Goal: Answer question/provide support: Share knowledge or assist other users

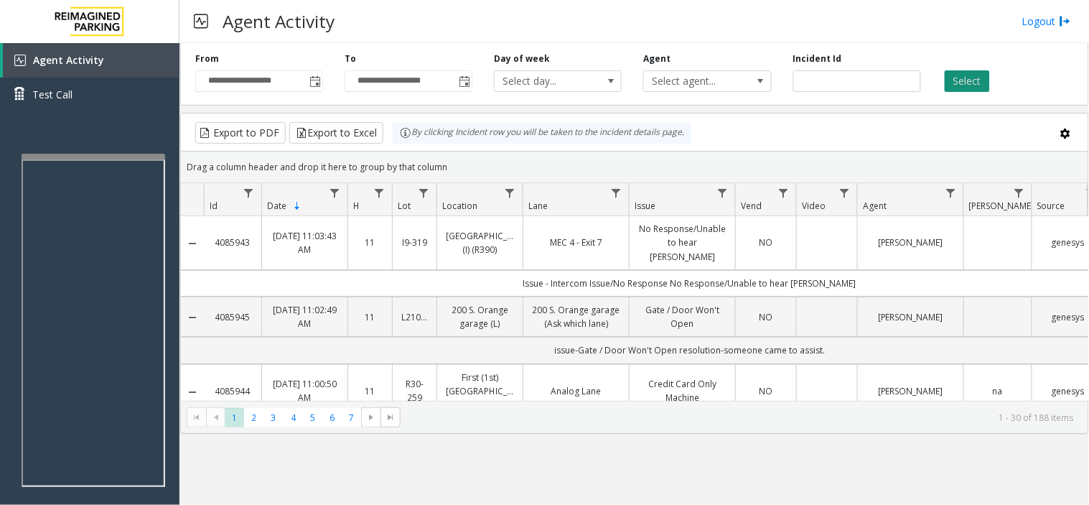
click at [980, 86] on button "Select" at bounding box center [967, 81] width 45 height 22
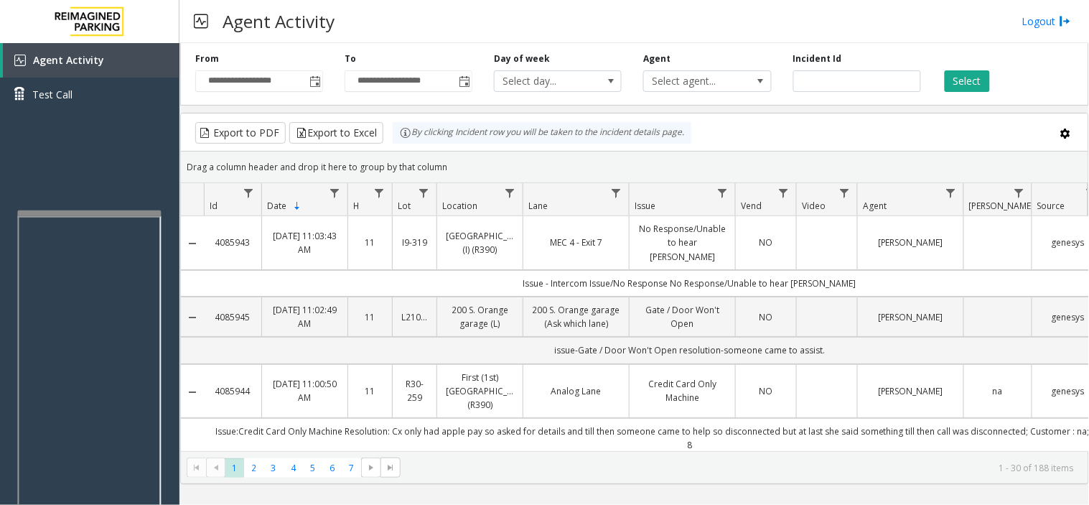
click at [92, 224] on div at bounding box center [89, 378] width 144 height 337
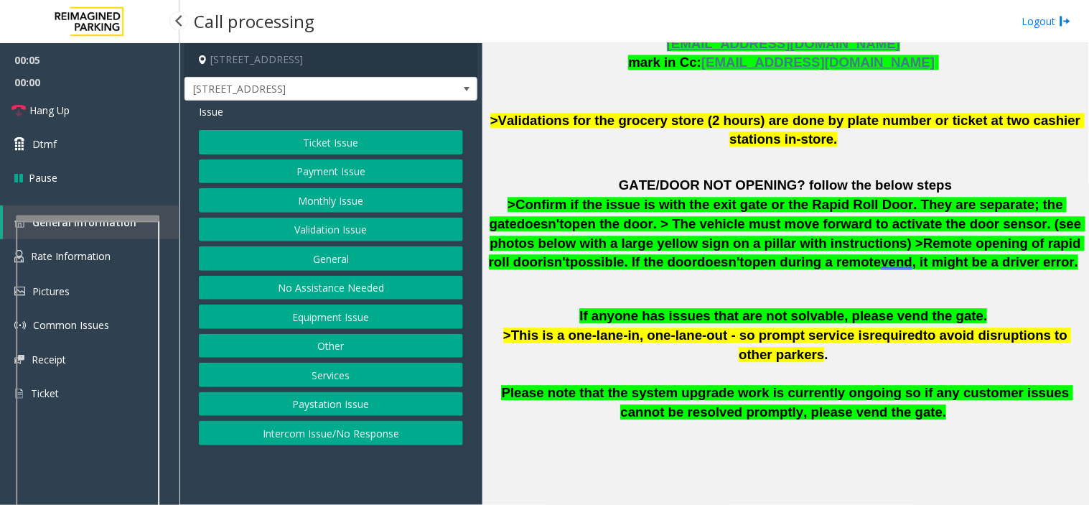
scroll to position [877, 0]
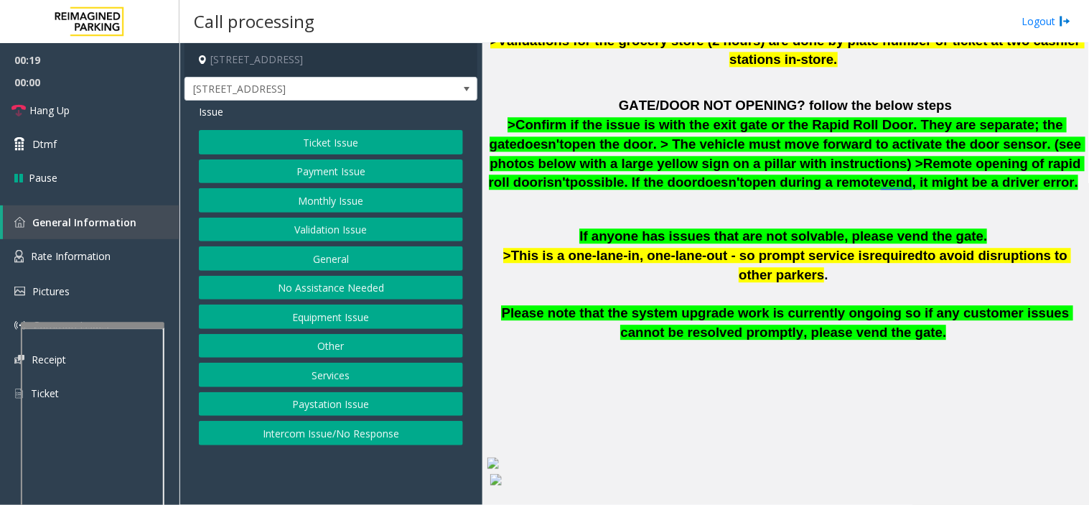
click at [120, 322] on div at bounding box center [93, 325] width 144 height 6
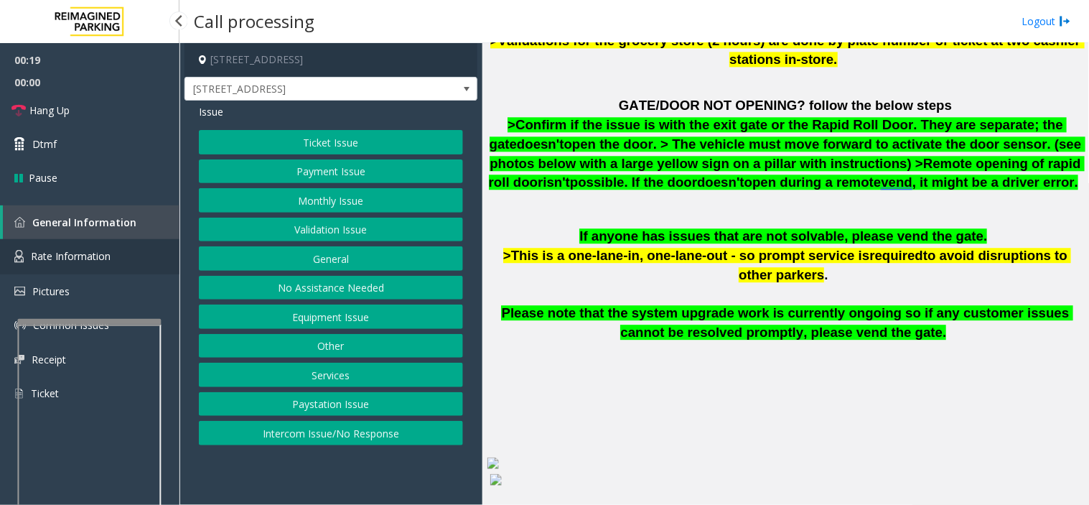
click at [121, 254] on link "Rate Information" at bounding box center [89, 256] width 179 height 35
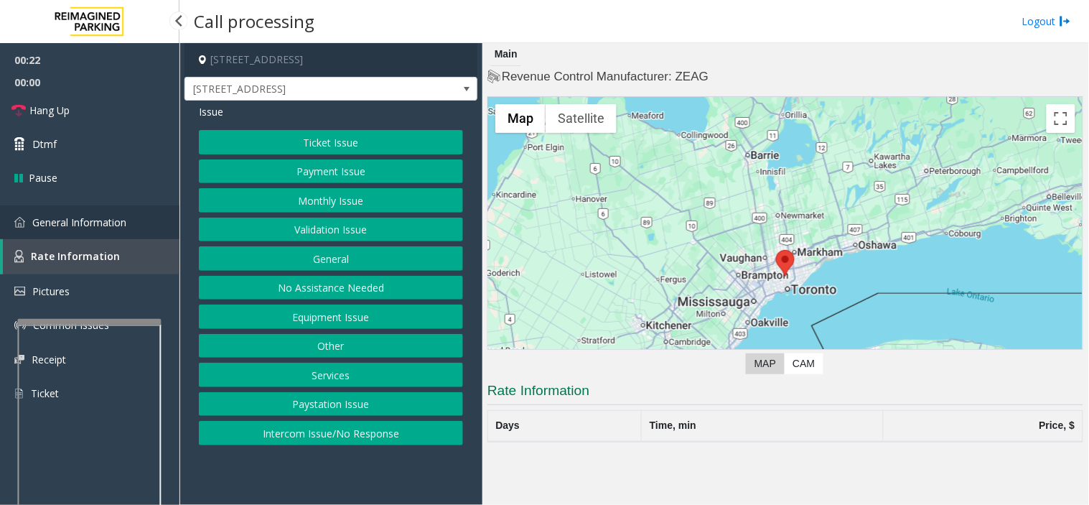
click at [91, 220] on span "General Information" at bounding box center [79, 222] width 94 height 14
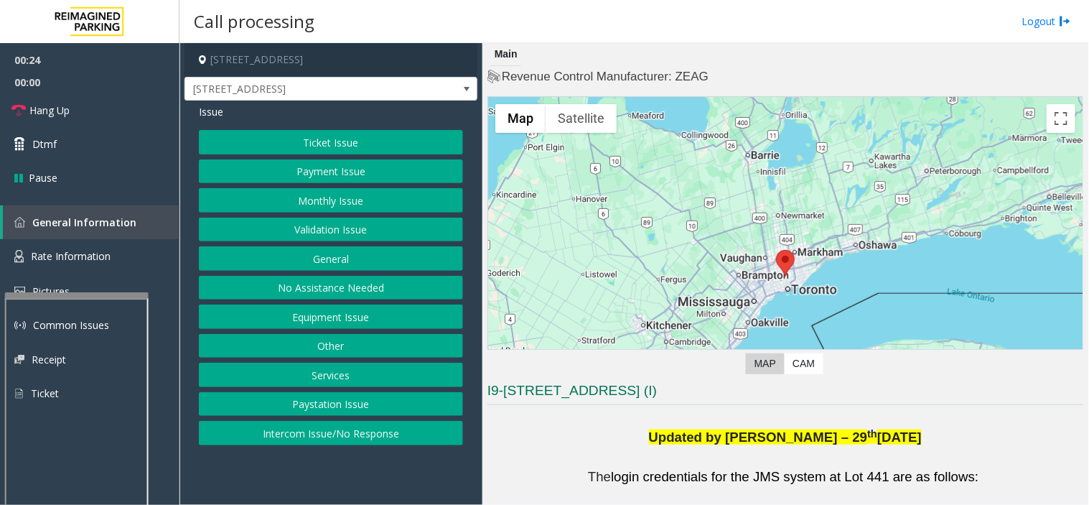
click at [75, 292] on div at bounding box center [77, 295] width 144 height 6
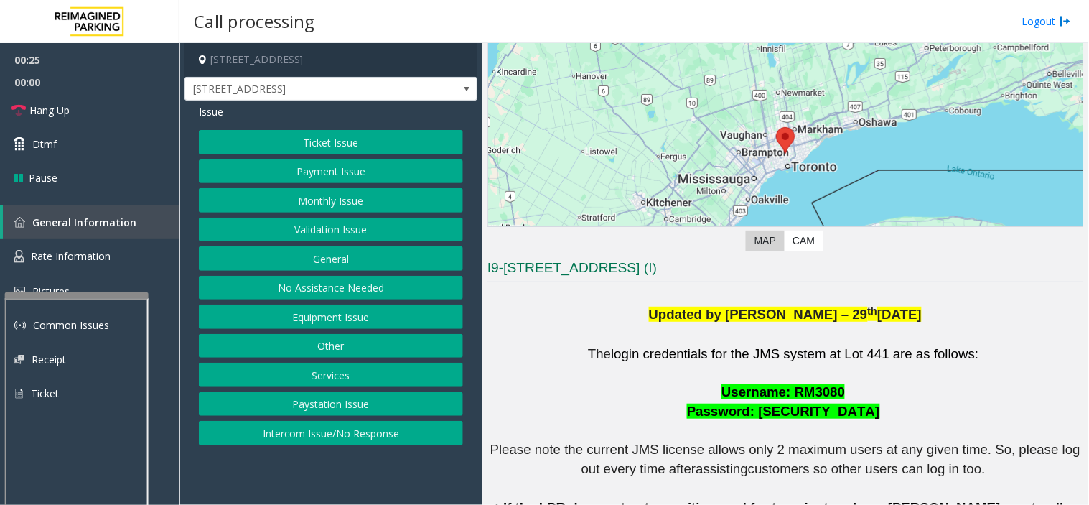
scroll to position [319, 0]
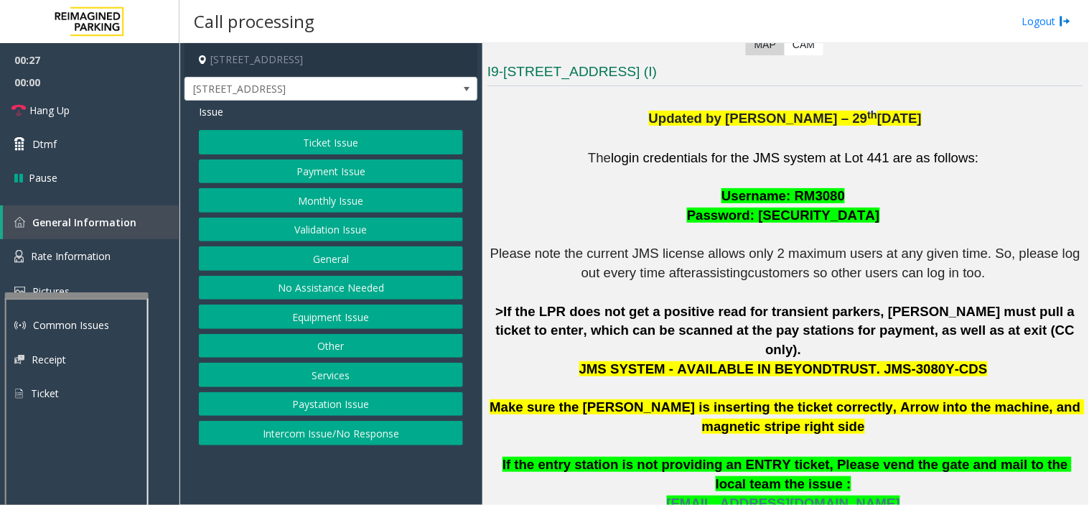
click at [336, 138] on button "Ticket Issue" at bounding box center [331, 142] width 264 height 24
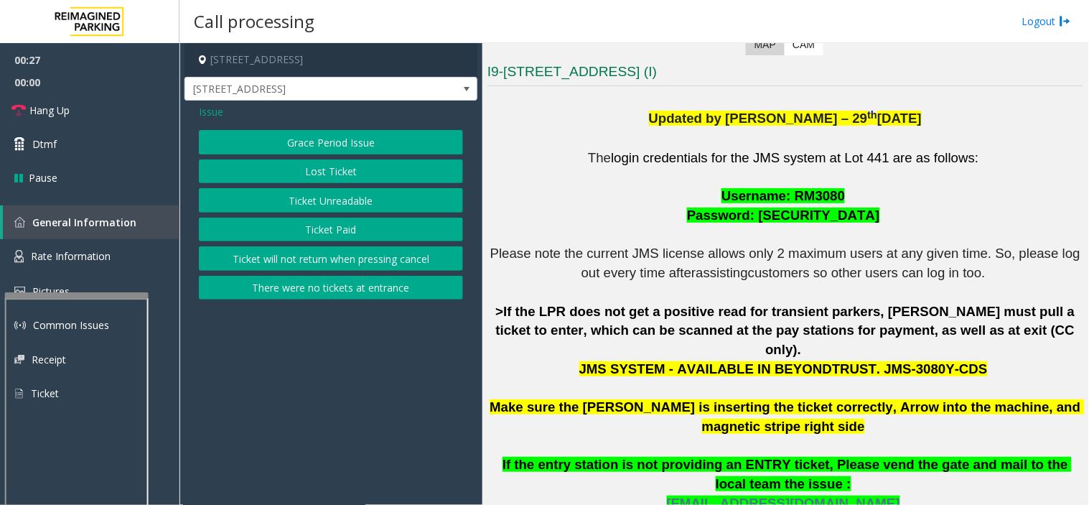
click at [336, 141] on button "Grace Period Issue" at bounding box center [331, 142] width 264 height 24
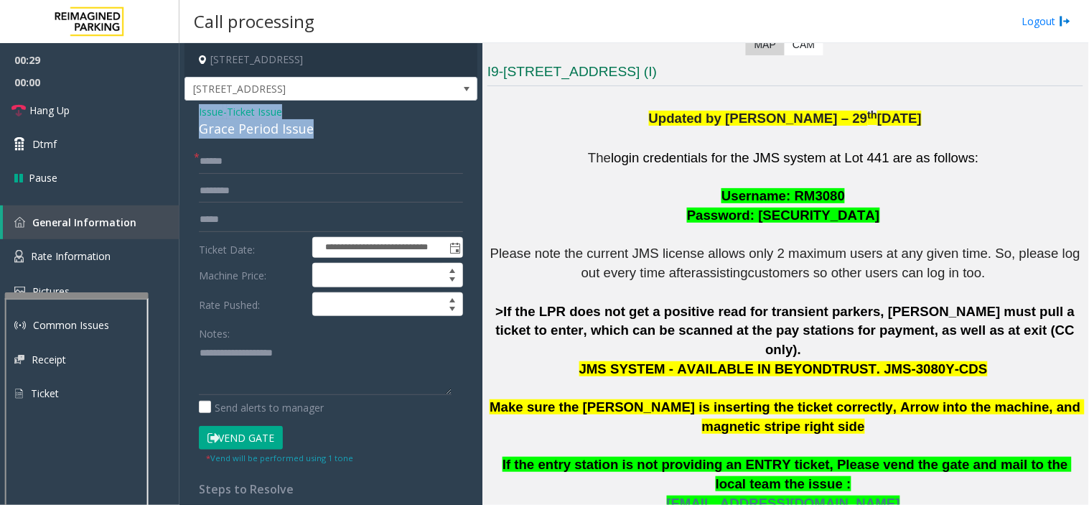
drag, startPoint x: 318, startPoint y: 129, endPoint x: 189, endPoint y: 116, distance: 129.9
click at [189, 116] on div "**********" at bounding box center [330, 375] width 293 height 551
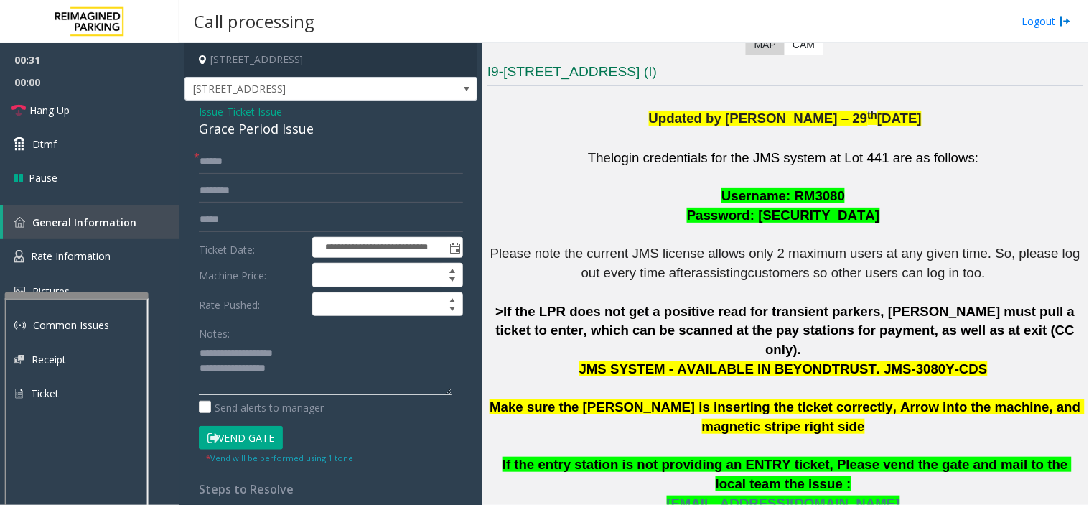
click at [306, 370] on textarea at bounding box center [325, 368] width 253 height 54
type textarea "**********"
click at [238, 156] on input "text" at bounding box center [331, 161] width 264 height 24
type input "******"
click at [268, 383] on textarea at bounding box center [325, 368] width 253 height 54
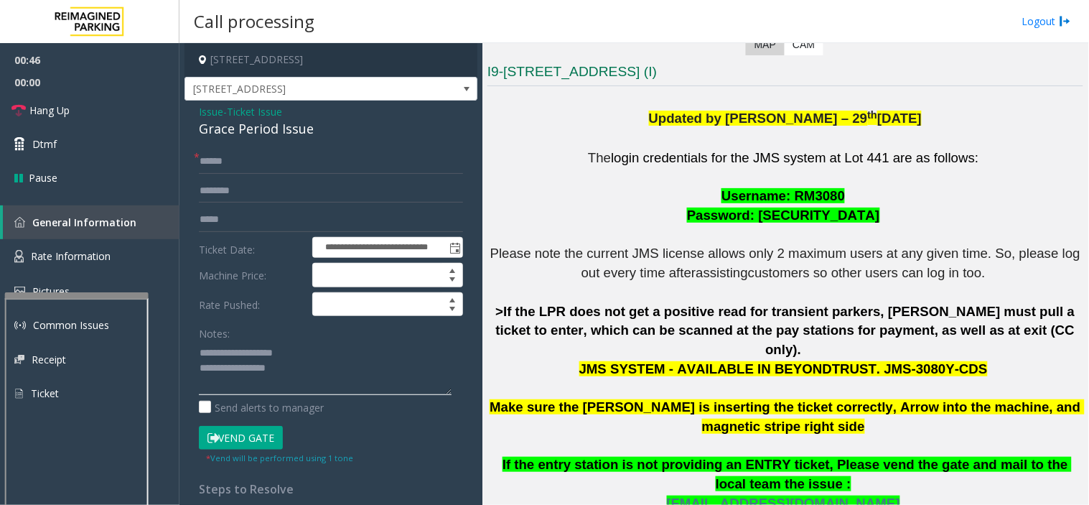
click at [292, 372] on textarea at bounding box center [325, 368] width 253 height 54
type textarea "**********"
drag, startPoint x: 237, startPoint y: 431, endPoint x: 250, endPoint y: 428, distance: 13.2
click at [243, 428] on button "Vend Gate" at bounding box center [241, 438] width 84 height 24
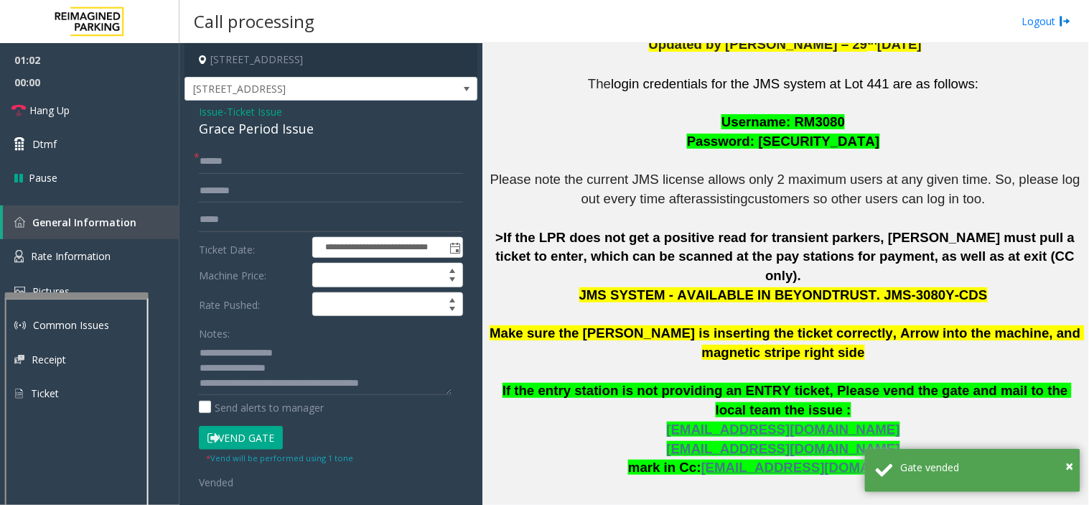
scroll to position [558, 0]
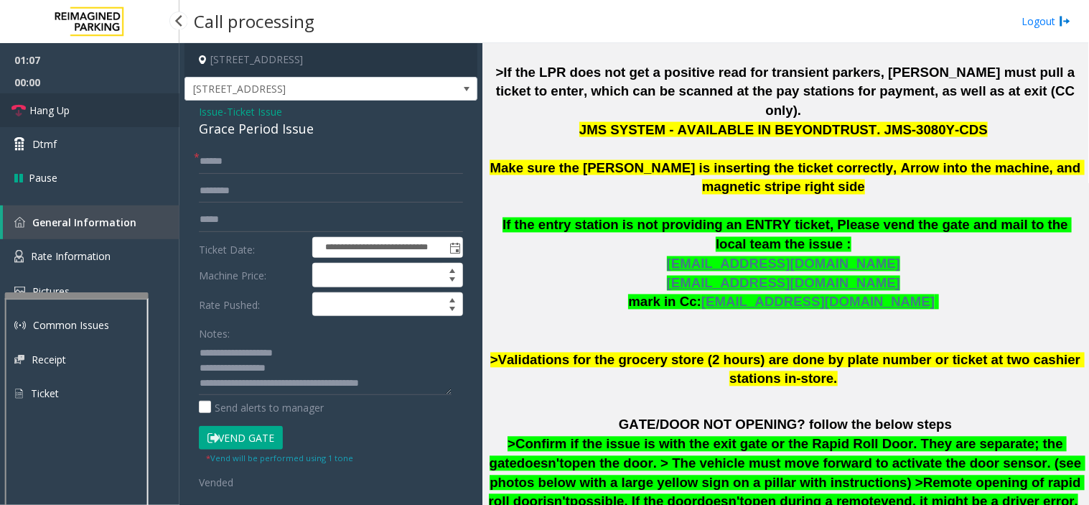
click at [85, 116] on link "Hang Up" at bounding box center [89, 110] width 179 height 34
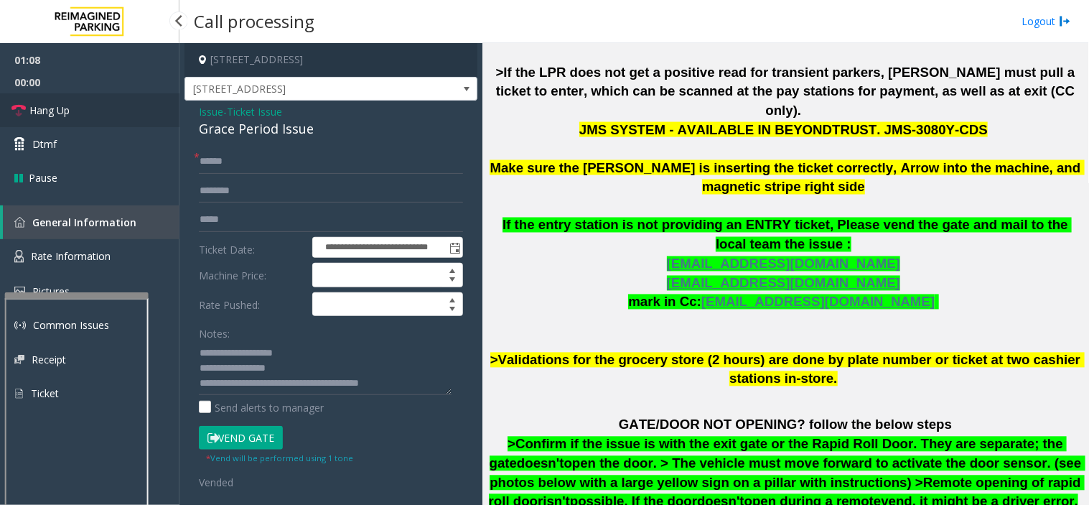
click at [85, 116] on link "Hang Up" at bounding box center [89, 110] width 179 height 34
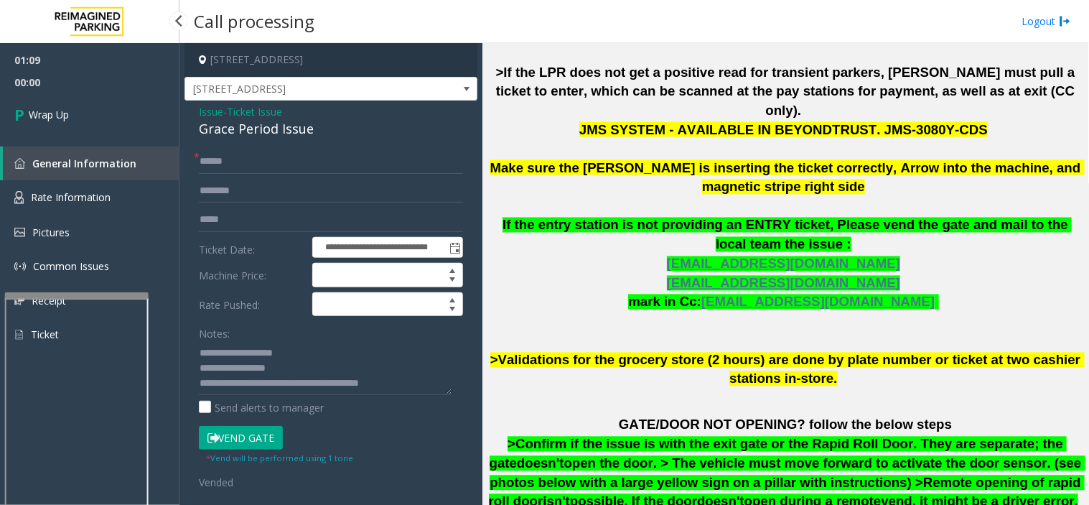
click at [85, 116] on link "Wrap Up" at bounding box center [89, 114] width 179 height 42
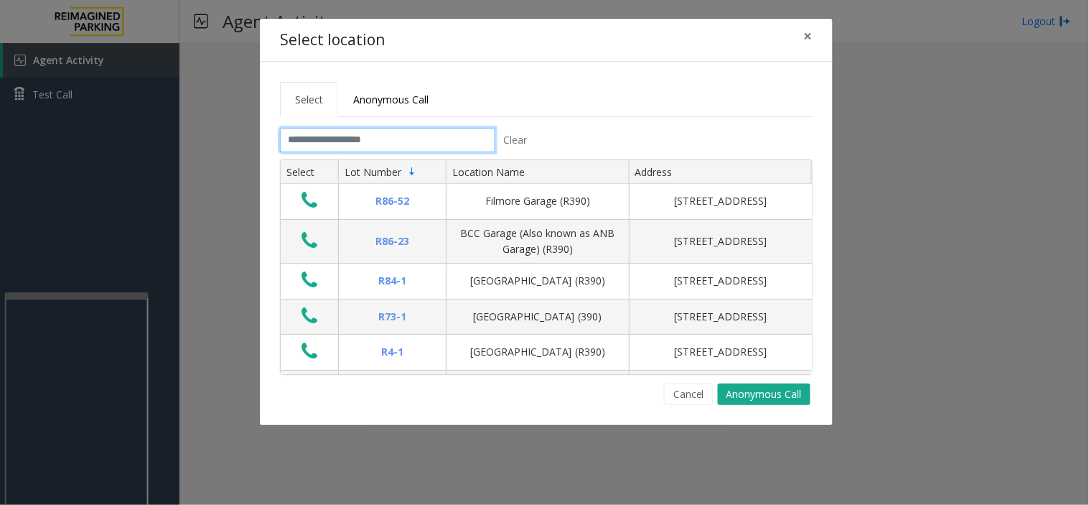
click at [451, 139] on input "text" at bounding box center [387, 140] width 215 height 24
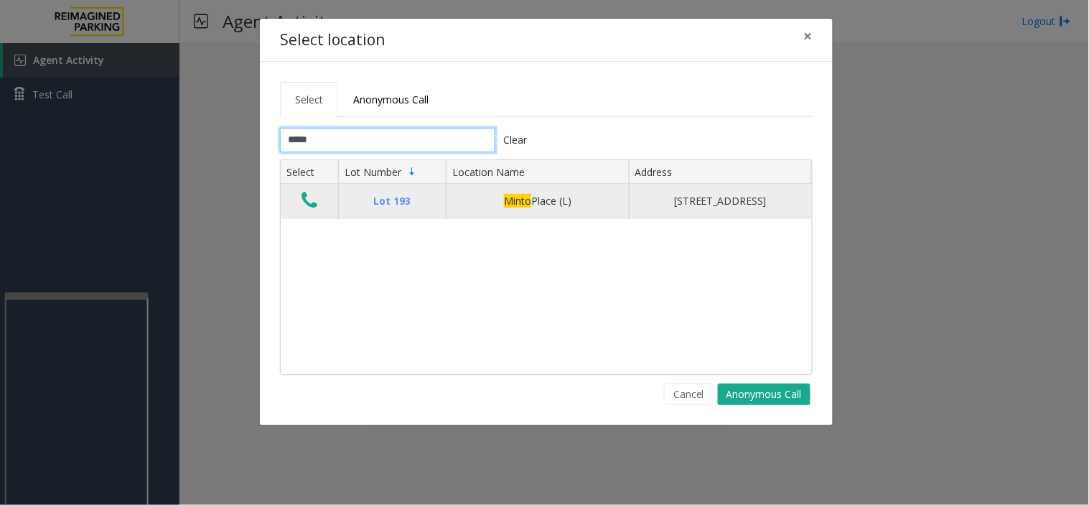
type input "*****"
click at [310, 205] on icon "Data table" at bounding box center [309, 200] width 16 height 20
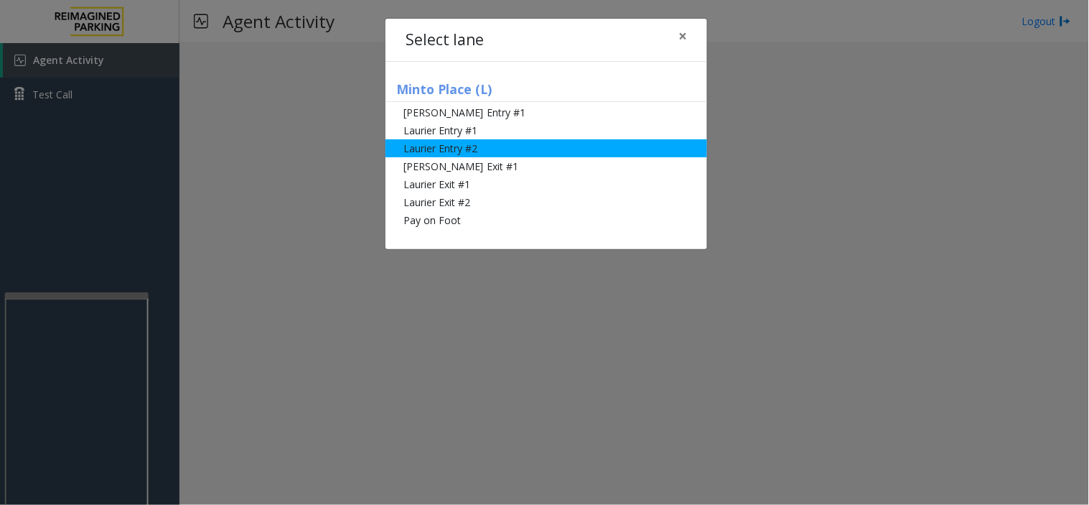
click at [449, 146] on li "Laurier Entry #2" at bounding box center [546, 148] width 322 height 18
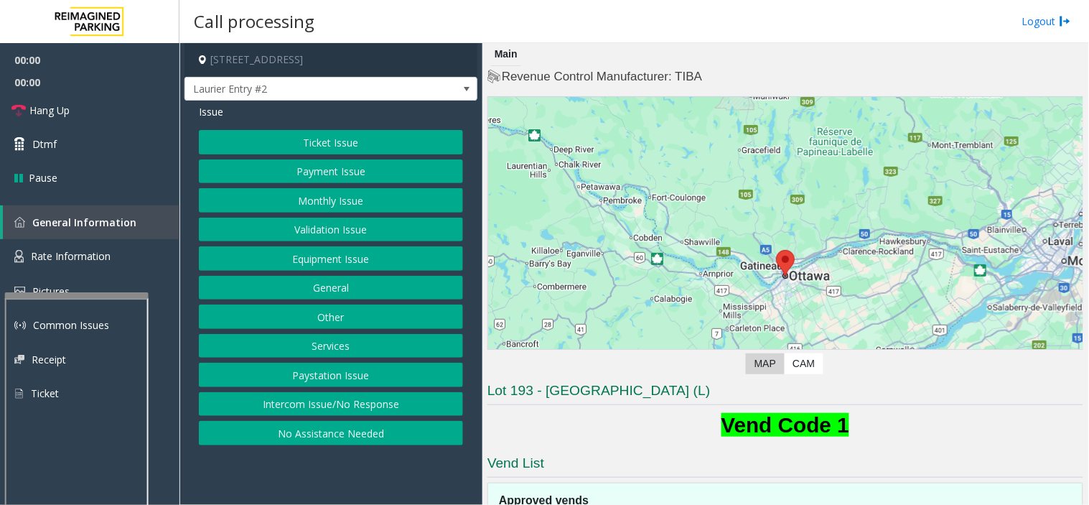
click at [301, 141] on button "Ticket Issue" at bounding box center [331, 142] width 264 height 24
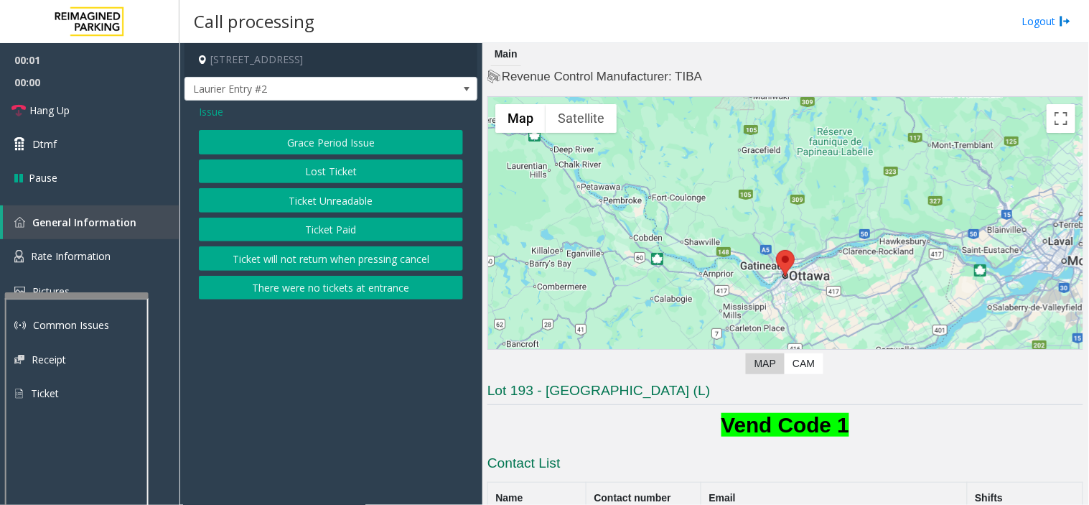
click at [309, 198] on button "Ticket Unreadable" at bounding box center [331, 200] width 264 height 24
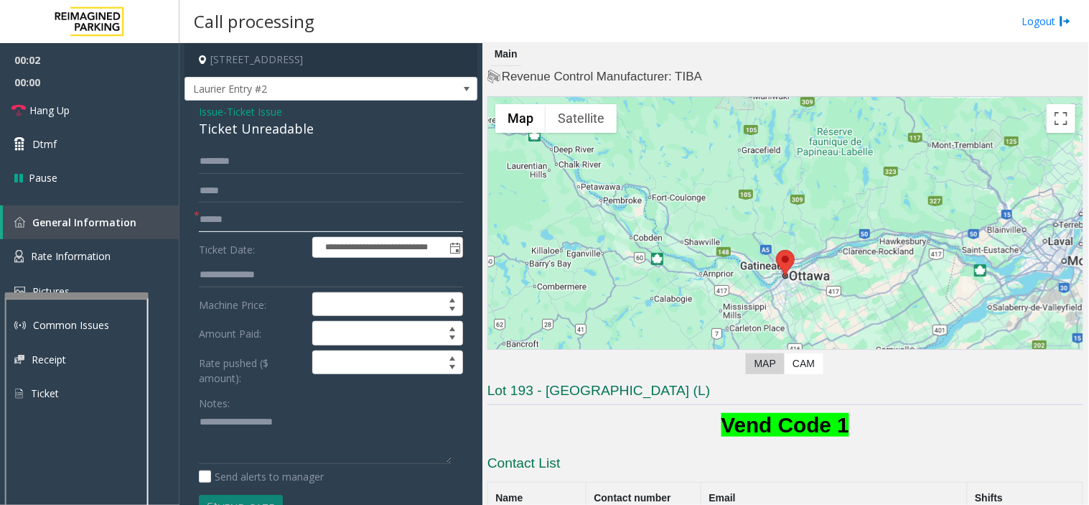
click at [237, 217] on input "text" at bounding box center [331, 219] width 264 height 24
type input "**********"
click at [241, 110] on span "Ticket Issue" at bounding box center [254, 111] width 55 height 15
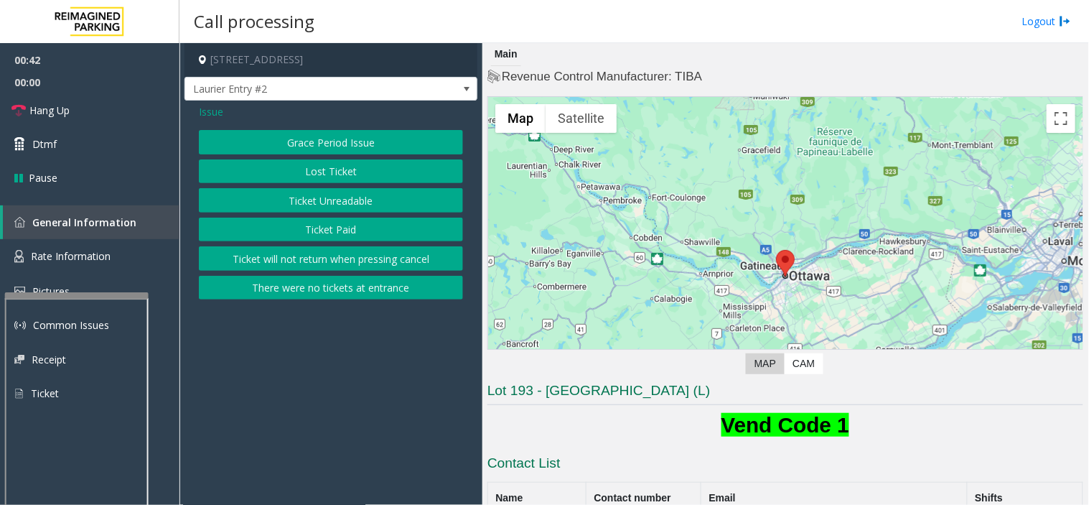
click at [205, 113] on span "Issue" at bounding box center [211, 111] width 24 height 15
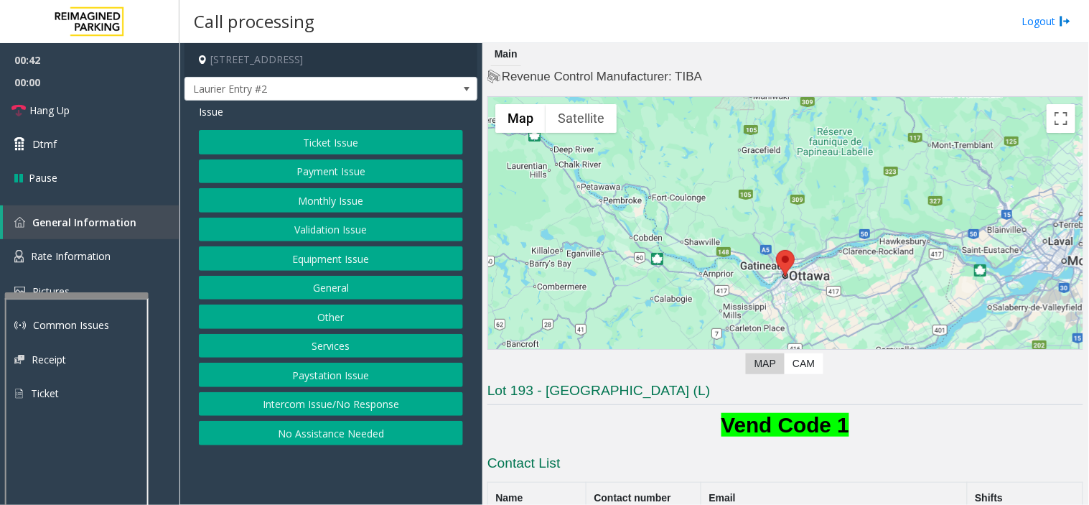
click at [286, 212] on button "Monthly Issue" at bounding box center [331, 200] width 264 height 24
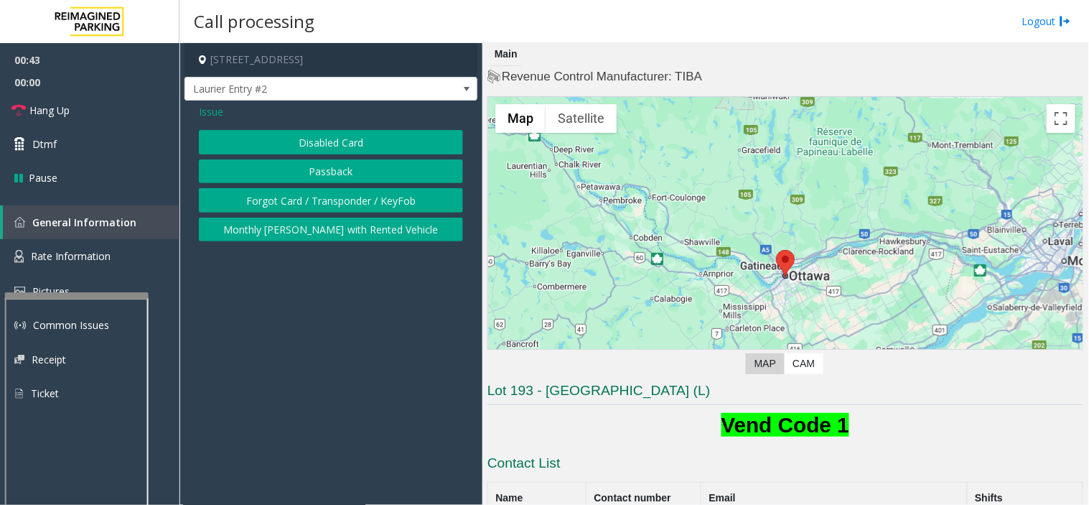
click at [306, 148] on button "Disabled Card" at bounding box center [331, 142] width 264 height 24
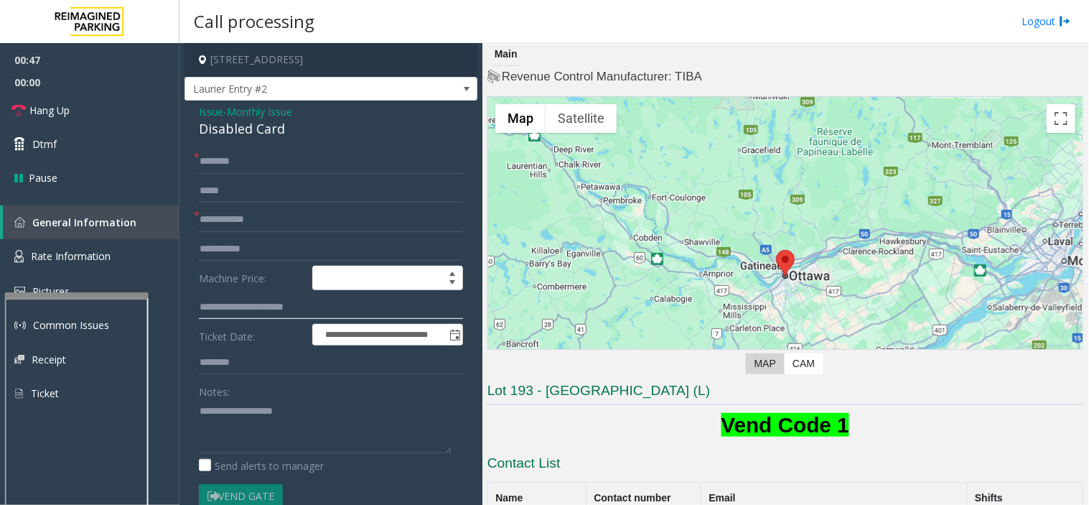
drag, startPoint x: 360, startPoint y: 309, endPoint x: 192, endPoint y: 303, distance: 168.1
type input "**********"
click at [223, 159] on input "text" at bounding box center [331, 161] width 264 height 24
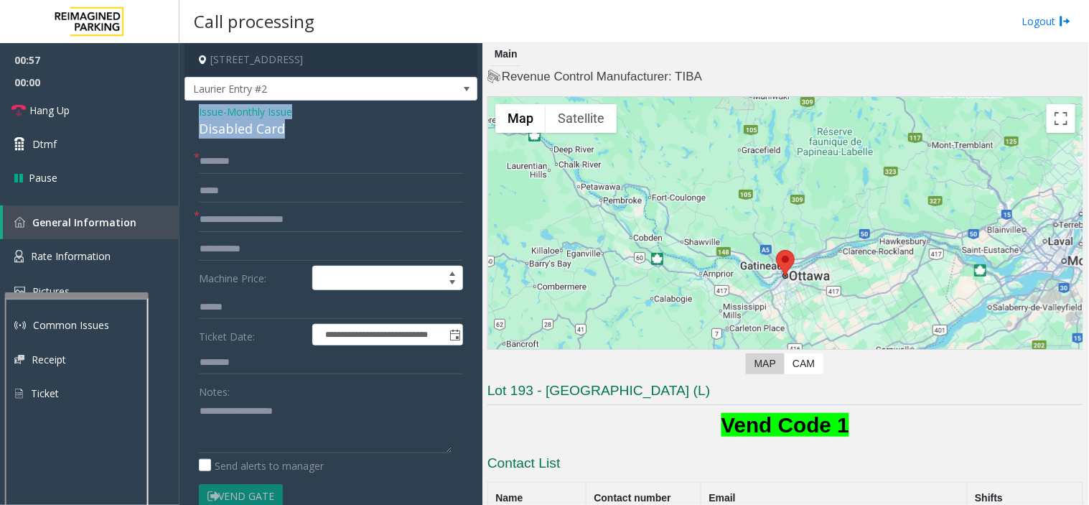
drag, startPoint x: 289, startPoint y: 124, endPoint x: 188, endPoint y: 106, distance: 102.9
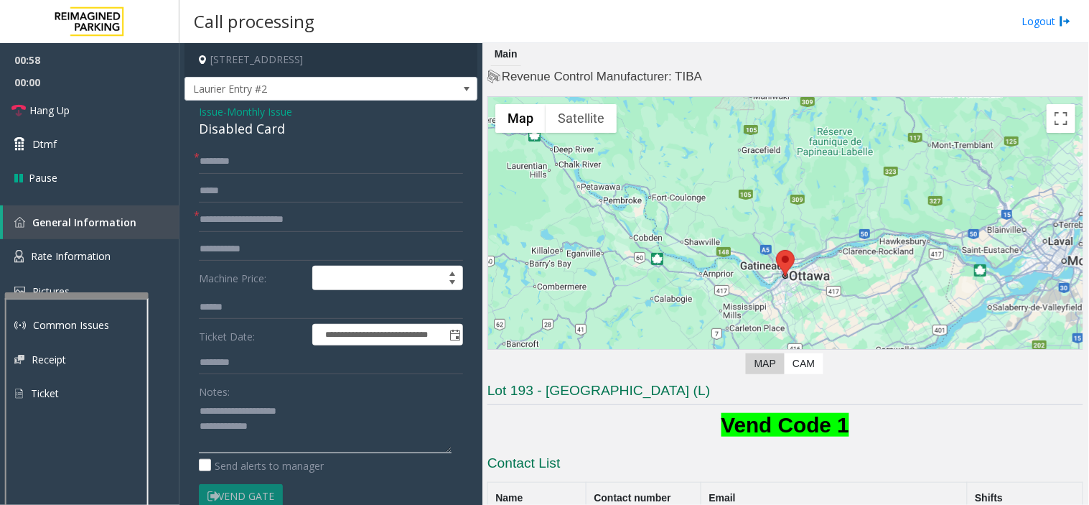
click at [284, 424] on textarea at bounding box center [325, 426] width 253 height 54
type textarea "**********"
click at [81, 106] on link "Hang Up" at bounding box center [89, 110] width 179 height 34
click at [254, 156] on input "text" at bounding box center [331, 161] width 264 height 24
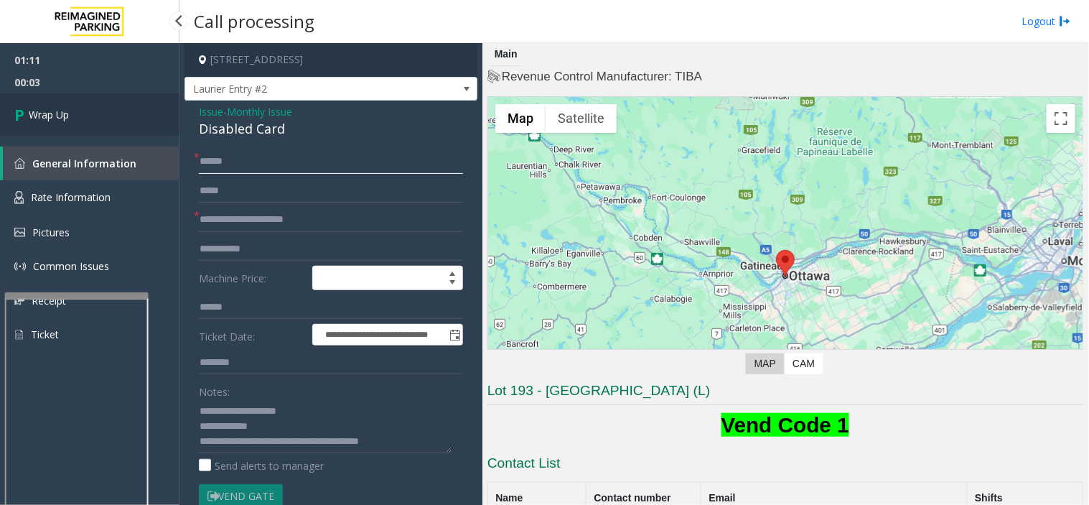
type input "*****"
click at [103, 119] on link "Wrap Up" at bounding box center [89, 114] width 179 height 42
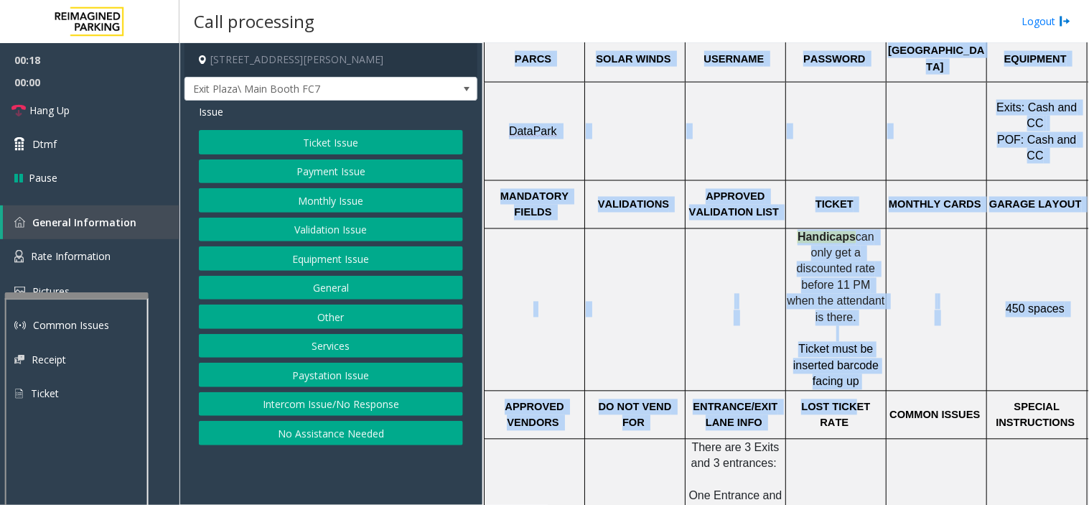
scroll to position [558, 111]
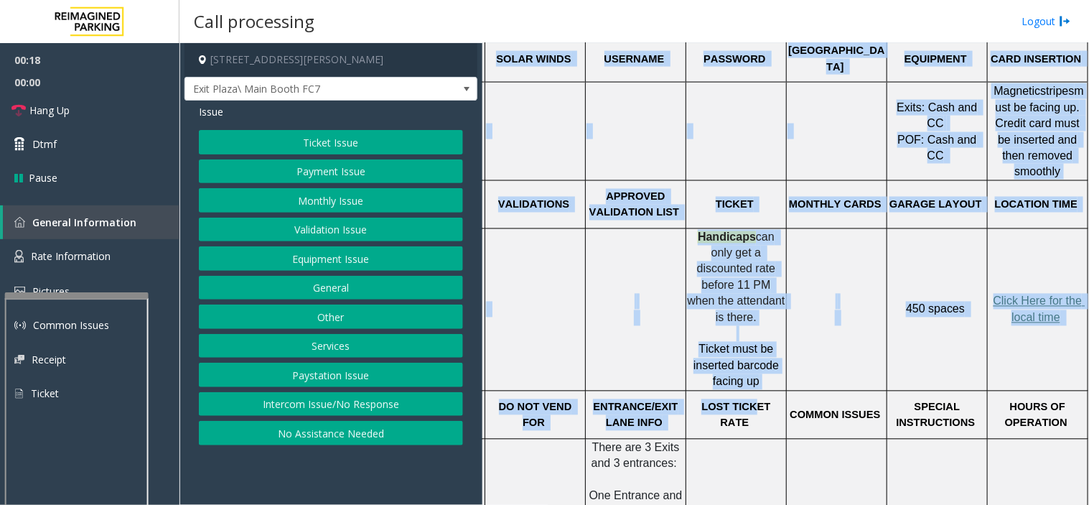
drag, startPoint x: 837, startPoint y: 361, endPoint x: 1088, endPoint y: 357, distance: 251.2
click at [980, 357] on div "Main Revenue Control Manufacturer: Datapark ← Move left → Move right ↑ Move up …" at bounding box center [785, 274] width 606 height 462
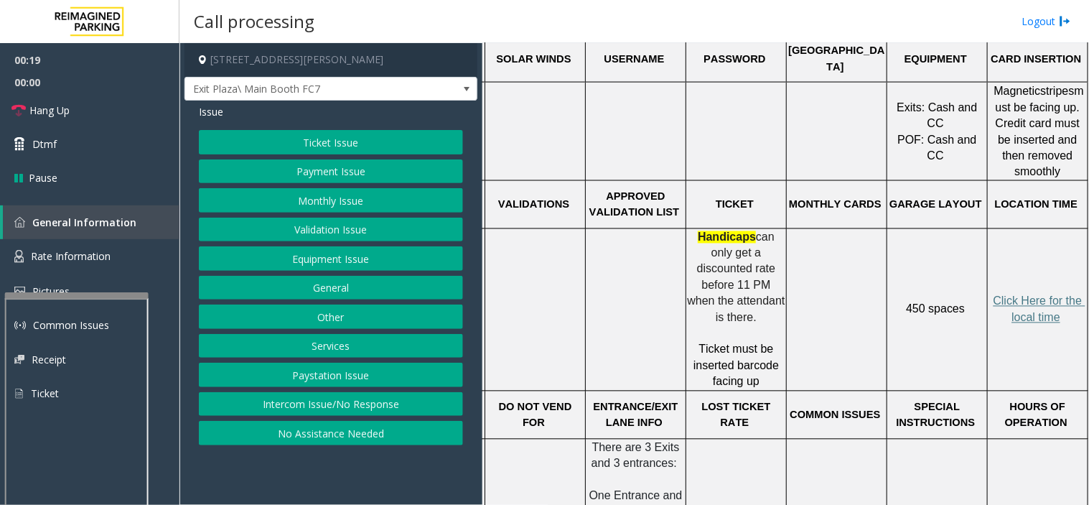
click at [808, 237] on td at bounding box center [837, 309] width 100 height 162
click at [335, 169] on button "Payment Issue" at bounding box center [331, 171] width 264 height 24
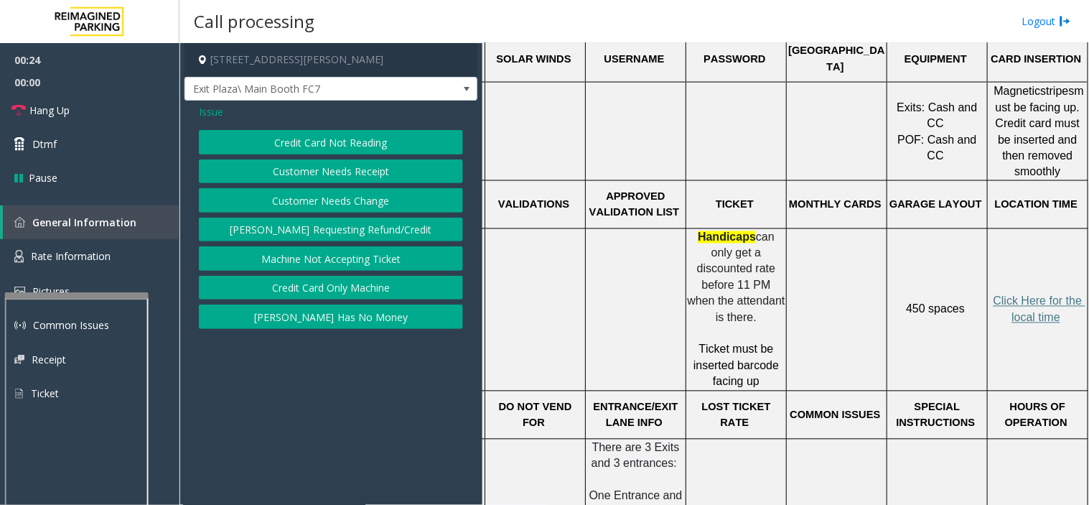
click at [342, 144] on button "Credit Card Not Reading" at bounding box center [331, 142] width 264 height 24
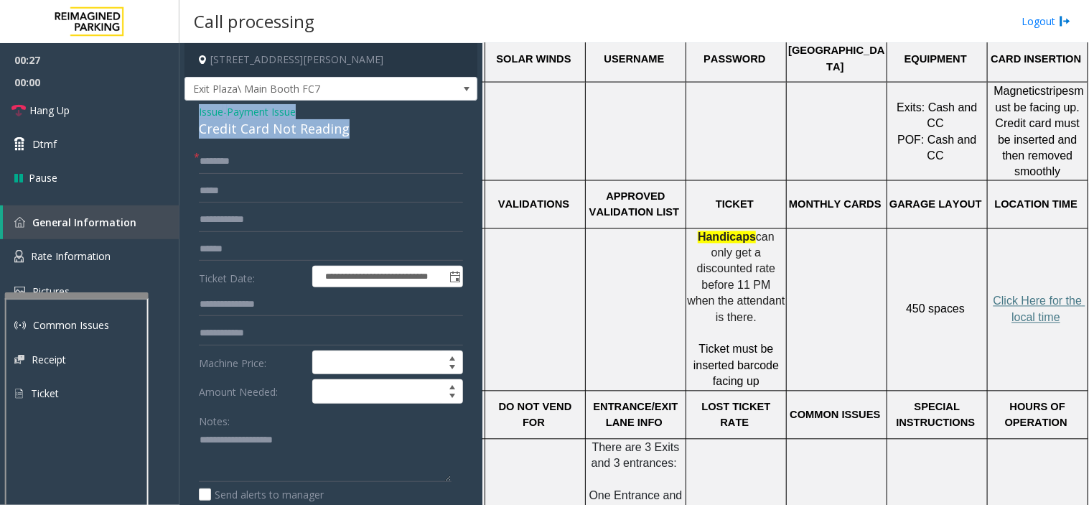
drag, startPoint x: 366, startPoint y: 130, endPoint x: 197, endPoint y: 116, distance: 169.9
click at [197, 116] on div "**********" at bounding box center [330, 464] width 293 height 729
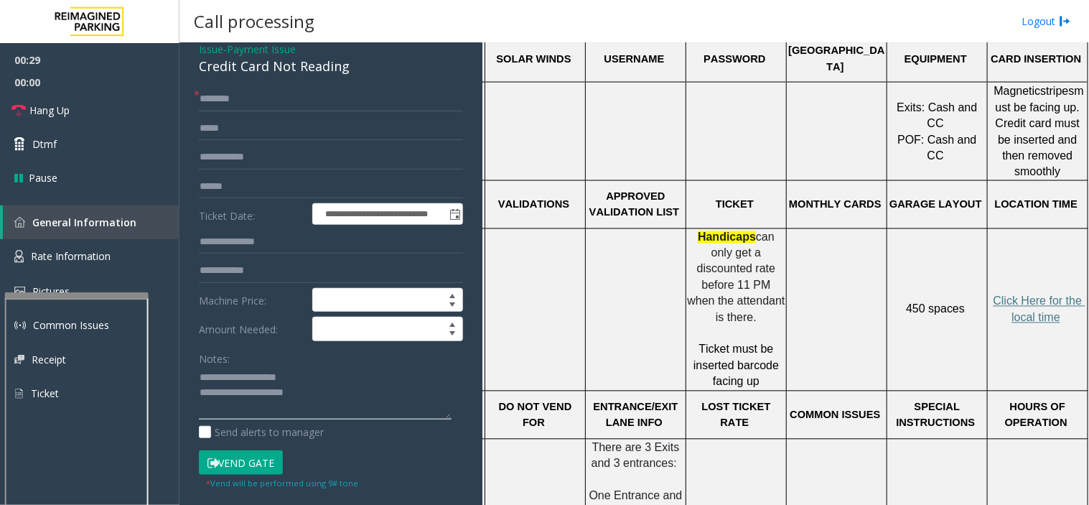
scroll to position [159, 0]
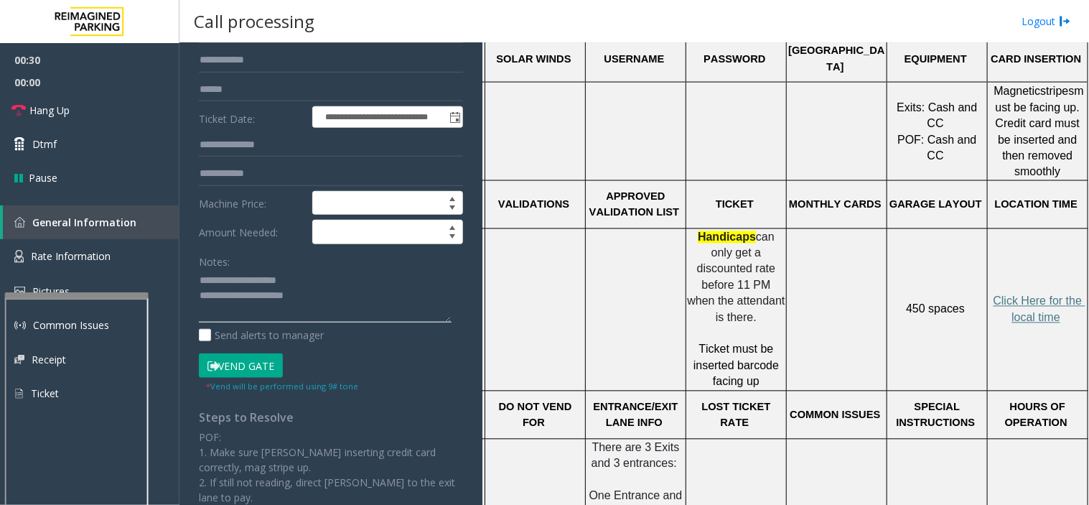
click at [343, 298] on textarea at bounding box center [325, 296] width 253 height 54
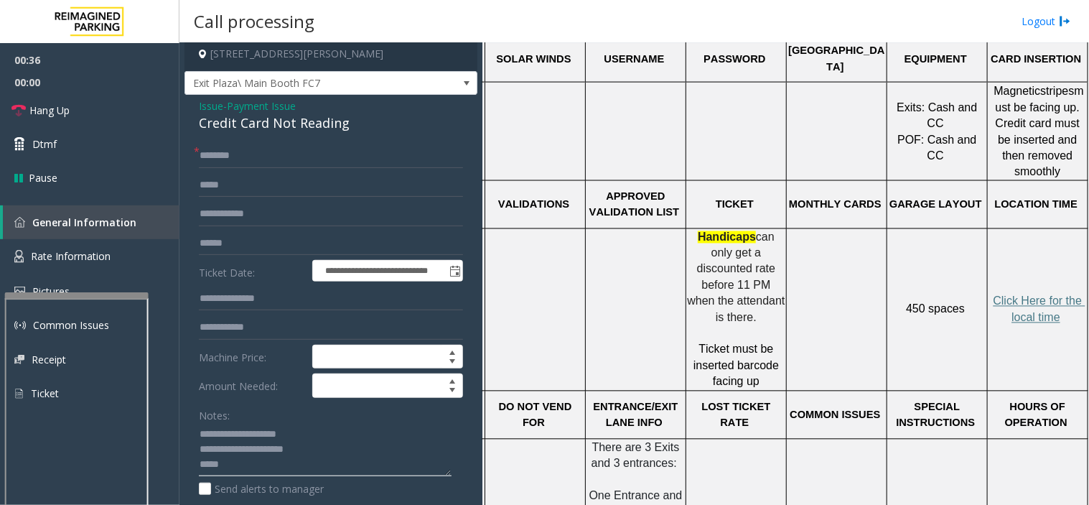
scroll to position [0, 0]
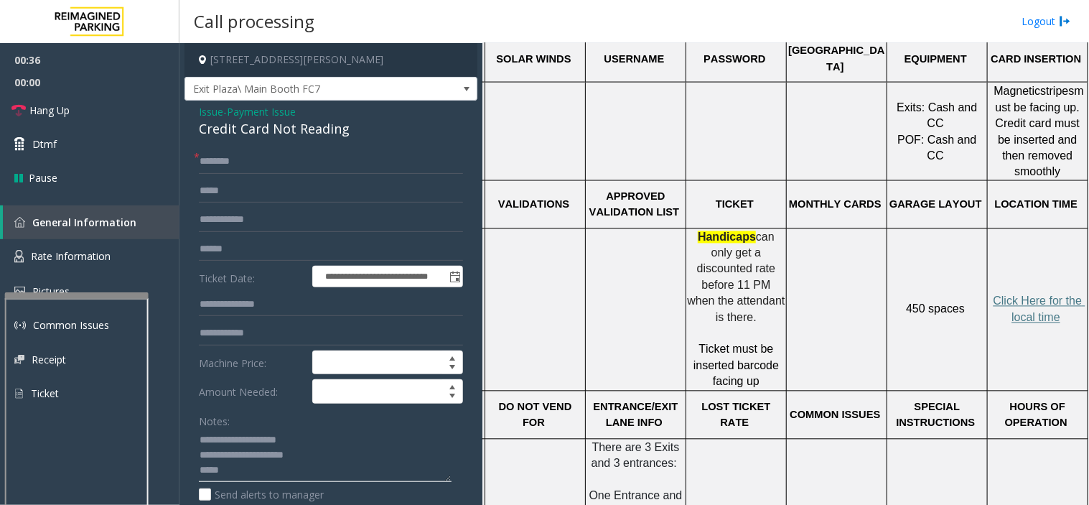
type textarea "**********"
click at [253, 255] on input "text" at bounding box center [331, 249] width 264 height 24
type input "******"
click at [230, 161] on input "text" at bounding box center [331, 161] width 264 height 24
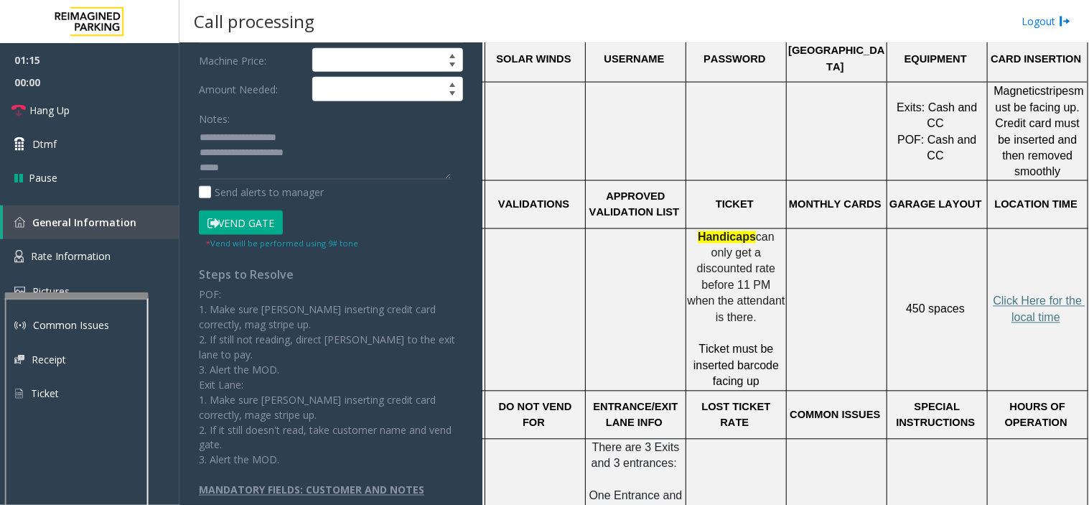
scroll to position [319, 0]
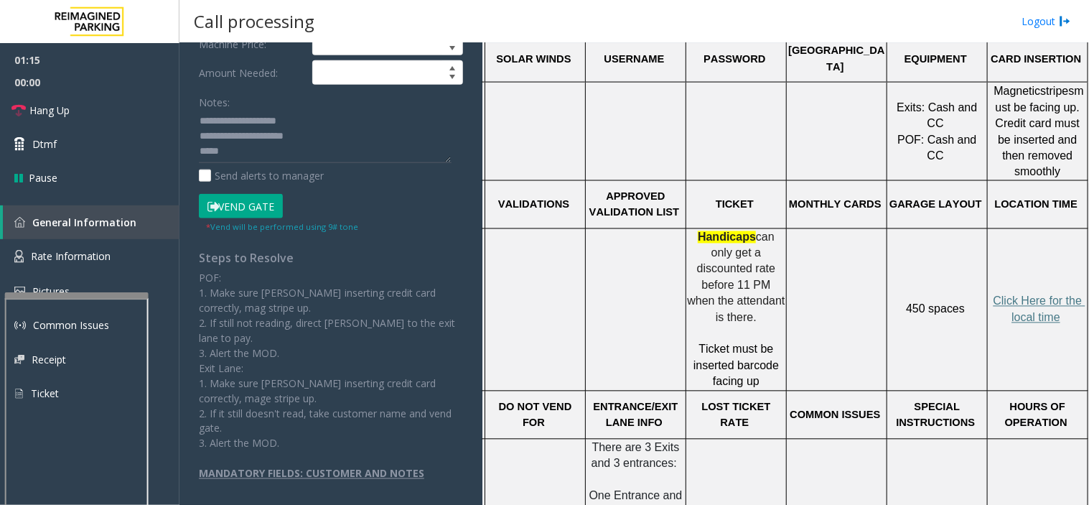
type input "********"
click at [243, 202] on button "Vend Gate" at bounding box center [241, 206] width 84 height 24
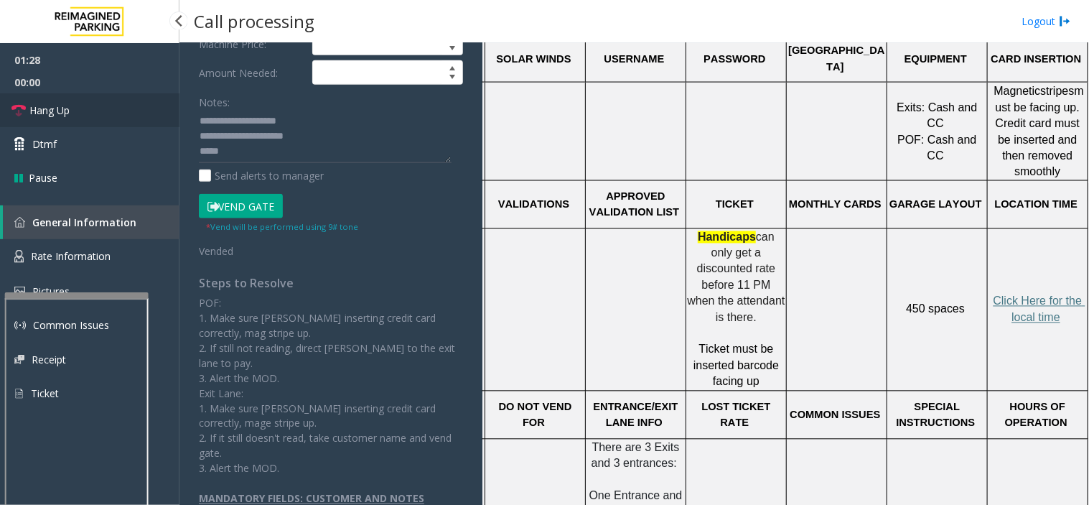
click at [83, 116] on link "Hang Up" at bounding box center [89, 110] width 179 height 34
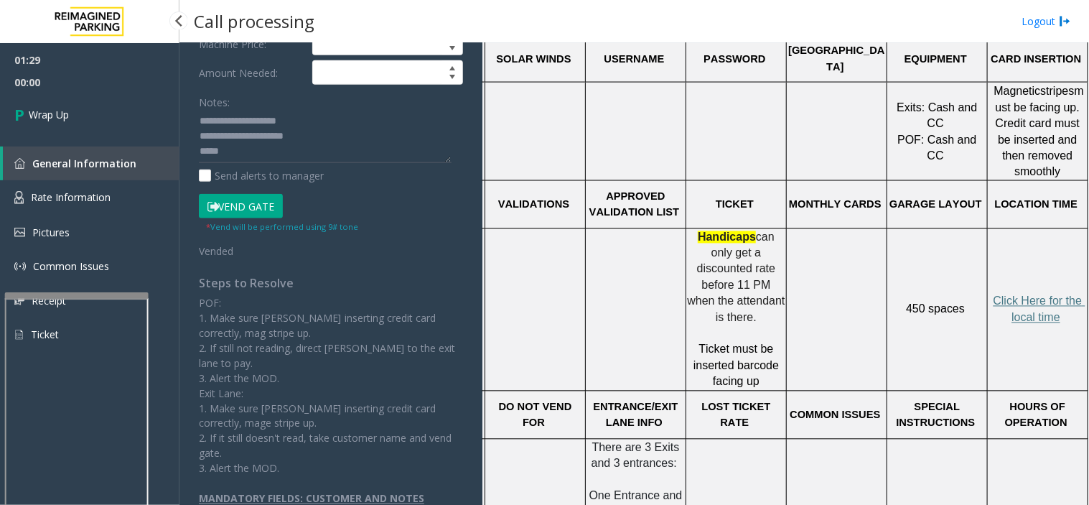
click at [83, 116] on link "Wrap Up" at bounding box center [89, 114] width 179 height 42
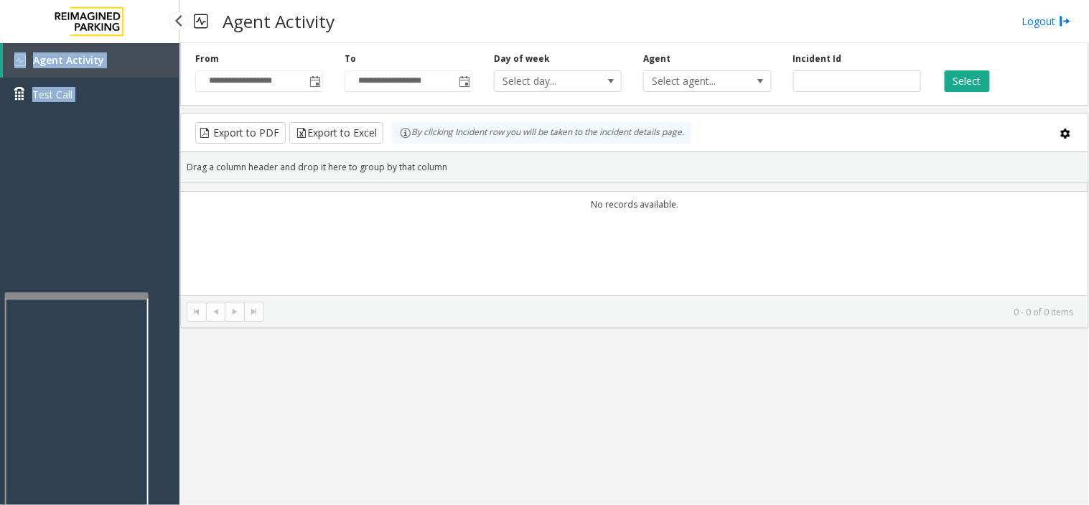
click at [83, 116] on div "Agent Activity Test Call" at bounding box center [89, 82] width 179 height 79
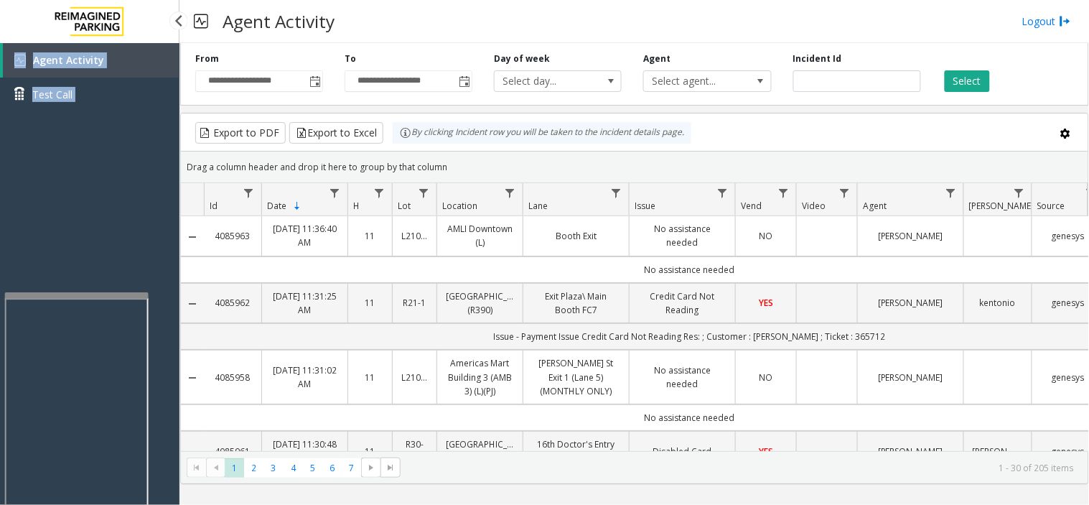
click at [85, 163] on div "Agent Activity Test Call" at bounding box center [89, 295] width 179 height 505
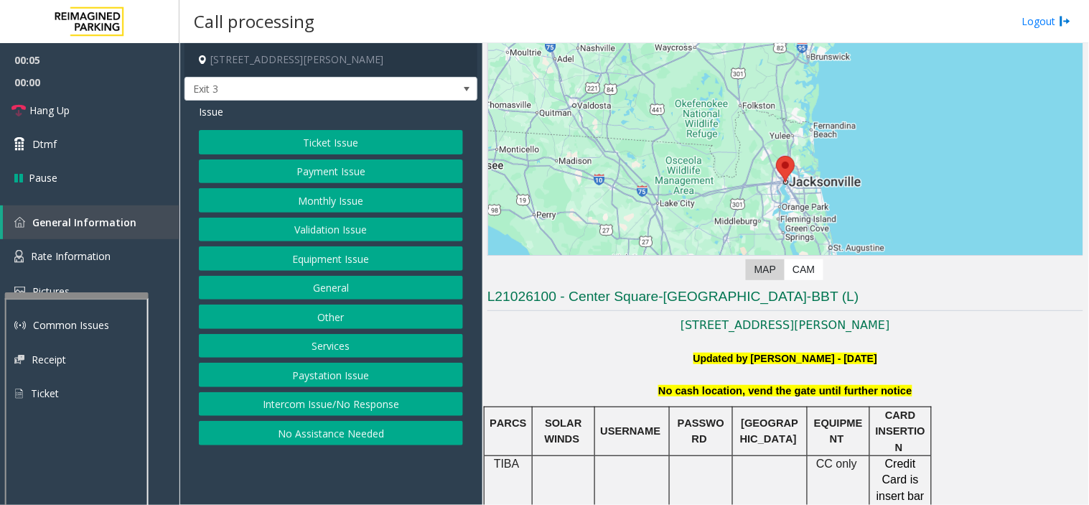
scroll to position [239, 0]
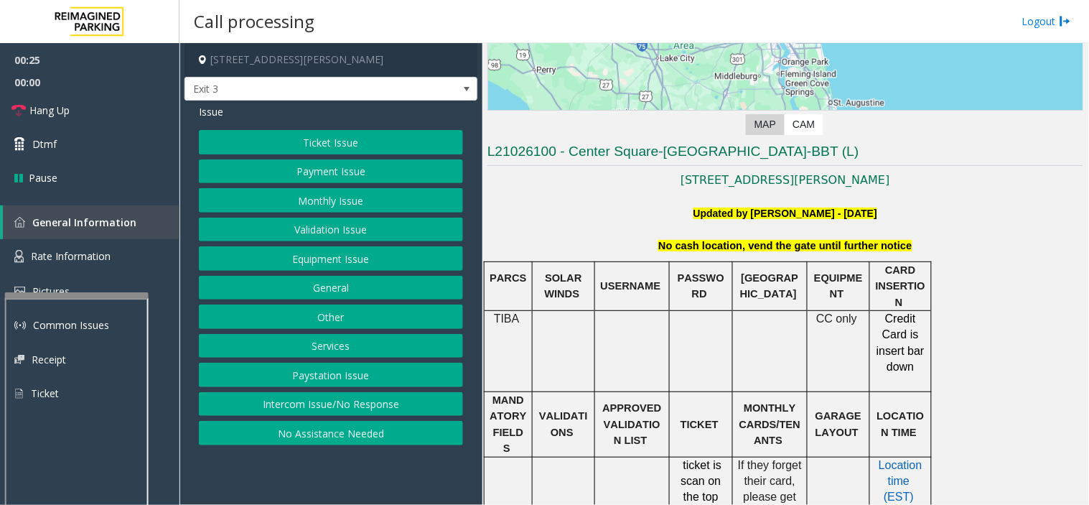
click at [360, 172] on button "Payment Issue" at bounding box center [331, 171] width 264 height 24
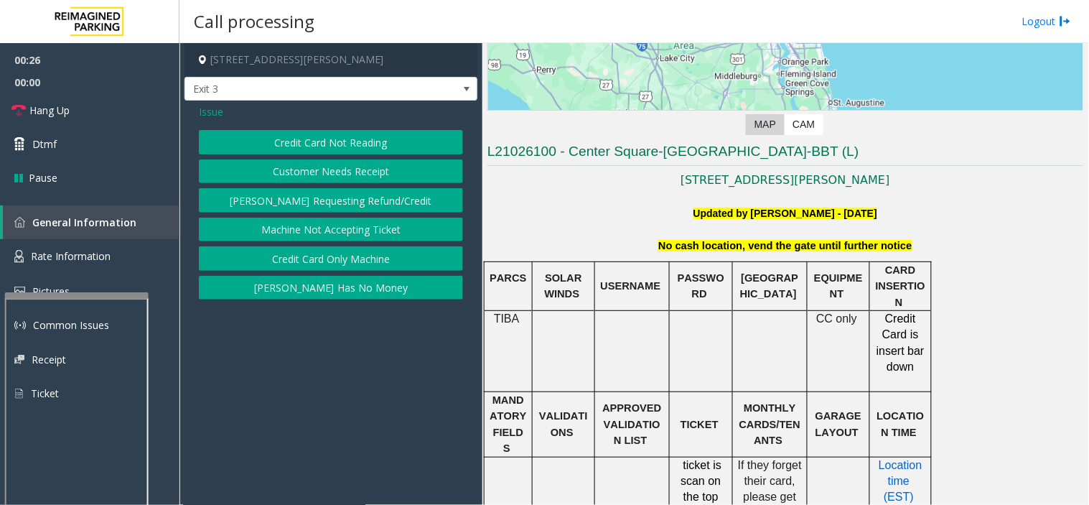
click at [380, 144] on button "Credit Card Not Reading" at bounding box center [331, 142] width 264 height 24
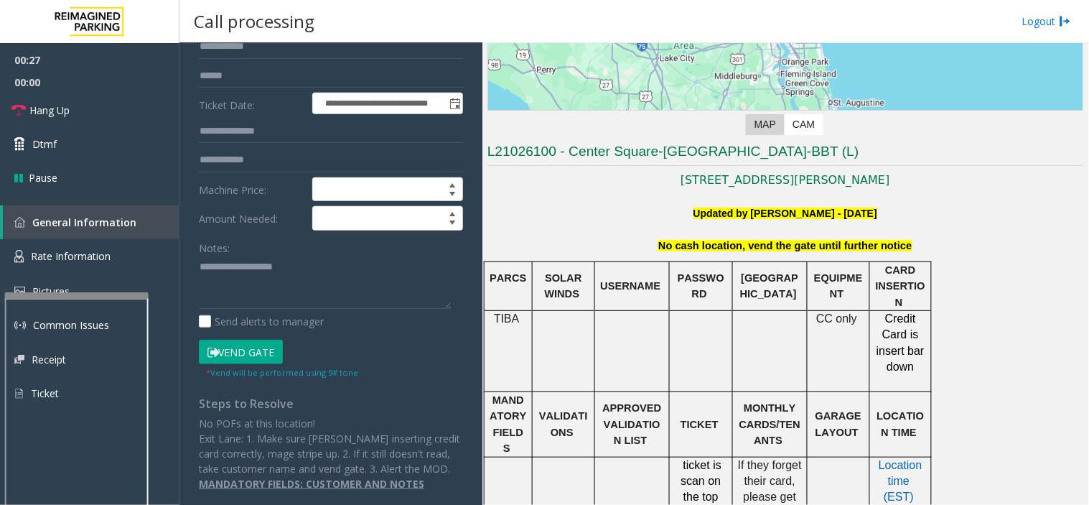
scroll to position [174, 0]
click at [99, 115] on link "Hang Up" at bounding box center [89, 110] width 179 height 34
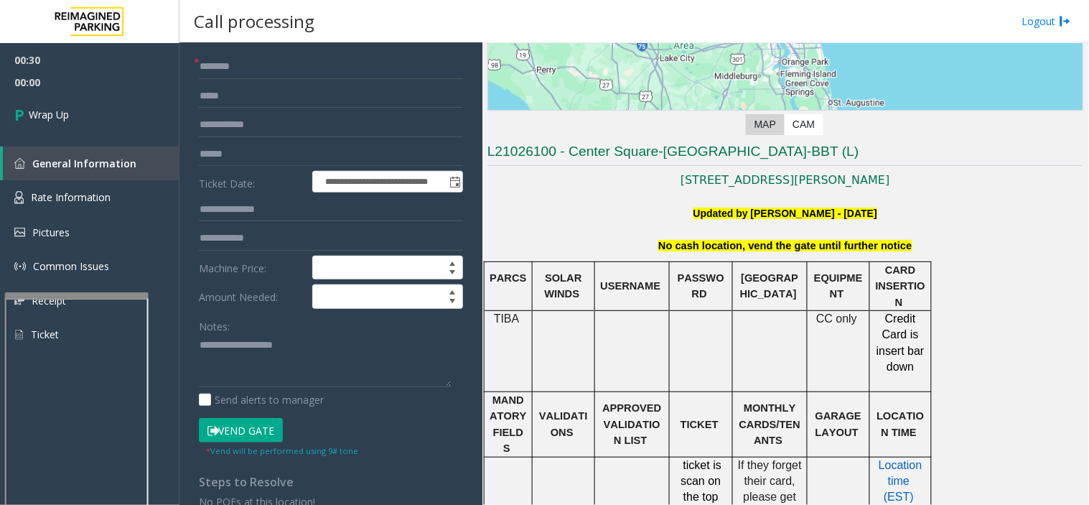
scroll to position [0, 0]
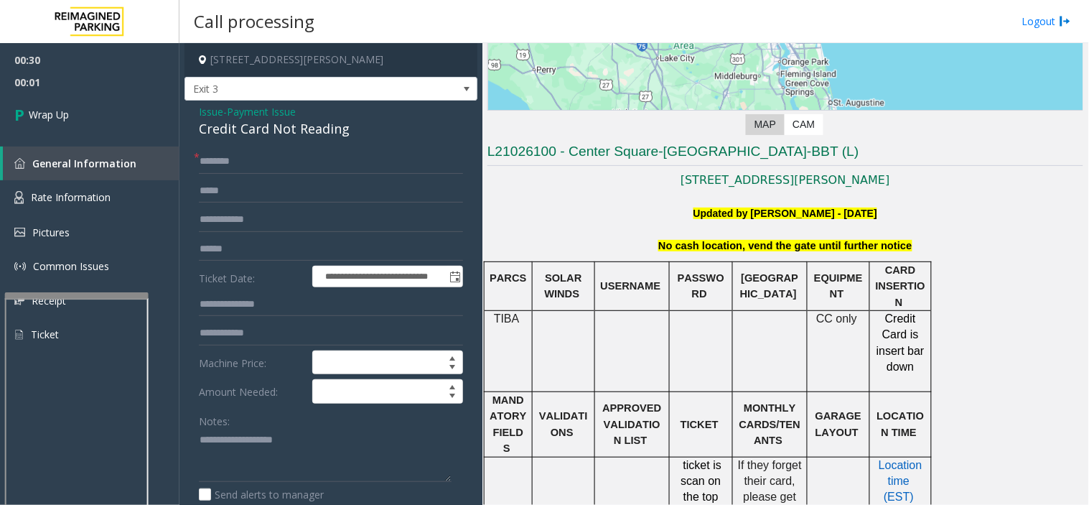
click at [245, 110] on span "Payment Issue" at bounding box center [261, 111] width 69 height 15
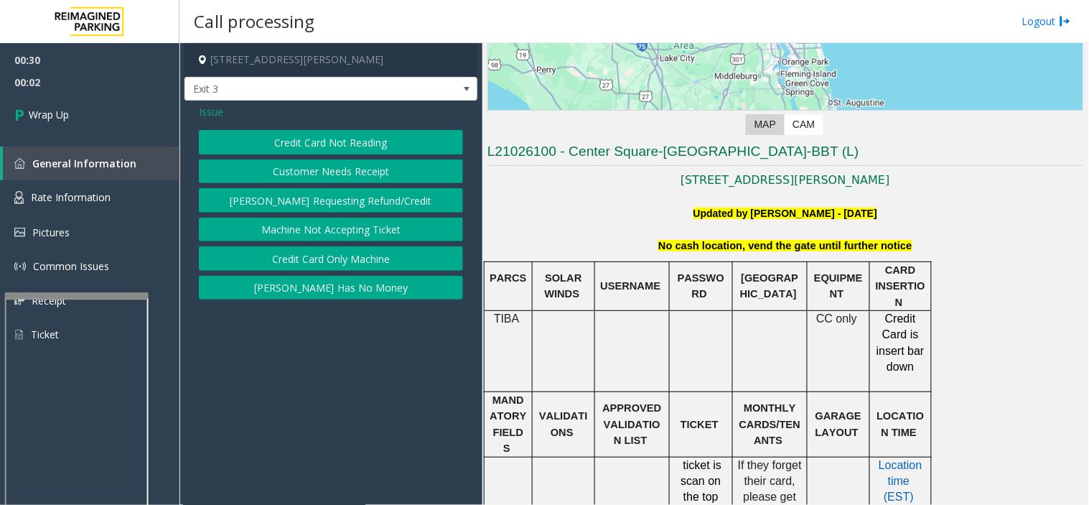
click at [214, 109] on span "Issue" at bounding box center [211, 111] width 24 height 15
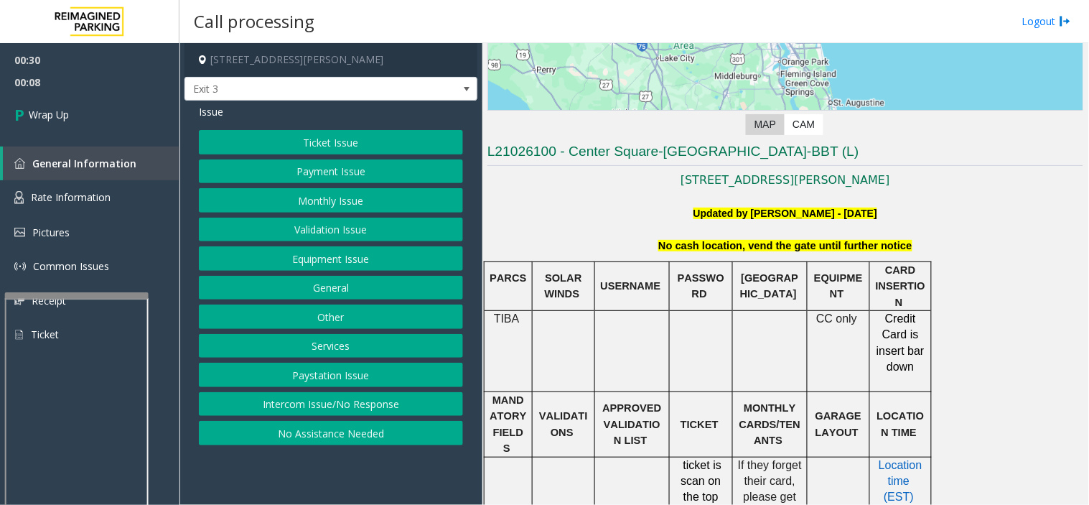
click at [355, 152] on button "Ticket Issue" at bounding box center [331, 142] width 264 height 24
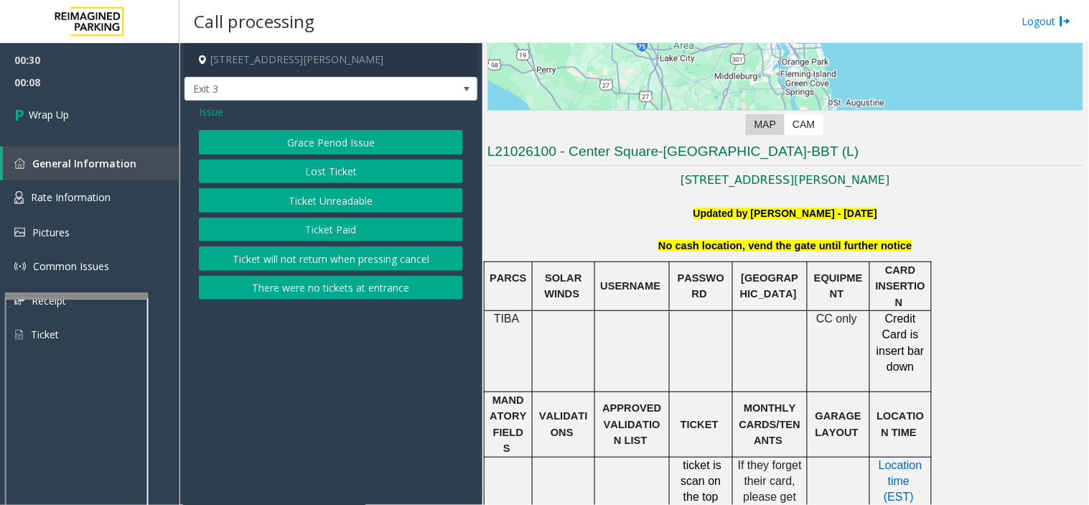
click at [336, 203] on button "Ticket Unreadable" at bounding box center [331, 200] width 264 height 24
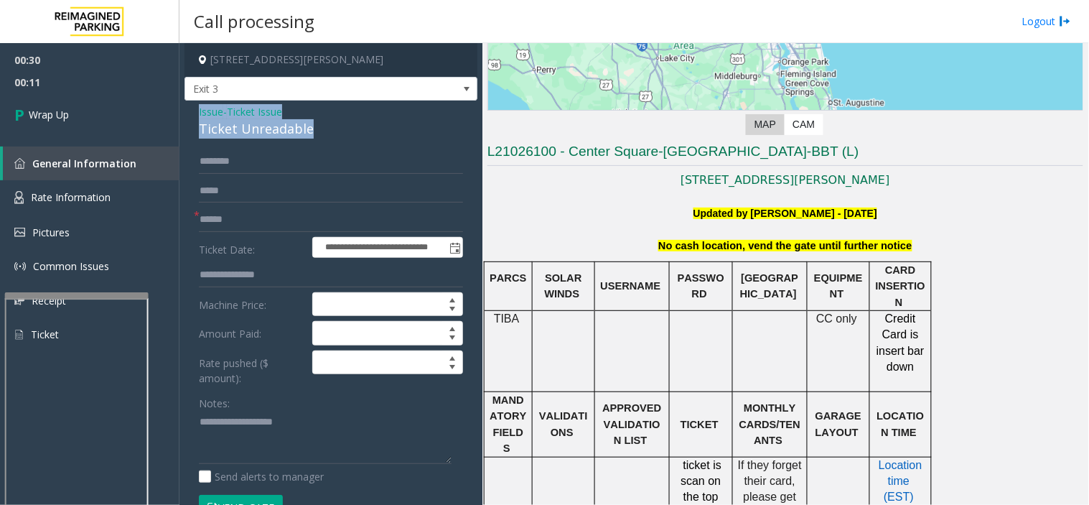
drag, startPoint x: 323, startPoint y: 130, endPoint x: 194, endPoint y: 106, distance: 131.3
click at [194, 106] on div "**********" at bounding box center [330, 410] width 293 height 620
copy div "Issue - Ticket Issue Ticket Unreadable"
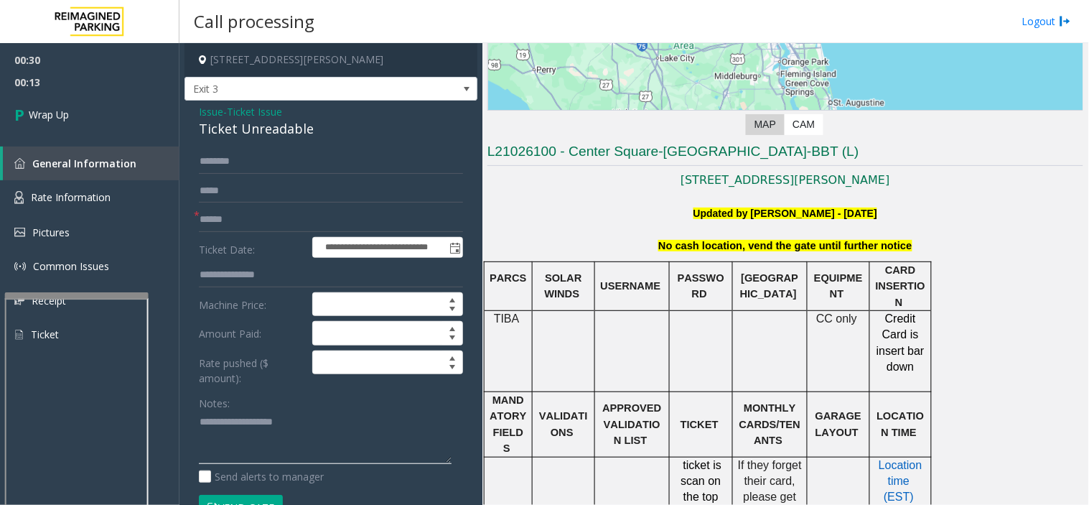
paste textarea "**********"
click at [220, 441] on textarea at bounding box center [325, 438] width 253 height 54
click at [270, 454] on textarea at bounding box center [325, 438] width 253 height 54
paste textarea "**********"
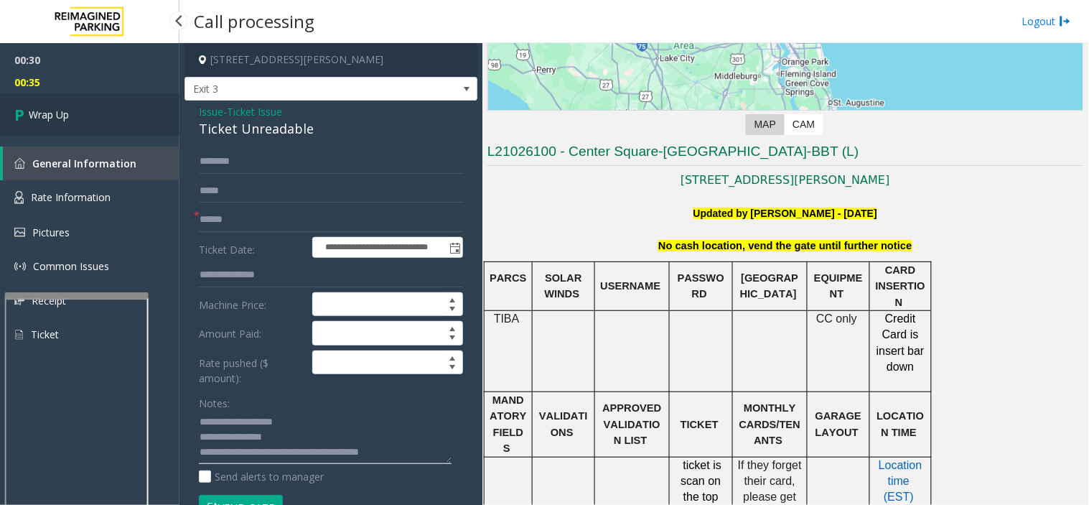
type textarea "**********"
click at [46, 108] on span "Wrap Up" at bounding box center [49, 114] width 40 height 15
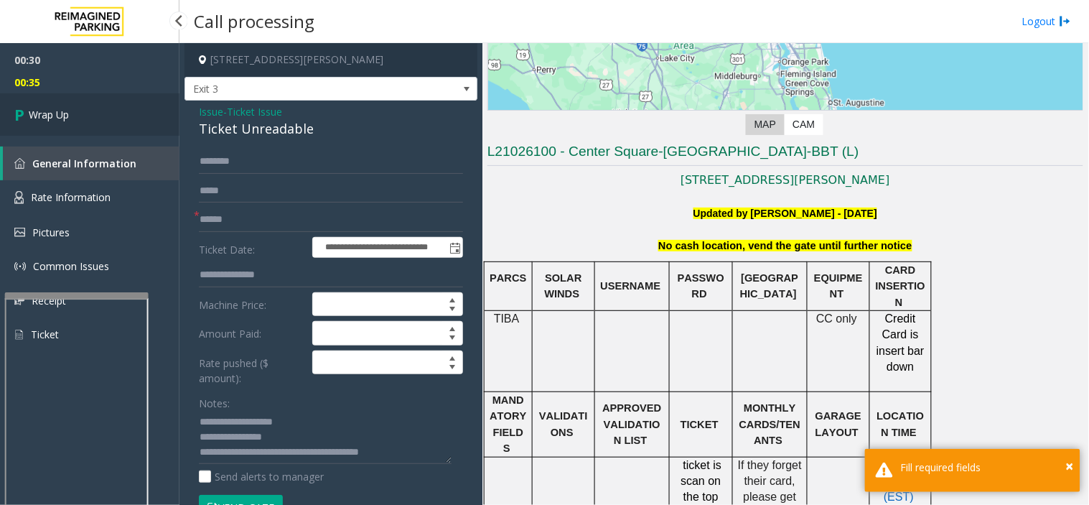
click at [46, 108] on span "Wrap Up" at bounding box center [49, 114] width 40 height 15
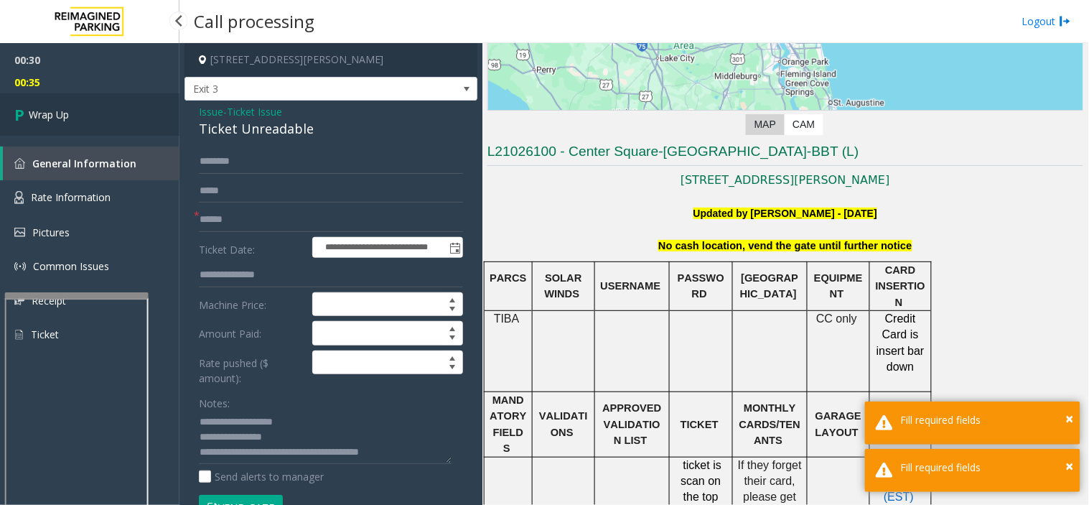
click at [46, 108] on span "Wrap Up" at bounding box center [49, 114] width 40 height 15
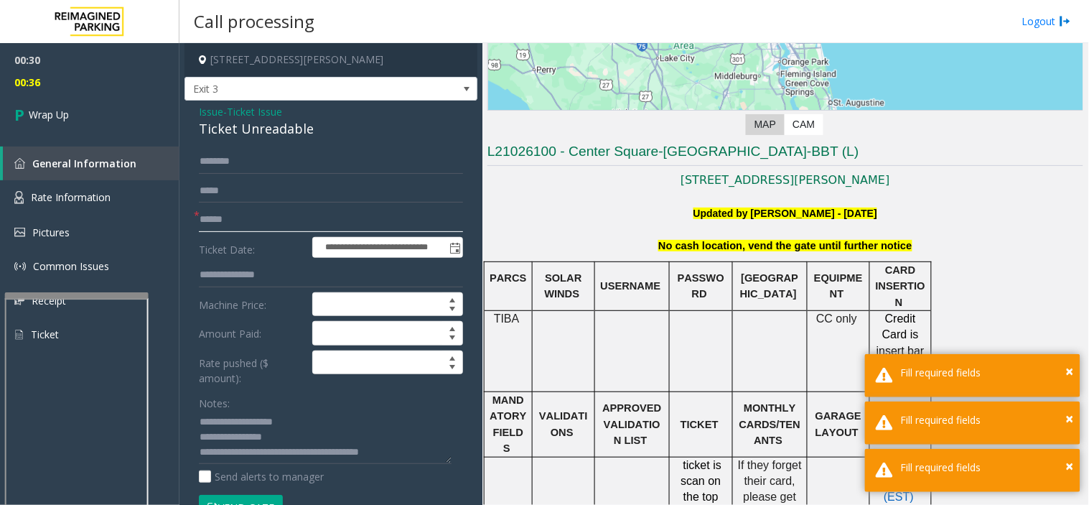
click at [223, 217] on input "text" at bounding box center [331, 219] width 264 height 24
type input "**"
click at [90, 123] on link "Wrap Up" at bounding box center [89, 114] width 179 height 42
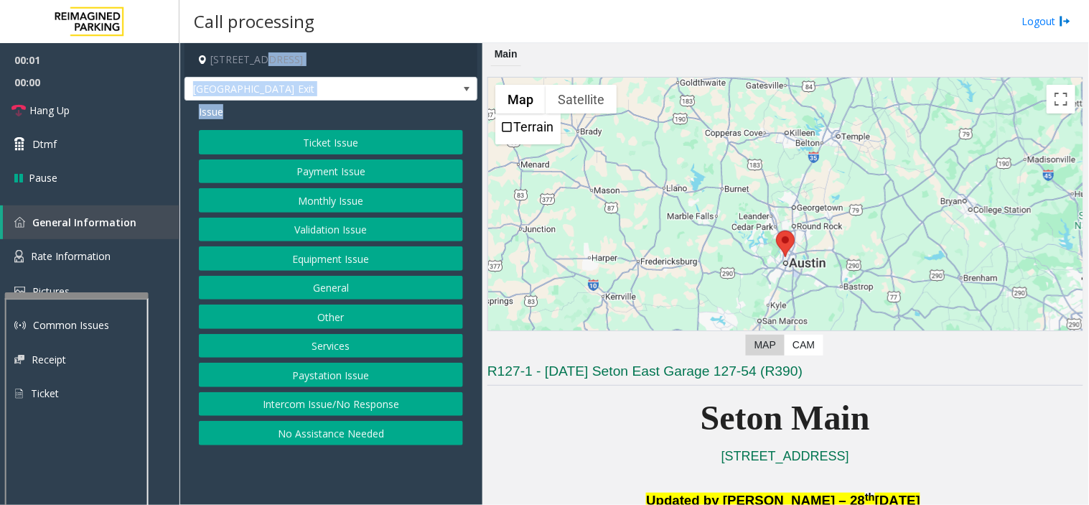
drag, startPoint x: 260, startPoint y: 113, endPoint x: 284, endPoint y: 171, distance: 63.1
click at [273, 192] on div "1201 West 38th Street, Austin, TX 38th Street Exit Issue Ticket Issue Payment I…" at bounding box center [330, 247] width 293 height 409
click at [328, 257] on button "Equipment Issue" at bounding box center [331, 258] width 264 height 24
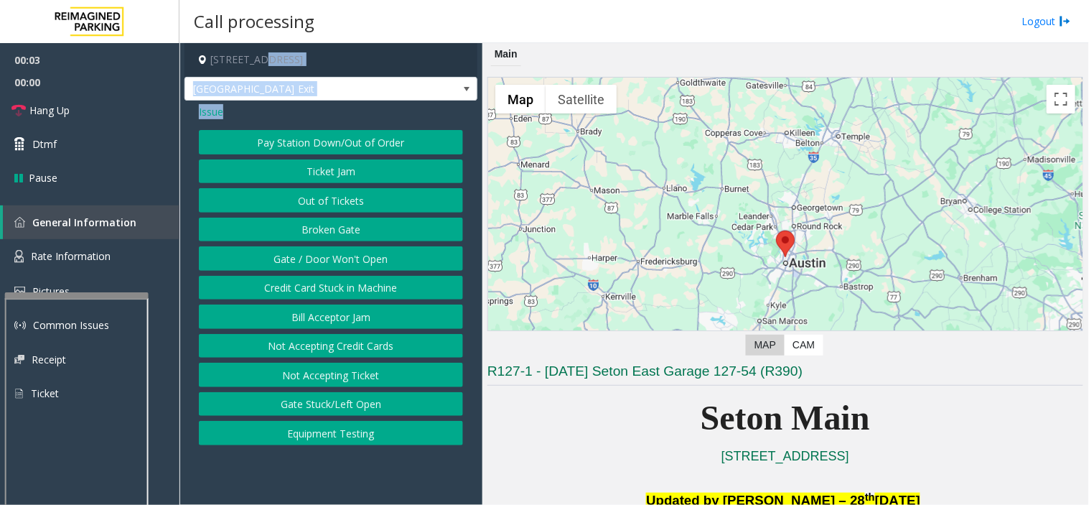
click at [328, 257] on button "Gate / Door Won't Open" at bounding box center [331, 258] width 264 height 24
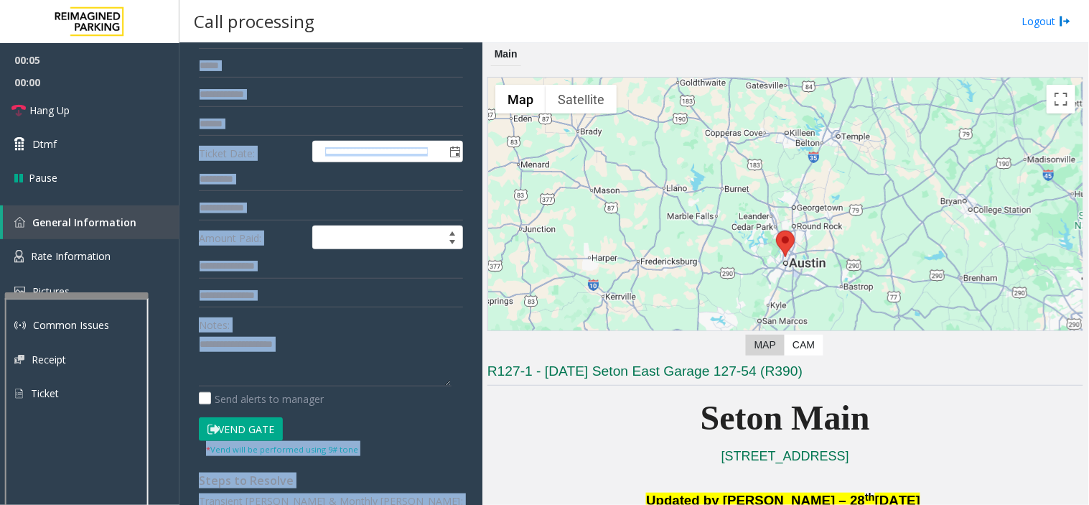
scroll to position [309, 0]
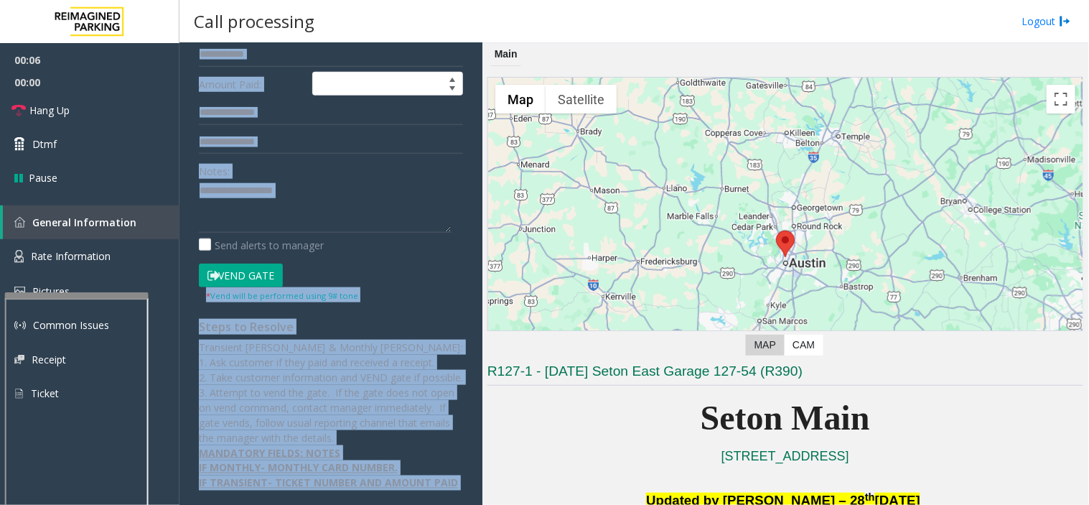
click at [248, 263] on button "Vend Gate" at bounding box center [241, 275] width 84 height 24
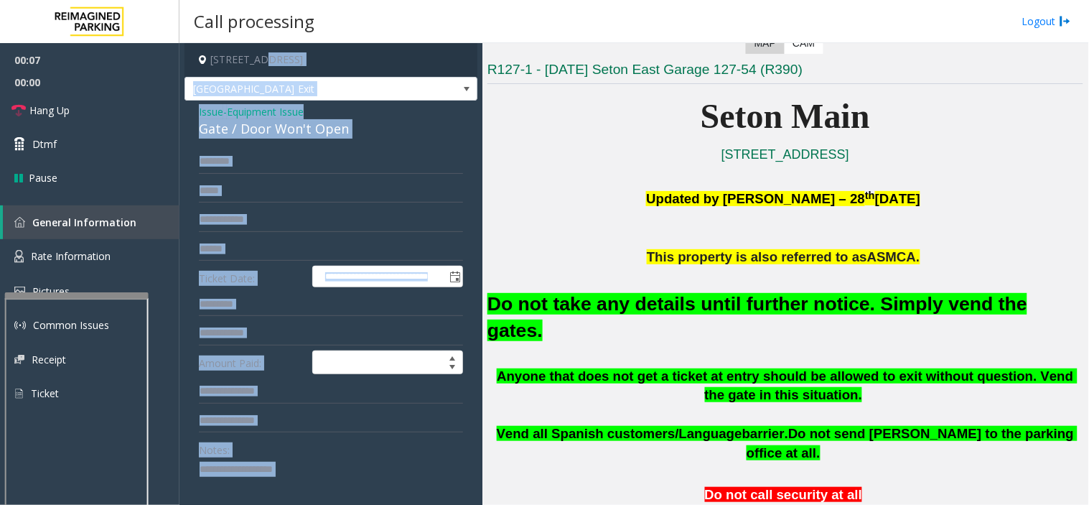
scroll to position [319, 0]
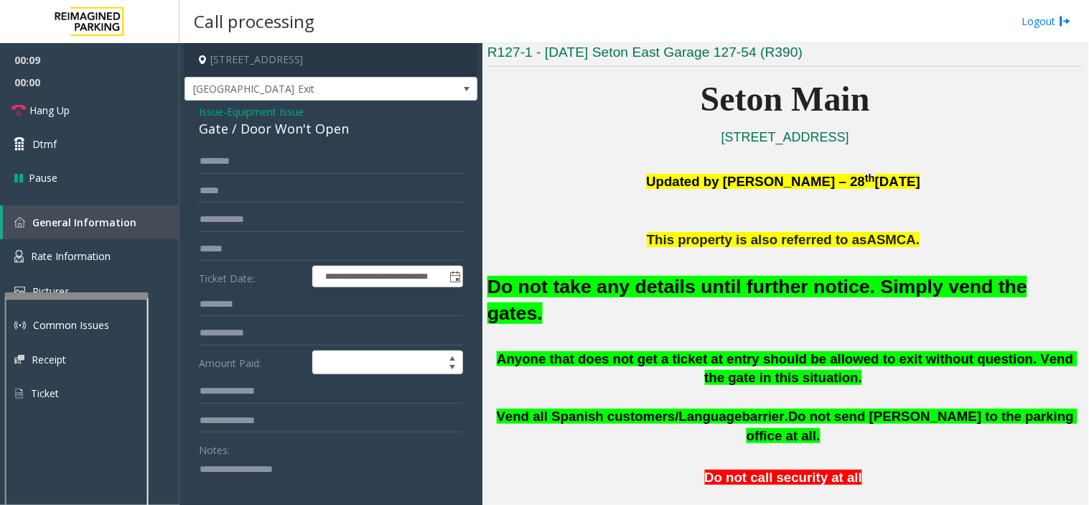
click at [585, 290] on font "Do not take any details until further notice. Simply vend the gates." at bounding box center [757, 300] width 540 height 48
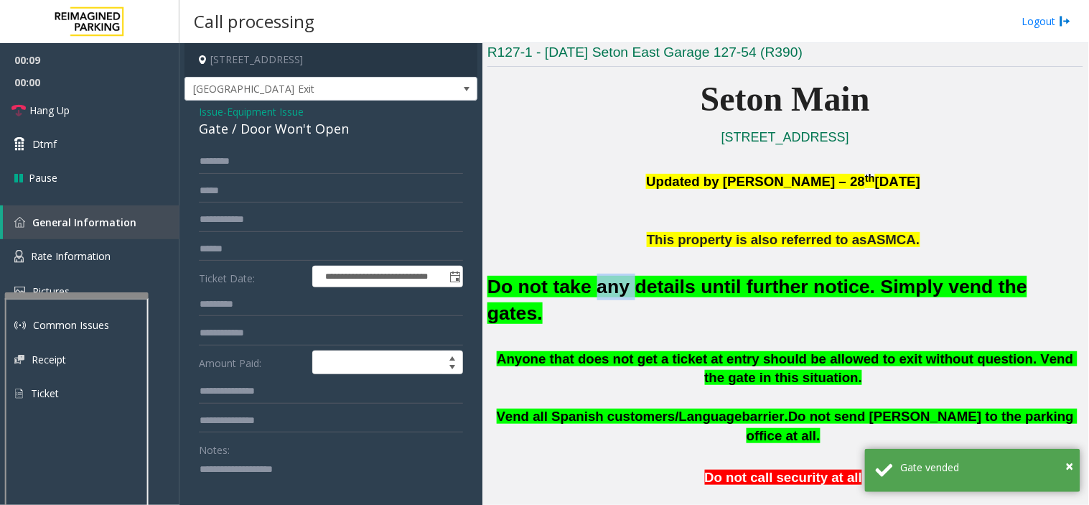
click at [585, 290] on font "Do not take any details until further notice. Simply vend the gates." at bounding box center [757, 300] width 540 height 48
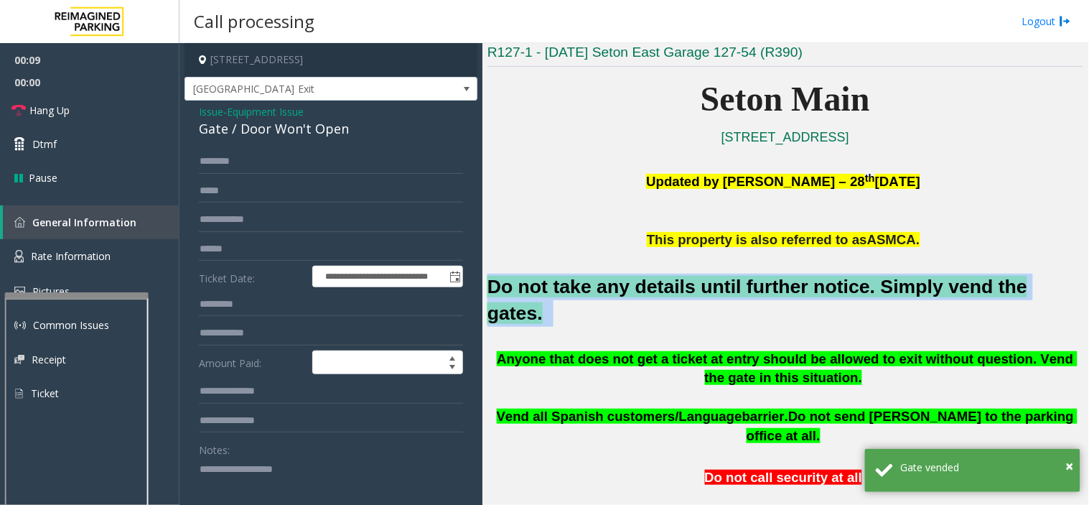
click at [585, 290] on font "Do not take any details until further notice. Simply vend the gates." at bounding box center [757, 300] width 540 height 48
click at [102, 96] on link "Hang Up" at bounding box center [89, 110] width 179 height 34
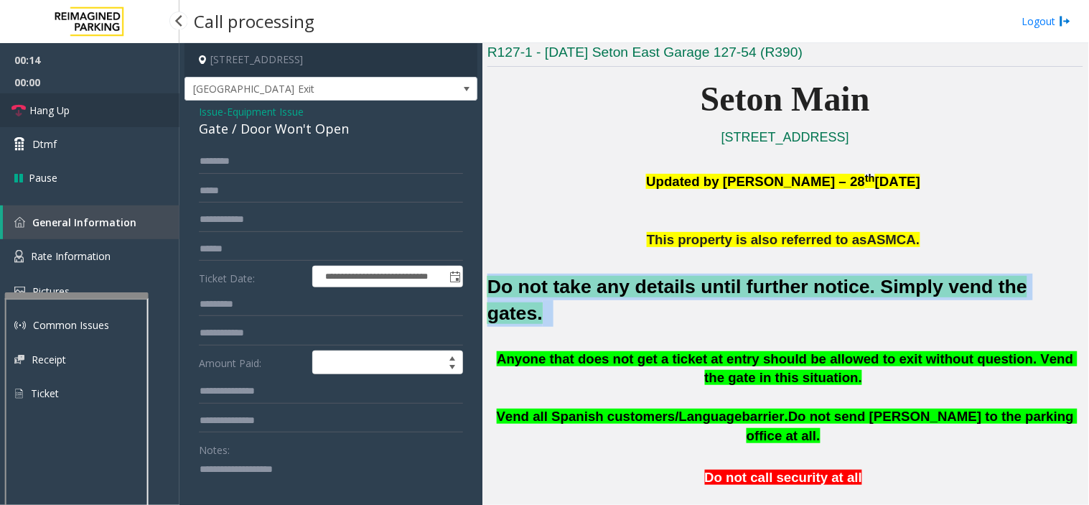
click at [102, 96] on link "Hang Up" at bounding box center [89, 110] width 179 height 34
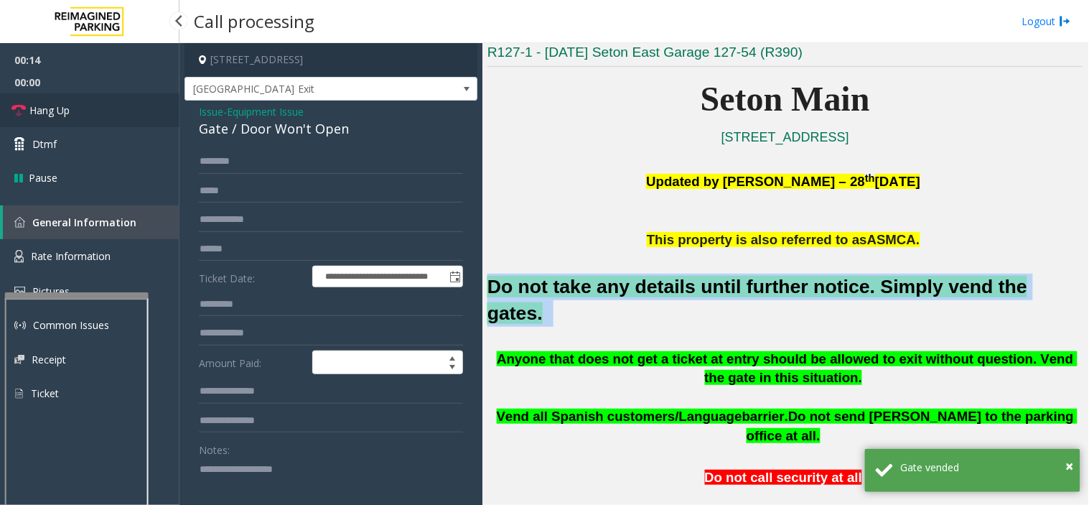
click at [102, 96] on link "Hang Up" at bounding box center [89, 110] width 179 height 34
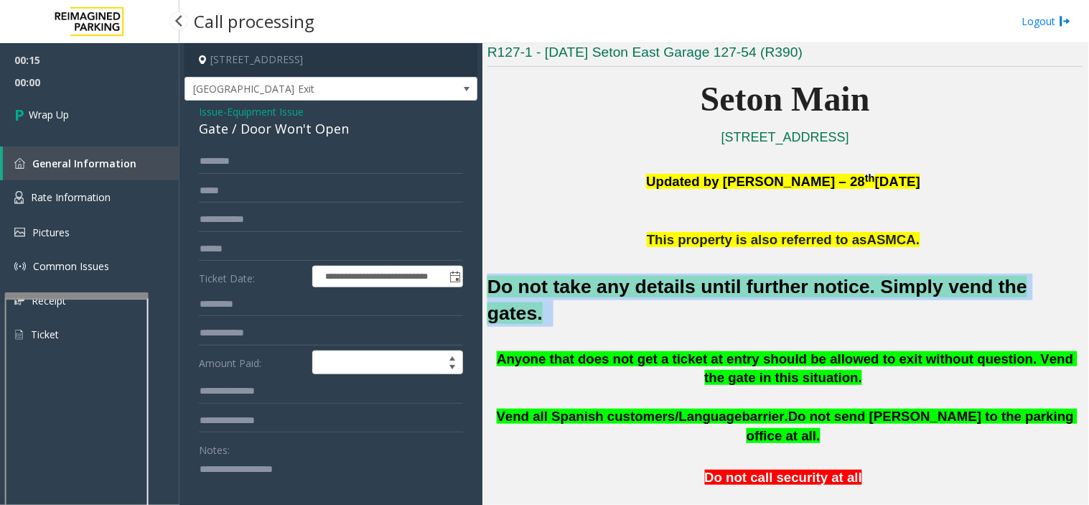
click at [102, 96] on link "Wrap Up" at bounding box center [89, 114] width 179 height 42
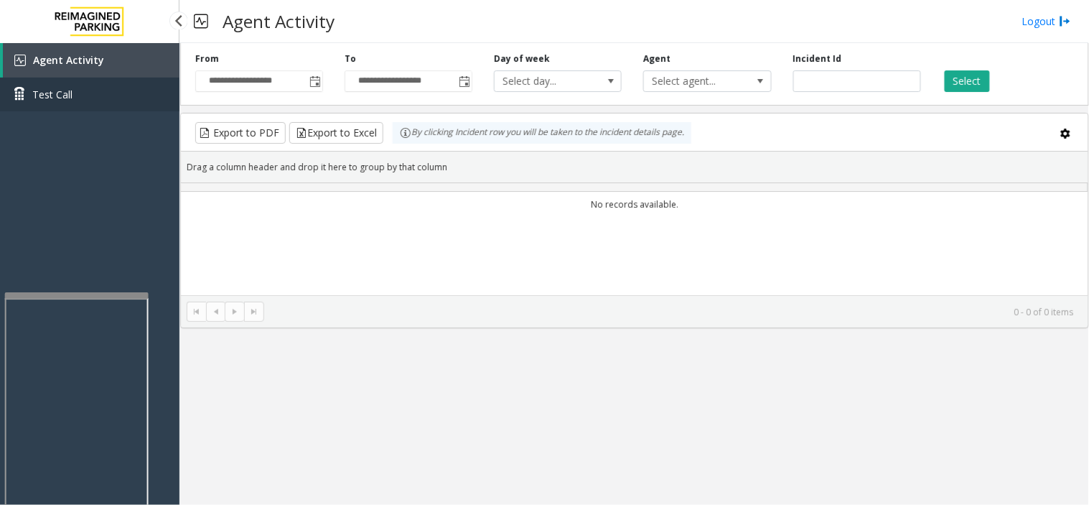
click at [102, 96] on link "Test Call" at bounding box center [89, 95] width 179 height 34
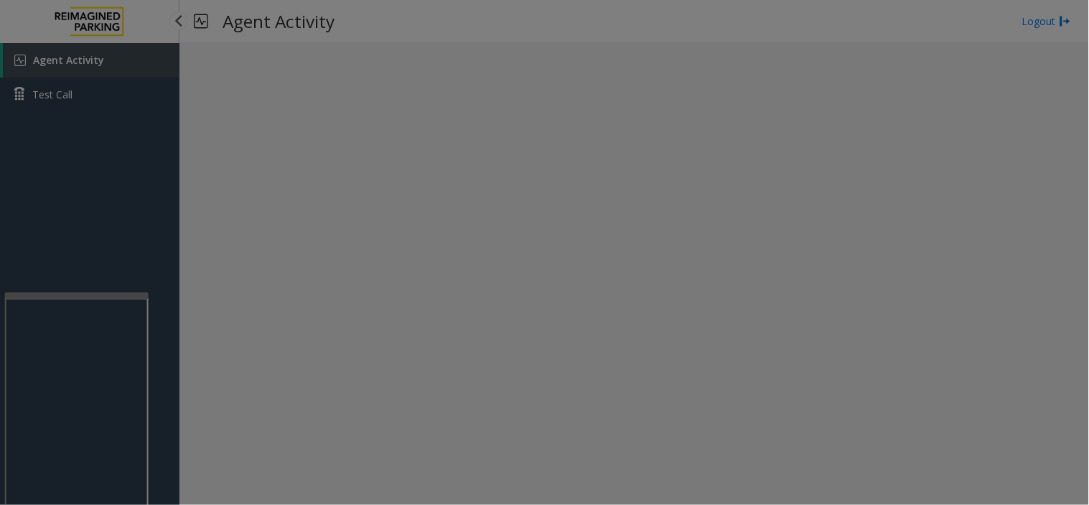
click at [102, 96] on body "Agent Activity Test Call × Close Powered by Umojo © 2025 Agent Activity Logout …" at bounding box center [544, 252] width 1089 height 505
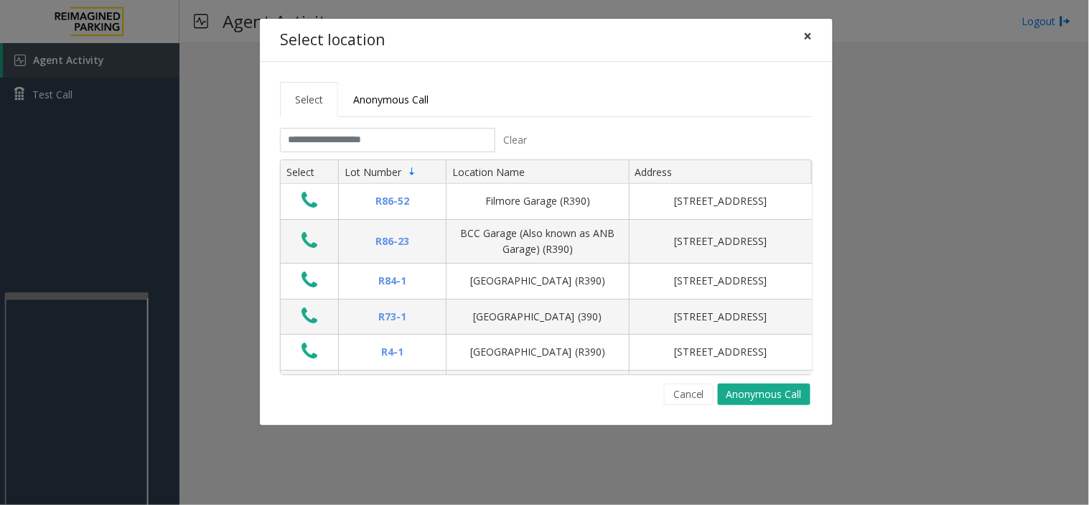
click at [806, 42] on span "×" at bounding box center [808, 36] width 9 height 20
click at [410, 134] on input "text" at bounding box center [387, 140] width 215 height 24
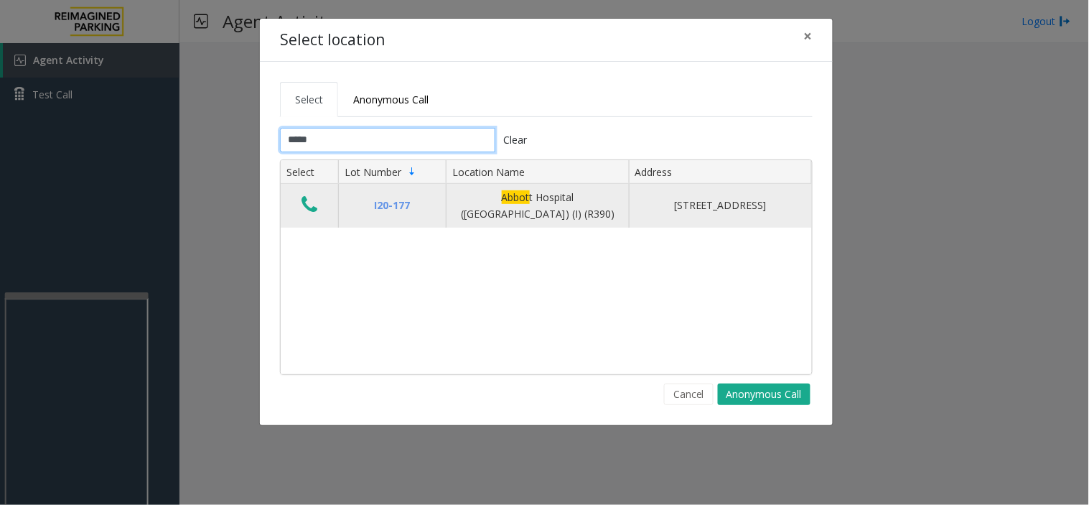
type input "*****"
click at [306, 205] on icon "Data table" at bounding box center [309, 205] width 16 height 20
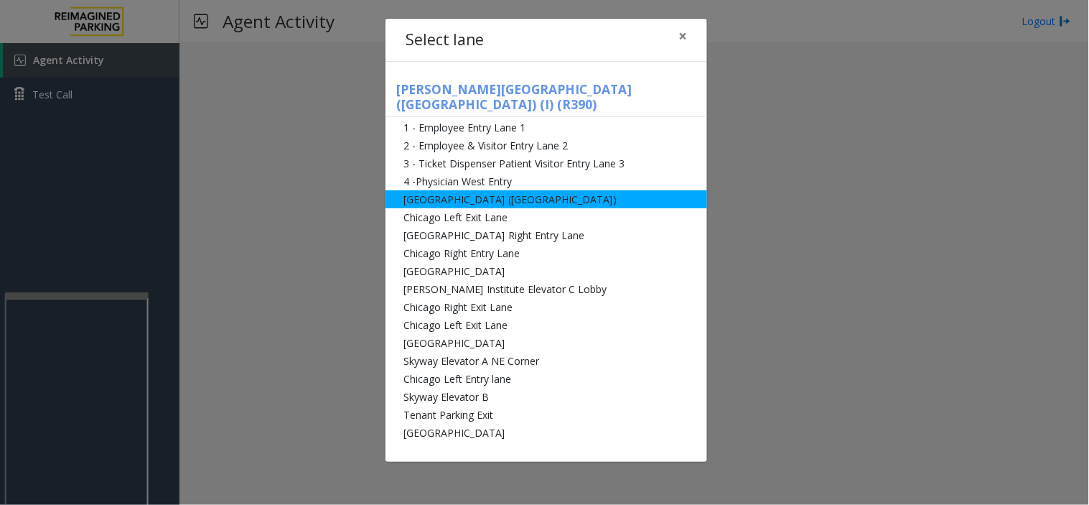
click at [463, 190] on li "[GEOGRAPHIC_DATA] ([GEOGRAPHIC_DATA])" at bounding box center [546, 199] width 322 height 18
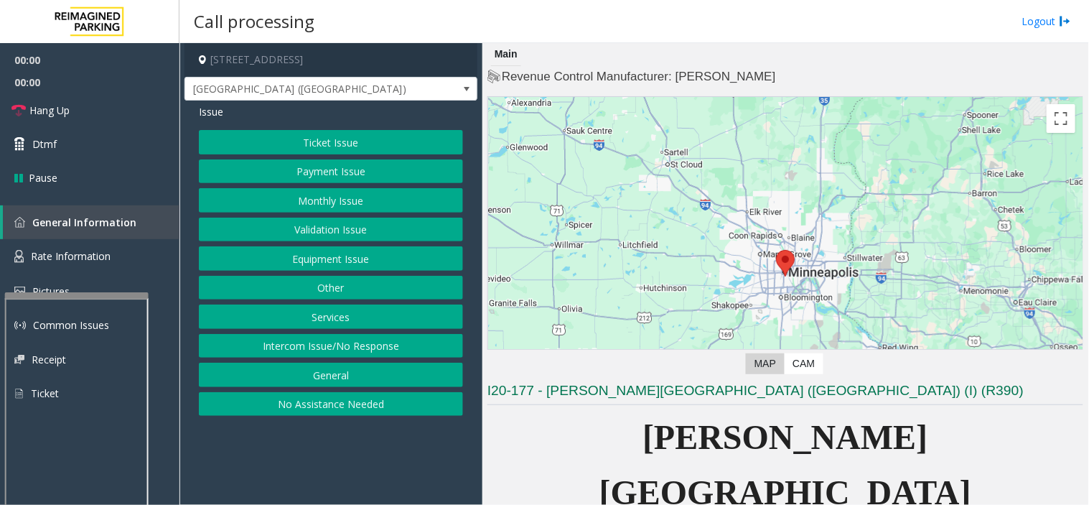
click at [319, 191] on button "Monthly Issue" at bounding box center [331, 200] width 264 height 24
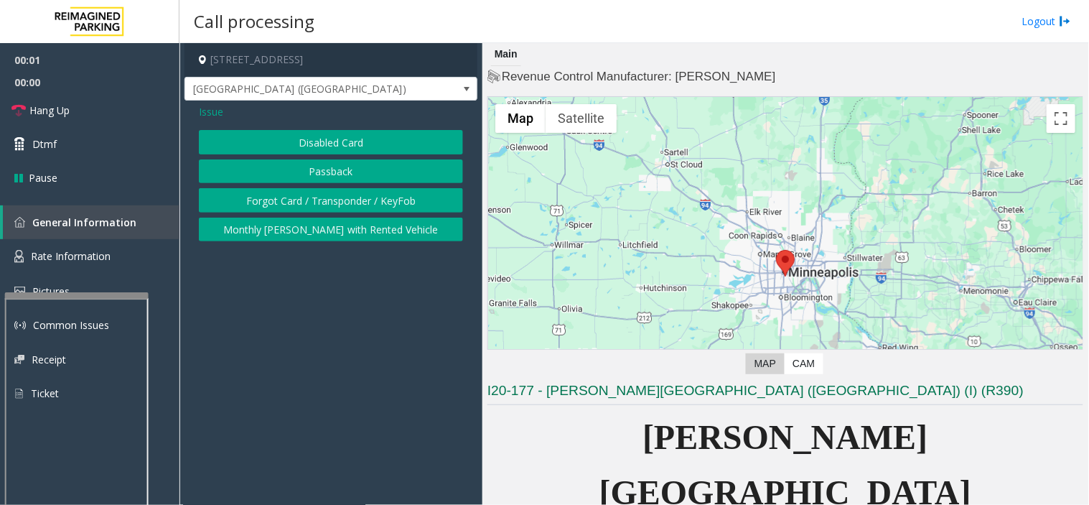
click at [347, 146] on button "Disabled Card" at bounding box center [331, 142] width 264 height 24
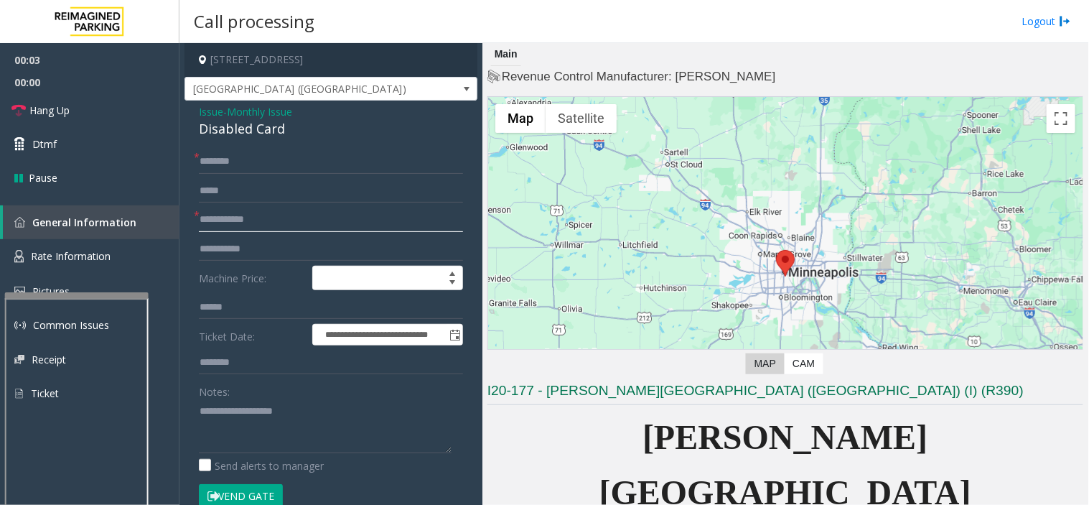
click at [306, 223] on input "text" at bounding box center [331, 219] width 264 height 24
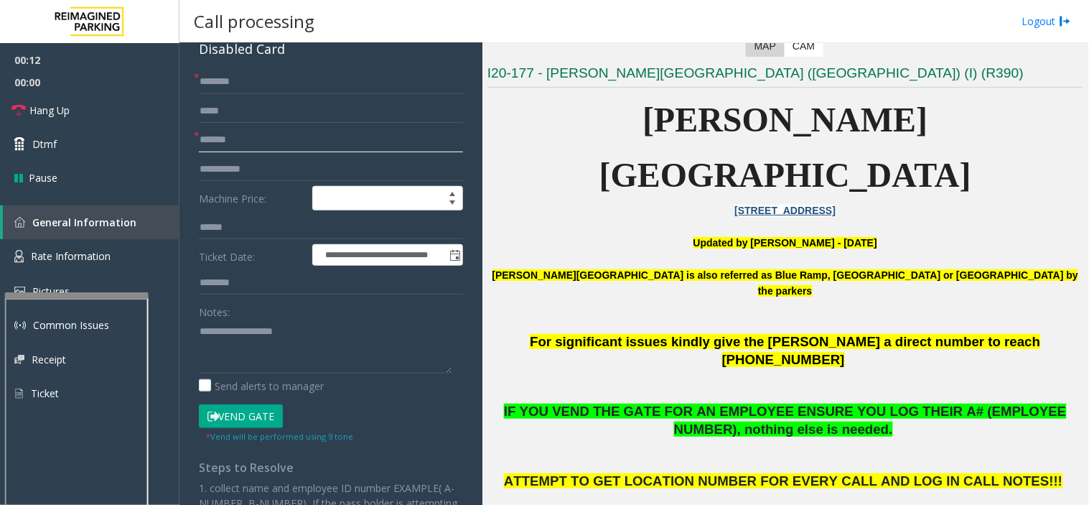
scroll to position [319, 0]
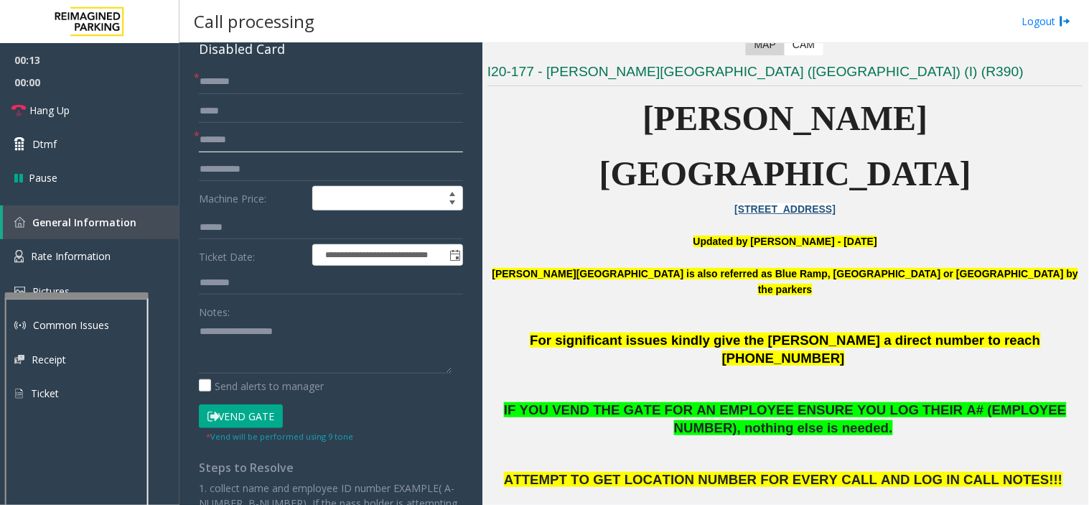
type input "*******"
click at [249, 410] on button "Vend Gate" at bounding box center [241, 416] width 84 height 24
click at [657, 402] on span "IF YOU VEND THE GATE FOR AN EMPLOYEE ENSURE YOU LOG THEIR A# (EMPLOYEE NUMBER),…" at bounding box center [785, 418] width 563 height 33
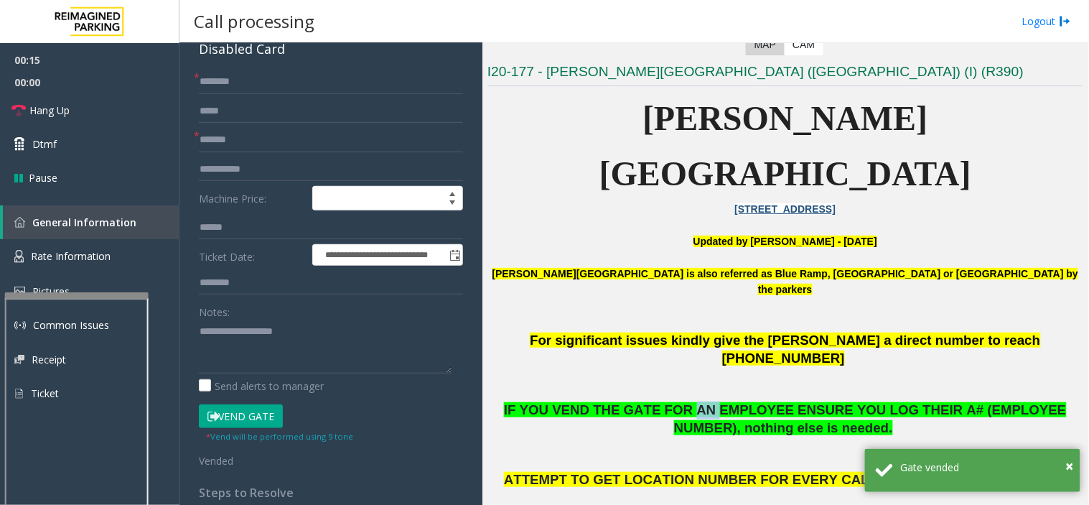
click at [657, 402] on span "IF YOU VEND THE GATE FOR AN EMPLOYEE ENSURE YOU LOG THEIR A# (EMPLOYEE NUMBER),…" at bounding box center [785, 418] width 563 height 33
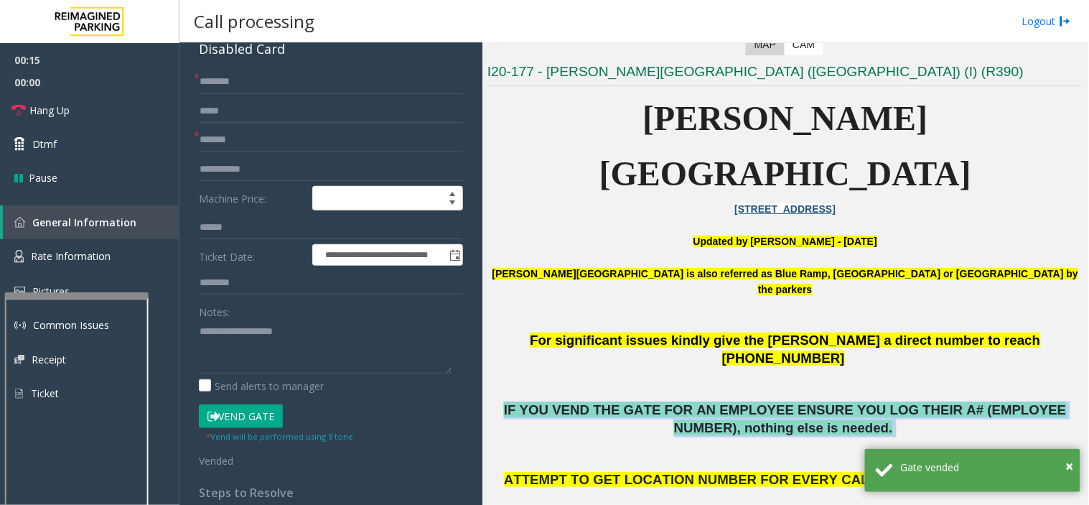
click at [657, 402] on span "IF YOU VEND THE GATE FOR AN EMPLOYEE ENSURE YOU LOG THEIR A# (EMPLOYEE NUMBER),…" at bounding box center [785, 418] width 563 height 33
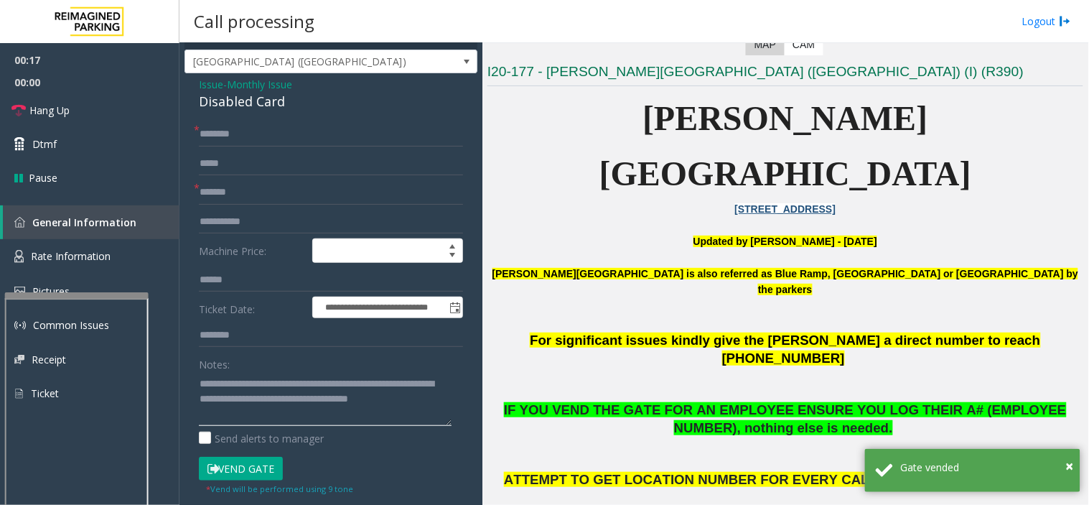
scroll to position [0, 0]
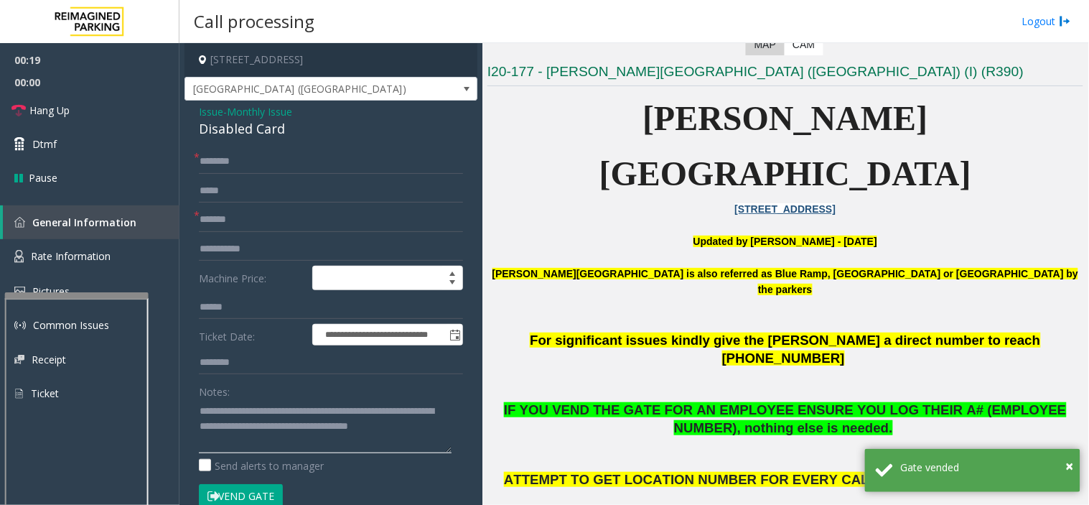
type textarea "**********"
click at [216, 156] on input "text" at bounding box center [331, 161] width 264 height 24
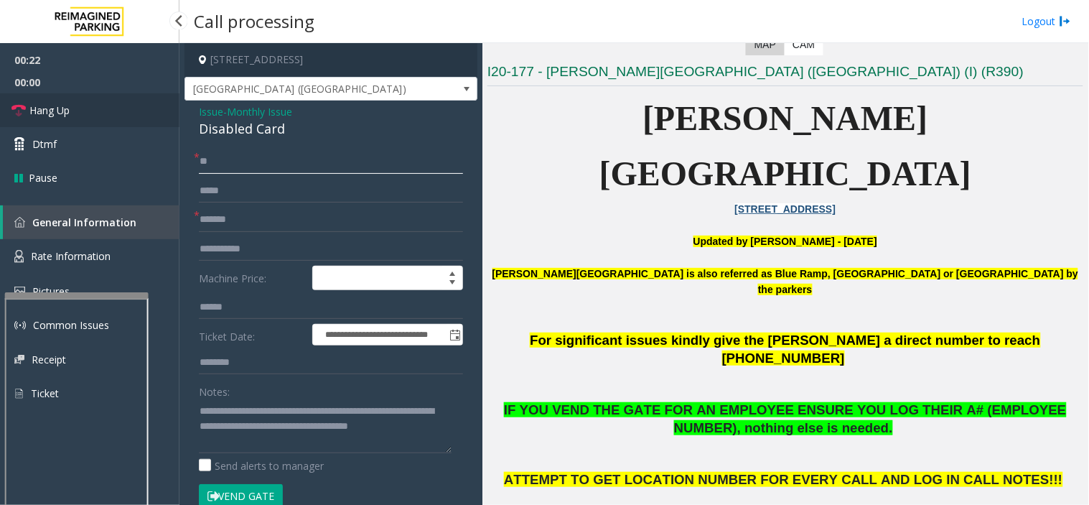
type input "**"
click at [68, 108] on span "Hang Up" at bounding box center [49, 110] width 40 height 15
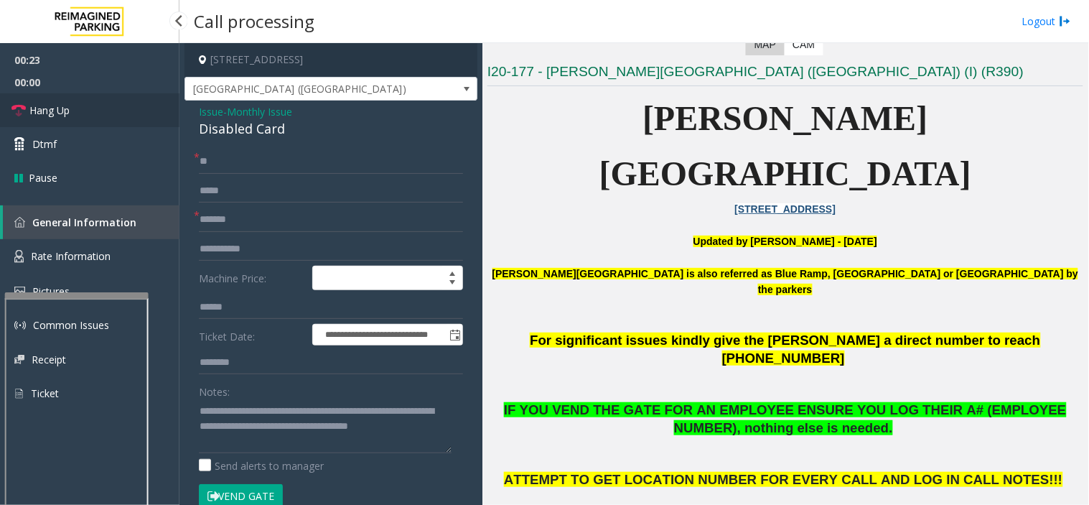
click at [68, 108] on span "Hang Up" at bounding box center [49, 110] width 40 height 15
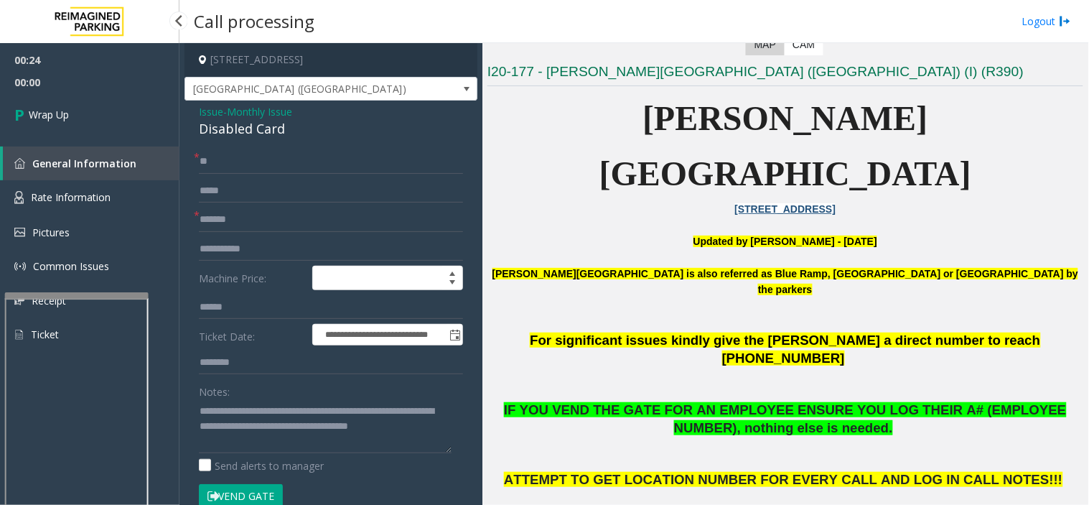
click at [68, 108] on span "Wrap Up" at bounding box center [49, 114] width 40 height 15
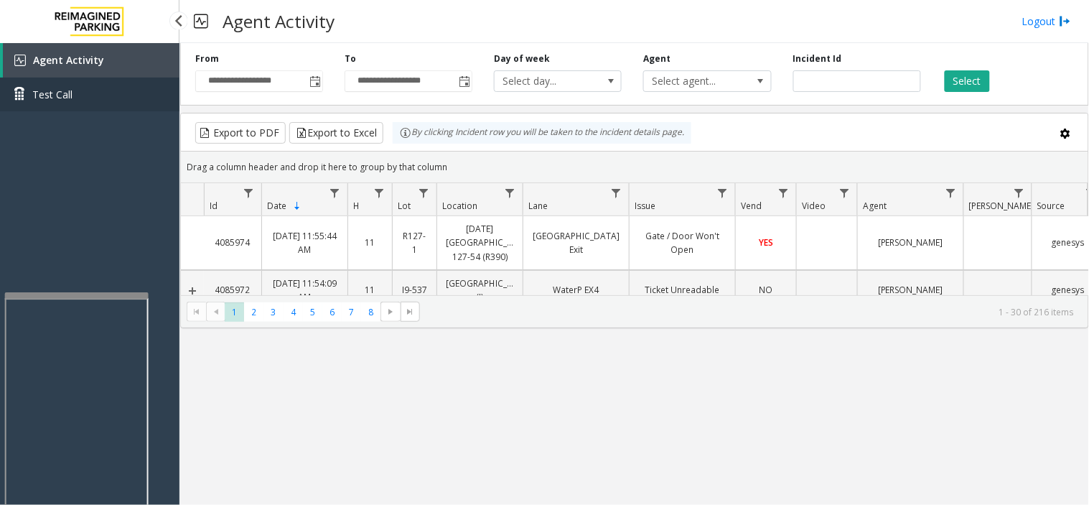
click at [68, 108] on link "Test Call" at bounding box center [89, 95] width 179 height 34
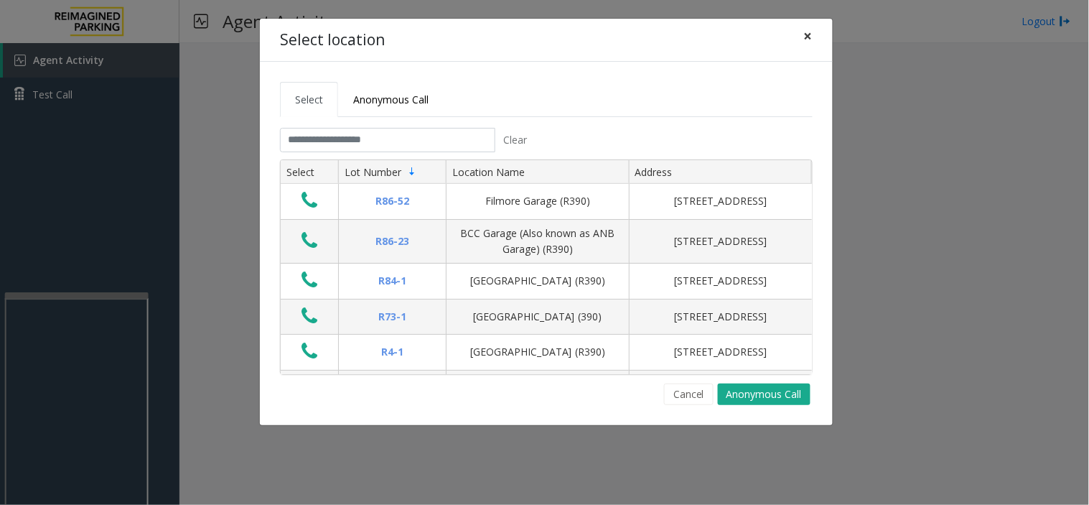
click at [811, 29] on span "×" at bounding box center [808, 36] width 9 height 20
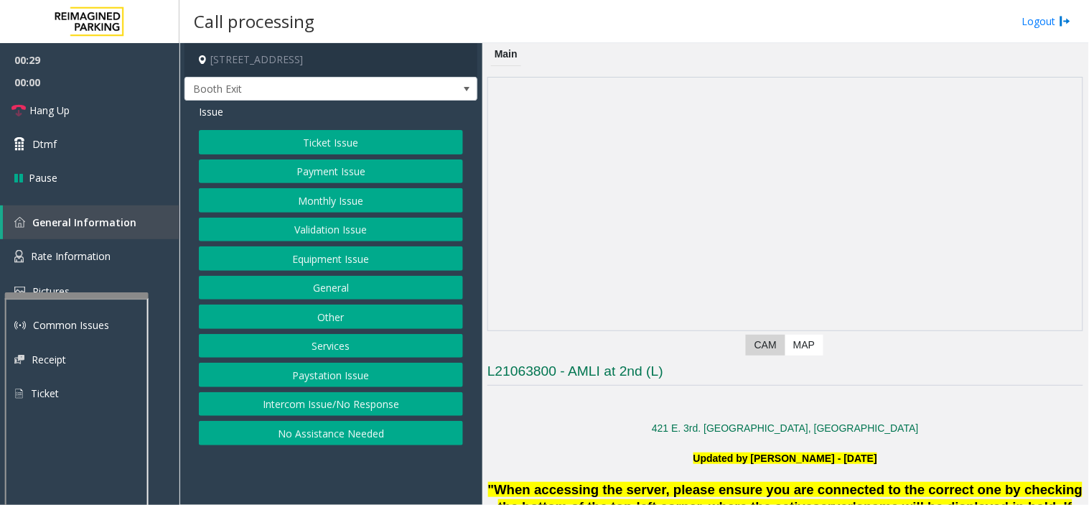
click at [371, 228] on button "Validation Issue" at bounding box center [331, 229] width 264 height 24
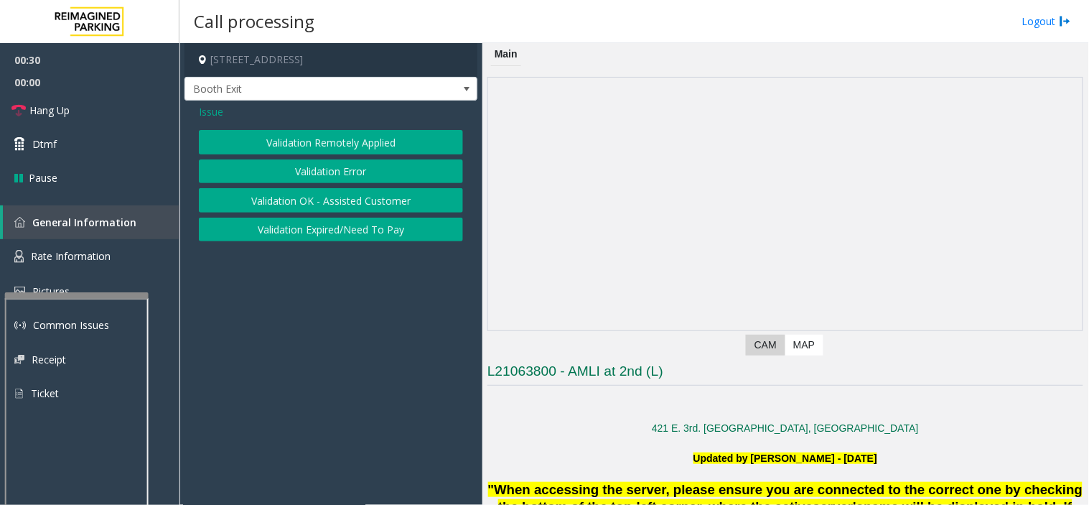
click at [366, 172] on button "Validation Error" at bounding box center [331, 171] width 264 height 24
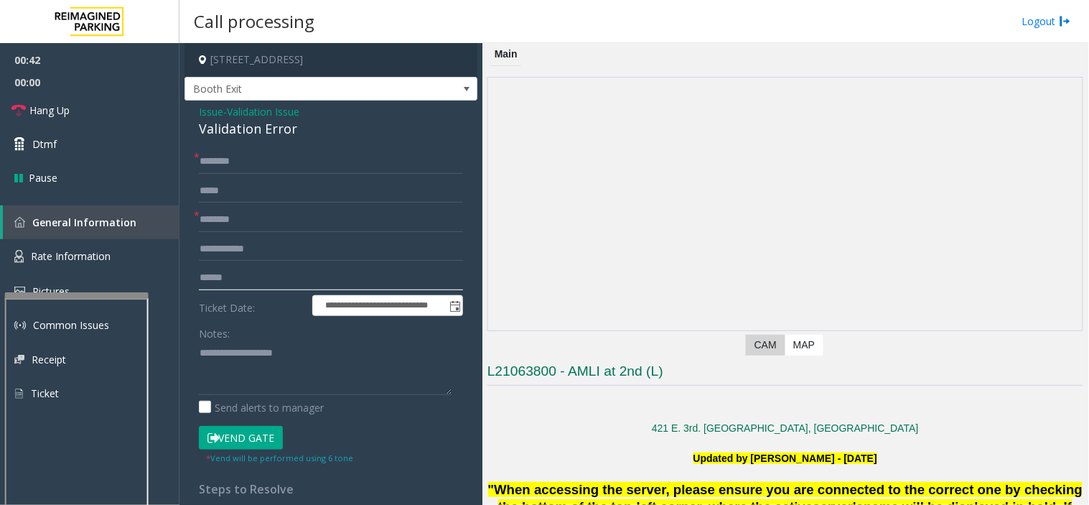
click at [276, 269] on input "text" at bounding box center [331, 278] width 264 height 24
type input "*******"
drag, startPoint x: 293, startPoint y: 131, endPoint x: 187, endPoint y: 116, distance: 106.5
click at [187, 116] on div "**********" at bounding box center [330, 390] width 293 height 581
click at [304, 367] on textarea at bounding box center [325, 368] width 253 height 54
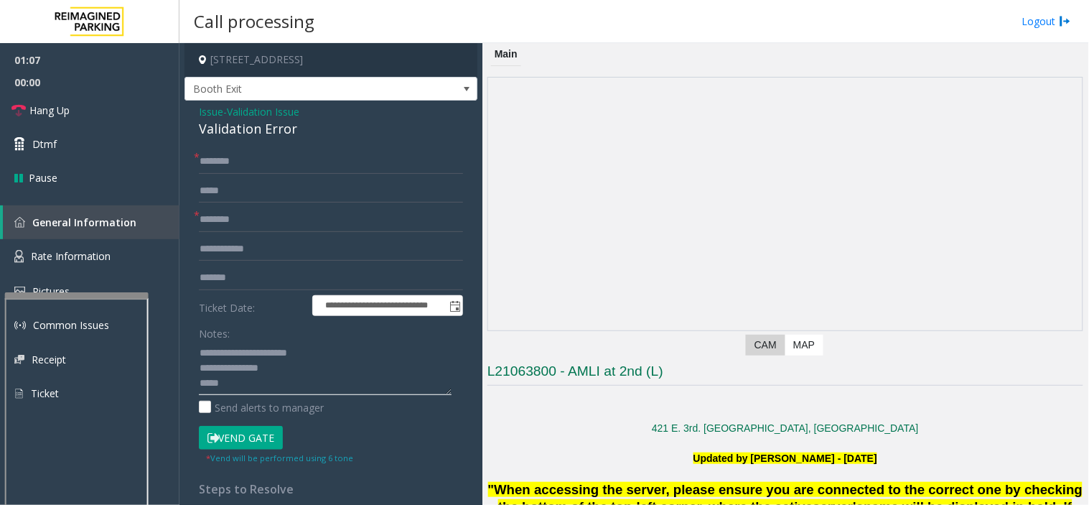
type textarea "**********"
click at [233, 169] on input "text" at bounding box center [331, 161] width 264 height 24
click at [54, 108] on span "Hang Up" at bounding box center [49, 110] width 40 height 15
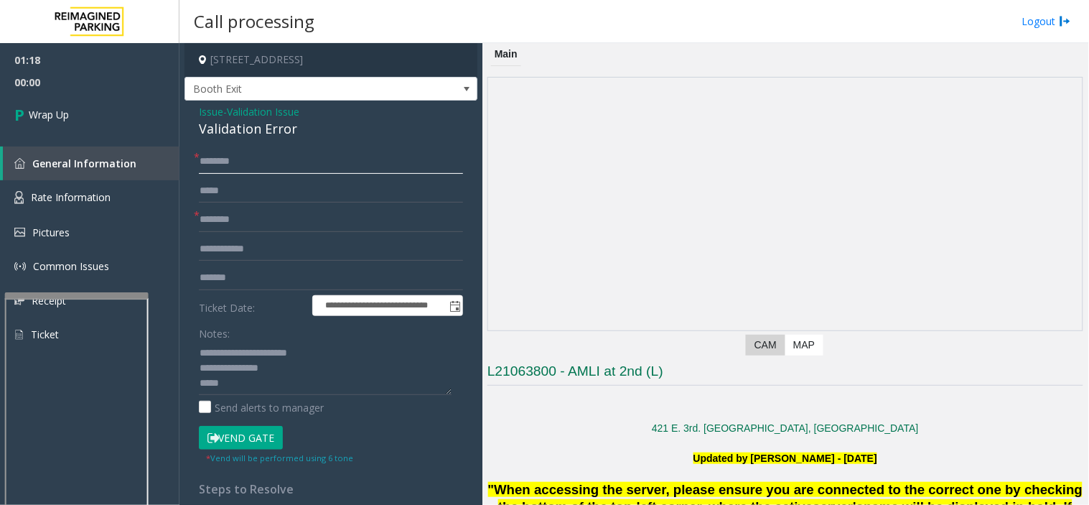
click at [263, 161] on input "text" at bounding box center [331, 161] width 264 height 24
type input "**"
drag, startPoint x: 347, startPoint y: 383, endPoint x: 343, endPoint y: 395, distance: 12.9
click at [343, 395] on textarea at bounding box center [325, 368] width 253 height 54
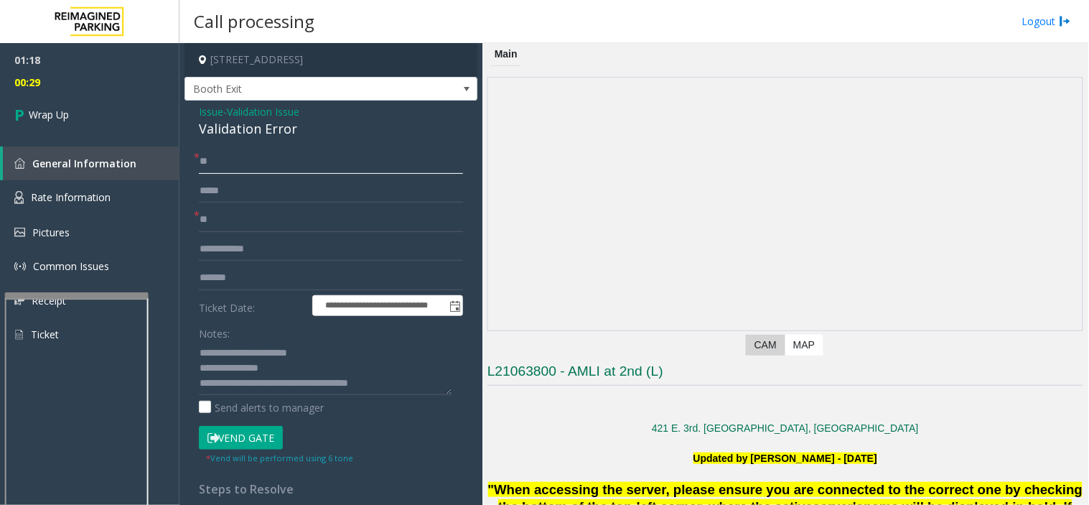
drag, startPoint x: 343, startPoint y: 395, endPoint x: 280, endPoint y: 248, distance: 160.1
click at [288, 168] on input "**" at bounding box center [331, 161] width 264 height 24
drag, startPoint x: 324, startPoint y: 377, endPoint x: 330, endPoint y: 411, distance: 34.2
click at [330, 411] on div "Send alerts to manager" at bounding box center [331, 407] width 264 height 15
click at [338, 382] on textarea at bounding box center [325, 368] width 253 height 54
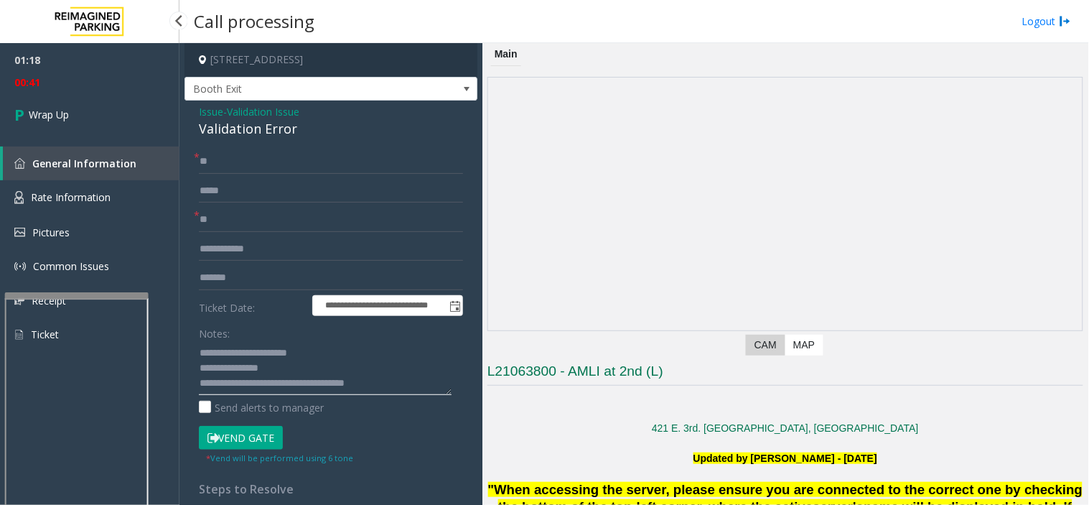
type textarea "**********"
click at [65, 70] on span "01:18" at bounding box center [89, 60] width 179 height 22
click at [78, 95] on link "Wrap Up" at bounding box center [89, 114] width 179 height 42
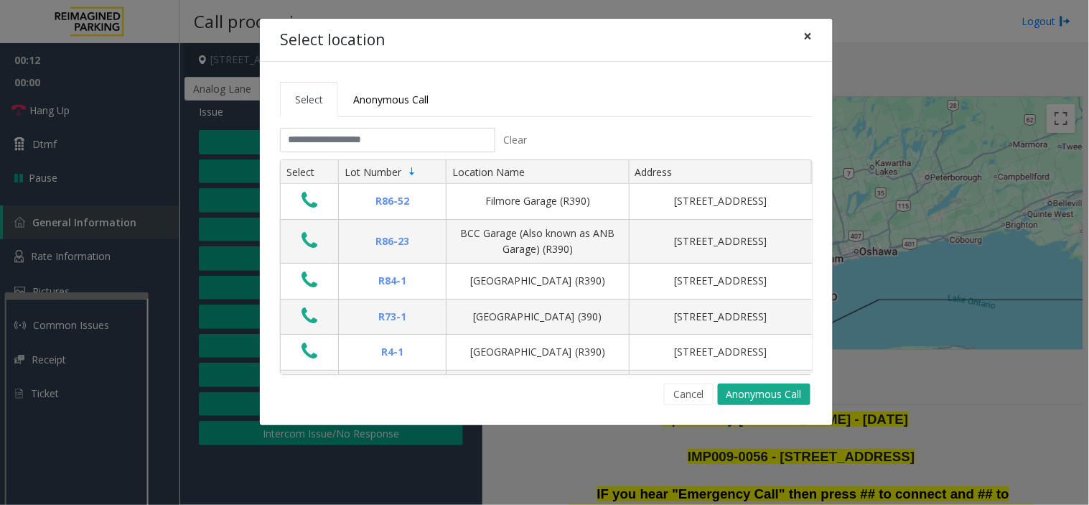
click at [804, 53] on button "×" at bounding box center [808, 36] width 29 height 35
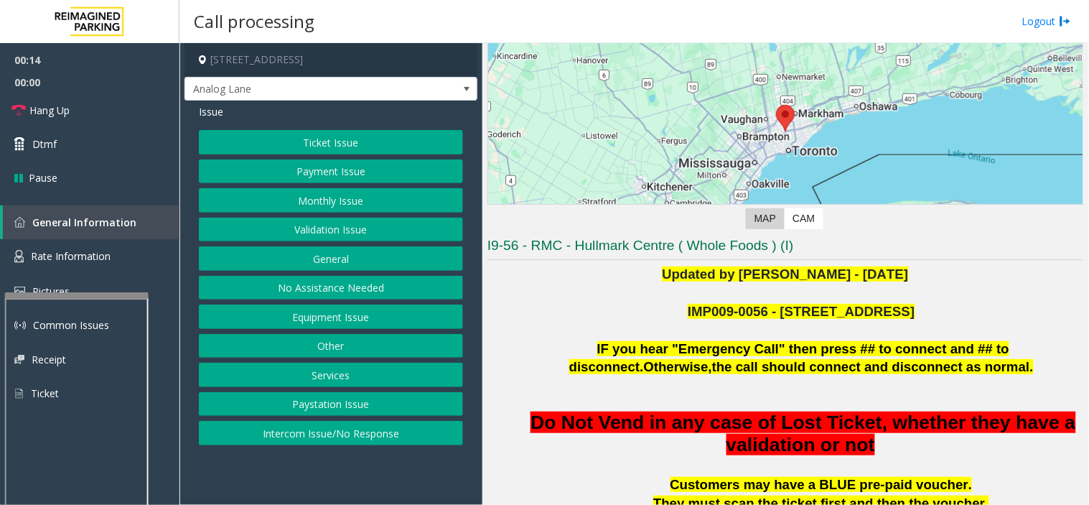
scroll to position [159, 0]
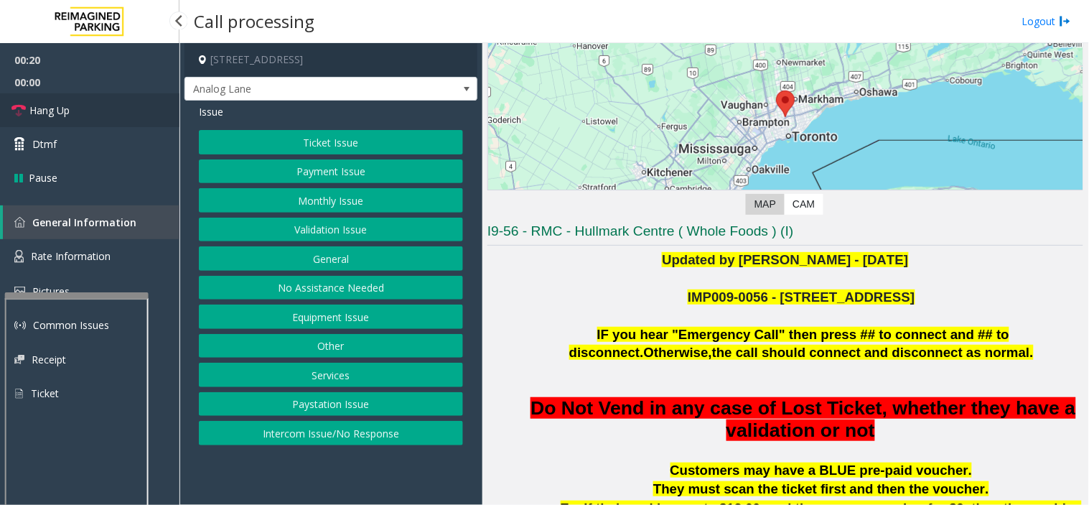
click at [113, 113] on link "Hang Up" at bounding box center [89, 110] width 179 height 34
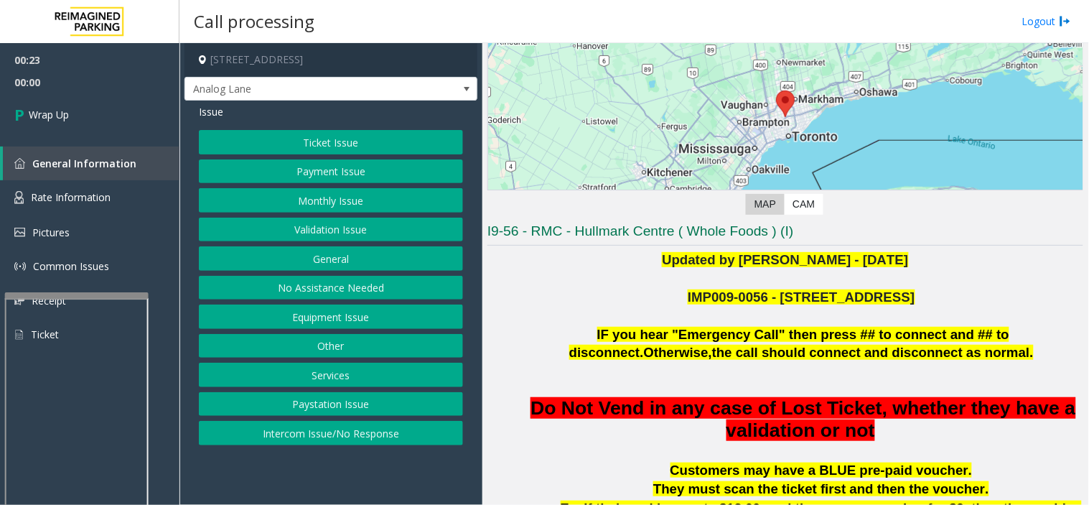
click at [398, 276] on button "No Assistance Needed" at bounding box center [331, 288] width 264 height 24
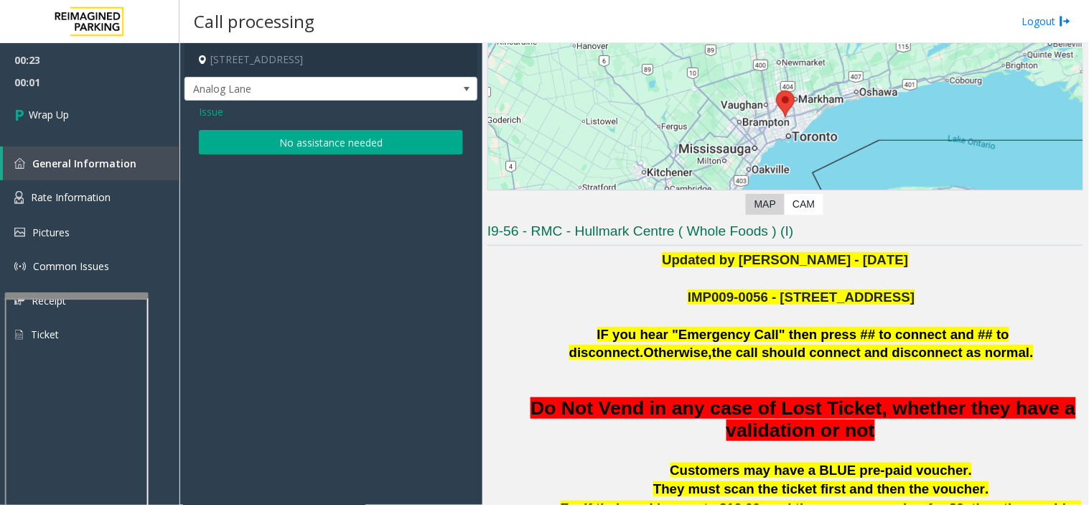
click at [300, 146] on button "No assistance needed" at bounding box center [331, 142] width 264 height 24
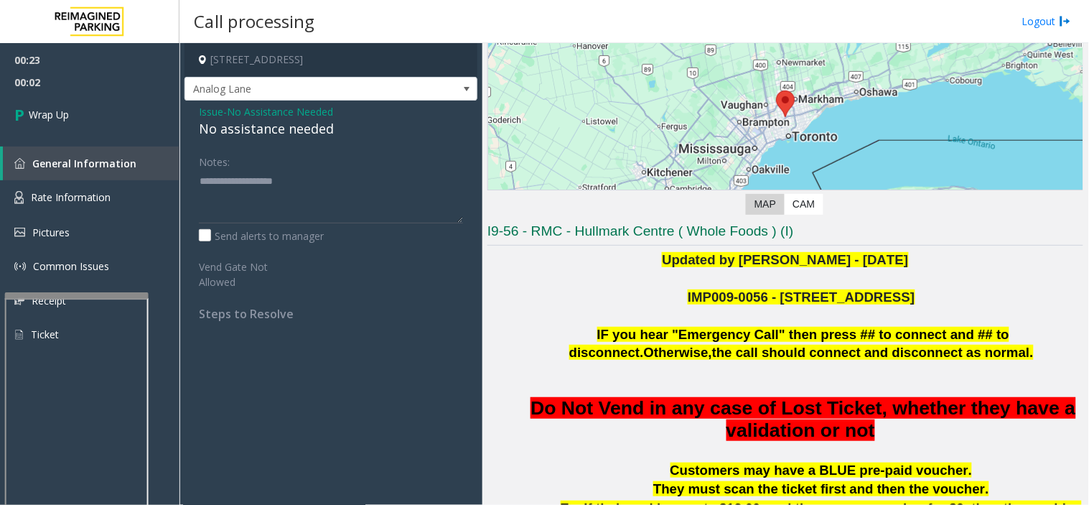
click at [270, 130] on div "No assistance needed" at bounding box center [331, 128] width 264 height 19
type textarea "**********"
click at [91, 82] on span "00:04" at bounding box center [89, 82] width 179 height 22
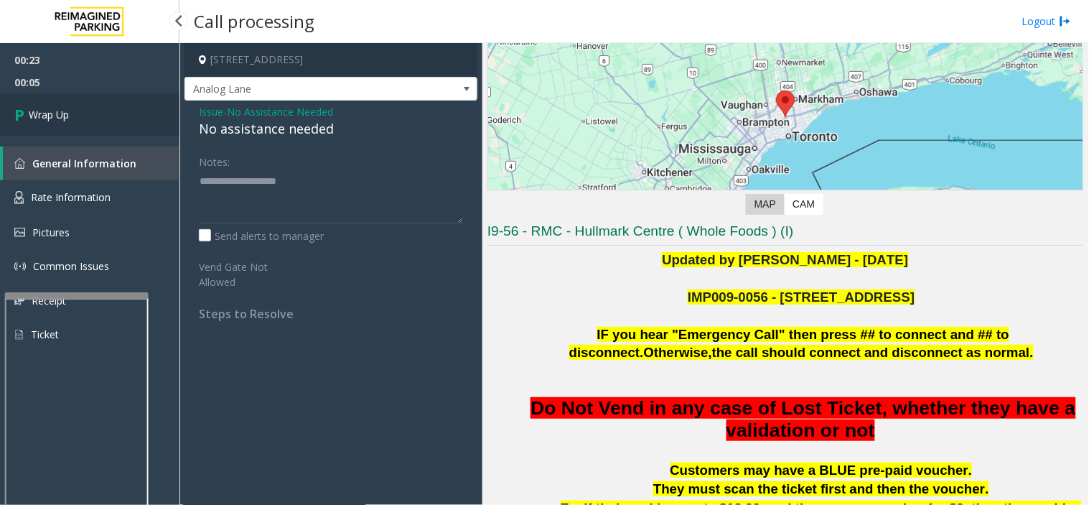
click at [108, 109] on link "Wrap Up" at bounding box center [89, 114] width 179 height 42
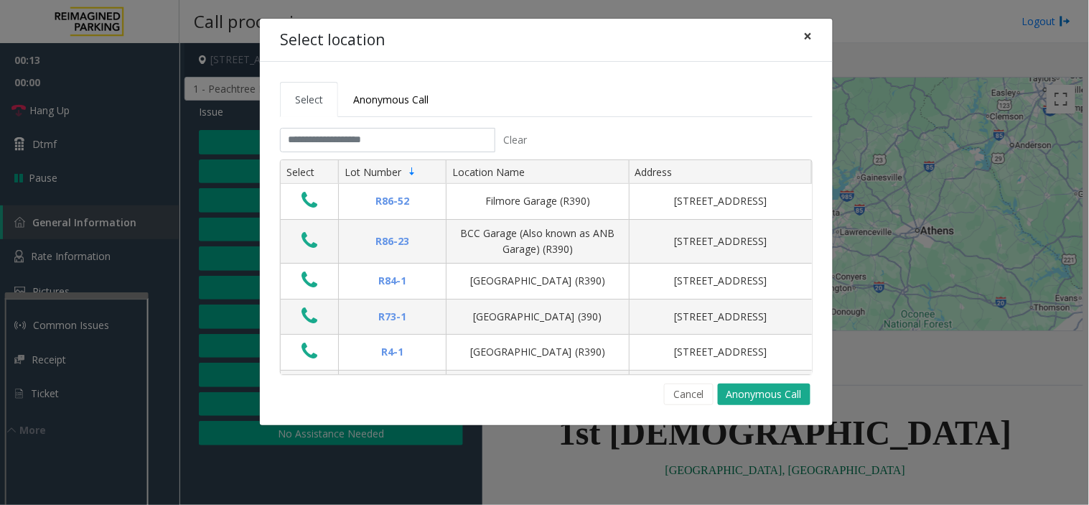
click at [810, 40] on span "×" at bounding box center [808, 36] width 9 height 20
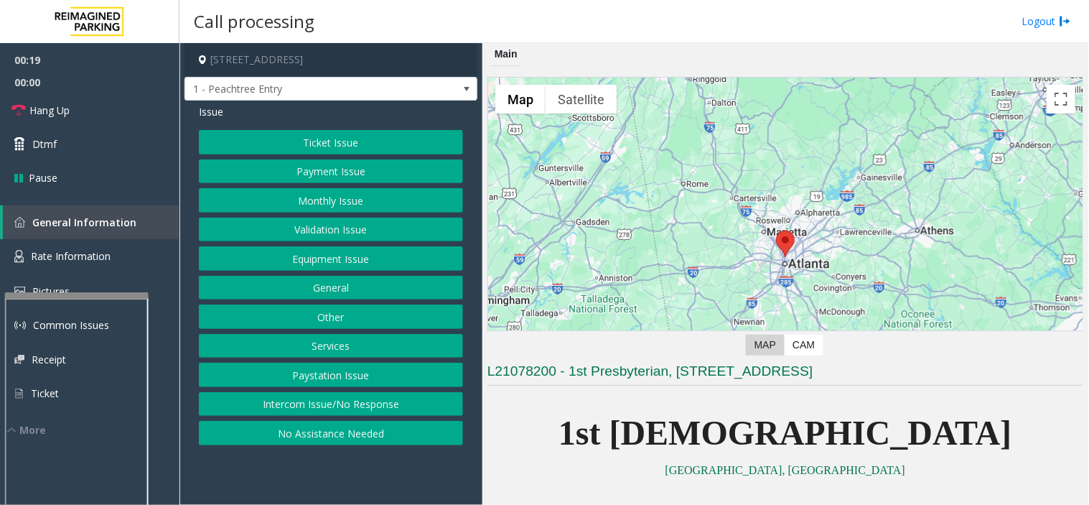
click at [338, 256] on button "Equipment Issue" at bounding box center [331, 258] width 264 height 24
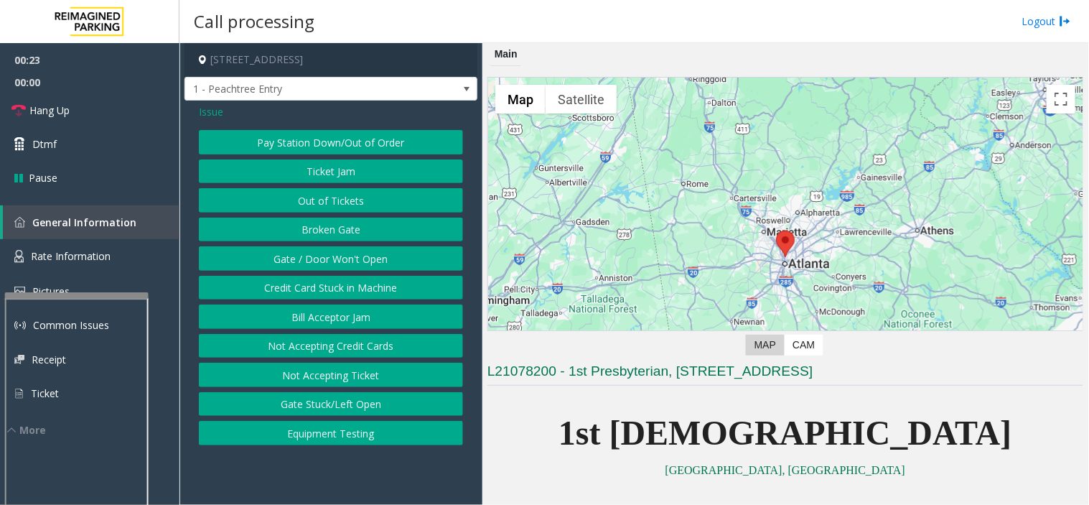
click at [371, 177] on button "Ticket Jam" at bounding box center [331, 171] width 264 height 24
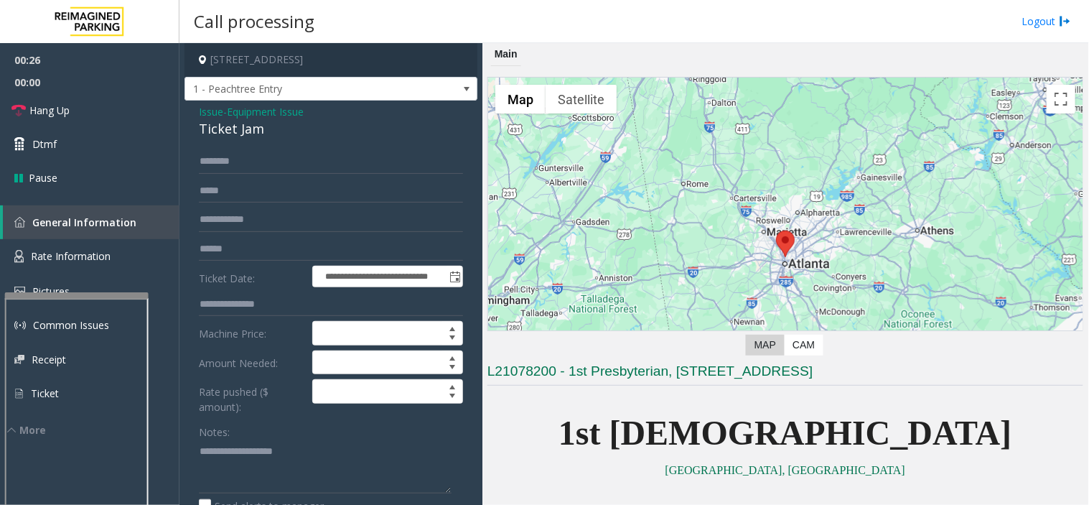
click at [286, 108] on span "Equipment Issue" at bounding box center [265, 111] width 77 height 15
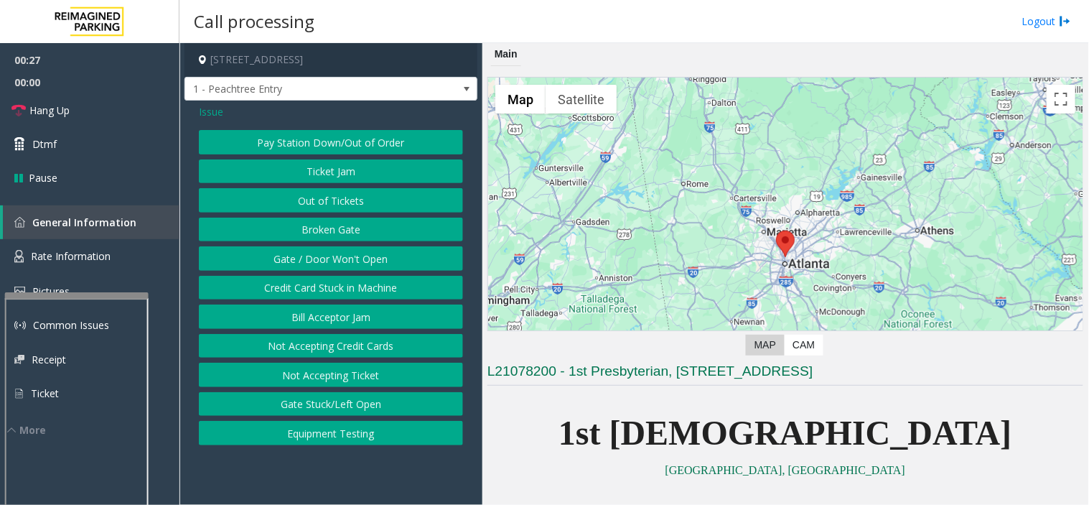
click at [332, 201] on button "Out of Tickets" at bounding box center [331, 200] width 264 height 24
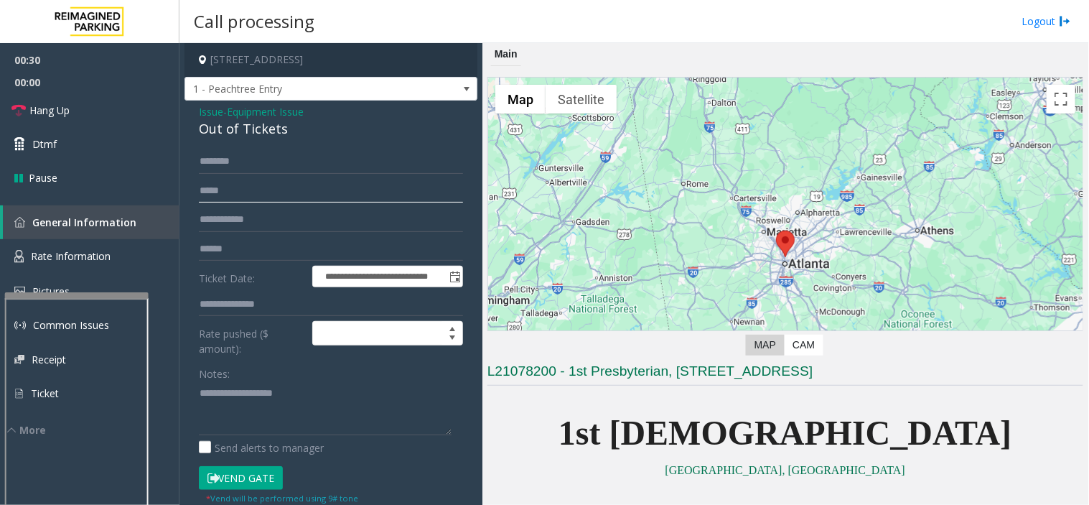
click at [334, 196] on input "text" at bounding box center [331, 191] width 264 height 24
type input "********"
click at [256, 454] on button "Vend Gate" at bounding box center [241, 478] width 84 height 24
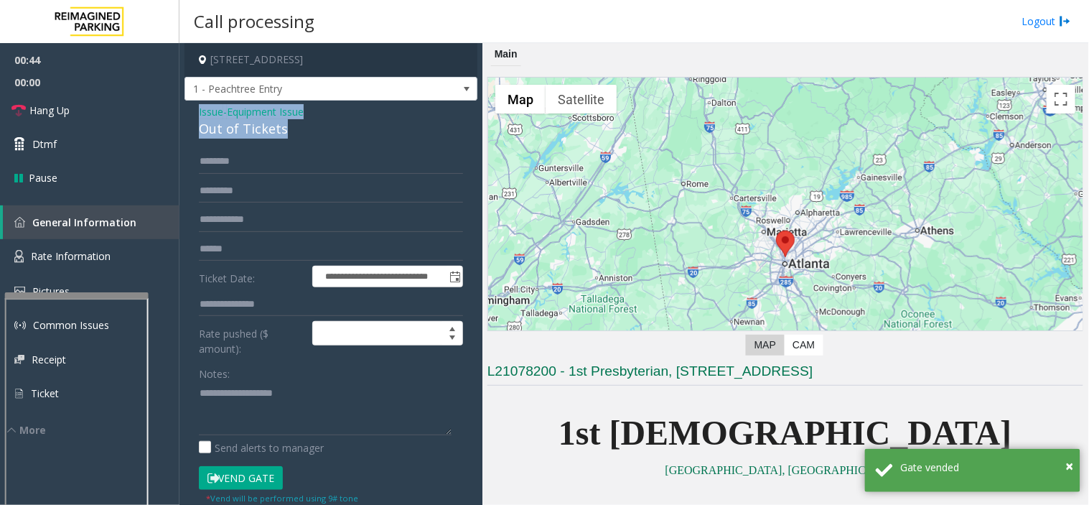
drag, startPoint x: 302, startPoint y: 133, endPoint x: 195, endPoint y: 108, distance: 110.4
click at [195, 108] on div "**********" at bounding box center [330, 400] width 293 height 601
click at [274, 403] on textarea at bounding box center [325, 408] width 253 height 54
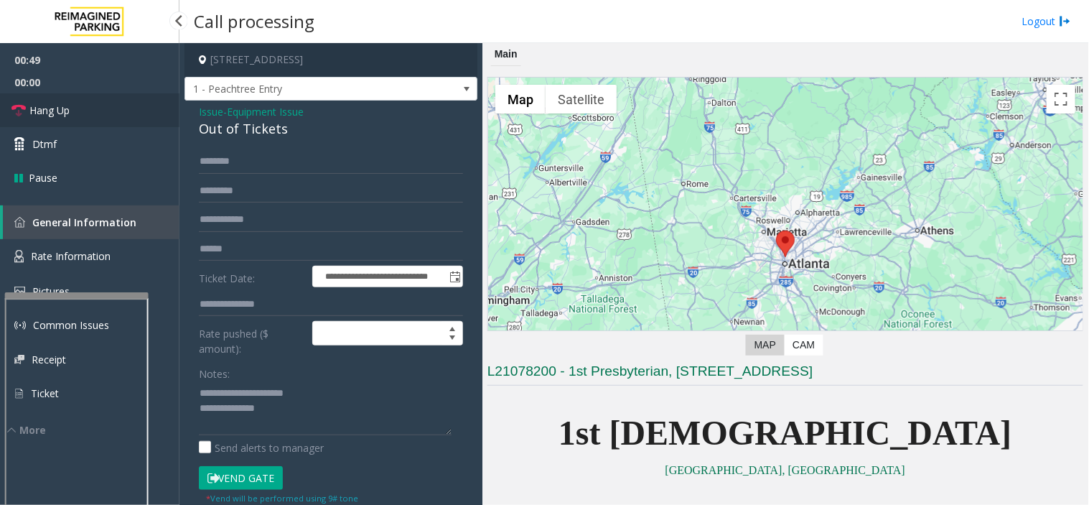
click at [83, 119] on link "Hang Up" at bounding box center [89, 110] width 179 height 34
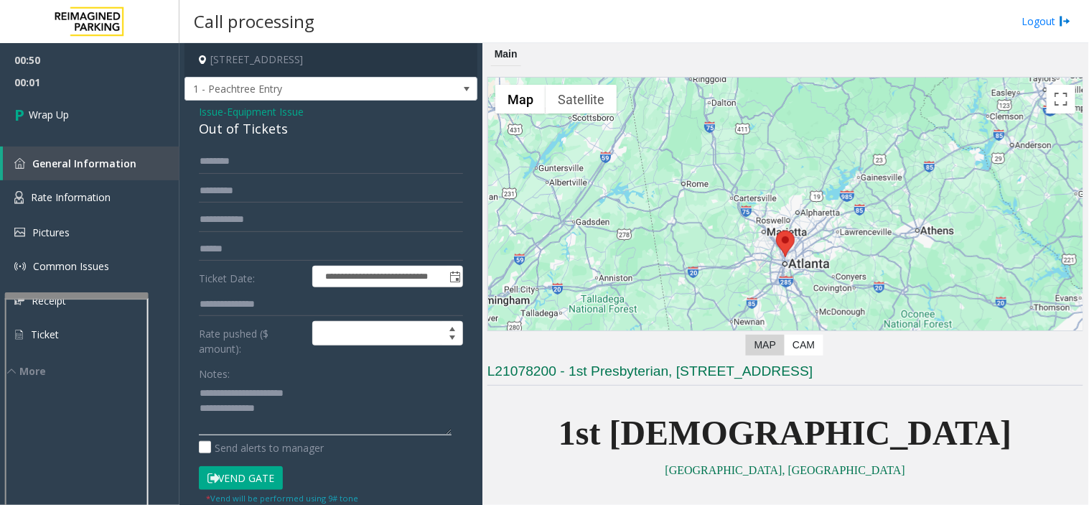
click at [245, 432] on textarea at bounding box center [325, 408] width 253 height 54
click at [266, 428] on textarea at bounding box center [325, 408] width 253 height 54
paste textarea "**********"
type textarea "**********"
click at [138, 116] on link "Wrap Up" at bounding box center [89, 114] width 179 height 42
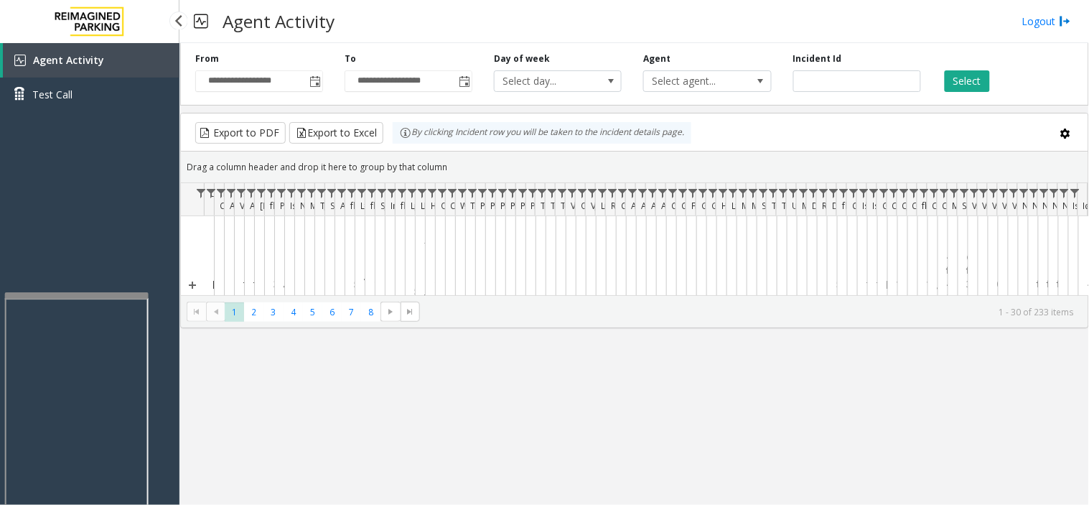
click at [138, 116] on div "Agent Activity Test Call" at bounding box center [89, 82] width 179 height 79
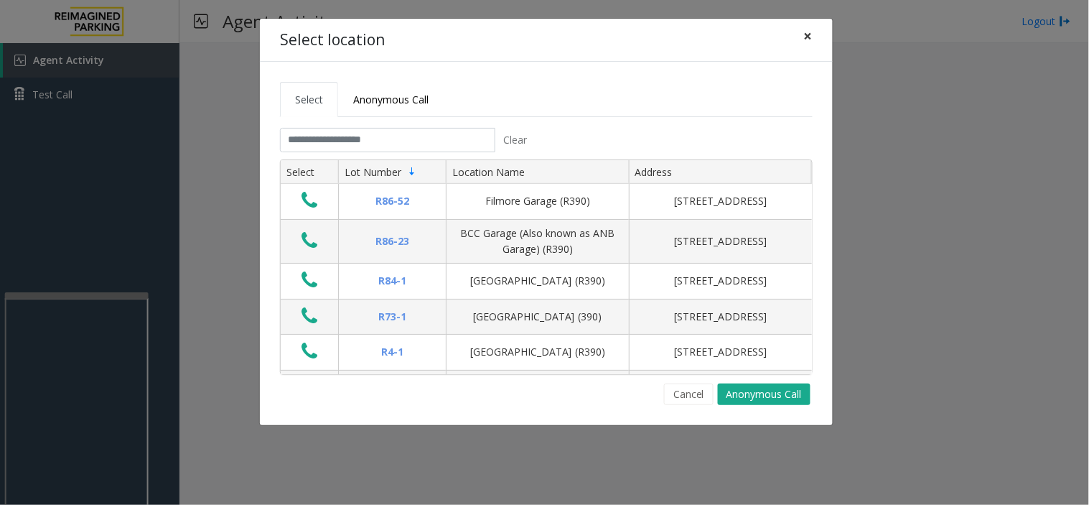
click at [811, 39] on span "×" at bounding box center [808, 36] width 9 height 20
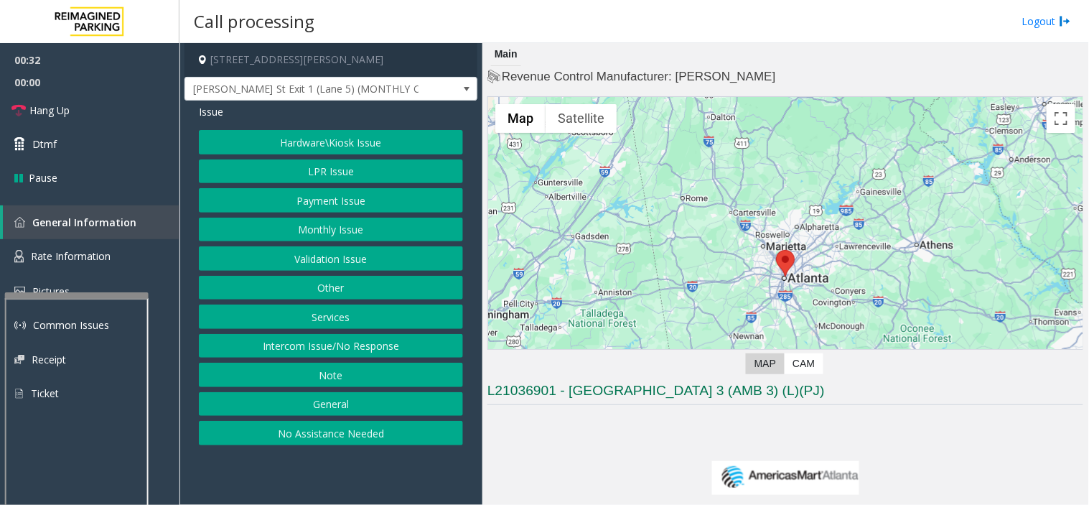
click at [292, 341] on button "Intercom Issue/No Response" at bounding box center [331, 346] width 264 height 24
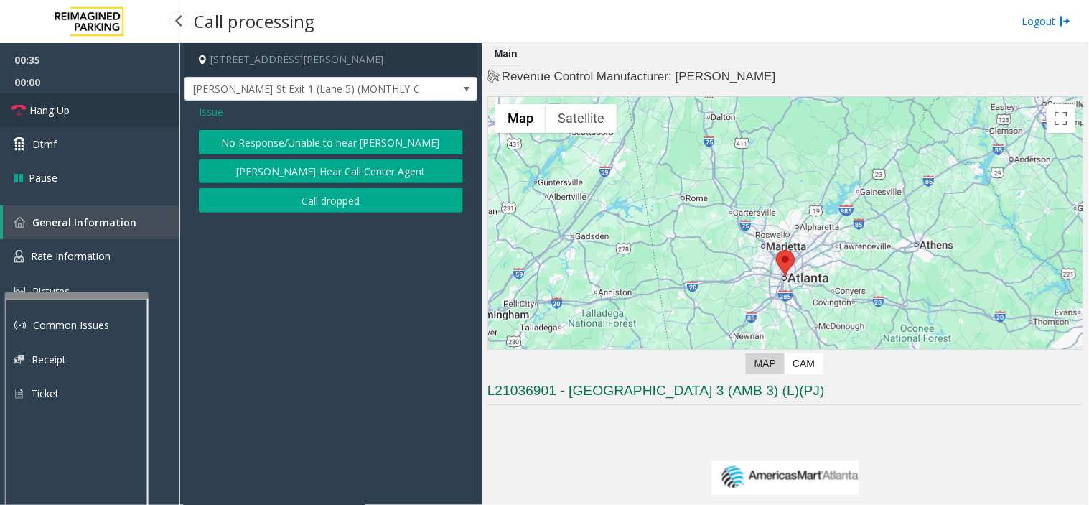
click at [115, 122] on link "Hang Up" at bounding box center [89, 110] width 179 height 34
click at [235, 139] on button "No Response/Unable to hear [PERSON_NAME]" at bounding box center [331, 142] width 264 height 24
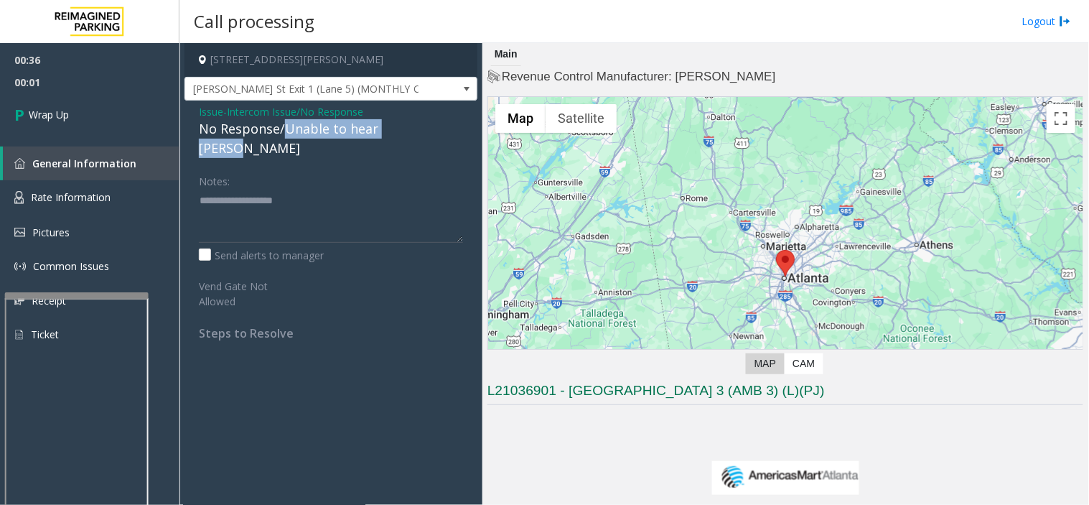
drag, startPoint x: 281, startPoint y: 130, endPoint x: 482, endPoint y: 131, distance: 201.0
click at [482, 131] on app-call-processing-form "230 Harris Street Northeast, Atlanta, GA Baker St Exit 1 (Lane 5) (MONTHLY ONLY…" at bounding box center [330, 274] width 303 height 462
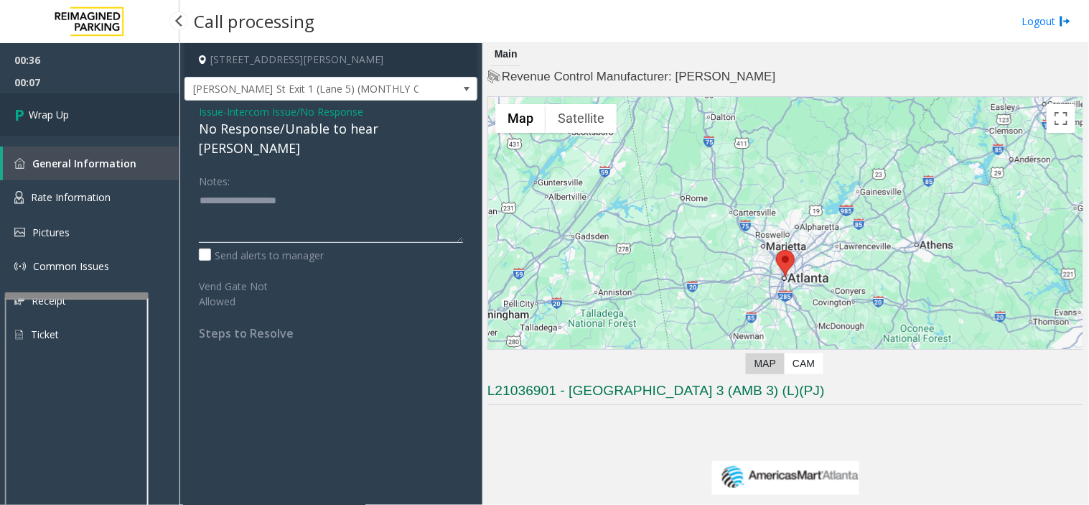
type textarea "**********"
click at [104, 124] on link "Wrap Up" at bounding box center [89, 114] width 179 height 42
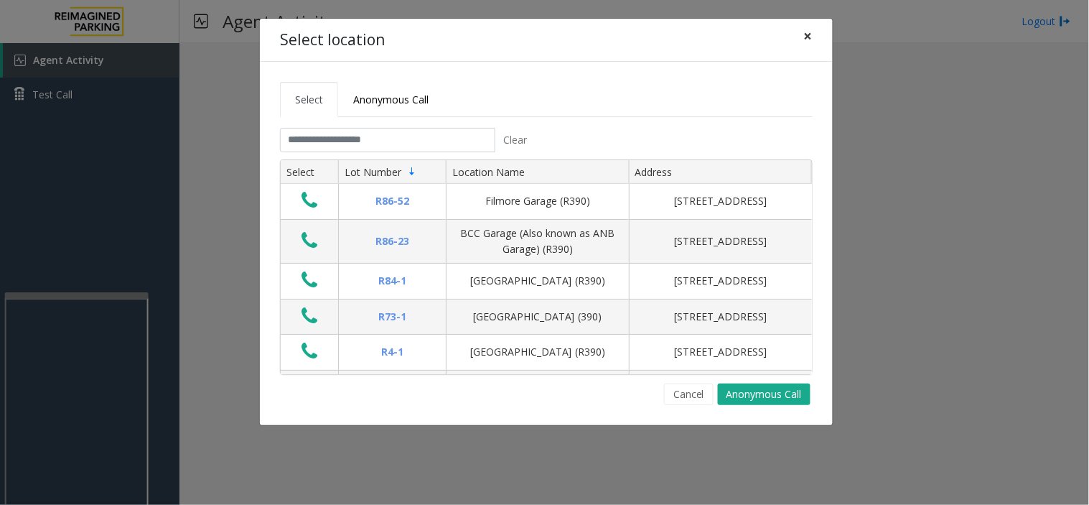
click at [812, 39] on span "×" at bounding box center [808, 36] width 9 height 20
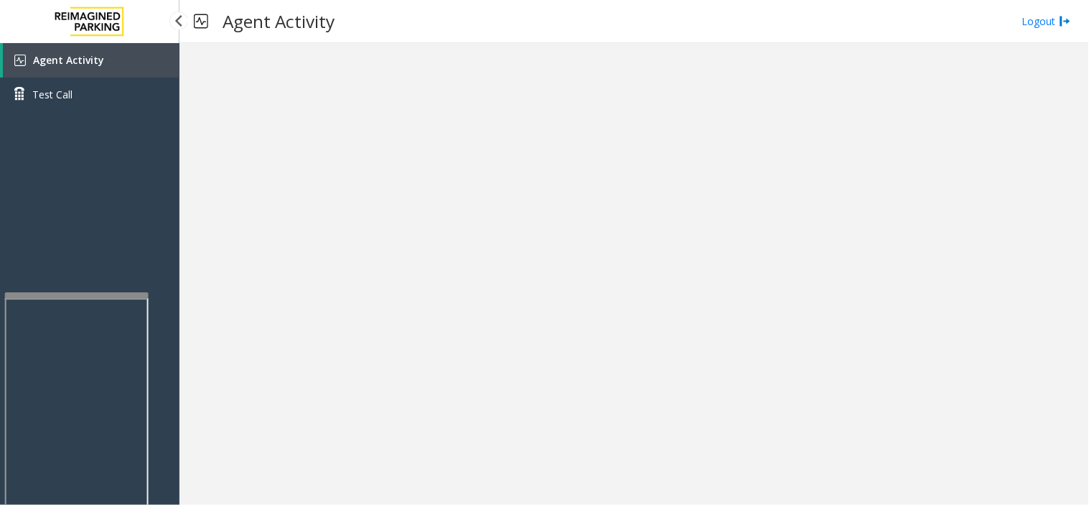
click at [56, 135] on div "Agent Activity Test Call" at bounding box center [89, 295] width 179 height 505
click at [51, 160] on div "Agent Activity Test Call" at bounding box center [89, 295] width 179 height 505
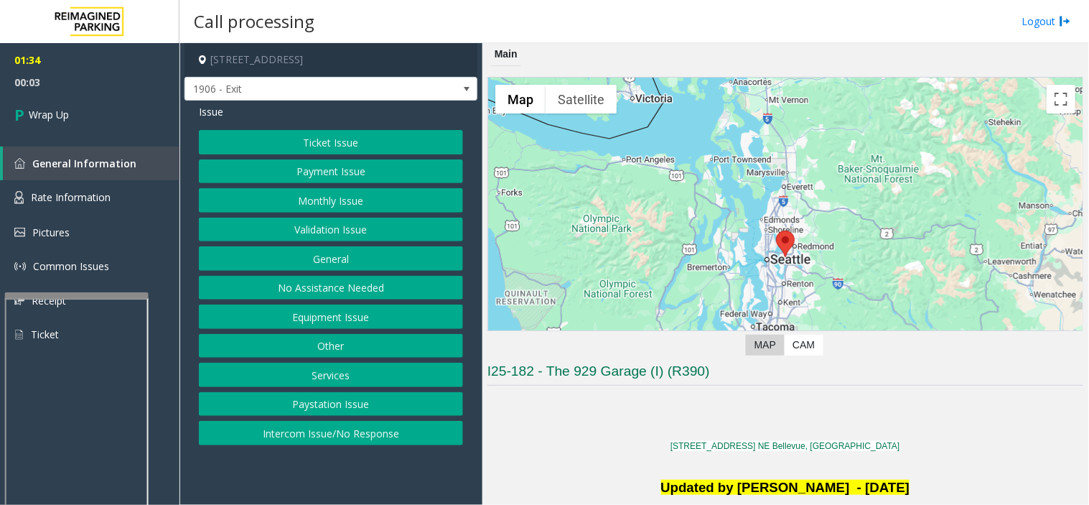
click at [347, 403] on button "Paystation Issue" at bounding box center [331, 404] width 264 height 24
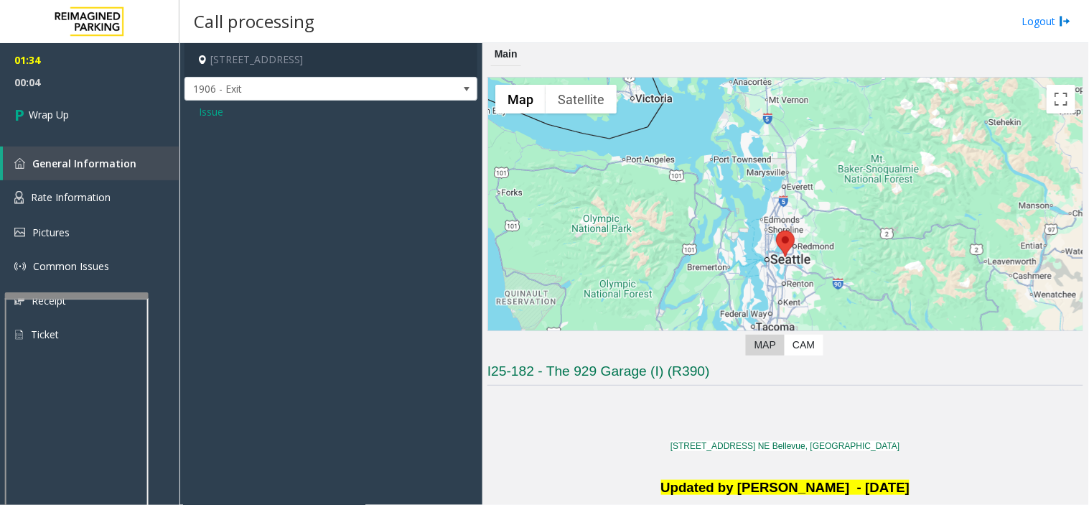
click at [213, 116] on span "Issue" at bounding box center [211, 111] width 24 height 15
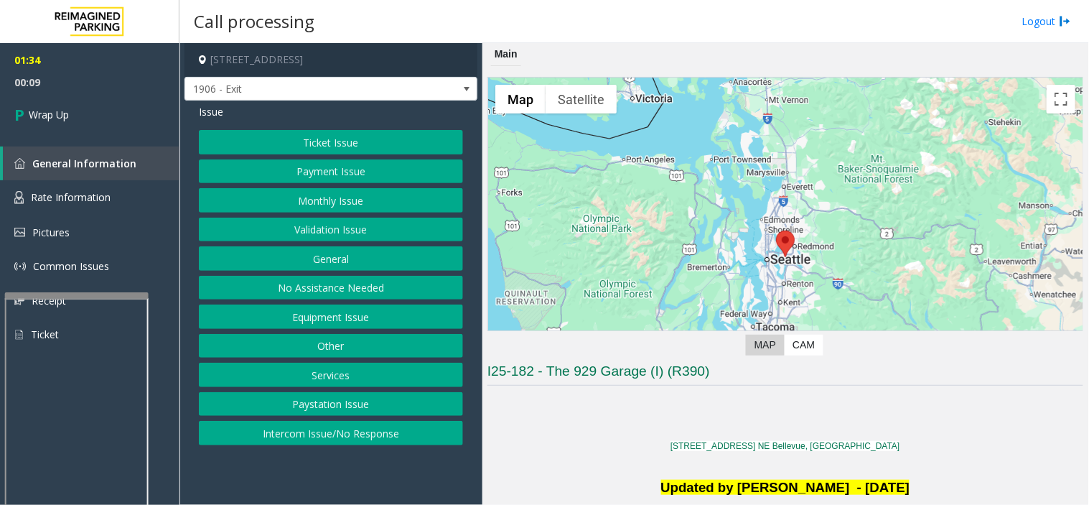
drag, startPoint x: 341, startPoint y: 436, endPoint x: 295, endPoint y: 314, distance: 129.7
click at [337, 429] on button "Intercom Issue/No Response" at bounding box center [331, 433] width 264 height 24
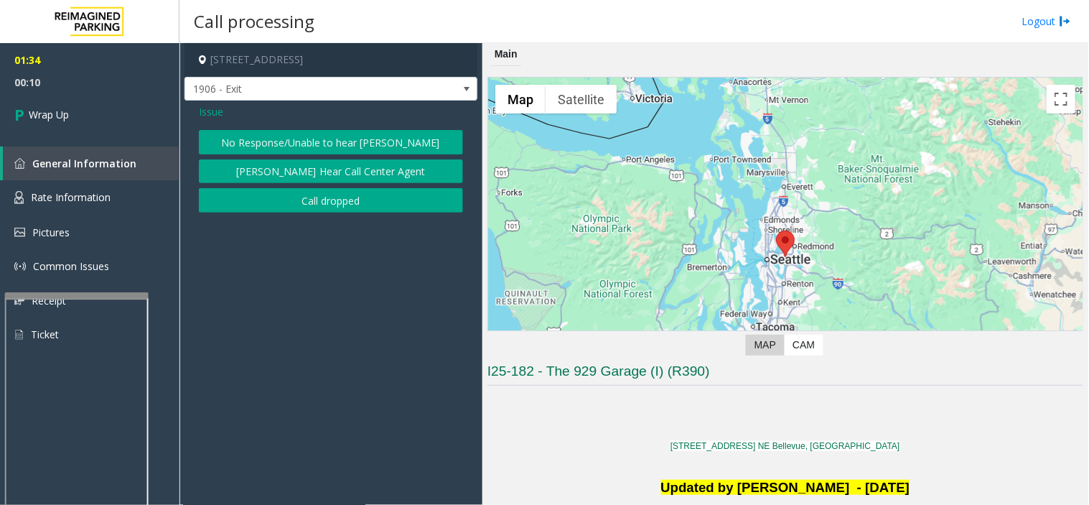
click at [319, 206] on button "Call dropped" at bounding box center [331, 200] width 264 height 24
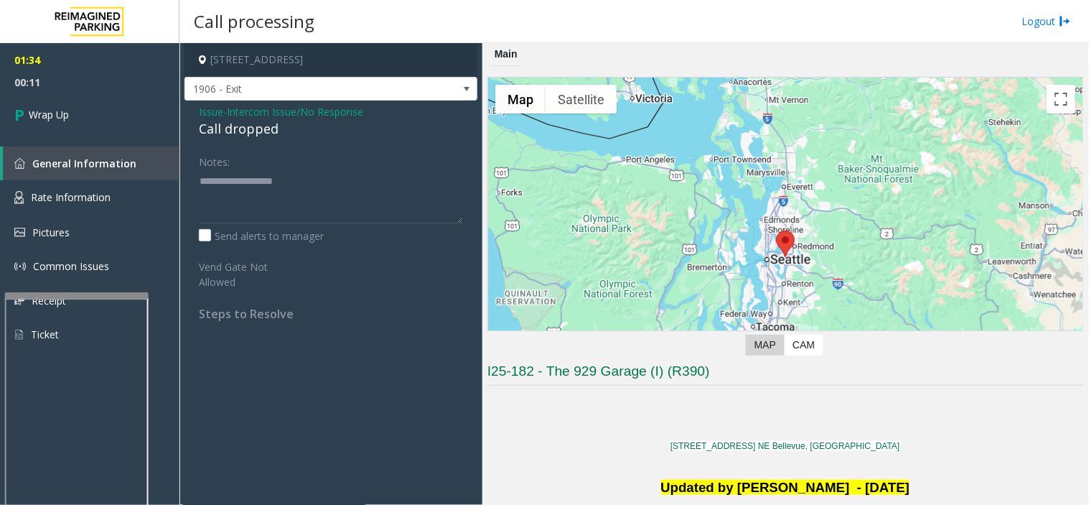
click at [228, 126] on div "Call dropped" at bounding box center [331, 128] width 264 height 19
type textarea "**********"
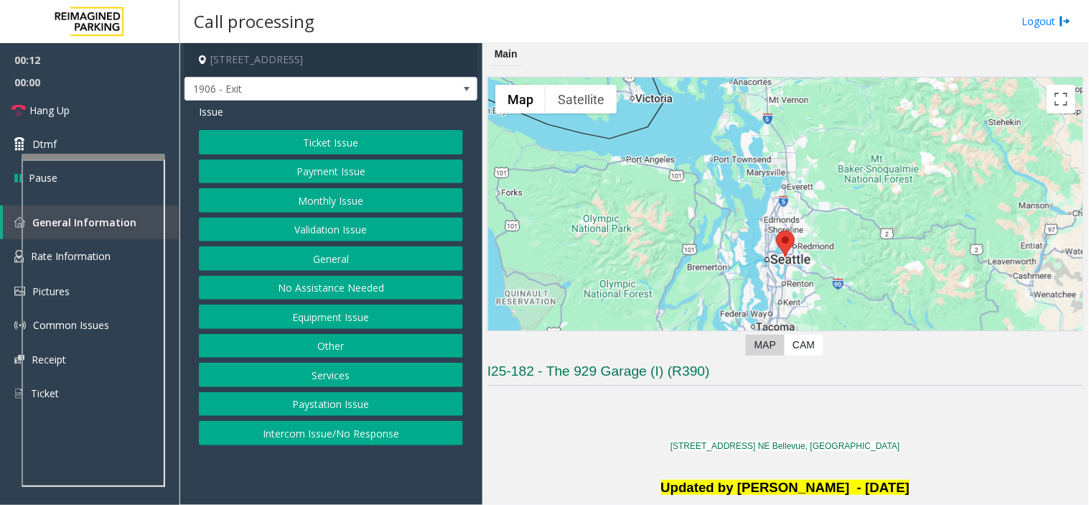
click at [296, 197] on button "Monthly Issue" at bounding box center [331, 200] width 264 height 24
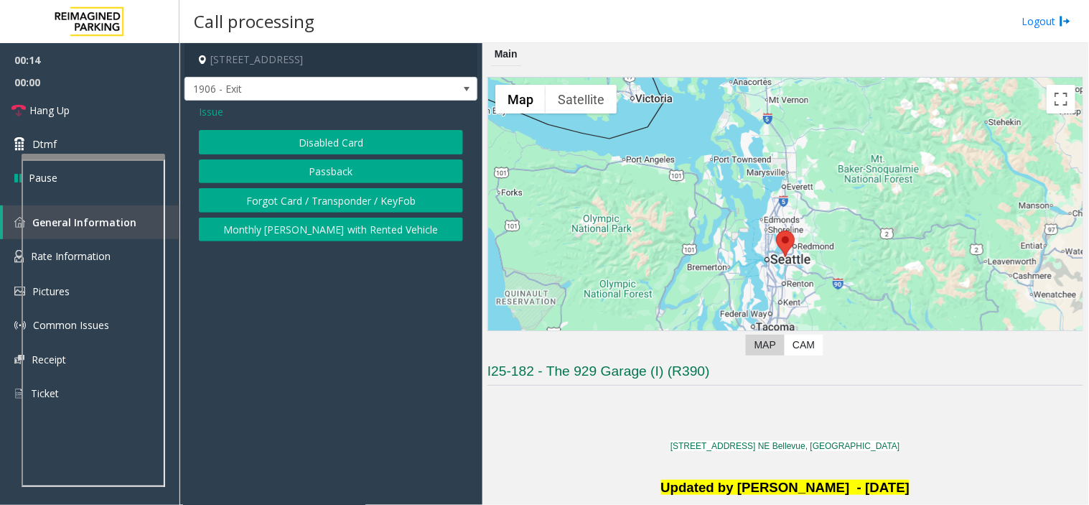
click at [309, 204] on button "Forgot Card / Transponder / KeyFob" at bounding box center [331, 200] width 264 height 24
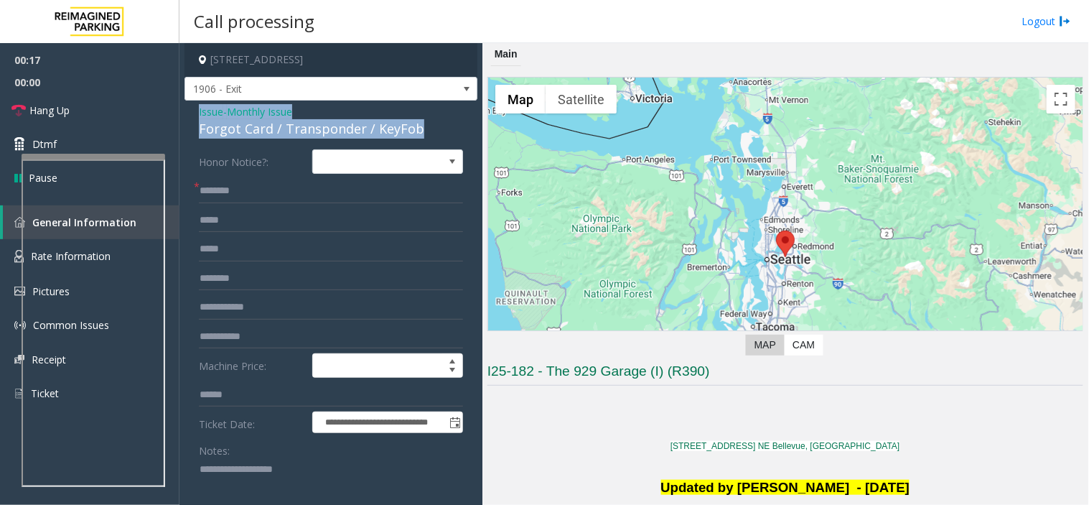
drag, startPoint x: 423, startPoint y: 133, endPoint x: 192, endPoint y: 106, distance: 233.3
click at [192, 106] on div "**********" at bounding box center [330, 464] width 293 height 728
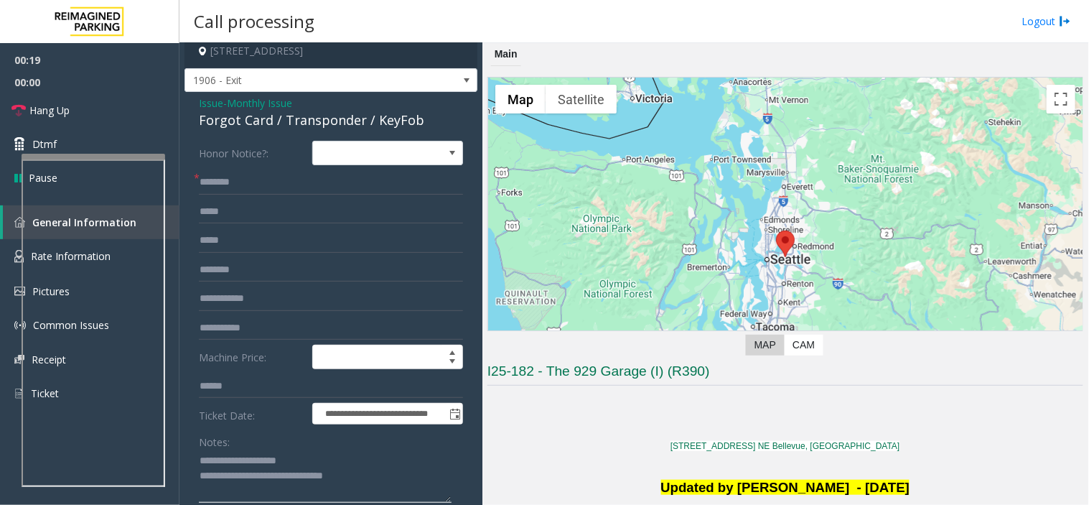
type textarea "**********"
click at [237, 172] on input "text" at bounding box center [331, 182] width 264 height 24
drag, startPoint x: 228, startPoint y: 182, endPoint x: 208, endPoint y: 187, distance: 20.6
click at [208, 187] on input "*********" at bounding box center [331, 182] width 264 height 24
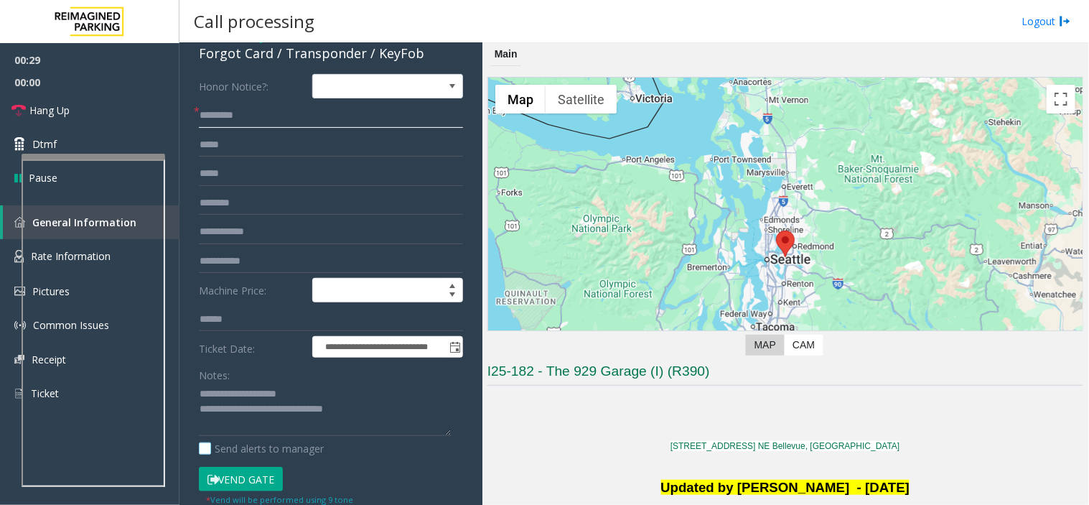
scroll to position [168, 0]
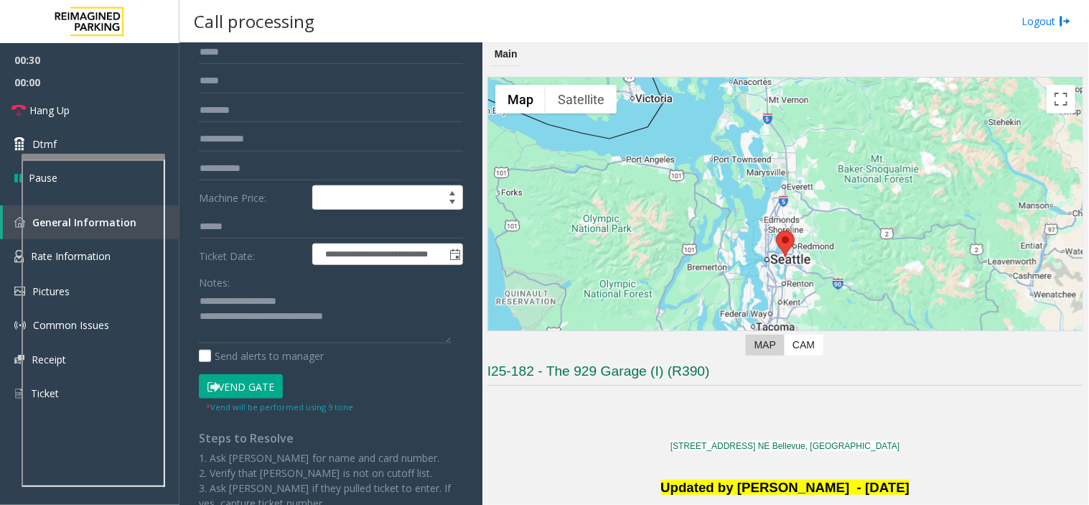
type input "*********"
click at [248, 329] on textarea at bounding box center [325, 317] width 253 height 54
click at [233, 383] on button "Vend Gate" at bounding box center [241, 386] width 84 height 24
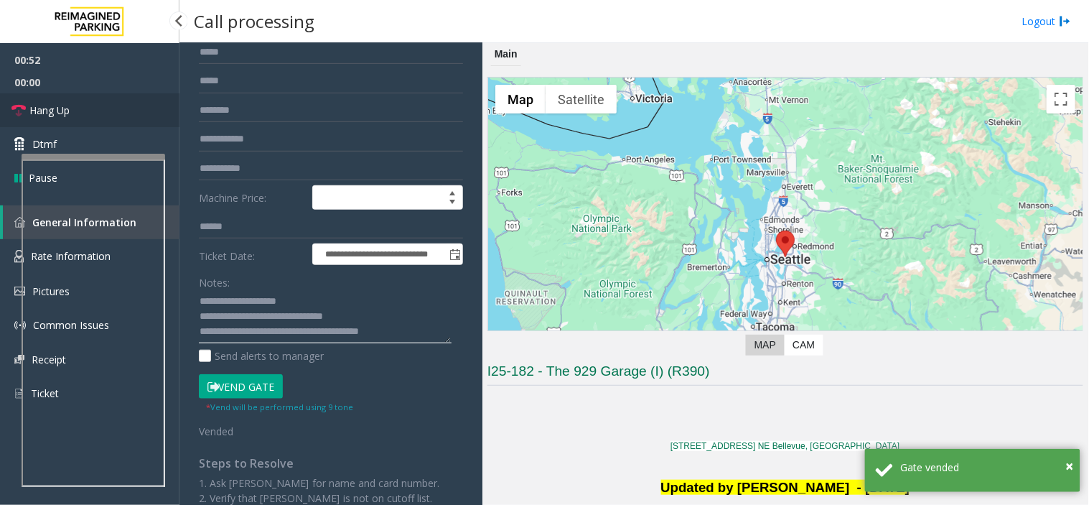
type textarea "**********"
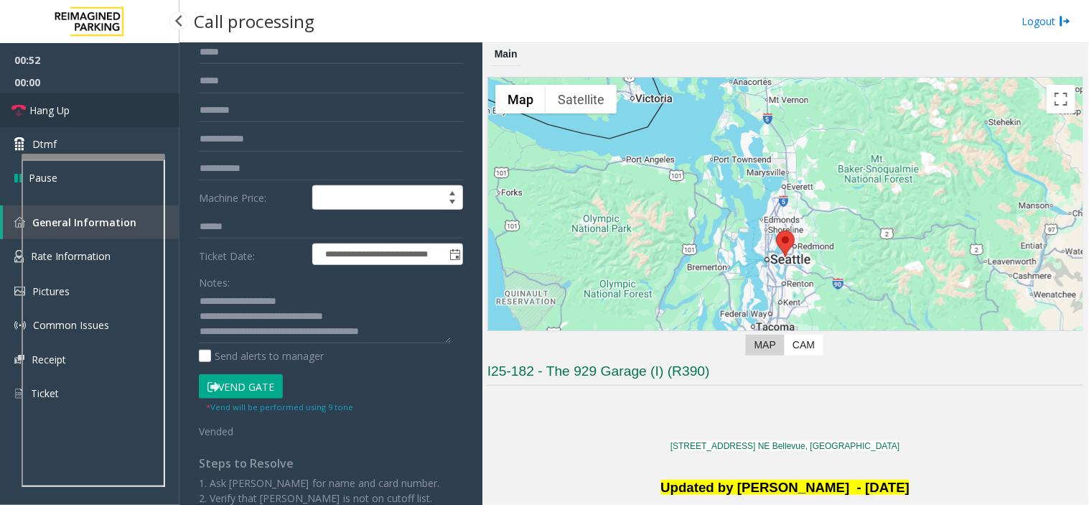
click at [70, 98] on link "Hang Up" at bounding box center [89, 110] width 179 height 34
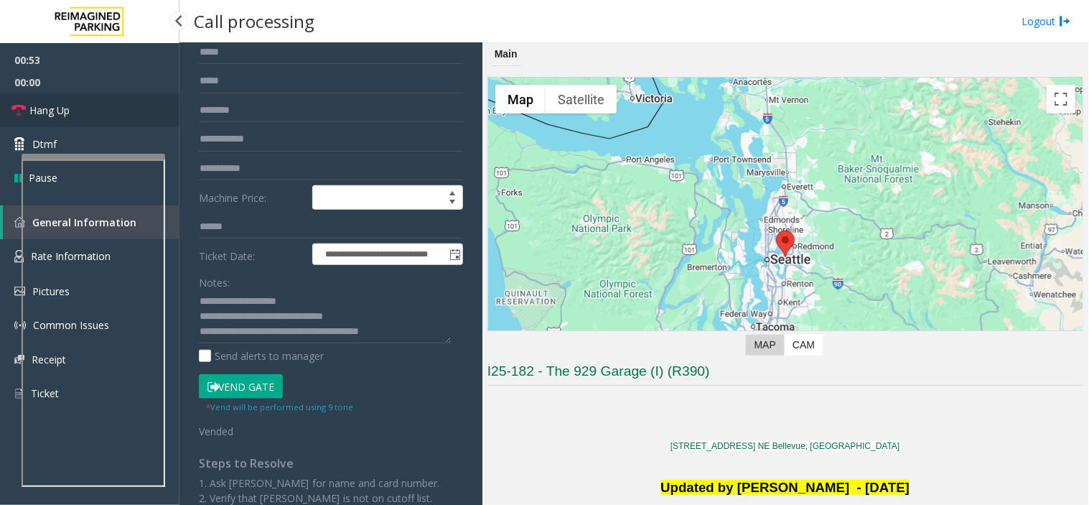
click at [70, 98] on link "Hang Up" at bounding box center [89, 110] width 179 height 34
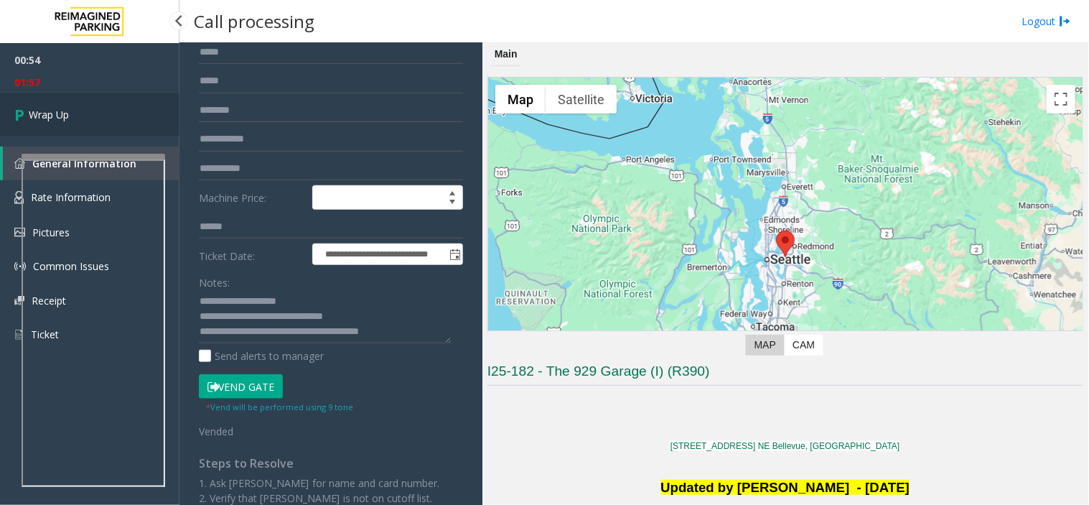
click at [70, 98] on link "Wrap Up" at bounding box center [89, 114] width 179 height 42
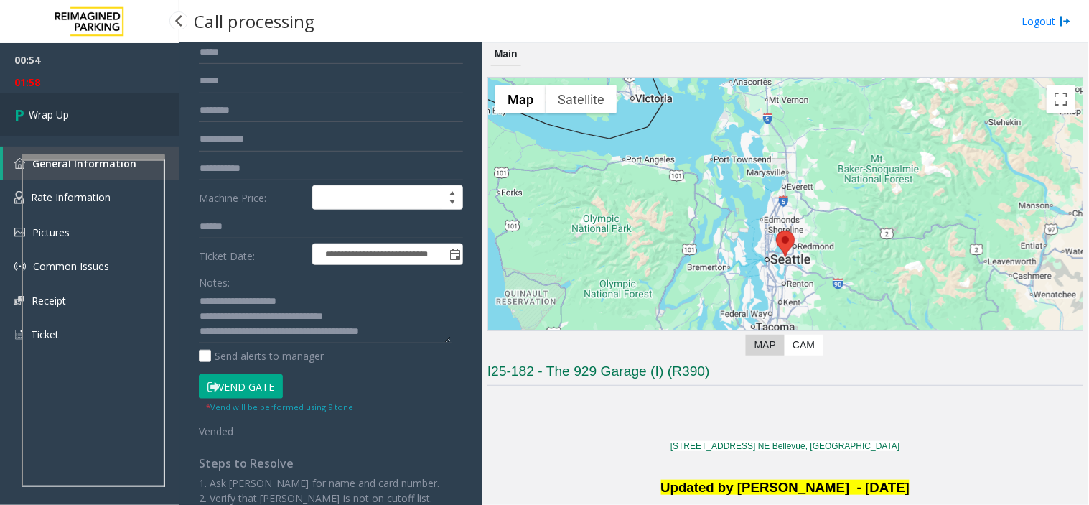
click at [70, 98] on link "Wrap Up" at bounding box center [89, 114] width 179 height 42
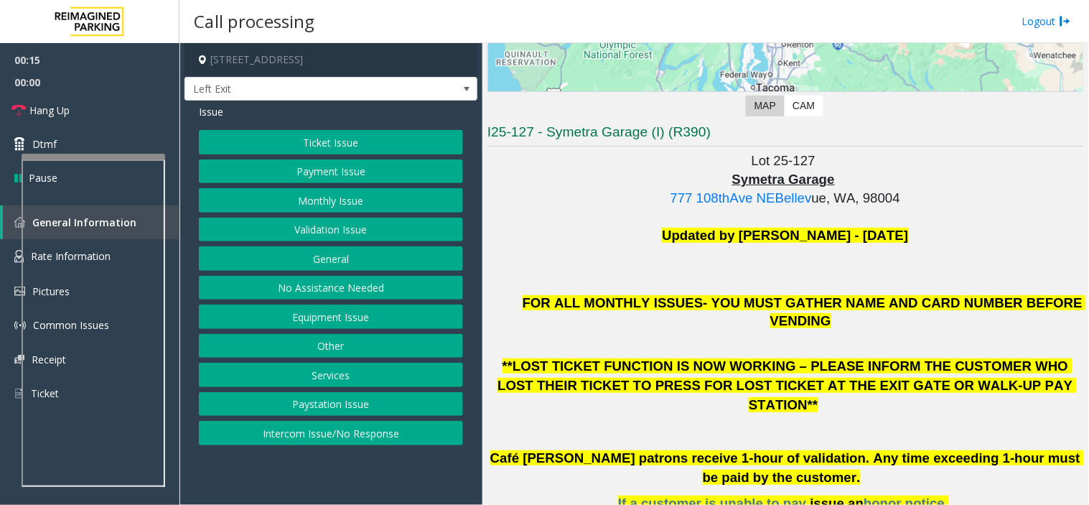
scroll to position [558, 0]
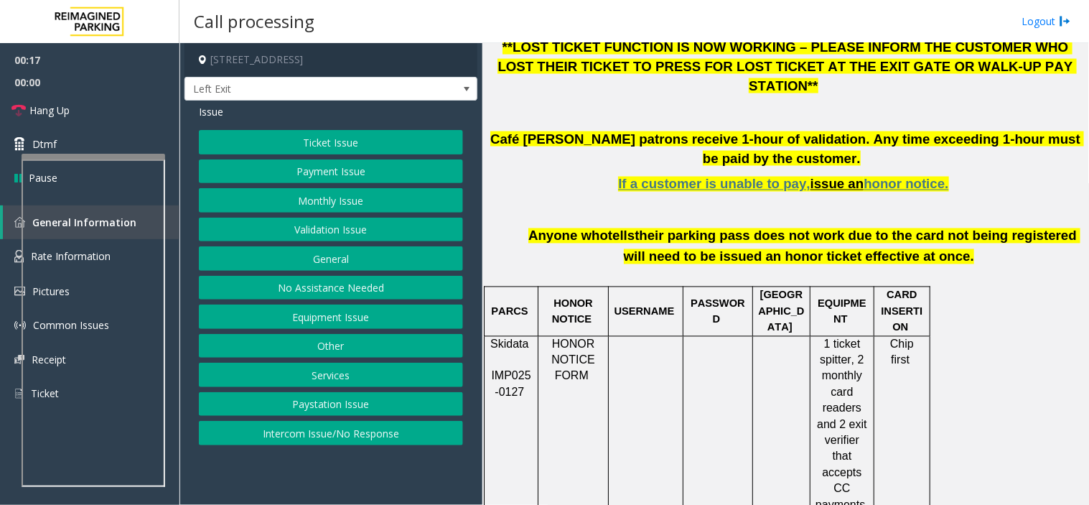
click at [365, 176] on button "Payment Issue" at bounding box center [331, 171] width 264 height 24
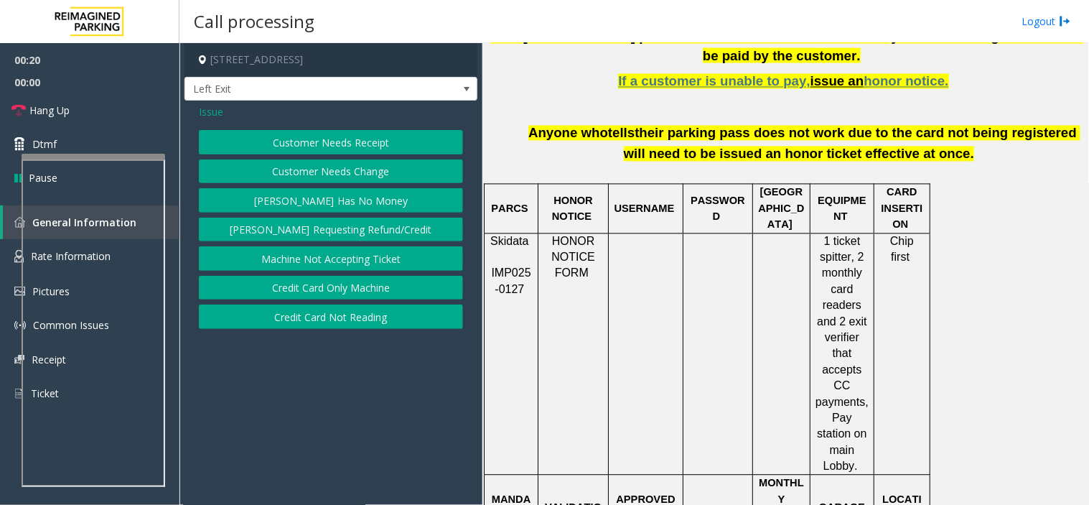
scroll to position [637, 0]
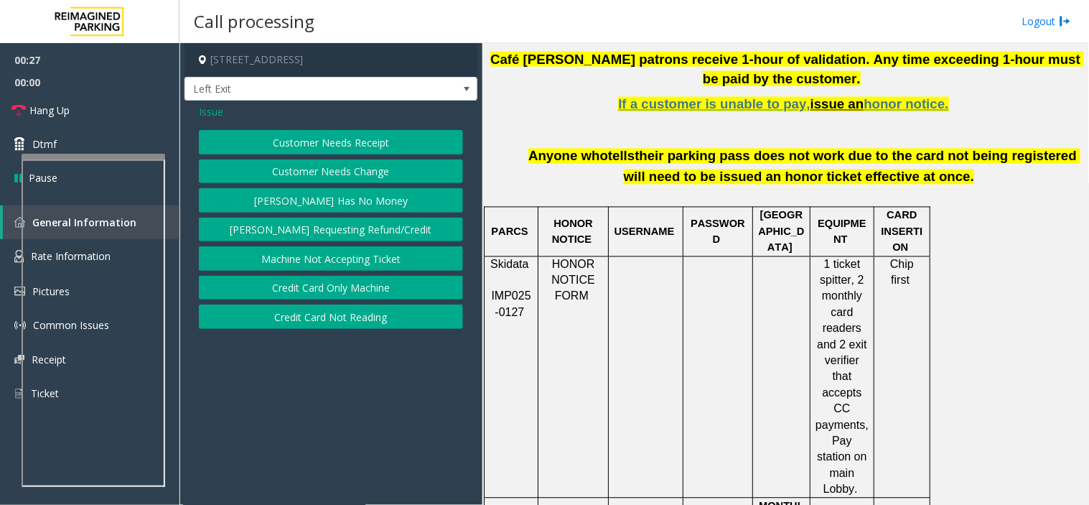
click at [335, 289] on button "Credit Card Only Machine" at bounding box center [331, 288] width 264 height 24
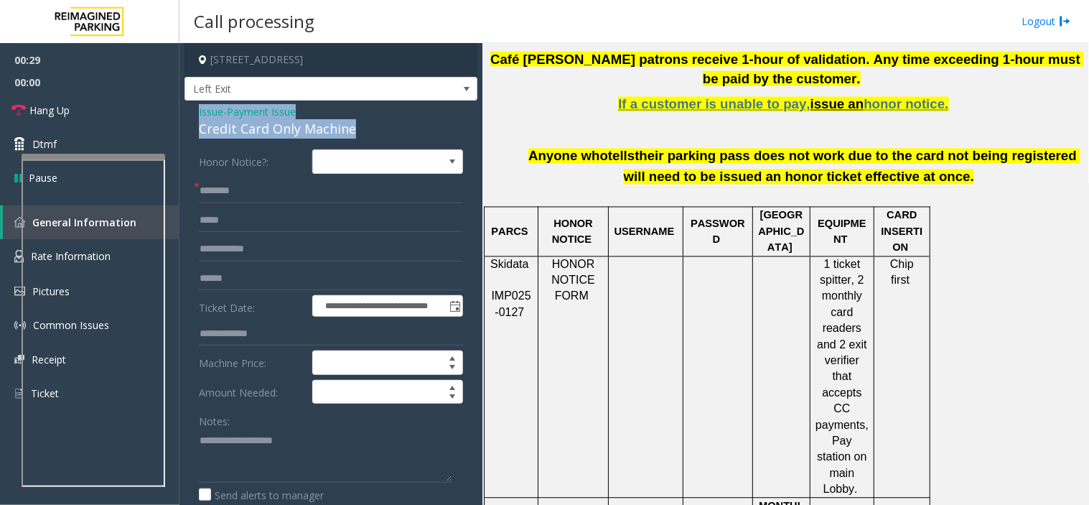
drag, startPoint x: 363, startPoint y: 130, endPoint x: 192, endPoint y: 106, distance: 173.3
click at [192, 106] on div "**********" at bounding box center [330, 455] width 293 height 710
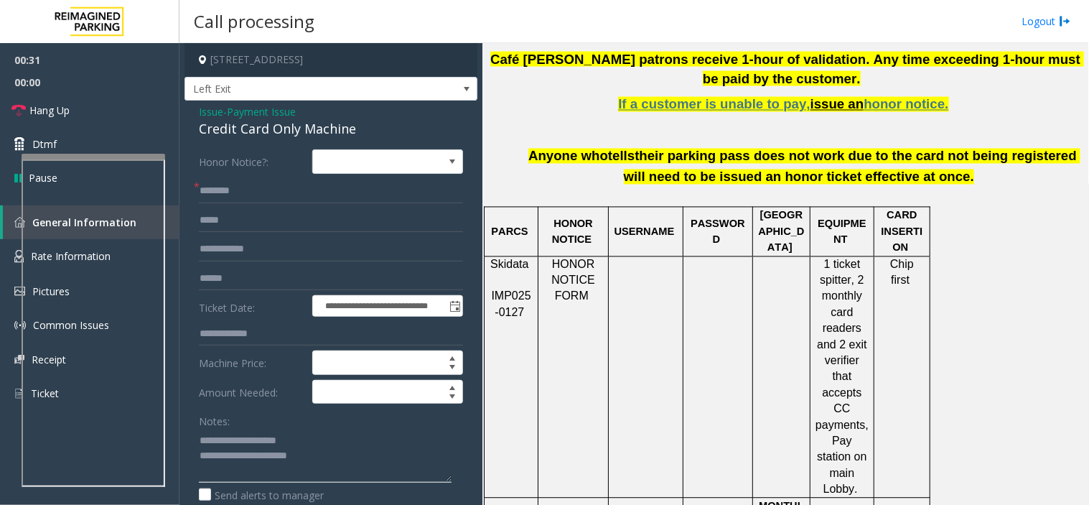
click at [341, 458] on textarea at bounding box center [325, 455] width 253 height 54
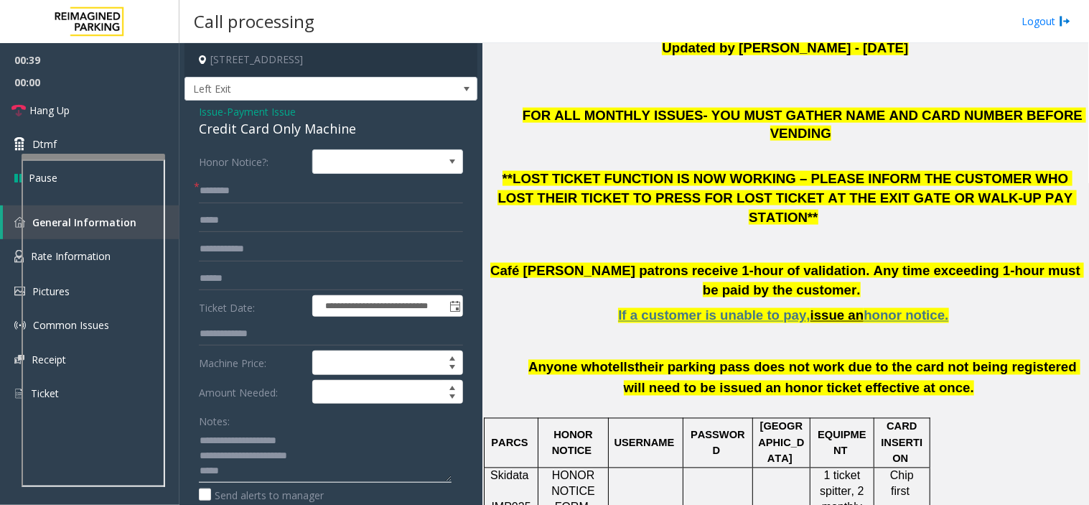
scroll to position [398, 0]
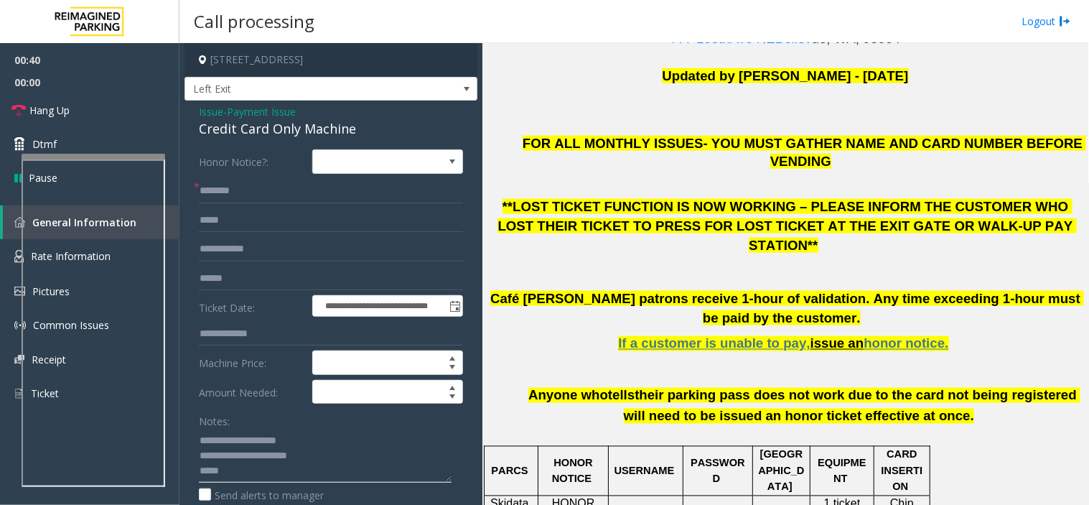
type textarea "**********"
click at [226, 184] on input "text" at bounding box center [331, 191] width 264 height 24
type input "*********"
click at [228, 280] on input "text" at bounding box center [331, 278] width 264 height 24
click at [372, 477] on textarea at bounding box center [325, 455] width 253 height 54
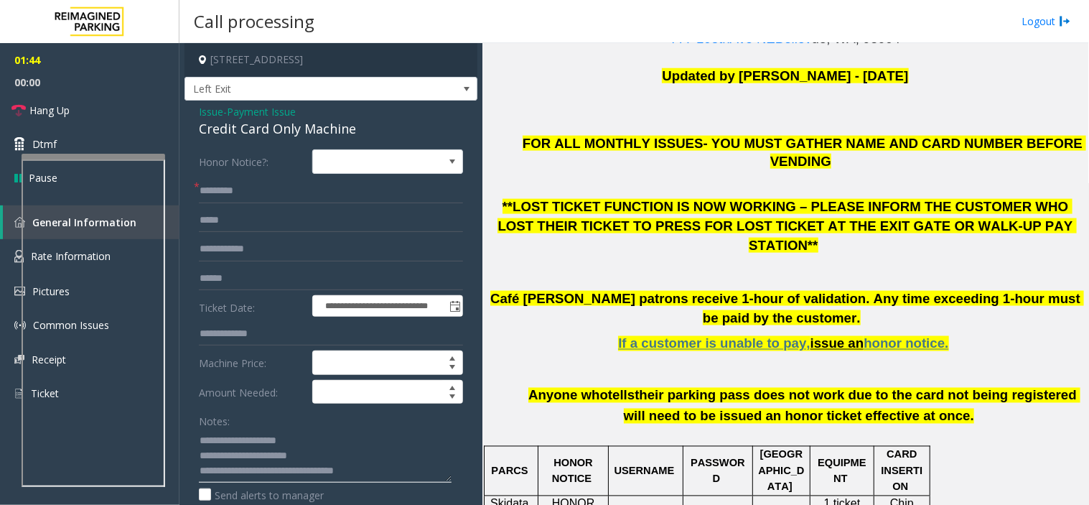
drag, startPoint x: 381, startPoint y: 472, endPoint x: 321, endPoint y: 479, distance: 60.6
click at [321, 479] on textarea at bounding box center [325, 455] width 253 height 54
click at [82, 95] on link "Hang Up" at bounding box center [89, 110] width 179 height 34
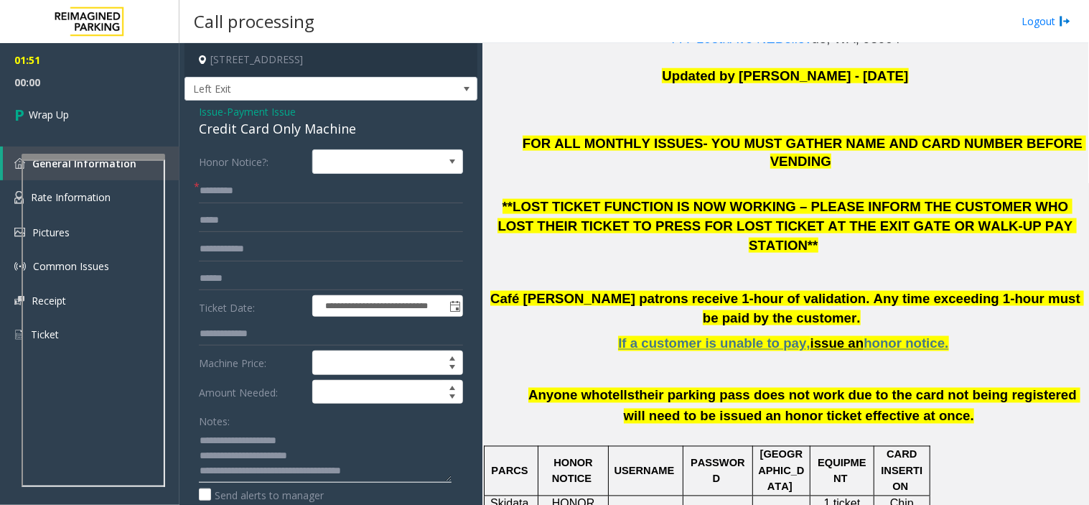
click at [388, 469] on textarea at bounding box center [325, 455] width 253 height 54
type textarea "**********"
click at [117, 93] on link "Wrap Up" at bounding box center [89, 114] width 179 height 42
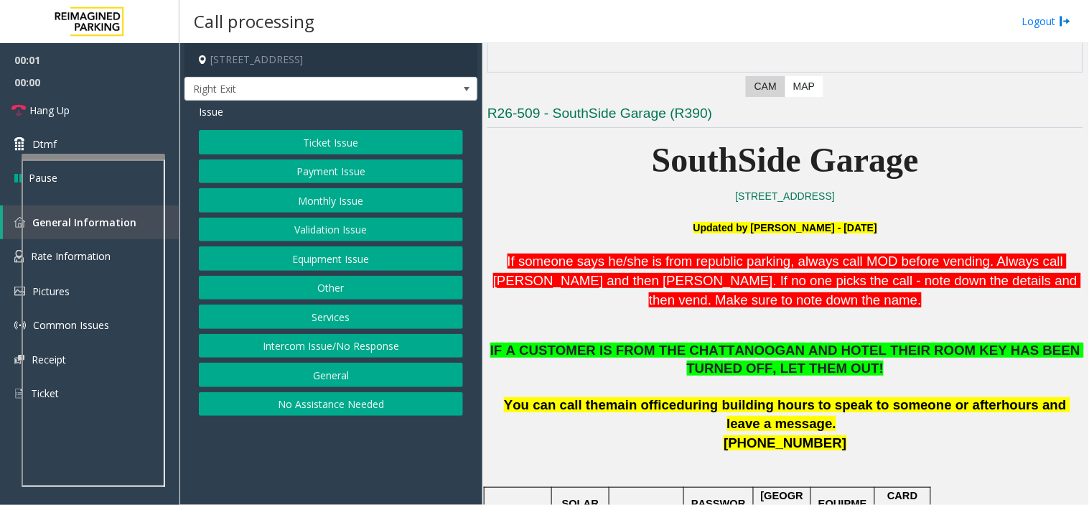
scroll to position [398, 0]
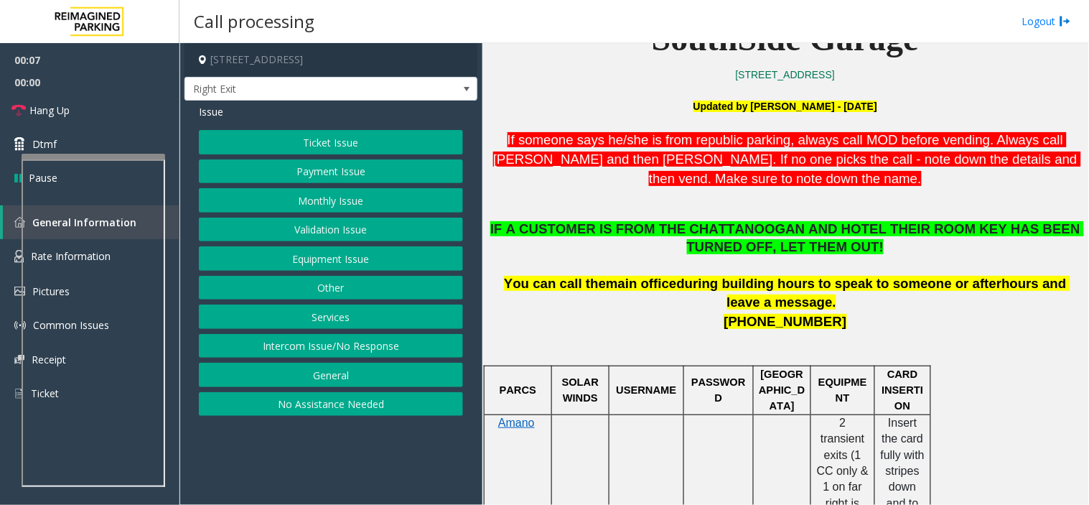
drag, startPoint x: 334, startPoint y: 313, endPoint x: 332, endPoint y: 304, distance: 9.8
click at [334, 313] on button "Services" at bounding box center [331, 316] width 264 height 24
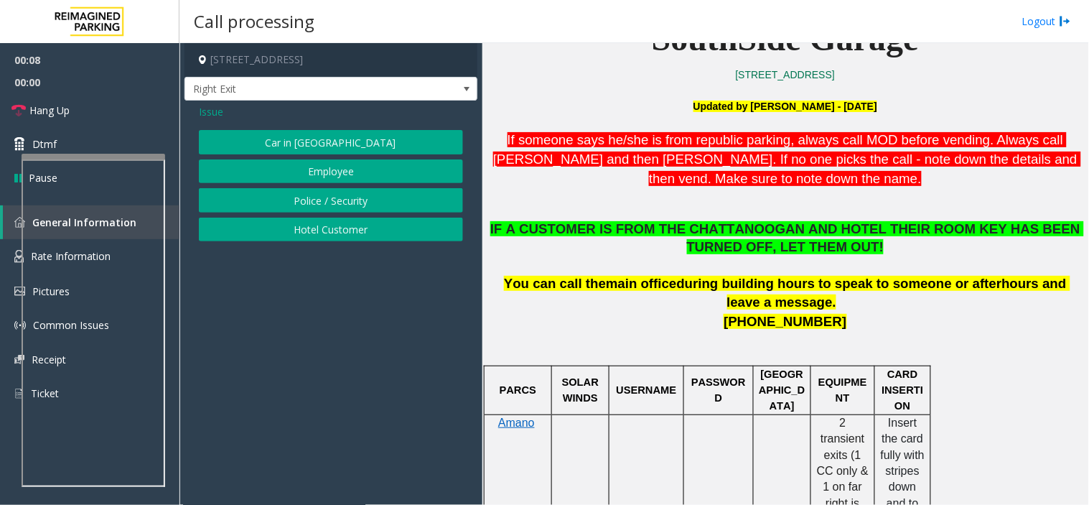
click at [352, 231] on button "Hotel Customer" at bounding box center [331, 229] width 264 height 24
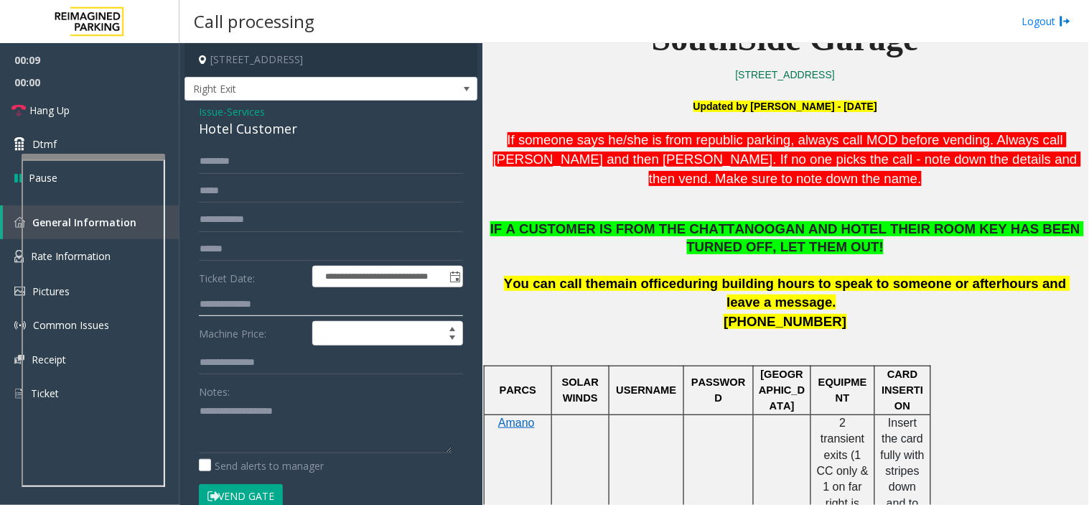
click at [257, 314] on input "text" at bounding box center [331, 304] width 264 height 24
type input "**"
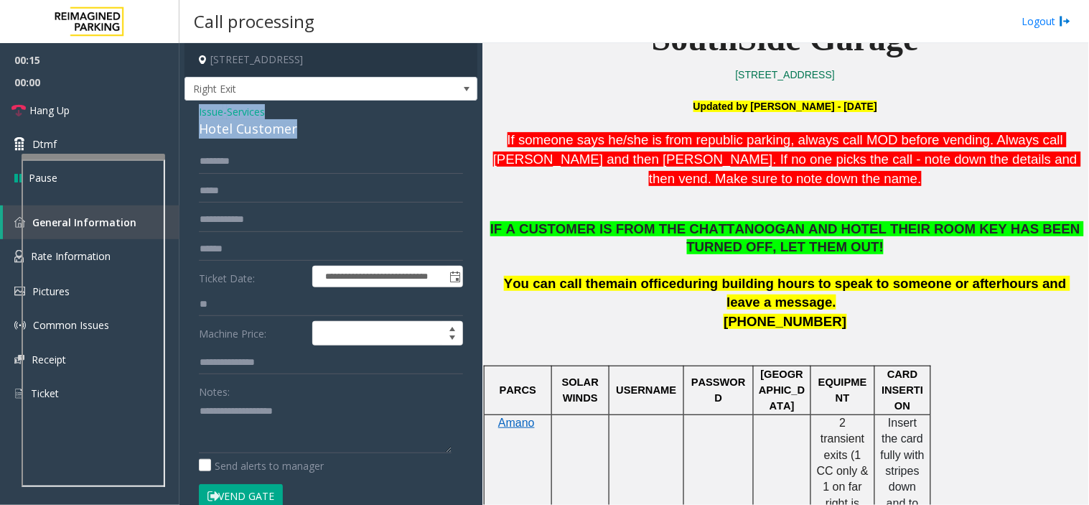
drag, startPoint x: 297, startPoint y: 131, endPoint x: 199, endPoint y: 116, distance: 99.5
click at [199, 116] on div "Issue - Services Hotel Customer" at bounding box center [331, 121] width 264 height 34
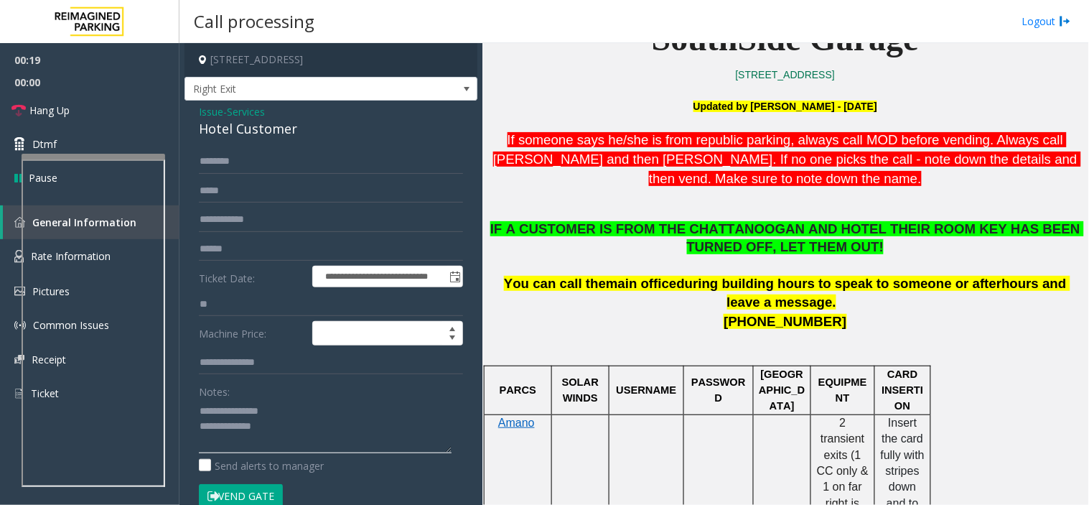
click at [307, 428] on textarea at bounding box center [325, 426] width 253 height 54
click at [286, 431] on textarea at bounding box center [325, 426] width 253 height 54
type textarea "**********"
click at [264, 159] on input "text" at bounding box center [331, 161] width 264 height 24
type input "*"
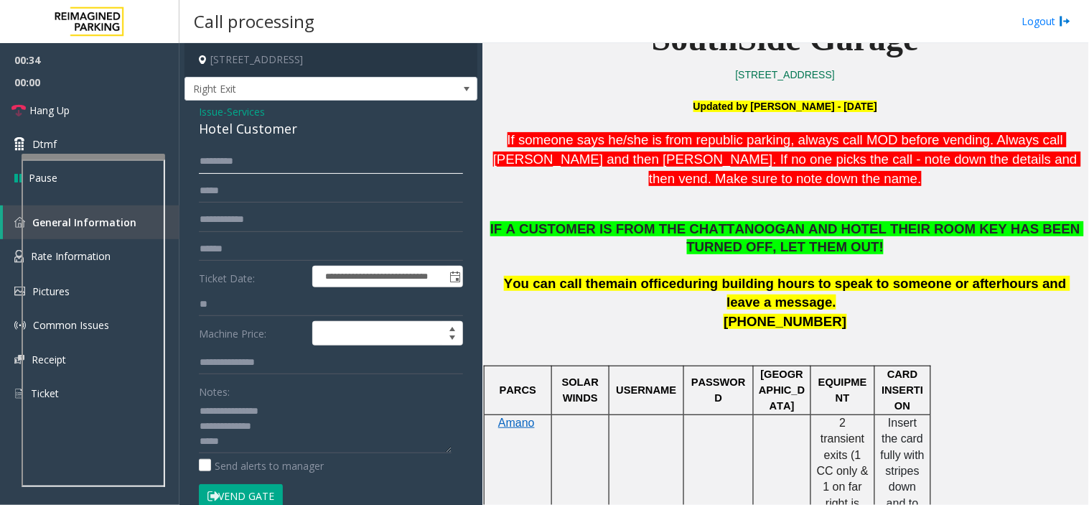
type input "********"
click at [261, 492] on button "Vend Gate" at bounding box center [241, 496] width 84 height 24
type textarea "**********"
click at [82, 99] on link "Hang Up" at bounding box center [89, 110] width 179 height 34
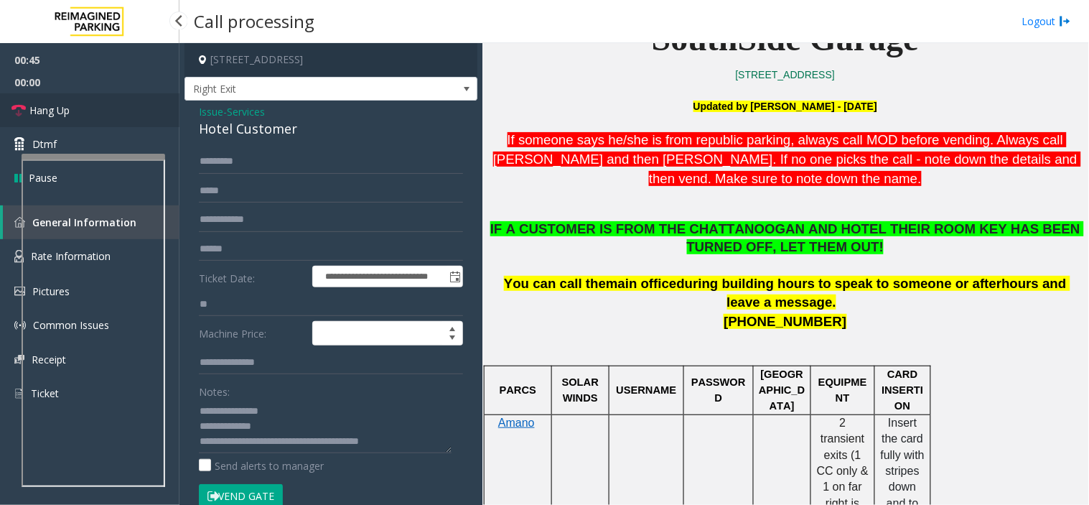
click at [82, 99] on link "Hang Up" at bounding box center [89, 110] width 179 height 34
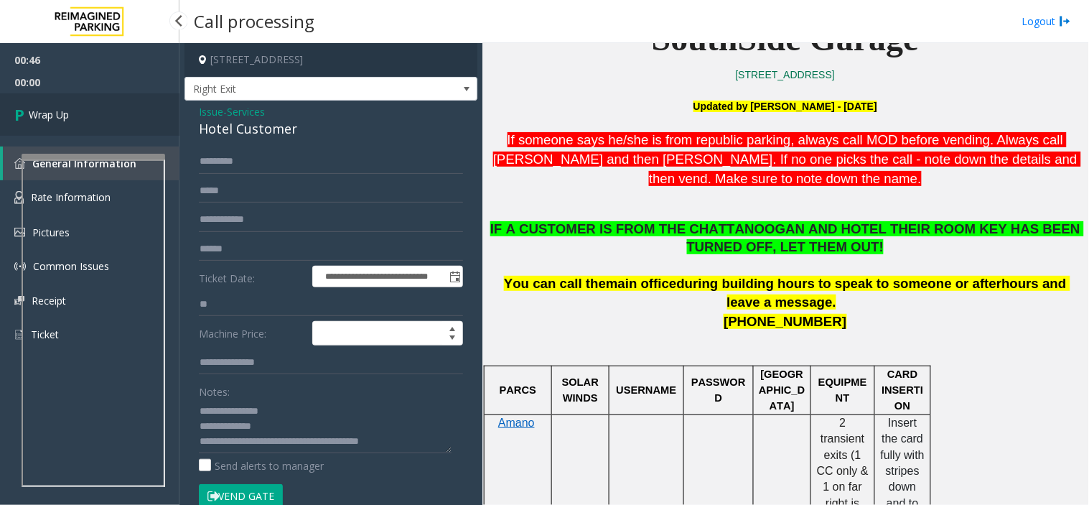
click at [82, 99] on link "Wrap Up" at bounding box center [89, 114] width 179 height 42
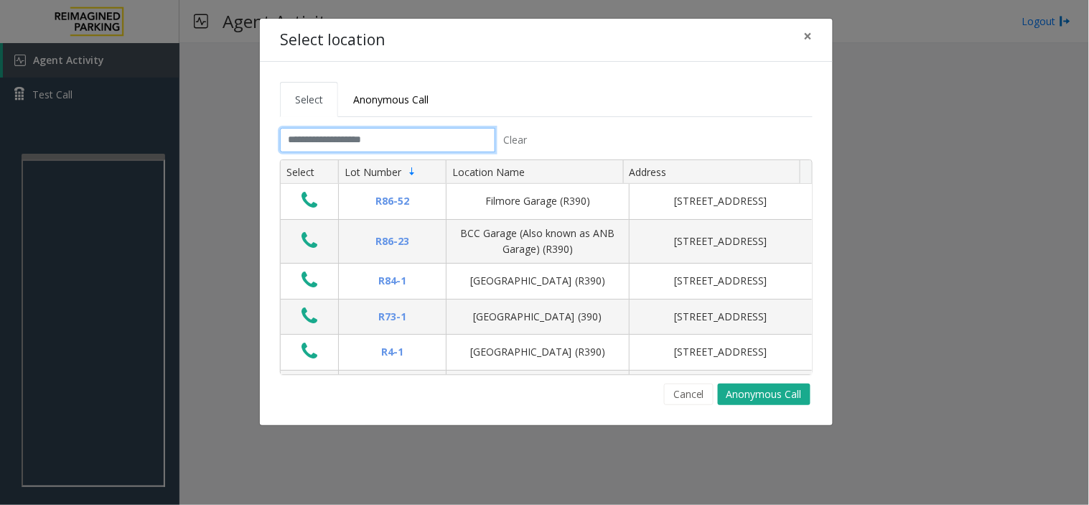
click at [423, 145] on input "text" at bounding box center [387, 140] width 215 height 24
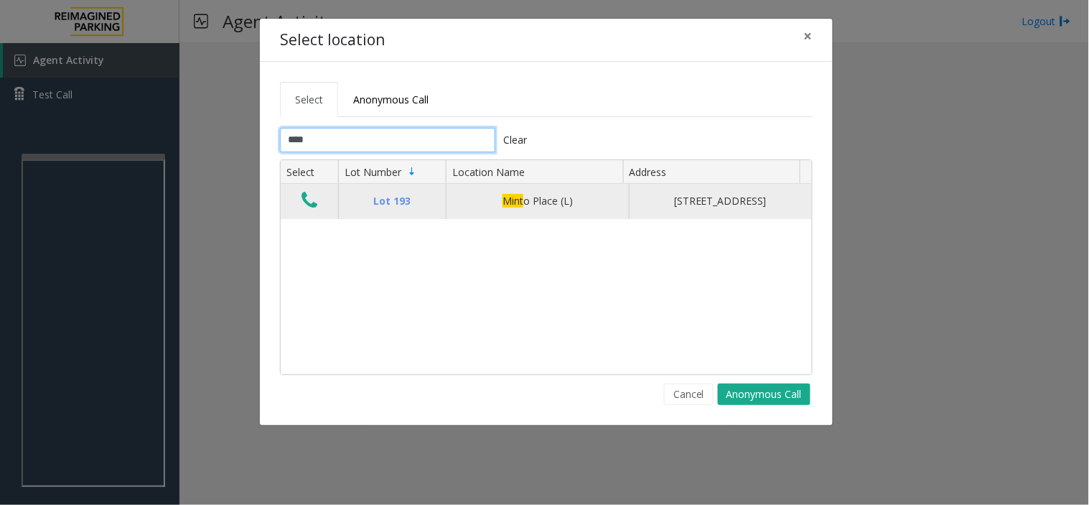
type input "****"
click at [304, 200] on icon "Data table" at bounding box center [309, 200] width 16 height 20
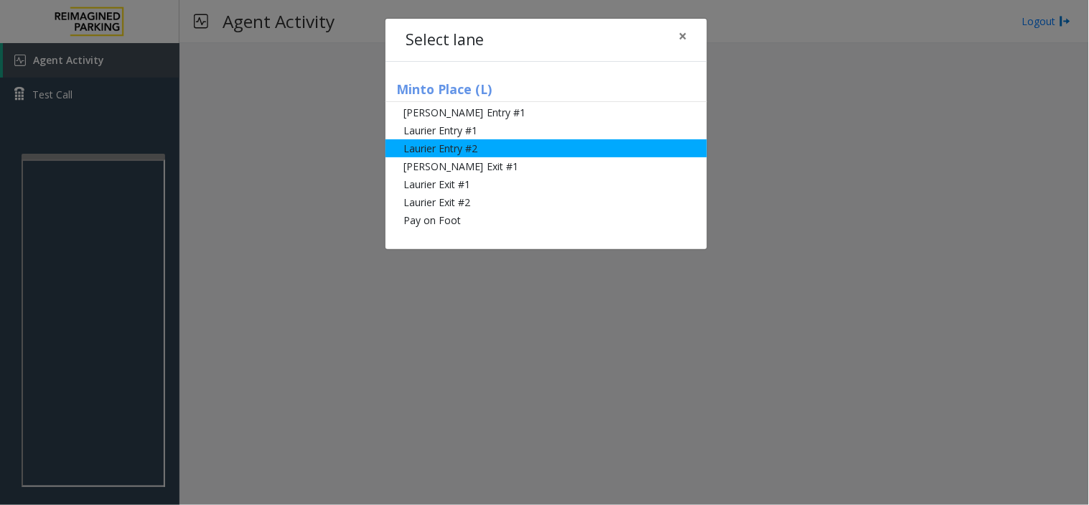
click at [447, 149] on li "Laurier Entry #2" at bounding box center [546, 148] width 322 height 18
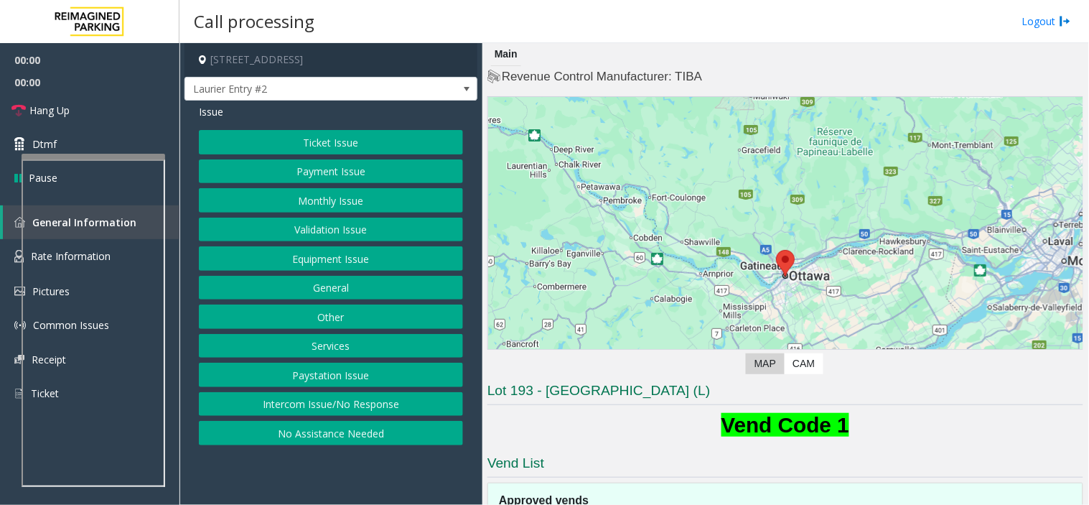
click at [370, 144] on button "Ticket Issue" at bounding box center [331, 142] width 264 height 24
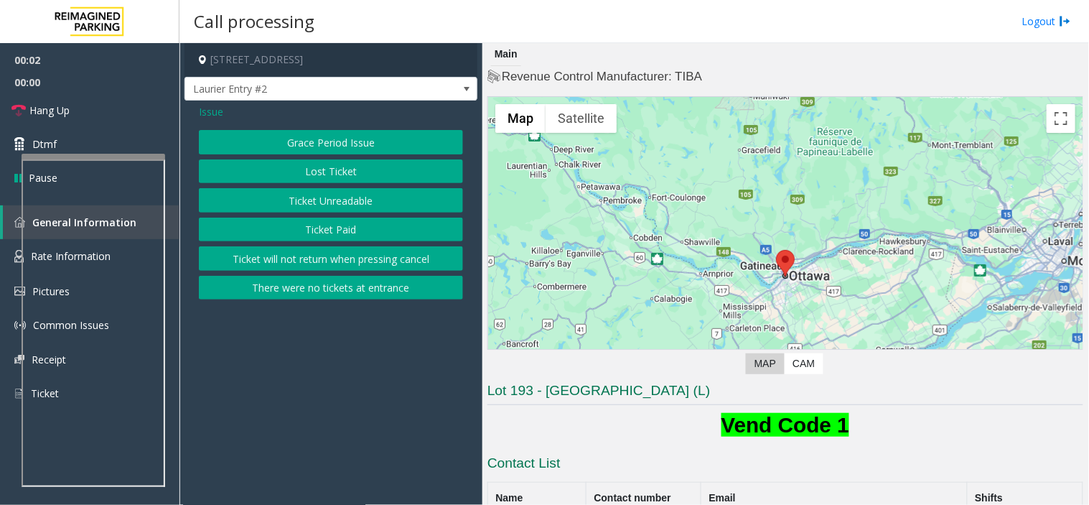
click at [357, 201] on button "Ticket Unreadable" at bounding box center [331, 200] width 264 height 24
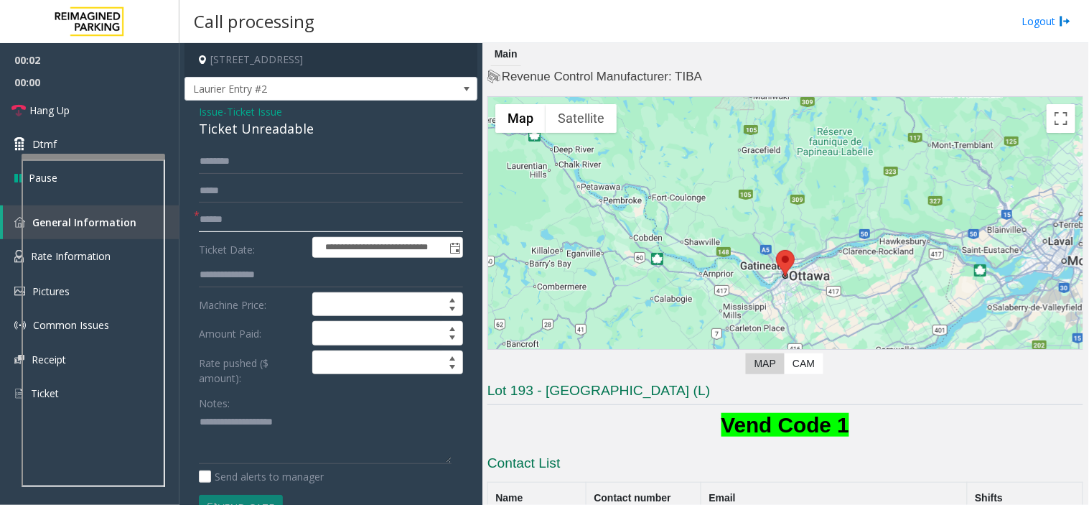
click at [266, 220] on input "text" at bounding box center [331, 219] width 264 height 24
type input "******"
click at [233, 432] on textarea at bounding box center [325, 438] width 253 height 54
click at [251, 127] on div "Ticket Unreadable" at bounding box center [331, 128] width 264 height 19
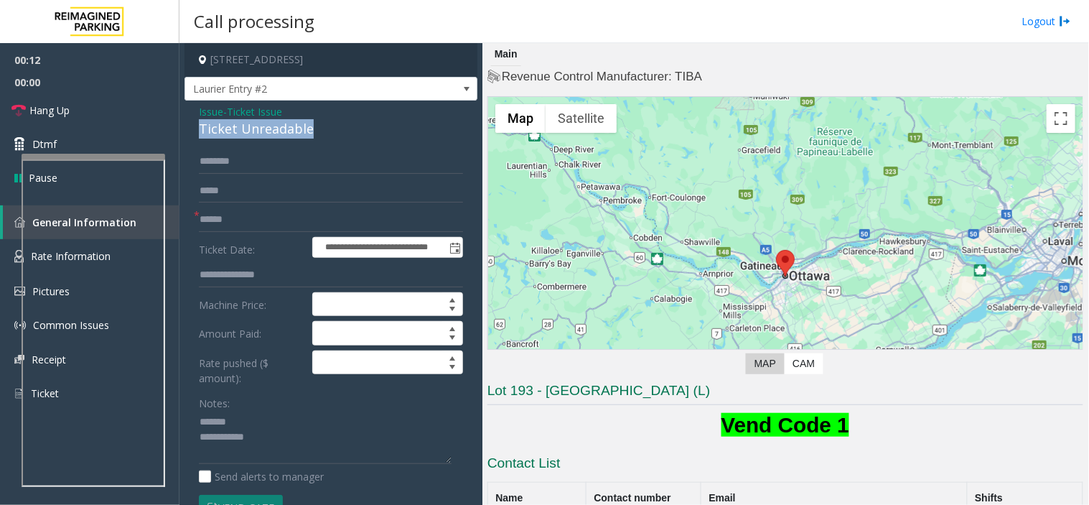
click at [251, 127] on div "Ticket Unreadable" at bounding box center [331, 128] width 264 height 19
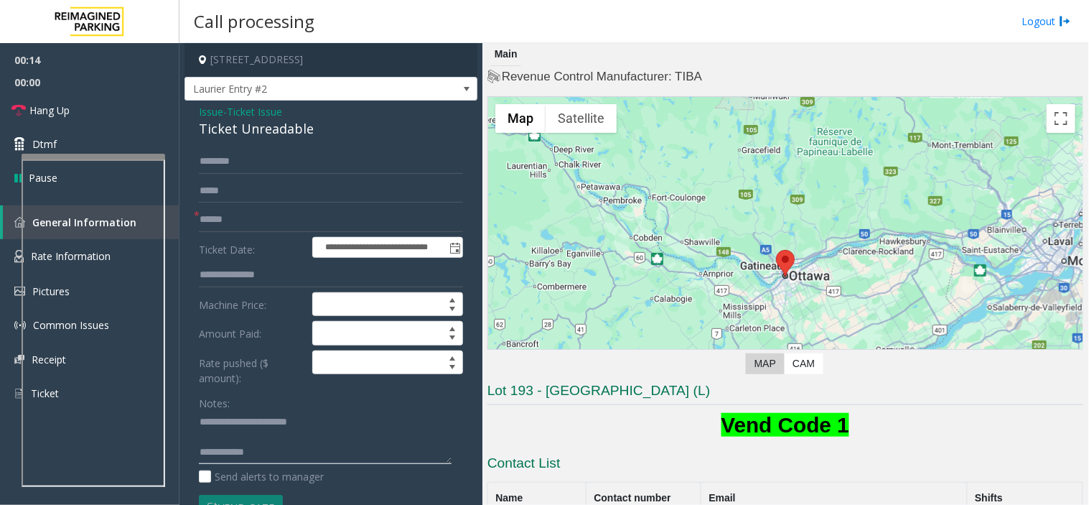
click at [266, 446] on textarea at bounding box center [325, 438] width 253 height 54
click at [268, 438] on textarea at bounding box center [325, 438] width 253 height 54
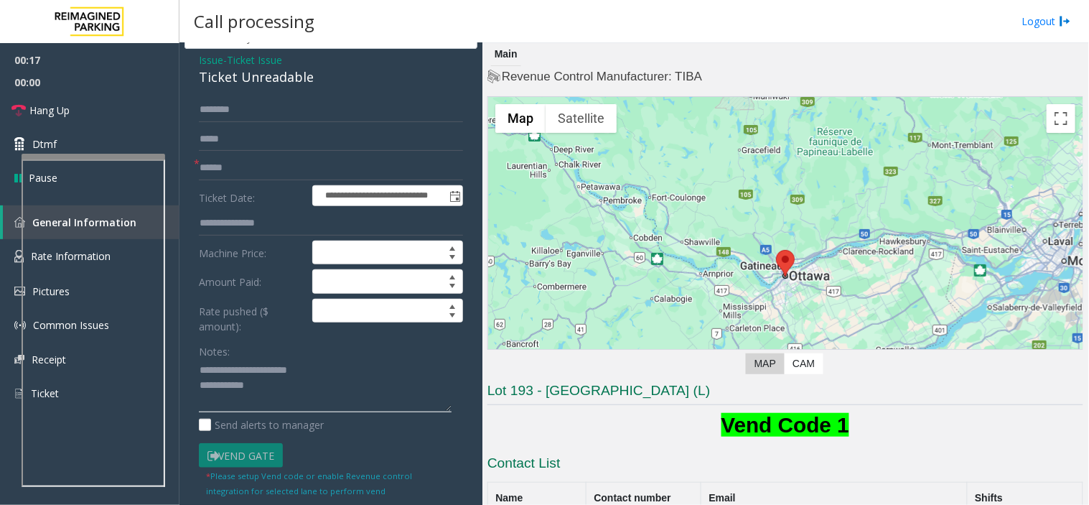
scroll to position [80, 0]
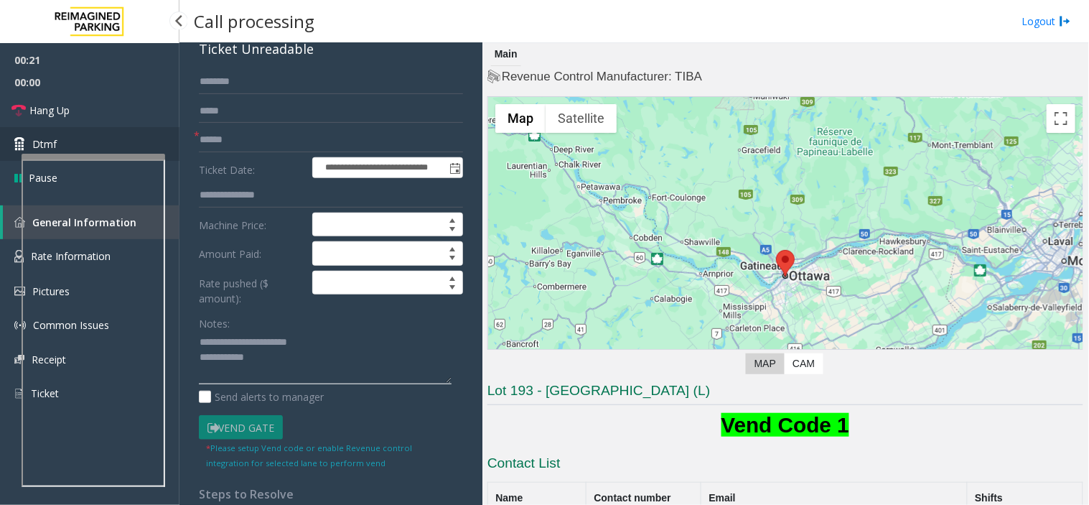
type textarea "**********"
click at [84, 135] on link "Dtmf" at bounding box center [89, 144] width 179 height 34
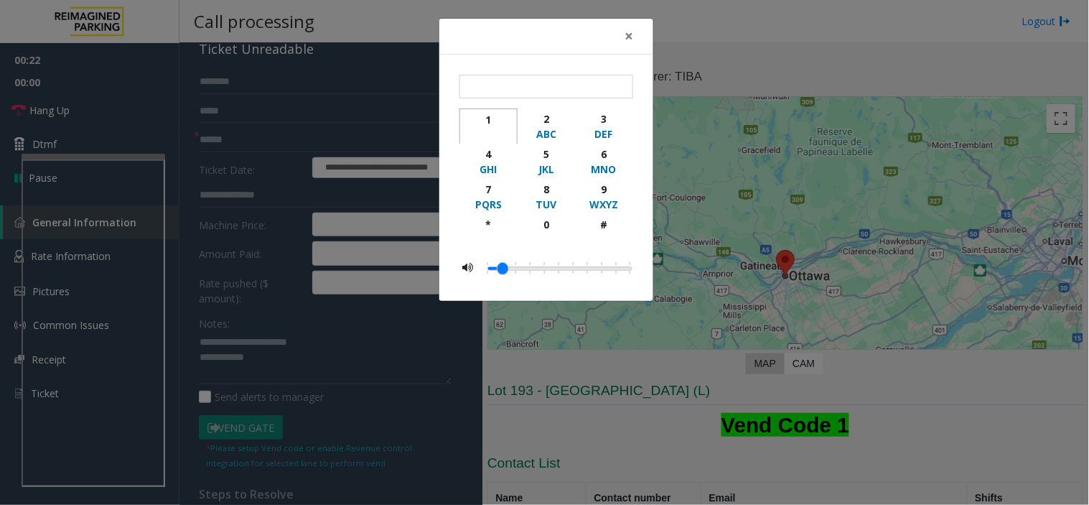
drag, startPoint x: 478, startPoint y: 122, endPoint x: 510, endPoint y: 111, distance: 33.6
click at [490, 120] on div "1" at bounding box center [488, 119] width 39 height 15
type input "*"
click at [640, 32] on button "×" at bounding box center [628, 36] width 29 height 35
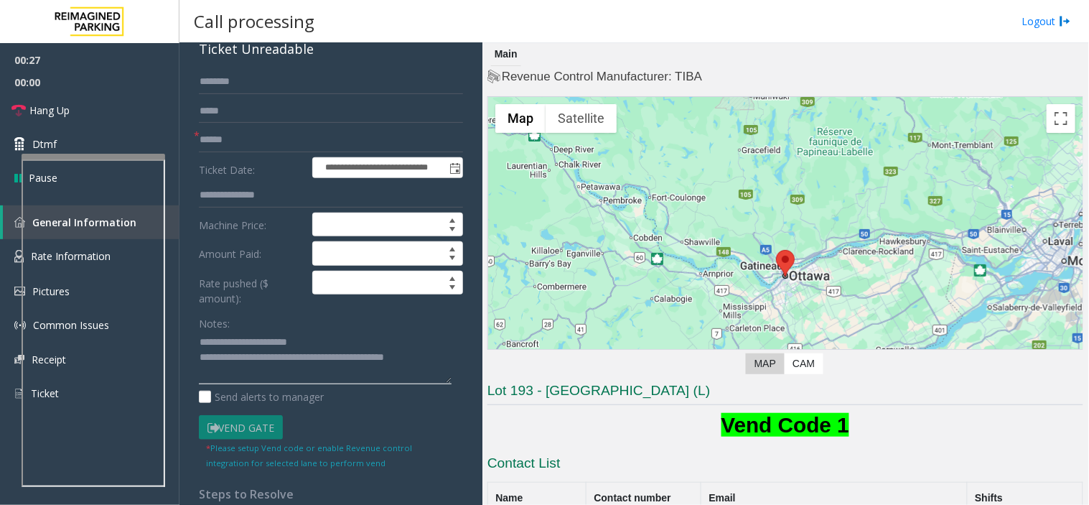
click at [317, 370] on textarea at bounding box center [325, 358] width 253 height 54
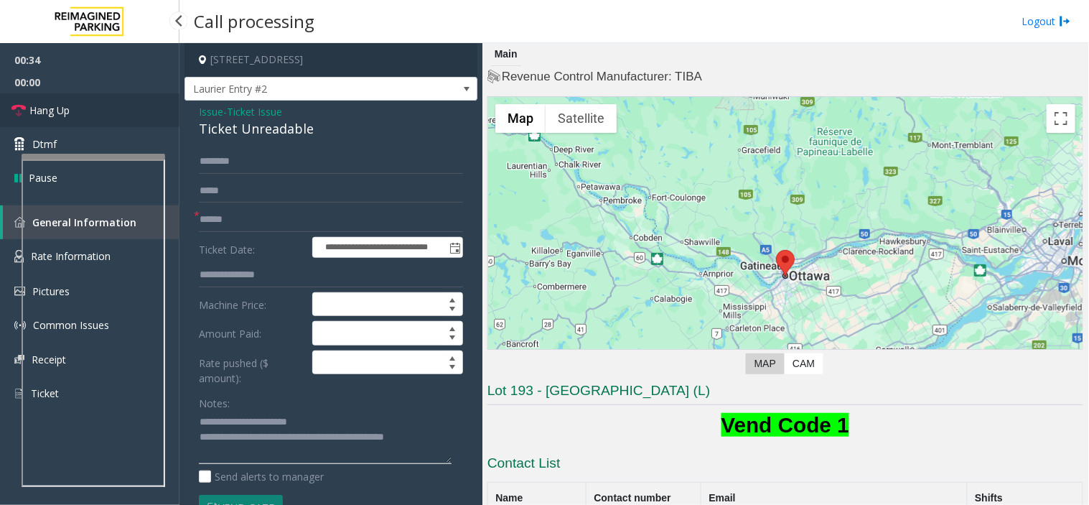
type textarea "**********"
click at [90, 123] on link "Hang Up" at bounding box center [89, 110] width 179 height 34
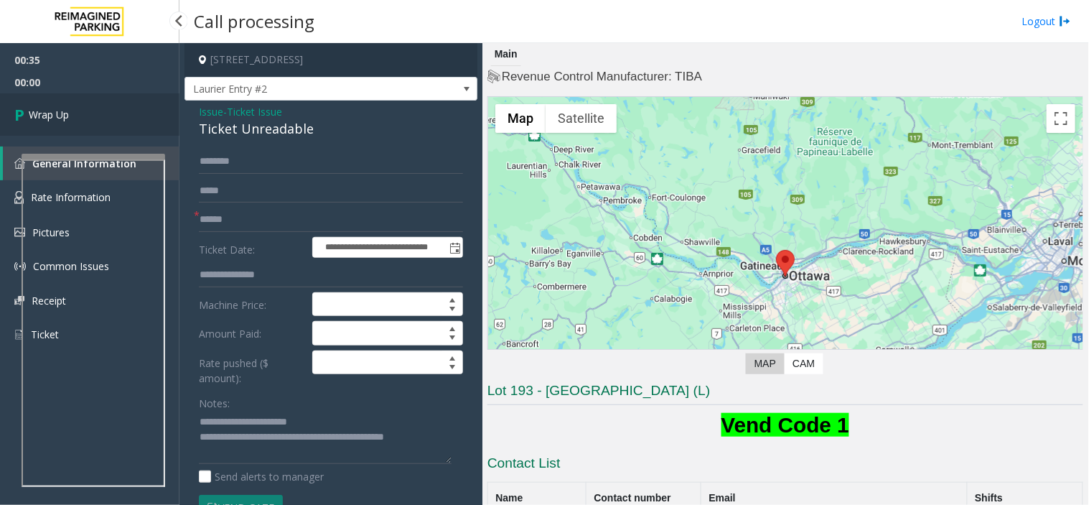
click at [90, 123] on link "Wrap Up" at bounding box center [89, 114] width 179 height 42
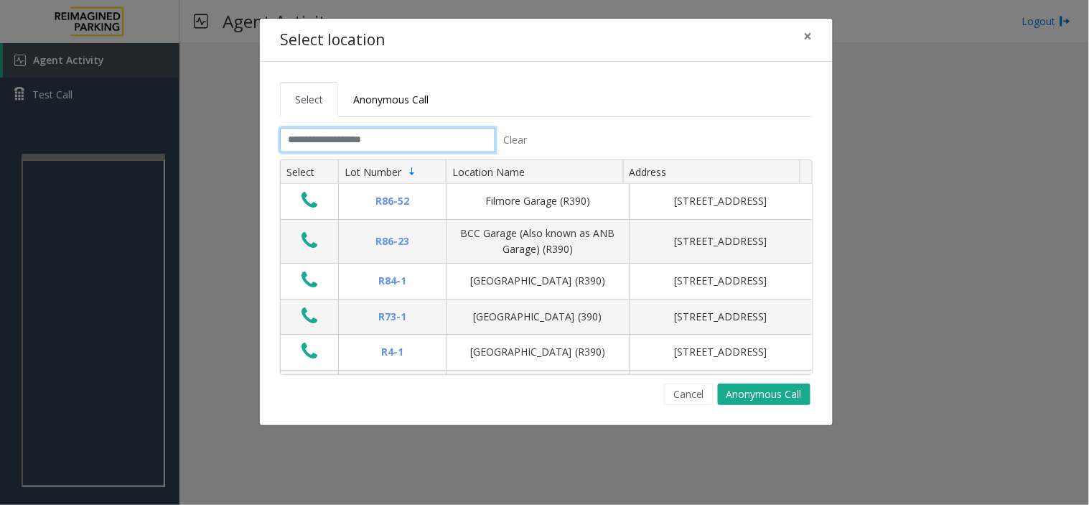
click at [356, 131] on input "text" at bounding box center [387, 140] width 215 height 24
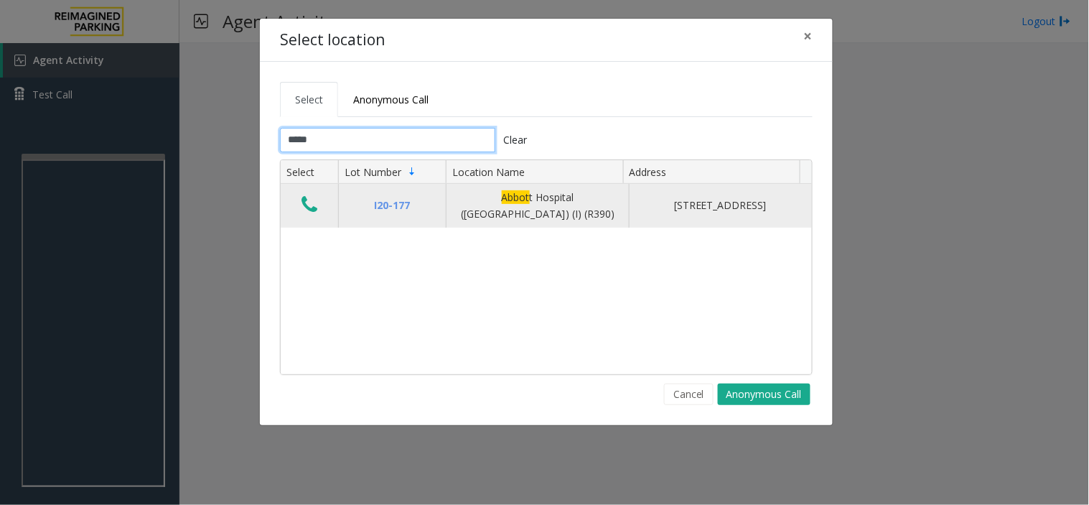
type input "*****"
click at [307, 210] on icon "Data table" at bounding box center [309, 205] width 16 height 20
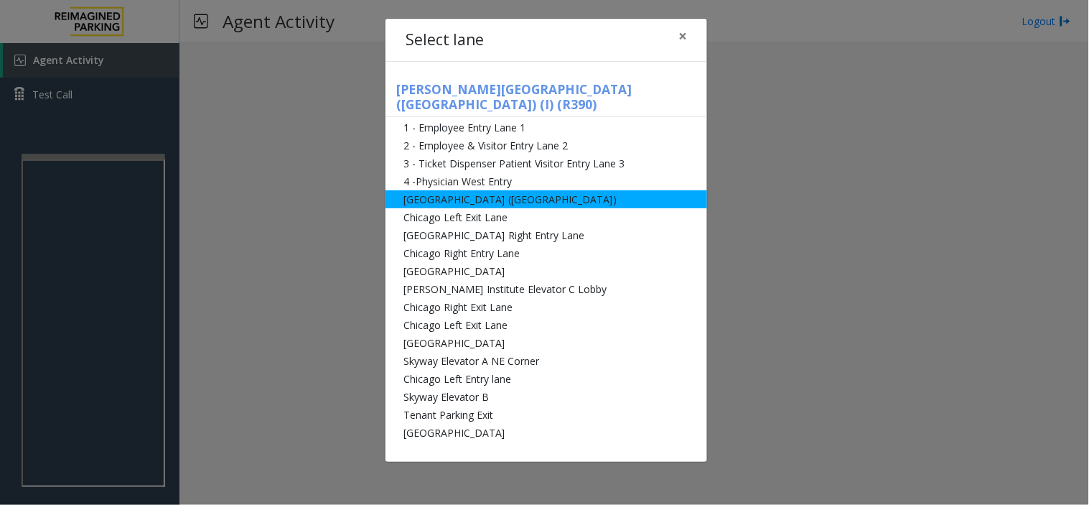
click at [501, 190] on li "[GEOGRAPHIC_DATA] ([GEOGRAPHIC_DATA])" at bounding box center [546, 199] width 322 height 18
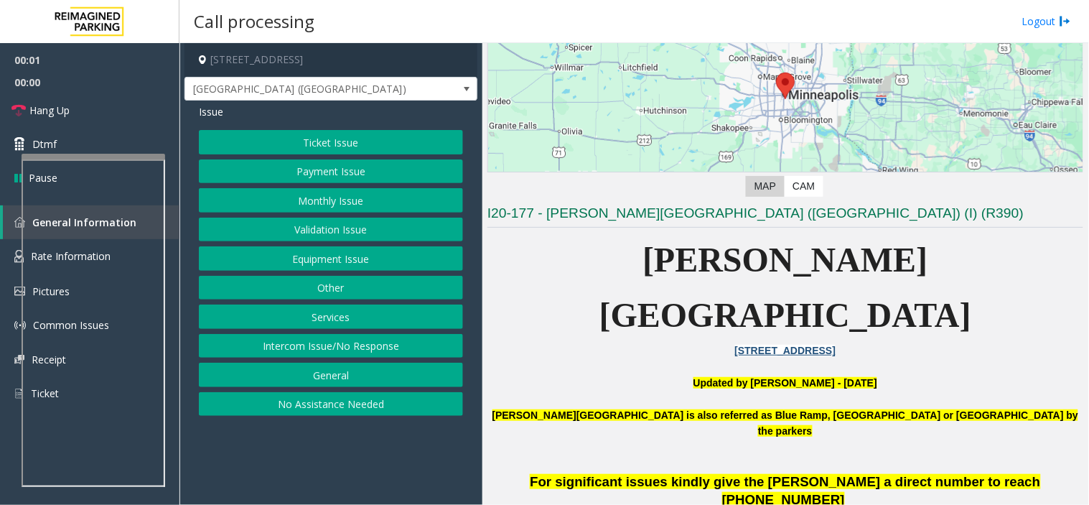
scroll to position [398, 0]
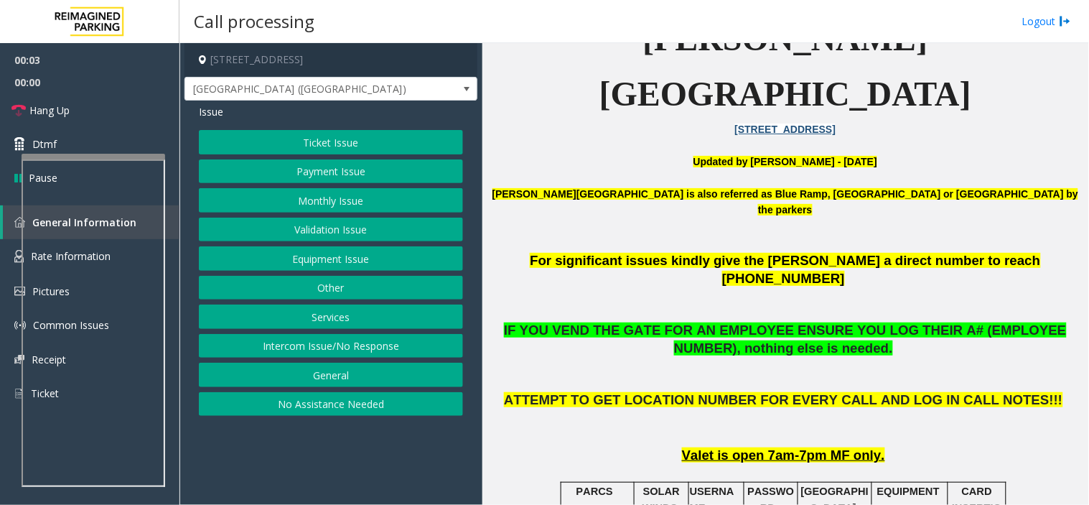
click at [347, 253] on button "Equipment Issue" at bounding box center [331, 258] width 264 height 24
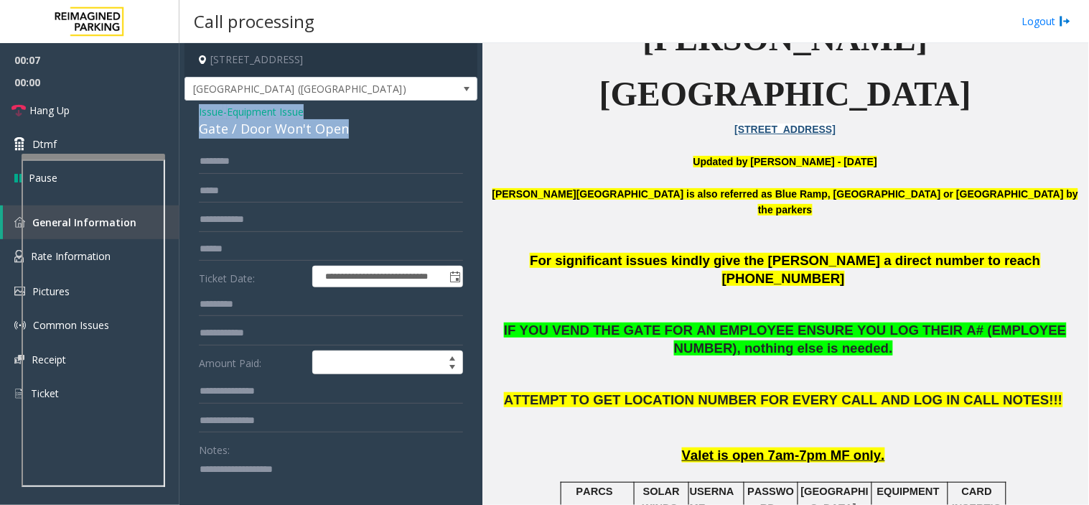
drag, startPoint x: 364, startPoint y: 131, endPoint x: 185, endPoint y: 117, distance: 179.2
click at [185, 117] on div "**********" at bounding box center [330, 463] width 293 height 727
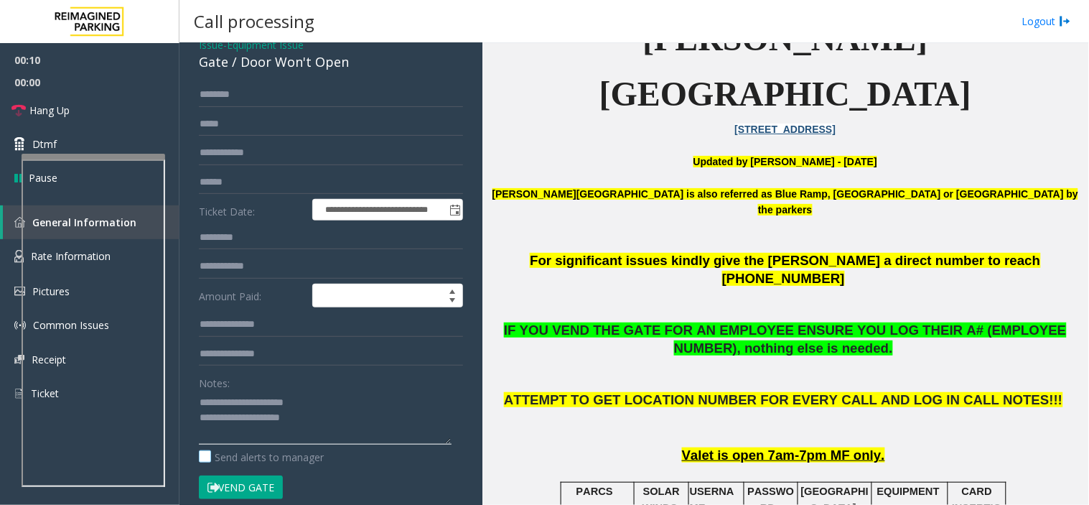
scroll to position [159, 0]
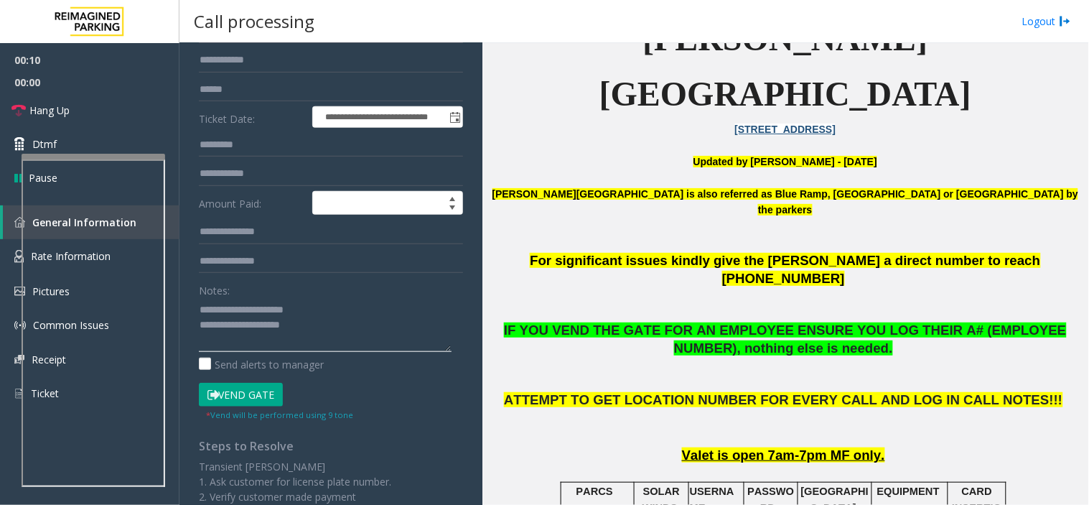
click at [314, 330] on textarea at bounding box center [325, 325] width 253 height 54
click at [220, 391] on button "Vend Gate" at bounding box center [241, 395] width 84 height 24
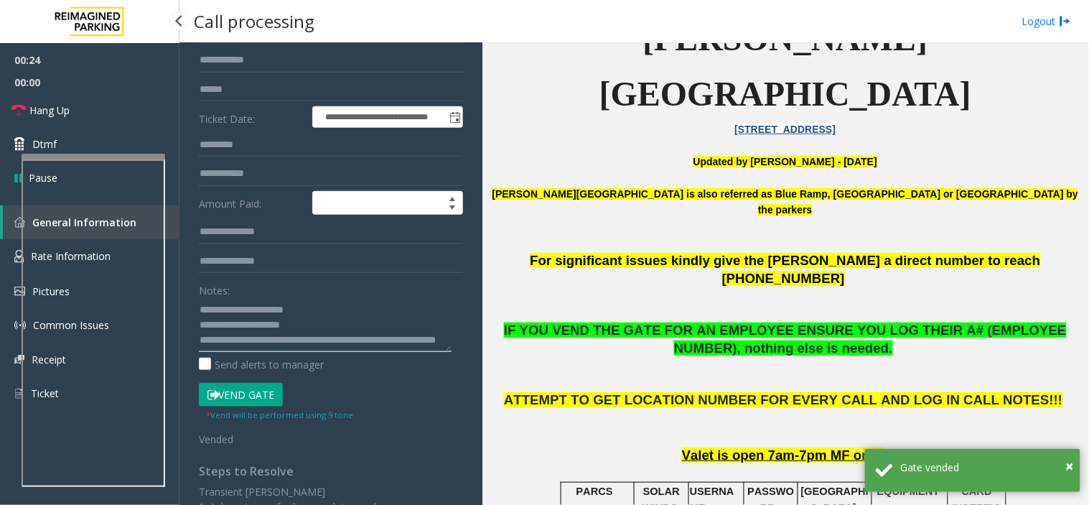
scroll to position [0, 0]
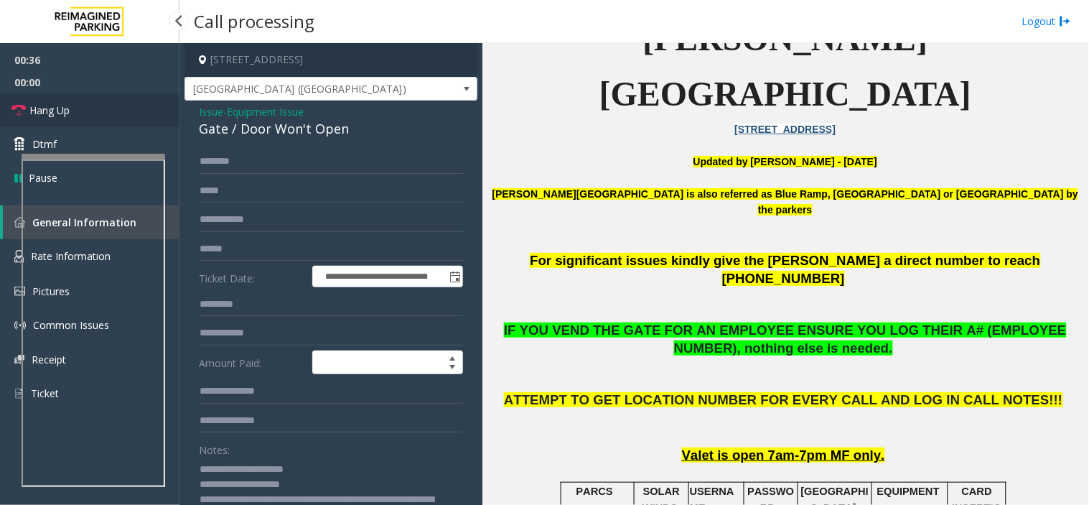
type textarea "**********"
click at [112, 103] on link "Hang Up" at bounding box center [89, 110] width 179 height 34
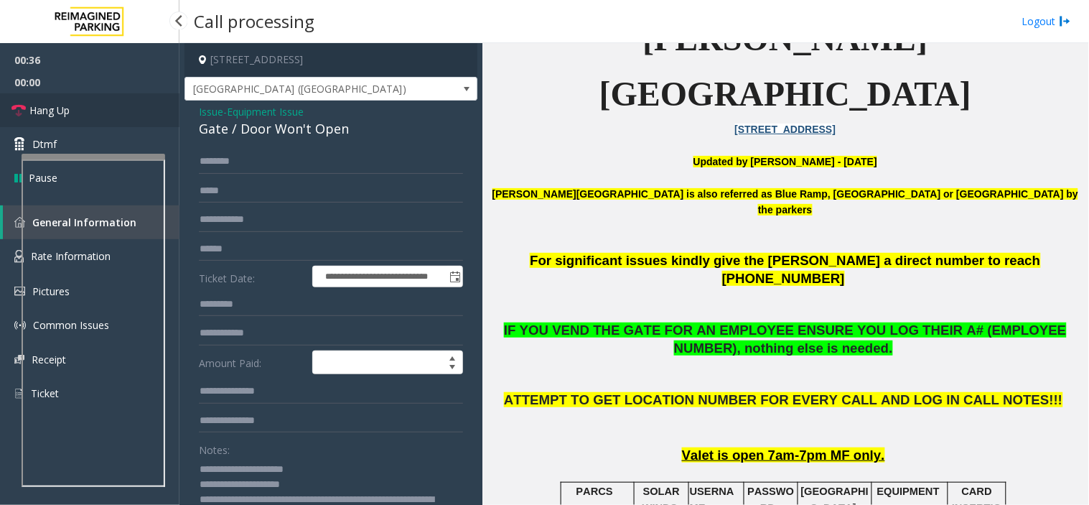
click at [112, 103] on link "Hang Up" at bounding box center [89, 110] width 179 height 34
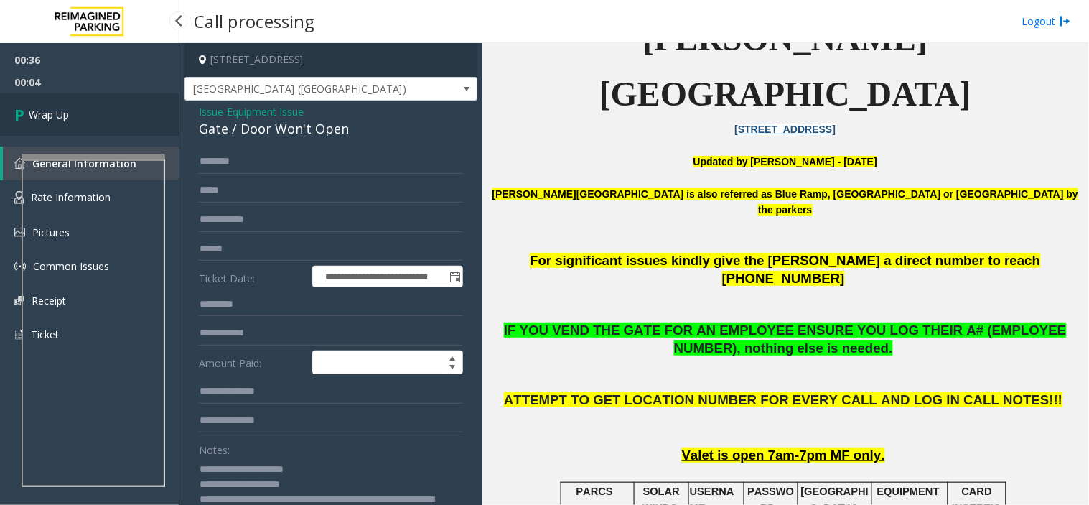
click at [112, 103] on link "Wrap Up" at bounding box center [89, 114] width 179 height 42
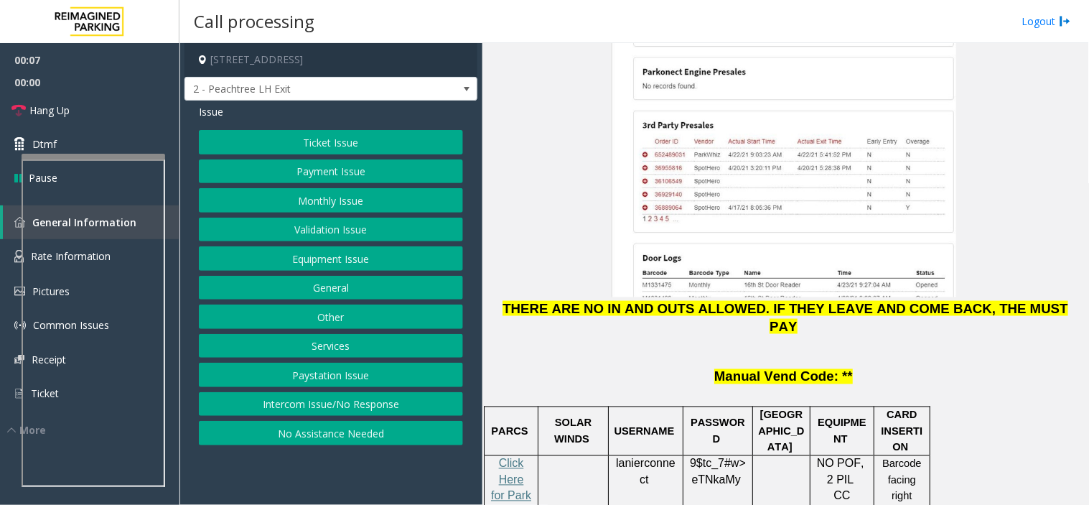
scroll to position [1834, 0]
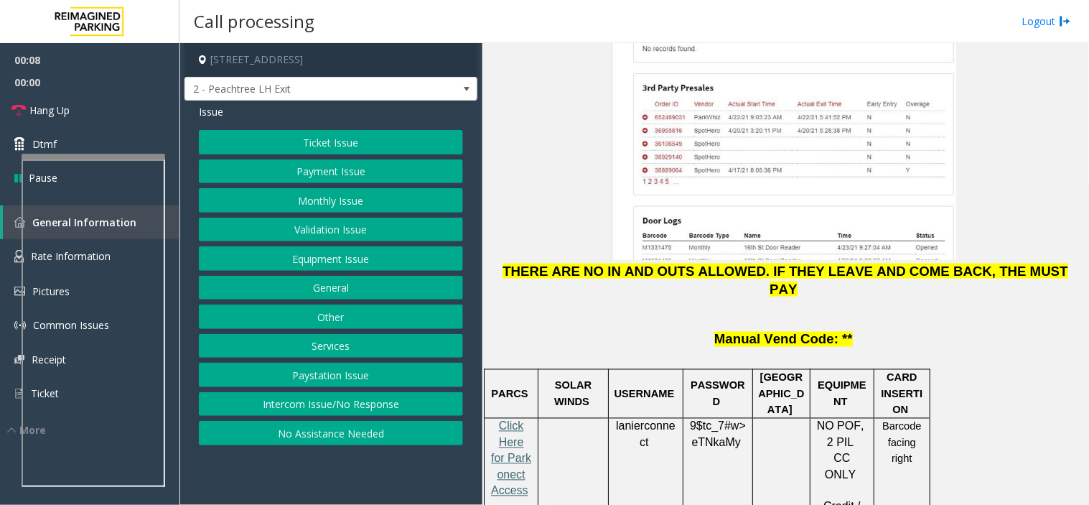
click at [504, 420] on span "Click Here for Parkonect Access" at bounding box center [511, 458] width 40 height 77
click at [650, 420] on span "lanierconnect" at bounding box center [646, 434] width 60 height 29
copy p "lanierconnect"
drag, startPoint x: 327, startPoint y: 402, endPoint x: 318, endPoint y: 376, distance: 27.5
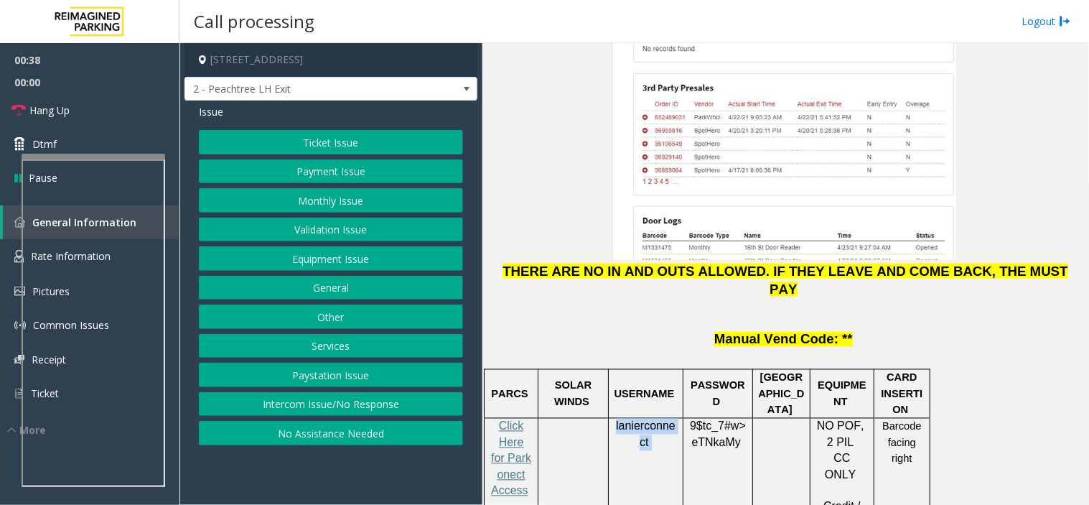
click at [322, 389] on div "Ticket Issue Payment Issue Monthly Issue Validation Issue Equipment Issue Gener…" at bounding box center [331, 287] width 264 height 315
click at [375, 398] on button "Intercom Issue/No Response" at bounding box center [331, 404] width 264 height 24
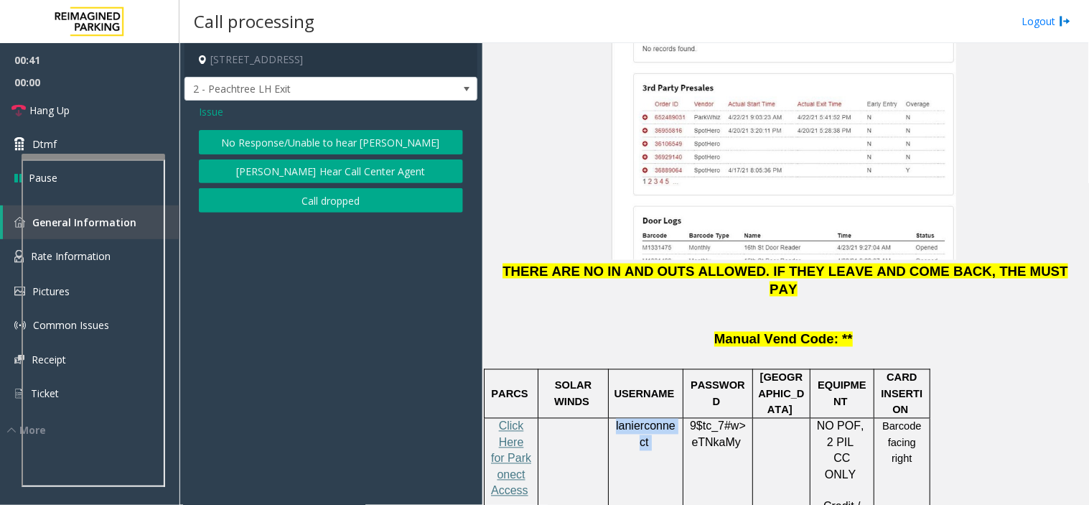
click at [347, 135] on button "No Response/Unable to hear [PERSON_NAME]" at bounding box center [331, 142] width 264 height 24
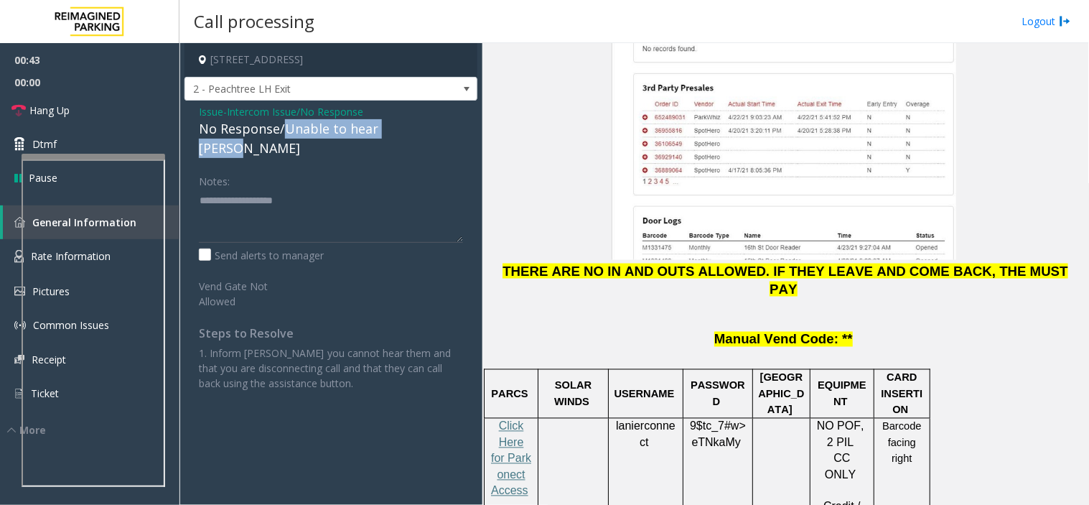
drag, startPoint x: 434, startPoint y: 128, endPoint x: 284, endPoint y: 134, distance: 150.8
click at [284, 134] on div "No Response/Unable to hear [PERSON_NAME]" at bounding box center [331, 138] width 264 height 39
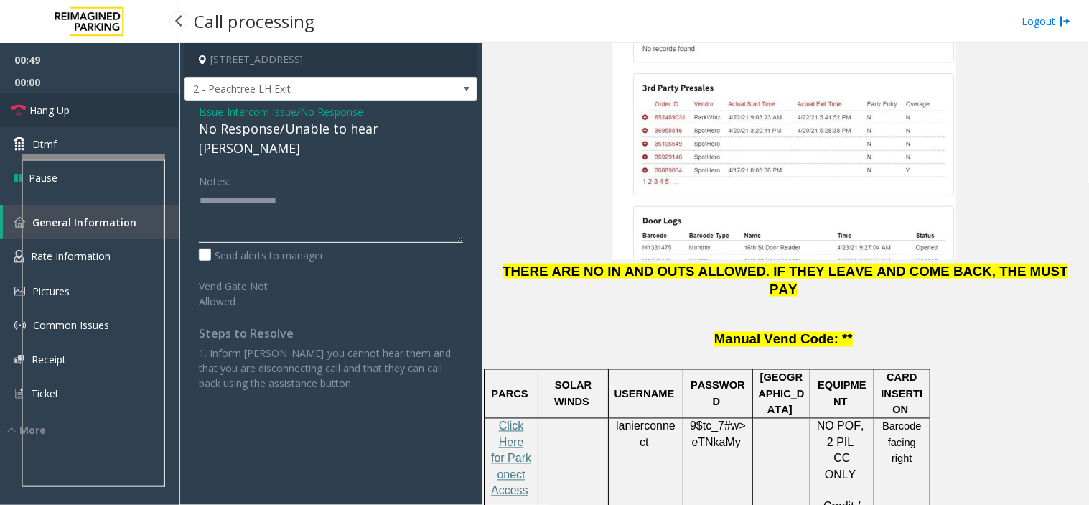
type textarea "**********"
click at [115, 112] on link "Hang Up" at bounding box center [89, 110] width 179 height 34
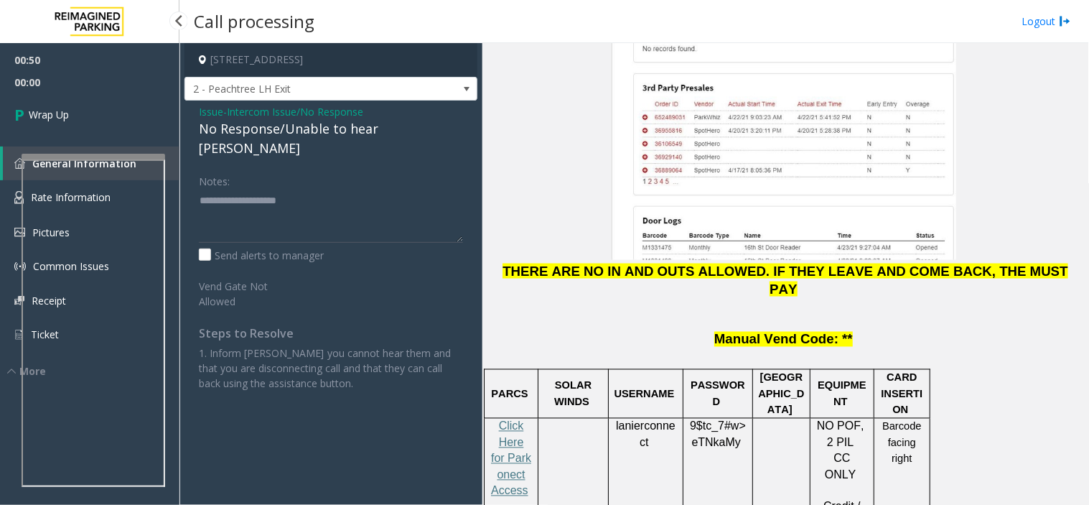
click at [115, 112] on link "Wrap Up" at bounding box center [89, 114] width 179 height 42
click at [116, 112] on link "Wrap Up" at bounding box center [89, 114] width 179 height 42
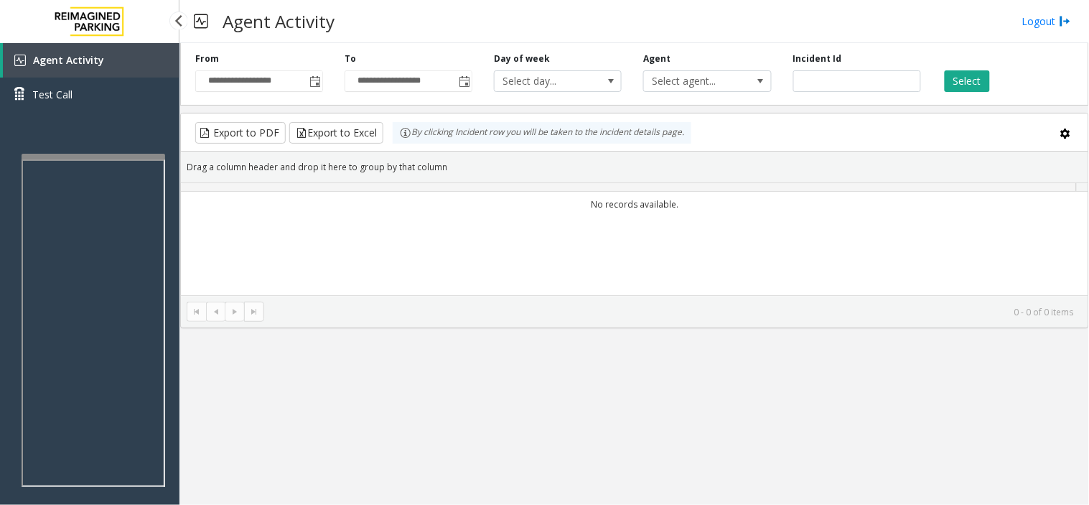
click at [116, 112] on div "Agent Activity Test Call" at bounding box center [89, 82] width 179 height 79
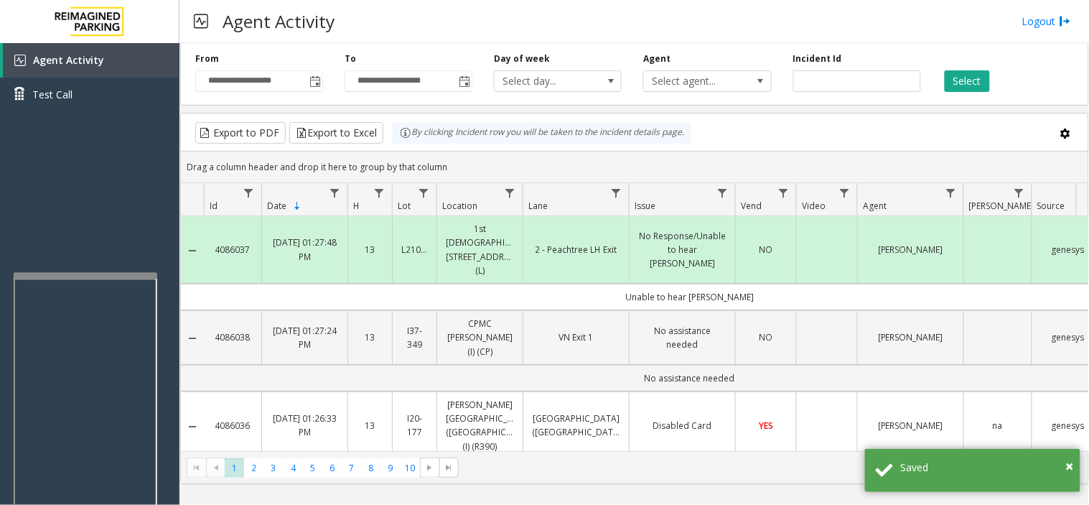
click at [122, 284] on div at bounding box center [86, 441] width 144 height 337
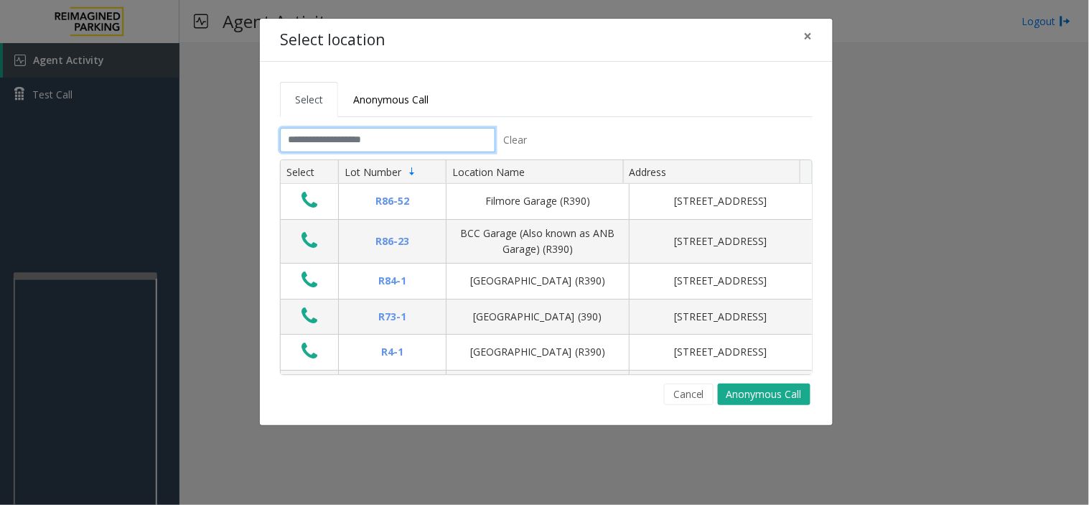
click at [331, 134] on input "text" at bounding box center [387, 140] width 215 height 24
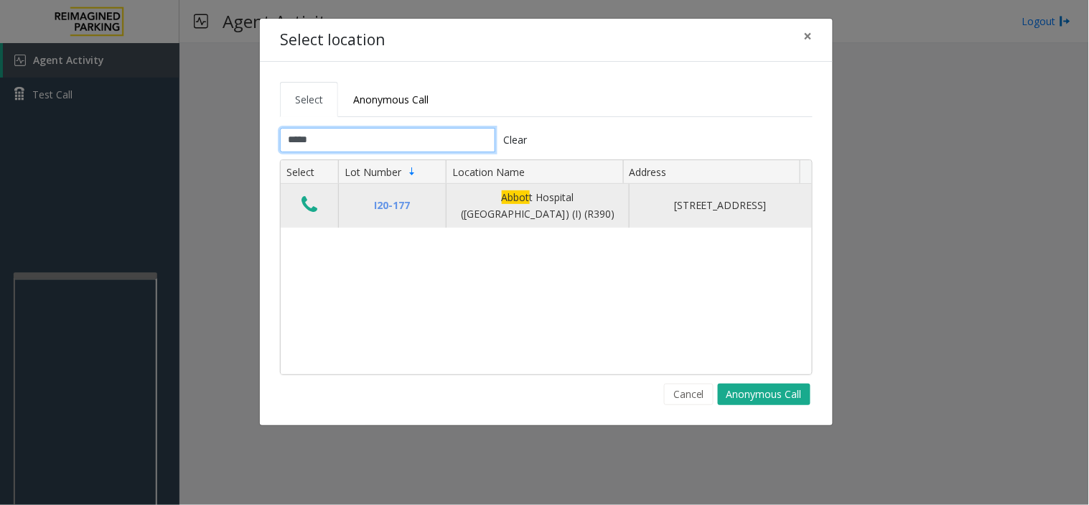
type input "*****"
click at [307, 202] on icon "Data table" at bounding box center [309, 205] width 16 height 20
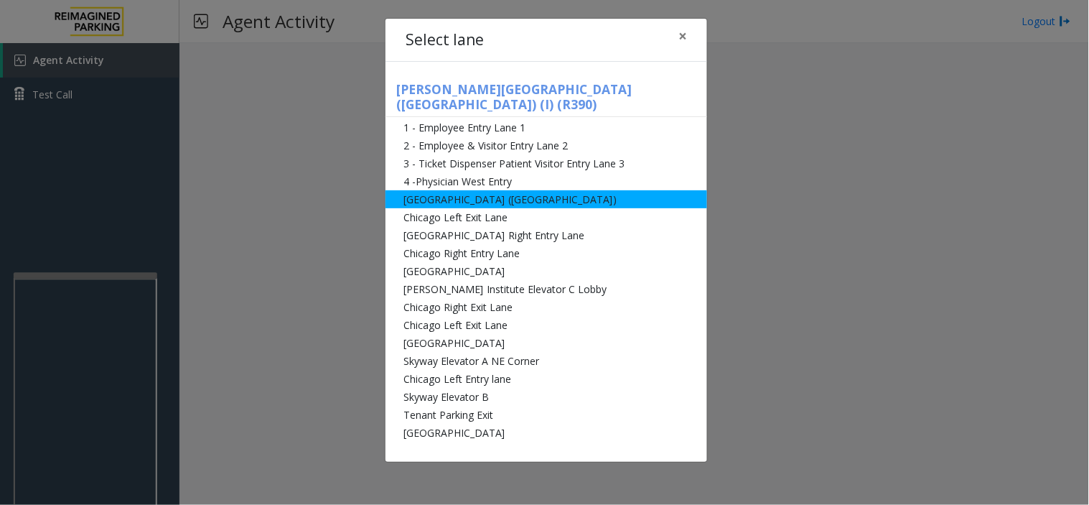
click at [490, 190] on li "[GEOGRAPHIC_DATA] ([GEOGRAPHIC_DATA])" at bounding box center [546, 199] width 322 height 18
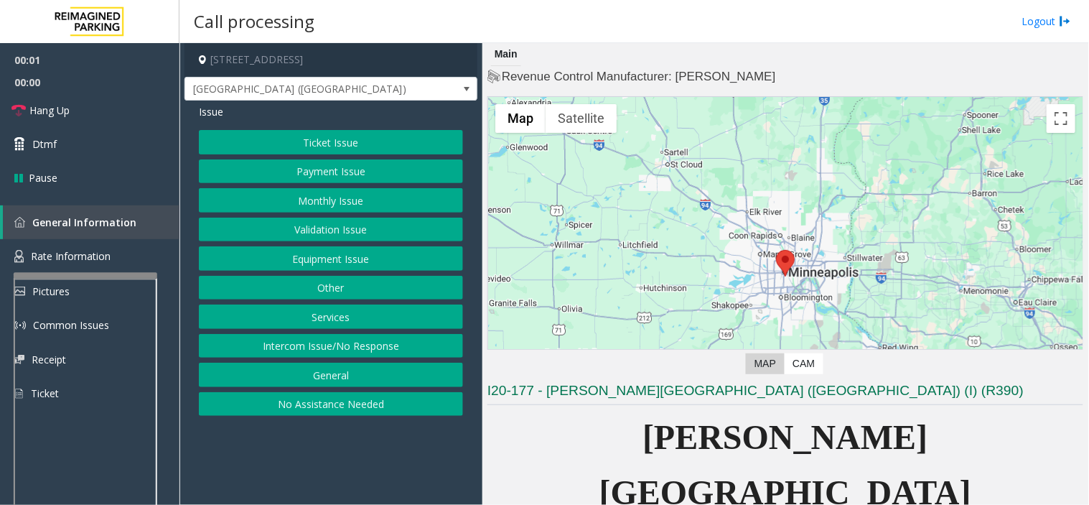
click at [363, 259] on button "Equipment Issue" at bounding box center [331, 258] width 264 height 24
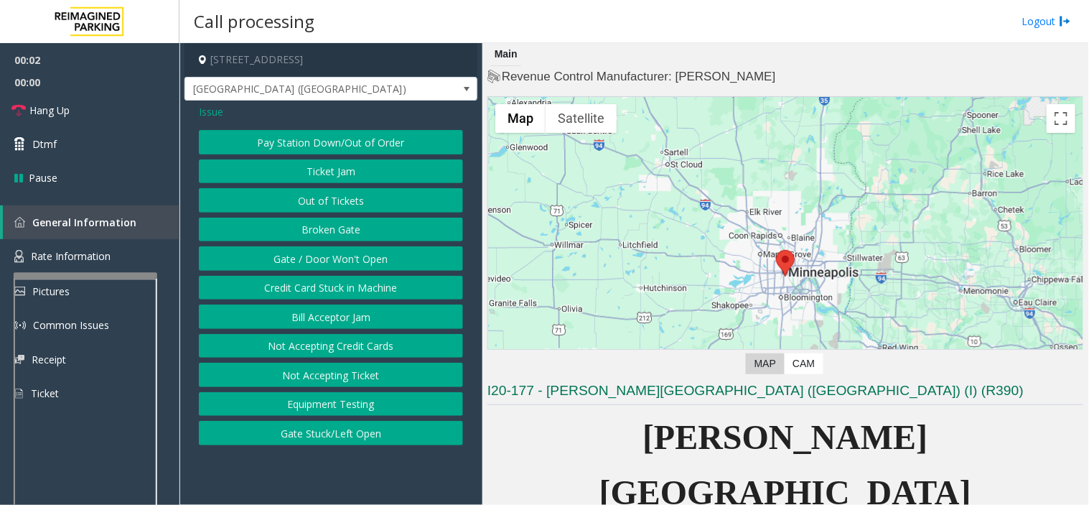
click at [363, 259] on button "Gate / Door Won't Open" at bounding box center [331, 258] width 264 height 24
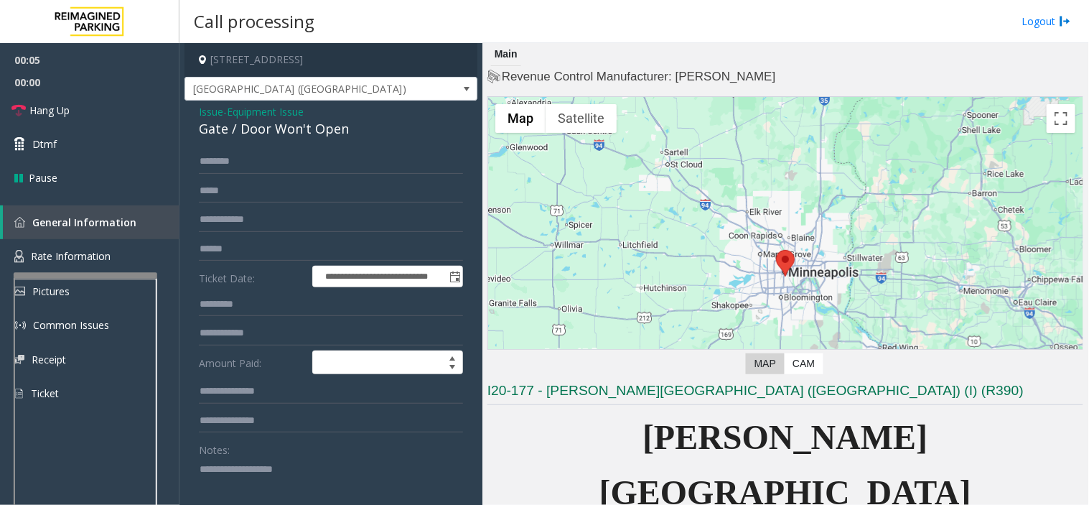
drag, startPoint x: 189, startPoint y: 115, endPoint x: 456, endPoint y: 118, distance: 267.0
click at [456, 118] on div "**********" at bounding box center [330, 463] width 293 height 727
drag, startPoint x: 393, startPoint y: 123, endPoint x: 192, endPoint y: 116, distance: 201.8
click at [192, 116] on div "**********" at bounding box center [330, 463] width 293 height 727
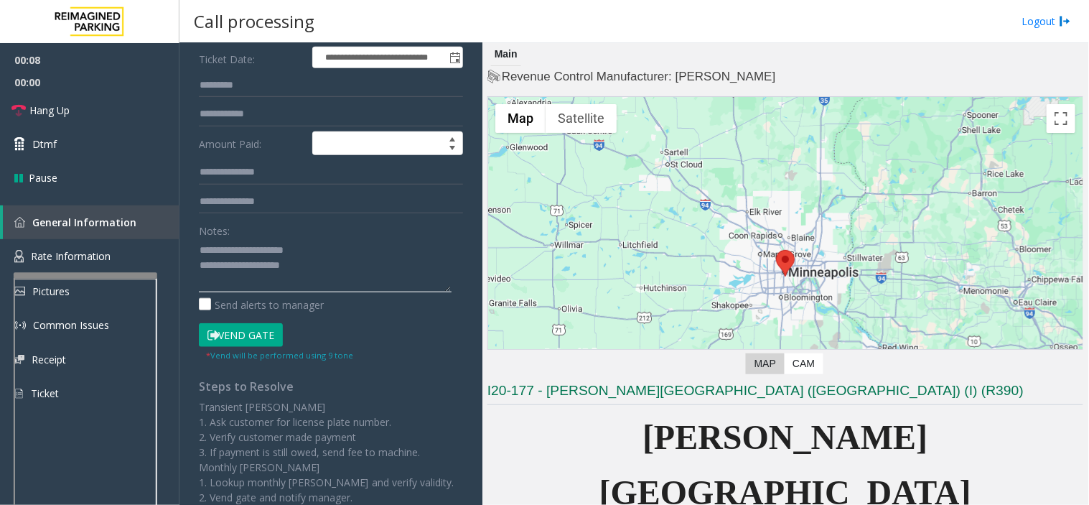
scroll to position [239, 0]
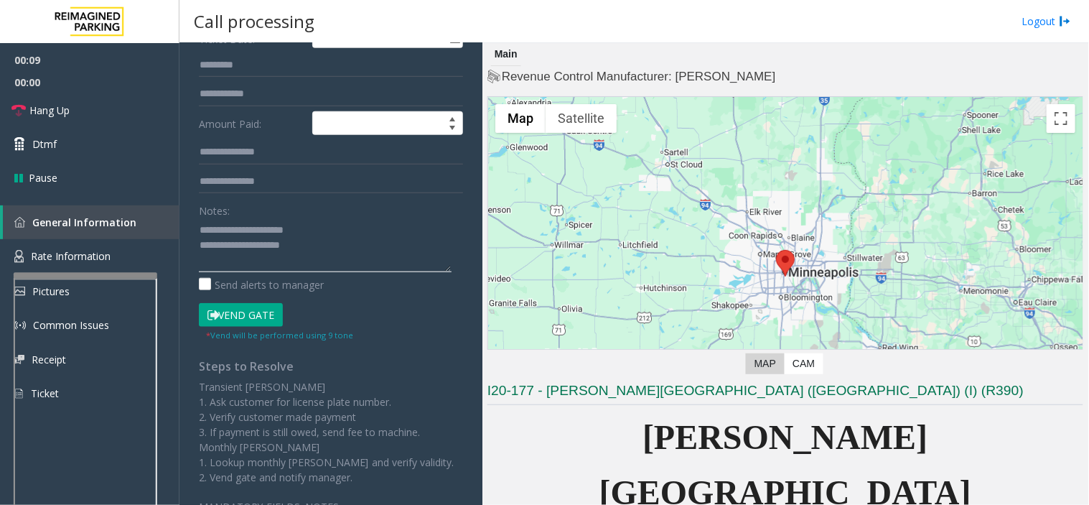
click at [331, 241] on textarea at bounding box center [325, 245] width 253 height 54
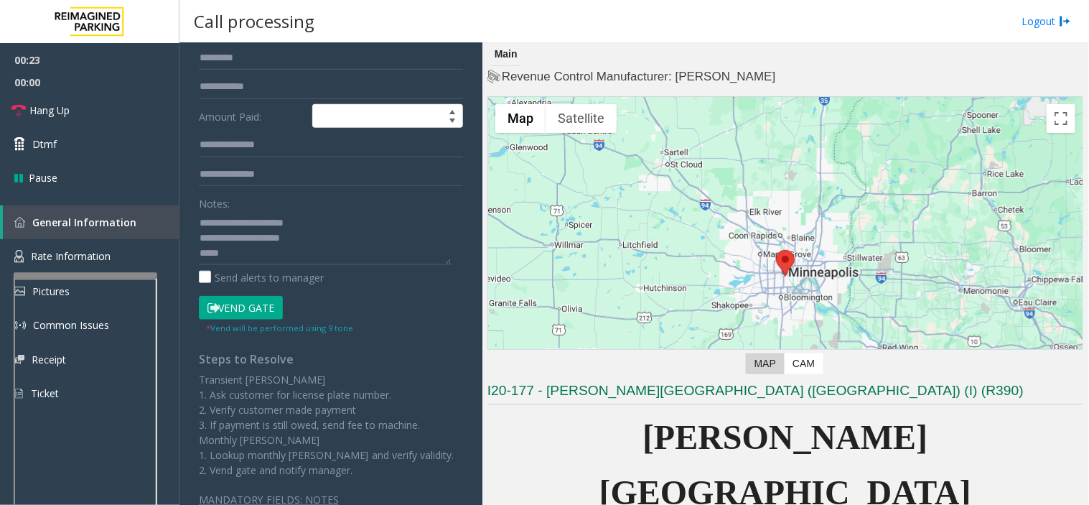
scroll to position [319, 0]
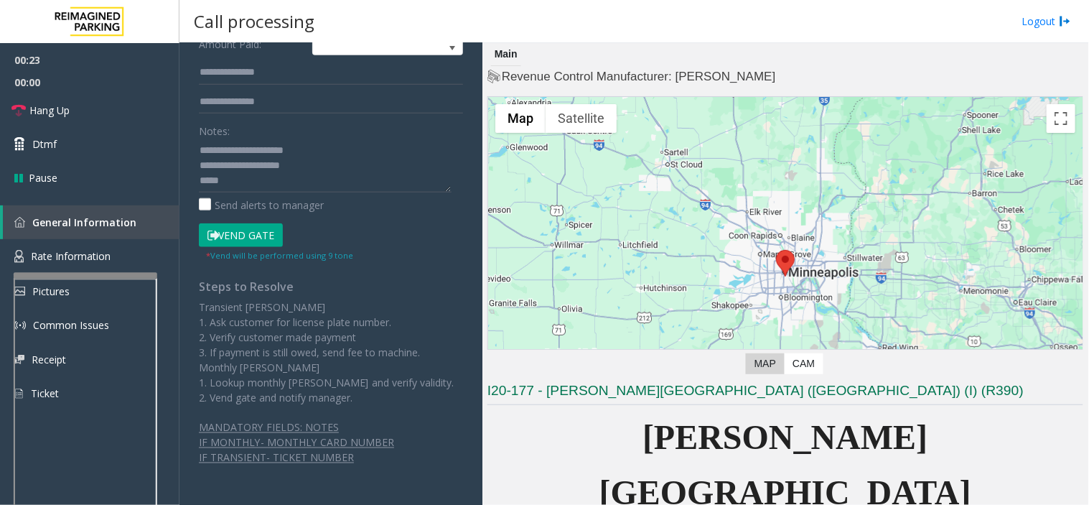
click at [254, 235] on button "Vend Gate" at bounding box center [241, 235] width 84 height 24
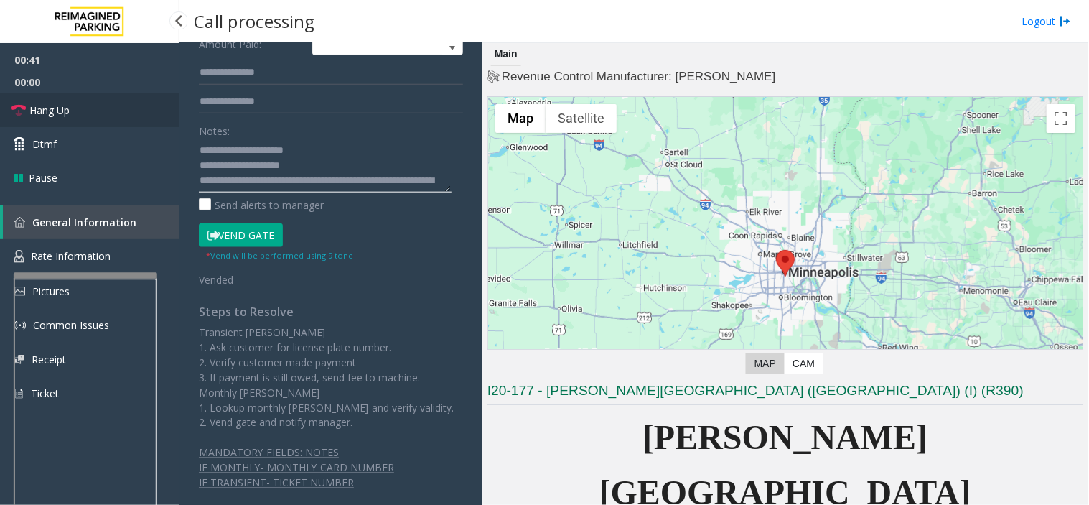
type textarea "**********"
click at [45, 113] on span "Hang Up" at bounding box center [49, 110] width 40 height 15
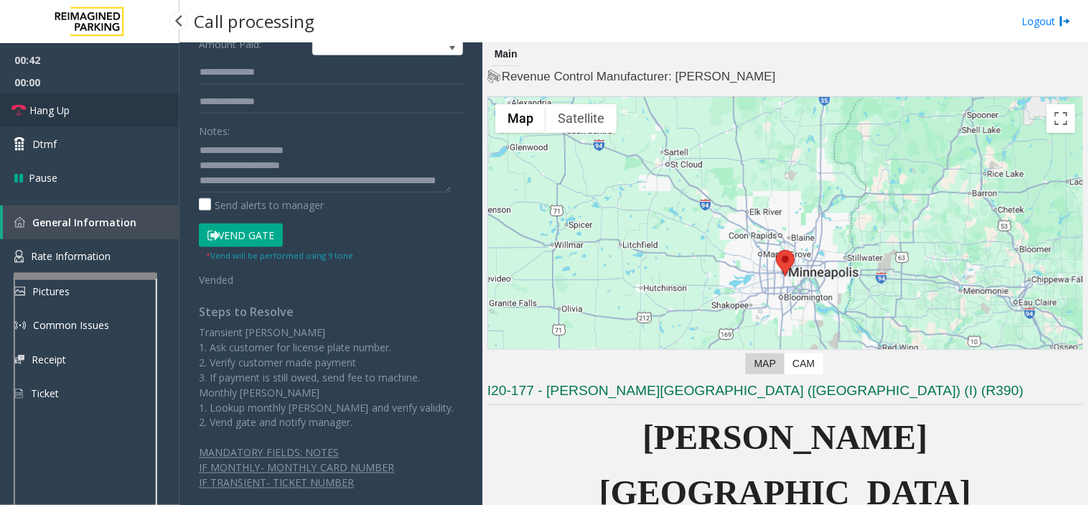
click at [45, 113] on span "Hang Up" at bounding box center [49, 110] width 40 height 15
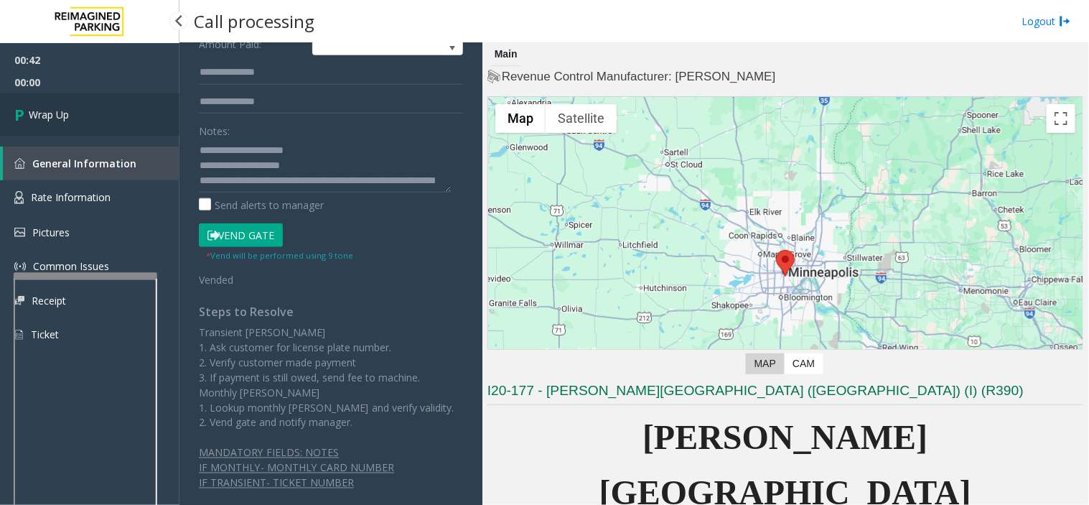
click at [45, 113] on span "Wrap Up" at bounding box center [49, 114] width 40 height 15
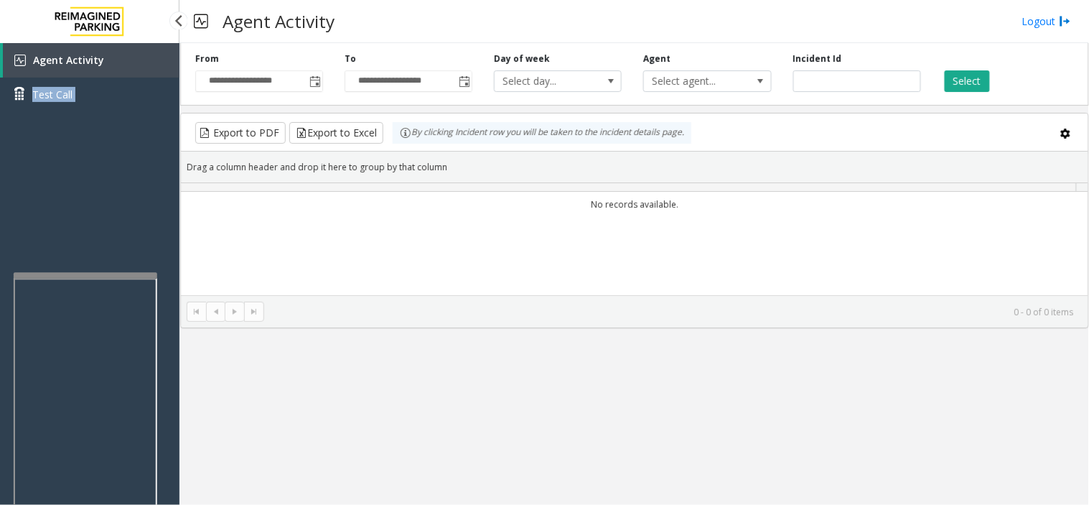
click at [45, 113] on div "Agent Activity Test Call" at bounding box center [89, 82] width 179 height 79
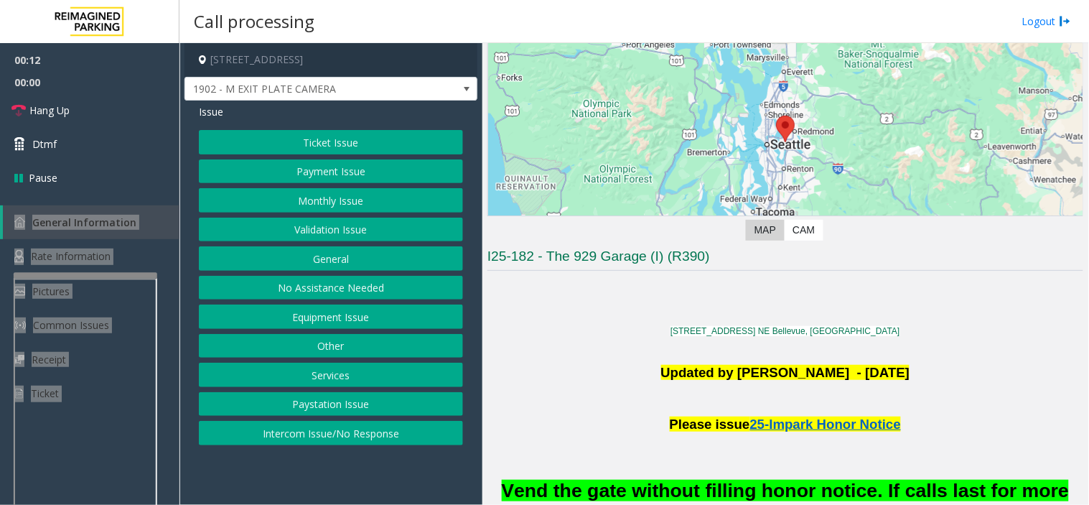
scroll to position [319, 0]
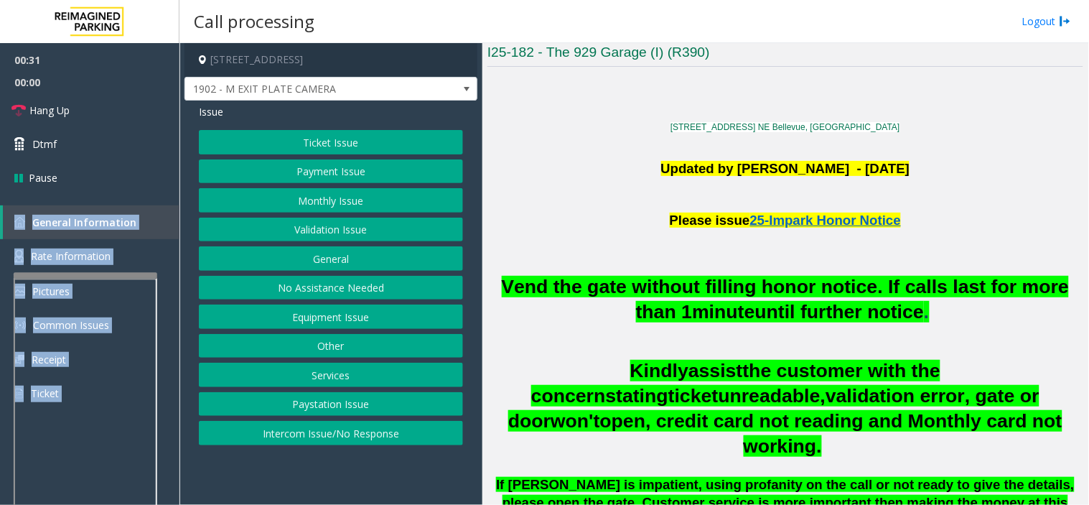
drag, startPoint x: 371, startPoint y: 436, endPoint x: 354, endPoint y: 342, distance: 95.6
click at [367, 431] on button "Intercom Issue/No Response" at bounding box center [331, 433] width 264 height 24
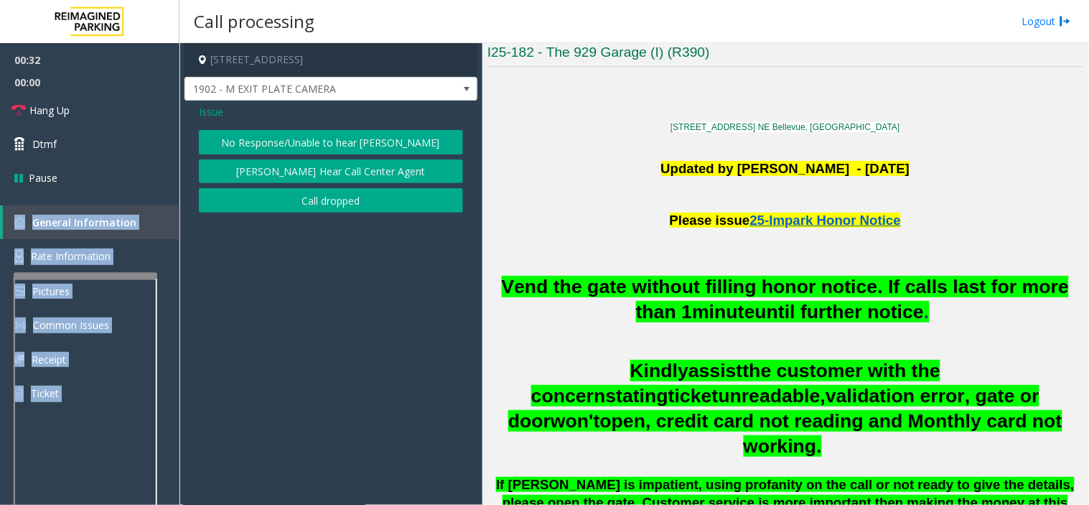
click at [337, 139] on button "No Response/Unable to hear [PERSON_NAME]" at bounding box center [331, 142] width 264 height 24
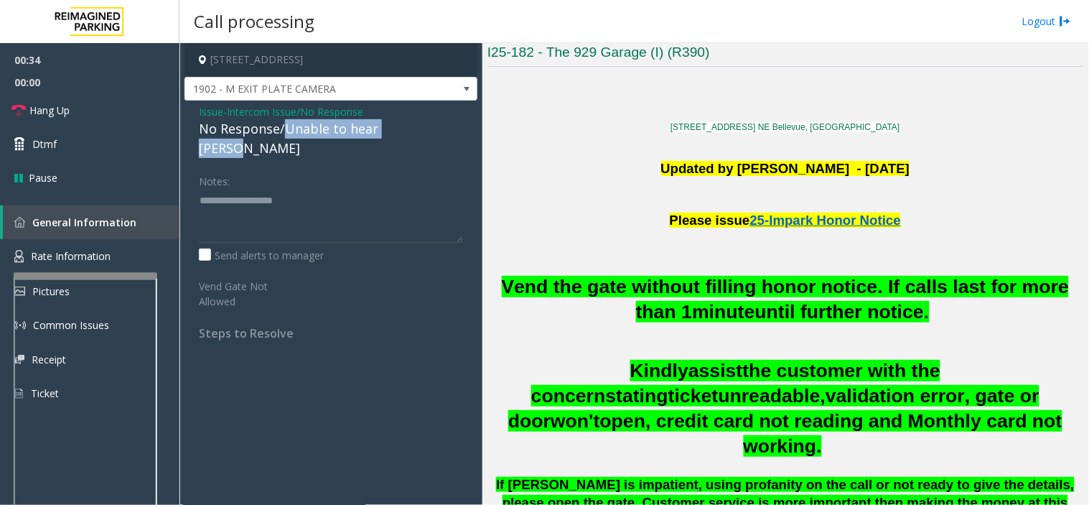
drag, startPoint x: 284, startPoint y: 131, endPoint x: 418, endPoint y: 132, distance: 134.9
click at [418, 132] on div "No Response/Unable to hear [PERSON_NAME]" at bounding box center [331, 138] width 264 height 39
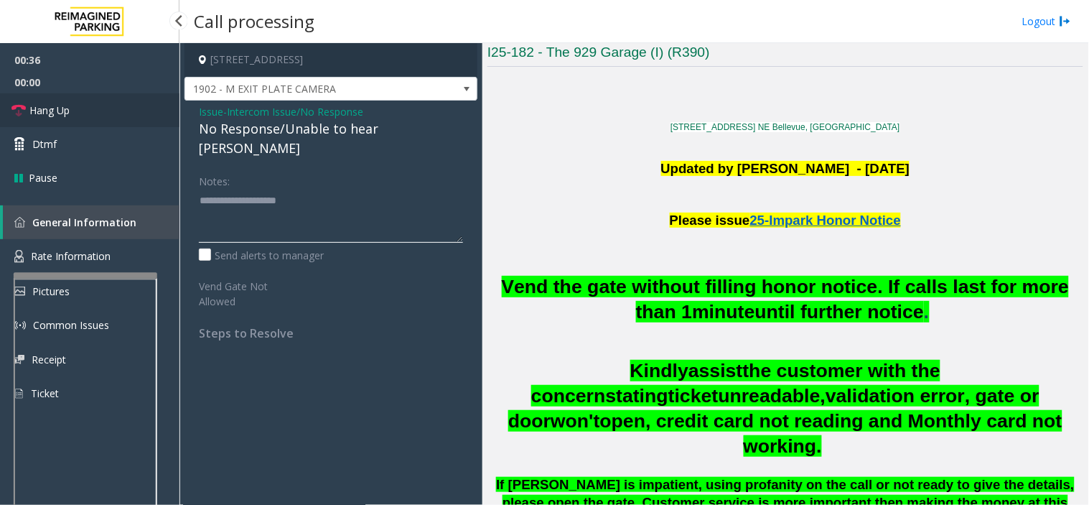
type textarea "**********"
click at [52, 103] on span "Hang Up" at bounding box center [49, 110] width 40 height 15
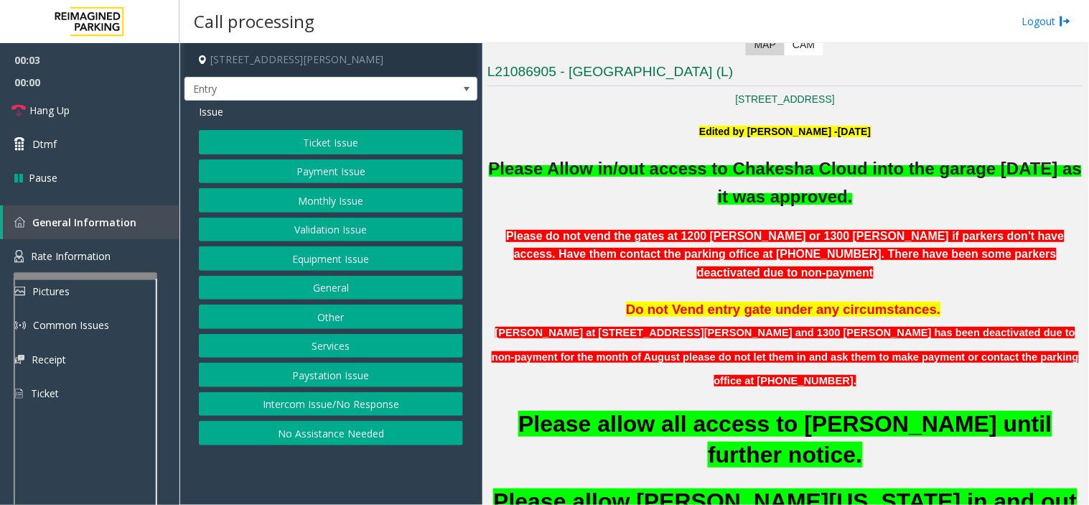
scroll to position [398, 0]
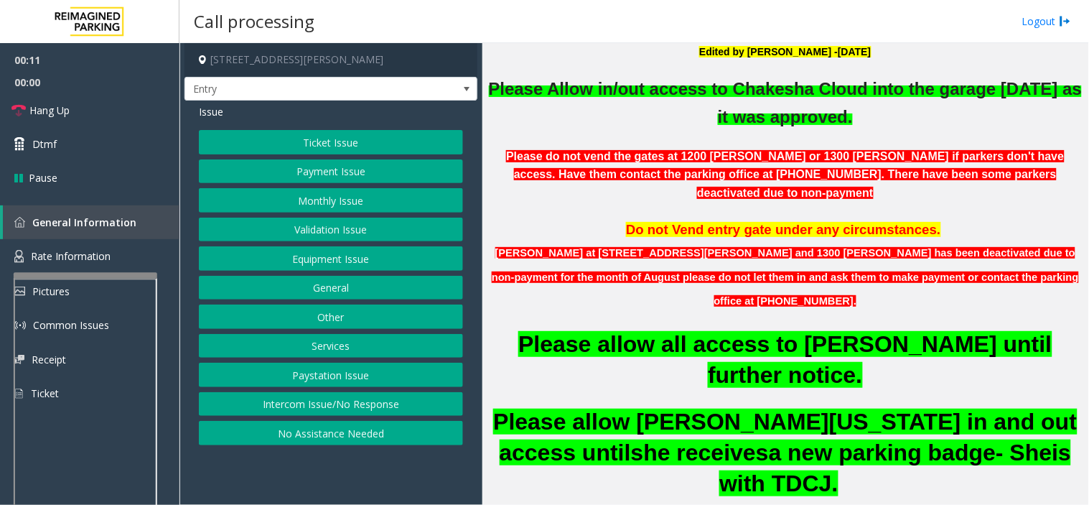
click at [348, 339] on button "Services" at bounding box center [331, 346] width 264 height 24
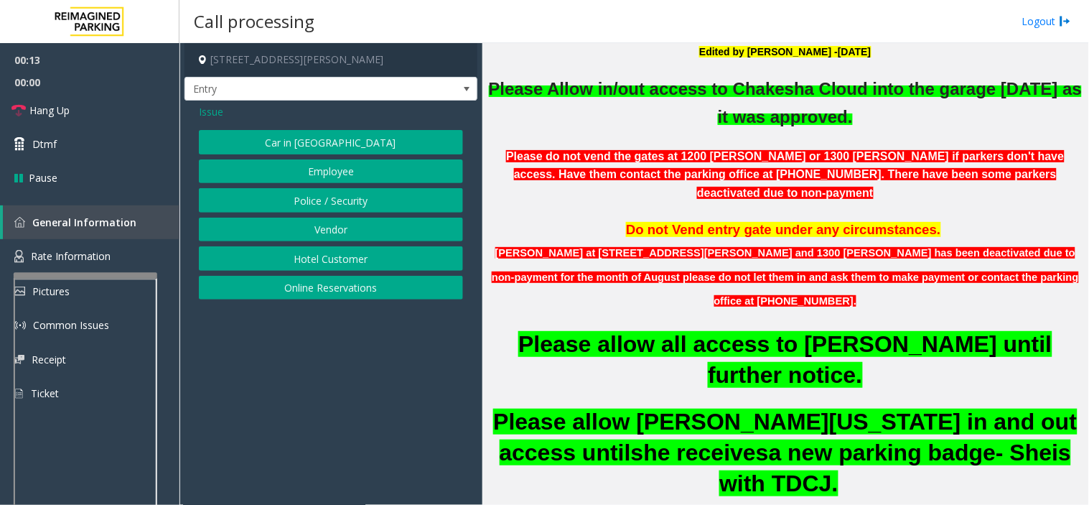
click at [215, 113] on span "Issue" at bounding box center [211, 111] width 24 height 15
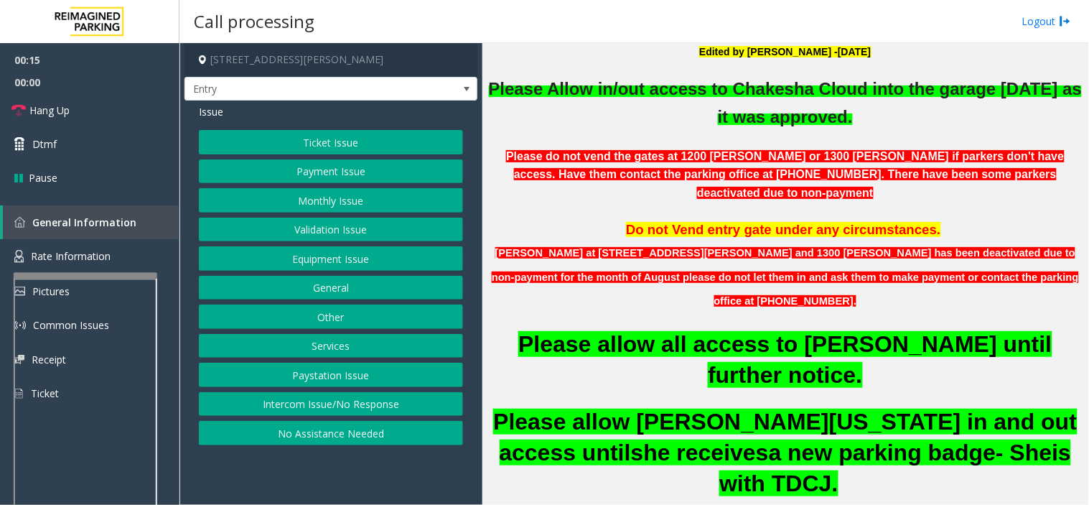
click at [354, 342] on button "Services" at bounding box center [331, 346] width 264 height 24
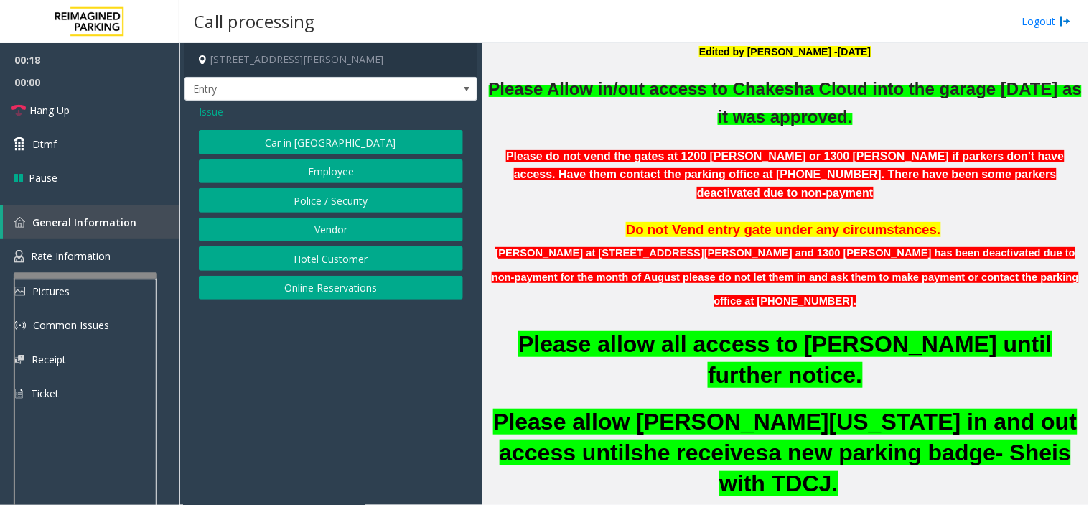
click at [216, 106] on span "Issue" at bounding box center [211, 111] width 24 height 15
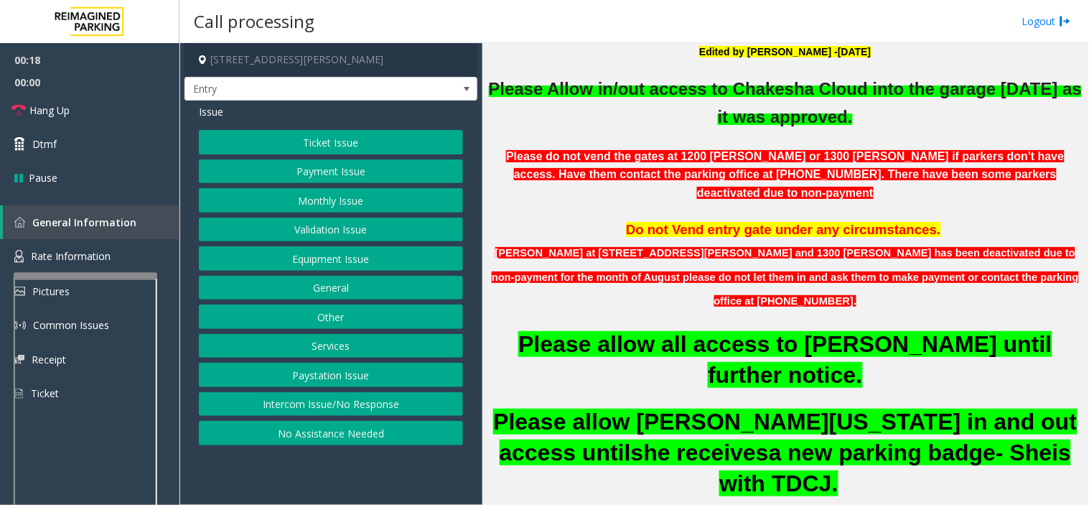
click at [341, 319] on button "Other" at bounding box center [331, 316] width 264 height 24
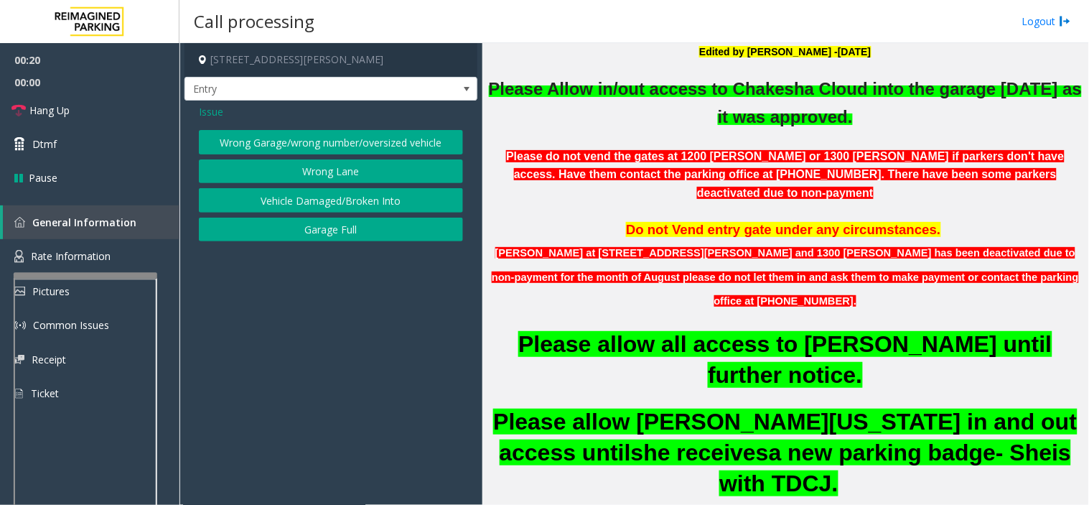
click at [249, 141] on button "Wrong Garage/wrong number/oversized vehicle" at bounding box center [331, 142] width 264 height 24
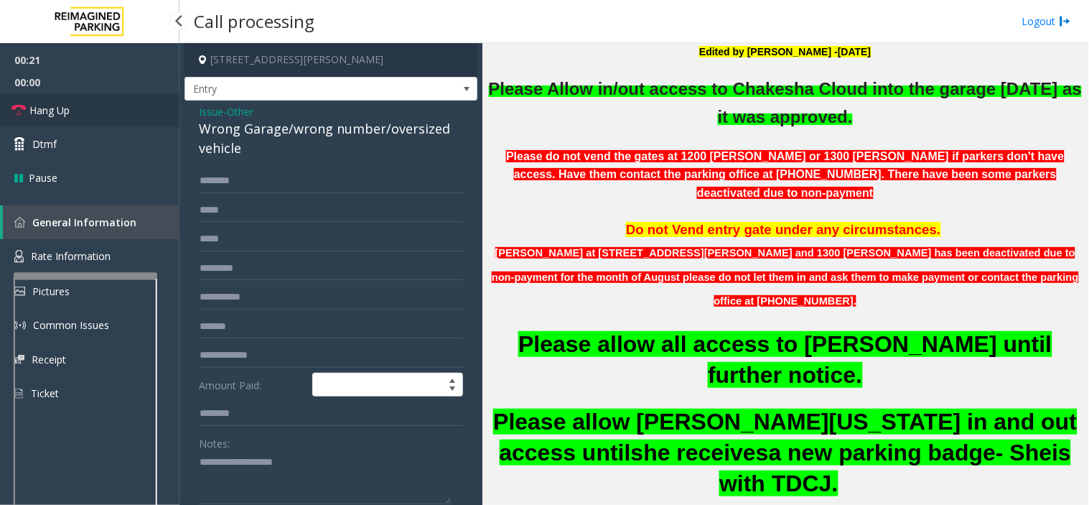
click at [112, 111] on link "Hang Up" at bounding box center [89, 110] width 179 height 34
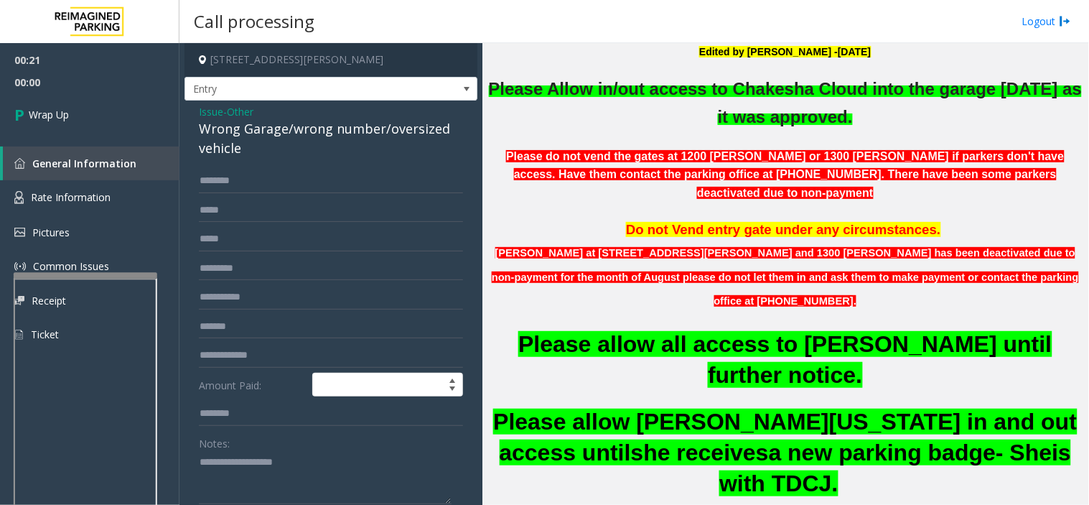
drag, startPoint x: 253, startPoint y: 161, endPoint x: 248, endPoint y: 148, distance: 14.5
click at [198, 126] on div "Issue - Other Wrong Garage/wrong number/oversized vehicle Amount Paid: Notes: S…" at bounding box center [330, 385] width 293 height 570
click at [256, 151] on div "Wrong Garage/wrong number/oversized vehicle" at bounding box center [331, 138] width 264 height 39
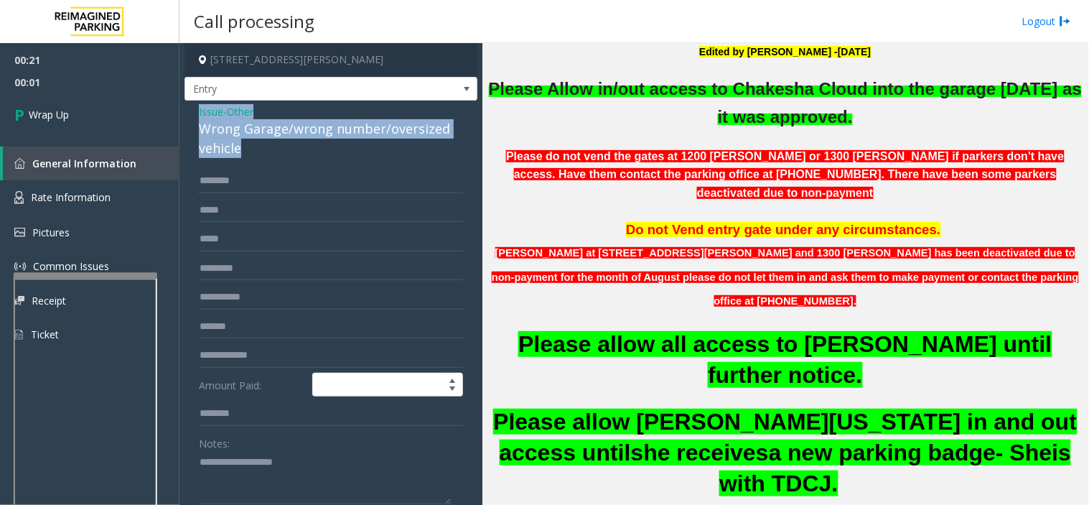
drag, startPoint x: 233, startPoint y: 141, endPoint x: 190, endPoint y: 113, distance: 51.8
click at [190, 113] on div "Issue - Other Wrong Garage/wrong number/oversized vehicle Amount Paid: Notes: S…" at bounding box center [330, 385] width 293 height 570
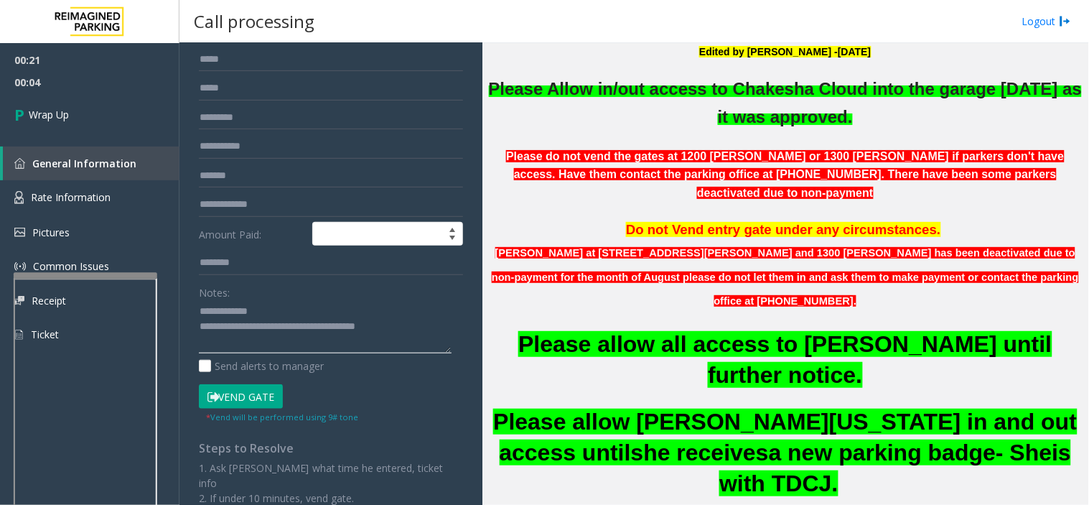
click at [445, 327] on textarea at bounding box center [325, 327] width 253 height 54
type textarea "**********"
click at [57, 105] on link "Wrap Up" at bounding box center [89, 114] width 179 height 42
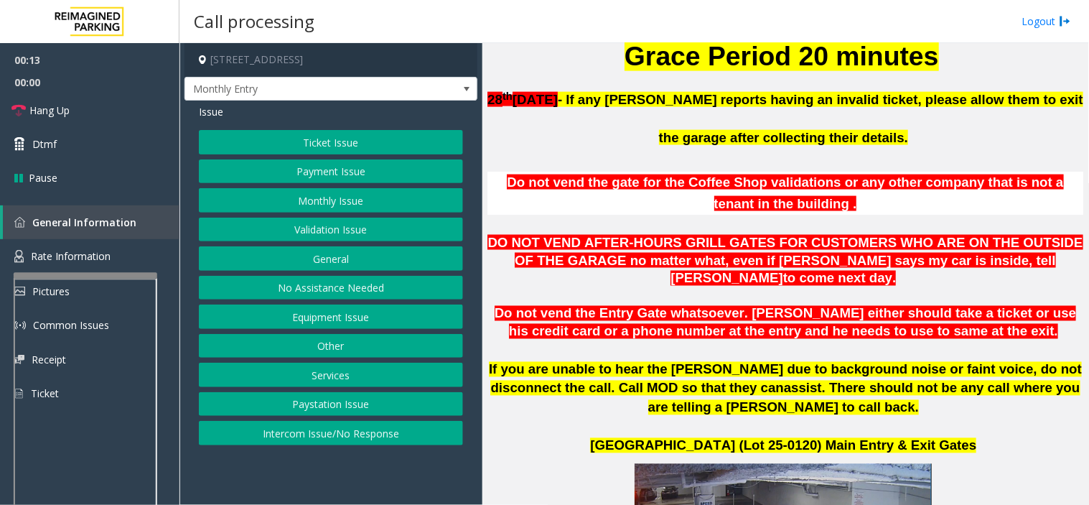
scroll to position [478, 0]
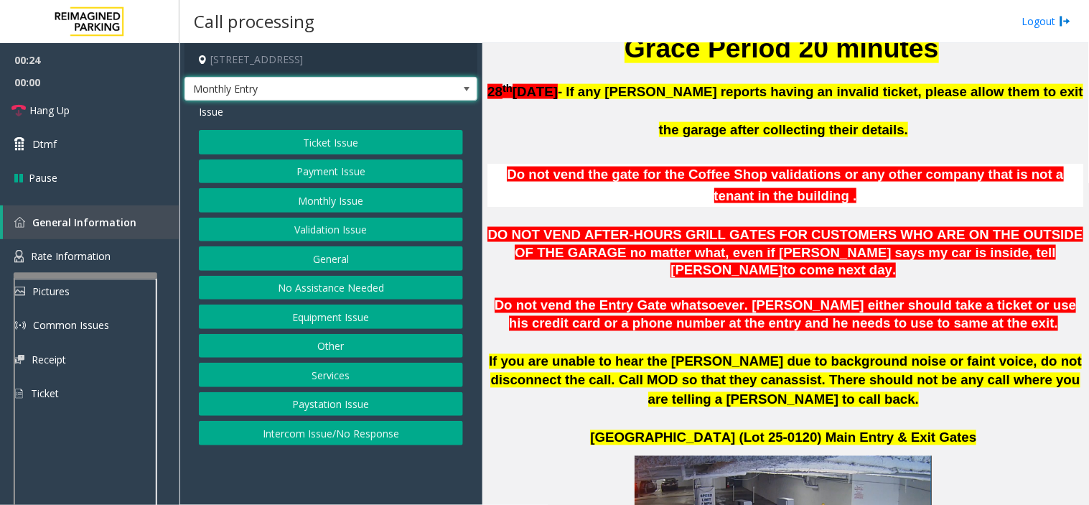
click at [462, 98] on span at bounding box center [466, 89] width 20 height 23
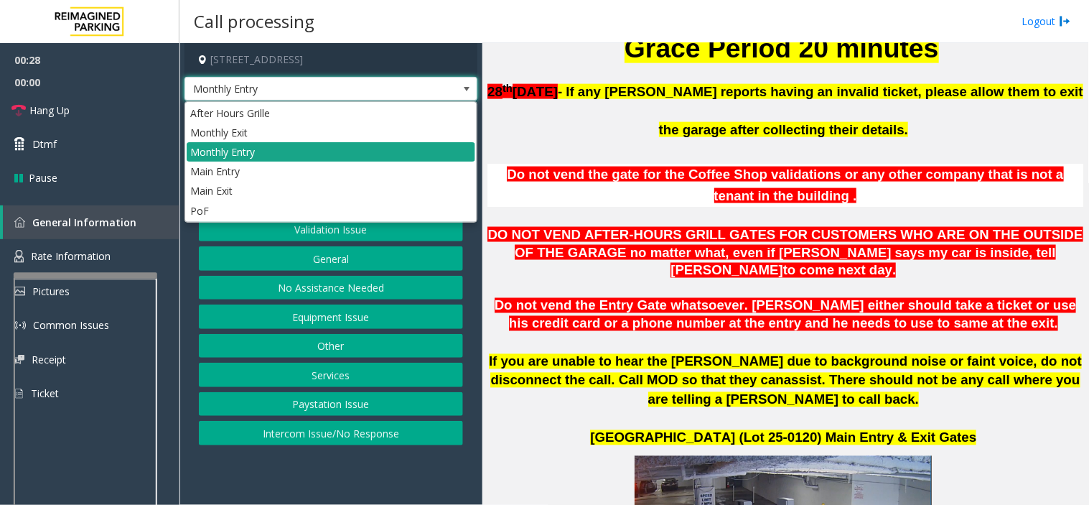
click at [389, 155] on li "Monthly Entry" at bounding box center [331, 151] width 289 height 19
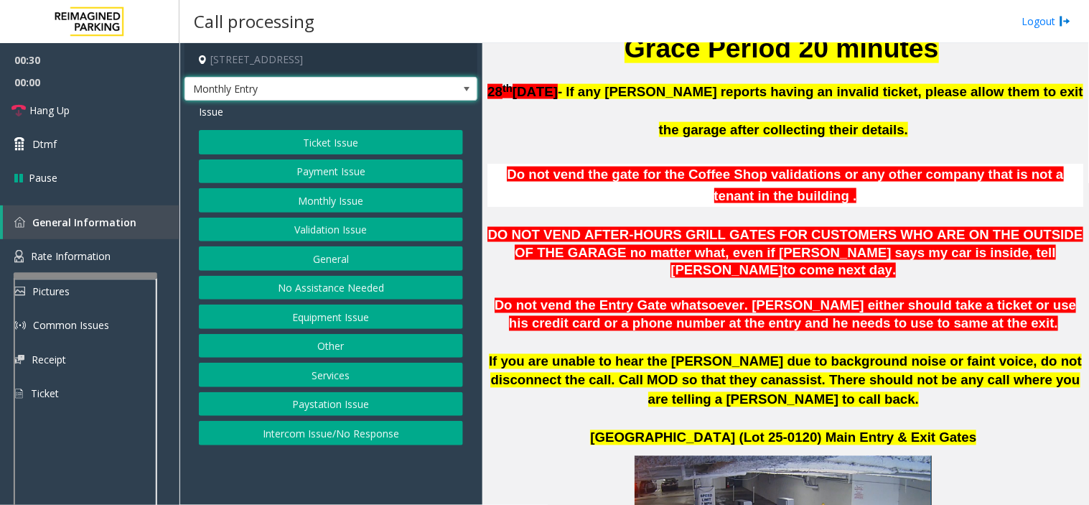
click at [357, 365] on button "Services" at bounding box center [331, 374] width 264 height 24
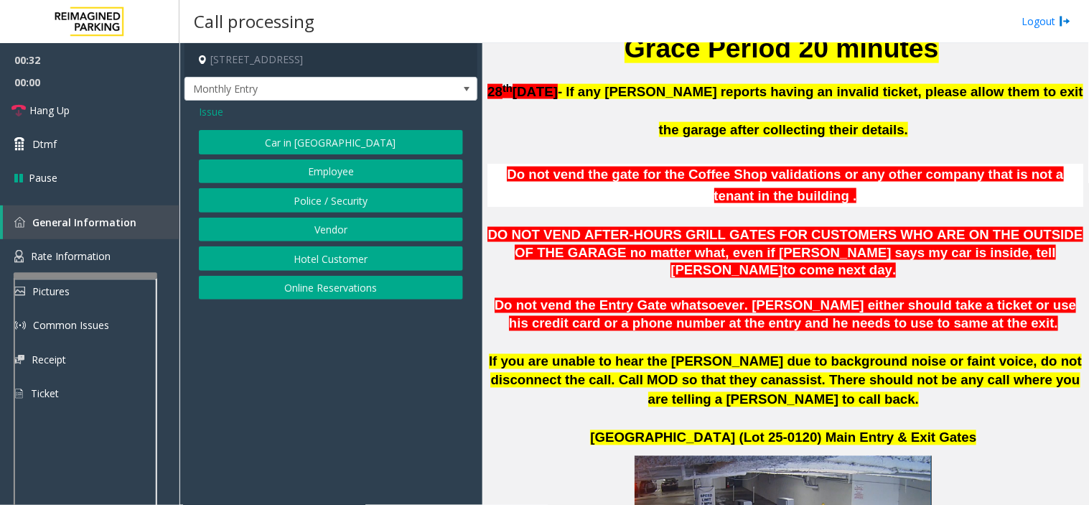
click at [211, 115] on span "Issue" at bounding box center [211, 111] width 24 height 15
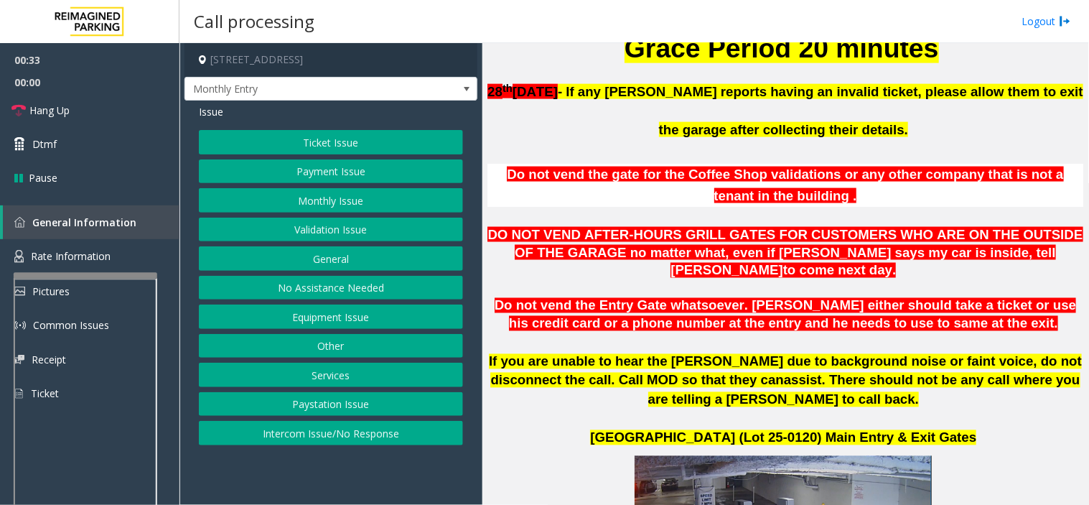
click at [343, 345] on button "Other" at bounding box center [331, 346] width 264 height 24
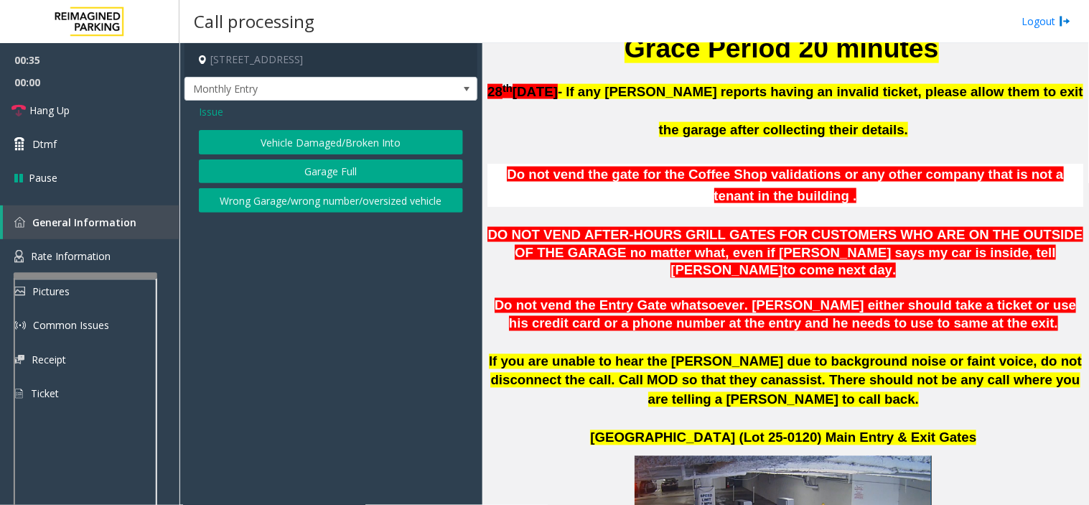
click at [220, 116] on span "Issue" at bounding box center [211, 111] width 24 height 15
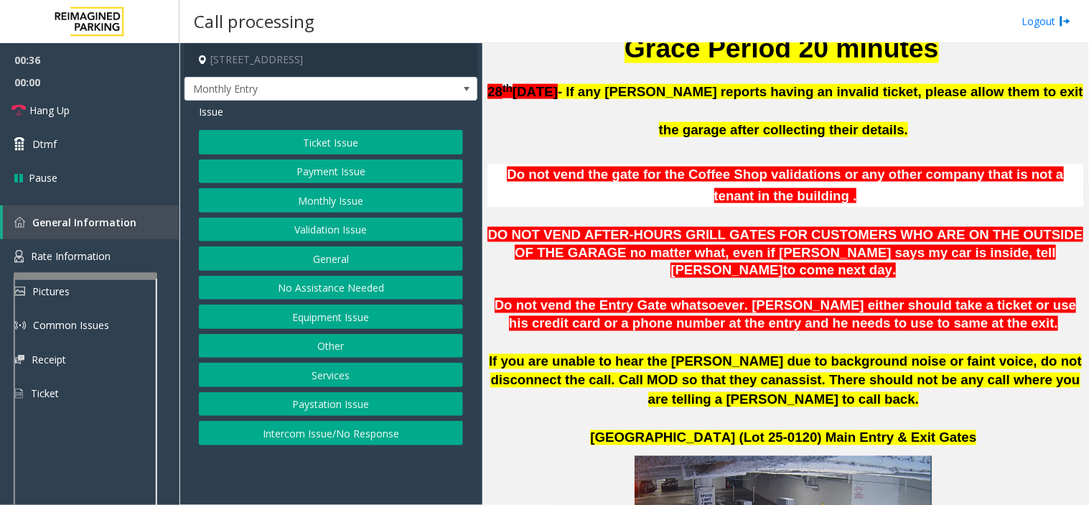
click at [357, 264] on button "General" at bounding box center [331, 258] width 264 height 24
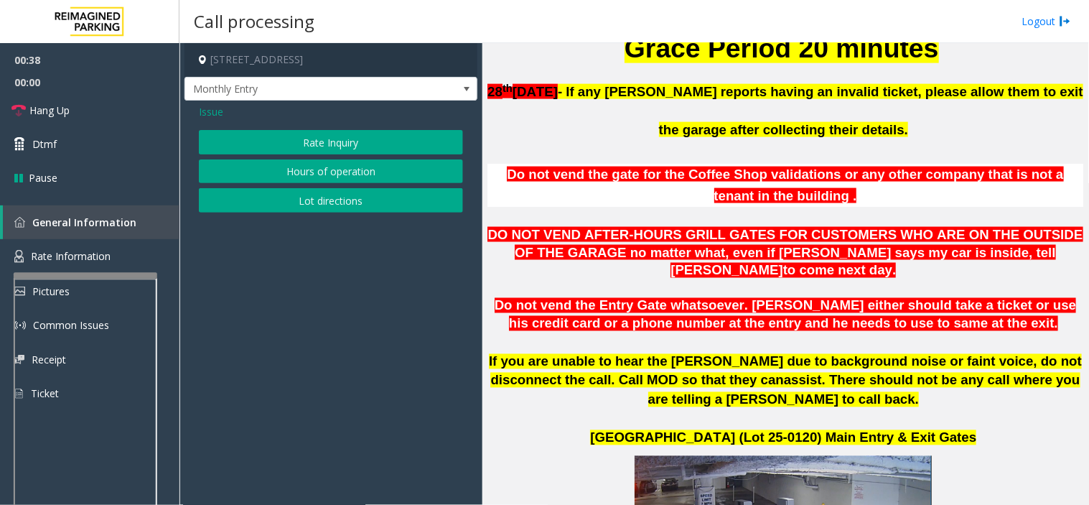
click at [214, 111] on span "Issue" at bounding box center [211, 111] width 24 height 15
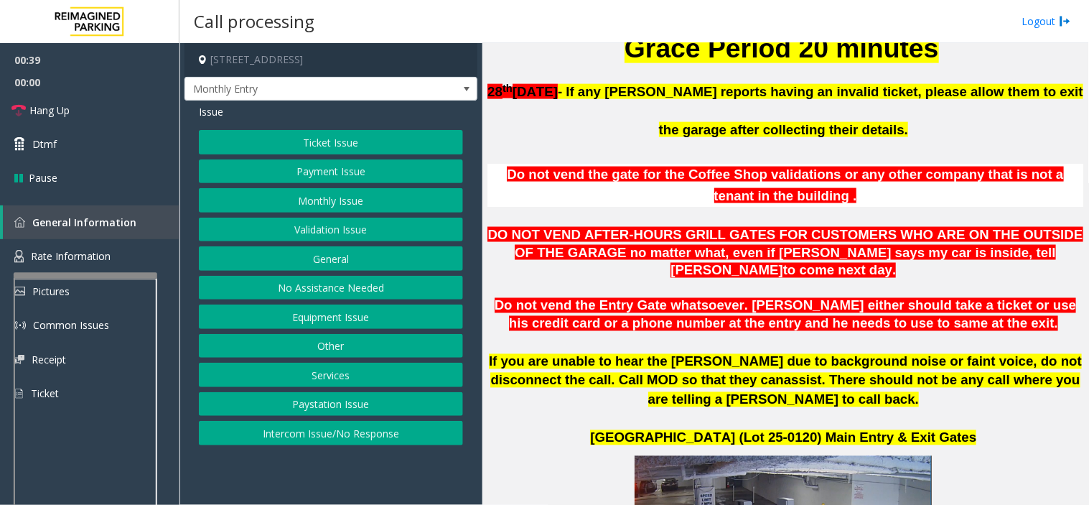
click at [353, 350] on button "Other" at bounding box center [331, 346] width 264 height 24
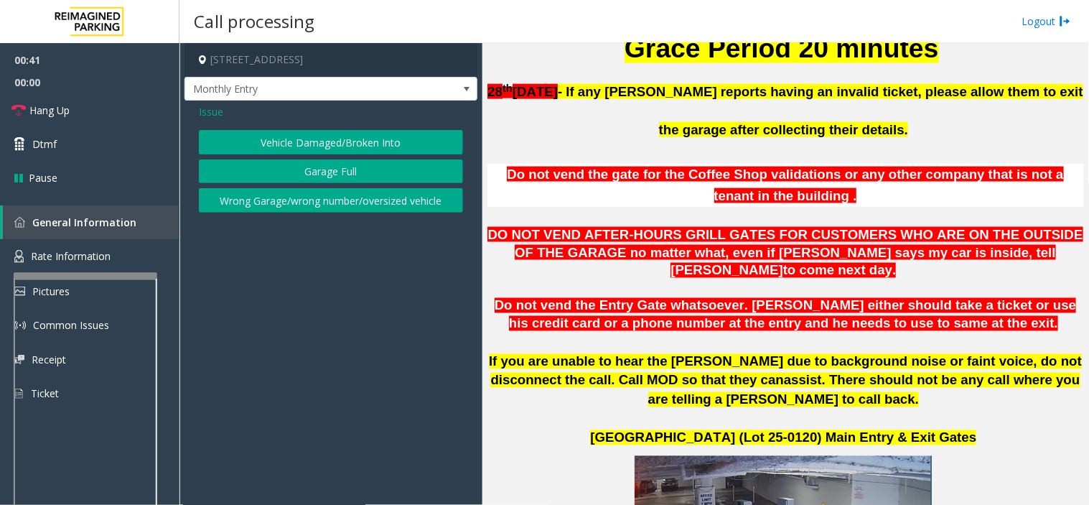
click at [213, 117] on span "Issue" at bounding box center [211, 111] width 24 height 15
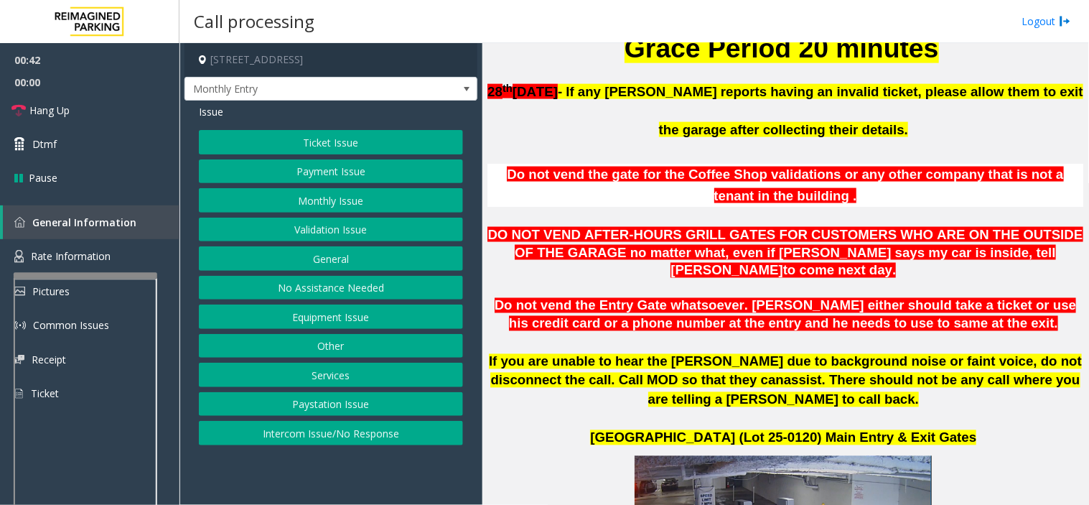
click at [314, 375] on button "Services" at bounding box center [331, 374] width 264 height 24
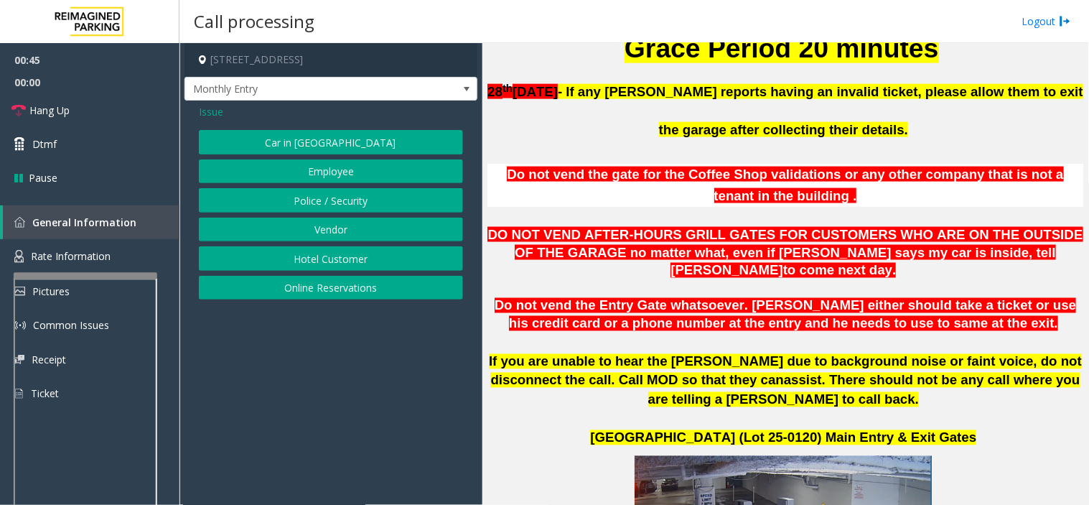
click at [208, 111] on span "Issue" at bounding box center [211, 111] width 24 height 15
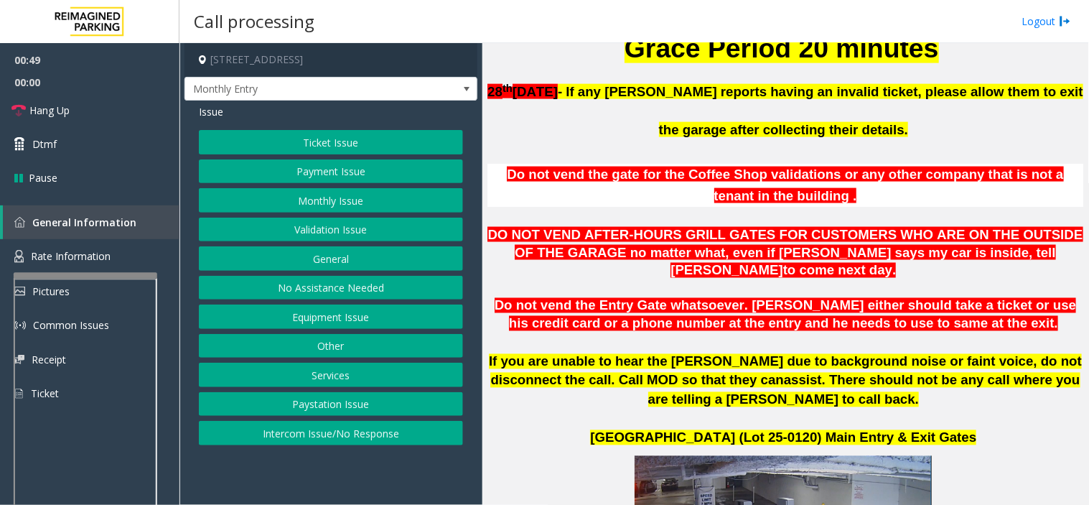
click at [346, 375] on button "Services" at bounding box center [331, 374] width 264 height 24
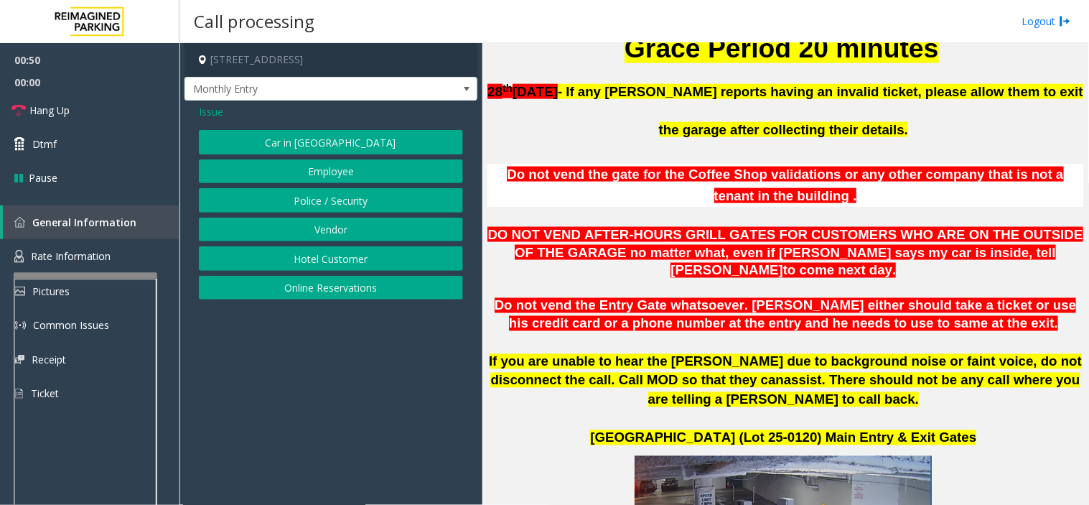
click at [210, 103] on div "Issue Car in Tow Employee Police / Security Vendor Hotel Customer Online Reserv…" at bounding box center [330, 203] width 293 height 206
click at [218, 113] on span "Issue" at bounding box center [211, 111] width 24 height 15
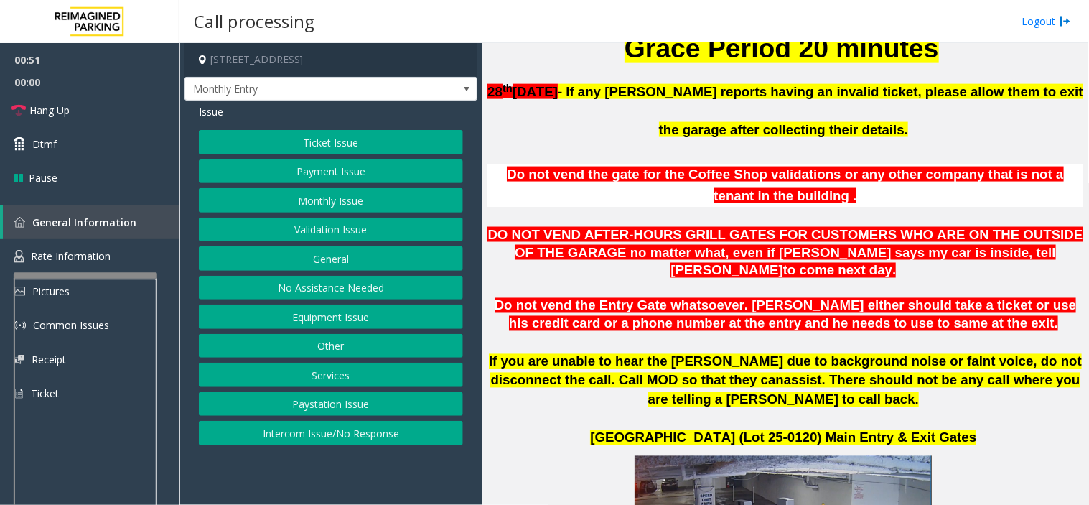
click at [352, 347] on button "Other" at bounding box center [331, 346] width 264 height 24
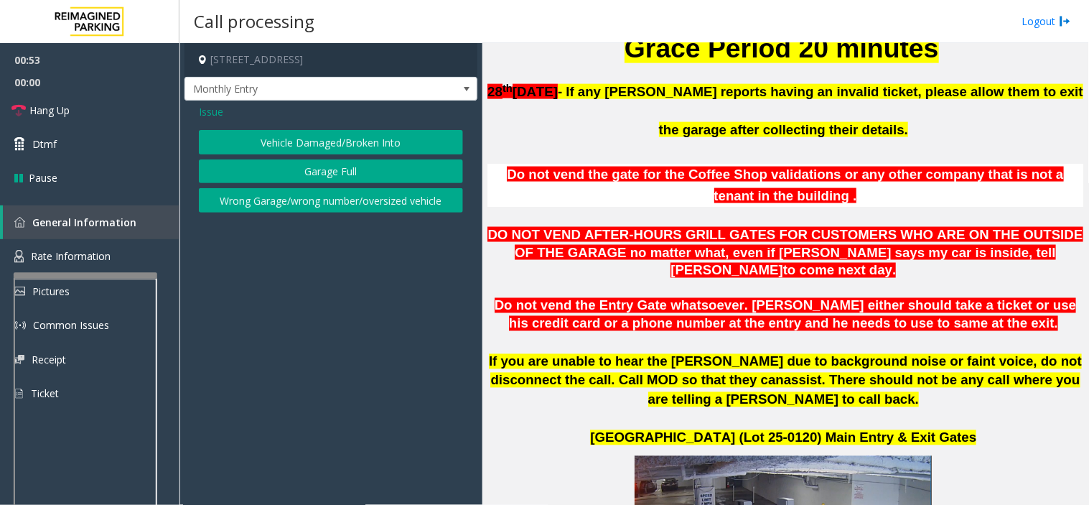
click at [281, 199] on button "Wrong Garage/wrong number/oversized vehicle" at bounding box center [331, 200] width 264 height 24
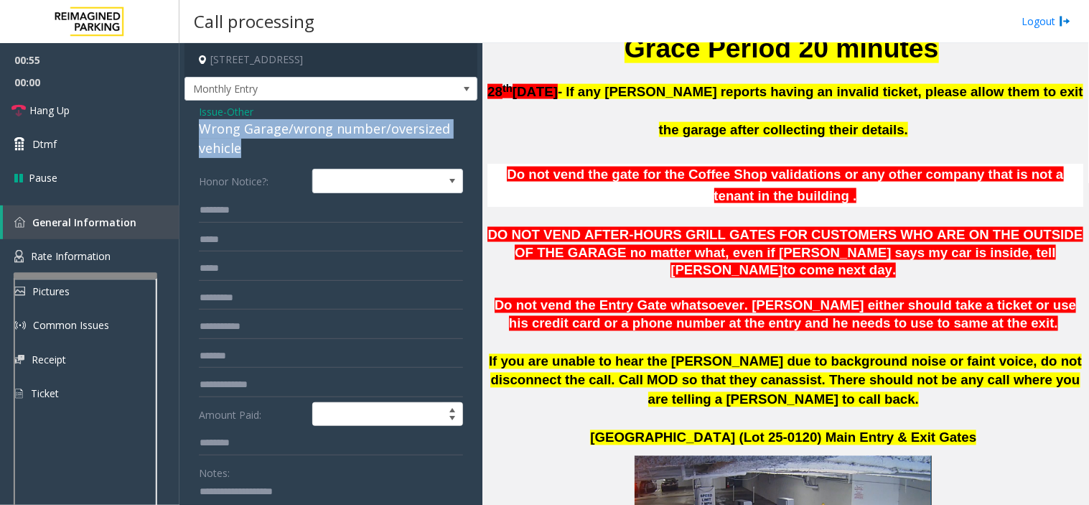
drag, startPoint x: 255, startPoint y: 148, endPoint x: 187, endPoint y: 123, distance: 71.7
click at [187, 123] on div "Issue - Other Wrong Garage/wrong number/oversized vehicle Honor Notice?: Amount…" at bounding box center [330, 430] width 293 height 660
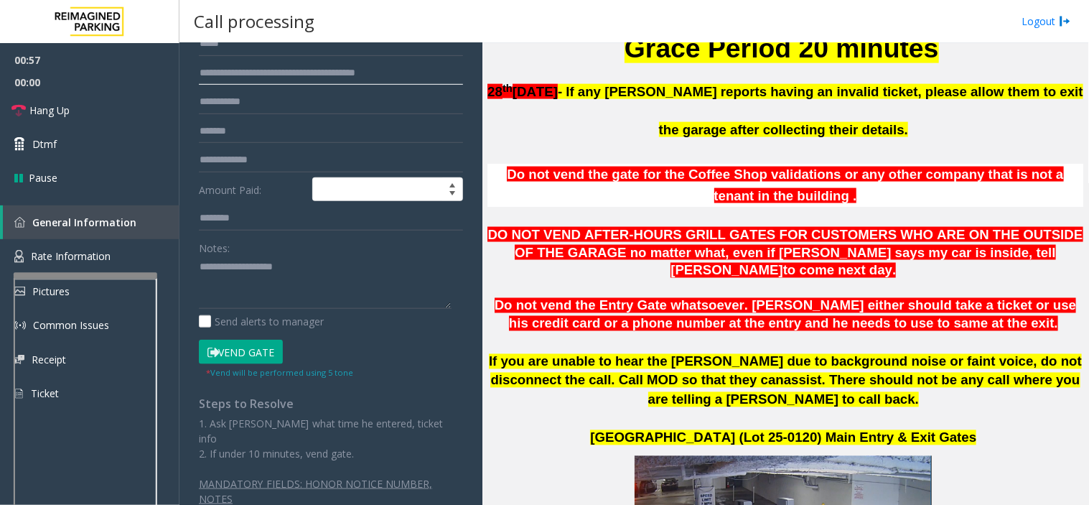
scroll to position [239, 0]
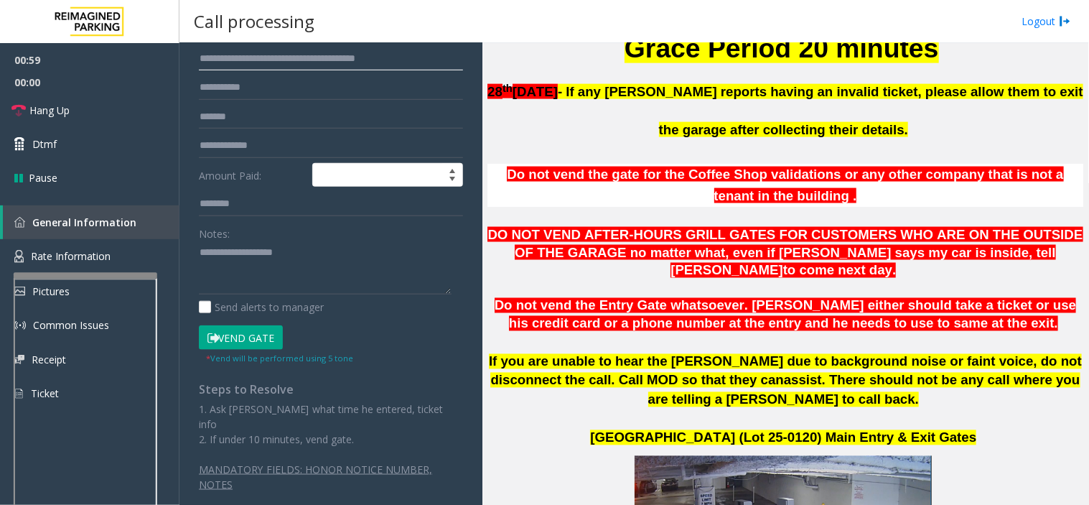
type input "**********"
click at [240, 263] on textarea at bounding box center [325, 268] width 253 height 54
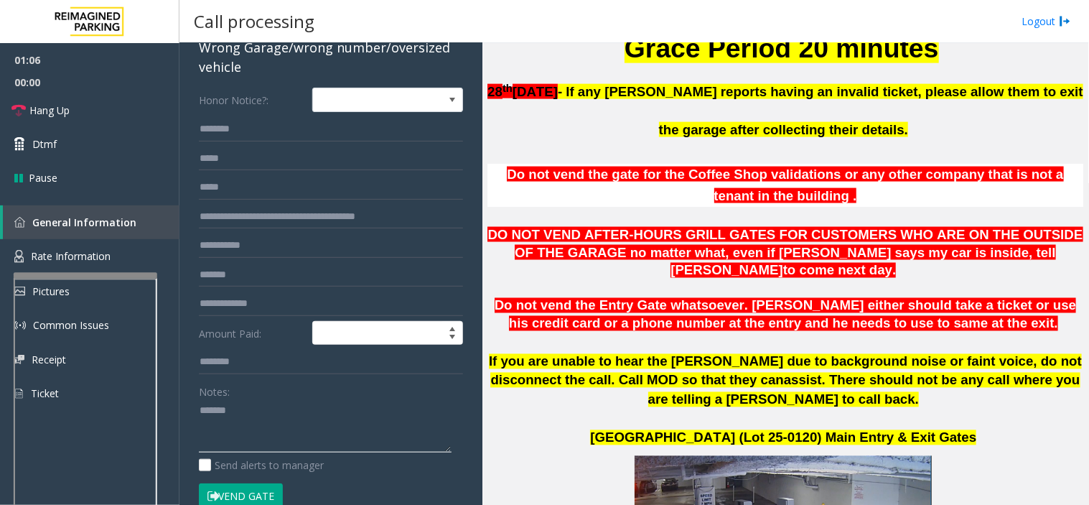
scroll to position [80, 0]
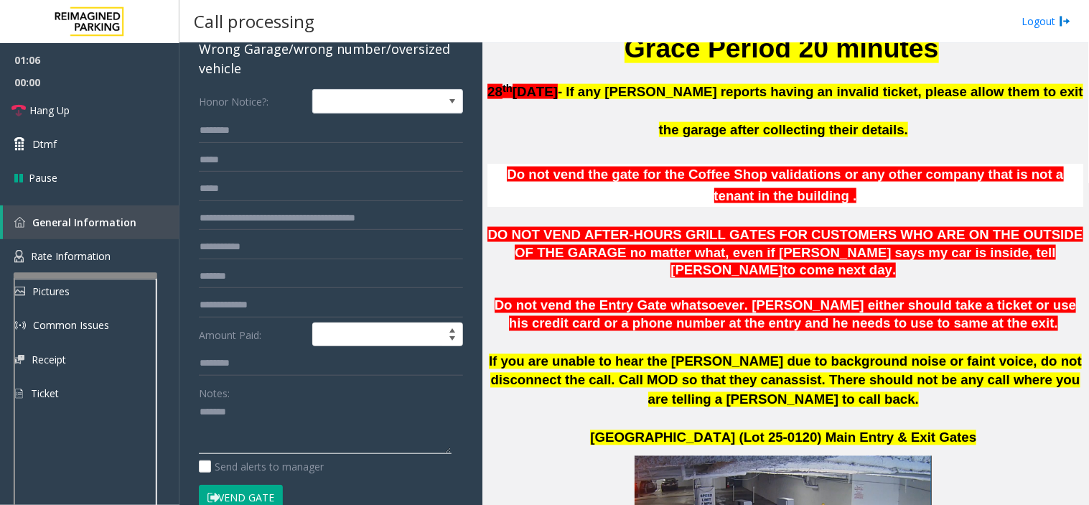
type textarea "******"
click at [266, 216] on input "**********" at bounding box center [331, 218] width 264 height 24
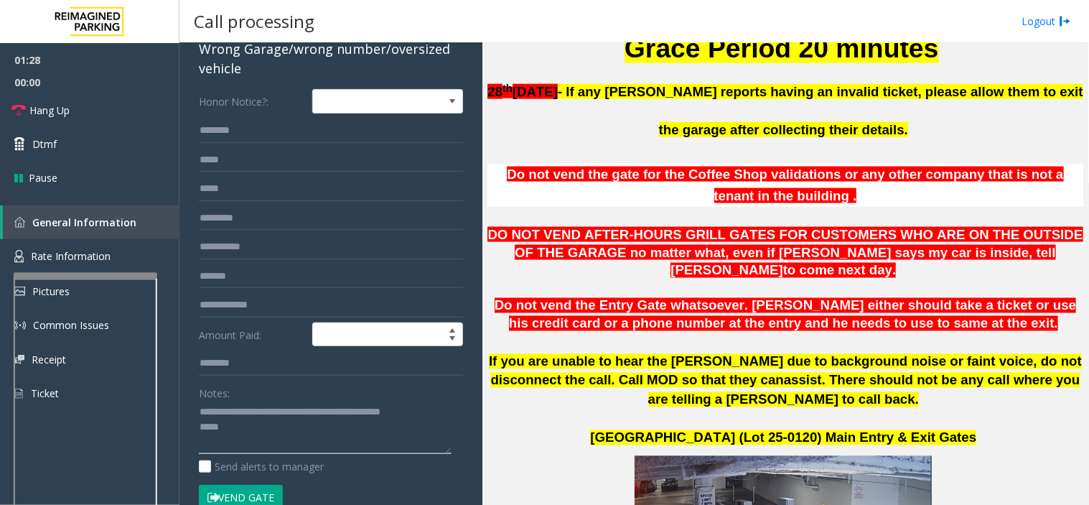
scroll to position [797, 0]
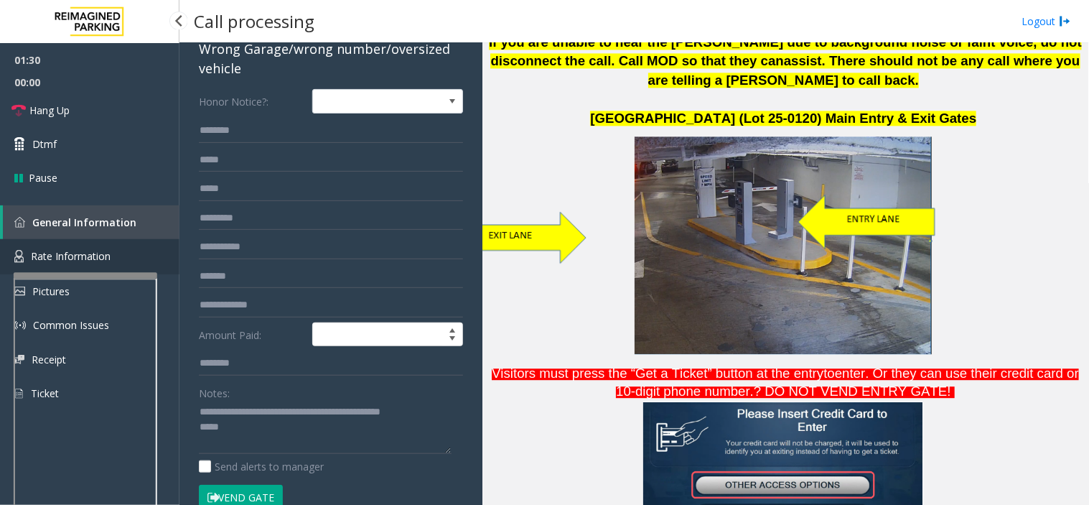
click at [109, 250] on span "Rate Information" at bounding box center [71, 256] width 80 height 14
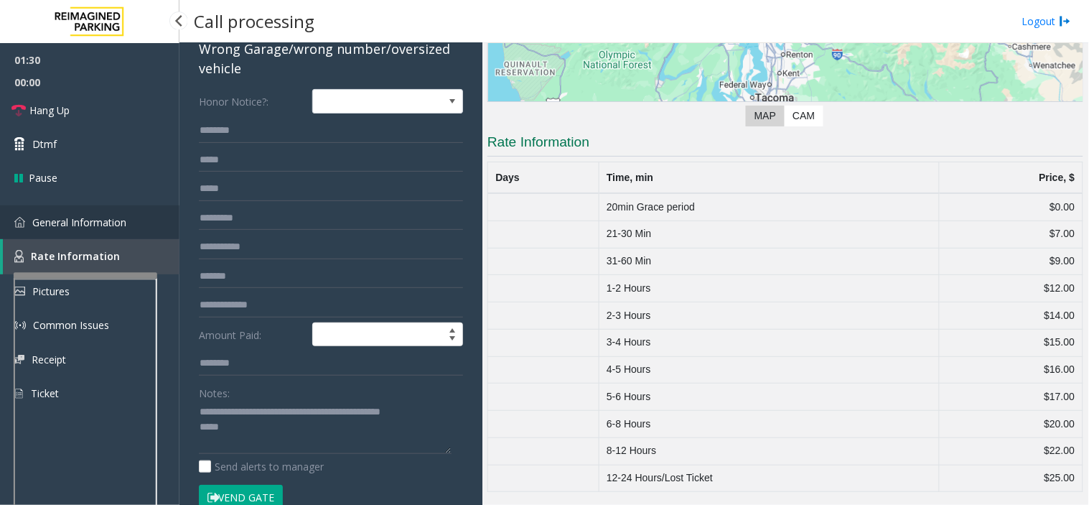
scroll to position [228, 0]
click at [113, 219] on span "General Information" at bounding box center [79, 222] width 94 height 14
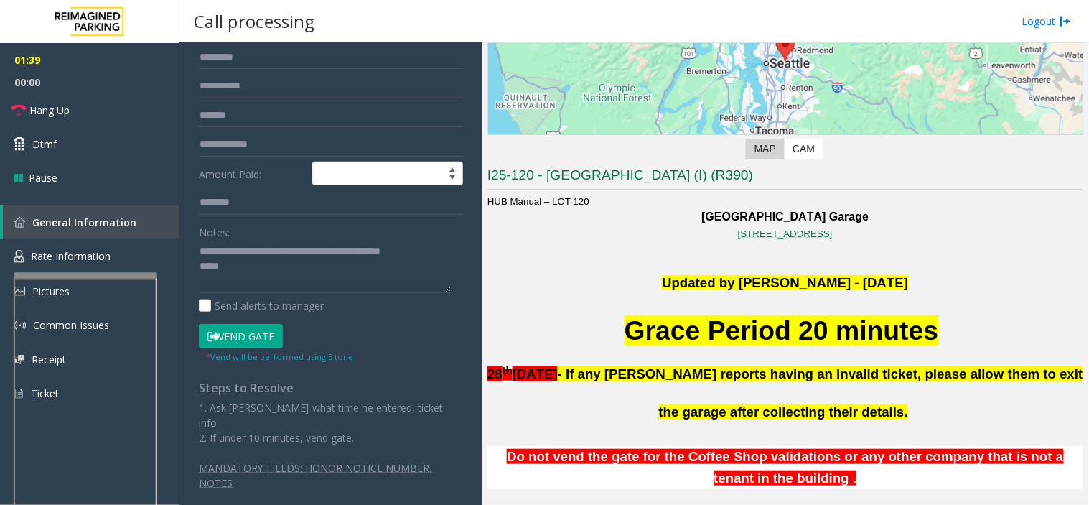
scroll to position [159, 0]
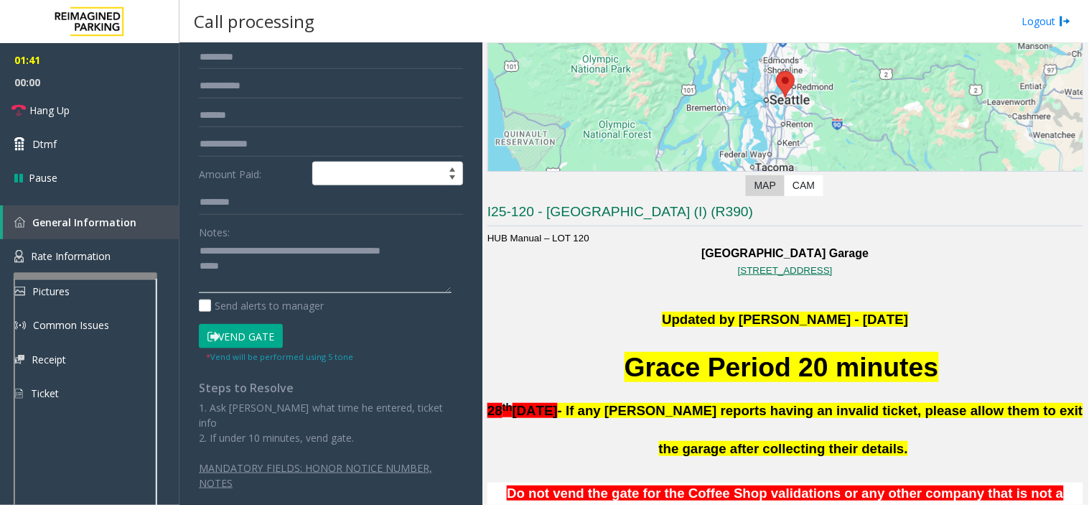
click at [275, 282] on textarea at bounding box center [325, 267] width 253 height 54
click at [127, 103] on link "Hang Up" at bounding box center [89, 110] width 179 height 34
click at [299, 284] on textarea at bounding box center [325, 267] width 253 height 54
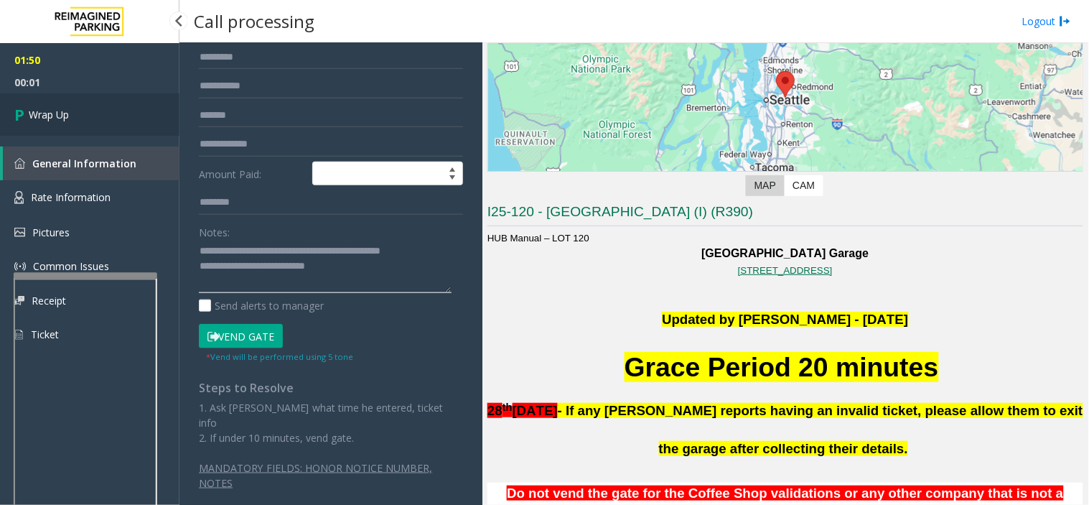
type textarea "**********"
click at [103, 127] on link "Wrap Up" at bounding box center [89, 114] width 179 height 42
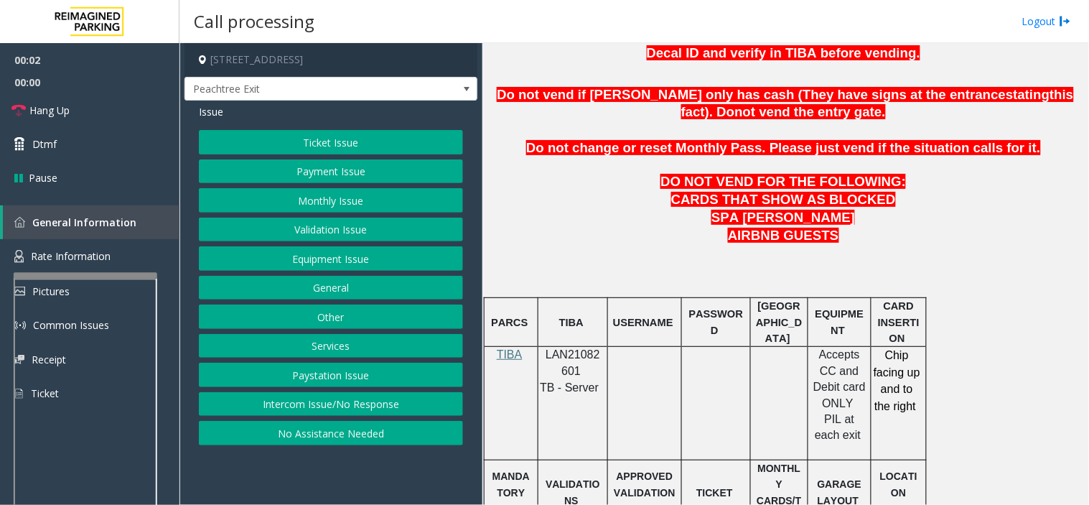
scroll to position [718, 0]
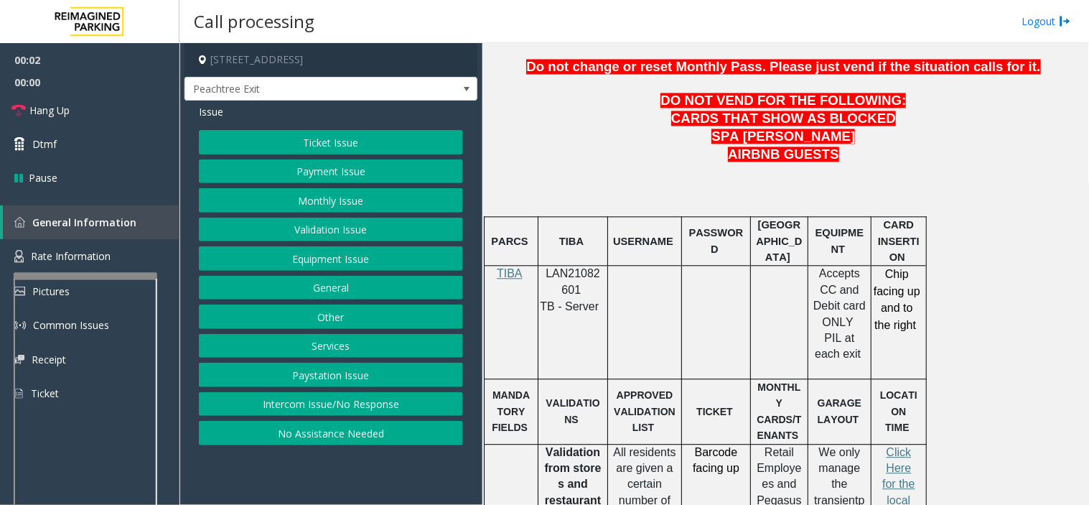
click at [572, 278] on span "LAN21082601" at bounding box center [572, 282] width 55 height 28
copy p "LAN21082601"
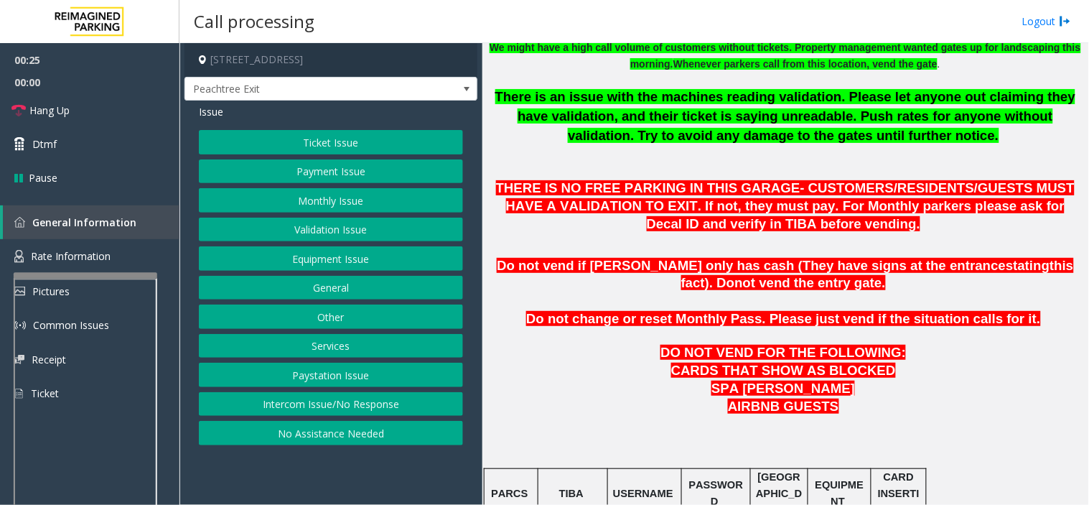
scroll to position [637, 0]
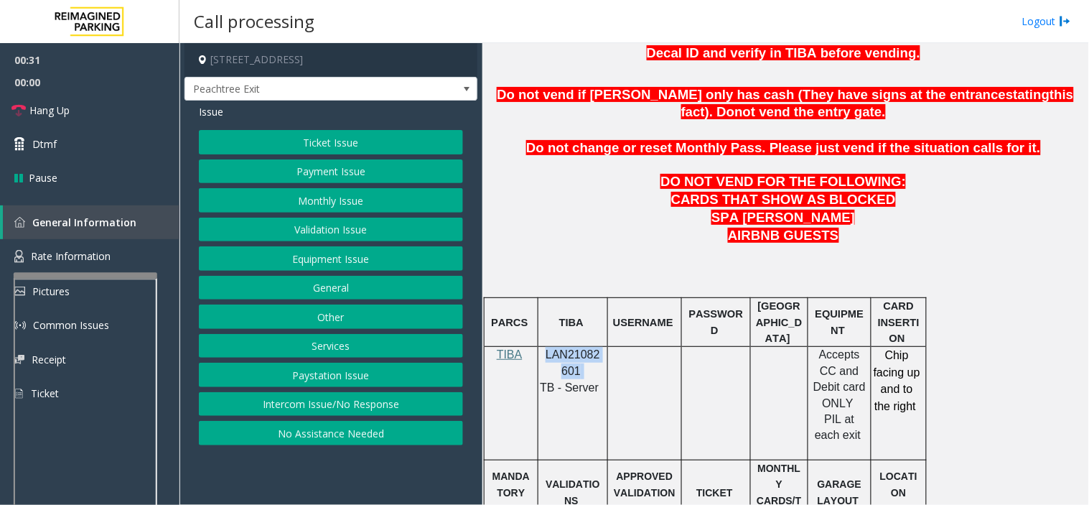
click at [359, 176] on button "Payment Issue" at bounding box center [331, 171] width 264 height 24
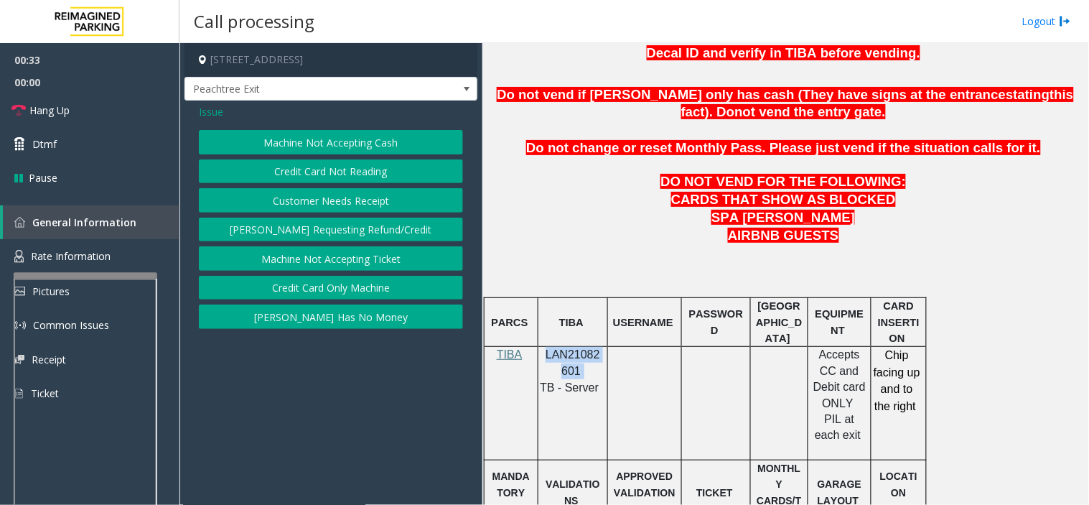
click at [365, 281] on button "Credit Card Only Machine" at bounding box center [331, 288] width 264 height 24
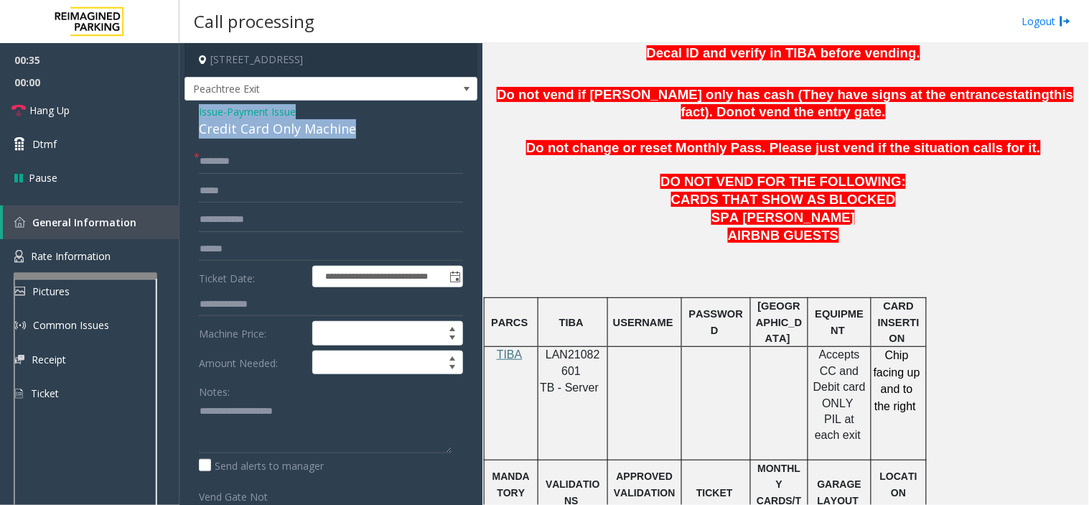
drag, startPoint x: 360, startPoint y: 130, endPoint x: 192, endPoint y: 110, distance: 169.9
click at [192, 110] on div "**********" at bounding box center [330, 417] width 293 height 635
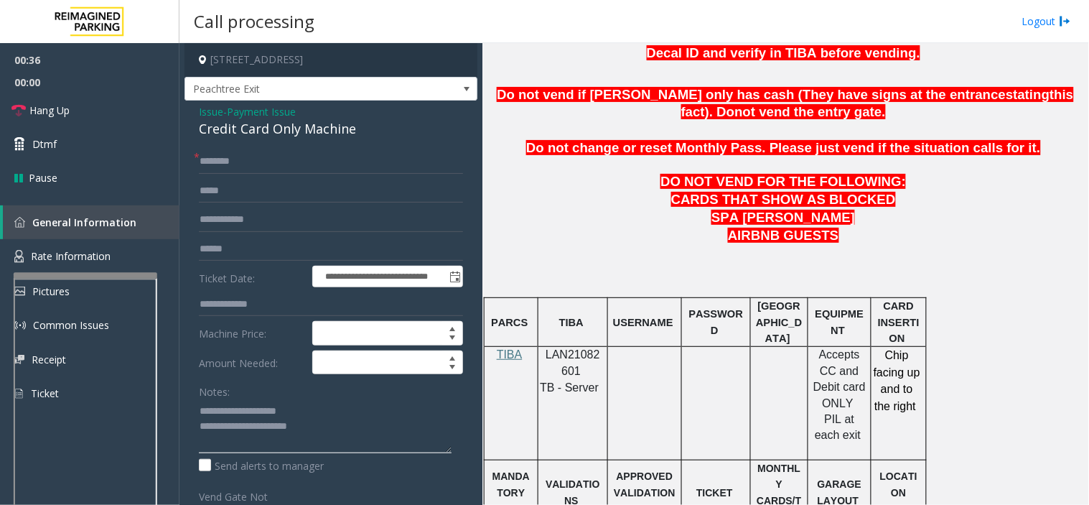
click at [346, 432] on textarea at bounding box center [325, 426] width 253 height 54
type textarea "**********"
click at [304, 168] on input "text" at bounding box center [331, 161] width 264 height 24
type input "***"
click at [367, 441] on textarea at bounding box center [325, 426] width 253 height 54
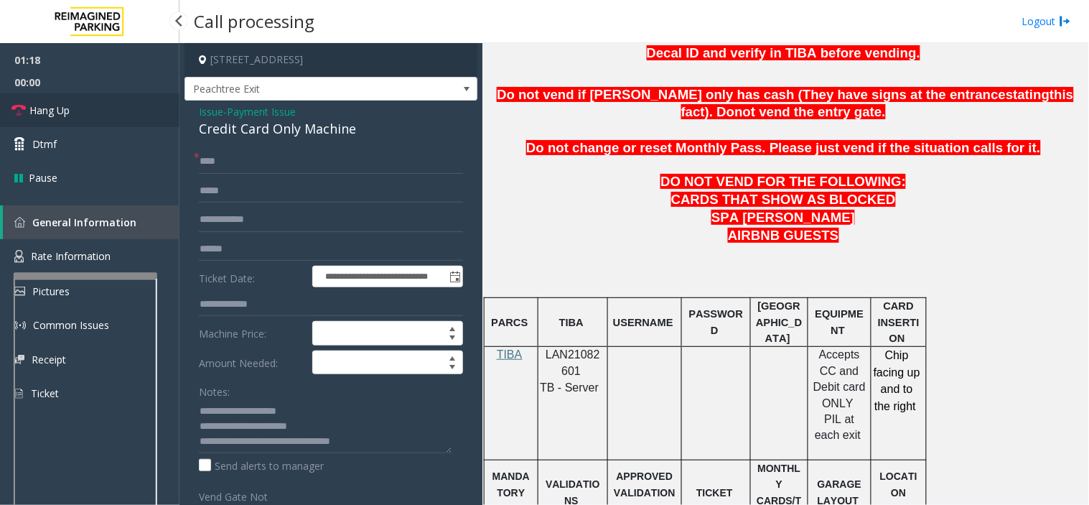
click at [95, 113] on link "Hang Up" at bounding box center [89, 110] width 179 height 34
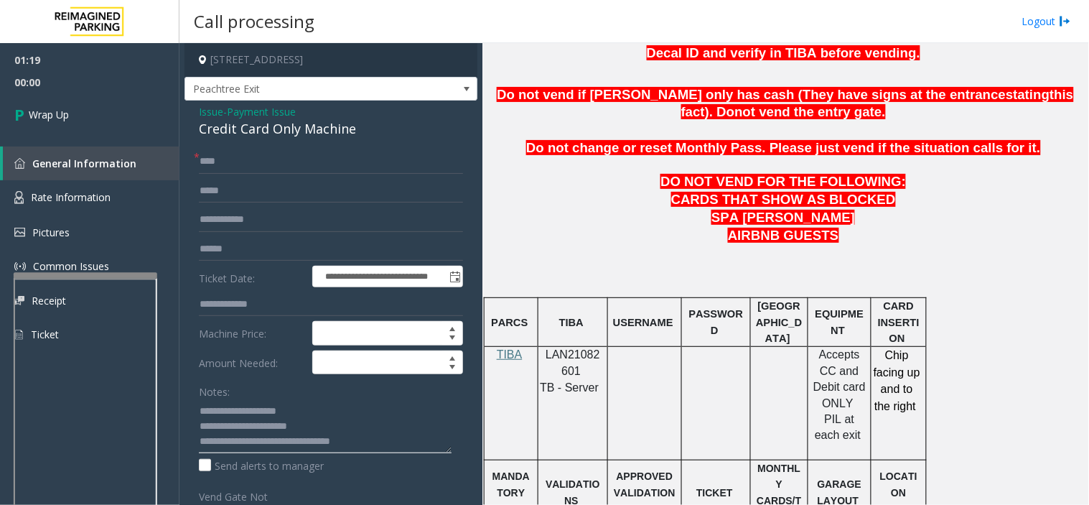
click at [386, 439] on textarea at bounding box center [325, 426] width 253 height 54
type textarea "**********"
click at [255, 156] on input "***" at bounding box center [331, 161] width 264 height 24
type input "**"
click at [69, 116] on span "Wrap Up" at bounding box center [49, 114] width 40 height 15
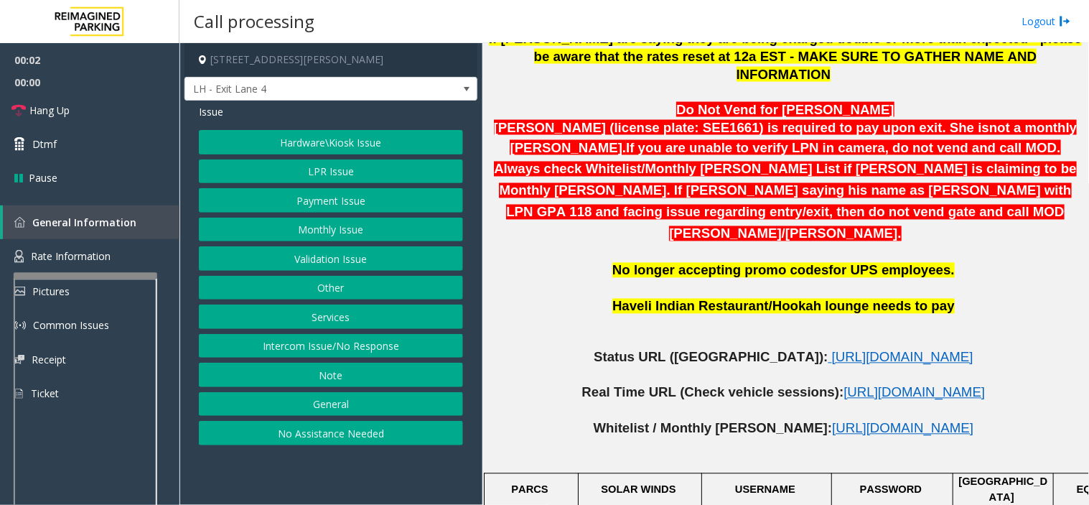
scroll to position [637, 0]
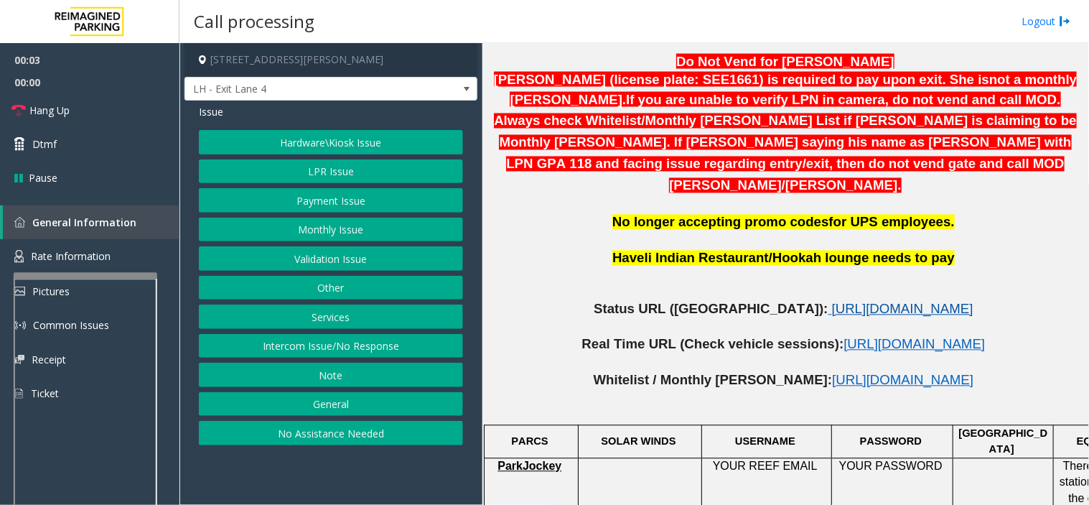
click at [832, 301] on span "https://www.parkjockey.com/en-us/manage/1633/status" at bounding box center [902, 308] width 141 height 15
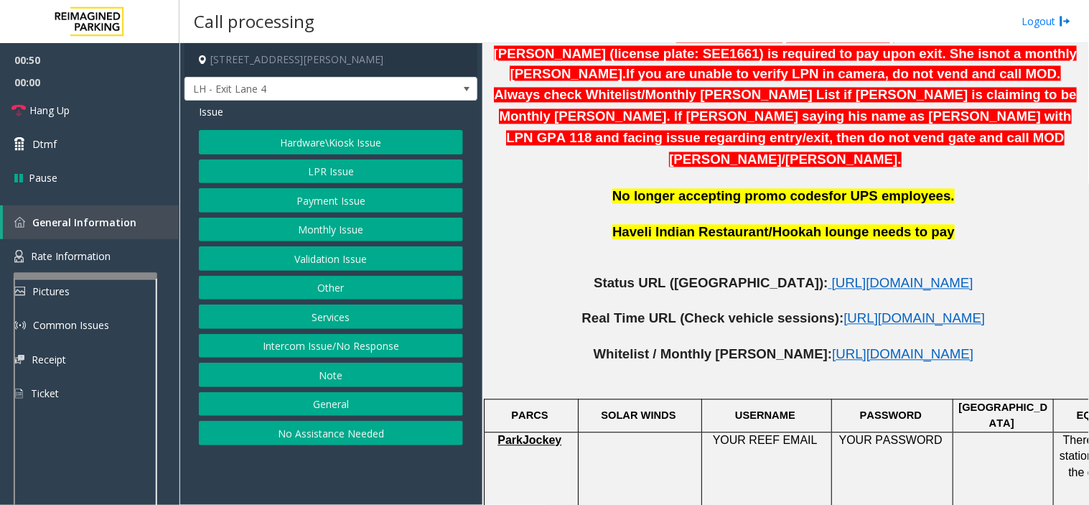
scroll to position [714, 0]
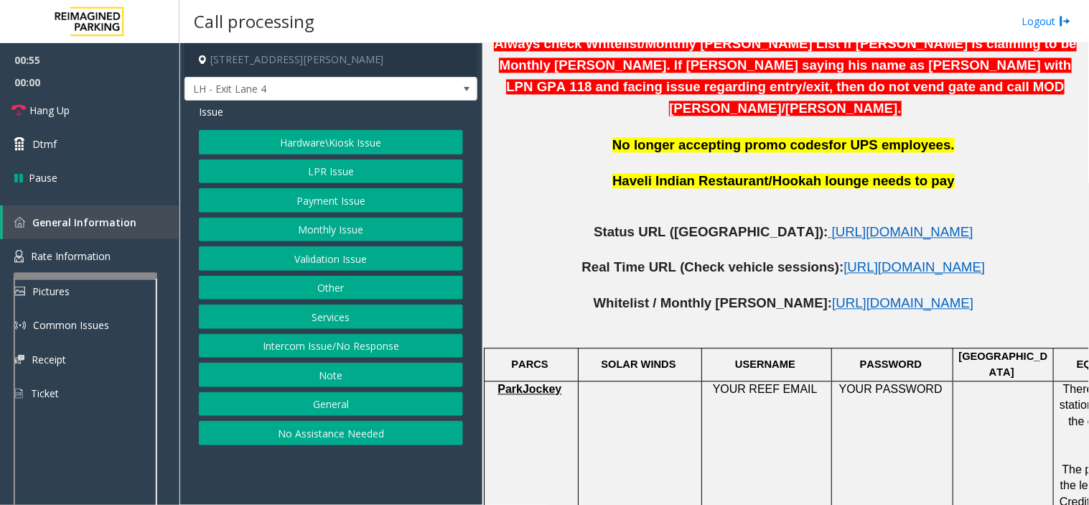
click at [306, 134] on button "Hardware\Kiosk Issue" at bounding box center [331, 142] width 264 height 24
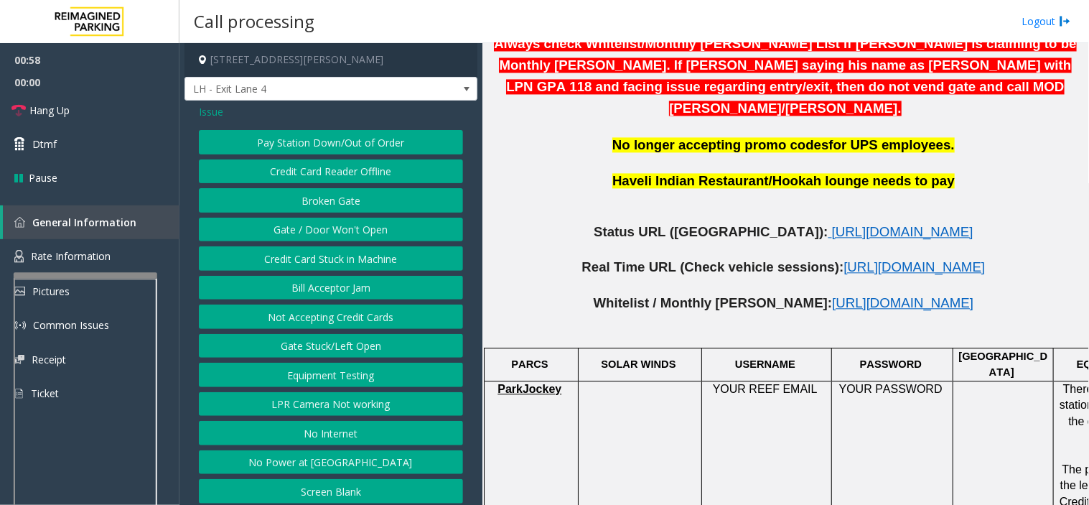
click at [328, 224] on button "Gate / Door Won't Open" at bounding box center [331, 229] width 264 height 24
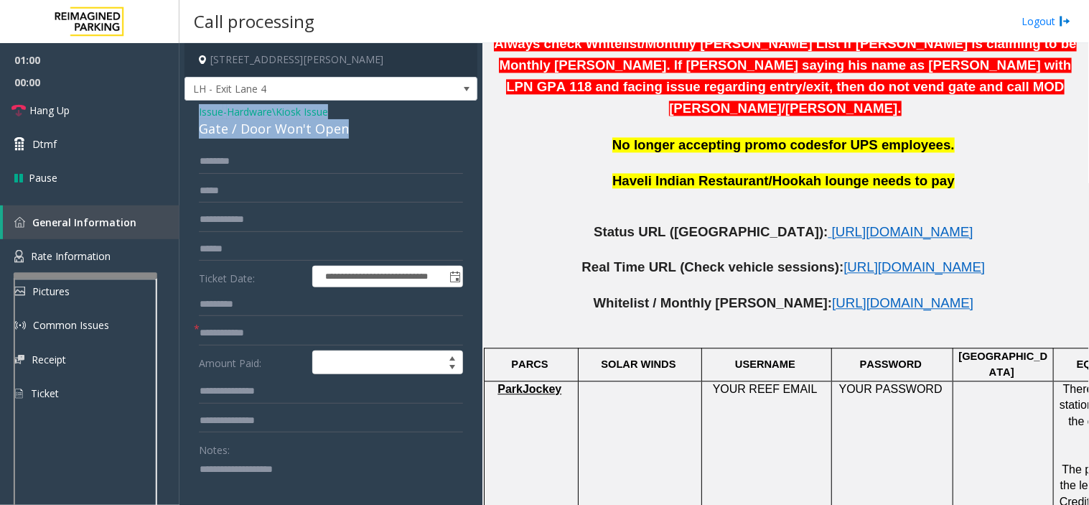
drag, startPoint x: 367, startPoint y: 127, endPoint x: 189, endPoint y: 111, distance: 178.8
click at [189, 111] on div "**********" at bounding box center [330, 431] width 293 height 663
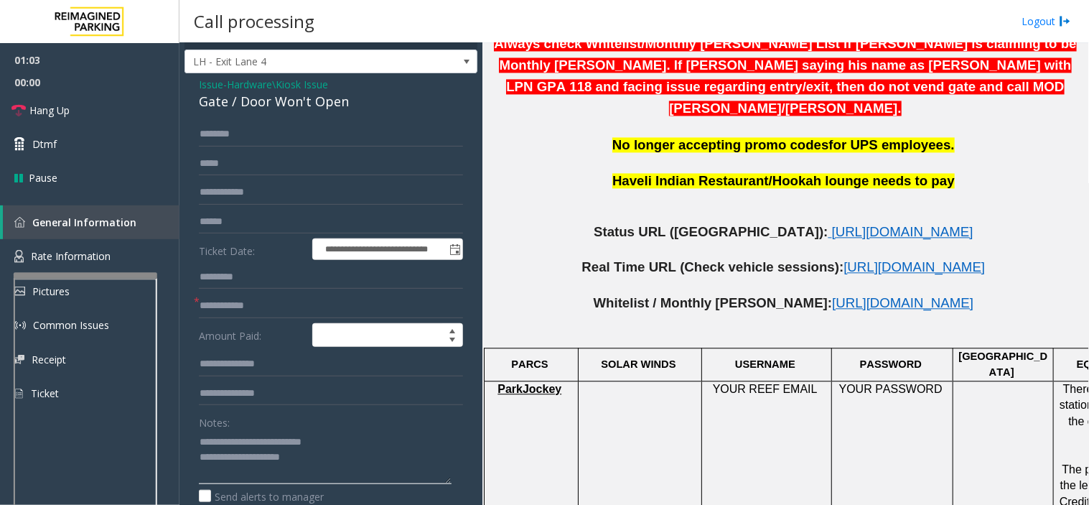
scroll to position [0, 0]
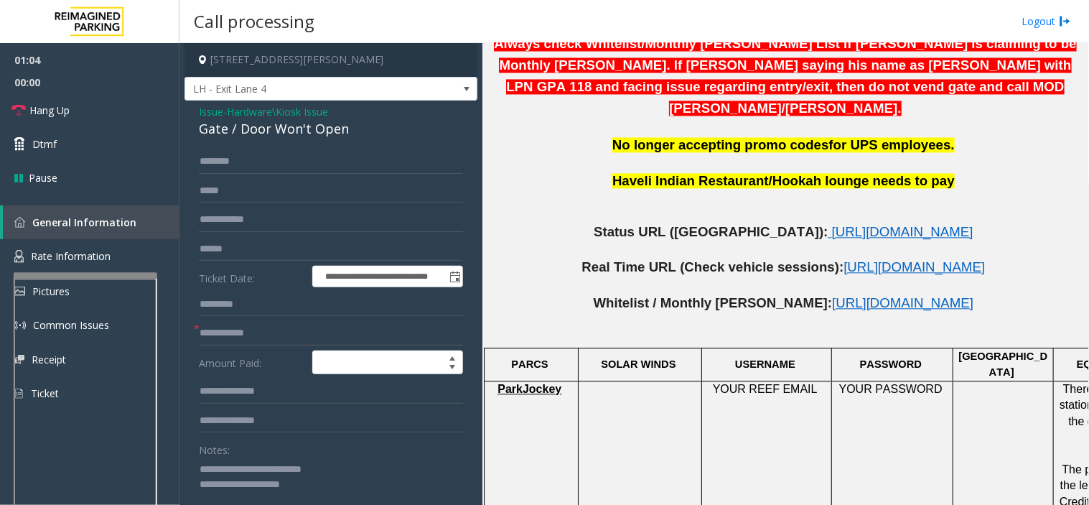
type textarea "**********"
click at [246, 166] on input "text" at bounding box center [331, 161] width 264 height 24
type input "*****"
click at [255, 336] on input "text" at bounding box center [331, 333] width 264 height 24
type input "***"
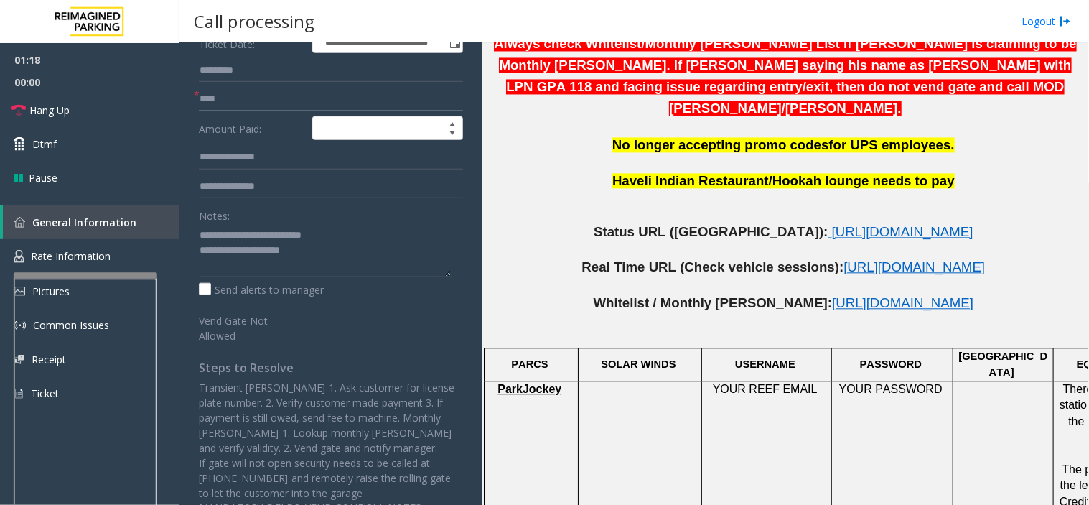
scroll to position [239, 0]
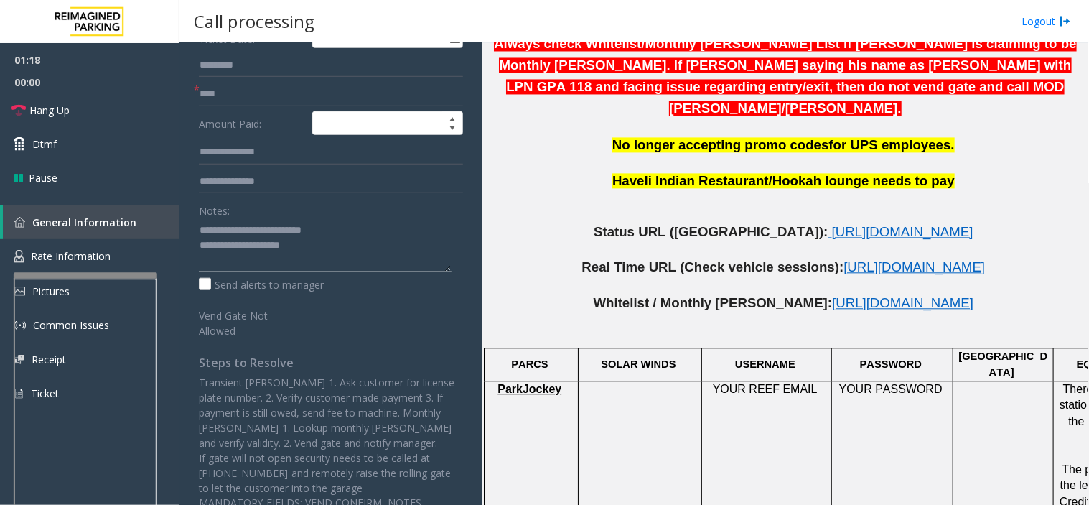
click at [336, 233] on textarea at bounding box center [325, 245] width 253 height 54
click at [337, 242] on textarea at bounding box center [325, 245] width 253 height 54
click at [203, 255] on textarea at bounding box center [325, 245] width 253 height 54
click at [60, 105] on span "Hang Up" at bounding box center [49, 110] width 40 height 15
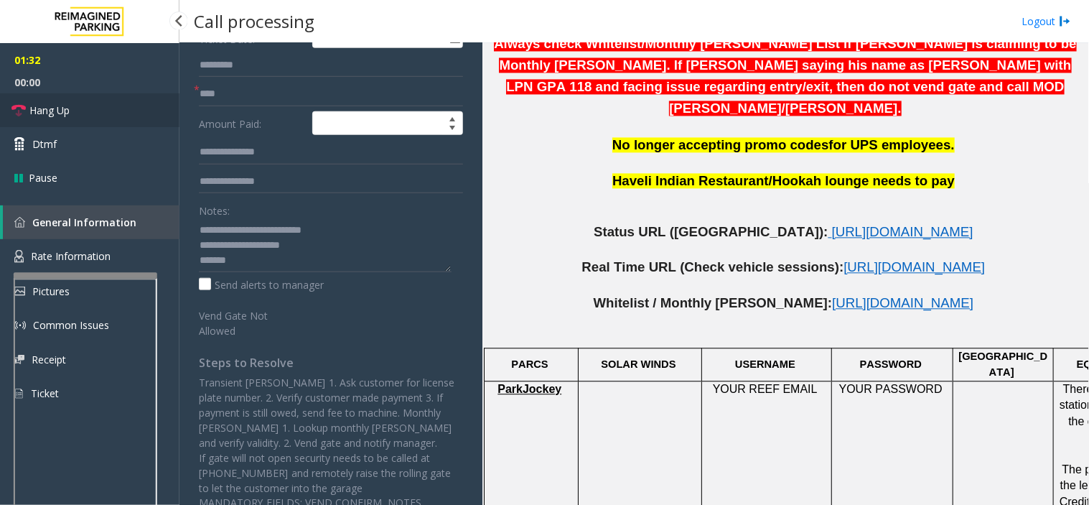
click at [60, 105] on span "Hang Up" at bounding box center [49, 110] width 40 height 15
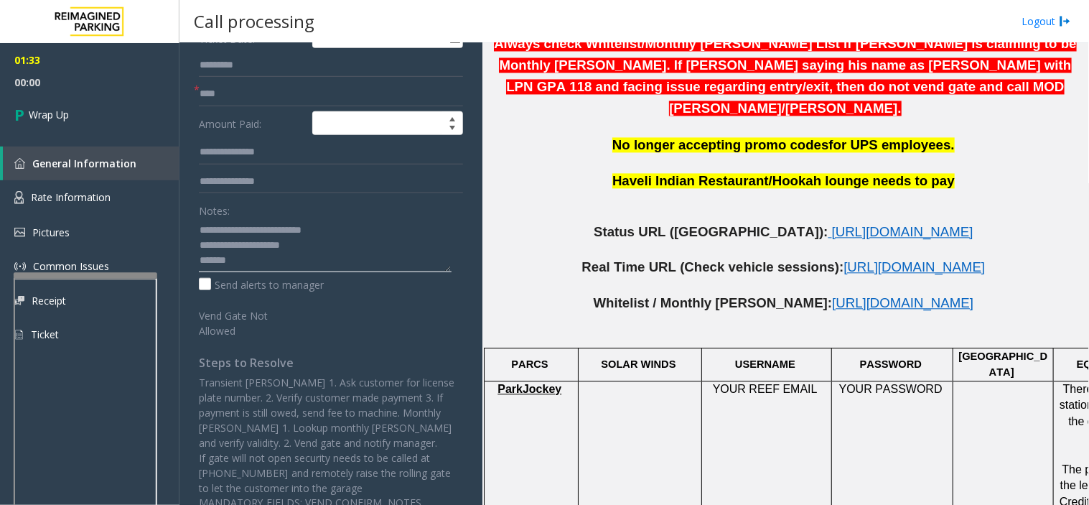
click at [200, 257] on textarea at bounding box center [325, 245] width 253 height 54
click at [269, 260] on textarea at bounding box center [325, 245] width 253 height 54
paste textarea "**********"
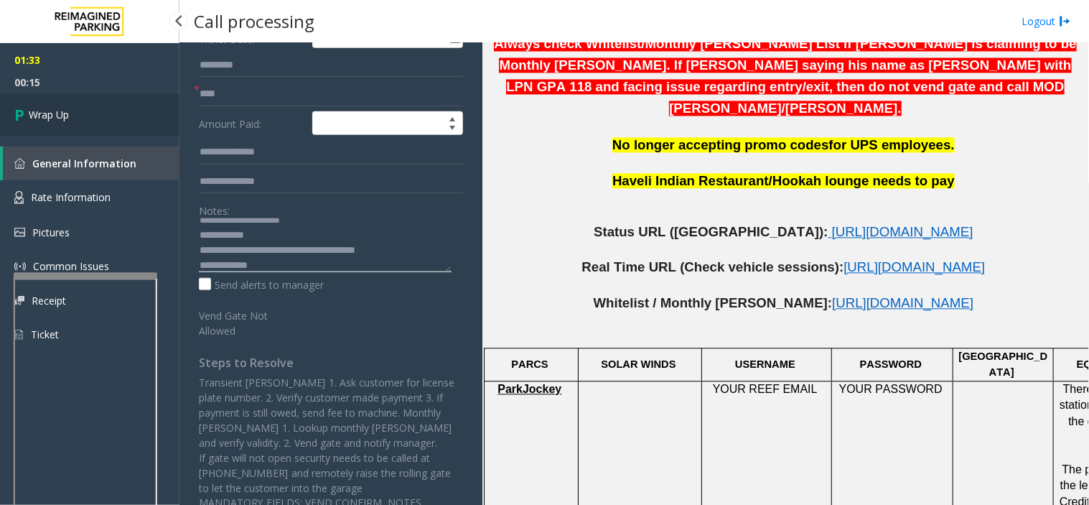
type textarea "**********"
click at [98, 111] on link "Wrap Up" at bounding box center [89, 114] width 179 height 42
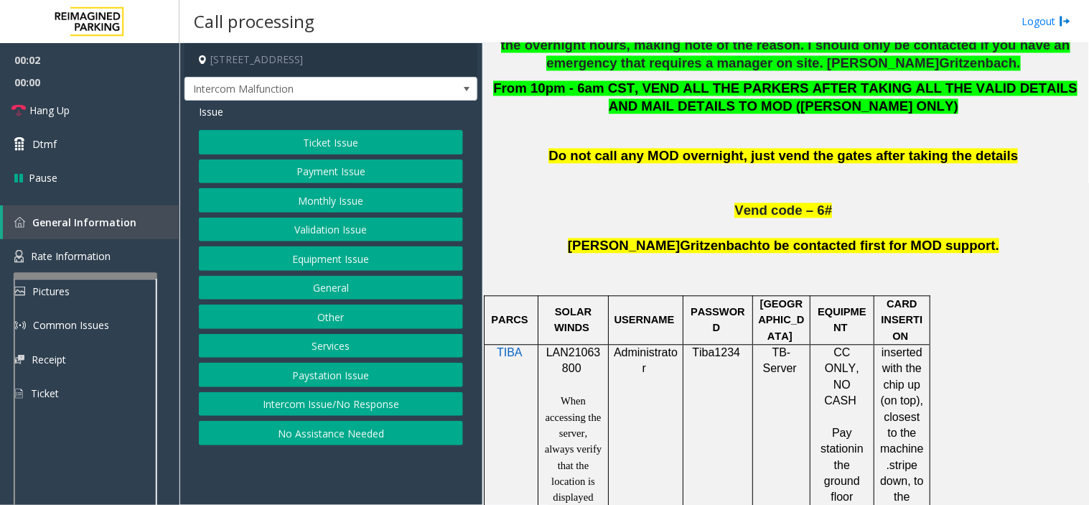
scroll to position [797, 0]
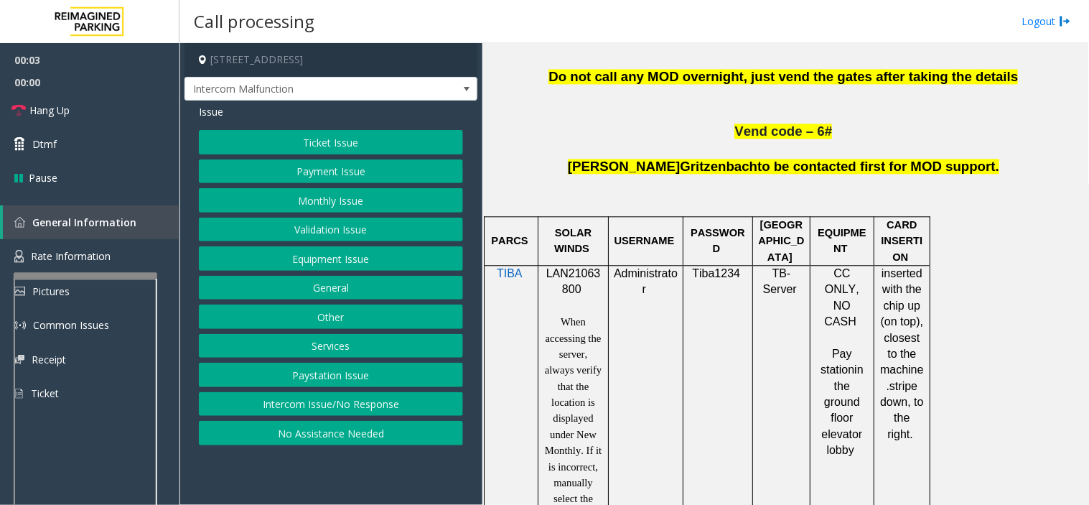
click at [582, 276] on span "LAN21063800" at bounding box center [573, 281] width 55 height 28
copy p "LAN21063800"
click at [345, 177] on button "Payment Issue" at bounding box center [331, 171] width 264 height 24
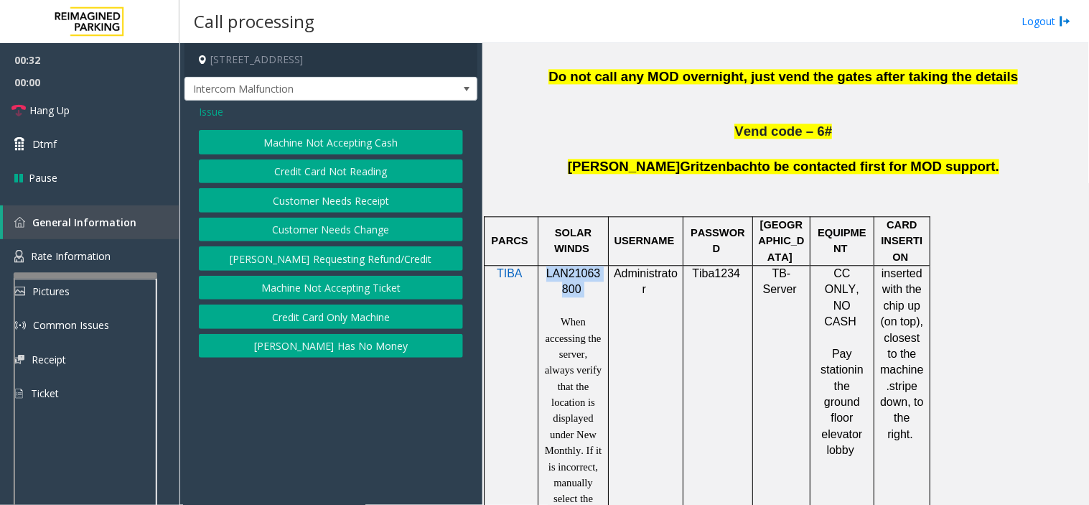
click at [371, 324] on button "Credit Card Only Machine" at bounding box center [331, 316] width 264 height 24
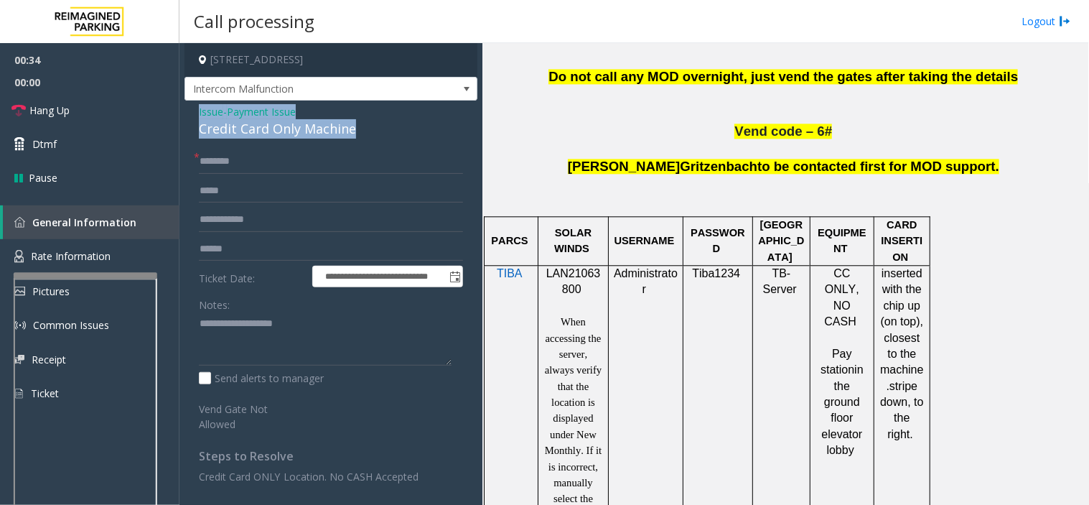
drag, startPoint x: 362, startPoint y: 129, endPoint x: 192, endPoint y: 113, distance: 171.6
click at [192, 113] on div "**********" at bounding box center [330, 328] width 293 height 457
click at [243, 131] on div "Credit Card Only Machine" at bounding box center [331, 128] width 264 height 19
drag, startPoint x: 300, startPoint y: 109, endPoint x: 197, endPoint y: 113, distance: 103.4
click at [197, 113] on div "**********" at bounding box center [330, 328] width 293 height 457
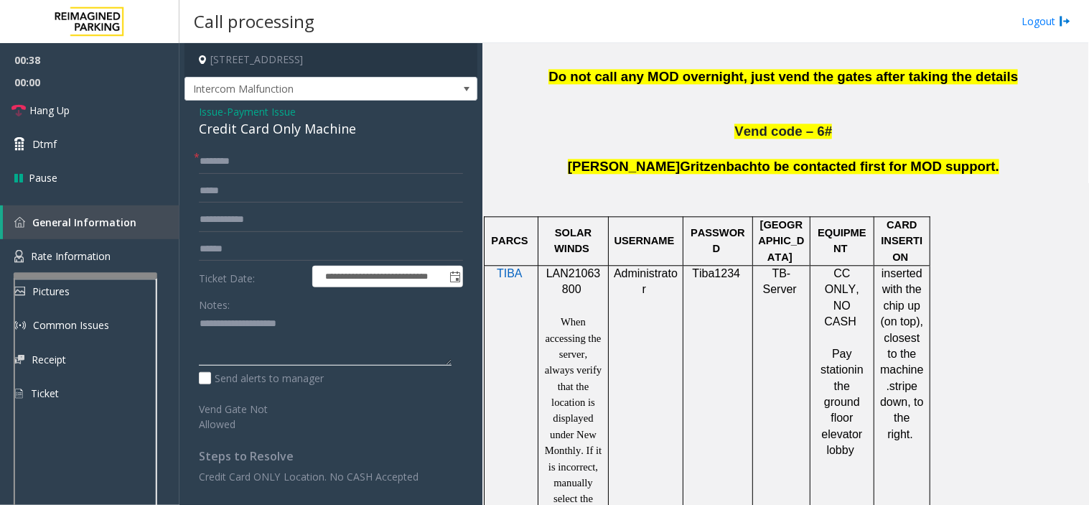
click at [306, 325] on textarea at bounding box center [325, 339] width 253 height 54
type textarea "**********"
click at [237, 240] on input "text" at bounding box center [331, 249] width 264 height 24
type input "*******"
click at [238, 161] on input "text" at bounding box center [331, 161] width 264 height 24
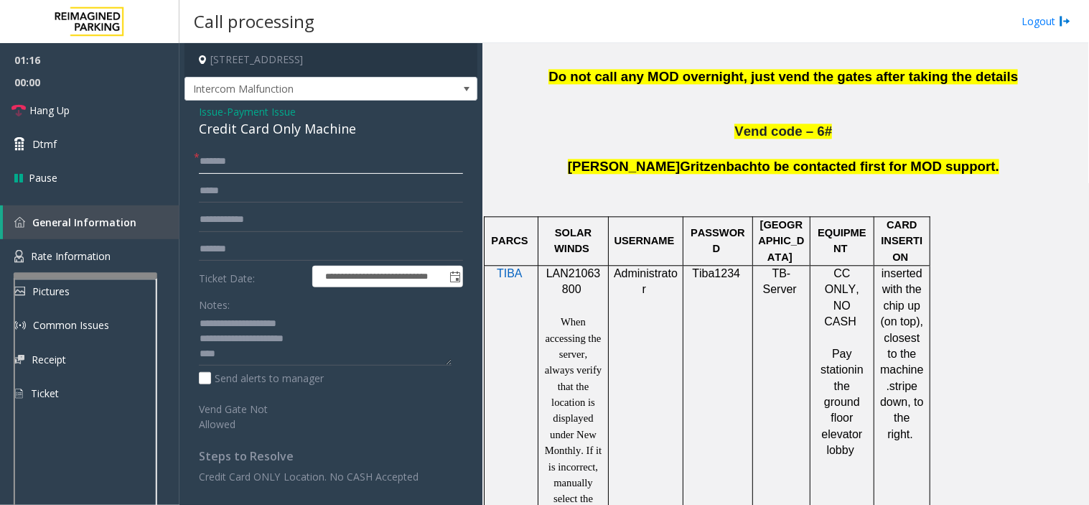
type input "******"
click at [244, 355] on textarea at bounding box center [325, 339] width 253 height 54
click at [419, 355] on textarea at bounding box center [325, 339] width 253 height 54
click at [218, 352] on textarea at bounding box center [325, 339] width 253 height 54
click at [399, 352] on textarea at bounding box center [325, 339] width 253 height 54
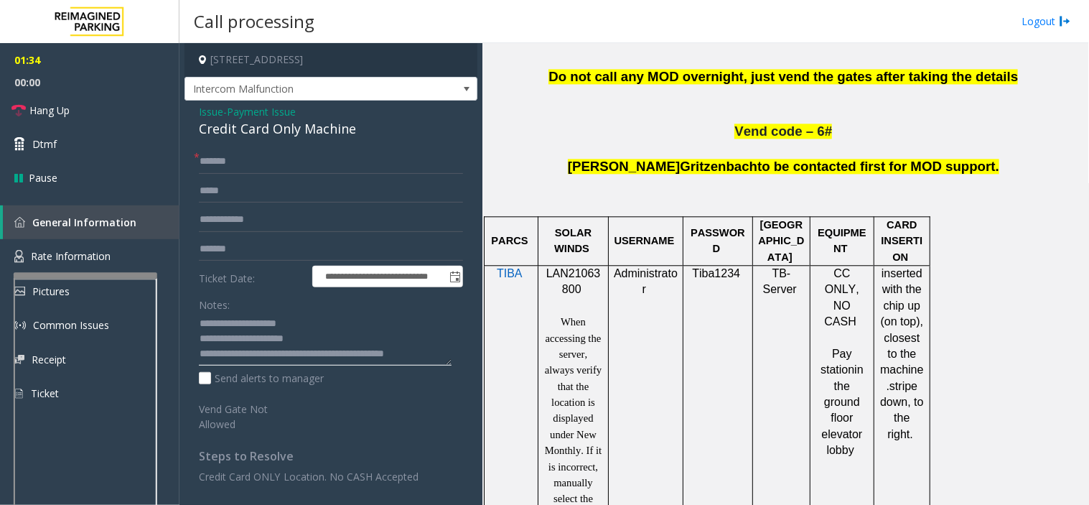
scroll to position [10, 0]
click at [334, 357] on textarea at bounding box center [325, 339] width 253 height 54
type textarea "**********"
click at [83, 112] on link "Hang Up" at bounding box center [89, 110] width 179 height 34
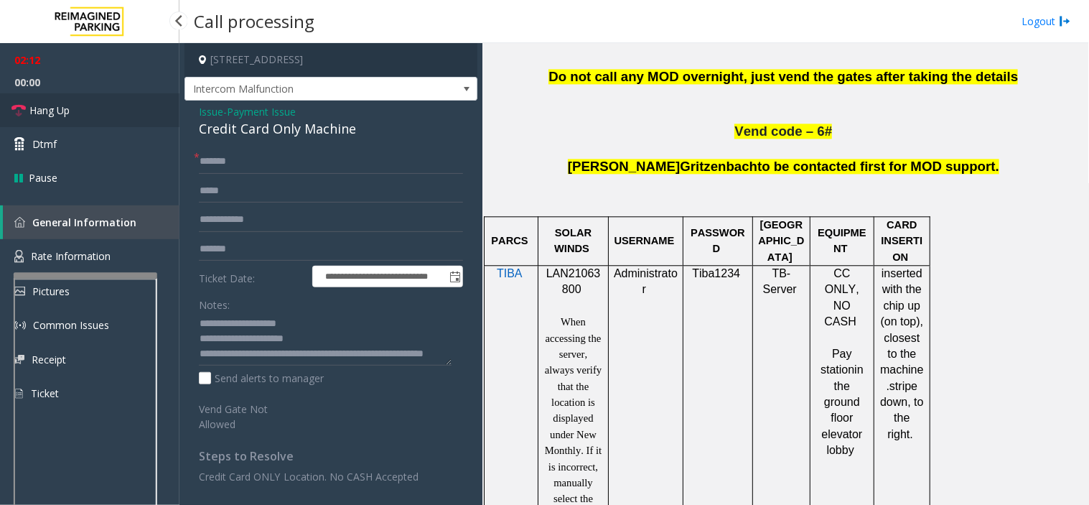
click at [83, 112] on link "Hang Up" at bounding box center [89, 110] width 179 height 34
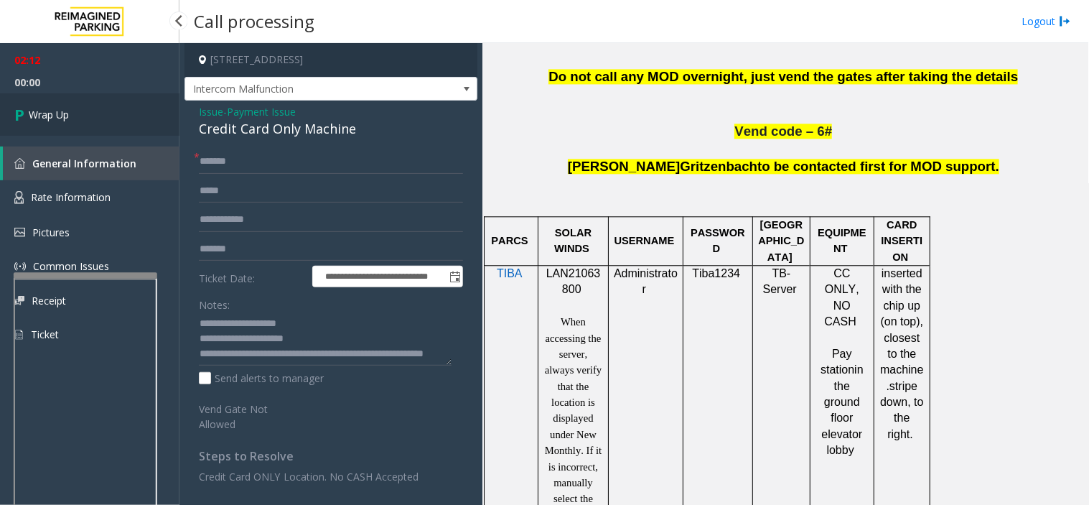
click at [83, 112] on link "Wrap Up" at bounding box center [89, 114] width 179 height 42
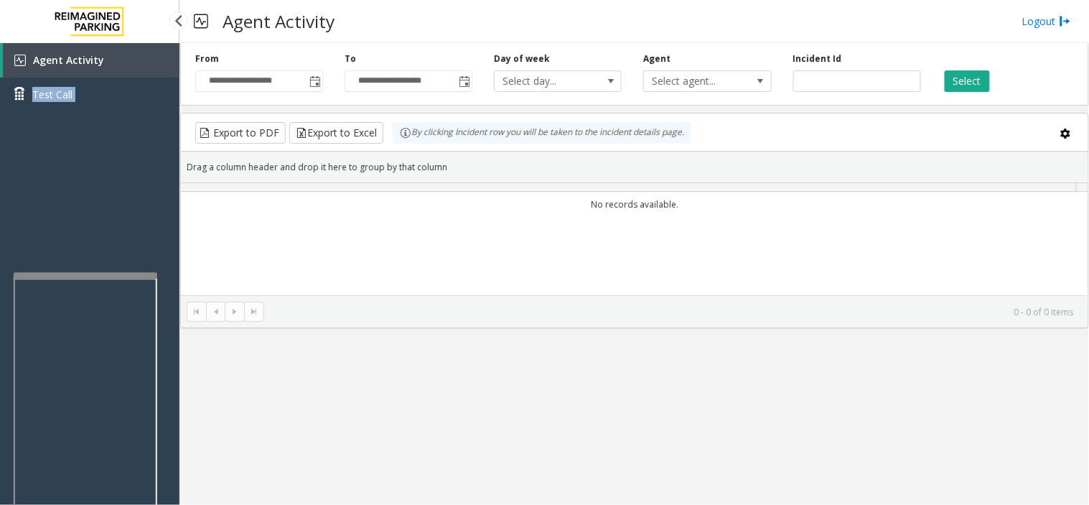
click at [83, 112] on div "Agent Activity Test Call" at bounding box center [89, 82] width 179 height 79
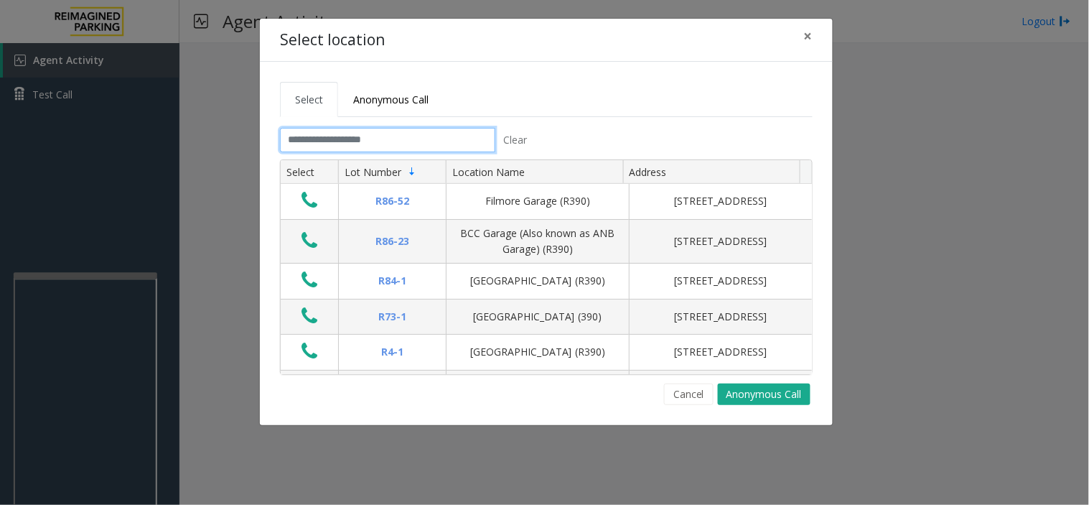
click at [347, 142] on input "text" at bounding box center [387, 140] width 215 height 24
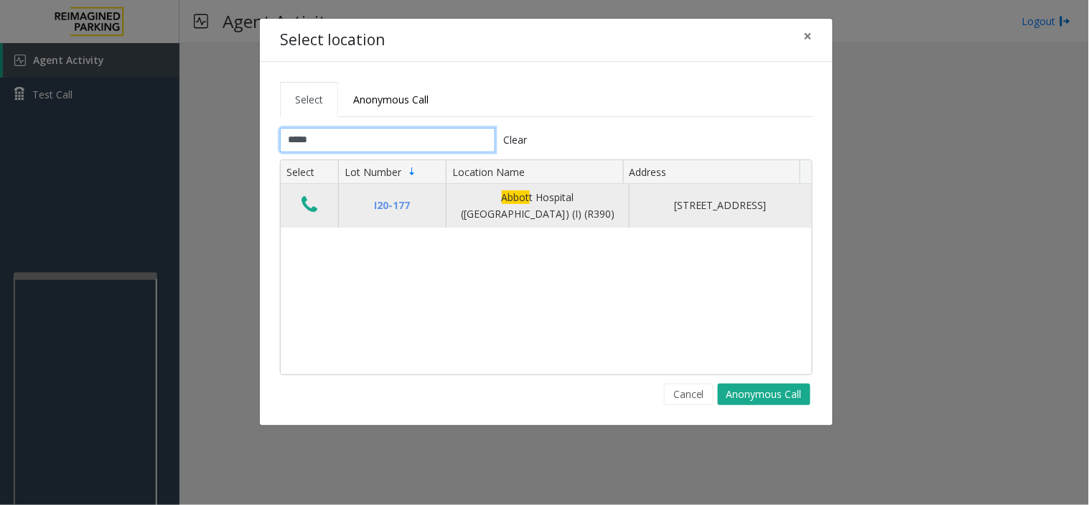
type input "*****"
click at [309, 210] on icon "Data table" at bounding box center [309, 205] width 16 height 20
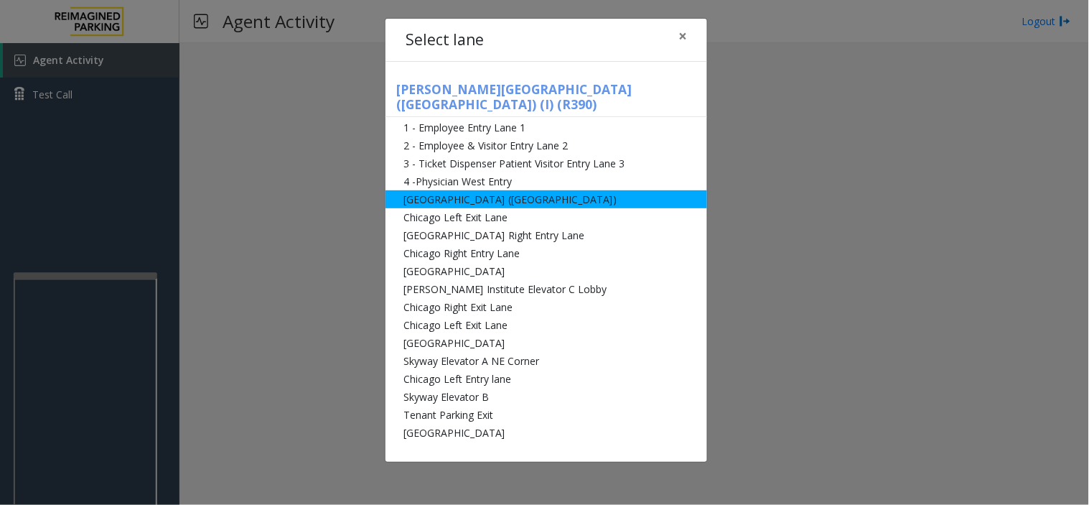
click at [495, 190] on li "[GEOGRAPHIC_DATA] ([GEOGRAPHIC_DATA])" at bounding box center [546, 199] width 322 height 18
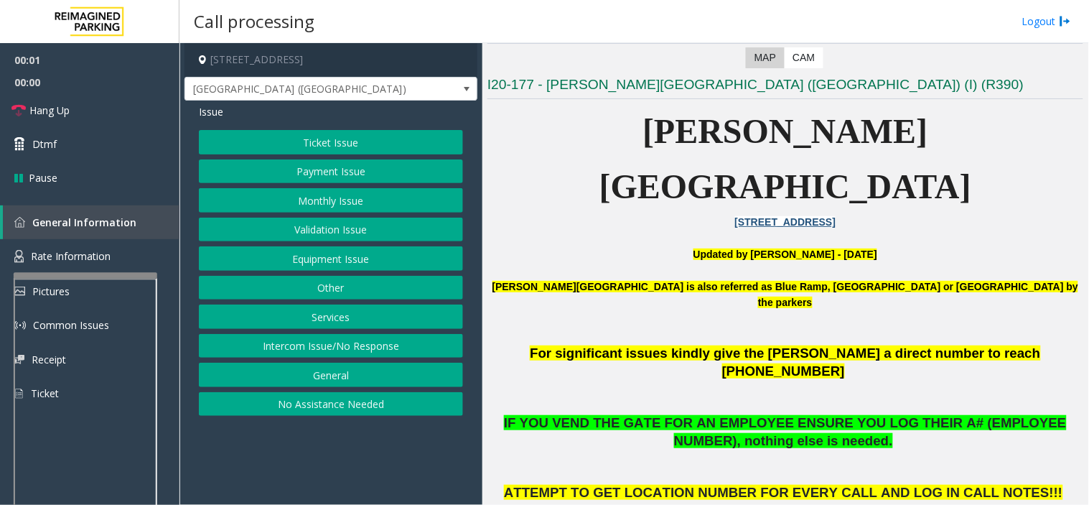
scroll to position [319, 0]
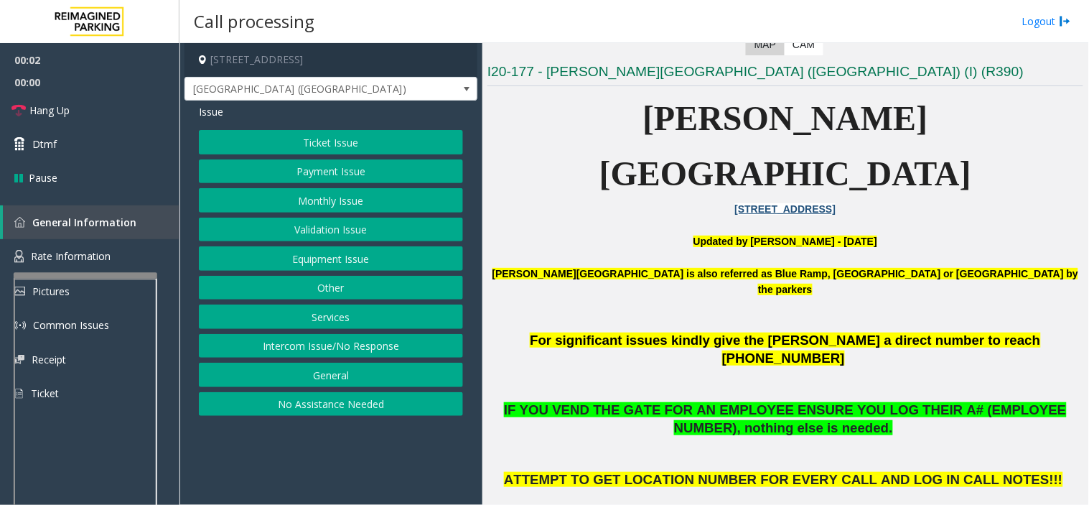
click at [365, 196] on button "Monthly Issue" at bounding box center [331, 200] width 264 height 24
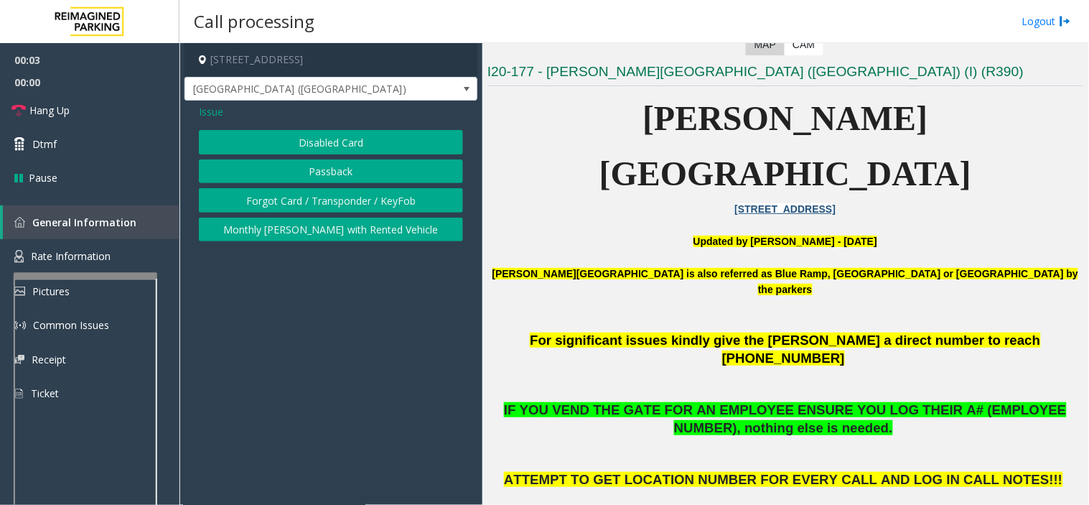
click at [349, 136] on button "Disabled Card" at bounding box center [331, 142] width 264 height 24
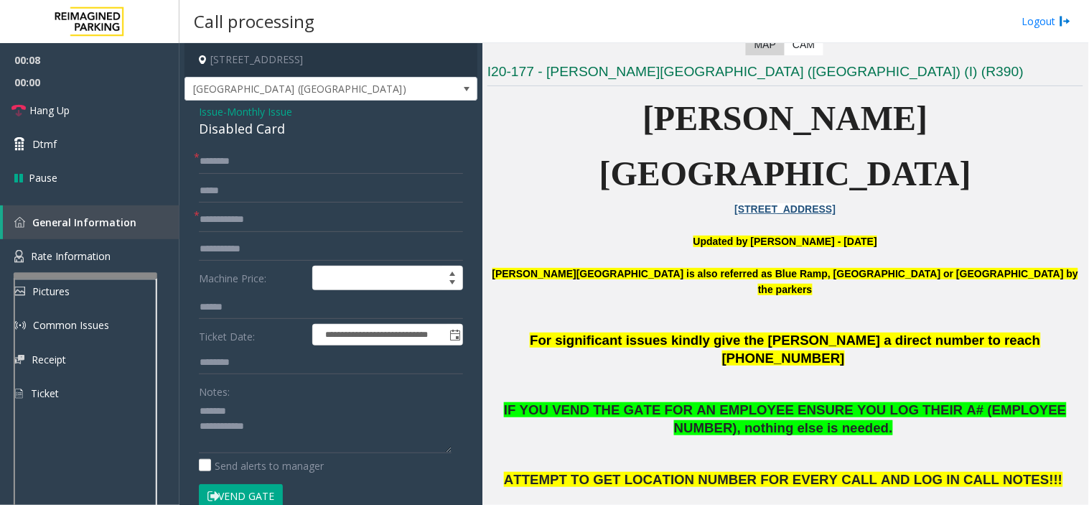
click at [228, 126] on div "Disabled Card" at bounding box center [331, 128] width 264 height 19
click at [249, 426] on textarea at bounding box center [325, 426] width 253 height 54
click at [253, 428] on textarea at bounding box center [325, 426] width 253 height 54
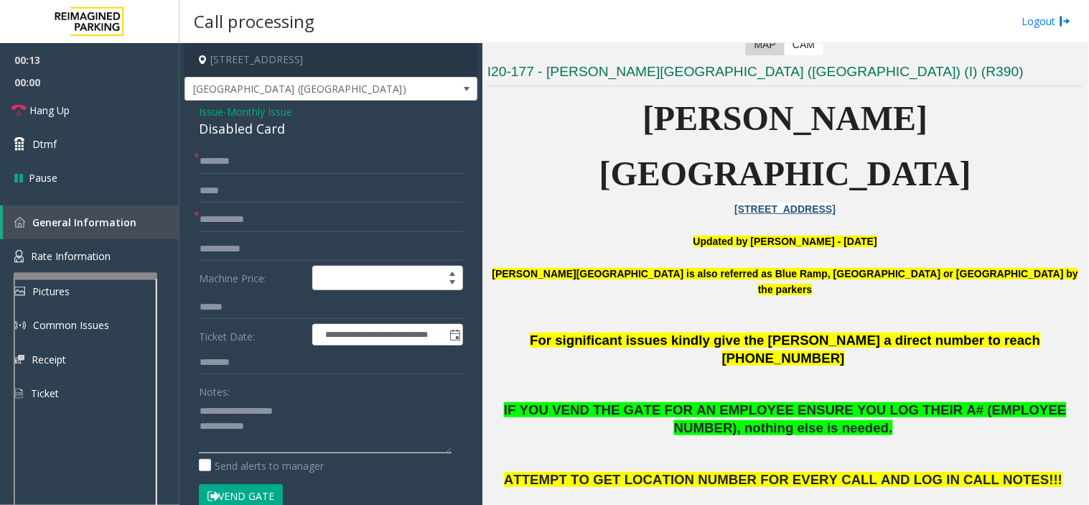
click at [274, 419] on textarea at bounding box center [325, 426] width 253 height 54
type textarea "**********"
click at [249, 224] on input "text" at bounding box center [331, 219] width 264 height 24
type input "******"
click at [263, 493] on button "Vend Gate" at bounding box center [241, 496] width 84 height 24
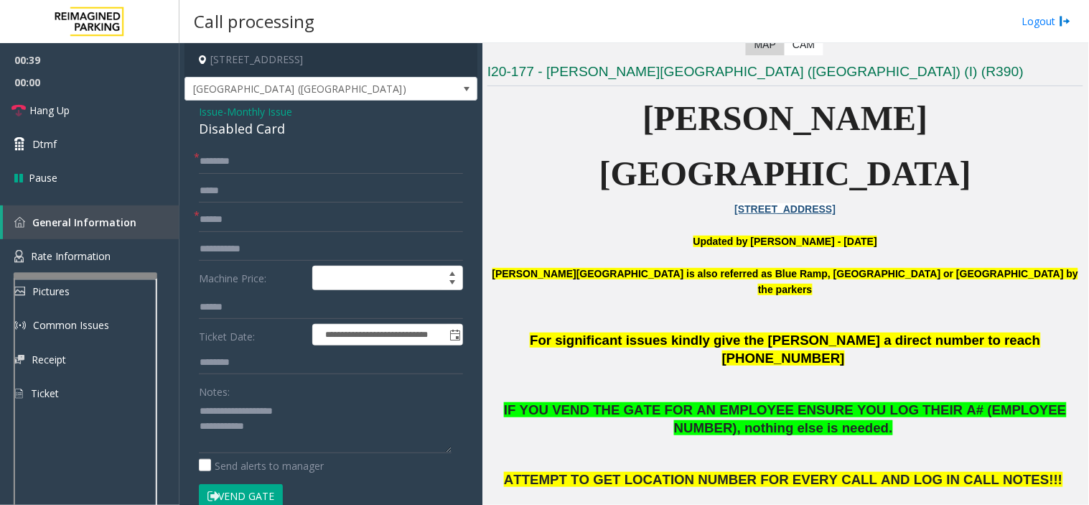
click at [777, 402] on span "IF YOU VEND THE GATE FOR AN EMPLOYEE ENSURE YOU LOG THEIR A# (EMPLOYEE NUMBER),…" at bounding box center [785, 418] width 563 height 33
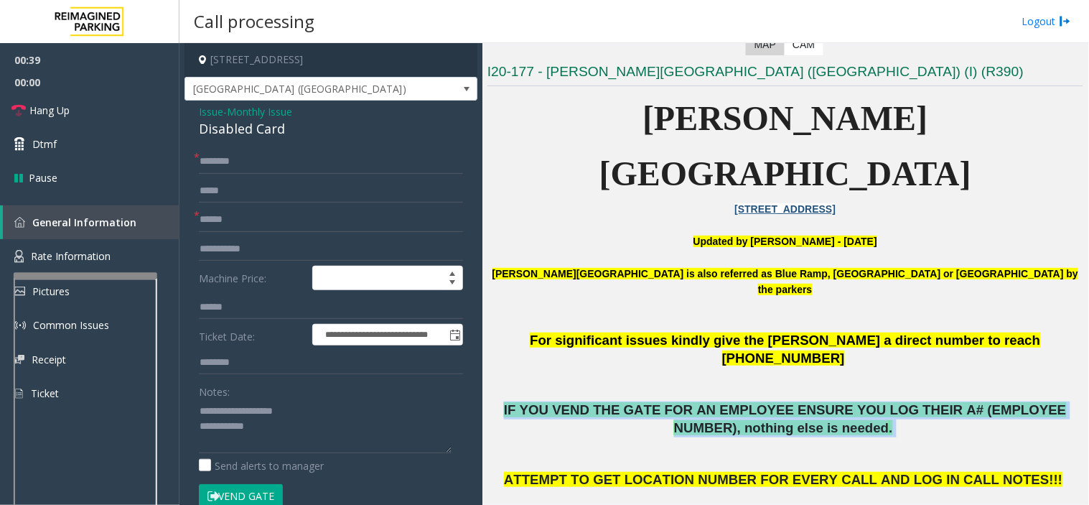
click at [777, 402] on span "IF YOU VEND THE GATE FOR AN EMPLOYEE ENSURE YOU LOG THEIR A# (EMPLOYEE NUMBER),…" at bounding box center [785, 418] width 563 height 33
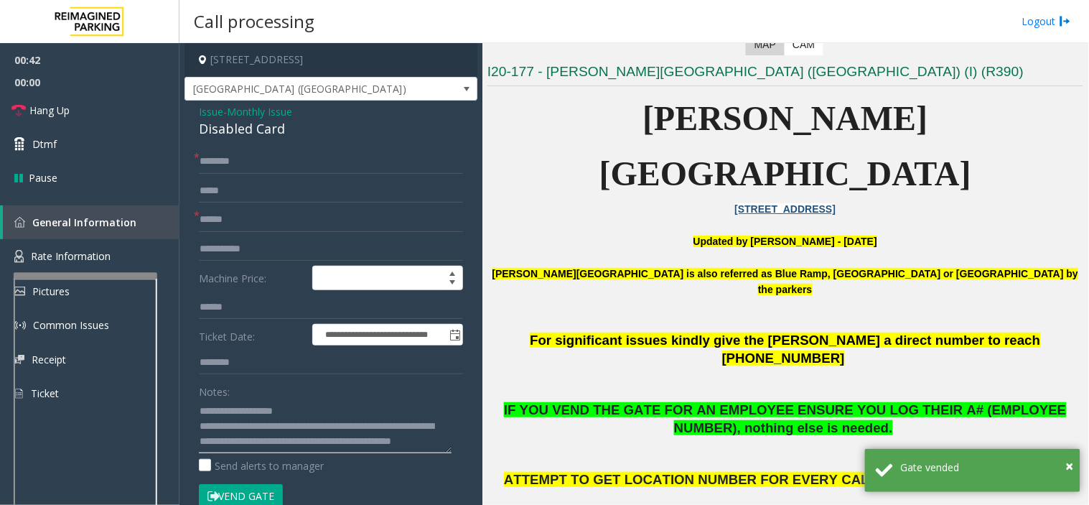
type textarea "**********"
click at [197, 223] on span "*" at bounding box center [197, 214] width 6 height 15
click at [200, 220] on input "******" at bounding box center [331, 219] width 264 height 24
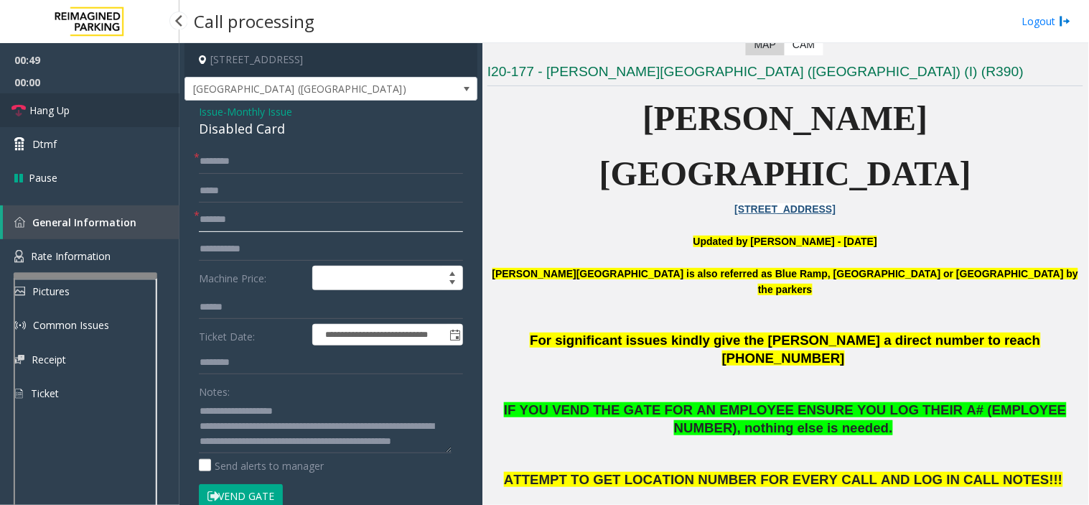
type input "*******"
click at [65, 98] on link "Hang Up" at bounding box center [89, 110] width 179 height 34
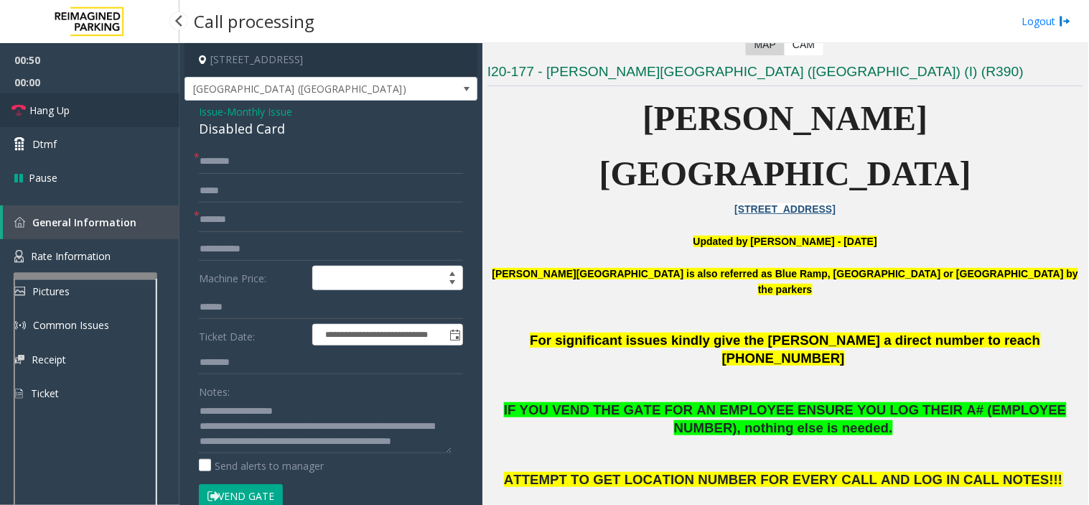
click at [65, 98] on link "Hang Up" at bounding box center [89, 110] width 179 height 34
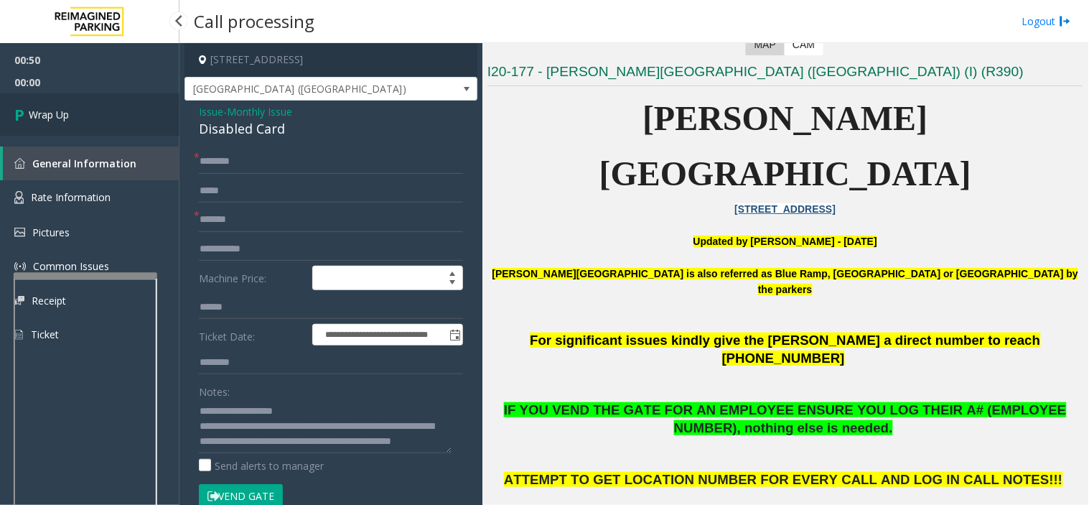
click at [65, 98] on link "Wrap Up" at bounding box center [89, 114] width 179 height 42
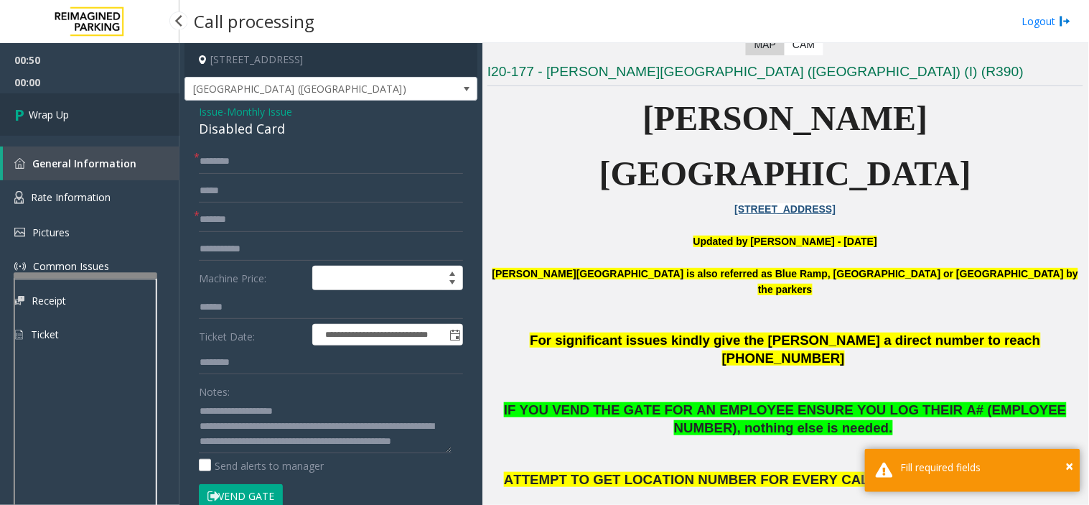
click at [65, 98] on link "Wrap Up" at bounding box center [89, 114] width 179 height 42
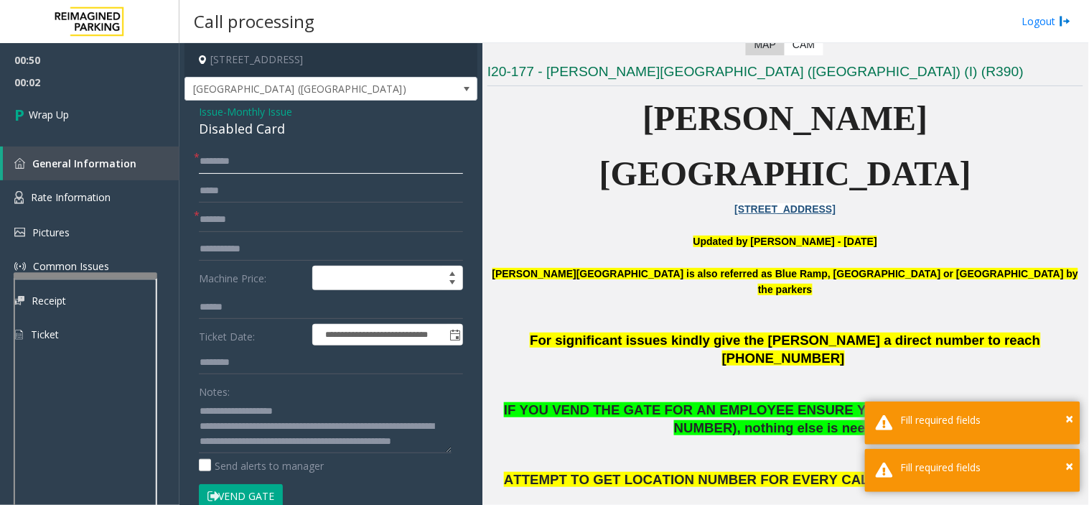
click at [247, 160] on input "text" at bounding box center [331, 161] width 264 height 24
type input "**"
click at [98, 120] on link "Wrap Up" at bounding box center [89, 114] width 179 height 42
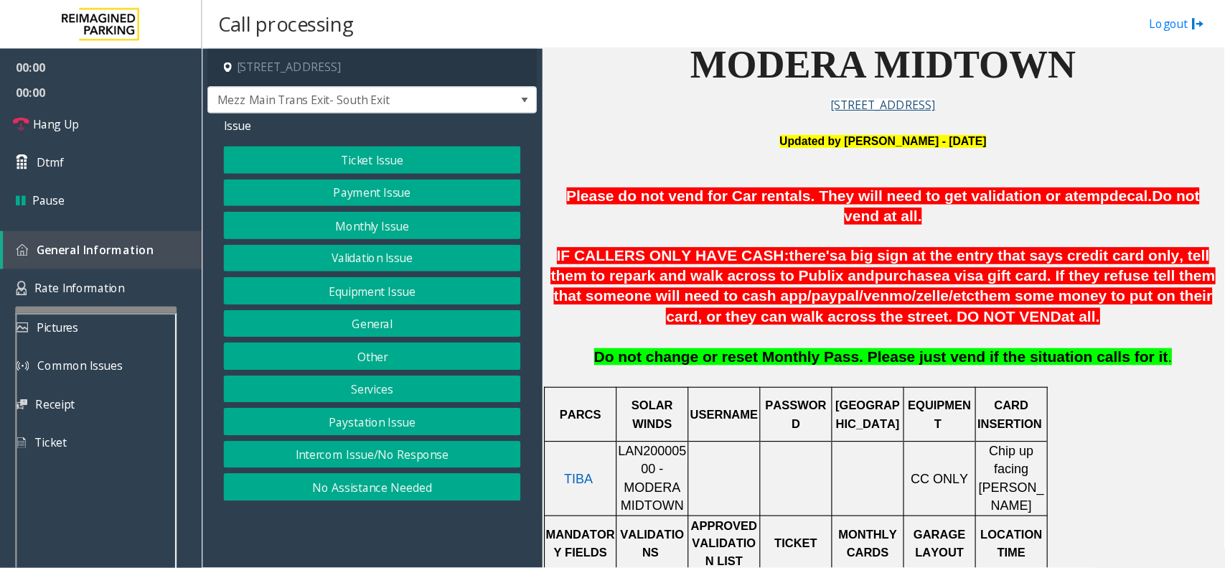
scroll to position [398, 0]
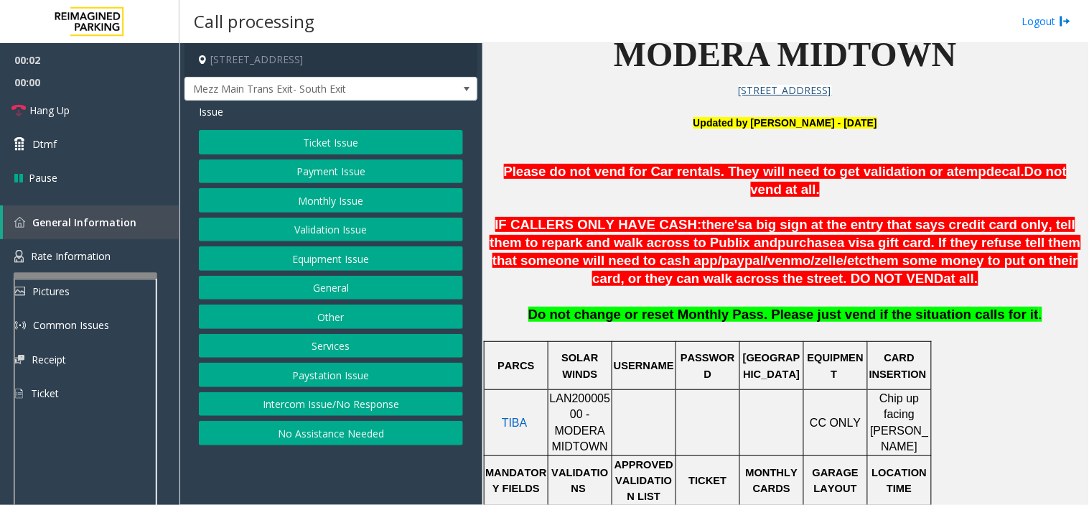
click at [574, 392] on span "LAN20000500 - MODERA MIDTOWN" at bounding box center [580, 422] width 61 height 60
copy span "LAN20000500"
drag, startPoint x: 305, startPoint y: 401, endPoint x: 289, endPoint y: 269, distance: 132.3
click at [303, 398] on button "Intercom Issue/No Response" at bounding box center [331, 404] width 264 height 24
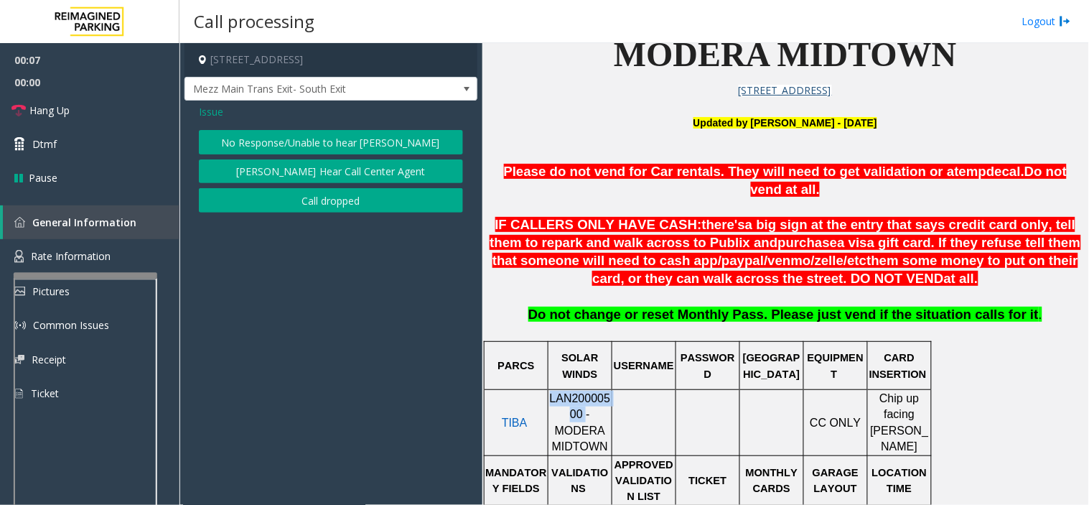
click at [293, 137] on button "No Response/Unable to hear [PERSON_NAME]" at bounding box center [331, 142] width 264 height 24
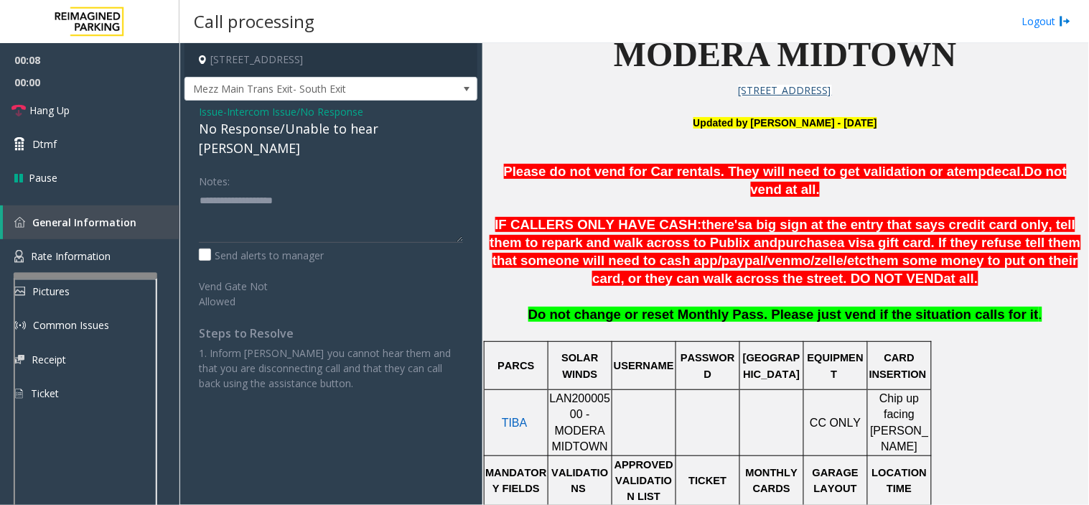
click at [290, 134] on div "No Response/Unable to hear [PERSON_NAME]" at bounding box center [331, 138] width 264 height 39
type textarea "**********"
click at [131, 105] on link "Hang Up" at bounding box center [89, 110] width 179 height 34
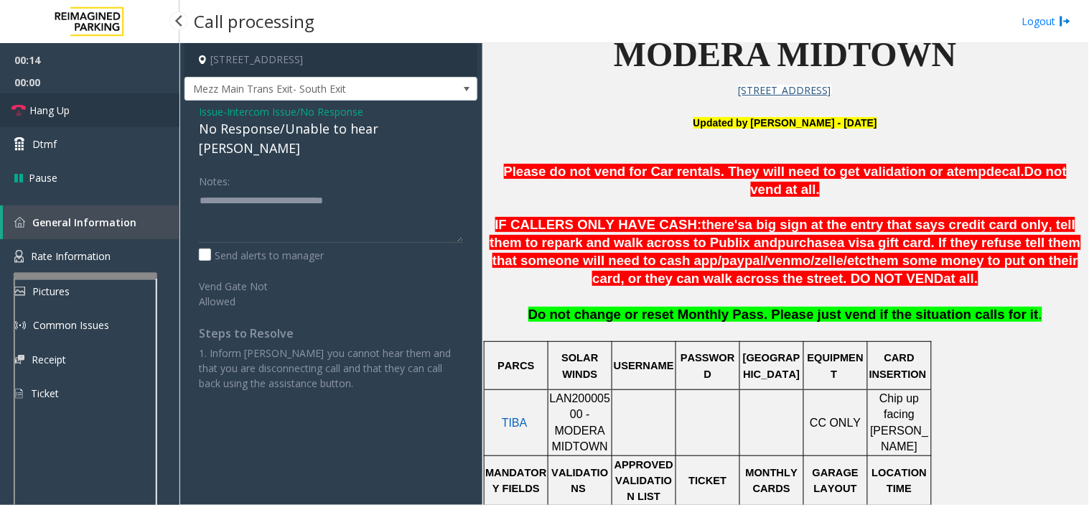
click at [131, 105] on link "Hang Up" at bounding box center [89, 110] width 179 height 34
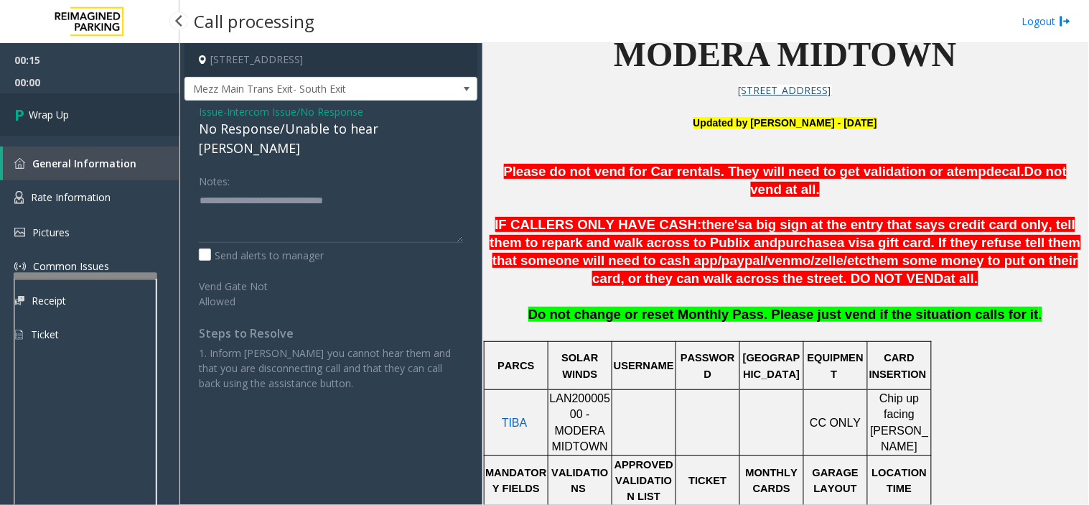
click at [131, 105] on link "Wrap Up" at bounding box center [89, 114] width 179 height 42
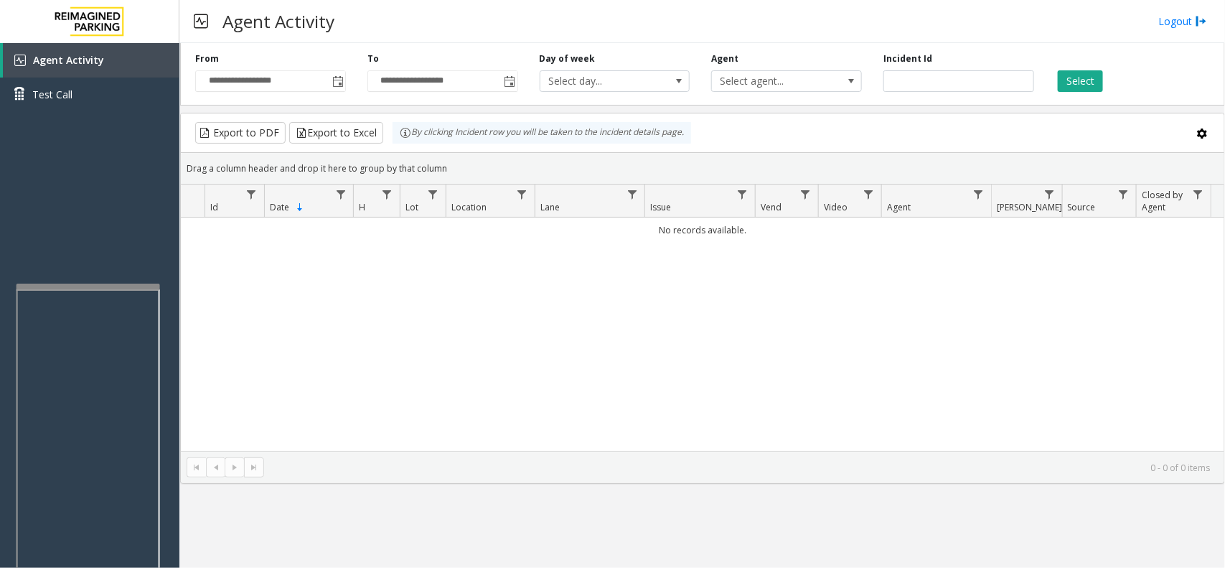
click at [110, 286] on div at bounding box center [89, 287] width 144 height 6
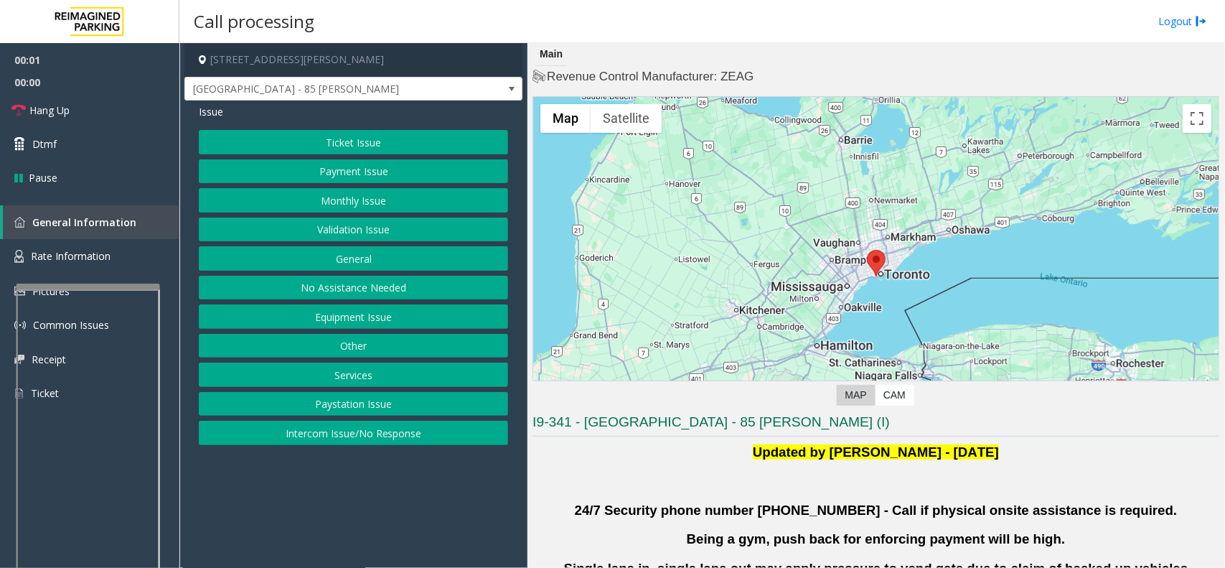
click at [364, 226] on button "Validation Issue" at bounding box center [353, 229] width 309 height 24
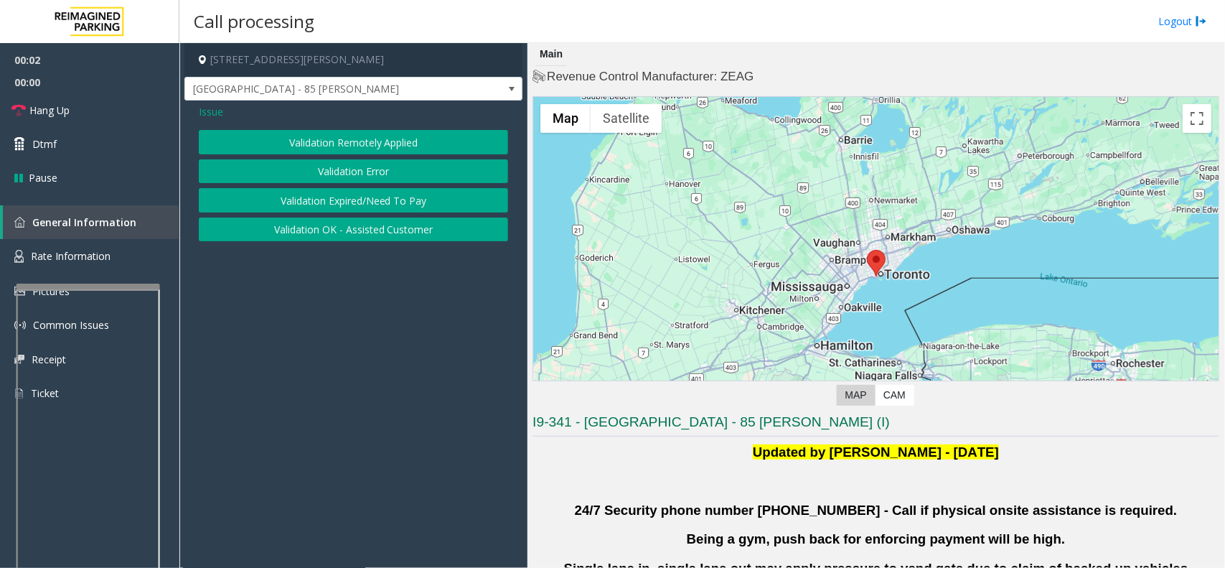
click at [357, 167] on button "Validation Error" at bounding box center [353, 171] width 309 height 24
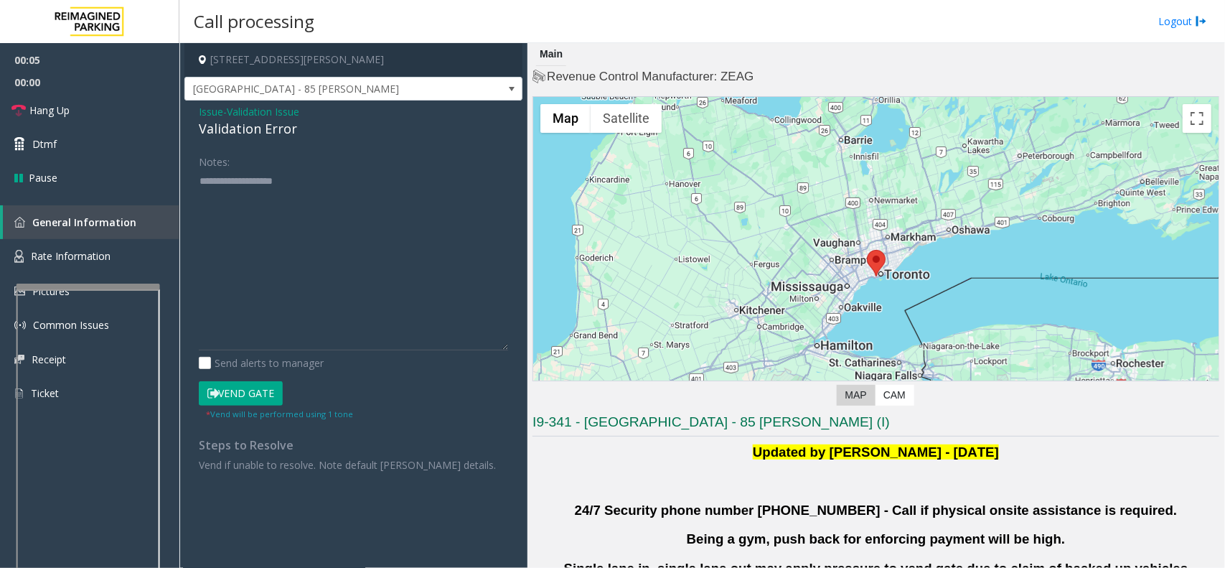
drag, startPoint x: 500, startPoint y: 217, endPoint x: 506, endPoint y: 345, distance: 128.6
click at [506, 345] on textarea at bounding box center [353, 259] width 309 height 181
click at [284, 225] on textarea at bounding box center [353, 259] width 309 height 181
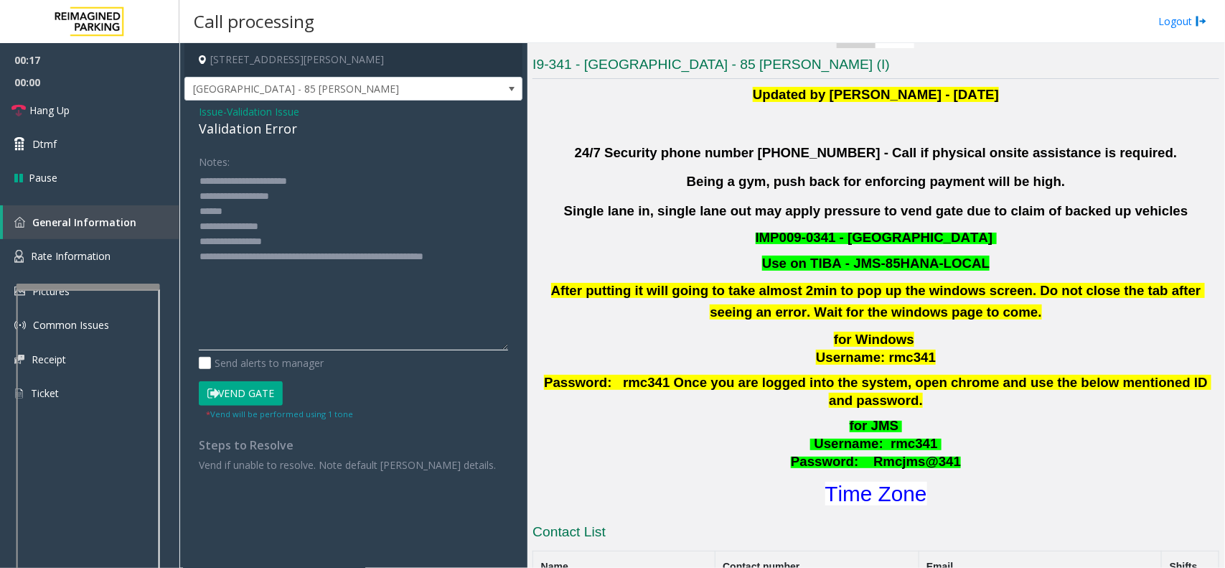
scroll to position [359, 0]
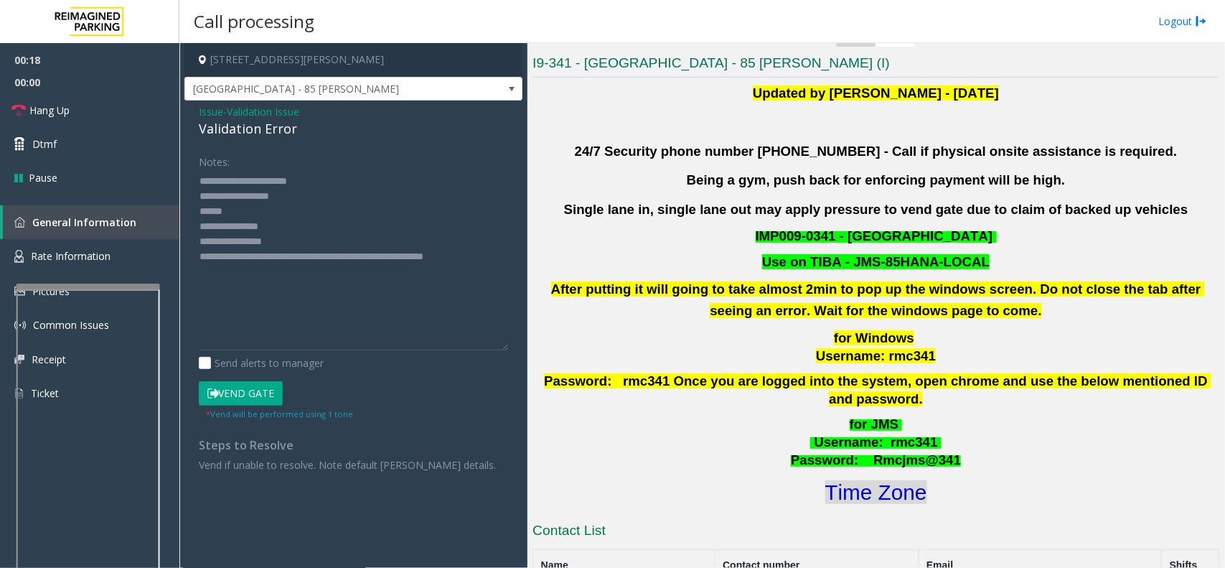
click at [885, 480] on font "Time Zone" at bounding box center [876, 492] width 102 height 24
drag, startPoint x: 293, startPoint y: 243, endPoint x: 258, endPoint y: 240, distance: 34.5
click at [258, 240] on textarea at bounding box center [353, 259] width 309 height 181
click at [267, 209] on textarea at bounding box center [353, 259] width 309 height 181
type textarea "**********"
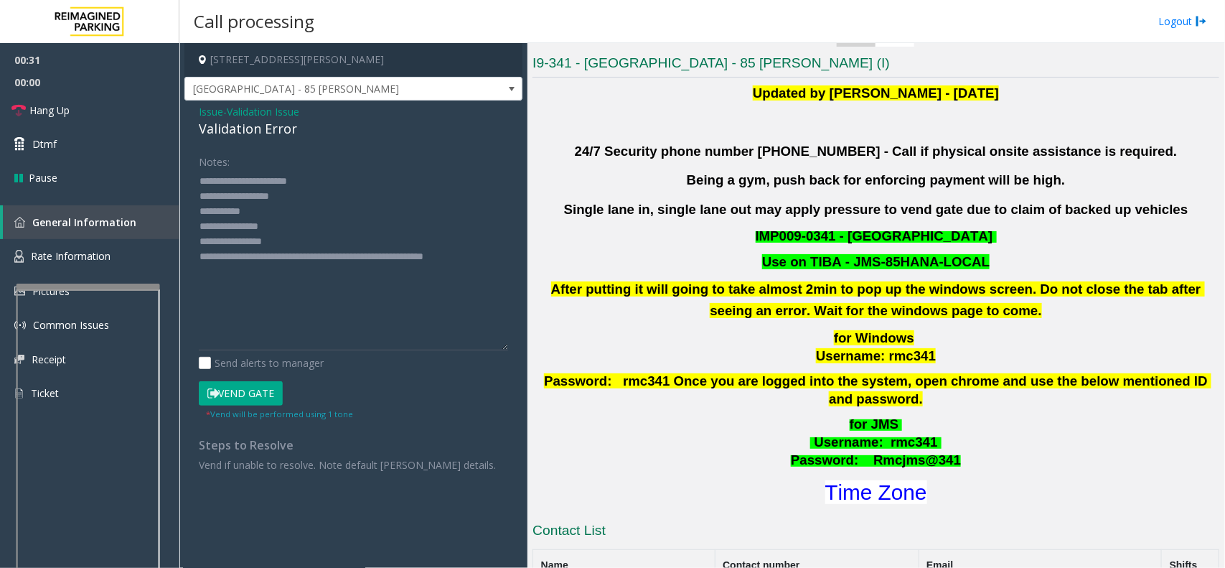
click at [278, 382] on button "Vend Gate" at bounding box center [241, 393] width 84 height 24
click at [76, 113] on link "Hang Up" at bounding box center [89, 110] width 179 height 34
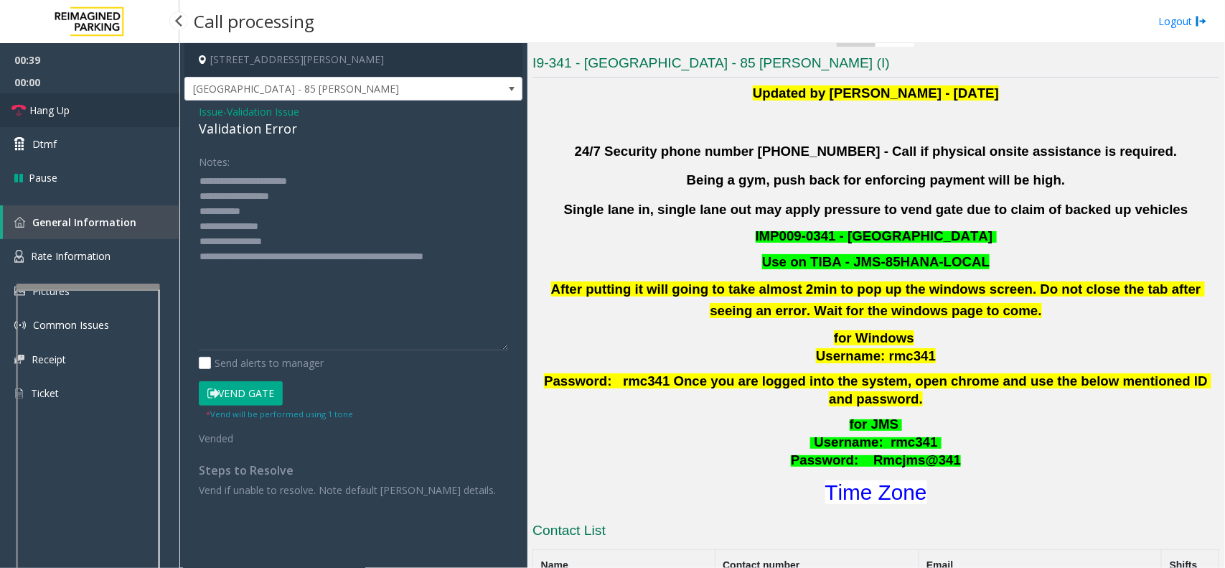
click at [76, 113] on link "Hang Up" at bounding box center [89, 110] width 179 height 34
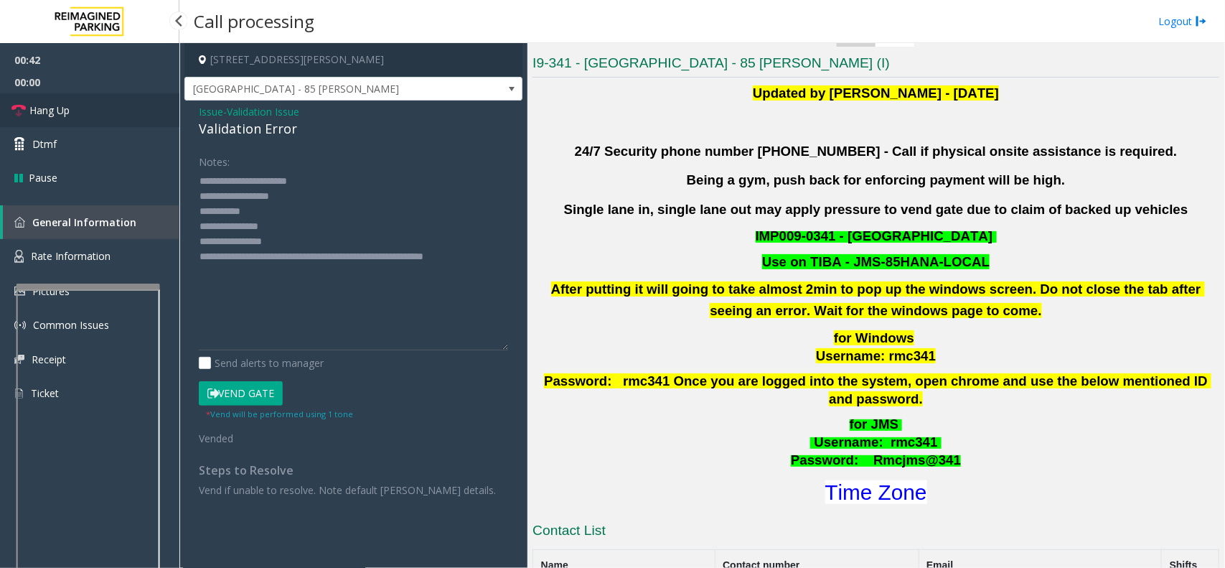
click at [88, 106] on link "Hang Up" at bounding box center [89, 110] width 179 height 34
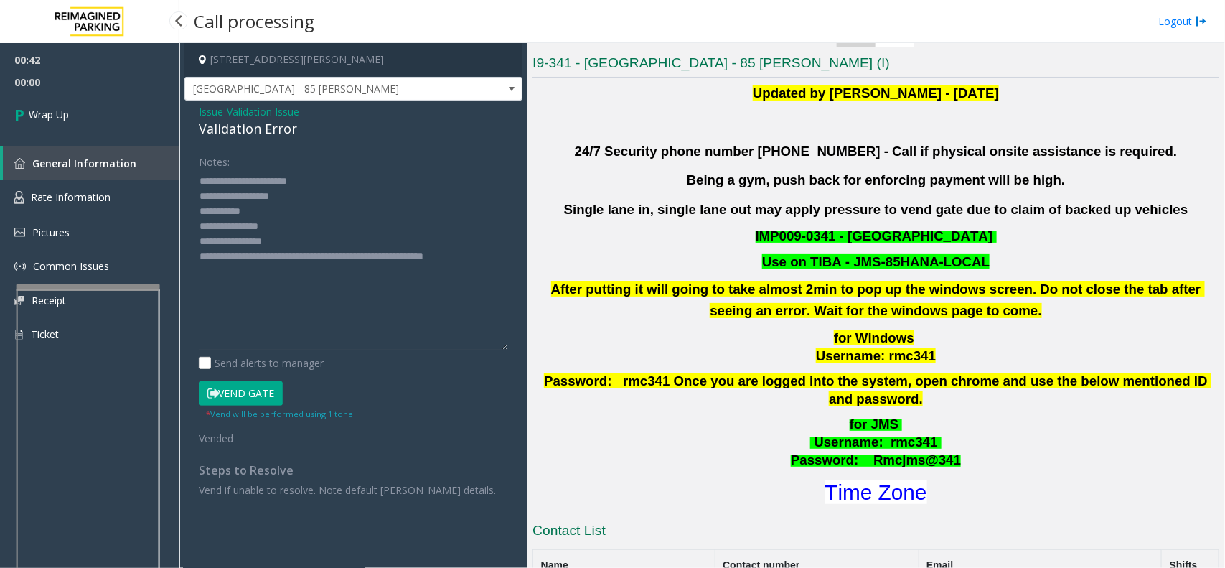
click at [88, 106] on link "Wrap Up" at bounding box center [89, 114] width 179 height 42
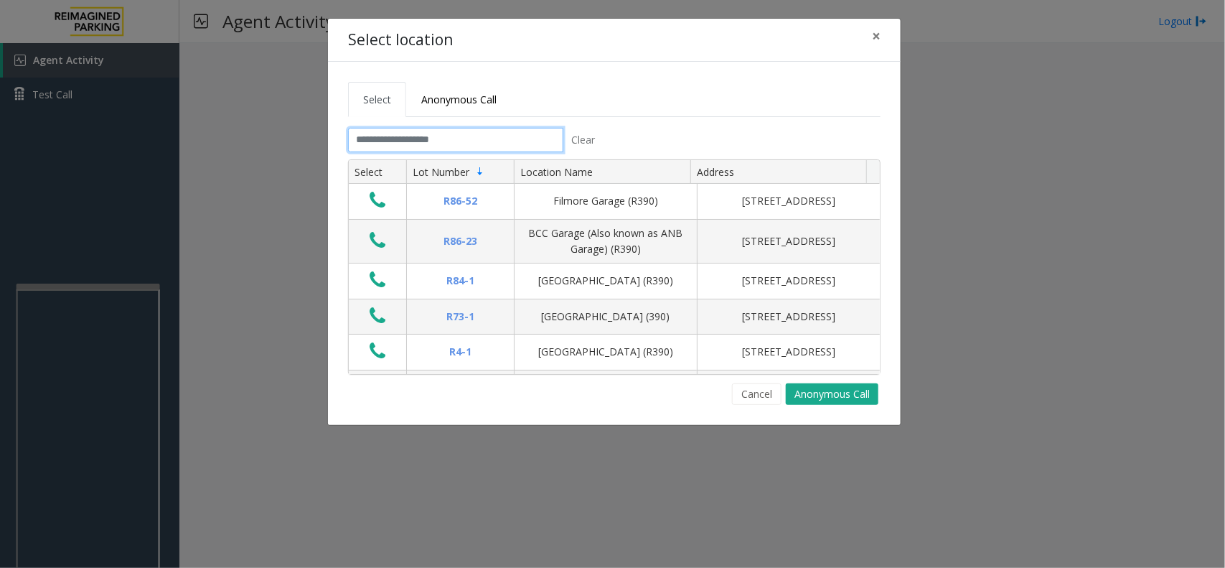
click at [431, 136] on input "text" at bounding box center [455, 140] width 215 height 24
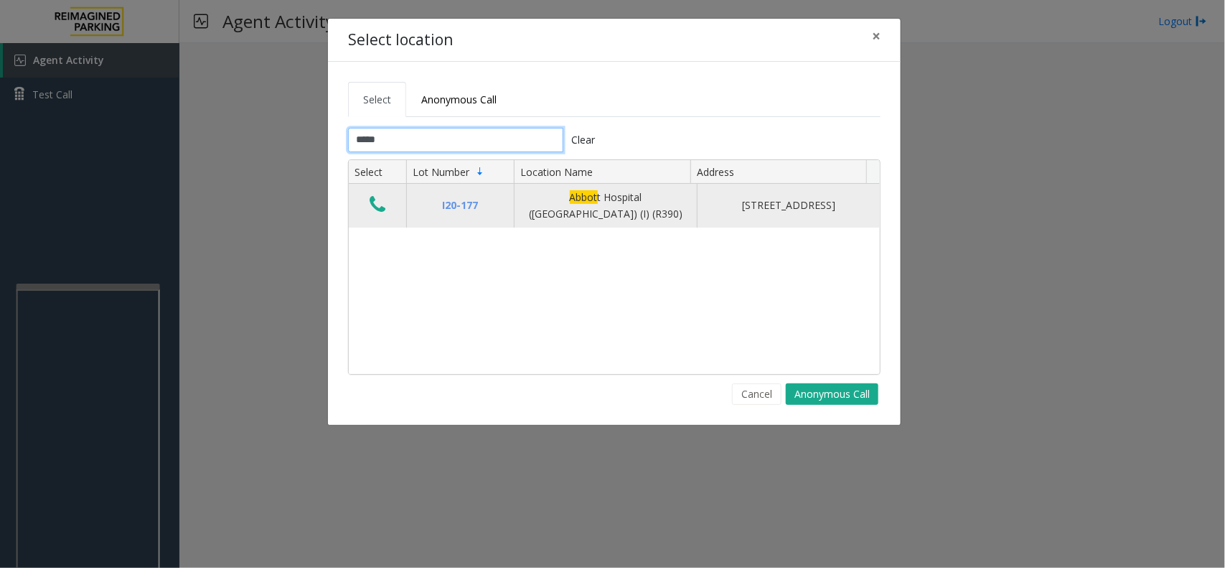
type input "*****"
click at [379, 209] on icon "Data table" at bounding box center [378, 205] width 16 height 20
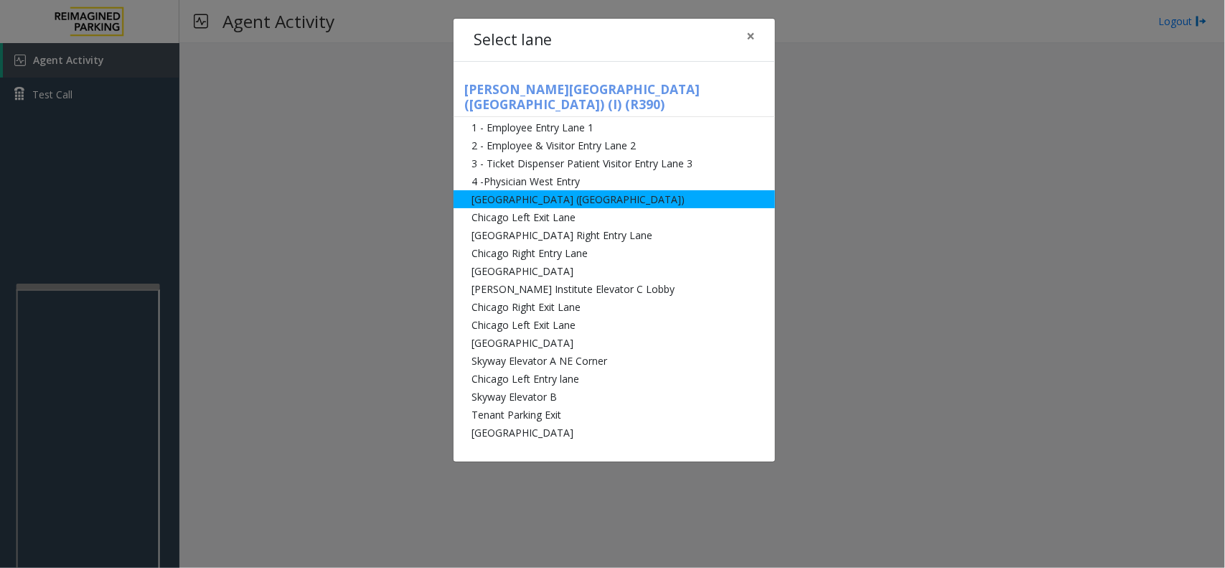
click at [553, 190] on li "[GEOGRAPHIC_DATA] ([GEOGRAPHIC_DATA])" at bounding box center [615, 199] width 322 height 18
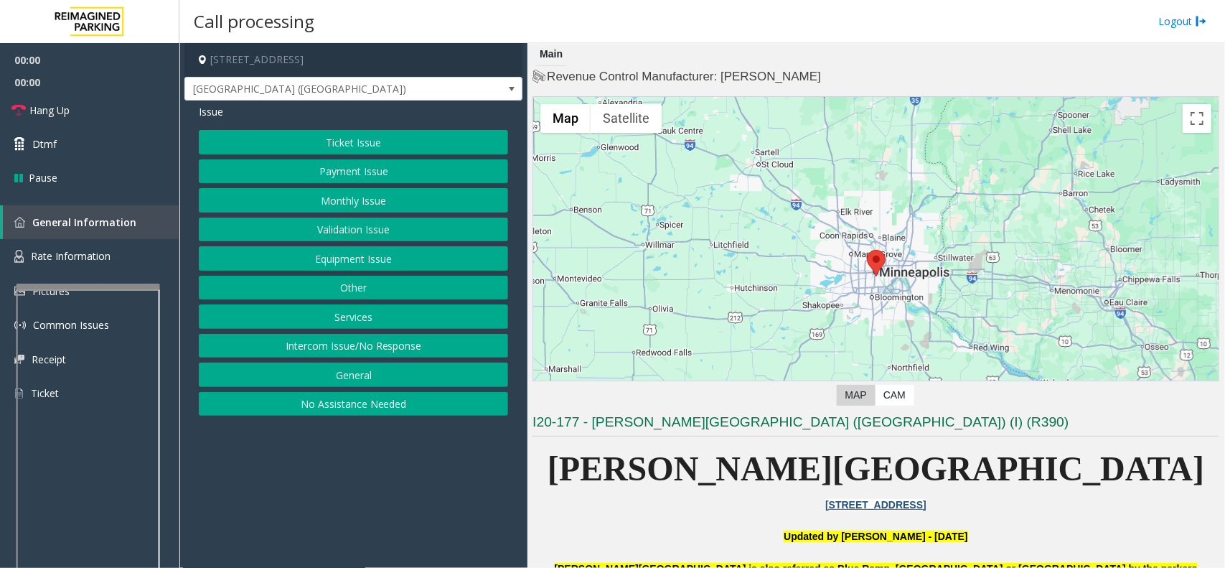
scroll to position [449, 0]
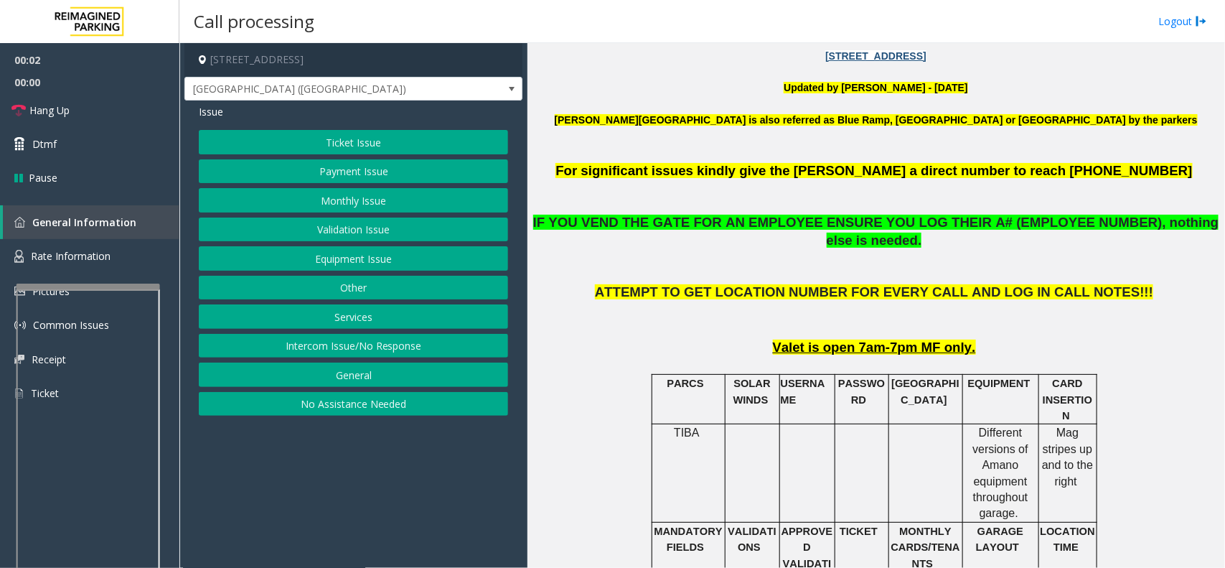
click at [352, 255] on button "Equipment Issue" at bounding box center [353, 258] width 309 height 24
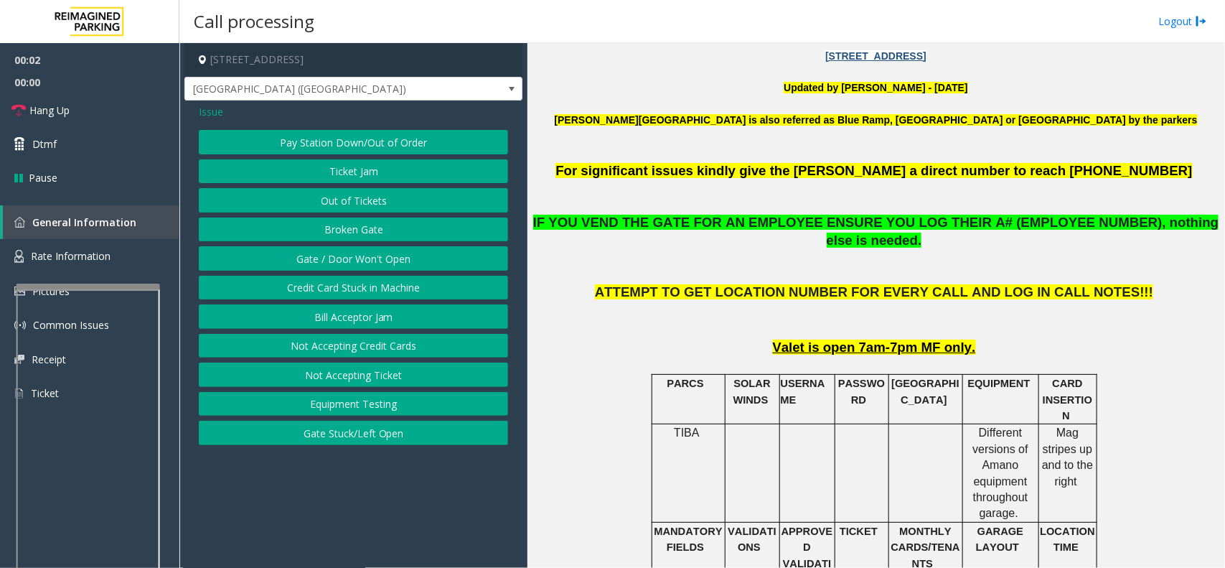
click at [352, 255] on button "Gate / Door Won't Open" at bounding box center [353, 258] width 309 height 24
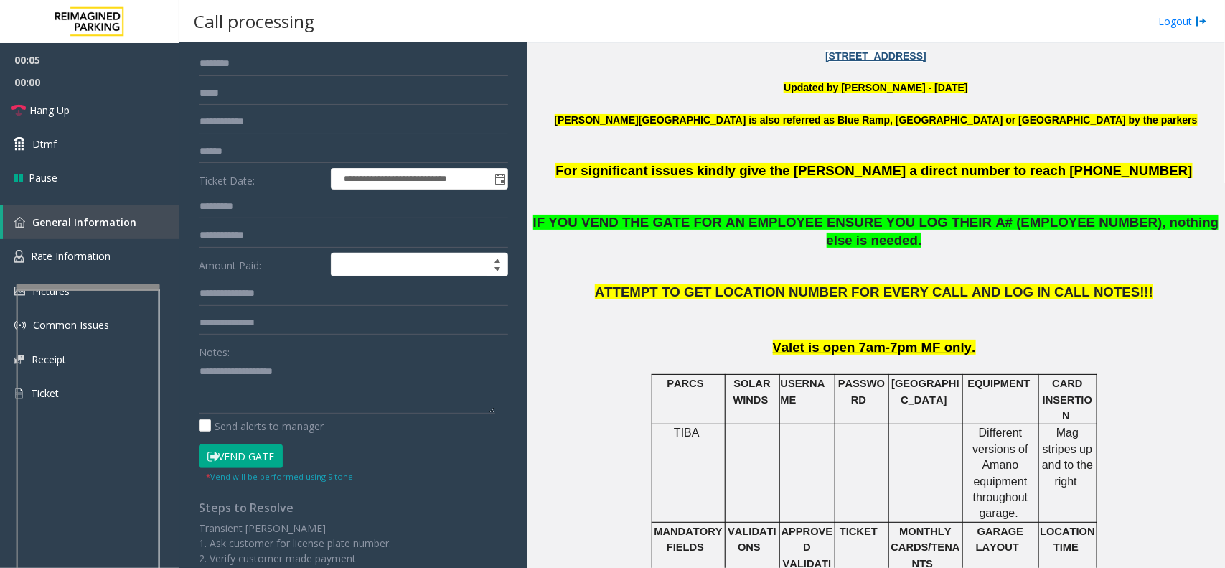
scroll to position [0, 0]
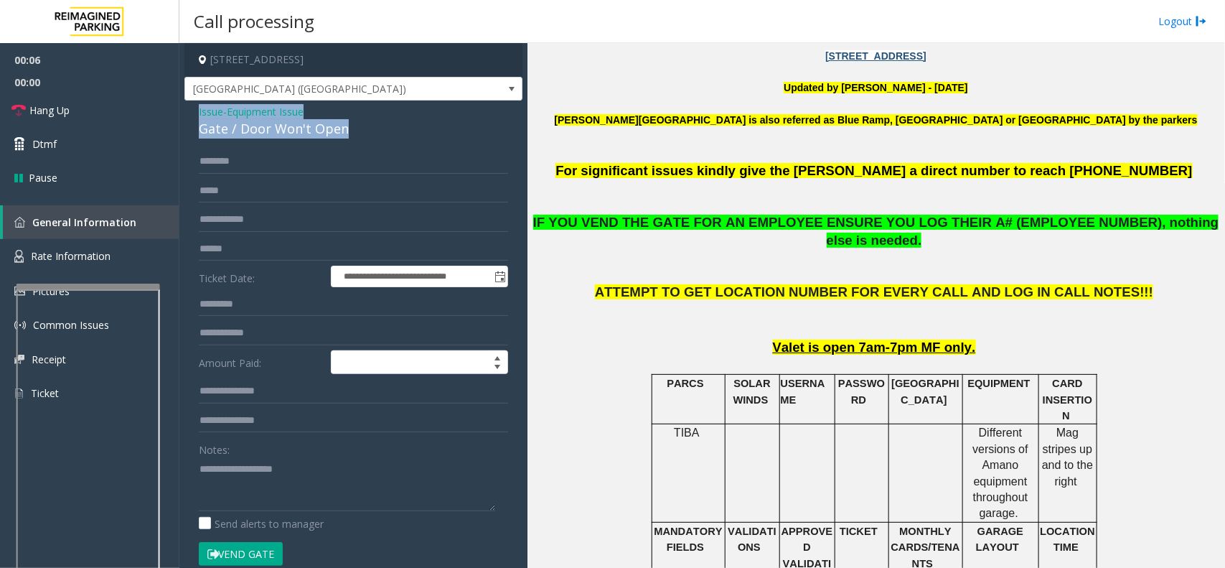
drag, startPoint x: 366, startPoint y: 129, endPoint x: 196, endPoint y: 105, distance: 171.8
click at [194, 103] on div "**********" at bounding box center [353, 463] width 338 height 727
click at [267, 504] on button "Vend Gate" at bounding box center [241, 554] width 84 height 24
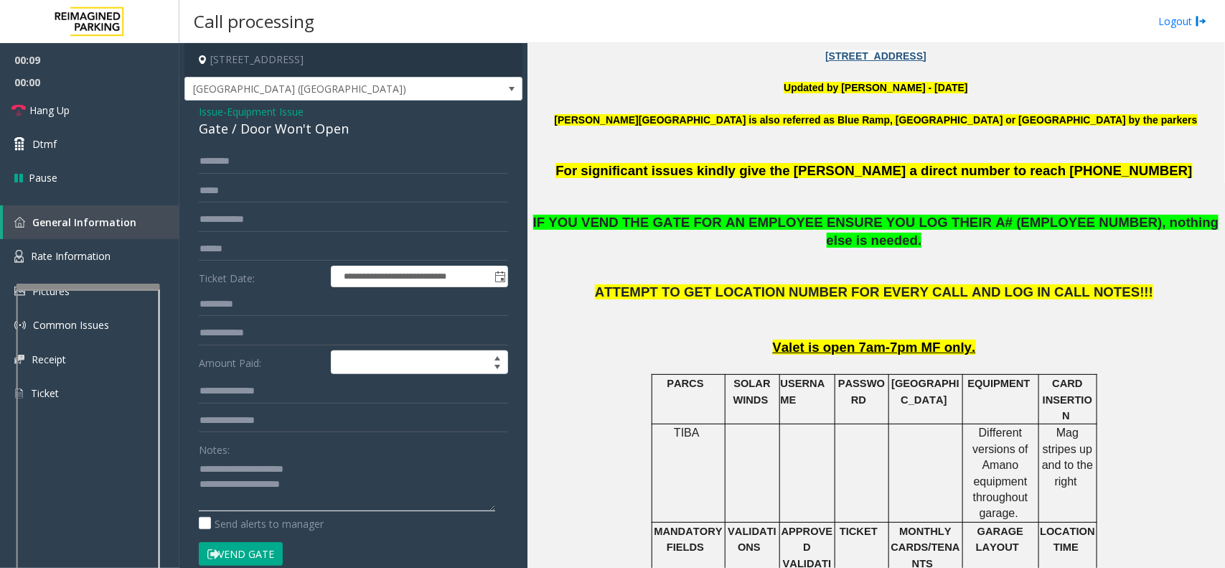
click at [345, 481] on textarea at bounding box center [347, 484] width 296 height 54
type textarea "**********"
click at [73, 98] on link "Hang Up" at bounding box center [89, 110] width 179 height 34
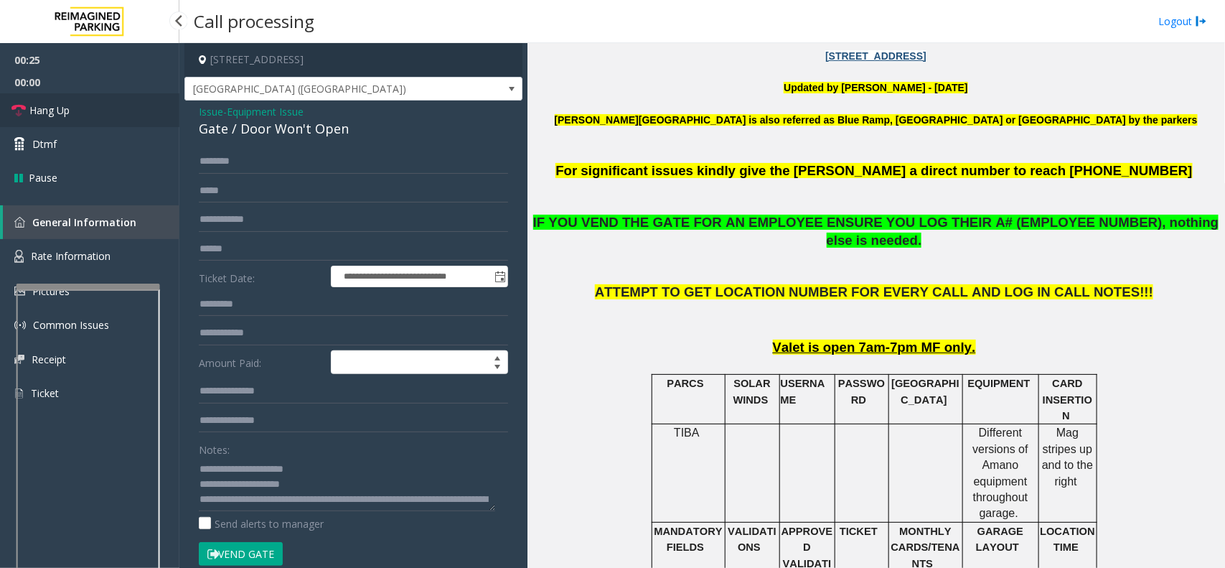
click at [73, 98] on link "Hang Up" at bounding box center [89, 110] width 179 height 34
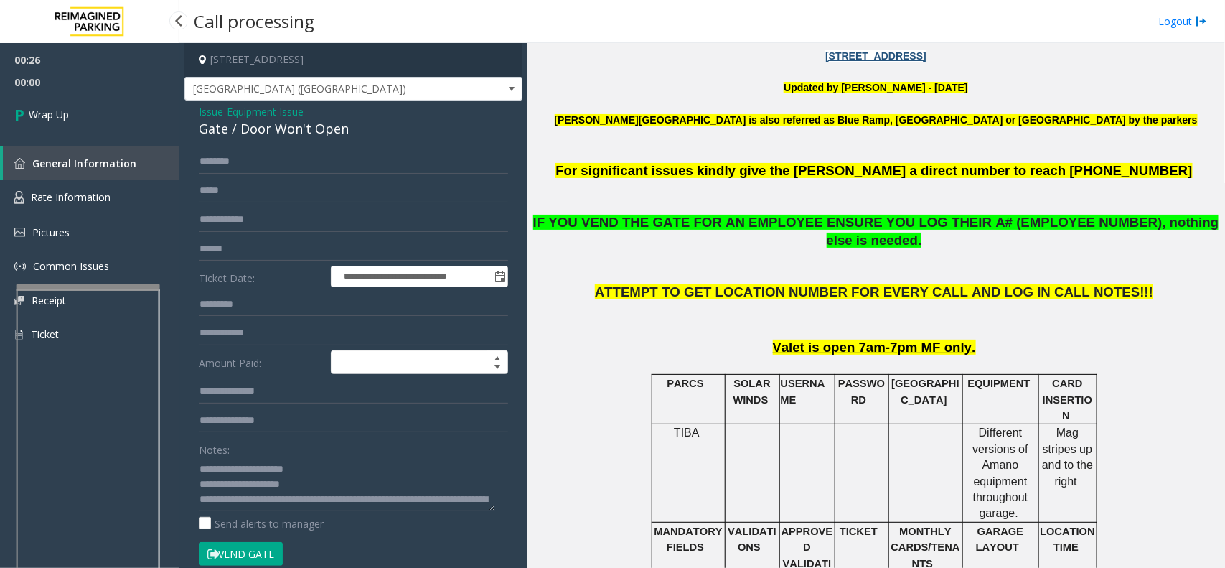
click at [73, 98] on link "Wrap Up" at bounding box center [89, 114] width 179 height 42
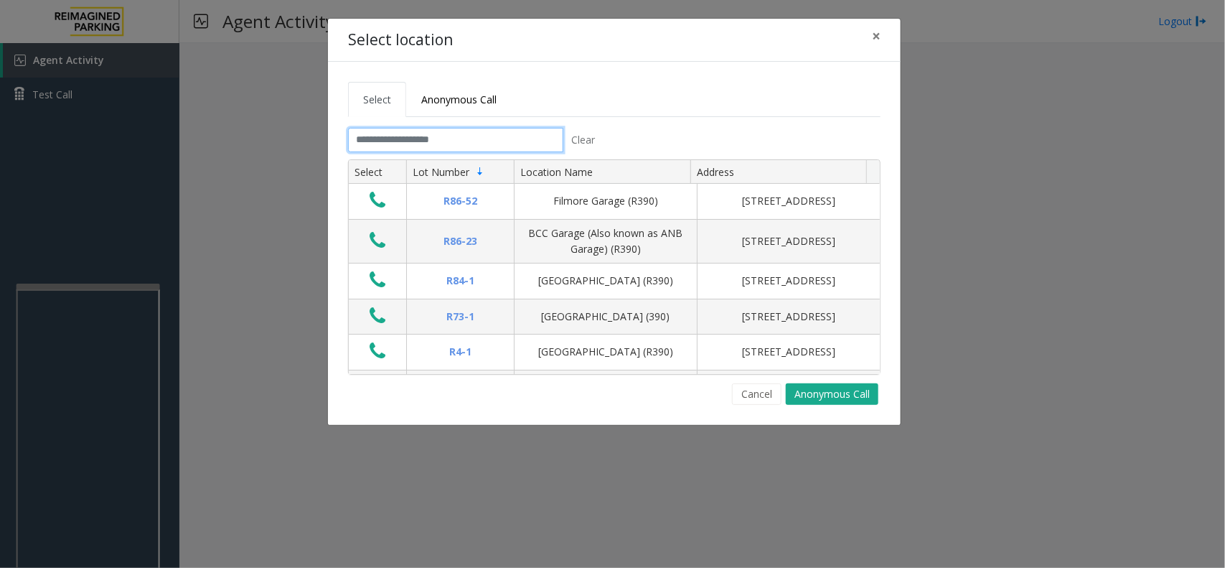
click at [432, 140] on input "text" at bounding box center [455, 140] width 215 height 24
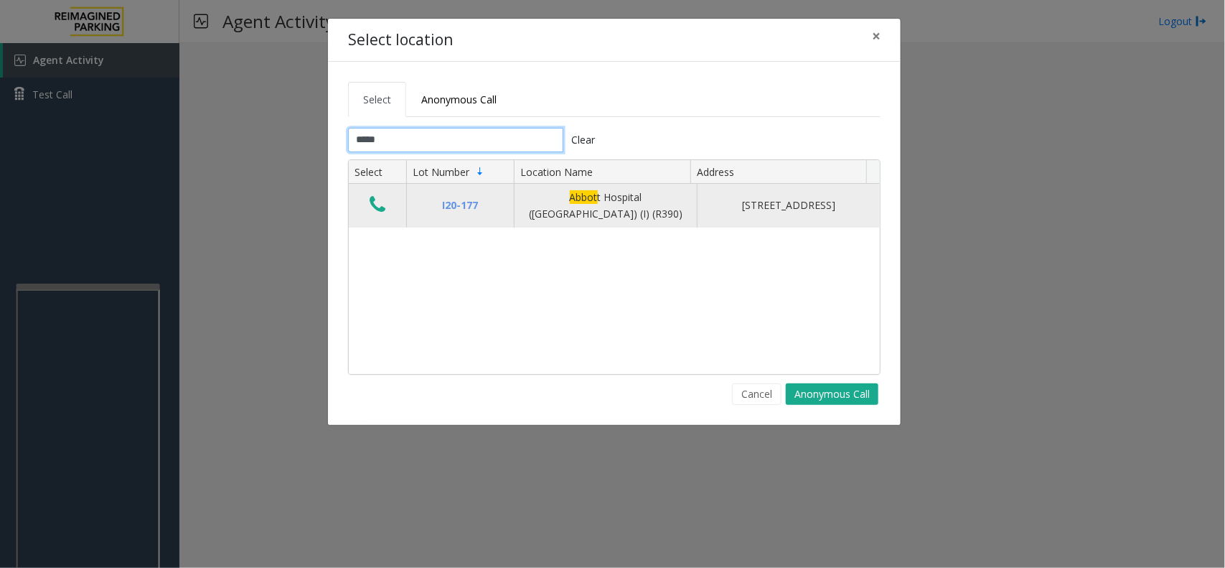
type input "*****"
click at [384, 206] on icon "Data table" at bounding box center [378, 205] width 16 height 20
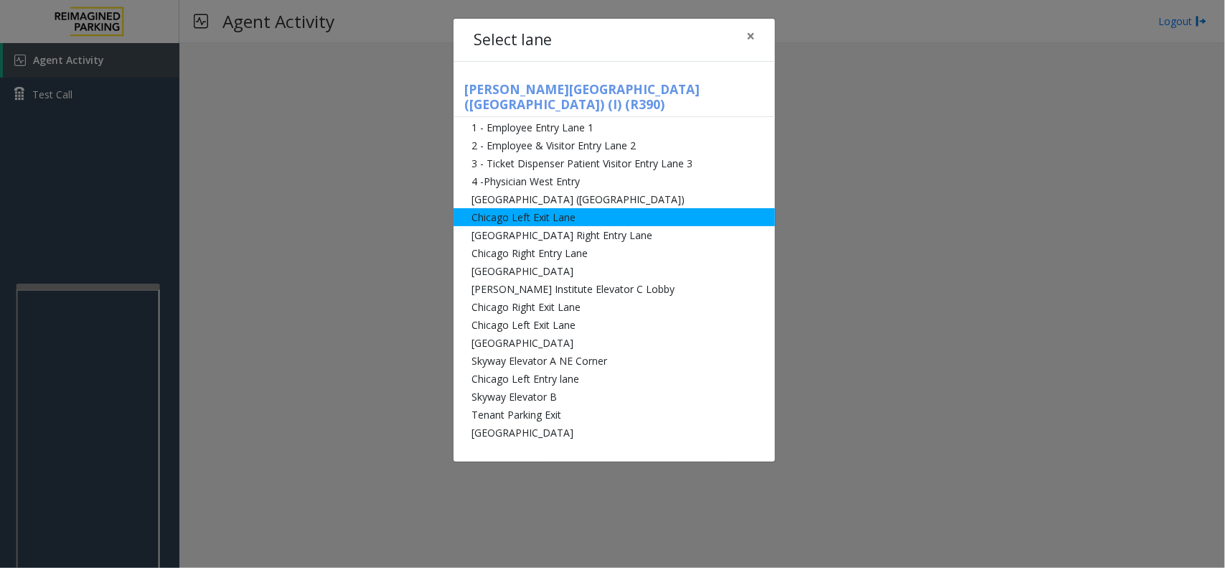
click at [558, 208] on li "Chicago Left Exit Lane" at bounding box center [615, 217] width 322 height 18
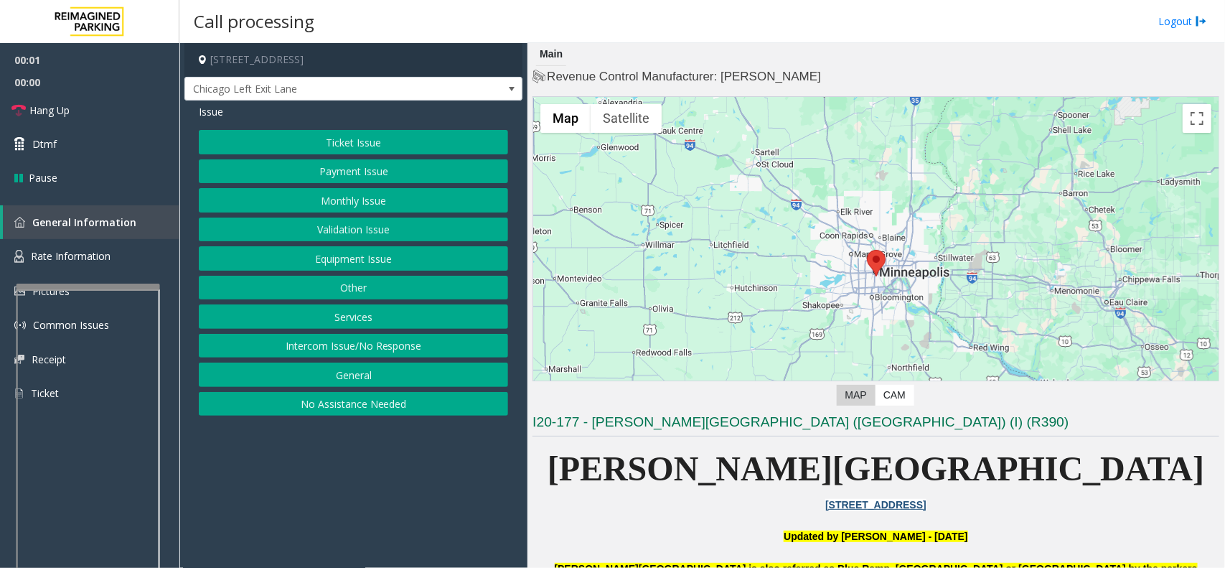
click at [357, 256] on button "Equipment Issue" at bounding box center [353, 258] width 309 height 24
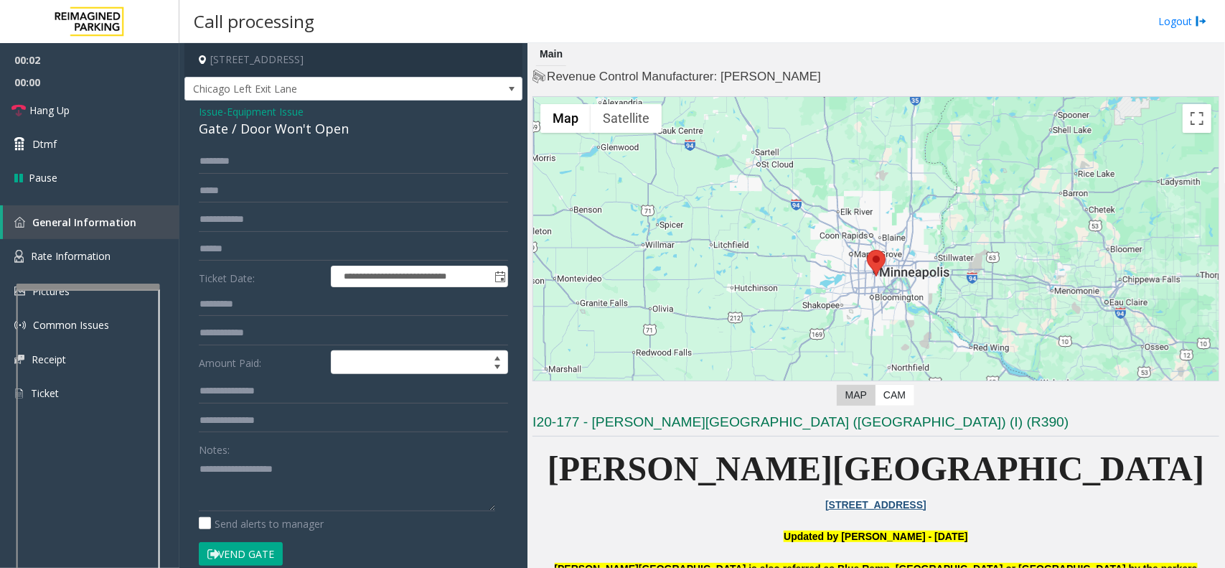
click at [260, 504] on button "Vend Gate" at bounding box center [241, 554] width 84 height 24
click at [235, 134] on div "Gate / Door Won't Open" at bounding box center [353, 128] width 309 height 19
drag, startPoint x: 273, startPoint y: 116, endPoint x: 282, endPoint y: 130, distance: 16.7
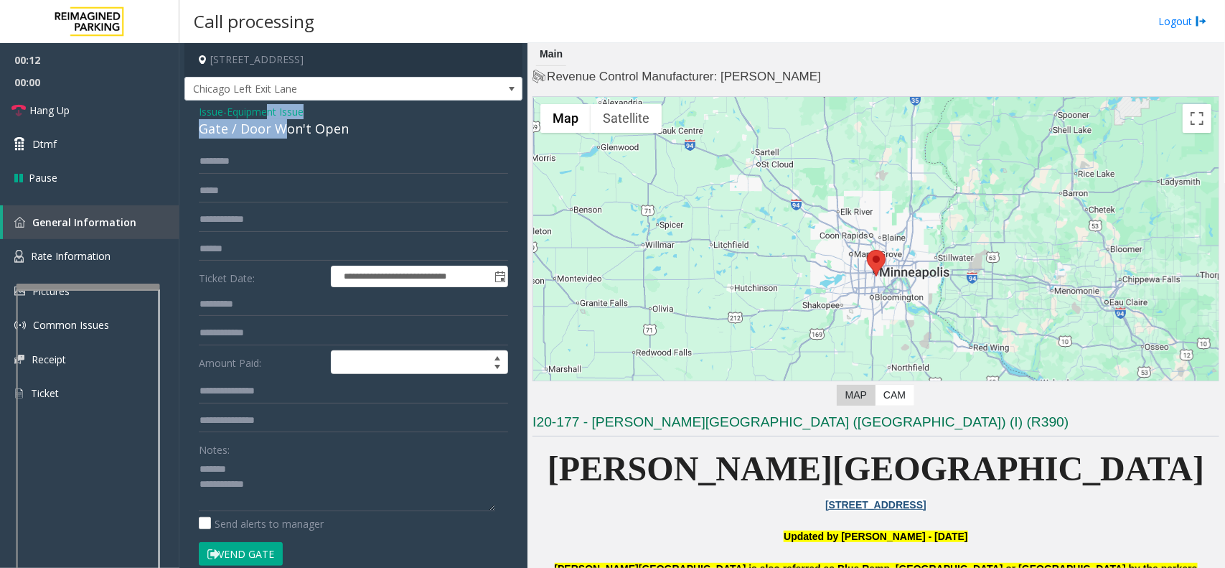
click at [282, 130] on div "Issue - Equipment Issue Gate / Door Won't Open" at bounding box center [353, 121] width 309 height 34
click at [273, 129] on div "Gate / Door Won't Open" at bounding box center [353, 128] width 309 height 19
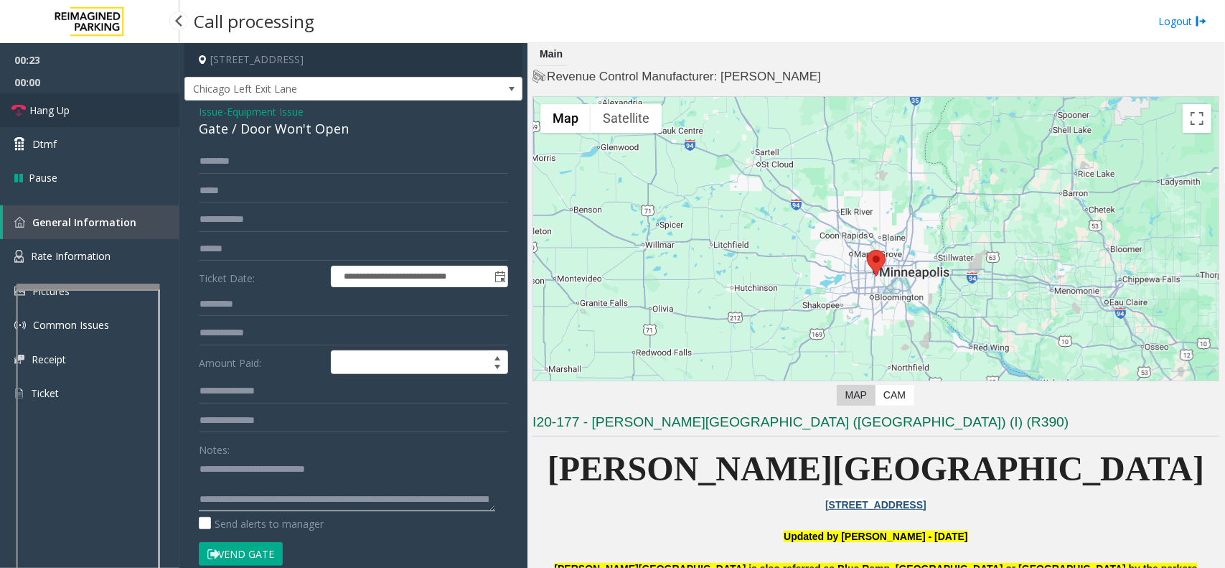
type textarea "**********"
click at [93, 99] on link "Hang Up" at bounding box center [89, 110] width 179 height 34
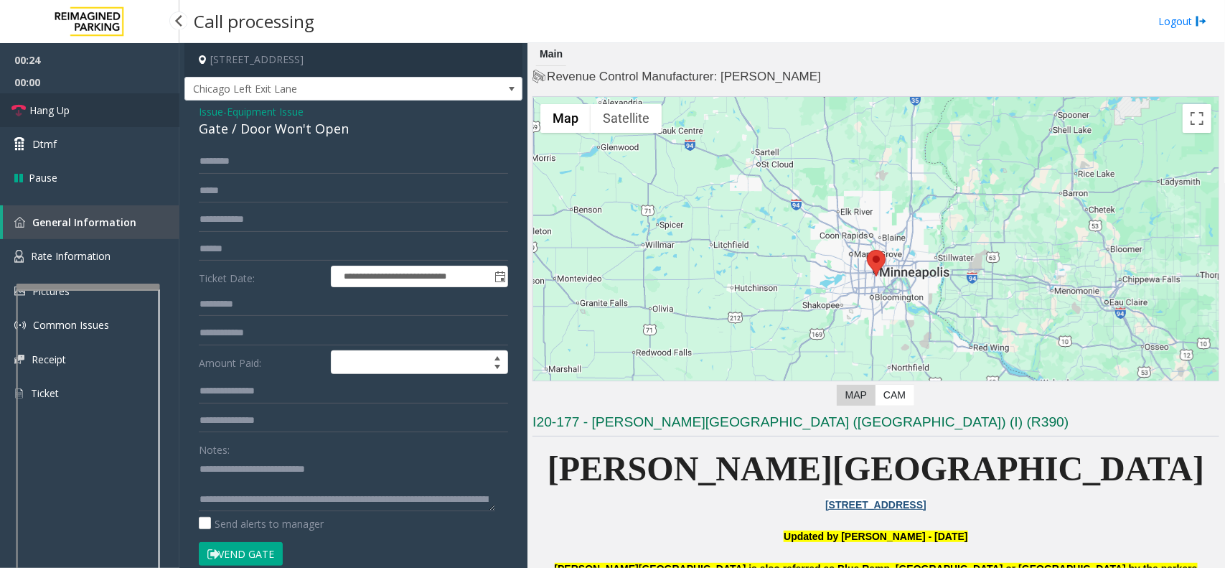
click at [93, 99] on link "Hang Up" at bounding box center [89, 110] width 179 height 34
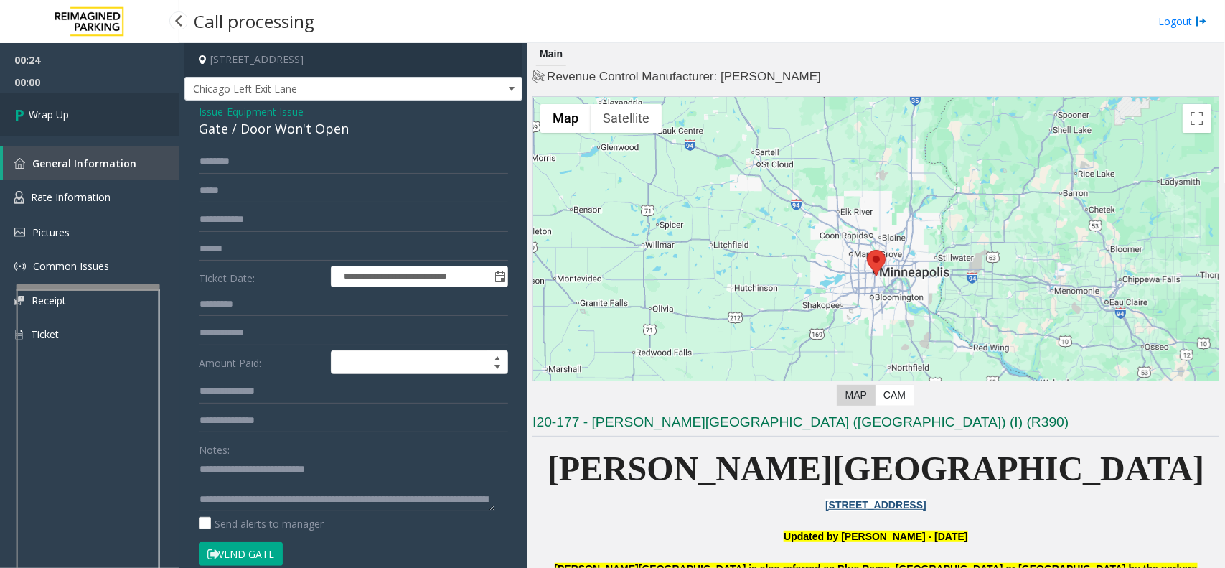
click at [93, 99] on link "Wrap Up" at bounding box center [89, 114] width 179 height 42
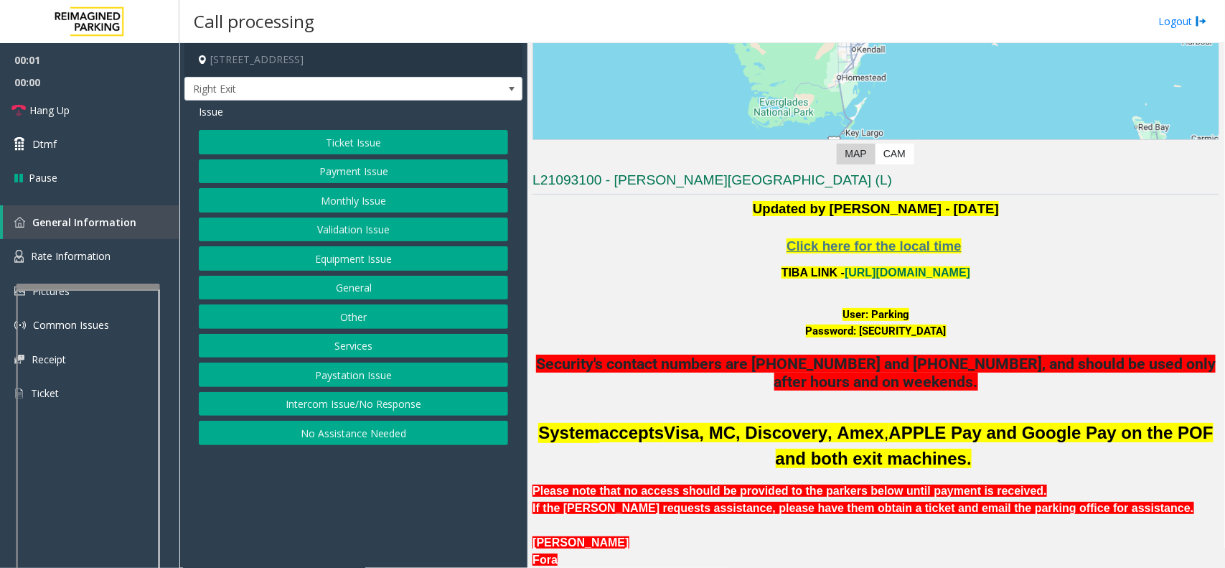
scroll to position [269, 0]
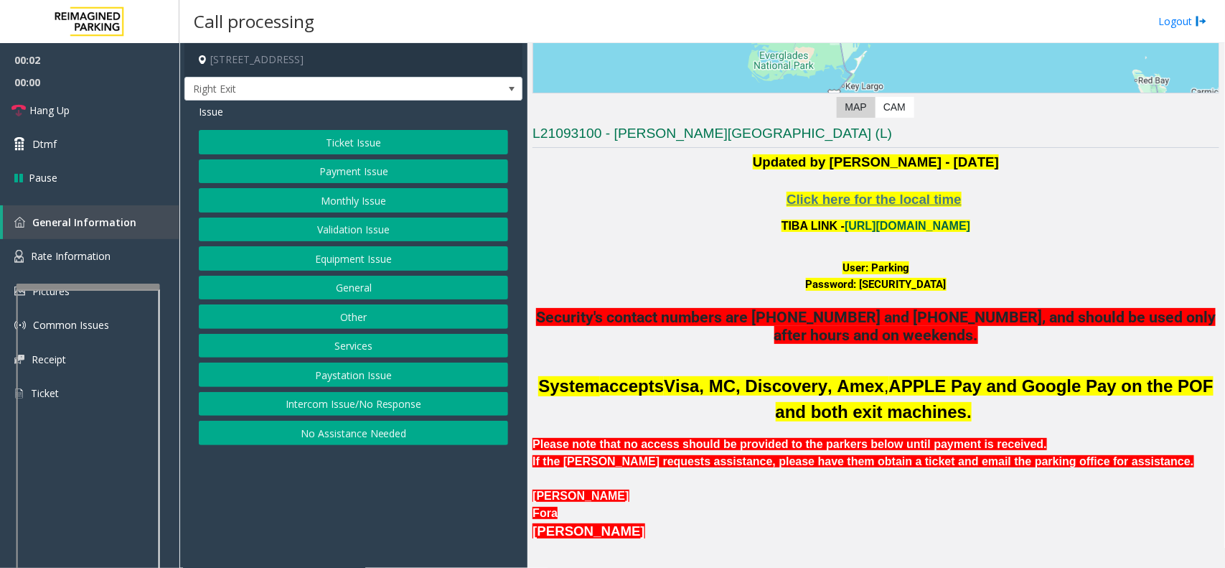
click at [871, 220] on link "https://wellsfargoctr-web.sp.tibaparking.net/" at bounding box center [908, 226] width 126 height 12
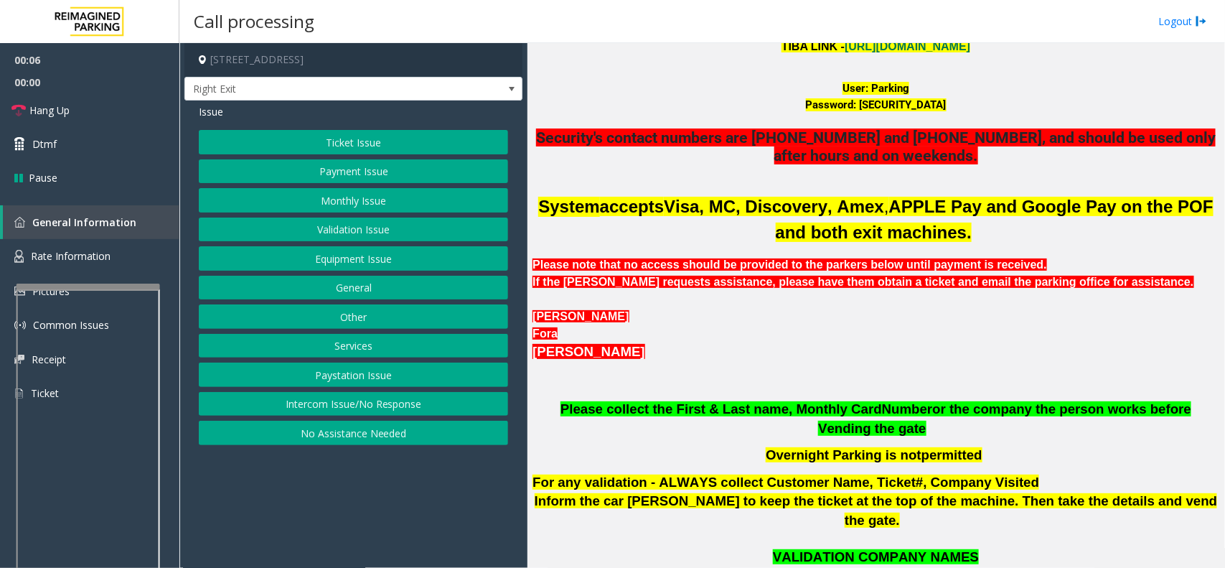
scroll to position [628, 0]
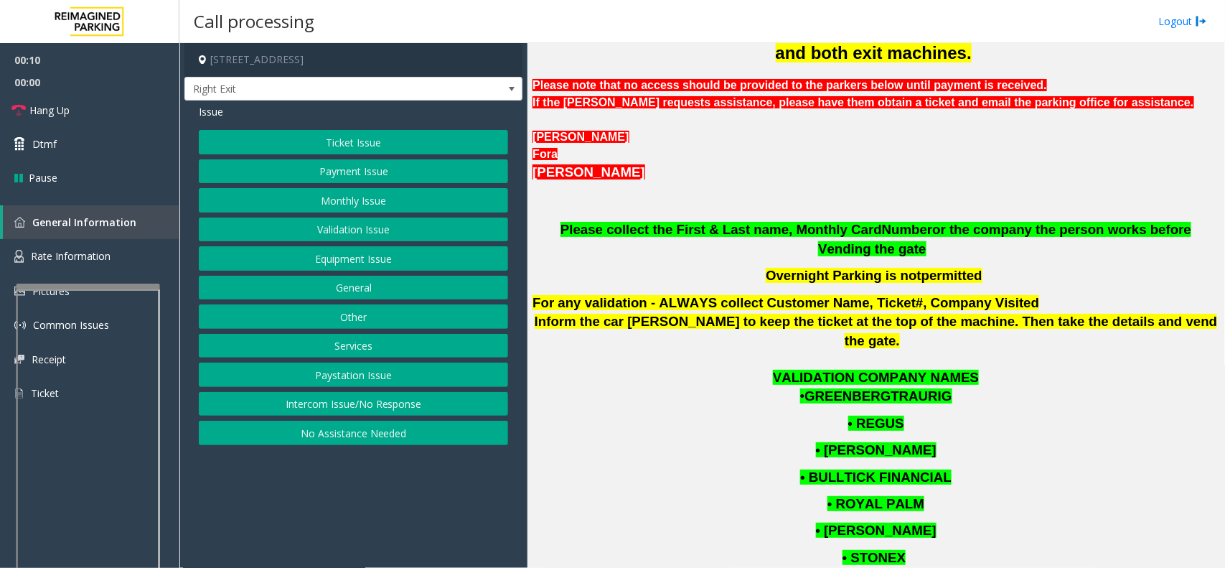
click at [325, 138] on button "Ticket Issue" at bounding box center [353, 142] width 309 height 24
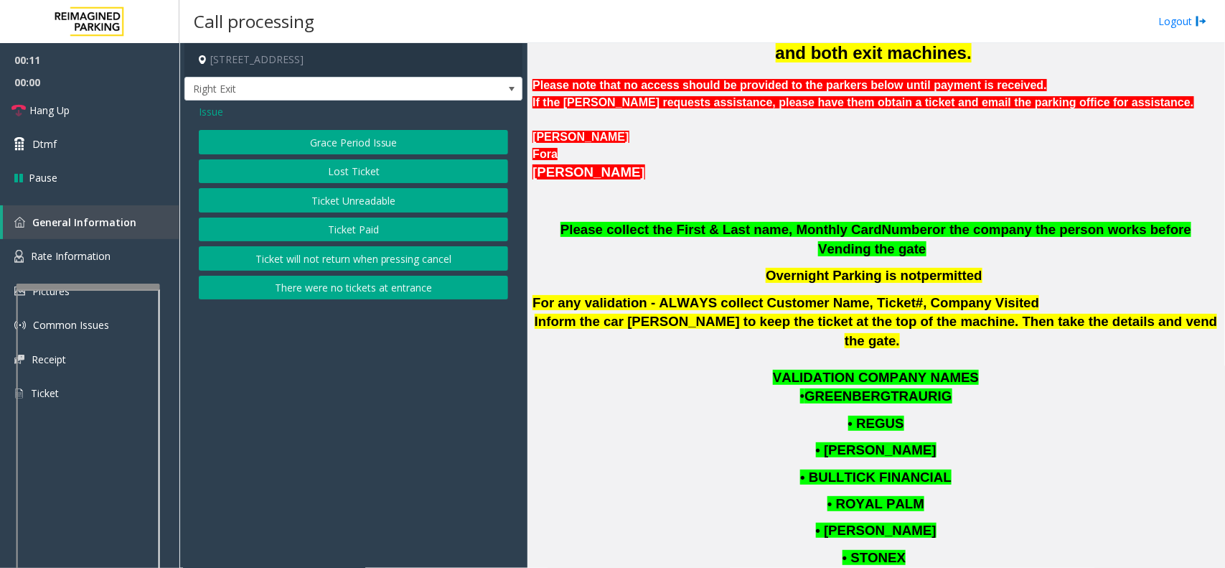
click at [342, 293] on button "There were no tickets at entrance" at bounding box center [353, 288] width 309 height 24
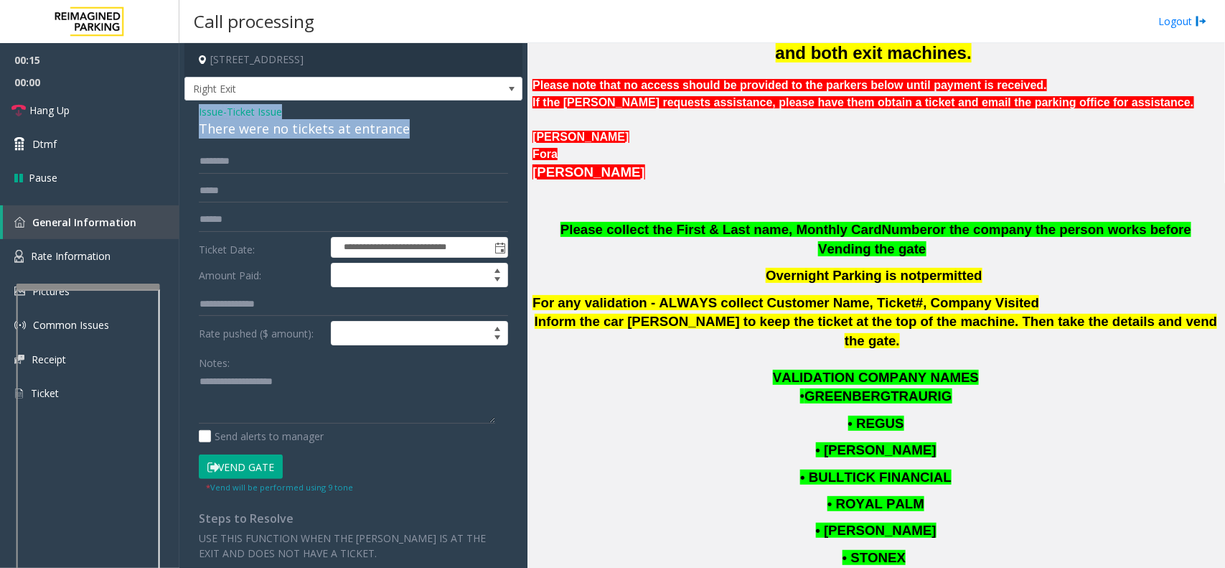
drag, startPoint x: 413, startPoint y: 124, endPoint x: 190, endPoint y: 111, distance: 222.9
click at [190, 111] on div "**********" at bounding box center [353, 427] width 338 height 655
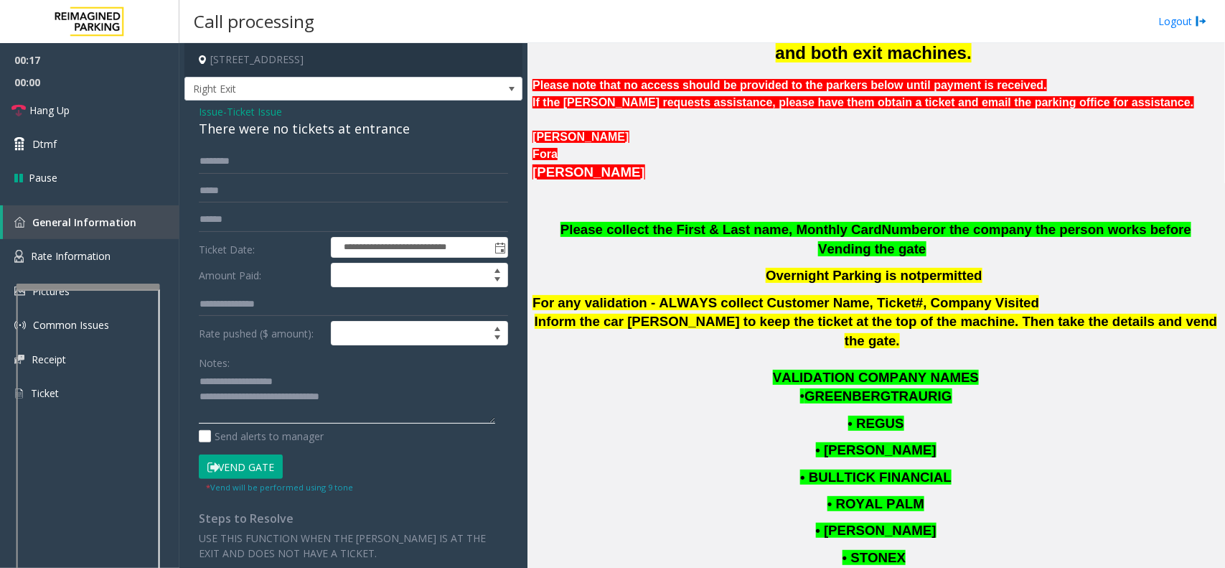
click at [371, 404] on textarea at bounding box center [347, 397] width 296 height 54
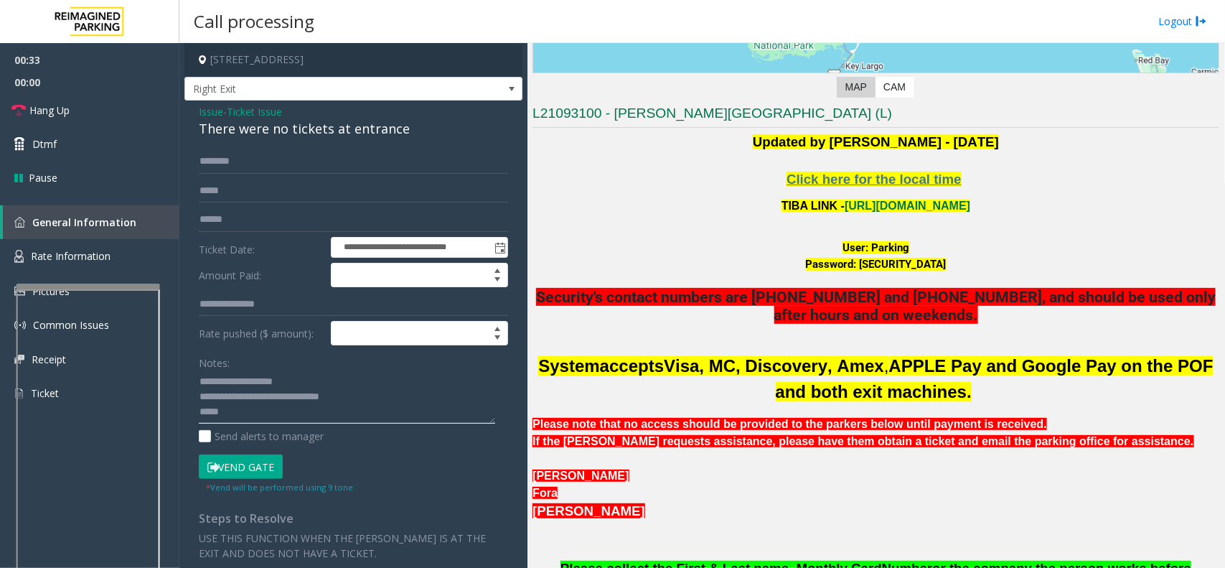
scroll to position [269, 0]
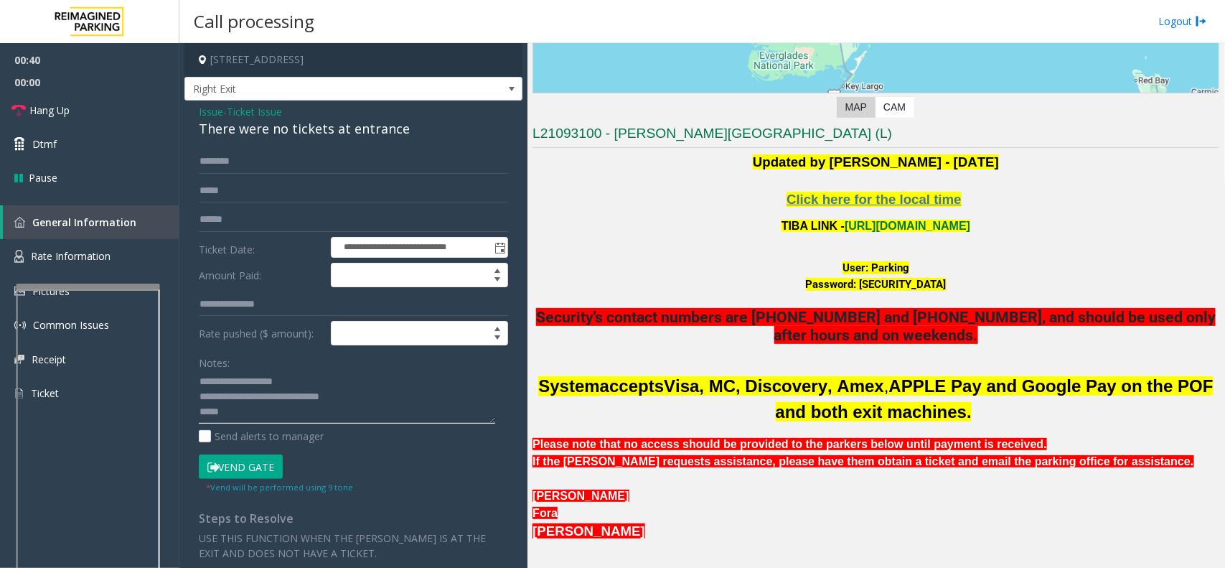
type textarea "**********"
click at [250, 161] on input "text" at bounding box center [353, 161] width 309 height 24
type input "****"
click at [880, 271] on font "User: Parking" at bounding box center [876, 267] width 67 height 13
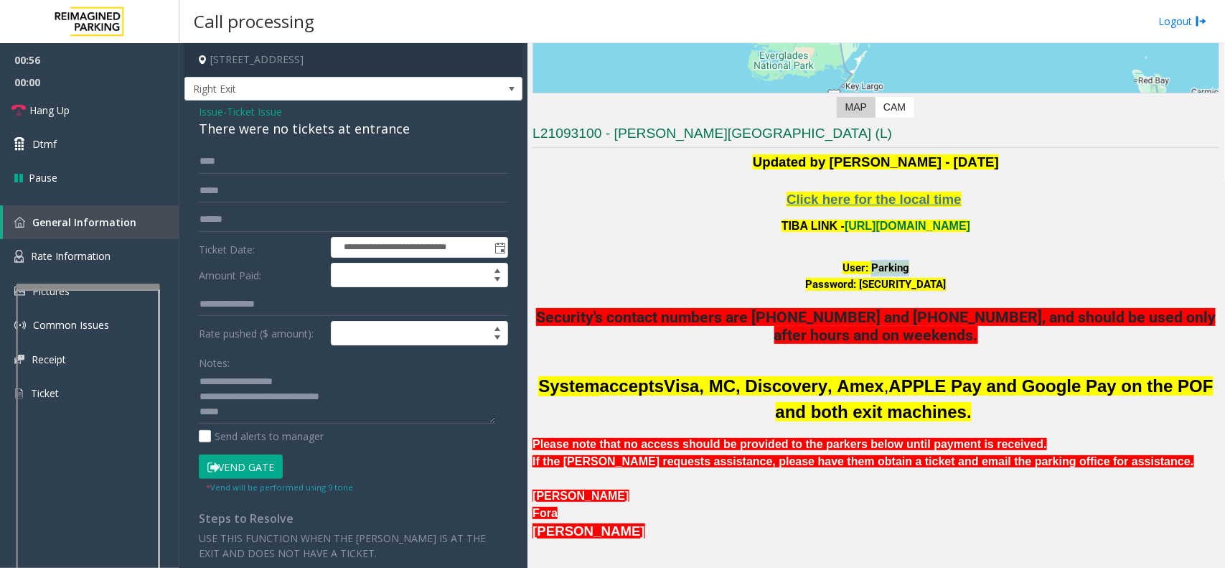
drag, startPoint x: 848, startPoint y: 288, endPoint x: 950, endPoint y: 285, distance: 102.0
click at [950, 285] on div "Password: P@rking@21093100" at bounding box center [876, 284] width 687 height 17
click at [262, 110] on span "Ticket Issue" at bounding box center [254, 111] width 55 height 15
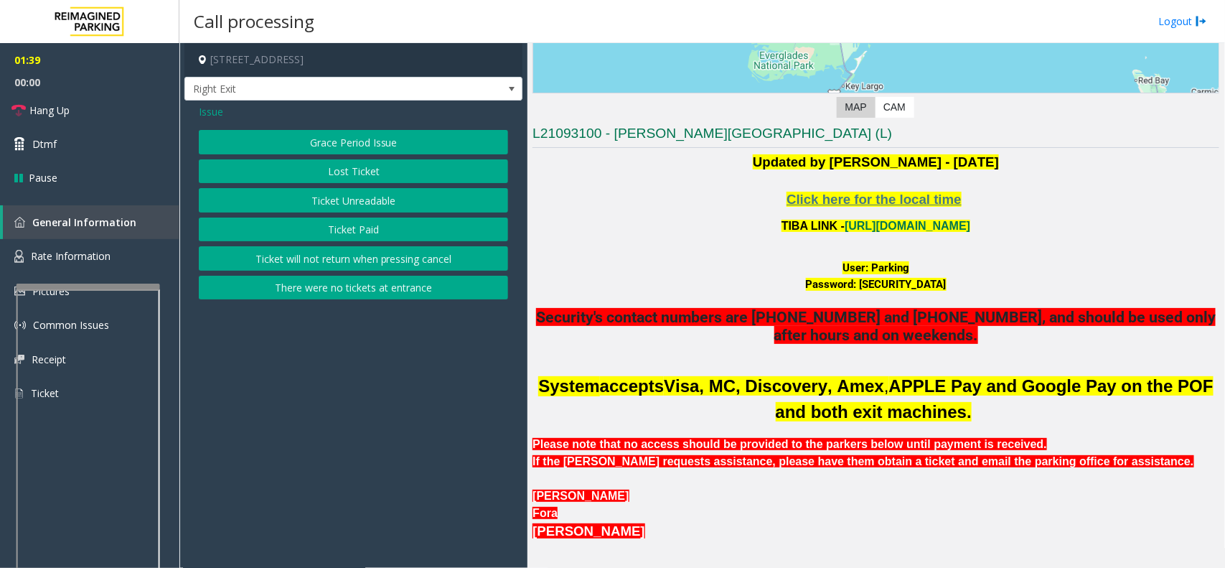
click at [207, 110] on span "Issue" at bounding box center [211, 111] width 24 height 15
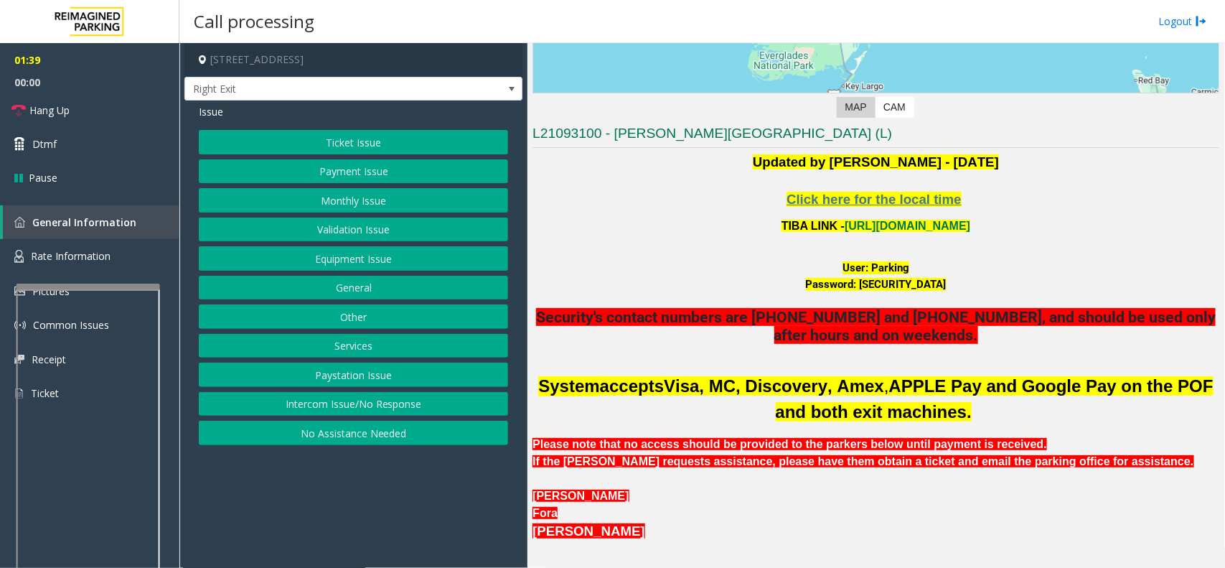
click at [331, 194] on button "Monthly Issue" at bounding box center [353, 200] width 309 height 24
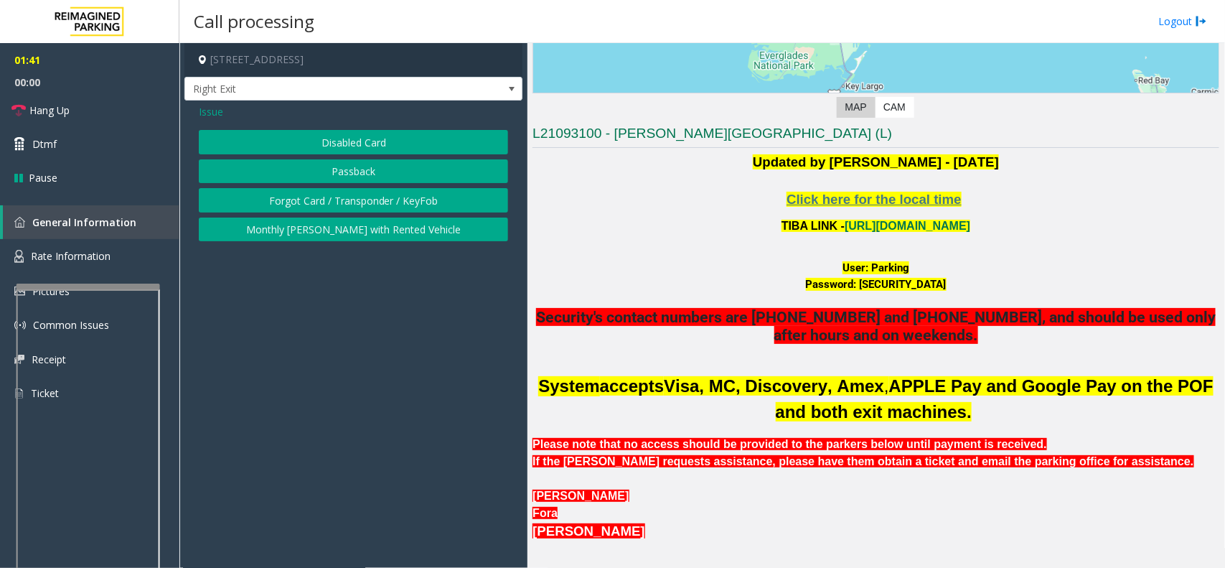
click at [354, 148] on button "Disabled Card" at bounding box center [353, 142] width 309 height 24
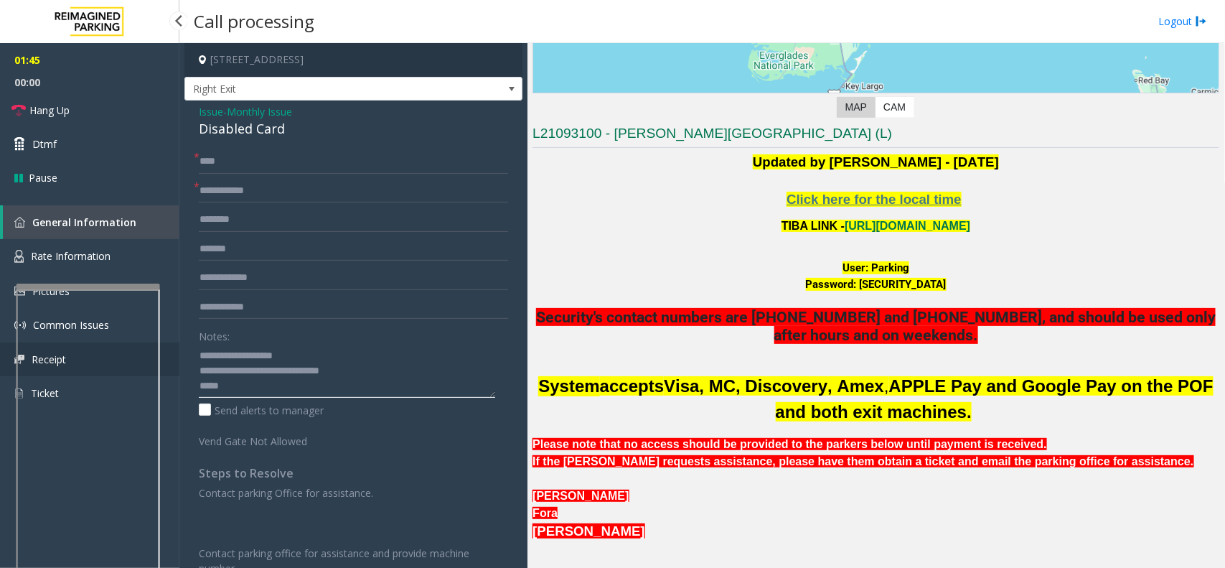
drag, startPoint x: 307, startPoint y: 388, endPoint x: 172, endPoint y: 347, distance: 141.2
click at [172, 347] on app-root "01:45 00:00 Hang Up Dtmf Pause General Information Rate Information Pictures Co…" at bounding box center [612, 284] width 1225 height 568
click at [266, 196] on input "text" at bounding box center [353, 191] width 309 height 24
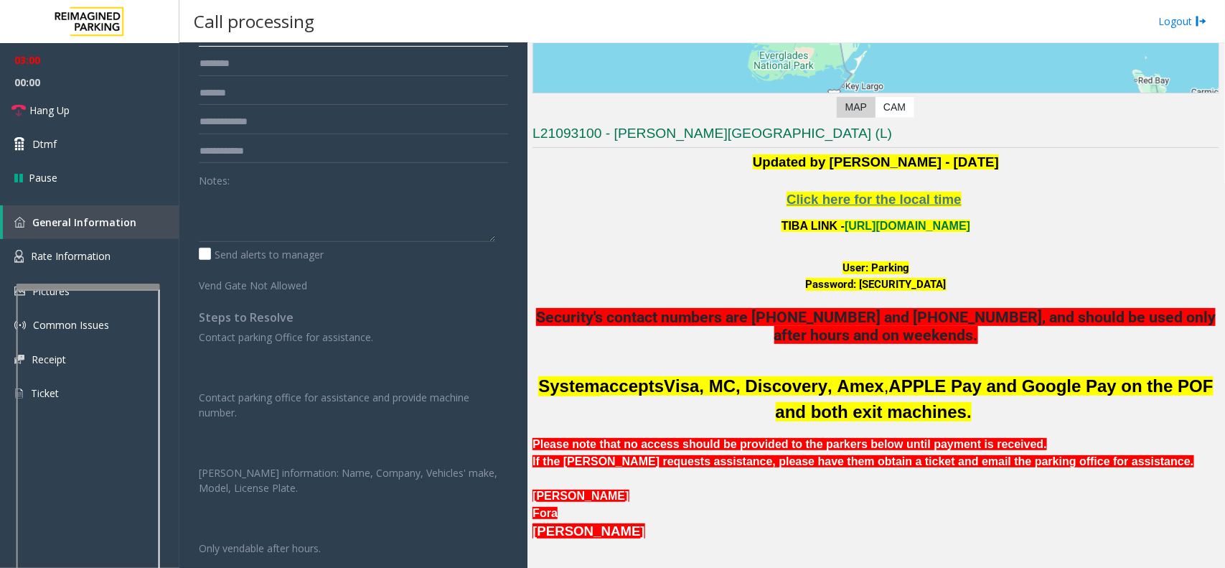
scroll to position [158, 0]
type input "****"
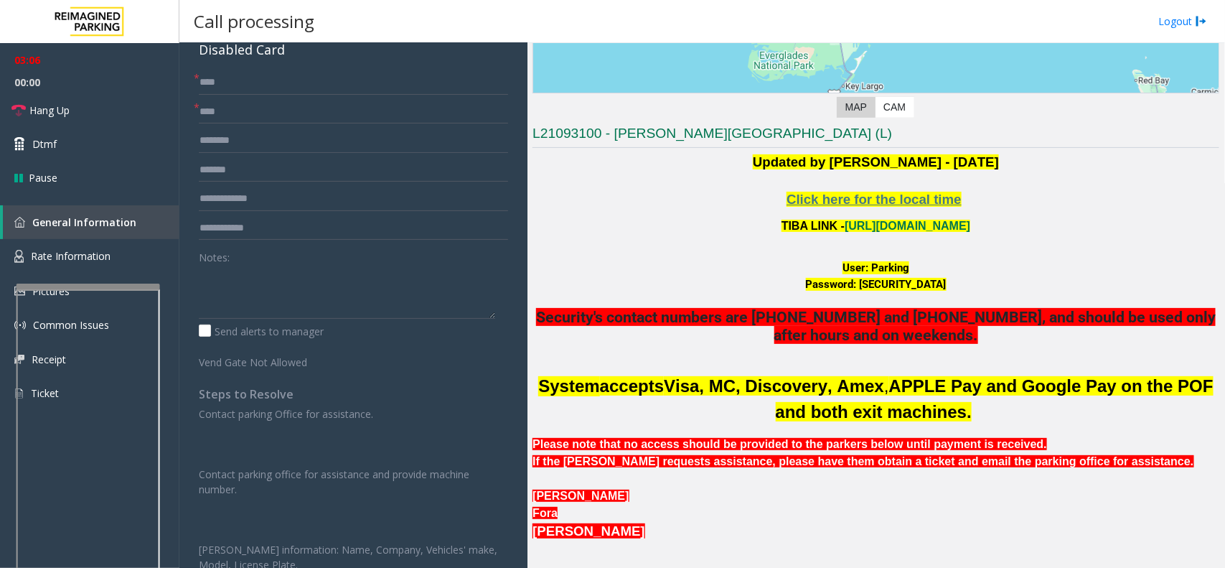
scroll to position [0, 0]
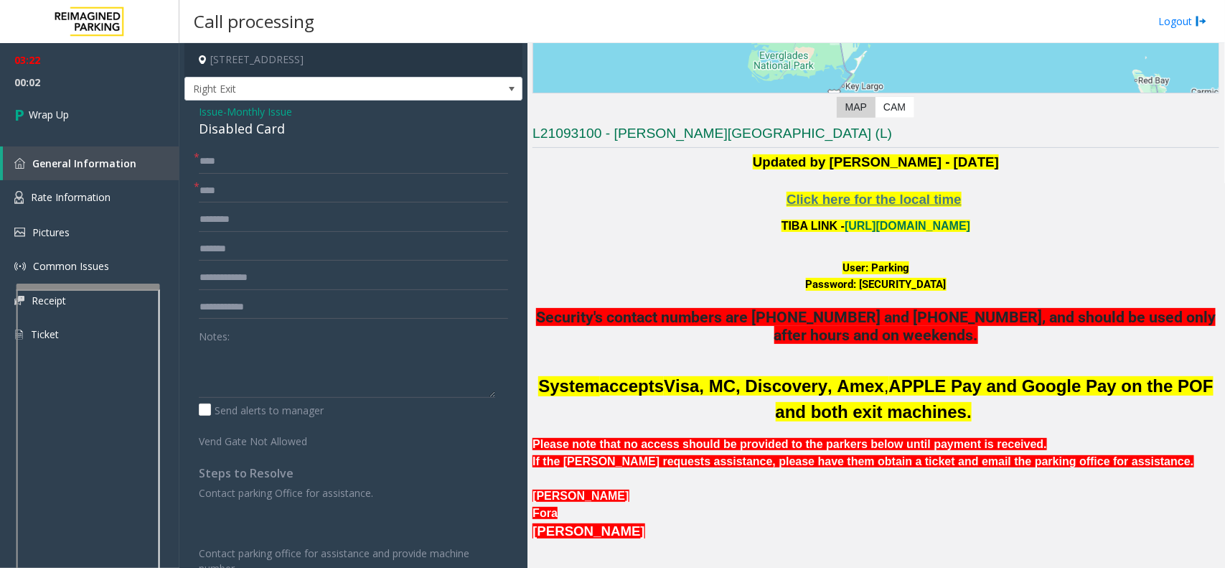
click at [213, 108] on span "Issue" at bounding box center [211, 111] width 24 height 15
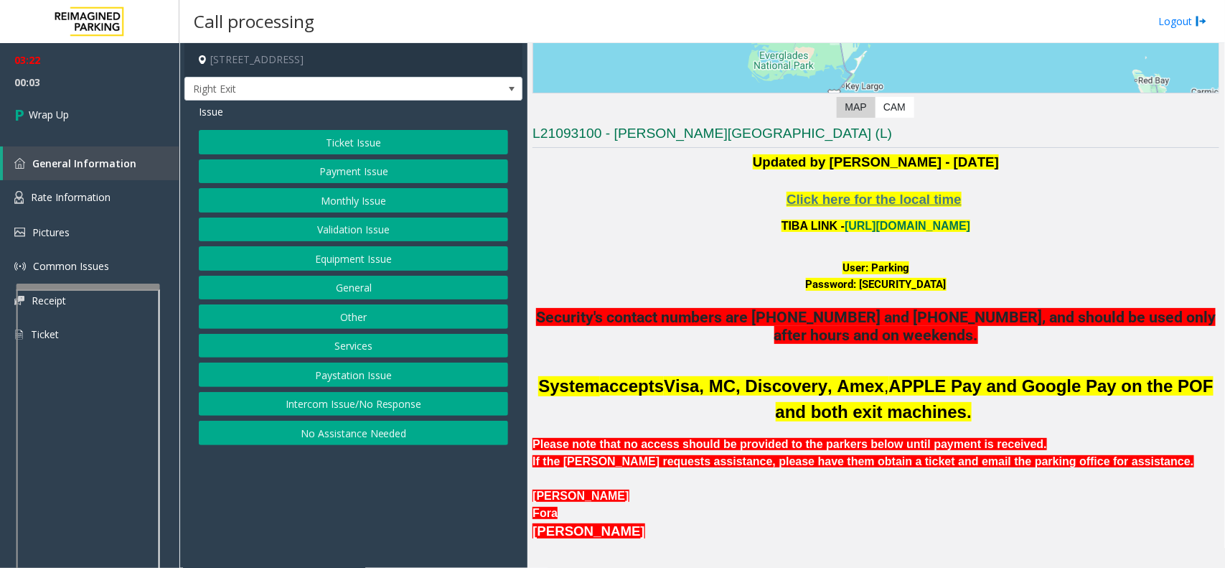
click at [334, 198] on button "Monthly Issue" at bounding box center [353, 200] width 309 height 24
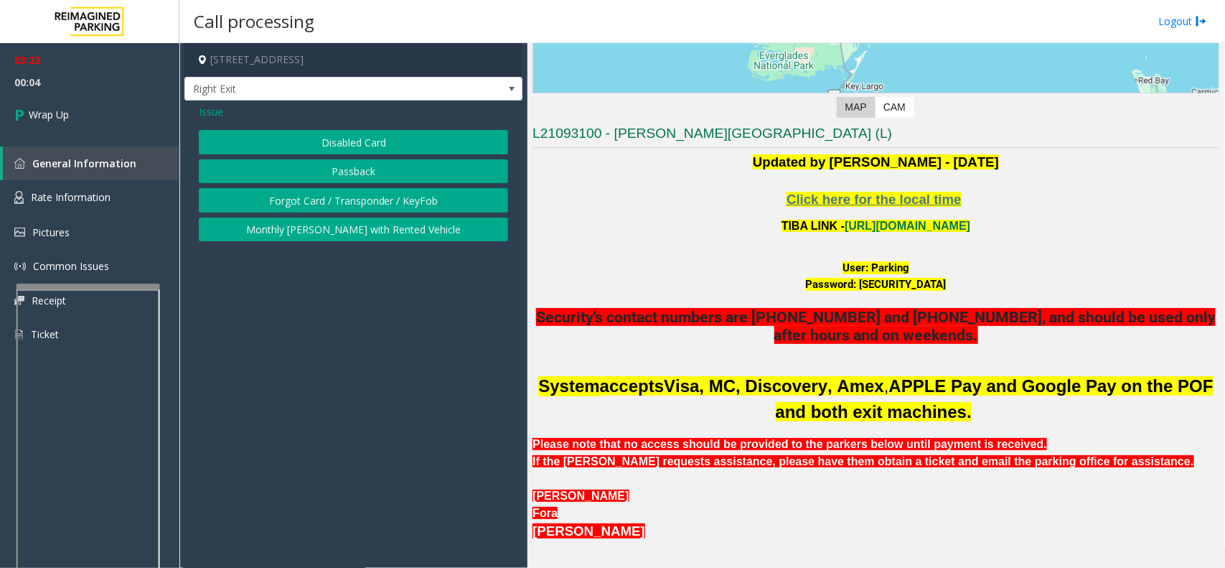
click at [352, 165] on button "Passback" at bounding box center [353, 171] width 309 height 24
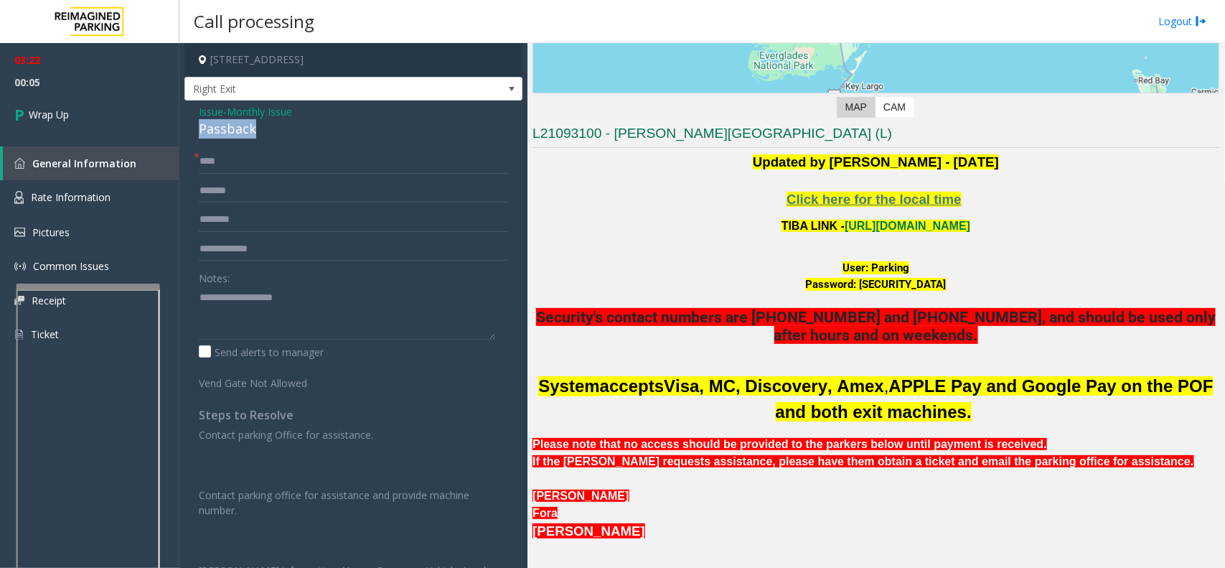
drag, startPoint x: 264, startPoint y: 126, endPoint x: 192, endPoint y: 124, distance: 72.5
click at [192, 124] on div "Issue - Monthly Issue Passback * **** Notes: Send alerts to manager Vend Gate N…" at bounding box center [353, 383] width 338 height 567
copy div "Passback"
click at [239, 282] on div "Notes:" at bounding box center [353, 303] width 309 height 74
click at [238, 300] on textarea at bounding box center [347, 313] width 296 height 54
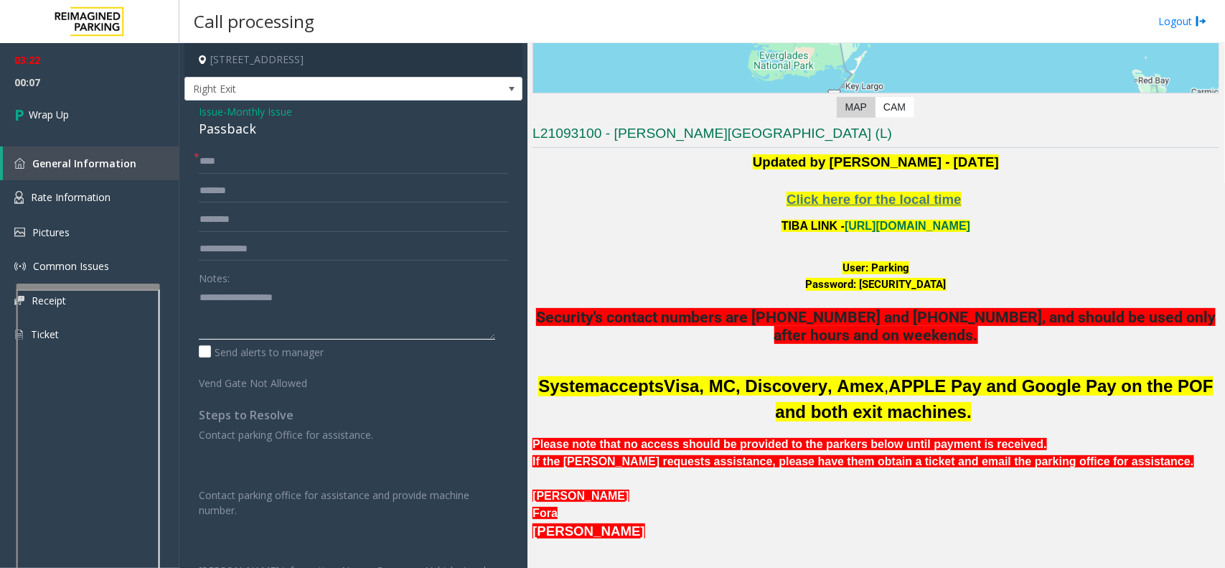
paste textarea "********"
drag, startPoint x: 271, startPoint y: 310, endPoint x: 264, endPoint y: 305, distance: 8.8
click at [264, 305] on textarea at bounding box center [347, 313] width 296 height 54
click at [266, 311] on textarea at bounding box center [347, 313] width 296 height 54
type textarea "**********"
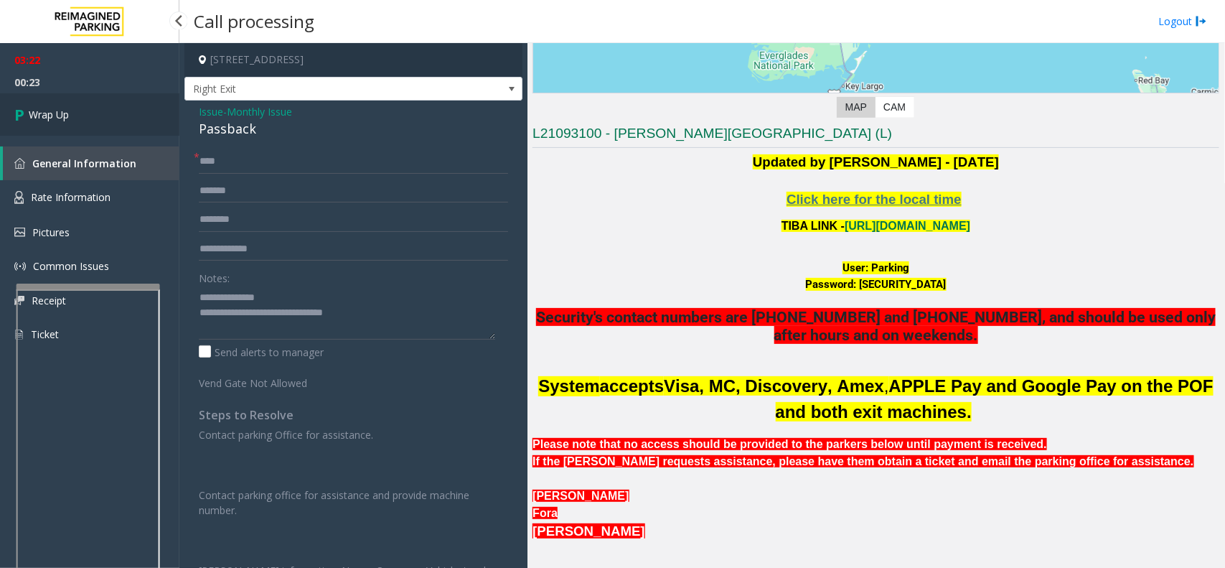
click at [90, 130] on link "Wrap Up" at bounding box center [89, 114] width 179 height 42
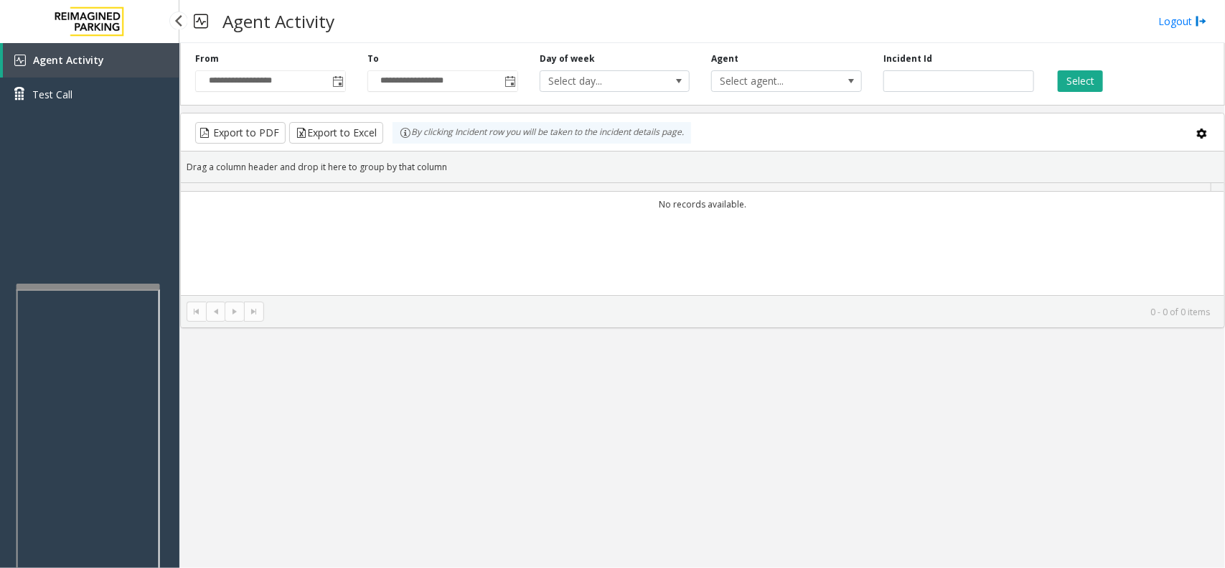
click at [94, 104] on link "Test Call" at bounding box center [89, 95] width 179 height 34
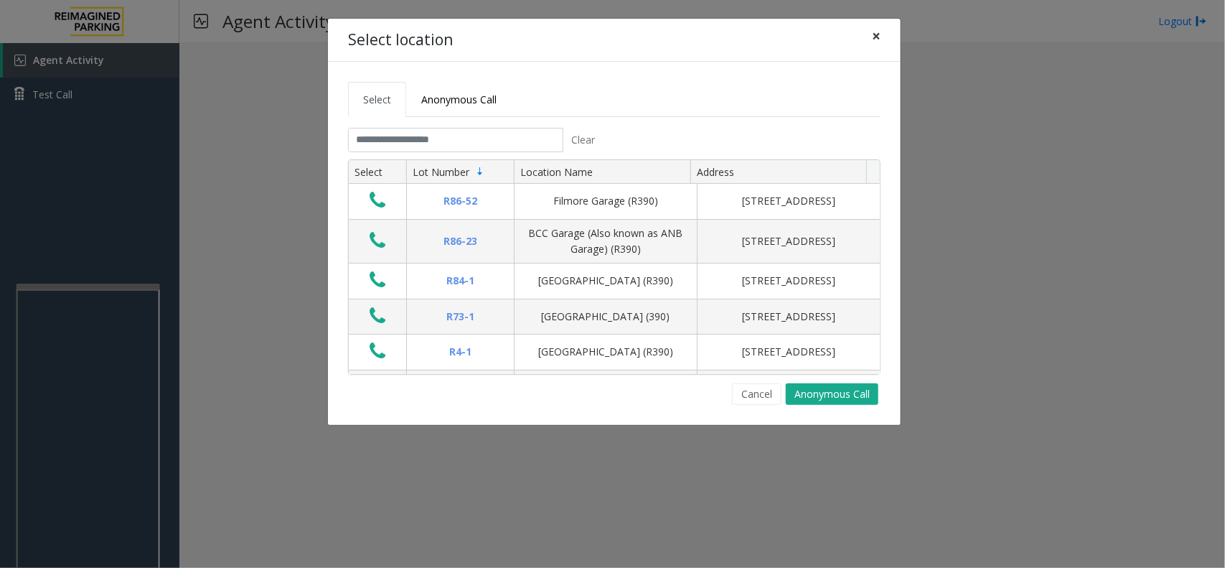
click at [866, 43] on button "×" at bounding box center [876, 36] width 29 height 35
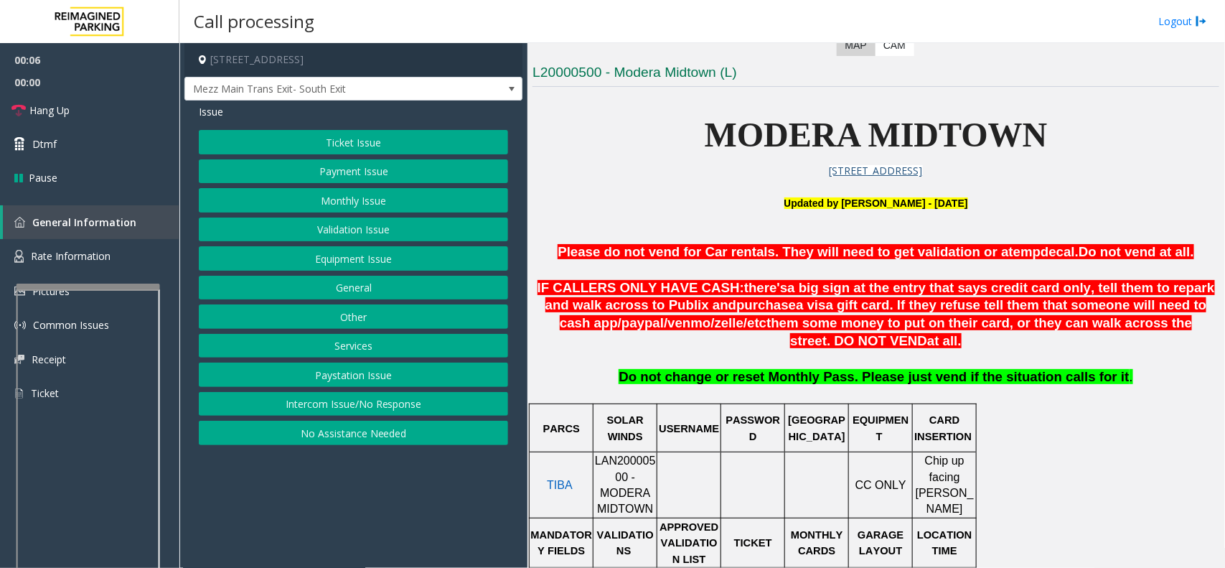
scroll to position [449, 0]
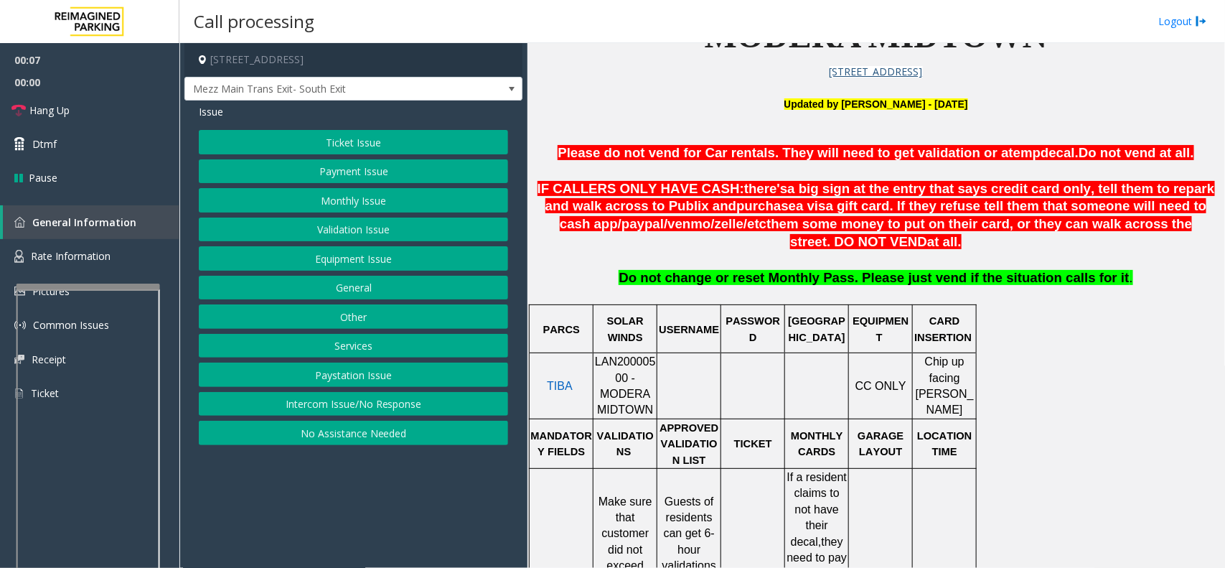
drag, startPoint x: 635, startPoint y: 367, endPoint x: 632, endPoint y: 360, distance: 7.7
click at [635, 367] on span "LAN20000500 - MODERA MIDTOWN" at bounding box center [625, 385] width 61 height 60
click at [632, 355] on div at bounding box center [626, 352] width 64 height 5
click at [634, 364] on span "LAN20000500 - MODERA MIDTOWN" at bounding box center [625, 385] width 61 height 60
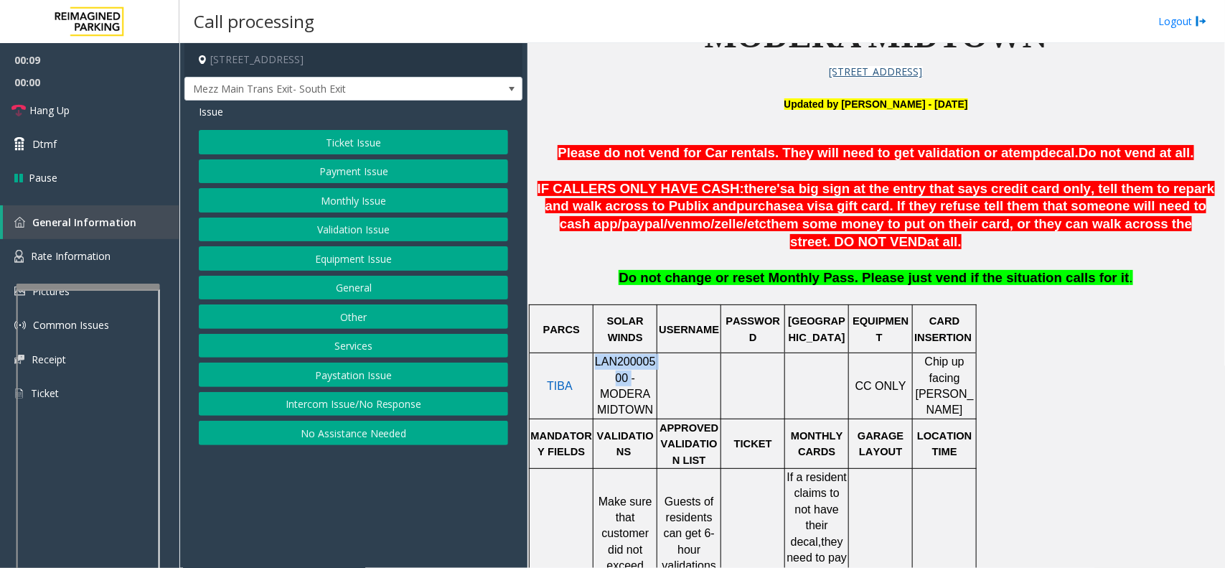
copy span "LAN20000500"
click at [362, 140] on button "Ticket Issue" at bounding box center [353, 142] width 309 height 24
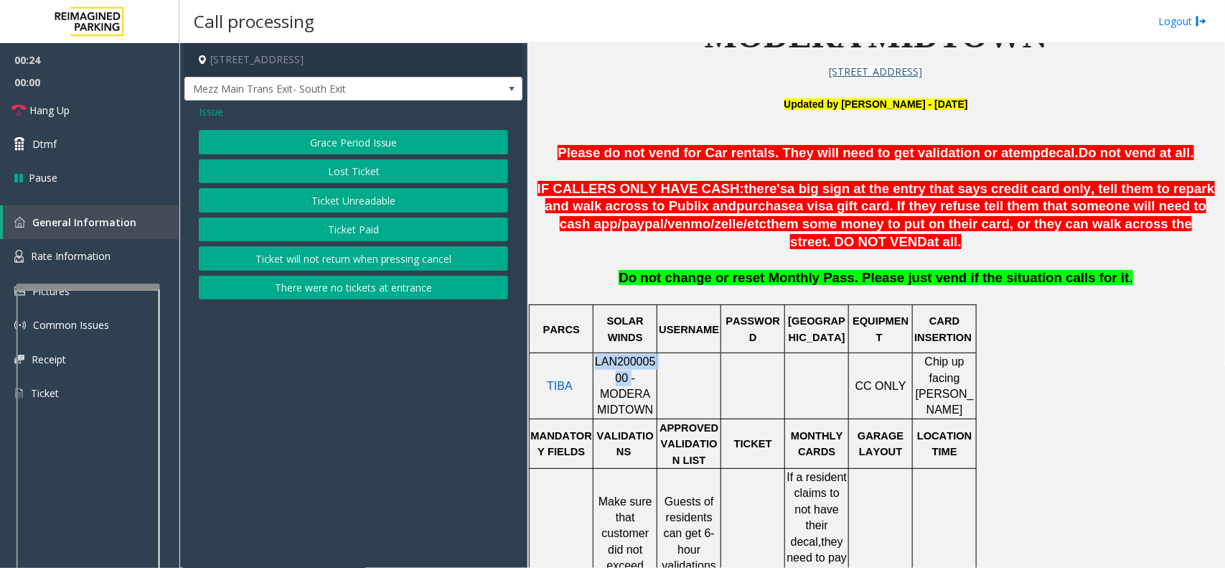
click at [380, 197] on button "Ticket Unreadable" at bounding box center [353, 200] width 309 height 24
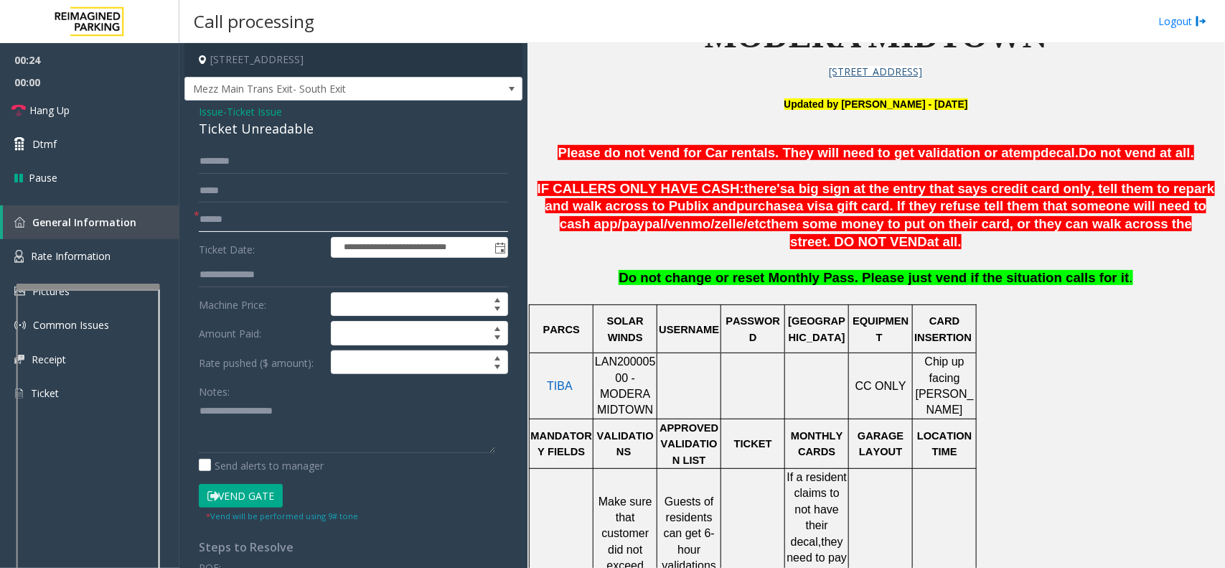
click at [275, 223] on input "text" at bounding box center [353, 219] width 309 height 24
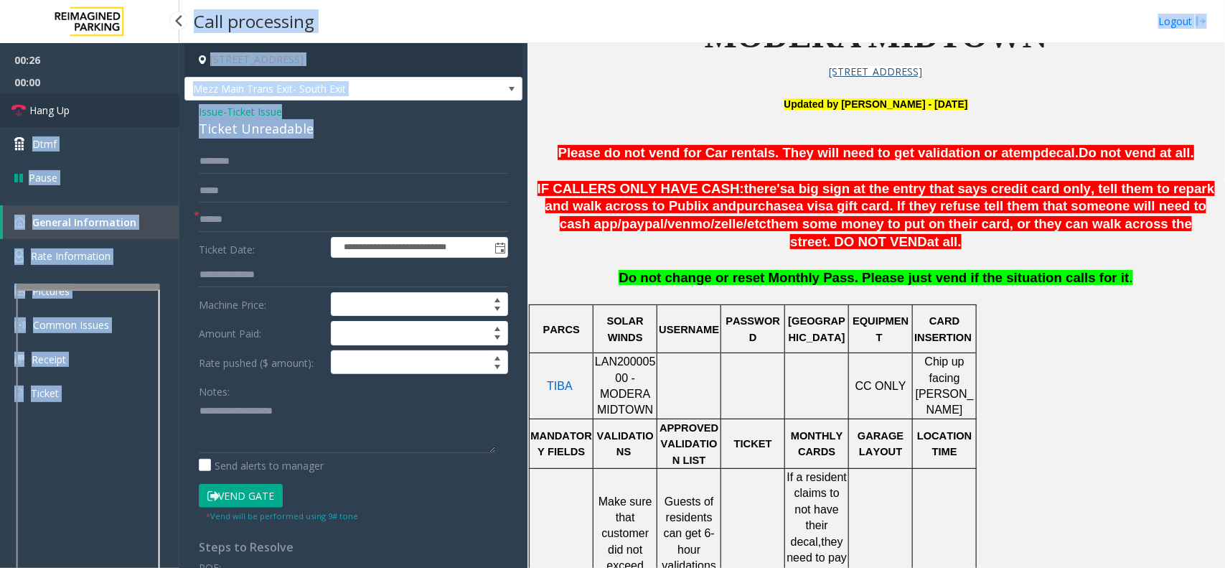
drag, startPoint x: 324, startPoint y: 128, endPoint x: 174, endPoint y: 110, distance: 150.4
click at [174, 110] on app-root "**********" at bounding box center [612, 284] width 1225 height 568
click at [345, 110] on div "Issue - Ticket Issue Ticket Unreadable" at bounding box center [353, 121] width 309 height 34
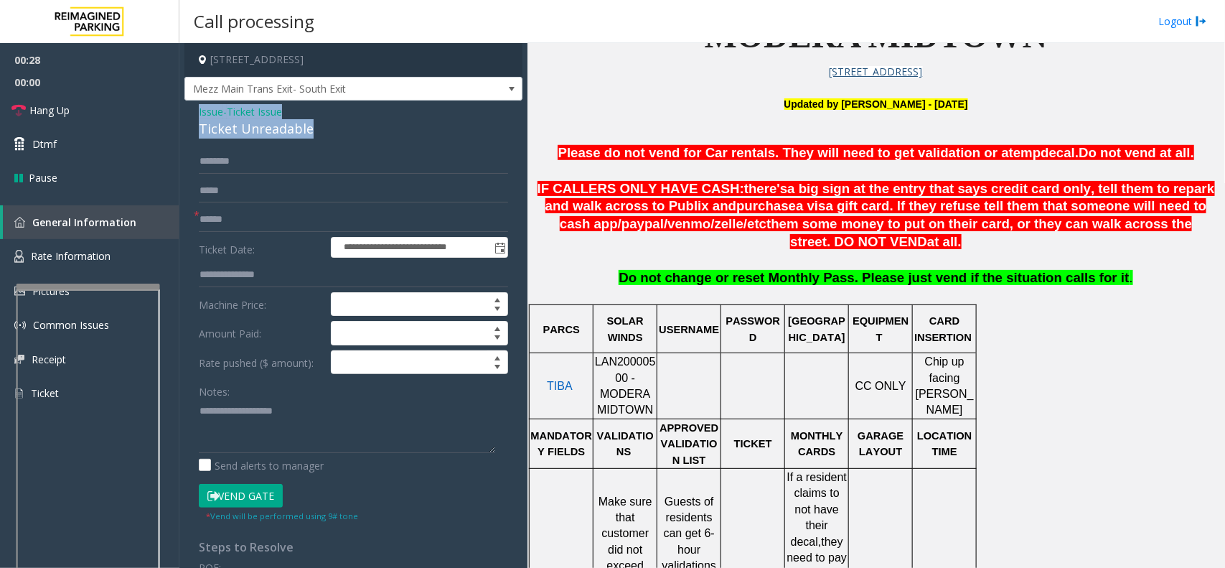
drag, startPoint x: 335, startPoint y: 123, endPoint x: 185, endPoint y: 117, distance: 150.1
click at [185, 117] on div "**********" at bounding box center [353, 457] width 338 height 714
click at [320, 436] on textarea at bounding box center [347, 426] width 296 height 54
type textarea "**********"
click at [242, 217] on input "text" at bounding box center [353, 219] width 309 height 24
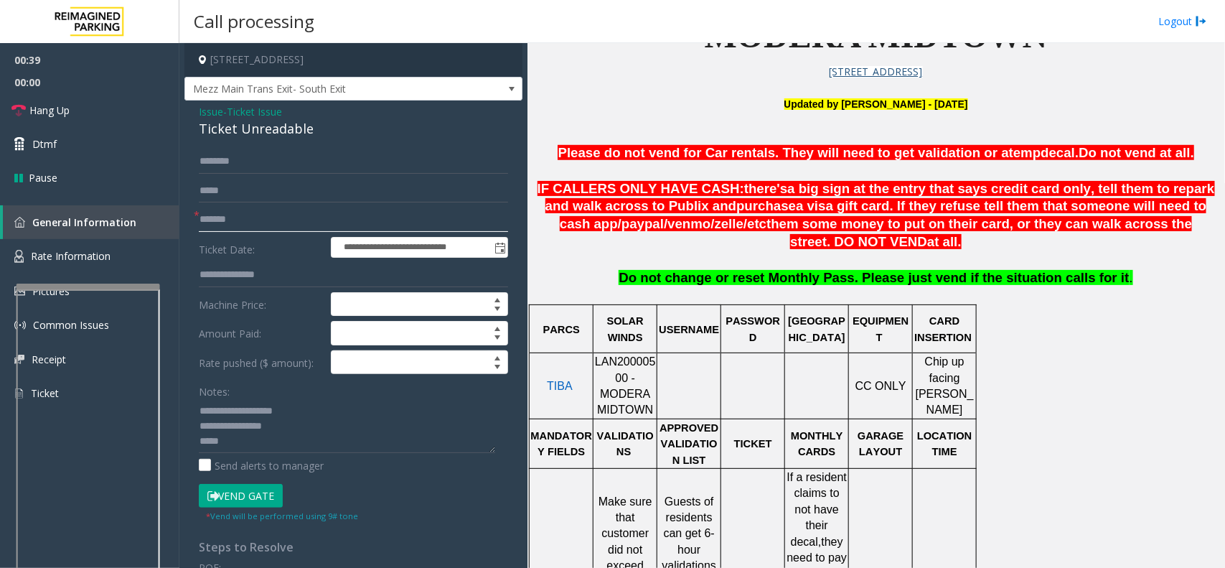
type input "*******"
click at [256, 500] on button "Vend Gate" at bounding box center [241, 496] width 84 height 24
click at [246, 447] on textarea at bounding box center [347, 426] width 296 height 54
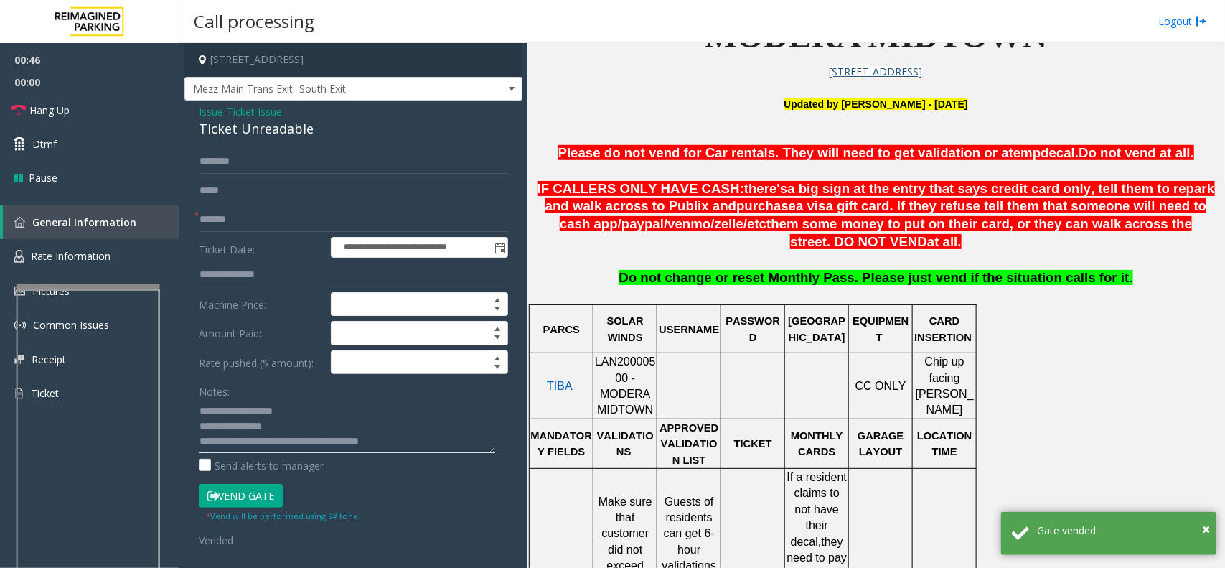
click at [421, 439] on textarea at bounding box center [347, 426] width 296 height 54
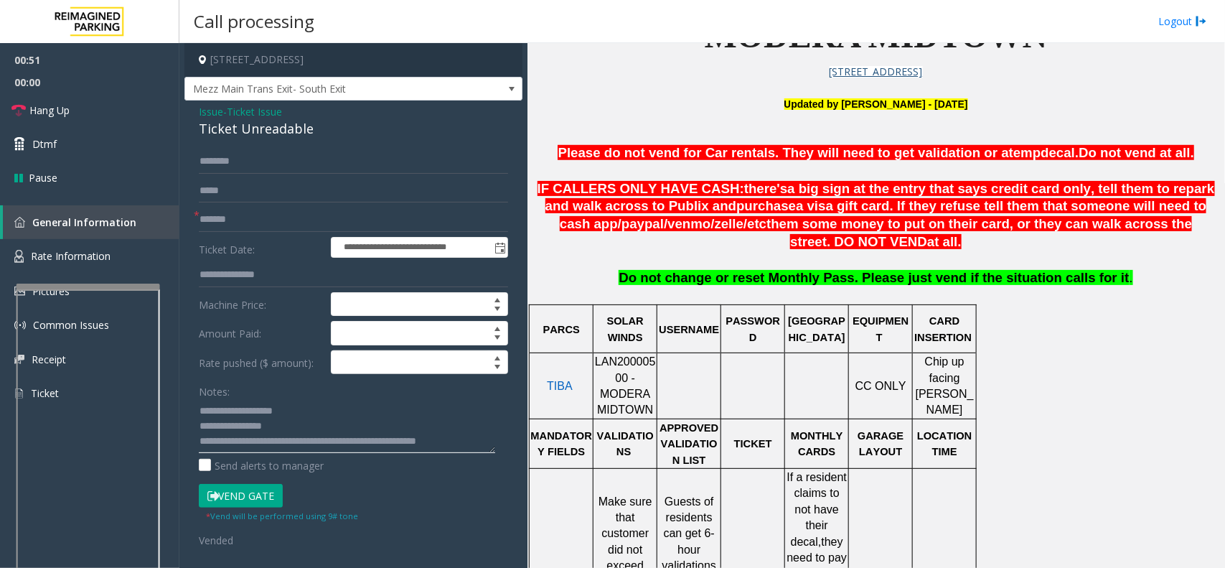
scroll to position [9, 0]
type textarea "**********"
click at [85, 113] on link "Hang Up" at bounding box center [89, 110] width 179 height 34
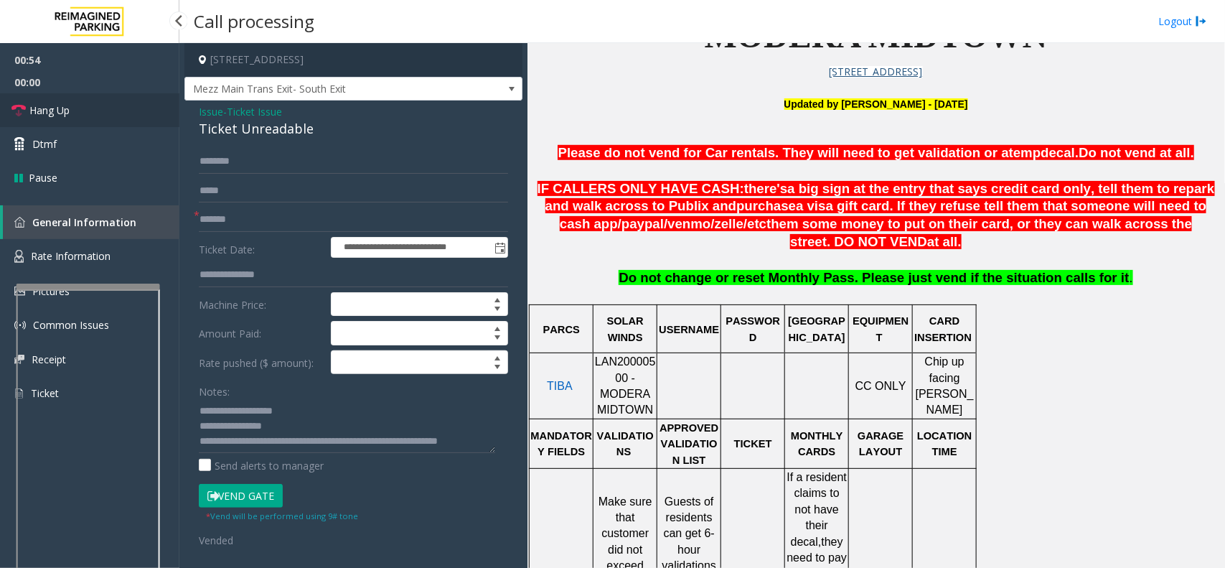
click at [85, 113] on link "Hang Up" at bounding box center [89, 110] width 179 height 34
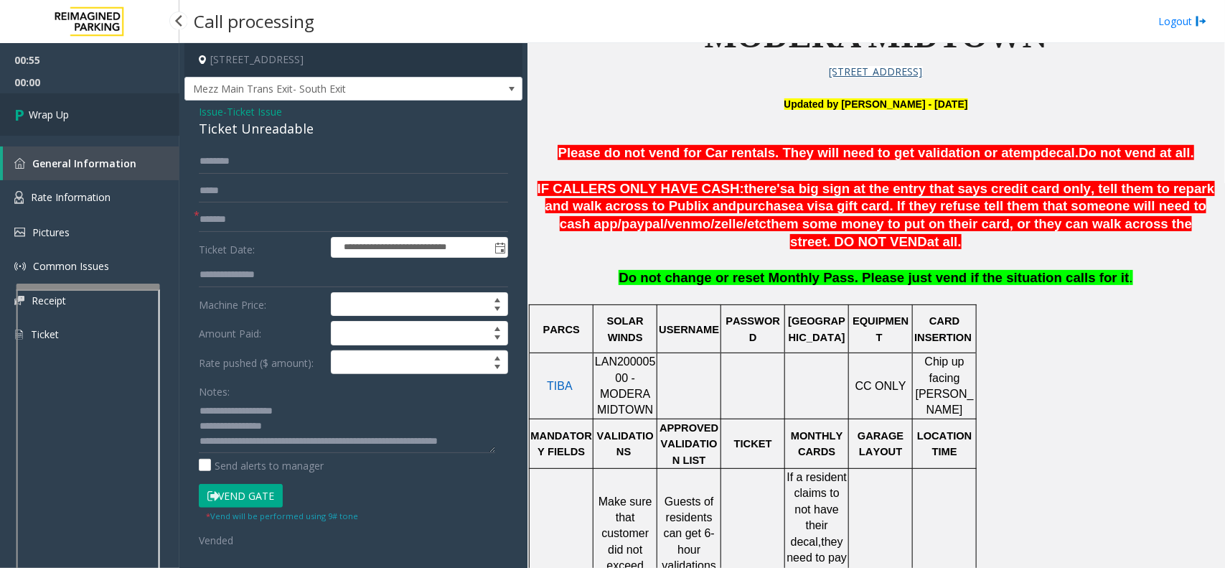
click at [85, 113] on link "Wrap Up" at bounding box center [89, 114] width 179 height 42
click at [85, 113] on div "00:55 00:00 Wrap Up General Information Rate Information Pictures Common Issues…" at bounding box center [89, 203] width 179 height 320
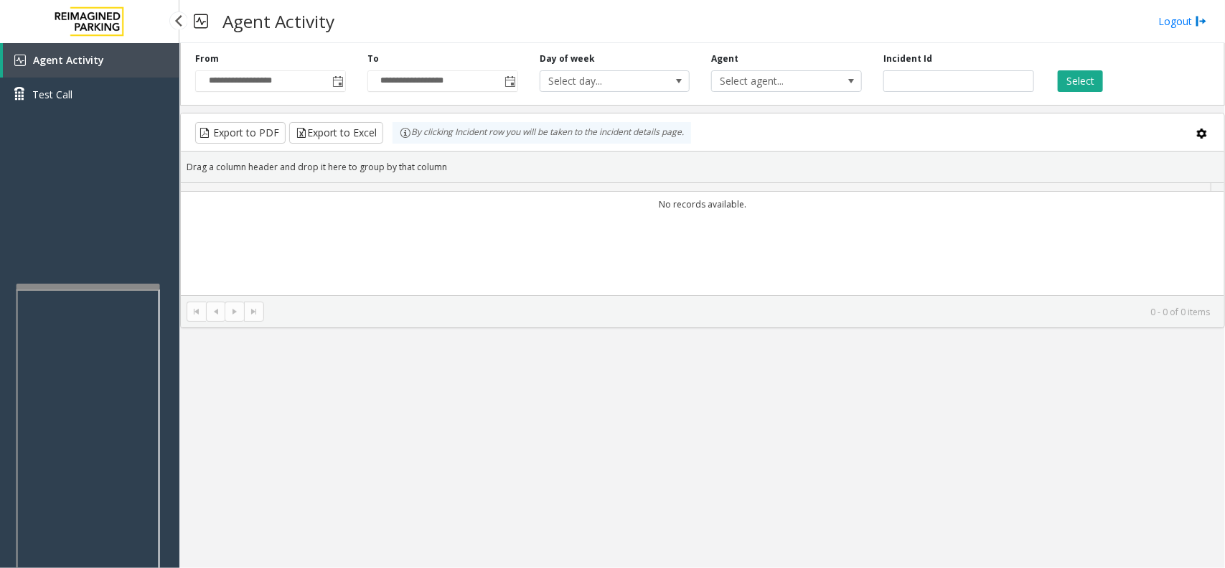
click at [85, 113] on div "Agent Activity Test Call" at bounding box center [89, 82] width 179 height 79
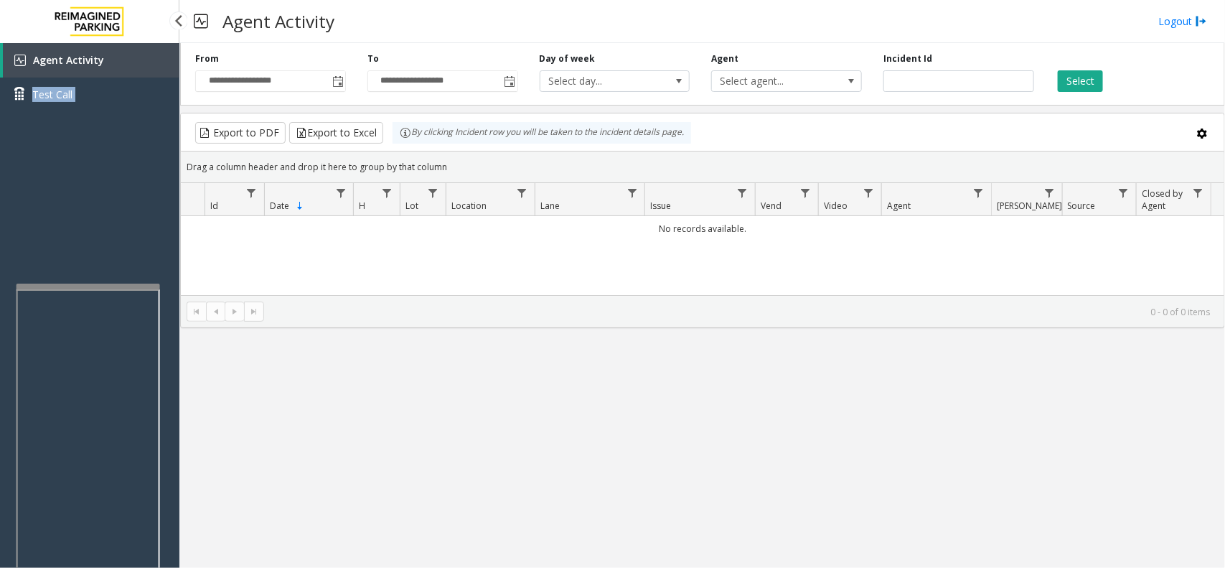
click at [45, 165] on div "Agent Activity Test Call" at bounding box center [89, 327] width 179 height 568
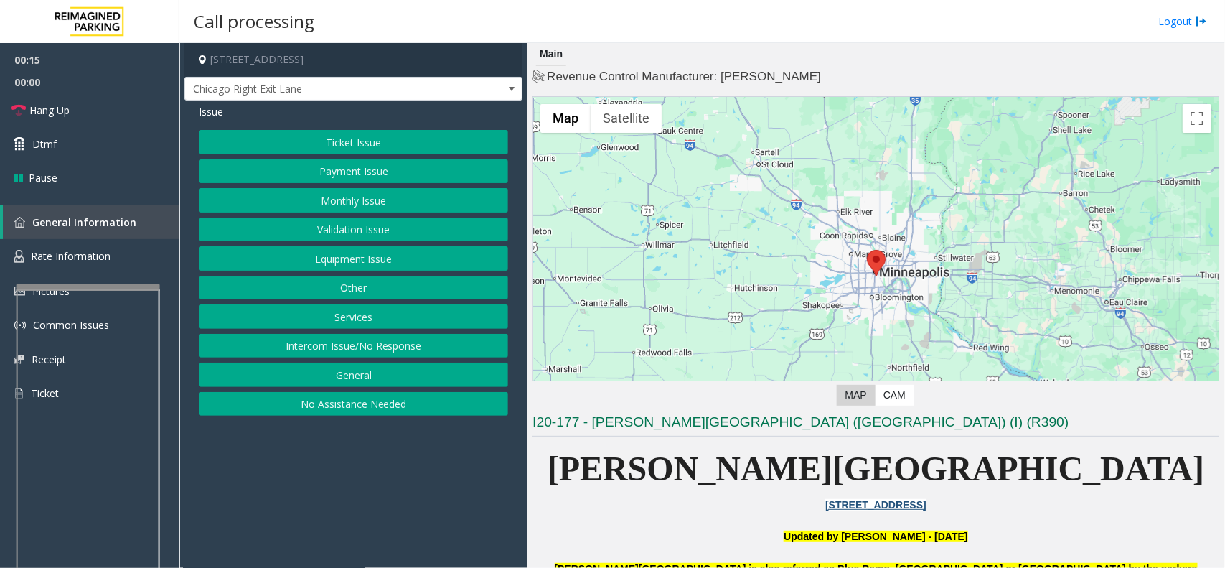
click at [343, 144] on button "Ticket Issue" at bounding box center [353, 142] width 309 height 24
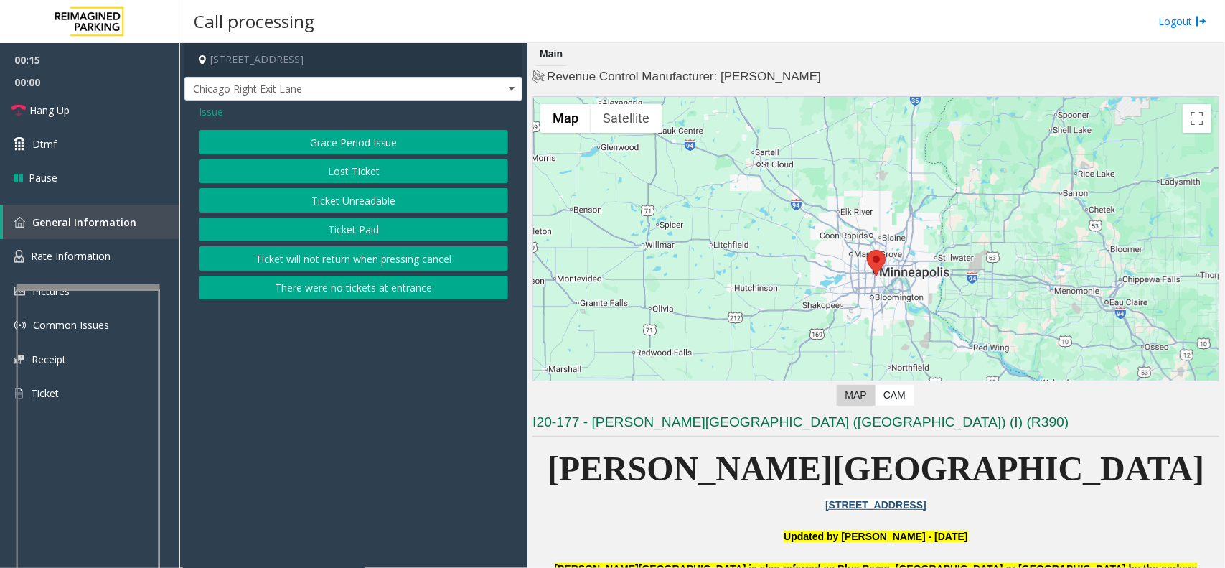
click at [352, 202] on button "Ticket Unreadable" at bounding box center [353, 200] width 309 height 24
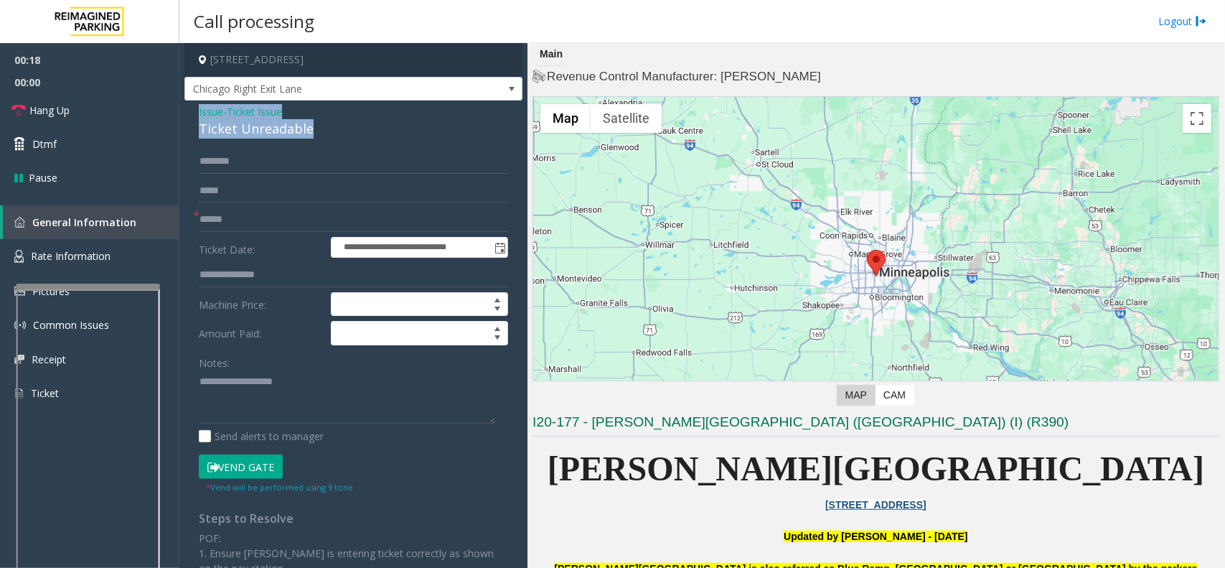
drag, startPoint x: 313, startPoint y: 128, endPoint x: 196, endPoint y: 110, distance: 118.4
click at [196, 110] on div "**********" at bounding box center [353, 427] width 338 height 655
click at [302, 389] on textarea at bounding box center [347, 397] width 296 height 54
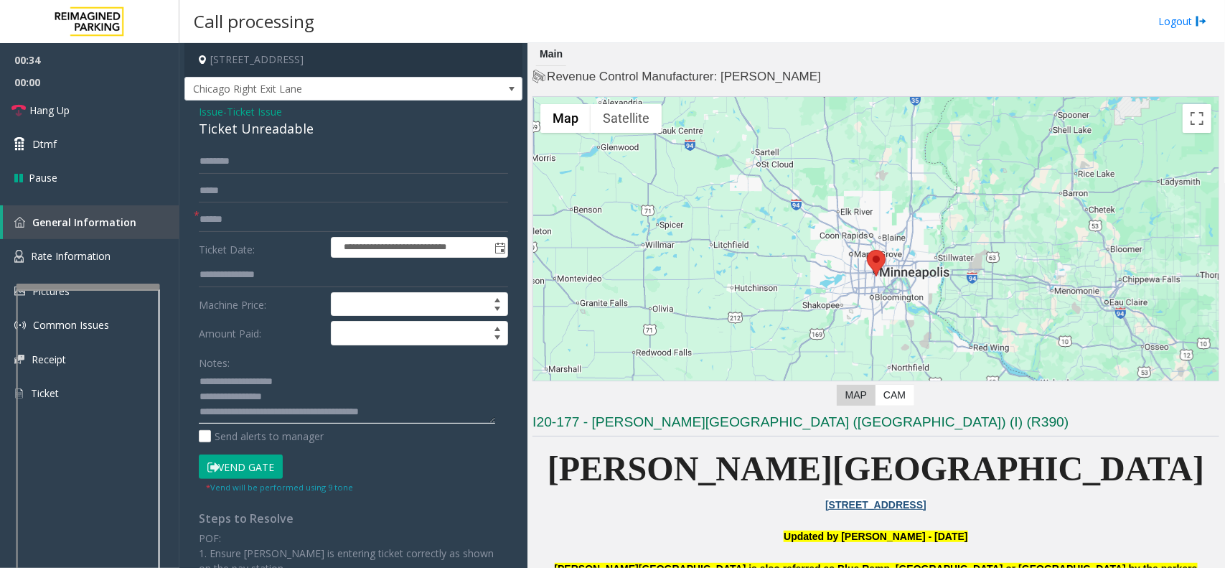
type textarea "**********"
click at [223, 227] on input "text" at bounding box center [353, 219] width 309 height 24
type input "*******"
click at [250, 460] on button "Vend Gate" at bounding box center [241, 466] width 84 height 24
click at [68, 106] on span "Hang Up" at bounding box center [49, 110] width 40 height 15
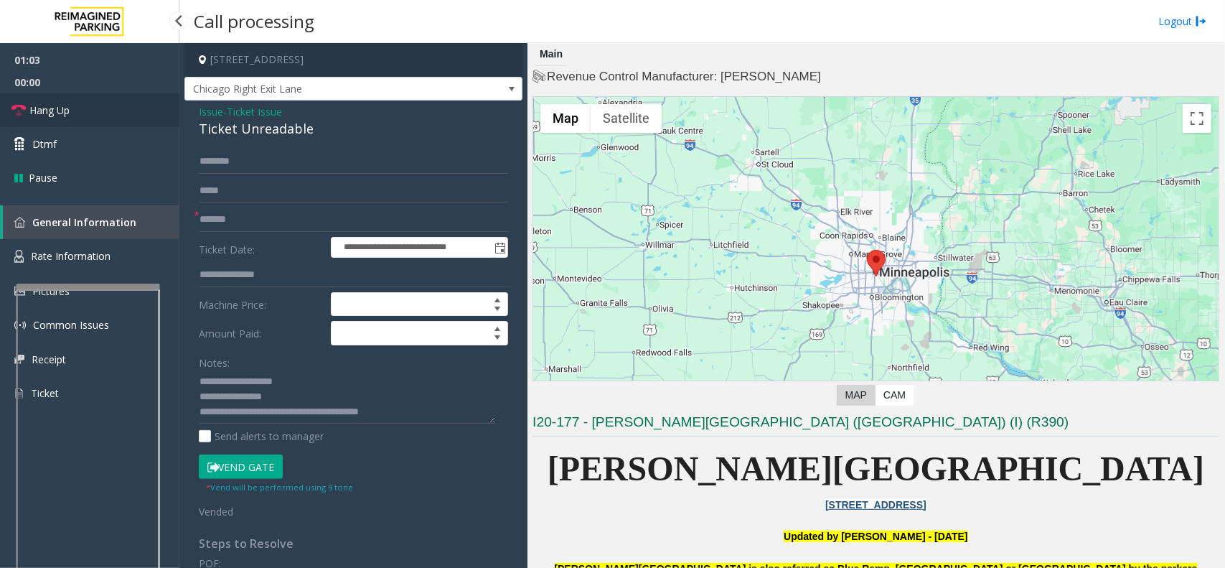
click at [68, 106] on span "Hang Up" at bounding box center [49, 110] width 40 height 15
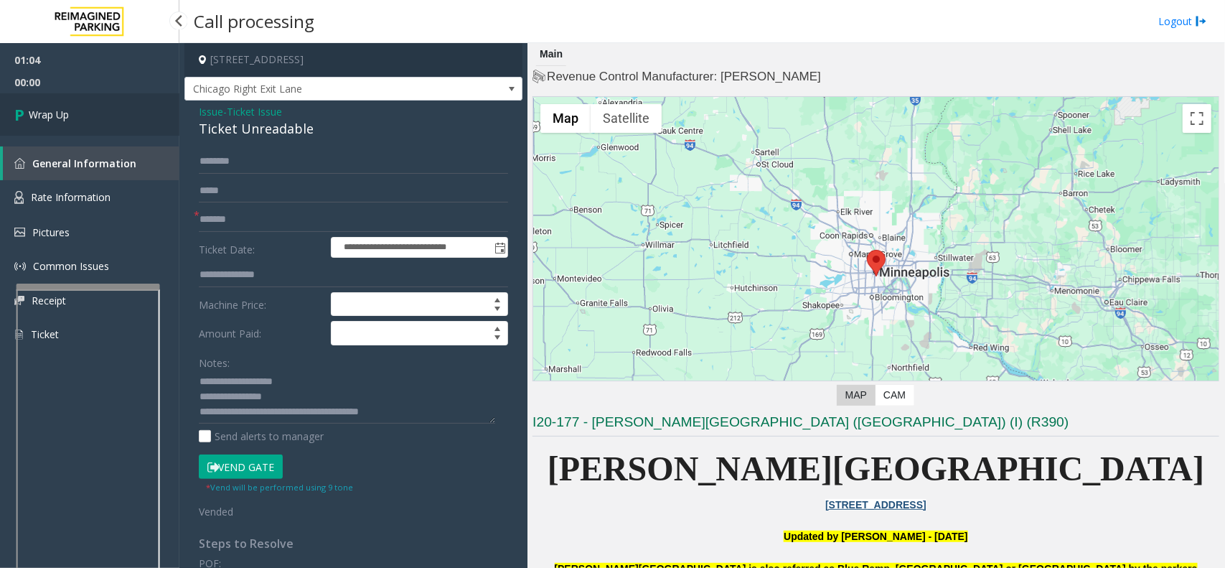
click at [68, 107] on span "Wrap Up" at bounding box center [49, 114] width 40 height 15
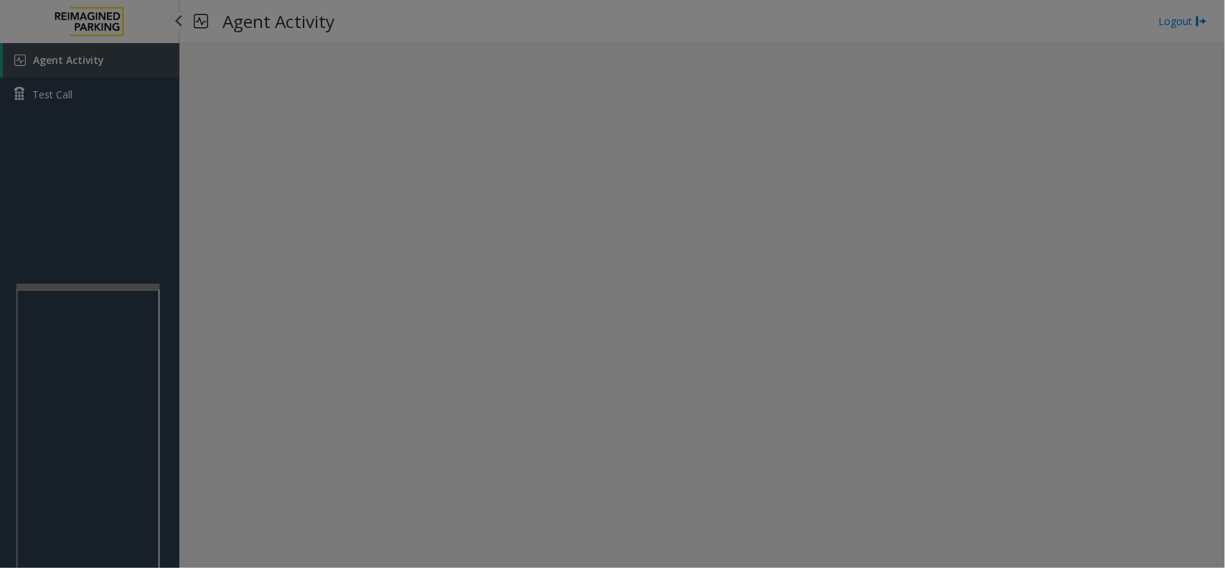
click at [68, 106] on body "Agent Activity Test Call × Close Powered by Umojo © 2025 Agent Activity Logout …" at bounding box center [612, 284] width 1225 height 568
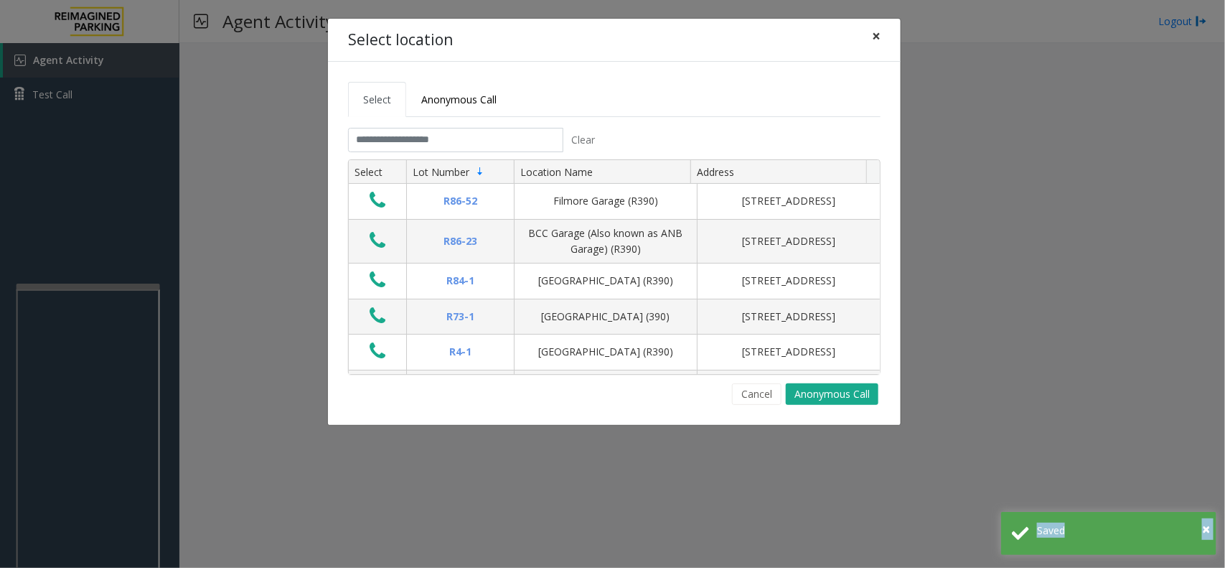
click at [874, 37] on span "×" at bounding box center [876, 36] width 9 height 20
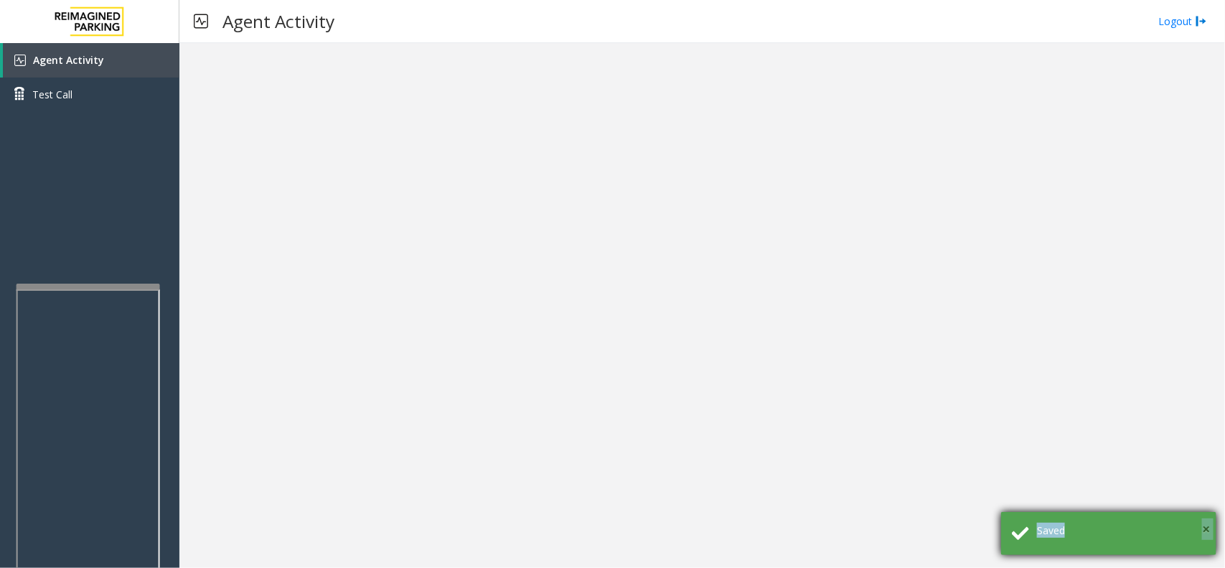
click at [1088, 504] on span "×" at bounding box center [1206, 528] width 8 height 19
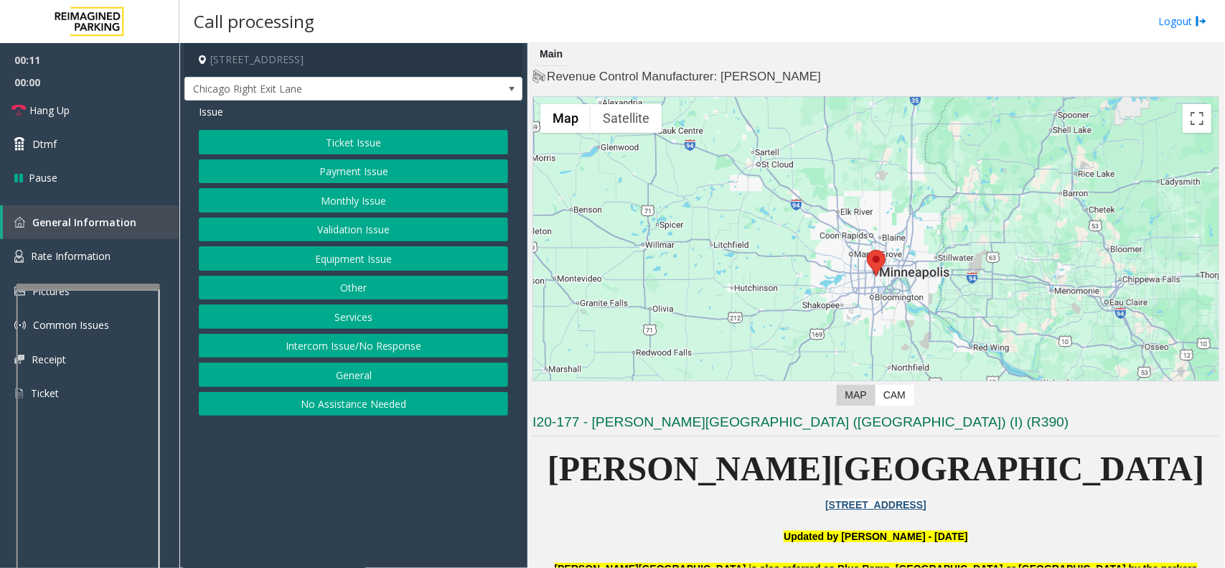
click at [291, 137] on button "Ticket Issue" at bounding box center [353, 142] width 309 height 24
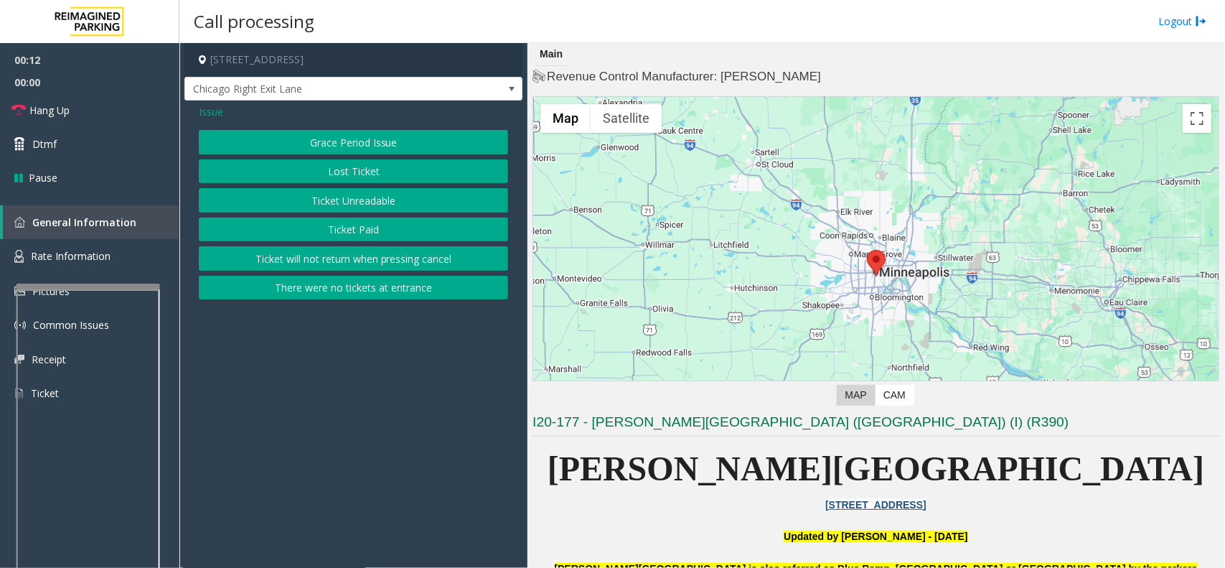
click at [353, 199] on button "Ticket Unreadable" at bounding box center [353, 200] width 309 height 24
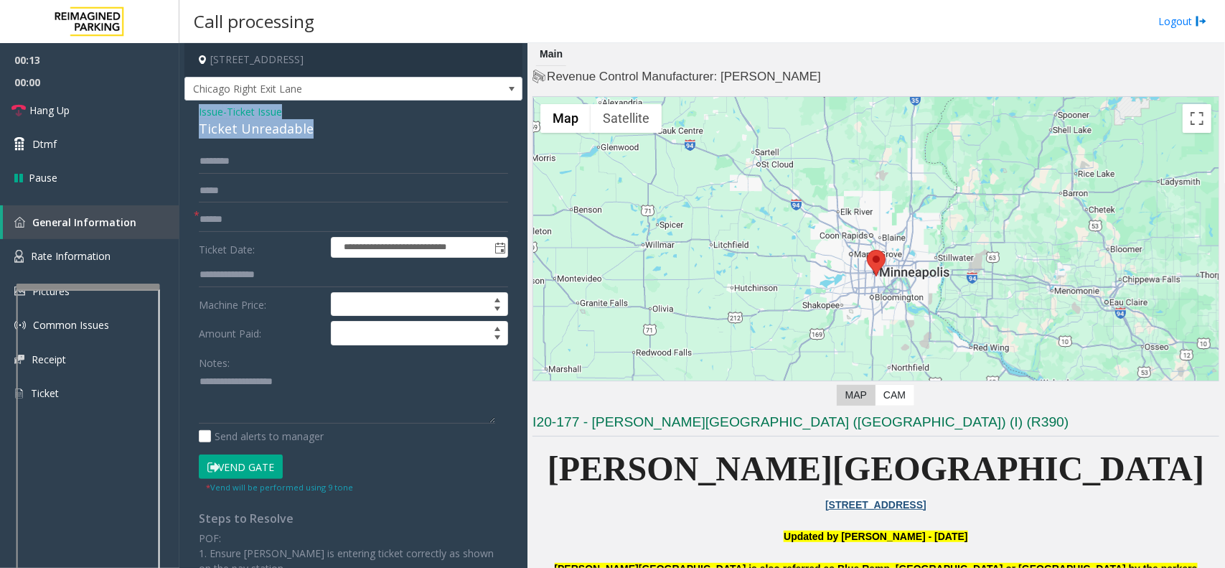
drag, startPoint x: 319, startPoint y: 134, endPoint x: 192, endPoint y: 116, distance: 128.3
click at [192, 116] on div "**********" at bounding box center [353, 427] width 338 height 655
click at [309, 398] on textarea at bounding box center [347, 397] width 296 height 54
type textarea "**********"
click at [212, 212] on input "text" at bounding box center [353, 219] width 309 height 24
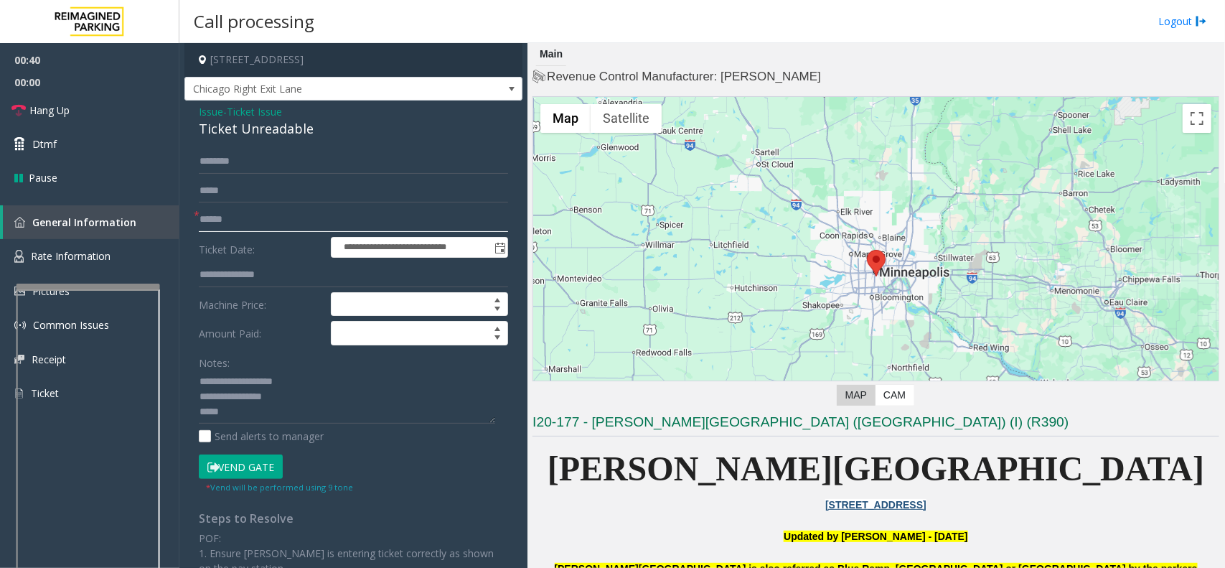
type input "******"
type textarea "**********"
click at [277, 467] on button "Vend Gate" at bounding box center [241, 466] width 84 height 24
click at [121, 98] on link "Hang Up" at bounding box center [89, 110] width 179 height 34
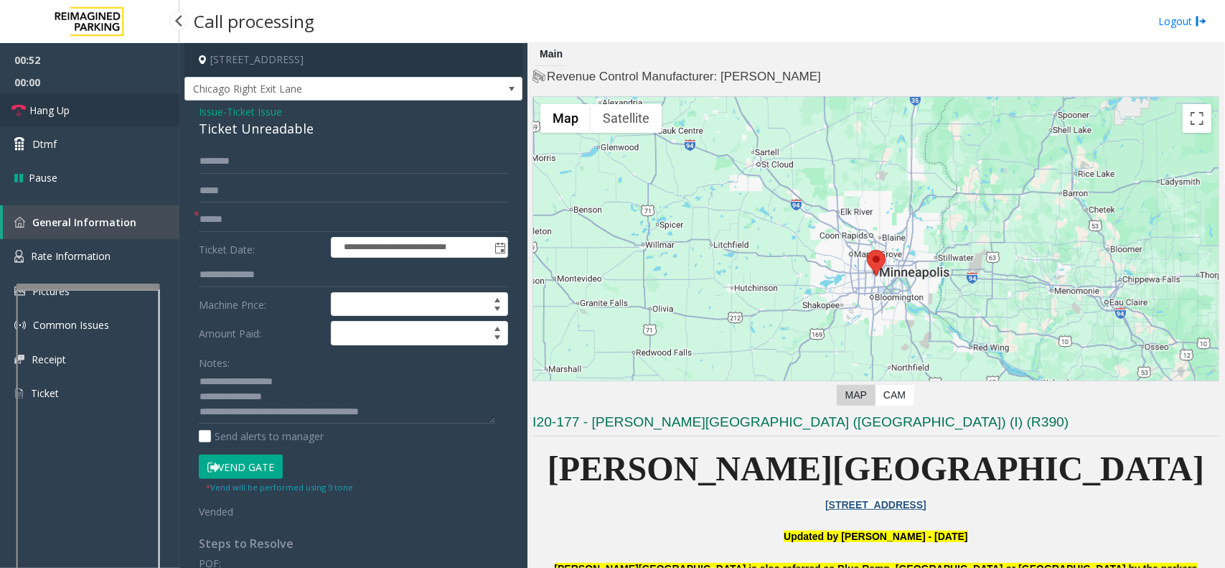
click at [121, 98] on link "Hang Up" at bounding box center [89, 110] width 179 height 34
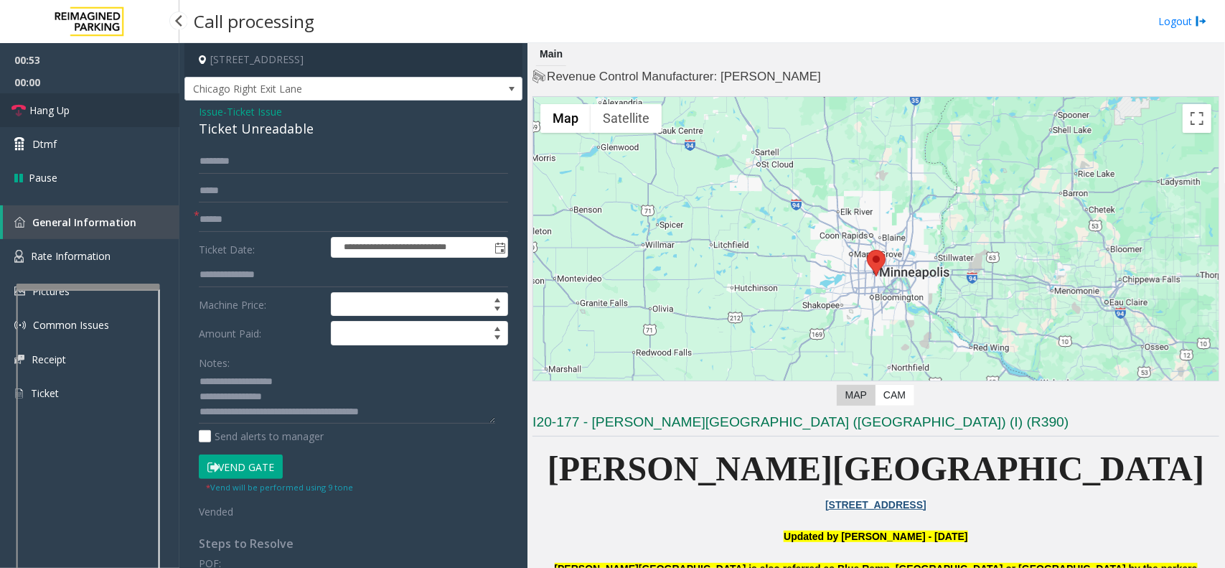
click at [121, 98] on link "Hang Up" at bounding box center [89, 110] width 179 height 34
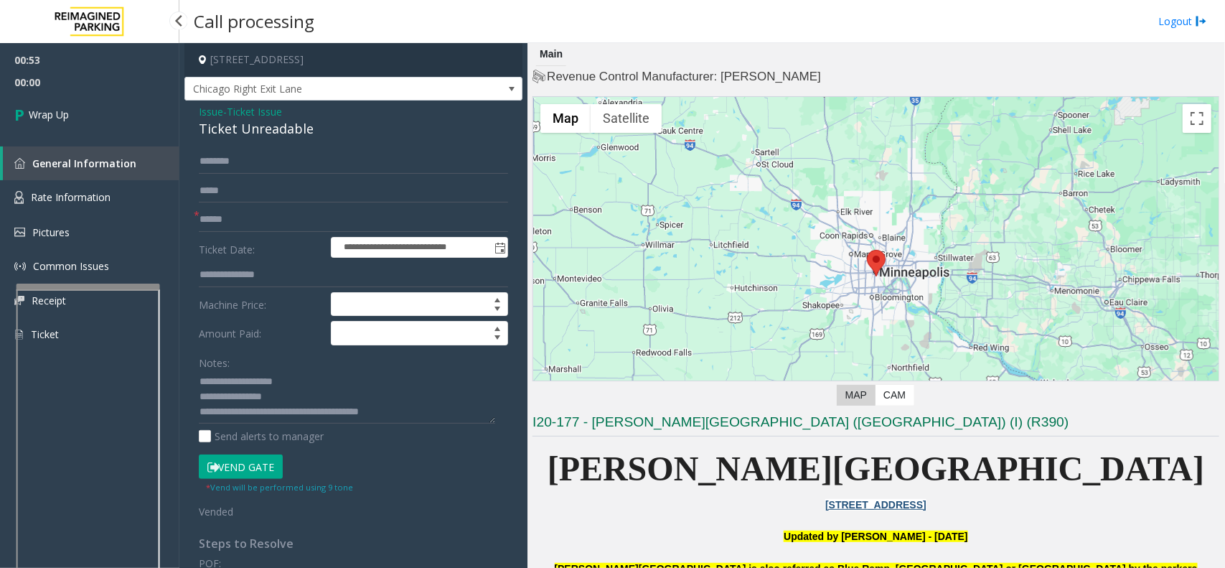
click at [121, 98] on link "Wrap Up" at bounding box center [89, 114] width 179 height 42
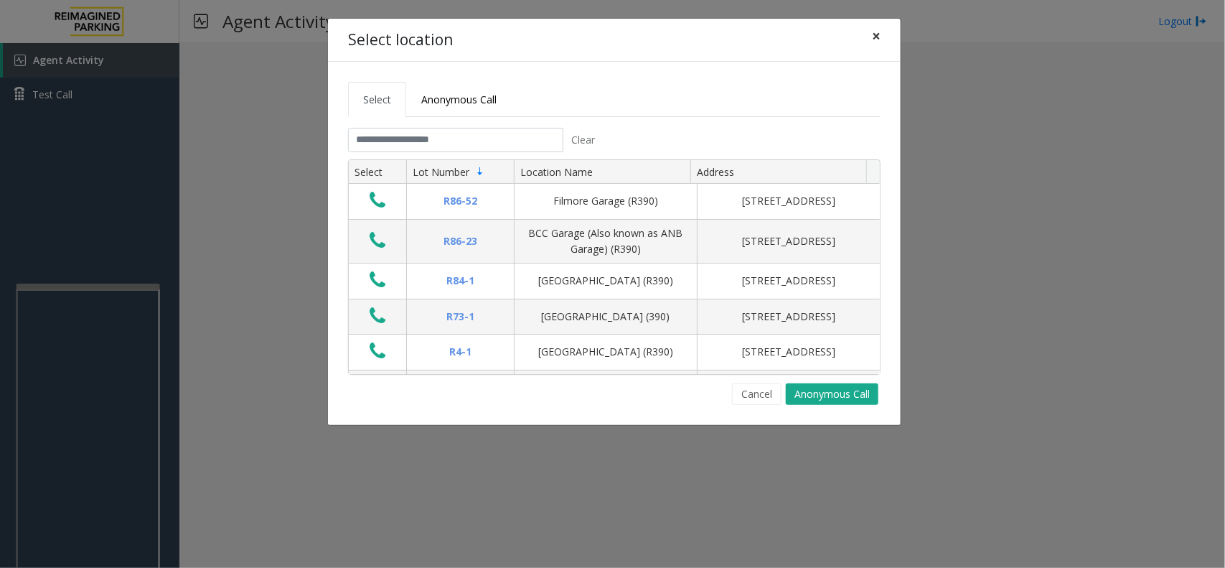
click at [881, 37] on button "×" at bounding box center [876, 36] width 29 height 35
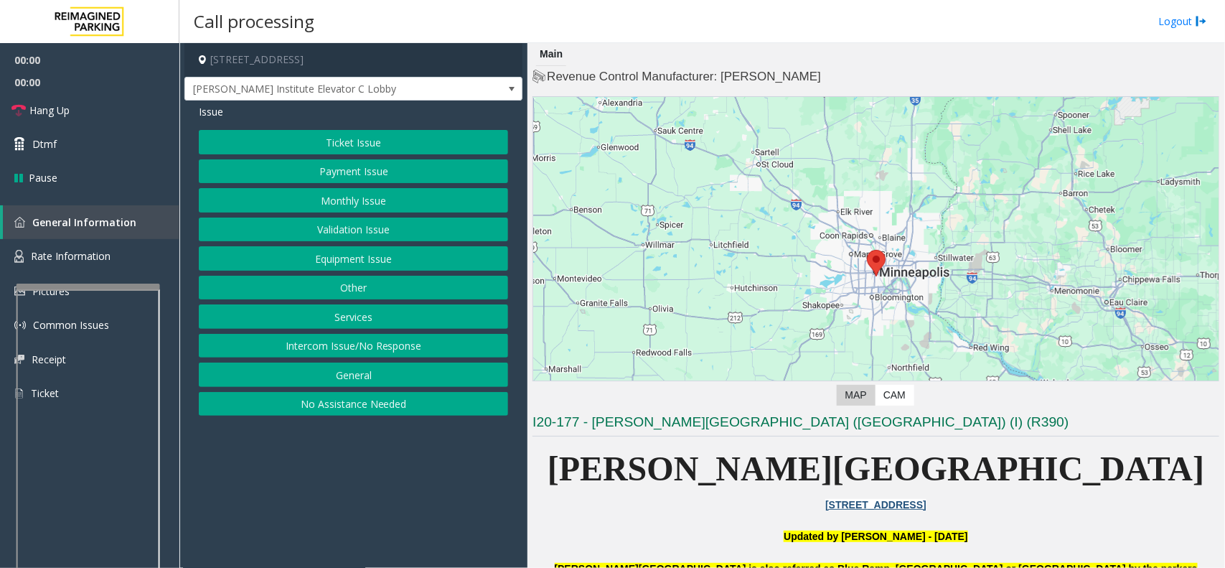
scroll to position [269, 0]
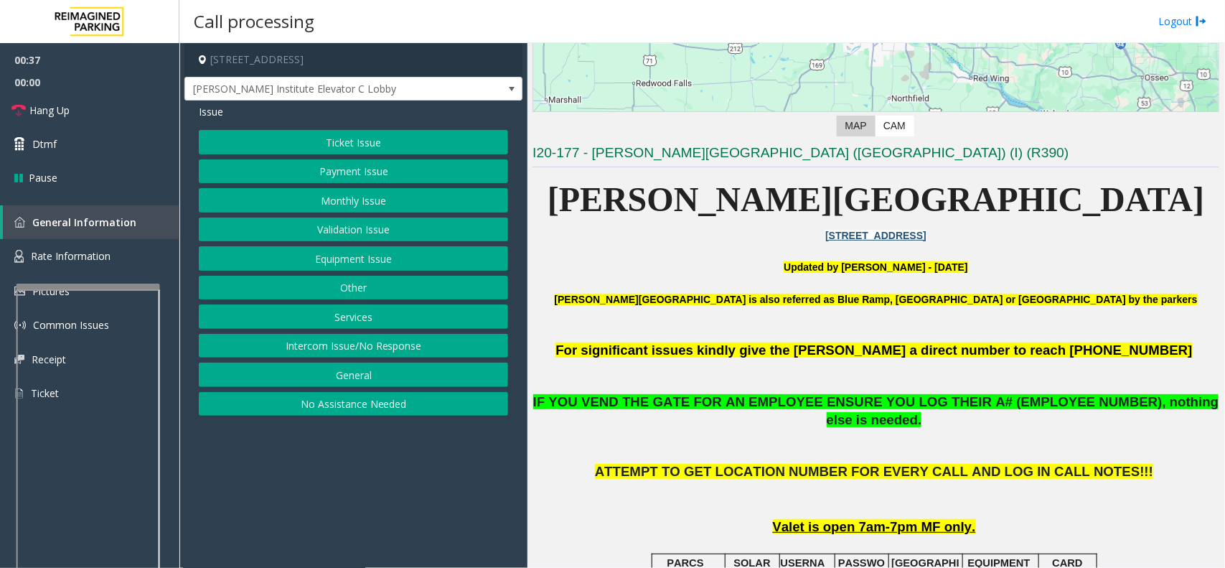
click at [389, 262] on button "Equipment Issue" at bounding box center [353, 258] width 309 height 24
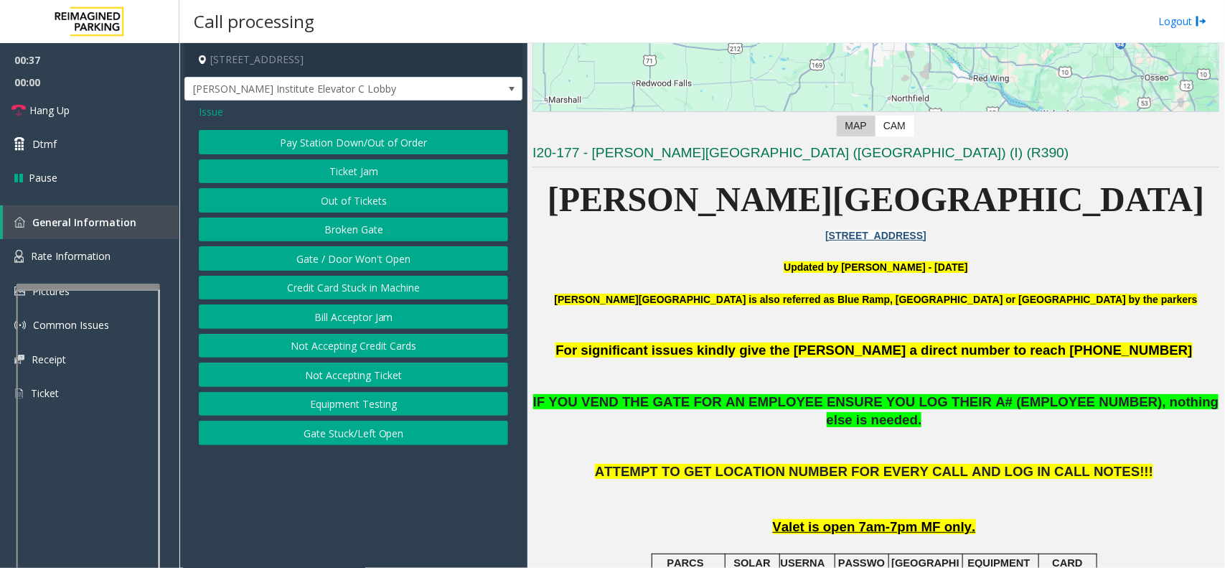
click at [388, 259] on button "Gate / Door Won't Open" at bounding box center [353, 258] width 309 height 24
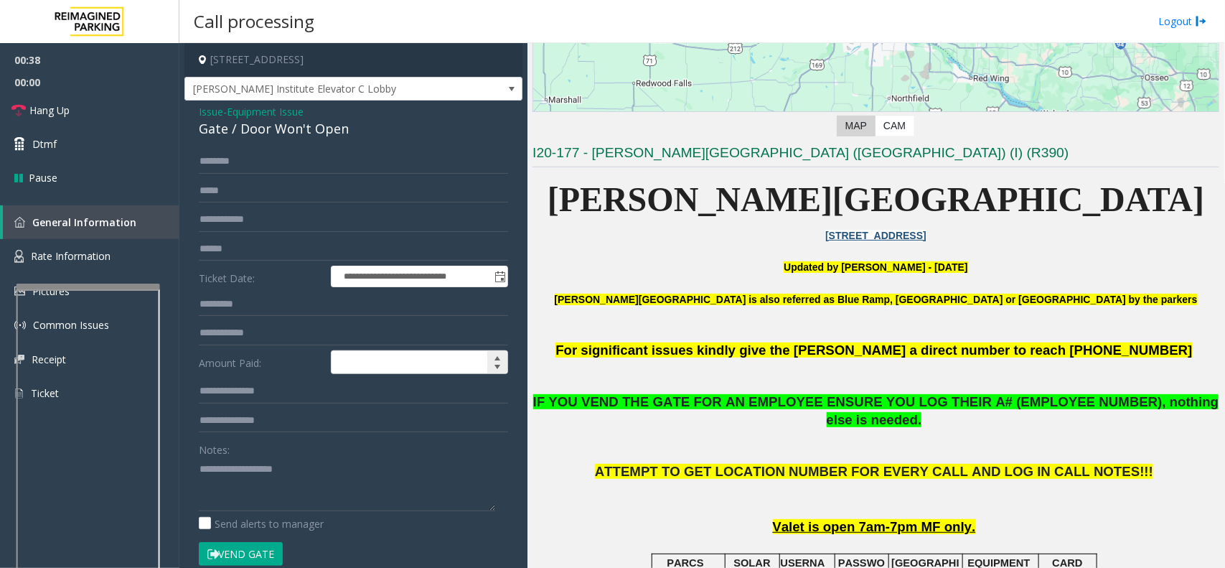
scroll to position [261, 0]
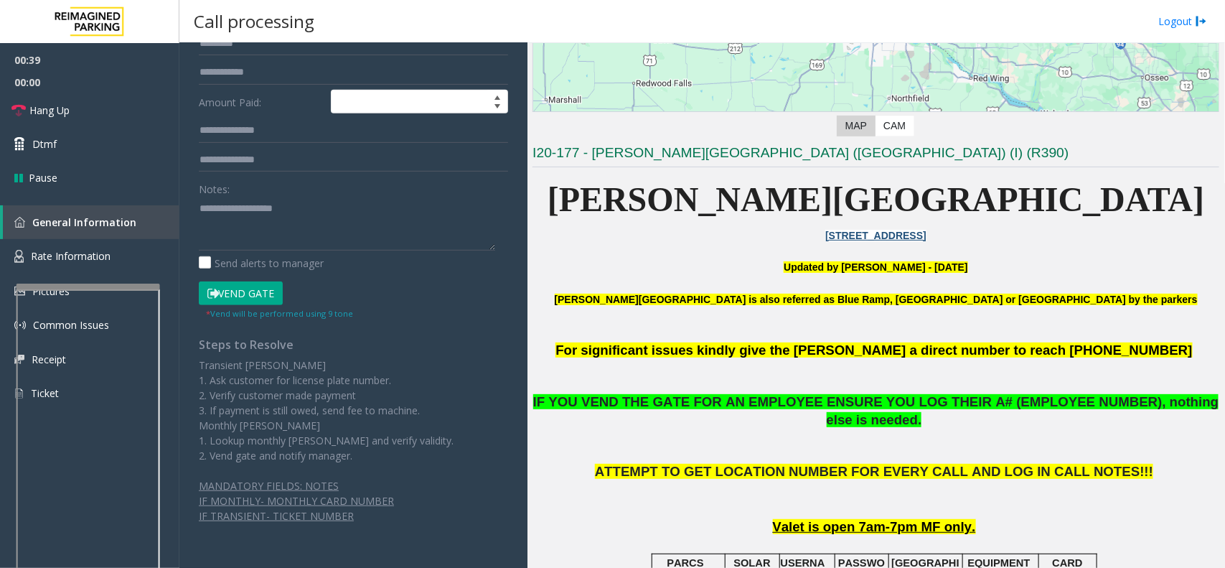
click at [262, 287] on button "Vend Gate" at bounding box center [241, 293] width 84 height 24
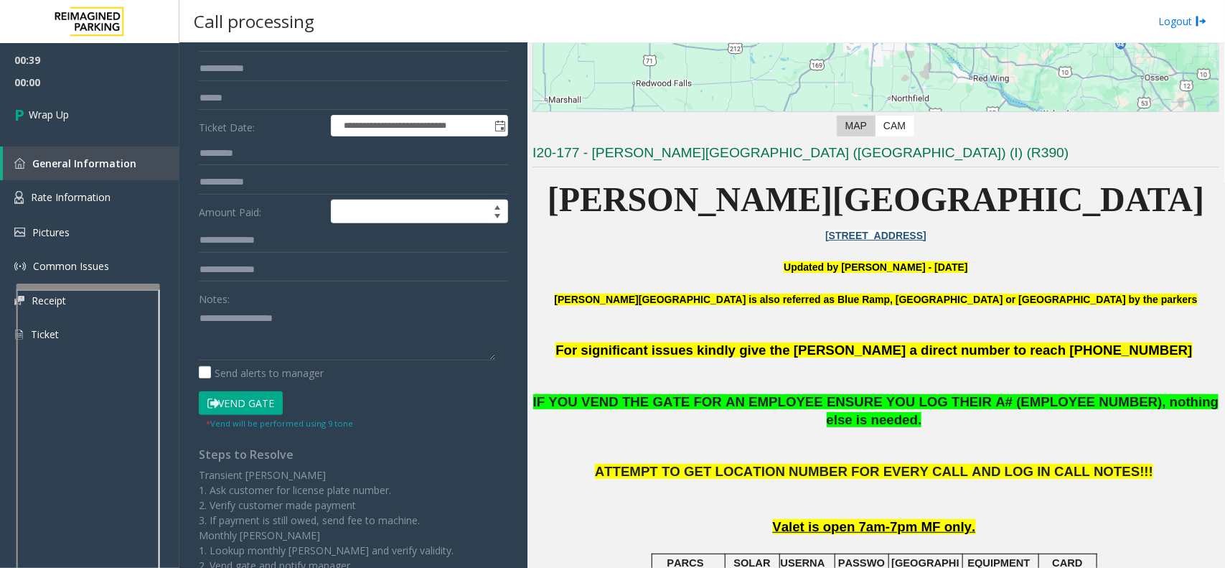
scroll to position [0, 0]
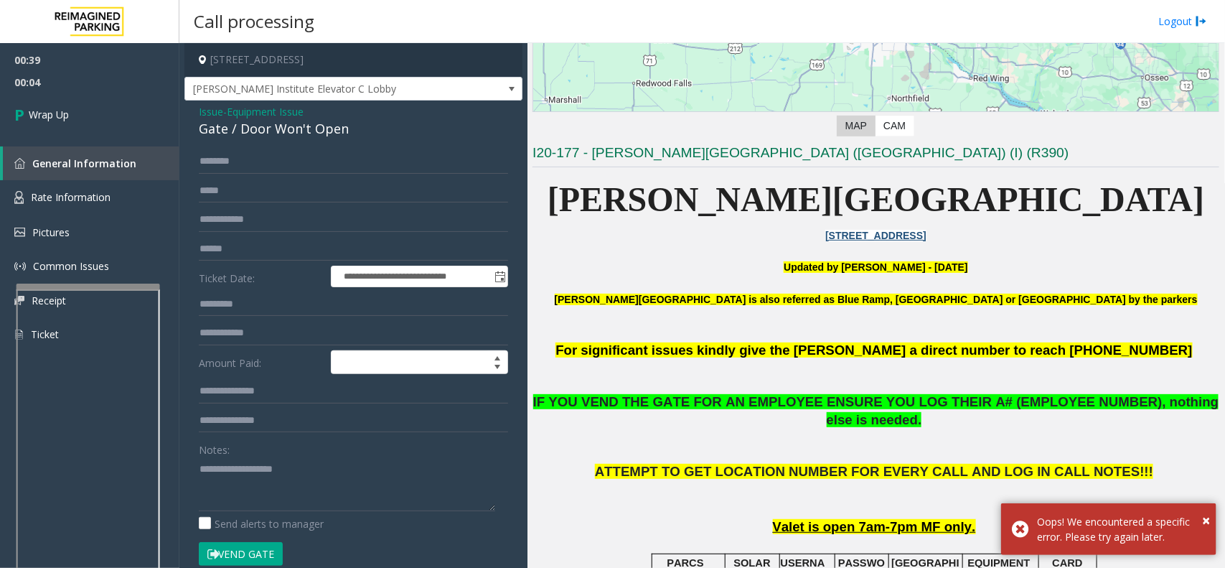
click at [293, 112] on span "Equipment Issue" at bounding box center [265, 111] width 77 height 15
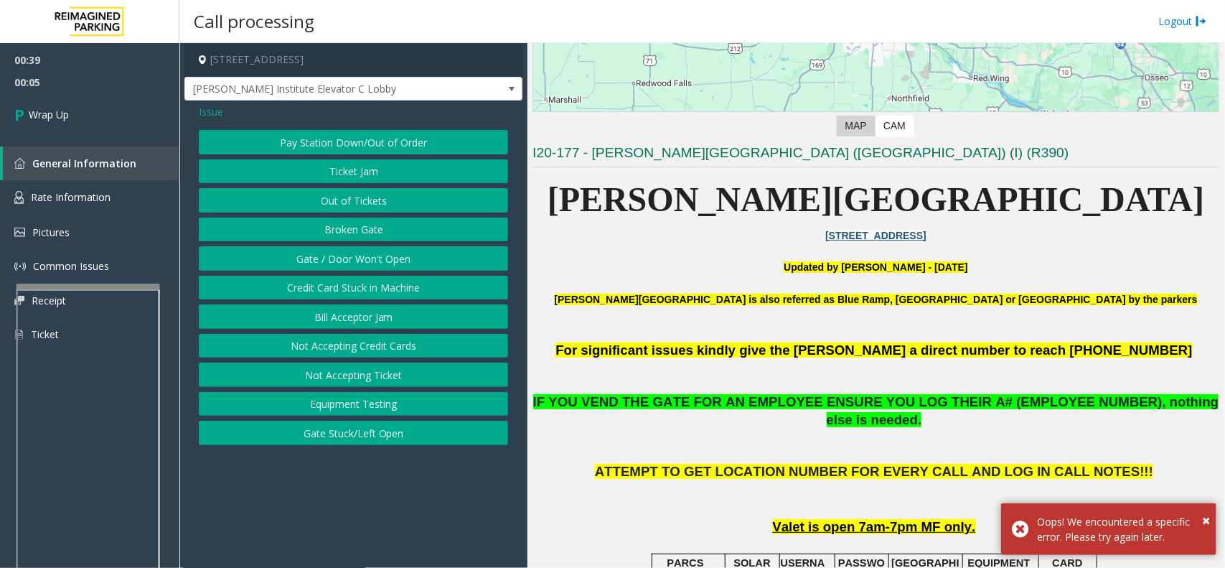
click at [210, 115] on span "Issue" at bounding box center [211, 111] width 24 height 15
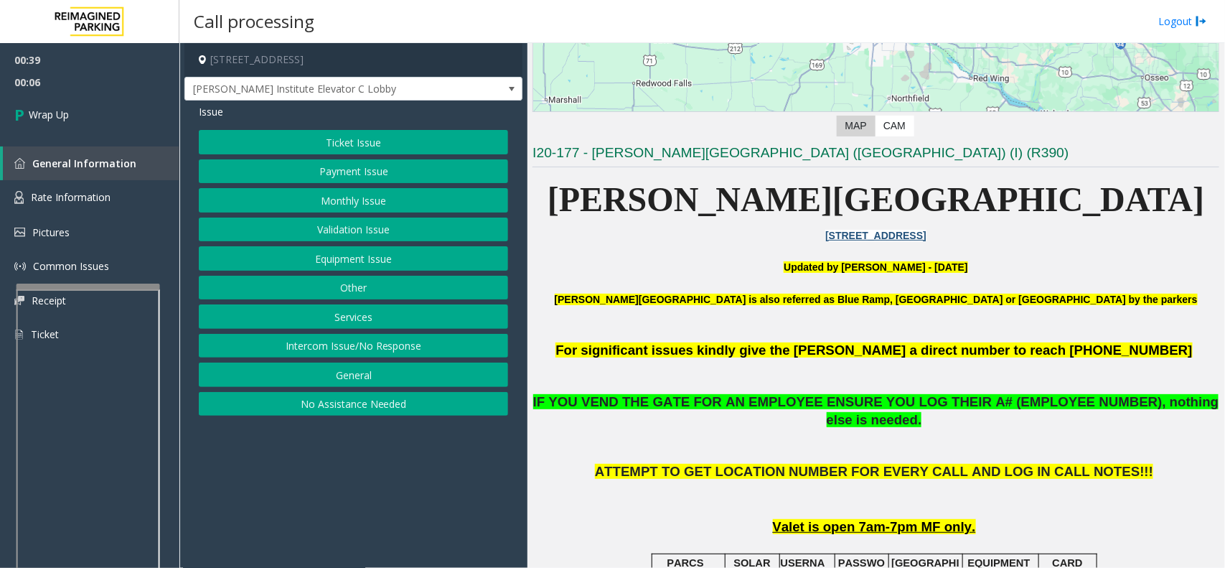
click at [345, 353] on button "Intercom Issue/No Response" at bounding box center [353, 346] width 309 height 24
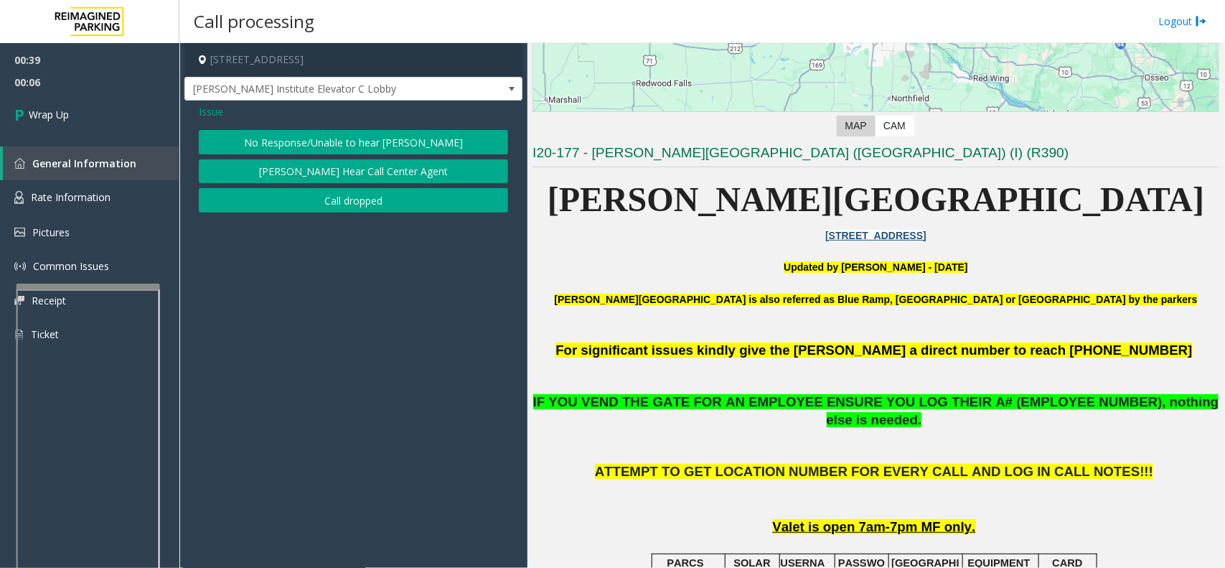
click at [342, 196] on button "Call dropped" at bounding box center [353, 200] width 309 height 24
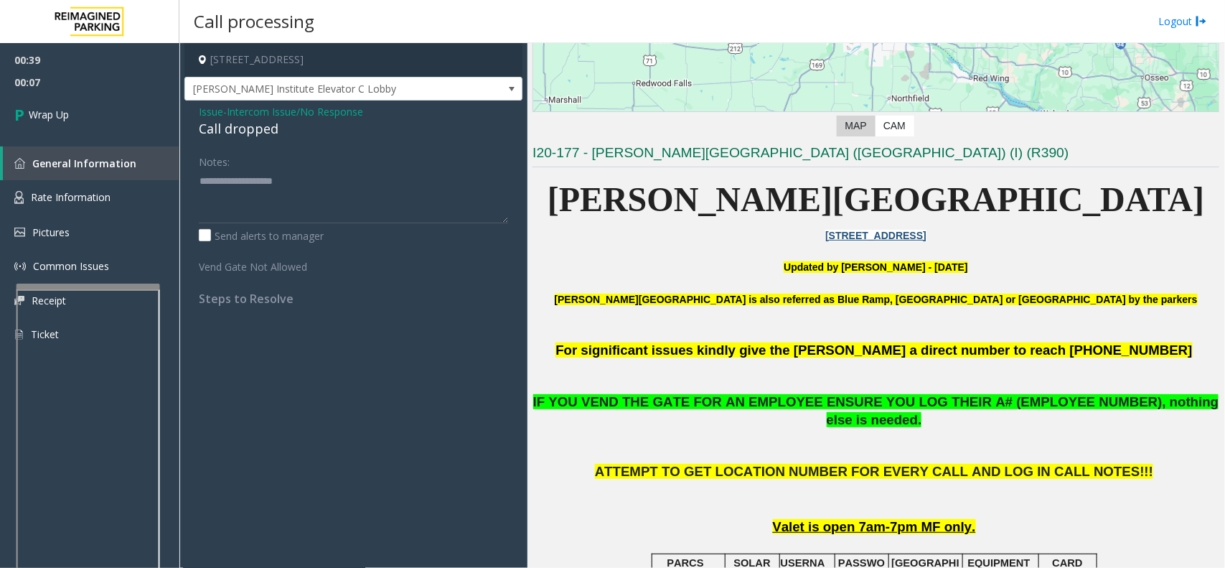
click at [241, 134] on div "Call dropped" at bounding box center [353, 128] width 309 height 19
copy div "Call dropped"
click at [260, 188] on textarea at bounding box center [353, 196] width 309 height 54
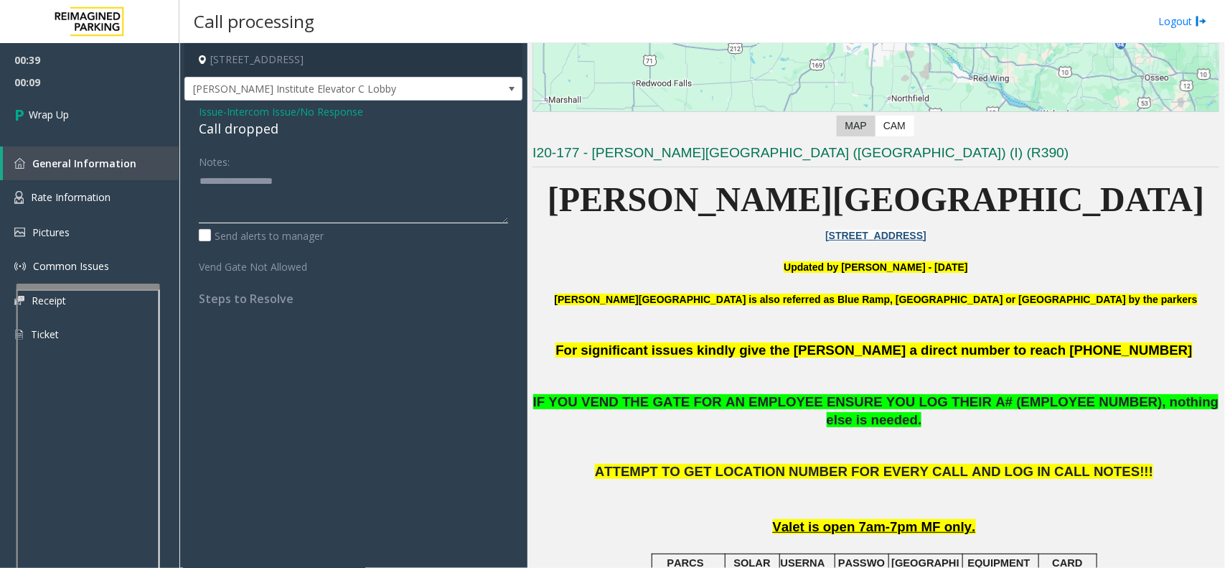
paste textarea "**********"
type textarea "**********"
click at [151, 129] on link "Wrap Up" at bounding box center [89, 114] width 179 height 42
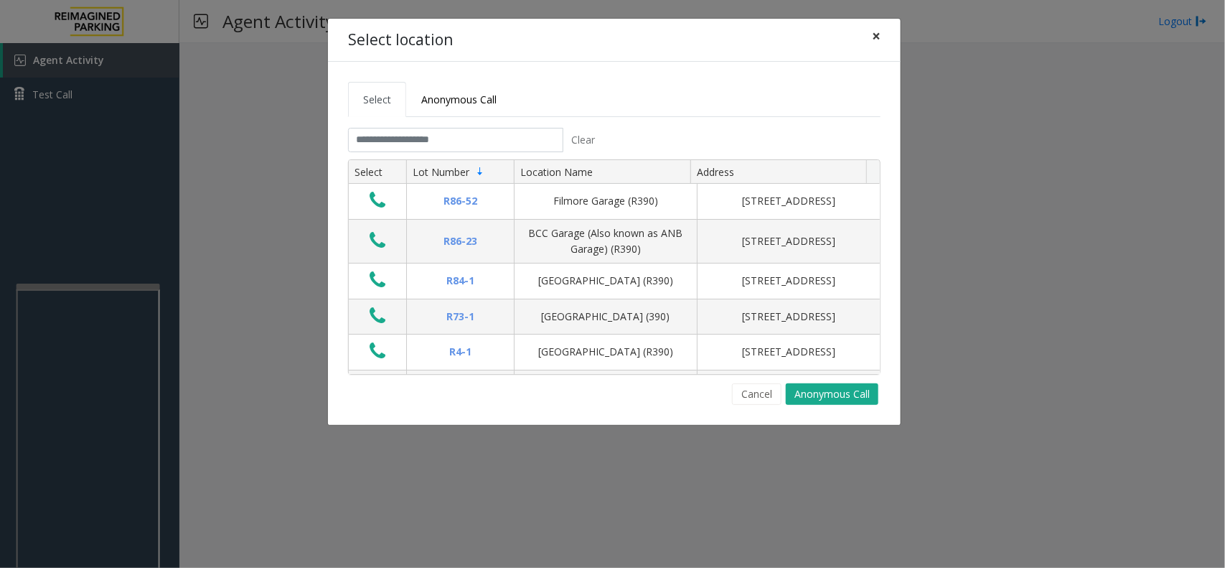
click at [874, 37] on span "×" at bounding box center [876, 36] width 9 height 20
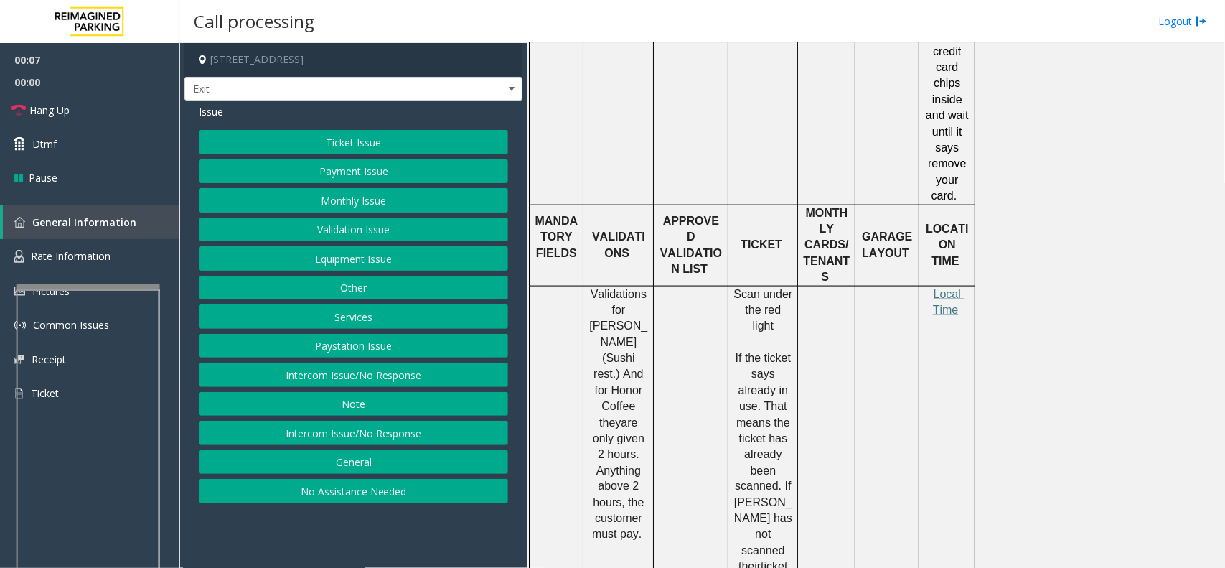
scroll to position [807, 0]
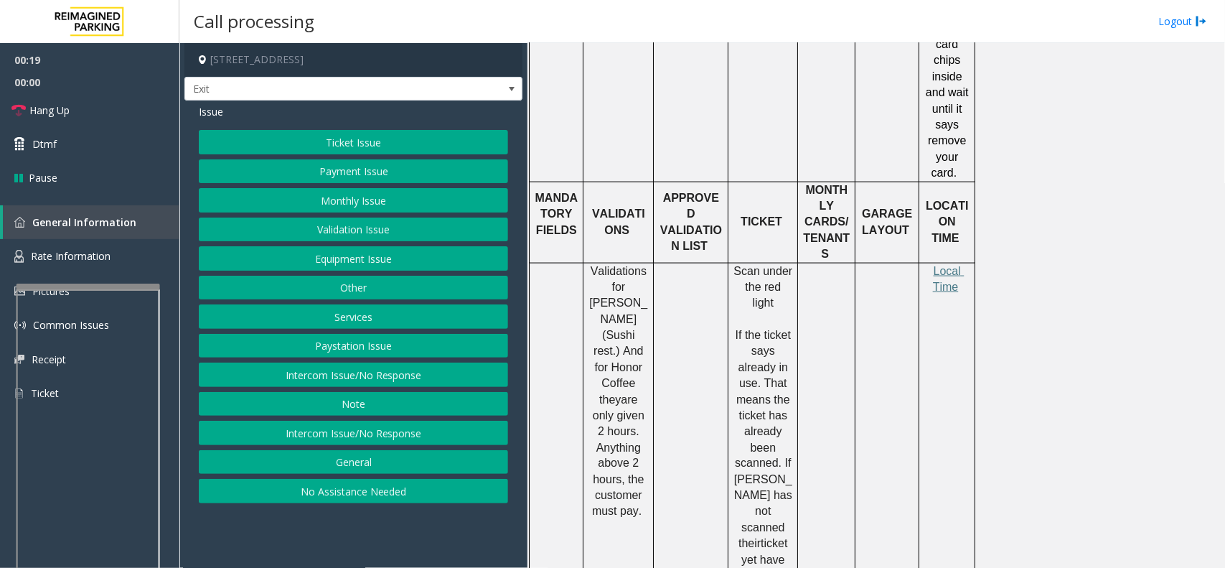
click at [398, 146] on button "Ticket Issue" at bounding box center [353, 142] width 309 height 24
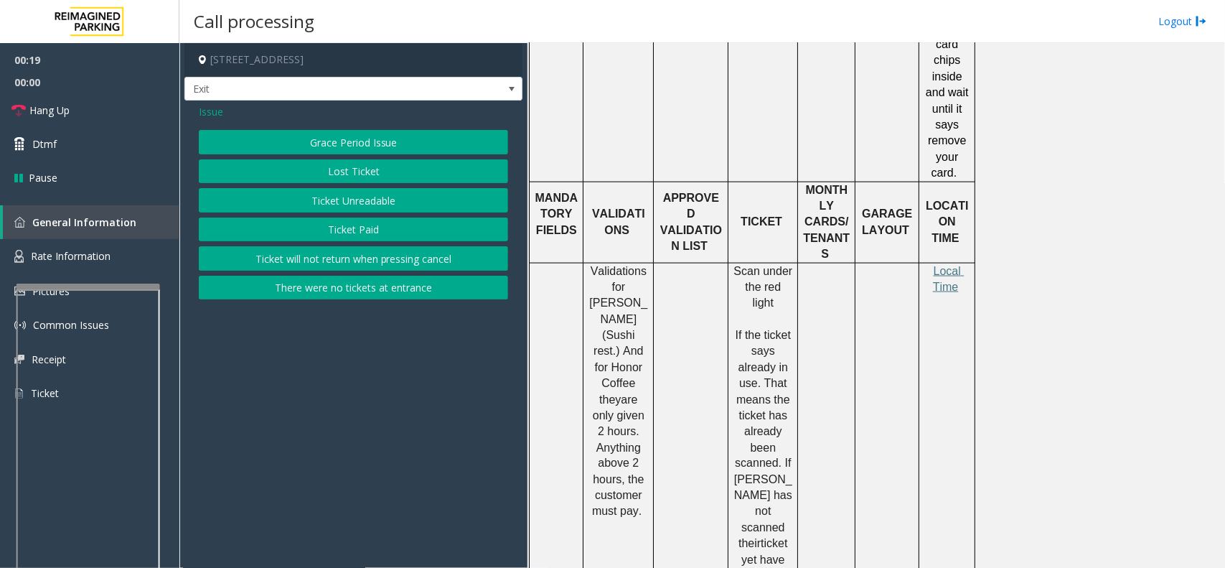
click at [409, 201] on button "Ticket Unreadable" at bounding box center [353, 200] width 309 height 24
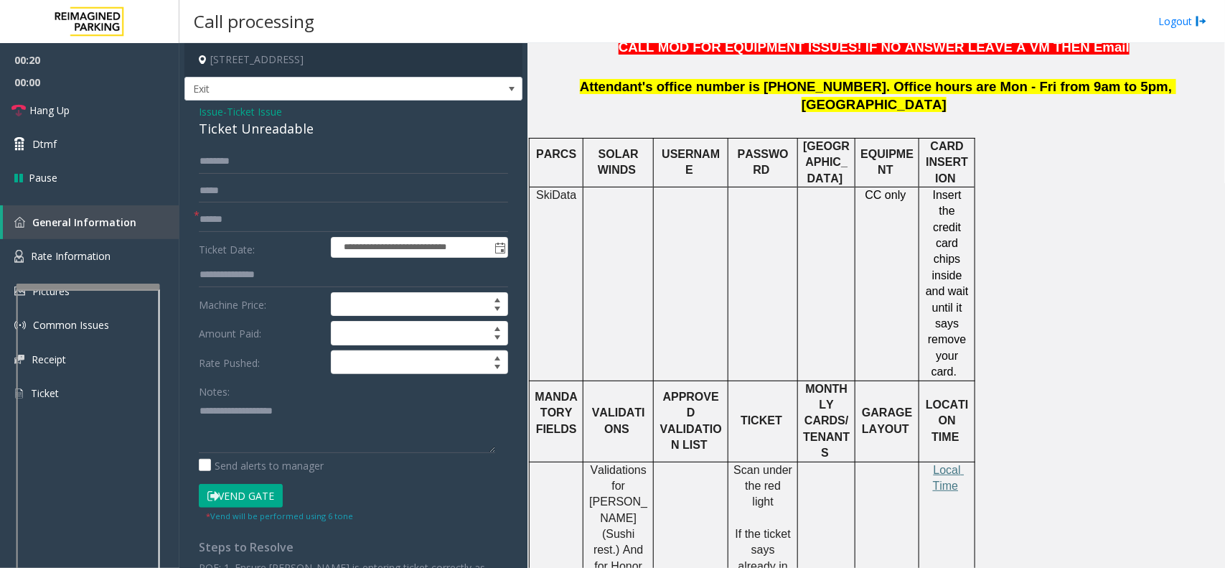
scroll to position [359, 0]
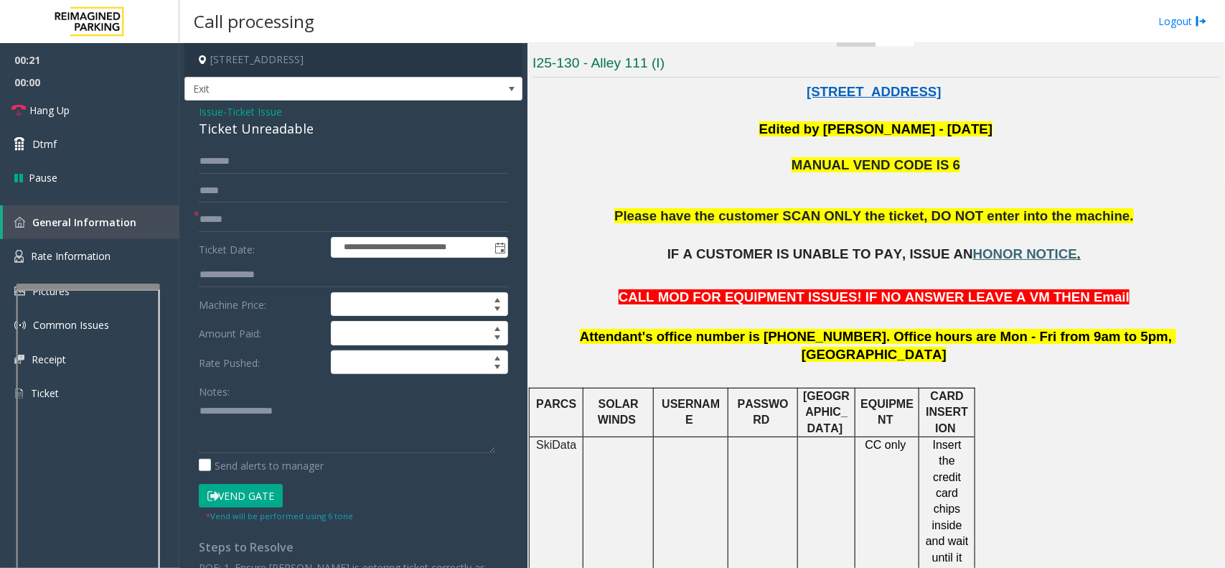
click at [1007, 253] on span "HONOR NOTICE" at bounding box center [1025, 253] width 104 height 15
drag, startPoint x: 332, startPoint y: 126, endPoint x: 181, endPoint y: 116, distance: 151.8
click at [181, 116] on app-call-processing-form "**********" at bounding box center [353, 305] width 348 height 525
click at [296, 427] on textarea at bounding box center [347, 426] width 296 height 54
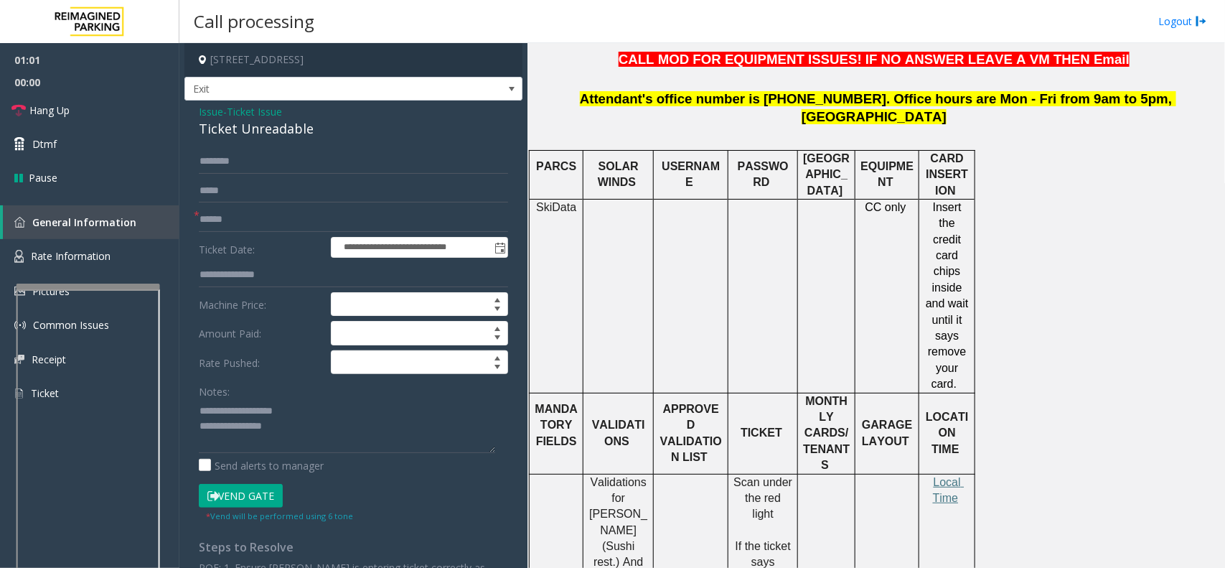
scroll to position [718, 0]
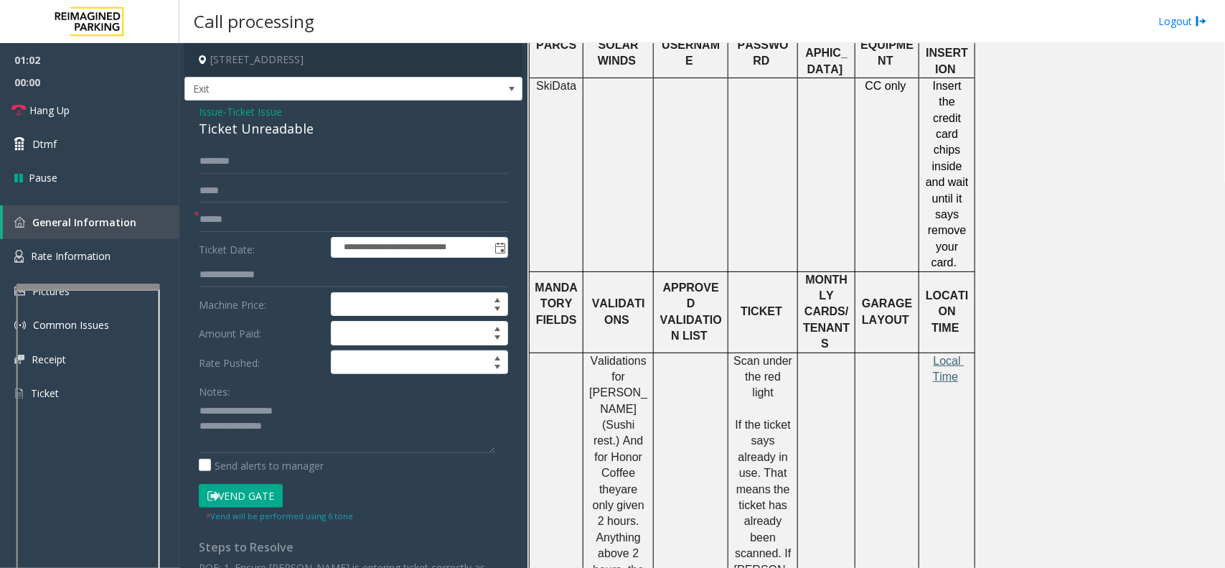
click at [948, 355] on span "Local Time" at bounding box center [949, 369] width 32 height 28
click at [217, 220] on input "text" at bounding box center [353, 219] width 309 height 24
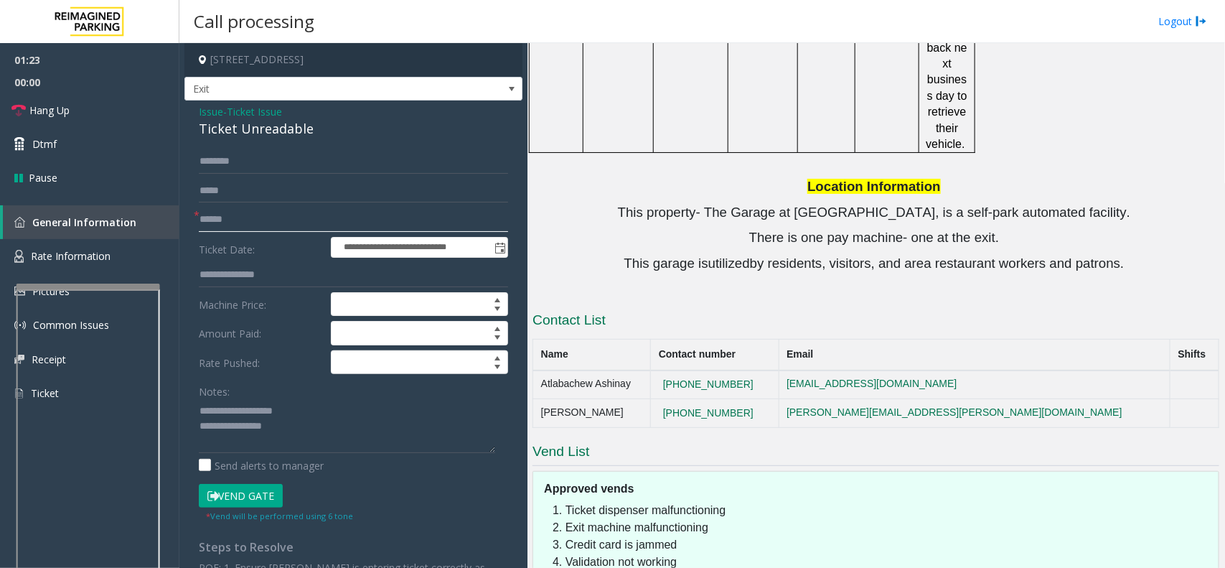
scroll to position [1692, 0]
drag, startPoint x: 782, startPoint y: 280, endPoint x: 689, endPoint y: 278, distance: 93.3
click at [689, 398] on td "[PHONE_NUMBER]" at bounding box center [715, 412] width 128 height 29
copy button "[PHONE_NUMBER]"
click at [296, 421] on textarea at bounding box center [347, 426] width 296 height 54
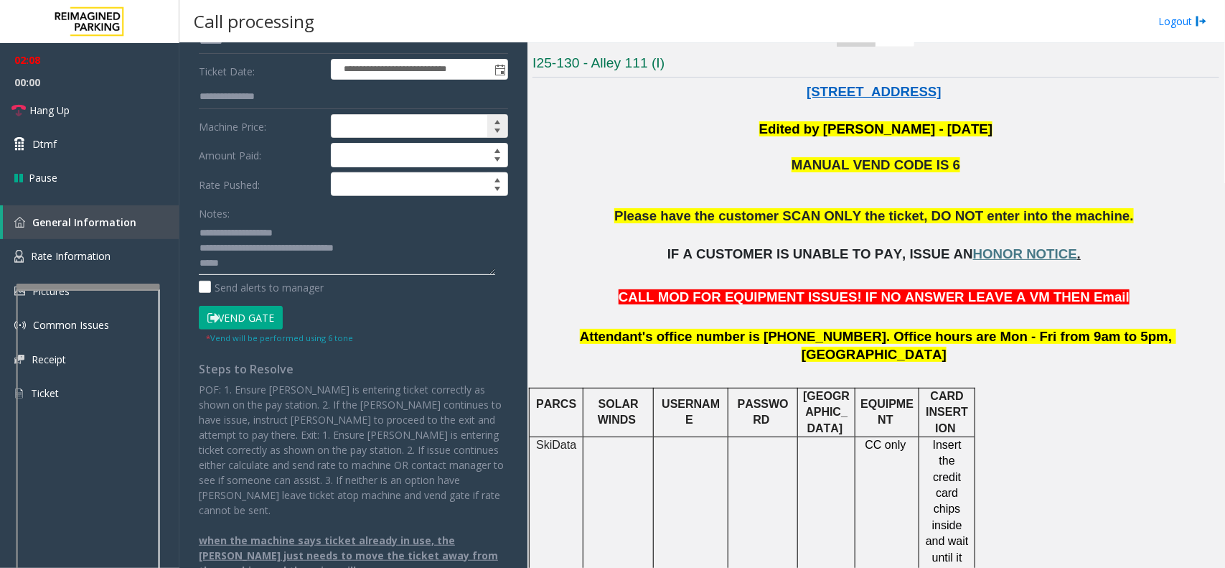
scroll to position [179, 0]
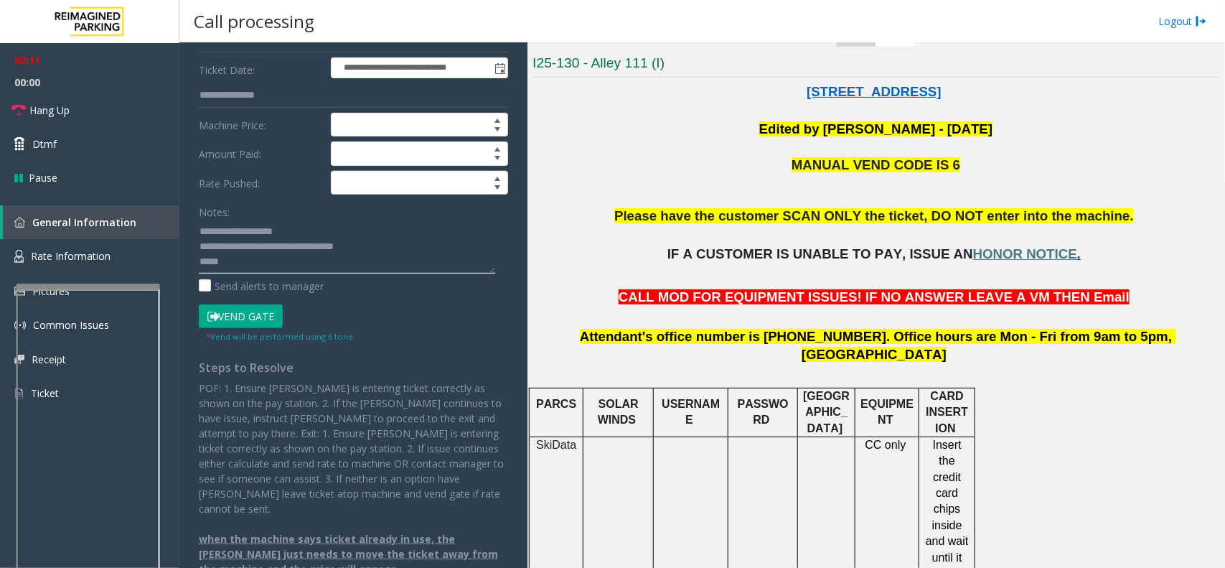
type textarea "**********"
click at [262, 269] on textarea at bounding box center [347, 247] width 296 height 54
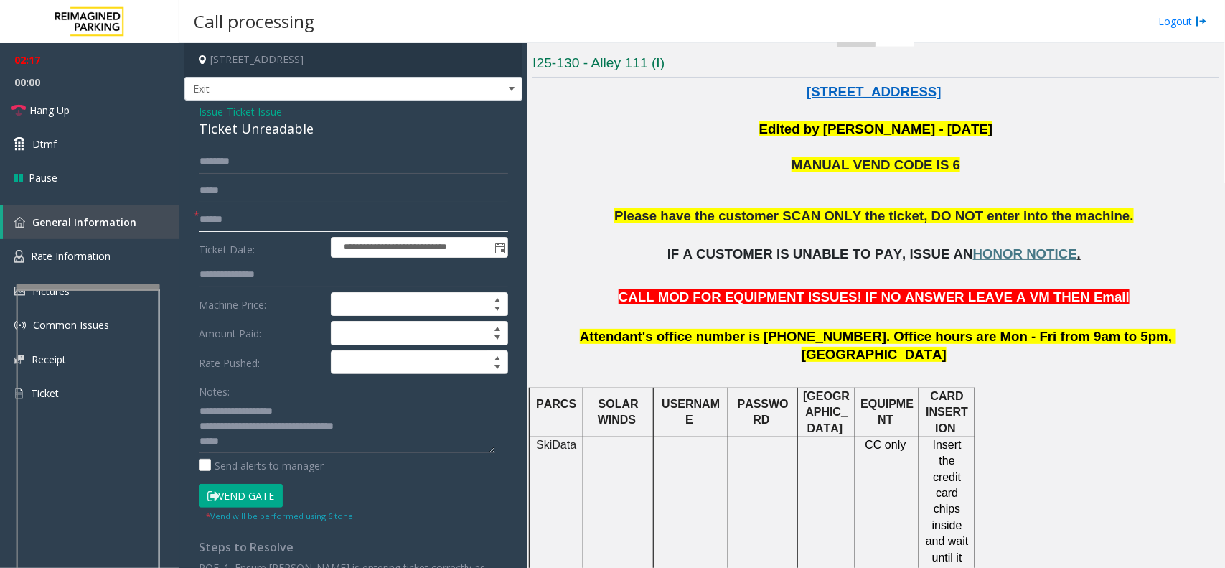
click at [245, 223] on input "text" at bounding box center [353, 219] width 309 height 24
type input "*****"
click at [235, 219] on input "text" at bounding box center [353, 219] width 309 height 24
click at [248, 494] on button "Vend Gate" at bounding box center [241, 496] width 84 height 24
click at [242, 441] on textarea at bounding box center [347, 426] width 296 height 54
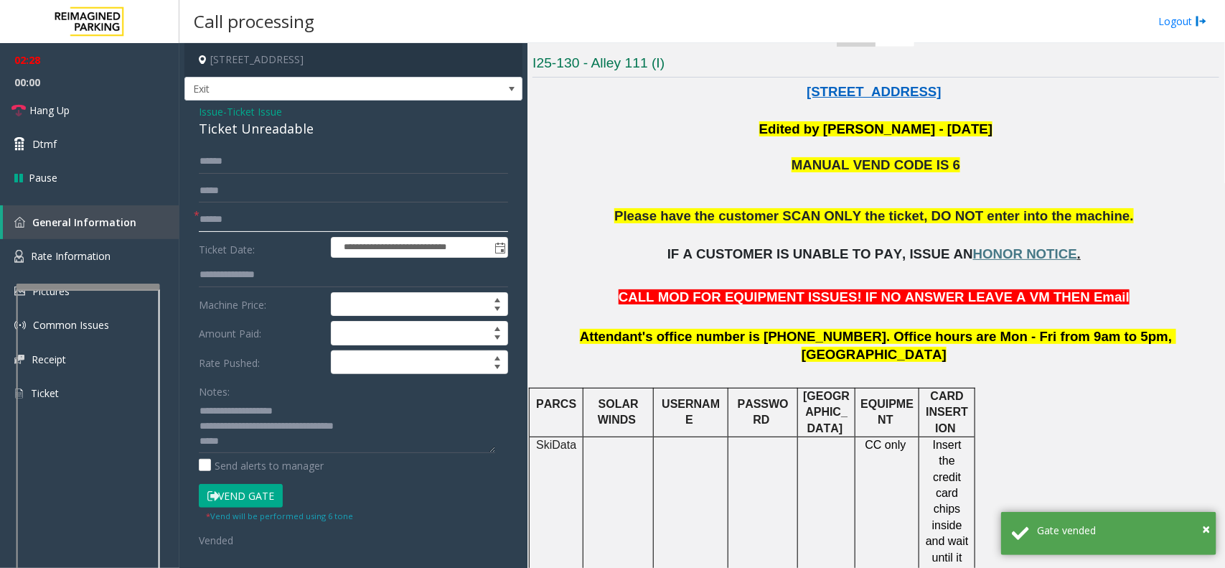
click at [232, 217] on input "text" at bounding box center [353, 219] width 309 height 24
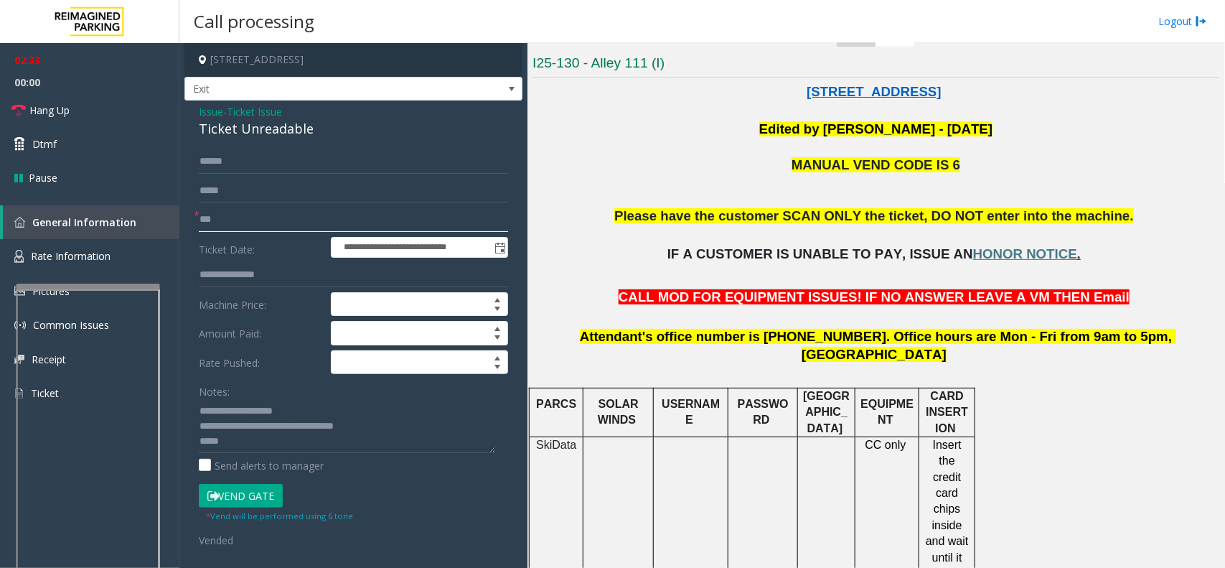
type input "**"
click at [246, 444] on textarea at bounding box center [347, 426] width 296 height 54
click at [79, 105] on link "Hang Up" at bounding box center [89, 110] width 179 height 34
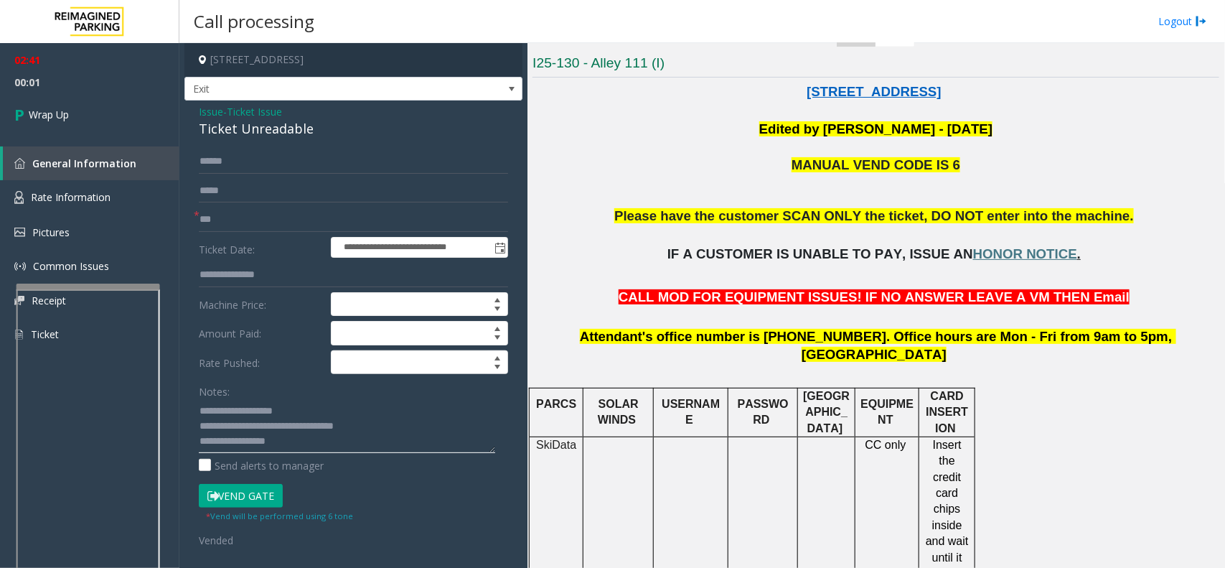
click at [301, 444] on textarea at bounding box center [347, 426] width 296 height 54
type textarea "**********"
click at [80, 118] on link "Wrap Up" at bounding box center [89, 114] width 179 height 42
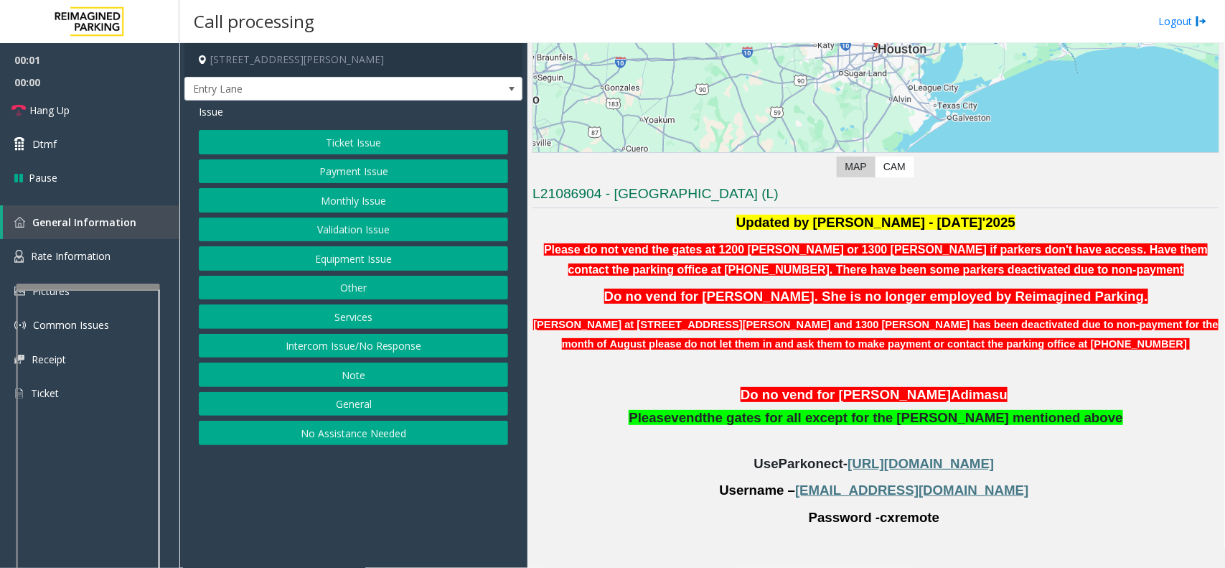
scroll to position [318, 0]
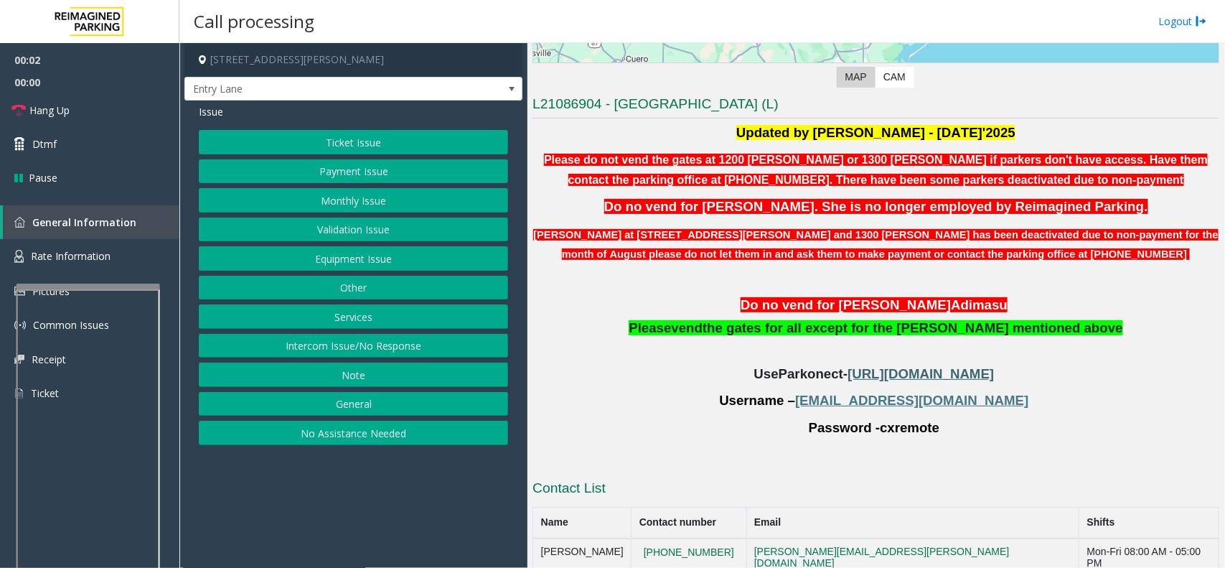
click at [932, 375] on span "[URL][DOMAIN_NAME]" at bounding box center [921, 373] width 146 height 15
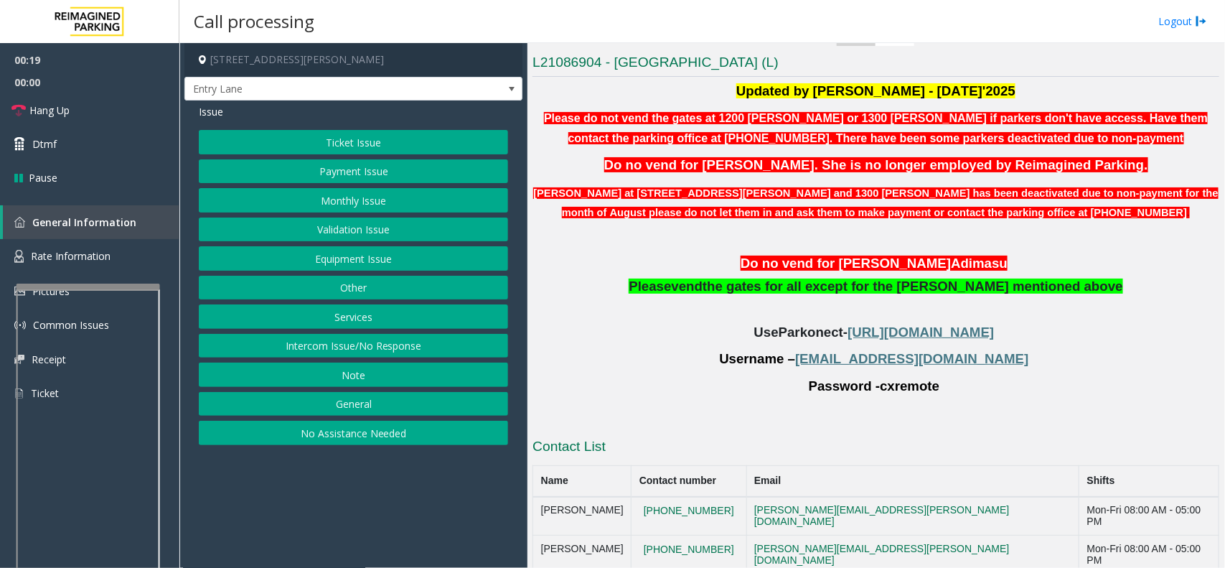
click at [370, 140] on button "Ticket Issue" at bounding box center [353, 142] width 309 height 24
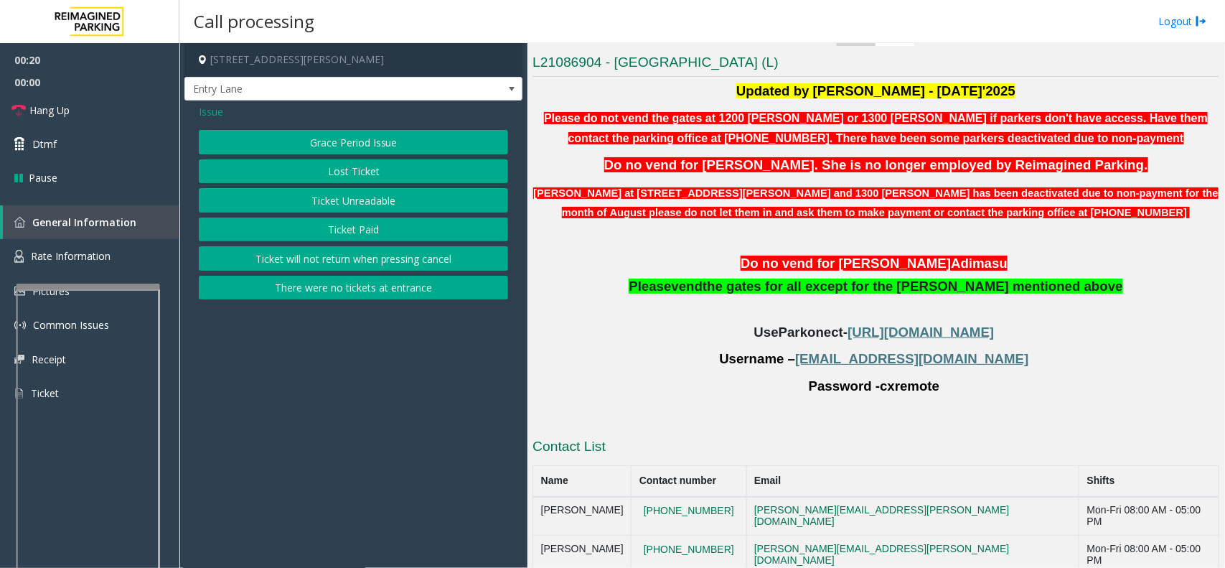
click at [375, 198] on button "Ticket Unreadable" at bounding box center [353, 200] width 309 height 24
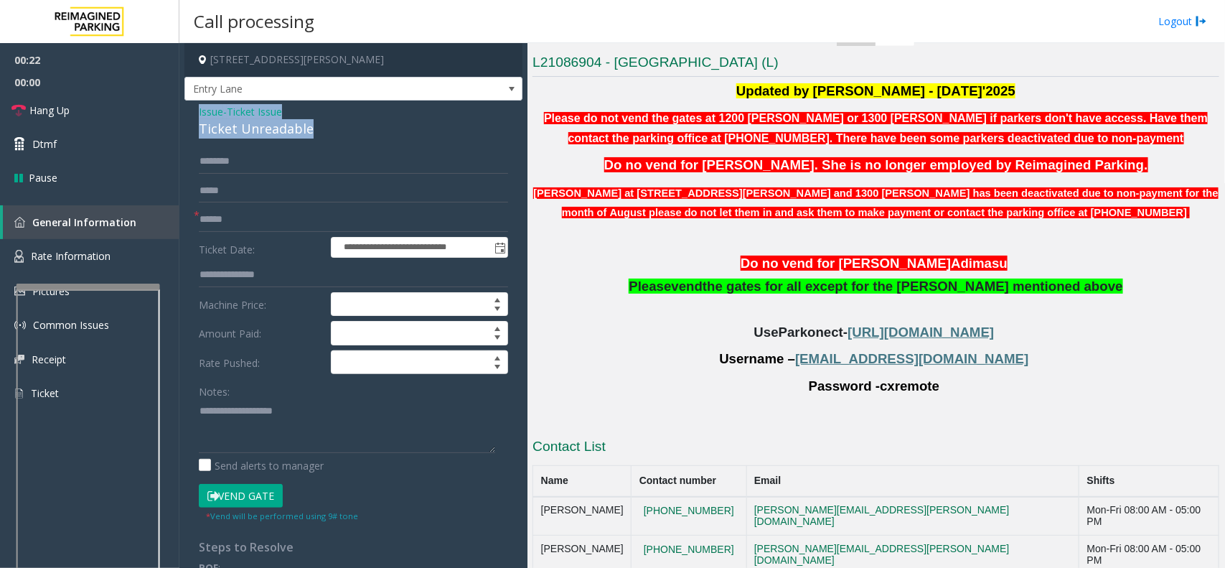
drag, startPoint x: 327, startPoint y: 133, endPoint x: 184, endPoint y: 105, distance: 144.8
click at [184, 105] on div "**********" at bounding box center [353, 495] width 338 height 790
click at [299, 428] on textarea at bounding box center [347, 426] width 296 height 54
type textarea "*"
click at [223, 113] on span "- Ticket Issue" at bounding box center [252, 112] width 59 height 14
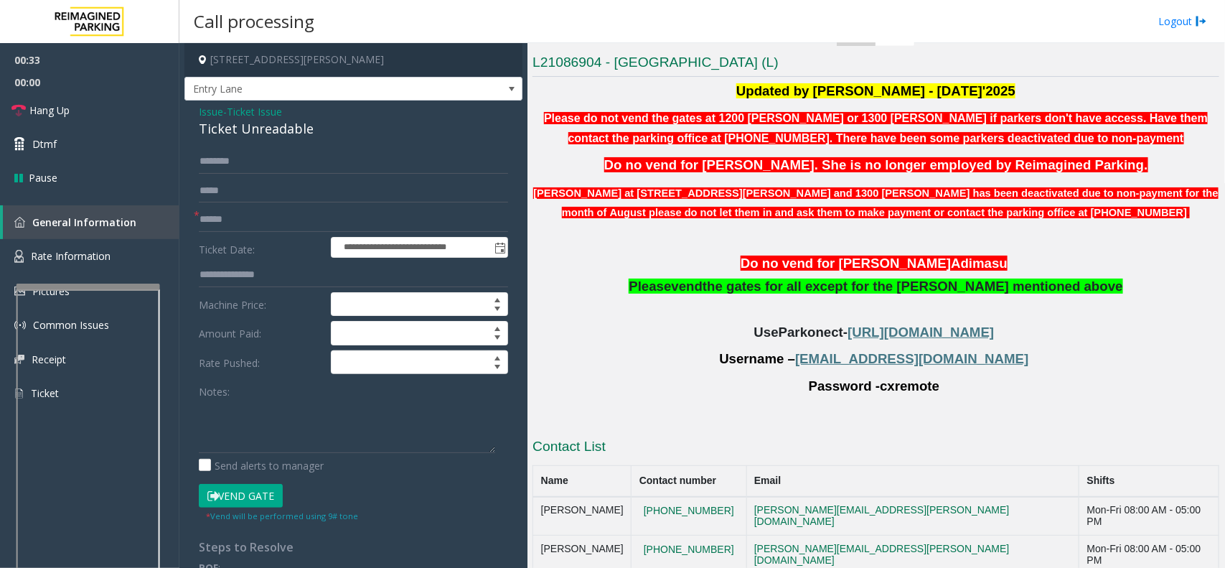
click at [215, 105] on span "Issue" at bounding box center [211, 111] width 24 height 15
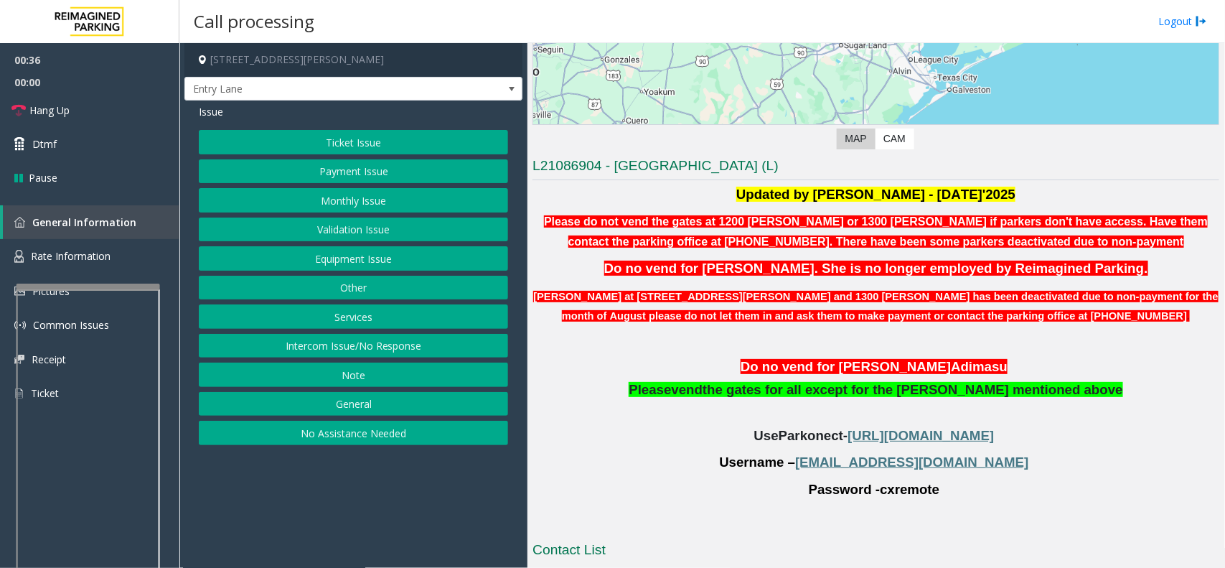
scroll to position [269, 0]
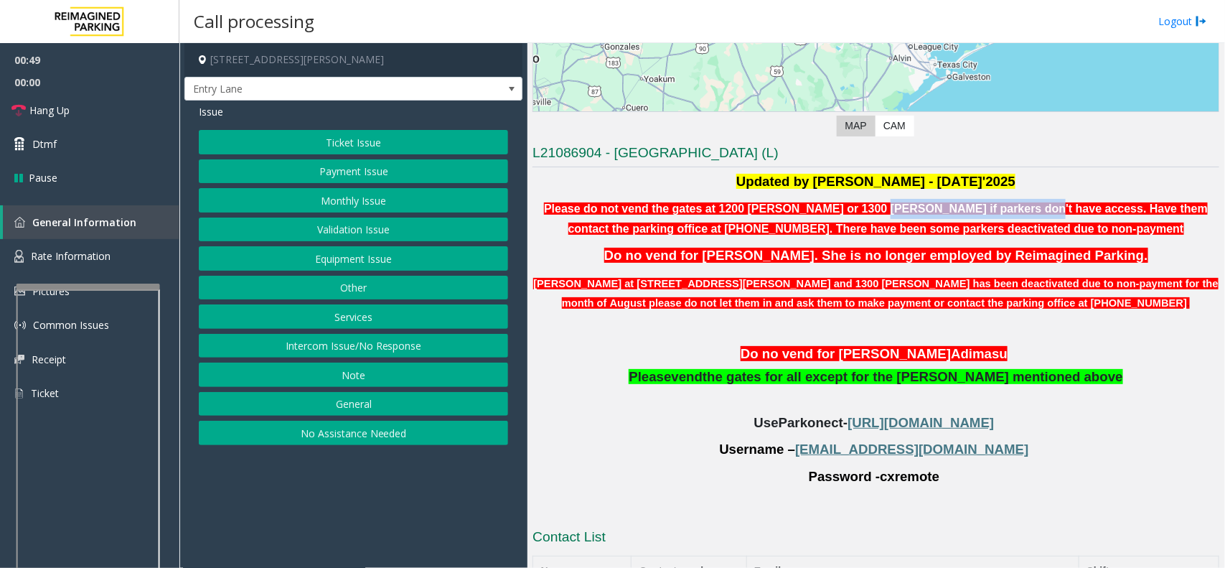
drag, startPoint x: 945, startPoint y: 208, endPoint x: 815, endPoint y: 208, distance: 130.6
click at [815, 208] on b "Please do not vend the gates at 1200 [PERSON_NAME] or 1300 [PERSON_NAME] if par…" at bounding box center [876, 218] width 664 height 32
click at [718, 228] on b "Please do not vend the gates at 1200 [PERSON_NAME] or 1300 [PERSON_NAME] if par…" at bounding box center [876, 218] width 664 height 32
click at [378, 206] on button "Monthly Issue" at bounding box center [353, 200] width 309 height 24
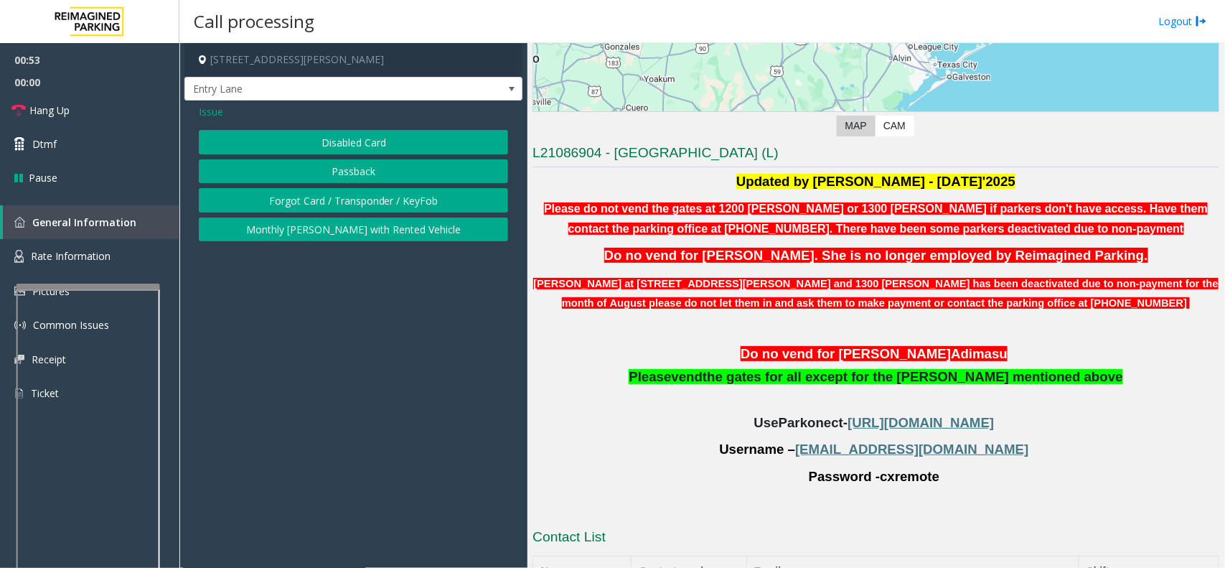
click at [362, 148] on button "Disabled Card" at bounding box center [353, 142] width 309 height 24
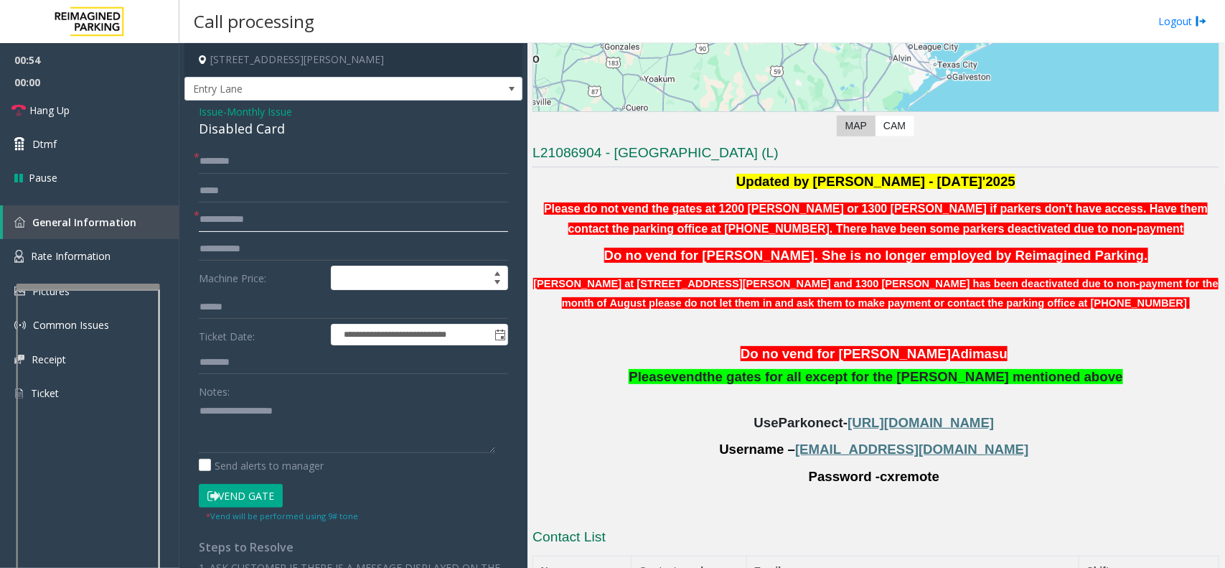
click at [230, 220] on input "text" at bounding box center [353, 219] width 309 height 24
drag, startPoint x: 995, startPoint y: 454, endPoint x: 842, endPoint y: 446, distance: 153.0
click at [842, 446] on p "Username – cx@harriscounty.com" at bounding box center [876, 449] width 687 height 19
drag, startPoint x: 876, startPoint y: 482, endPoint x: 926, endPoint y: 476, distance: 49.9
click at [926, 476] on p "Password - cxremote" at bounding box center [876, 476] width 687 height 19
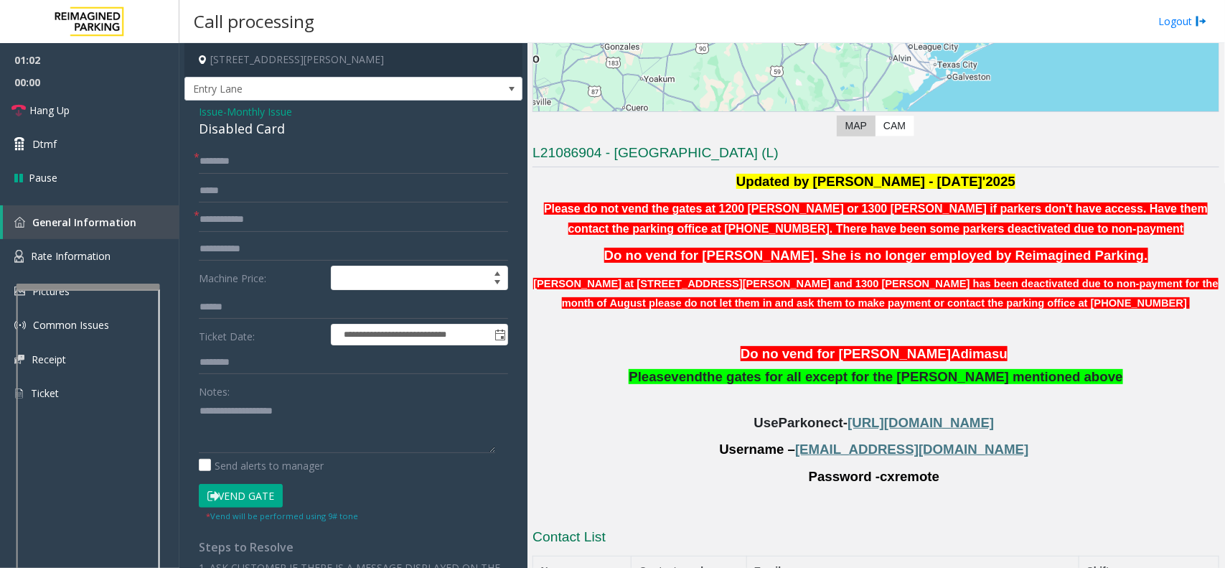
click at [935, 475] on p "Password - cxremote" at bounding box center [876, 476] width 687 height 19
drag, startPoint x: 934, startPoint y: 475, endPoint x: 890, endPoint y: 481, distance: 44.2
click at [890, 481] on p "Password - cxremote" at bounding box center [876, 476] width 687 height 19
click at [267, 217] on input "text" at bounding box center [353, 219] width 309 height 24
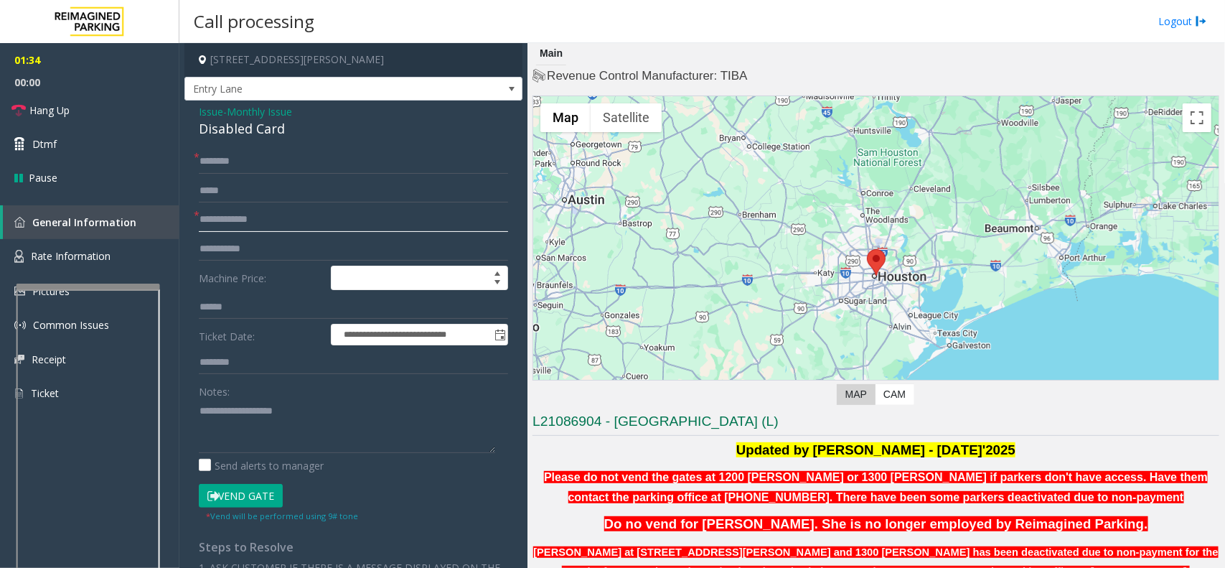
scroll to position [0, 0]
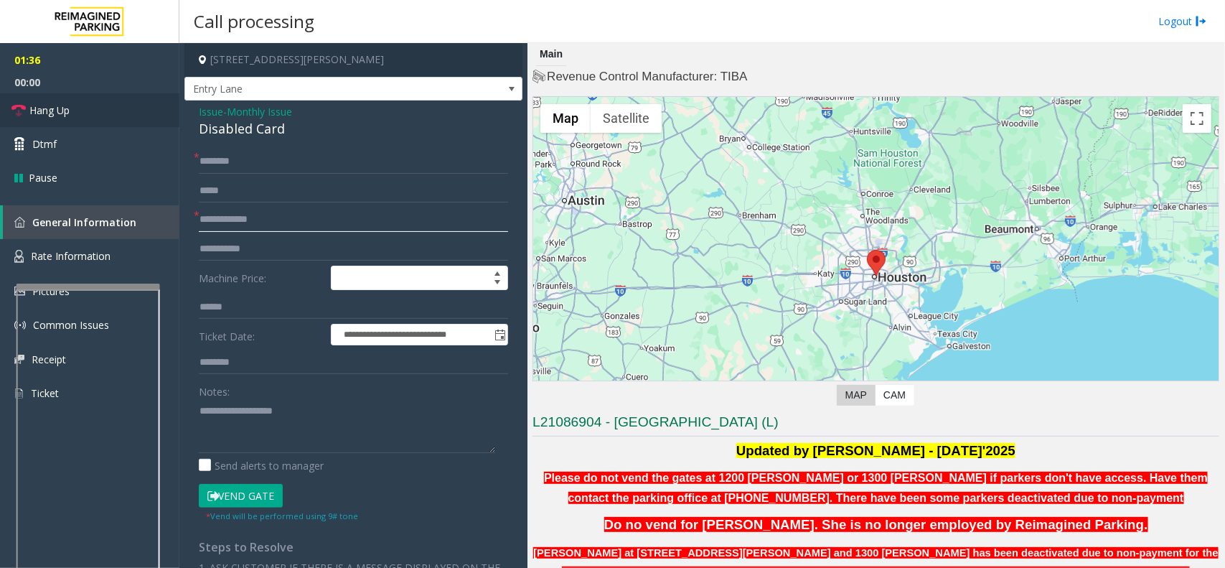
type input "**********"
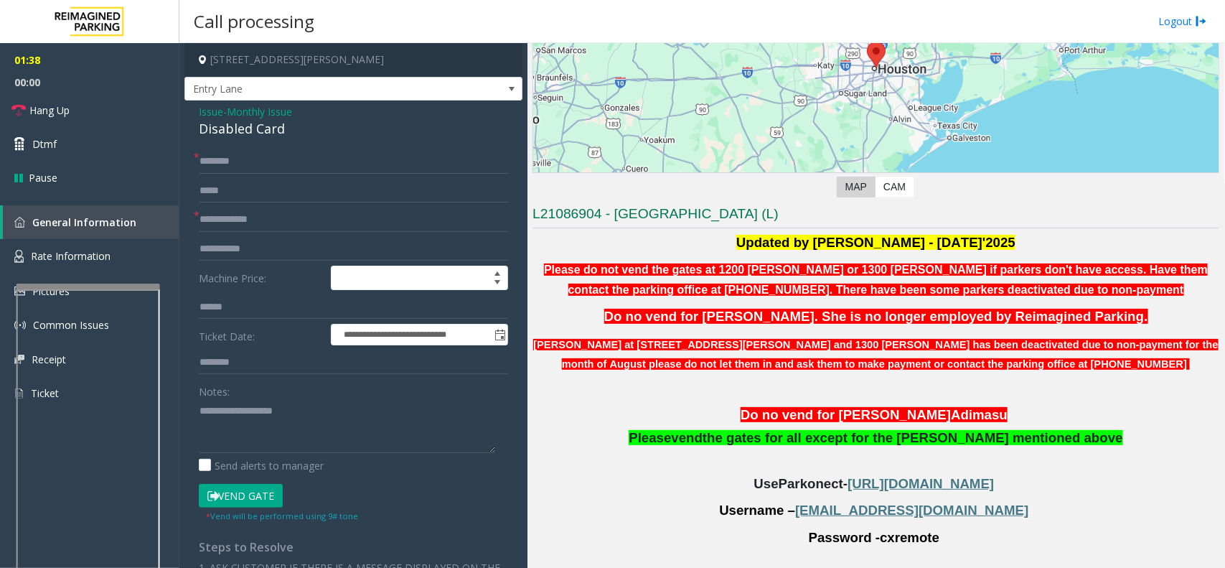
scroll to position [360, 0]
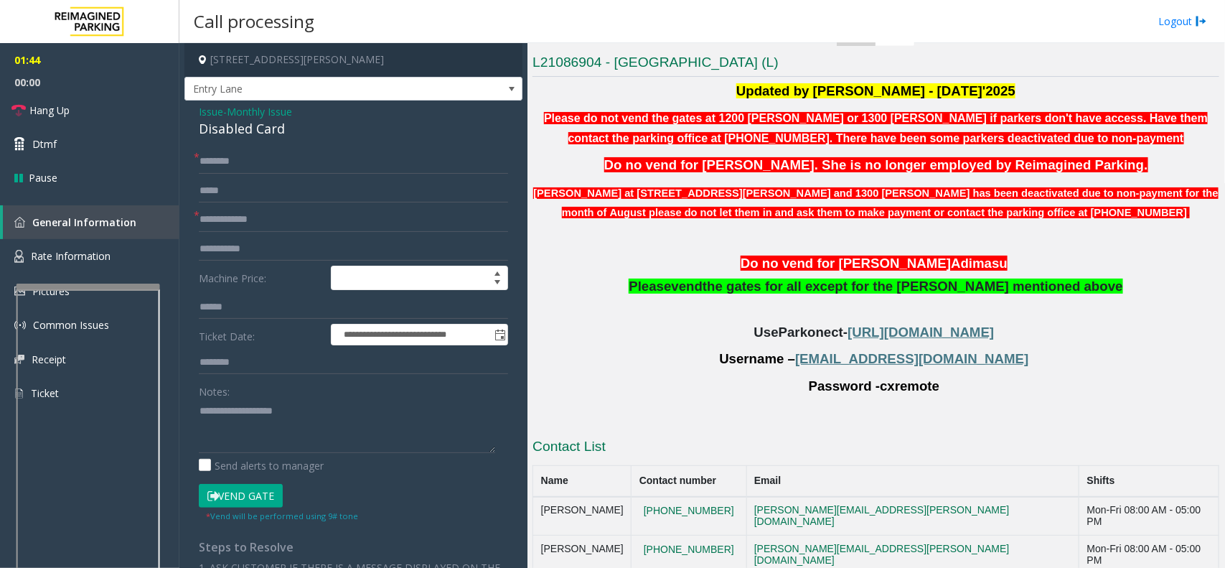
click at [241, 490] on button "Vend Gate" at bounding box center [241, 496] width 84 height 24
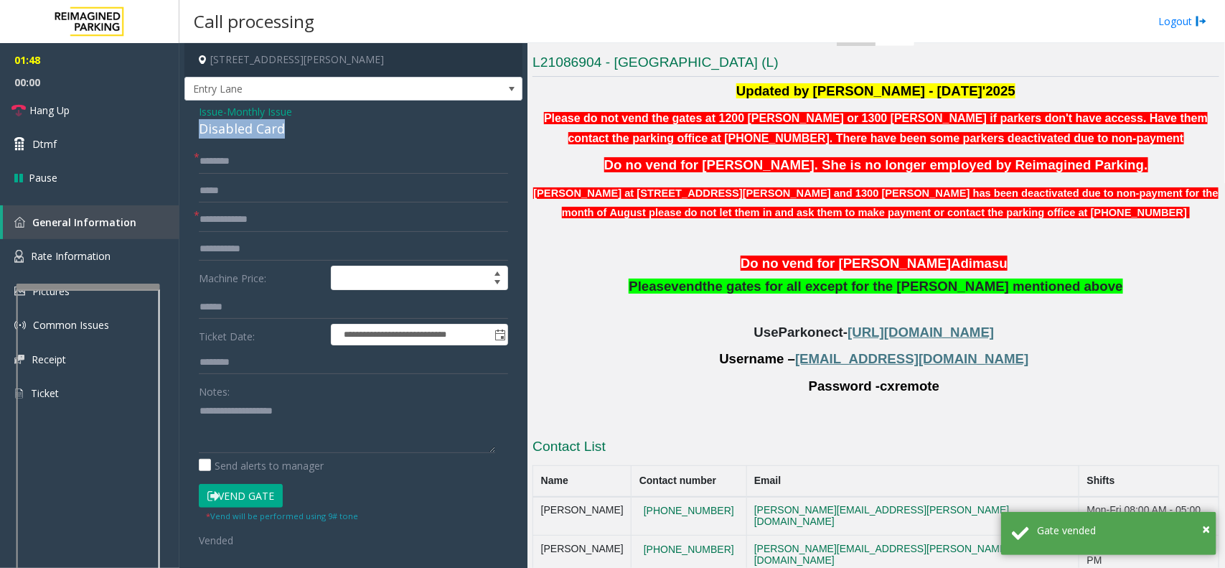
drag, startPoint x: 294, startPoint y: 131, endPoint x: 194, endPoint y: 130, distance: 100.5
click at [194, 130] on div "**********" at bounding box center [353, 500] width 338 height 800
click at [199, 410] on textarea at bounding box center [347, 426] width 296 height 54
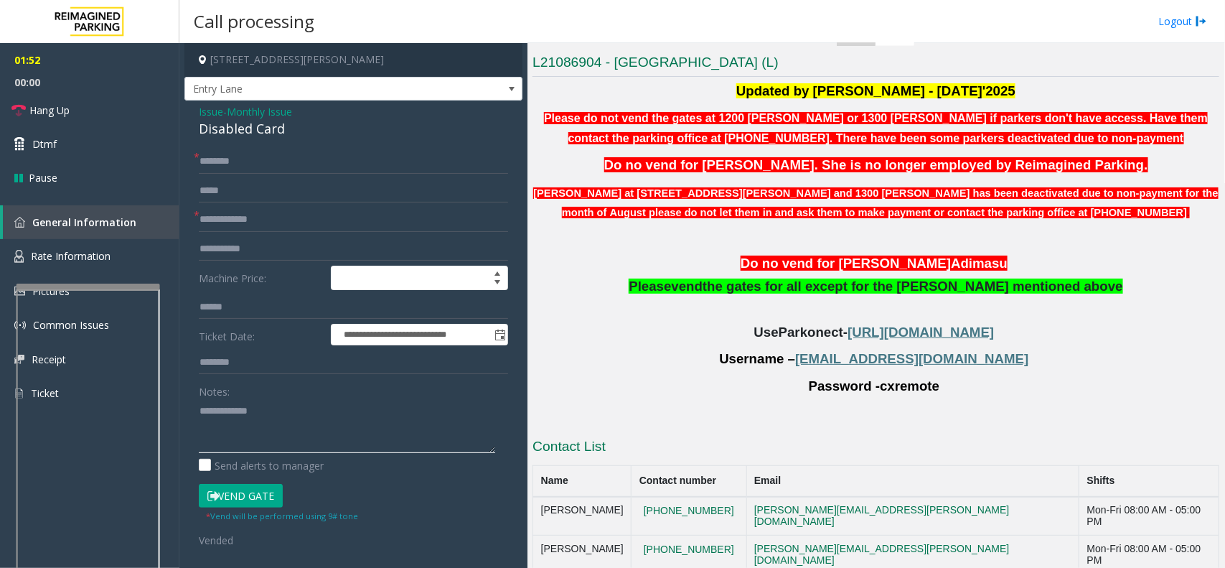
type textarea "**********"
drag, startPoint x: 221, startPoint y: 110, endPoint x: 194, endPoint y: 113, distance: 27.5
click at [194, 113] on div "**********" at bounding box center [353, 500] width 338 height 800
drag, startPoint x: 291, startPoint y: 407, endPoint x: 173, endPoint y: 416, distance: 118.1
click at [173, 416] on app-root "**********" at bounding box center [612, 284] width 1225 height 568
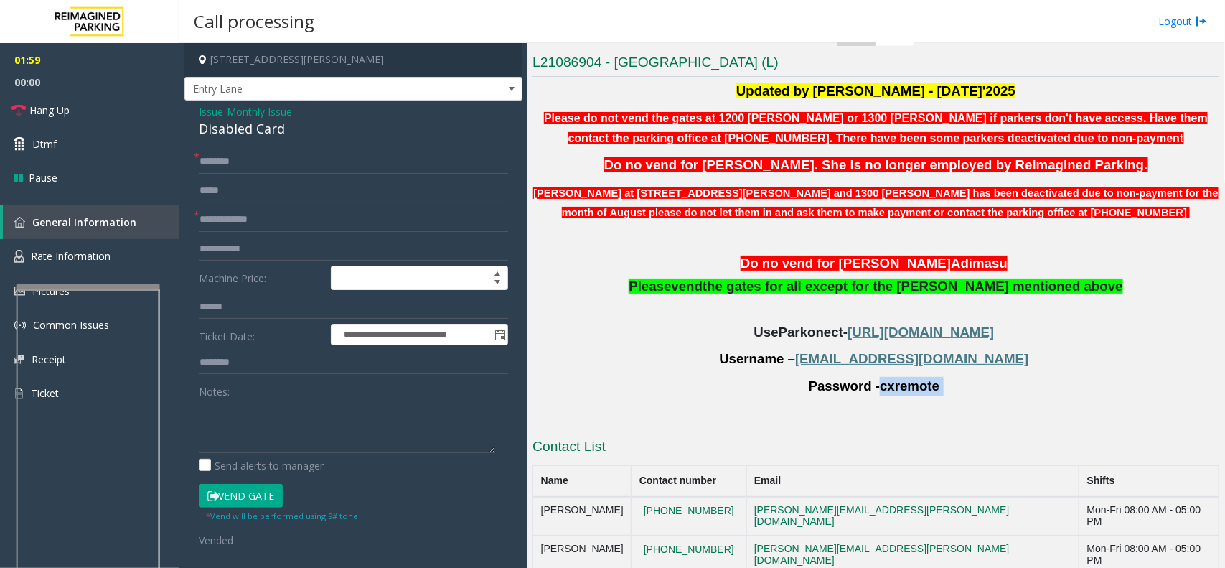
drag, startPoint x: 978, startPoint y: 385, endPoint x: 873, endPoint y: 375, distance: 105.3
click at [873, 377] on p "Password - cxremote" at bounding box center [876, 386] width 687 height 19
click at [230, 163] on input "text" at bounding box center [353, 161] width 309 height 24
type input "**"
drag, startPoint x: 309, startPoint y: 123, endPoint x: 184, endPoint y: 101, distance: 126.9
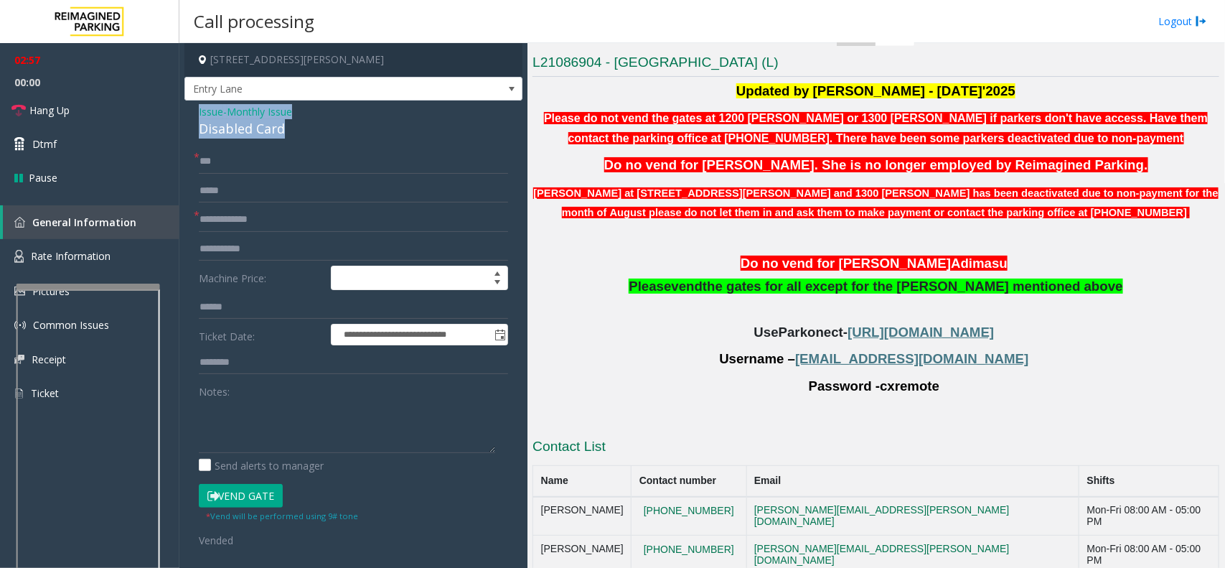
click at [184, 101] on div "**********" at bounding box center [353, 500] width 338 height 800
click at [273, 428] on textarea at bounding box center [347, 426] width 296 height 54
click at [251, 443] on textarea at bounding box center [347, 426] width 296 height 54
click at [70, 112] on link "Hang Up" at bounding box center [89, 110] width 179 height 34
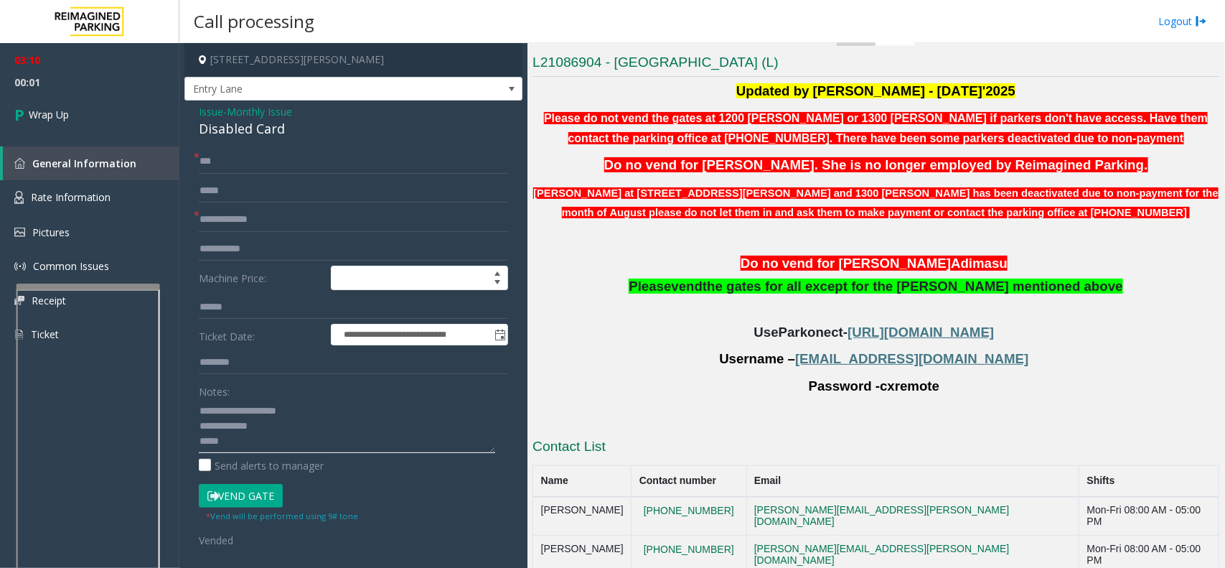
click at [284, 446] on textarea at bounding box center [347, 426] width 296 height 54
type textarea "**********"
click at [84, 110] on link "Wrap Up" at bounding box center [89, 114] width 179 height 42
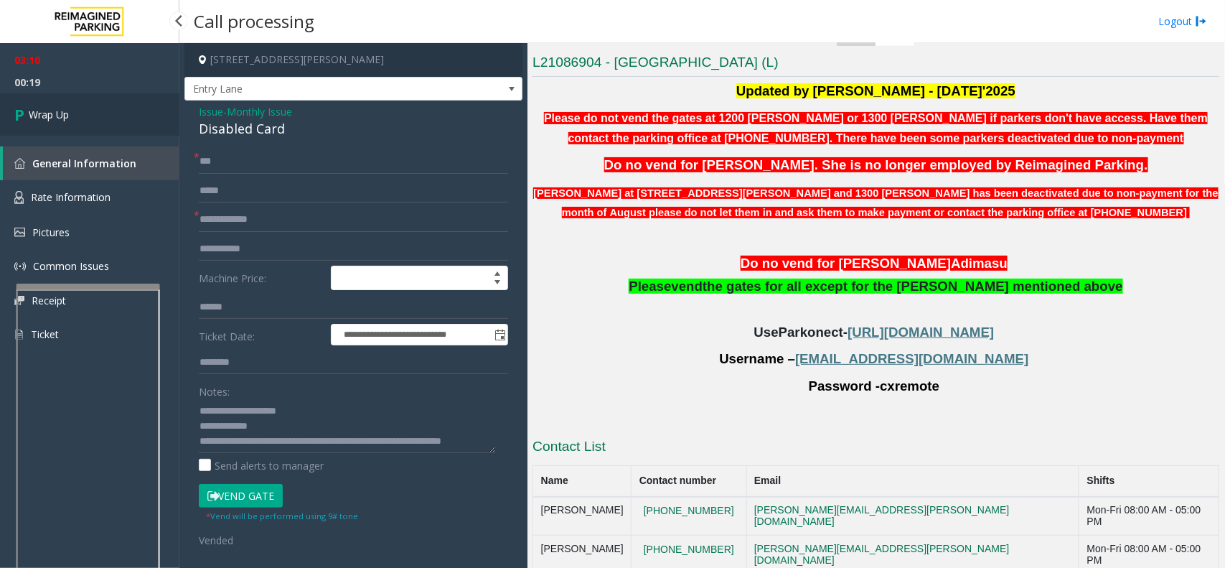
click at [84, 110] on link "Wrap Up" at bounding box center [89, 114] width 179 height 42
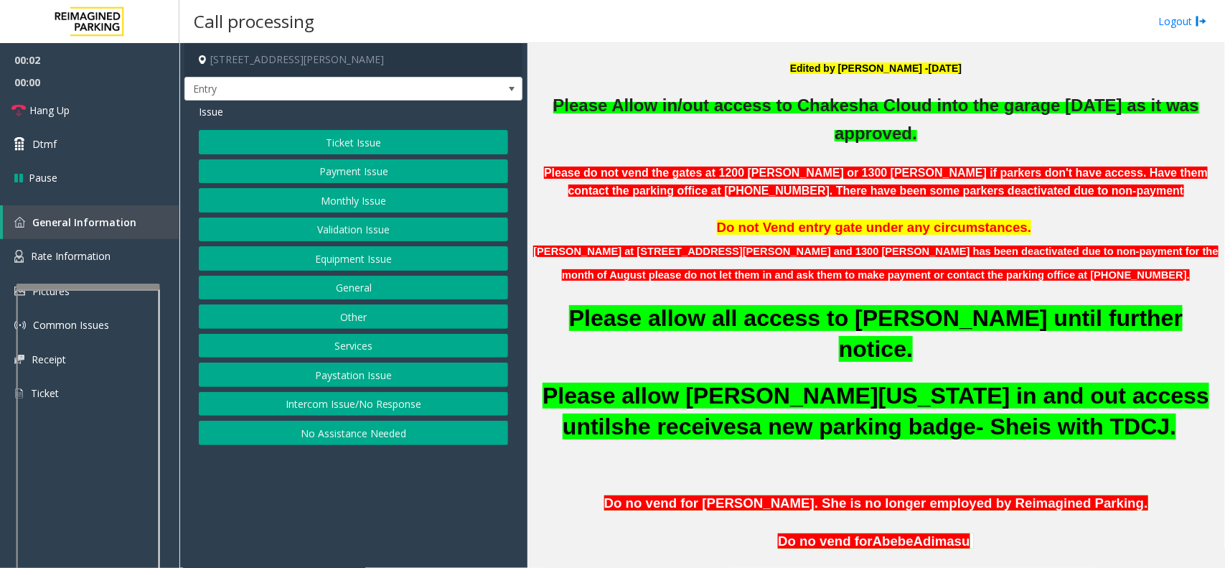
scroll to position [449, 0]
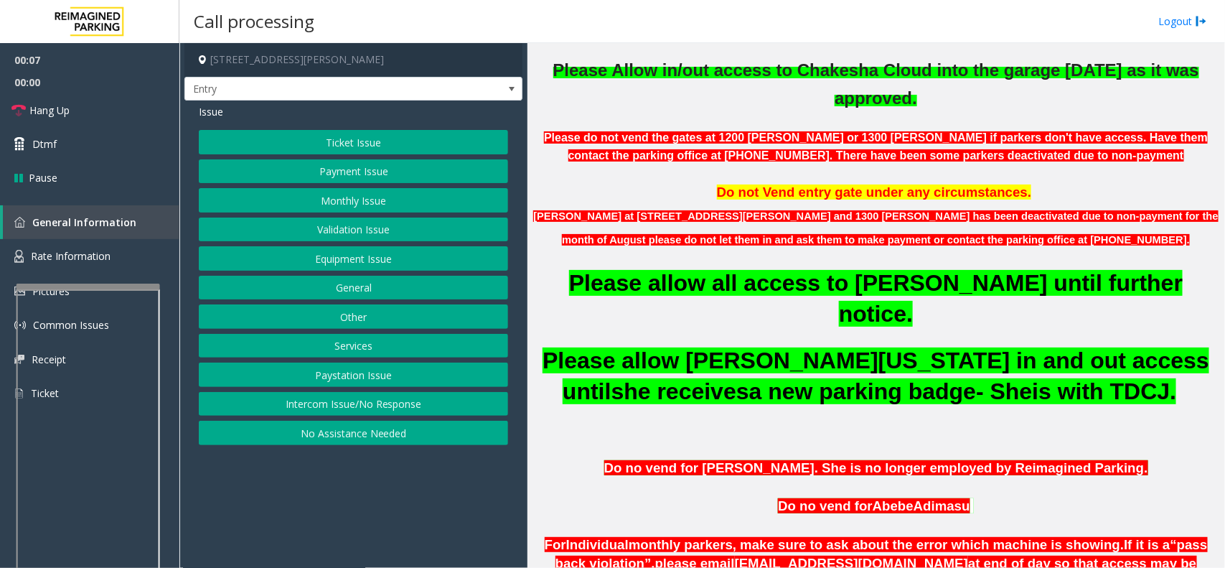
click at [371, 256] on button "Equipment Issue" at bounding box center [353, 258] width 309 height 24
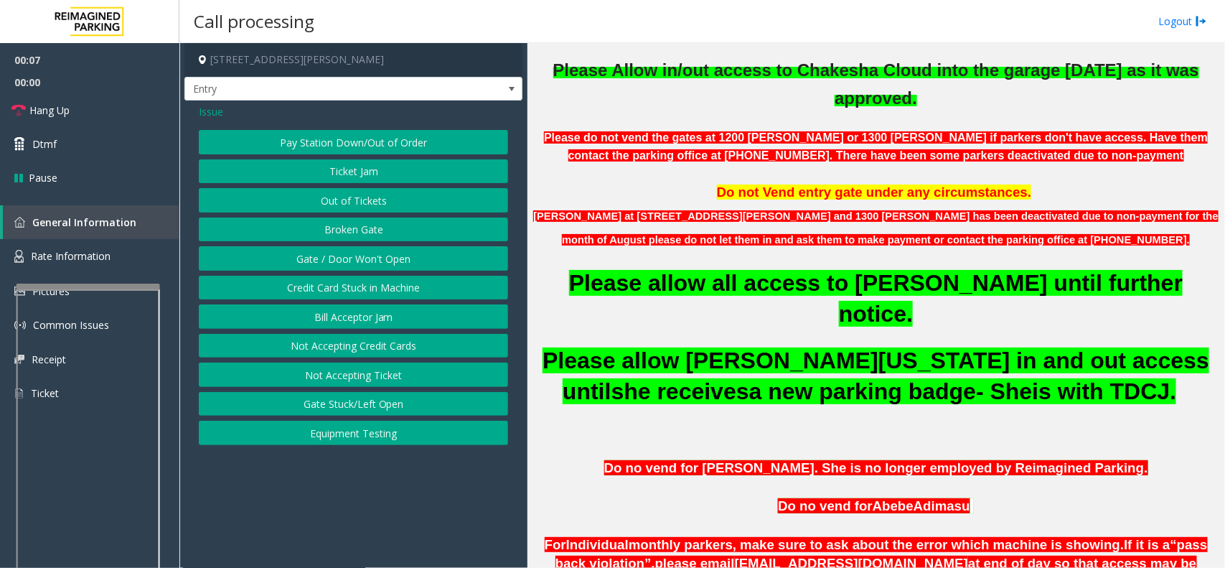
click at [368, 255] on button "Gate / Door Won't Open" at bounding box center [353, 258] width 309 height 24
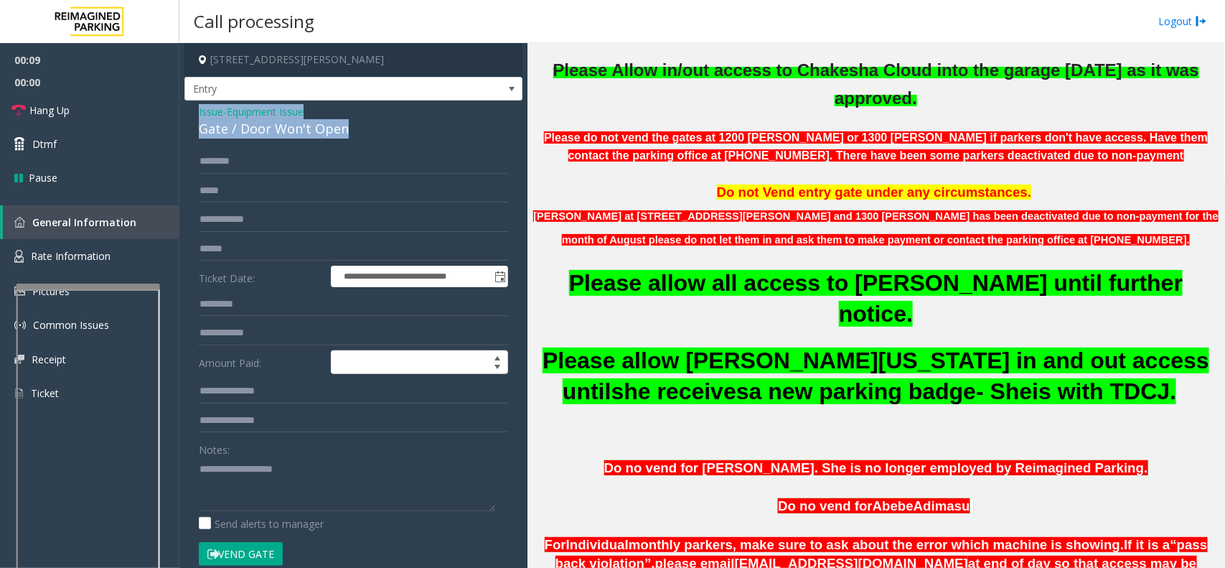
drag, startPoint x: 366, startPoint y: 124, endPoint x: 179, endPoint y: 108, distance: 187.3
click at [179, 108] on div "**********" at bounding box center [702, 305] width 1046 height 525
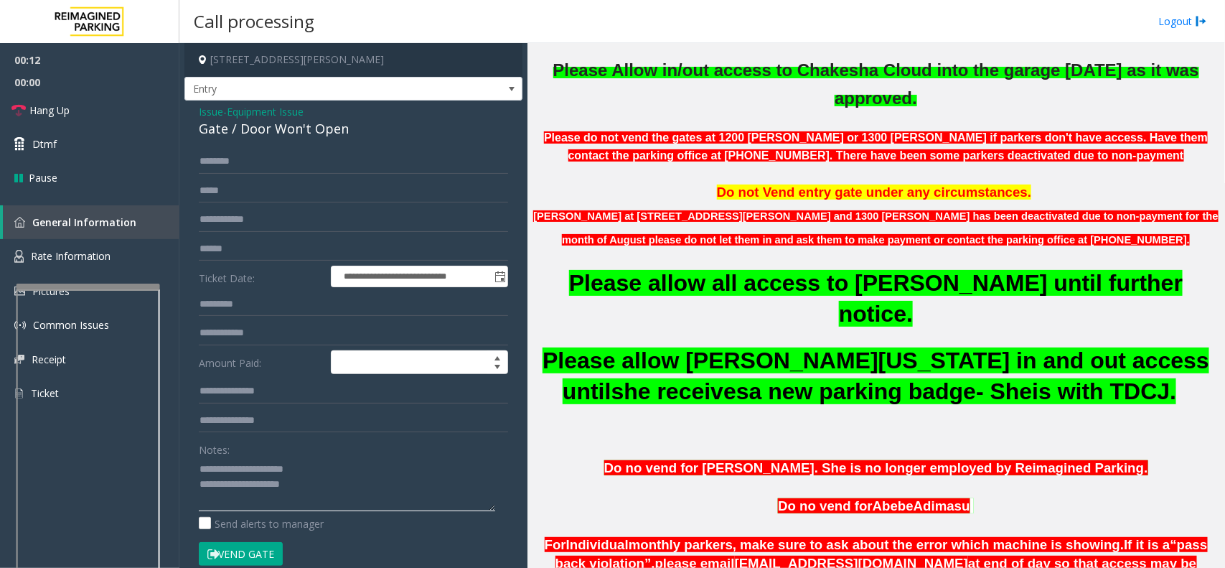
click at [325, 484] on textarea at bounding box center [347, 484] width 296 height 54
type textarea "**********"
click at [255, 113] on span "Equipment Issue" at bounding box center [265, 111] width 77 height 15
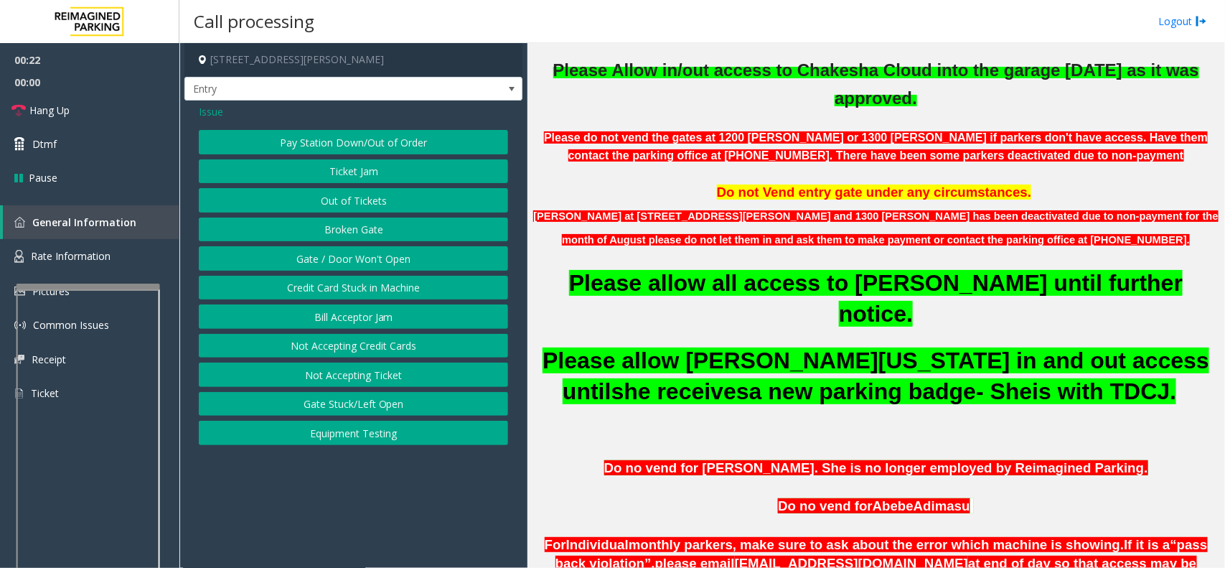
click at [210, 112] on span "Issue" at bounding box center [211, 111] width 24 height 15
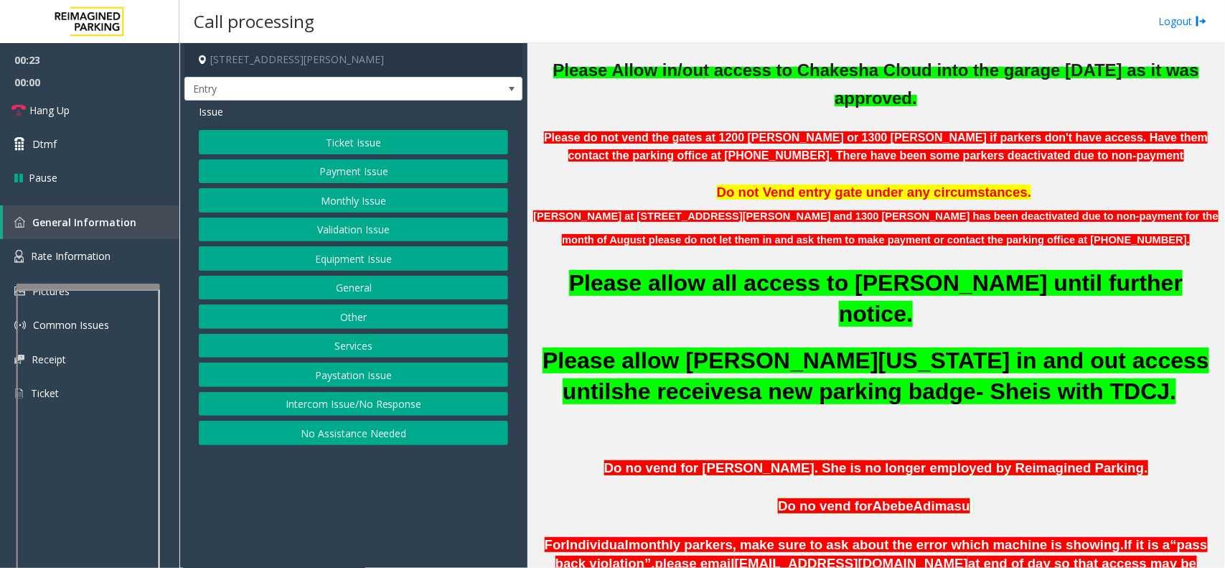
click at [367, 342] on button "Services" at bounding box center [353, 346] width 309 height 24
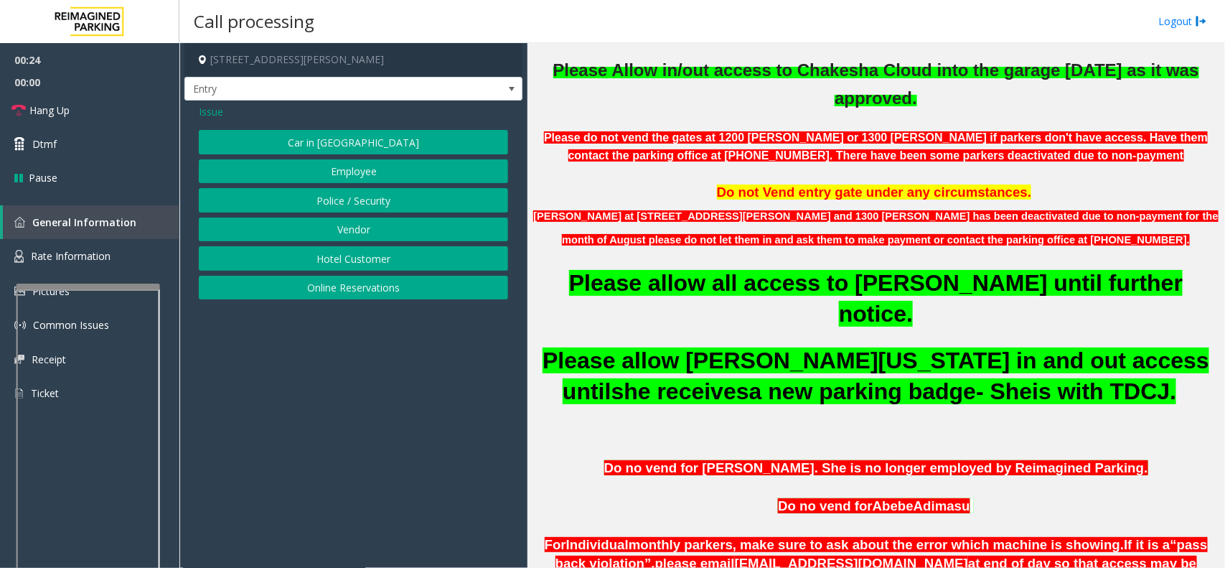
click at [212, 112] on span "Issue" at bounding box center [211, 111] width 24 height 15
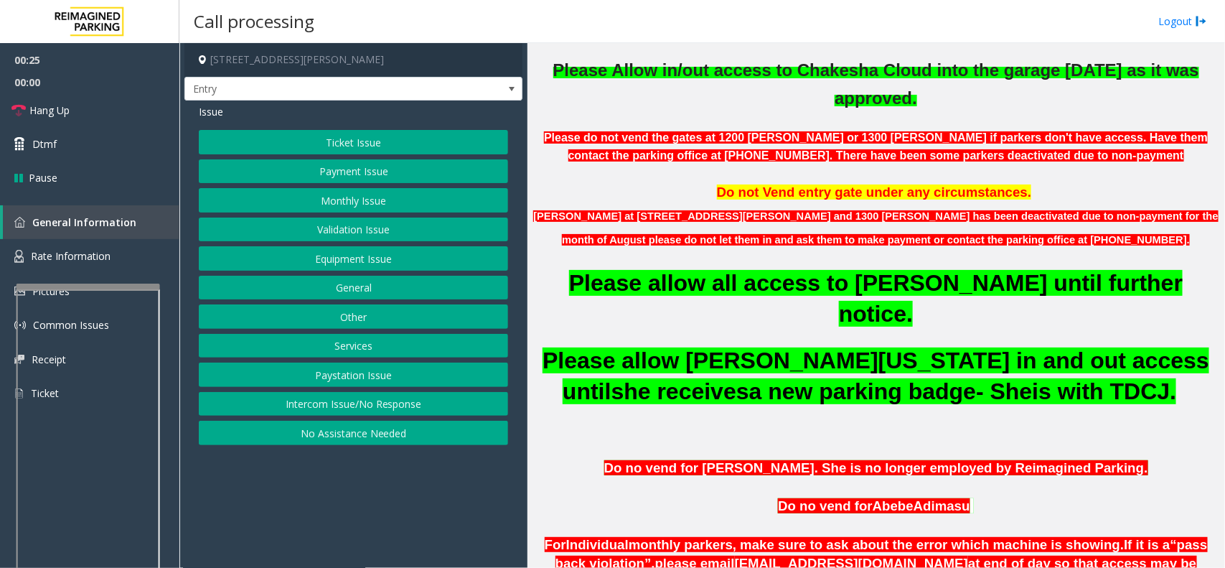
click at [384, 325] on button "Other" at bounding box center [353, 316] width 309 height 24
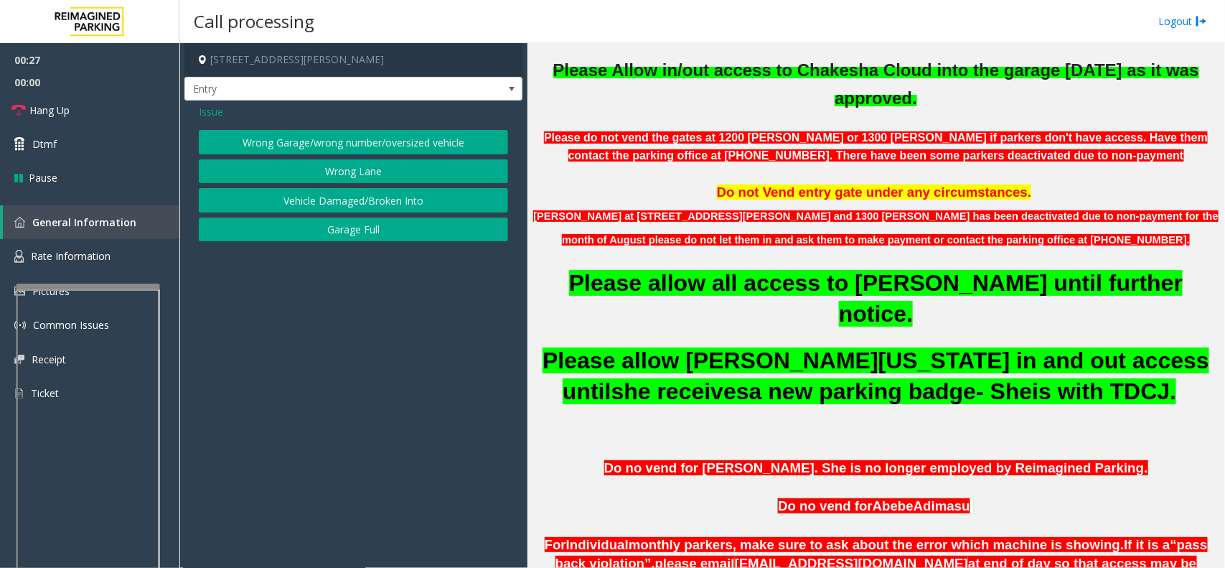
click at [253, 144] on button "Wrong Garage/wrong number/oversized vehicle" at bounding box center [353, 142] width 309 height 24
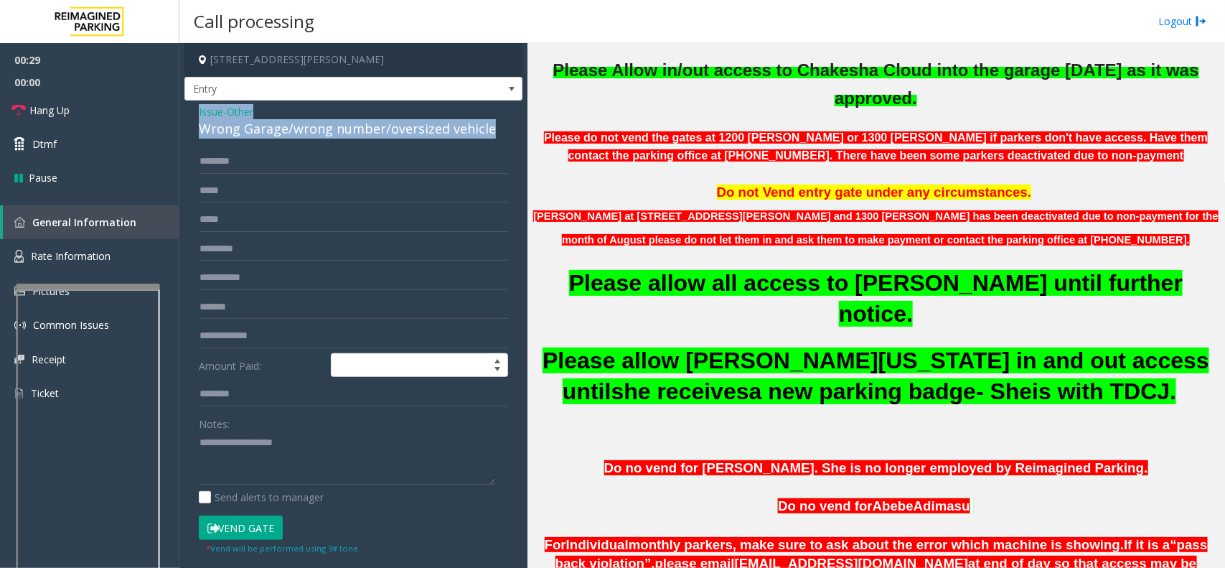
drag, startPoint x: 496, startPoint y: 128, endPoint x: 187, endPoint y: 116, distance: 308.9
click at [187, 116] on div "Issue - Other Wrong Garage/wrong number/oversized vehicle Amount Paid: Notes: S…" at bounding box center [353, 367] width 338 height 535
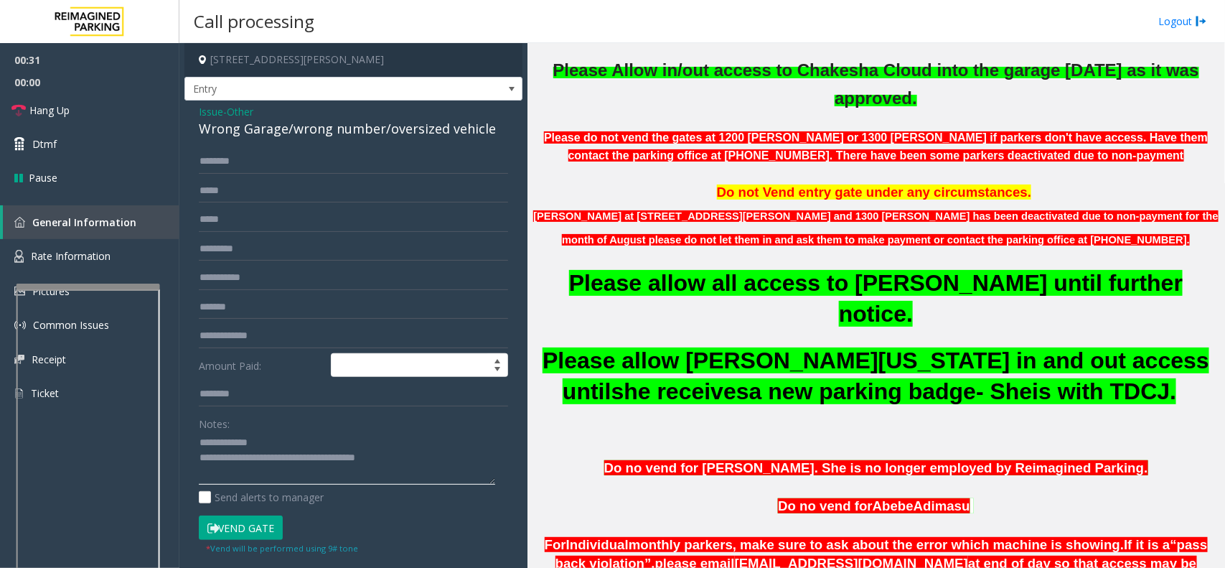
click at [441, 463] on textarea at bounding box center [347, 458] width 296 height 54
click at [123, 100] on link "Hang Up" at bounding box center [89, 110] width 179 height 34
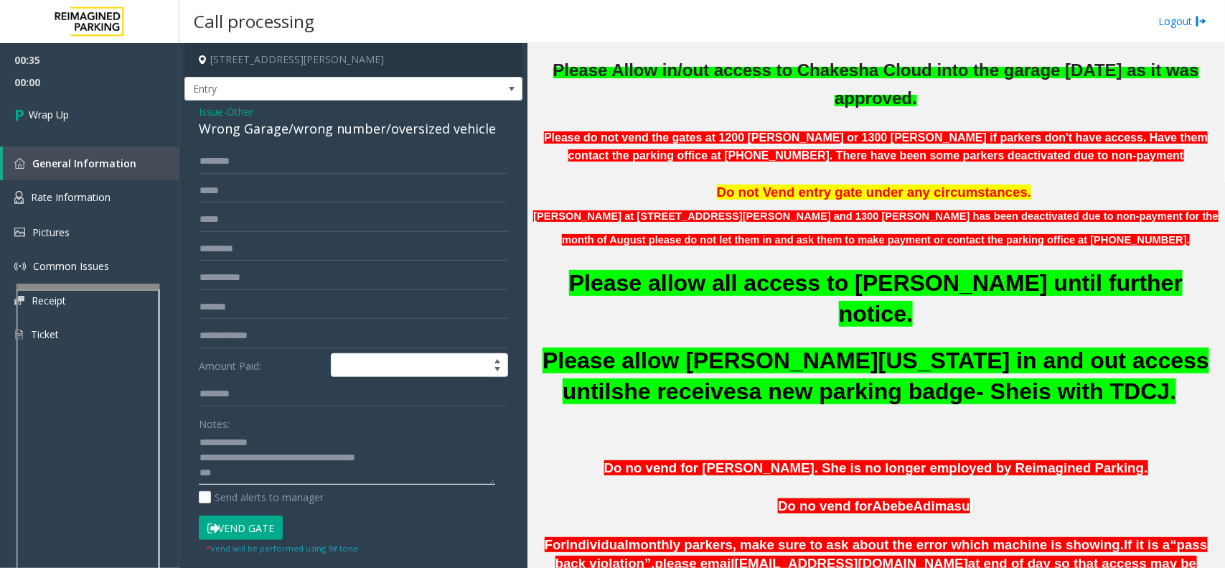
click at [235, 472] on textarea at bounding box center [347, 458] width 296 height 54
type textarea "**********"
click at [141, 129] on link "Wrap Up" at bounding box center [89, 114] width 179 height 42
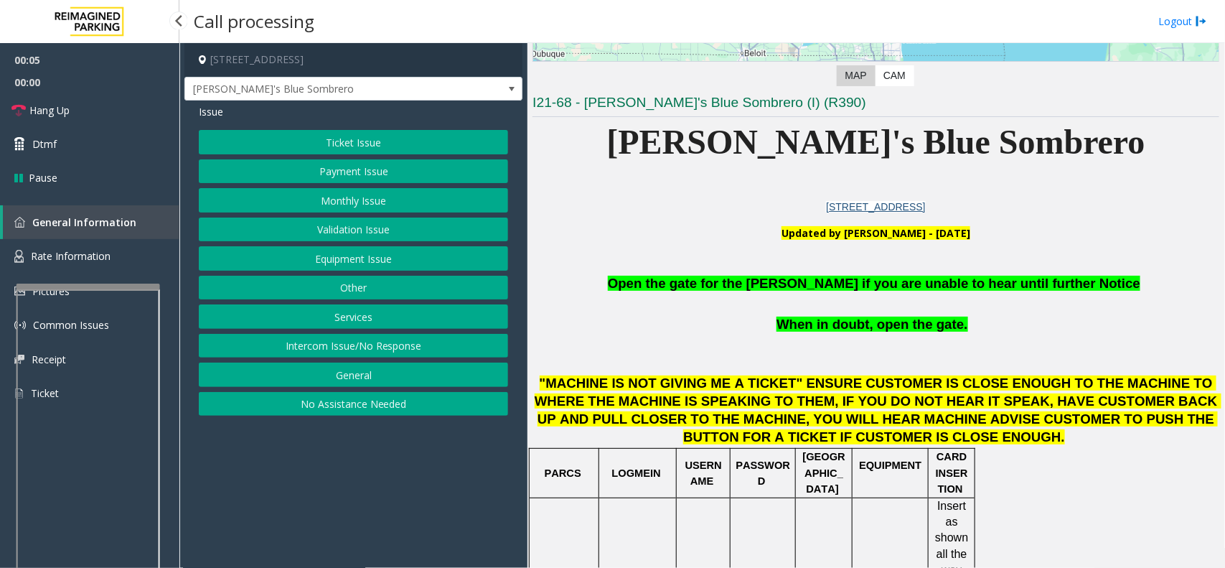
scroll to position [359, 0]
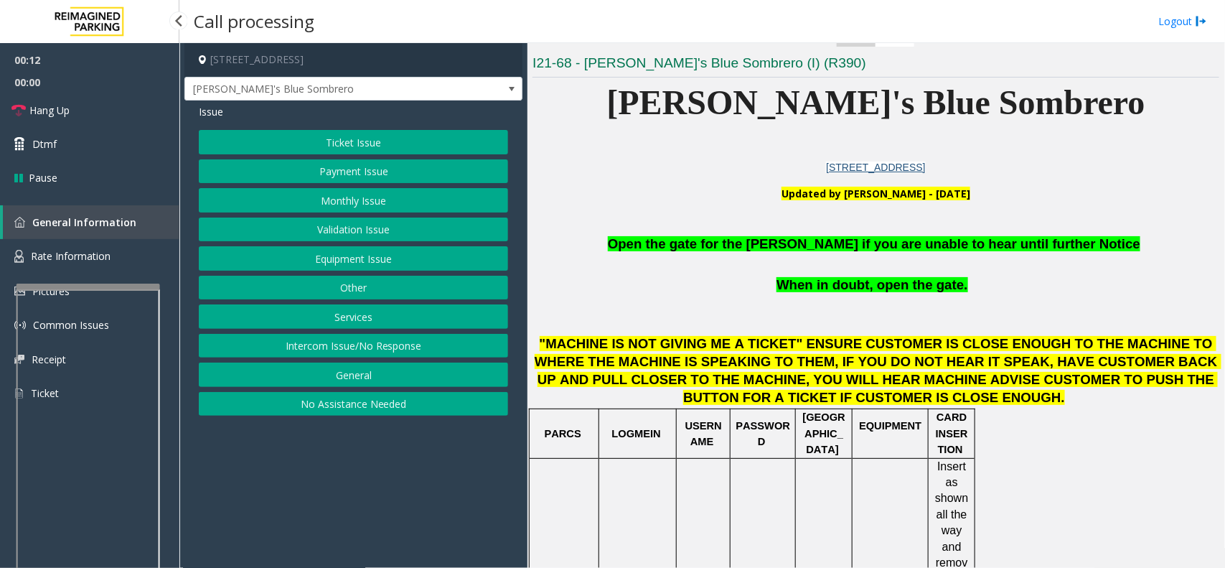
click at [365, 140] on button "Ticket Issue" at bounding box center [353, 142] width 309 height 24
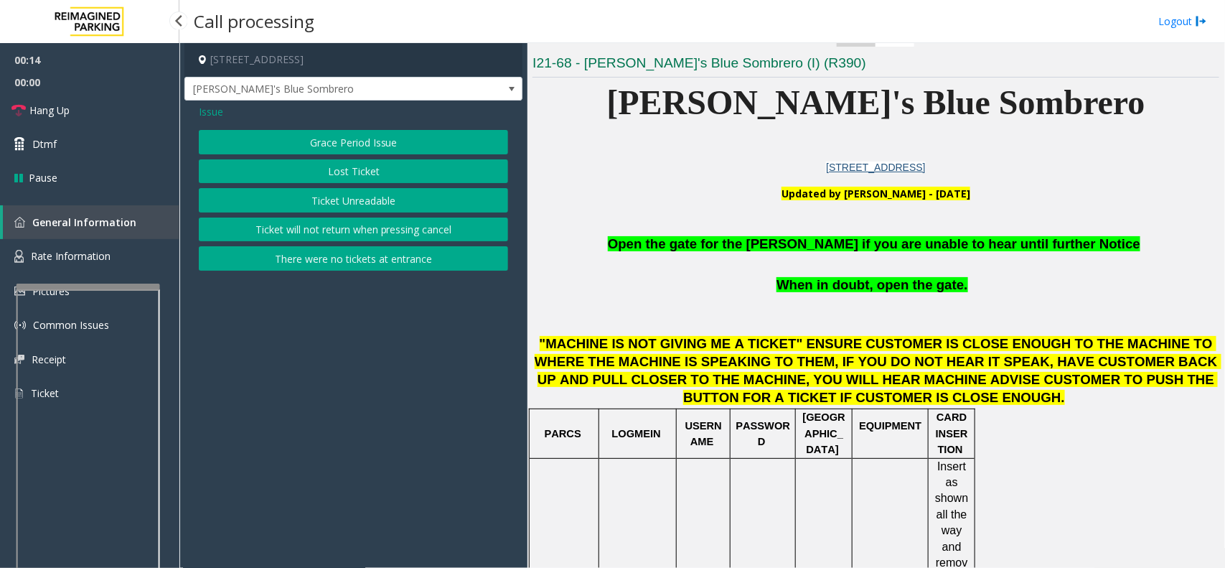
click at [373, 262] on button "There were no tickets at entrance" at bounding box center [353, 258] width 309 height 24
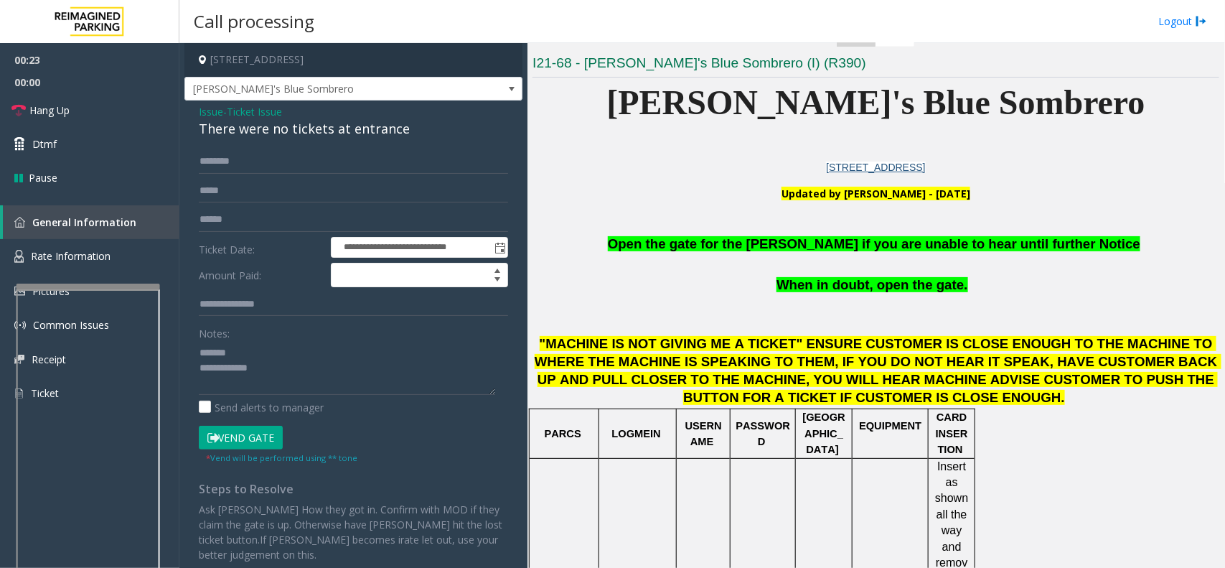
click at [293, 131] on div "There were no tickets at entrance" at bounding box center [353, 128] width 309 height 19
click at [320, 374] on textarea at bounding box center [347, 368] width 296 height 54
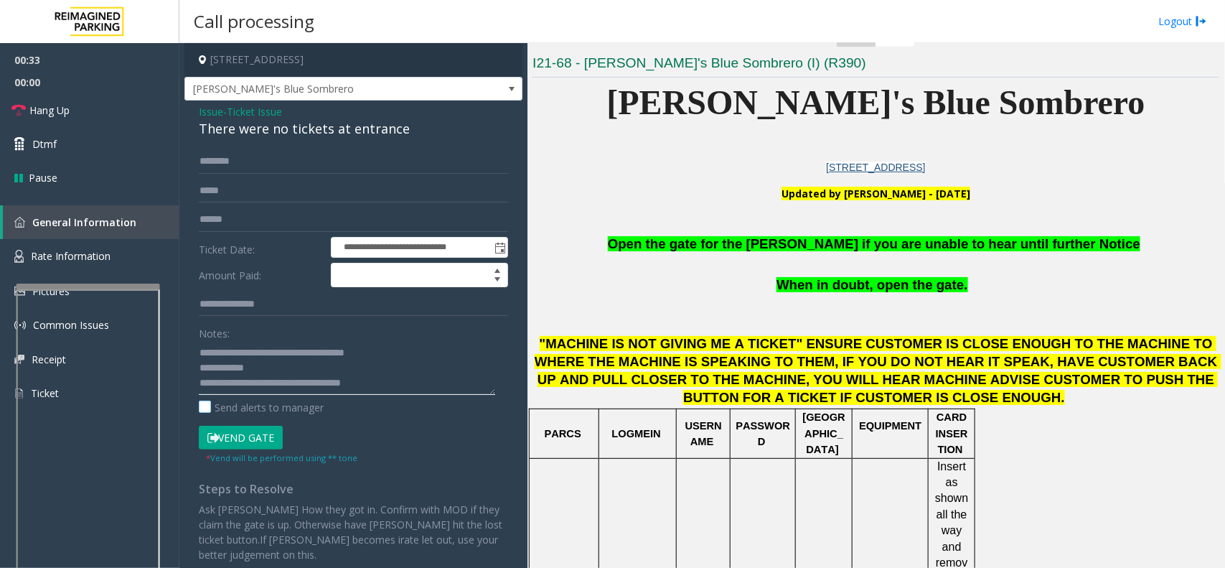
type textarea "**********"
click at [205, 413] on label "Send alerts to manager" at bounding box center [261, 407] width 125 height 15
click at [271, 166] on input "text" at bounding box center [353, 161] width 309 height 24
click at [257, 438] on button "Vend Gate" at bounding box center [241, 438] width 84 height 24
click at [257, 161] on input "text" at bounding box center [353, 161] width 309 height 24
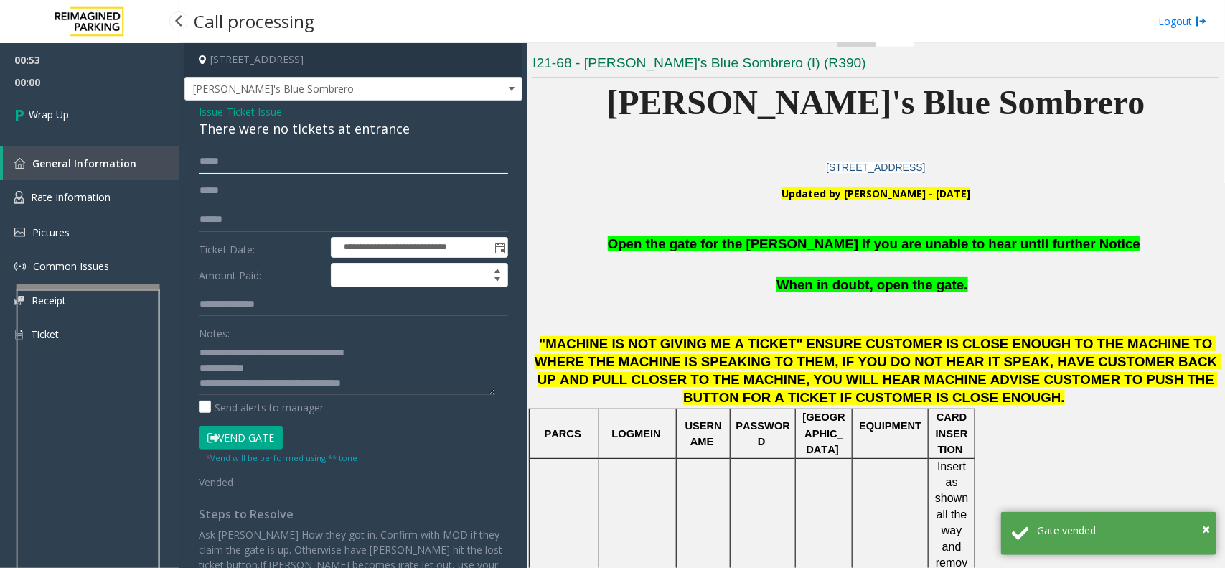
type input "****"
click at [95, 118] on link "Wrap Up" at bounding box center [89, 114] width 179 height 42
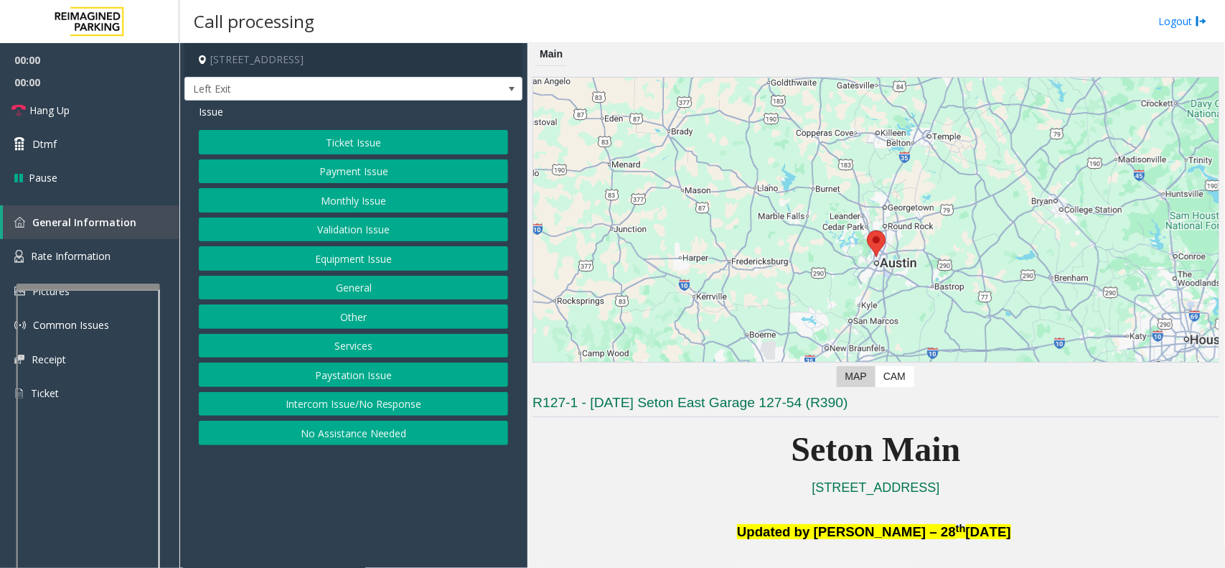
click at [348, 250] on button "Equipment Issue" at bounding box center [353, 258] width 309 height 24
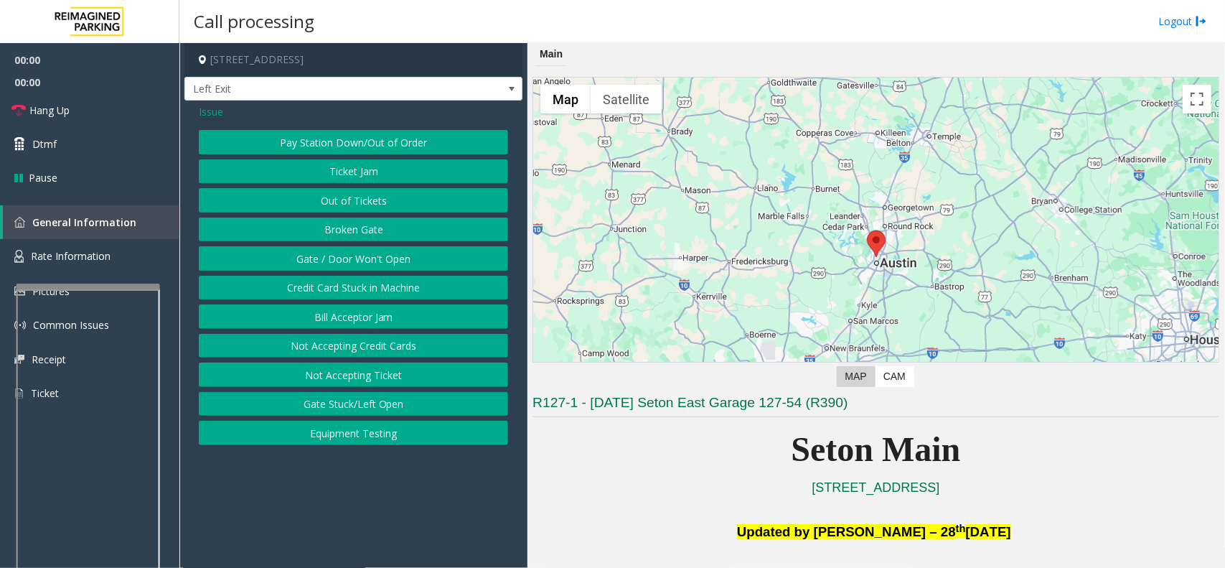
click at [348, 250] on button "Gate / Door Won't Open" at bounding box center [353, 258] width 309 height 24
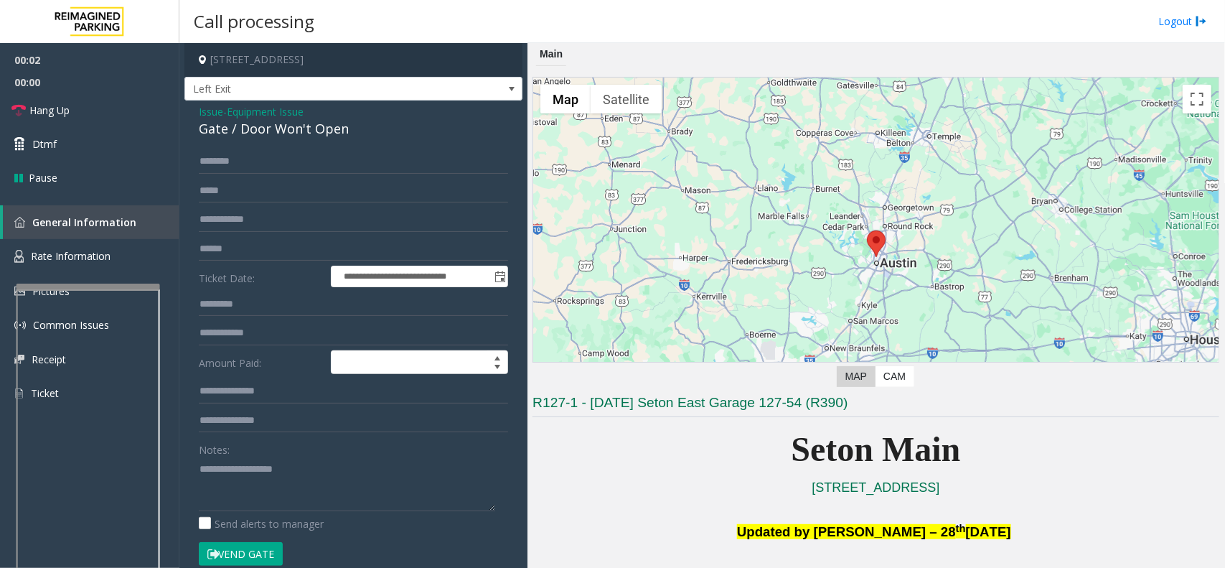
click at [253, 561] on button "Vend Gate" at bounding box center [241, 554] width 84 height 24
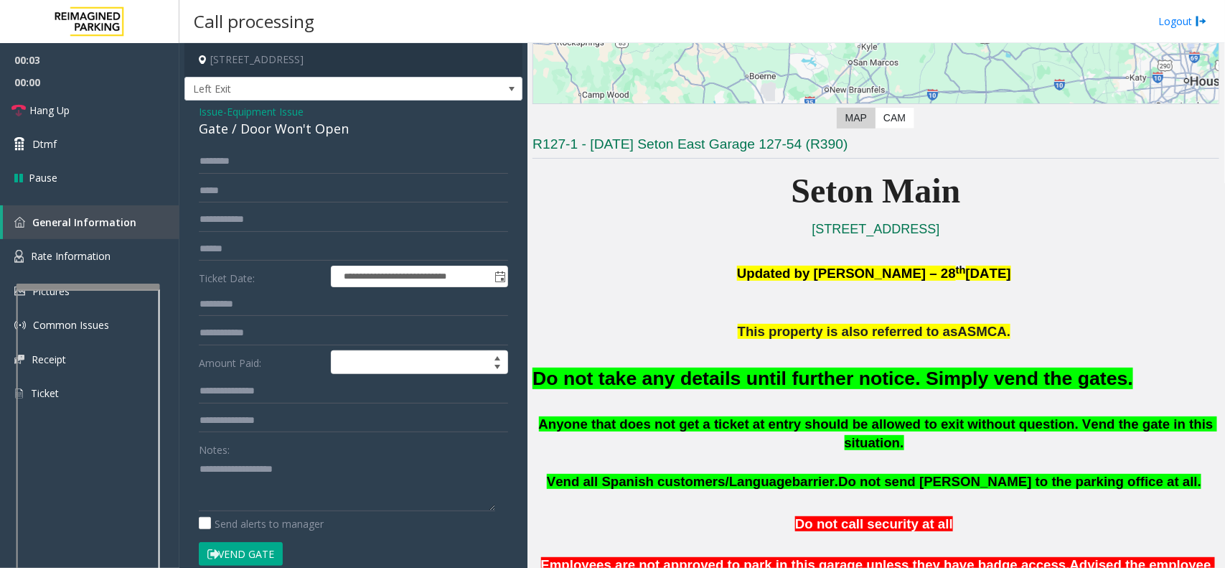
scroll to position [269, 0]
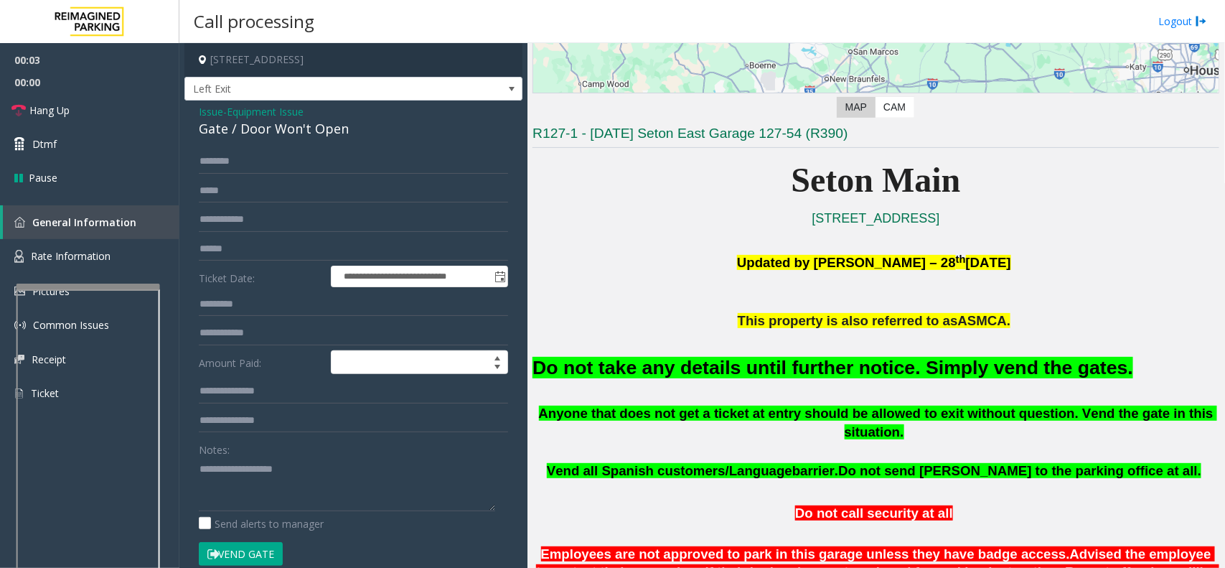
click at [766, 361] on font "Do not take any details until further notice. Simply vend the gates." at bounding box center [833, 368] width 601 height 22
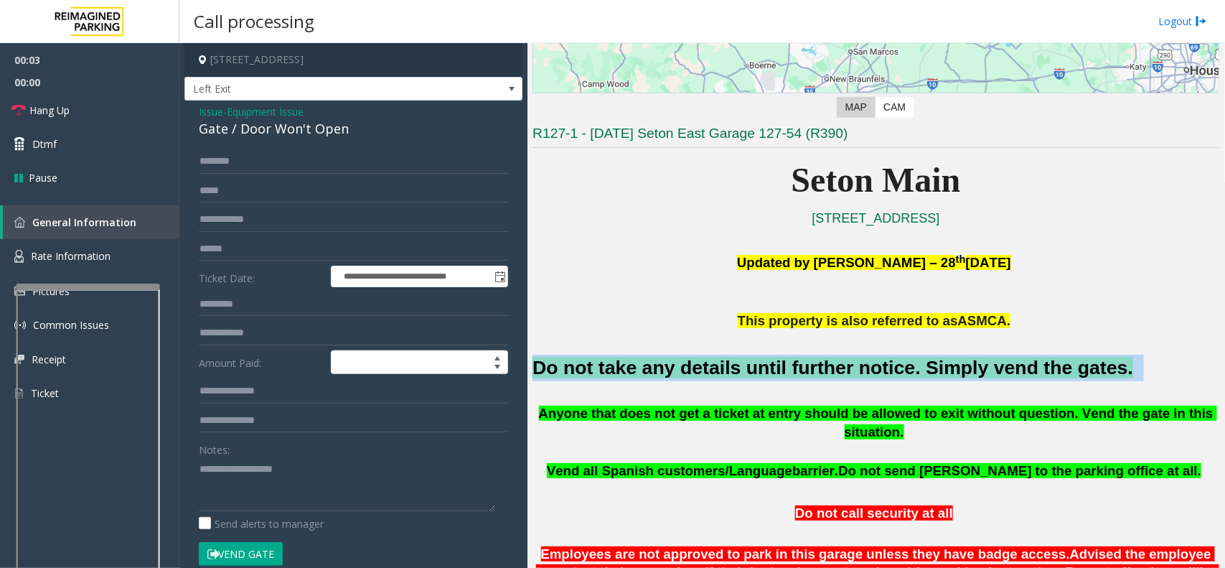
click at [766, 361] on font "Do not take any details until further notice. Simply vend the gates." at bounding box center [833, 368] width 601 height 22
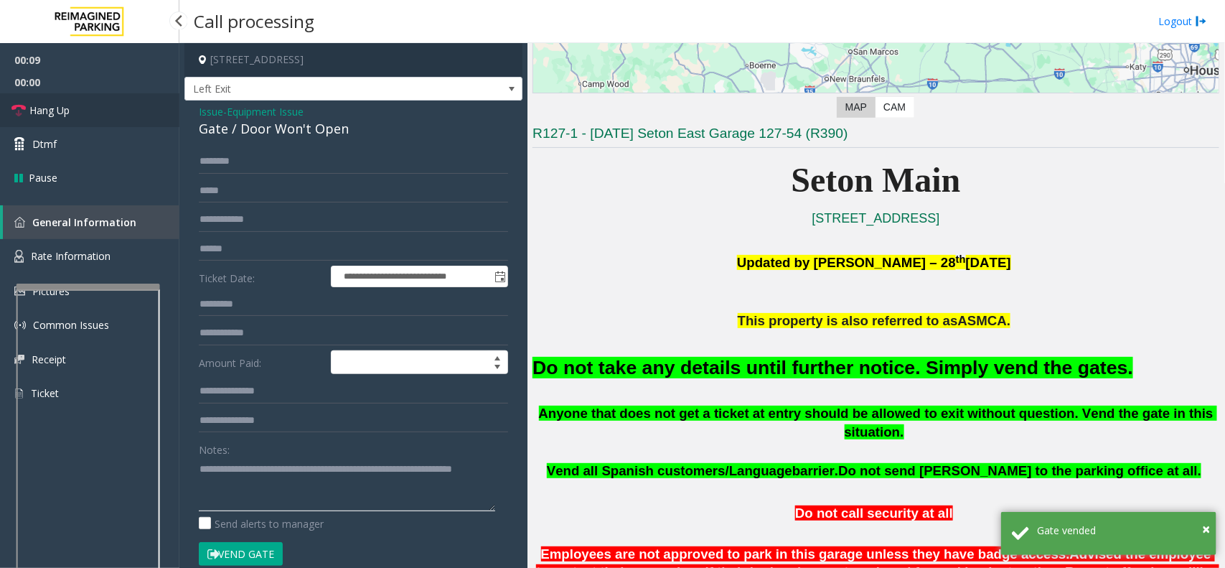
type textarea "**********"
click at [88, 103] on link "Hang Up" at bounding box center [89, 110] width 179 height 34
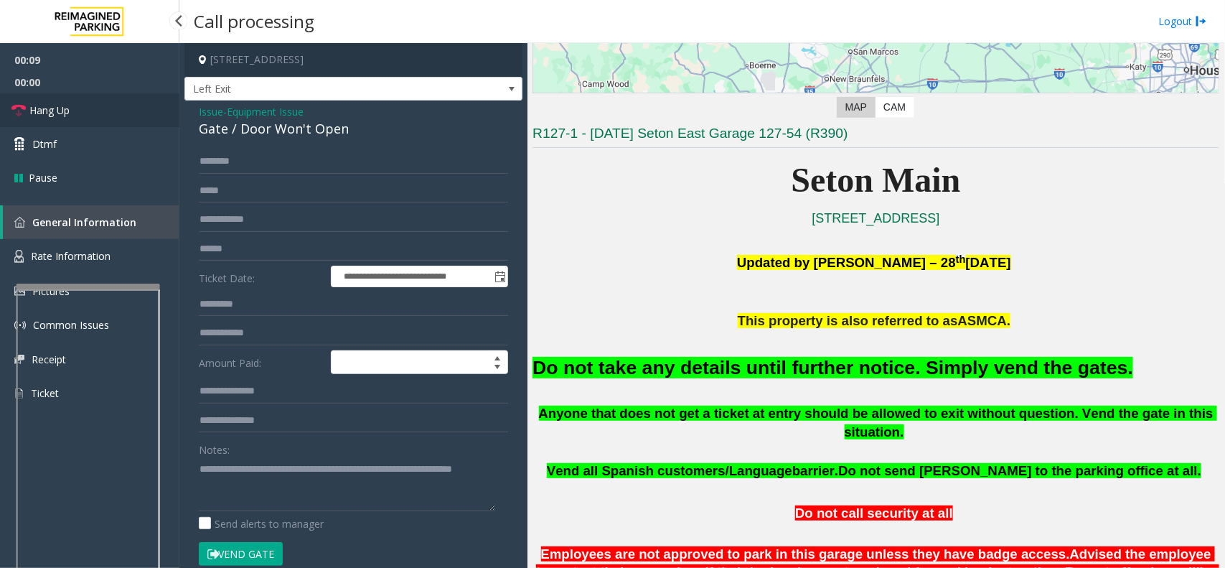
click at [88, 103] on link "Hang Up" at bounding box center [89, 110] width 179 height 34
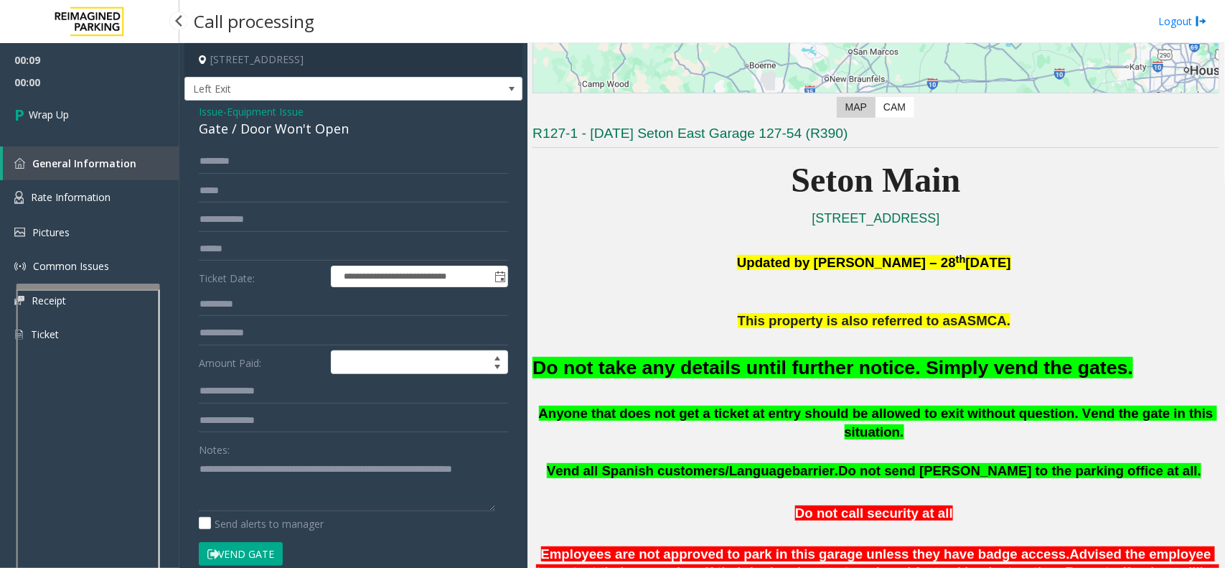
click at [88, 103] on link "Wrap Up" at bounding box center [89, 114] width 179 height 42
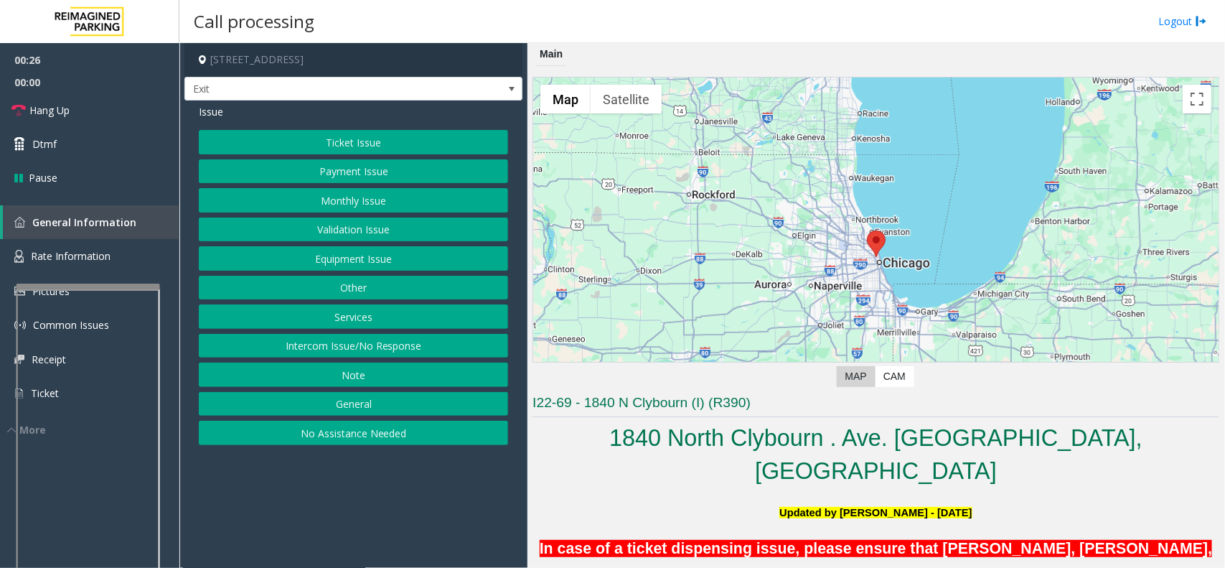
click at [263, 234] on button "Validation Issue" at bounding box center [353, 229] width 309 height 24
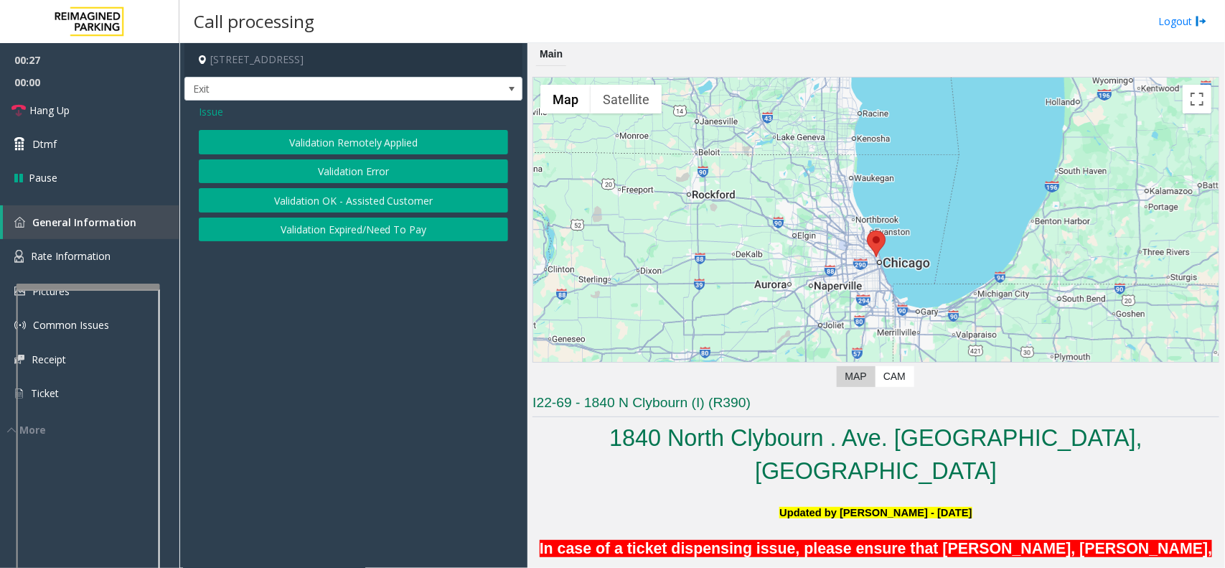
click at [266, 165] on button "Validation Error" at bounding box center [353, 171] width 309 height 24
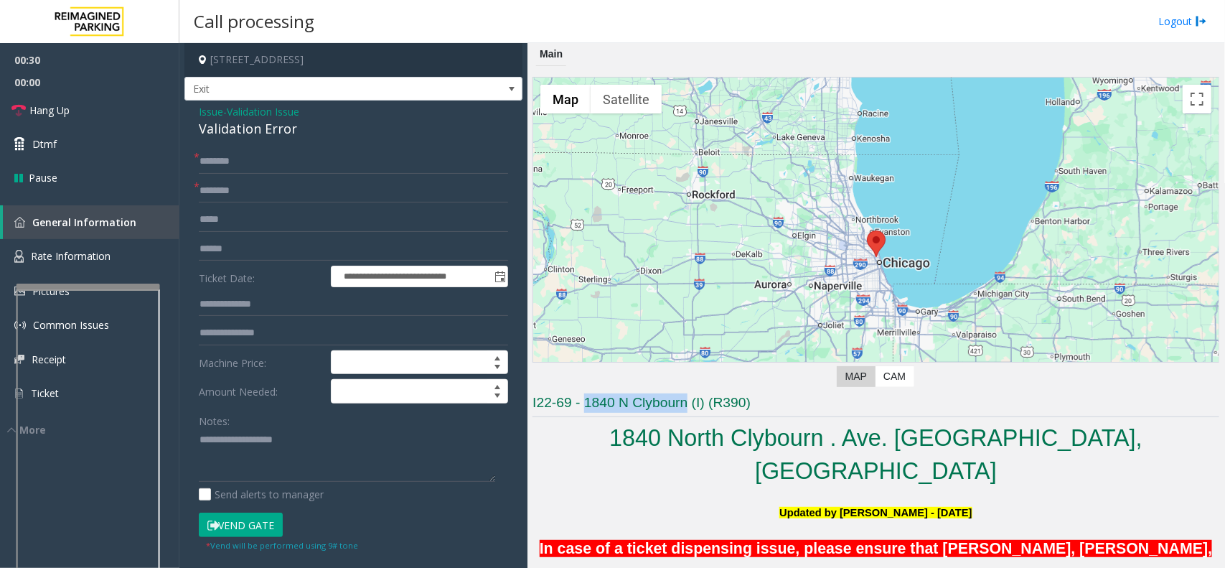
drag, startPoint x: 583, startPoint y: 397, endPoint x: 689, endPoint y: 404, distance: 106.5
click at [689, 404] on h3 "I22-69 - 1840 N Clybourn (I) (R390)" at bounding box center [876, 405] width 687 height 24
click at [237, 195] on input "text" at bounding box center [353, 191] width 309 height 24
type input "********"
click at [233, 256] on input "text" at bounding box center [353, 249] width 309 height 24
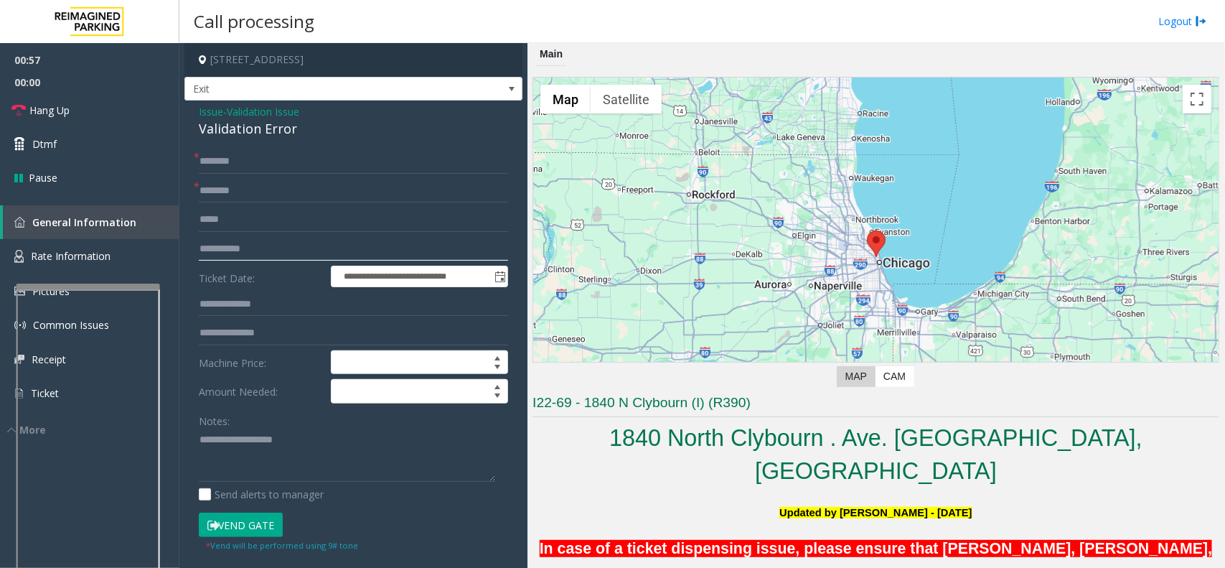
type input "**********"
click at [249, 161] on input "text" at bounding box center [353, 161] width 309 height 24
drag, startPoint x: 311, startPoint y: 131, endPoint x: 192, endPoint y: 106, distance: 121.8
click at [192, 106] on div "**********" at bounding box center [353, 517] width 338 height 834
click at [292, 467] on textarea at bounding box center [347, 455] width 296 height 54
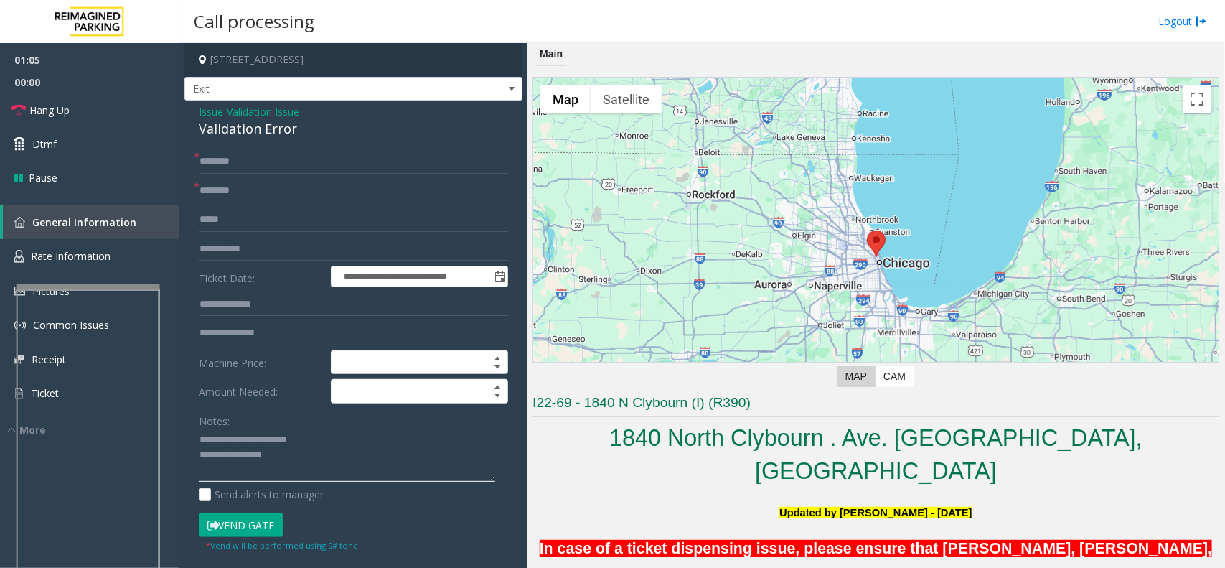
type textarea "**********"
click at [228, 521] on button "Vend Gate" at bounding box center [241, 524] width 84 height 24
type input "********"
click at [126, 112] on link "Hang Up" at bounding box center [89, 110] width 179 height 34
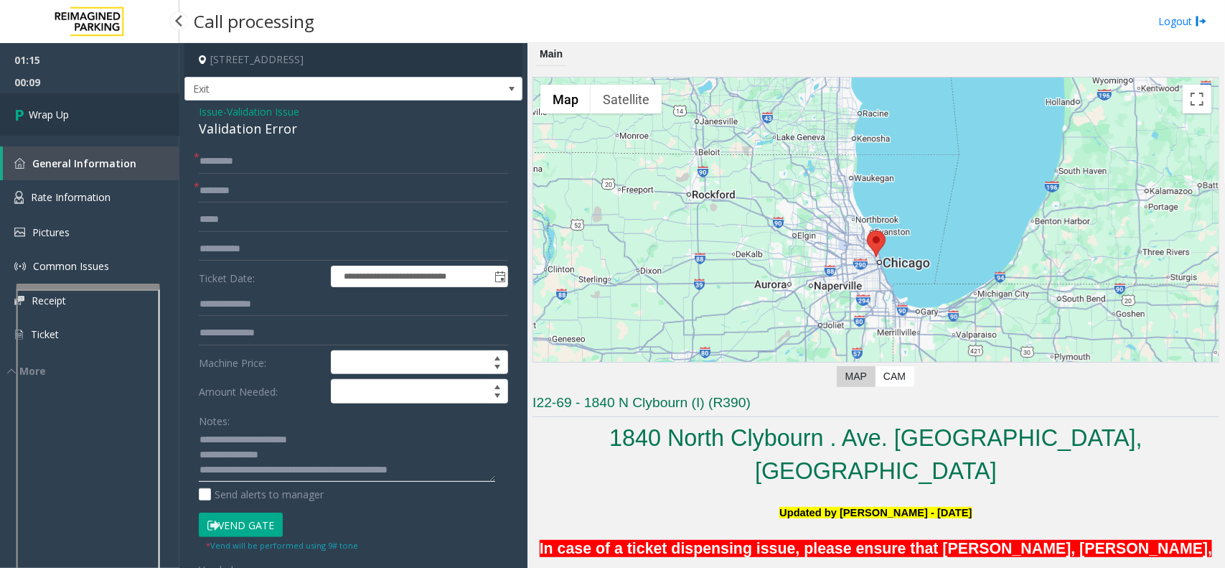
type textarea "**********"
click at [57, 108] on span "Wrap Up" at bounding box center [49, 114] width 40 height 15
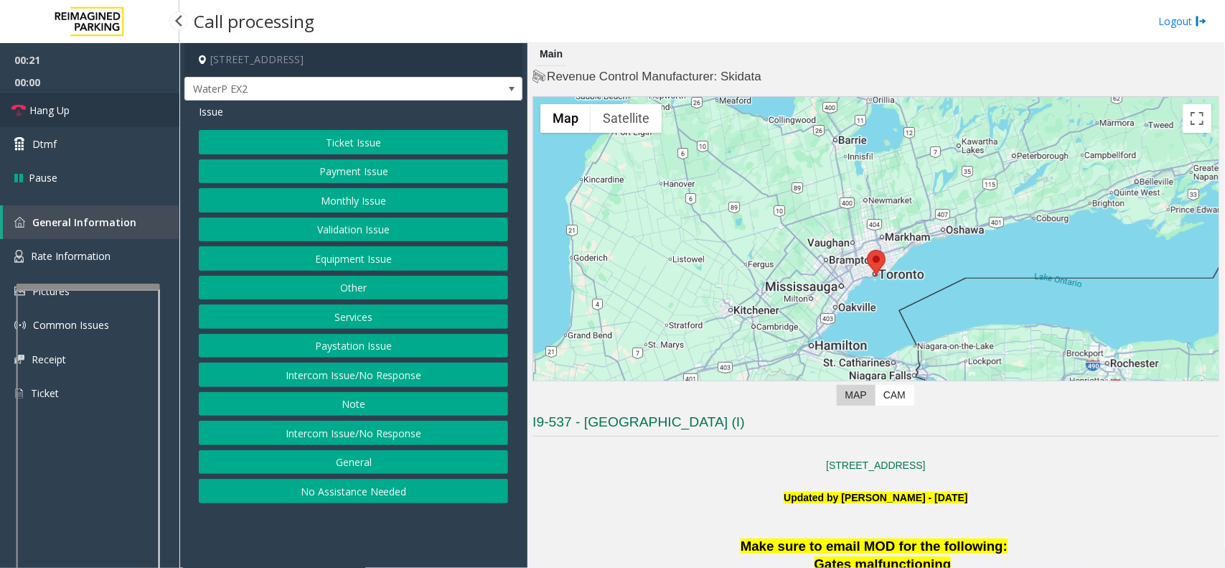
click at [91, 113] on link "Hang Up" at bounding box center [89, 110] width 179 height 34
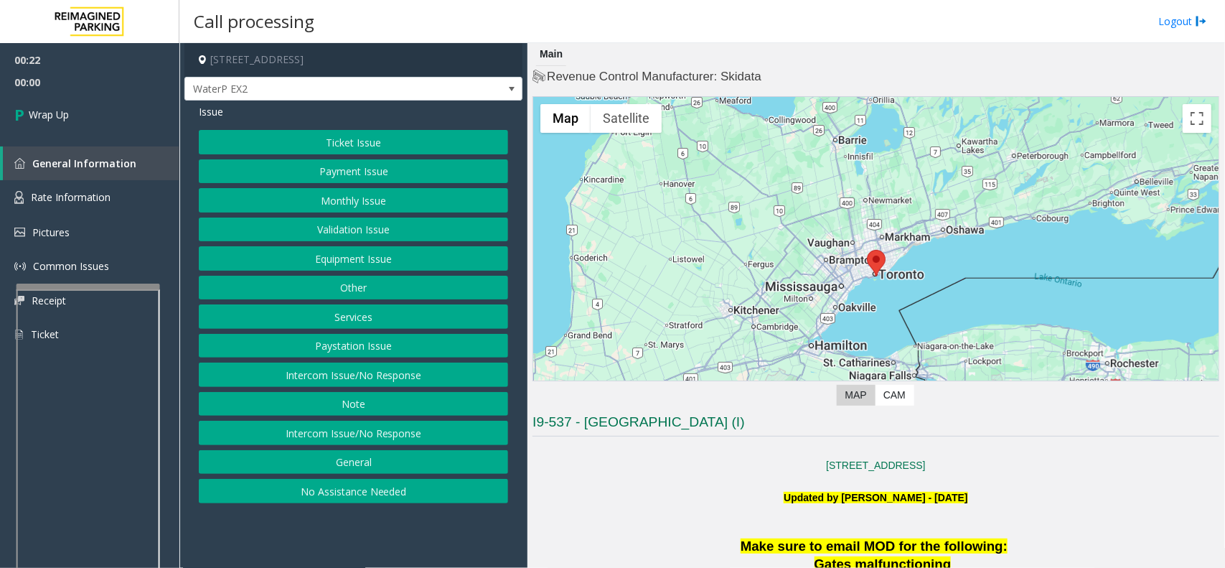
click at [345, 373] on button "Intercom Issue/No Response" at bounding box center [353, 374] width 309 height 24
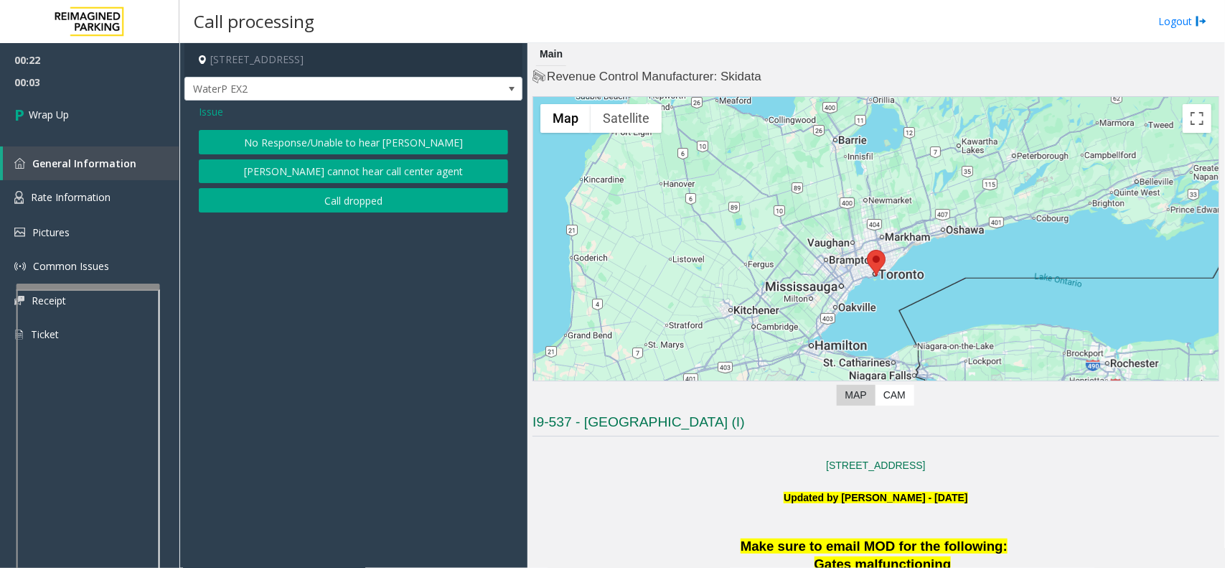
click at [323, 147] on button "No Response/Unable to hear [PERSON_NAME]" at bounding box center [353, 142] width 309 height 24
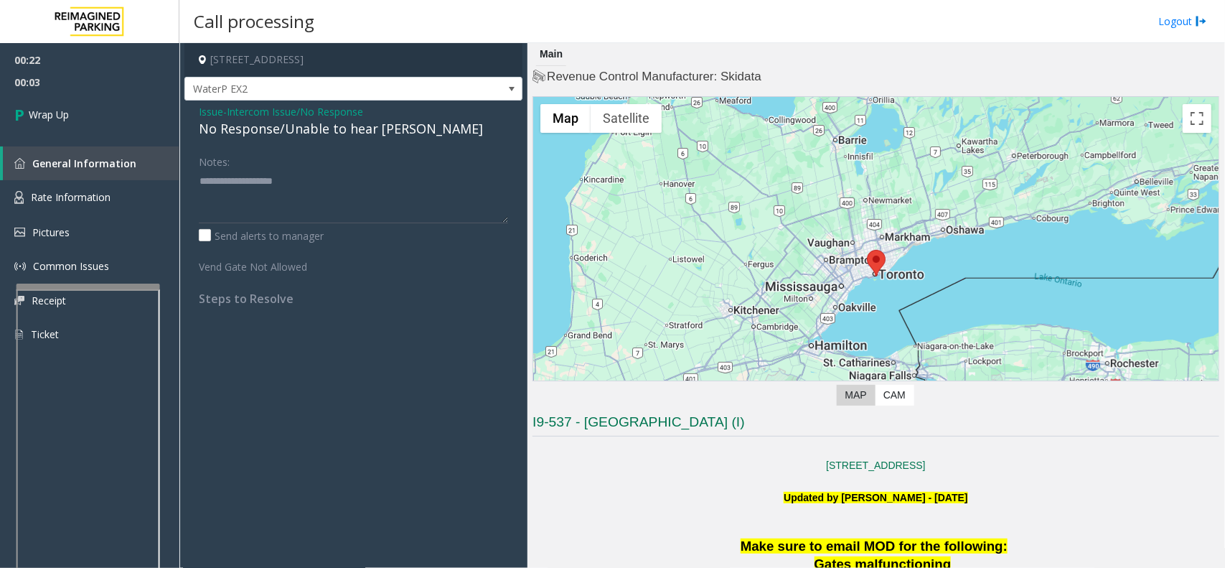
click at [325, 131] on div "No Response/Unable to hear [PERSON_NAME]" at bounding box center [353, 128] width 309 height 19
type textarea "**********"
click at [120, 80] on span "00:06" at bounding box center [89, 82] width 179 height 22
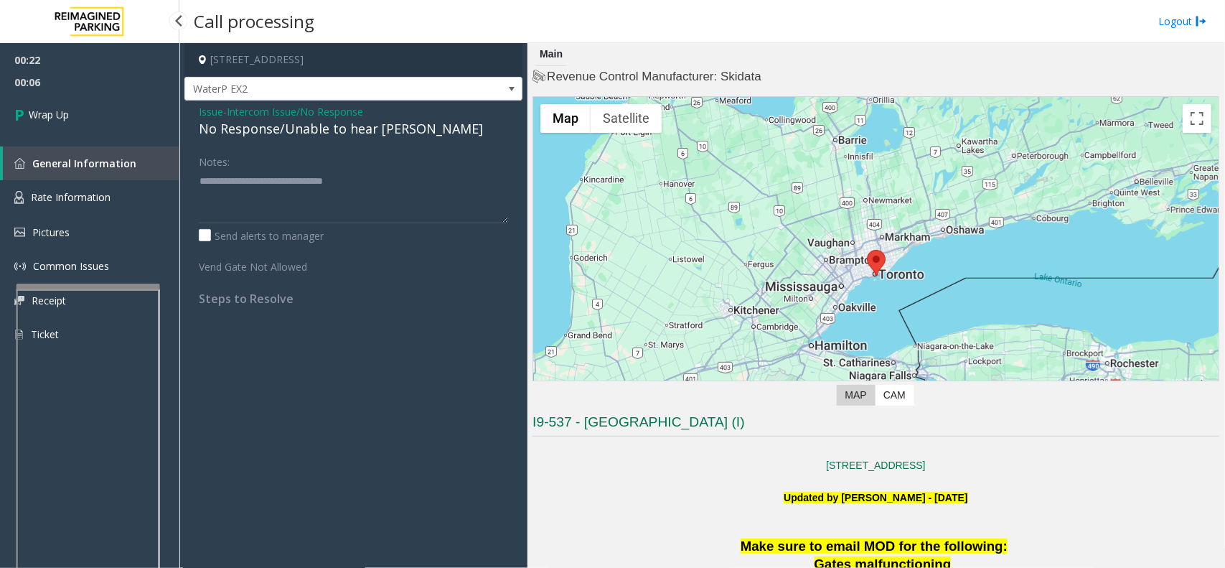
click at [120, 80] on span "00:06" at bounding box center [89, 82] width 179 height 22
click at [137, 115] on link "Wrap Up" at bounding box center [89, 114] width 179 height 42
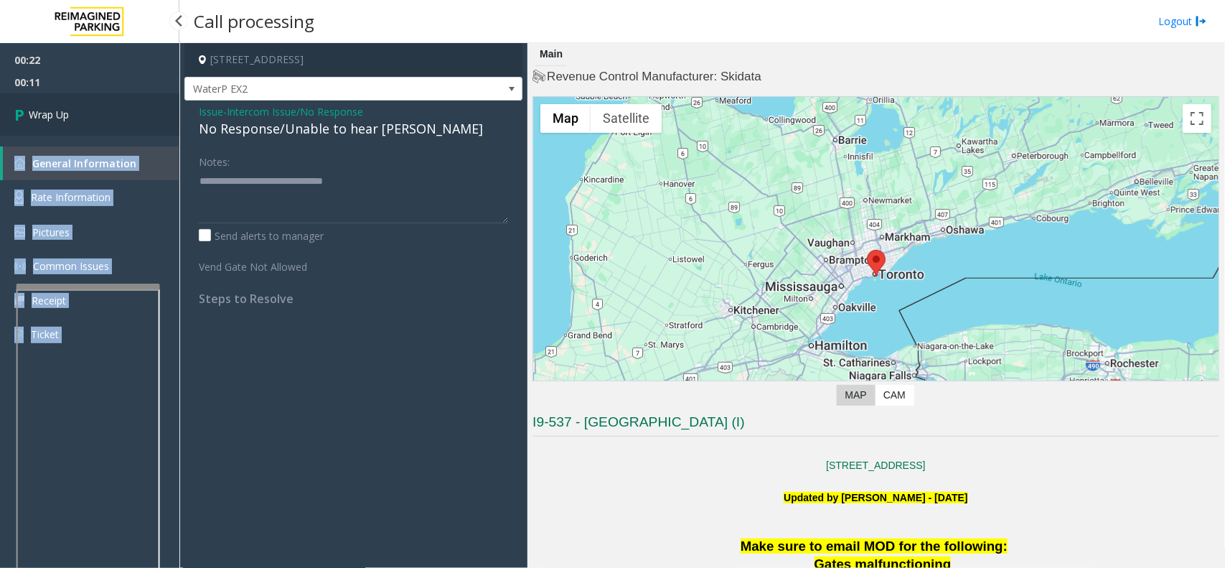
click at [137, 115] on div "00:22 00:11 Wrap Up General Information Rate Information Pictures Common Issues…" at bounding box center [89, 203] width 179 height 320
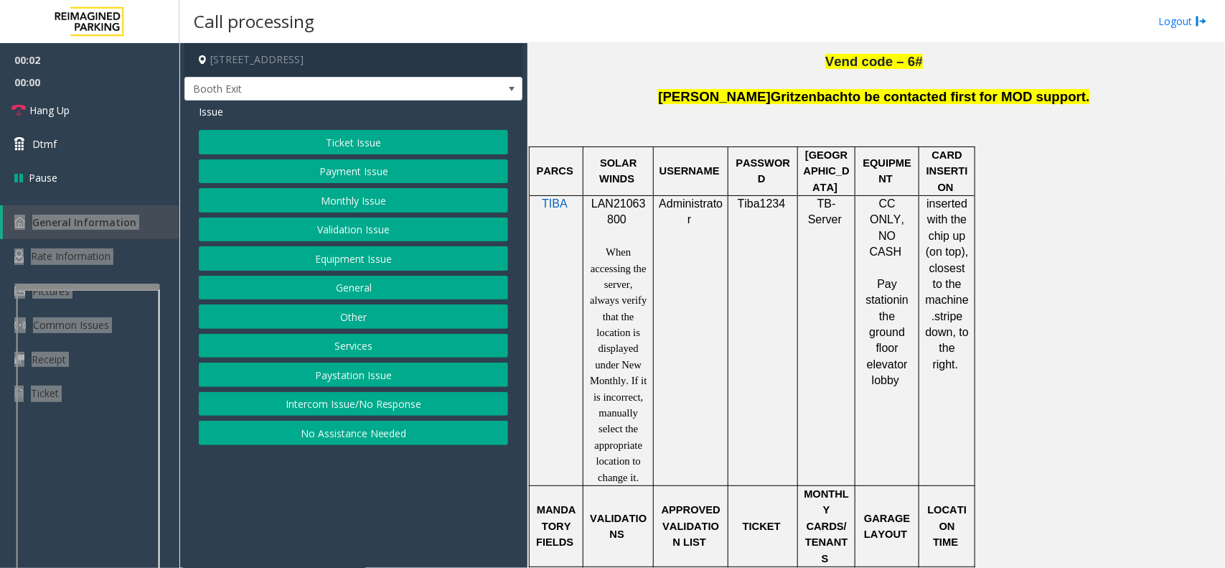
scroll to position [897, 0]
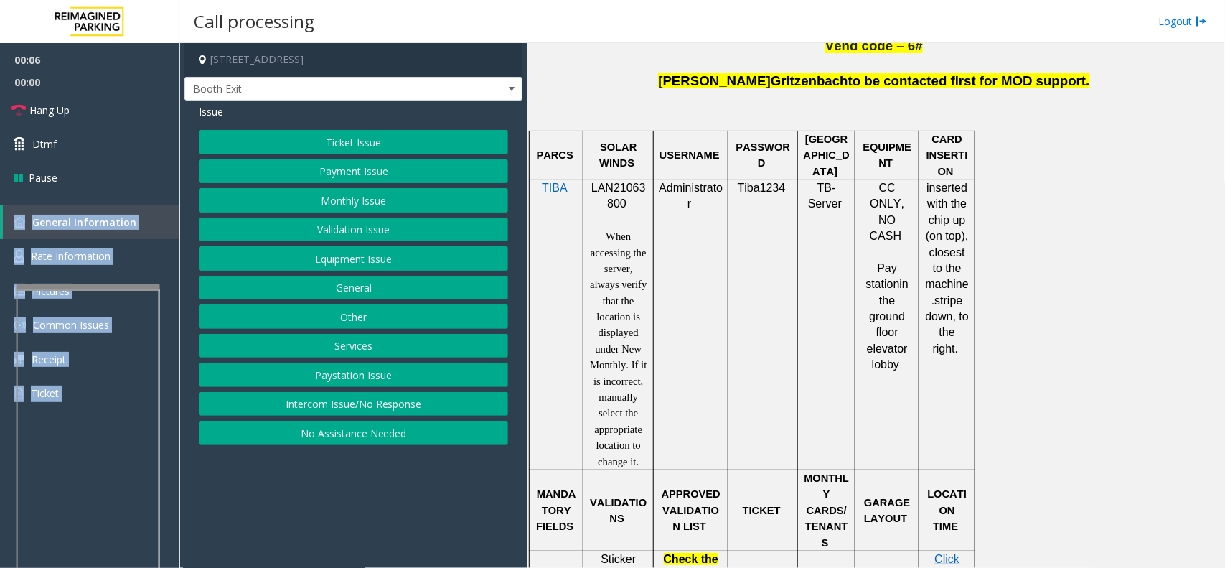
click at [389, 404] on button "Intercom Issue/No Response" at bounding box center [353, 404] width 309 height 24
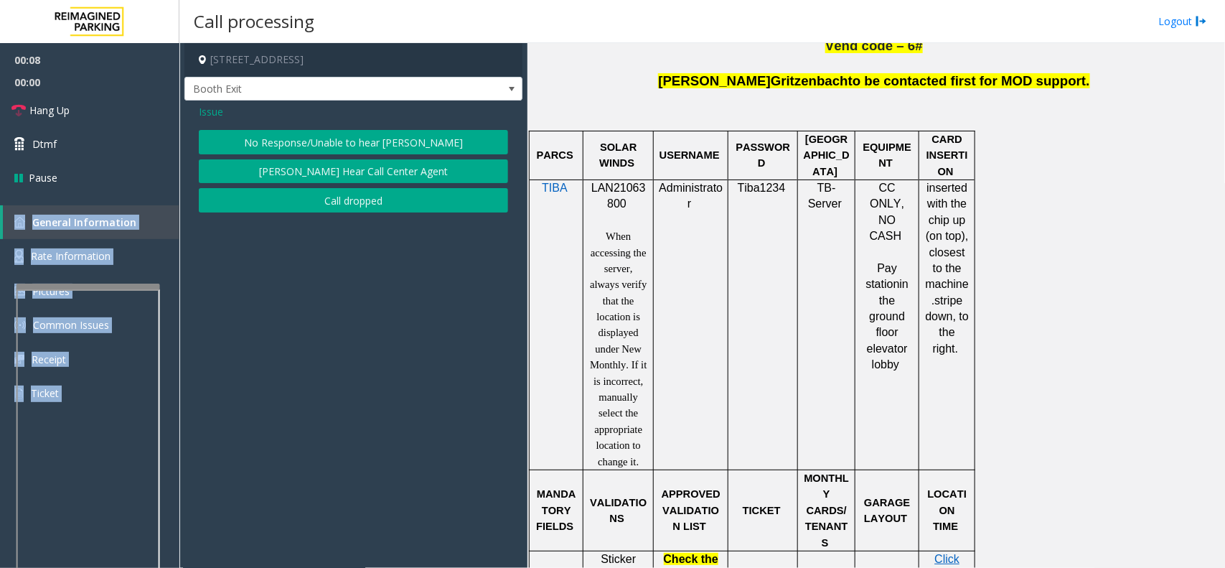
click at [334, 149] on button "No Response/Unable to hear [PERSON_NAME]" at bounding box center [353, 142] width 309 height 24
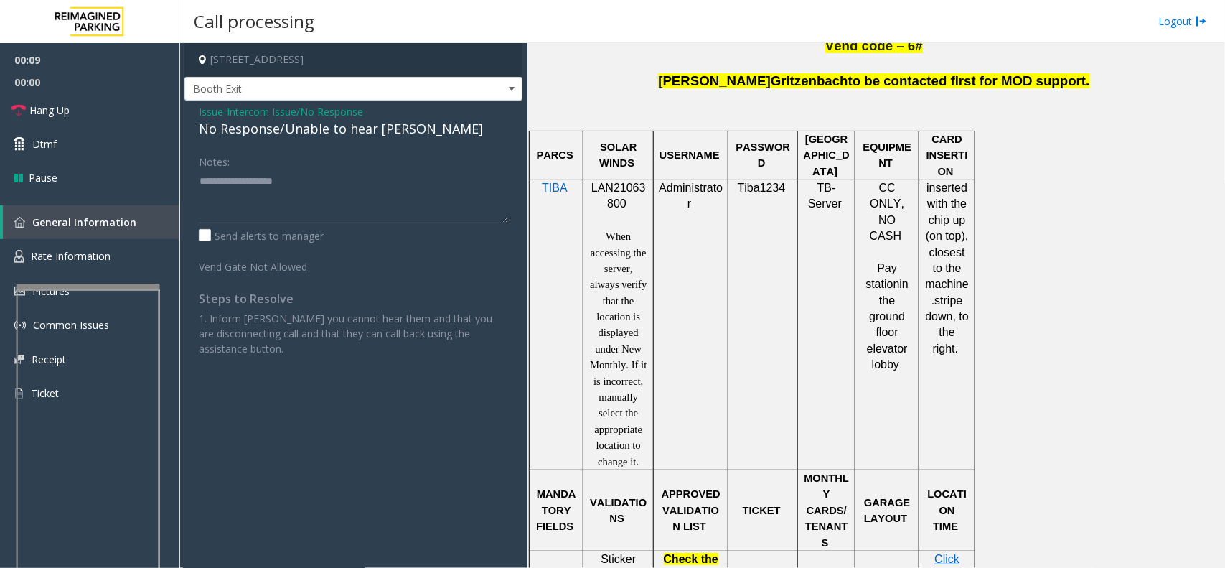
click at [342, 135] on div "No Response/Unable to hear [PERSON_NAME]" at bounding box center [353, 128] width 309 height 19
type textarea "**********"
click at [156, 93] on link "Hang Up" at bounding box center [89, 110] width 179 height 34
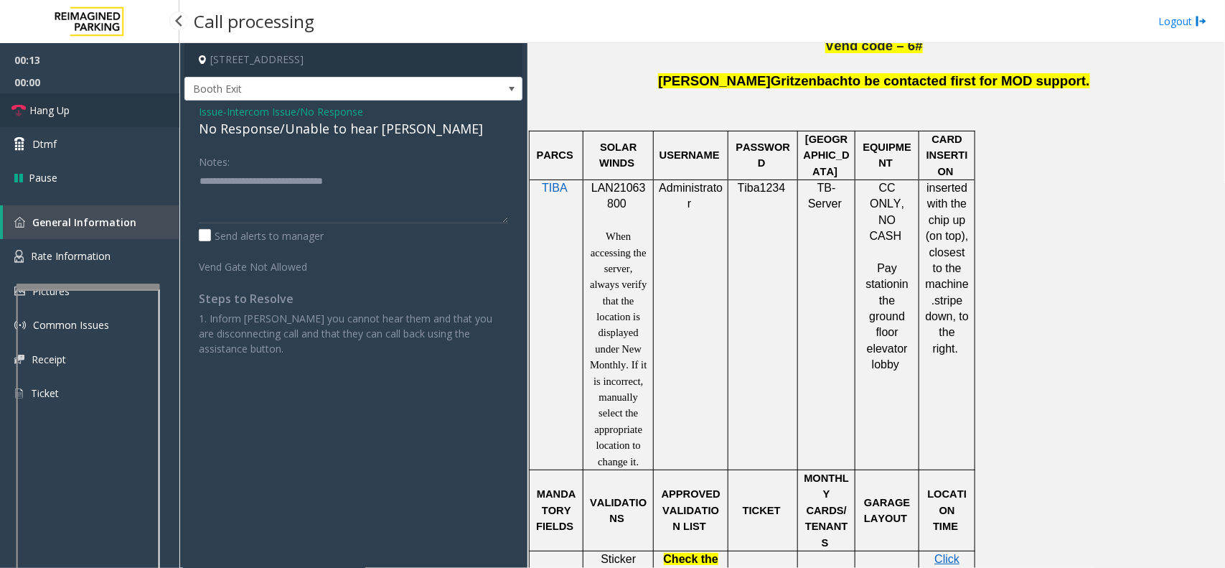
click at [156, 93] on link "Hang Up" at bounding box center [89, 110] width 179 height 34
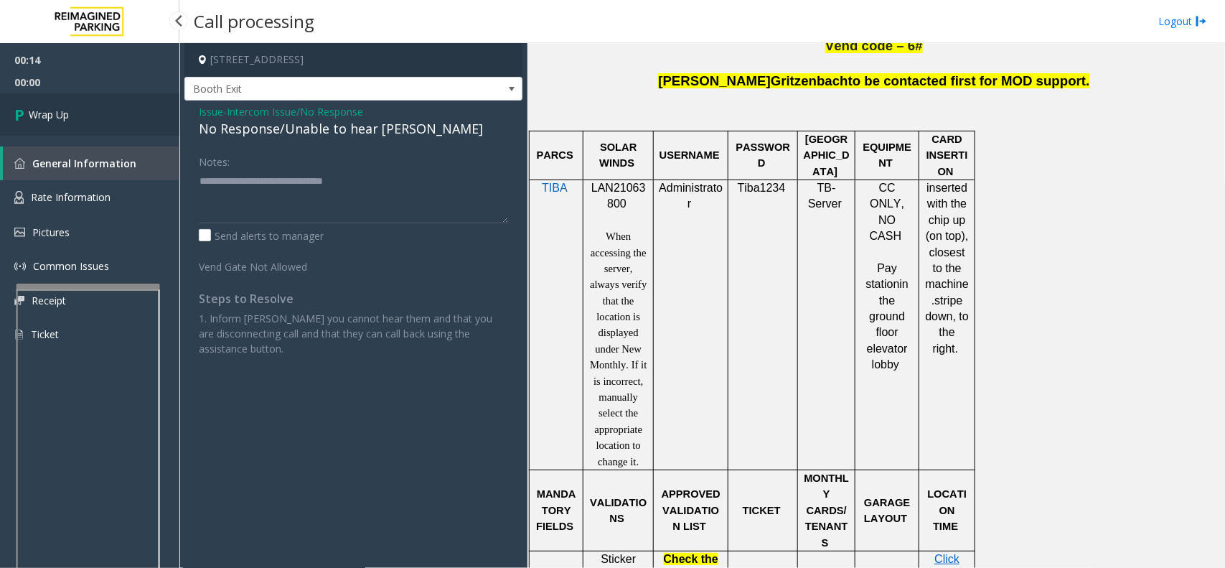
click at [156, 93] on link "Wrap Up" at bounding box center [89, 114] width 179 height 42
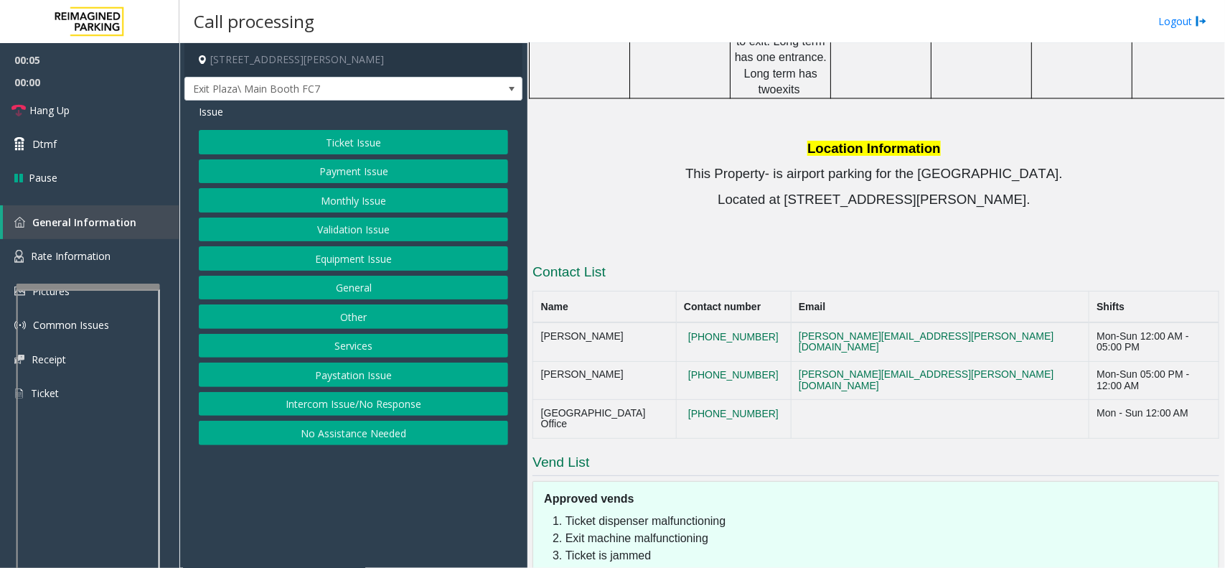
scroll to position [1390, 0]
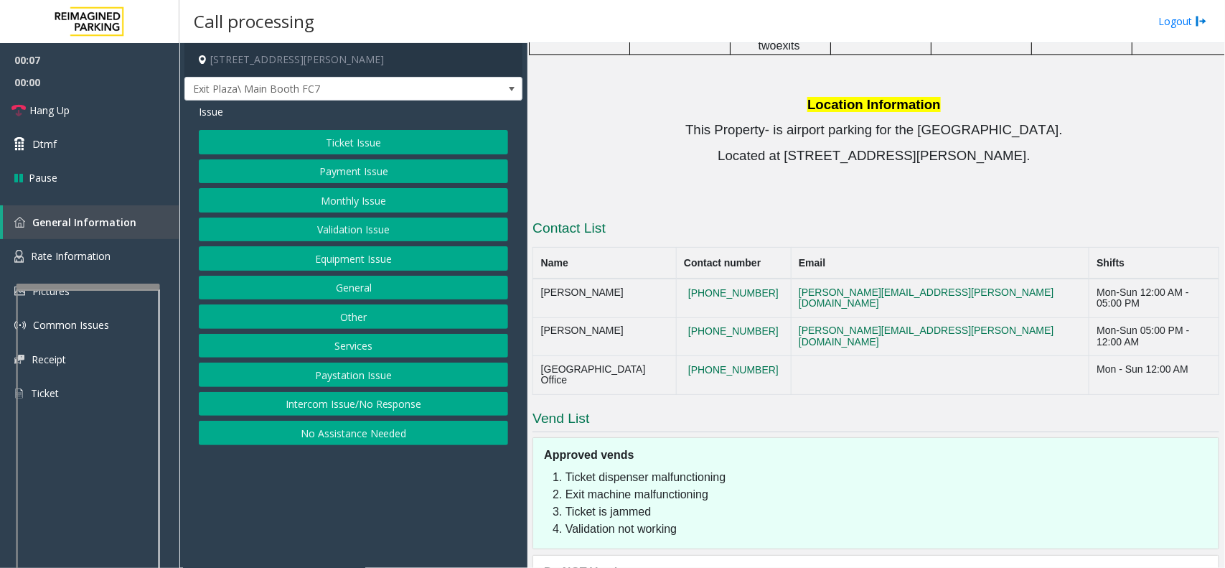
click at [346, 263] on button "Equipment Issue" at bounding box center [353, 258] width 309 height 24
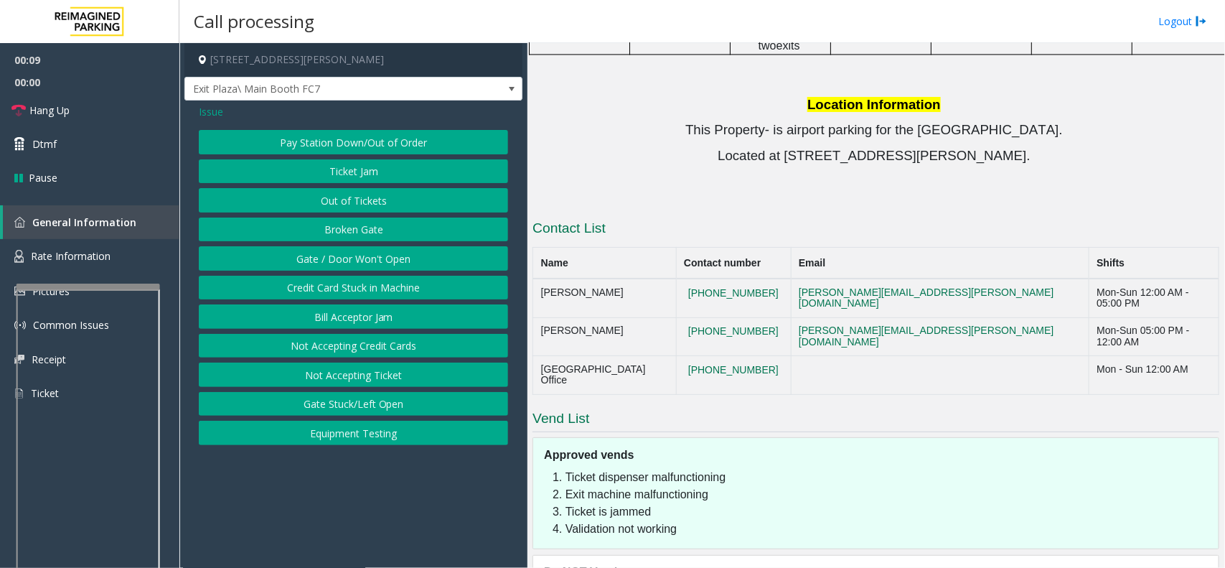
click at [355, 432] on button "Equipment Testing" at bounding box center [353, 433] width 309 height 24
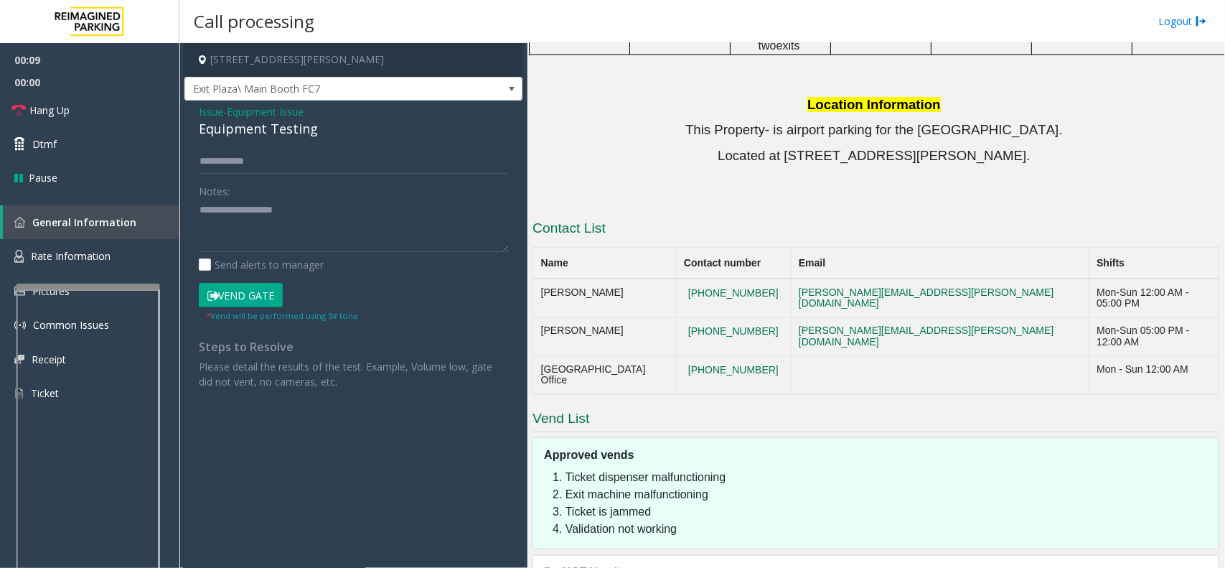
click at [238, 123] on div "Equipment Testing" at bounding box center [353, 128] width 309 height 19
type textarea "**********"
click at [124, 116] on link "Hang Up" at bounding box center [89, 110] width 179 height 34
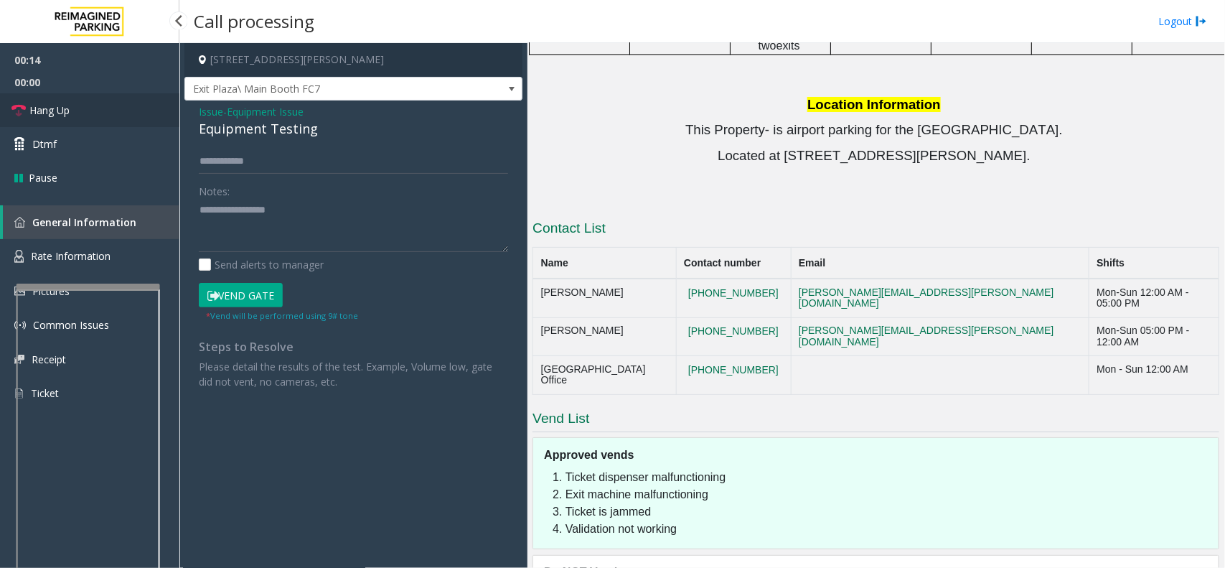
click at [124, 116] on link "Hang Up" at bounding box center [89, 110] width 179 height 34
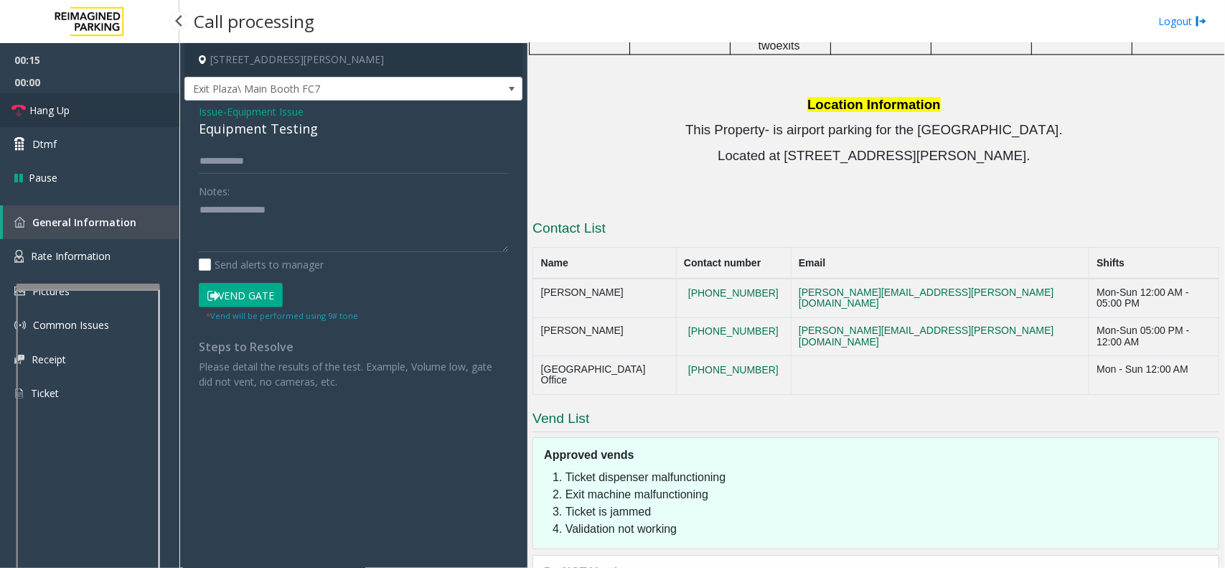
click at [124, 116] on link "Hang Up" at bounding box center [89, 110] width 179 height 34
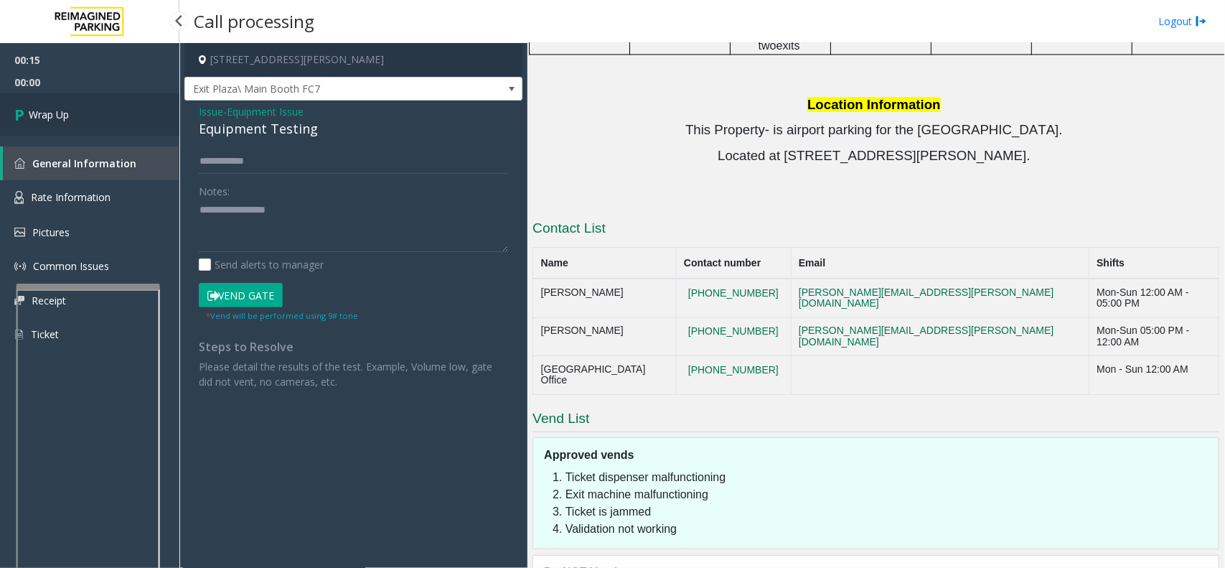
click at [124, 116] on link "Wrap Up" at bounding box center [89, 114] width 179 height 42
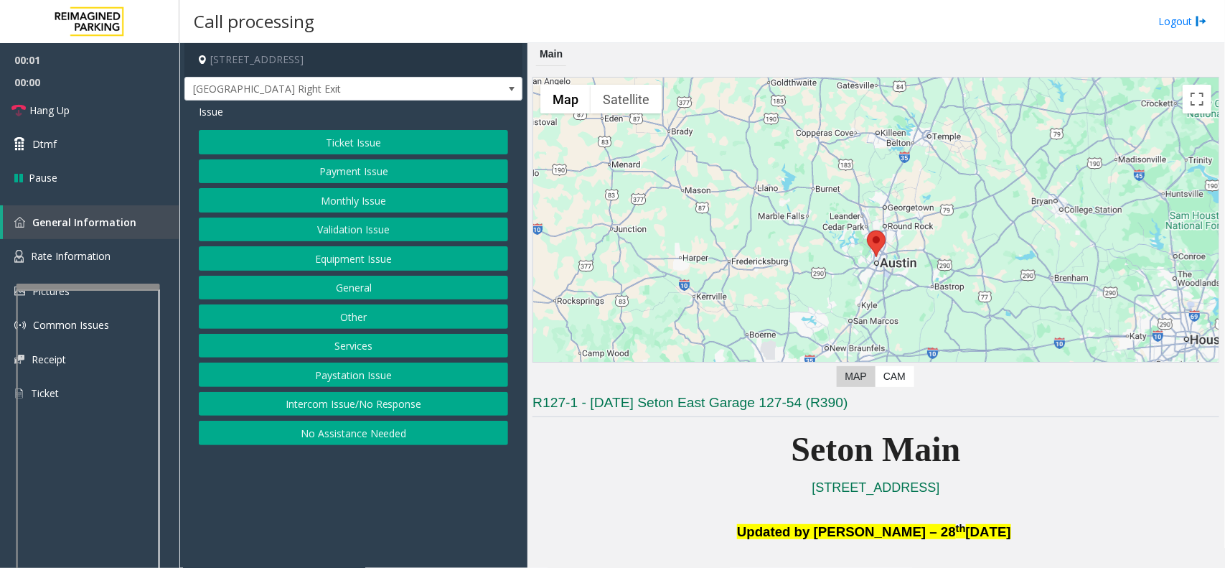
click at [403, 257] on button "Equipment Issue" at bounding box center [353, 258] width 309 height 24
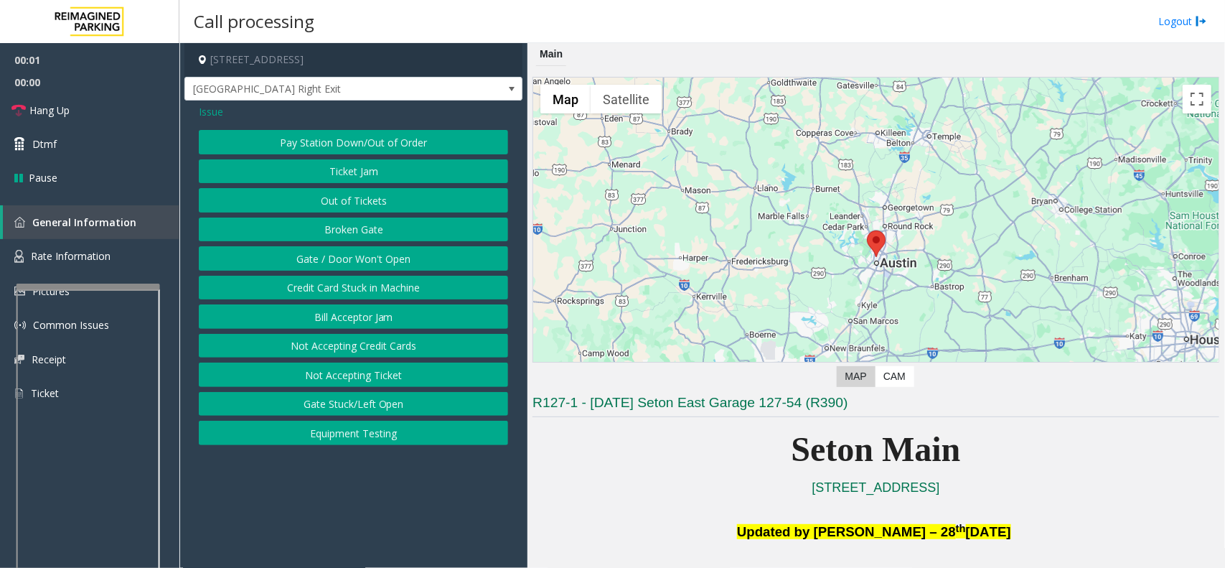
click at [403, 257] on button "Gate / Door Won't Open" at bounding box center [353, 258] width 309 height 24
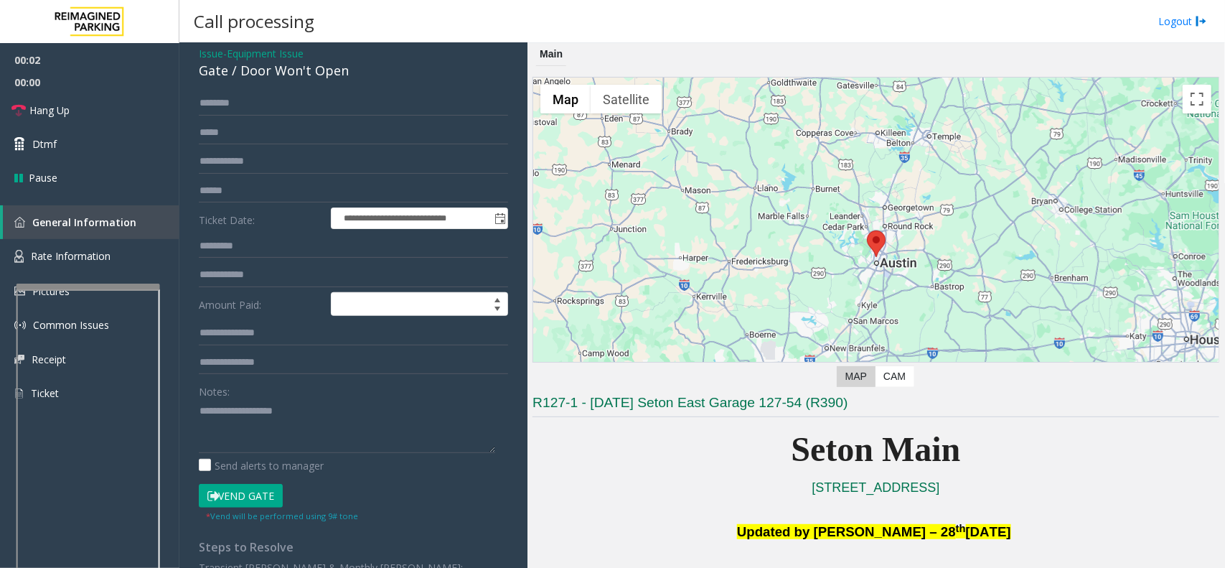
scroll to position [90, 0]
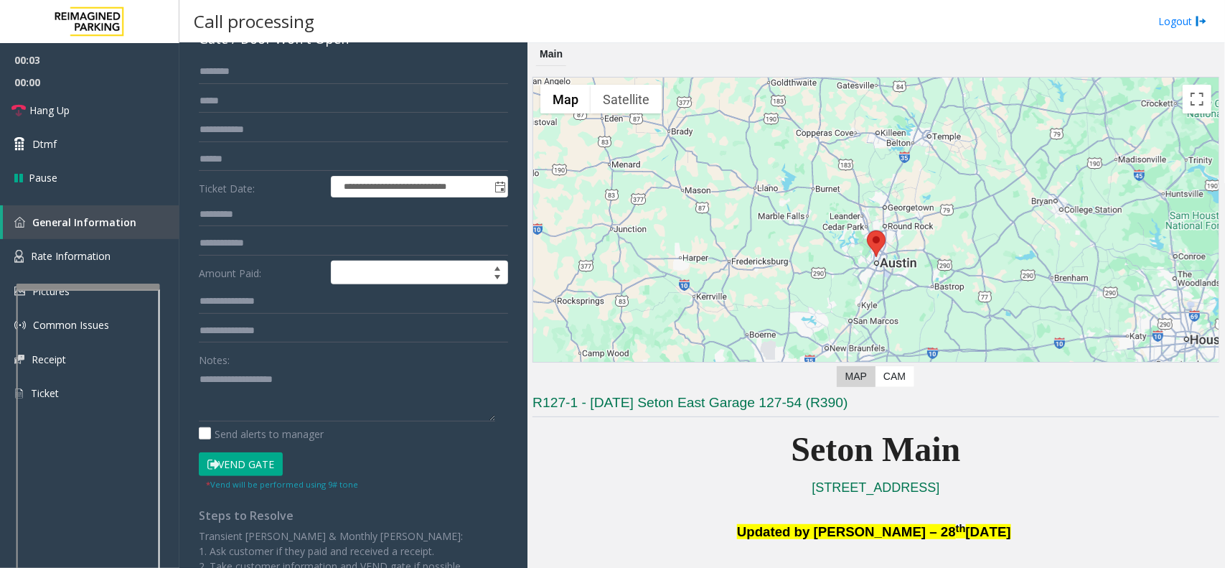
click at [264, 458] on button "Vend Gate" at bounding box center [241, 464] width 84 height 24
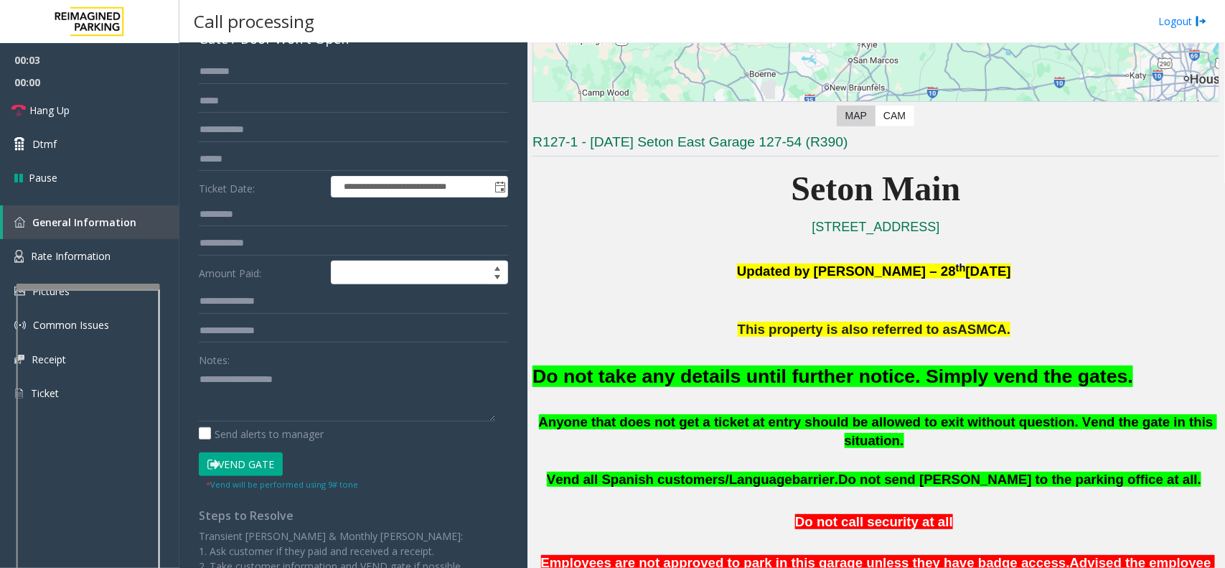
scroll to position [269, 0]
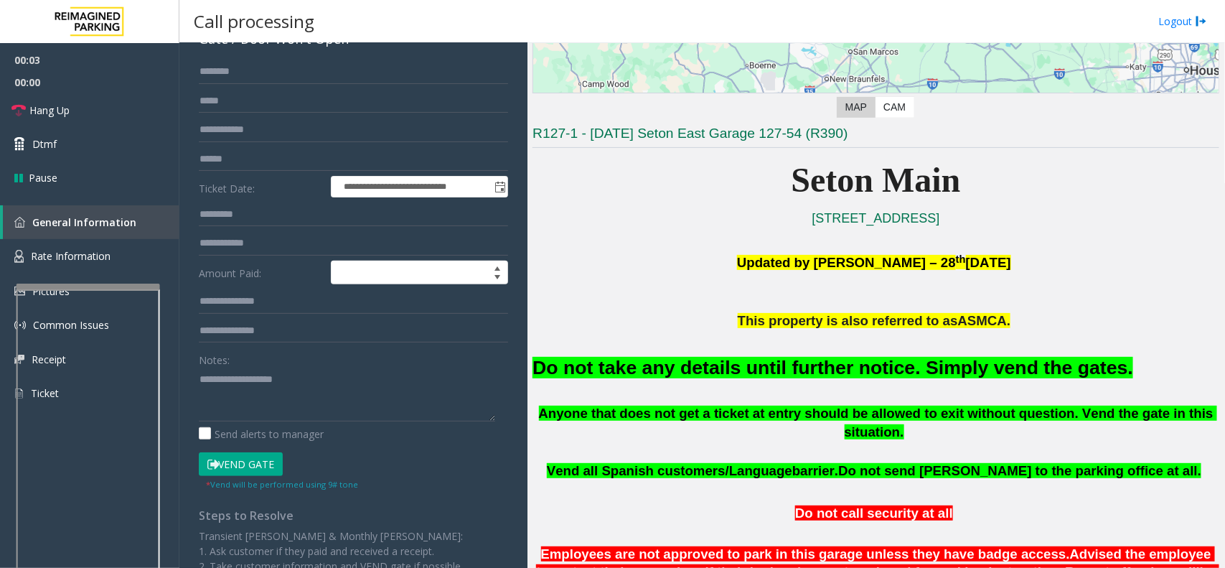
click at [696, 361] on font "Do not take any details until further notice. Simply vend the gates." at bounding box center [833, 368] width 601 height 22
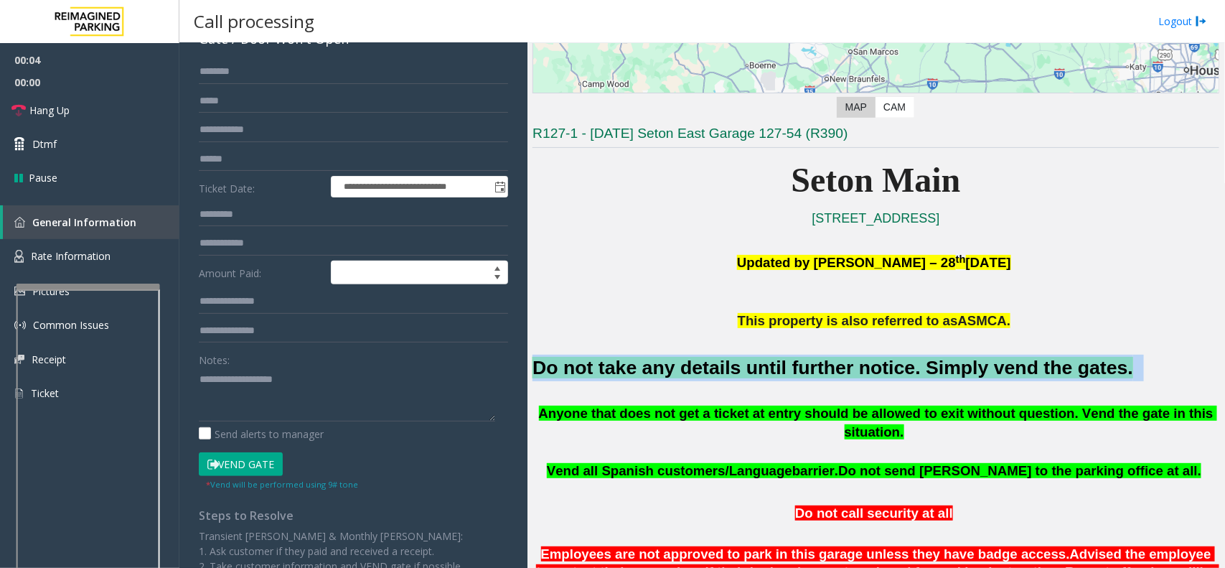
drag, startPoint x: 696, startPoint y: 361, endPoint x: 777, endPoint y: 357, distance: 81.2
click at [706, 362] on font "Do not take any details until further notice. Simply vend the gates." at bounding box center [833, 368] width 601 height 22
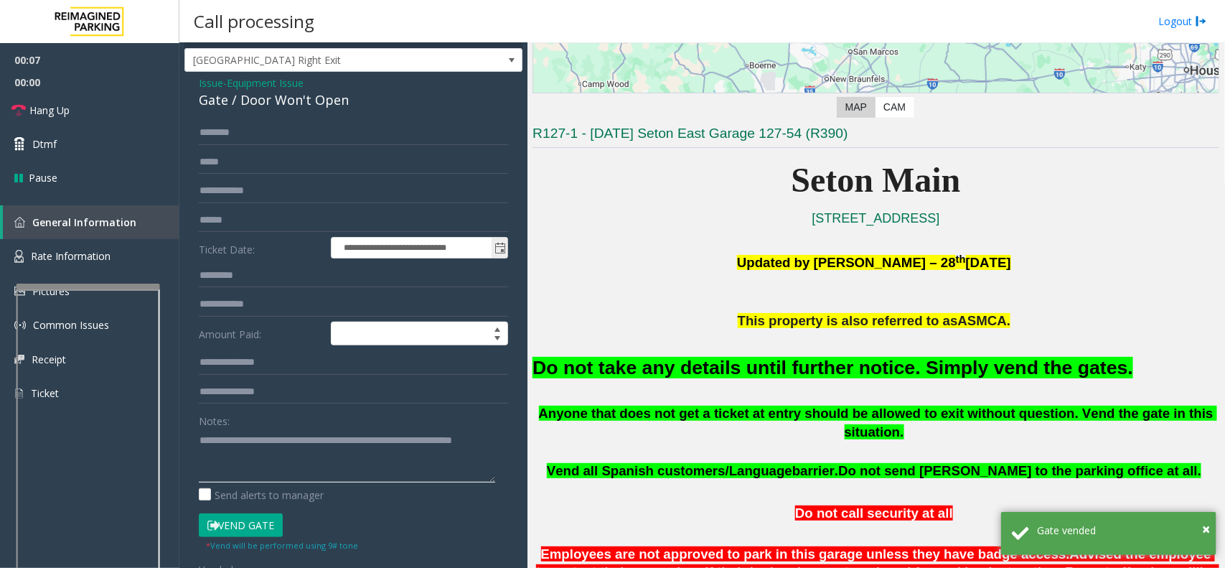
scroll to position [0, 0]
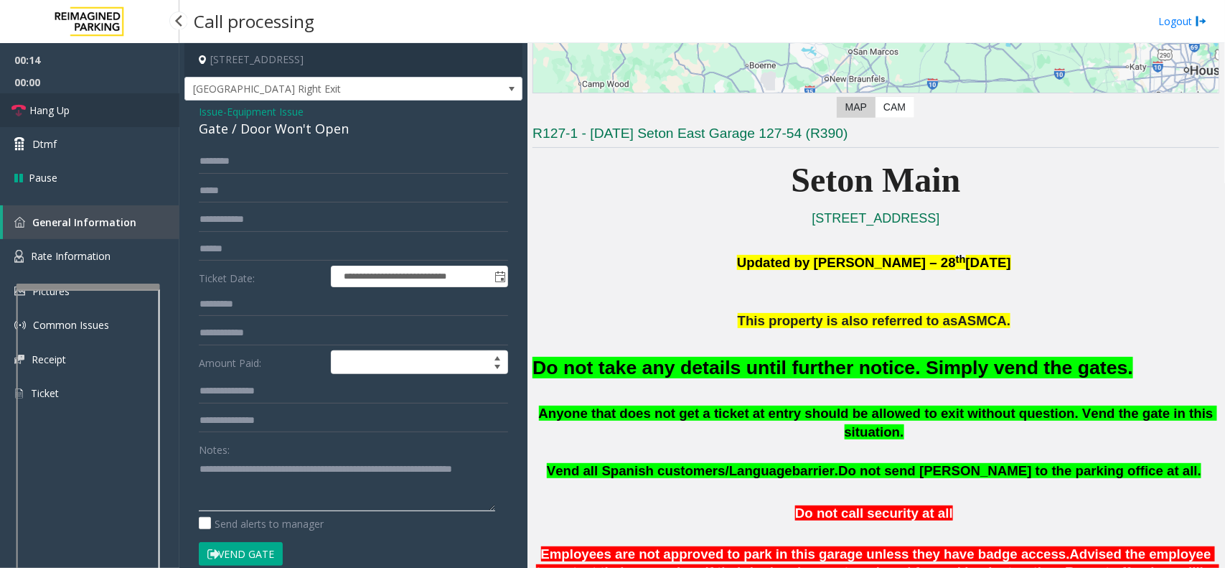
type textarea "**********"
click at [69, 103] on span "Hang Up" at bounding box center [49, 110] width 40 height 15
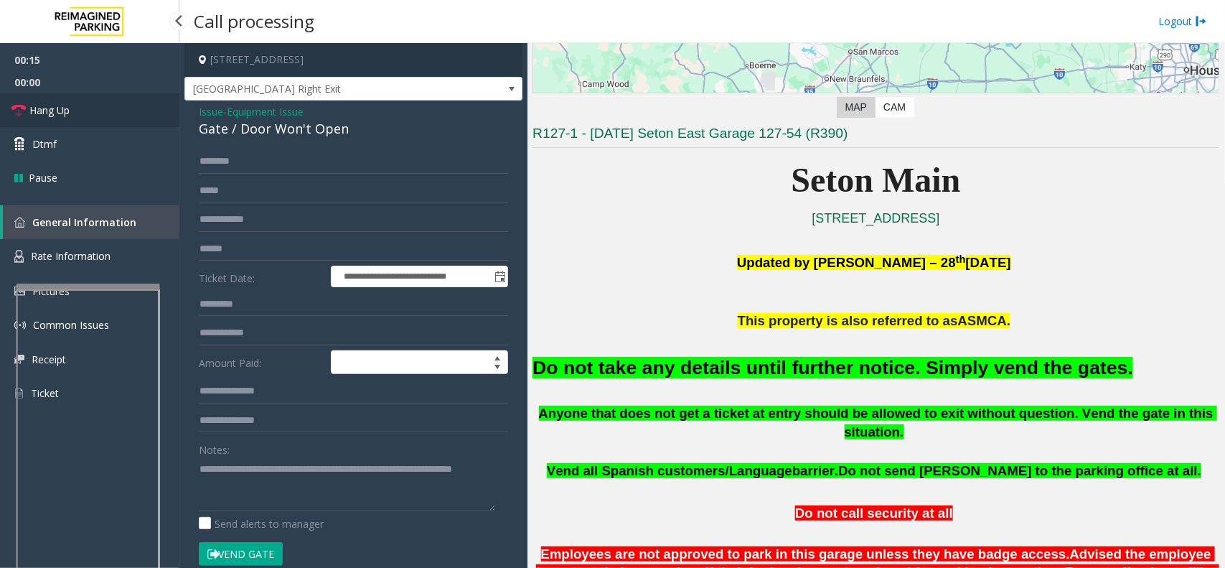
click at [69, 103] on span "Hang Up" at bounding box center [49, 110] width 40 height 15
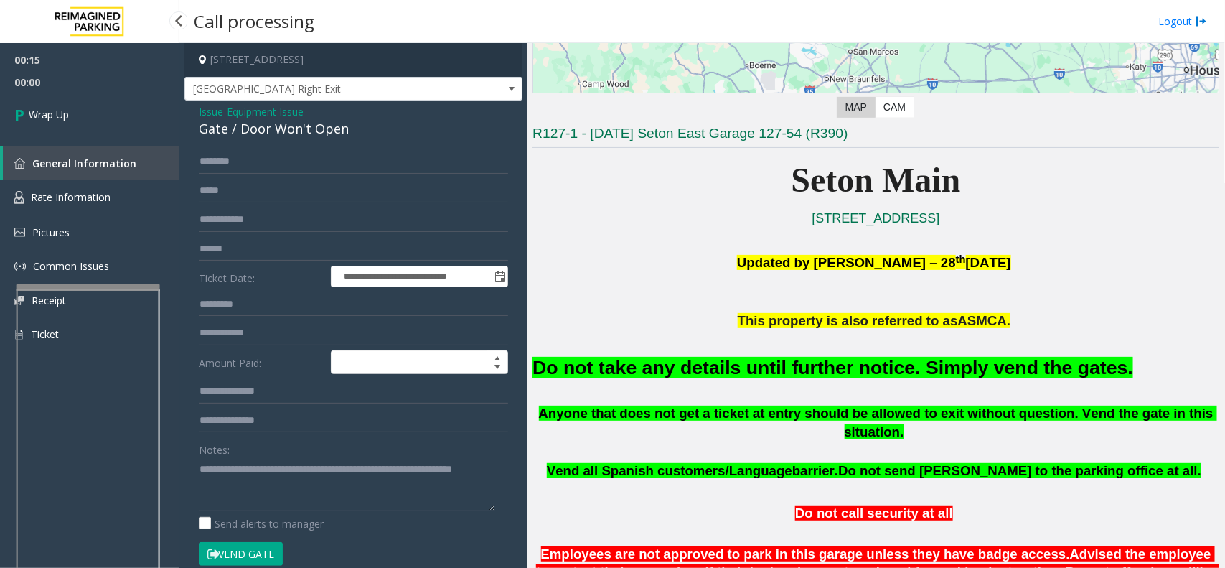
click at [69, 103] on link "Wrap Up" at bounding box center [89, 114] width 179 height 42
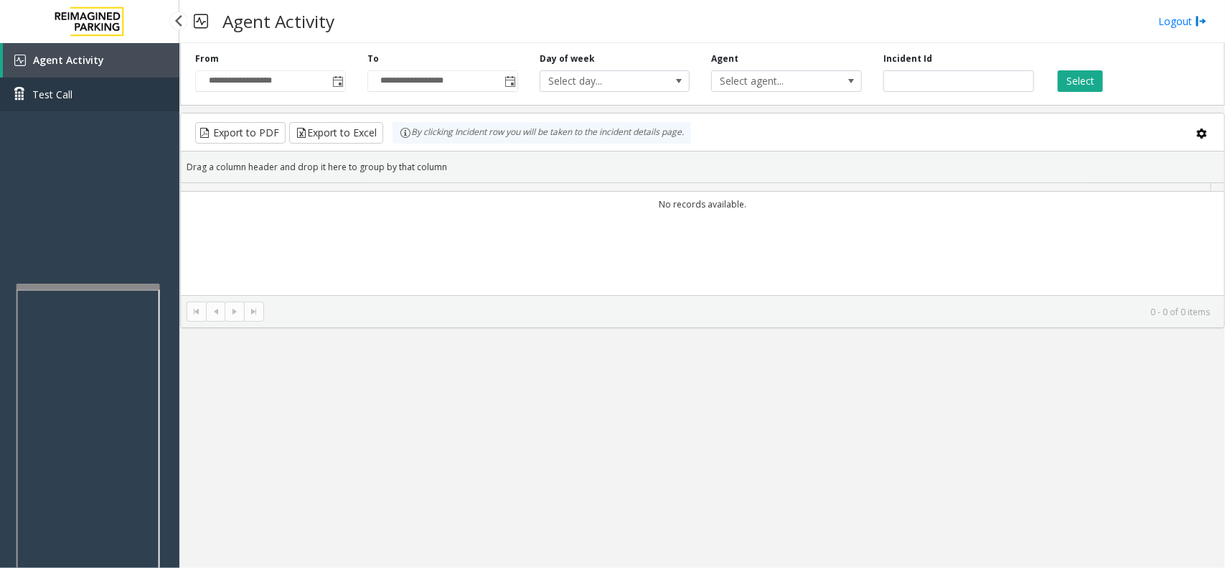
click at [69, 103] on link "Test Call" at bounding box center [89, 95] width 179 height 34
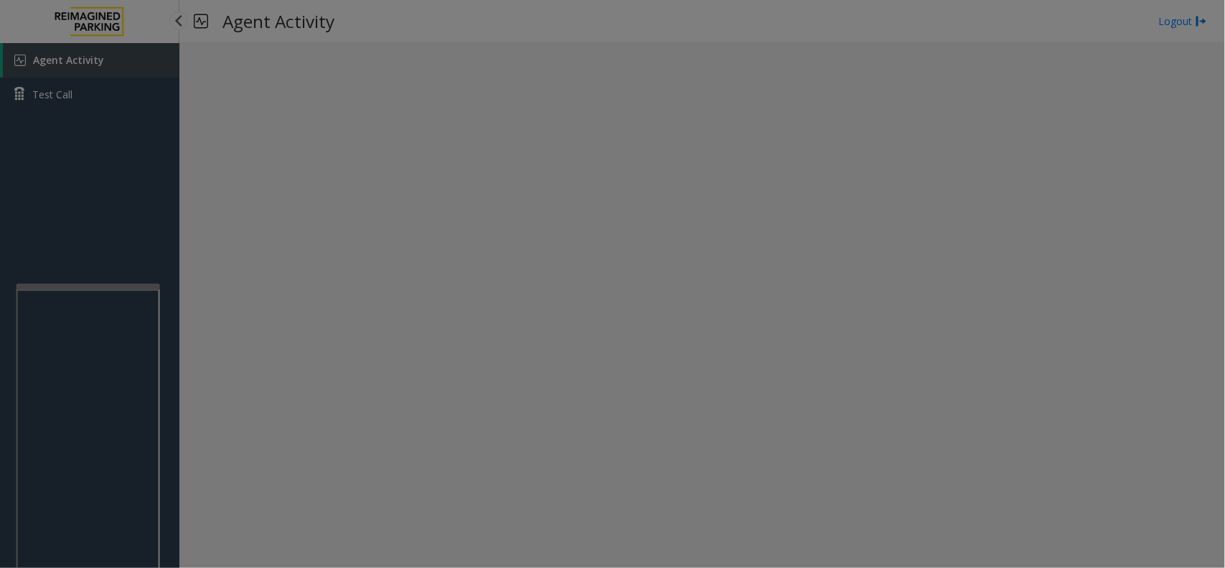
click at [69, 103] on body "Agent Activity Test Call × Close Powered by Umojo © 2025 Agent Activity Logout …" at bounding box center [612, 284] width 1225 height 568
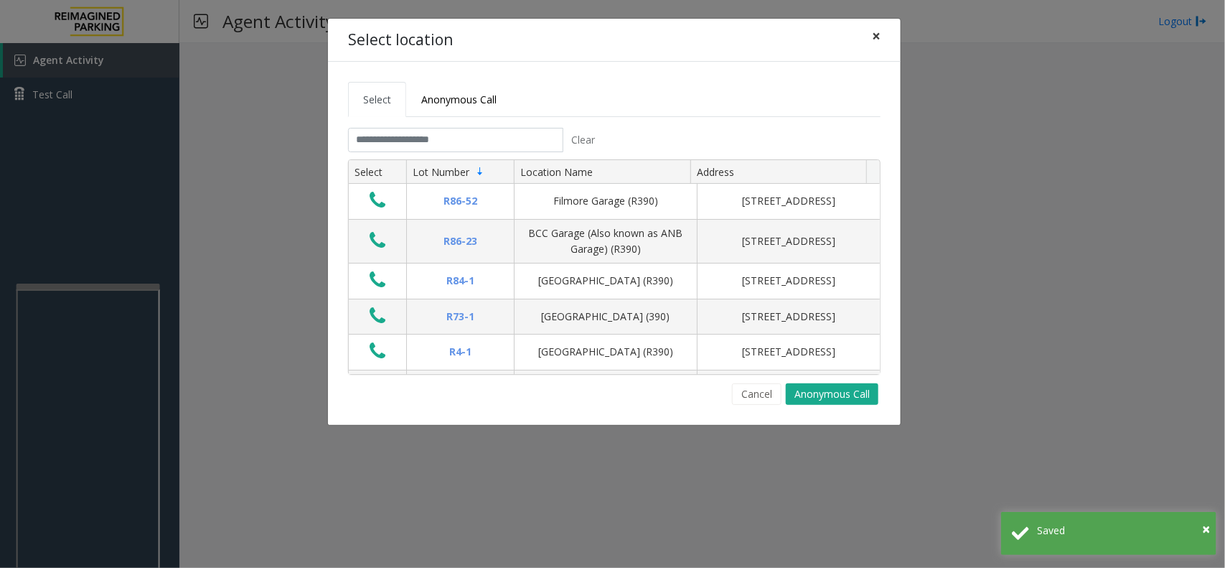
click at [881, 45] on button "×" at bounding box center [876, 36] width 29 height 35
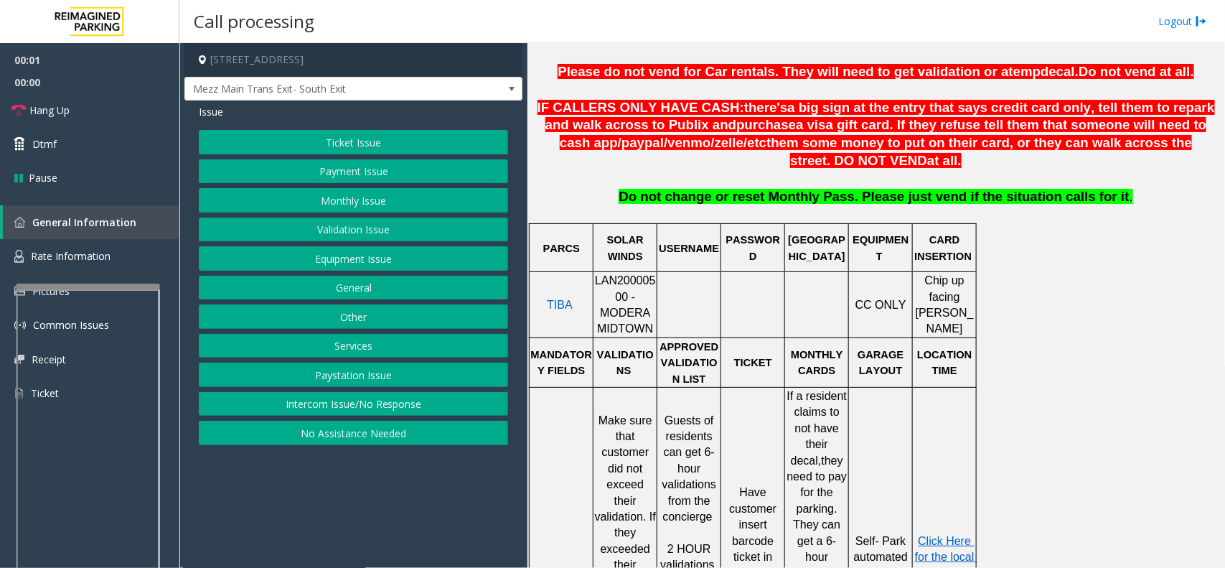
scroll to position [538, 0]
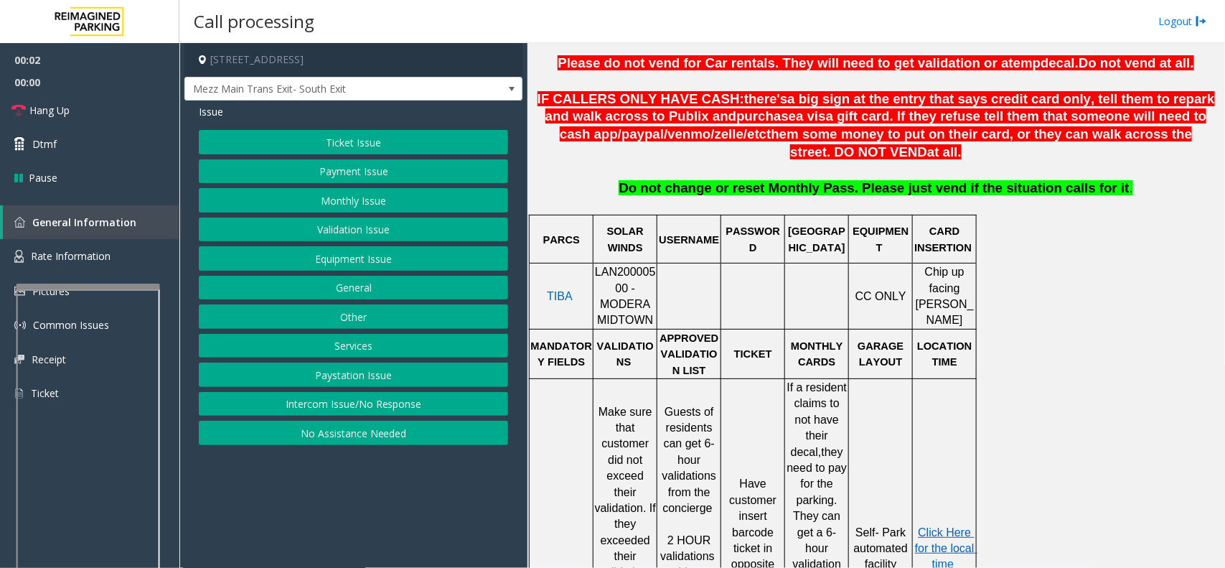
click at [632, 281] on span "LAN20000500 - MODERA MIDTOWN" at bounding box center [625, 296] width 61 height 60
copy span "LAN20000500"
drag, startPoint x: 367, startPoint y: 406, endPoint x: 360, endPoint y: 395, distance: 13.9
click at [361, 400] on button "Intercom Issue/No Response" at bounding box center [353, 404] width 309 height 24
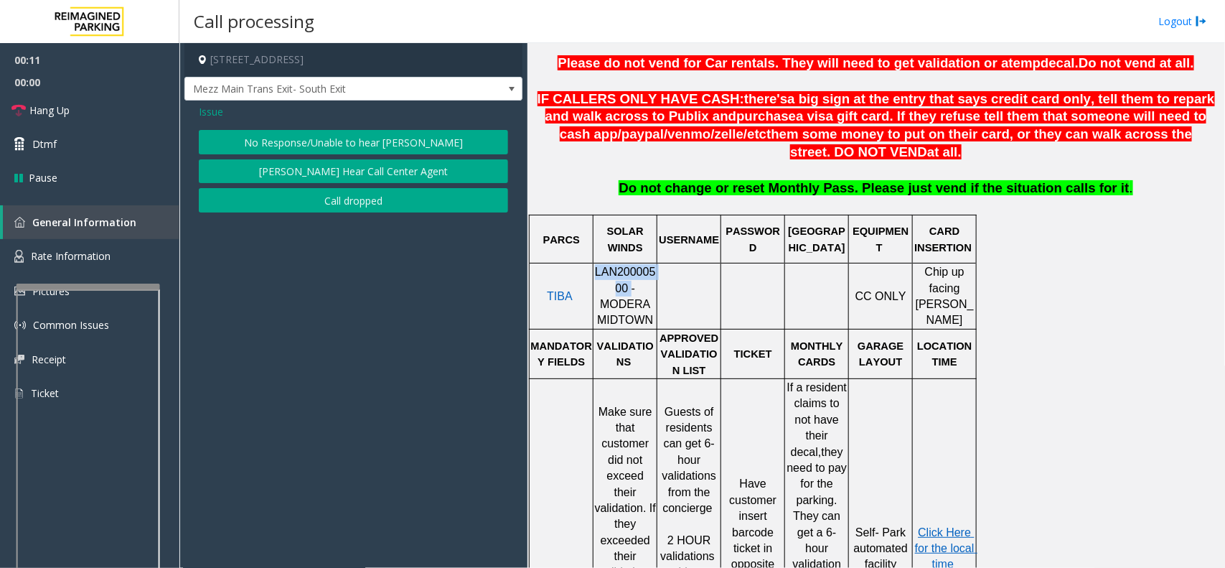
click at [239, 139] on button "No Response/Unable to hear [PERSON_NAME]" at bounding box center [353, 142] width 309 height 24
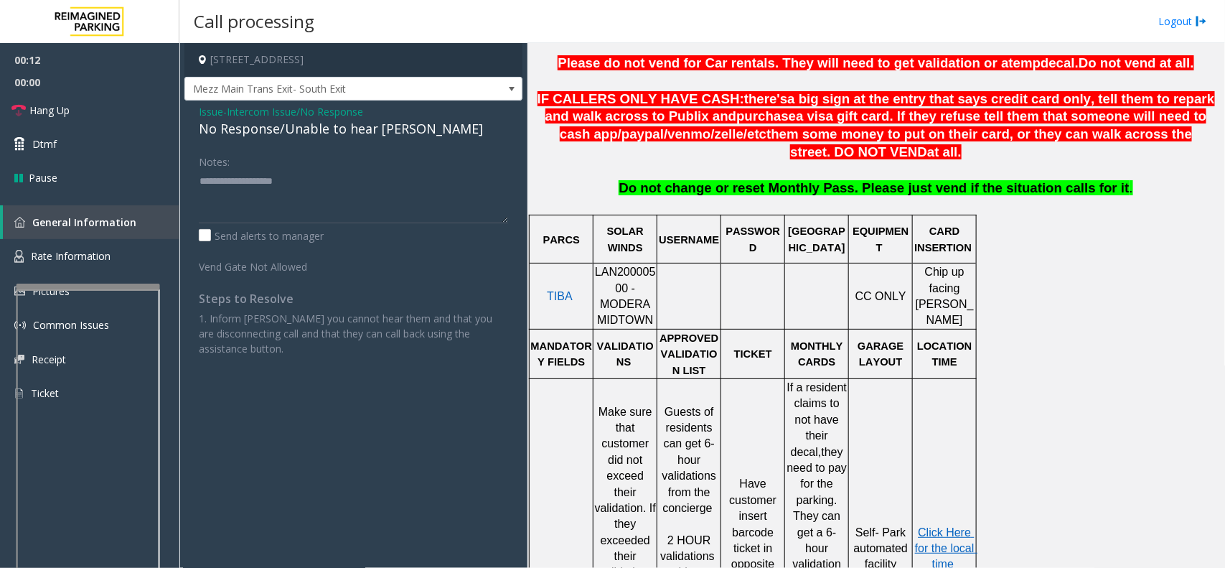
click at [251, 130] on div "No Response/Unable to hear [PERSON_NAME]" at bounding box center [353, 128] width 309 height 19
type textarea "**********"
click at [92, 106] on link "Hang Up" at bounding box center [89, 110] width 179 height 34
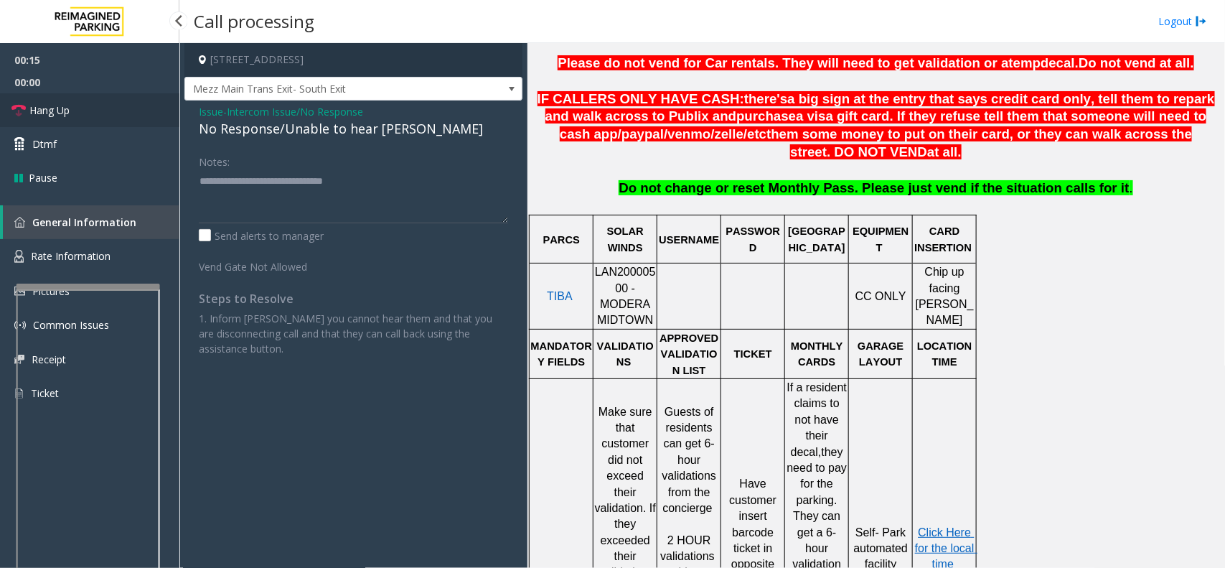
click at [92, 106] on link "Hang Up" at bounding box center [89, 110] width 179 height 34
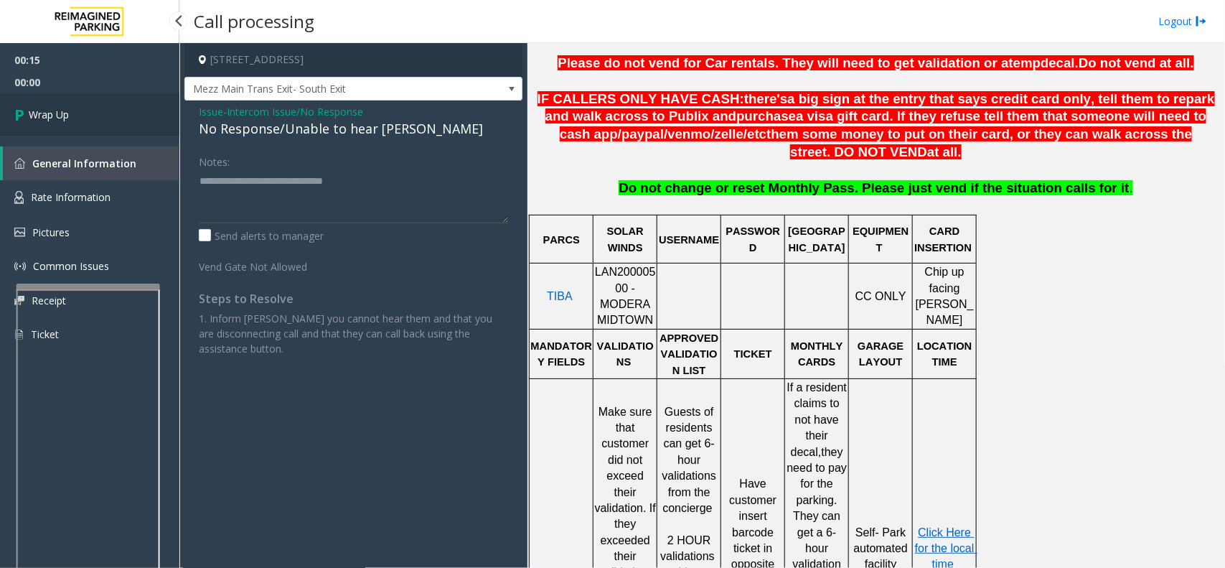
click at [92, 106] on link "Wrap Up" at bounding box center [89, 114] width 179 height 42
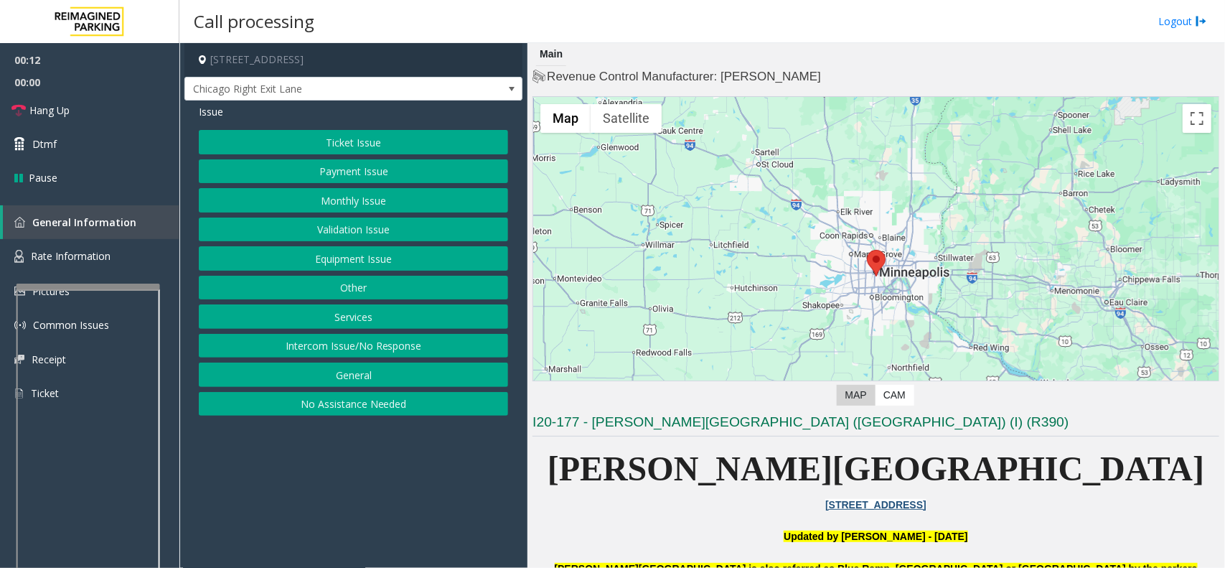
click at [353, 171] on button "Payment Issue" at bounding box center [353, 171] width 309 height 24
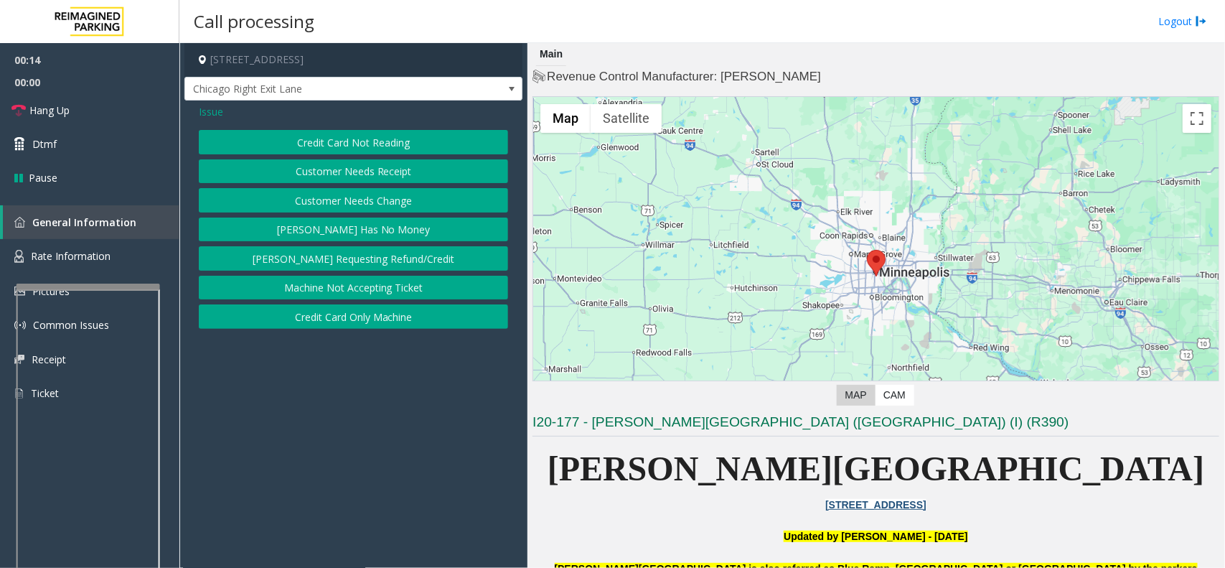
click at [356, 148] on button "Credit Card Not Reading" at bounding box center [353, 142] width 309 height 24
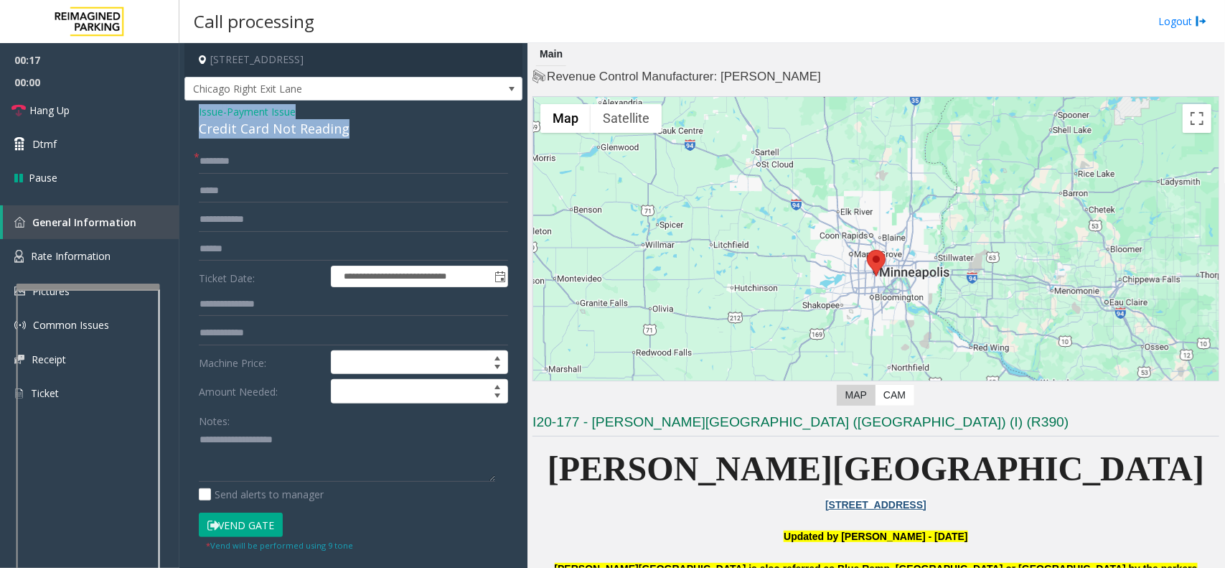
drag, startPoint x: 350, startPoint y: 137, endPoint x: 185, endPoint y: 115, distance: 165.9
click at [185, 115] on div "**********" at bounding box center [353, 456] width 338 height 713
type textarea "**********"
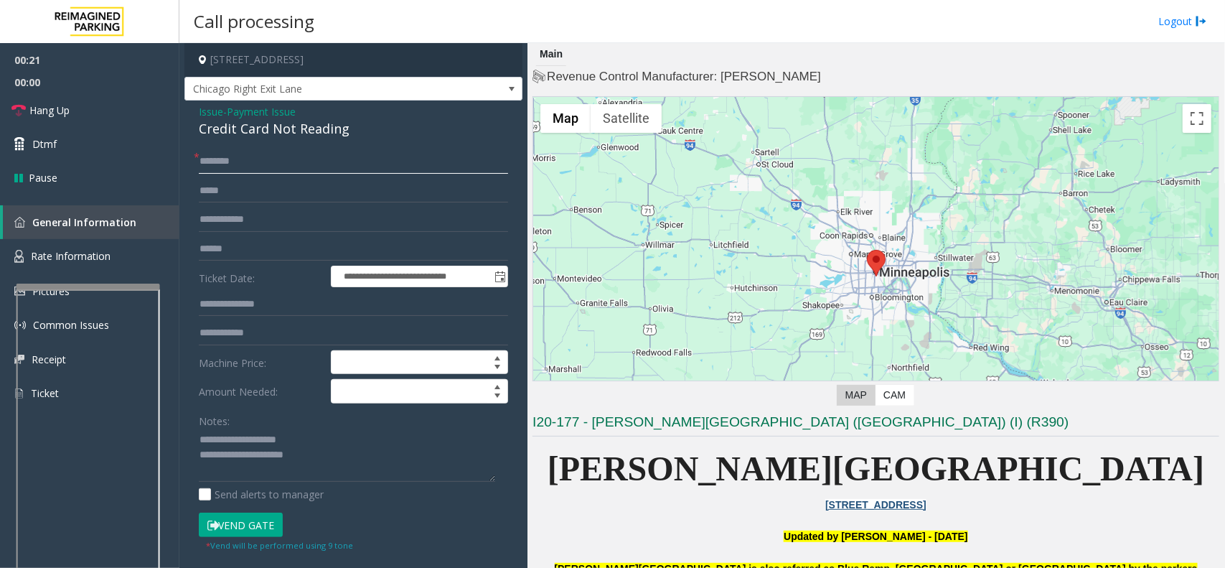
click at [248, 169] on input "text" at bounding box center [353, 161] width 309 height 24
type input "**"
click at [244, 515] on button "Vend Gate" at bounding box center [241, 524] width 84 height 24
click at [103, 118] on link "Hang Up" at bounding box center [89, 110] width 179 height 34
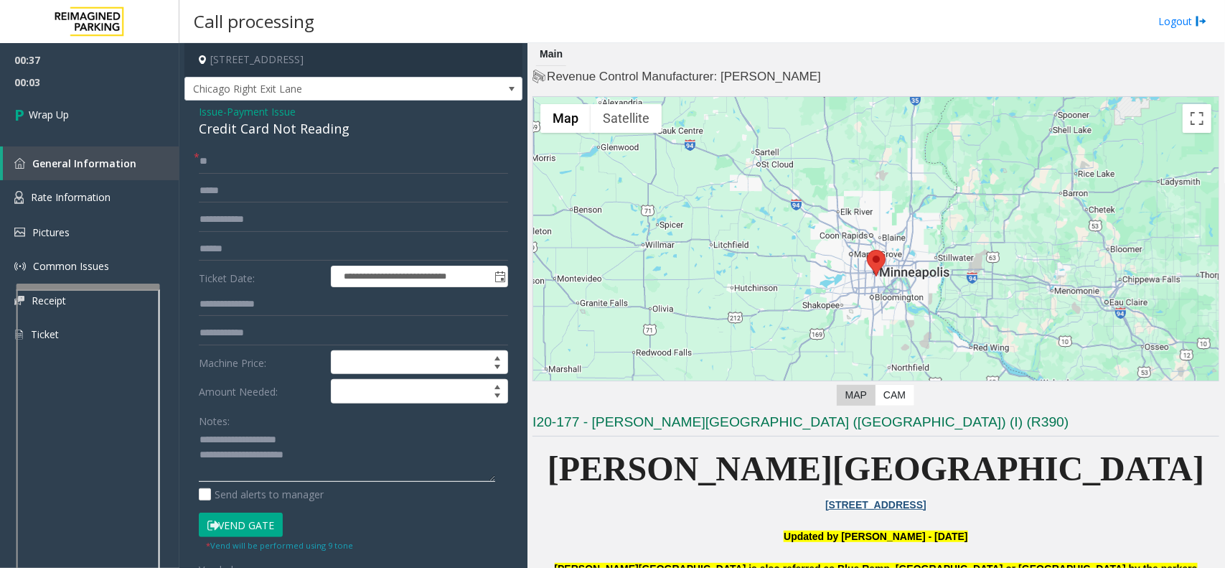
click at [321, 464] on textarea at bounding box center [347, 455] width 296 height 54
type textarea "**********"
click at [87, 117] on link "Wrap Up" at bounding box center [89, 114] width 179 height 42
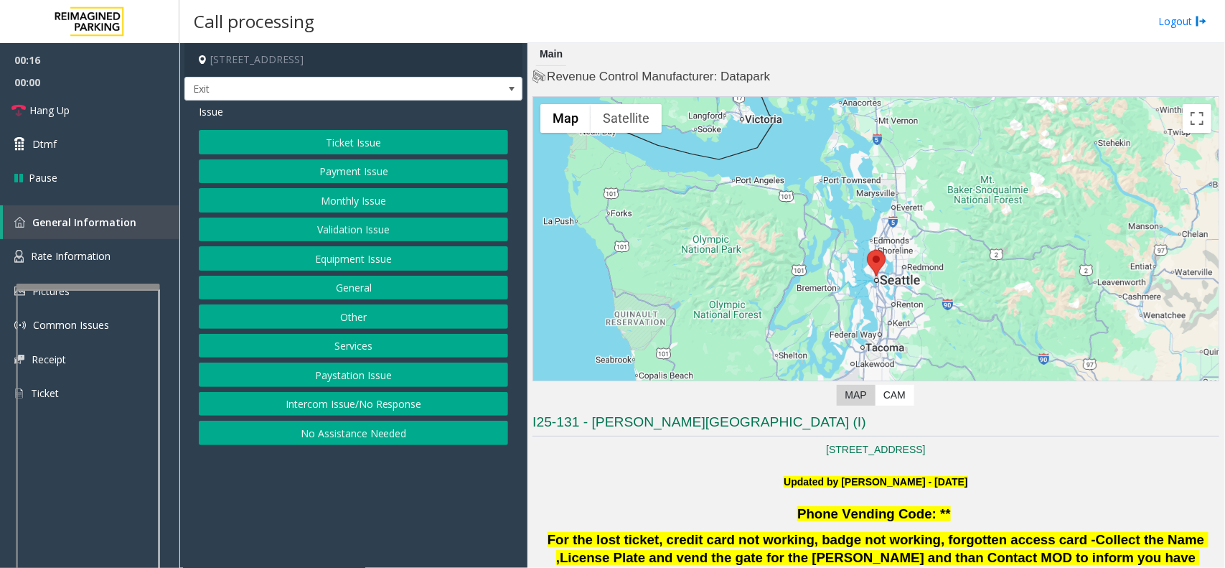
click at [278, 133] on button "Ticket Issue" at bounding box center [353, 142] width 309 height 24
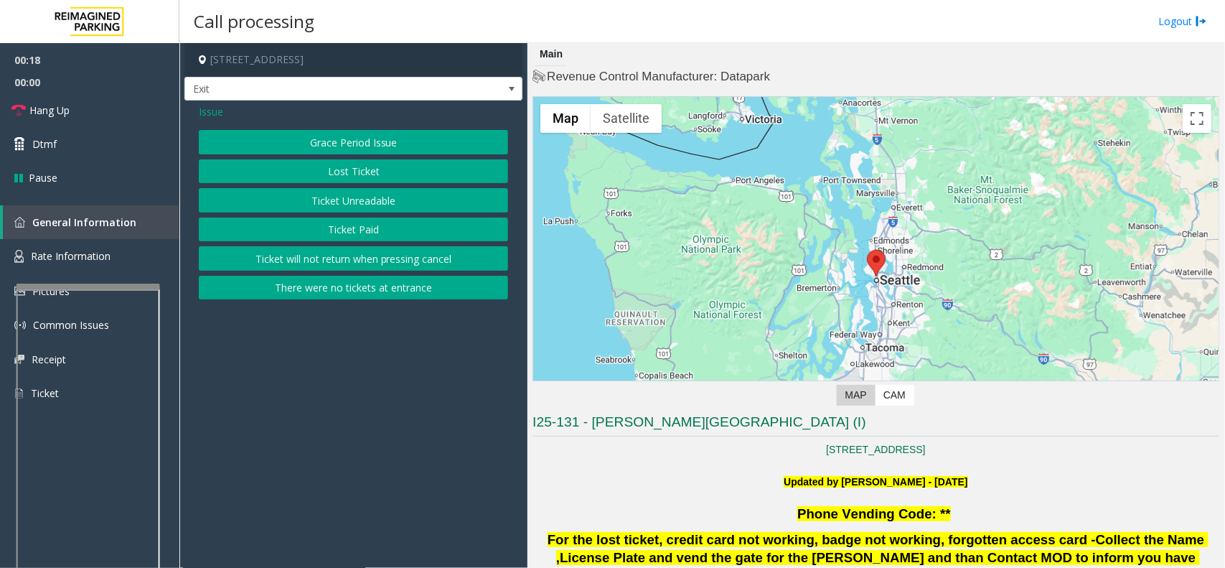
click at [309, 200] on button "Ticket Unreadable" at bounding box center [353, 200] width 309 height 24
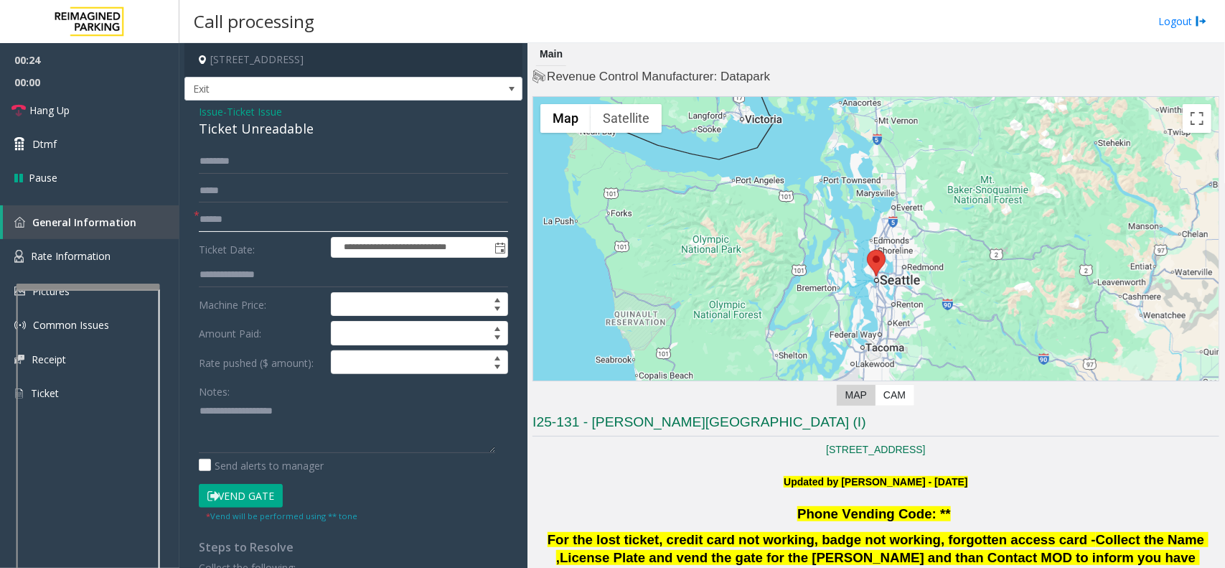
click at [245, 221] on input "text" at bounding box center [353, 219] width 309 height 24
type input "******"
click at [230, 482] on form "**********" at bounding box center [353, 335] width 309 height 373
click at [228, 129] on div "Ticket Unreadable" at bounding box center [353, 128] width 309 height 19
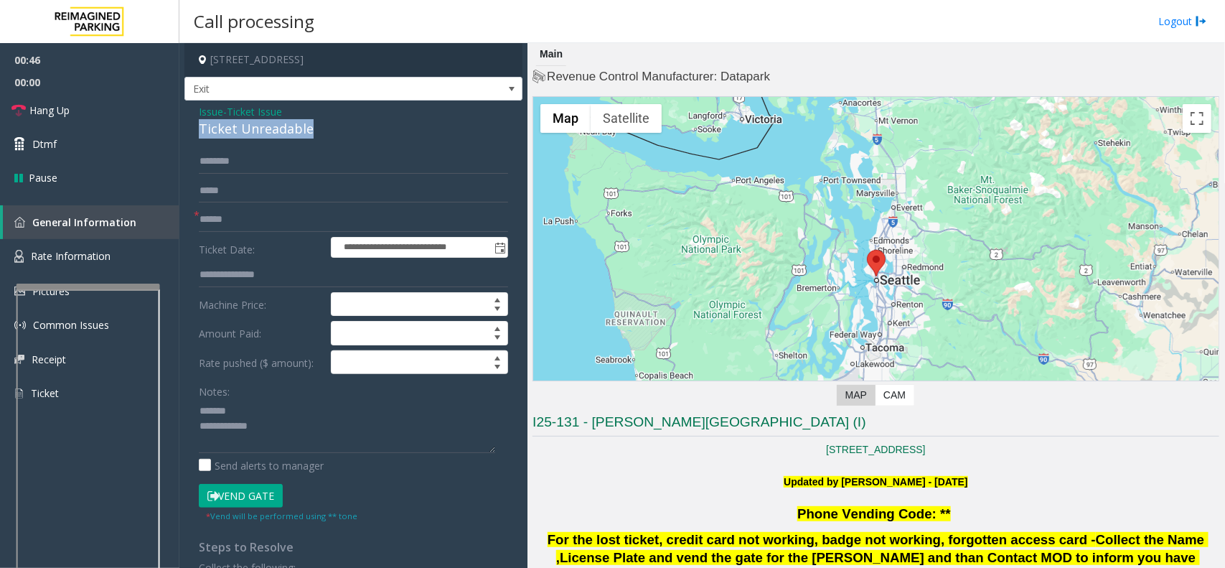
click at [228, 129] on div "Ticket Unreadable" at bounding box center [353, 128] width 309 height 19
type textarea "**********"
click at [248, 500] on button "Vend Gate" at bounding box center [241, 496] width 84 height 24
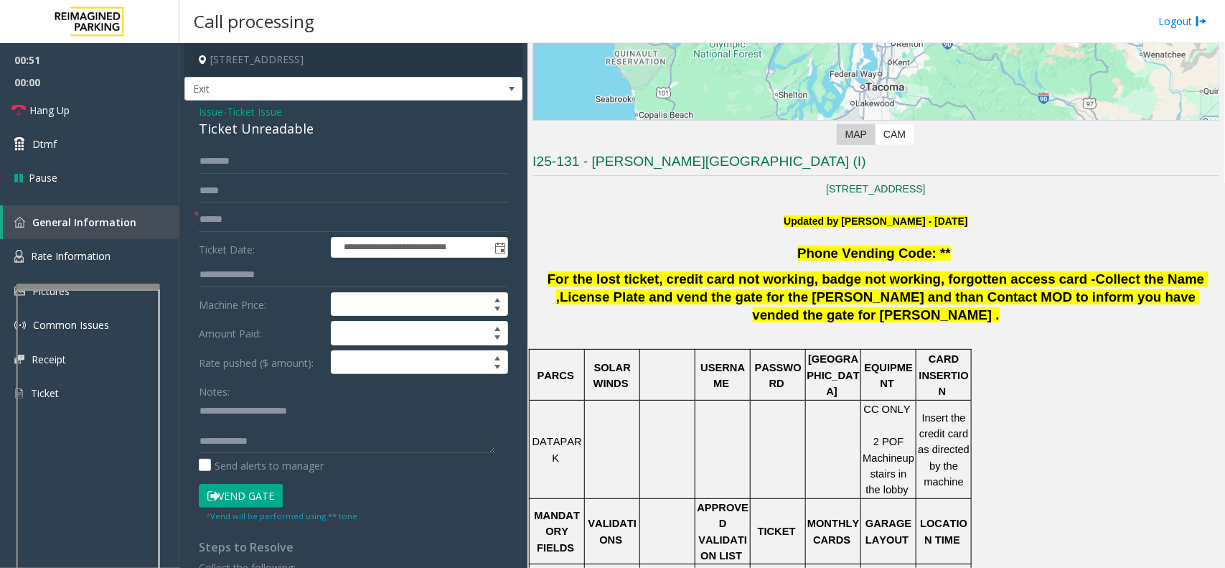
scroll to position [269, 0]
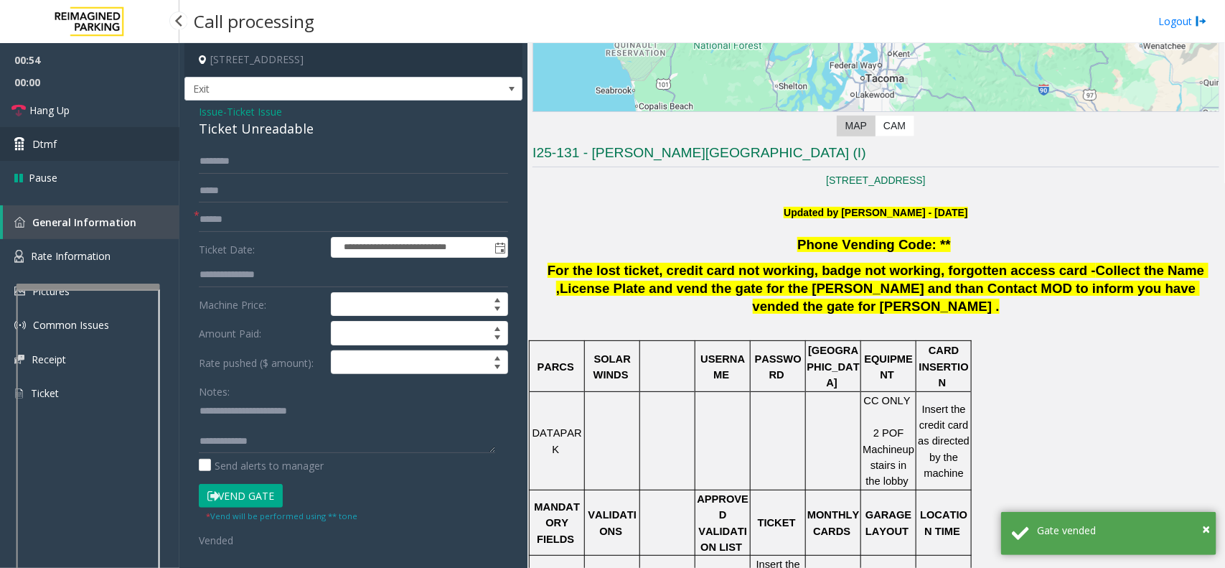
click at [133, 129] on link "Dtmf" at bounding box center [89, 144] width 179 height 34
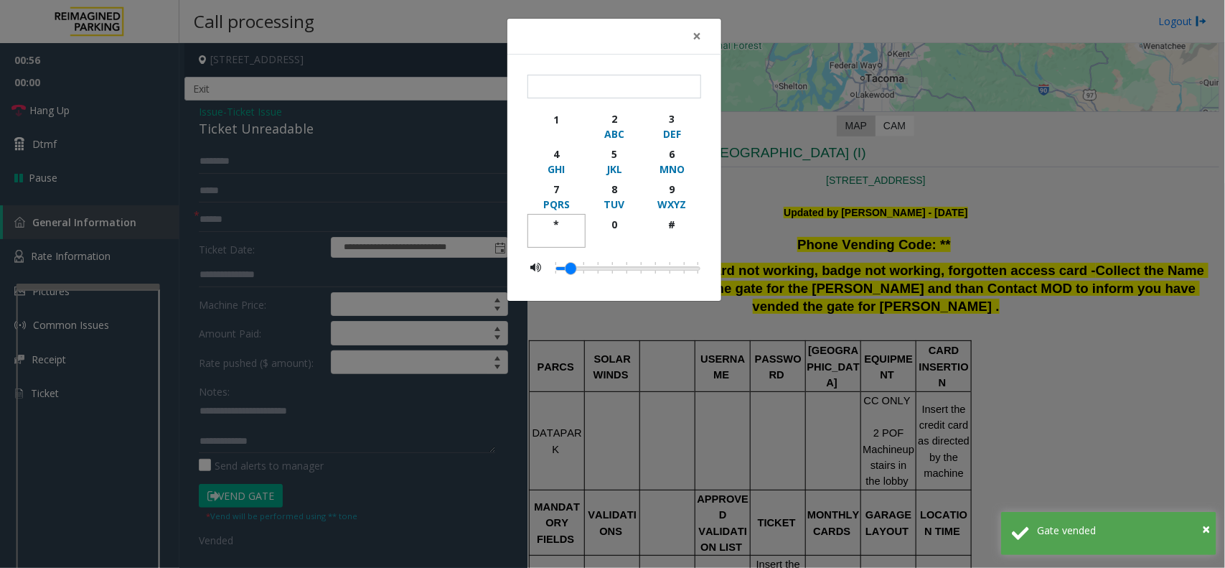
click at [549, 220] on div "*" at bounding box center [556, 224] width 39 height 15
type input "**"
click at [634, 413] on div "× ** 1 2 ABC 3 DEF 4 GHI 5 JKL 6 MNO 7 PQRS 8 TUV 9 WXYZ * 0 #" at bounding box center [612, 284] width 1225 height 568
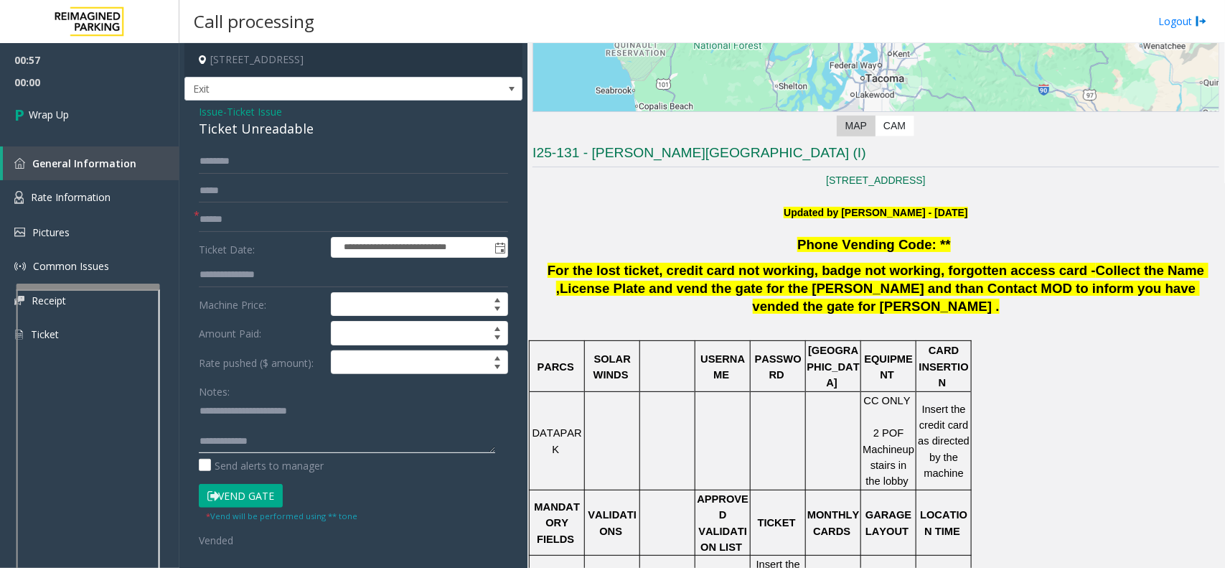
click at [274, 439] on textarea at bounding box center [347, 426] width 296 height 54
type textarea "**********"
click at [126, 124] on link "Wrap Up" at bounding box center [89, 114] width 179 height 42
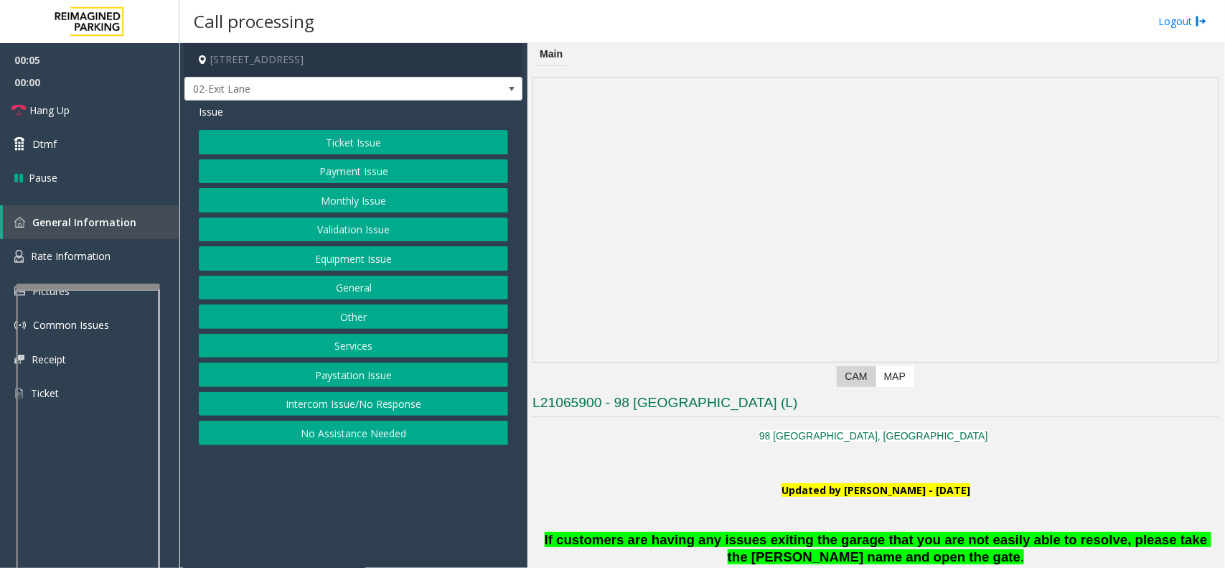
click at [319, 342] on button "Services" at bounding box center [353, 346] width 309 height 24
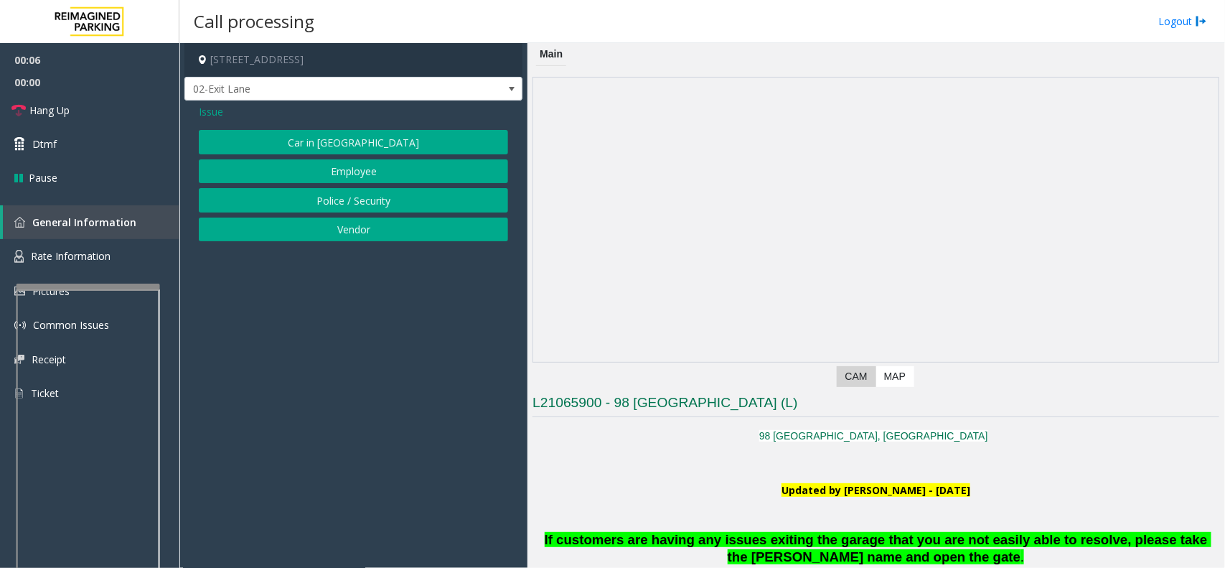
click at [366, 195] on button "Police / Security" at bounding box center [353, 200] width 309 height 24
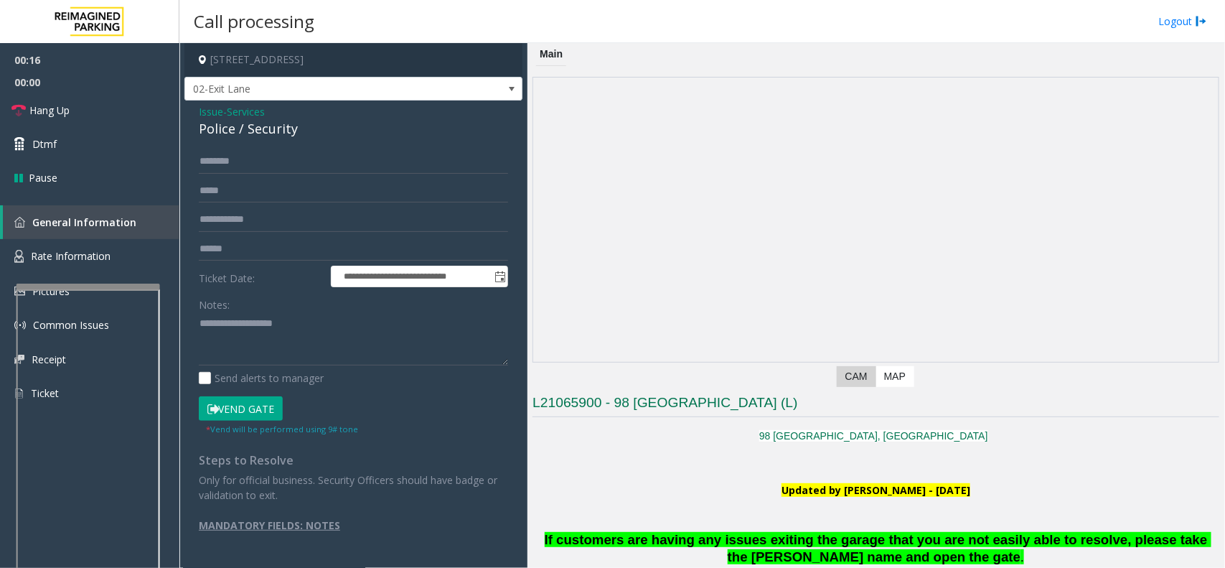
drag, startPoint x: 312, startPoint y: 140, endPoint x: 208, endPoint y: 112, distance: 107.8
click at [208, 112] on div "**********" at bounding box center [353, 323] width 338 height 446
click at [305, 126] on div "Police / Security" at bounding box center [353, 128] width 309 height 19
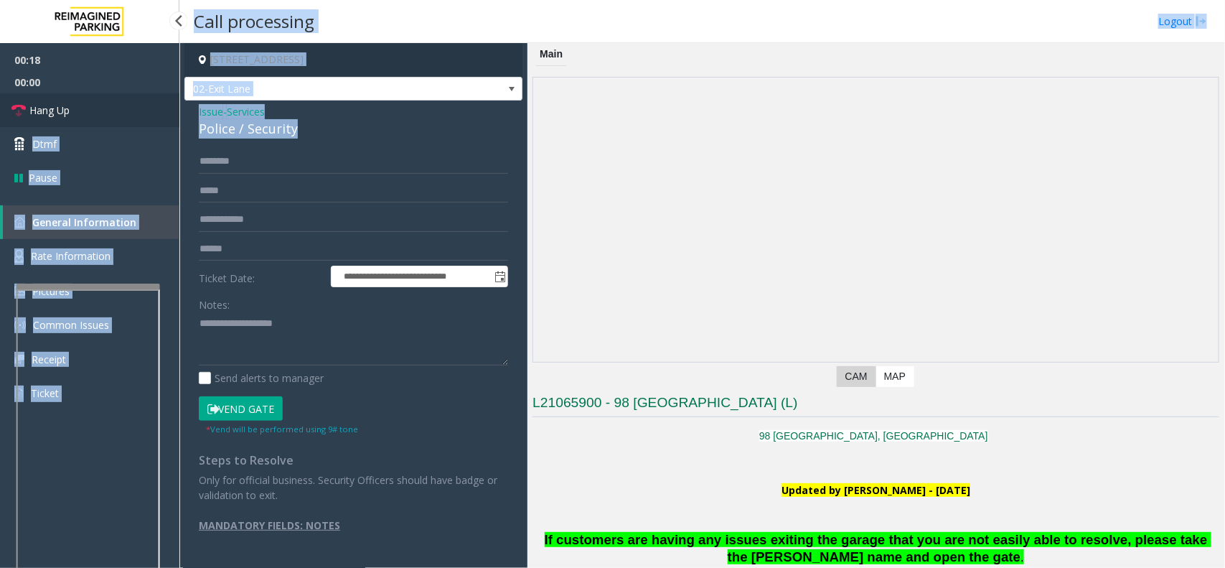
drag, startPoint x: 305, startPoint y: 126, endPoint x: 176, endPoint y: 110, distance: 130.2
click at [176, 110] on app-root "**********" at bounding box center [612, 284] width 1225 height 568
click at [314, 129] on div "Police / Security" at bounding box center [353, 128] width 309 height 19
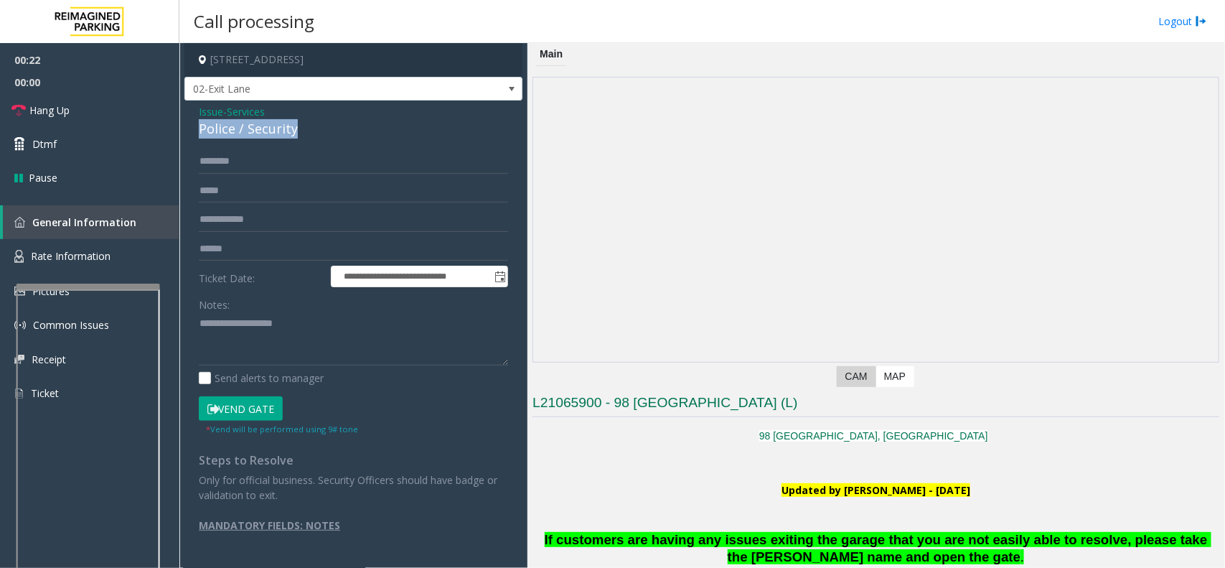
drag, startPoint x: 313, startPoint y: 120, endPoint x: 180, endPoint y: 128, distance: 133.0
click at [180, 128] on app-call-processing-form "**********" at bounding box center [353, 305] width 348 height 525
click at [199, 323] on textarea at bounding box center [353, 339] width 309 height 54
click at [217, 156] on input "text" at bounding box center [353, 161] width 309 height 24
click at [223, 345] on textarea at bounding box center [353, 339] width 309 height 54
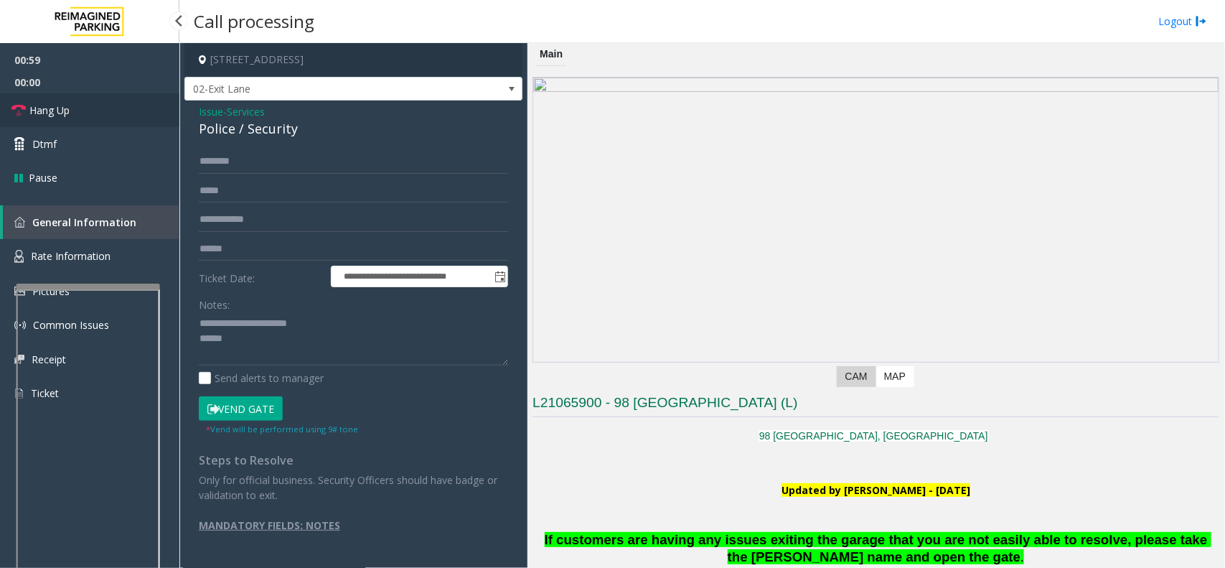
click at [98, 118] on link "Hang Up" at bounding box center [89, 110] width 179 height 34
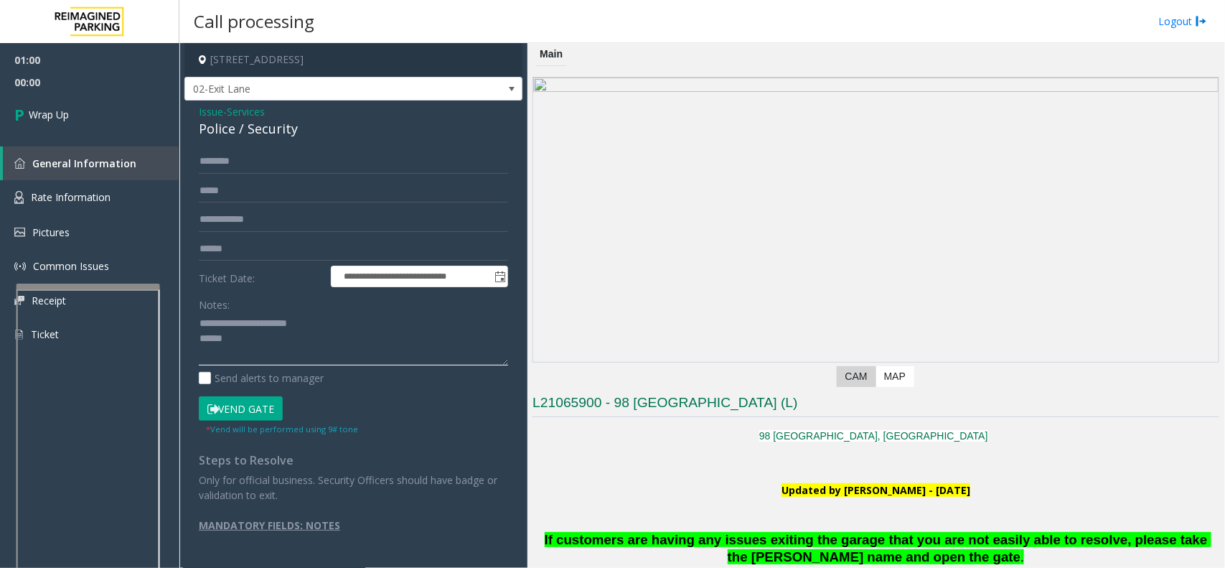
click at [258, 328] on textarea at bounding box center [353, 339] width 309 height 54
click at [263, 338] on textarea at bounding box center [353, 339] width 309 height 54
type textarea "**********"
click at [97, 105] on link "Wrap Up" at bounding box center [89, 114] width 179 height 42
click at [97, 106] on link "Wrap Up" at bounding box center [89, 114] width 179 height 42
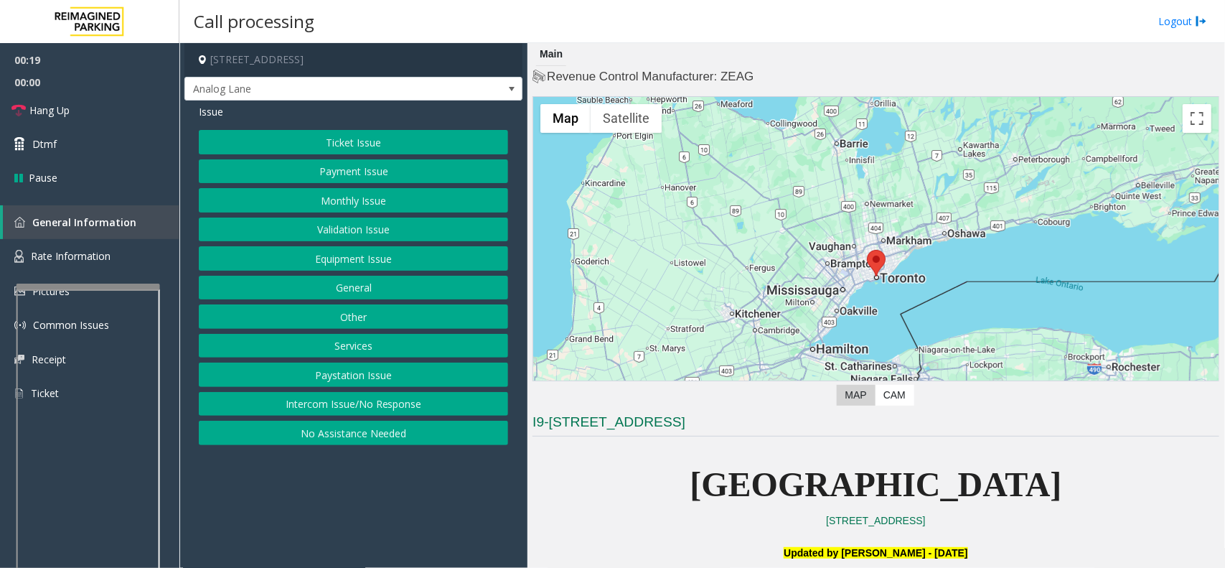
click at [365, 195] on button "Monthly Issue" at bounding box center [353, 200] width 309 height 24
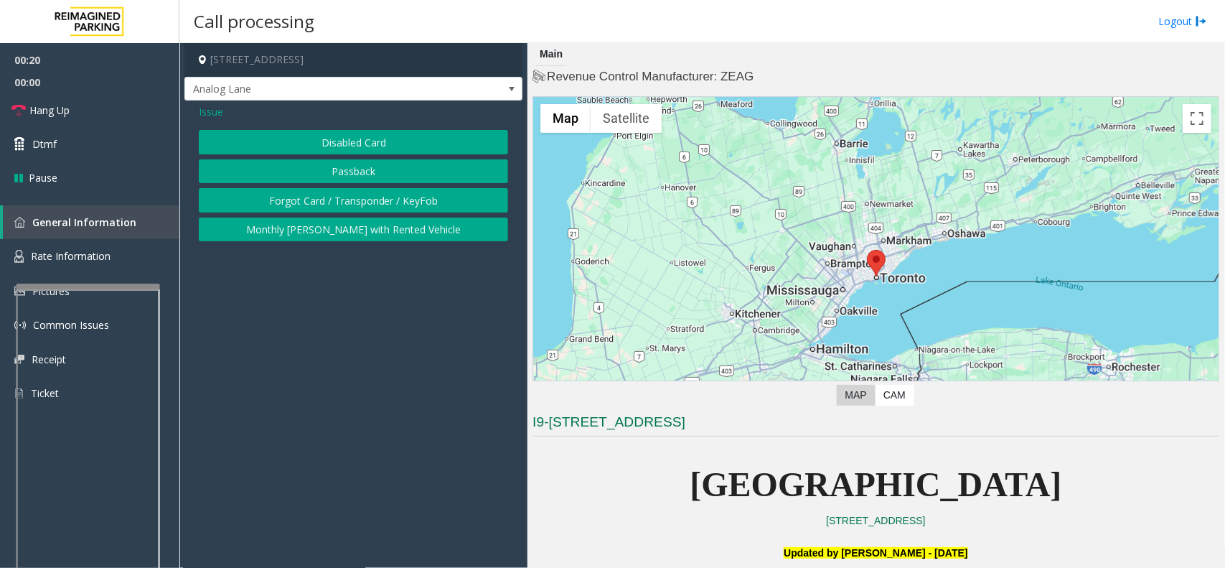
click at [357, 147] on button "Disabled Card" at bounding box center [353, 142] width 309 height 24
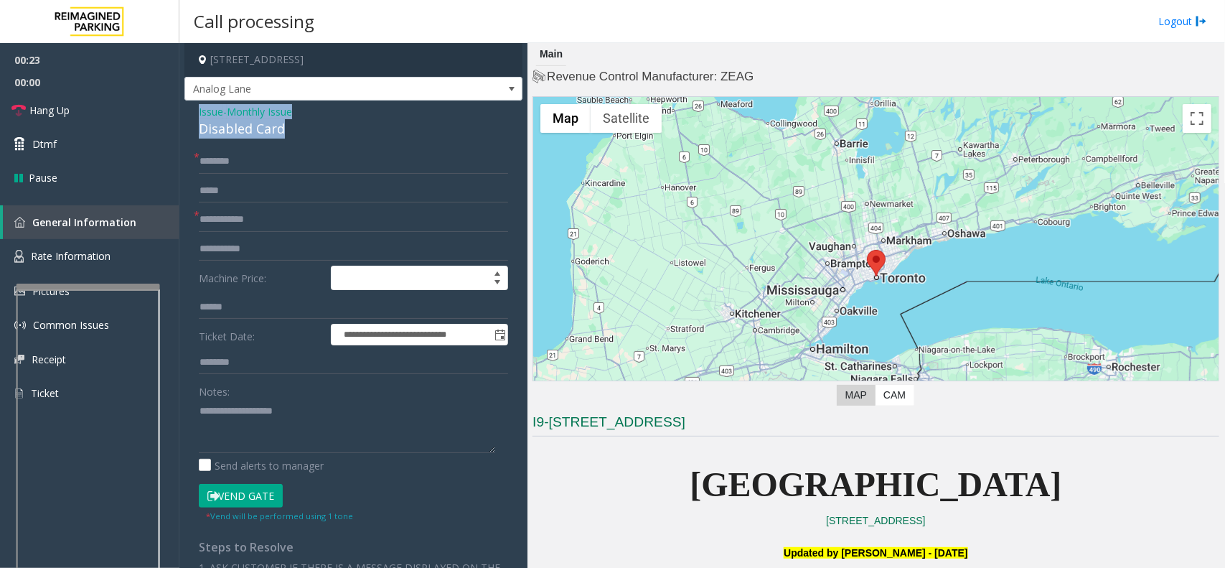
drag, startPoint x: 293, startPoint y: 137, endPoint x: 192, endPoint y: 105, distance: 105.5
click at [192, 105] on div "**********" at bounding box center [353, 487] width 338 height 774
type textarea "**********"
click at [303, 428] on textarea at bounding box center [347, 426] width 296 height 54
click at [238, 111] on span "Monthly Issue" at bounding box center [259, 111] width 65 height 15
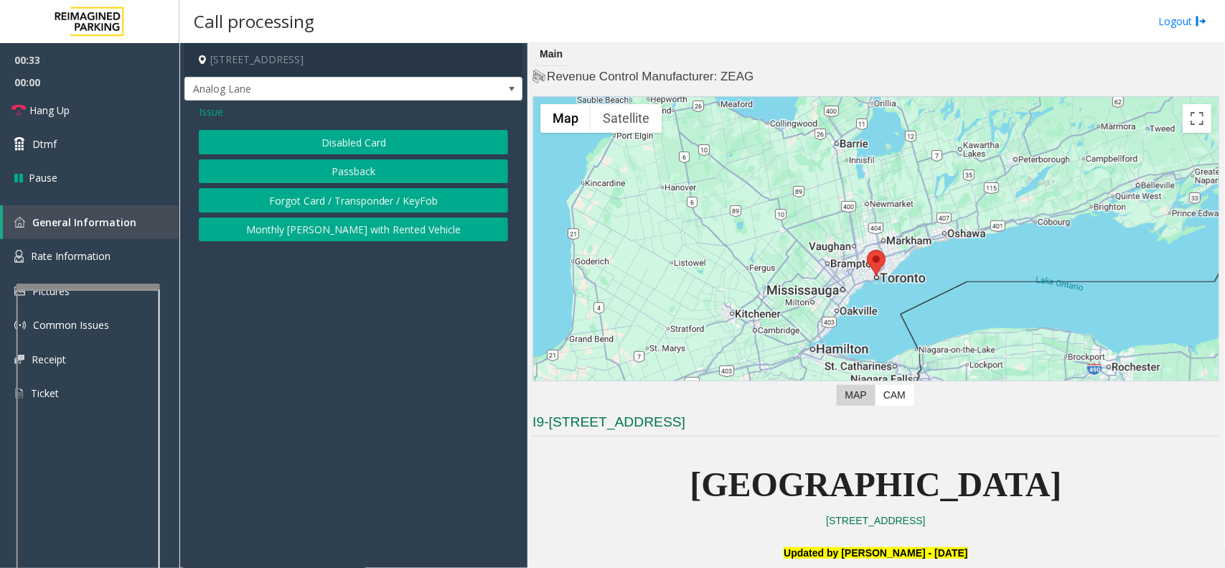
click at [220, 113] on span "Issue" at bounding box center [211, 111] width 24 height 15
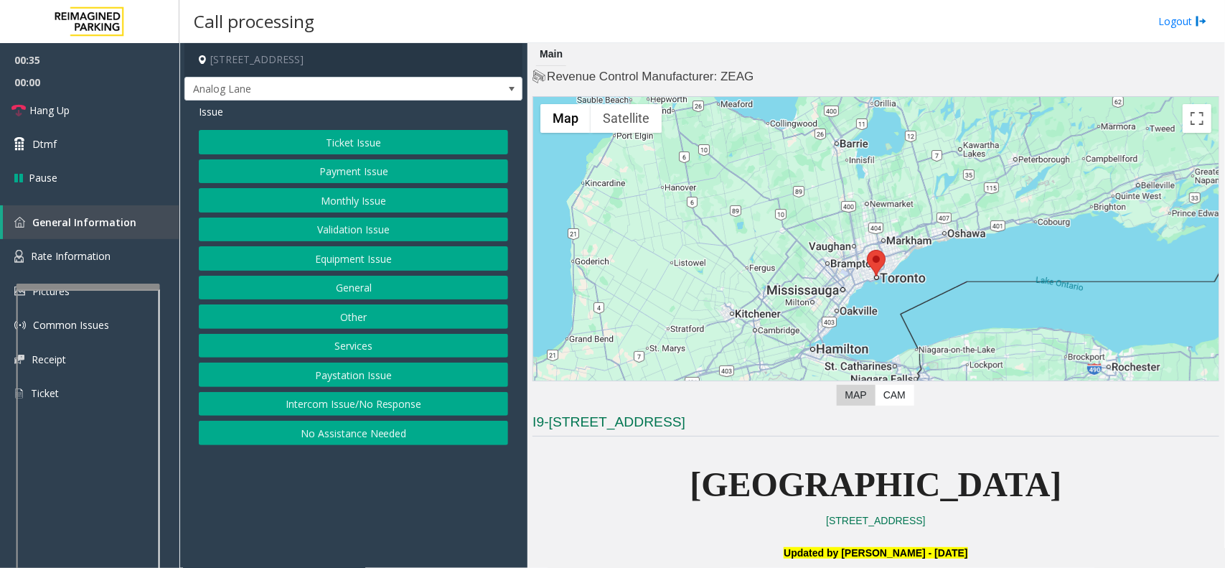
click at [367, 258] on button "Equipment Issue" at bounding box center [353, 258] width 309 height 24
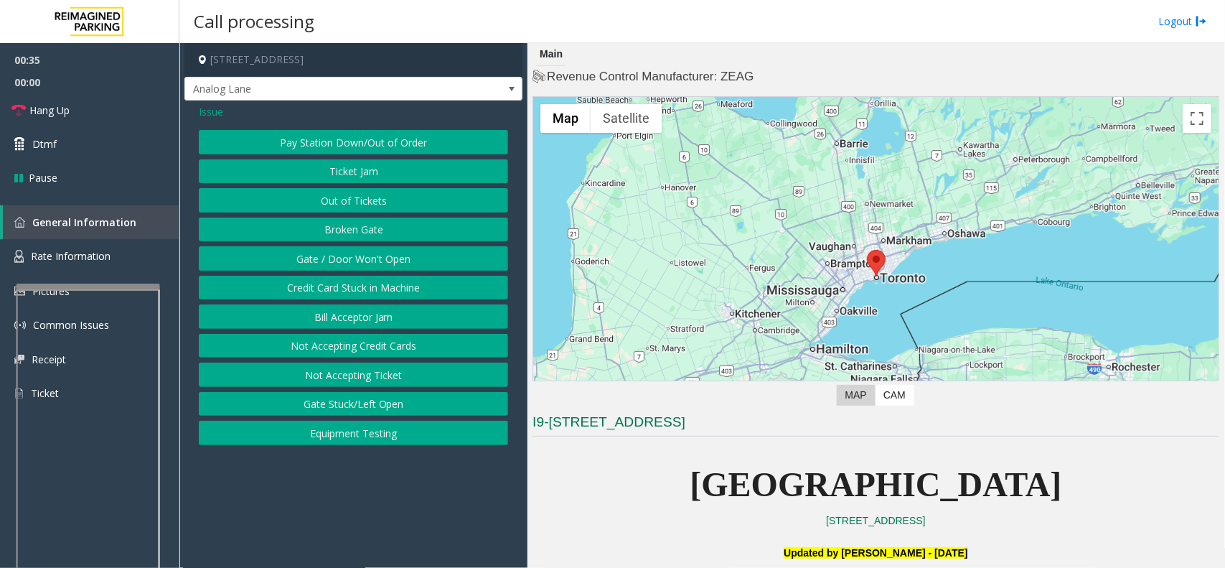
click at [301, 144] on button "Pay Station Down/Out of Order" at bounding box center [353, 142] width 309 height 24
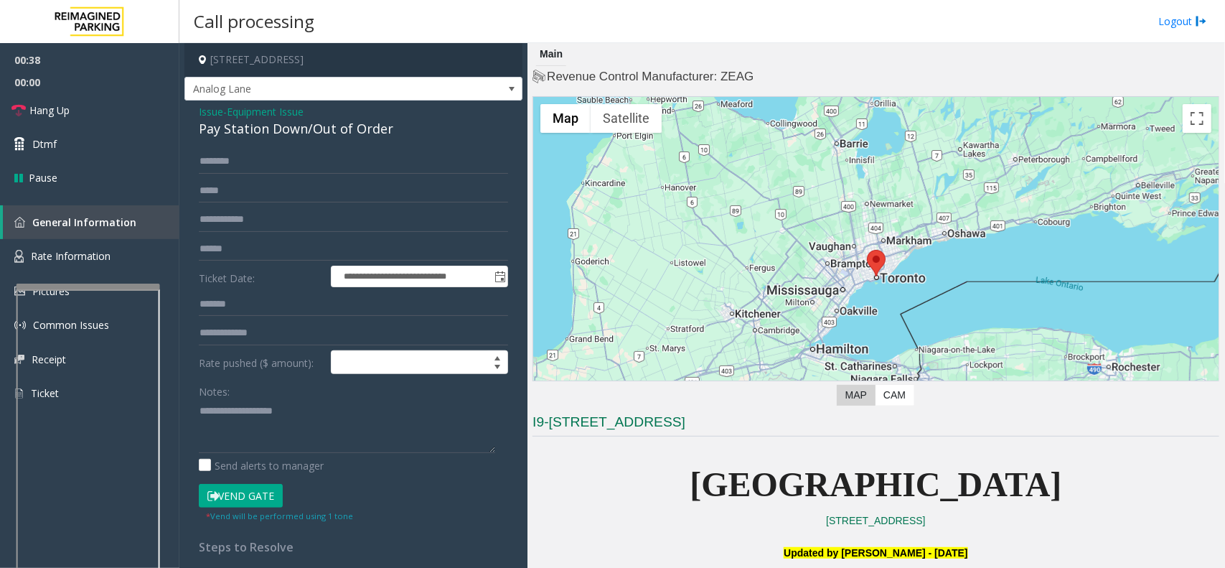
click at [214, 115] on span "Issue" at bounding box center [211, 111] width 24 height 15
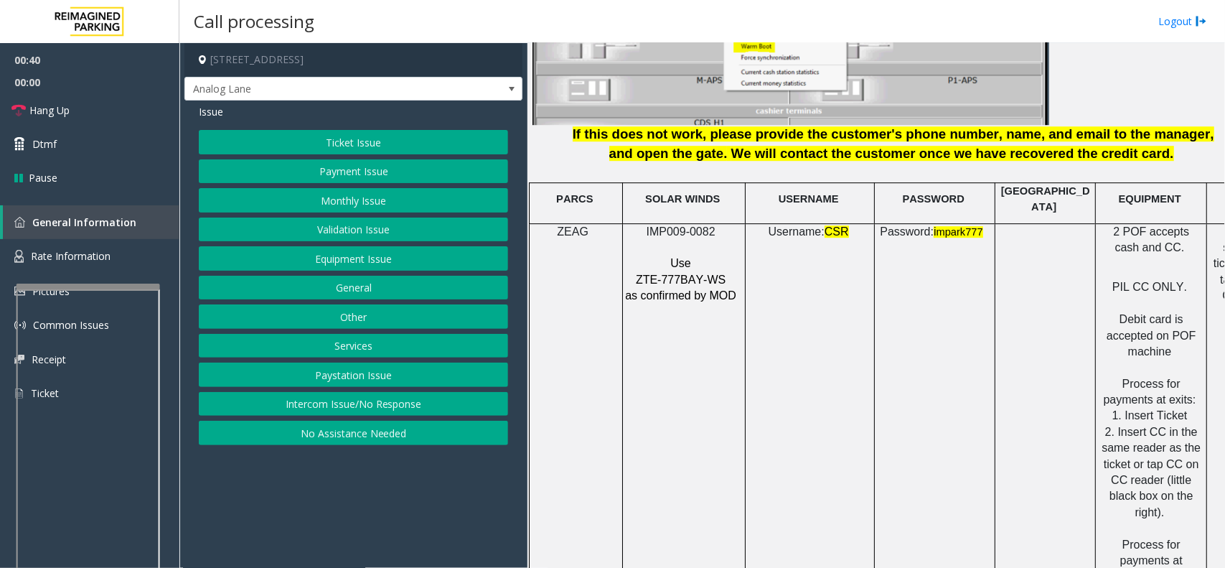
scroll to position [1884, 0]
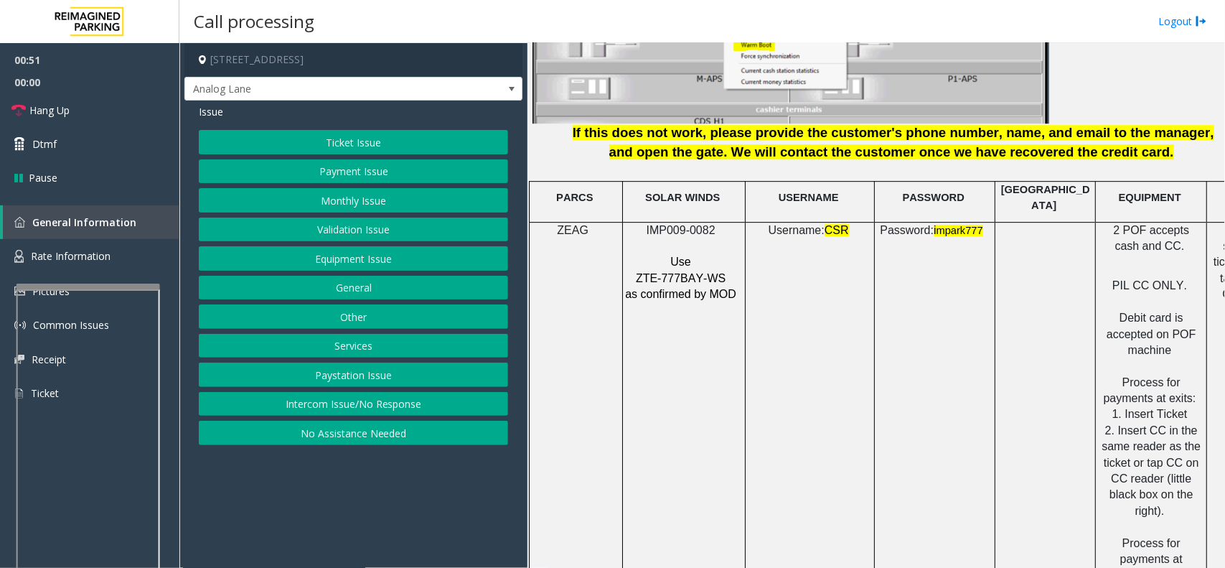
click at [362, 167] on button "Payment Issue" at bounding box center [353, 171] width 309 height 24
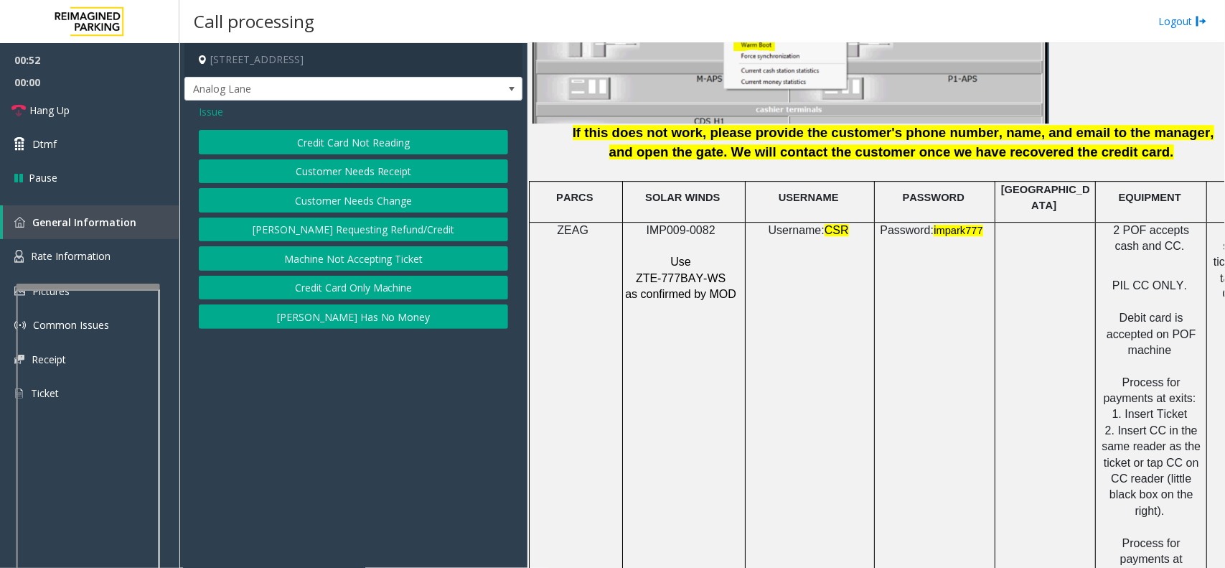
click at [386, 291] on button "Credit Card Only Machine" at bounding box center [353, 288] width 309 height 24
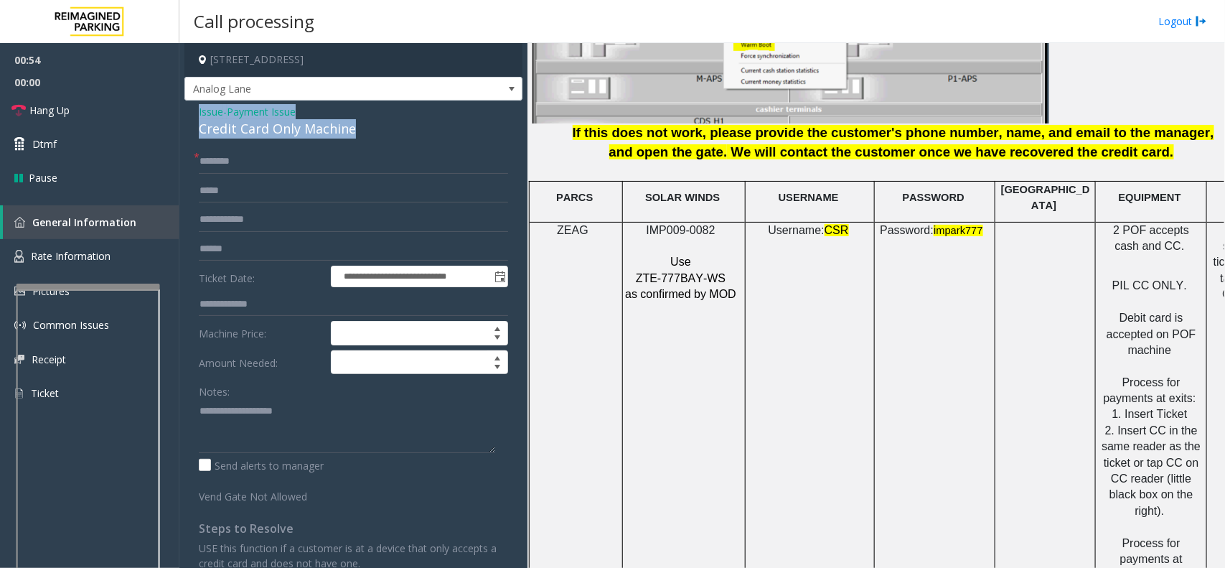
drag, startPoint x: 386, startPoint y: 128, endPoint x: 191, endPoint y: 109, distance: 196.1
click at [191, 109] on div "**********" at bounding box center [353, 425] width 338 height 650
click at [354, 426] on textarea at bounding box center [347, 426] width 296 height 54
type textarea "**********"
click at [253, 253] on input "text" at bounding box center [353, 249] width 309 height 24
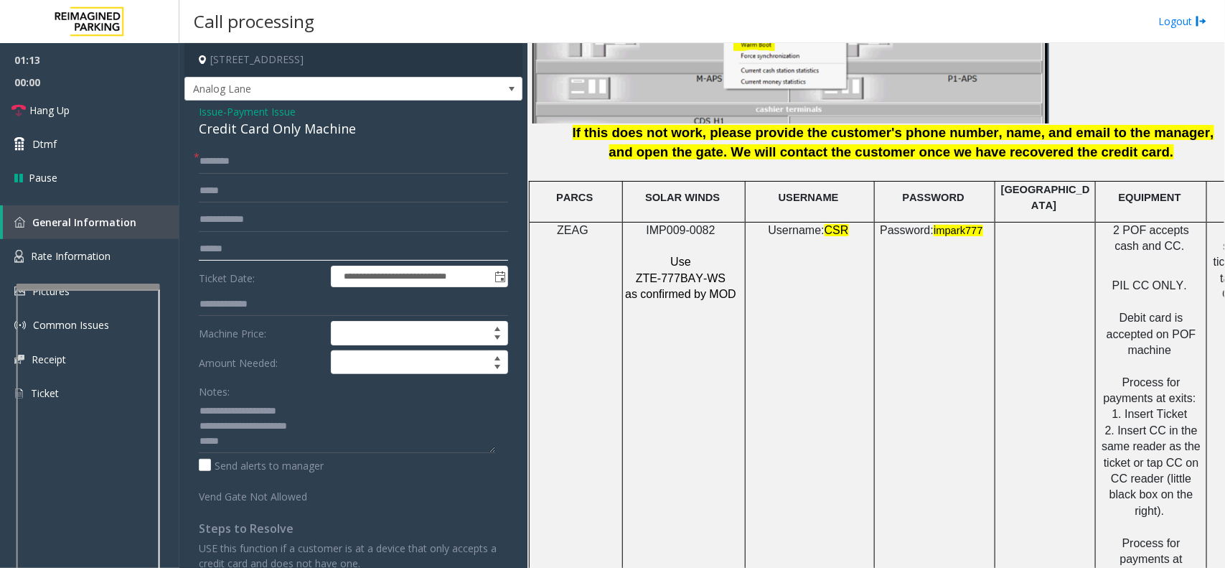
type input "******"
click at [238, 155] on input "text" at bounding box center [353, 161] width 309 height 24
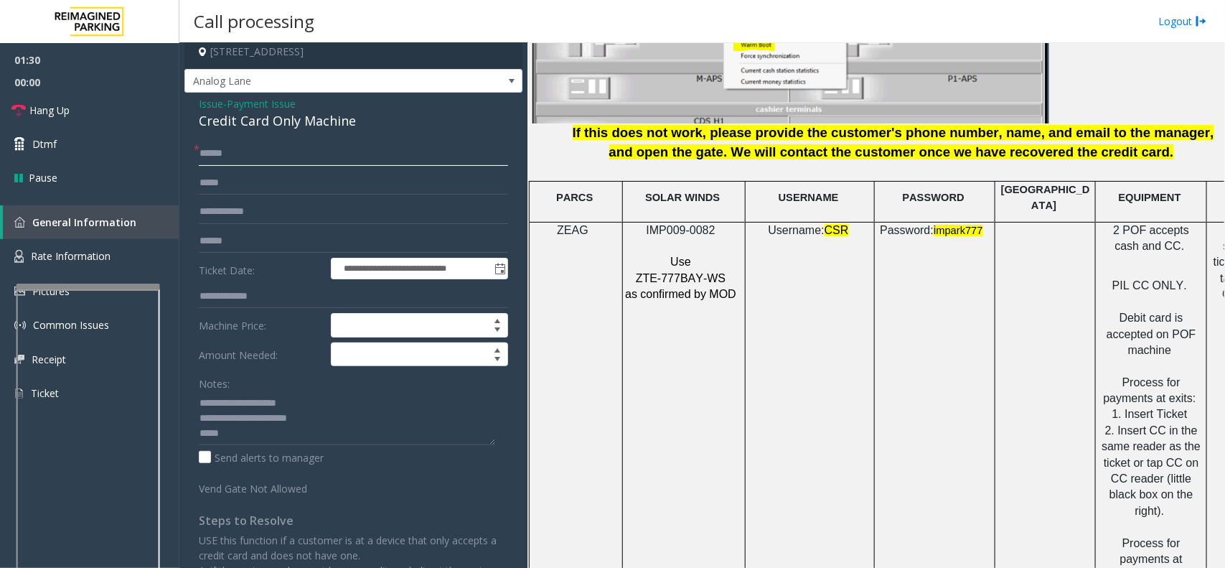
scroll to position [0, 0]
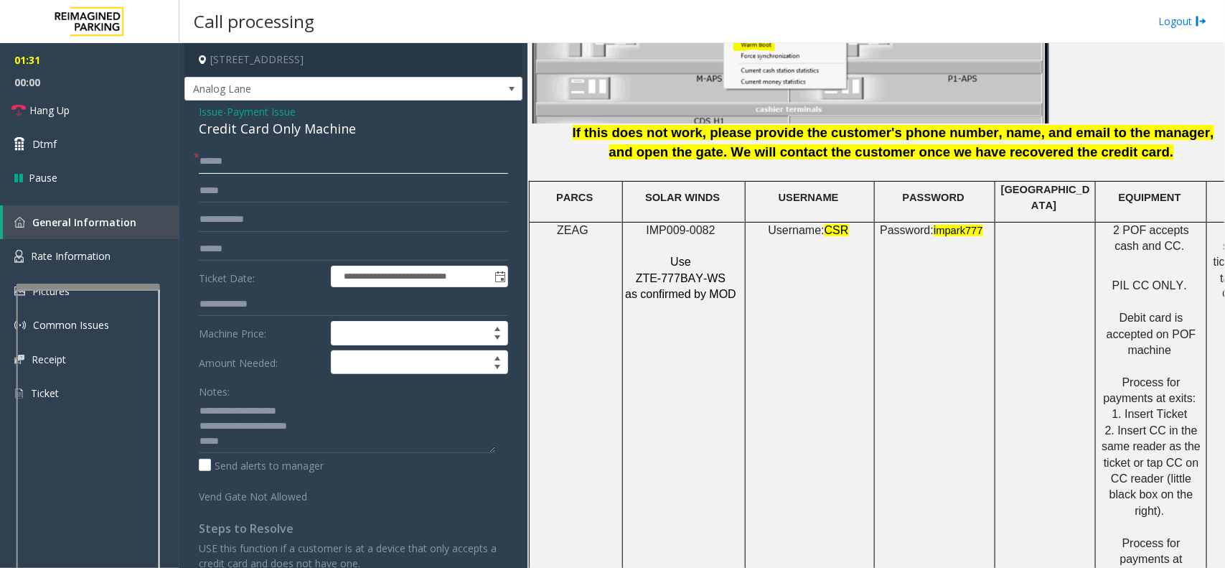
type input "******"
click at [280, 116] on span "Payment Issue" at bounding box center [261, 111] width 69 height 15
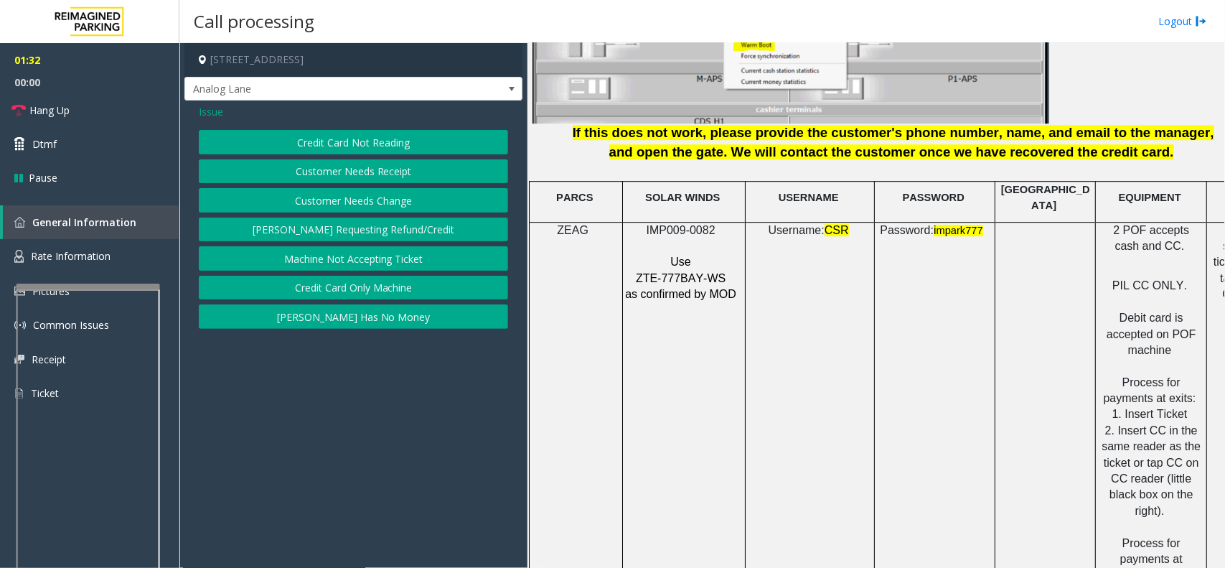
click at [260, 134] on button "Credit Card Not Reading" at bounding box center [353, 142] width 309 height 24
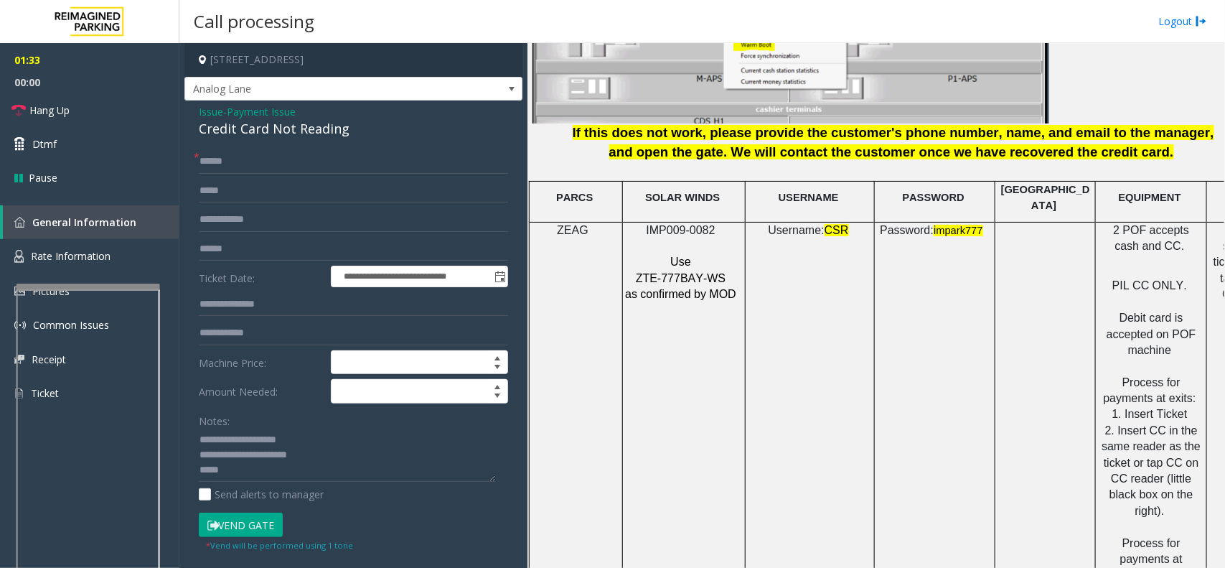
click at [244, 515] on button "Vend Gate" at bounding box center [241, 524] width 84 height 24
click at [230, 111] on span "- Payment Issue" at bounding box center [259, 112] width 72 height 14
click at [250, 109] on span "Payment Issue" at bounding box center [261, 111] width 69 height 15
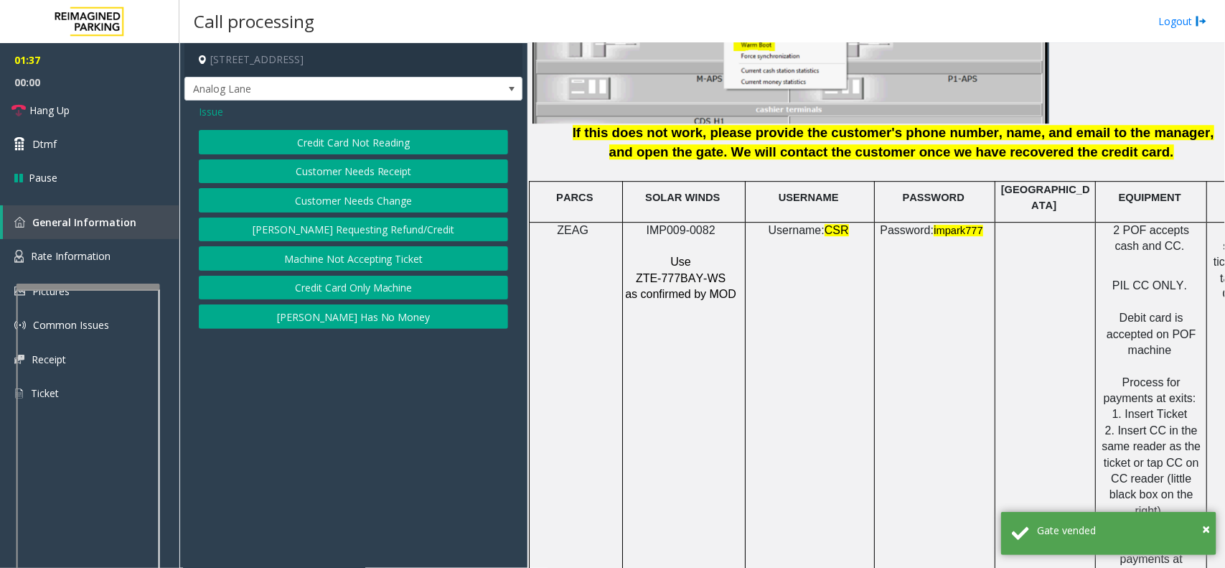
click at [317, 284] on button "Credit Card Only Machine" at bounding box center [353, 288] width 309 height 24
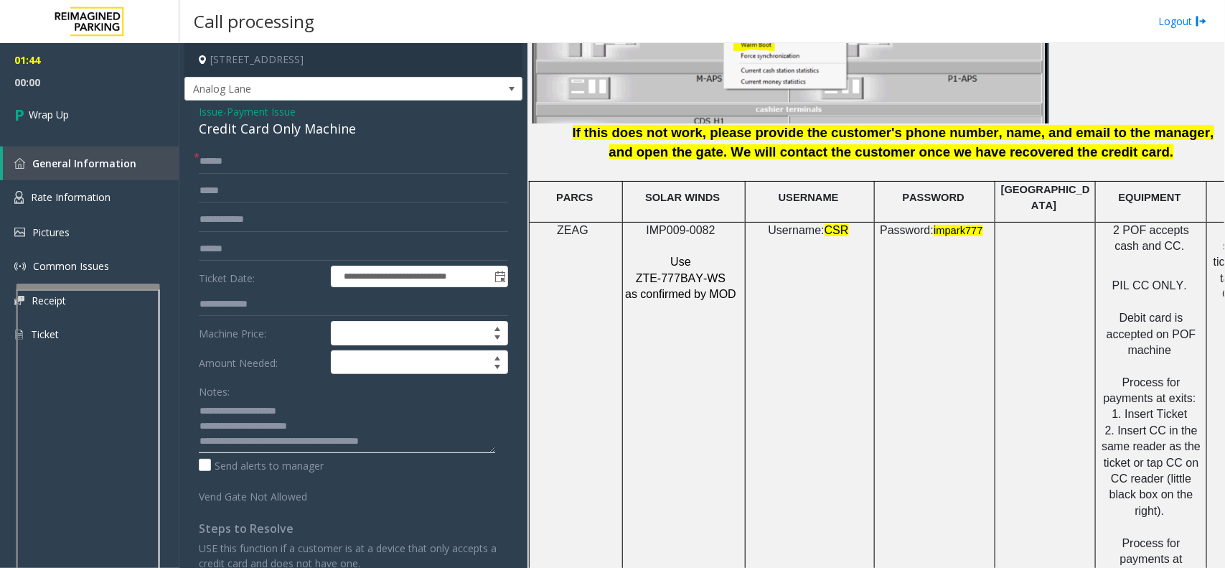
click at [402, 441] on textarea at bounding box center [347, 426] width 296 height 54
type textarea "**********"
click at [95, 94] on link "Wrap Up" at bounding box center [89, 114] width 179 height 42
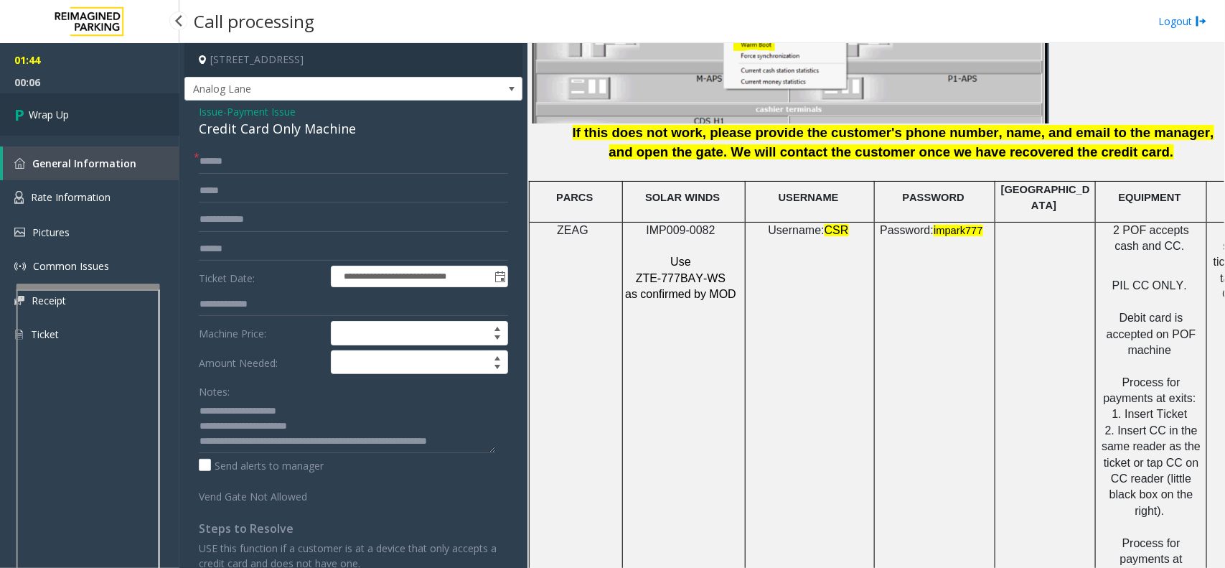
click at [95, 94] on link "Wrap Up" at bounding box center [89, 114] width 179 height 42
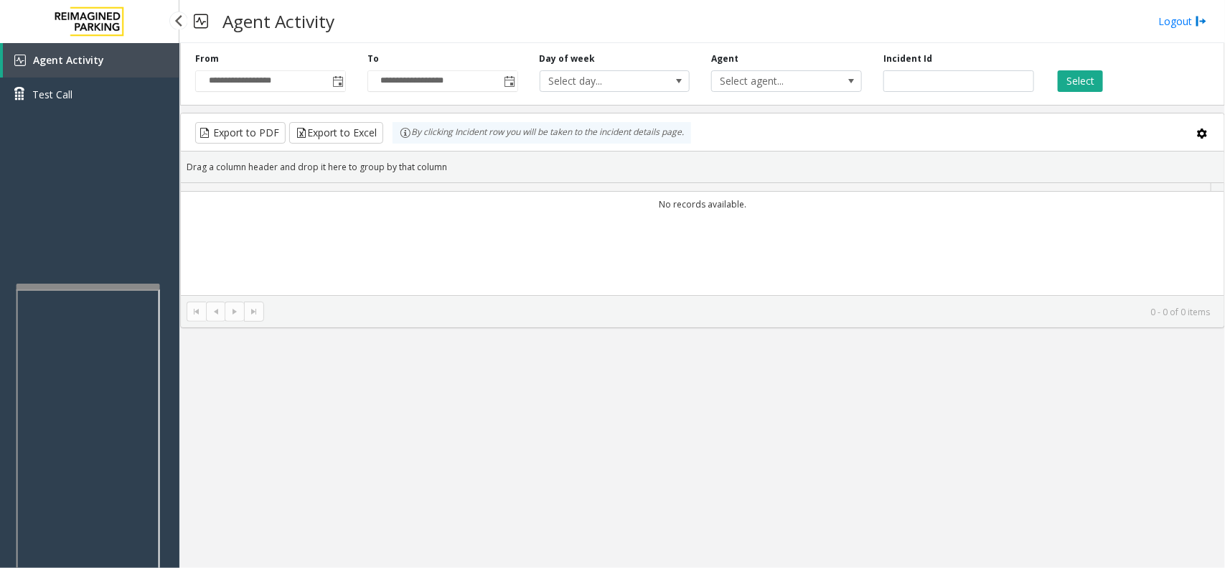
click at [95, 94] on link "Test Call" at bounding box center [89, 95] width 179 height 34
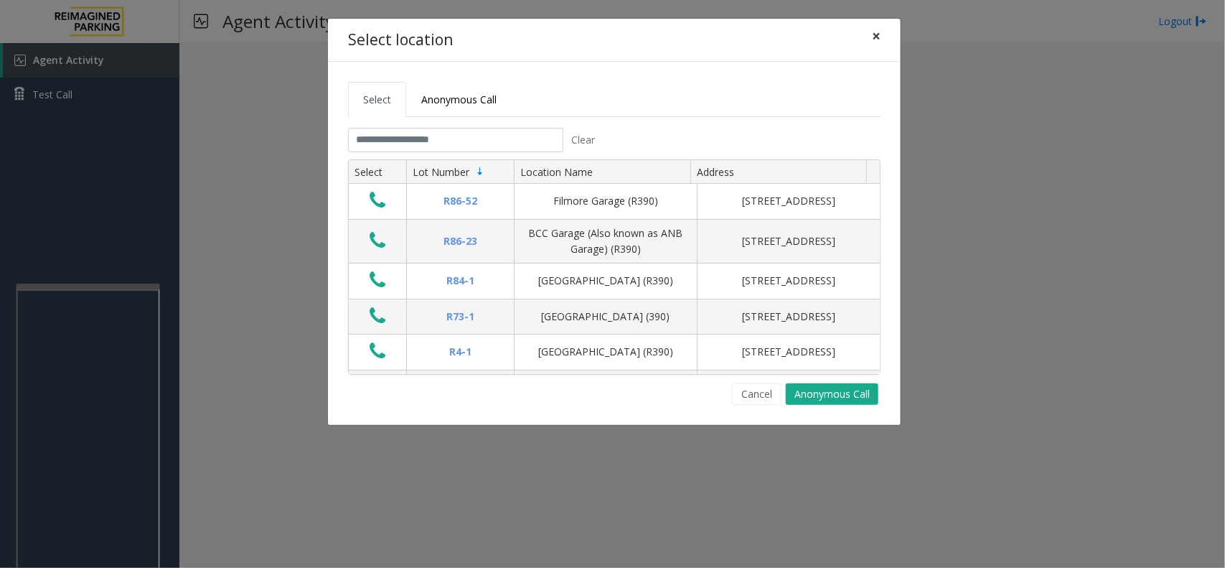
click at [880, 44] on span "×" at bounding box center [876, 36] width 9 height 20
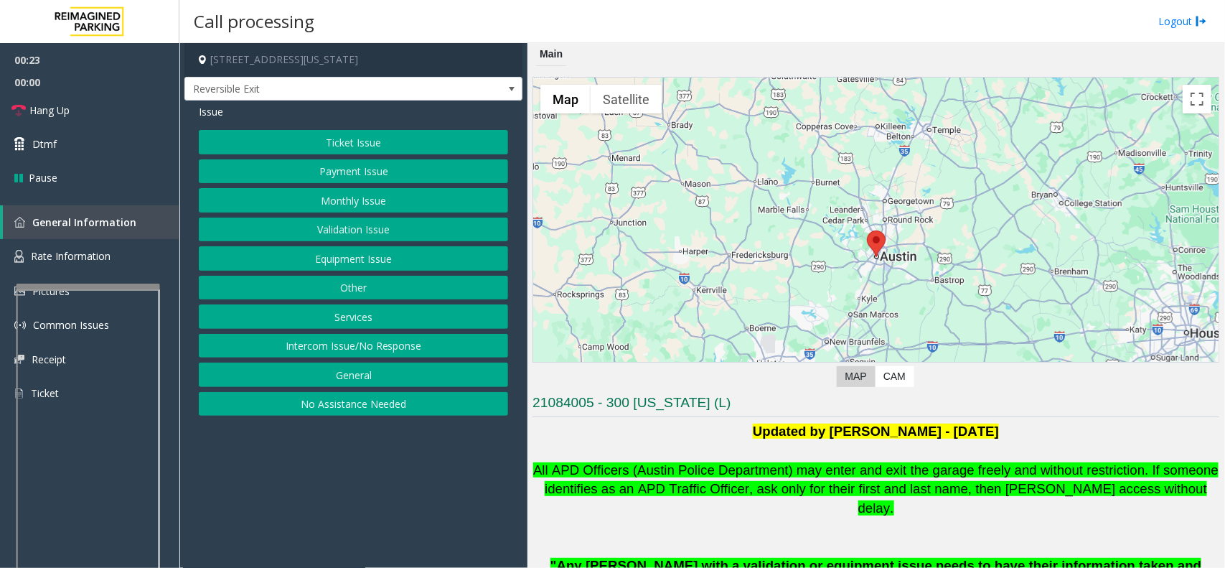
click at [361, 167] on button "Payment Issue" at bounding box center [353, 171] width 309 height 24
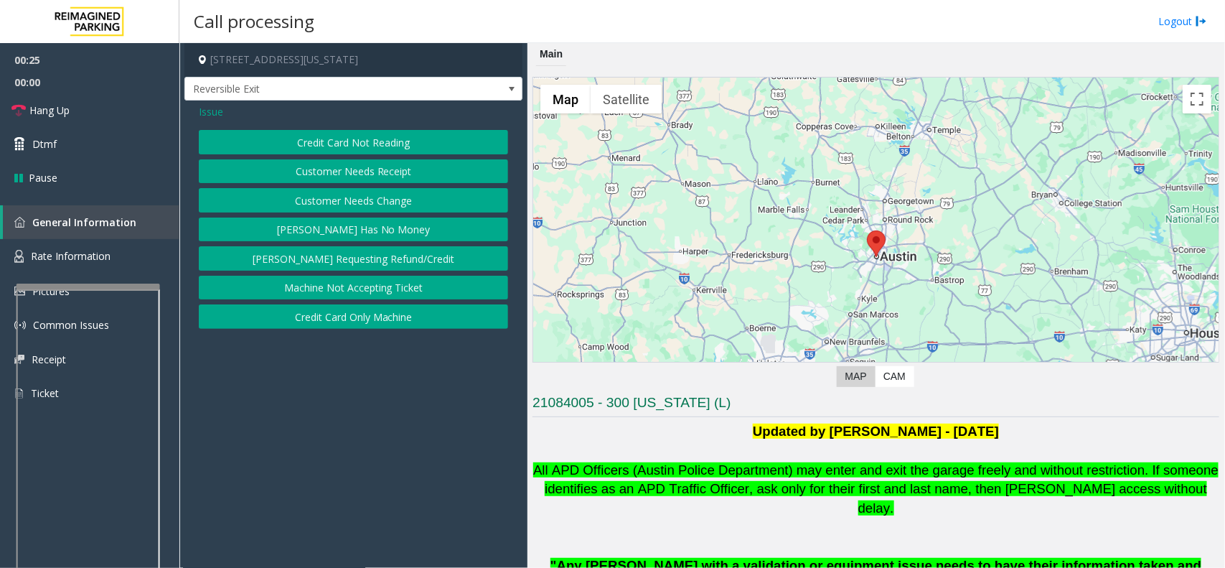
click at [361, 180] on button "Customer Needs Receipt" at bounding box center [353, 171] width 309 height 24
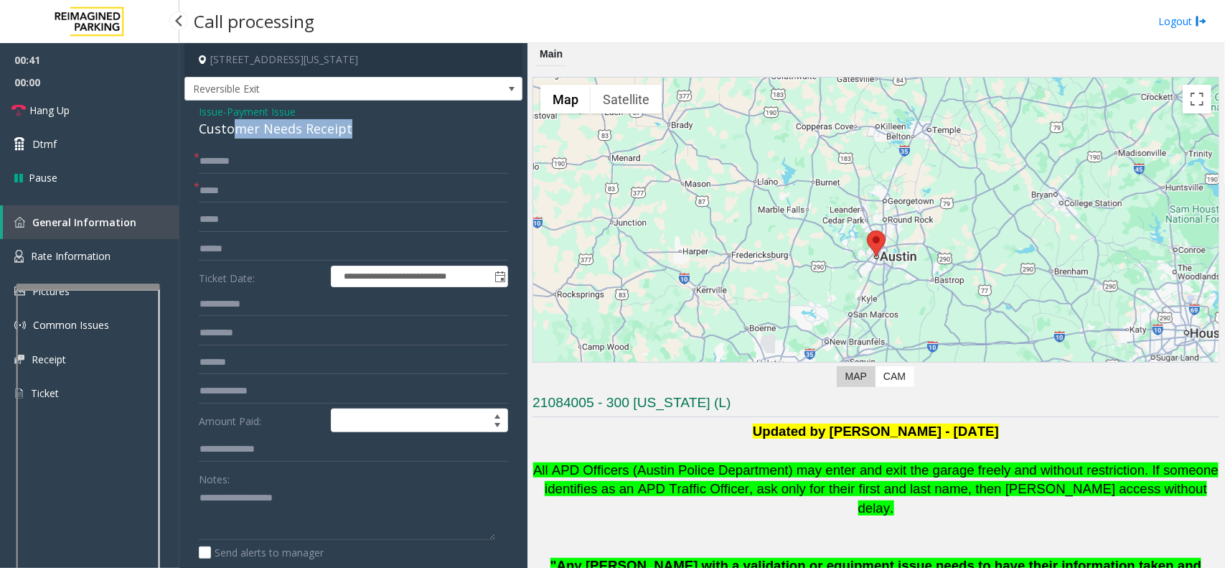
drag, startPoint x: 385, startPoint y: 136, endPoint x: 330, endPoint y: 133, distance: 54.7
click at [271, 134] on div "Customer Needs Receipt" at bounding box center [353, 128] width 309 height 19
click at [345, 156] on input "text" at bounding box center [353, 161] width 309 height 24
click at [233, 106] on span "Payment Issue" at bounding box center [261, 111] width 69 height 15
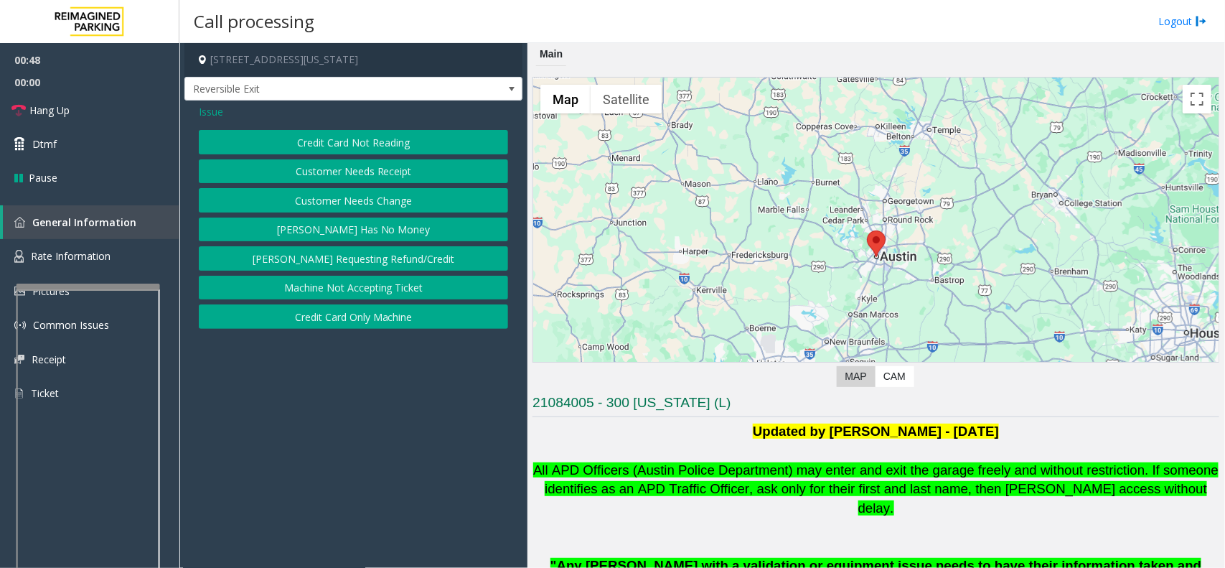
click at [386, 155] on div "Credit Card Not Reading Customer Needs Receipt Customer Needs Change [PERSON_NA…" at bounding box center [353, 229] width 309 height 199
click at [260, 141] on button "Credit Card Not Reading" at bounding box center [353, 142] width 309 height 24
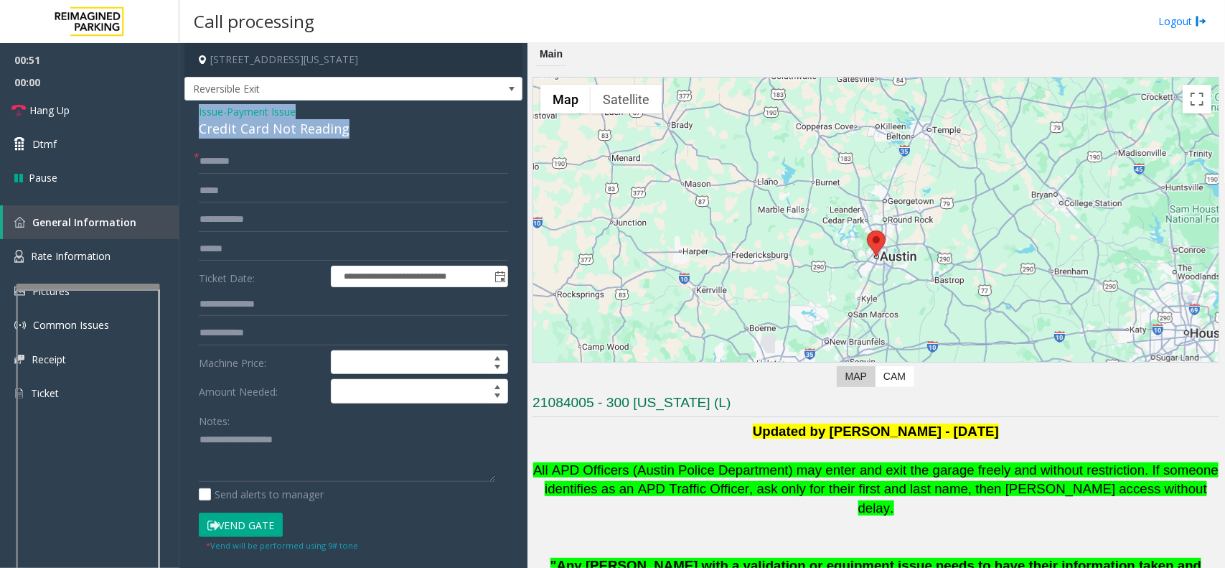
drag, startPoint x: 359, startPoint y: 131, endPoint x: 191, endPoint y: 103, distance: 170.3
click at [191, 103] on div "**********" at bounding box center [353, 374] width 338 height 548
click at [238, 469] on textarea at bounding box center [347, 455] width 296 height 54
type textarea "**********"
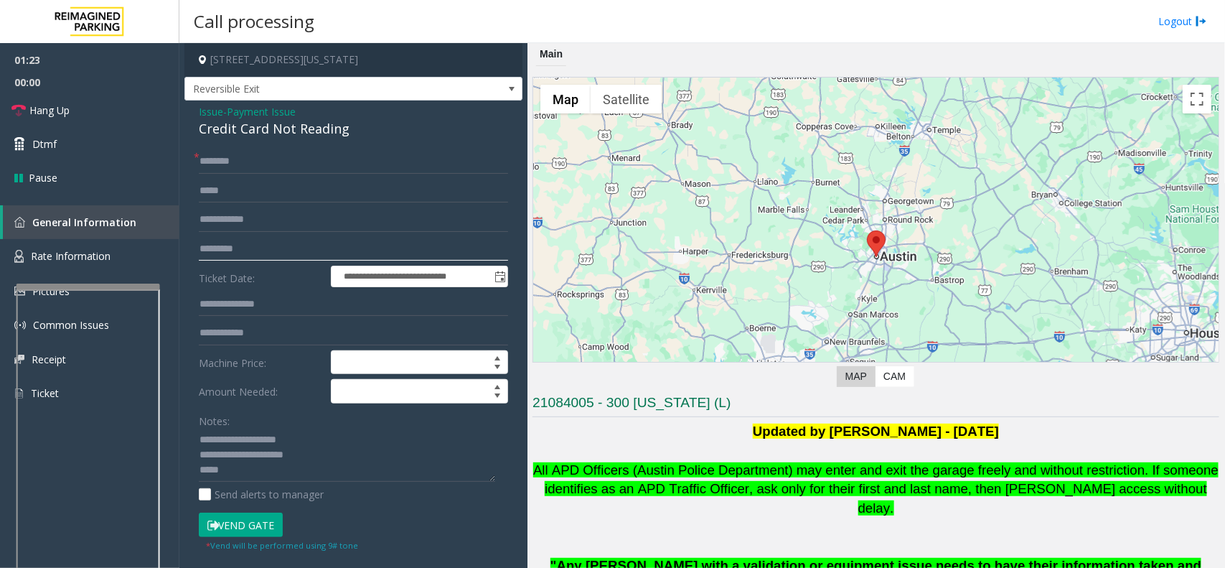
type input "*********"
drag, startPoint x: 245, startPoint y: 531, endPoint x: 245, endPoint y: 434, distance: 96.9
click at [245, 515] on button "Vend Gate" at bounding box center [241, 524] width 84 height 24
click at [244, 165] on input "text" at bounding box center [353, 161] width 309 height 24
type input "******"
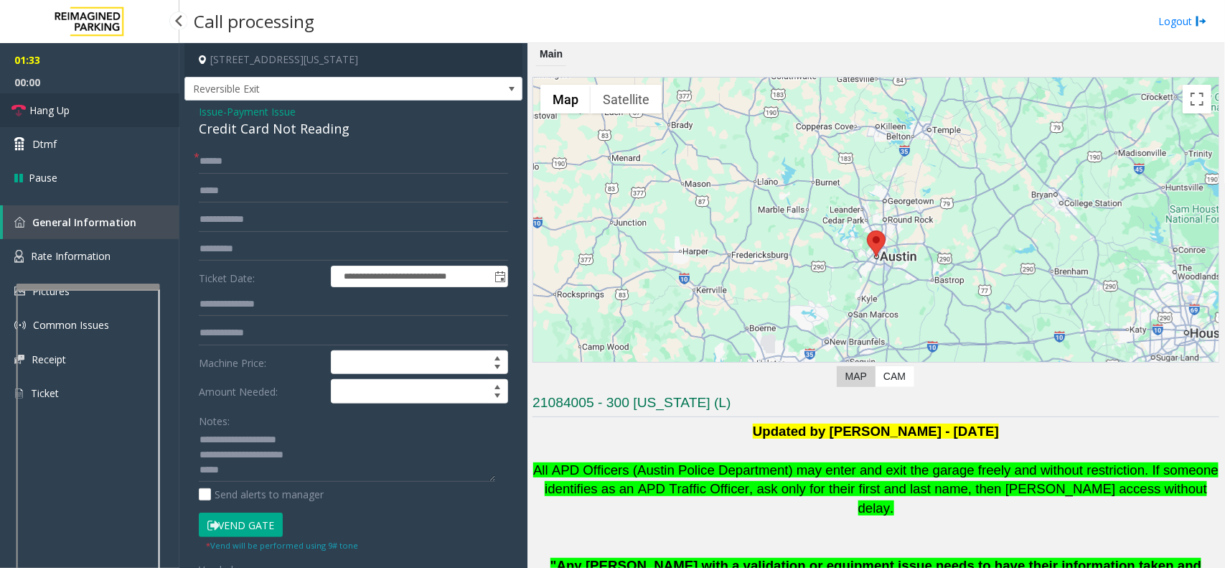
click at [43, 105] on span "Hang Up" at bounding box center [49, 110] width 40 height 15
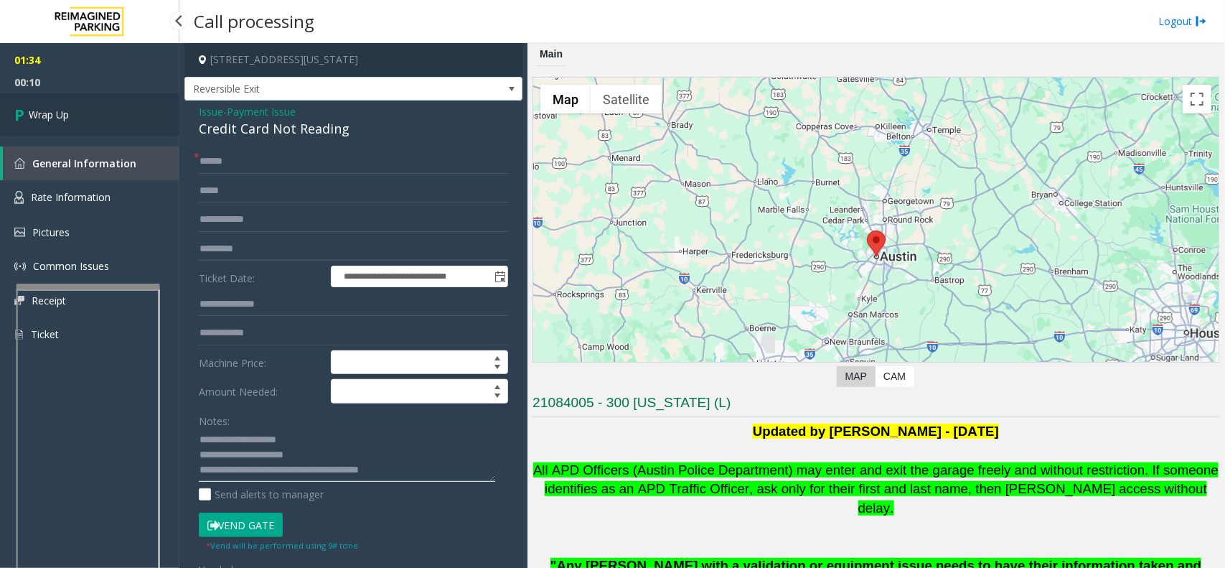
type textarea "**********"
click at [95, 116] on link "Wrap Up" at bounding box center [89, 114] width 179 height 42
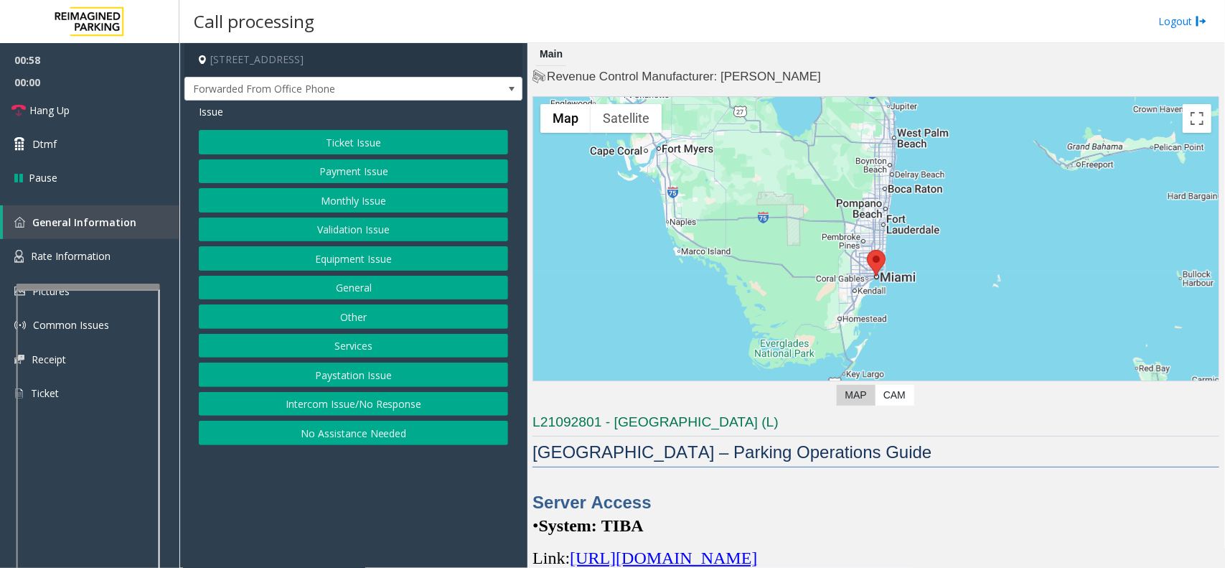
click at [366, 141] on button "Ticket Issue" at bounding box center [353, 142] width 309 height 24
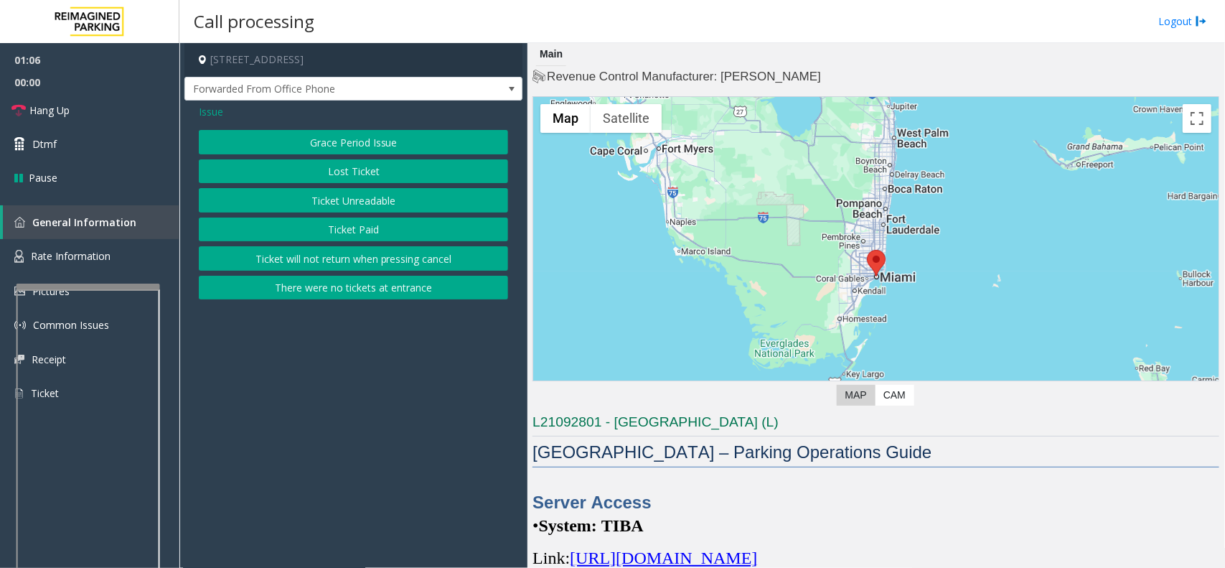
click at [215, 121] on div "Issue Grace Period Issue Lost Ticket Ticket Unreadable Ticket Paid Ticket will …" at bounding box center [353, 203] width 338 height 206
click at [342, 203] on button "Ticket Unreadable" at bounding box center [353, 200] width 309 height 24
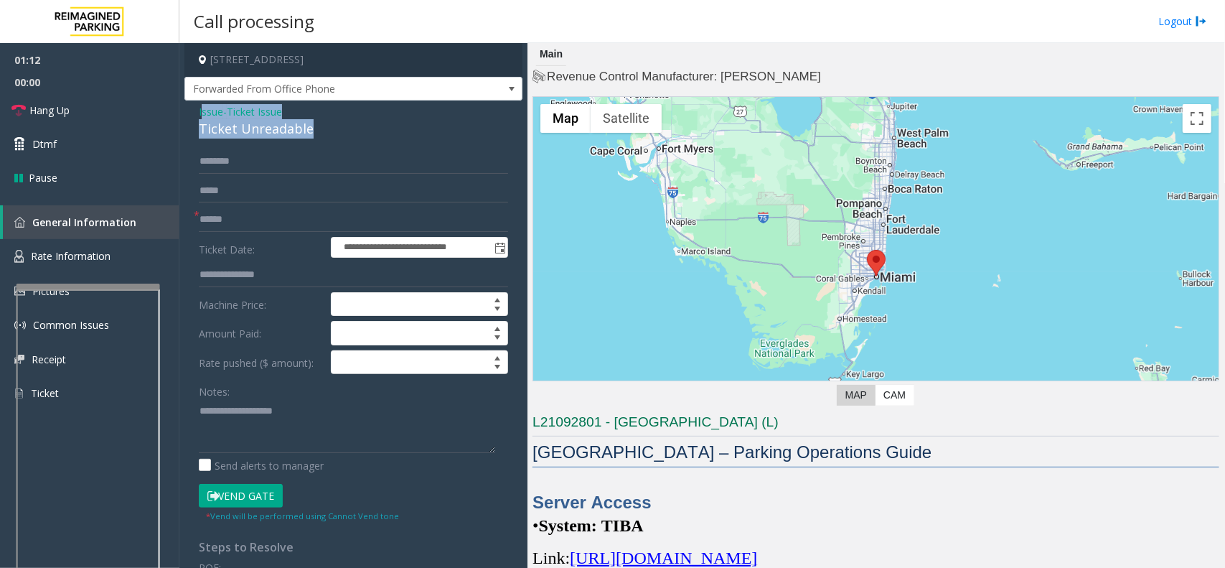
drag, startPoint x: 314, startPoint y: 122, endPoint x: 201, endPoint y: 113, distance: 113.7
click at [201, 113] on div "Issue - Ticket Issue Ticket Unreadable" at bounding box center [353, 121] width 309 height 34
click at [262, 192] on input "text" at bounding box center [353, 191] width 309 height 24
click at [278, 225] on input "text" at bounding box center [353, 219] width 309 height 24
type input "**"
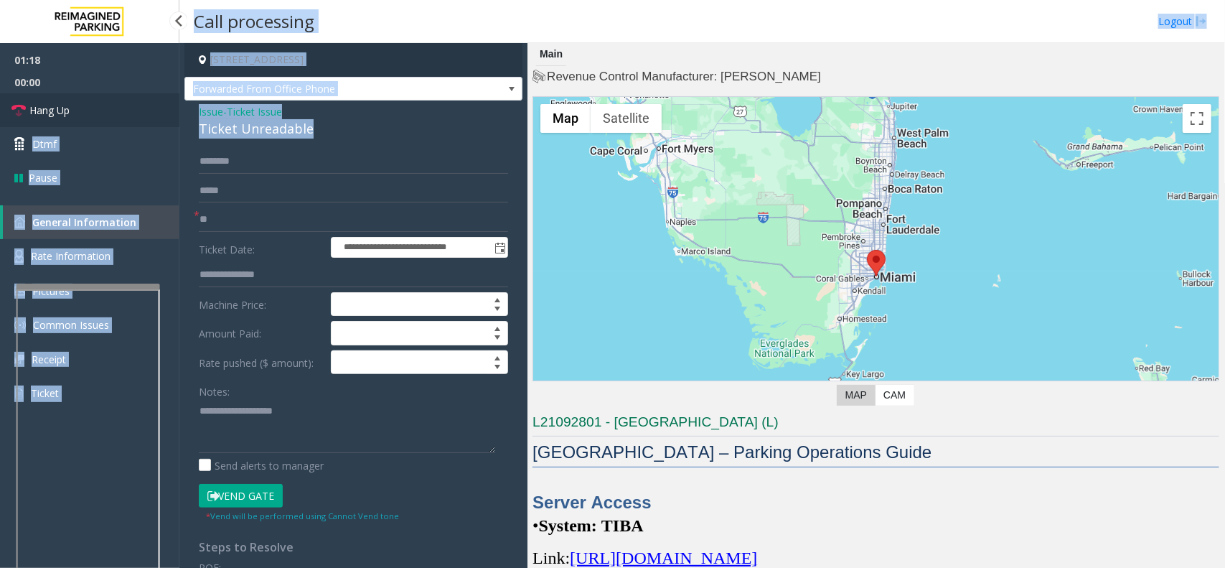
drag, startPoint x: 342, startPoint y: 133, endPoint x: 167, endPoint y: 115, distance: 176.0
click at [167, 115] on app-root "**********" at bounding box center [612, 284] width 1225 height 568
click at [262, 120] on div "Ticket Unreadable" at bounding box center [353, 128] width 309 height 19
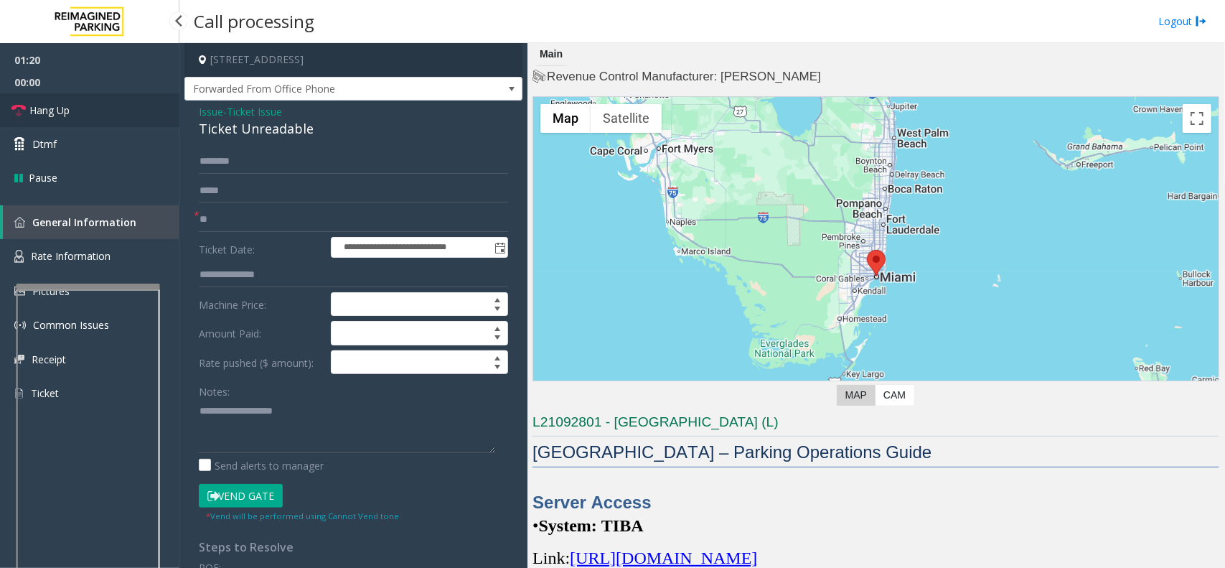
click at [148, 108] on link "Hang Up" at bounding box center [89, 110] width 179 height 34
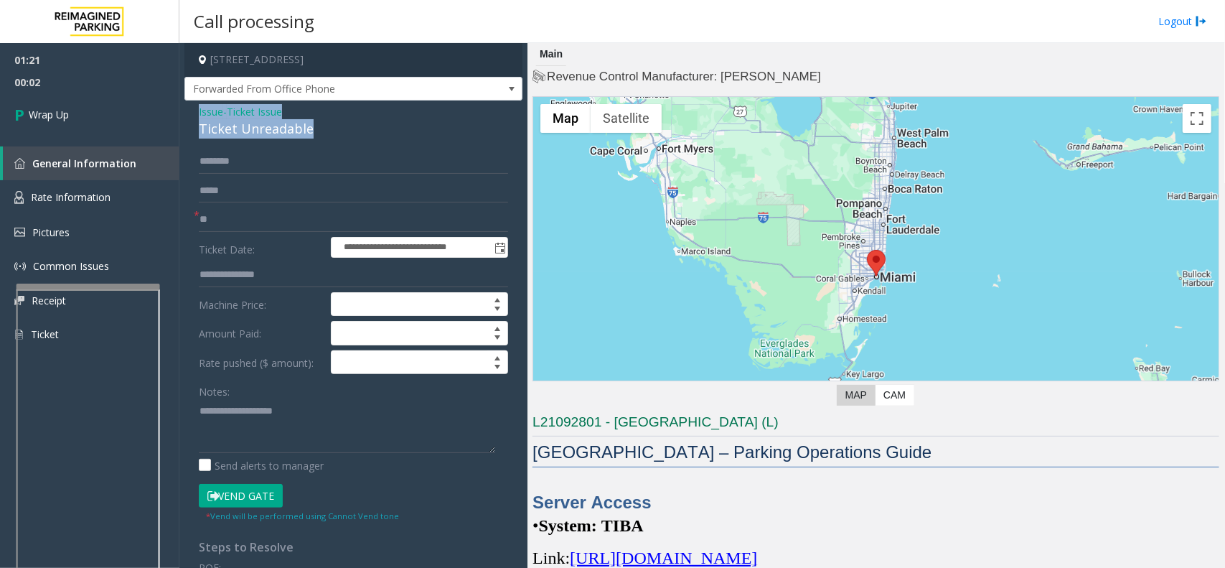
drag, startPoint x: 322, startPoint y: 129, endPoint x: 192, endPoint y: 113, distance: 130.2
click at [192, 113] on div "**********" at bounding box center [353, 479] width 338 height 759
copy div "Issue - Ticket Issue Ticket Unreadable"
click at [223, 439] on textarea at bounding box center [347, 426] width 296 height 54
paste textarea "**********"
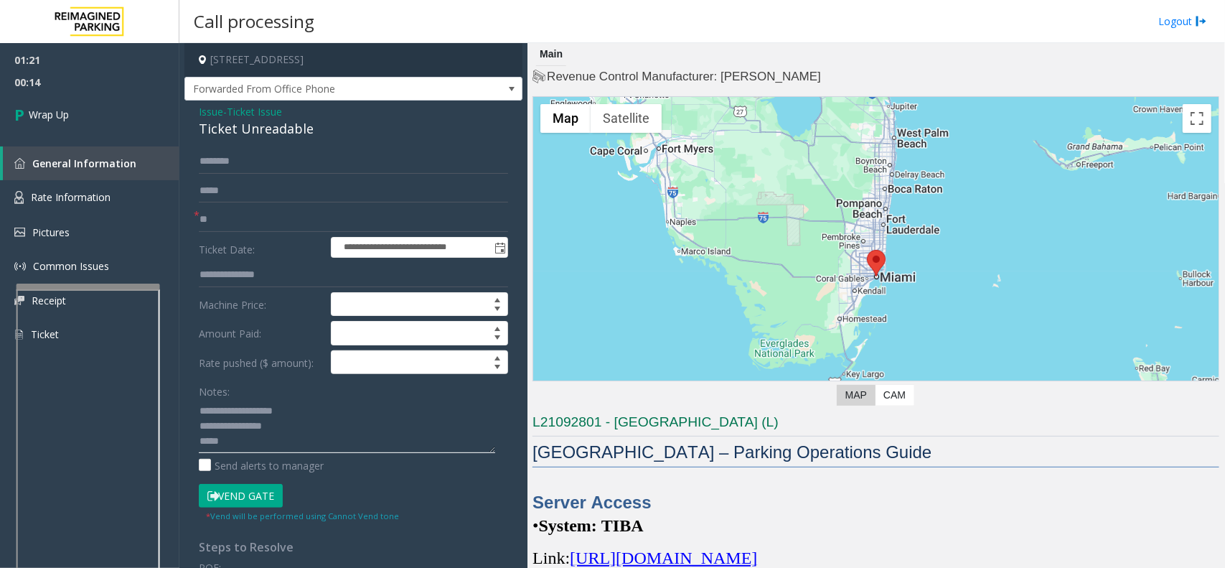
paste textarea "**********"
click at [248, 446] on textarea at bounding box center [347, 426] width 296 height 54
type textarea "**********"
click at [110, 100] on link "Wrap Up" at bounding box center [89, 114] width 179 height 42
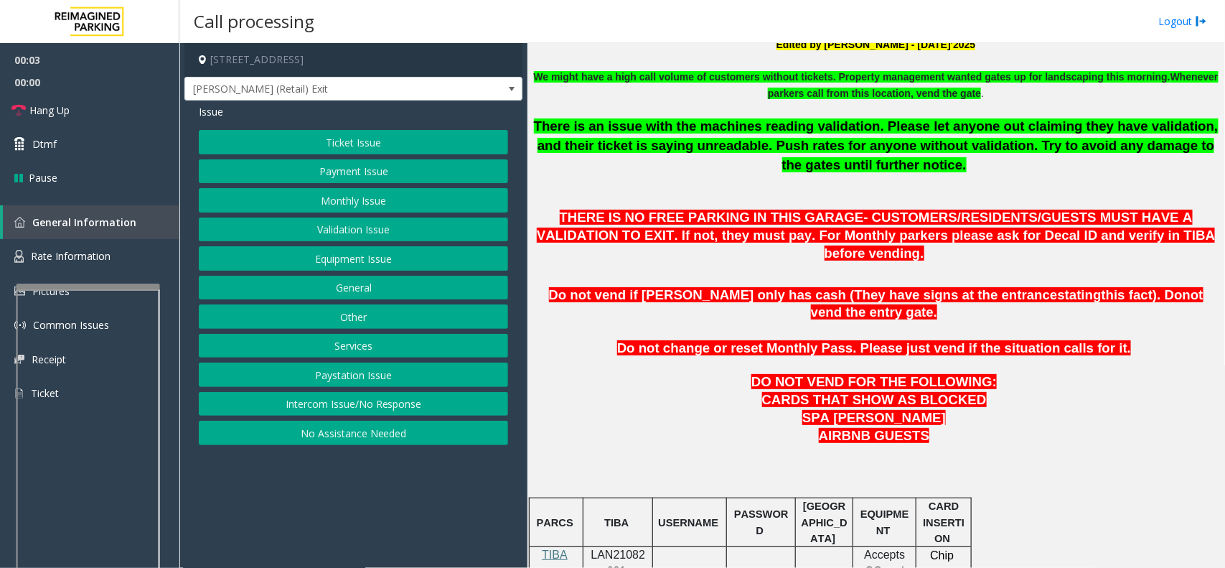
scroll to position [628, 0]
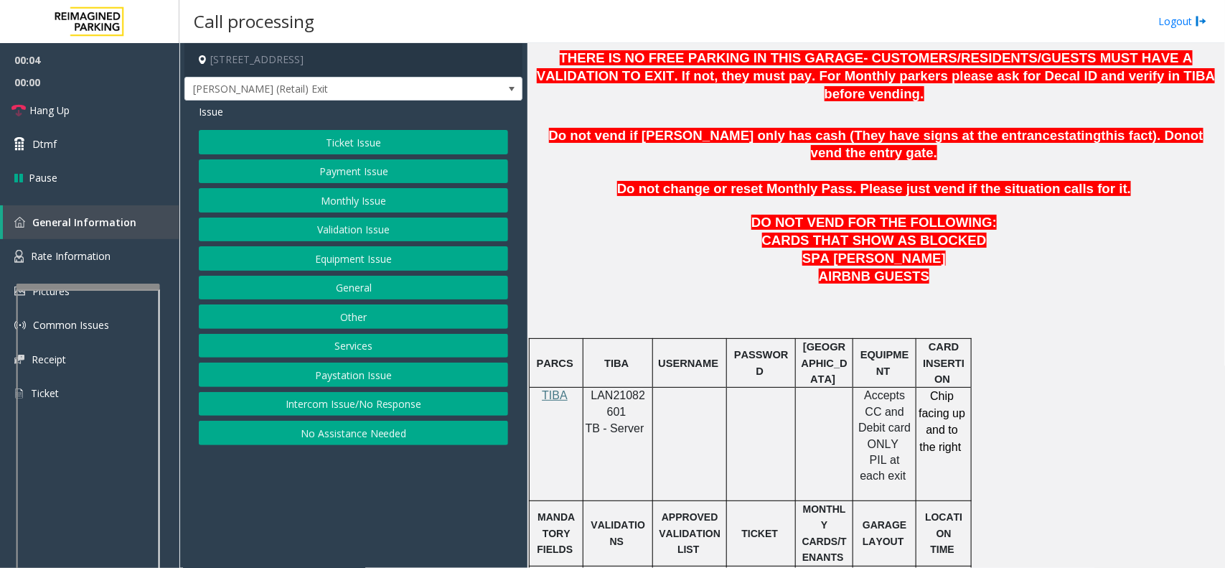
click at [622, 389] on span "LAN21082601" at bounding box center [618, 403] width 55 height 28
click at [332, 397] on button "Intercom Issue/No Response" at bounding box center [353, 404] width 309 height 24
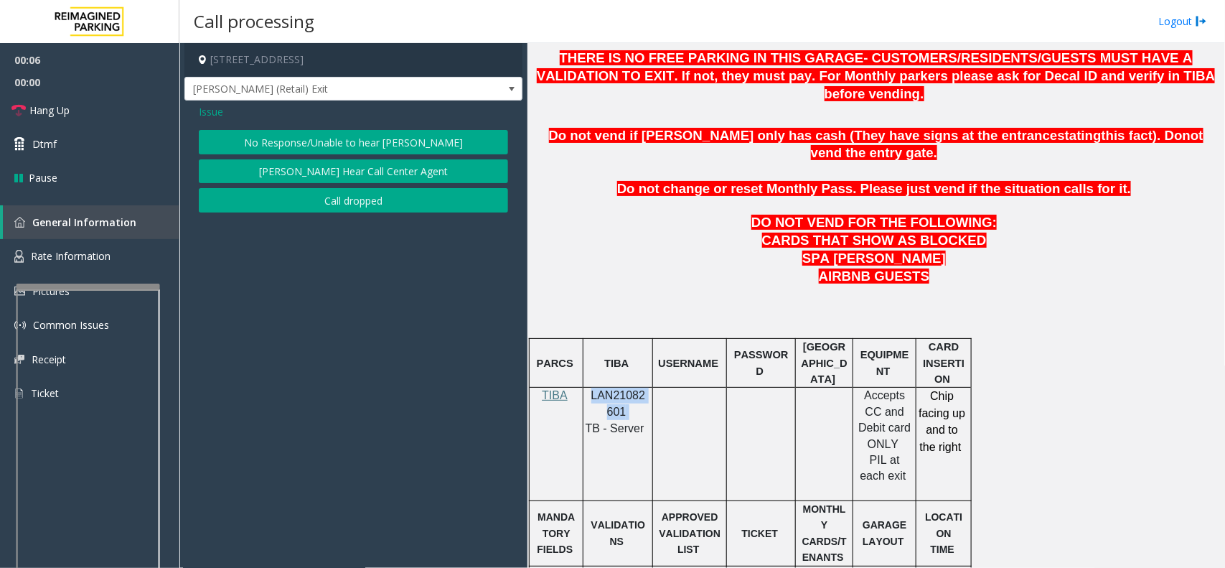
click at [309, 131] on button "No Response/Unable to hear [PERSON_NAME]" at bounding box center [353, 142] width 309 height 24
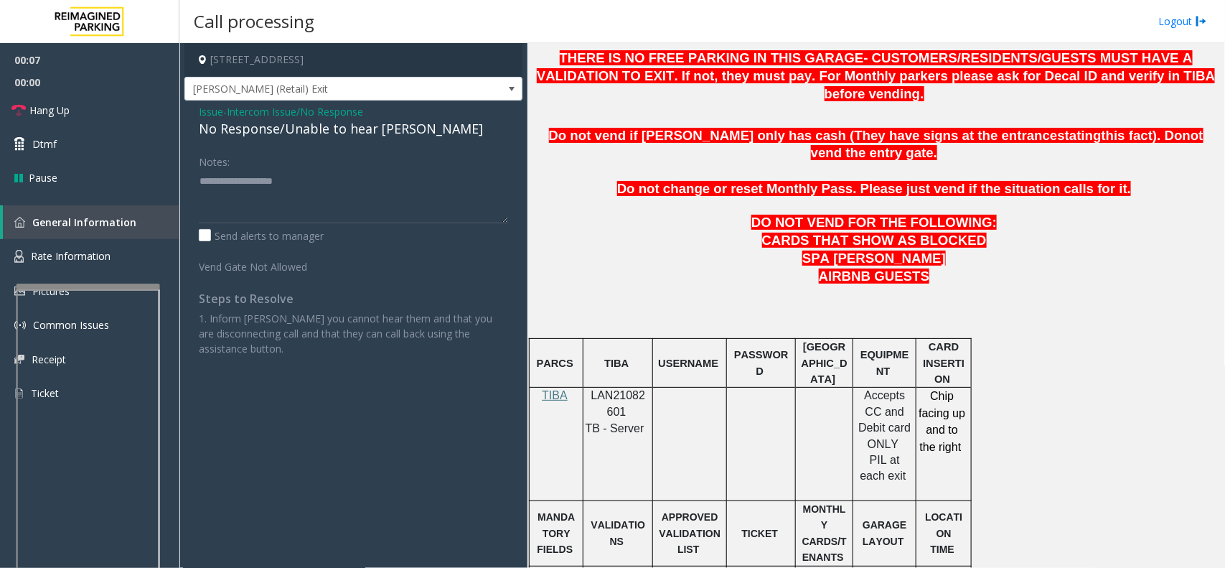
click at [313, 122] on div "No Response/Unable to hear [PERSON_NAME]" at bounding box center [353, 128] width 309 height 19
click at [87, 100] on link "Hang Up" at bounding box center [89, 110] width 179 height 34
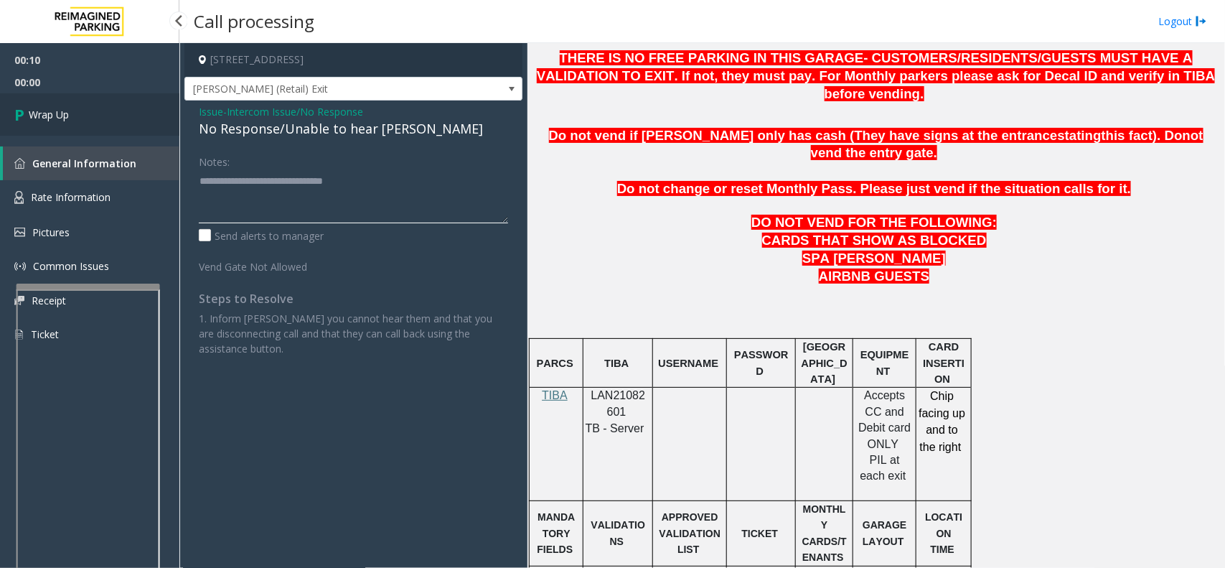
type textarea "**********"
click at [88, 116] on link "Wrap Up" at bounding box center [89, 114] width 179 height 42
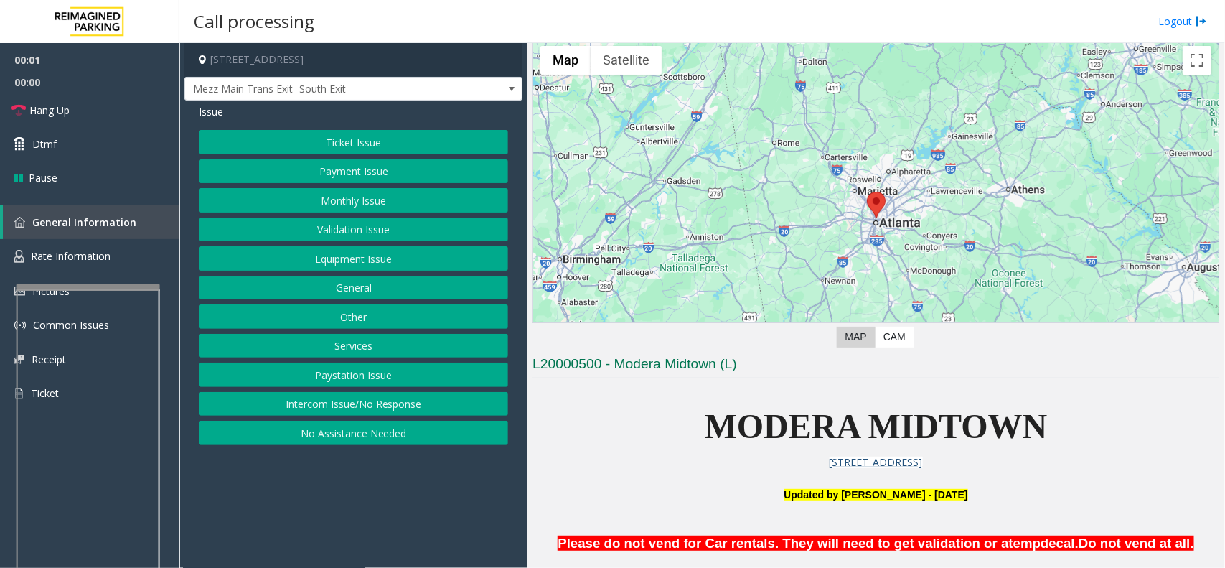
scroll to position [90, 0]
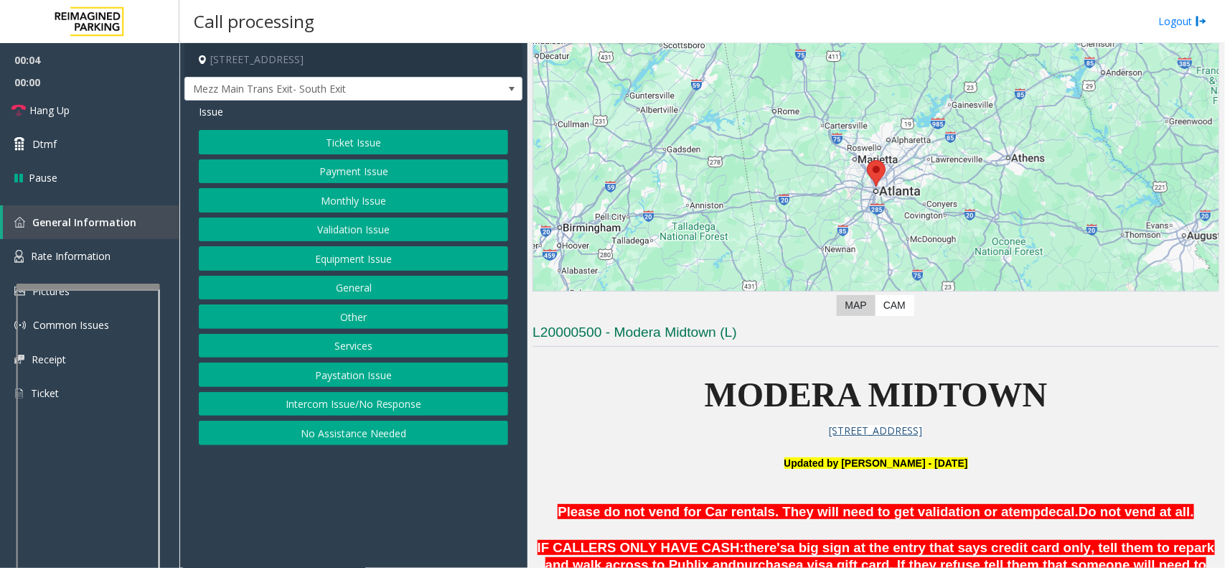
click at [386, 136] on button "Ticket Issue" at bounding box center [353, 142] width 309 height 24
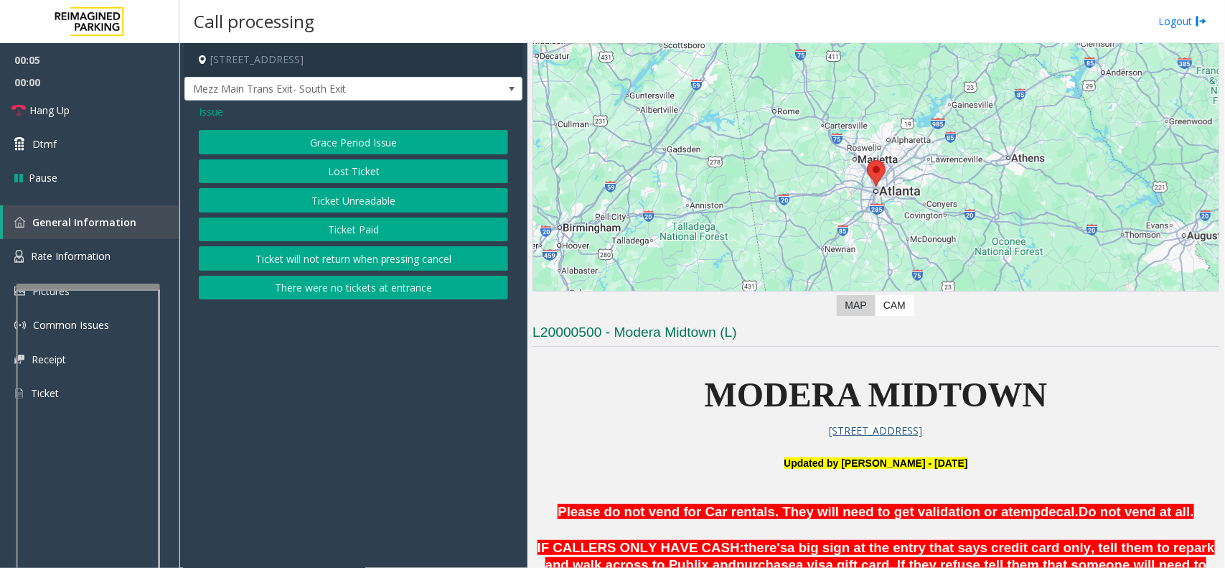
click at [372, 195] on button "Ticket Unreadable" at bounding box center [353, 200] width 309 height 24
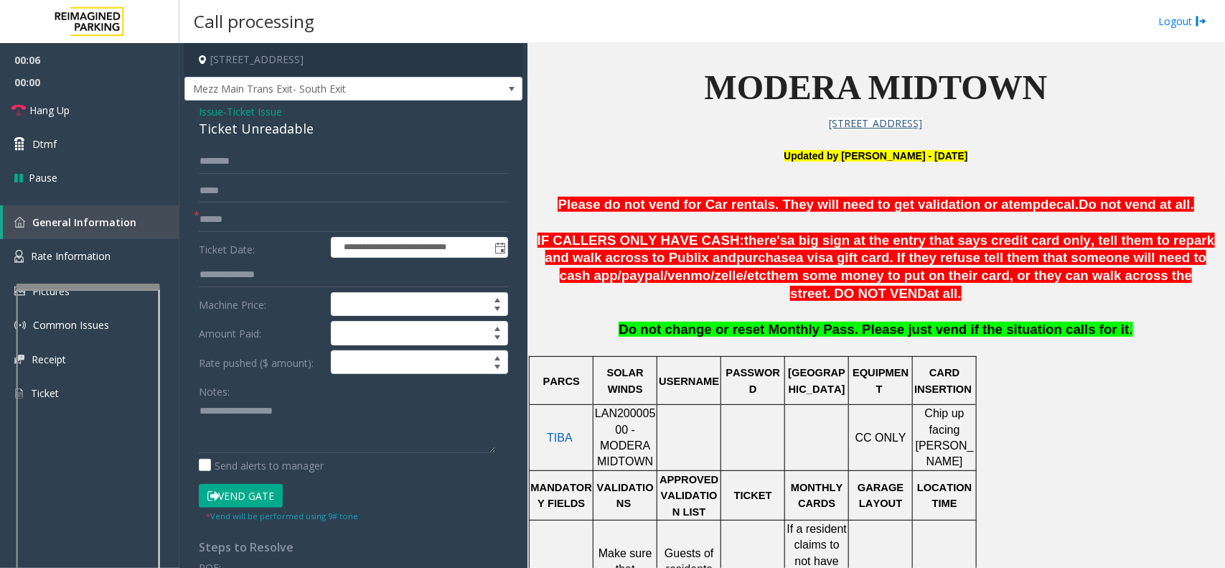
scroll to position [449, 0]
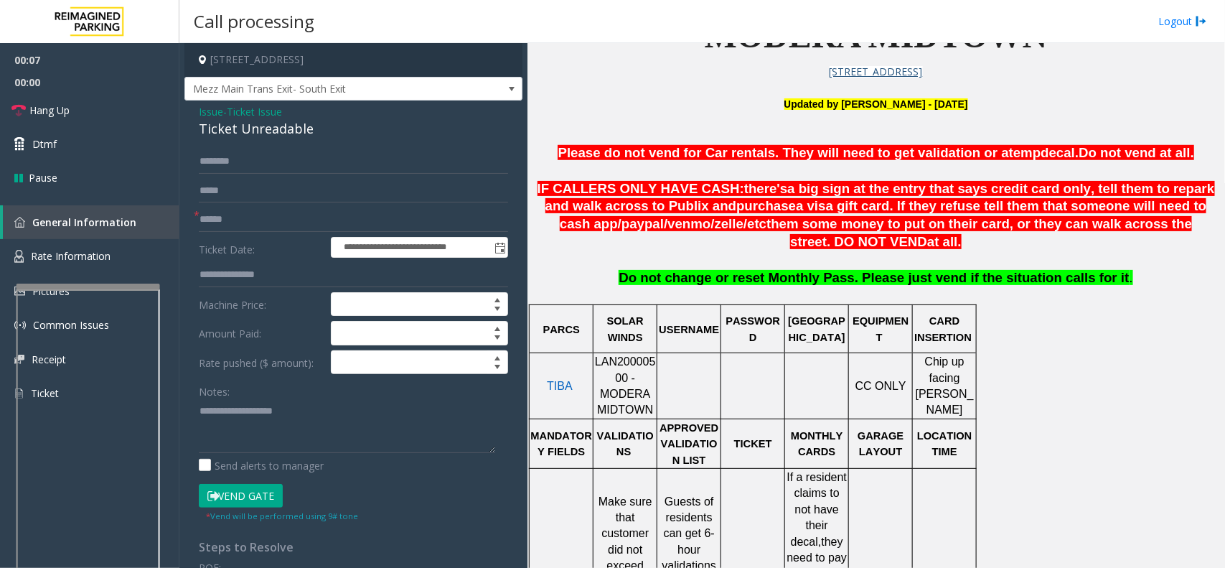
click at [612, 366] on span "LAN20000500 - MODERA MIDTOWN" at bounding box center [625, 385] width 61 height 60
copy span "LAN20000500"
click at [255, 110] on span "Ticket Issue" at bounding box center [254, 111] width 55 height 15
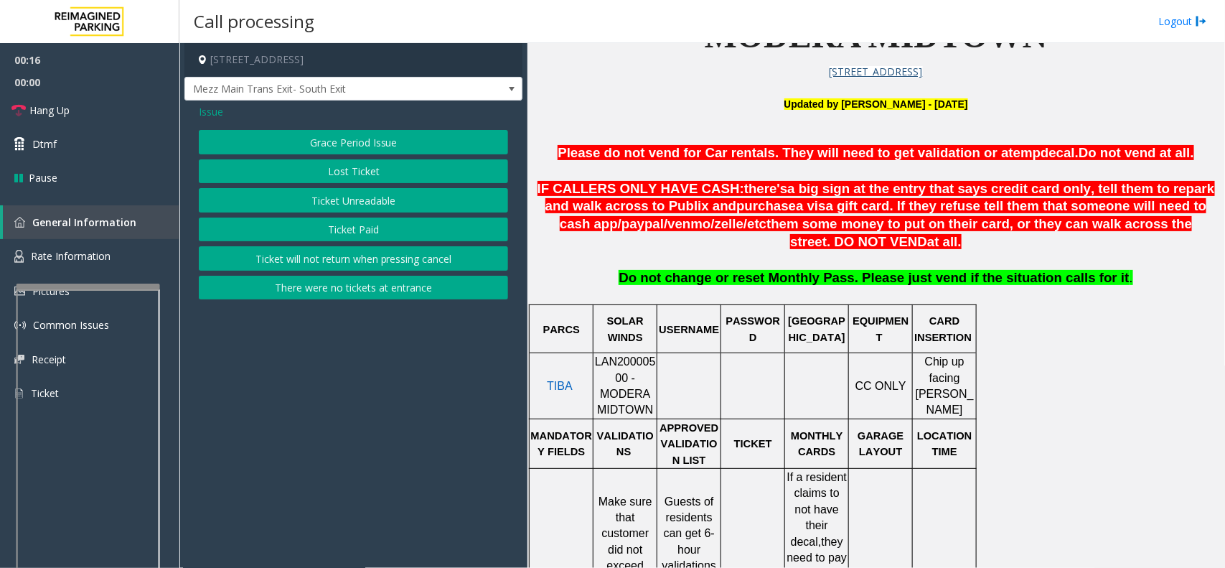
click at [208, 106] on span "Issue" at bounding box center [211, 111] width 24 height 15
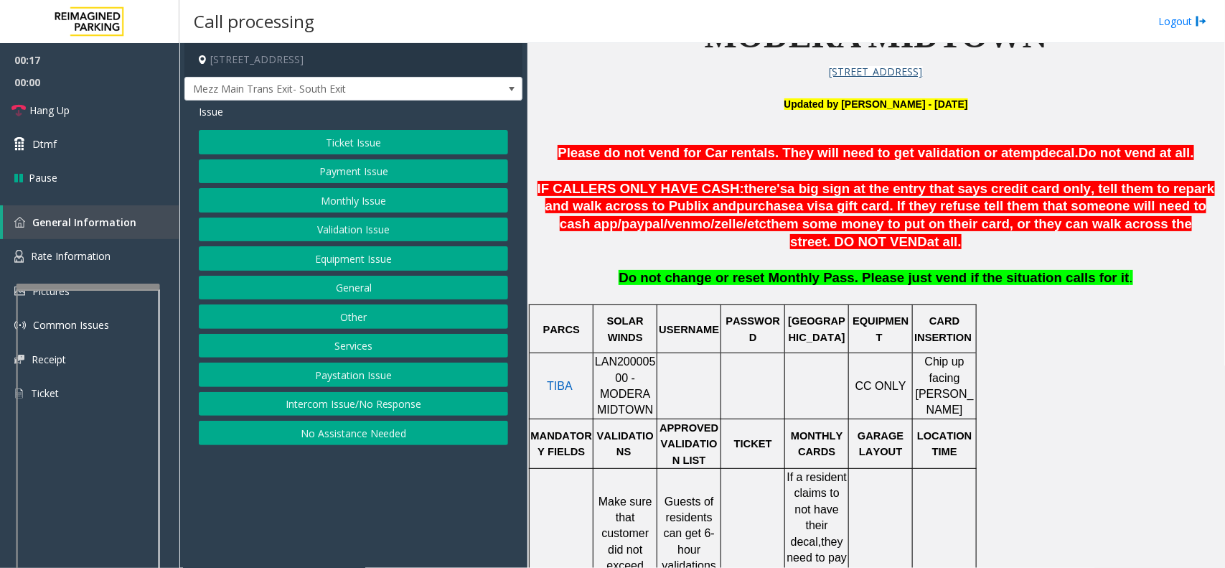
click at [389, 257] on button "Equipment Issue" at bounding box center [353, 258] width 309 height 24
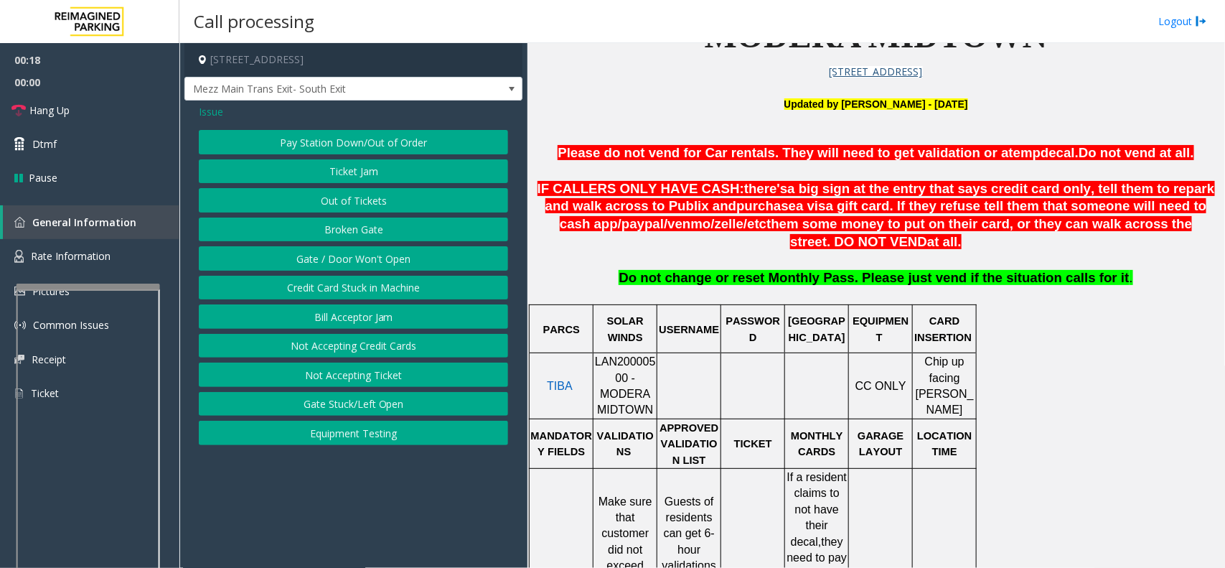
click at [216, 106] on span "Issue" at bounding box center [211, 111] width 24 height 15
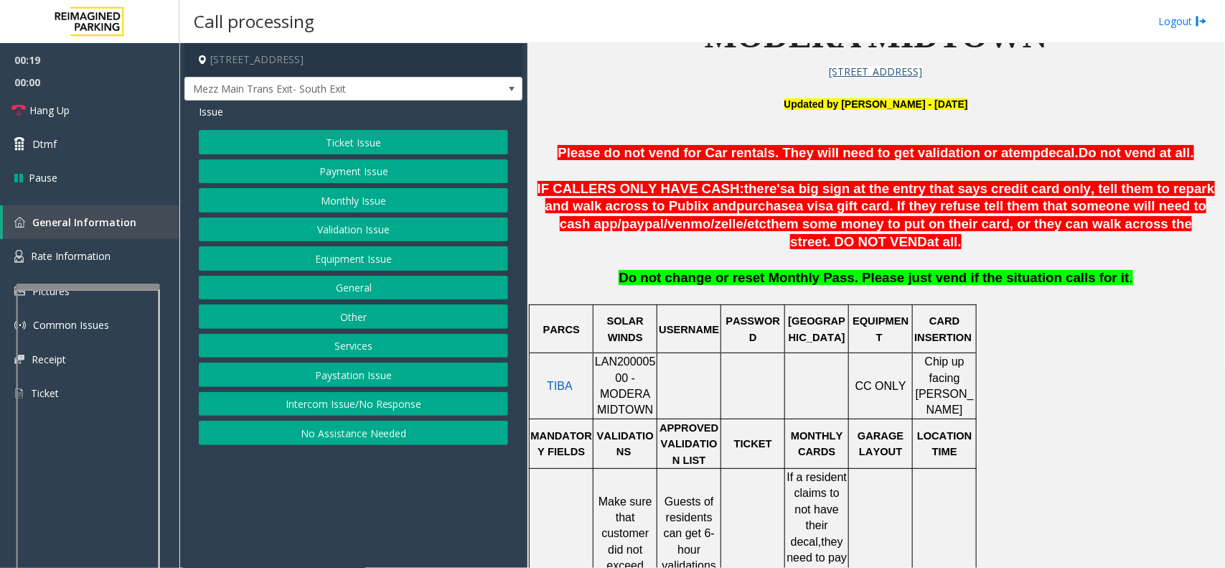
click at [406, 231] on button "Validation Issue" at bounding box center [353, 229] width 309 height 24
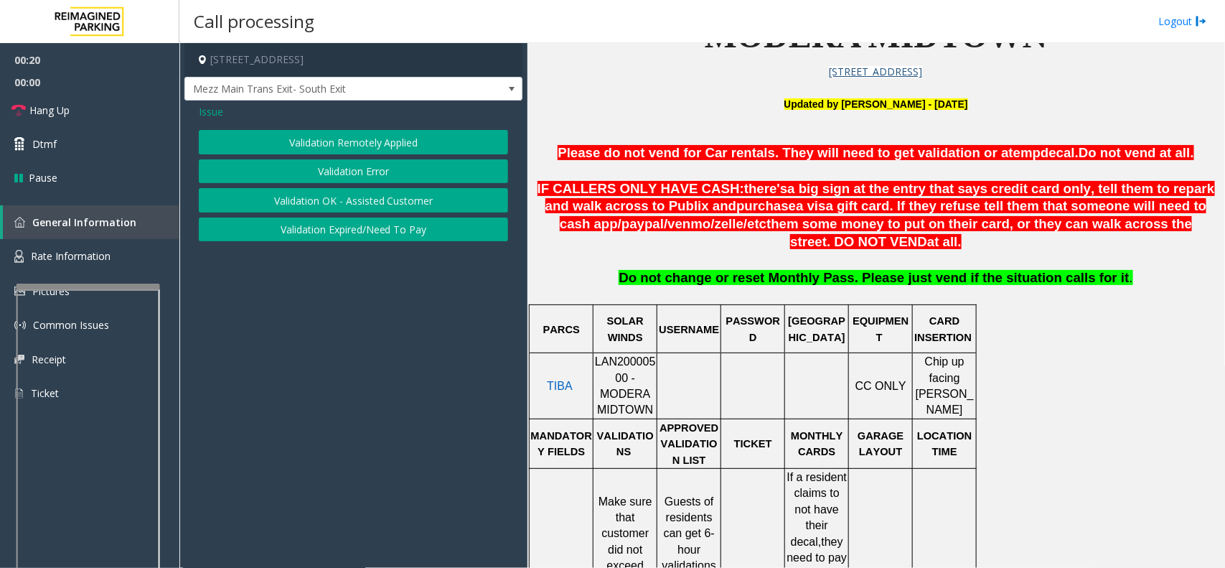
click at [374, 167] on button "Validation Error" at bounding box center [353, 171] width 309 height 24
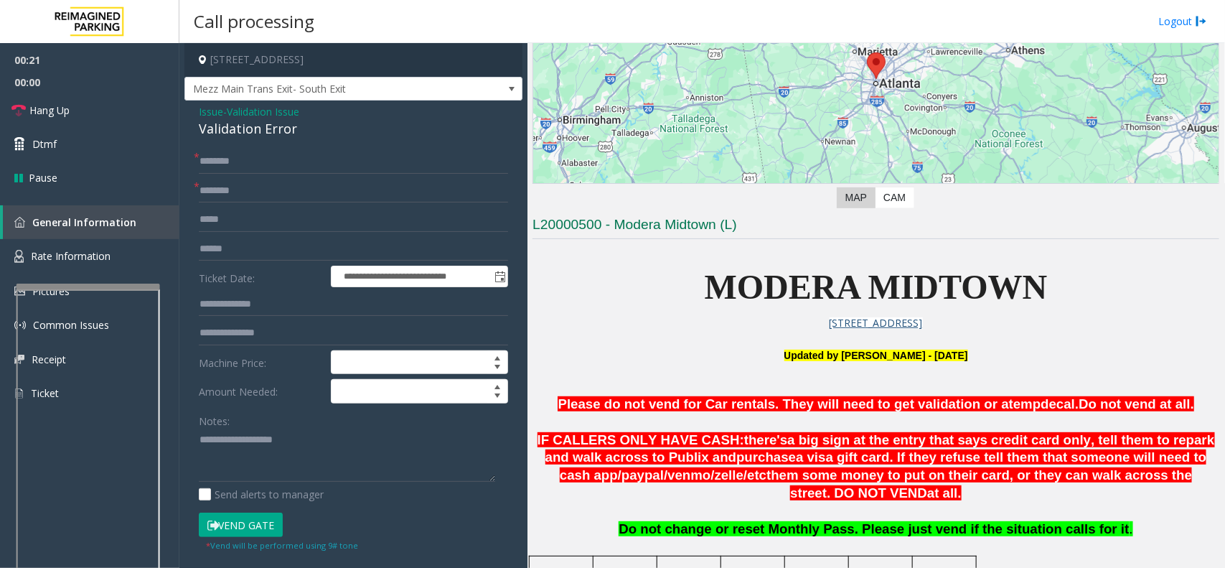
scroll to position [179, 0]
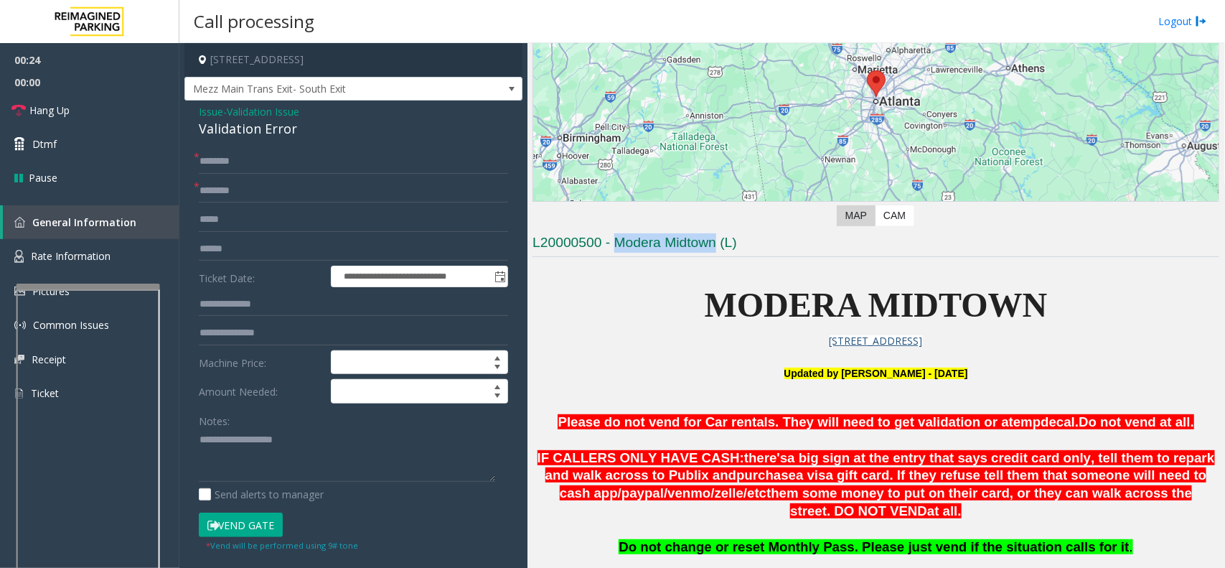
drag, startPoint x: 616, startPoint y: 246, endPoint x: 714, endPoint y: 245, distance: 98.3
click at [714, 245] on h3 "L20000500 - Modera Midtown (L)" at bounding box center [876, 245] width 687 height 24
type input "**********"
click at [239, 253] on input "text" at bounding box center [353, 249] width 309 height 24
type input "*******"
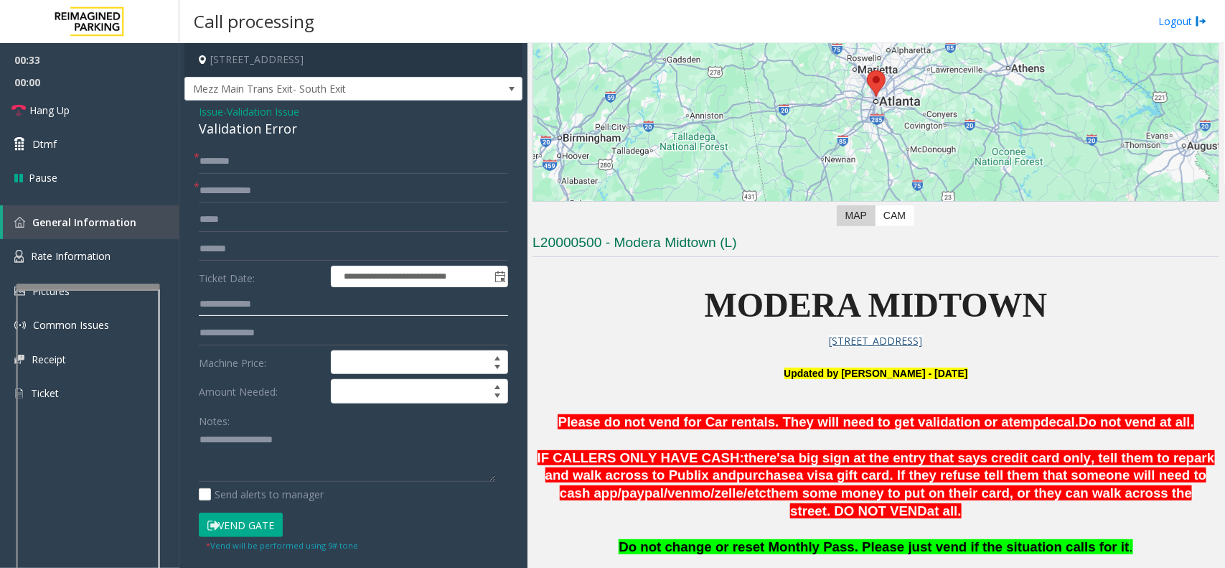
click at [278, 305] on input "text" at bounding box center [353, 304] width 309 height 24
type input "******"
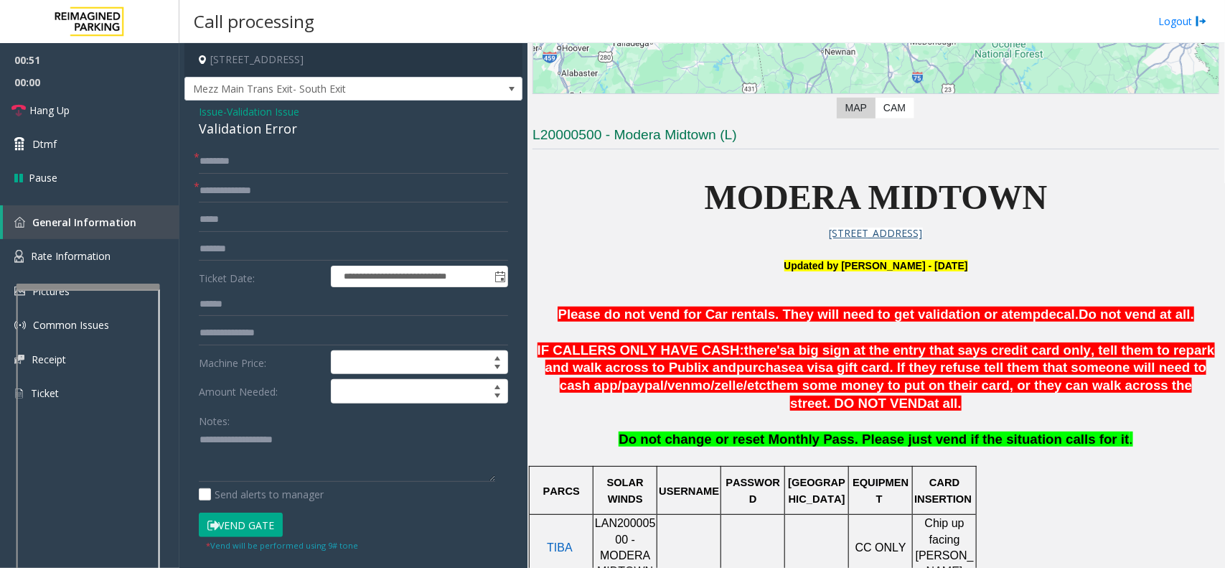
scroll to position [628, 0]
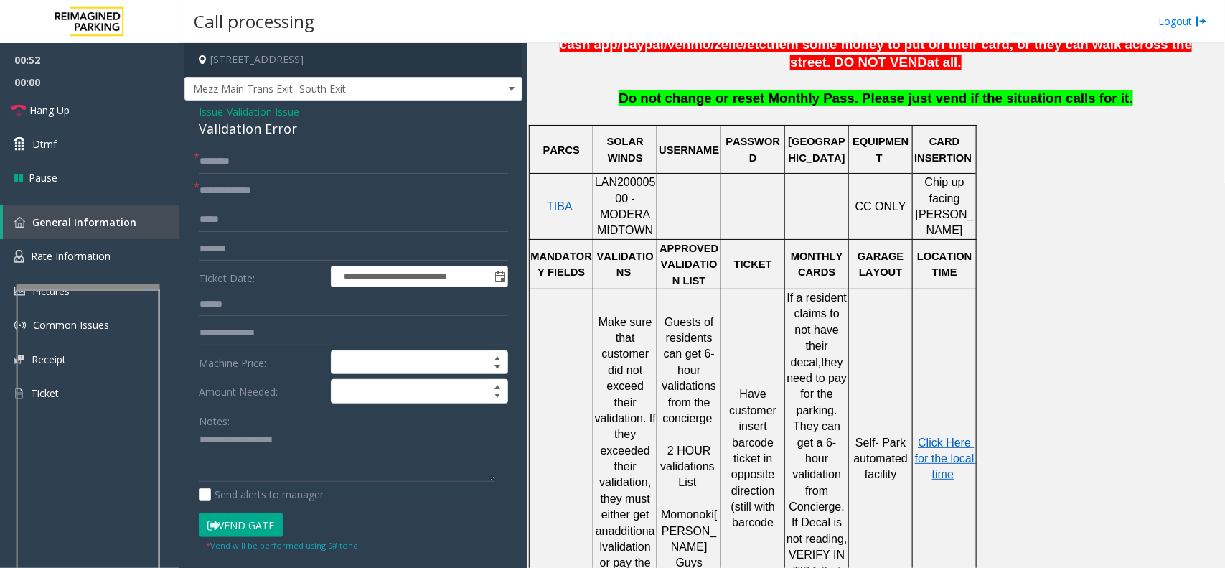
click at [619, 194] on span "LAN20000500 - MODERA MIDTOWN" at bounding box center [625, 206] width 61 height 60
click at [239, 446] on textarea at bounding box center [347, 455] width 296 height 54
click at [242, 154] on input "text" at bounding box center [353, 161] width 309 height 24
type input "******"
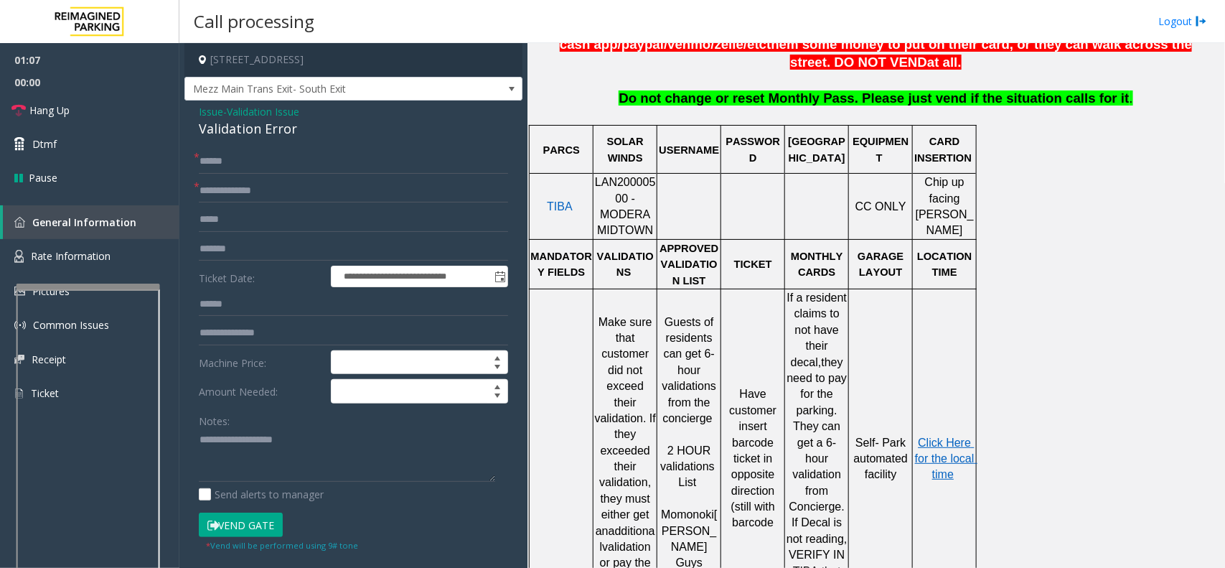
click at [253, 532] on button "Vend Gate" at bounding box center [241, 524] width 84 height 24
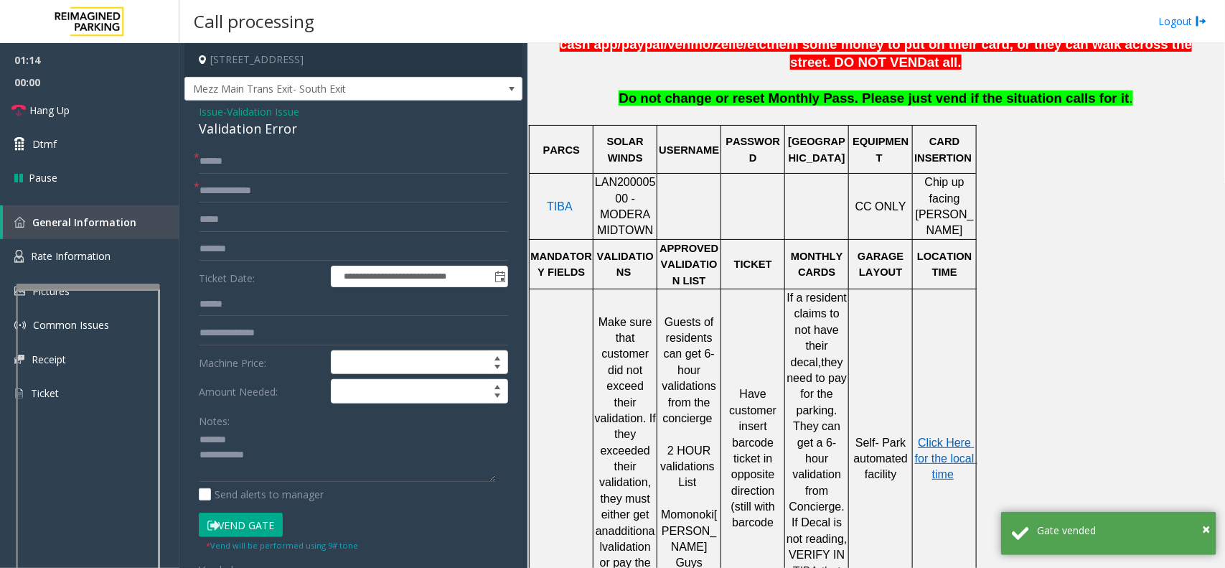
click at [216, 134] on div "Validation Error" at bounding box center [353, 128] width 309 height 19
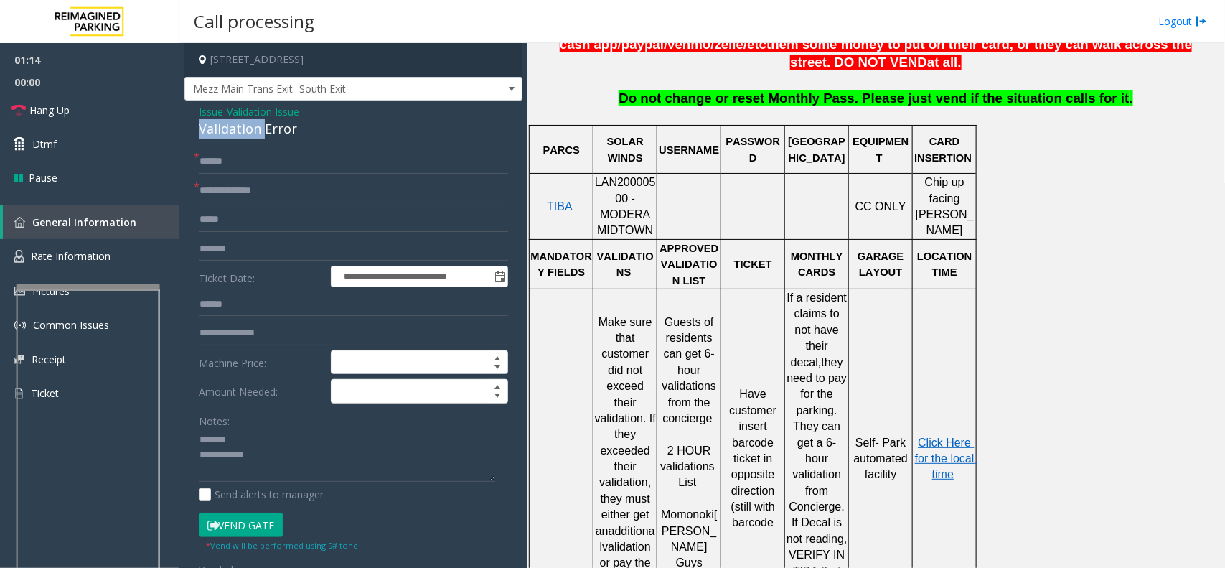
click at [216, 134] on div "Validation Error" at bounding box center [353, 128] width 309 height 19
click at [113, 111] on link "Hang Up" at bounding box center [89, 110] width 179 height 34
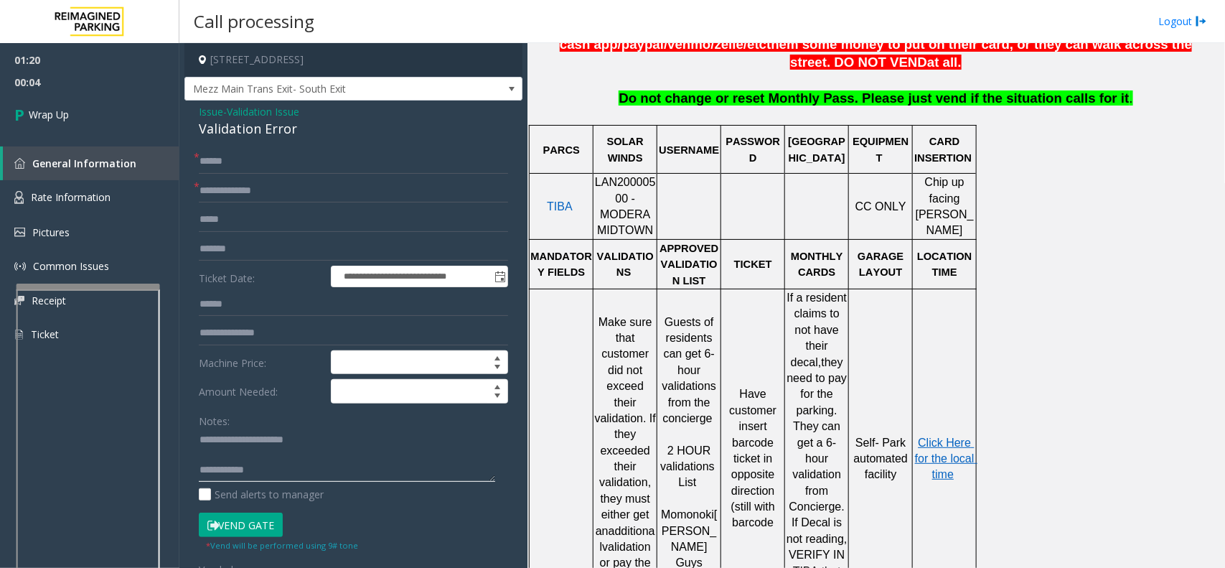
paste textarea "**********"
click at [296, 478] on textarea at bounding box center [347, 455] width 296 height 54
click at [446, 459] on textarea at bounding box center [347, 455] width 296 height 54
type textarea "**********"
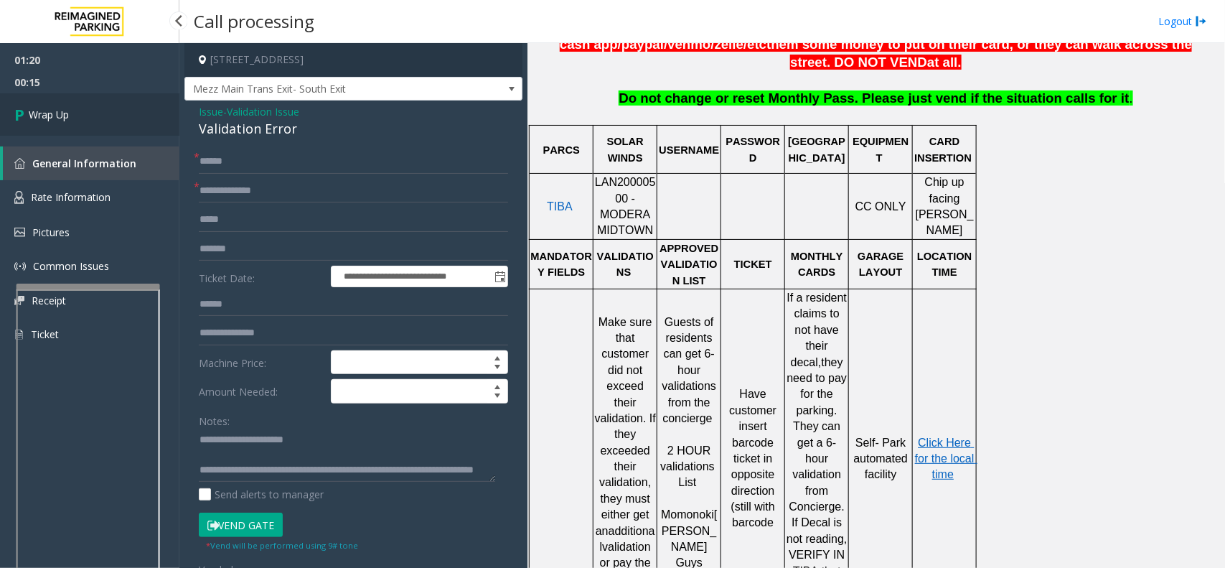
click at [134, 101] on link "Wrap Up" at bounding box center [89, 114] width 179 height 42
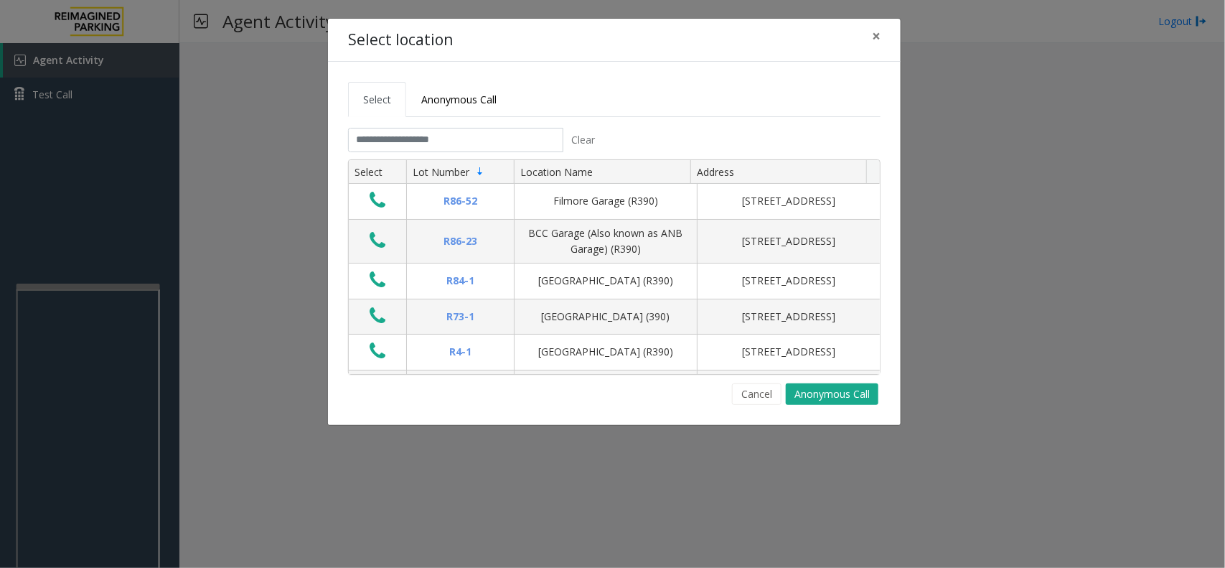
click at [848, 56] on div "Select location ×" at bounding box center [614, 41] width 573 height 44
click at [883, 34] on button "×" at bounding box center [876, 36] width 29 height 35
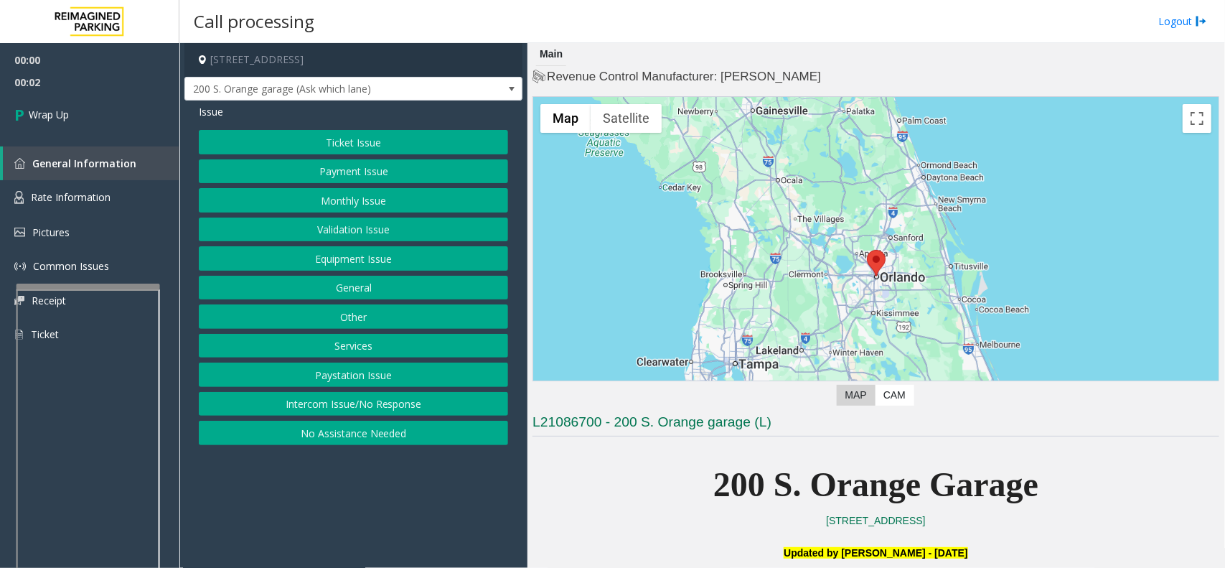
click at [444, 399] on button "Intercom Issue/No Response" at bounding box center [353, 404] width 309 height 24
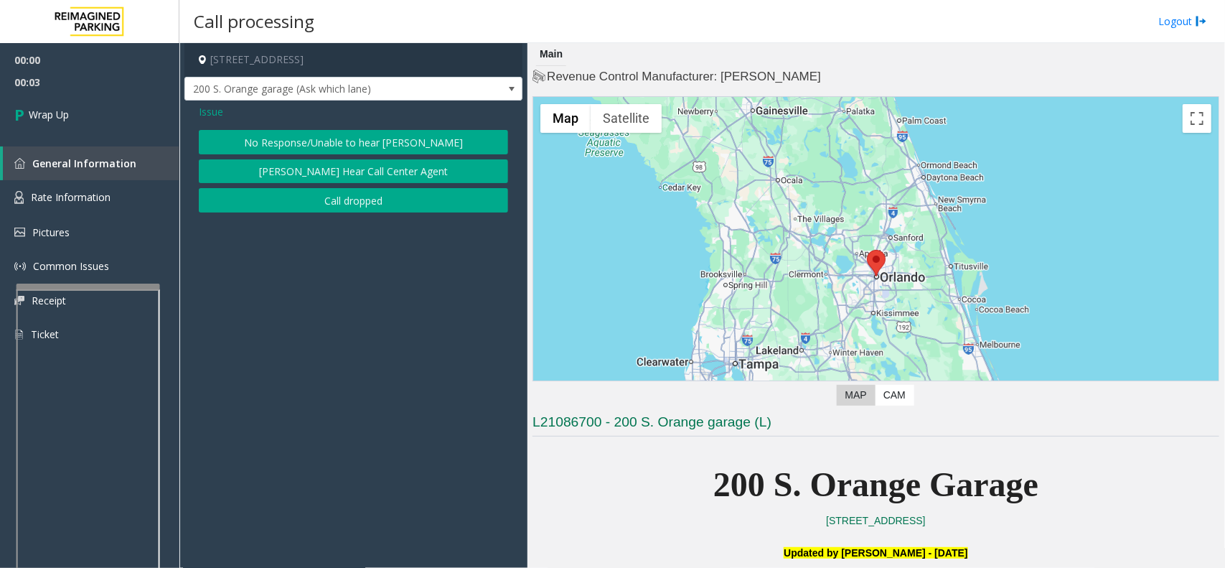
click at [345, 198] on button "Call dropped" at bounding box center [353, 200] width 309 height 24
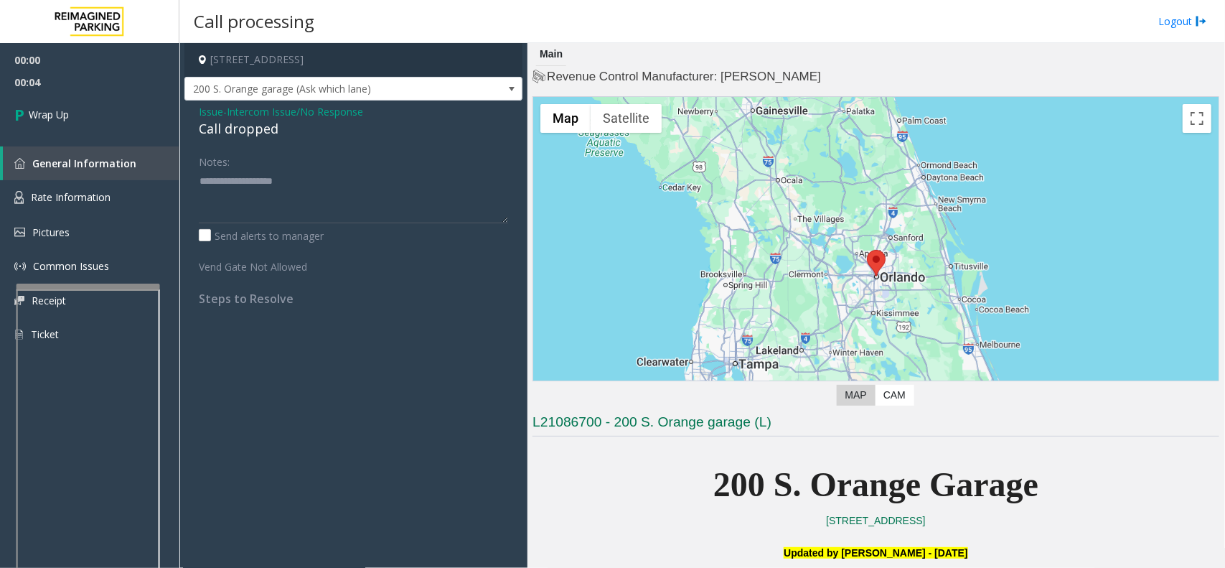
click at [248, 122] on div "Call dropped" at bounding box center [353, 128] width 309 height 19
type textarea "**********"
click at [74, 119] on link "Wrap Up" at bounding box center [89, 114] width 179 height 42
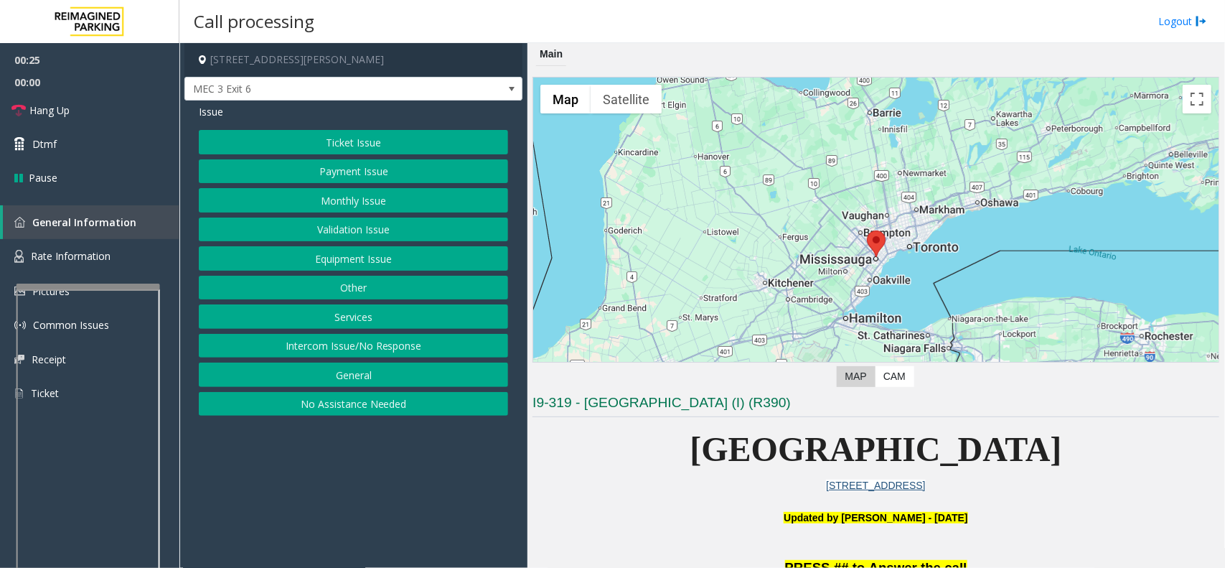
click at [377, 295] on button "Other" at bounding box center [353, 288] width 309 height 24
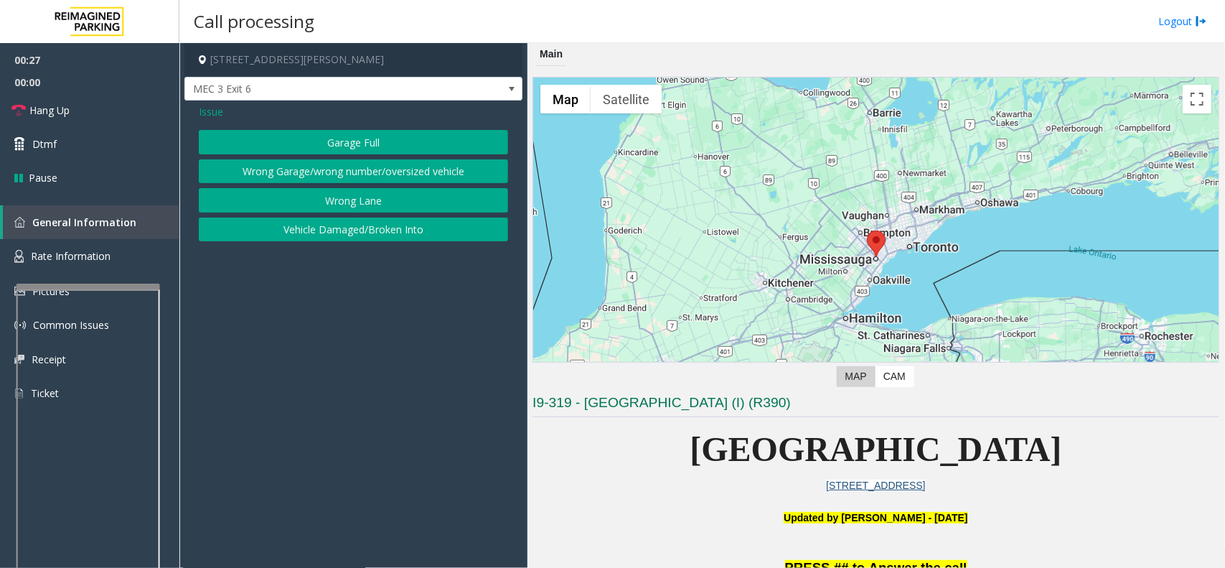
click at [221, 106] on span "Issue" at bounding box center [211, 111] width 24 height 15
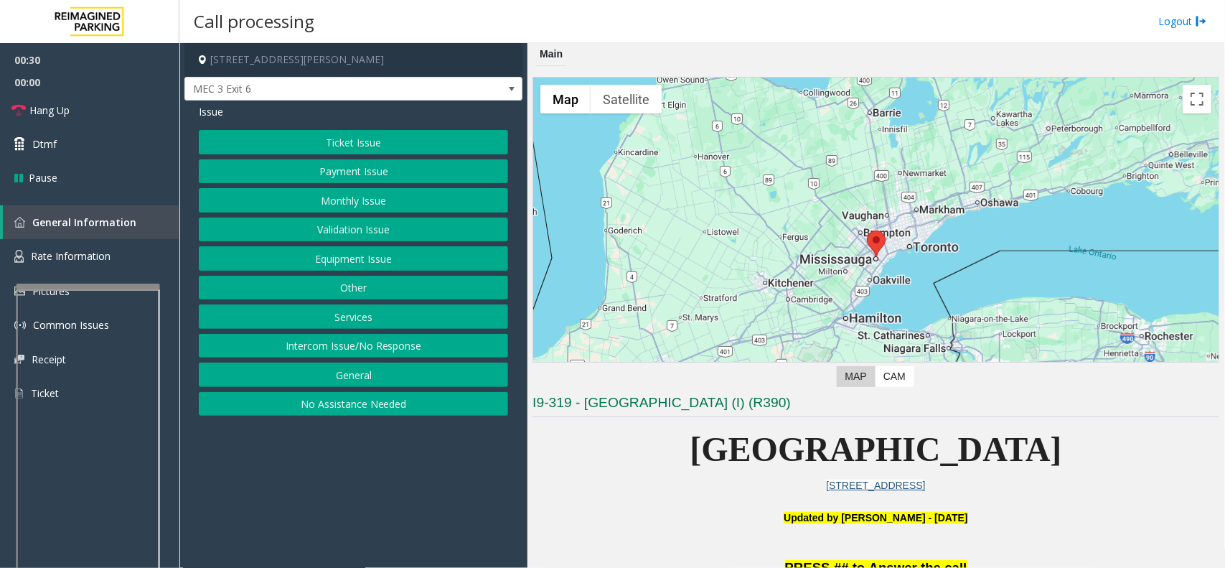
click at [382, 324] on button "Services" at bounding box center [353, 316] width 309 height 24
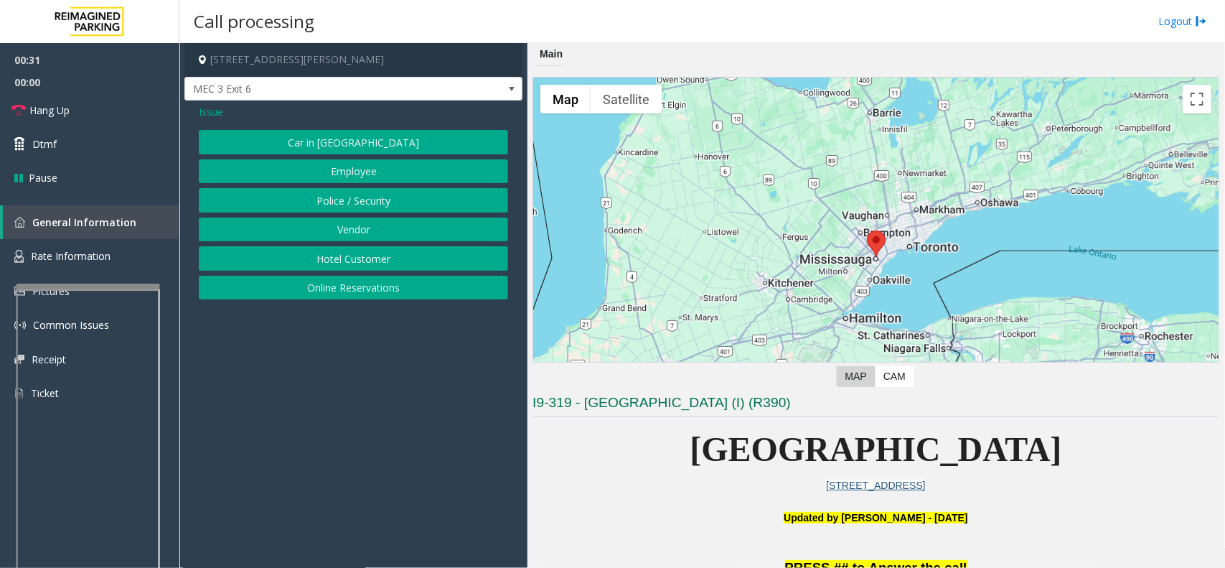
click at [362, 220] on button "Vendor" at bounding box center [353, 229] width 309 height 24
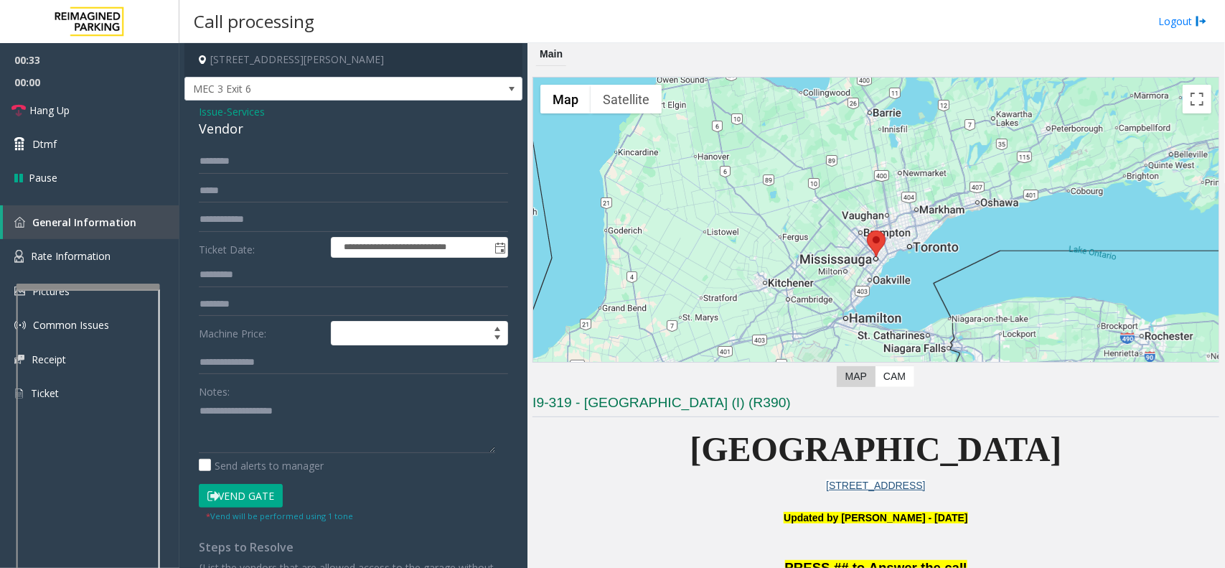
click at [253, 494] on button "Vend Gate" at bounding box center [241, 496] width 84 height 24
click at [285, 159] on input "text" at bounding box center [353, 161] width 309 height 24
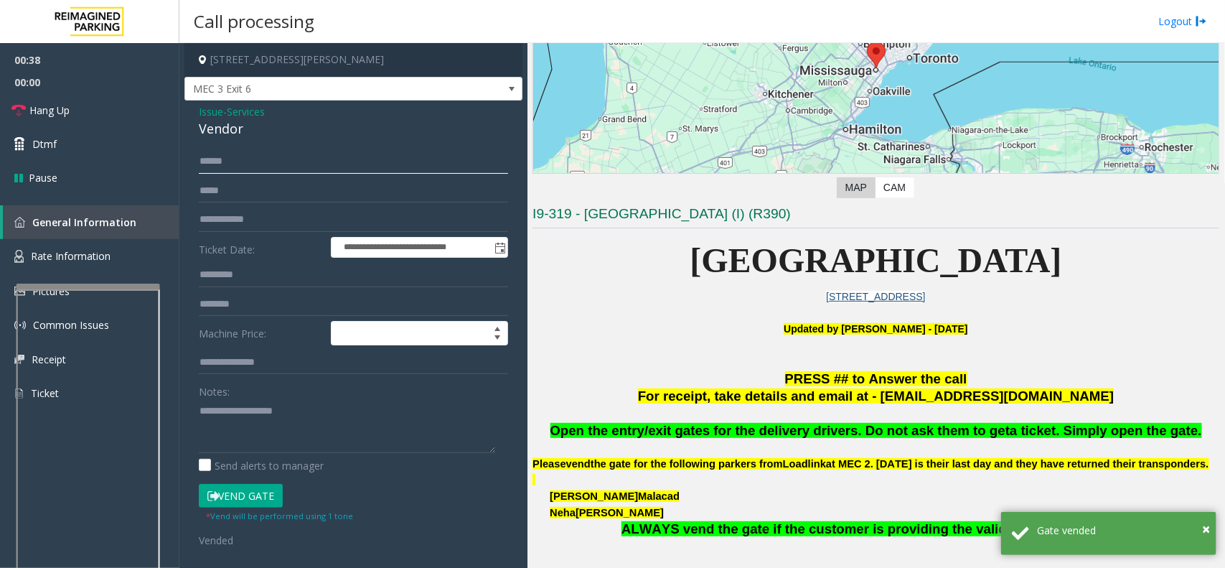
scroll to position [359, 0]
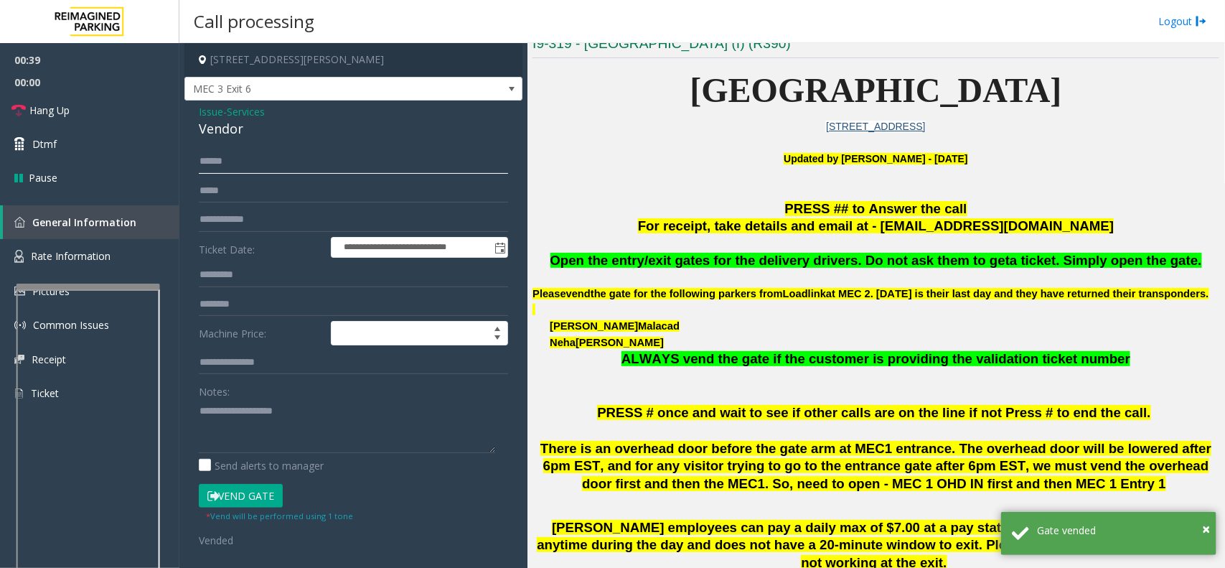
type input "*****"
click at [748, 258] on span "Open the entry/exit gates for the delivery drivers. Do not ask them to get" at bounding box center [781, 260] width 460 height 15
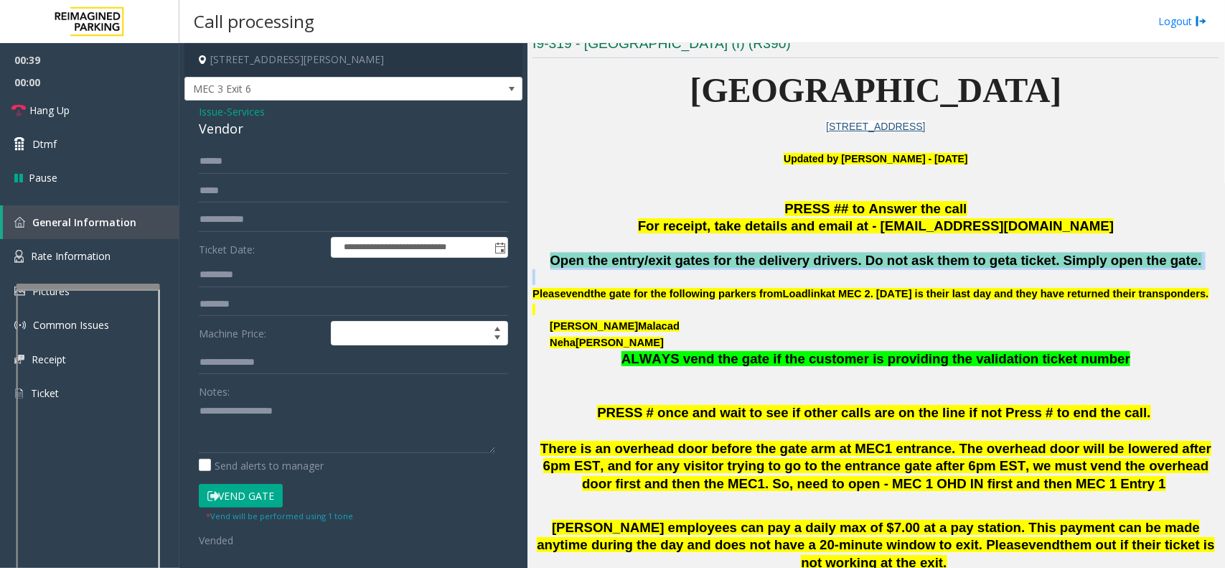
click at [748, 258] on span "Open the entry/exit gates for the delivery drivers. Do not ask them to get" at bounding box center [781, 260] width 460 height 15
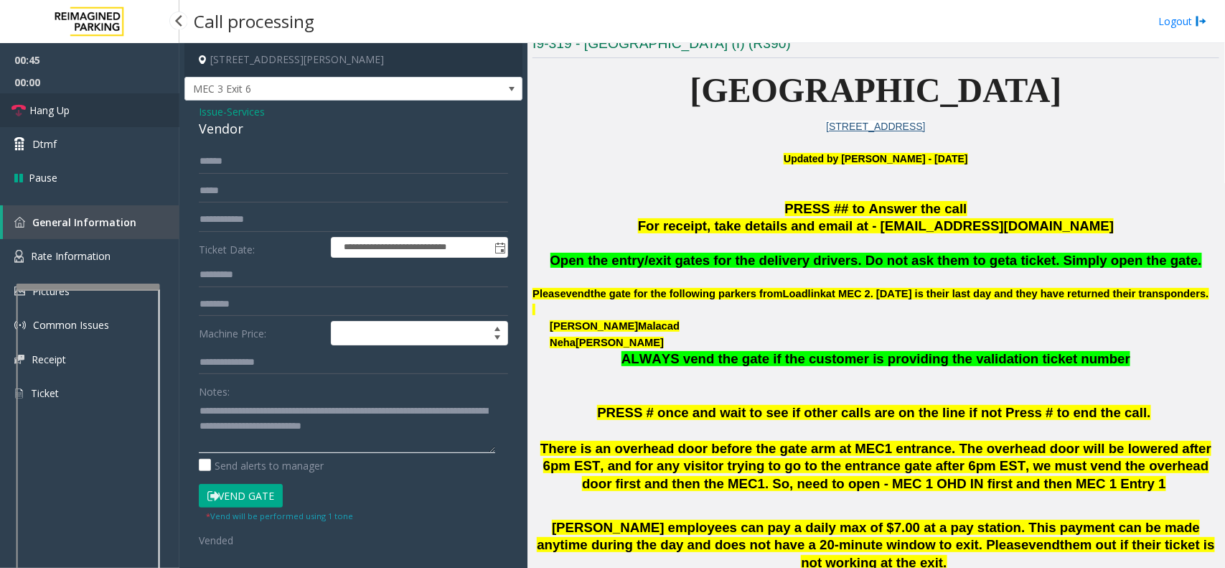
type textarea "**********"
click at [144, 106] on link "Hang Up" at bounding box center [89, 110] width 179 height 34
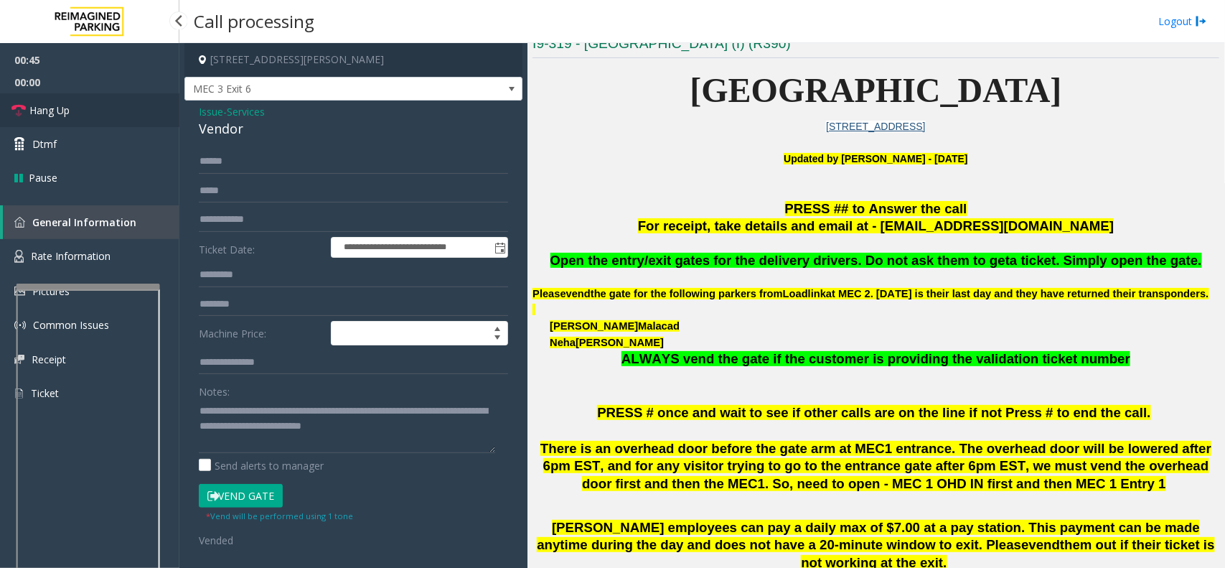
click at [144, 106] on link "Hang Up" at bounding box center [89, 110] width 179 height 34
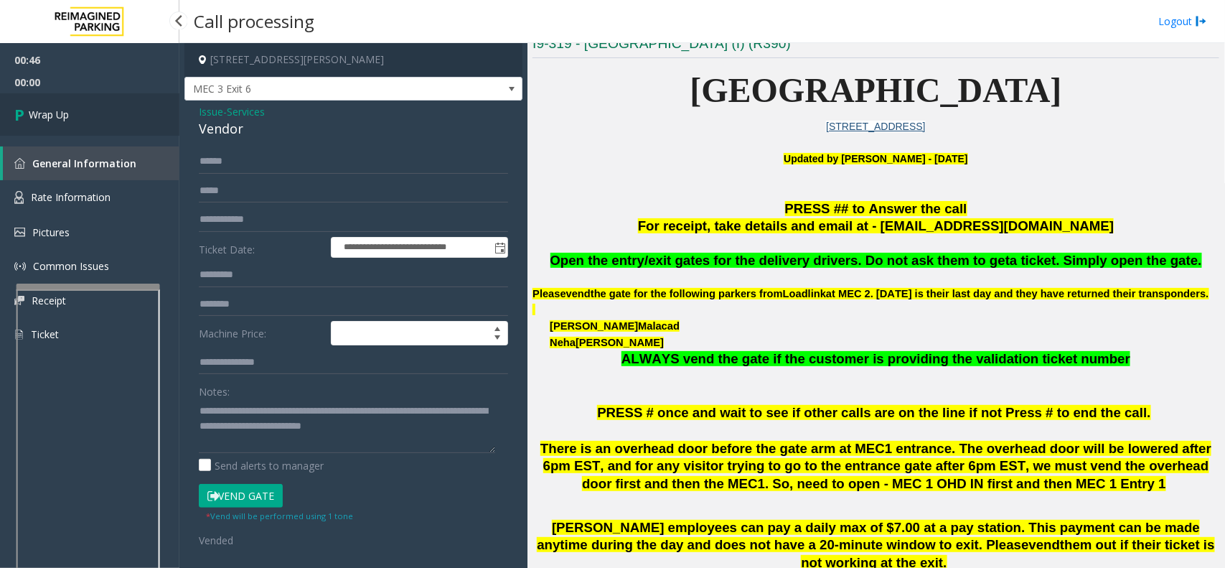
click at [144, 106] on link "Wrap Up" at bounding box center [89, 114] width 179 height 42
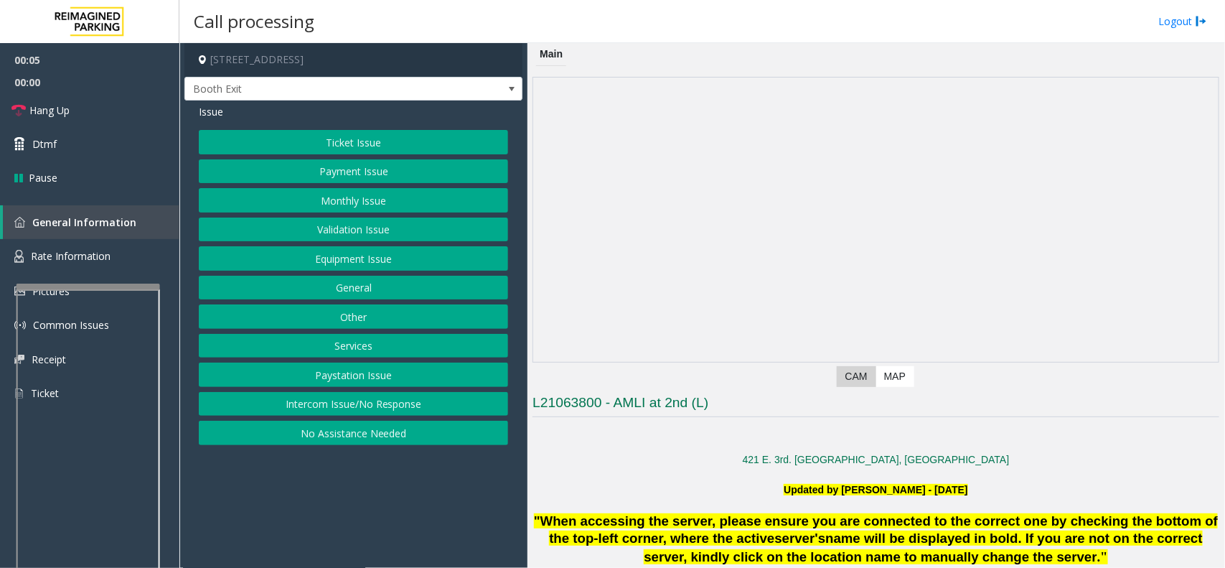
click at [350, 251] on button "Equipment Issue" at bounding box center [353, 258] width 309 height 24
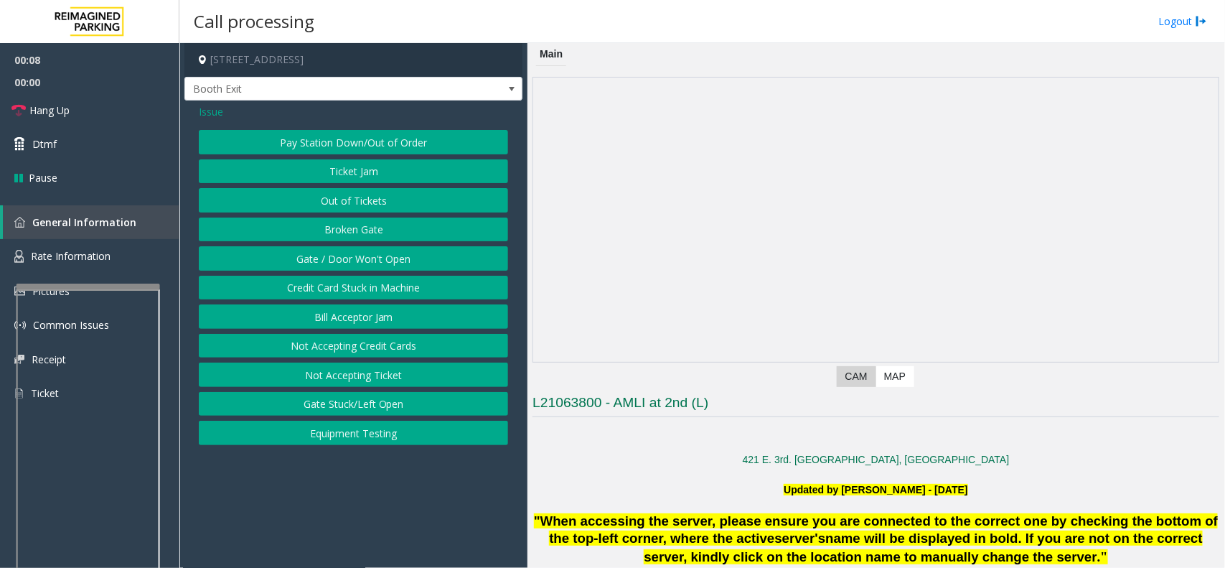
click at [207, 109] on span "Issue" at bounding box center [211, 111] width 24 height 15
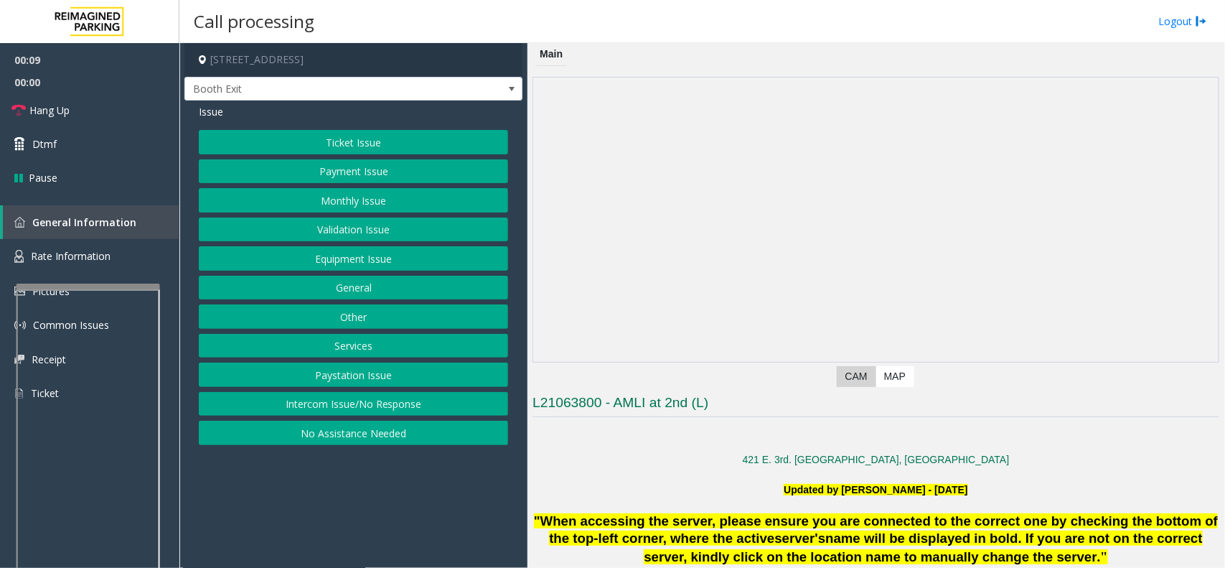
click at [357, 237] on button "Validation Issue" at bounding box center [353, 229] width 309 height 24
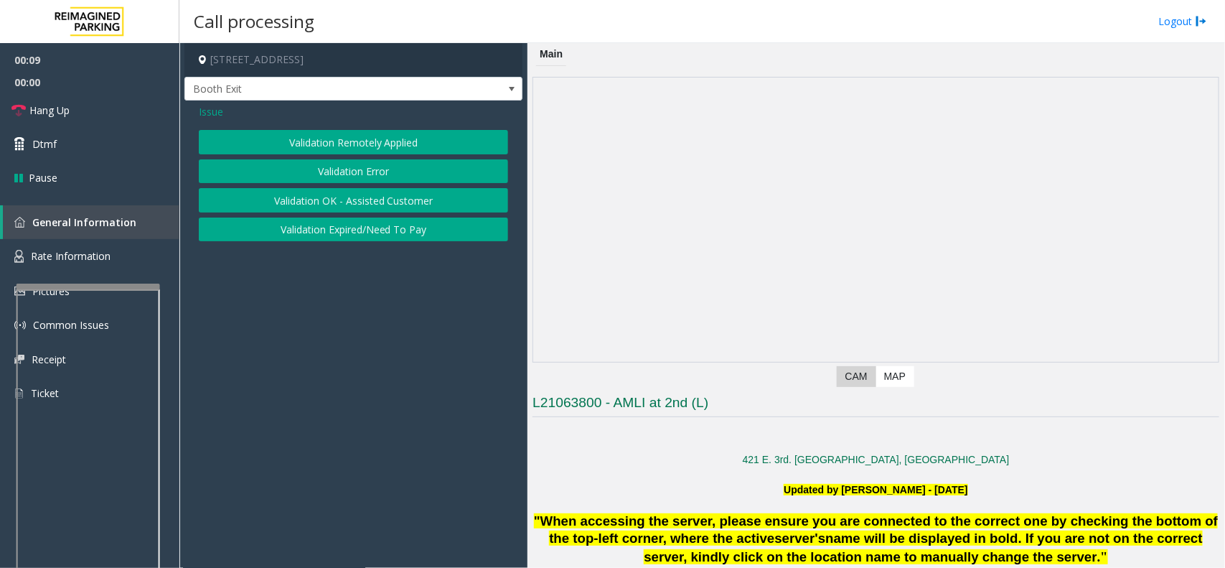
click at [372, 165] on button "Validation Error" at bounding box center [353, 171] width 309 height 24
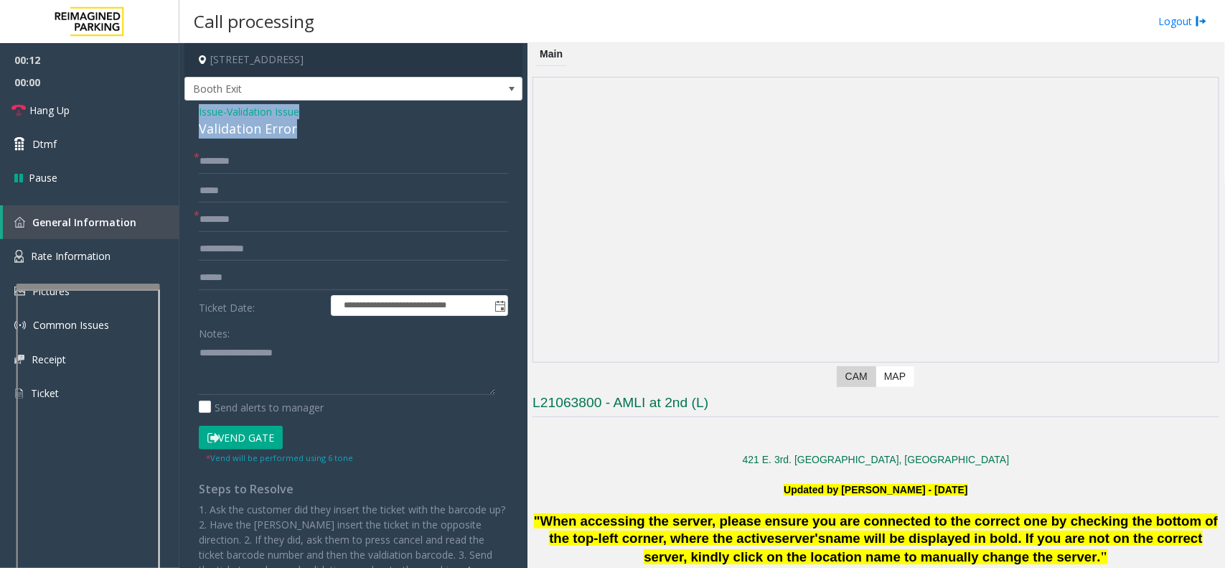
drag, startPoint x: 293, startPoint y: 127, endPoint x: 191, endPoint y: 116, distance: 102.6
click at [191, 116] on div "**********" at bounding box center [353, 383] width 338 height 566
click at [295, 367] on textarea at bounding box center [347, 368] width 296 height 54
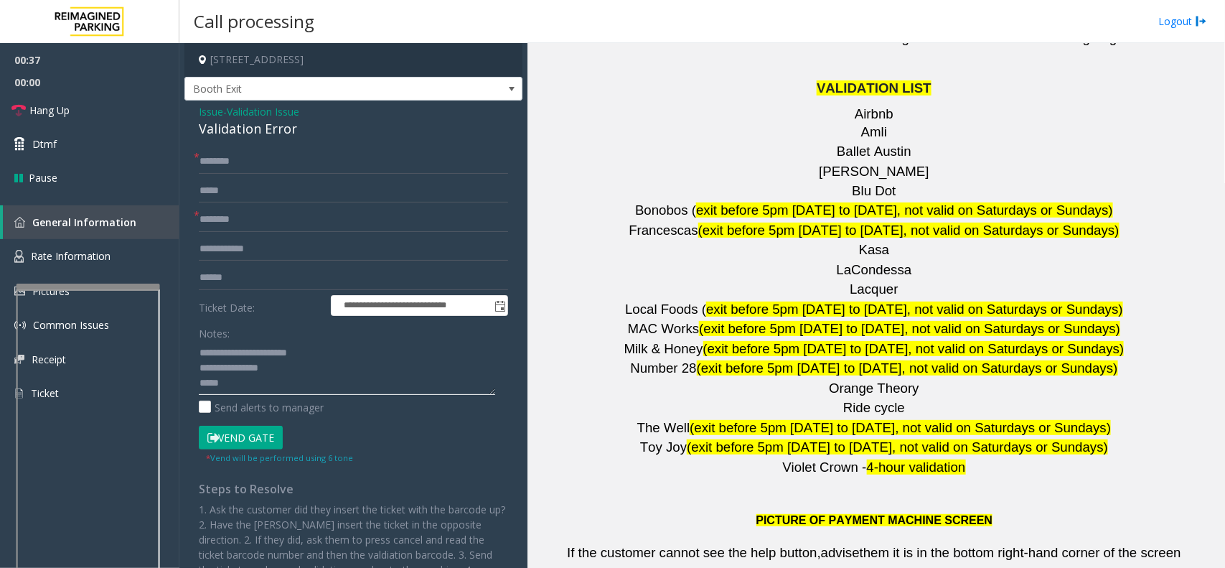
scroll to position [2064, 0]
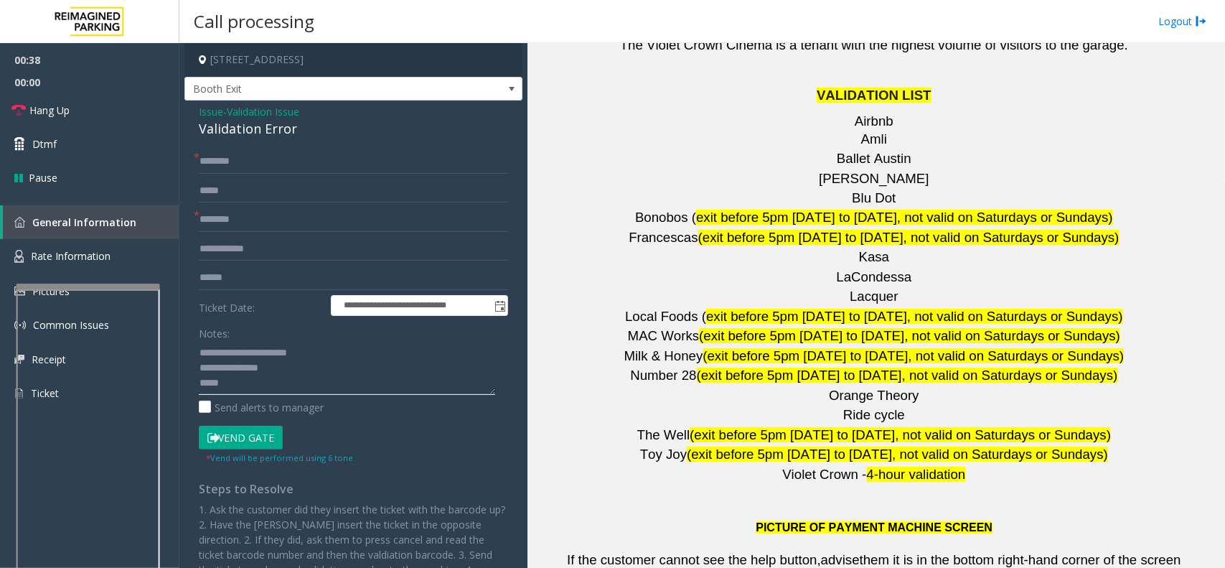
type textarea "**********"
click at [245, 220] on input "text" at bounding box center [353, 219] width 309 height 24
type input "**********"
click at [230, 155] on input "text" at bounding box center [353, 161] width 309 height 24
type input "******"
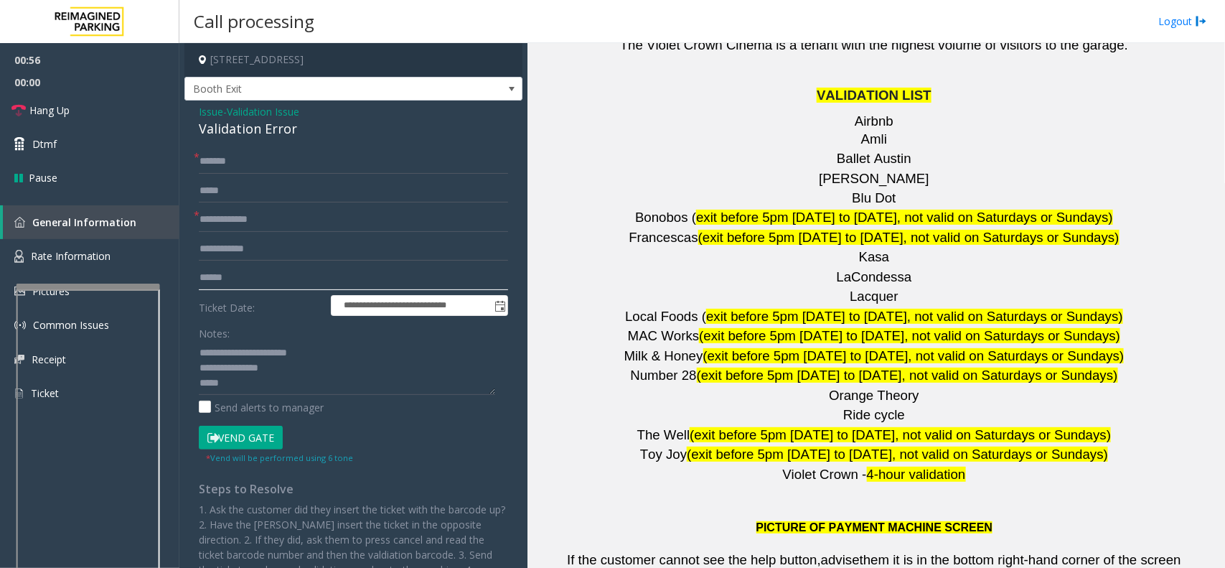
click at [245, 278] on input "text" at bounding box center [353, 278] width 309 height 24
type input "*******"
click at [244, 382] on textarea at bounding box center [347, 368] width 296 height 54
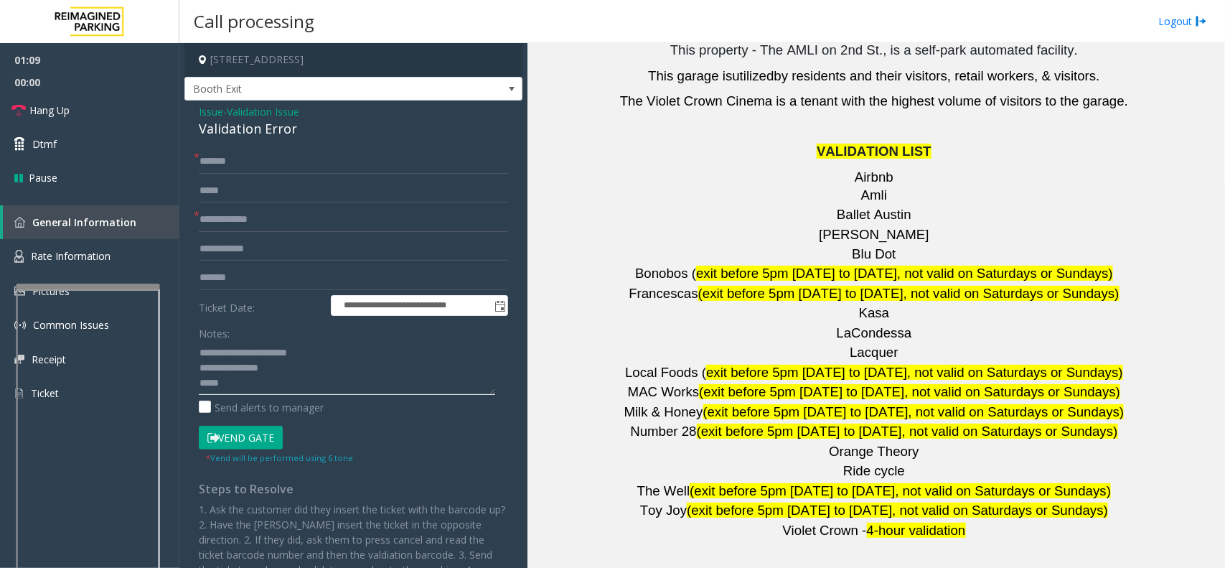
scroll to position [1794, 0]
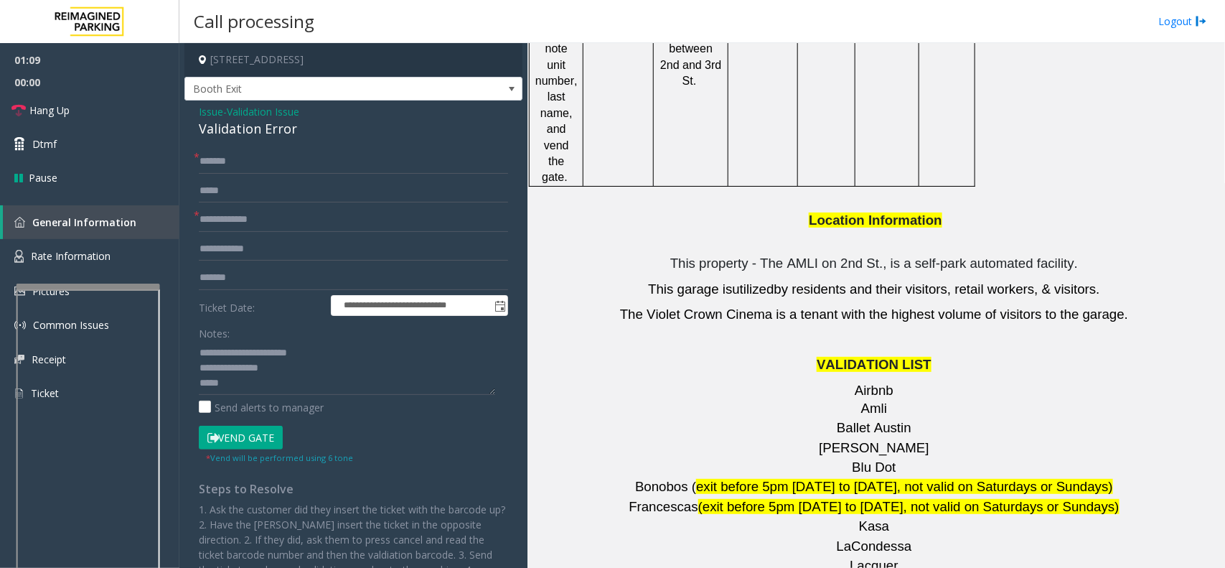
click at [258, 436] on button "Vend Gate" at bounding box center [241, 438] width 84 height 24
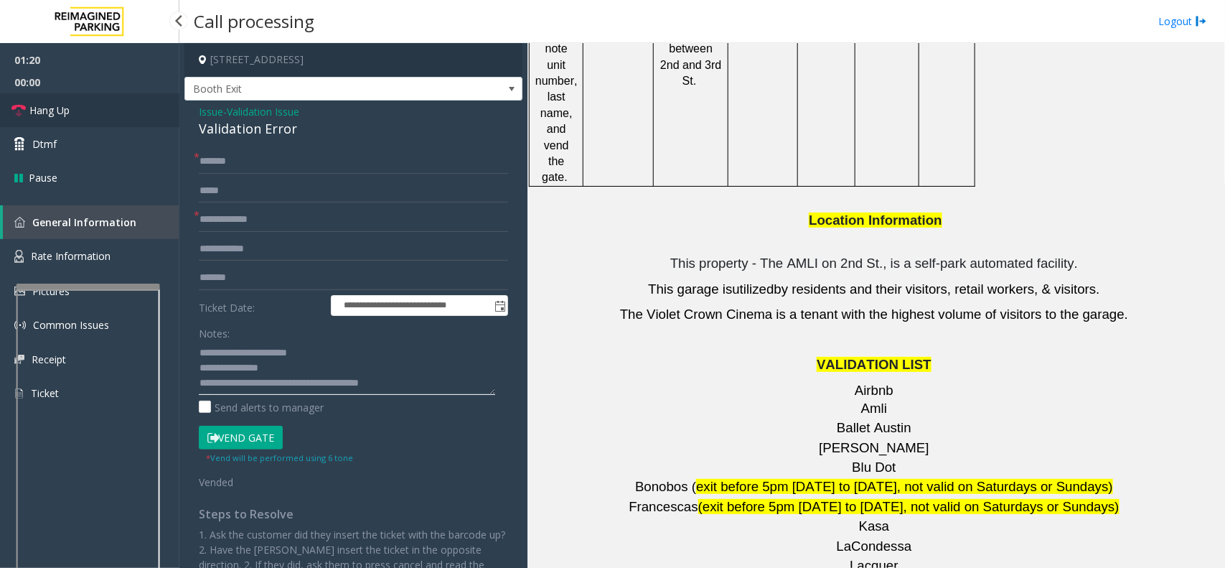
type textarea "**********"
click at [90, 102] on link "Hang Up" at bounding box center [89, 110] width 179 height 34
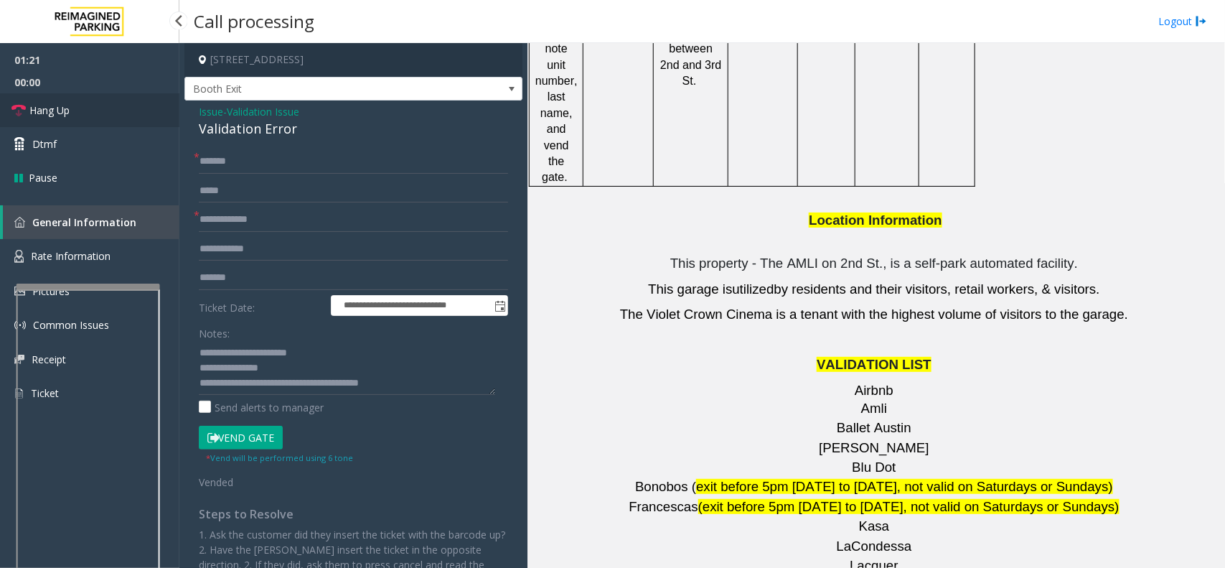
click at [90, 102] on link "Hang Up" at bounding box center [89, 110] width 179 height 34
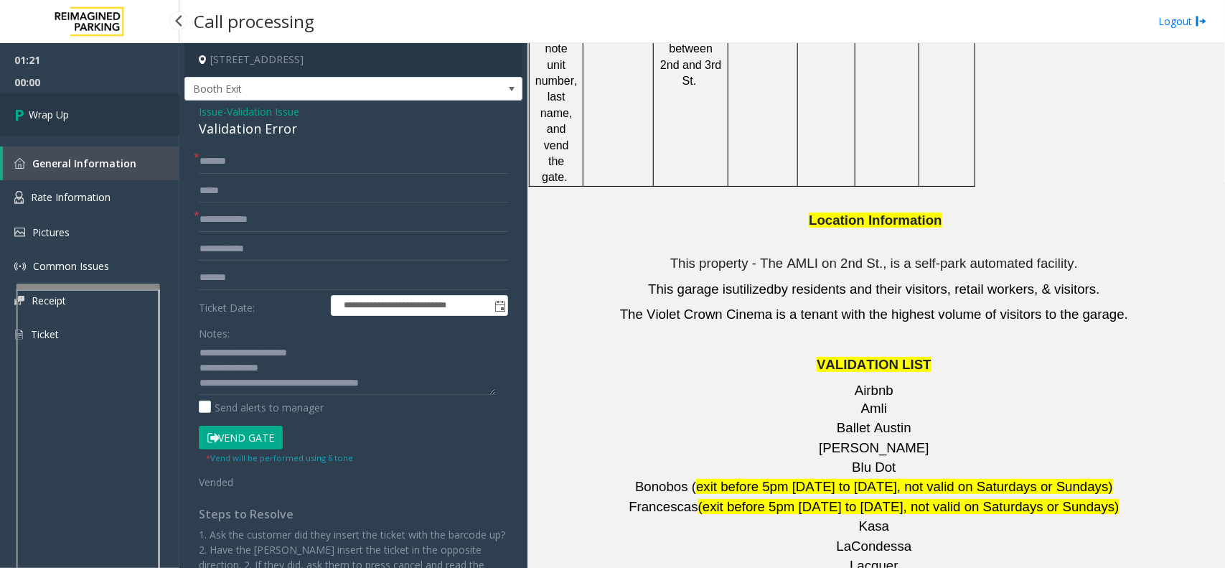
click at [90, 102] on link "Wrap Up" at bounding box center [89, 114] width 179 height 42
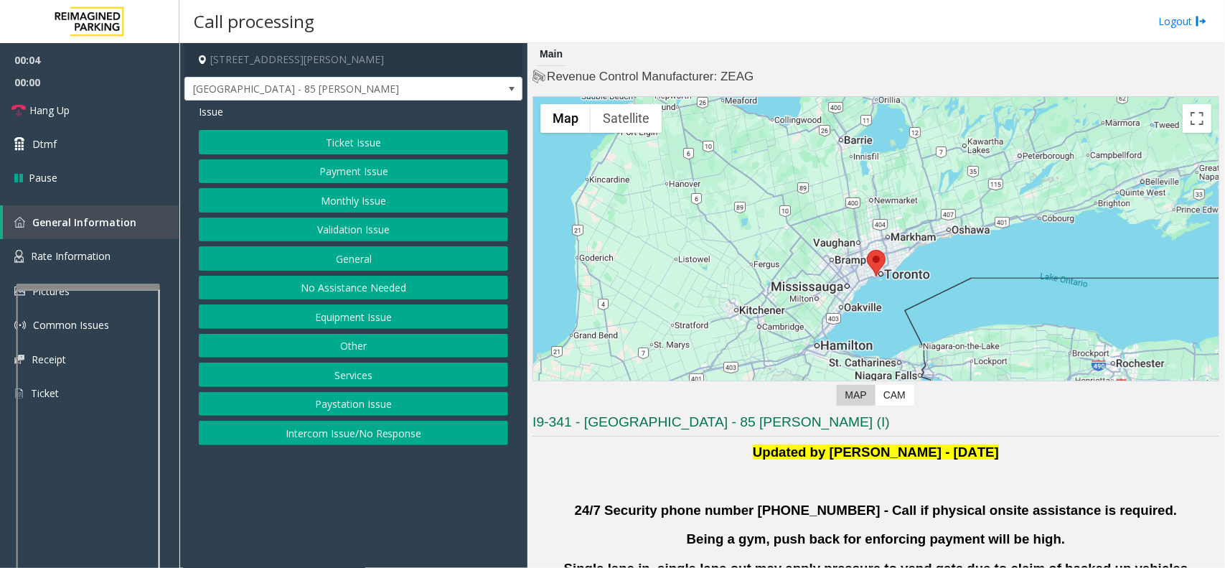
click at [346, 227] on button "Validation Issue" at bounding box center [353, 229] width 309 height 24
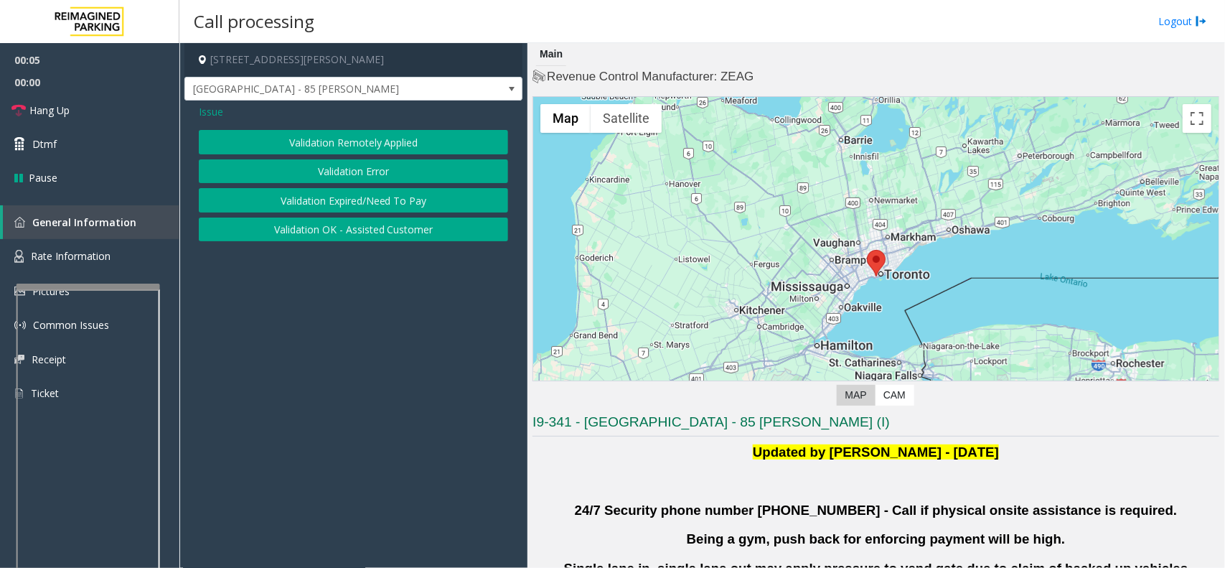
click at [352, 178] on button "Validation Error" at bounding box center [353, 171] width 309 height 24
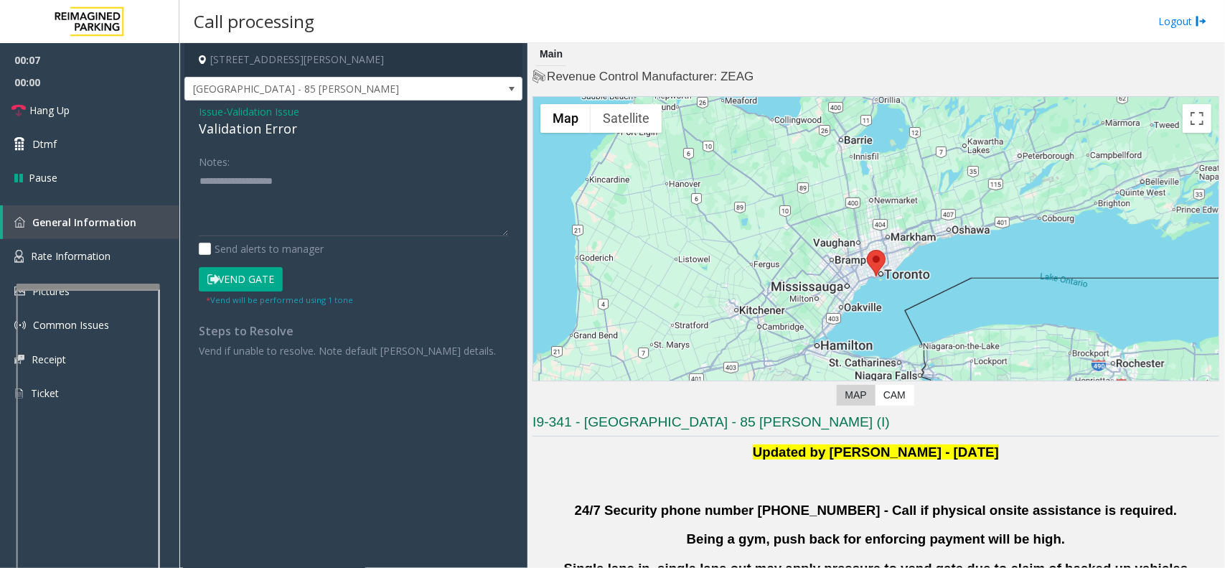
drag, startPoint x: 503, startPoint y: 217, endPoint x: 512, endPoint y: 388, distance: 171.0
click at [512, 358] on div "Notes: Send alerts to manager Vend Gate * Vend will be performed using 1 tone S…" at bounding box center [353, 253] width 331 height 209
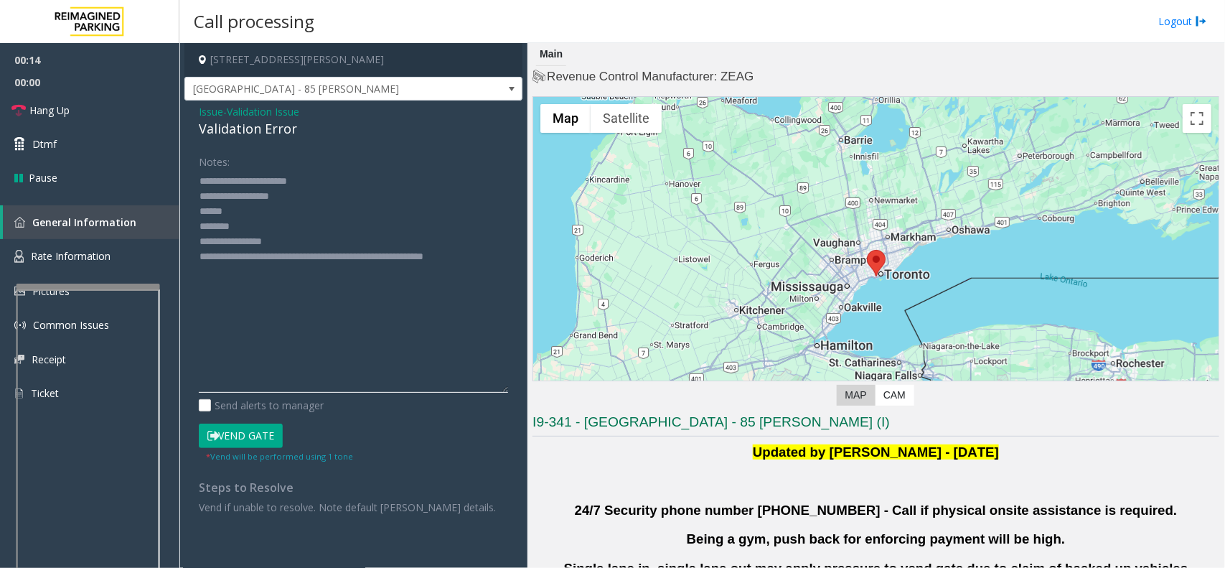
click at [271, 233] on textarea at bounding box center [353, 280] width 309 height 223
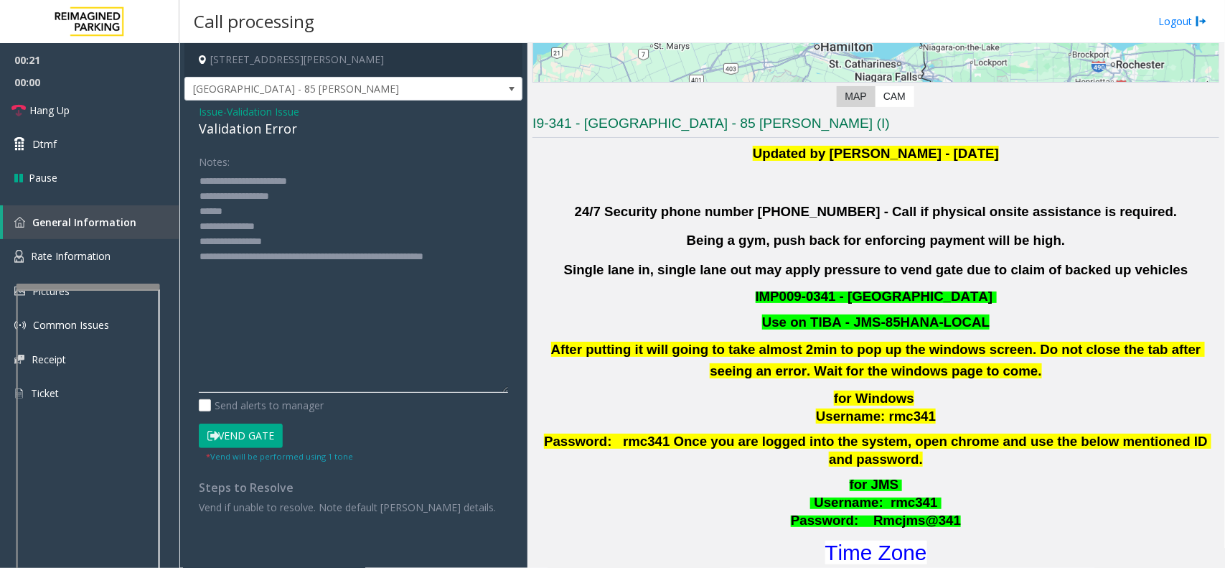
scroll to position [449, 0]
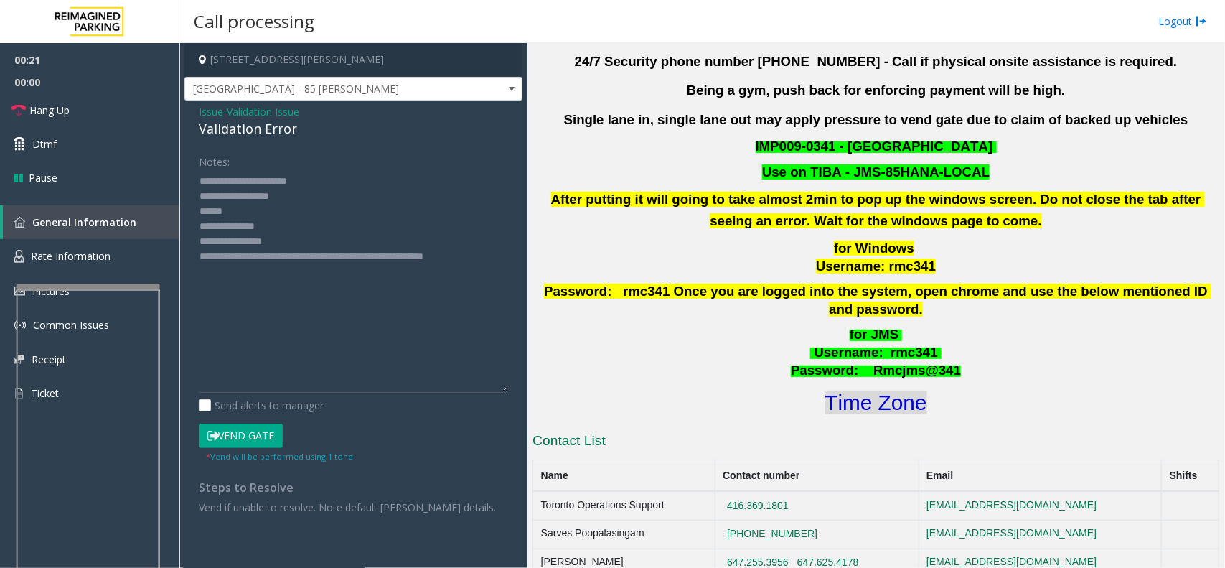
click at [840, 390] on font "Time Zone" at bounding box center [876, 402] width 102 height 24
click at [298, 238] on textarea at bounding box center [353, 280] width 309 height 223
click at [288, 203] on textarea at bounding box center [353, 280] width 309 height 223
click at [257, 207] on textarea at bounding box center [353, 280] width 309 height 223
click at [253, 433] on button "Vend Gate" at bounding box center [241, 435] width 84 height 24
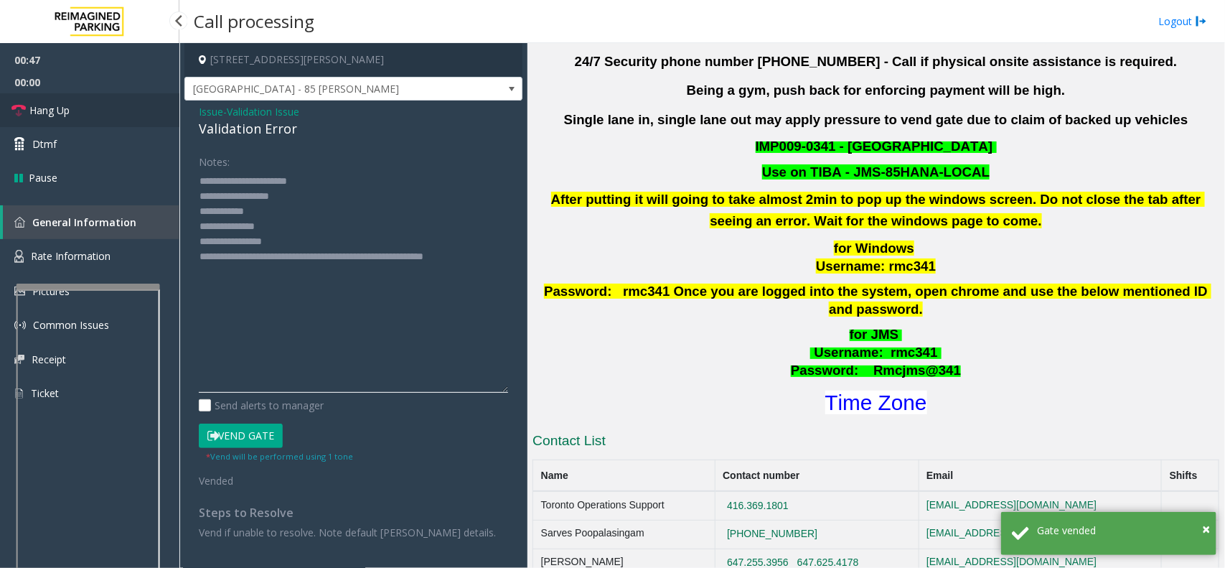
type textarea "**********"
click at [47, 112] on span "Hang Up" at bounding box center [49, 110] width 40 height 15
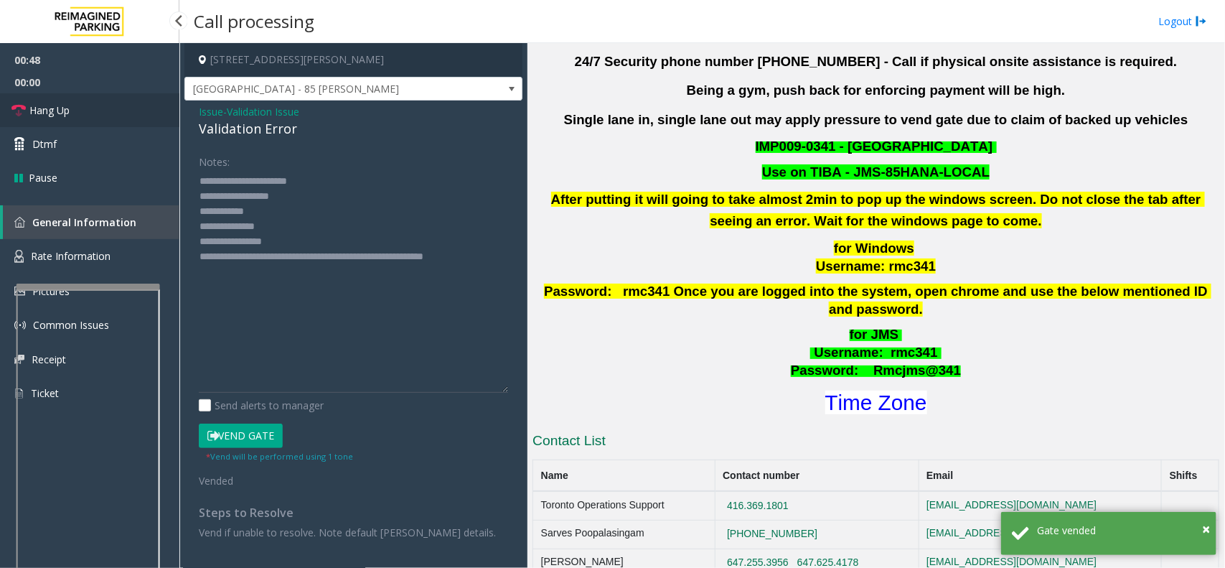
click at [47, 112] on span "Hang Up" at bounding box center [49, 110] width 40 height 15
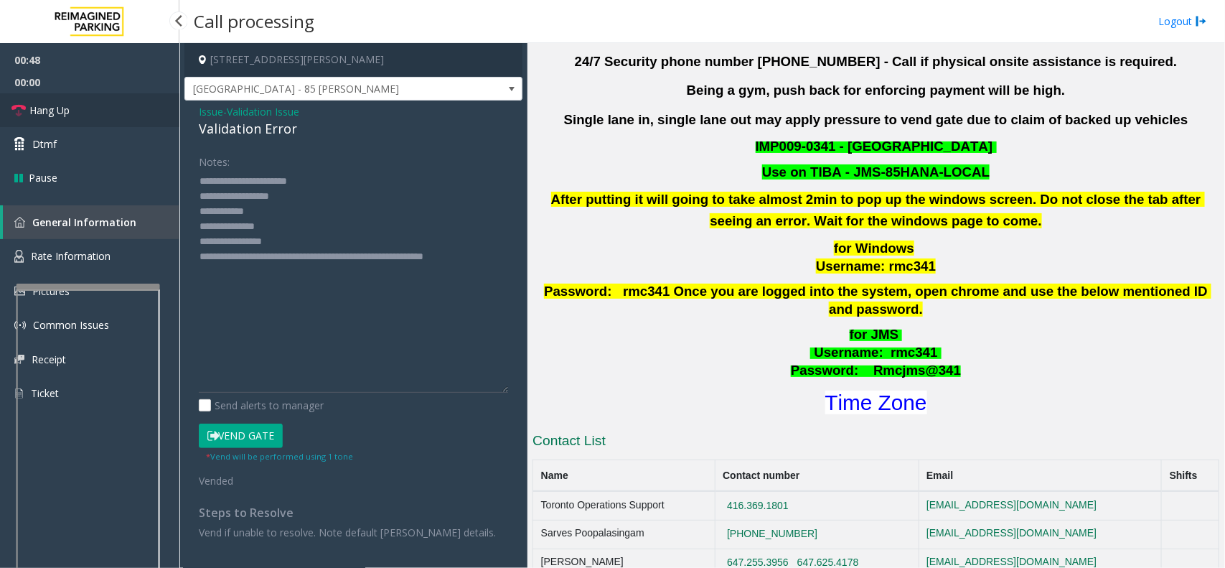
click at [47, 112] on span "Hang Up" at bounding box center [49, 110] width 40 height 15
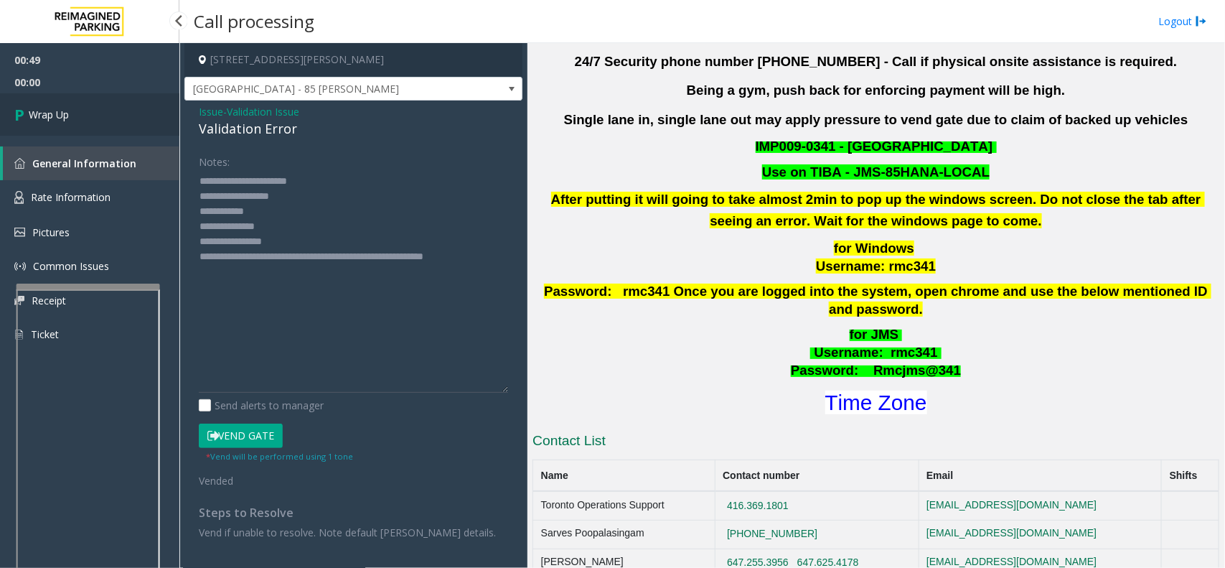
click at [47, 112] on span "Wrap Up" at bounding box center [49, 114] width 40 height 15
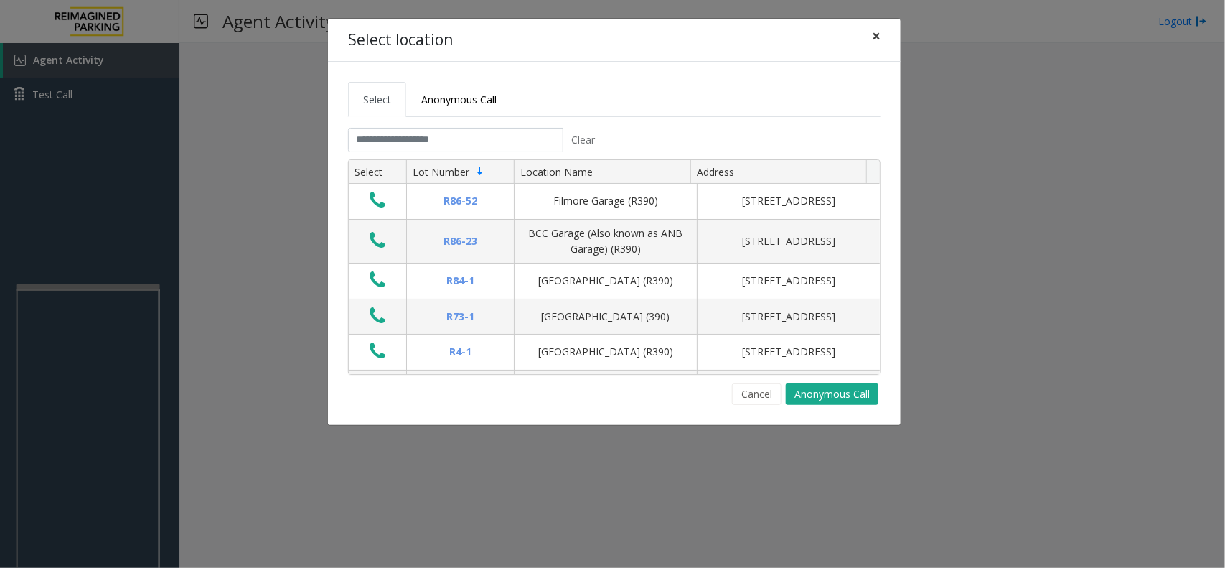
click at [881, 32] on button "×" at bounding box center [876, 36] width 29 height 35
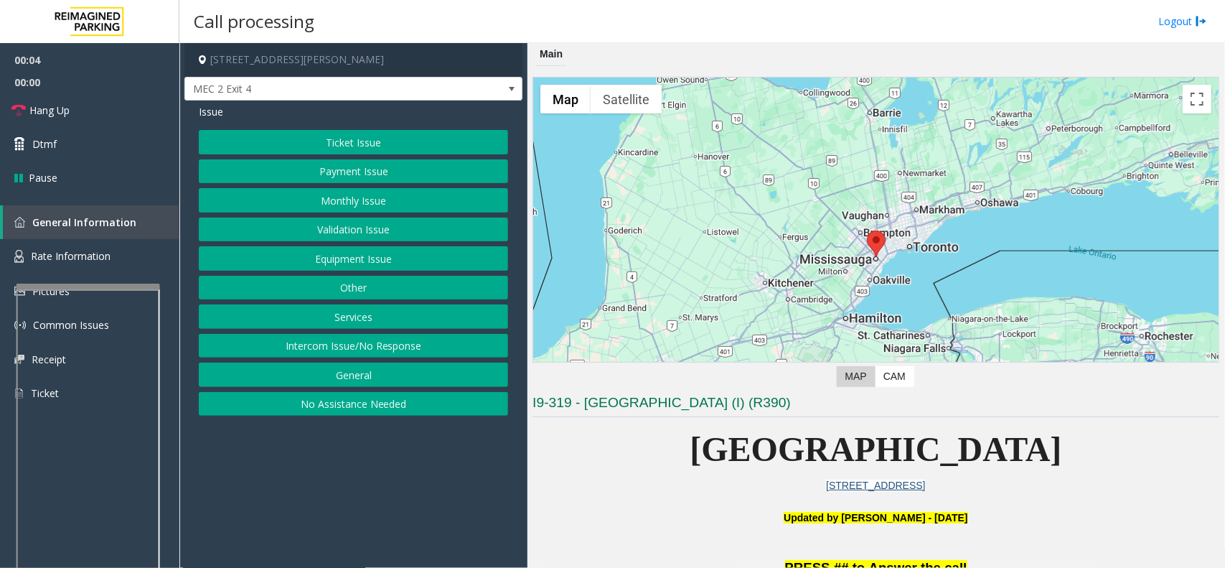
click at [453, 139] on button "Ticket Issue" at bounding box center [353, 142] width 309 height 24
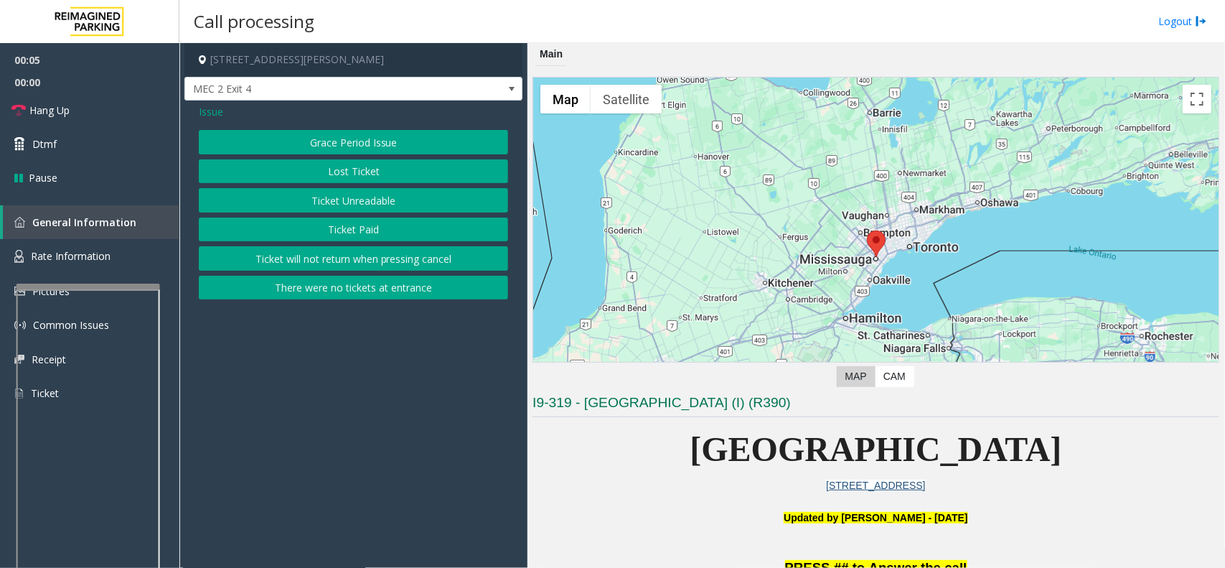
click at [454, 198] on button "Ticket Unreadable" at bounding box center [353, 200] width 309 height 24
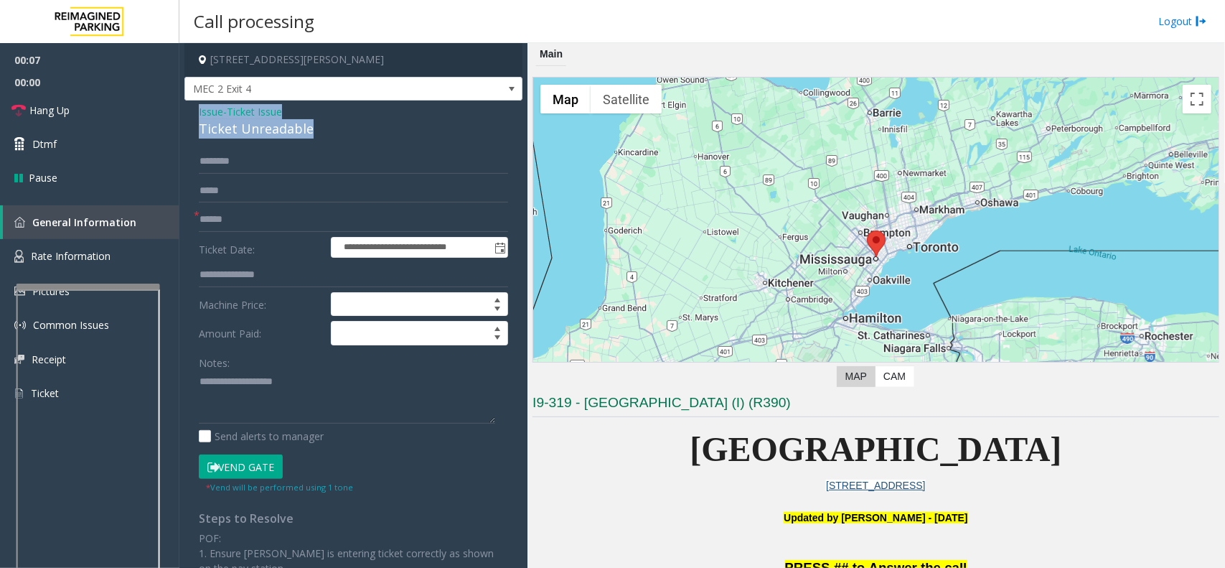
drag, startPoint x: 311, startPoint y: 131, endPoint x: 197, endPoint y: 113, distance: 114.8
click at [197, 113] on div "**********" at bounding box center [353, 427] width 338 height 655
click at [299, 396] on textarea at bounding box center [347, 397] width 296 height 54
click at [291, 392] on textarea at bounding box center [347, 397] width 296 height 54
type textarea "**********"
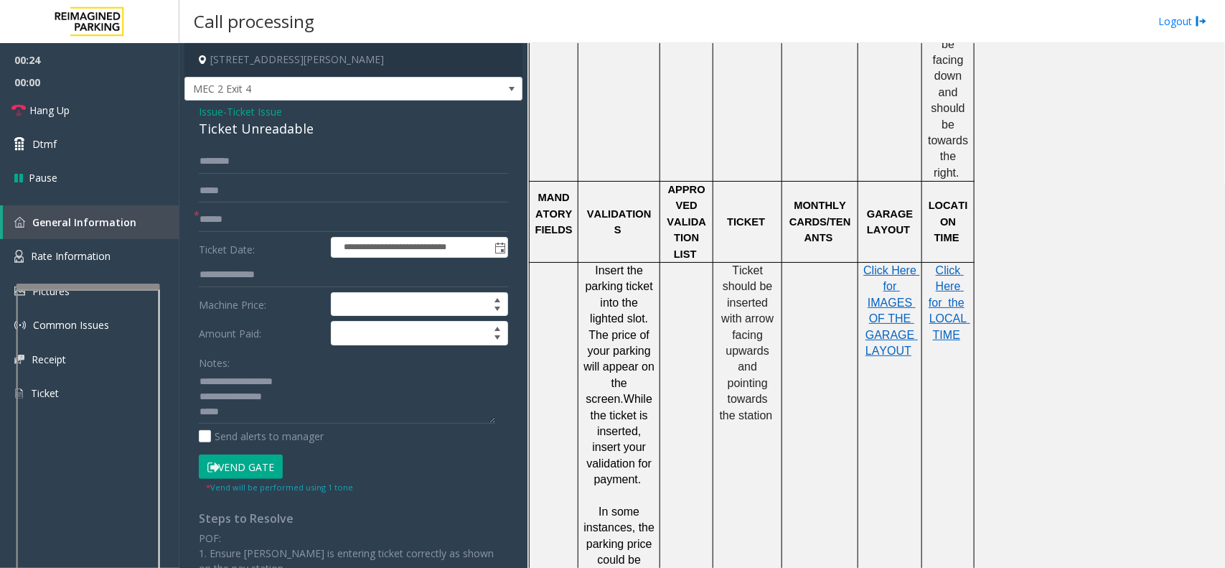
scroll to position [1256, 0]
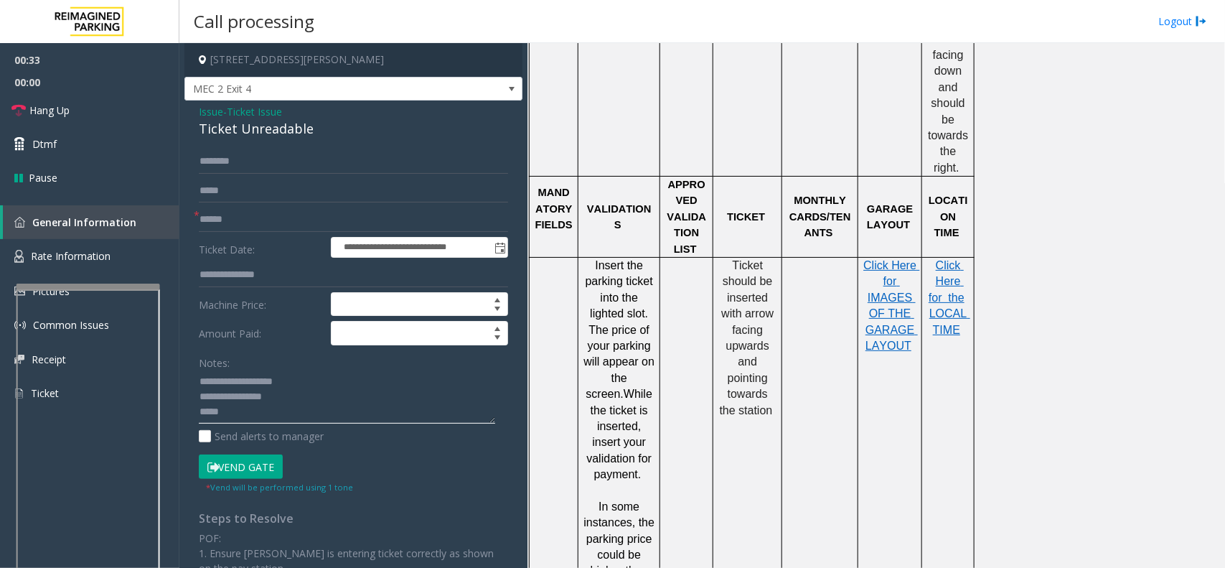
drag, startPoint x: 233, startPoint y: 407, endPoint x: 231, endPoint y: 389, distance: 18.1
click at [233, 407] on textarea at bounding box center [347, 397] width 296 height 54
click at [206, 216] on input "text" at bounding box center [353, 219] width 309 height 24
type input "********"
click at [259, 467] on button "Vend Gate" at bounding box center [241, 466] width 84 height 24
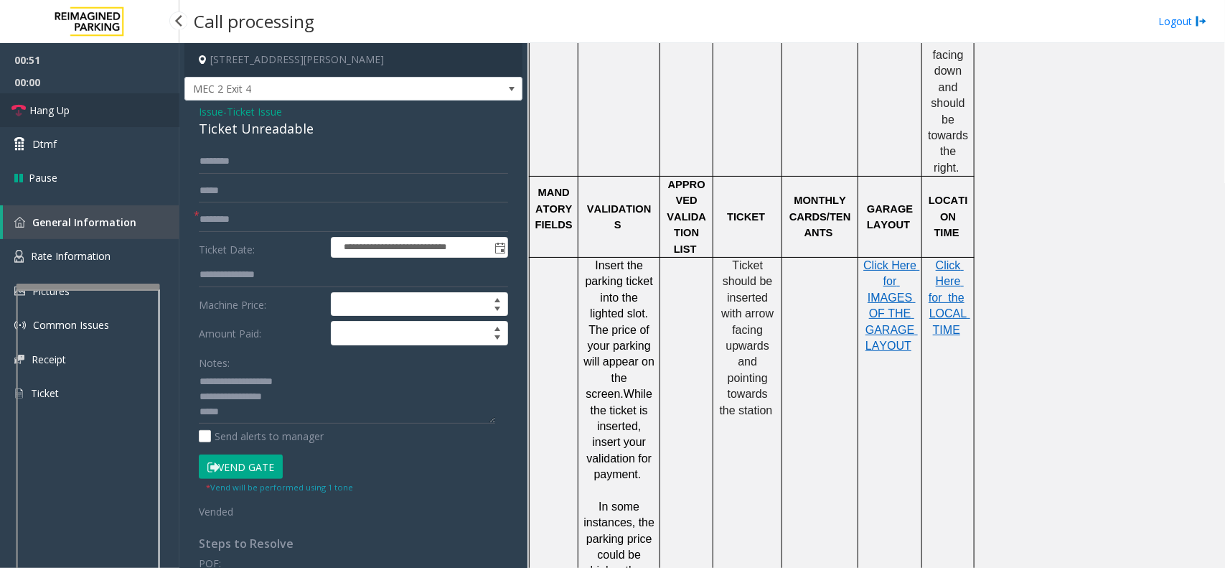
click at [126, 95] on link "Hang Up" at bounding box center [89, 110] width 179 height 34
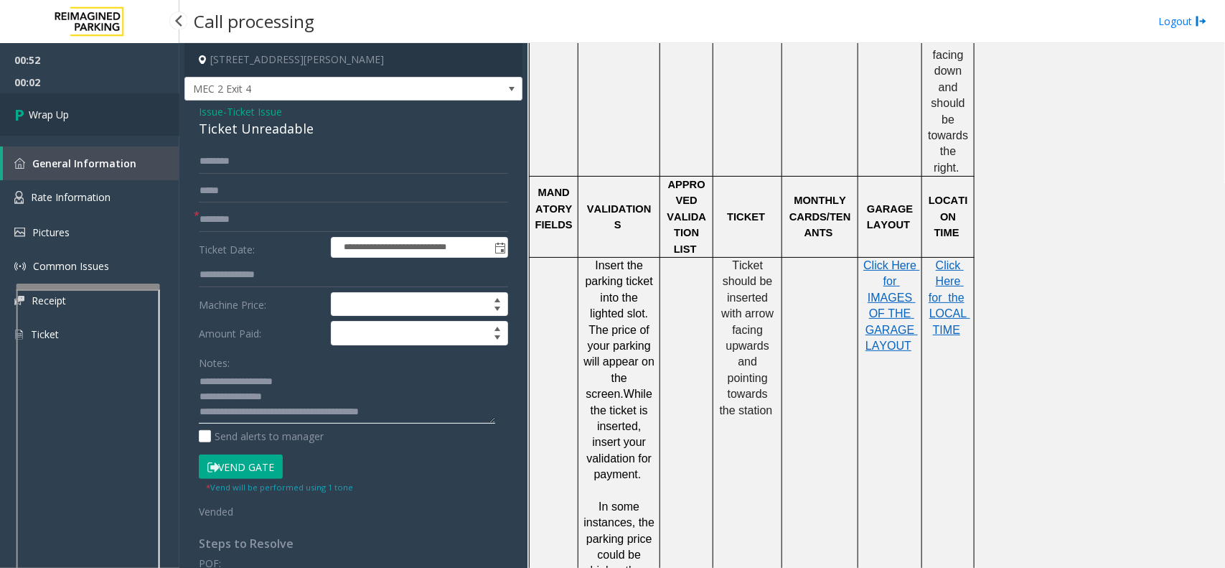
type textarea "**********"
click at [92, 120] on link "Wrap Up" at bounding box center [89, 114] width 179 height 42
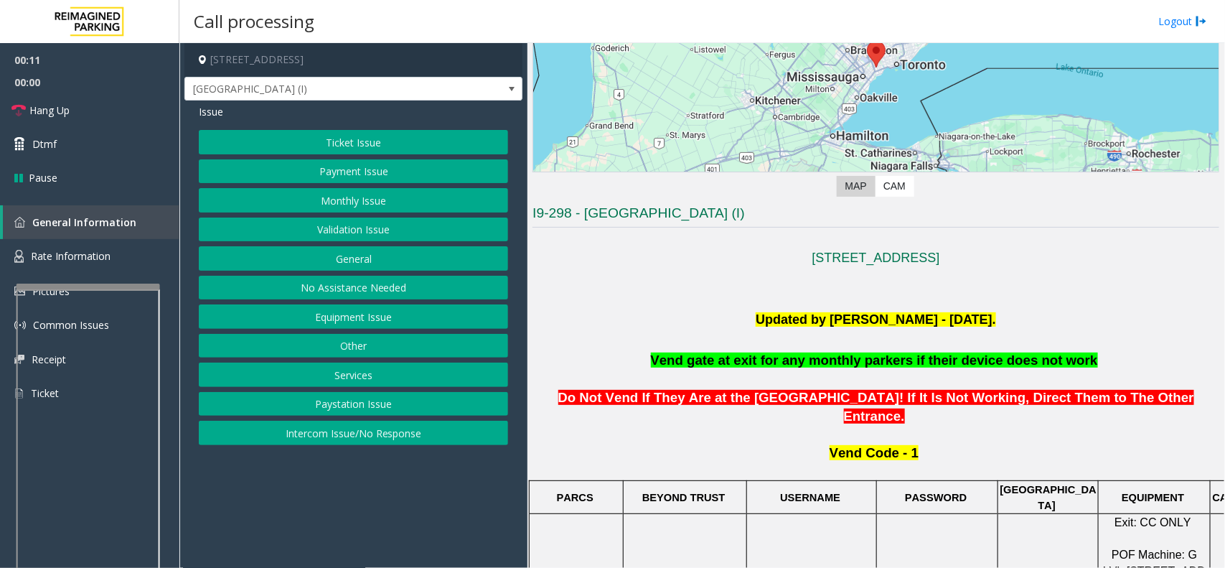
scroll to position [359, 0]
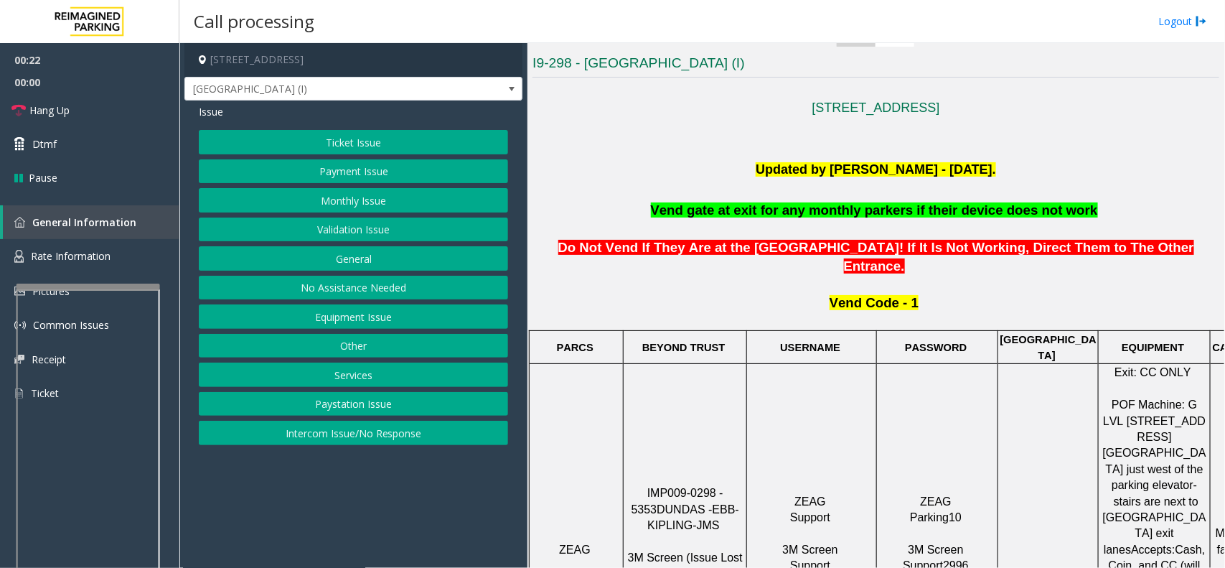
click at [320, 144] on button "Ticket Issue" at bounding box center [353, 142] width 309 height 24
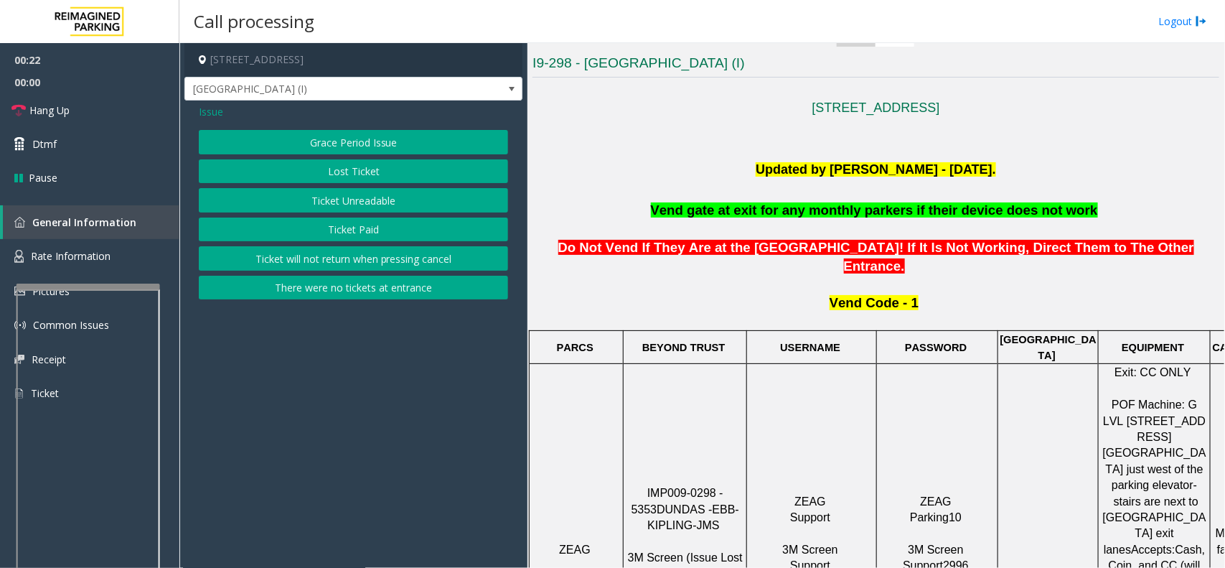
click at [329, 201] on button "Ticket Unreadable" at bounding box center [353, 200] width 309 height 24
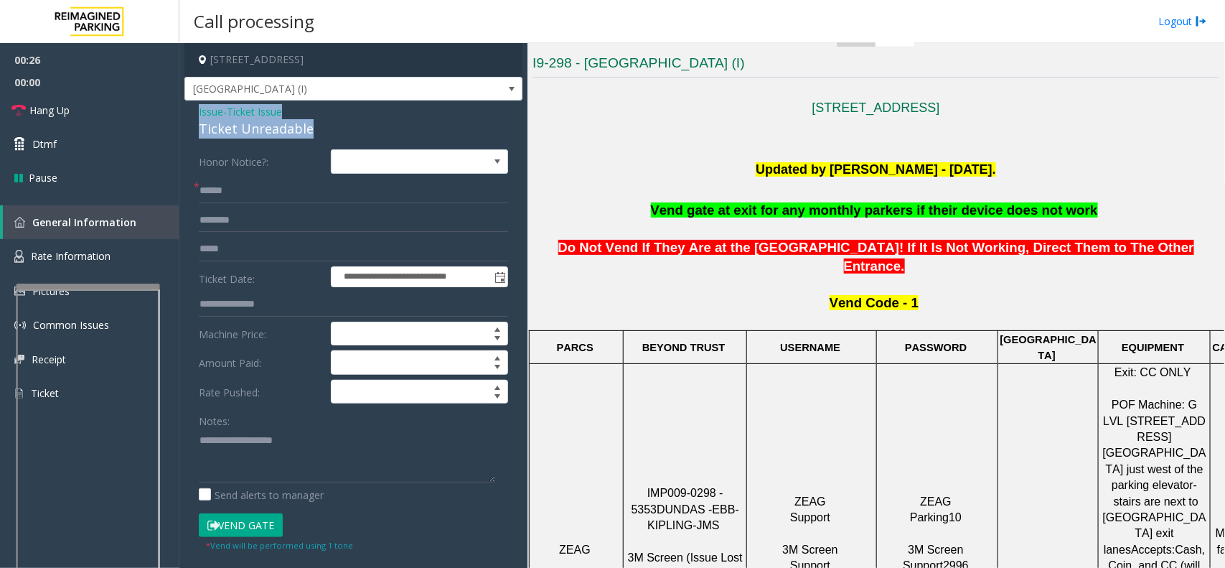
drag, startPoint x: 319, startPoint y: 130, endPoint x: 185, endPoint y: 108, distance: 135.9
click at [185, 108] on div "**********" at bounding box center [353, 487] width 338 height 774
click at [321, 456] on textarea at bounding box center [347, 455] width 296 height 54
type textarea "**********"
click at [243, 182] on input "text" at bounding box center [353, 191] width 309 height 24
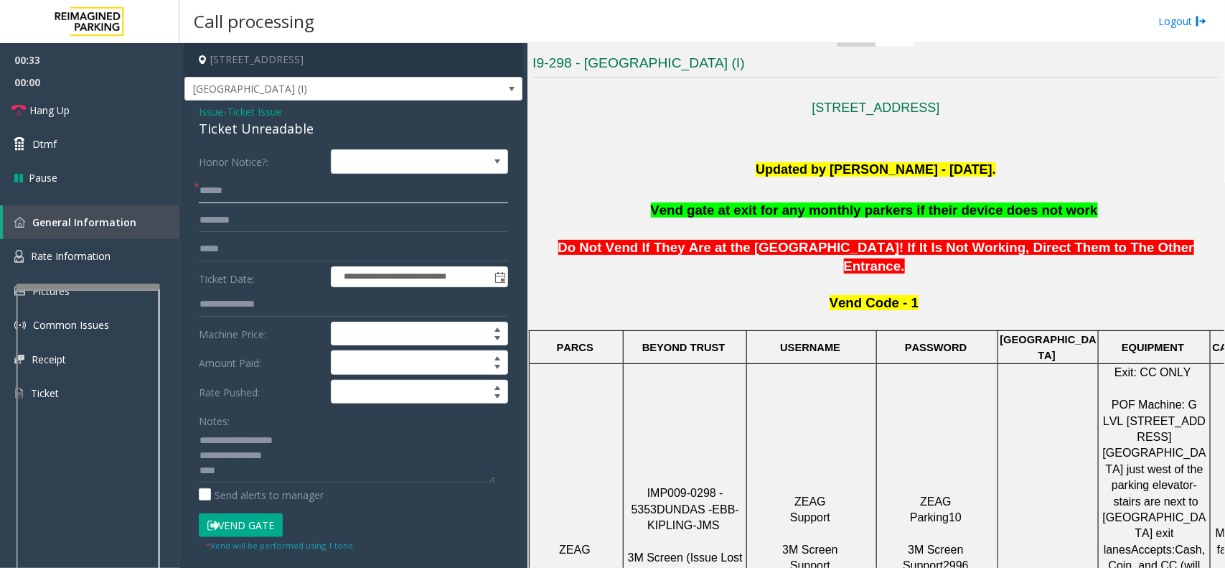
type input "*"
type input "**"
click at [248, 110] on span "Ticket Issue" at bounding box center [254, 111] width 55 height 15
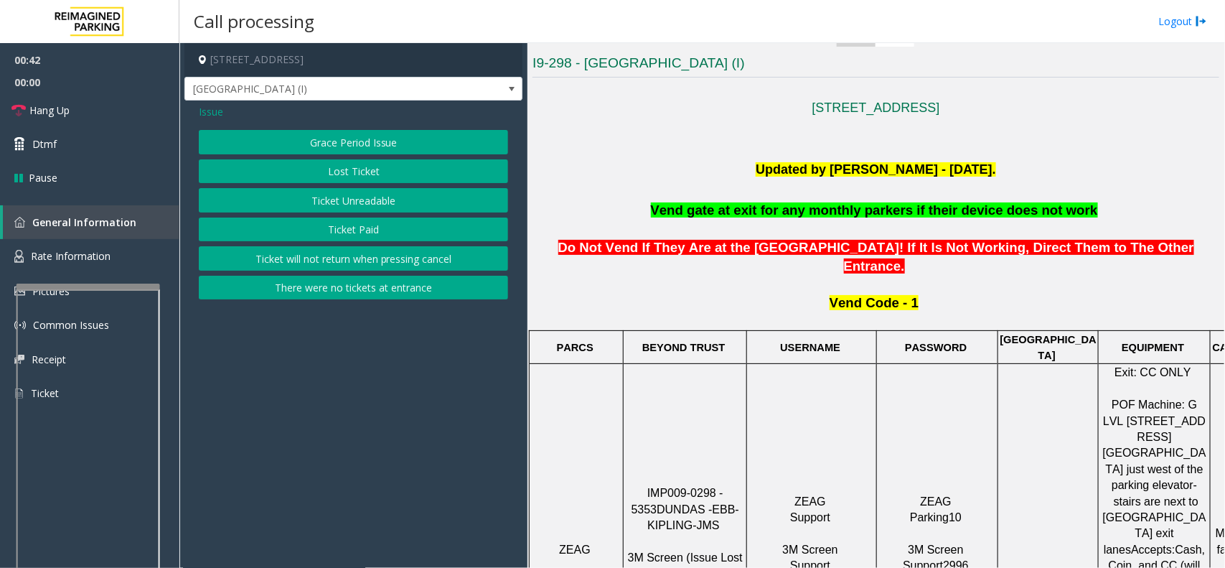
click at [203, 113] on span "Issue" at bounding box center [211, 111] width 24 height 15
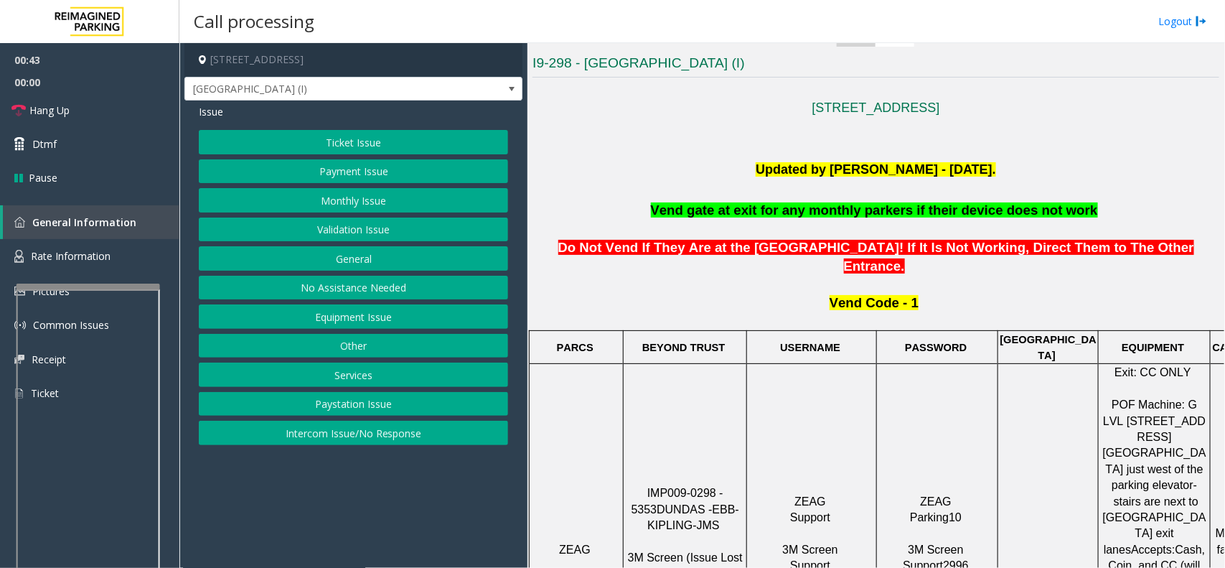
click at [352, 378] on button "Services" at bounding box center [353, 374] width 309 height 24
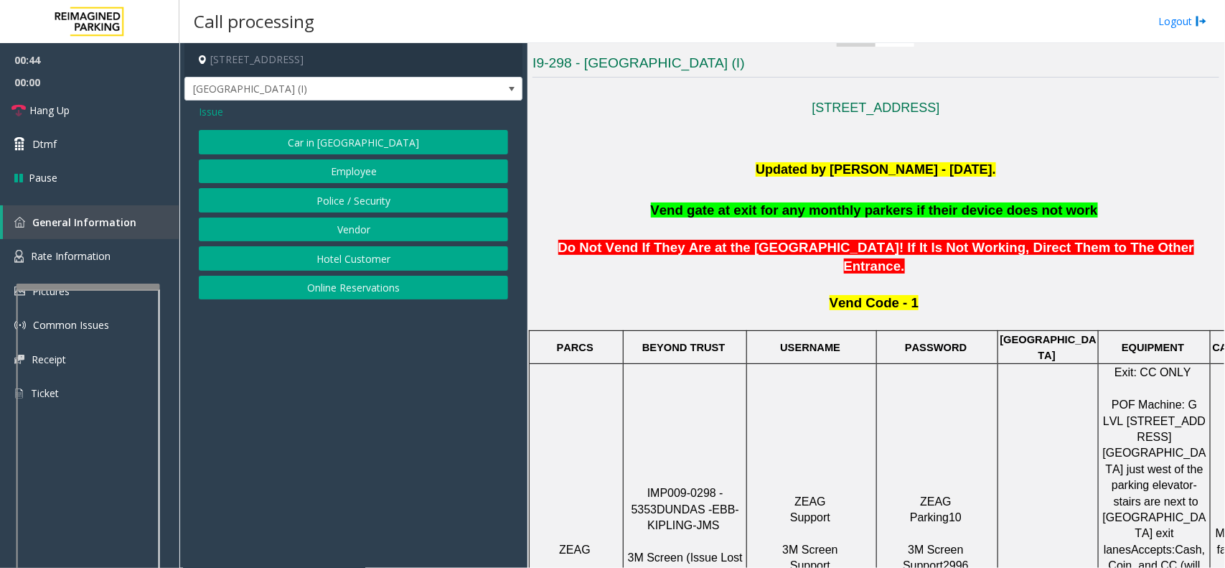
click at [327, 261] on button "Hotel Customer" at bounding box center [353, 258] width 309 height 24
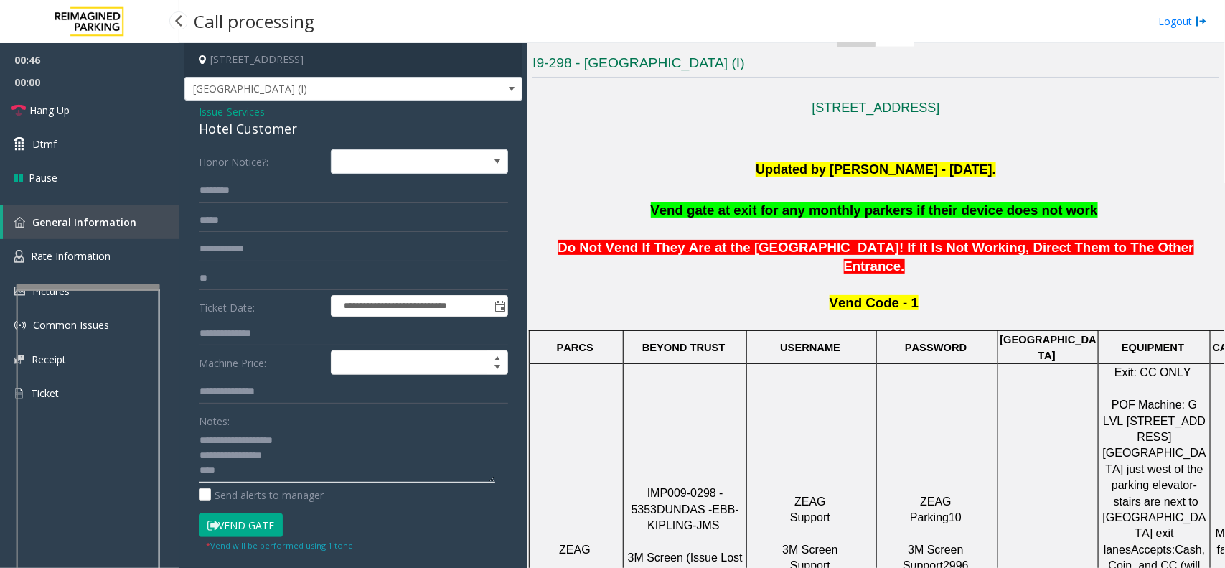
drag, startPoint x: 266, startPoint y: 474, endPoint x: 183, endPoint y: 440, distance: 89.4
click at [181, 440] on app-call-processing-form "**********" at bounding box center [353, 305] width 348 height 525
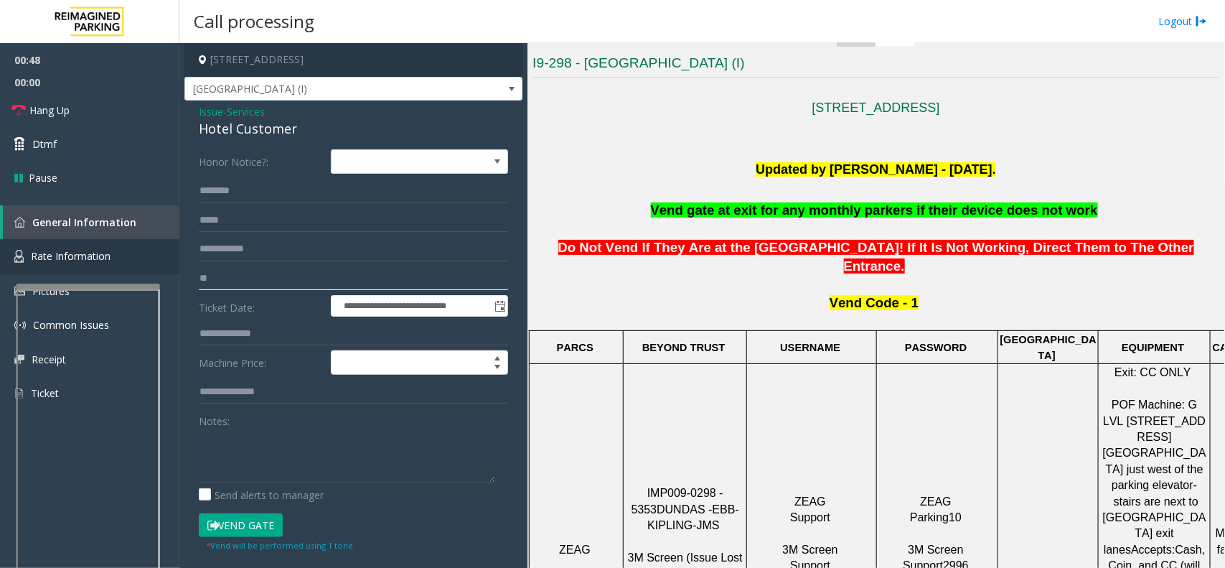
drag, startPoint x: 232, startPoint y: 282, endPoint x: 177, endPoint y: 270, distance: 55.9
click at [177, 270] on app-root "**********" at bounding box center [612, 284] width 1225 height 568
type input "**"
click at [230, 192] on input "text" at bounding box center [353, 191] width 309 height 24
click at [263, 192] on input "*******" at bounding box center [353, 191] width 309 height 24
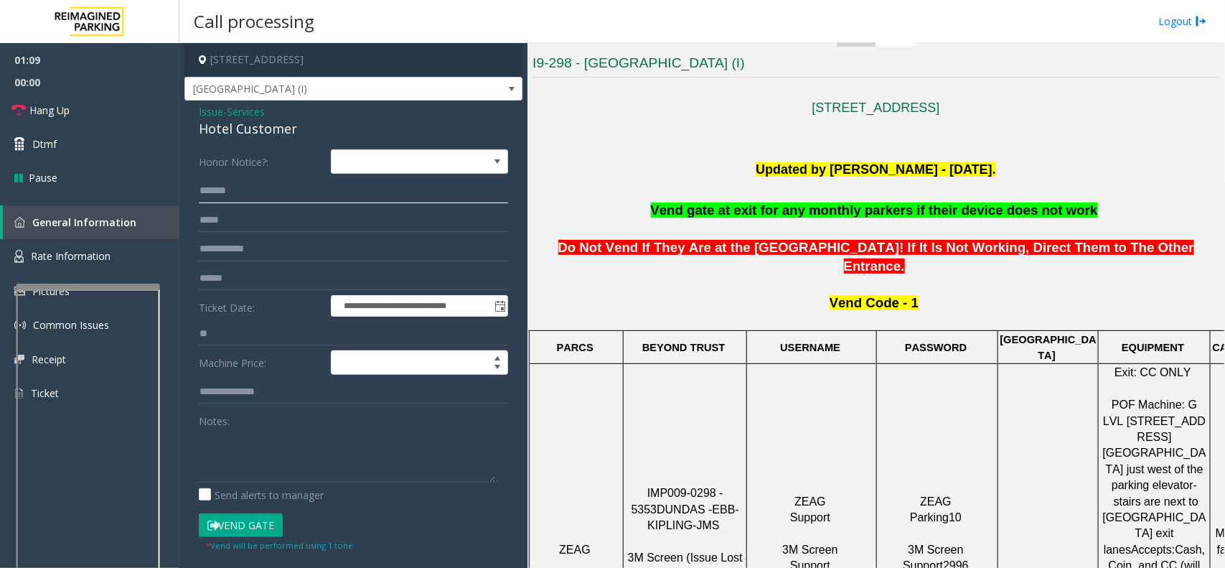
drag, startPoint x: 210, startPoint y: 190, endPoint x: 250, endPoint y: 182, distance: 40.4
click at [250, 182] on input "*******" at bounding box center [353, 191] width 309 height 24
click at [217, 192] on input "*******" at bounding box center [353, 191] width 309 height 24
click at [262, 191] on input "********" at bounding box center [353, 191] width 309 height 24
type input "********"
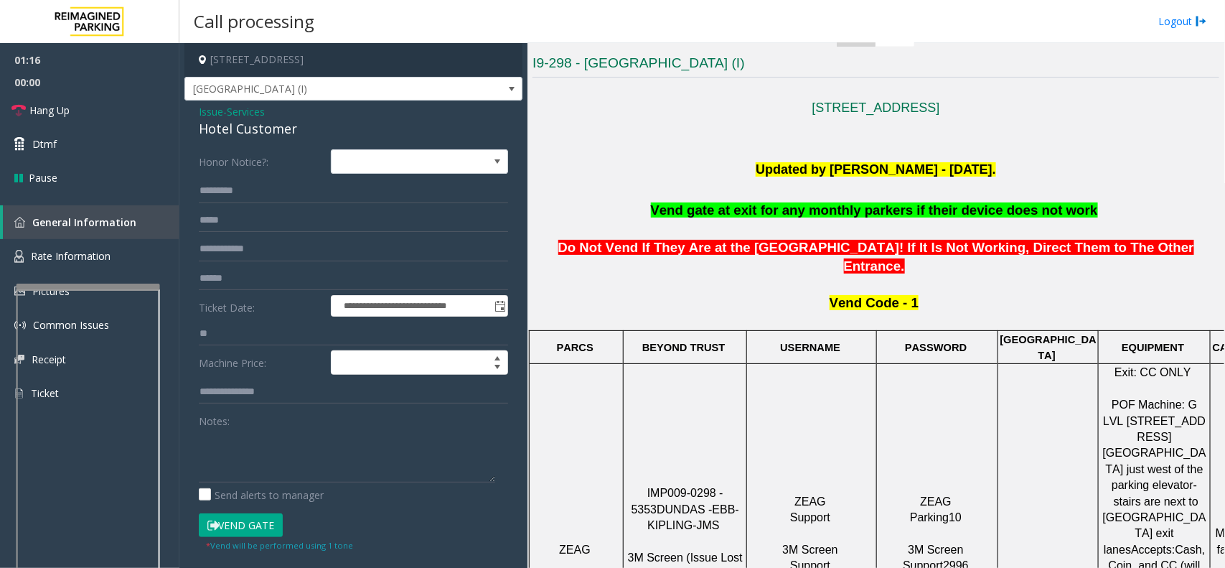
click at [251, 518] on button "Vend Gate" at bounding box center [241, 525] width 84 height 24
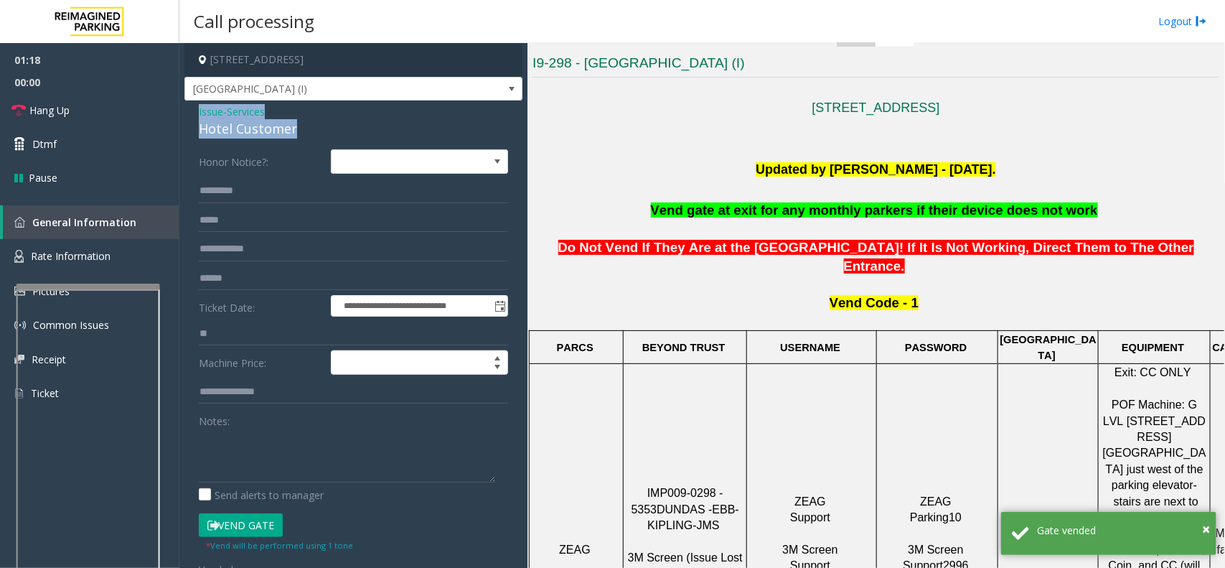
drag, startPoint x: 310, startPoint y: 126, endPoint x: 188, endPoint y: 103, distance: 124.3
click at [188, 103] on div "**********" at bounding box center [353, 371] width 338 height 543
click at [301, 464] on textarea at bounding box center [347, 455] width 296 height 54
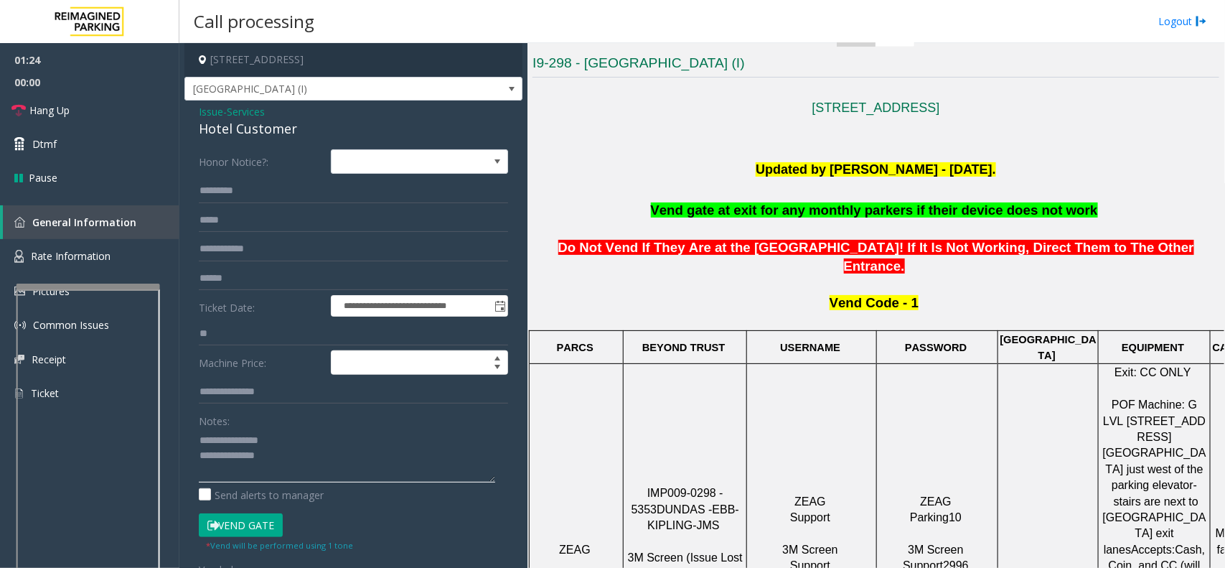
click at [235, 475] on textarea at bounding box center [347, 455] width 296 height 54
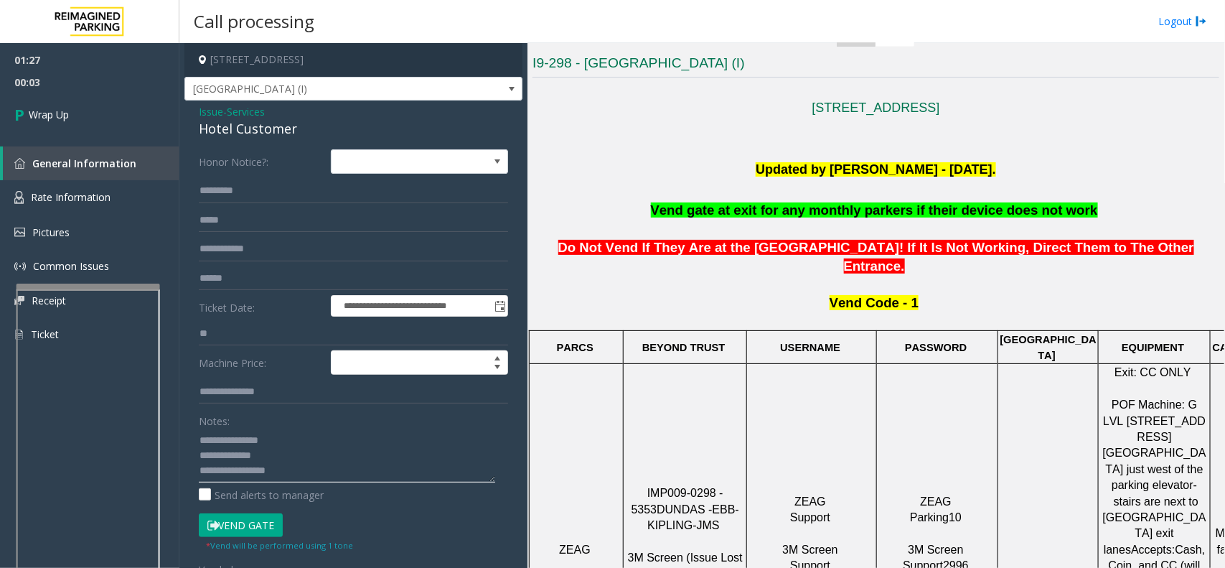
click at [235, 475] on textarea at bounding box center [347, 455] width 296 height 54
type textarea "**********"
click at [90, 127] on link "Wrap Up" at bounding box center [89, 114] width 179 height 42
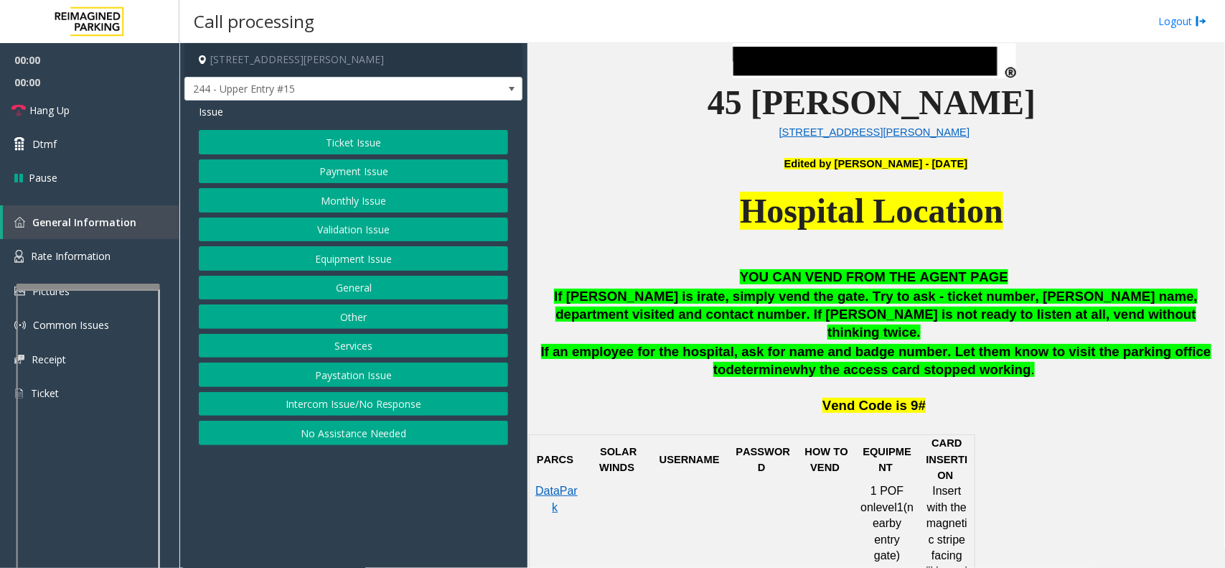
scroll to position [538, 0]
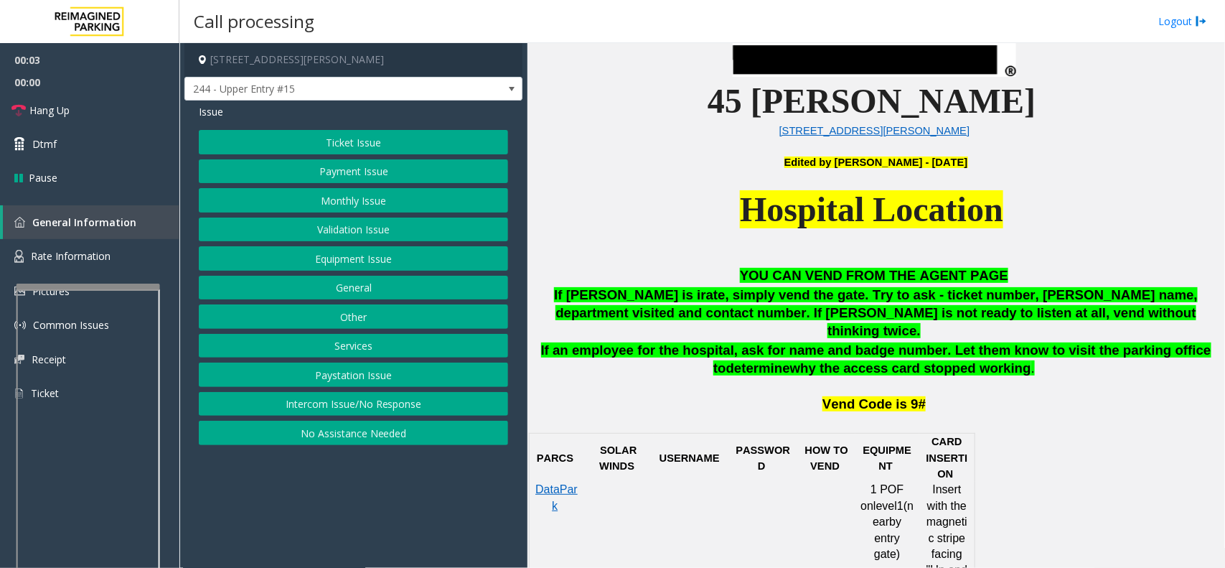
drag, startPoint x: 413, startPoint y: 407, endPoint x: 406, endPoint y: 389, distance: 19.3
click at [413, 407] on button "Intercom Issue/No Response" at bounding box center [353, 404] width 309 height 24
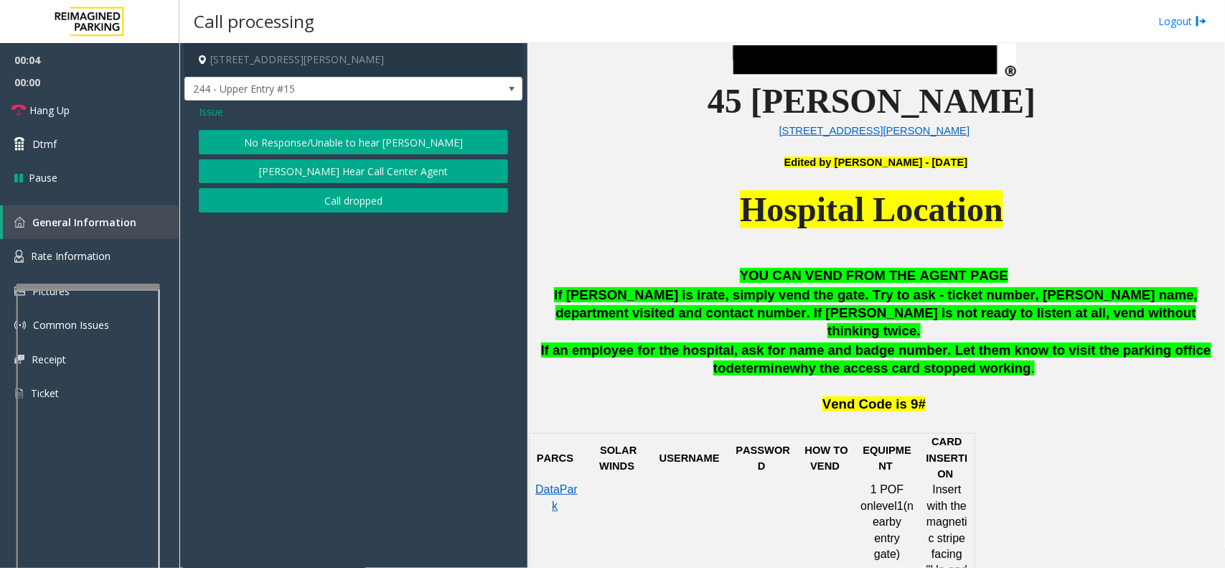
click at [334, 142] on button "No Response/Unable to hear [PERSON_NAME]" at bounding box center [353, 142] width 309 height 24
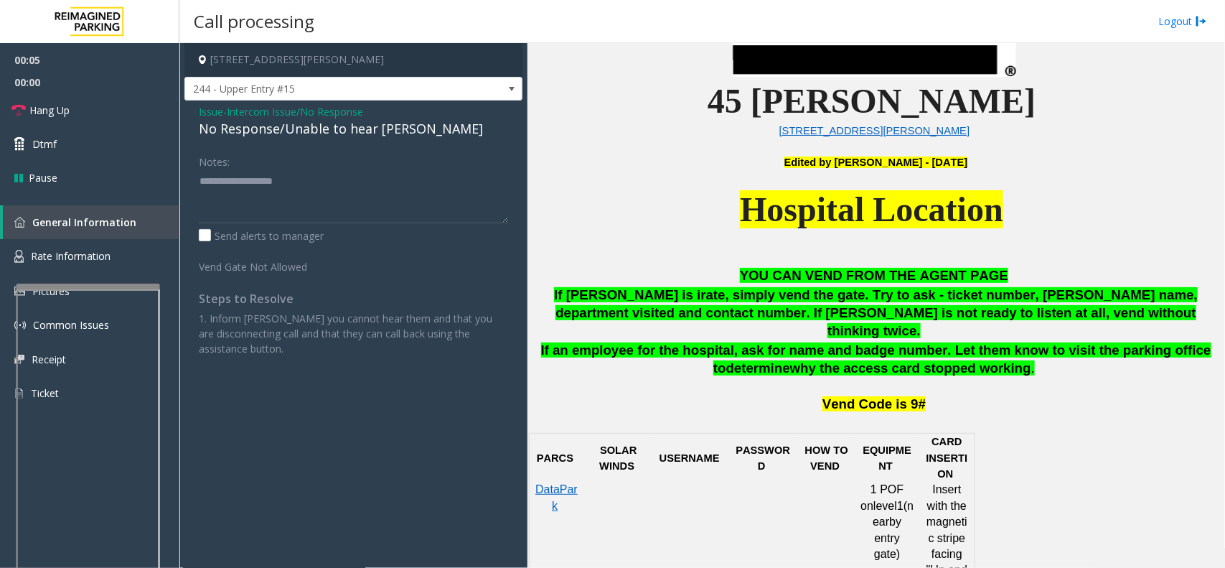
click at [332, 124] on div "No Response/Unable to hear [PERSON_NAME]" at bounding box center [353, 128] width 309 height 19
type textarea "**********"
click at [86, 120] on link "Hang Up" at bounding box center [89, 110] width 179 height 34
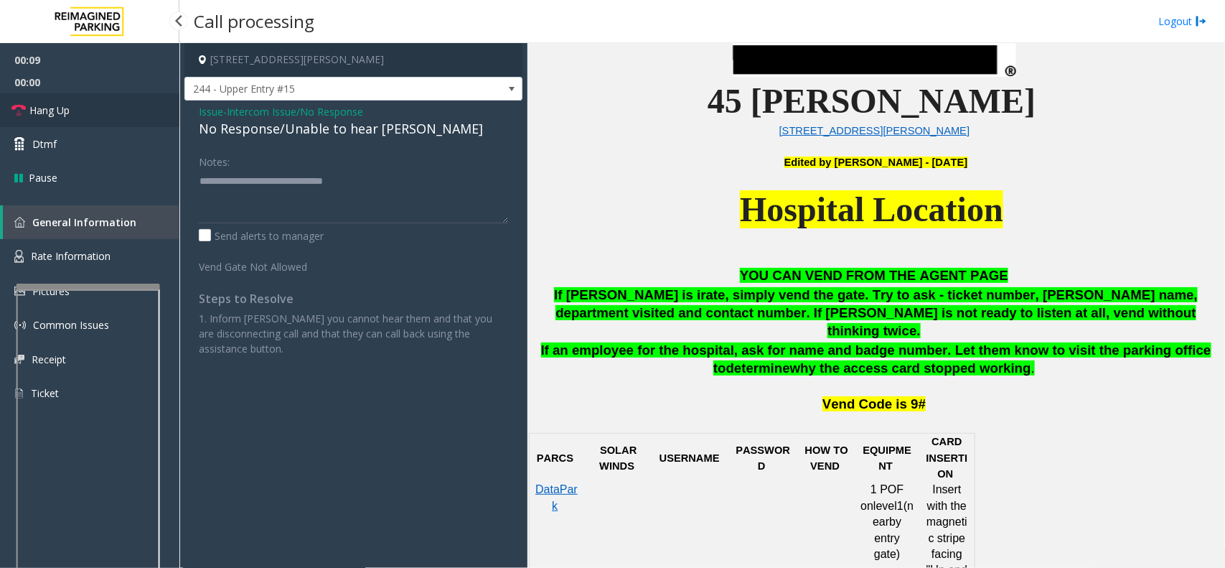
click at [86, 120] on link "Hang Up" at bounding box center [89, 110] width 179 height 34
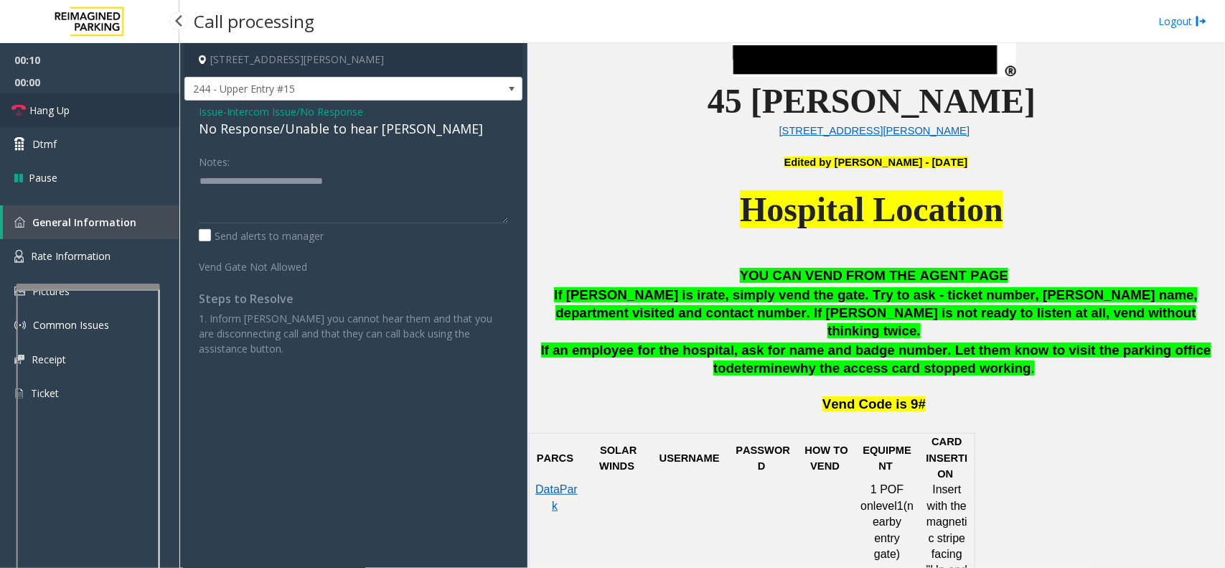
click at [86, 120] on link "Hang Up" at bounding box center [89, 110] width 179 height 34
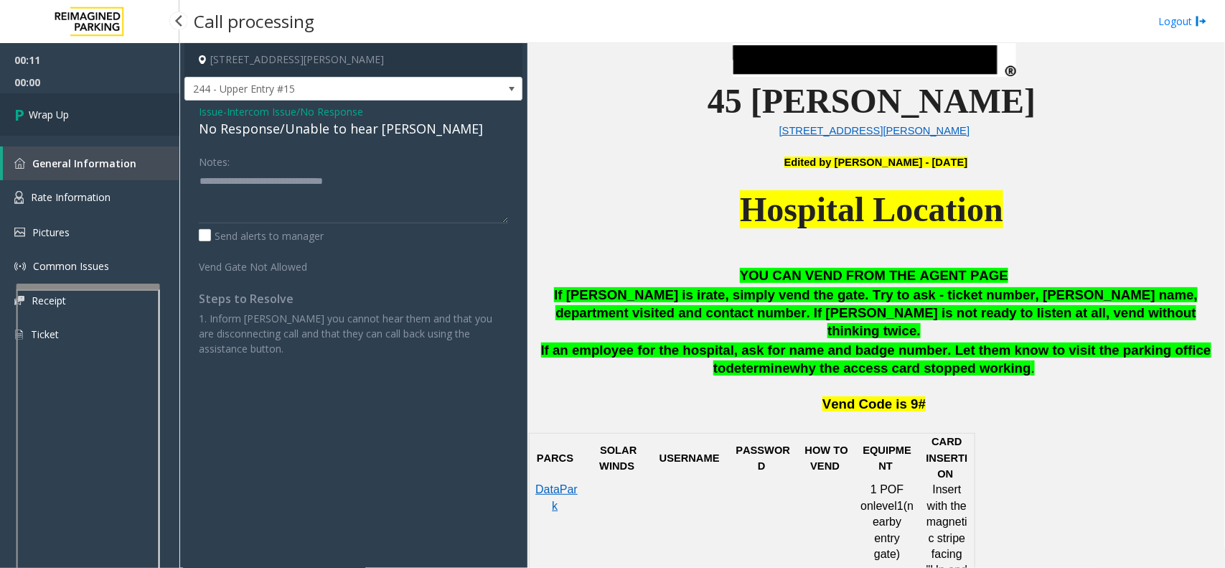
click at [86, 120] on link "Wrap Up" at bounding box center [89, 114] width 179 height 42
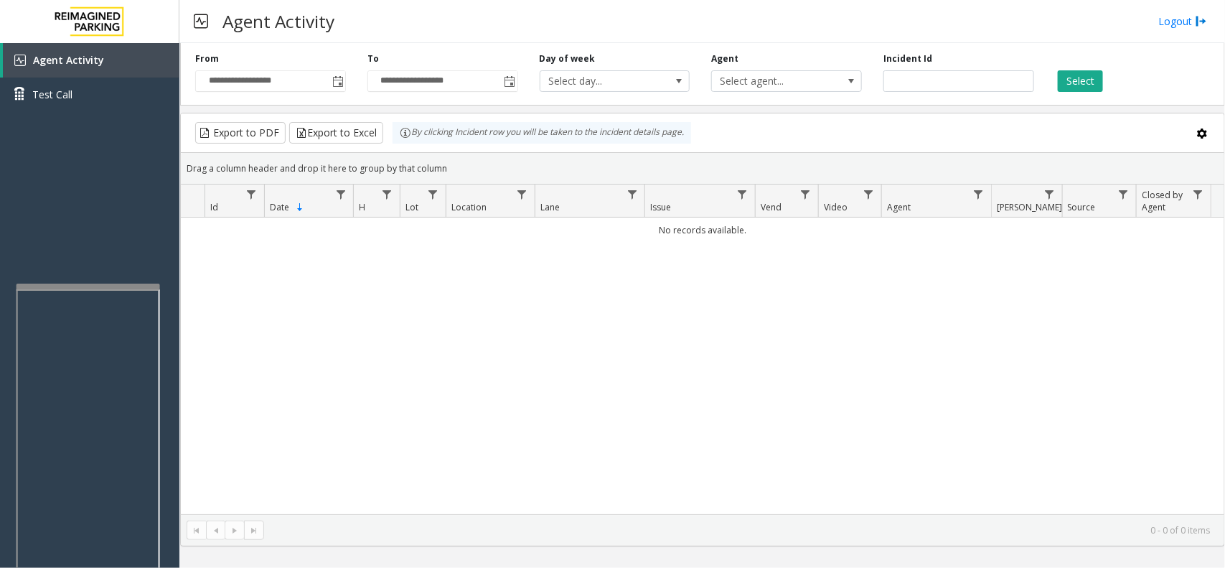
click at [472, 355] on div "No records available." at bounding box center [703, 365] width 1044 height 296
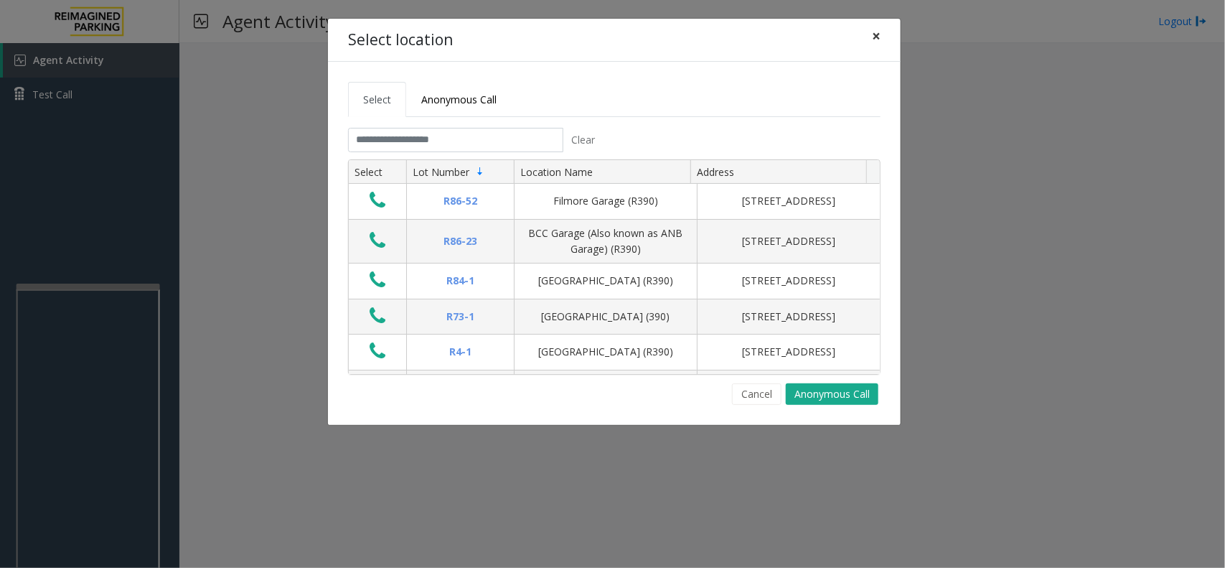
click at [874, 32] on span "×" at bounding box center [876, 36] width 9 height 20
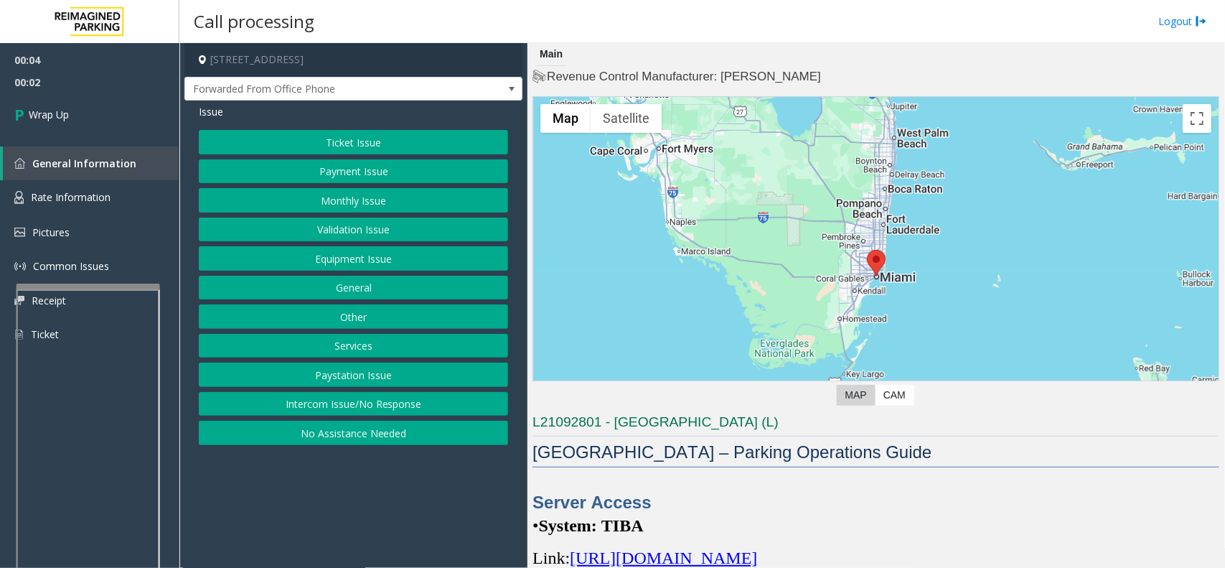
drag, startPoint x: 435, startPoint y: 400, endPoint x: 422, endPoint y: 389, distance: 16.8
click at [435, 400] on button "Intercom Issue/No Response" at bounding box center [353, 404] width 309 height 24
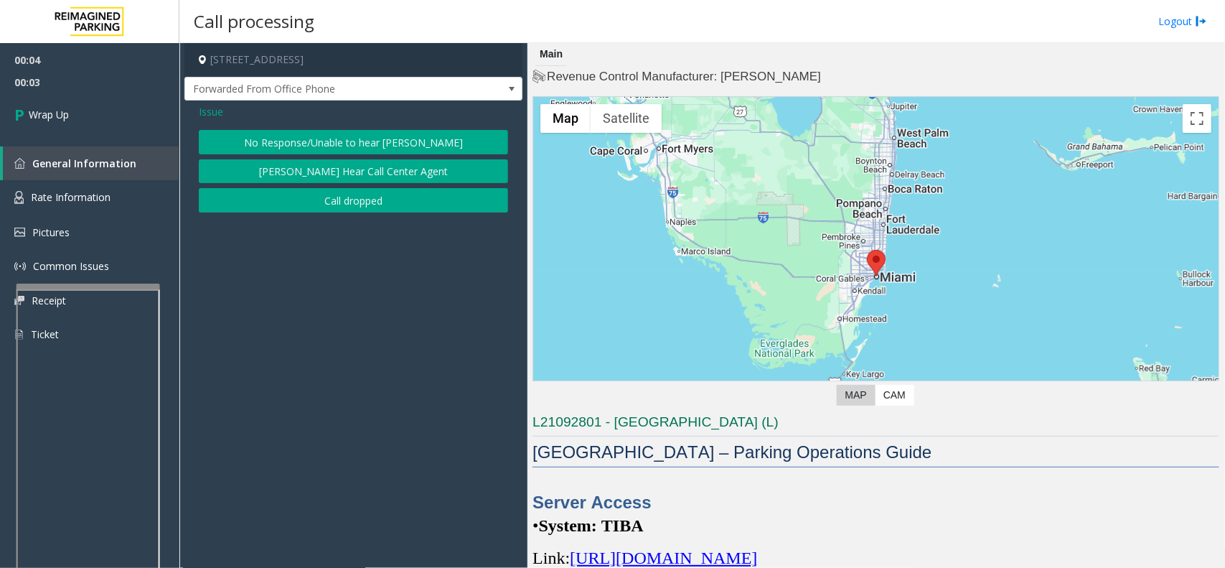
click at [303, 195] on button "Call dropped" at bounding box center [353, 200] width 309 height 24
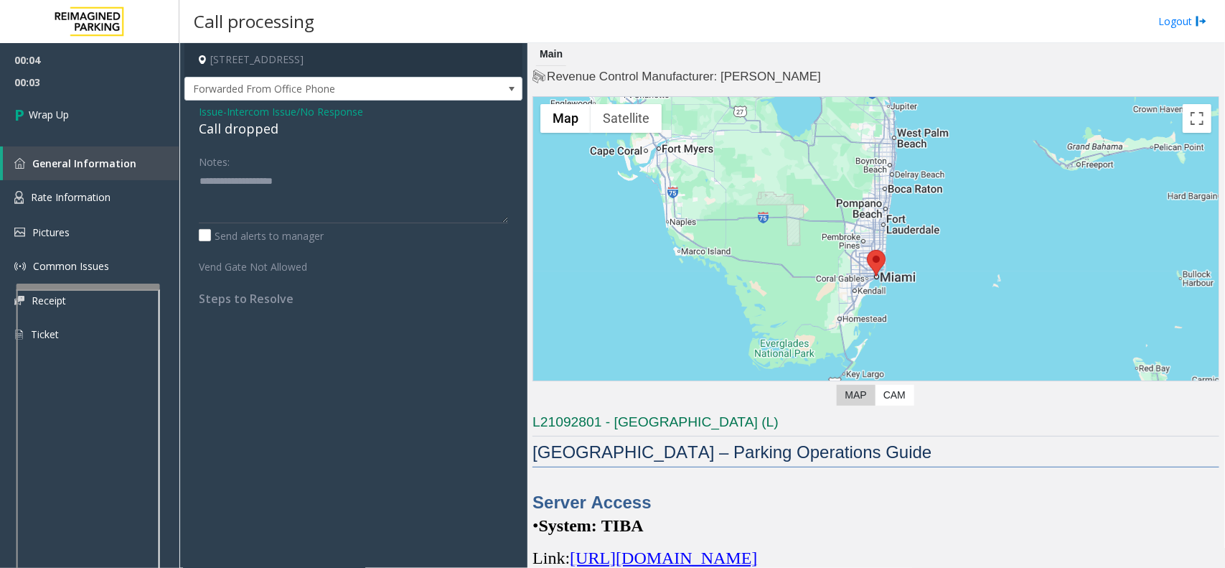
click at [234, 129] on div "Call dropped" at bounding box center [353, 128] width 309 height 19
copy div "Call dropped"
click at [228, 187] on textarea at bounding box center [353, 196] width 309 height 54
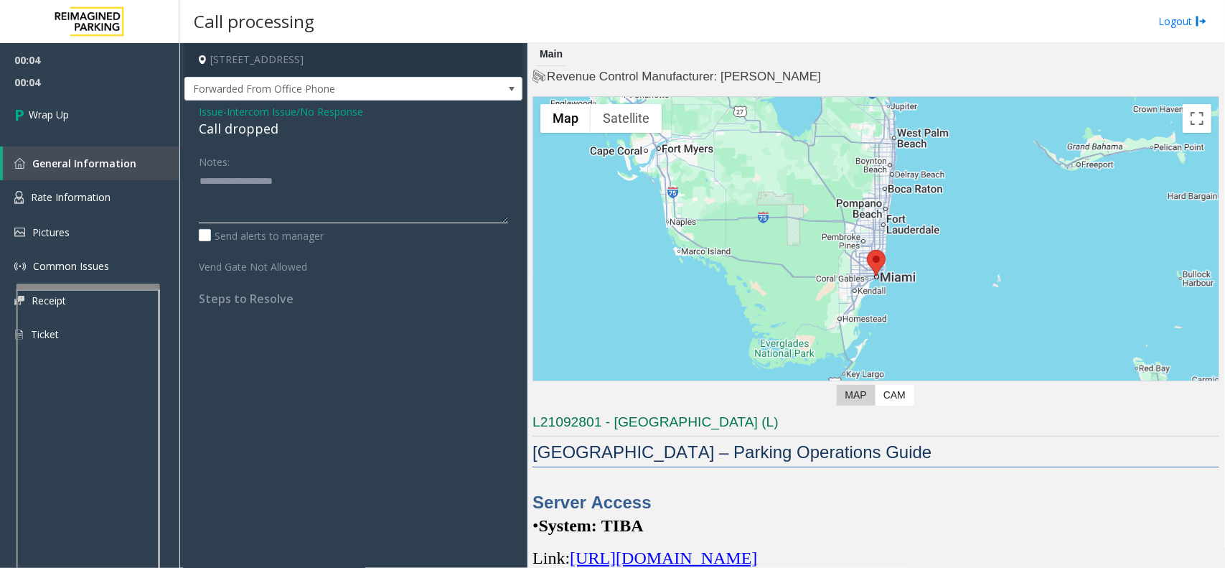
paste textarea "**********"
type textarea "**********"
click at [99, 123] on link "Wrap Up" at bounding box center [89, 114] width 179 height 42
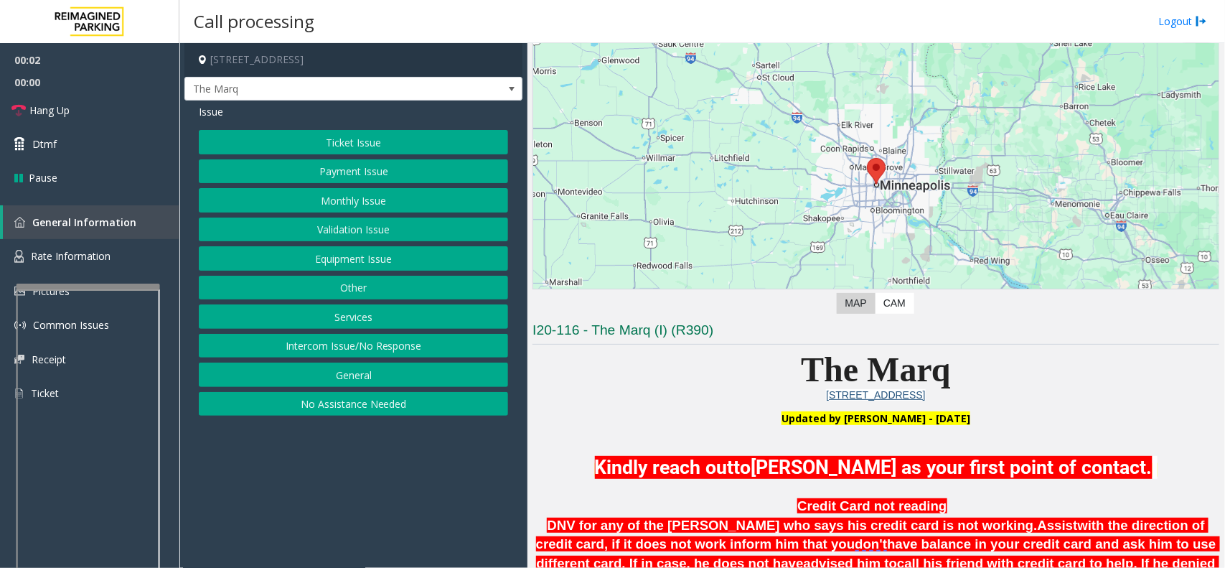
scroll to position [179, 0]
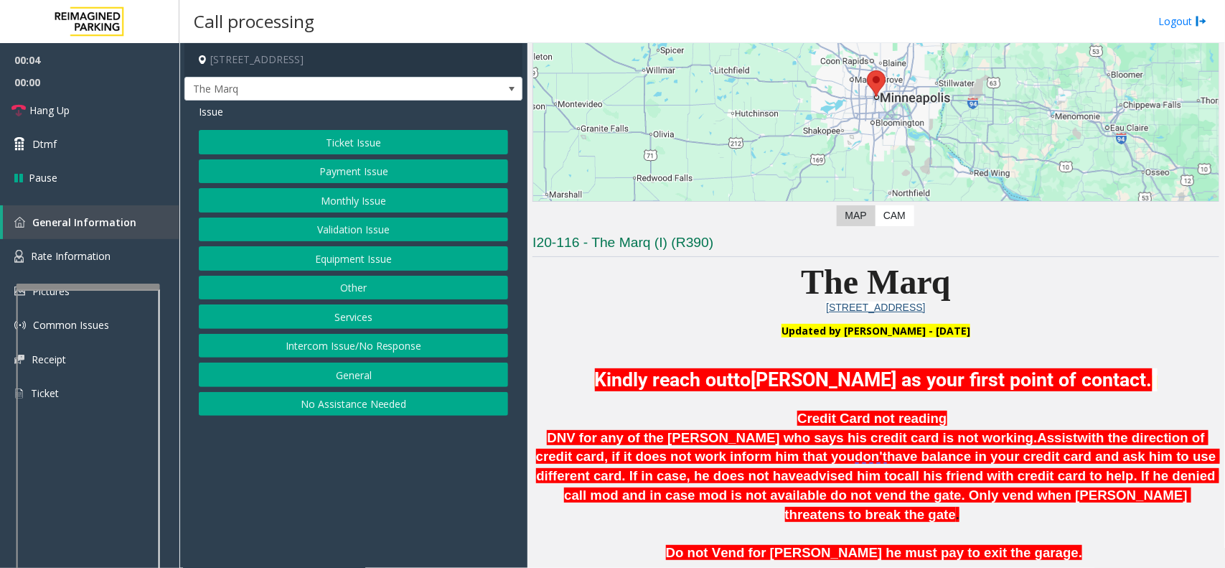
drag, startPoint x: 359, startPoint y: 349, endPoint x: 345, endPoint y: 314, distance: 37.3
click at [359, 349] on button "Intercom Issue/No Response" at bounding box center [353, 346] width 309 height 24
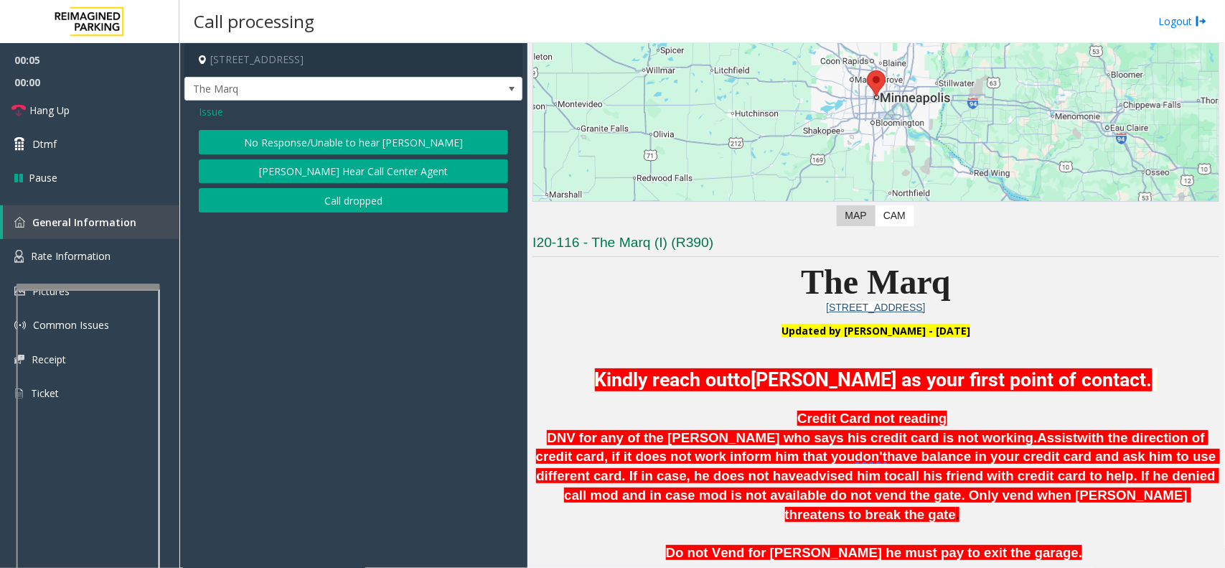
click at [324, 140] on button "No Response/Unable to hear [PERSON_NAME]" at bounding box center [353, 142] width 309 height 24
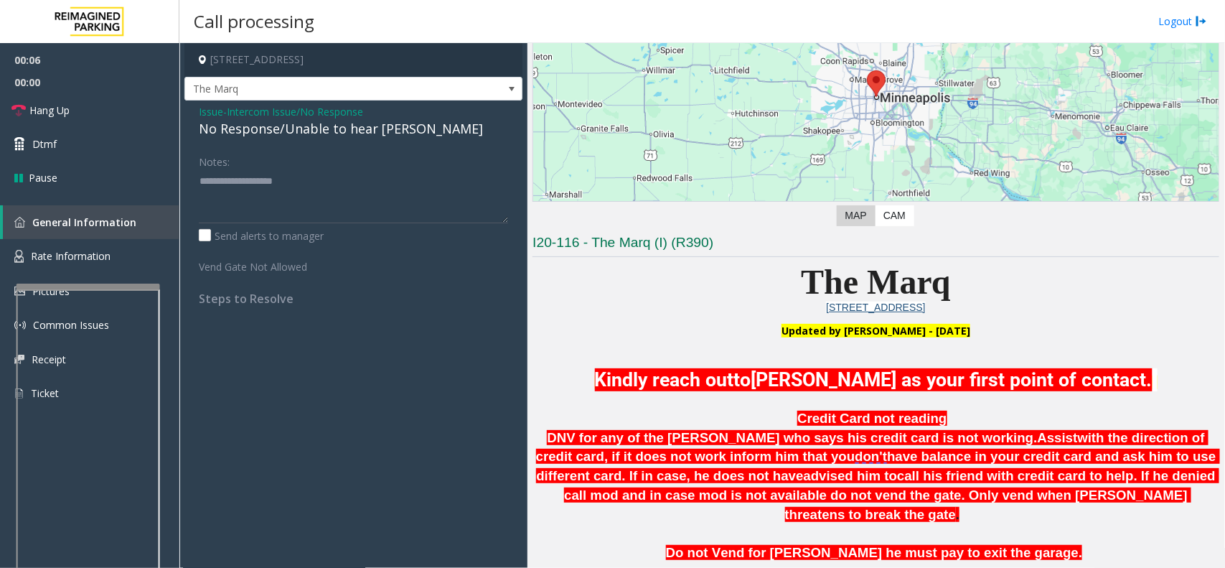
click at [316, 130] on div "No Response/Unable to hear [PERSON_NAME]" at bounding box center [353, 128] width 309 height 19
drag, startPoint x: 316, startPoint y: 130, endPoint x: 342, endPoint y: 123, distance: 26.8
click at [317, 129] on div "No Response/Unable to hear [PERSON_NAME]" at bounding box center [353, 128] width 309 height 19
type textarea "**********"
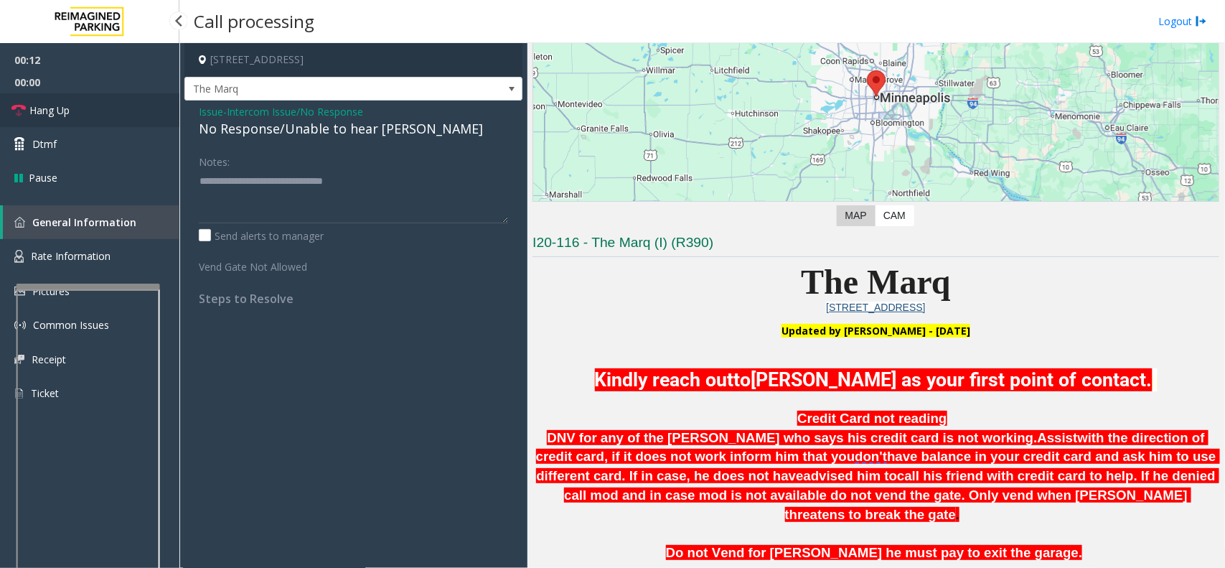
click at [81, 108] on link "Hang Up" at bounding box center [89, 110] width 179 height 34
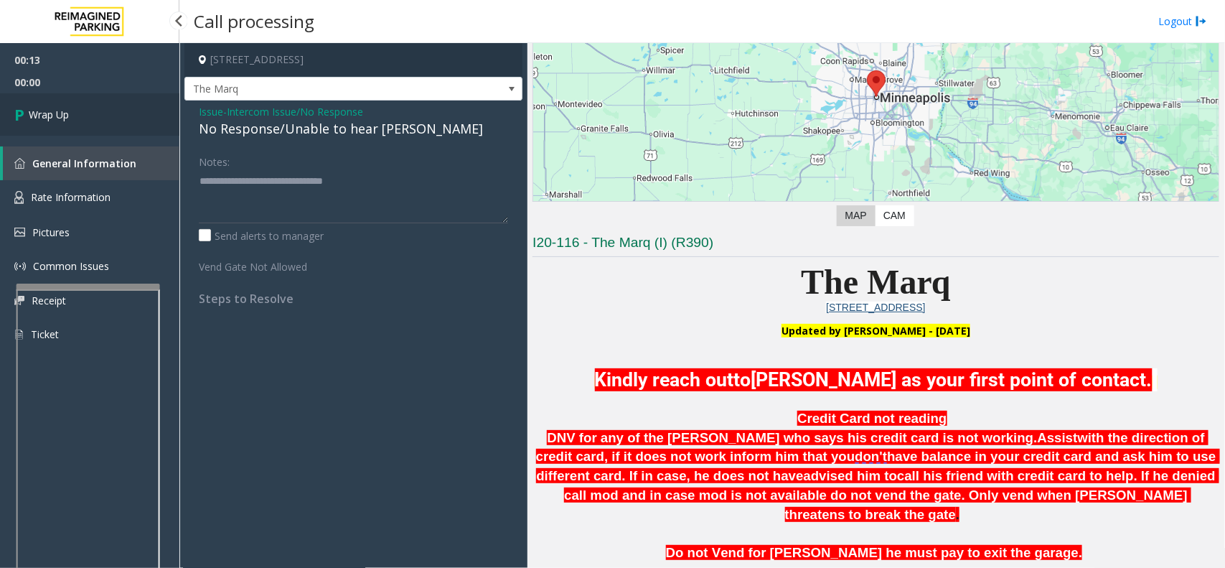
click at [81, 108] on link "Wrap Up" at bounding box center [89, 114] width 179 height 42
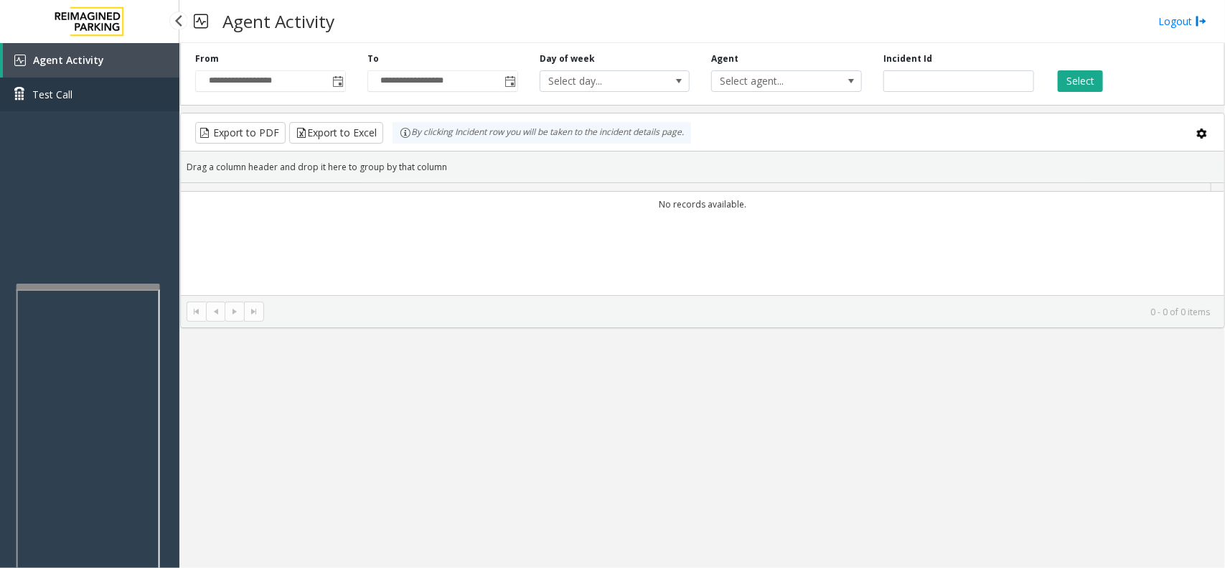
click at [81, 108] on link "Test Call" at bounding box center [89, 95] width 179 height 34
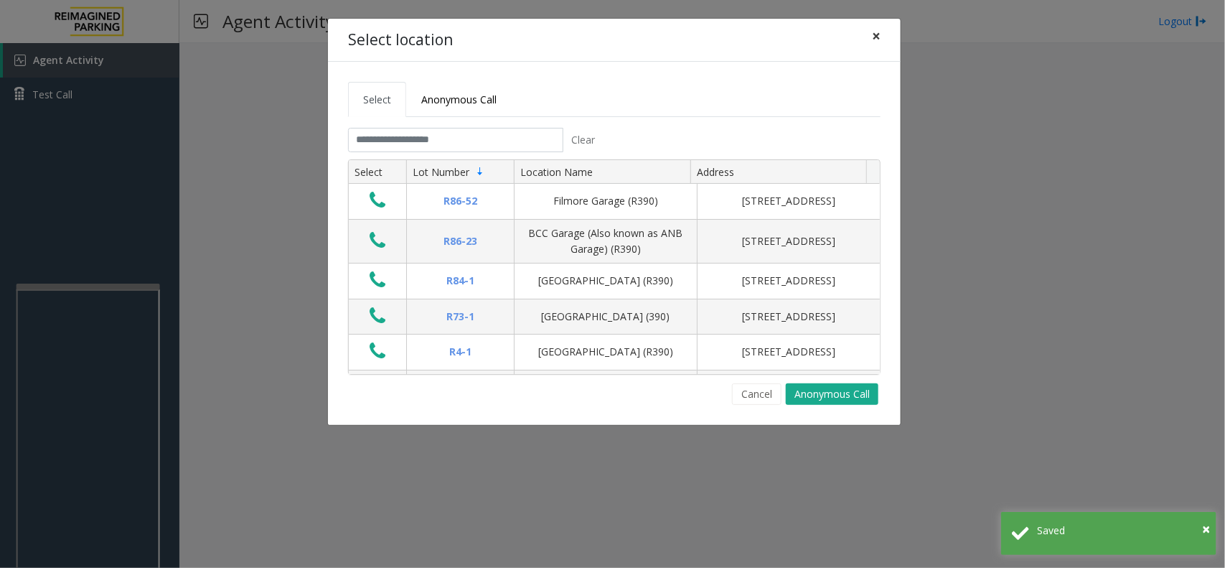
click at [873, 31] on span "×" at bounding box center [876, 36] width 9 height 20
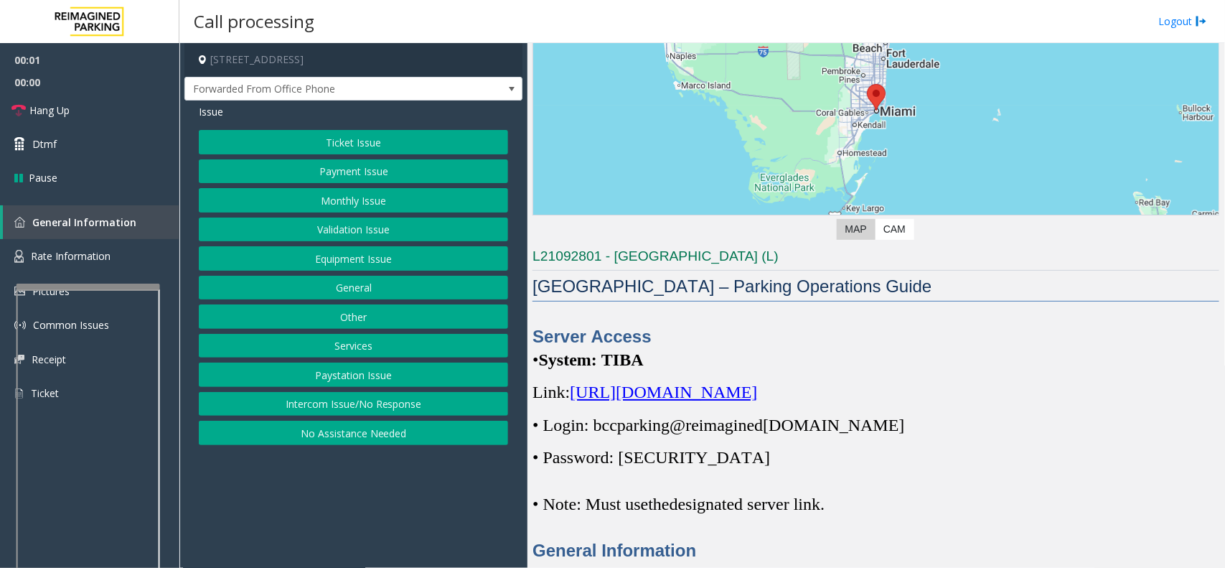
scroll to position [449, 0]
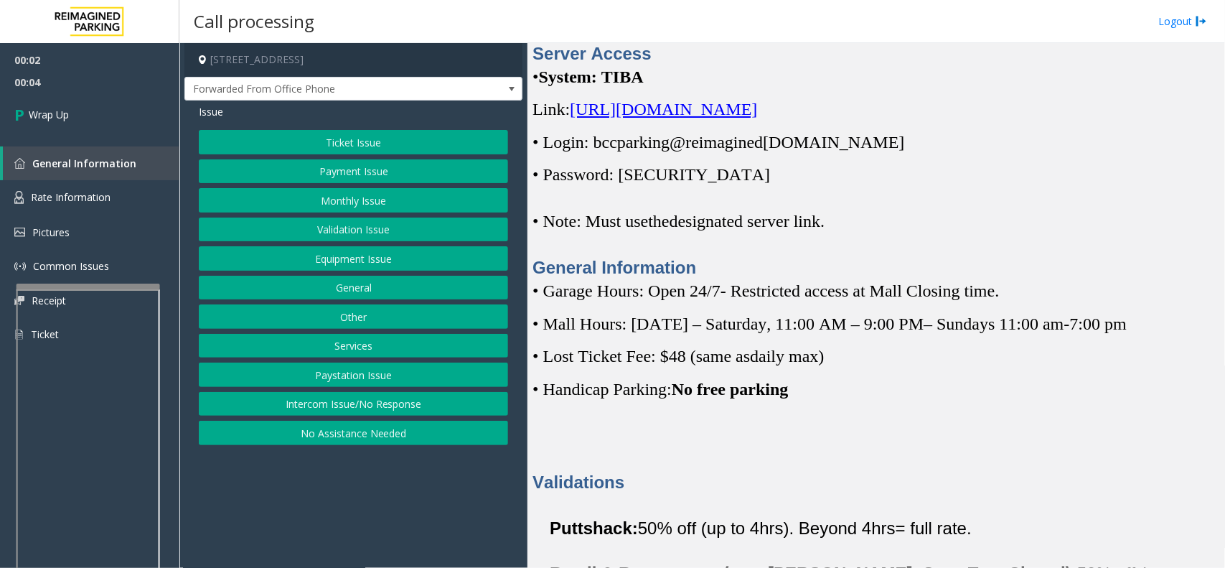
click at [370, 410] on button "Intercom Issue/No Response" at bounding box center [353, 404] width 309 height 24
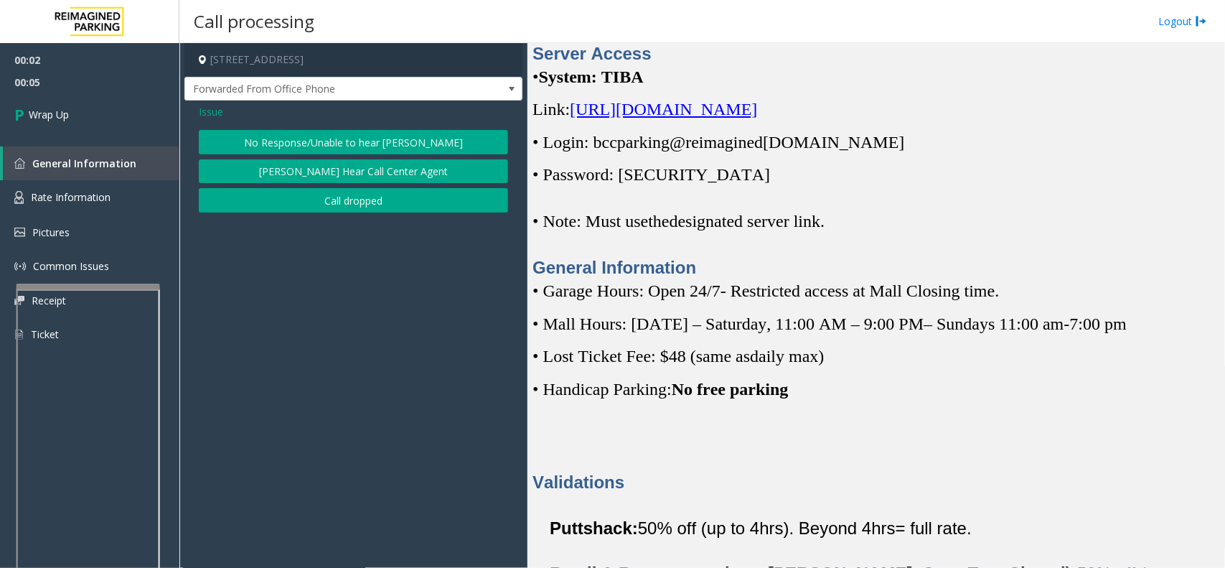
click at [347, 212] on button "Call dropped" at bounding box center [353, 200] width 309 height 24
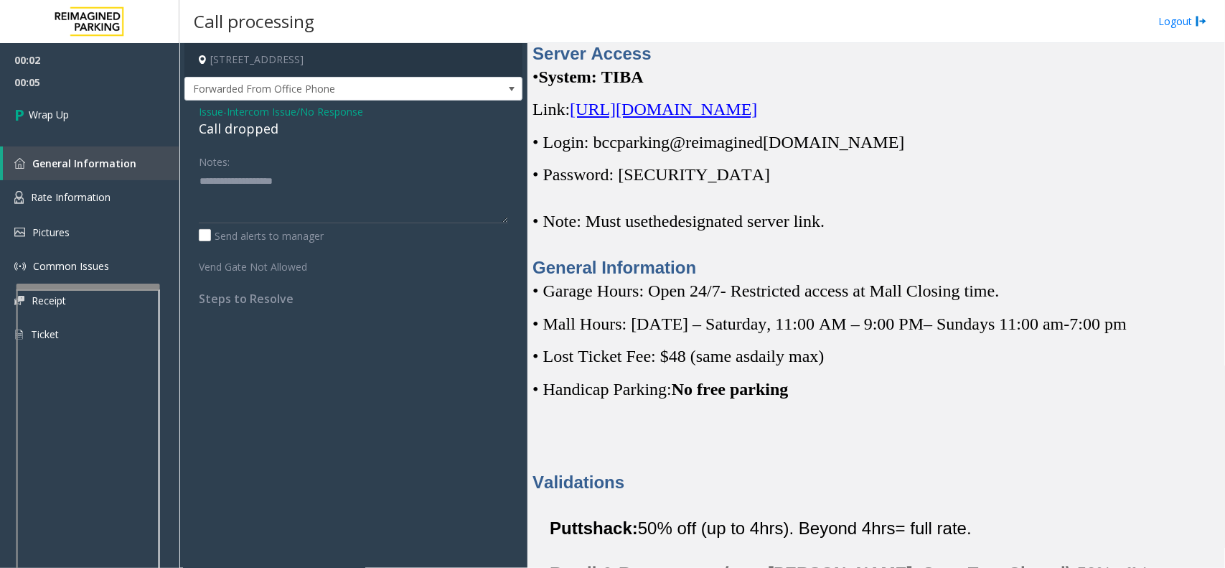
click at [235, 134] on div "Call dropped" at bounding box center [353, 128] width 309 height 19
copy div "Call dropped"
paste textarea "**********"
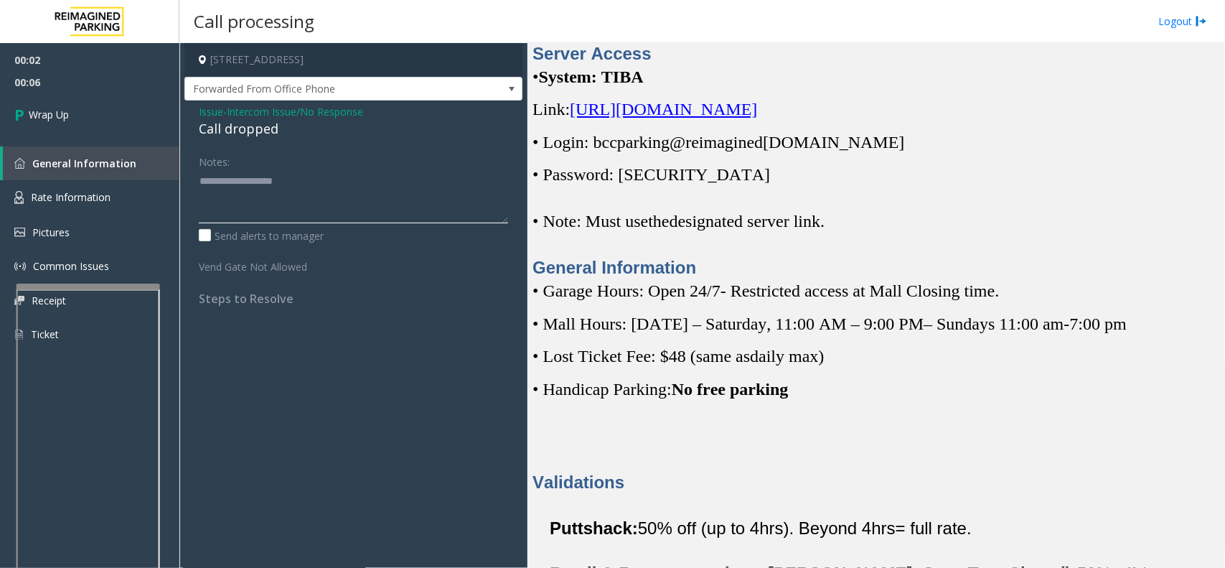
click at [232, 195] on textarea at bounding box center [353, 196] width 309 height 54
type textarea "**********"
click at [108, 138] on div "00:02 00:07 Wrap Up General Information Rate Information Pictures Common Issues…" at bounding box center [89, 203] width 179 height 320
click at [105, 131] on link "Wrap Up" at bounding box center [89, 114] width 179 height 42
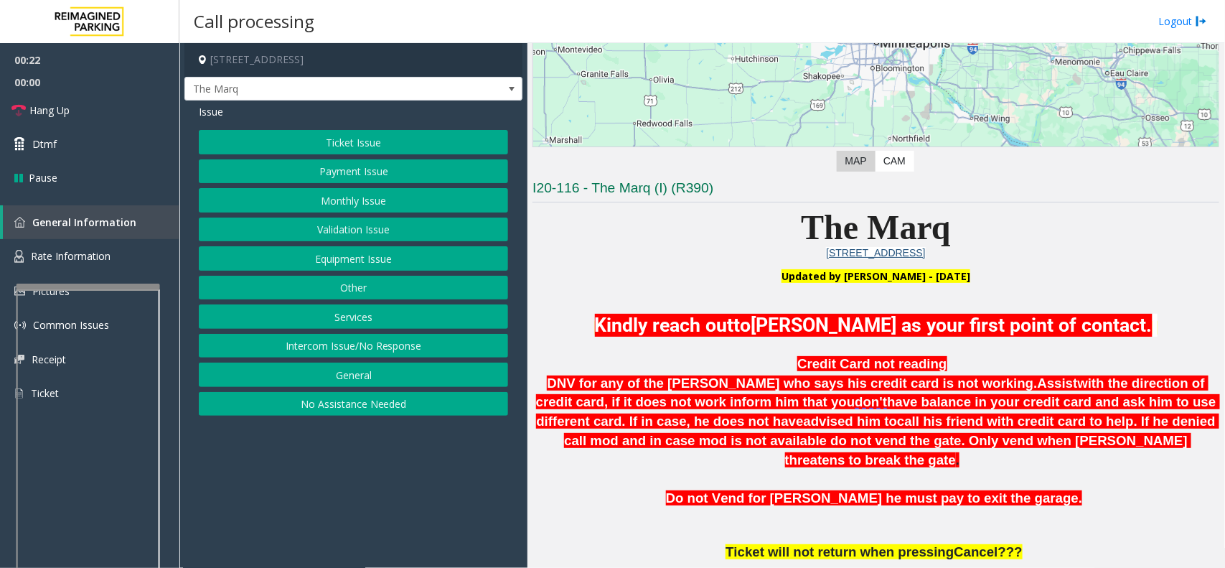
scroll to position [449, 0]
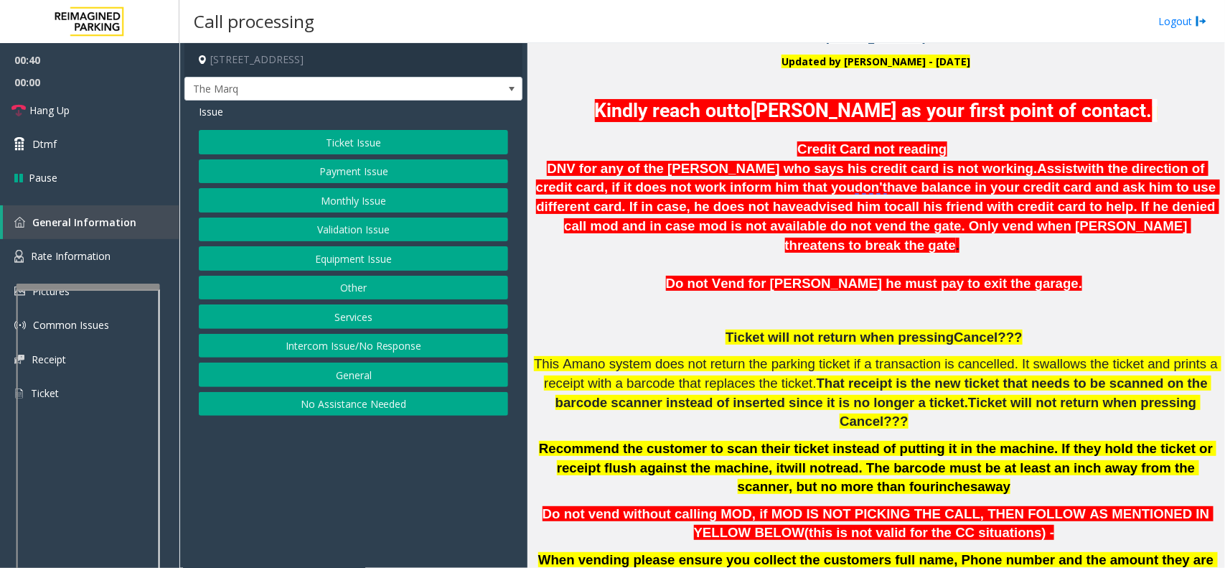
click at [378, 147] on button "Ticket Issue" at bounding box center [353, 142] width 309 height 24
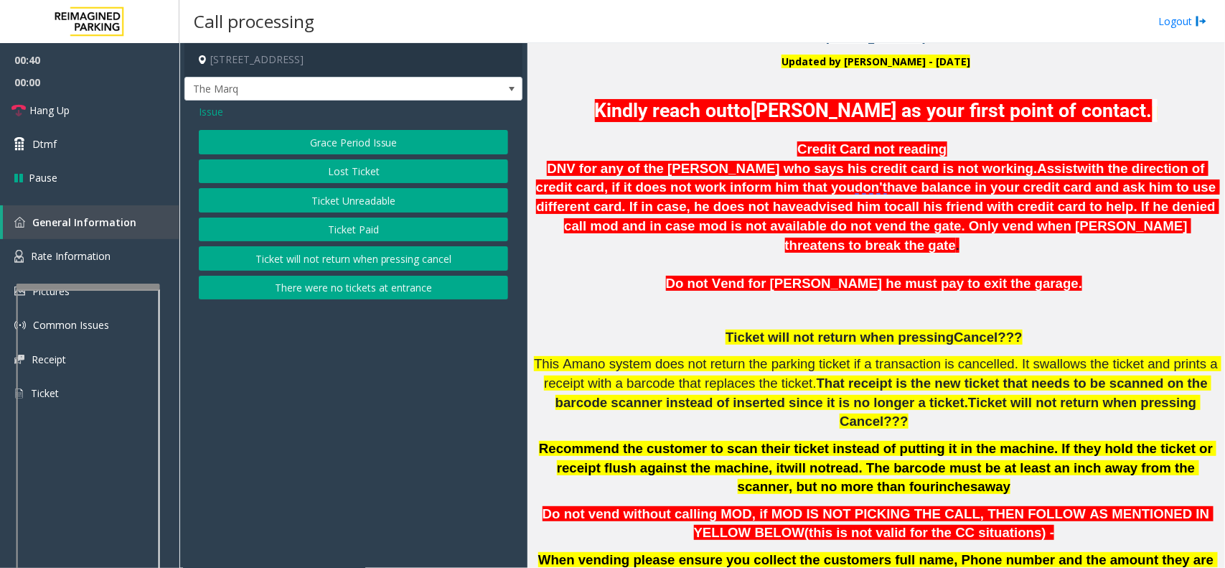
click at [377, 225] on button "Ticket Paid" at bounding box center [353, 229] width 309 height 24
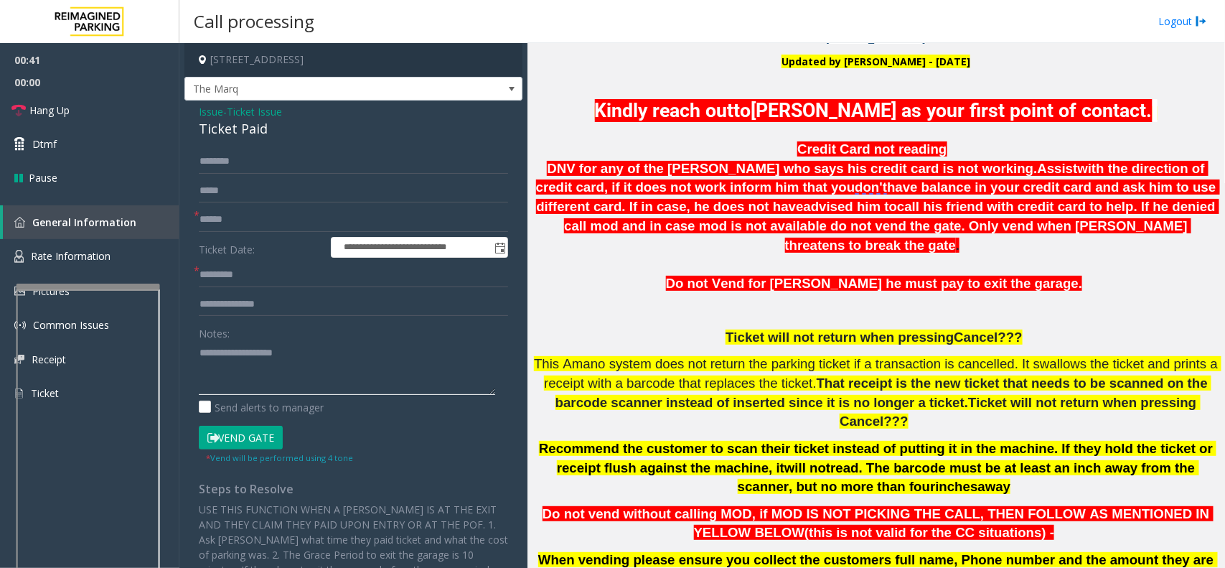
click at [213, 349] on textarea at bounding box center [347, 368] width 296 height 54
type textarea "**********"
click at [216, 216] on input "text" at bounding box center [353, 219] width 309 height 24
type input "*********"
click at [233, 267] on input "text" at bounding box center [353, 275] width 309 height 24
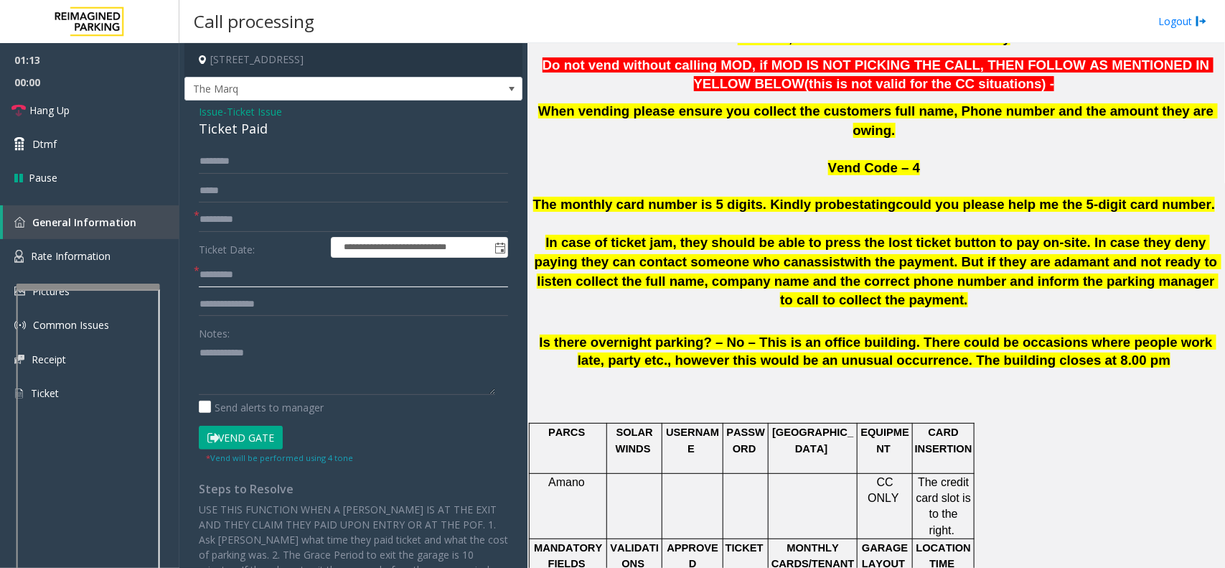
scroll to position [1256, 0]
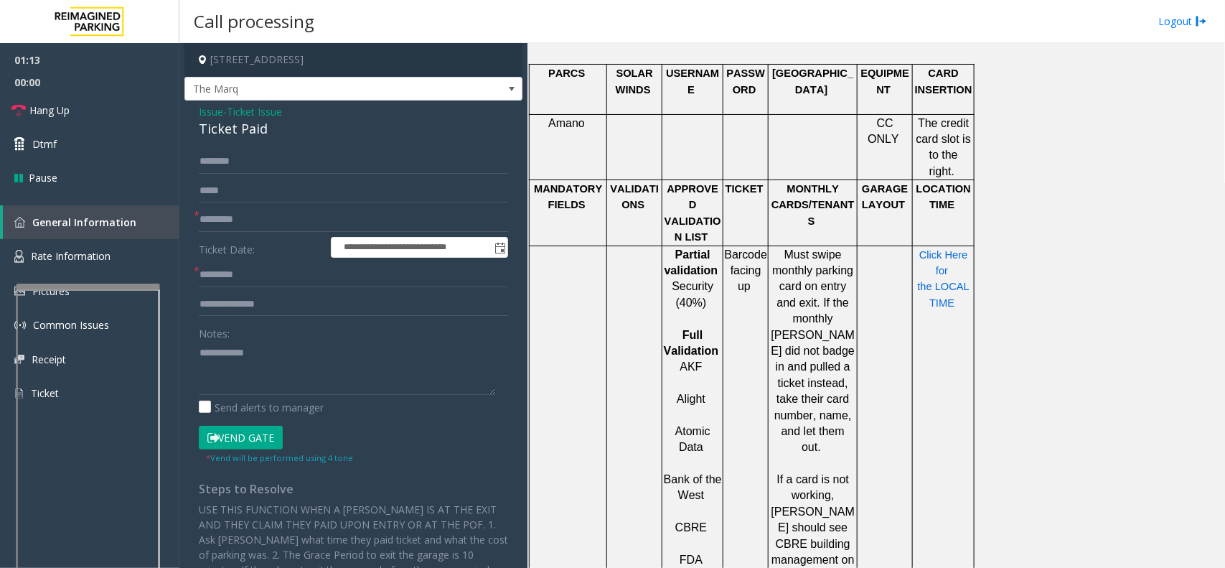
click at [945, 249] on span "Click Here for the LOCAL TIME" at bounding box center [945, 279] width 55 height 60
click at [248, 284] on input "text" at bounding box center [353, 275] width 309 height 24
type input "*****"
click at [288, 346] on textarea at bounding box center [347, 368] width 296 height 54
drag, startPoint x: 286, startPoint y: 127, endPoint x: 197, endPoint y: 113, distance: 89.4
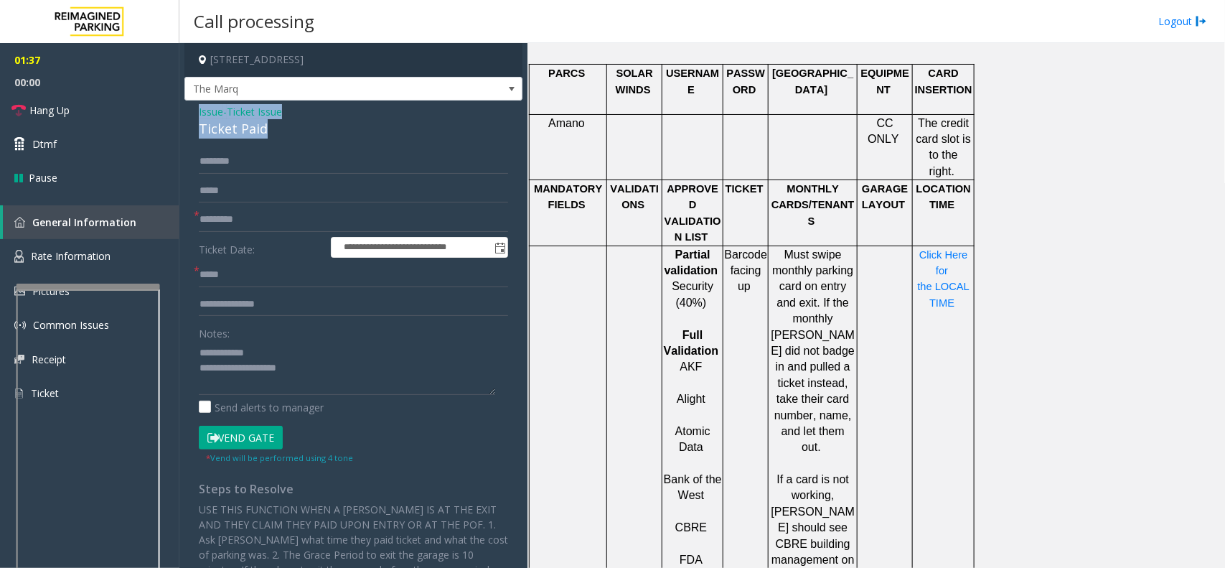
click at [197, 113] on div "**********" at bounding box center [353, 390] width 338 height 581
click at [271, 381] on textarea at bounding box center [347, 368] width 296 height 54
click at [291, 359] on textarea at bounding box center [347, 368] width 296 height 54
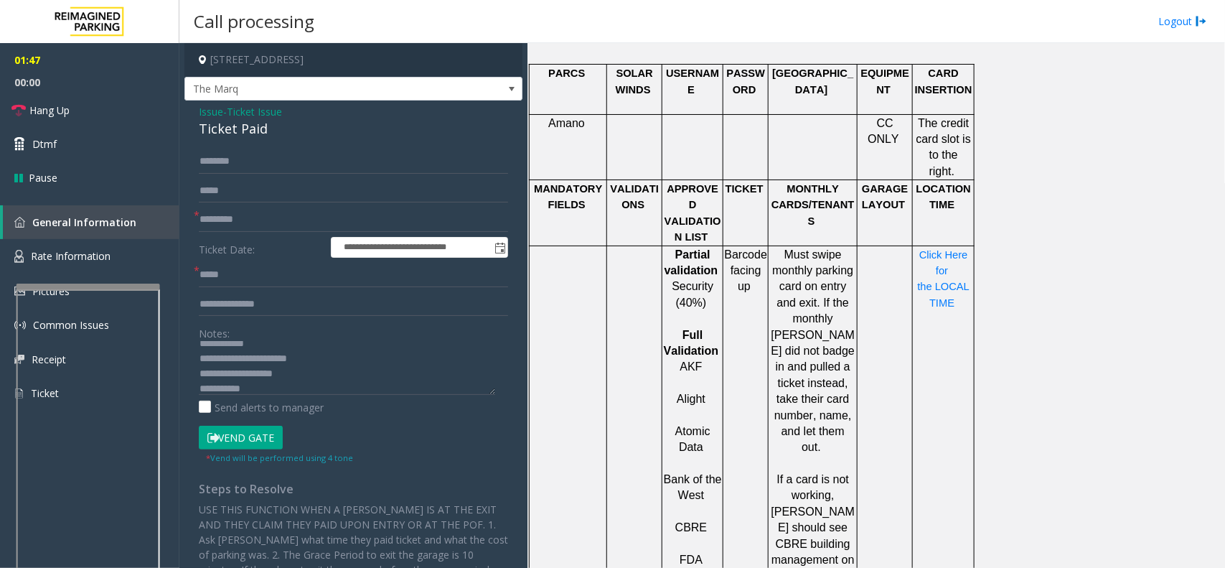
click at [238, 439] on button "Vend Gate" at bounding box center [241, 438] width 84 height 24
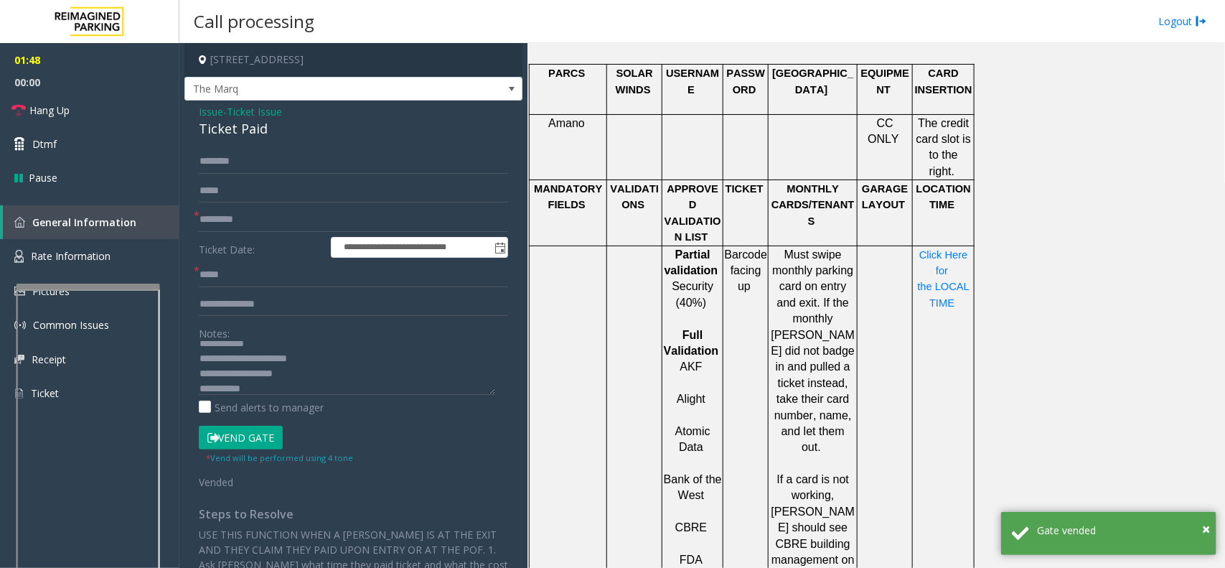
scroll to position [15, 0]
click at [285, 359] on textarea at bounding box center [347, 368] width 296 height 54
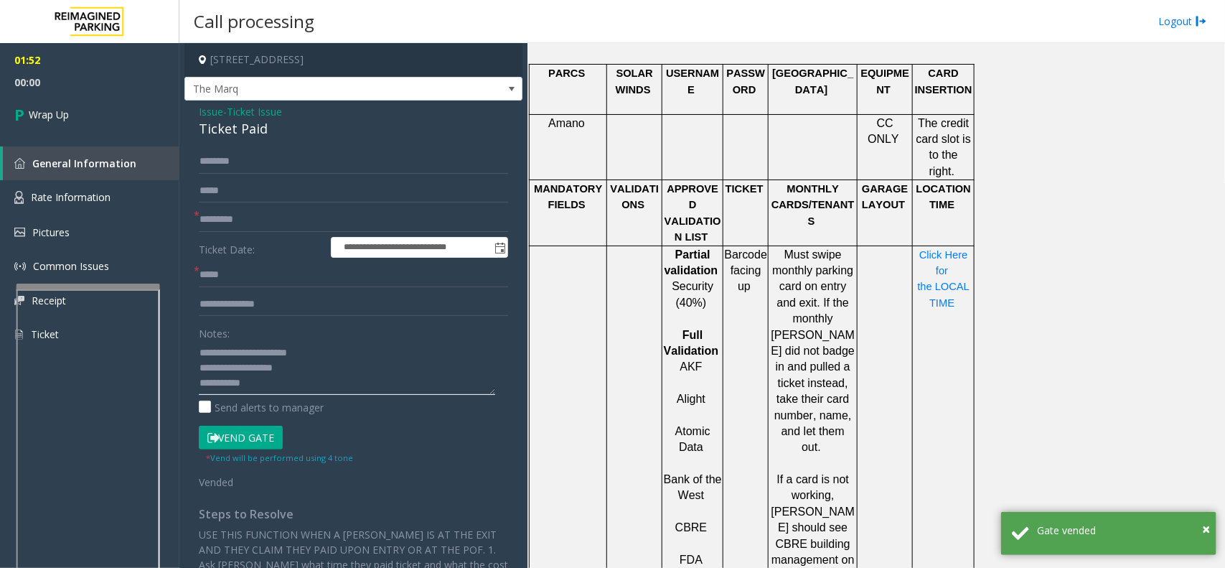
click at [289, 388] on textarea at bounding box center [347, 368] width 296 height 54
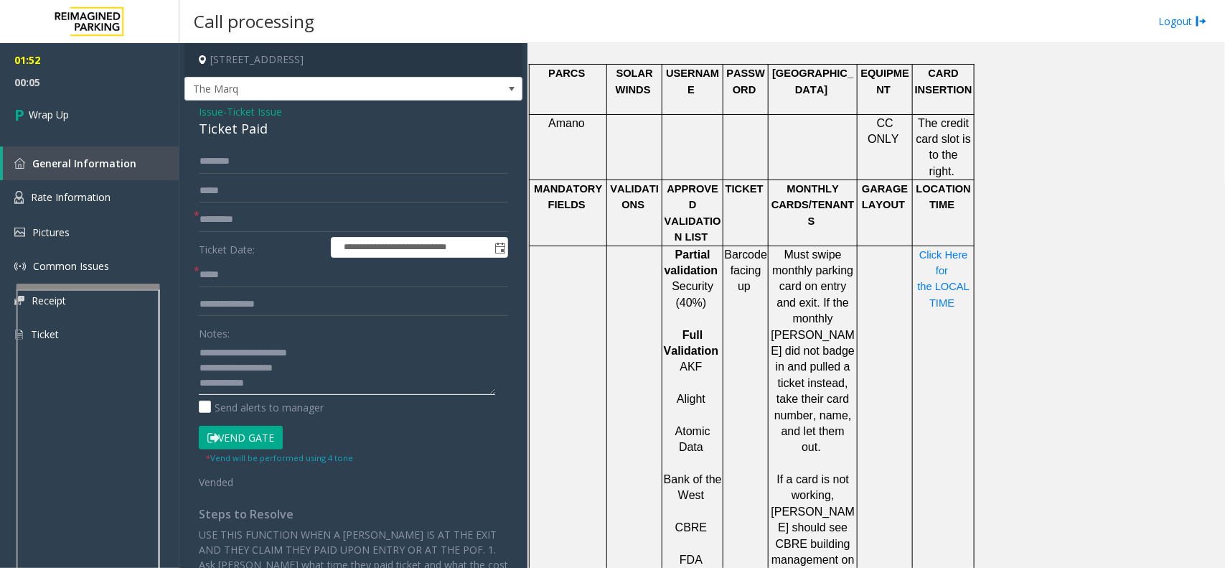
scroll to position [25, 0]
click at [278, 388] on textarea at bounding box center [347, 368] width 296 height 54
paste textarea "**********"
type textarea "**********"
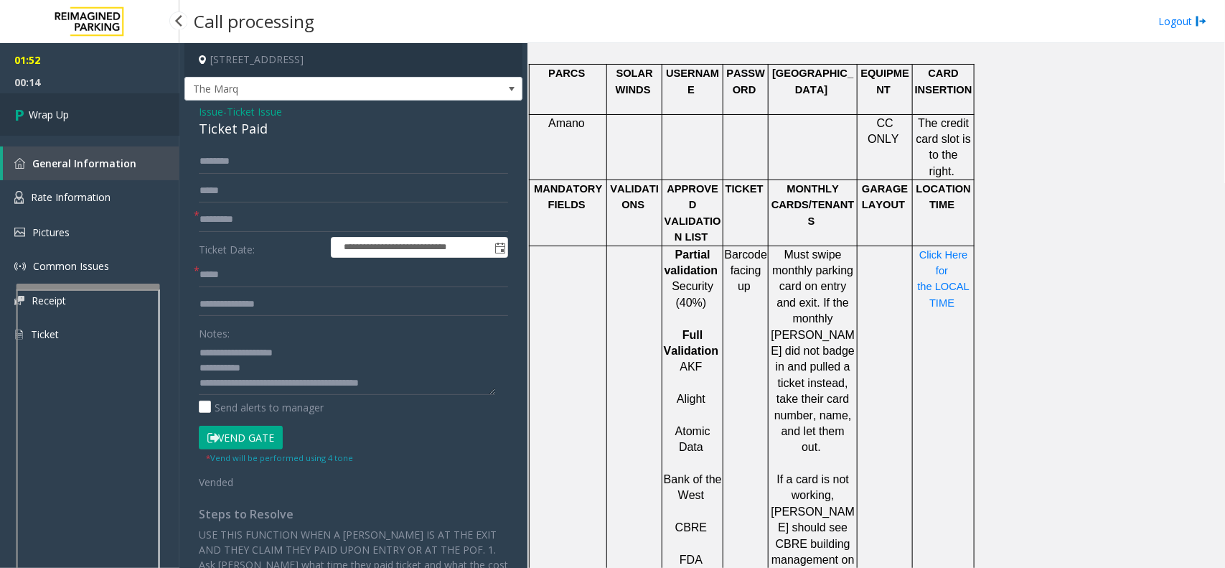
click at [52, 115] on span "Wrap Up" at bounding box center [49, 114] width 40 height 15
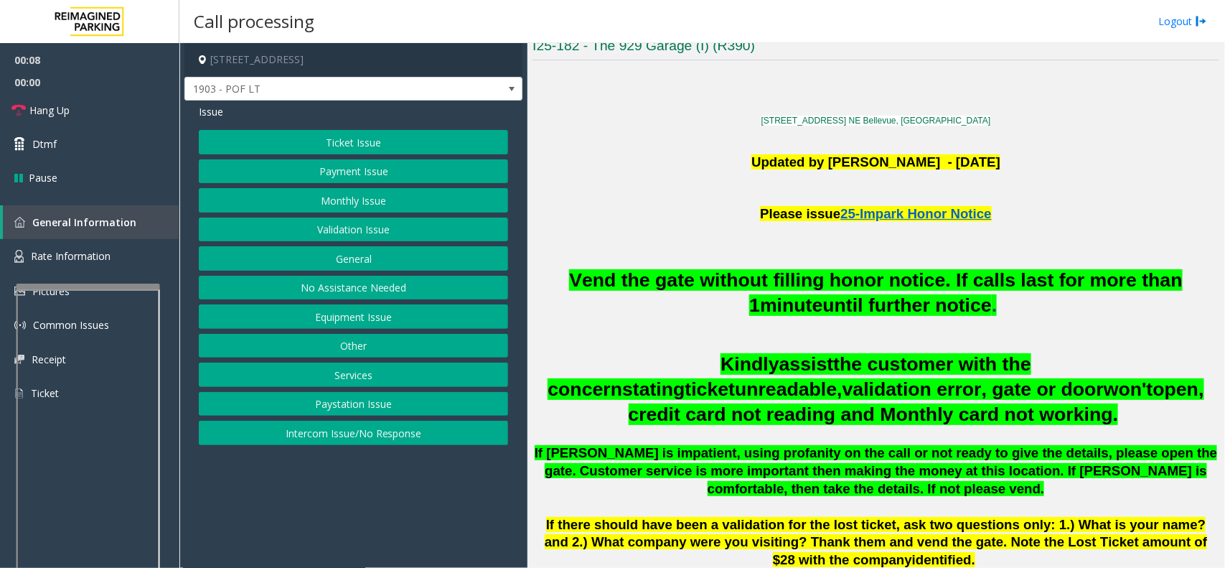
scroll to position [359, 0]
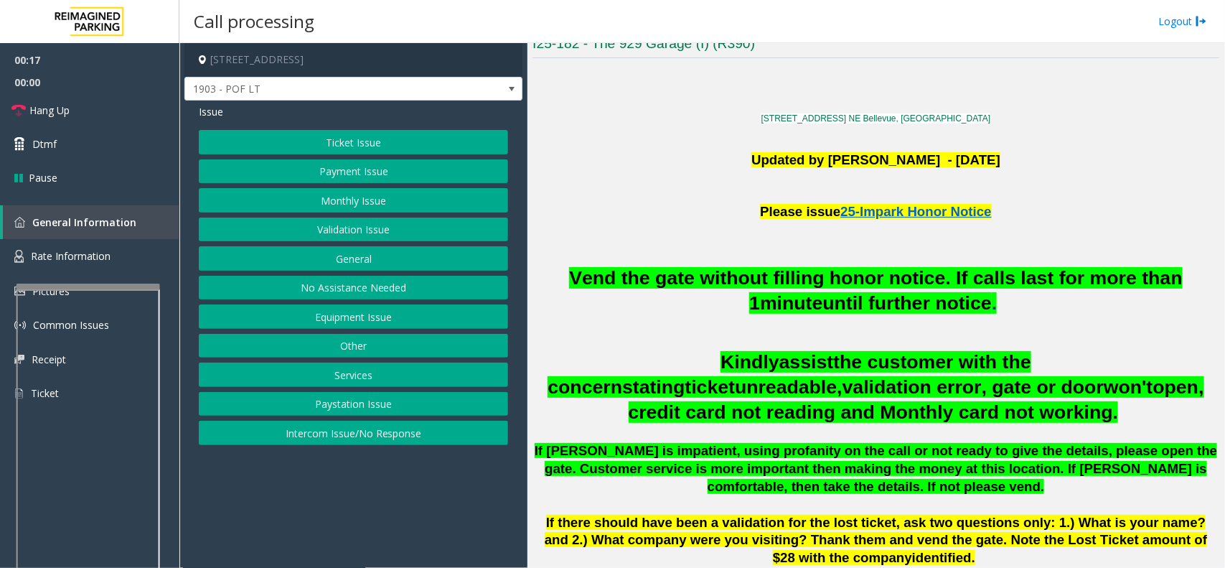
click at [362, 144] on button "Ticket Issue" at bounding box center [353, 142] width 309 height 24
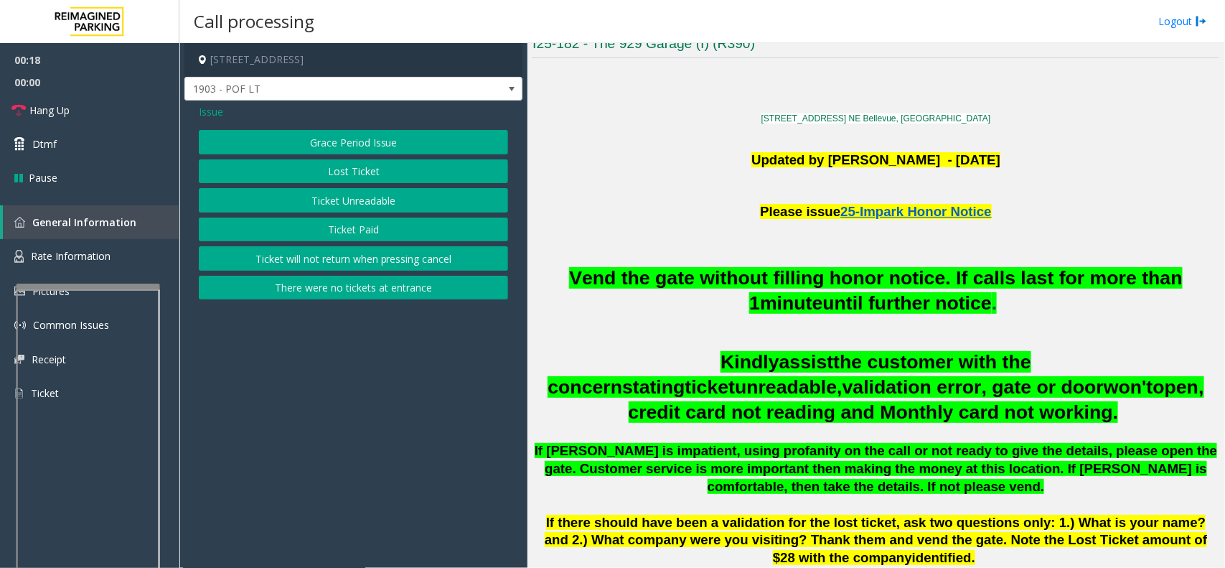
click at [364, 205] on button "Ticket Unreadable" at bounding box center [353, 200] width 309 height 24
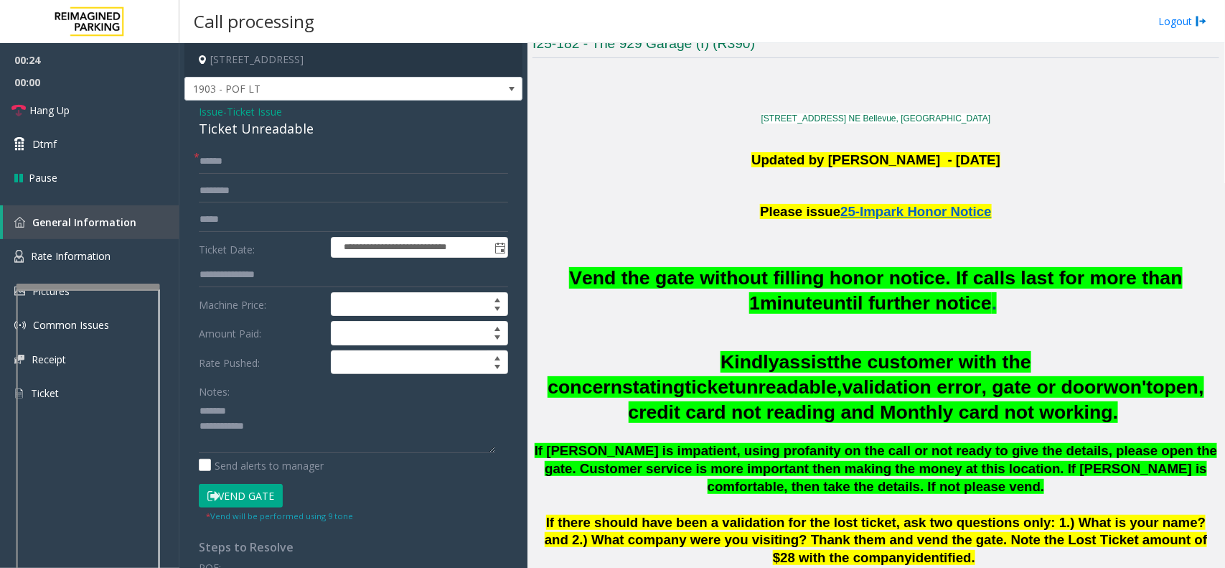
click at [228, 131] on div "Ticket Unreadable" at bounding box center [353, 128] width 309 height 19
type textarea "**********"
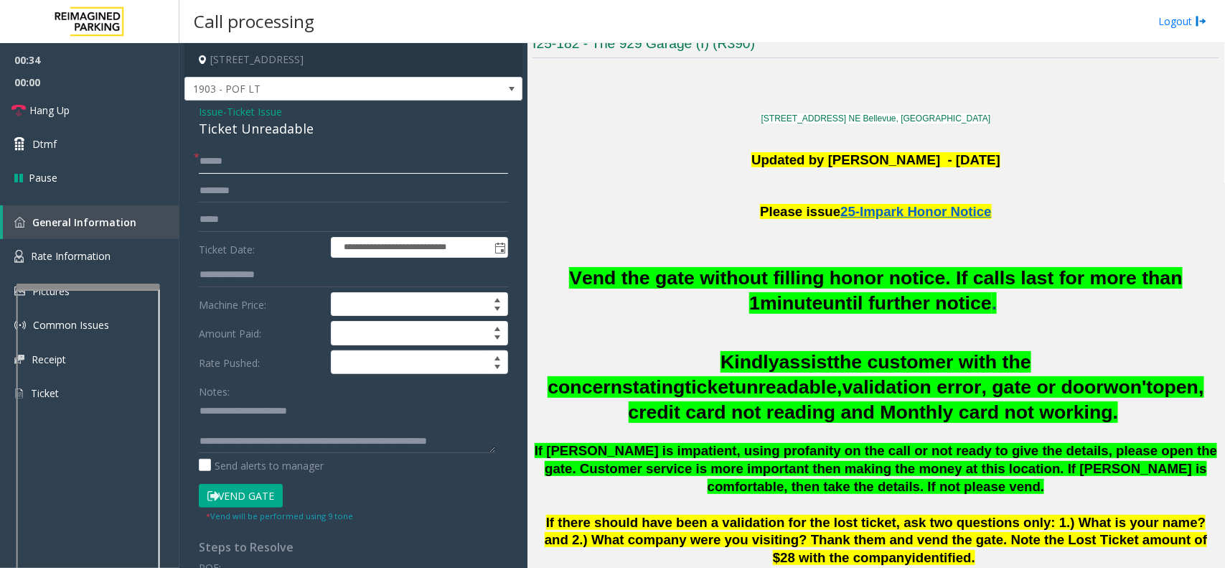
click at [245, 167] on input "text" at bounding box center [353, 161] width 309 height 24
type input "**"
click at [120, 108] on link "Hang Up" at bounding box center [89, 110] width 179 height 34
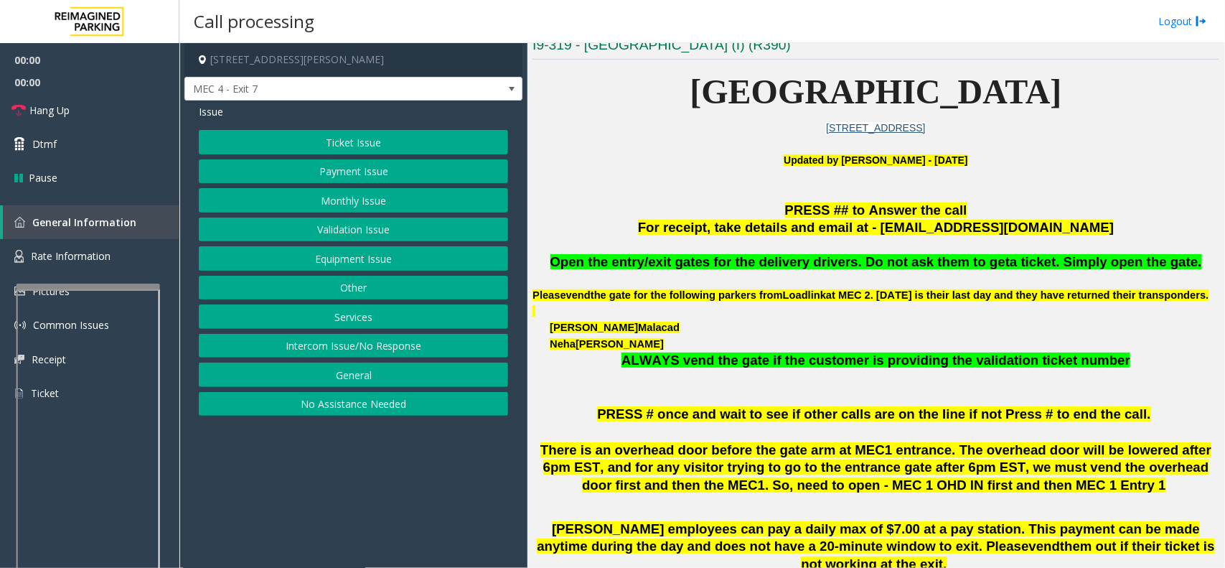
scroll to position [359, 0]
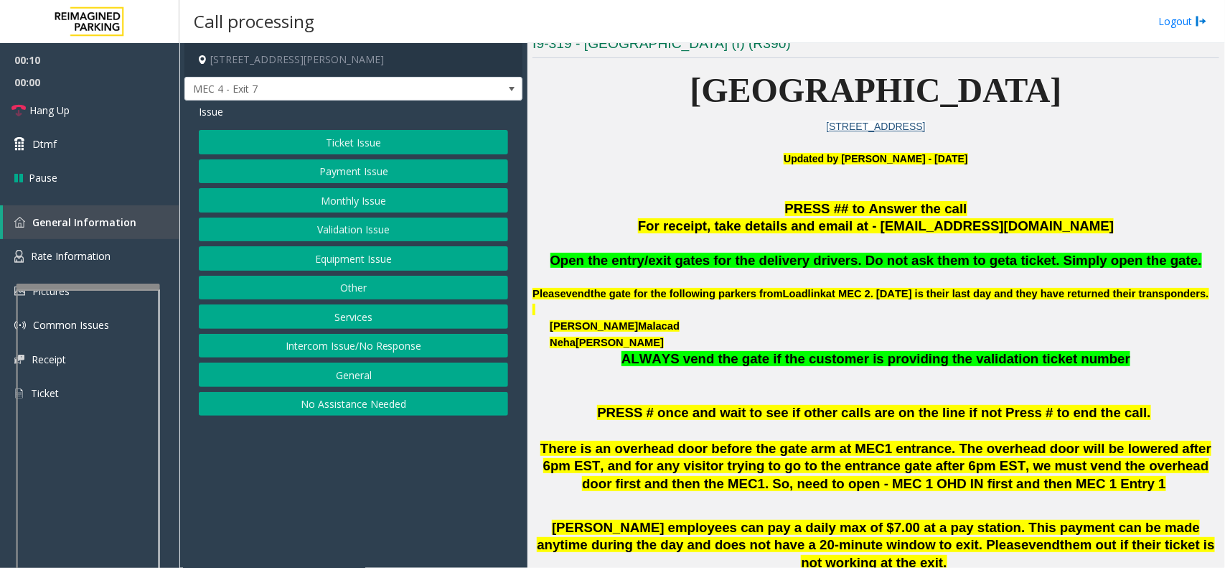
click at [365, 201] on button "Monthly Issue" at bounding box center [353, 200] width 309 height 24
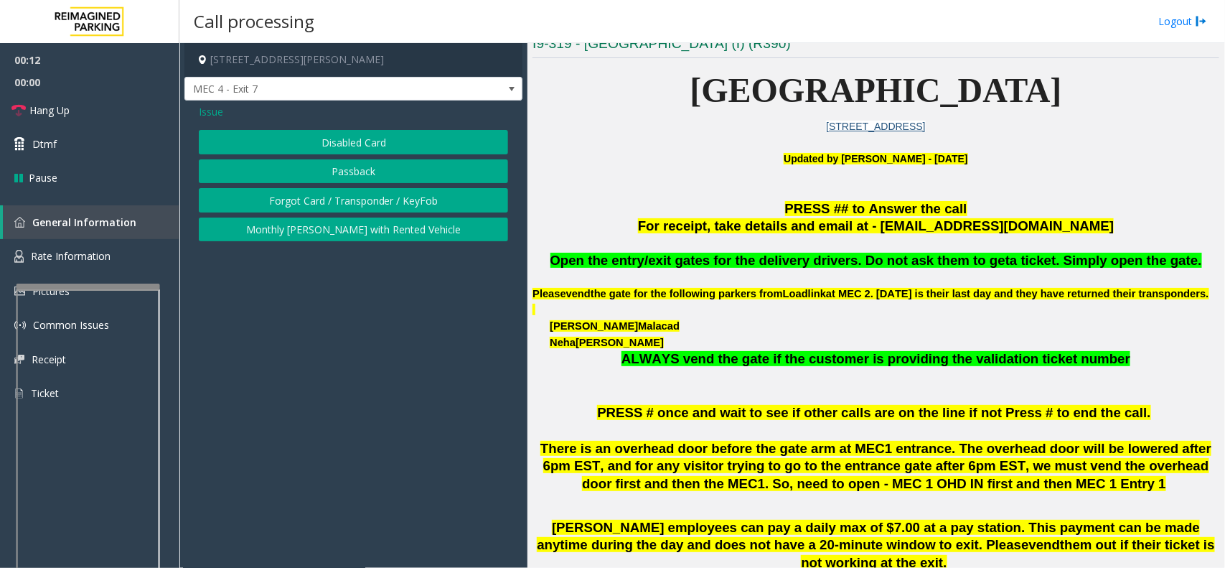
click at [365, 197] on button "Forgot Card / Transponder / KeyFob" at bounding box center [353, 200] width 309 height 24
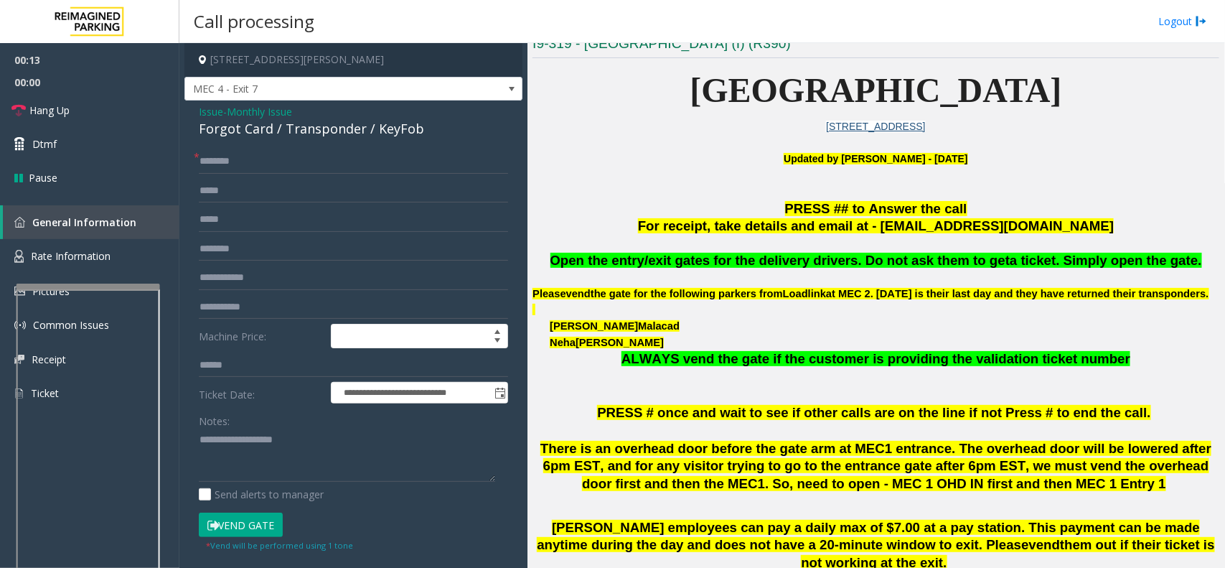
click at [214, 116] on span "Issue" at bounding box center [211, 111] width 24 height 15
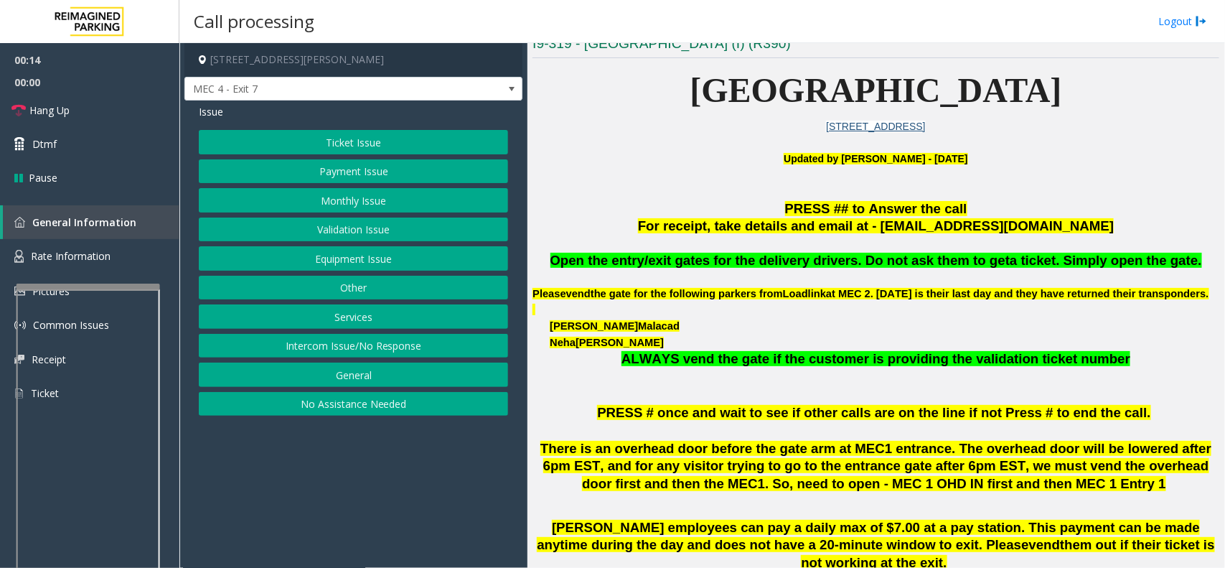
click at [363, 207] on button "Monthly Issue" at bounding box center [353, 200] width 309 height 24
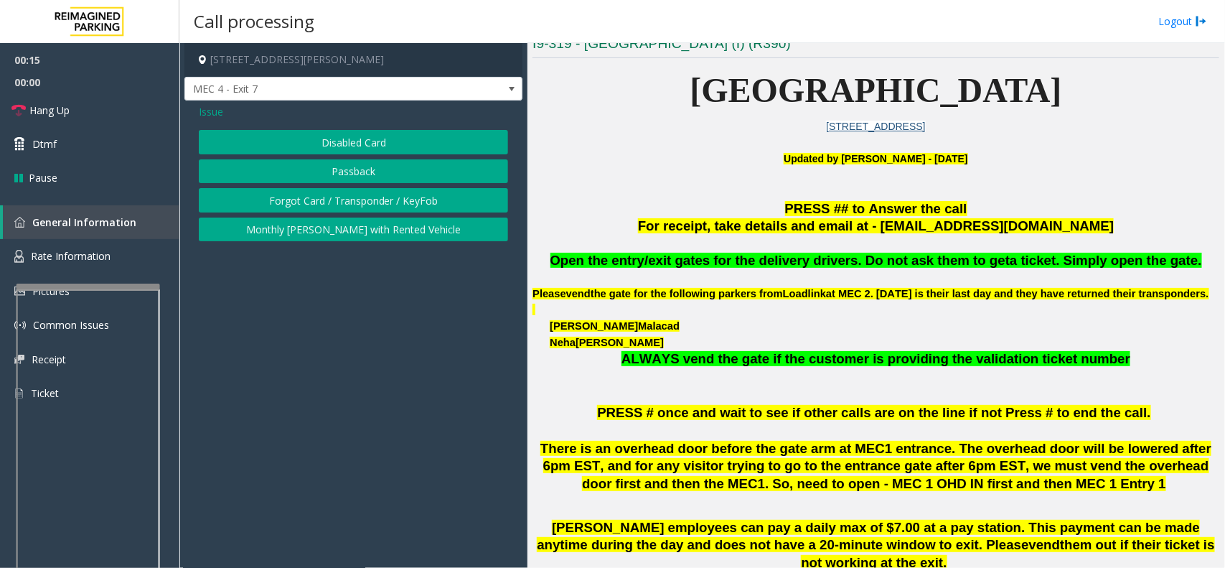
click at [349, 145] on button "Disabled Card" at bounding box center [353, 142] width 309 height 24
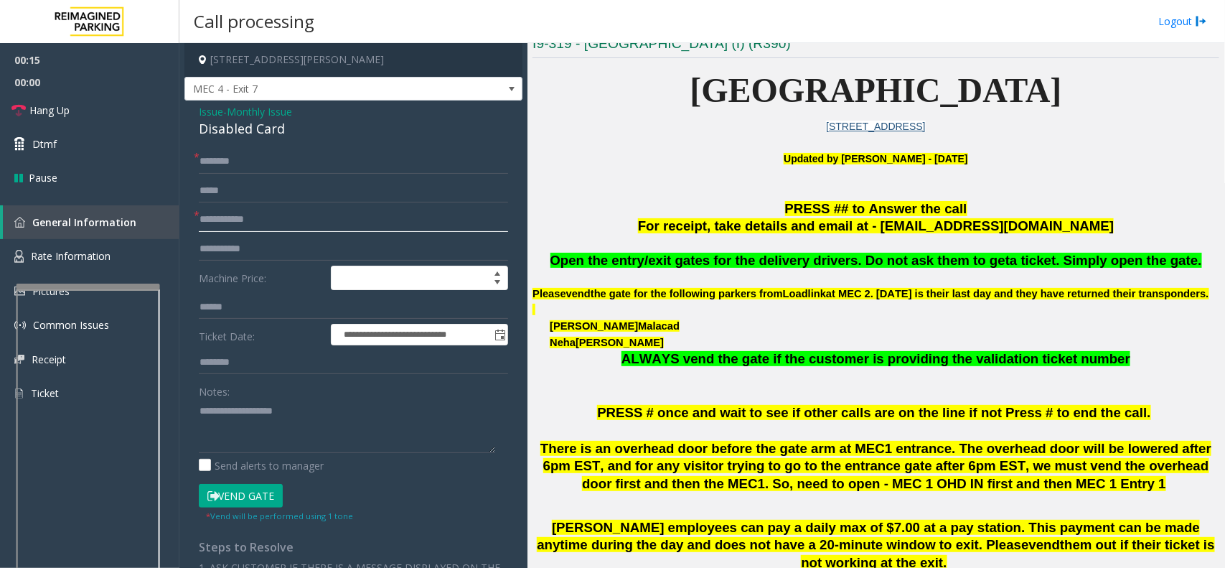
click at [284, 221] on input "text" at bounding box center [353, 219] width 309 height 24
type textarea "**********"
click at [238, 127] on div "Disabled Card" at bounding box center [353, 128] width 309 height 19
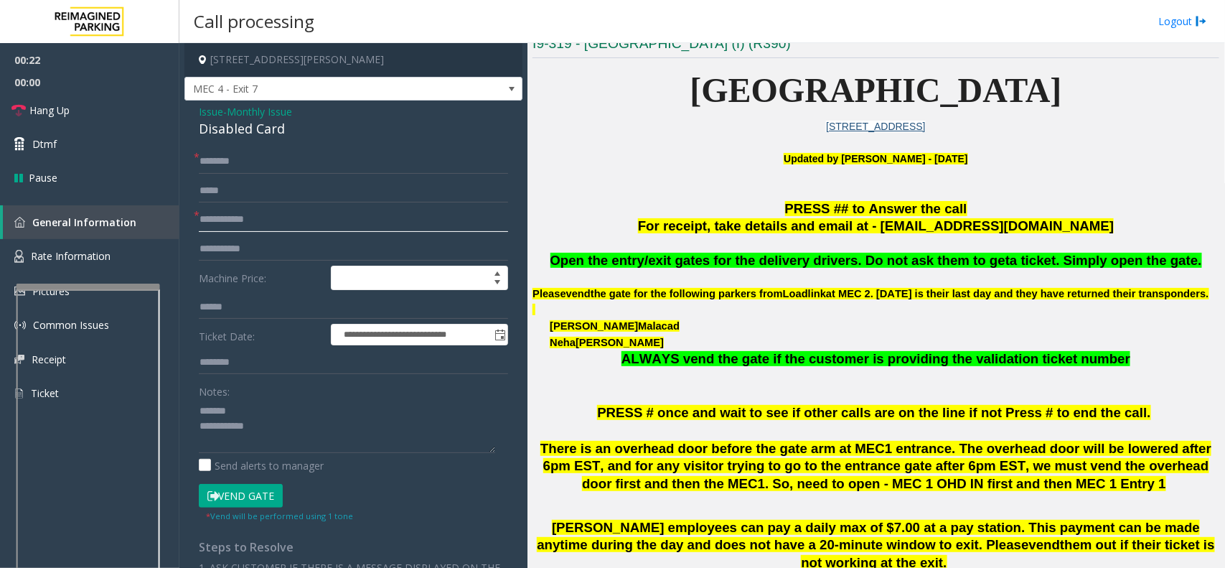
click at [231, 215] on input "text" at bounding box center [353, 219] width 309 height 24
type input "******"
click at [230, 134] on div "Disabled Card" at bounding box center [353, 128] width 309 height 19
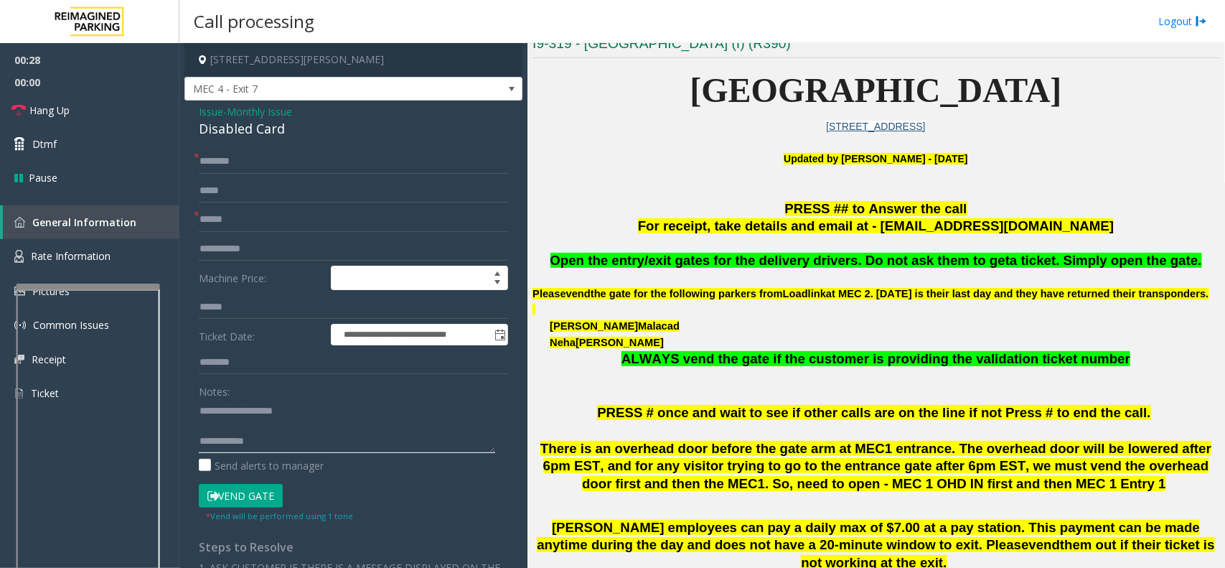
type textarea "**********"
drag, startPoint x: 223, startPoint y: 492, endPoint x: 214, endPoint y: 465, distance: 28.1
click at [221, 492] on button "Vend Gate" at bounding box center [241, 496] width 84 height 24
click at [238, 169] on input "text" at bounding box center [353, 161] width 309 height 24
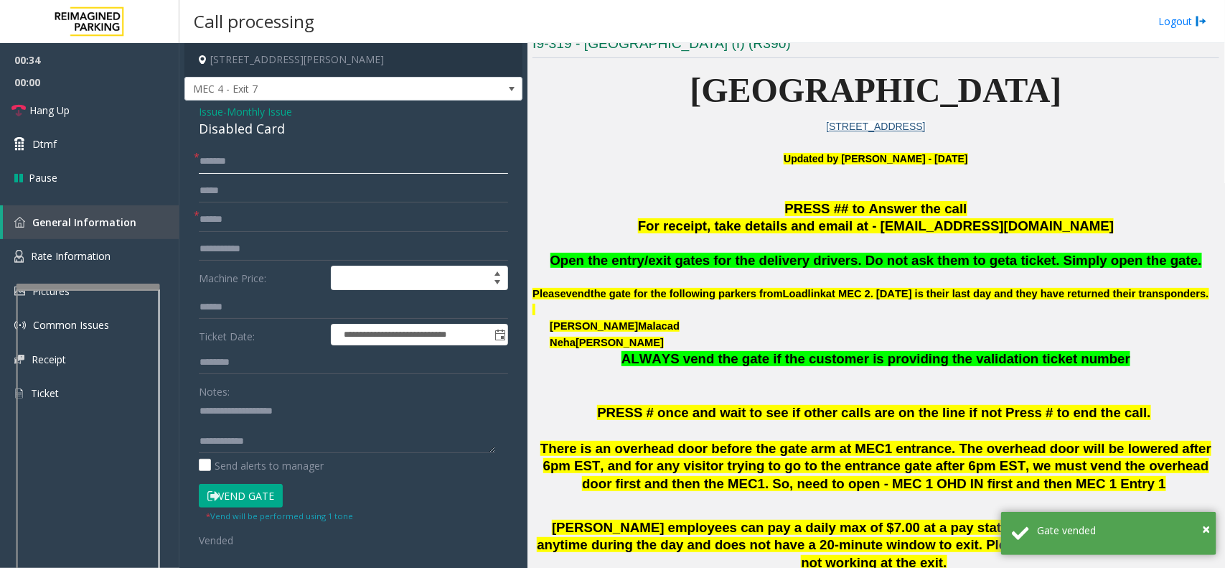
type input "******"
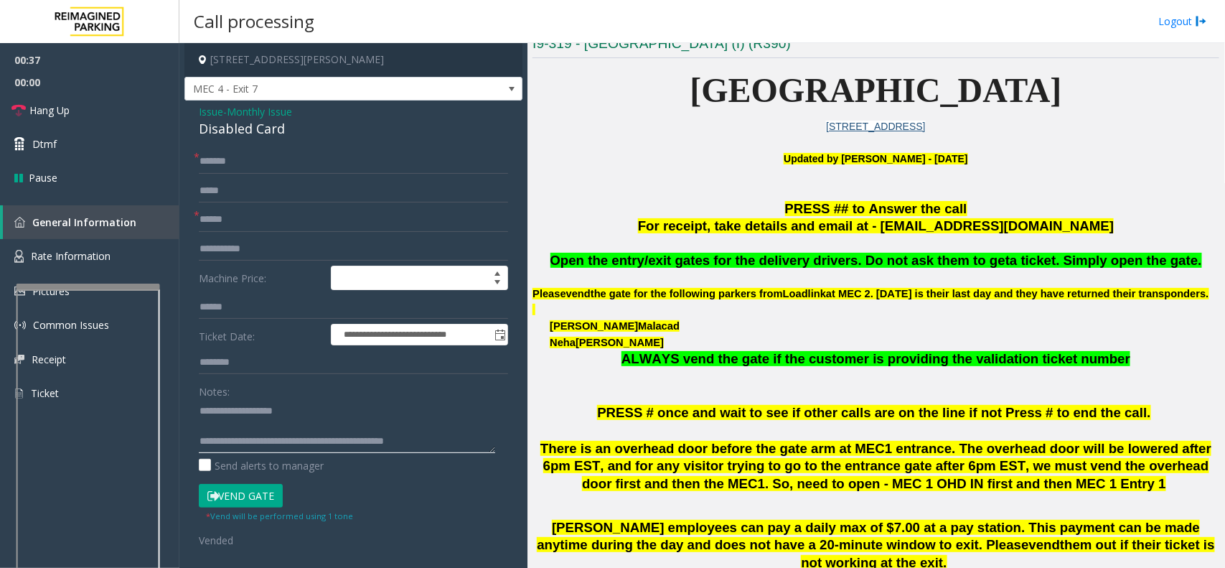
click at [281, 421] on textarea at bounding box center [347, 426] width 296 height 54
click at [273, 443] on textarea at bounding box center [347, 426] width 296 height 54
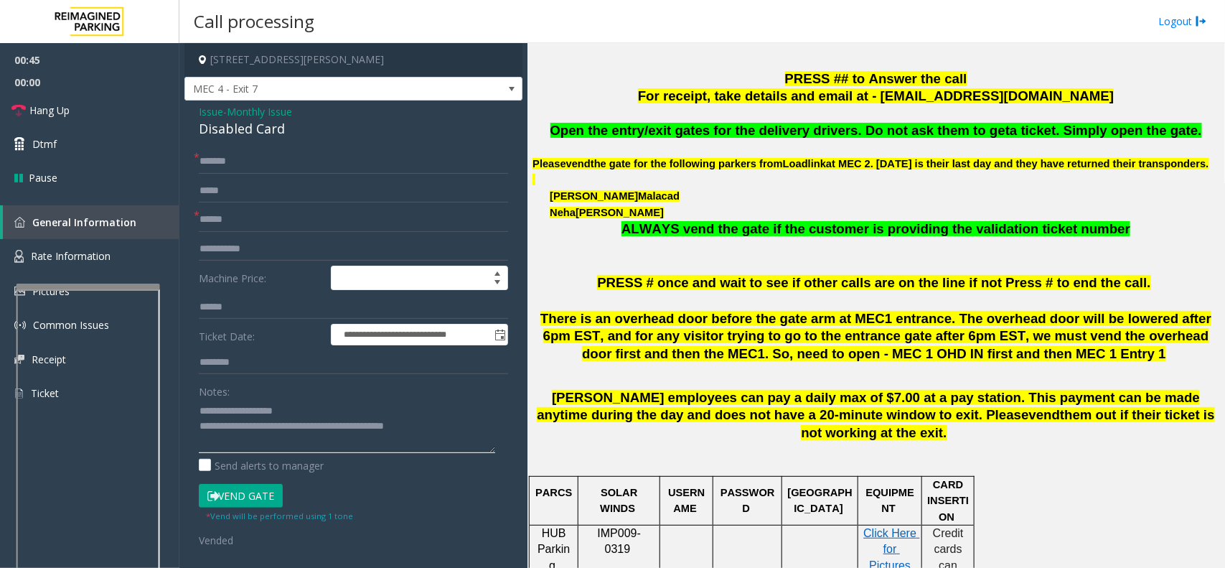
scroll to position [538, 0]
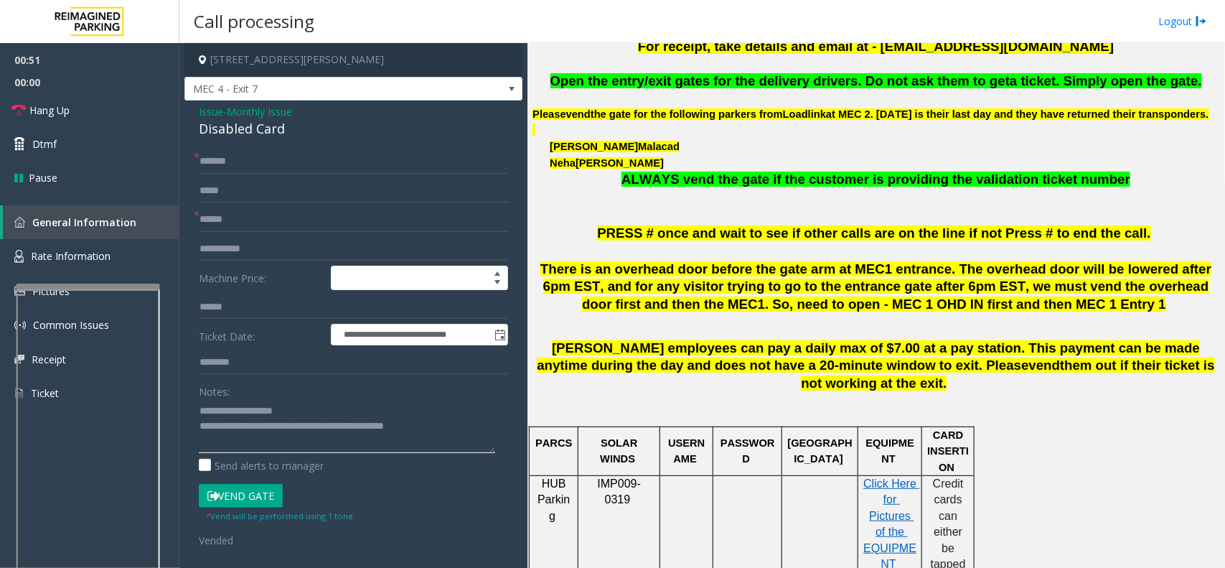
type textarea "**********"
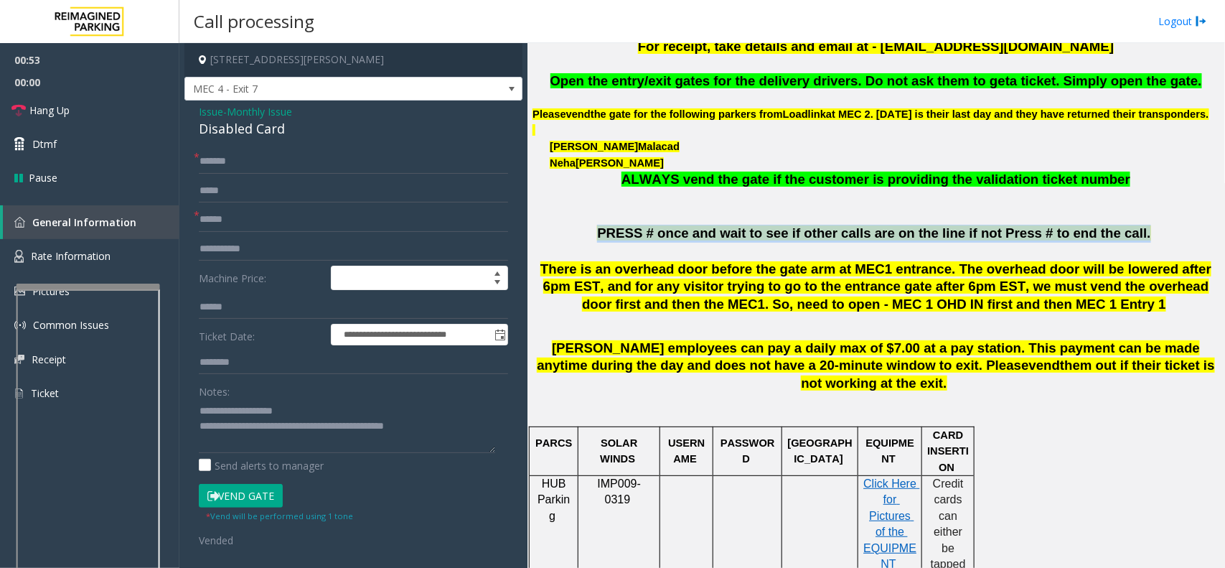
drag, startPoint x: 627, startPoint y: 250, endPoint x: 1105, endPoint y: 246, distance: 478.8
click at [1105, 240] on span "PRESS # once and wait to see if other calls are on the line if not Press # to e…" at bounding box center [873, 232] width 553 height 15
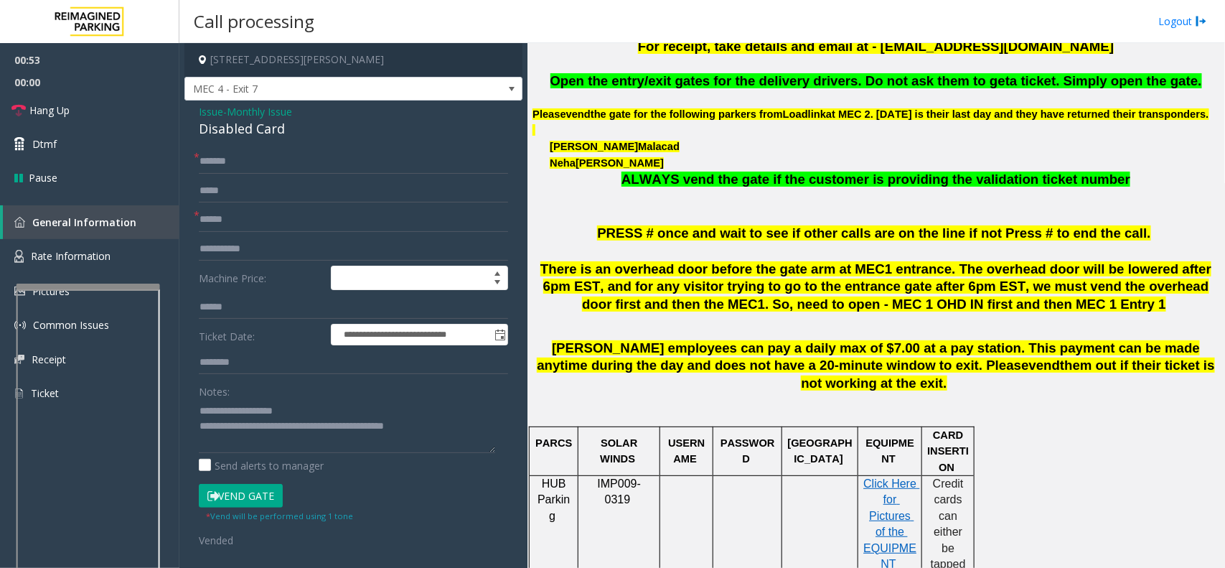
click at [989, 288] on span "There is an overhead door before the gate arm at MEC1 entrance. The overhead do…" at bounding box center [875, 286] width 671 height 51
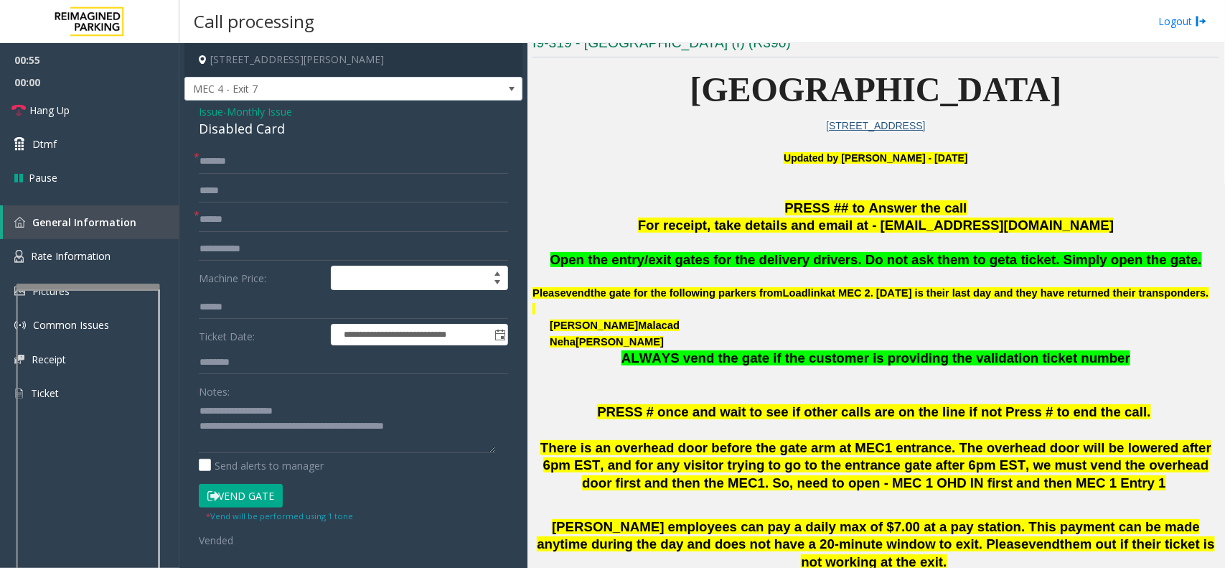
scroll to position [359, 0]
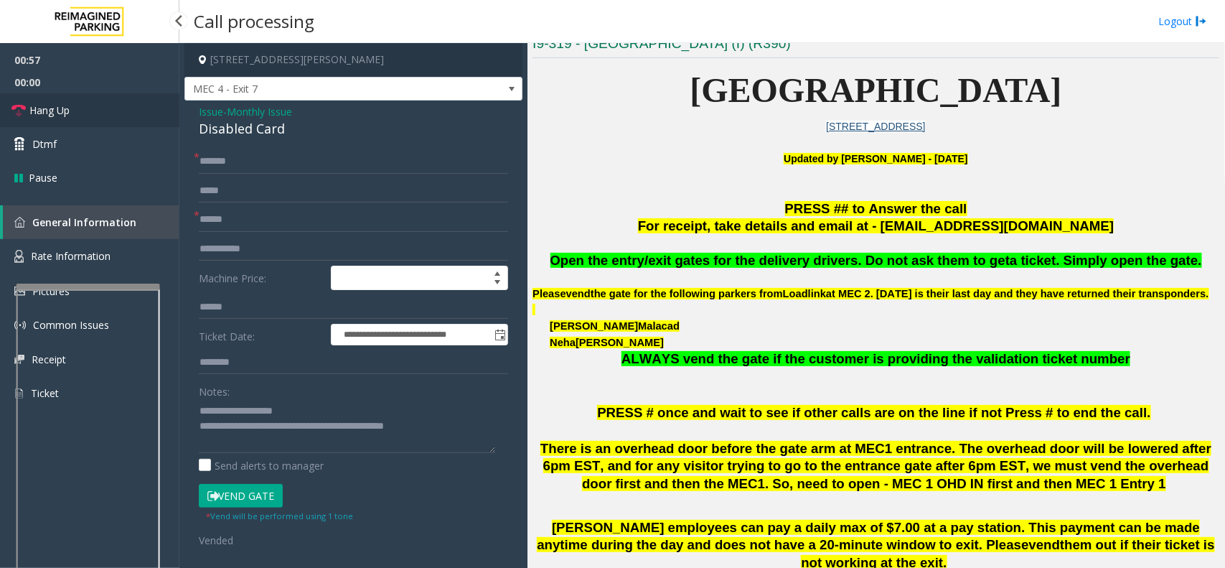
click at [108, 108] on link "Hang Up" at bounding box center [89, 110] width 179 height 34
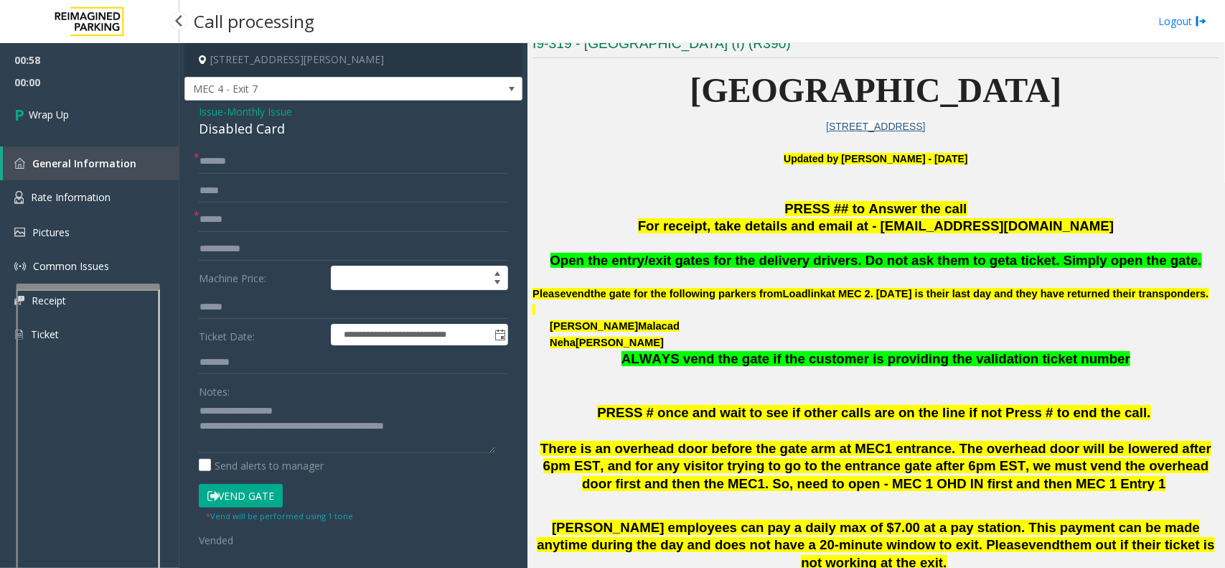
click at [108, 108] on link "Wrap Up" at bounding box center [89, 114] width 179 height 42
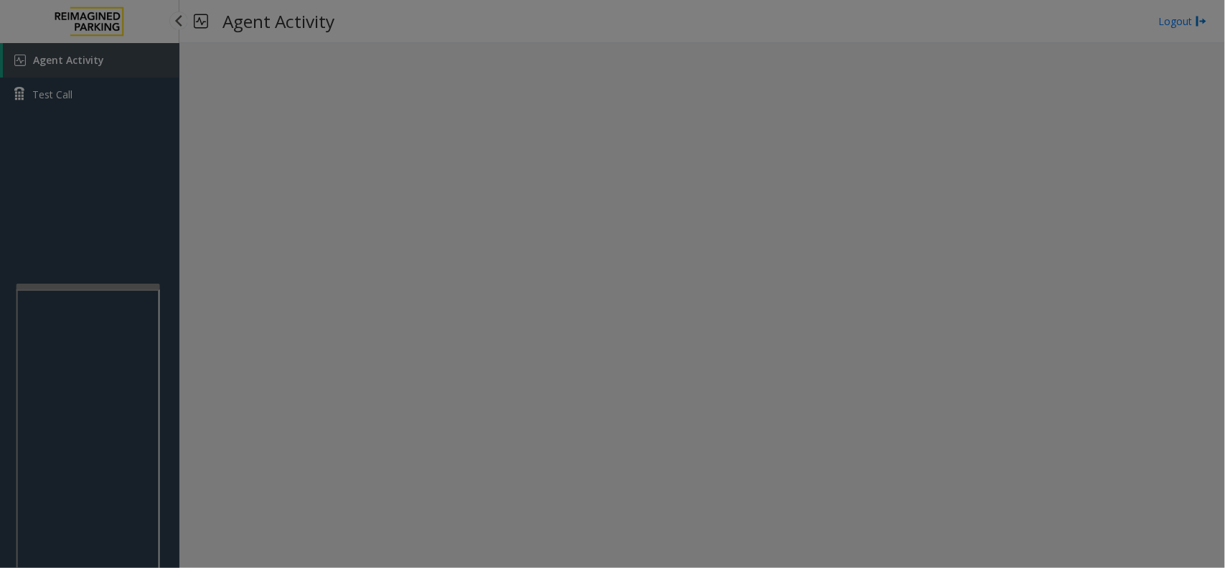
click at [108, 108] on body "Agent Activity Test Call × Close Powered by Umojo © 2025 Agent Activity Logout …" at bounding box center [612, 284] width 1225 height 568
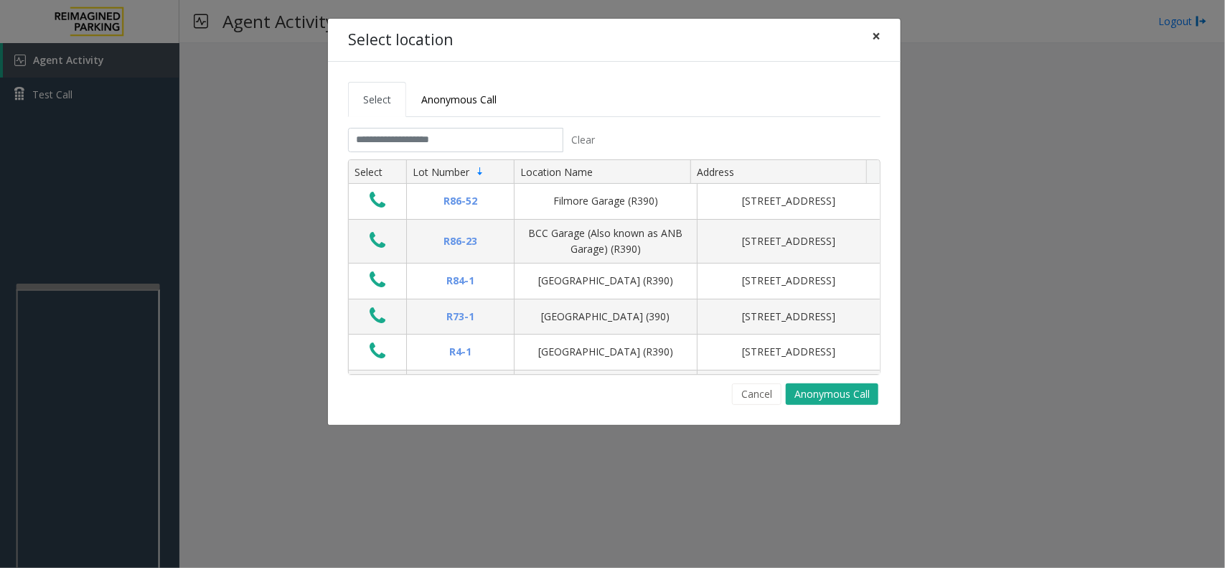
click at [876, 37] on span "×" at bounding box center [876, 36] width 9 height 20
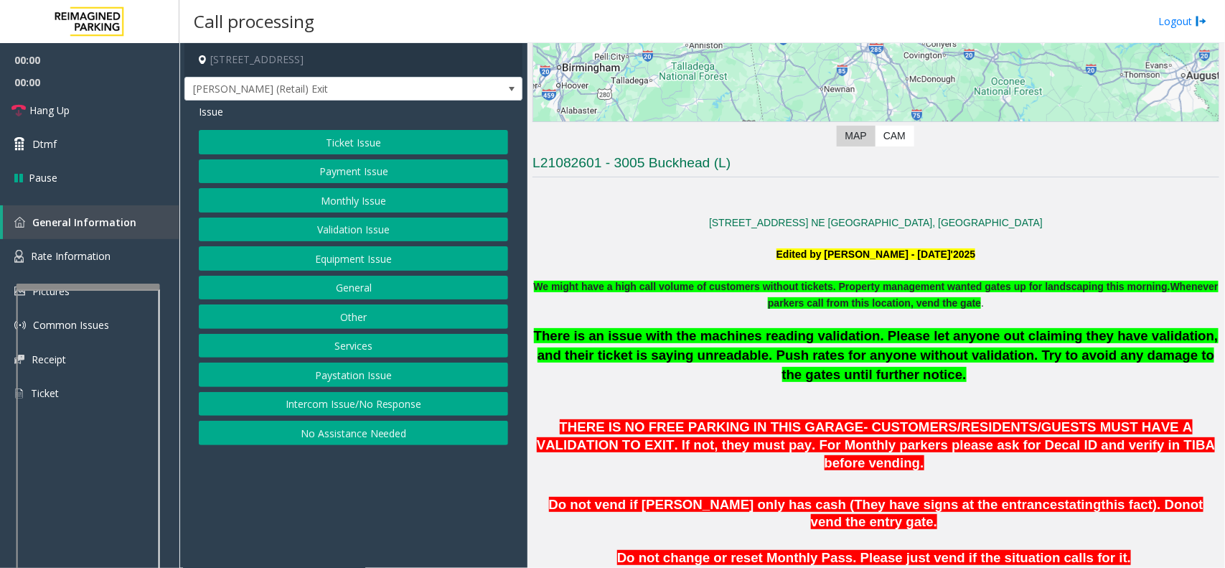
scroll to position [538, 0]
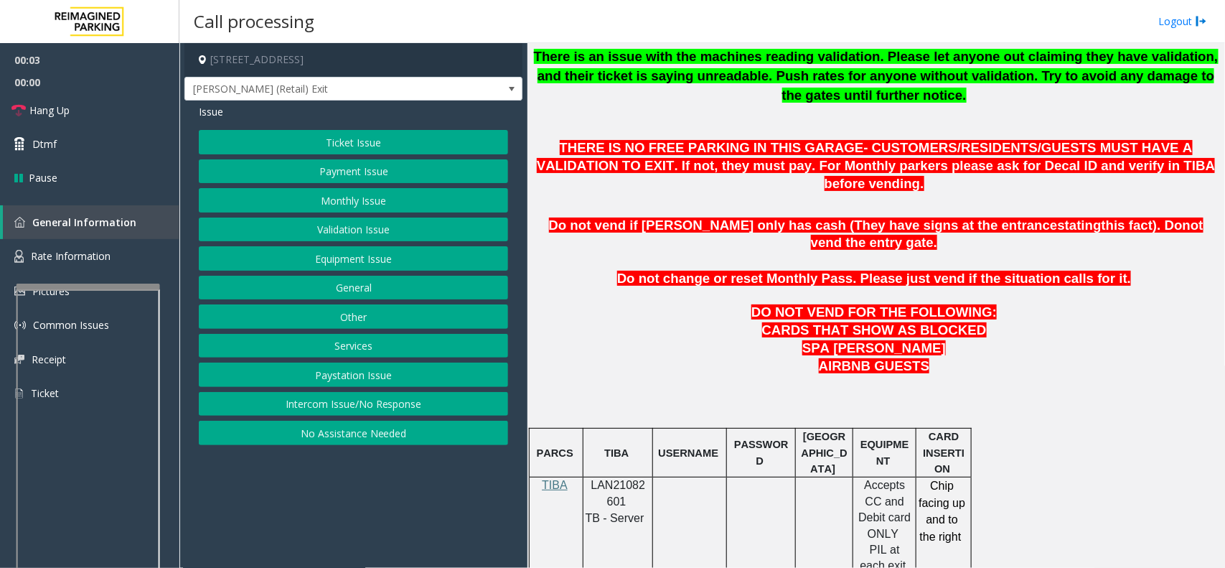
click at [609, 479] on span "LAN21082601" at bounding box center [618, 493] width 55 height 28
copy p "LAN21082601"
click at [350, 234] on button "Validation Issue" at bounding box center [353, 229] width 309 height 24
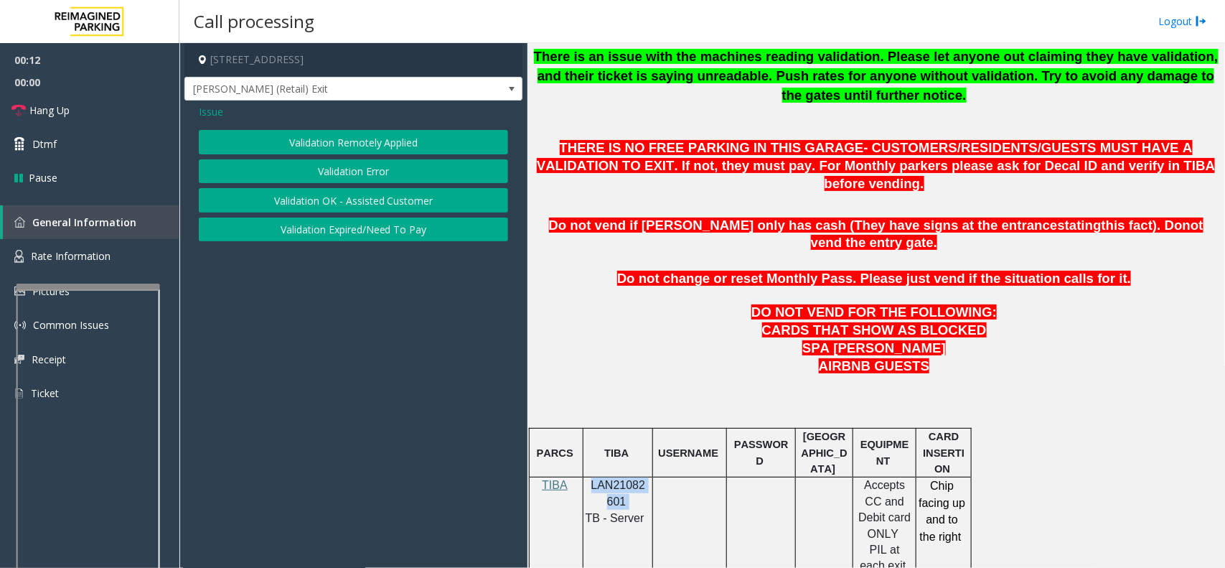
click at [324, 173] on button "Validation Error" at bounding box center [353, 171] width 309 height 24
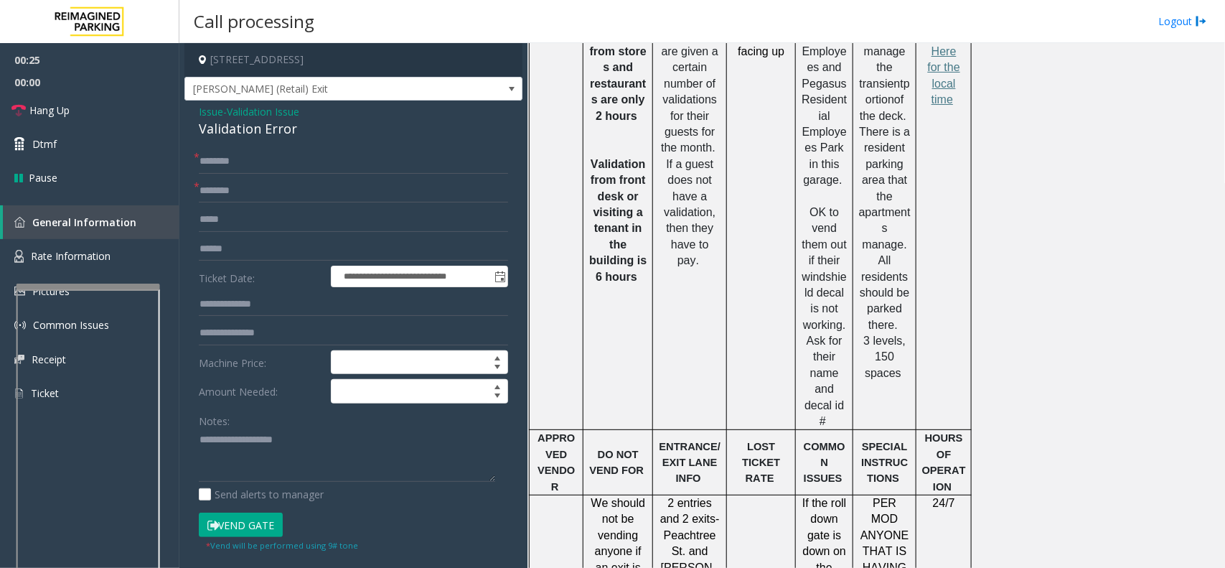
scroll to position [1346, 0]
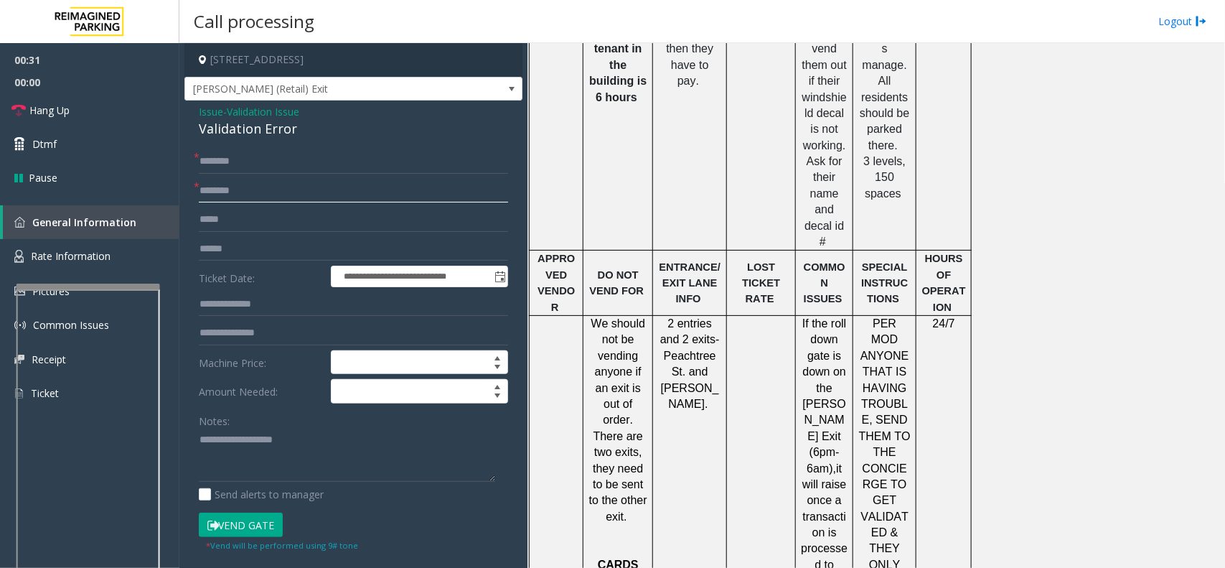
click at [243, 199] on input "text" at bounding box center [353, 191] width 309 height 24
type input "*****"
click at [256, 166] on input "text" at bounding box center [353, 161] width 309 height 24
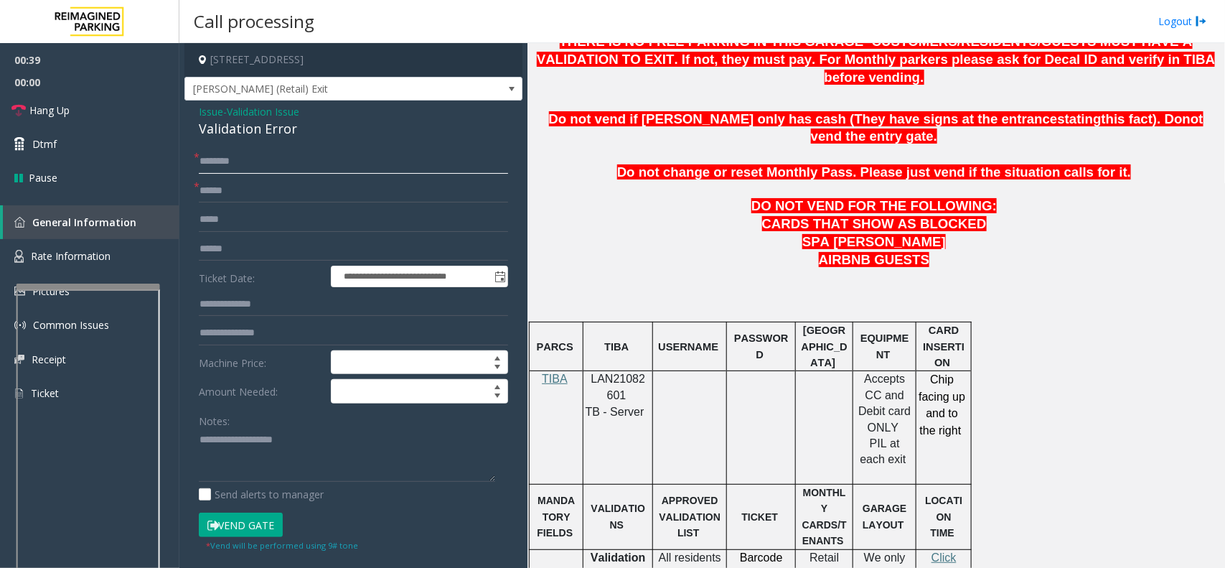
scroll to position [628, 0]
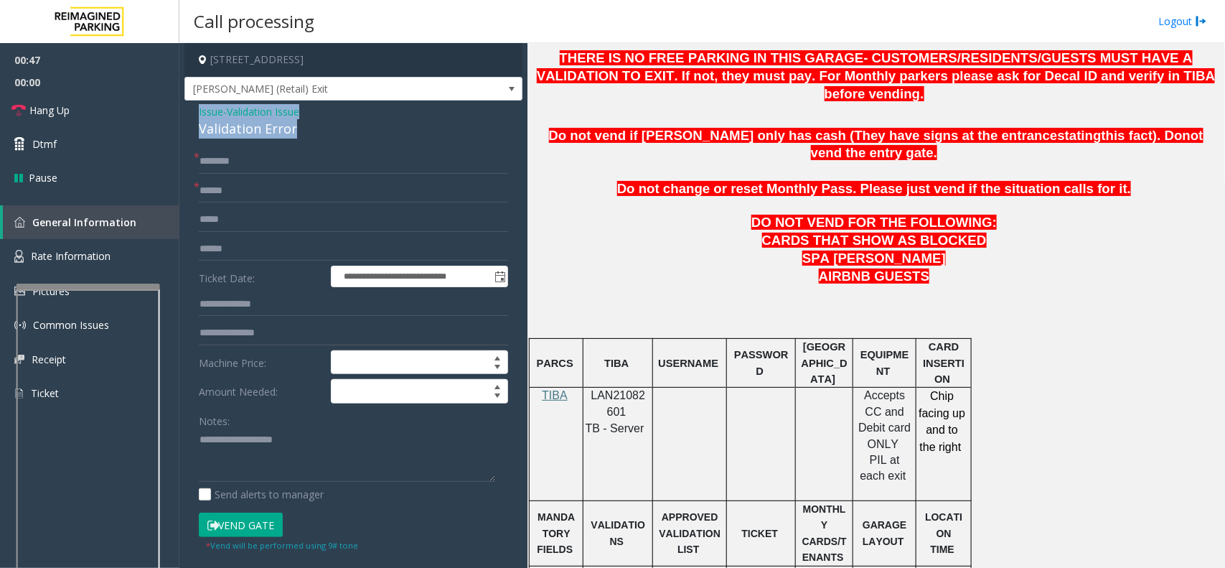
drag, startPoint x: 300, startPoint y: 130, endPoint x: 195, endPoint y: 113, distance: 106.8
click at [195, 113] on div "**********" at bounding box center [353, 517] width 338 height 834
click at [285, 463] on textarea at bounding box center [347, 455] width 296 height 54
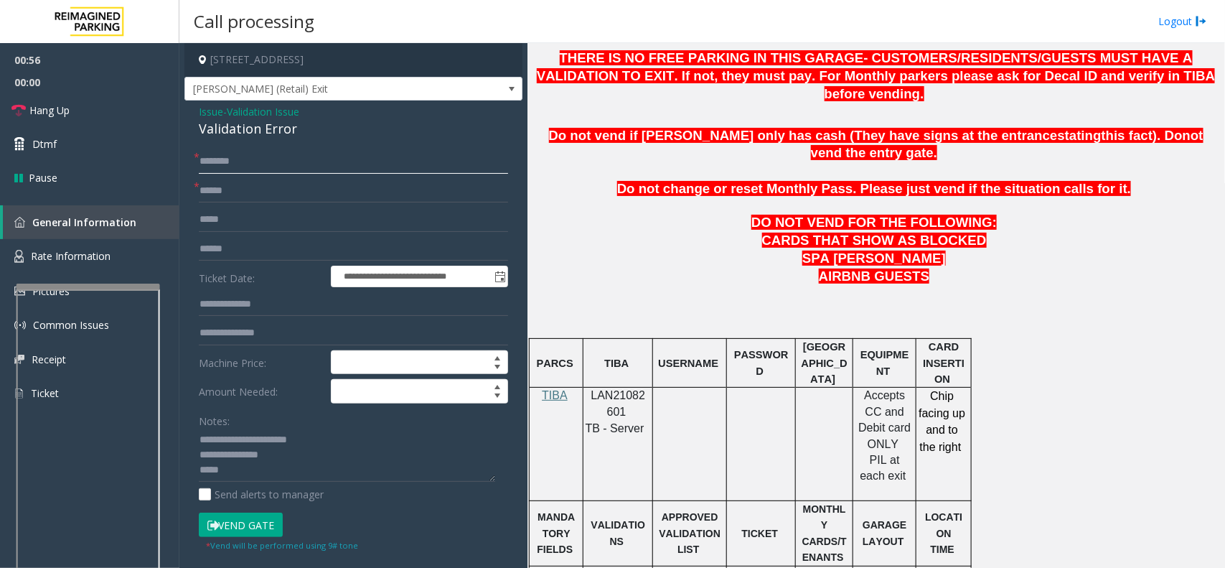
click at [226, 164] on input "text" at bounding box center [353, 161] width 309 height 24
click at [248, 472] on textarea at bounding box center [347, 455] width 296 height 54
click at [291, 461] on textarea at bounding box center [347, 455] width 296 height 54
click at [253, 477] on textarea at bounding box center [347, 455] width 296 height 54
type textarea "**********"
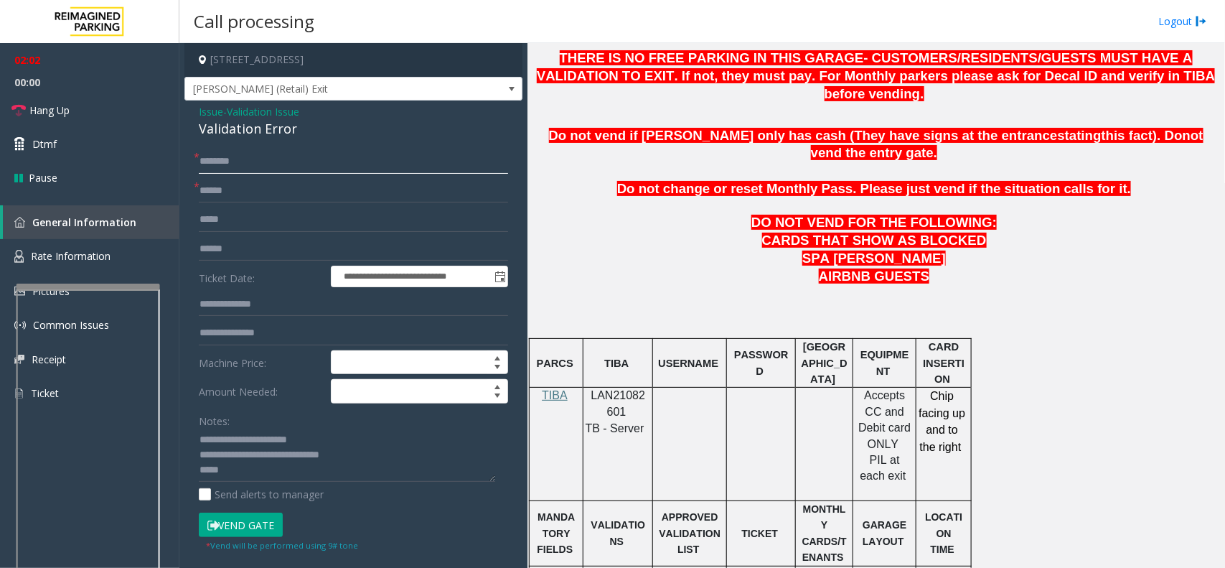
click at [245, 166] on input "text" at bounding box center [353, 161] width 309 height 24
type input "********"
click at [263, 529] on button "Vend Gate" at bounding box center [241, 524] width 84 height 24
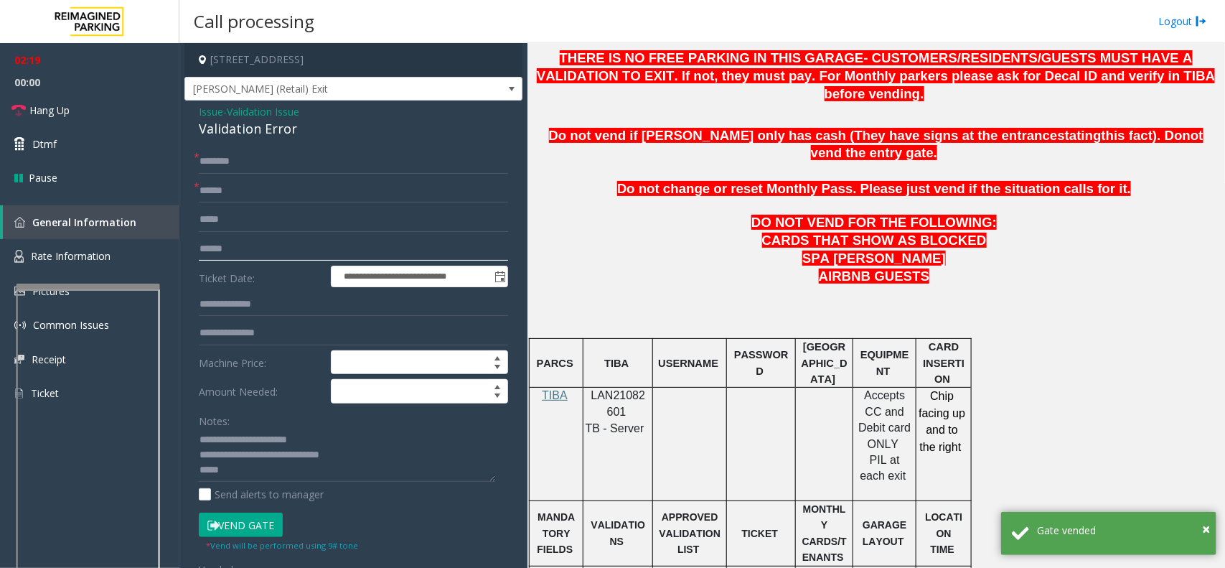
click at [234, 253] on input "text" at bounding box center [353, 249] width 309 height 24
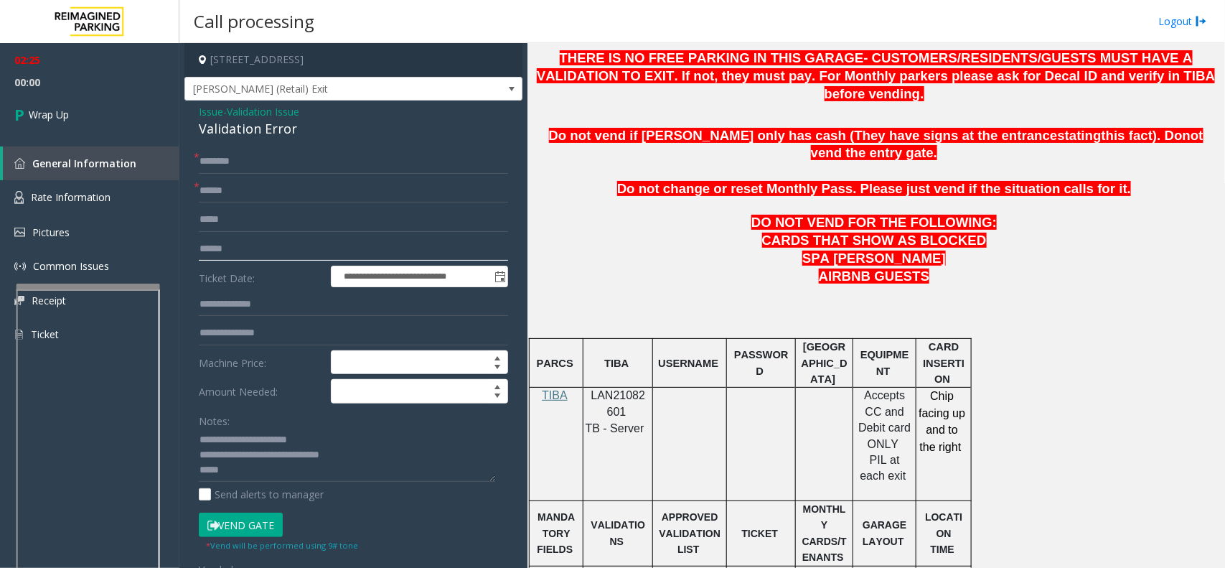
type input "******"
click at [267, 310] on input "text" at bounding box center [353, 304] width 309 height 24
type input "******"
click at [240, 474] on textarea at bounding box center [347, 455] width 296 height 54
click at [261, 467] on textarea at bounding box center [347, 455] width 296 height 54
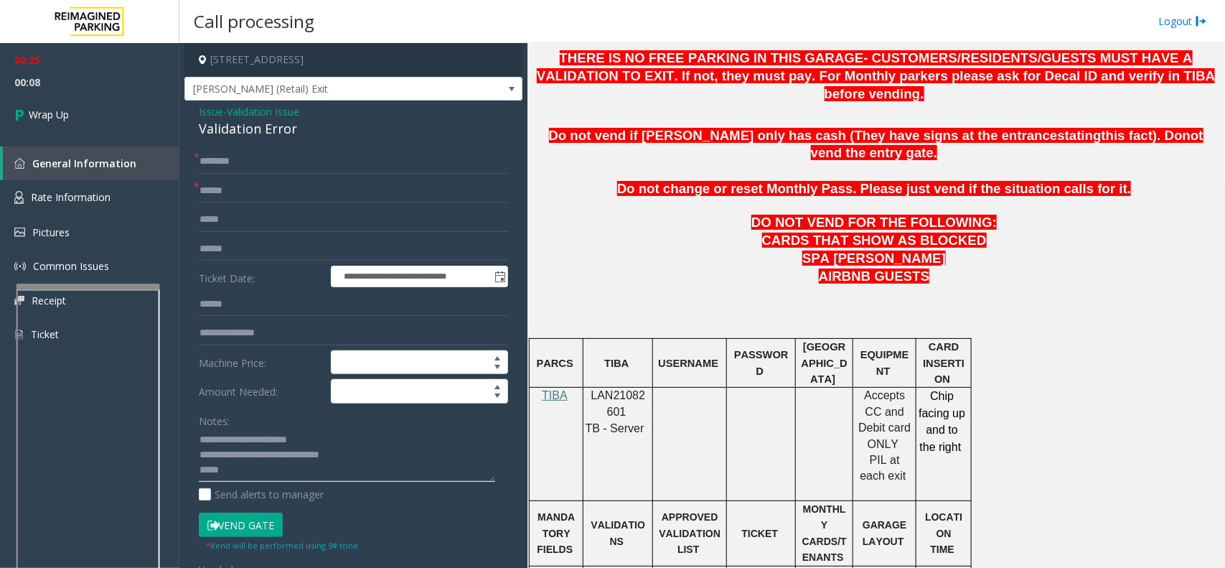
paste textarea "**********"
type textarea "**********"
click at [59, 108] on span "Wrap Up" at bounding box center [49, 114] width 40 height 15
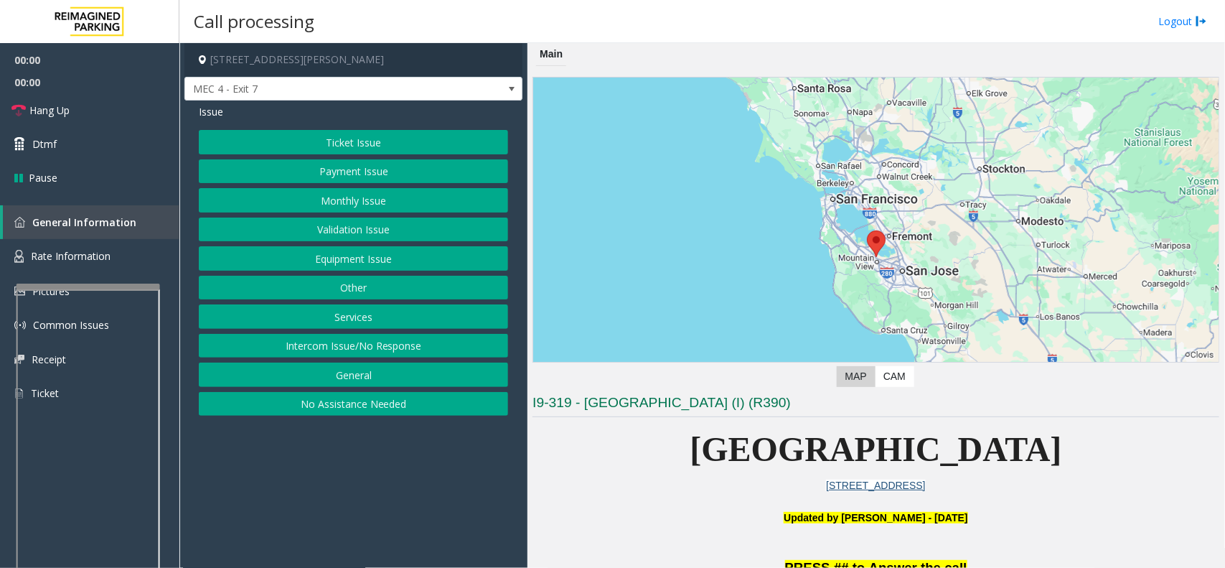
scroll to position [359, 0]
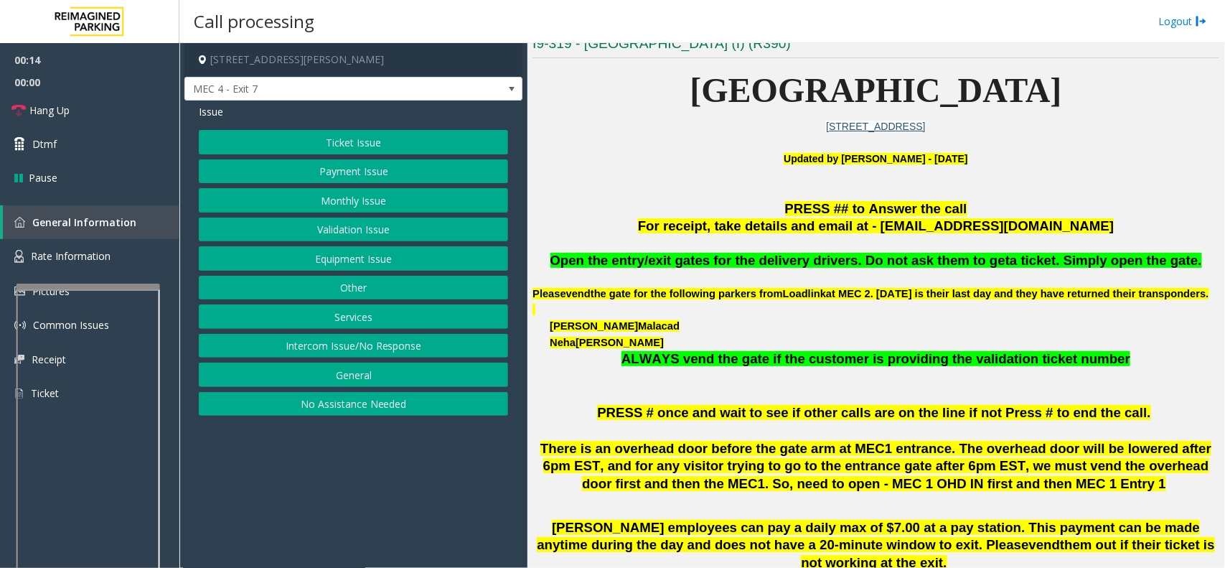
click at [339, 147] on button "Ticket Issue" at bounding box center [353, 142] width 309 height 24
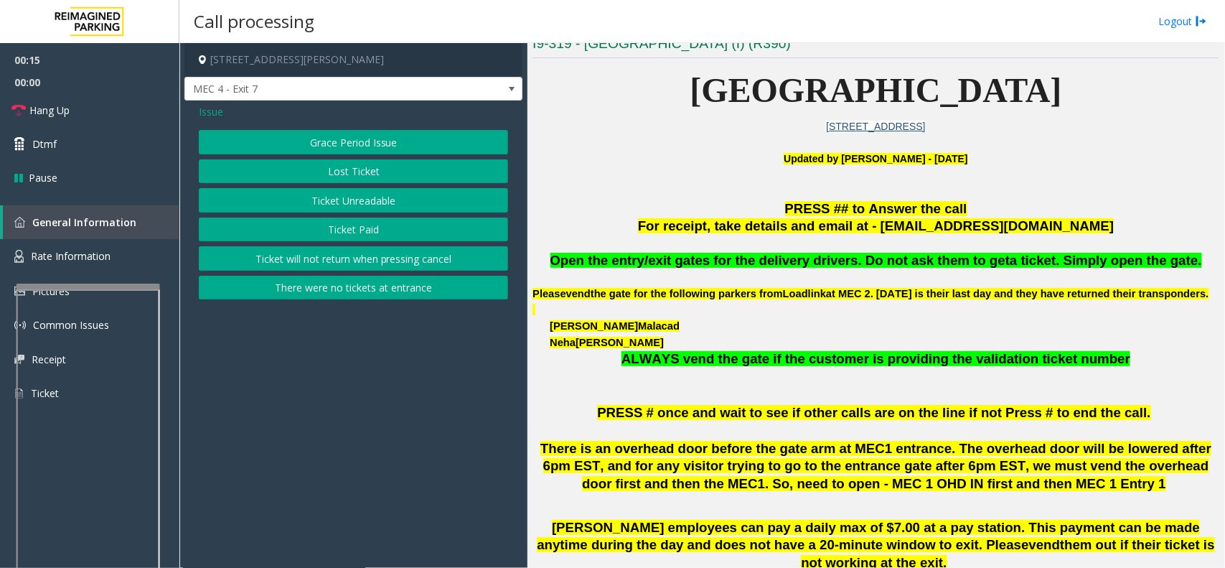
click at [360, 207] on button "Ticket Unreadable" at bounding box center [353, 200] width 309 height 24
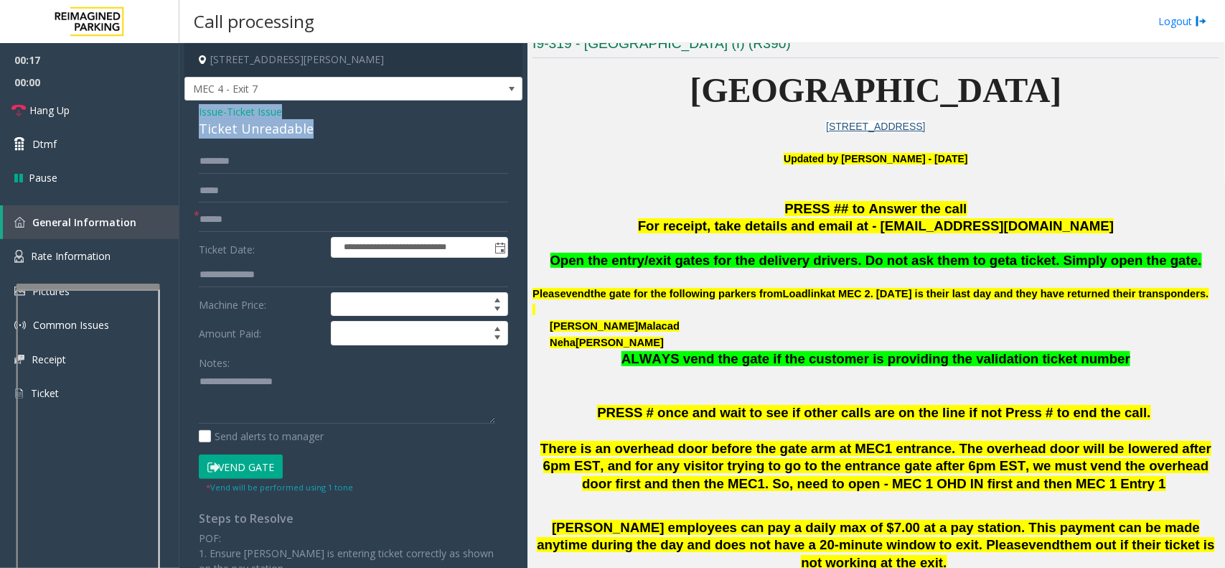
drag, startPoint x: 314, startPoint y: 129, endPoint x: 192, endPoint y: 113, distance: 123.1
click at [192, 113] on div "**********" at bounding box center [353, 427] width 338 height 655
click at [319, 397] on textarea at bounding box center [347, 397] width 296 height 54
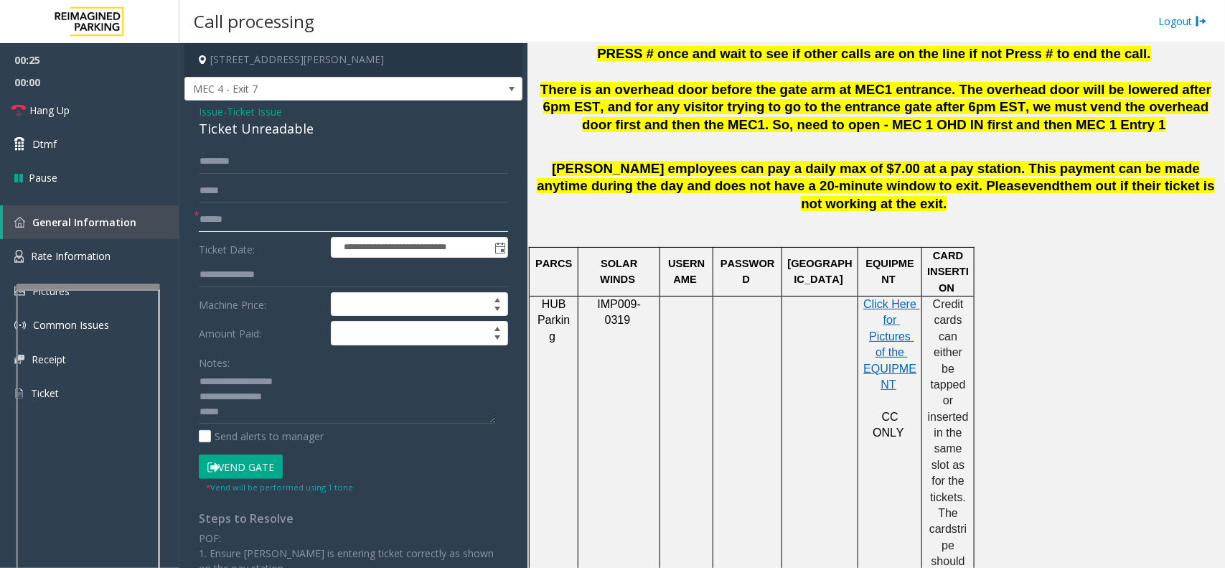
click at [261, 220] on input "text" at bounding box center [353, 219] width 309 height 24
type textarea "**********"
click at [280, 215] on input "text" at bounding box center [353, 219] width 309 height 24
type input "******"
click at [253, 475] on button "Vend Gate" at bounding box center [241, 466] width 84 height 24
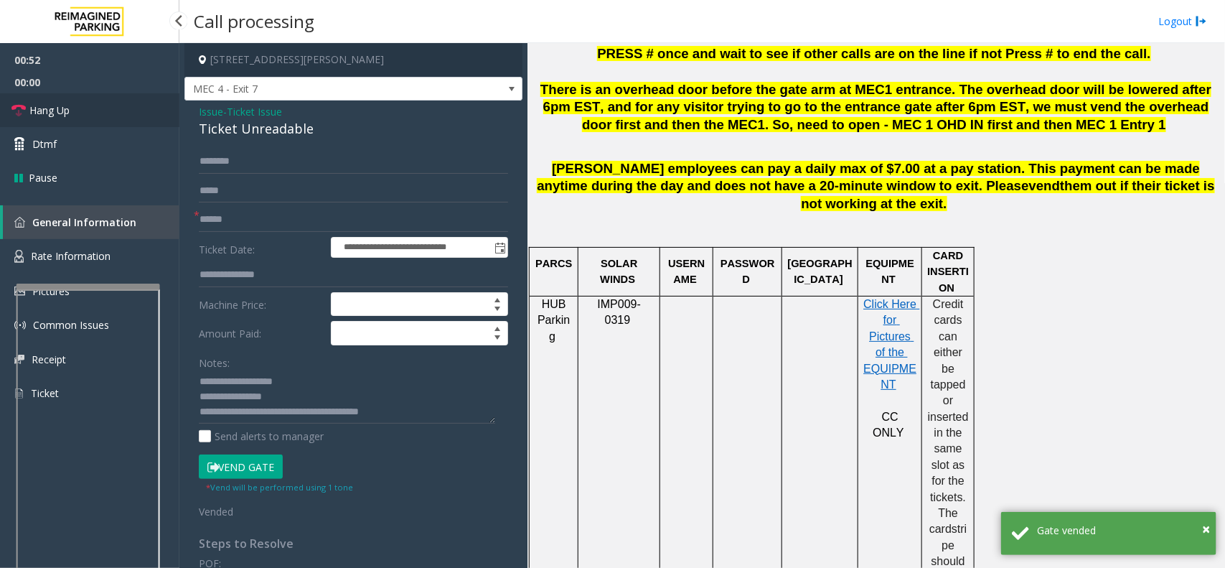
click at [102, 115] on link "Hang Up" at bounding box center [89, 110] width 179 height 34
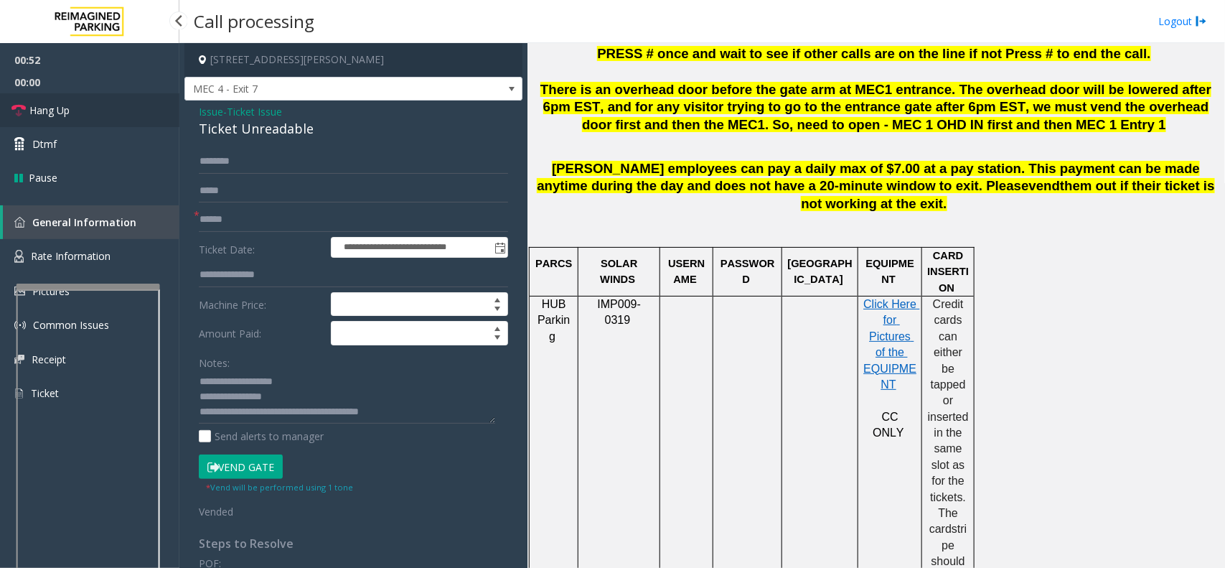
click at [102, 115] on link "Hang Up" at bounding box center [89, 110] width 179 height 34
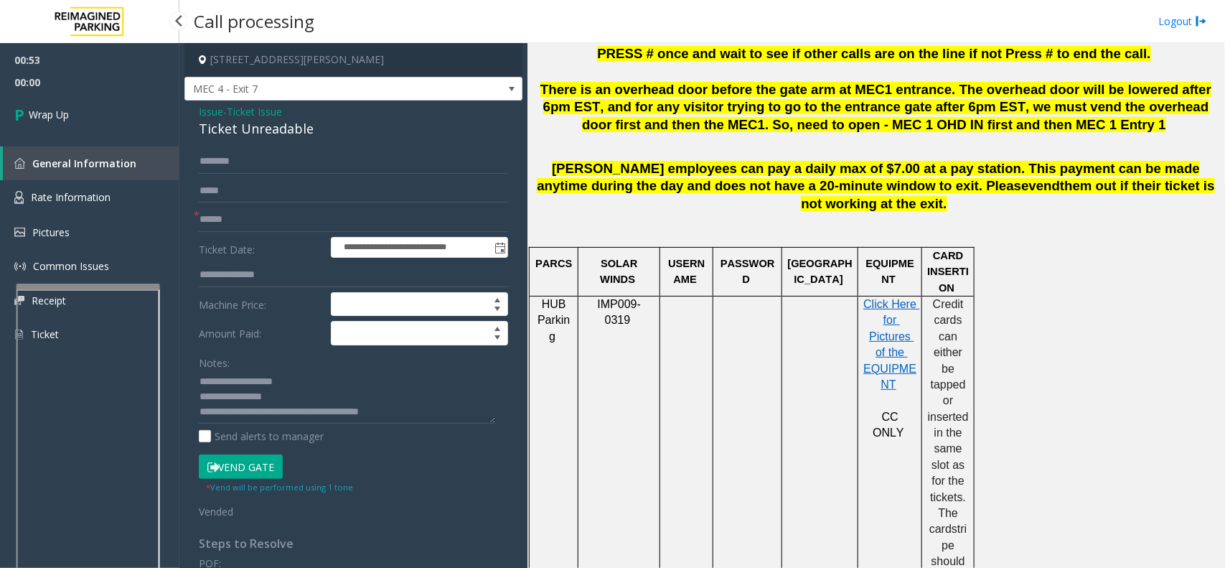
click at [102, 115] on link "Wrap Up" at bounding box center [89, 114] width 179 height 42
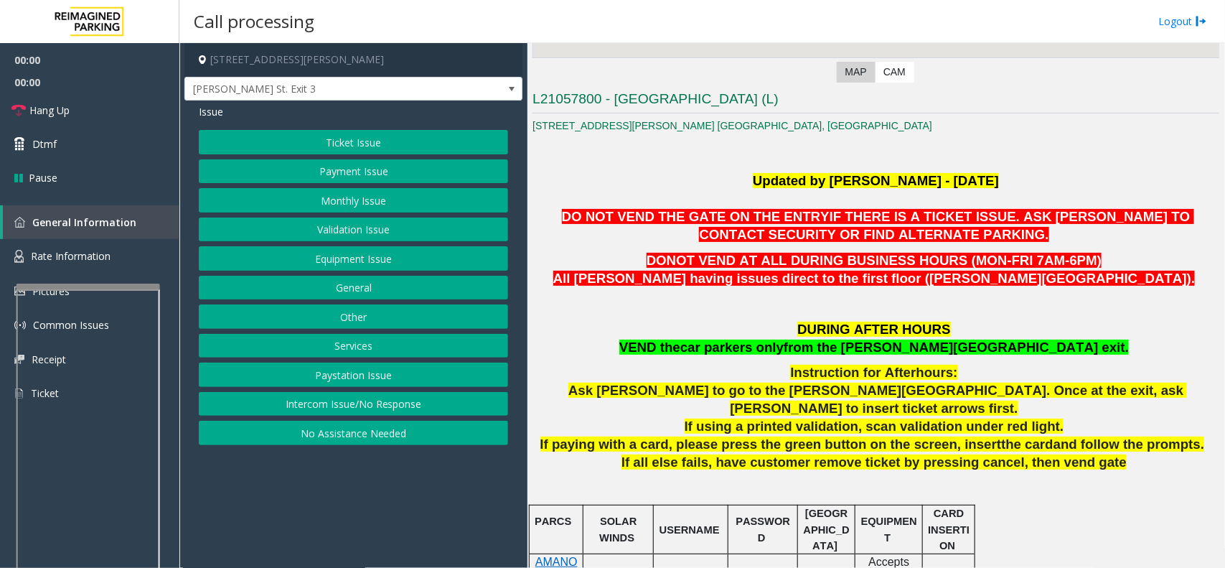
scroll to position [449, 0]
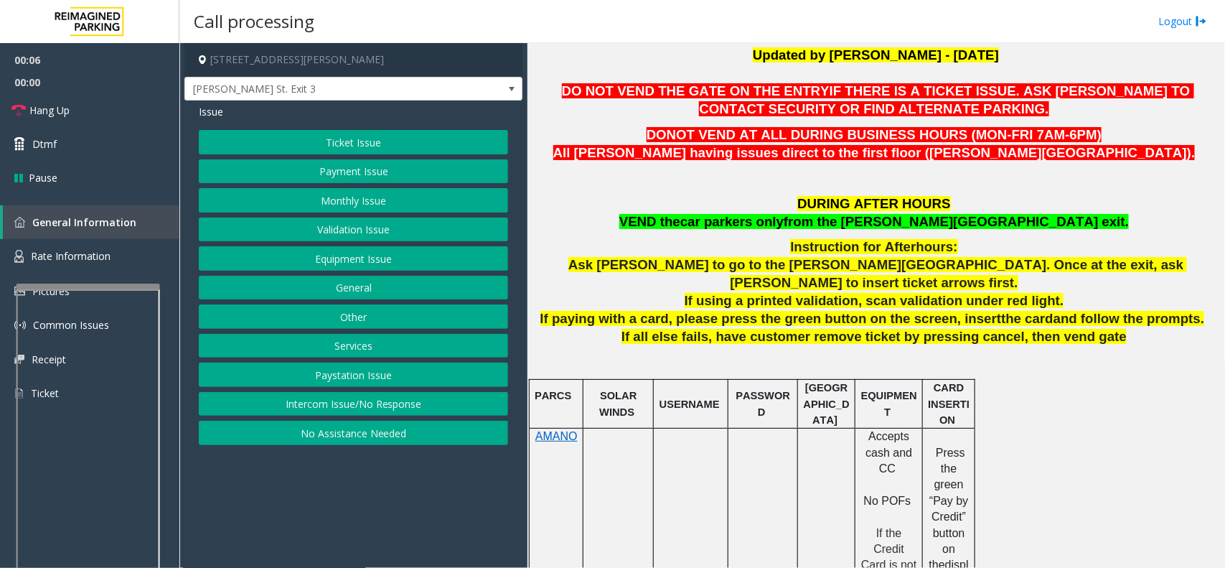
click at [395, 227] on button "Validation Issue" at bounding box center [353, 229] width 309 height 24
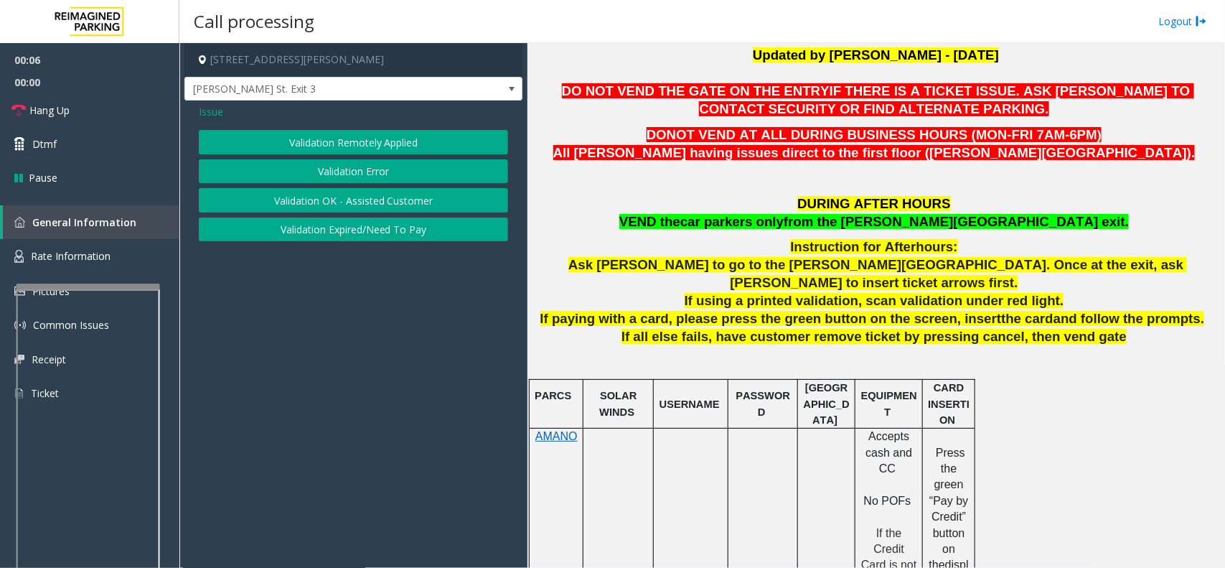
click at [389, 172] on button "Validation Error" at bounding box center [353, 171] width 309 height 24
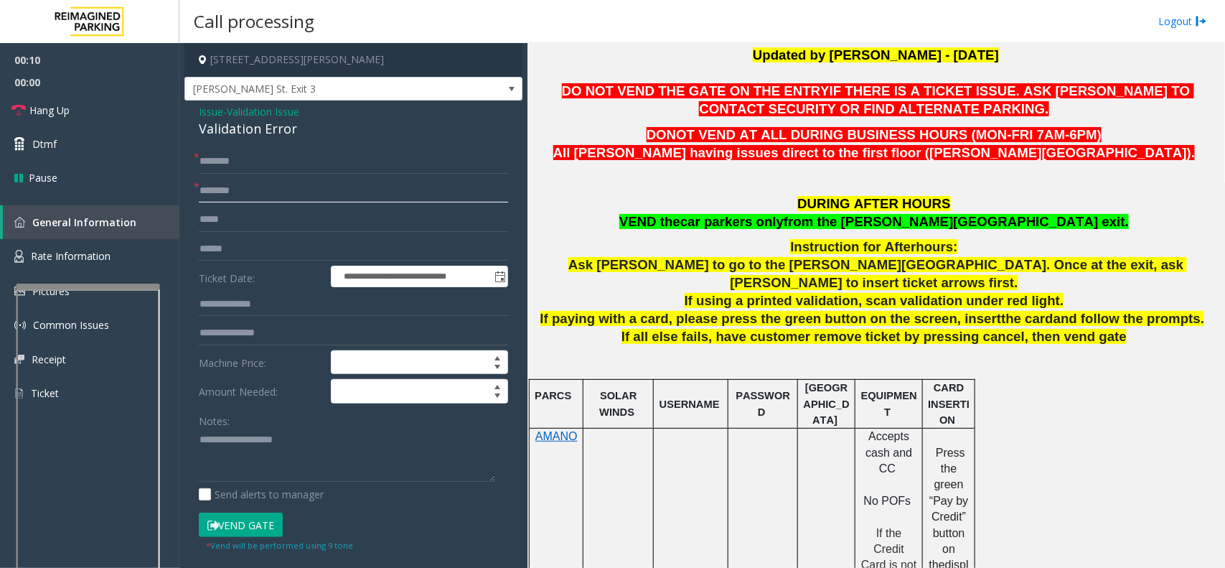
click at [273, 195] on input "text" at bounding box center [353, 191] width 309 height 24
type input "**"
click at [214, 161] on input "text" at bounding box center [353, 161] width 309 height 24
type input "**"
drag, startPoint x: 306, startPoint y: 131, endPoint x: 196, endPoint y: 108, distance: 113.0
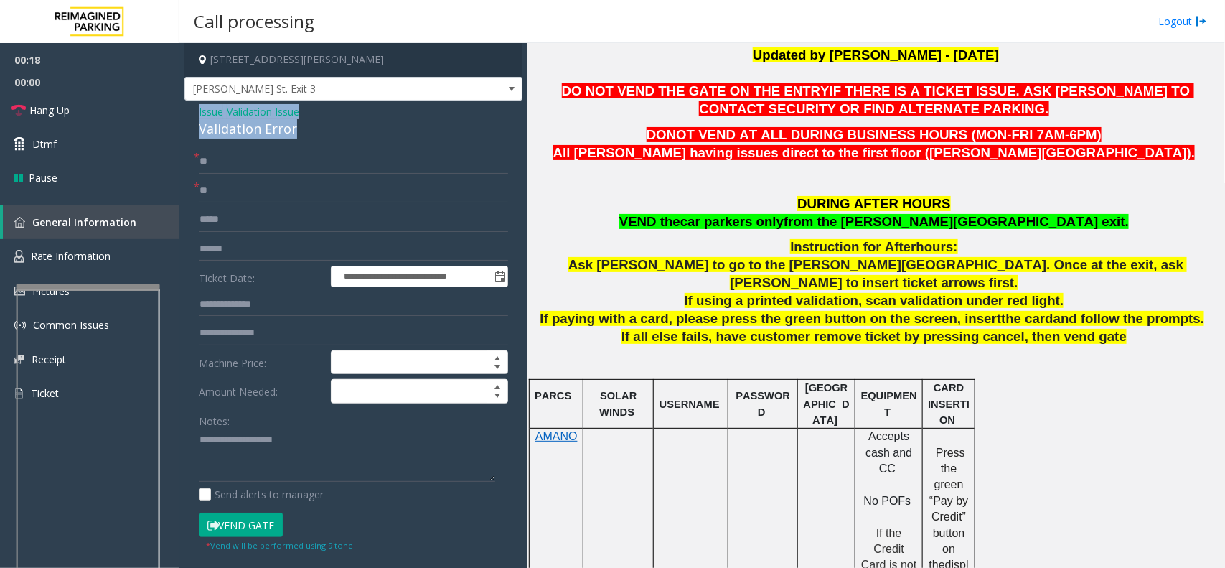
click at [196, 108] on div "**********" at bounding box center [353, 502] width 338 height 804
click at [281, 458] on textarea at bounding box center [347, 455] width 296 height 54
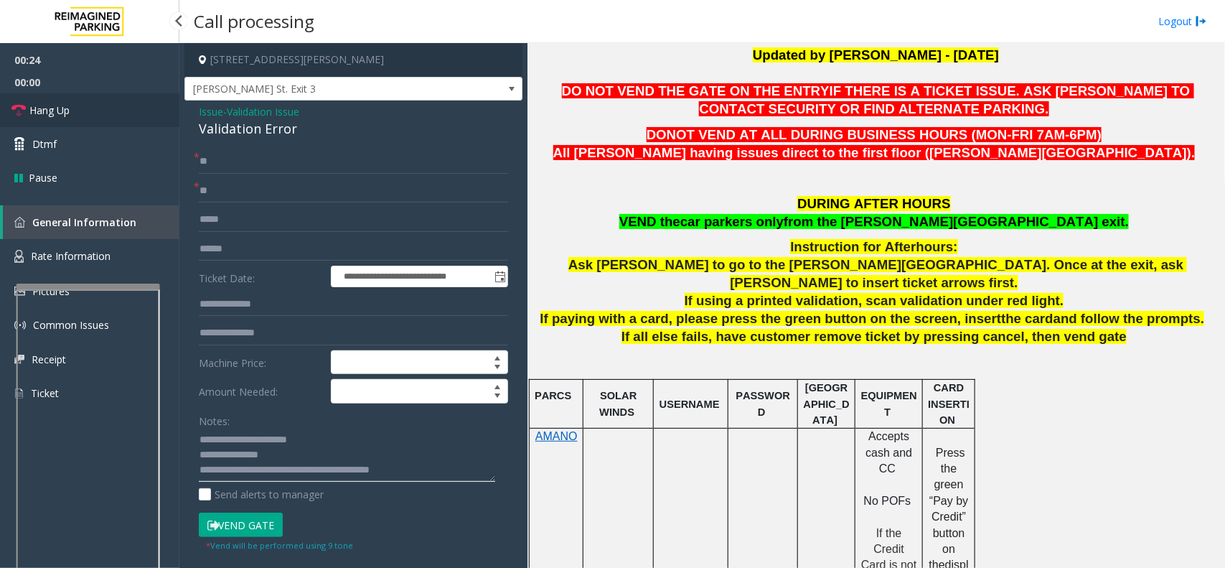
type textarea "**********"
click at [151, 108] on link "Hang Up" at bounding box center [89, 110] width 179 height 34
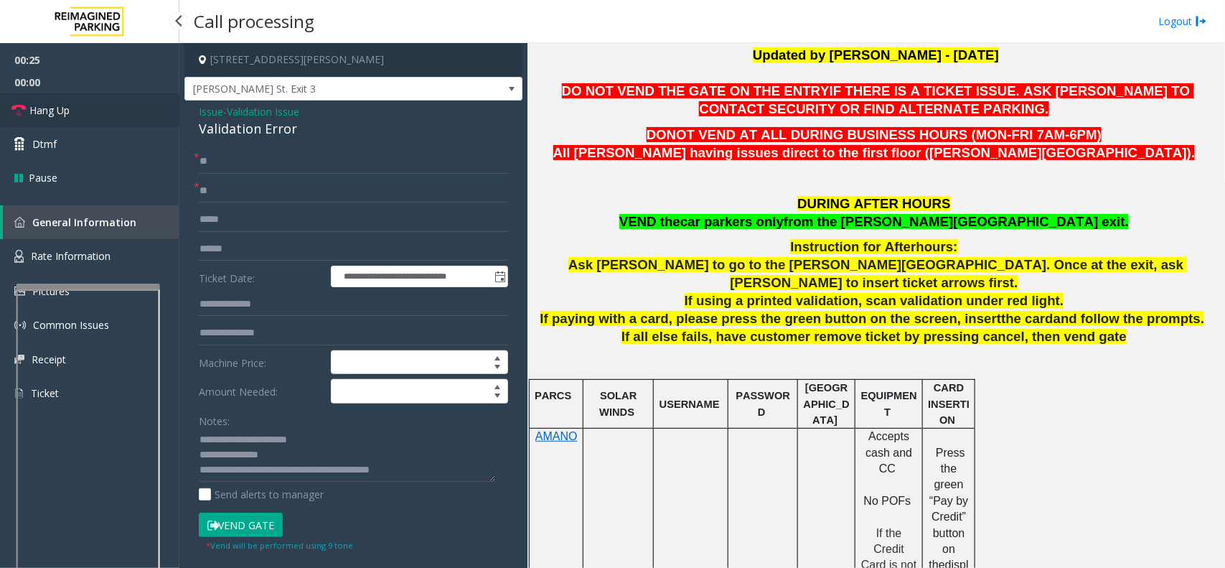
click at [151, 108] on link "Hang Up" at bounding box center [89, 110] width 179 height 34
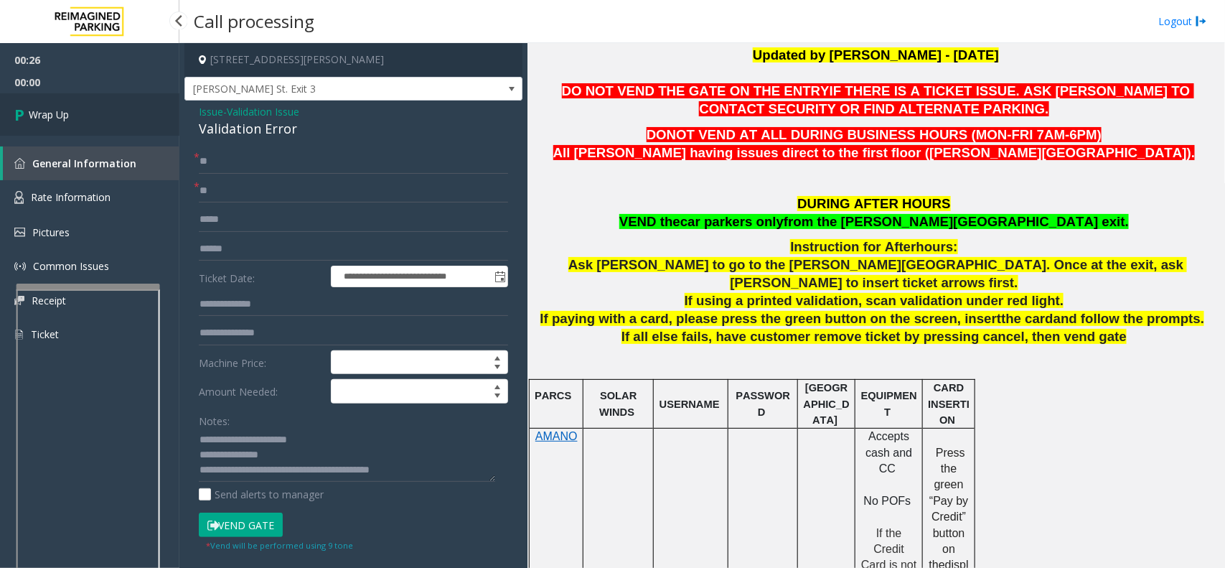
click at [151, 108] on link "Wrap Up" at bounding box center [89, 114] width 179 height 42
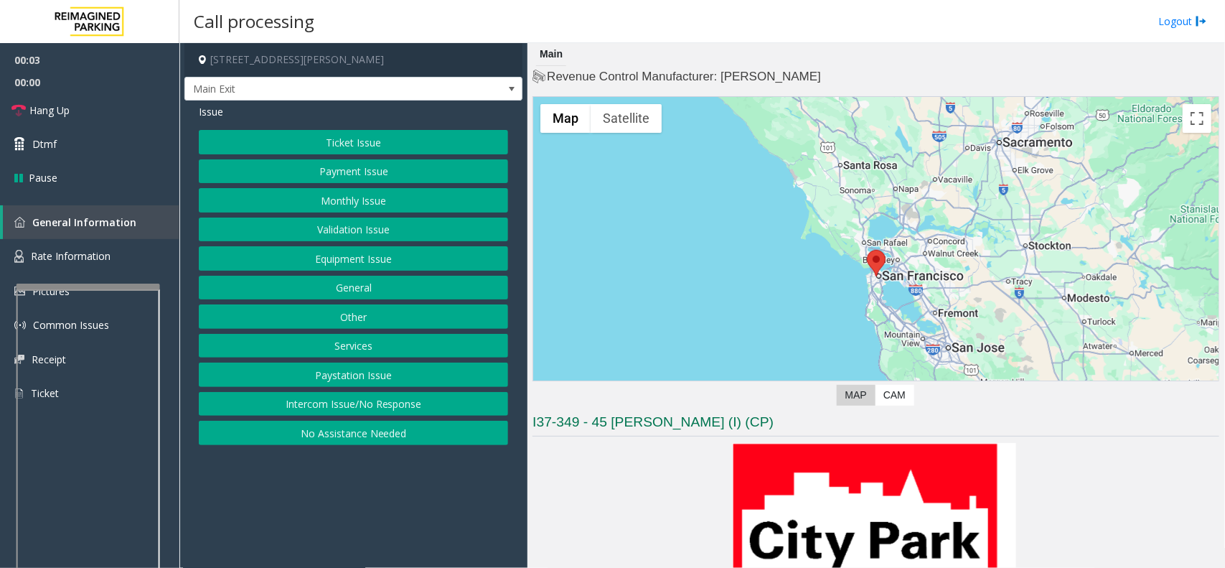
click at [378, 402] on button "Intercom Issue/No Response" at bounding box center [353, 404] width 309 height 24
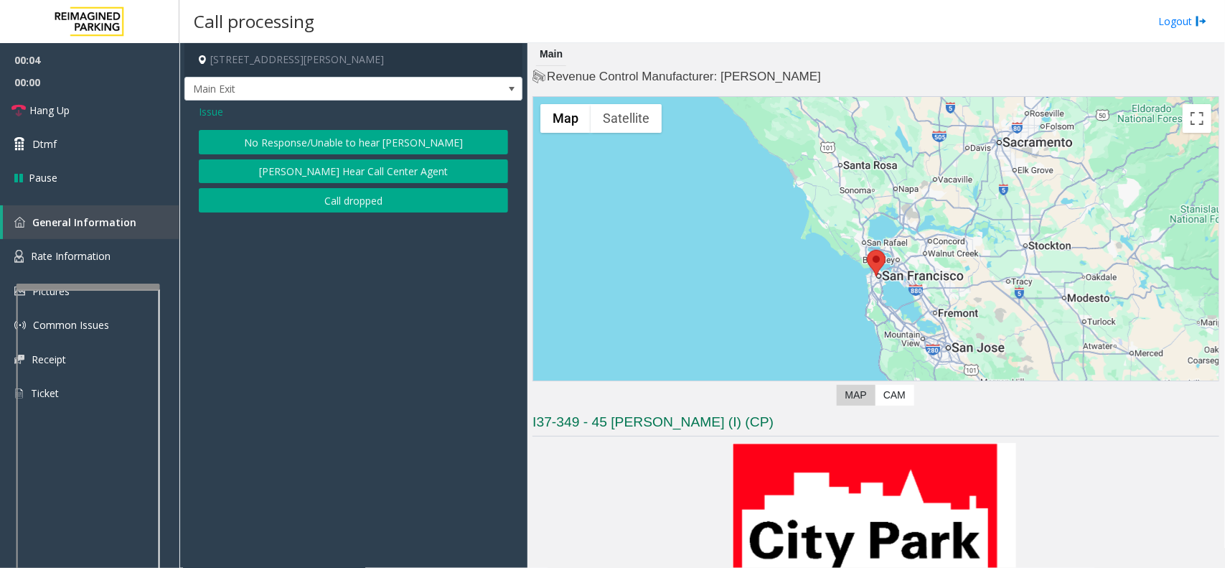
click at [330, 138] on button "No Response/Unable to hear [PERSON_NAME]" at bounding box center [353, 142] width 309 height 24
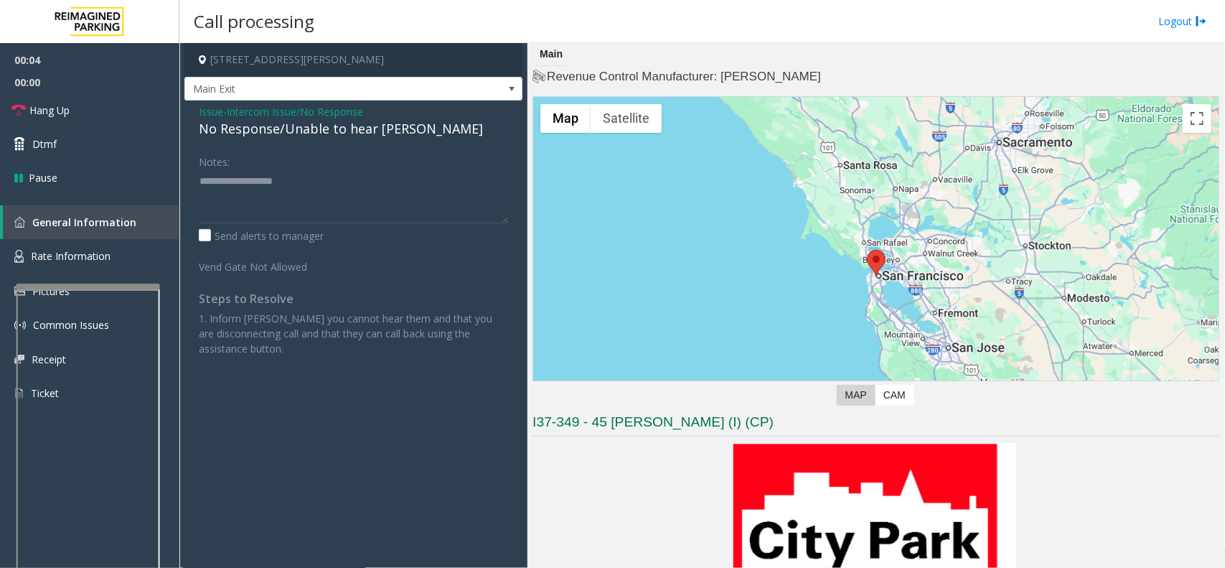
click at [325, 134] on div "No Response/Unable to hear [PERSON_NAME]" at bounding box center [353, 128] width 309 height 19
type textarea "**********"
click at [112, 112] on link "Hang Up" at bounding box center [89, 110] width 179 height 34
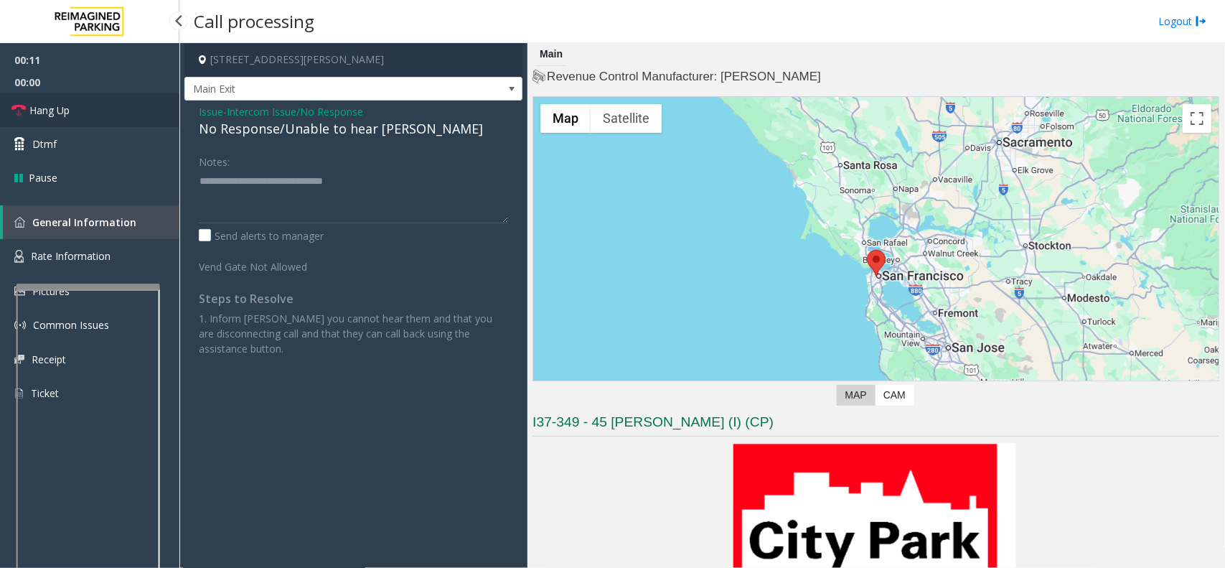
click at [112, 112] on link "Hang Up" at bounding box center [89, 110] width 179 height 34
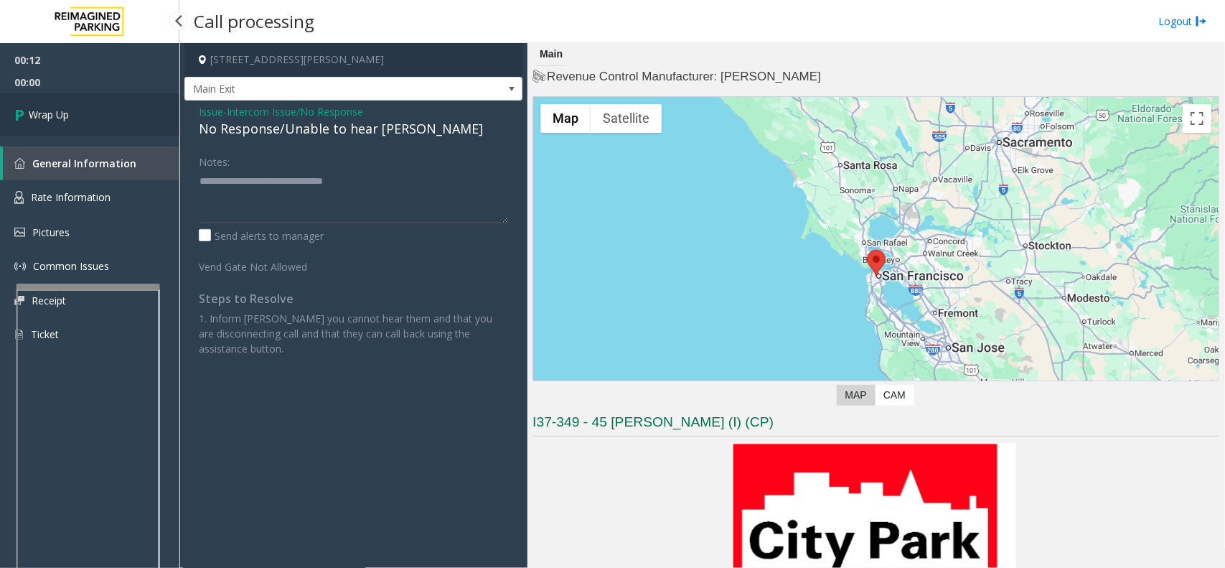
click at [112, 112] on link "Wrap Up" at bounding box center [89, 114] width 179 height 42
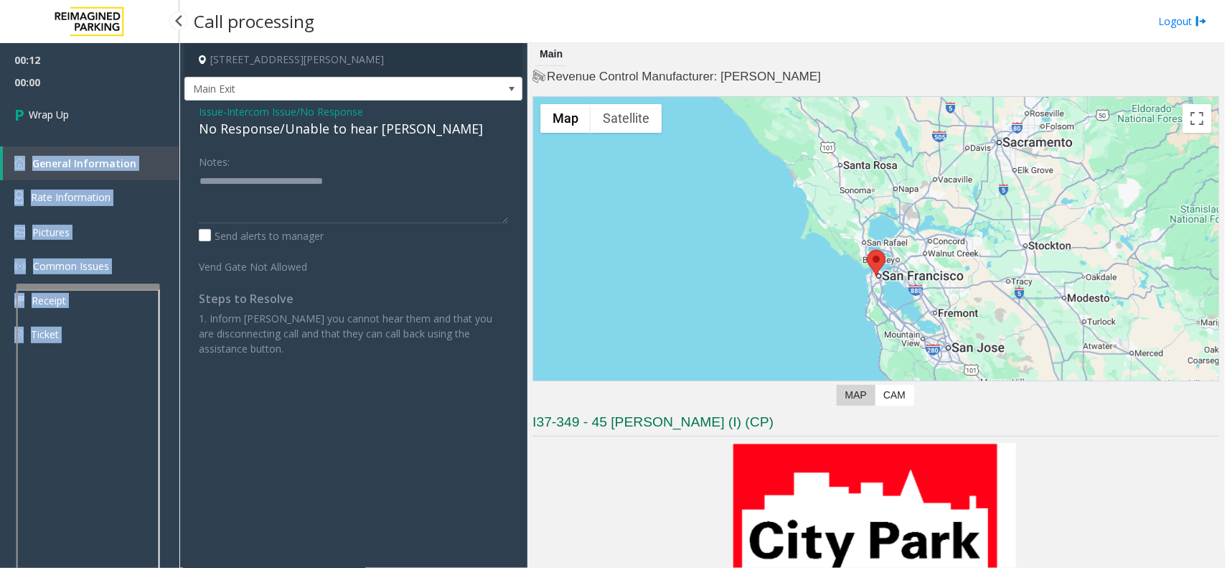
click at [112, 112] on div "00:12 00:00 Wrap Up General Information Rate Information Pictures Common Issues…" at bounding box center [89, 203] width 179 height 320
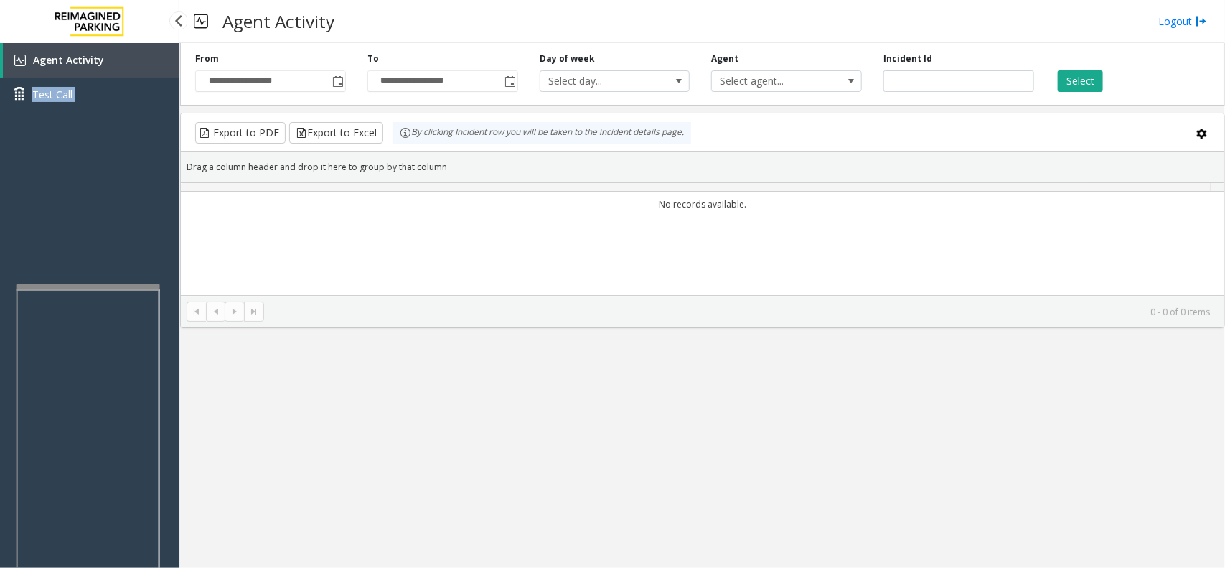
click at [112, 112] on div "Agent Activity Test Call" at bounding box center [89, 82] width 179 height 79
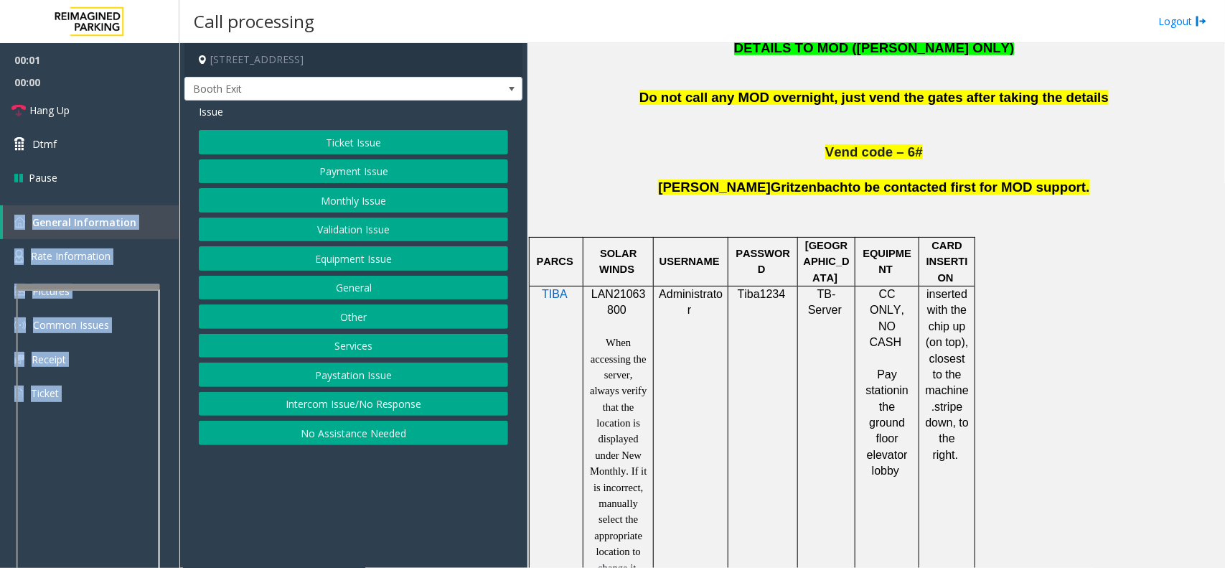
scroll to position [987, 0]
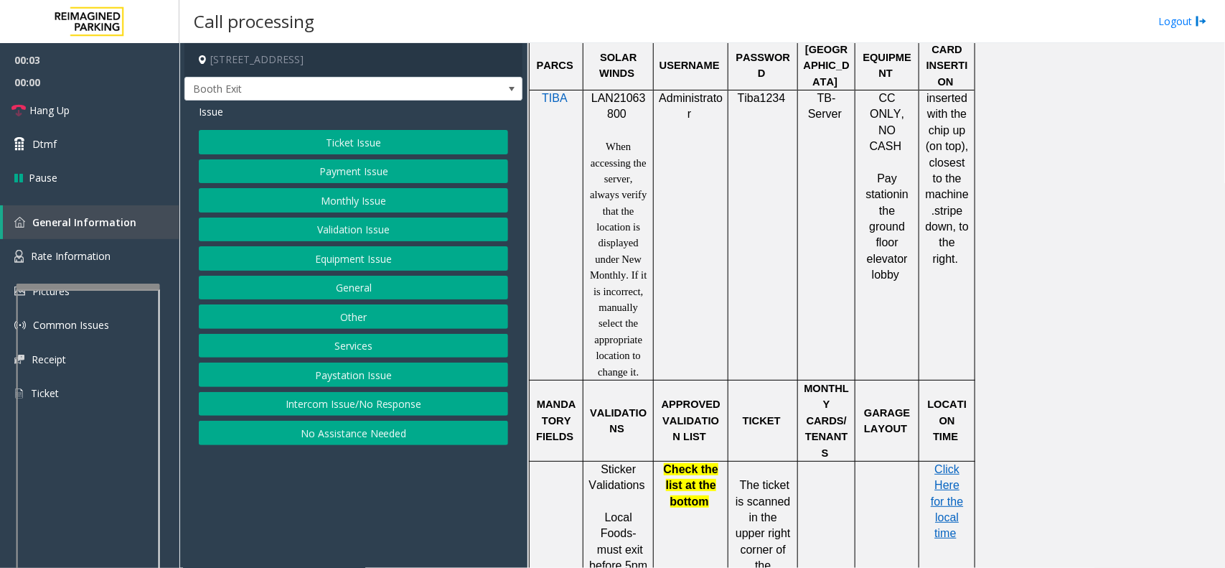
click at [614, 103] on span "LAN21063800" at bounding box center [618, 106] width 55 height 28
click at [616, 103] on span "LAN21063800" at bounding box center [618, 106] width 55 height 28
click at [612, 100] on span "LAN21063800" at bounding box center [618, 106] width 55 height 28
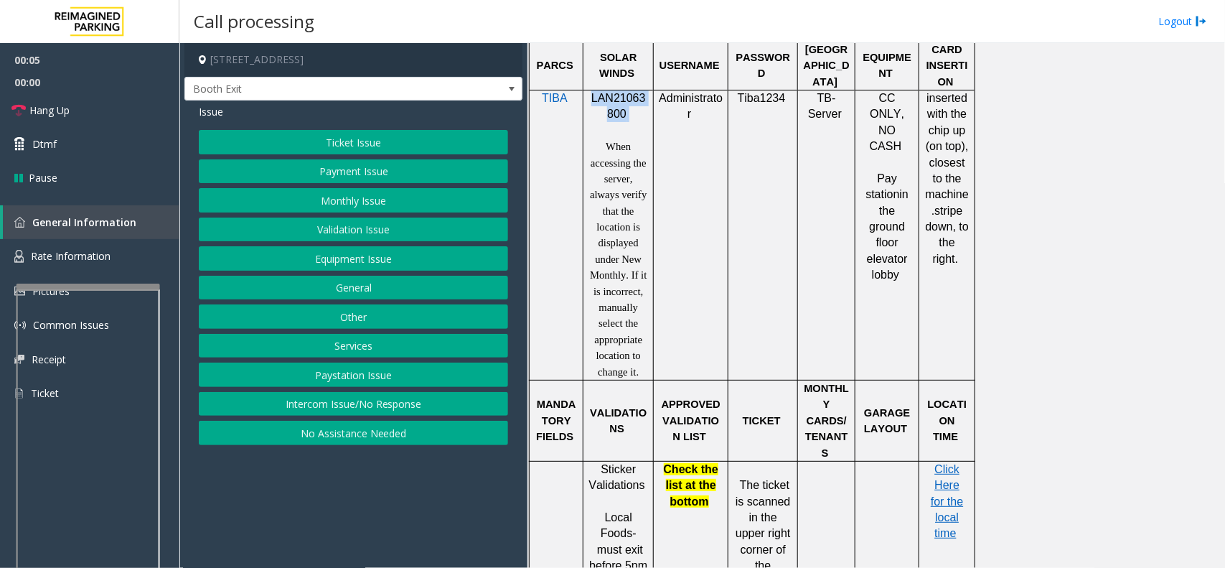
copy p "LAN21063800"
click at [388, 223] on button "Validation Issue" at bounding box center [353, 229] width 309 height 24
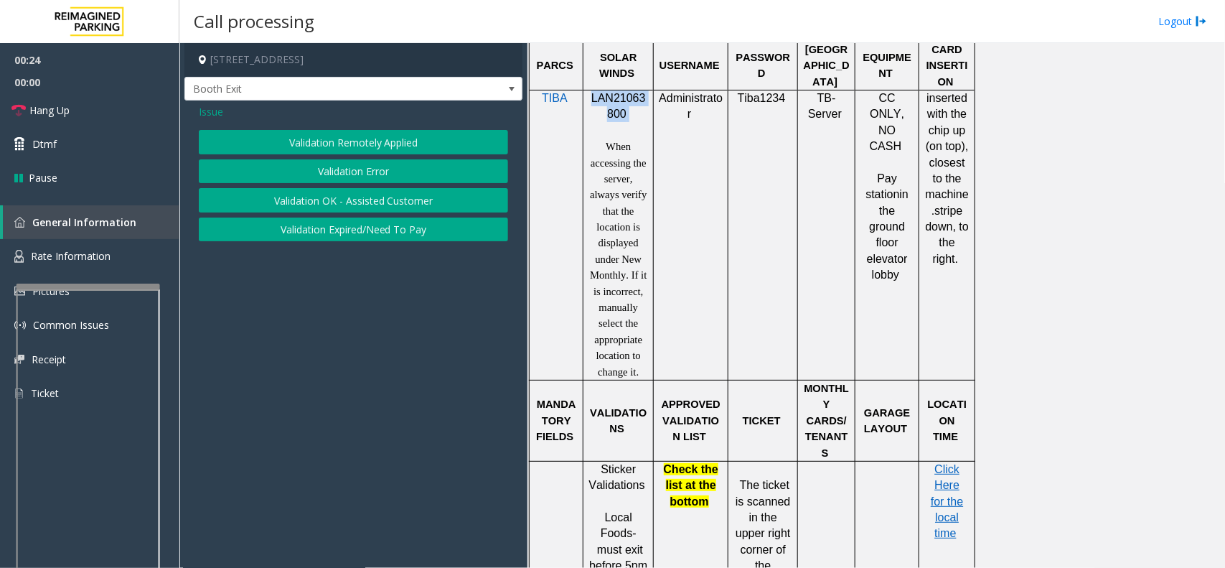
click at [360, 163] on button "Validation Error" at bounding box center [353, 171] width 309 height 24
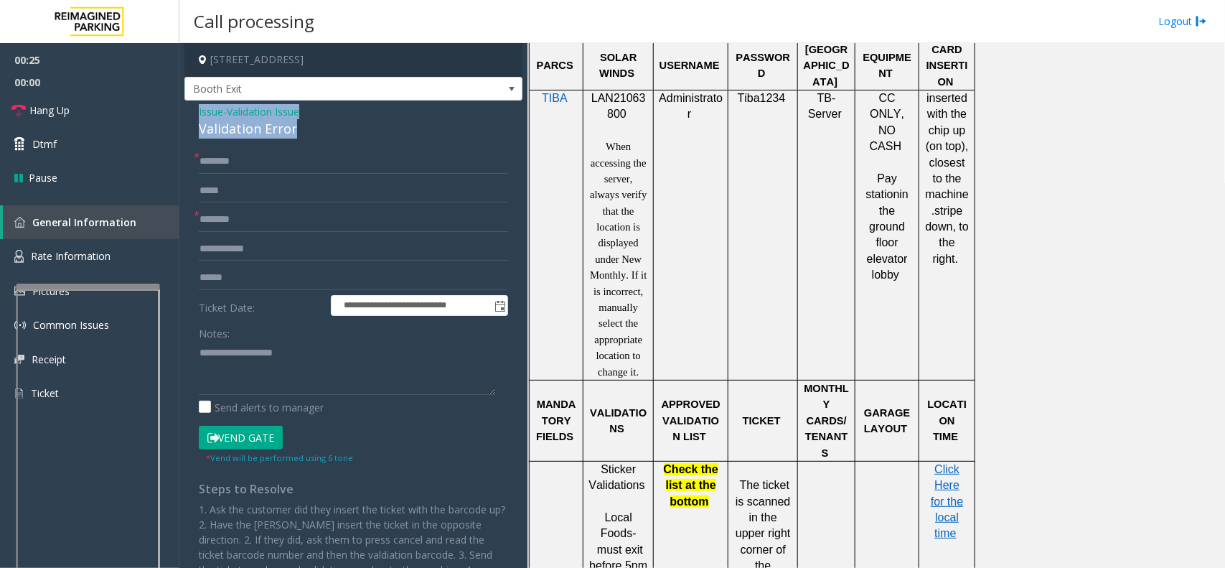
drag, startPoint x: 305, startPoint y: 129, endPoint x: 192, endPoint y: 112, distance: 114.7
click at [192, 112] on div "**********" at bounding box center [353, 383] width 338 height 566
click at [281, 367] on textarea at bounding box center [347, 368] width 296 height 54
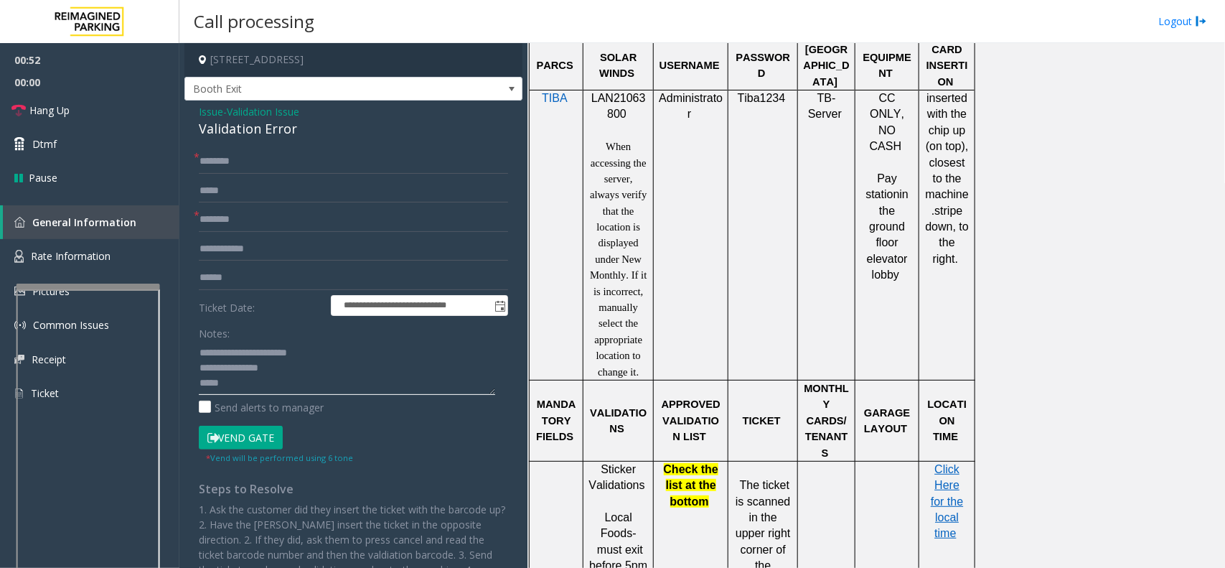
type textarea "**********"
click at [245, 234] on form "**********" at bounding box center [353, 306] width 309 height 315
click at [240, 223] on input "text" at bounding box center [353, 219] width 309 height 24
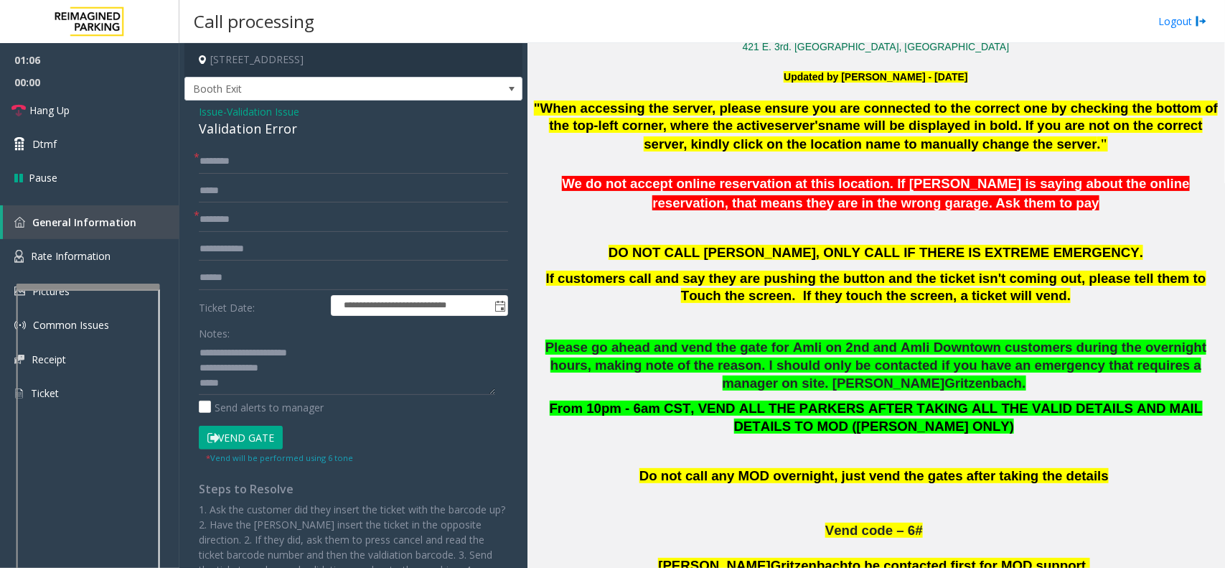
scroll to position [538, 0]
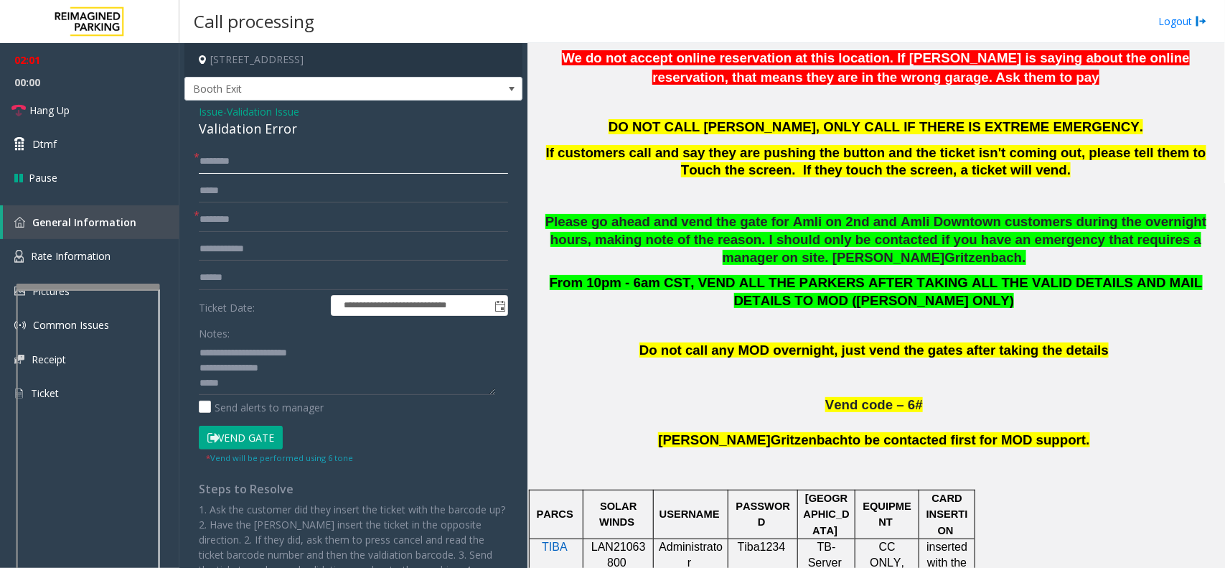
click at [238, 163] on input "text" at bounding box center [353, 161] width 309 height 24
type input "**"
click at [72, 95] on link "Hang Up" at bounding box center [89, 110] width 179 height 34
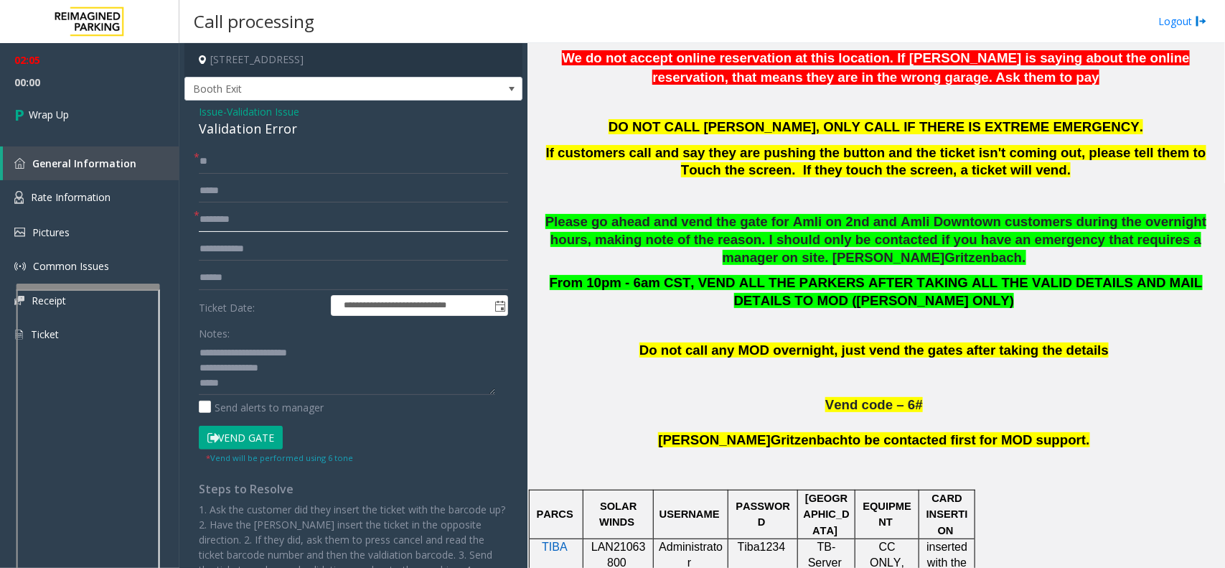
click at [215, 223] on input "text" at bounding box center [353, 219] width 309 height 24
type input "**"
click at [282, 380] on textarea at bounding box center [347, 368] width 296 height 54
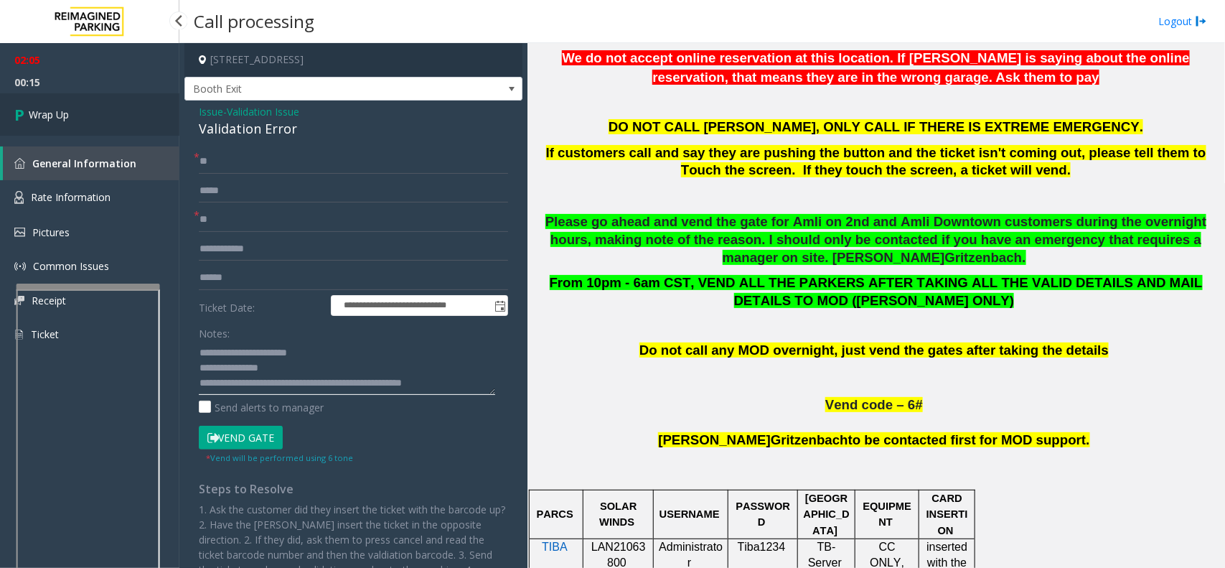
type textarea "**********"
click at [73, 106] on link "Wrap Up" at bounding box center [89, 114] width 179 height 42
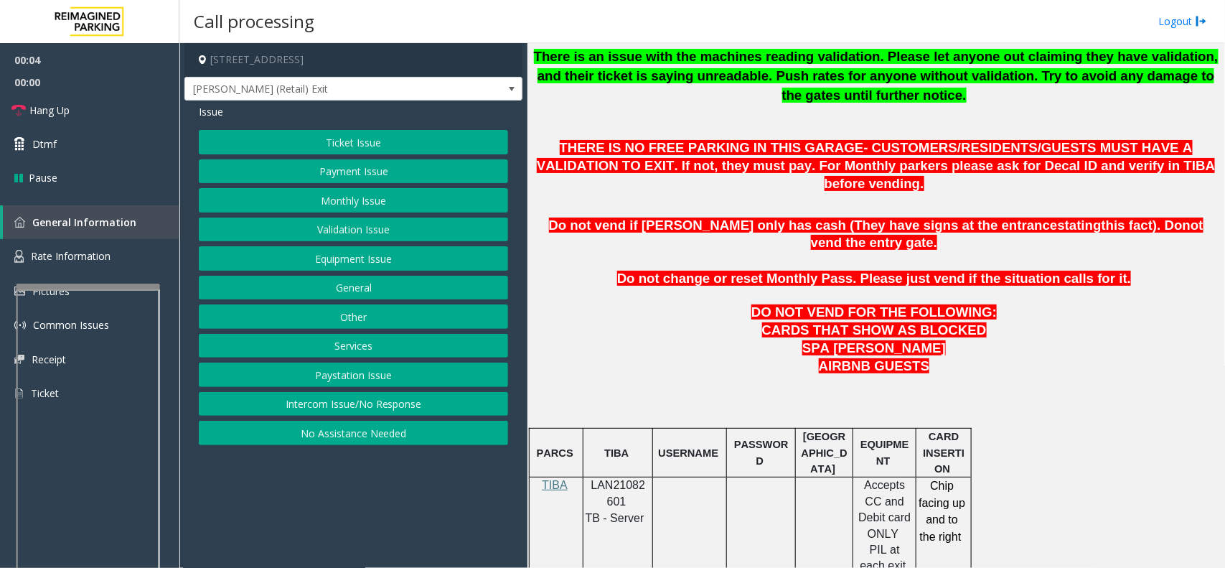
scroll to position [718, 0]
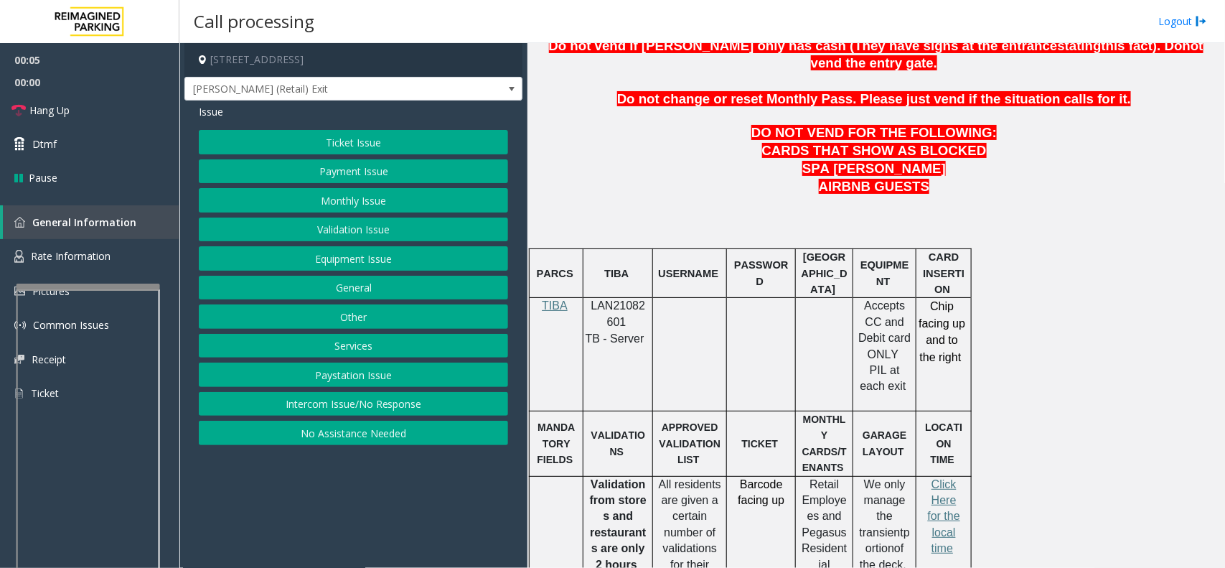
click at [619, 298] on p "LAN21082601" at bounding box center [618, 314] width 59 height 32
copy p "LAN21082601"
click at [363, 228] on button "Validation Issue" at bounding box center [353, 229] width 309 height 24
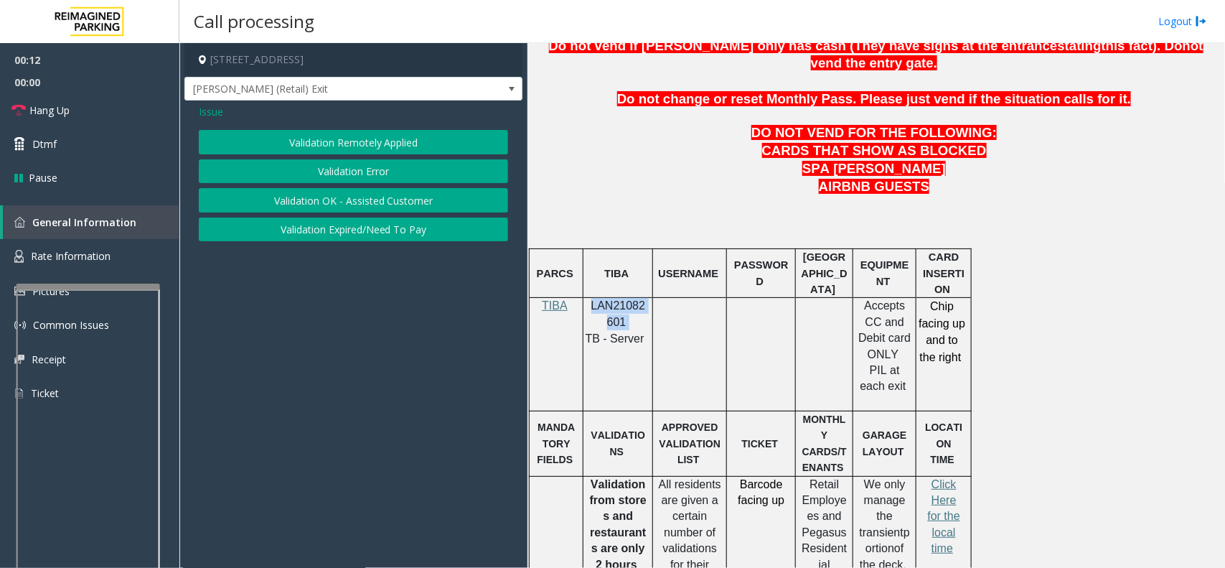
click at [347, 167] on button "Validation Error" at bounding box center [353, 171] width 309 height 24
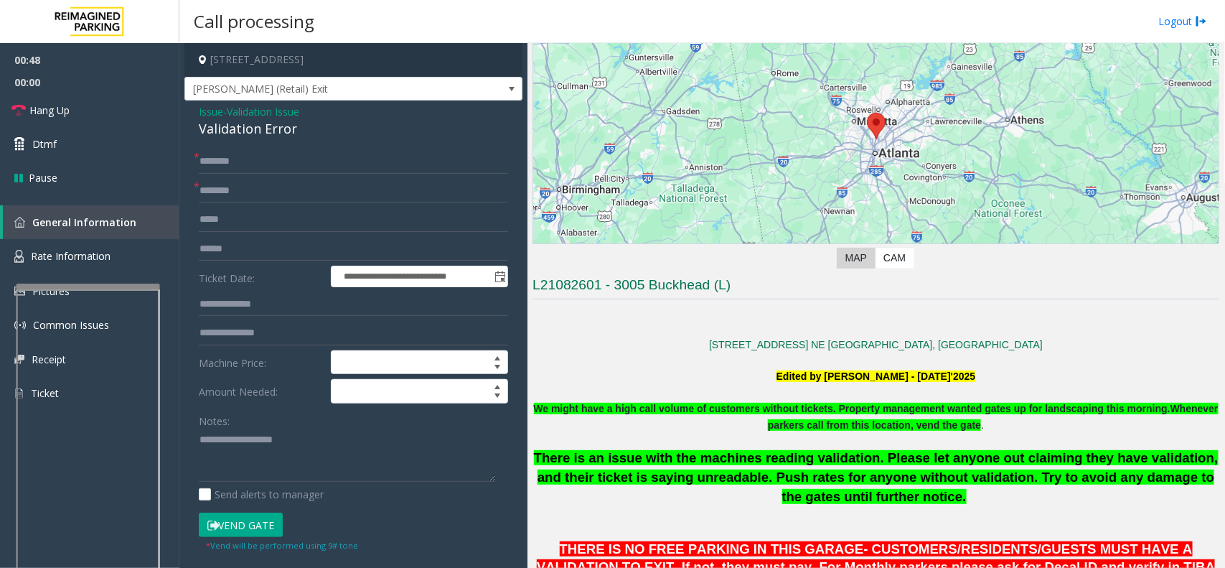
scroll to position [90, 0]
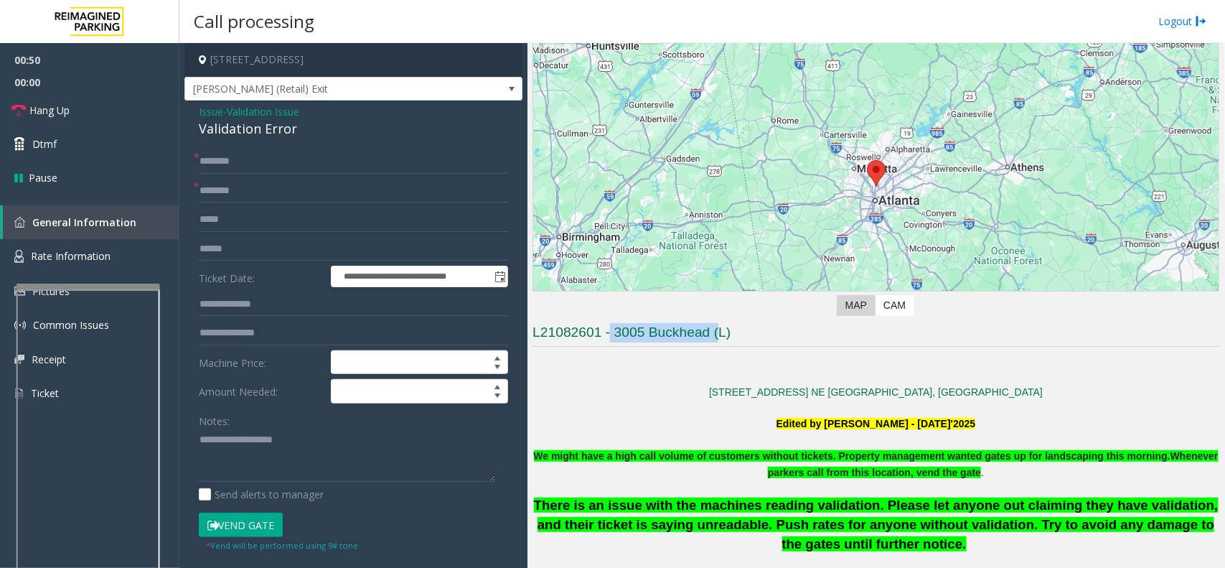
drag, startPoint x: 611, startPoint y: 330, endPoint x: 720, endPoint y: 328, distance: 109.1
click at [720, 328] on h3 "L21082601 - 3005 Buckhead (L)" at bounding box center [876, 335] width 687 height 24
click at [251, 169] on input "text" at bounding box center [353, 161] width 309 height 24
click at [317, 190] on input "**********" at bounding box center [353, 191] width 309 height 24
type input "**********"
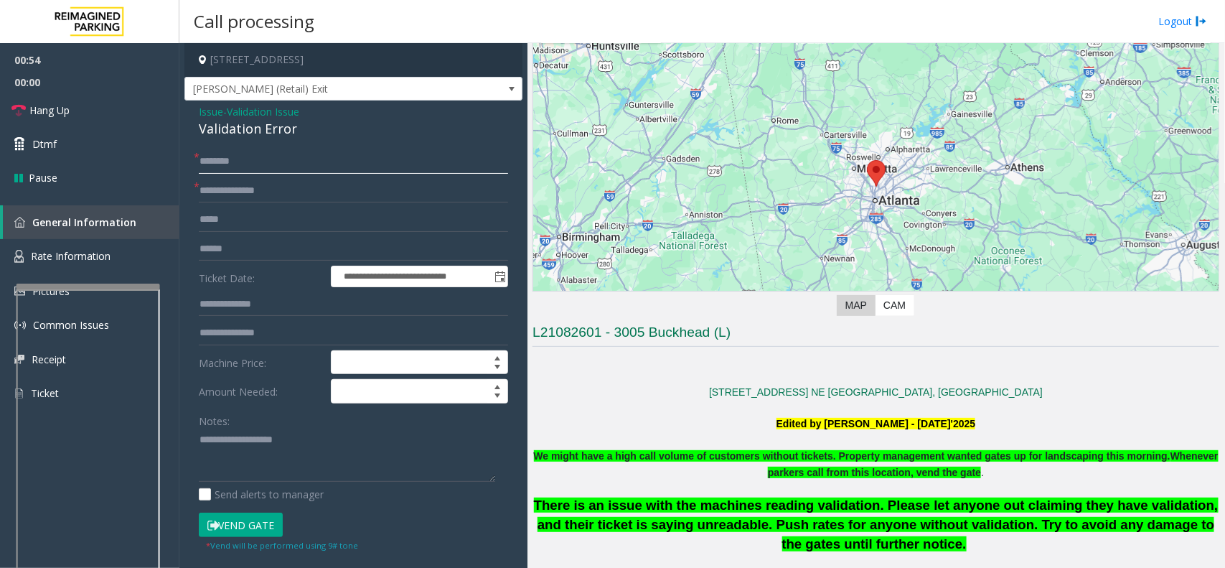
click at [281, 158] on input "text" at bounding box center [353, 161] width 309 height 24
type input "*****"
click at [246, 255] on input "text" at bounding box center [353, 249] width 309 height 24
type input "******"
click at [255, 309] on input "text" at bounding box center [353, 304] width 309 height 24
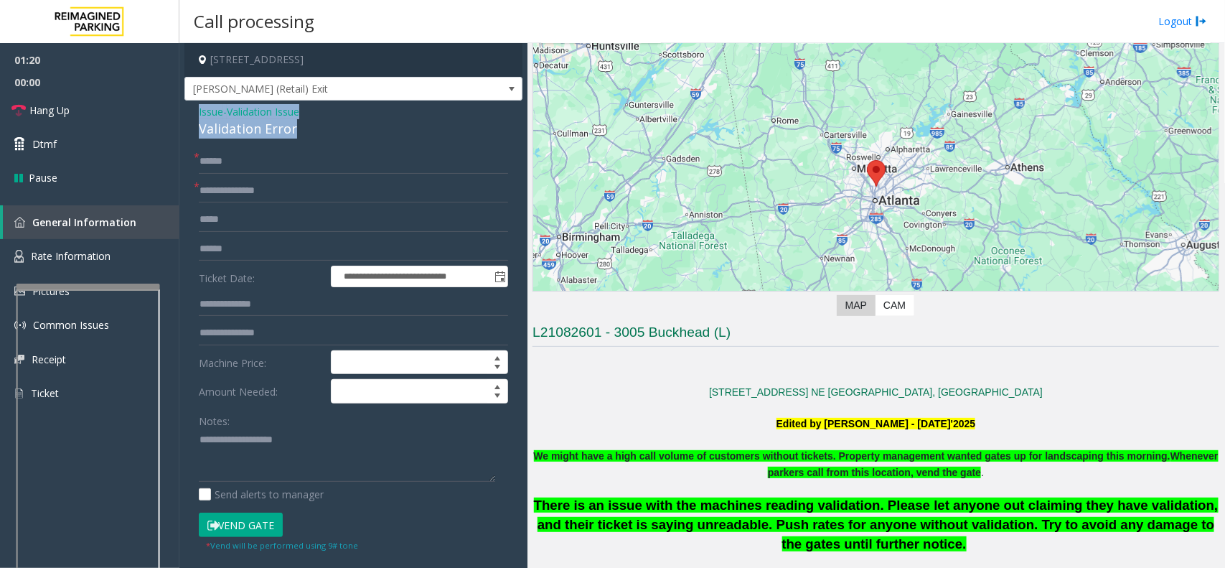
drag, startPoint x: 296, startPoint y: 131, endPoint x: 196, endPoint y: 111, distance: 102.3
click at [196, 111] on div "**********" at bounding box center [353, 517] width 338 height 834
click at [285, 458] on textarea at bounding box center [347, 455] width 296 height 54
click at [245, 474] on textarea at bounding box center [347, 455] width 296 height 54
click at [284, 454] on textarea at bounding box center [347, 455] width 296 height 54
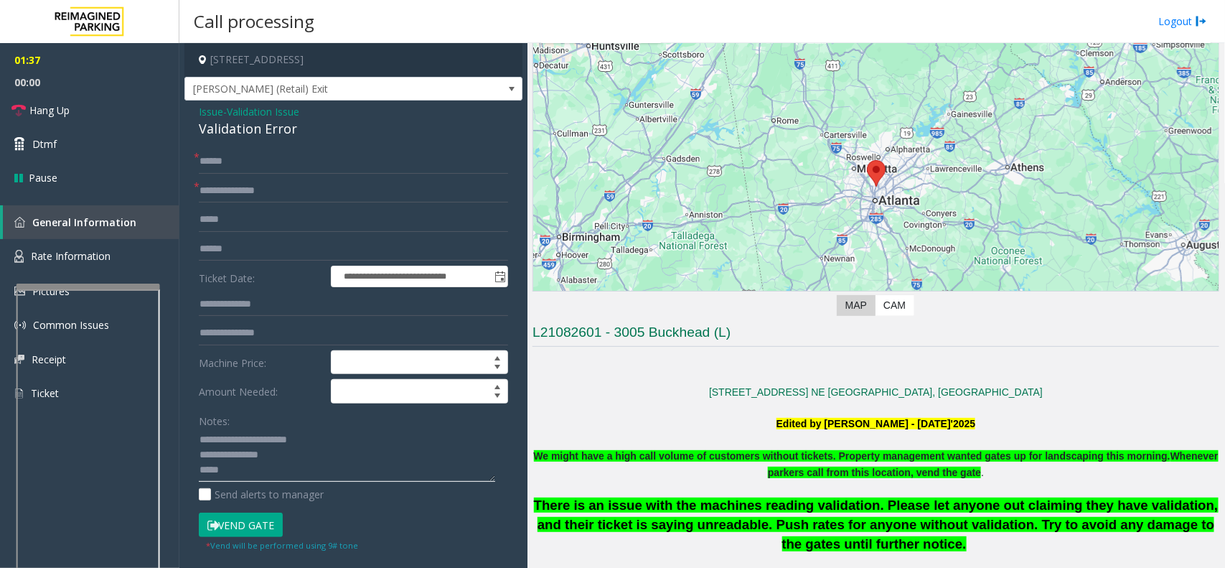
click at [257, 459] on textarea at bounding box center [347, 455] width 296 height 54
click at [252, 470] on textarea at bounding box center [347, 455] width 296 height 54
click at [235, 303] on input "text" at bounding box center [353, 304] width 309 height 24
click at [271, 521] on button "Vend Gate" at bounding box center [241, 524] width 84 height 24
click at [404, 474] on textarea at bounding box center [347, 455] width 296 height 54
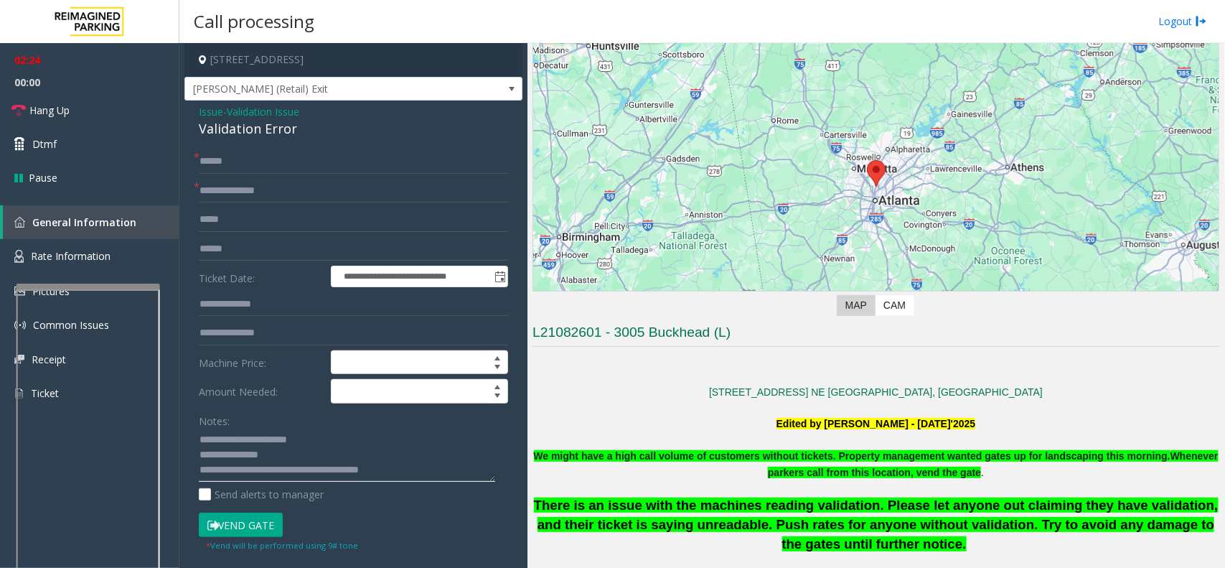
click at [331, 458] on textarea at bounding box center [347, 455] width 296 height 54
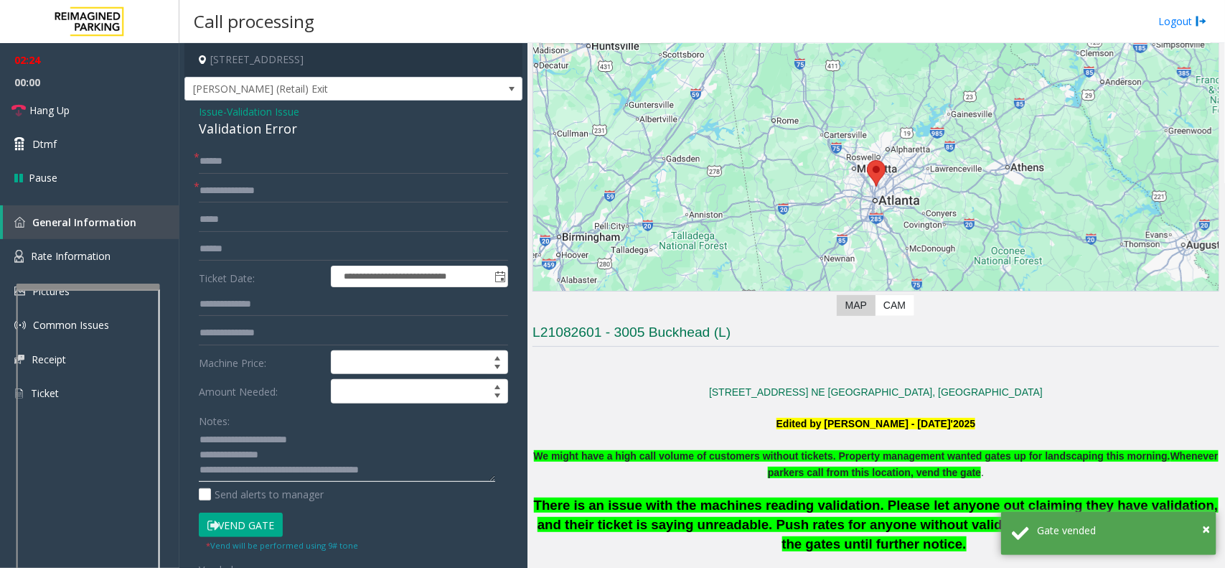
click at [432, 476] on textarea at bounding box center [347, 455] width 296 height 54
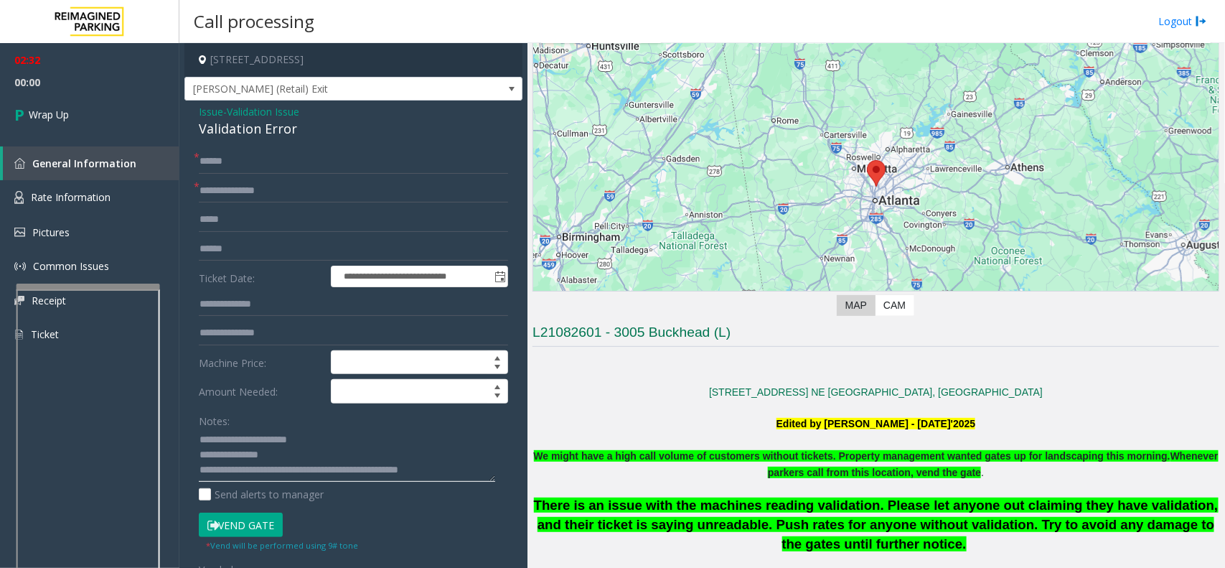
click at [393, 472] on textarea at bounding box center [347, 455] width 296 height 54
click at [465, 470] on textarea at bounding box center [347, 455] width 296 height 54
type textarea "**********"
click at [88, 115] on link "Wrap Up" at bounding box center [89, 114] width 179 height 42
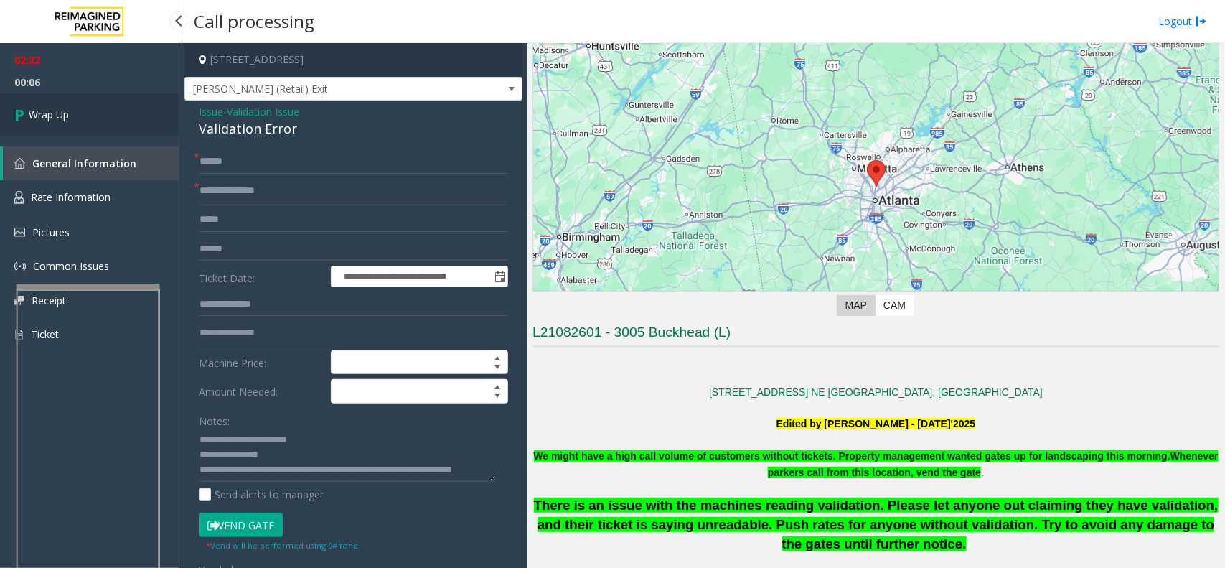
click at [88, 115] on link "Wrap Up" at bounding box center [89, 114] width 179 height 42
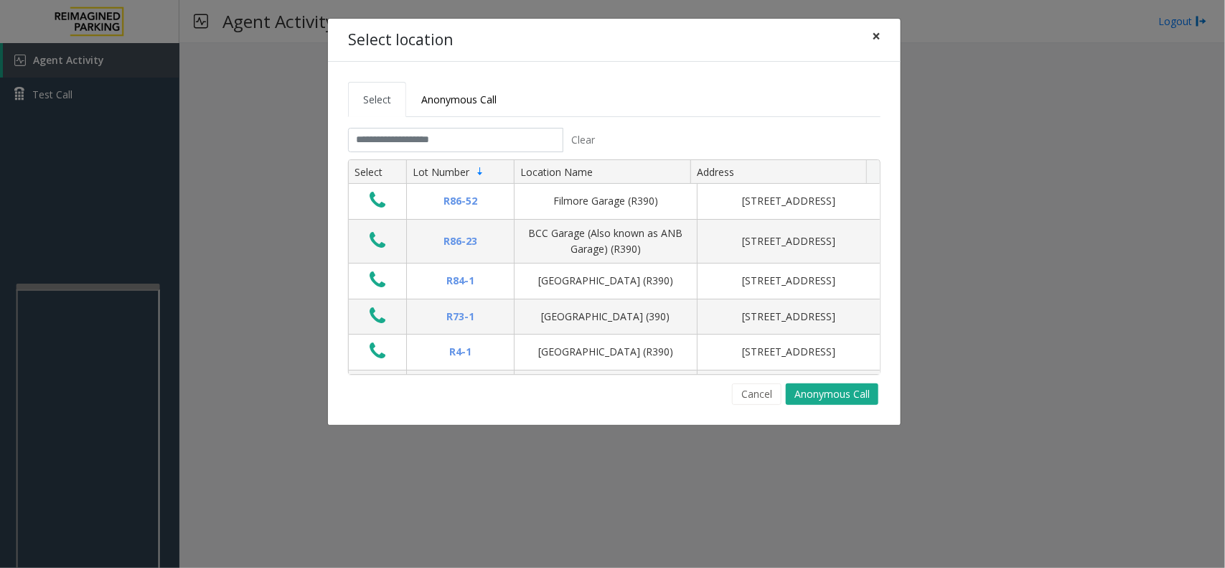
click at [876, 41] on span "×" at bounding box center [876, 36] width 9 height 20
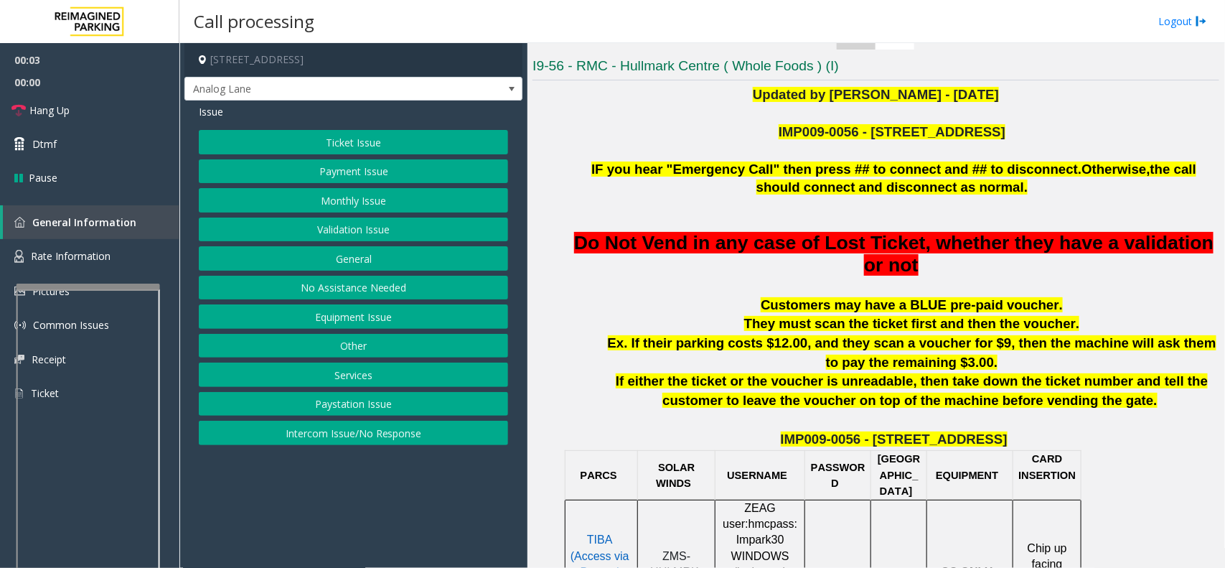
scroll to position [269, 0]
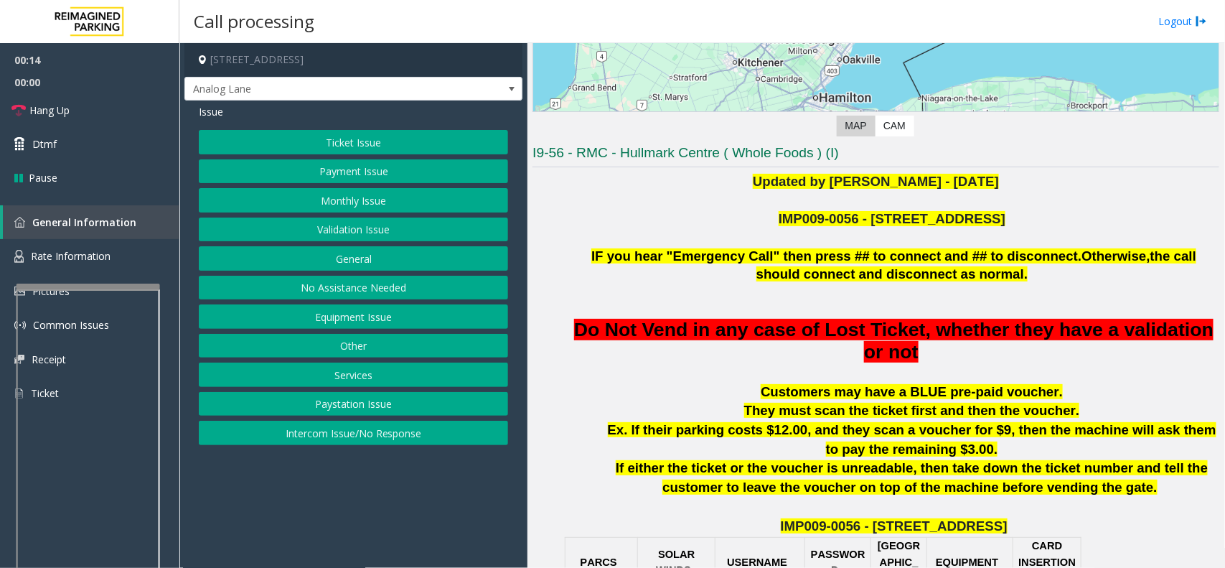
click at [393, 401] on button "Paystation Issue" at bounding box center [353, 404] width 309 height 24
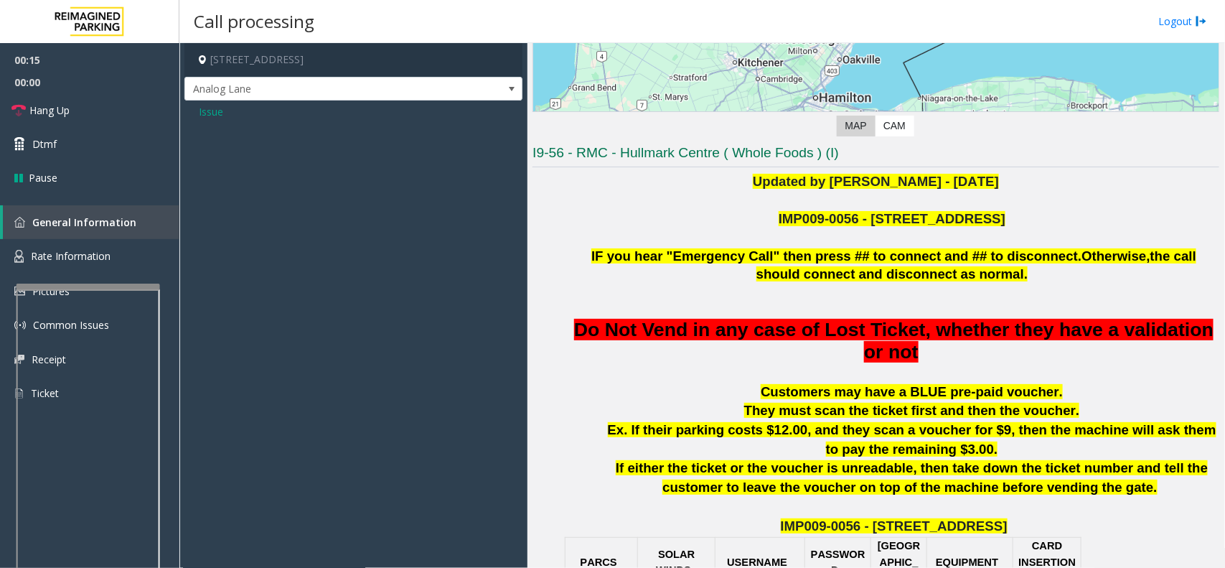
click at [221, 116] on span "Issue" at bounding box center [211, 111] width 24 height 15
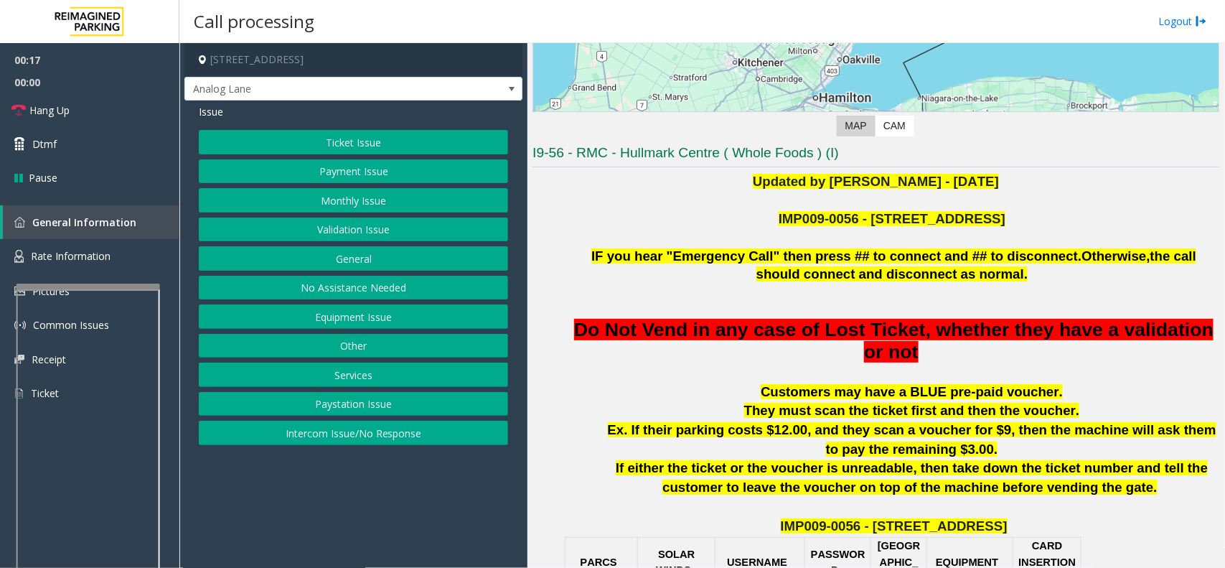
click at [352, 442] on button "Intercom Issue/No Response" at bounding box center [353, 433] width 309 height 24
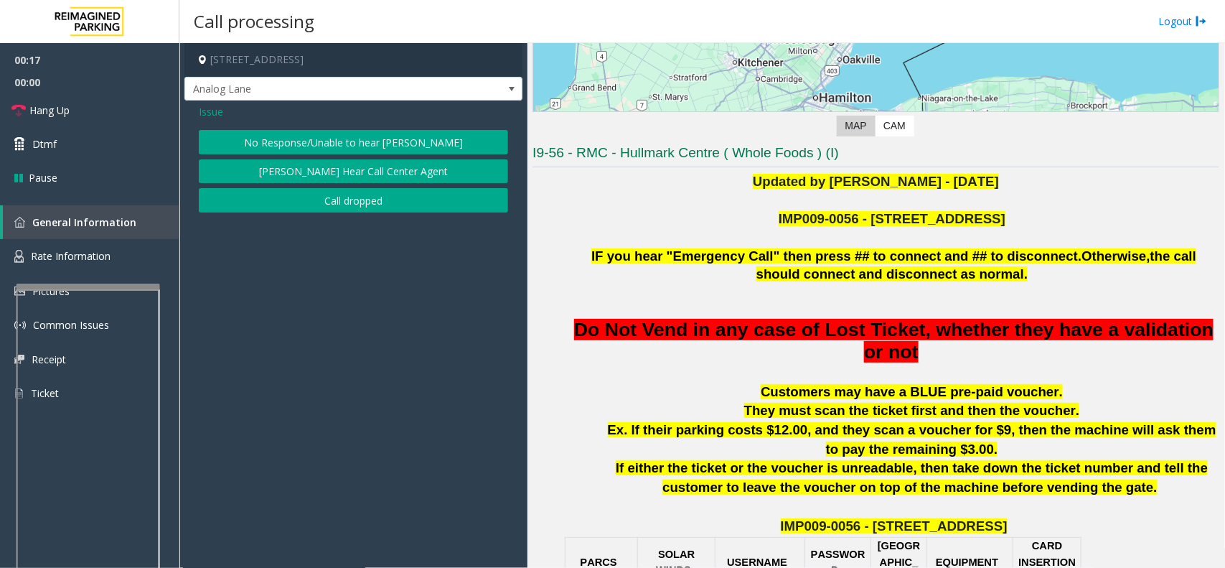
click at [378, 146] on button "No Response/Unable to hear [PERSON_NAME]" at bounding box center [353, 142] width 309 height 24
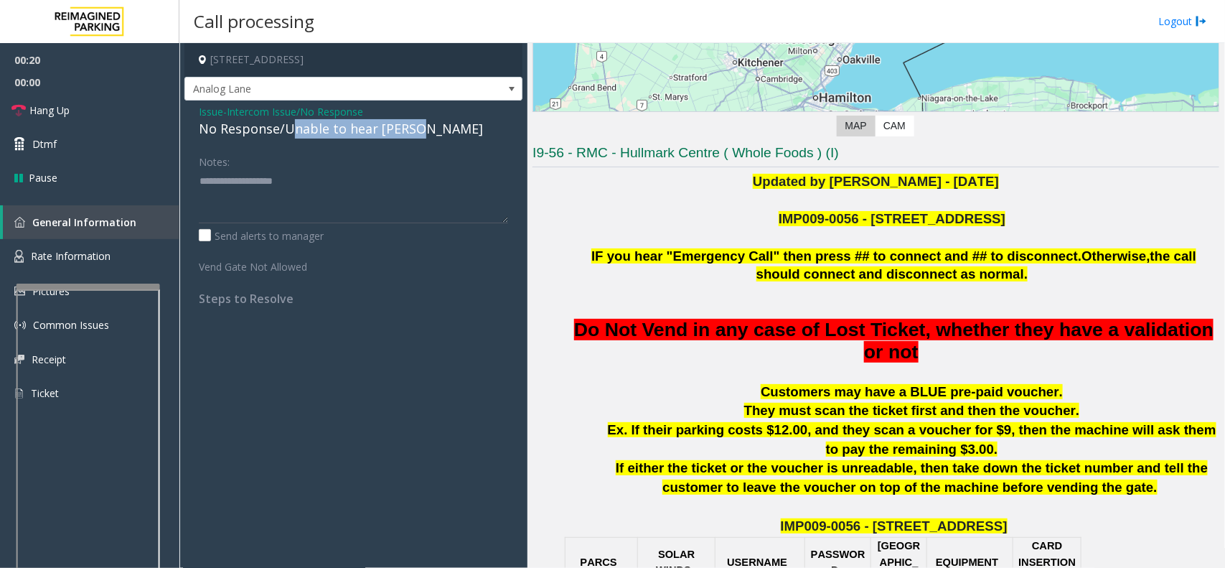
drag, startPoint x: 289, startPoint y: 130, endPoint x: 441, endPoint y: 129, distance: 152.9
click at [441, 129] on div "No Response/Unable to hear [PERSON_NAME]" at bounding box center [353, 128] width 309 height 19
click at [428, 137] on div "No Response/Unable to hear [PERSON_NAME]" at bounding box center [353, 128] width 309 height 19
drag, startPoint x: 434, startPoint y: 131, endPoint x: 281, endPoint y: 131, distance: 153.6
click at [281, 131] on div "No Response/Unable to hear [PERSON_NAME]" at bounding box center [353, 128] width 309 height 19
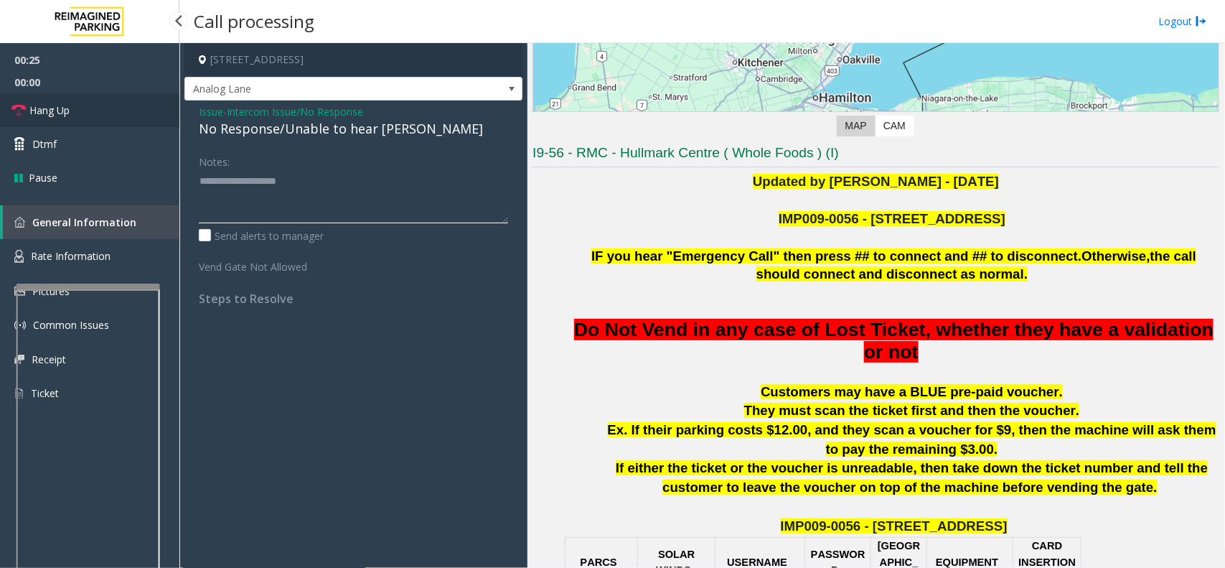
type textarea "**********"
click at [62, 108] on span "Hang Up" at bounding box center [49, 110] width 40 height 15
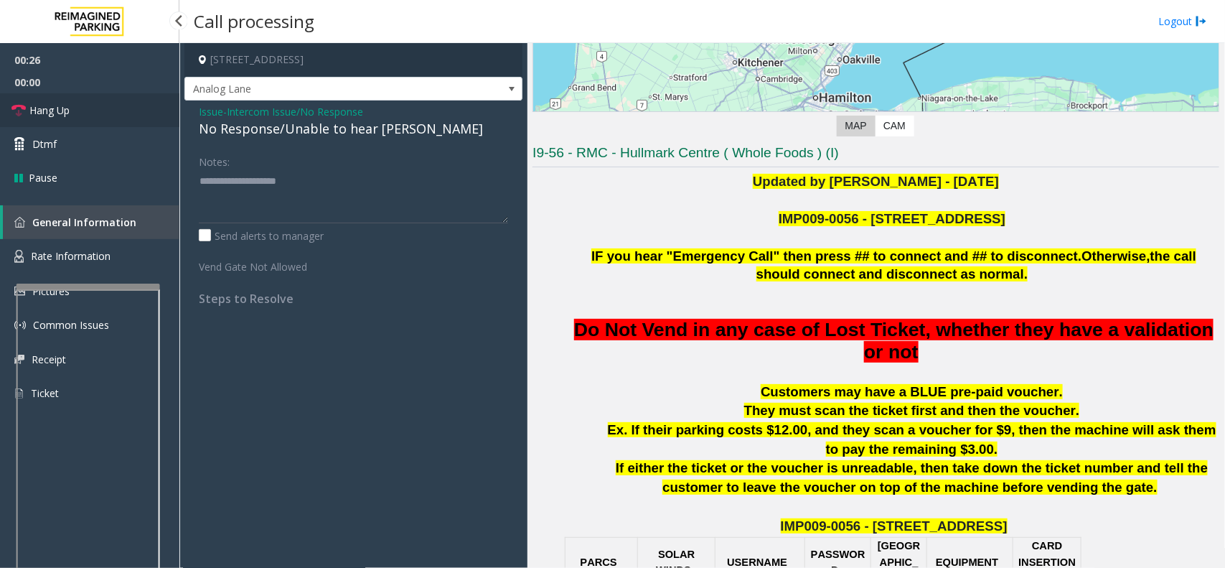
click at [62, 108] on span "Hang Up" at bounding box center [49, 110] width 40 height 15
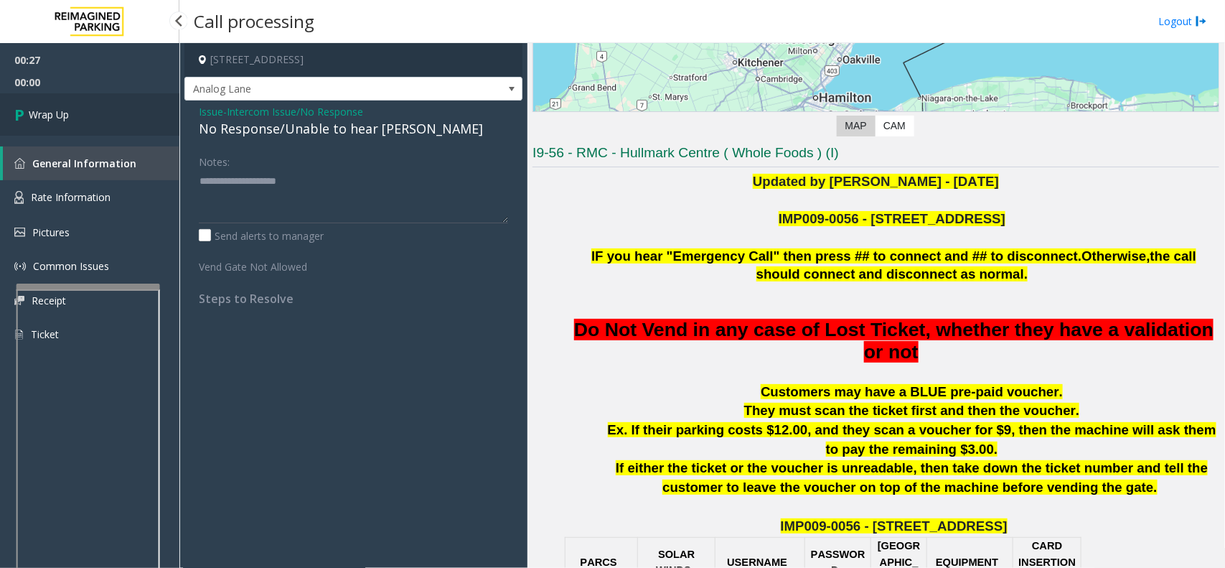
click at [62, 108] on span "Wrap Up" at bounding box center [49, 114] width 40 height 15
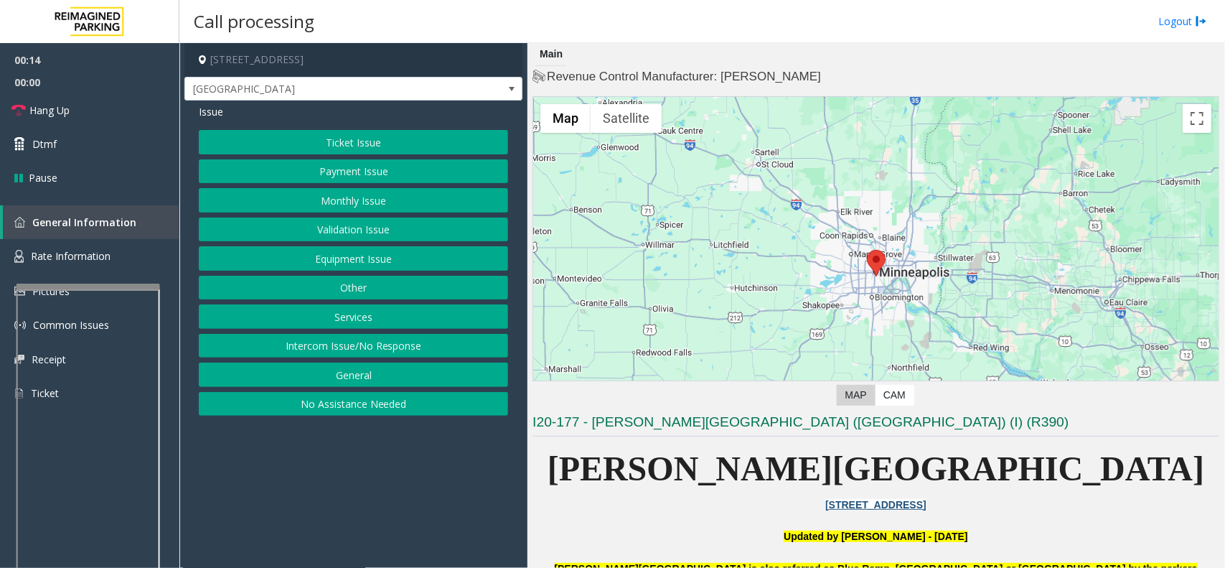
click at [356, 228] on button "Validation Issue" at bounding box center [353, 229] width 309 height 24
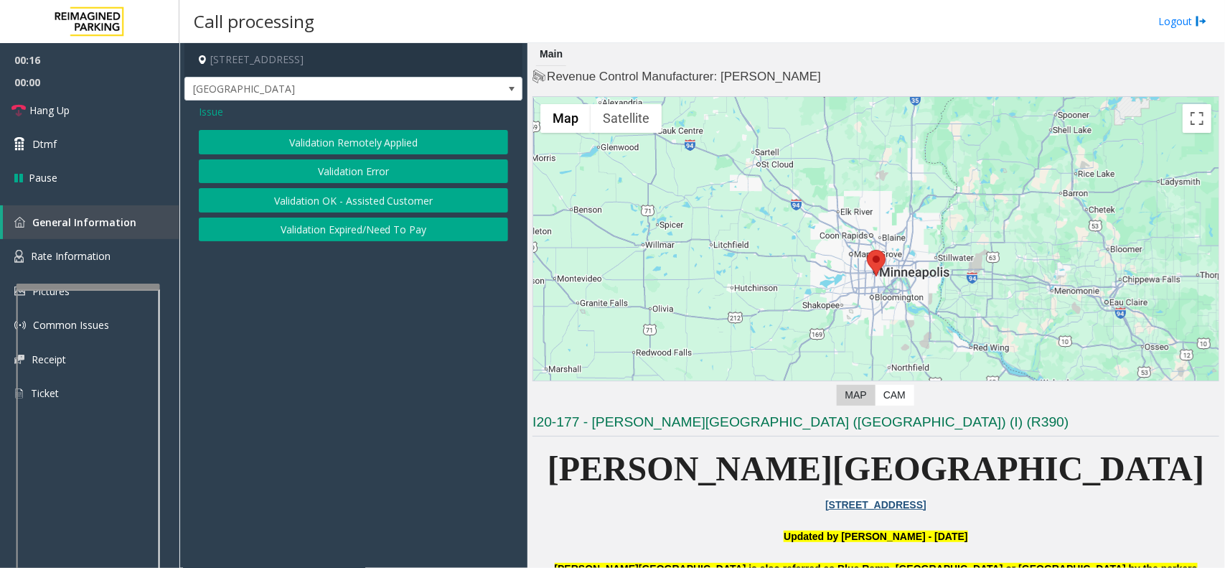
click at [208, 119] on span "Issue" at bounding box center [211, 111] width 24 height 15
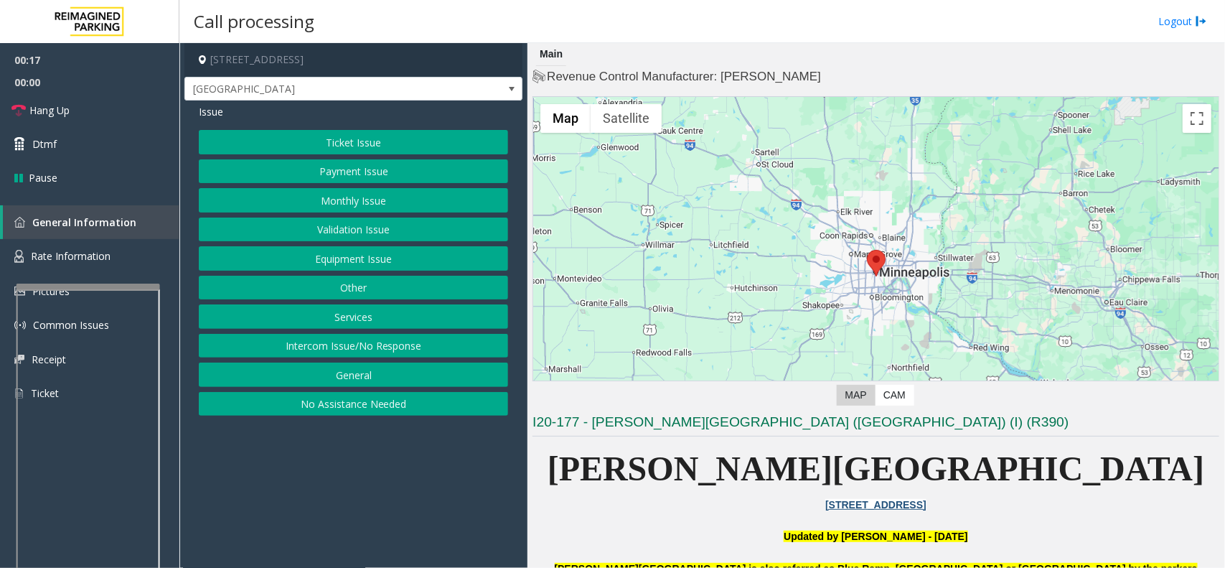
click at [354, 199] on button "Monthly Issue" at bounding box center [353, 200] width 309 height 24
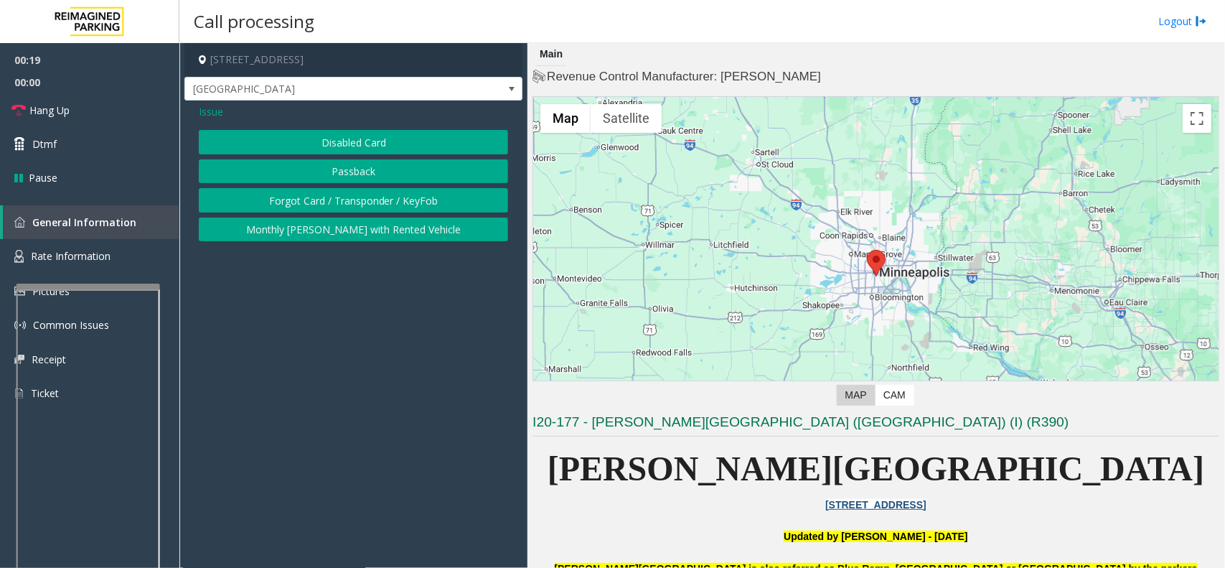
click at [339, 149] on button "Disabled Card" at bounding box center [353, 142] width 309 height 24
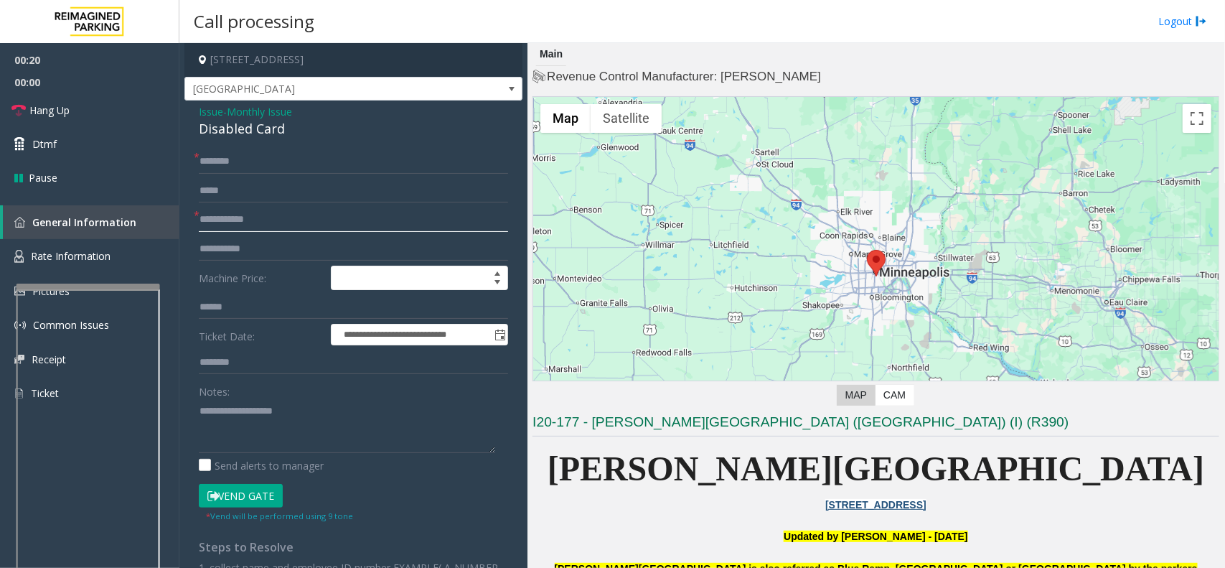
click at [214, 224] on input "text" at bounding box center [353, 219] width 309 height 24
type input "*******"
click at [309, 160] on input "text" at bounding box center [353, 161] width 309 height 24
type input "**"
click at [226, 485] on button "Vend Gate" at bounding box center [241, 496] width 84 height 24
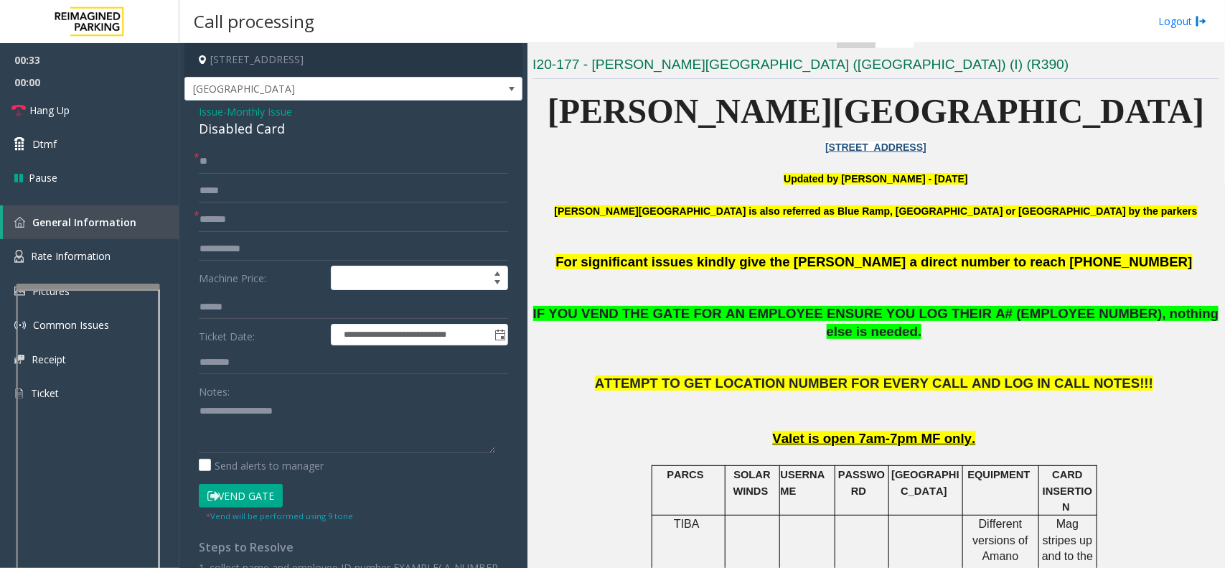
scroll to position [359, 0]
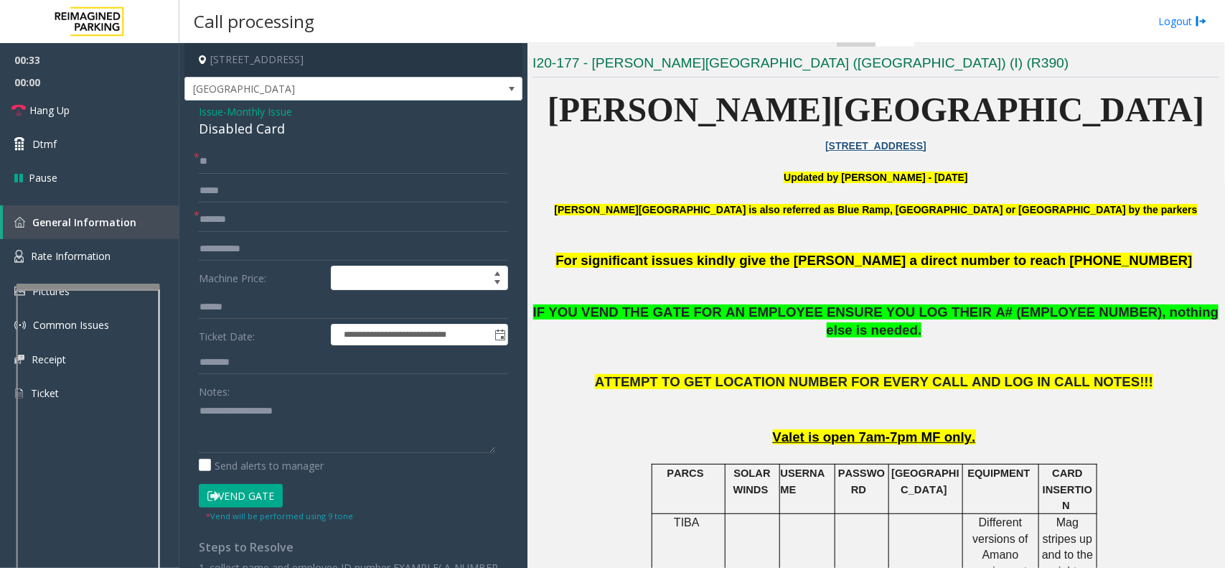
click at [655, 310] on span "IF YOU VEND THE GATE FOR AN EMPLOYEE ENSURE YOU LOG THEIR A# (EMPLOYEE NUMBER),…" at bounding box center [876, 320] width 686 height 33
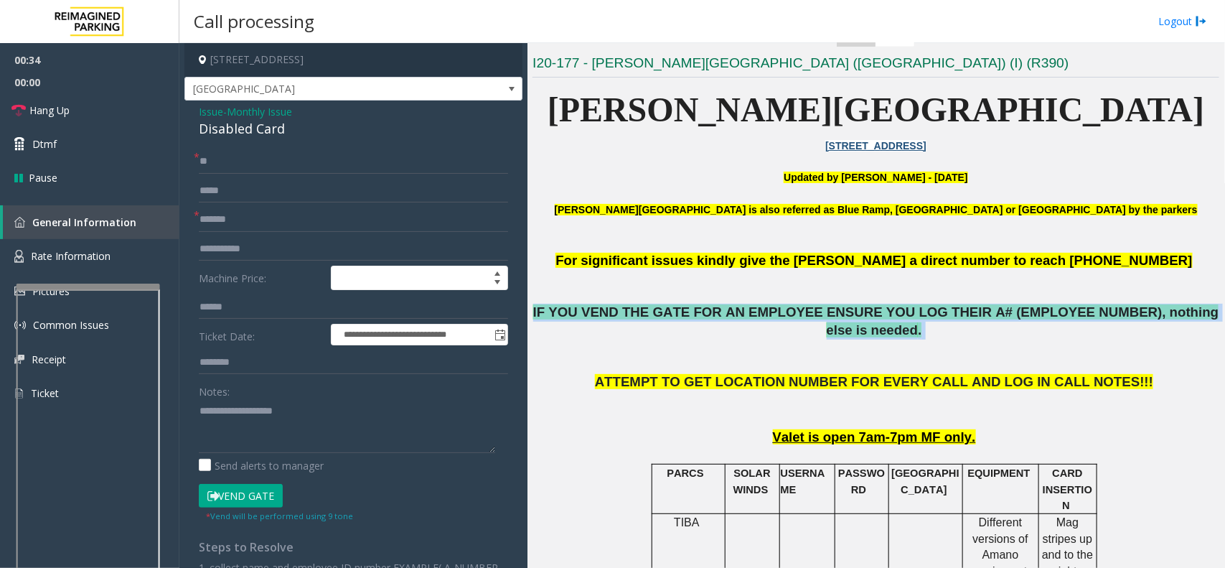
click at [655, 310] on span "IF YOU VEND THE GATE FOR AN EMPLOYEE ENSURE YOU LOG THEIR A# (EMPLOYEE NUMBER),…" at bounding box center [876, 320] width 686 height 33
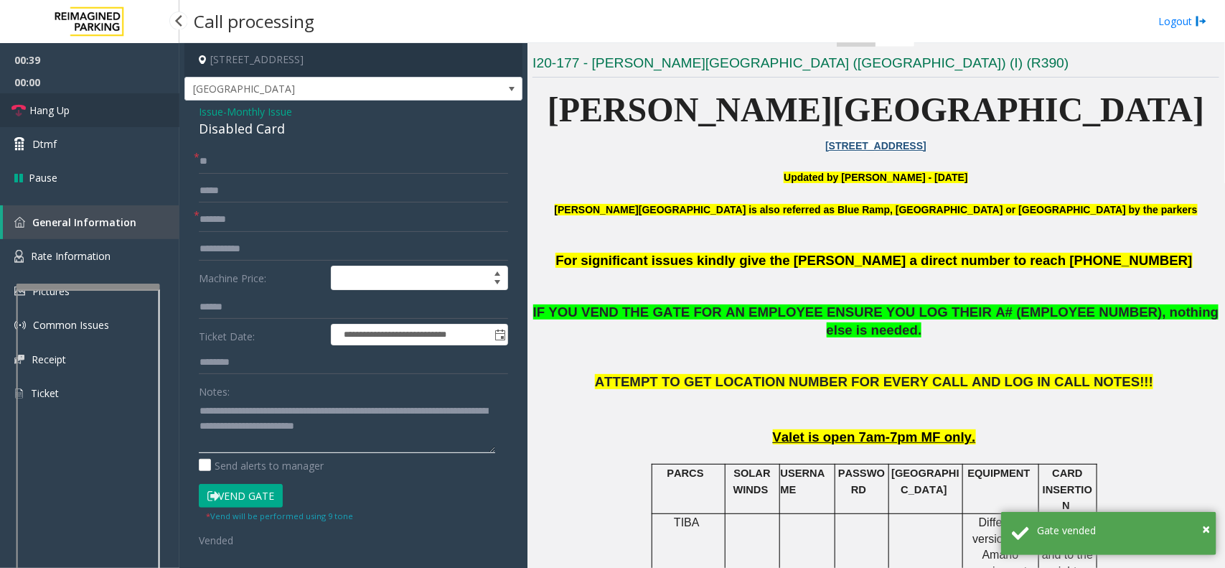
type textarea "**********"
click at [77, 113] on link "Hang Up" at bounding box center [89, 110] width 179 height 34
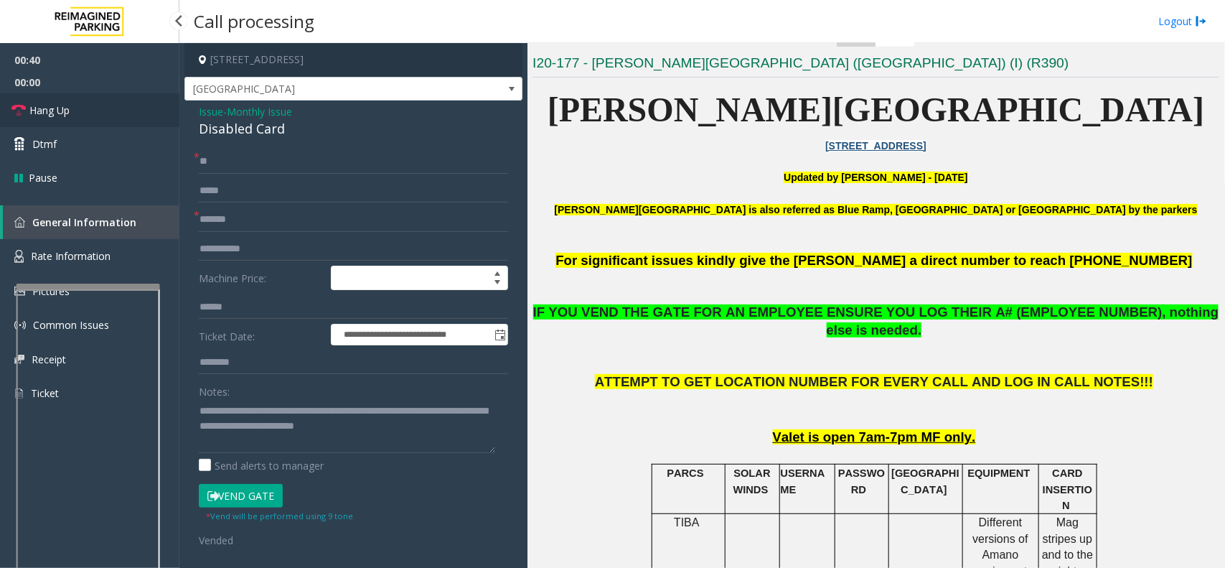
click at [77, 113] on link "Hang Up" at bounding box center [89, 110] width 179 height 34
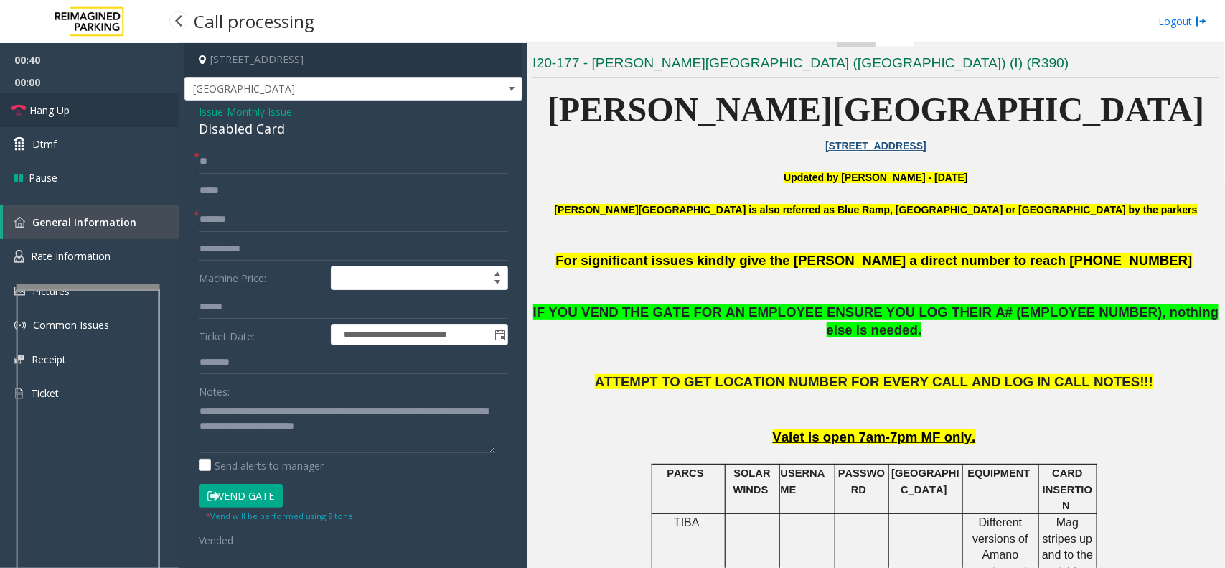
click at [77, 113] on link "Hang Up" at bounding box center [89, 110] width 179 height 34
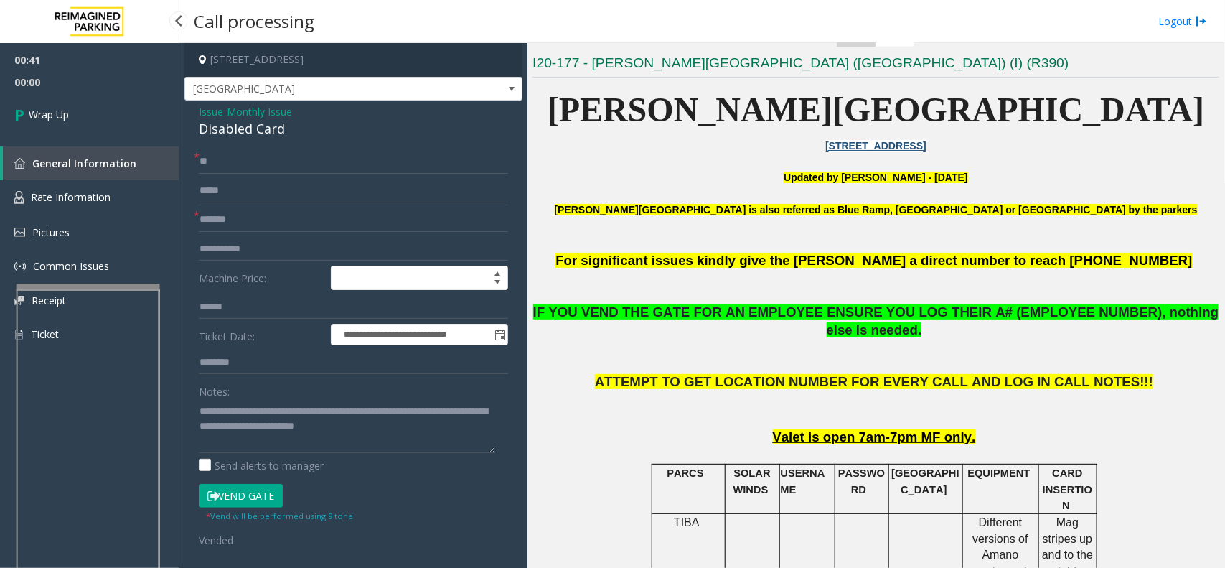
click at [77, 113] on link "Wrap Up" at bounding box center [89, 114] width 179 height 42
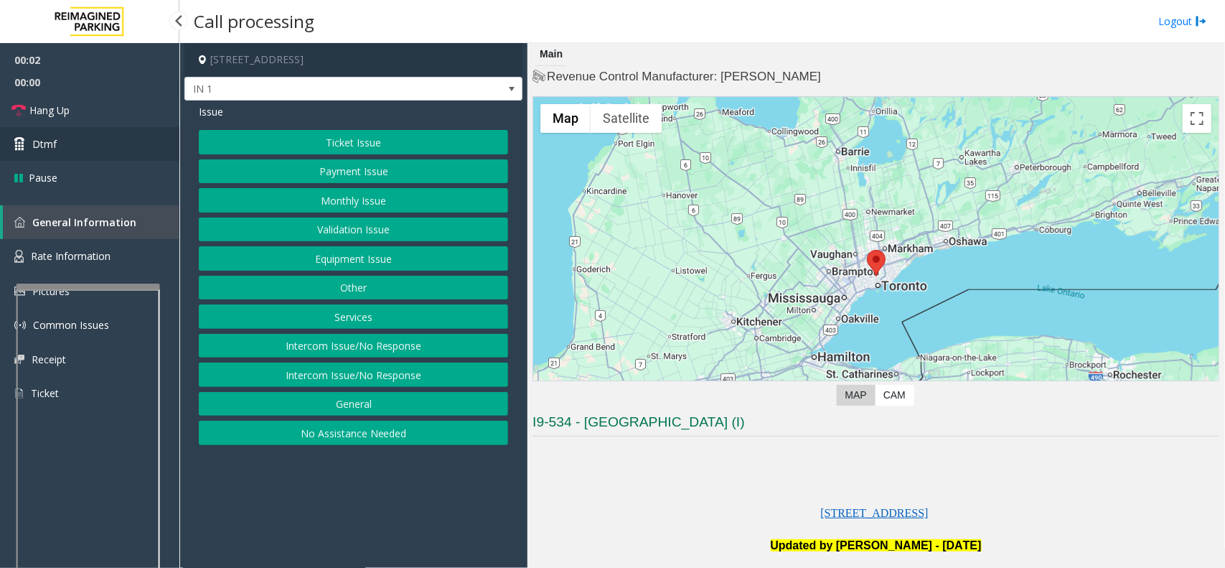
click at [87, 131] on link "Dtmf" at bounding box center [89, 144] width 179 height 34
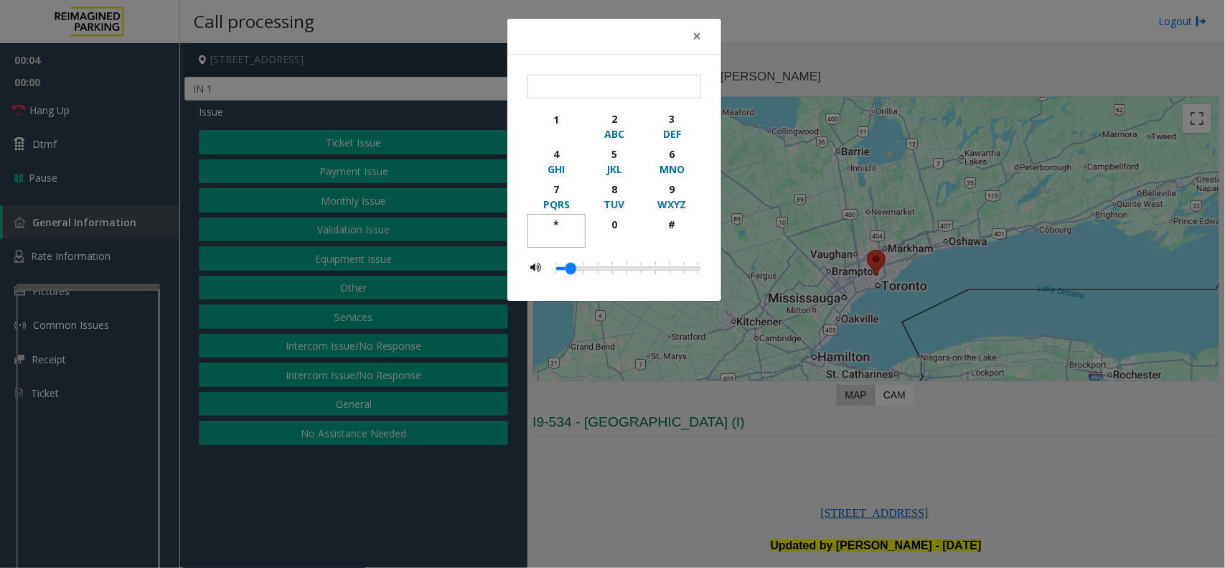
click at [535, 223] on button "*" at bounding box center [557, 231] width 58 height 34
click at [691, 187] on div "9" at bounding box center [671, 189] width 39 height 15
click at [685, 215] on button "#" at bounding box center [672, 231] width 58 height 34
type input "***"
click at [693, 27] on span "×" at bounding box center [697, 36] width 9 height 20
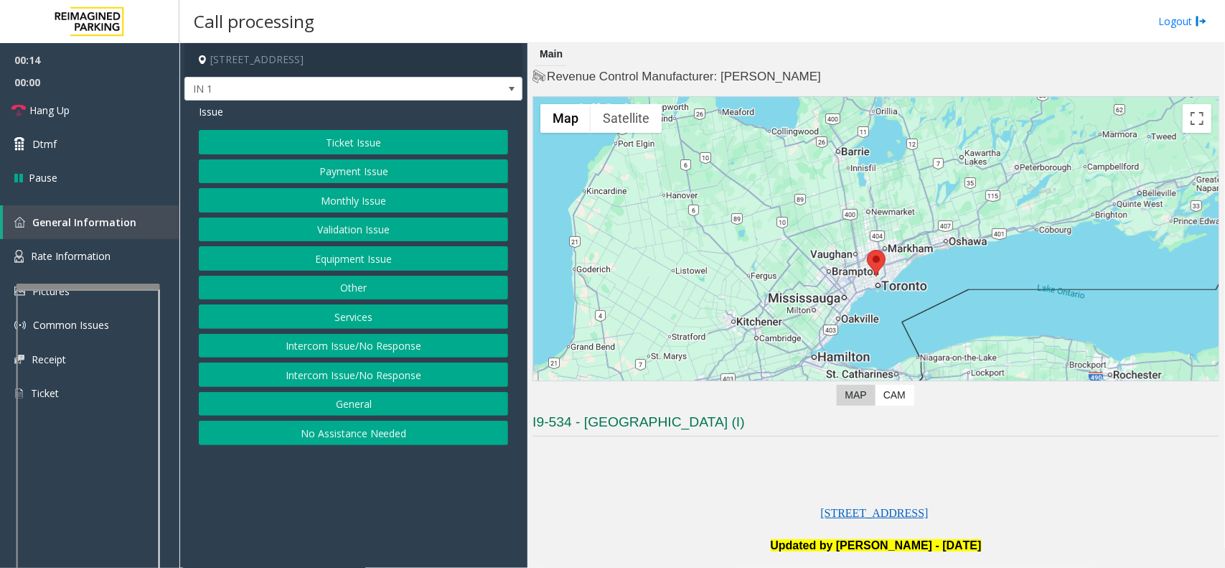
click at [289, 228] on button "Validation Issue" at bounding box center [353, 229] width 309 height 24
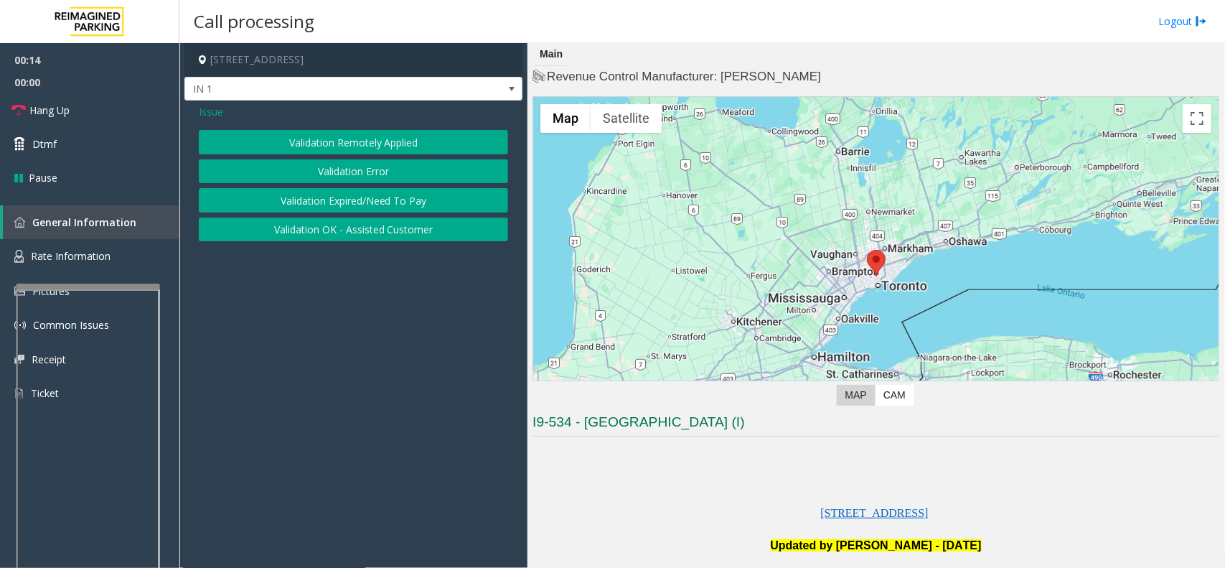
click at [289, 228] on button "Validation OK - Assisted Customer" at bounding box center [353, 229] width 309 height 24
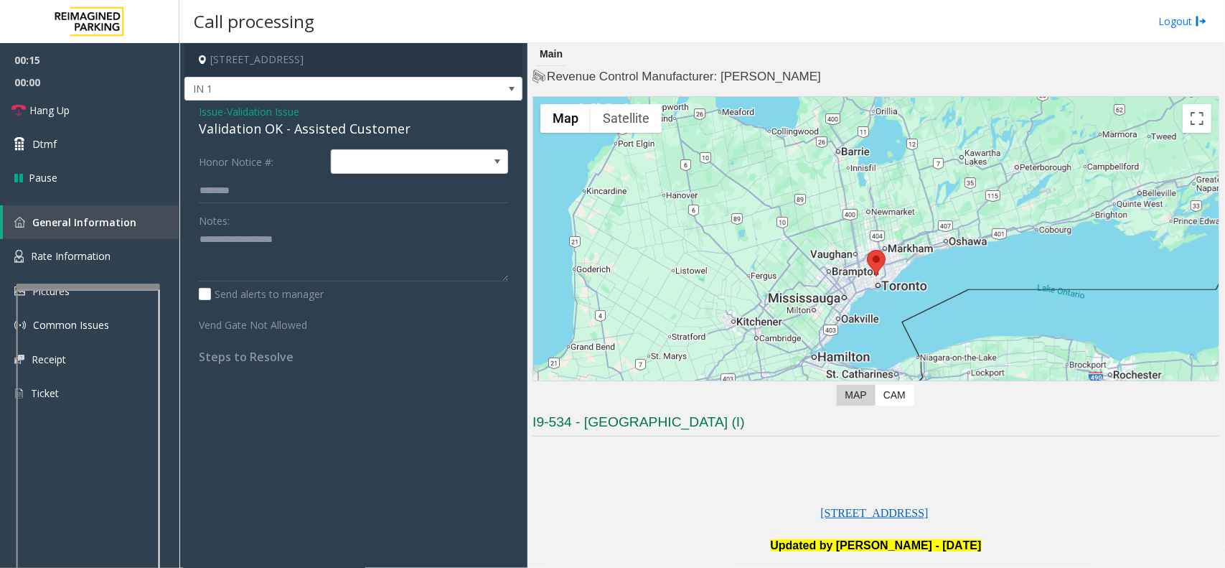
click at [235, 106] on span "Validation Issue" at bounding box center [263, 111] width 72 height 15
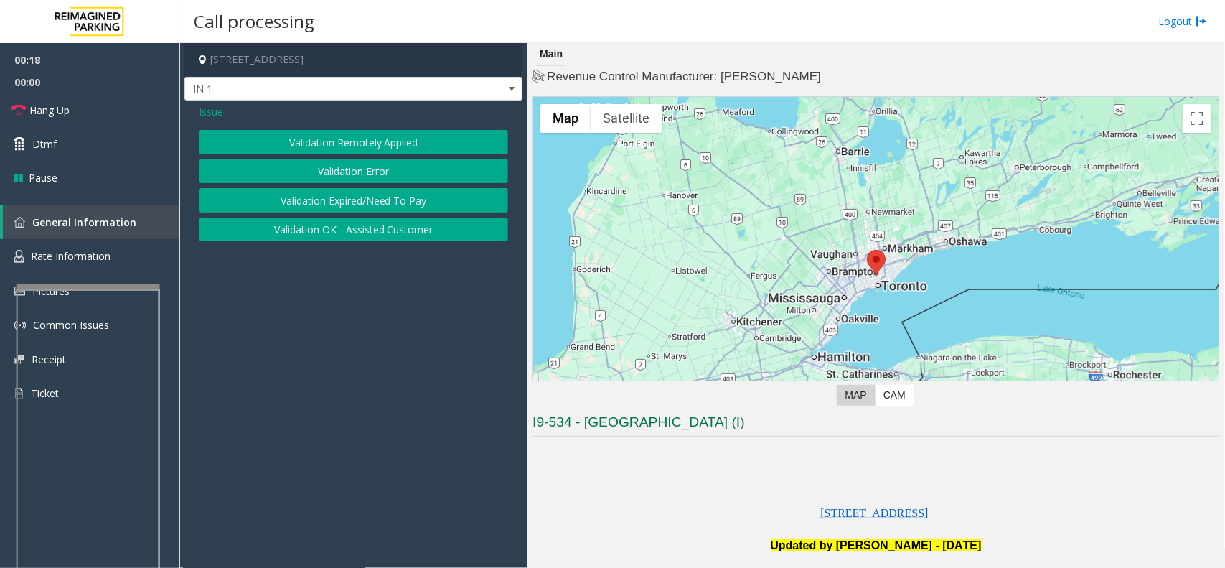
click at [223, 113] on div "Issue" at bounding box center [353, 111] width 309 height 15
click at [205, 106] on span "Issue" at bounding box center [211, 111] width 24 height 15
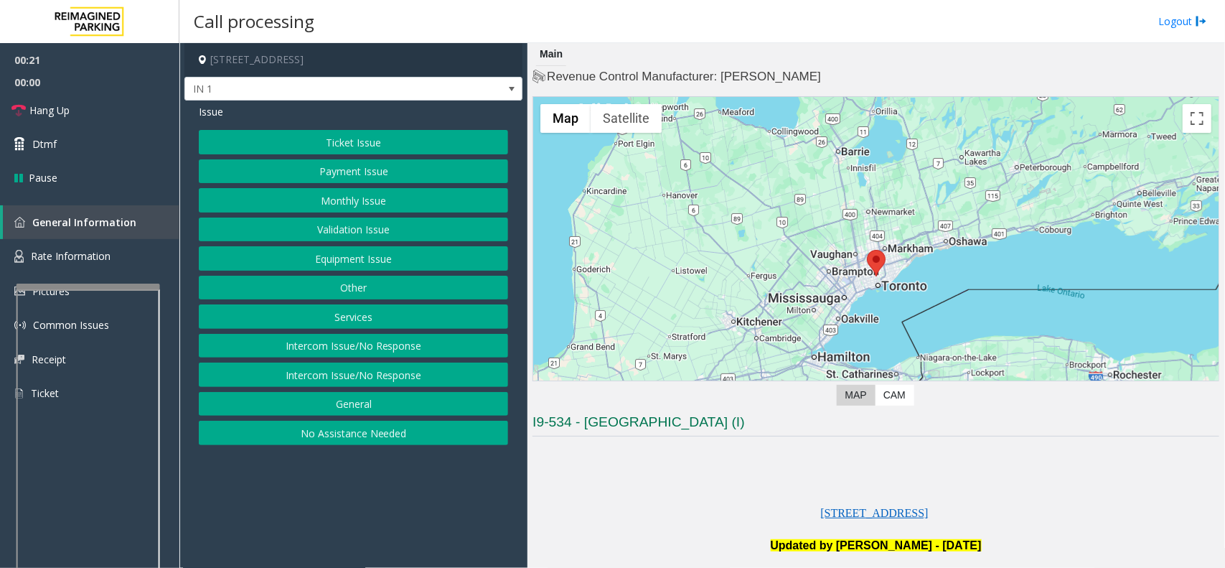
click at [289, 256] on button "Equipment Issue" at bounding box center [353, 258] width 309 height 24
click at [274, 242] on button "Broken Gate" at bounding box center [353, 229] width 309 height 24
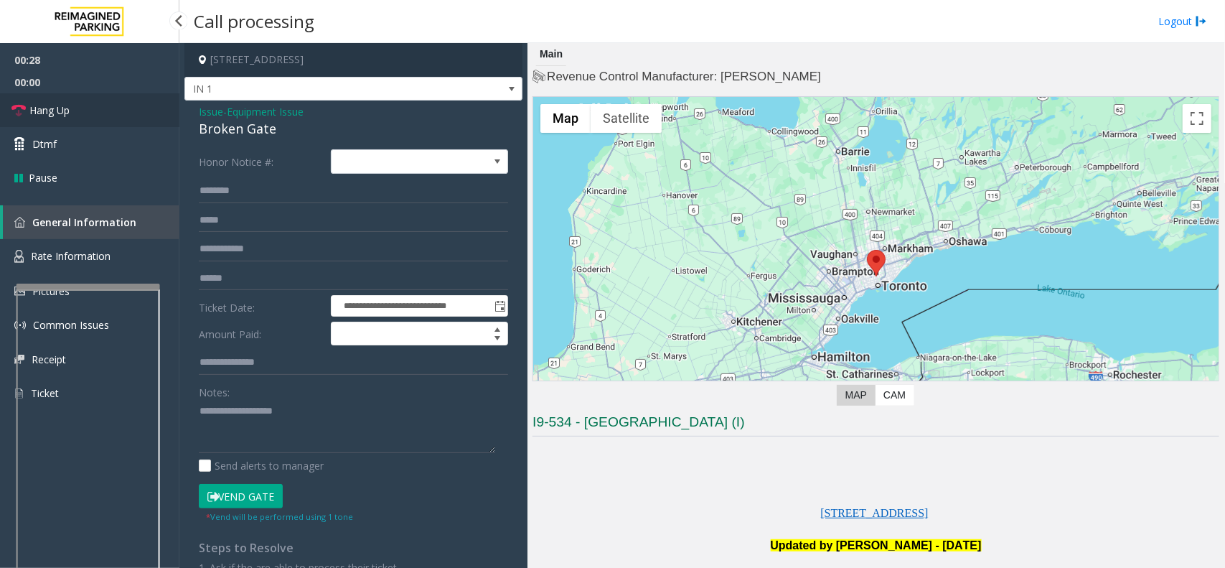
click at [99, 101] on link "Hang Up" at bounding box center [89, 110] width 179 height 34
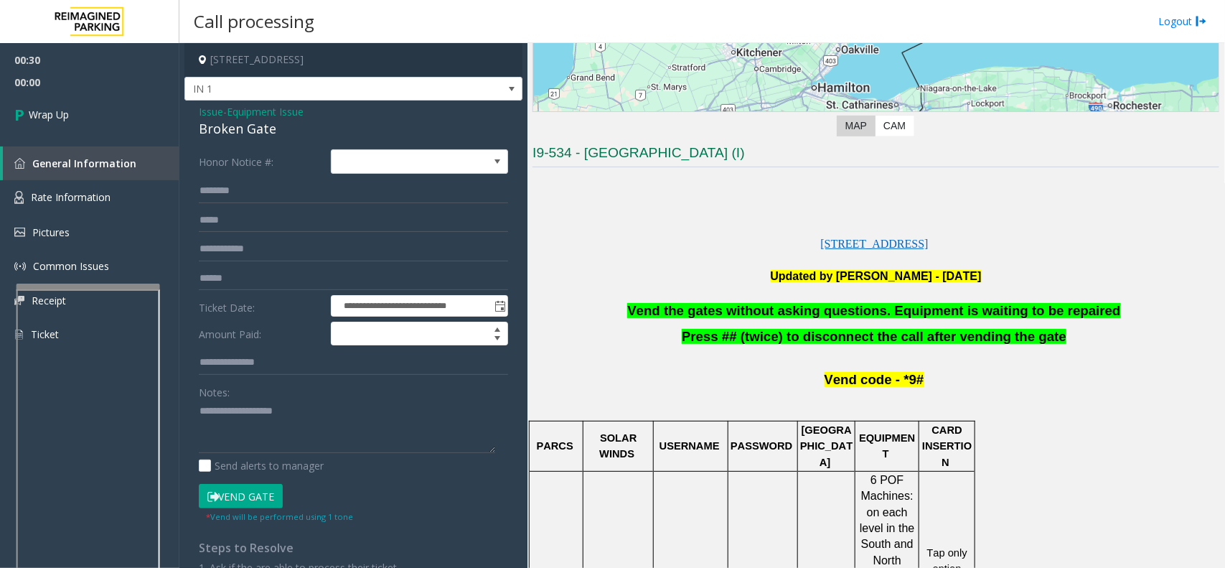
click at [833, 303] on span "Vend the gates without asking questions. Equipment is waiting to be repaired" at bounding box center [873, 310] width 493 height 15
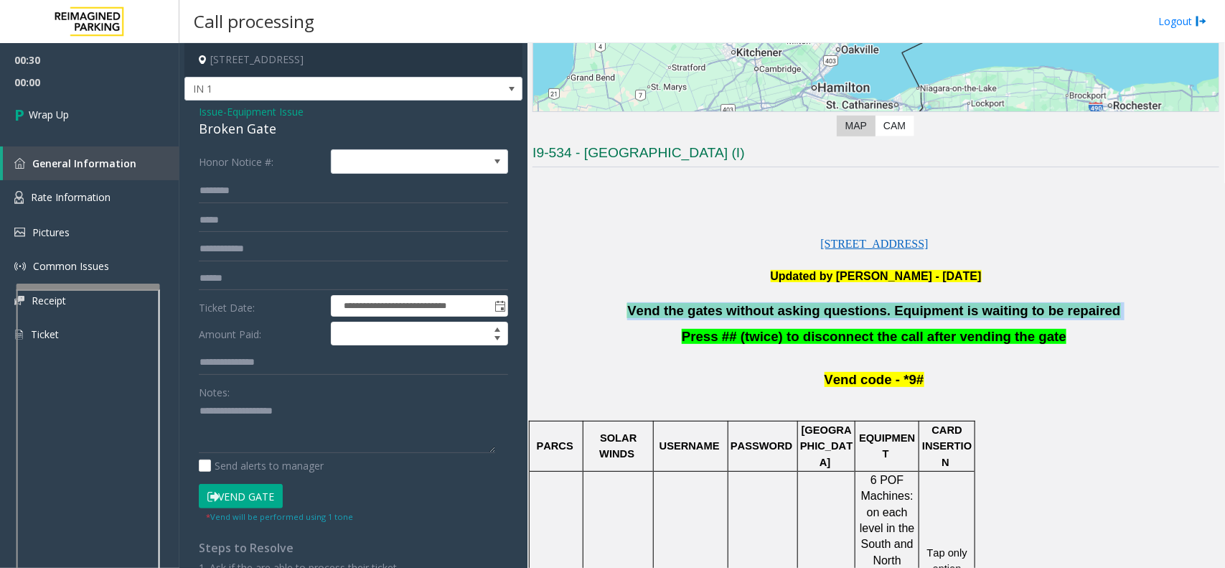
click at [833, 303] on span "Vend the gates without asking questions. Equipment is waiting to be repaired" at bounding box center [873, 310] width 493 height 15
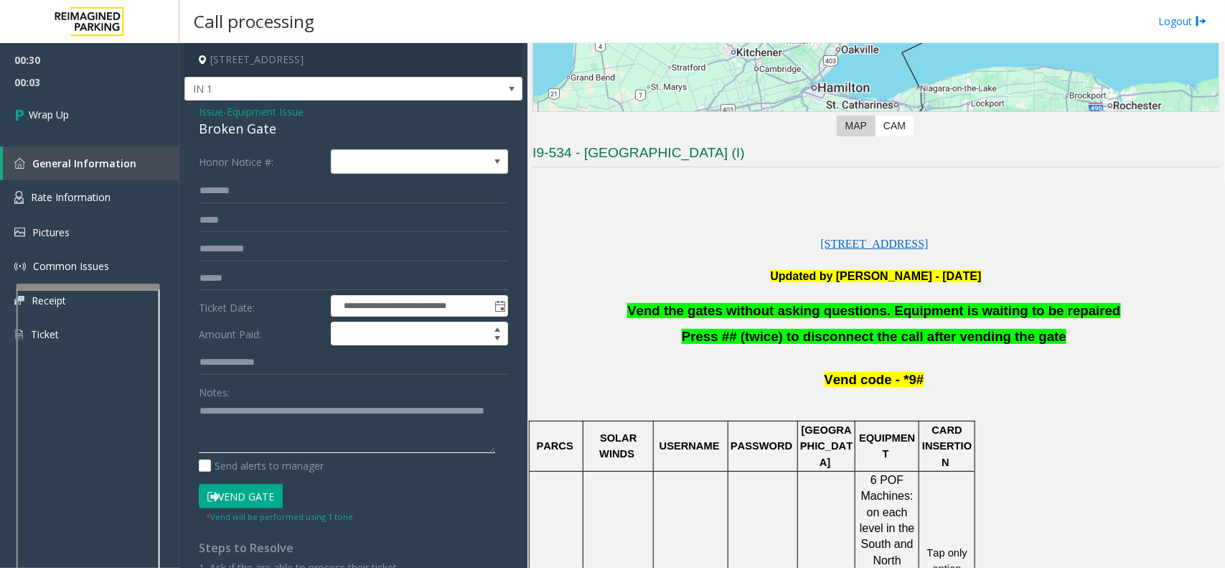
type textarea "**********"
click at [240, 110] on span "Equipment Issue" at bounding box center [265, 111] width 77 height 15
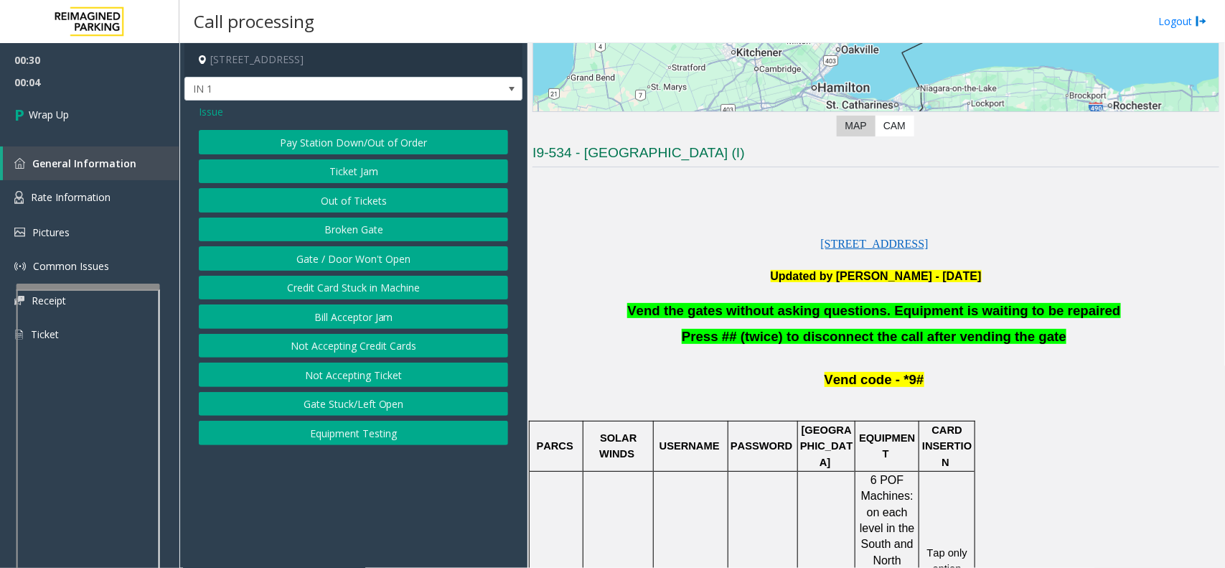
click at [362, 248] on button "Gate / Door Won't Open" at bounding box center [353, 258] width 309 height 24
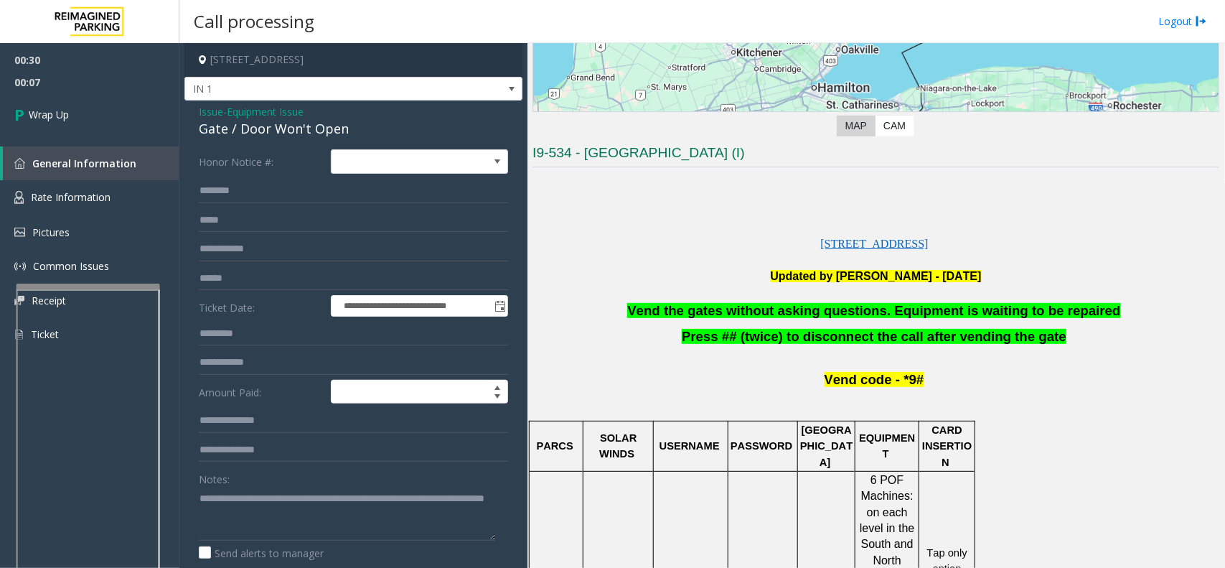
click at [313, 117] on div "Issue - Equipment Issue Gate / Door Won't Open" at bounding box center [353, 121] width 309 height 34
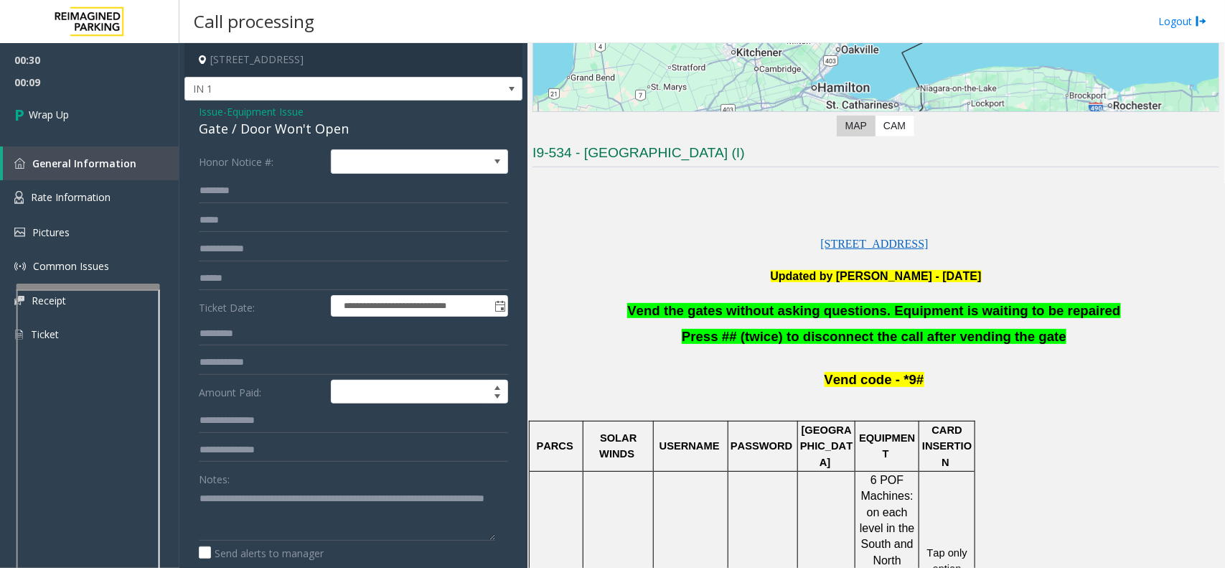
click at [313, 117] on div "Issue - Equipment Issue Gate / Door Won't Open" at bounding box center [353, 121] width 309 height 34
click at [384, 135] on div "Gate / Door Won't Open" at bounding box center [353, 128] width 309 height 19
click at [77, 98] on link "Wrap Up" at bounding box center [89, 114] width 179 height 42
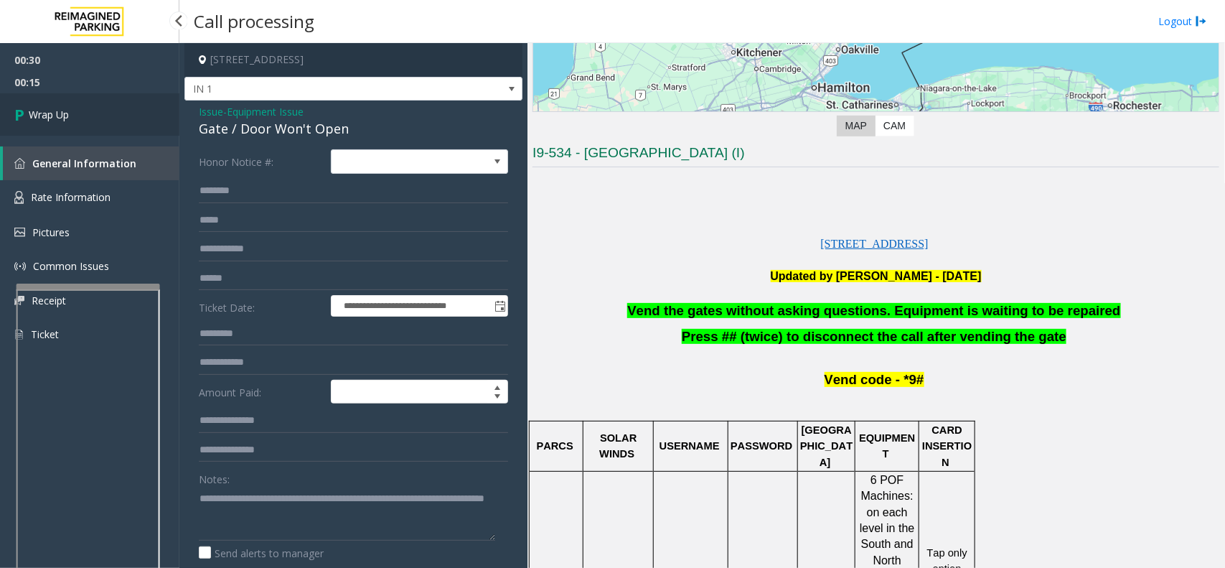
click at [77, 98] on link "Wrap Up" at bounding box center [89, 114] width 179 height 42
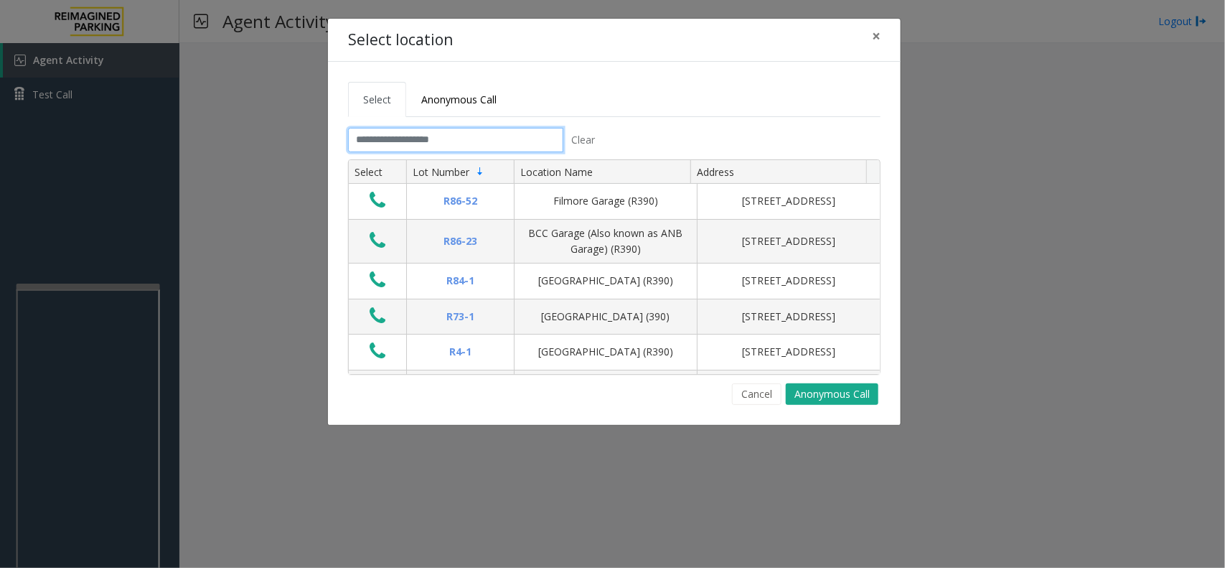
click at [400, 128] on input "text" at bounding box center [455, 140] width 215 height 24
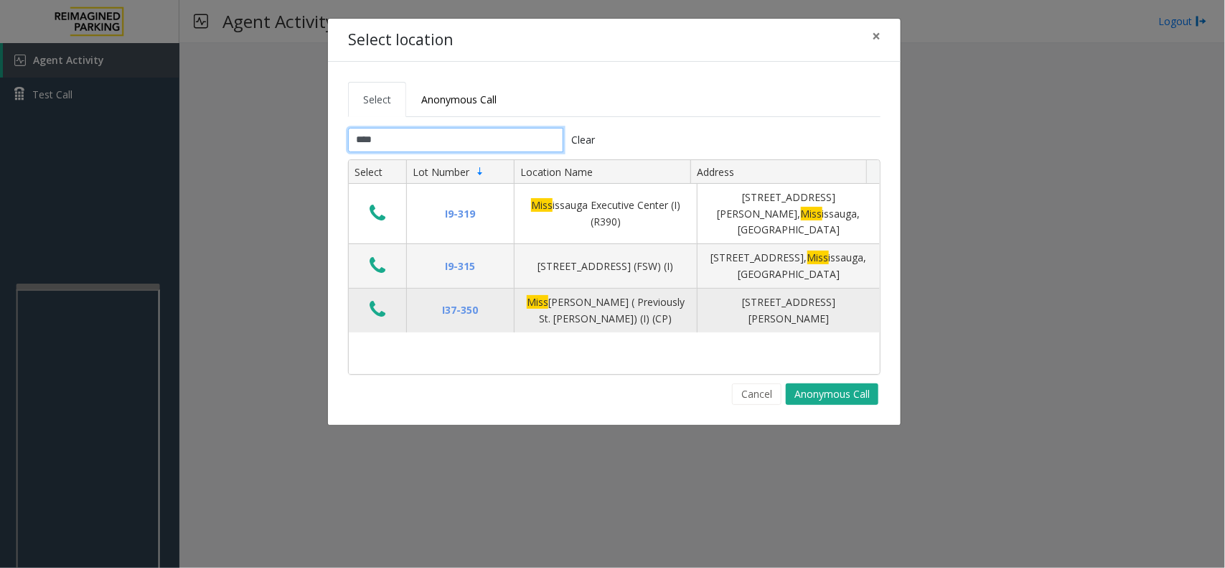
type input "****"
click at [370, 299] on icon "Data table" at bounding box center [378, 309] width 16 height 20
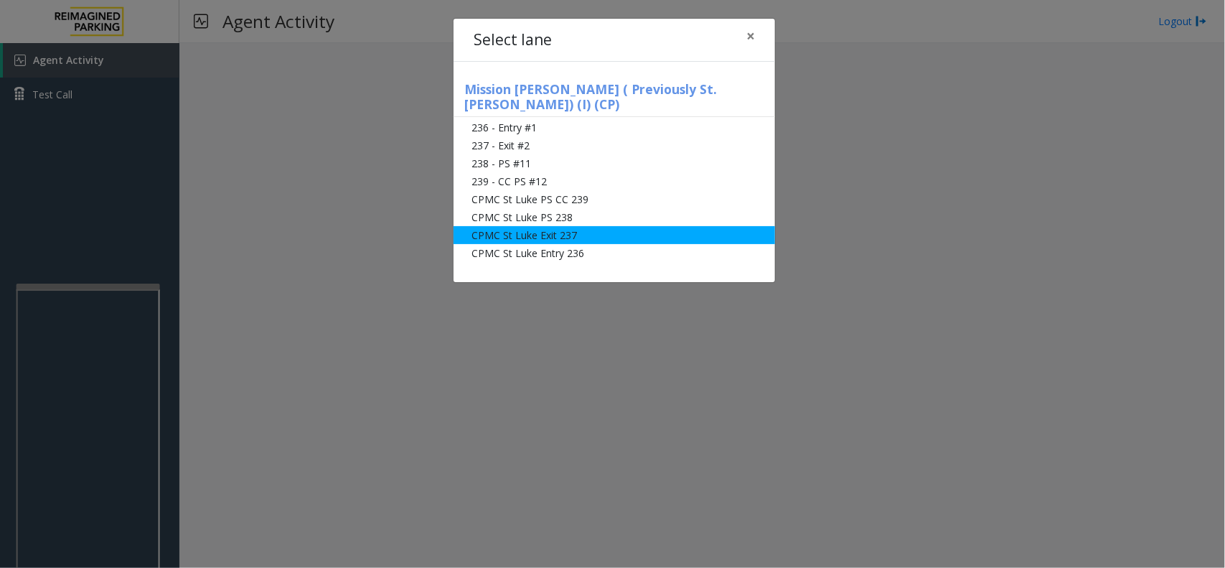
click at [553, 226] on li "CPMC St Luke Exit 237" at bounding box center [615, 235] width 322 height 18
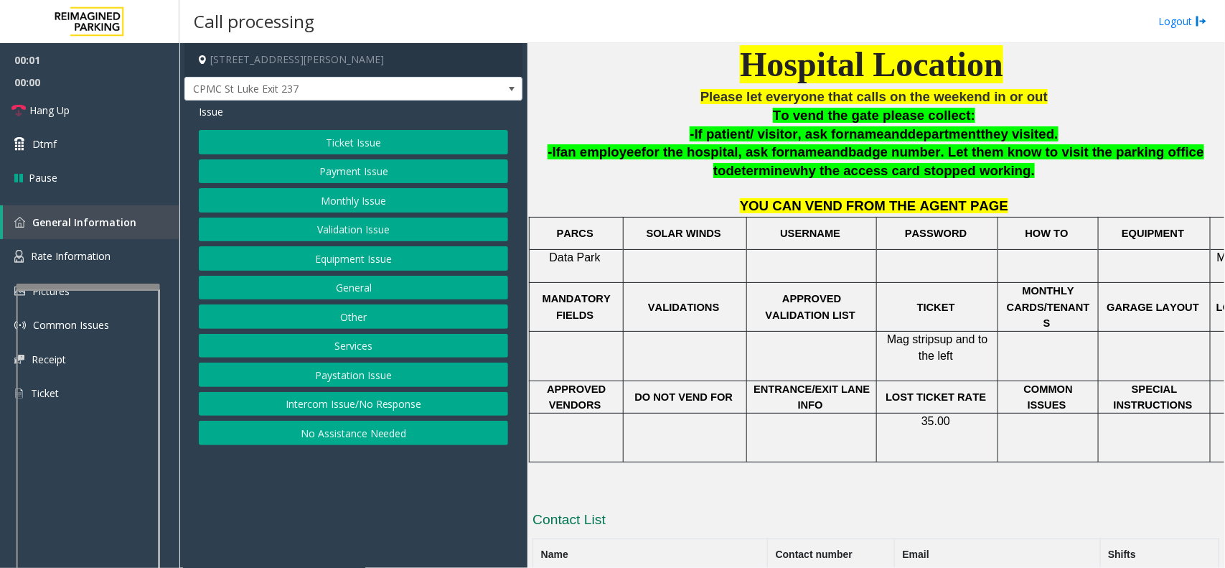
scroll to position [449, 0]
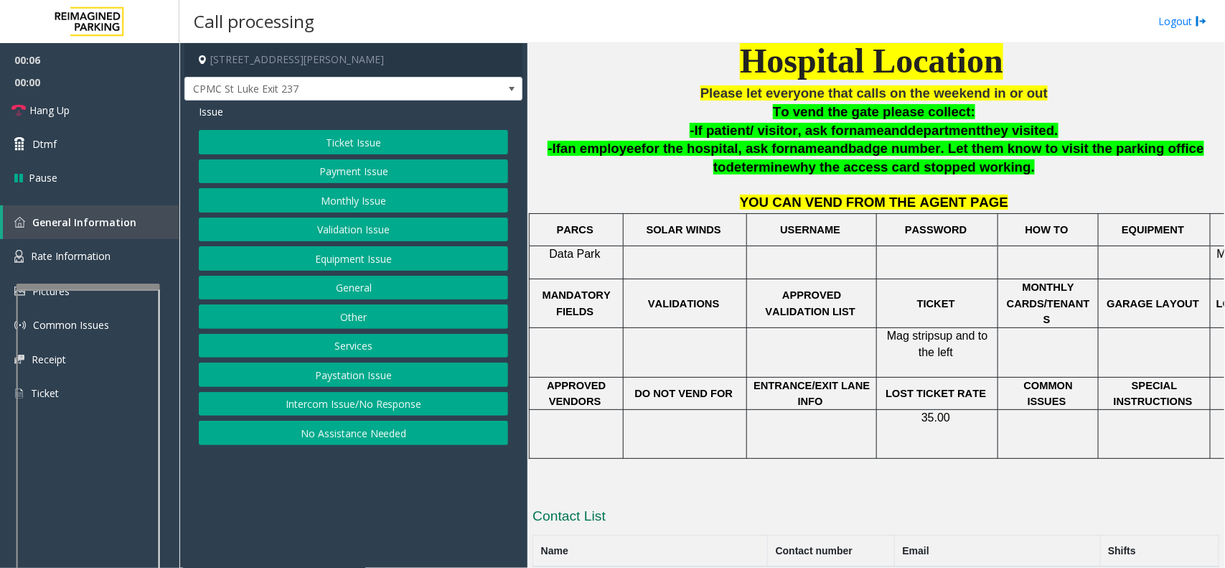
click at [309, 192] on button "Monthly Issue" at bounding box center [353, 200] width 309 height 24
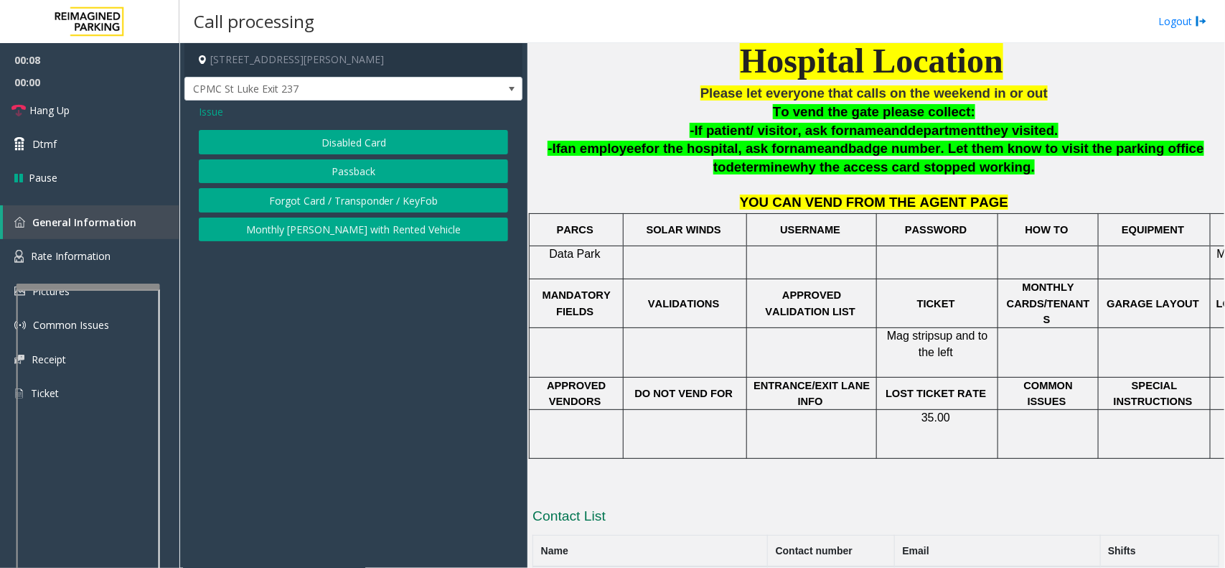
click at [291, 144] on button "Disabled Card" at bounding box center [353, 142] width 309 height 24
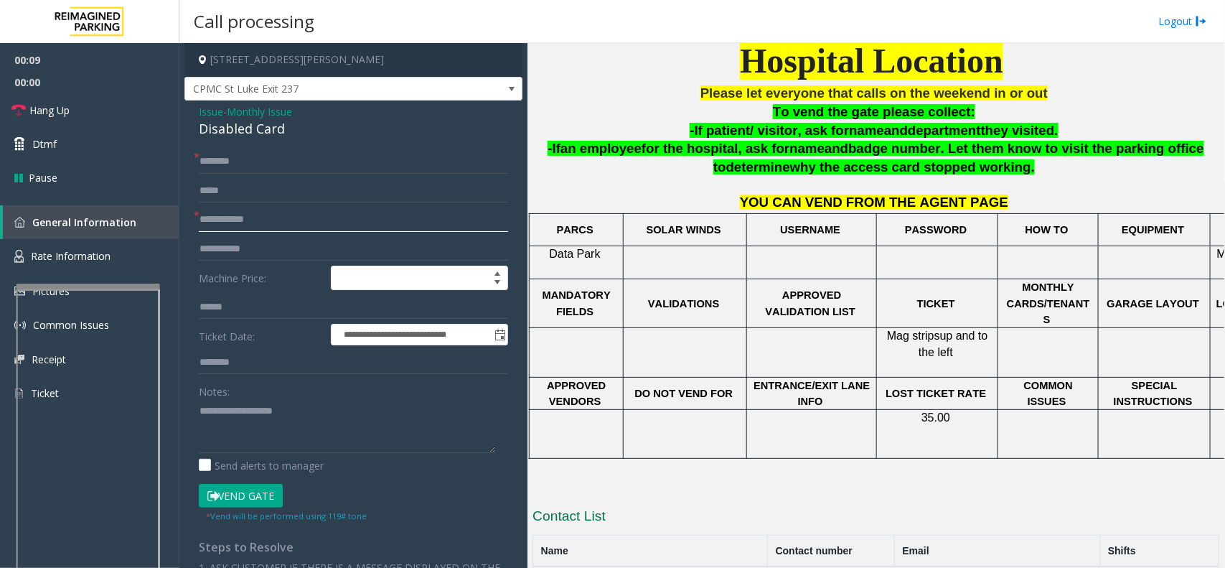
click at [263, 212] on input "text" at bounding box center [353, 219] width 309 height 24
type input "*********"
click at [267, 171] on input "text" at bounding box center [353, 161] width 309 height 24
drag, startPoint x: 299, startPoint y: 126, endPoint x: 180, endPoint y: 108, distance: 120.5
click at [180, 108] on app-call-processing-form "**********" at bounding box center [353, 305] width 348 height 525
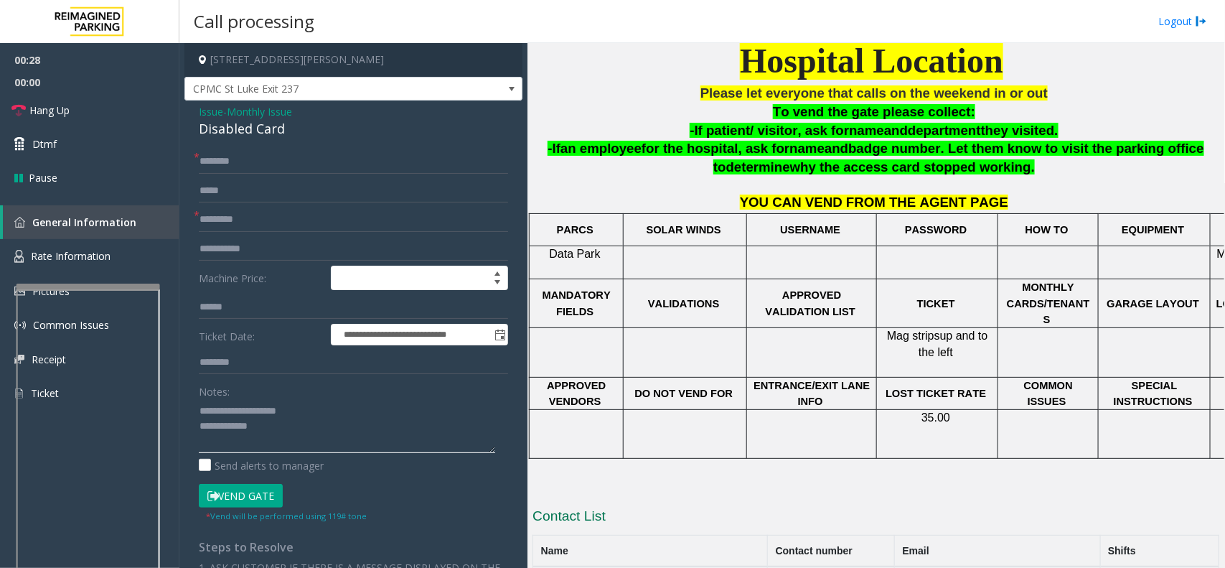
click at [288, 421] on textarea at bounding box center [347, 426] width 296 height 54
click at [205, 151] on input "text" at bounding box center [353, 161] width 309 height 24
click at [260, 490] on button "Vend Gate" at bounding box center [241, 496] width 84 height 24
click at [285, 429] on textarea at bounding box center [347, 426] width 296 height 54
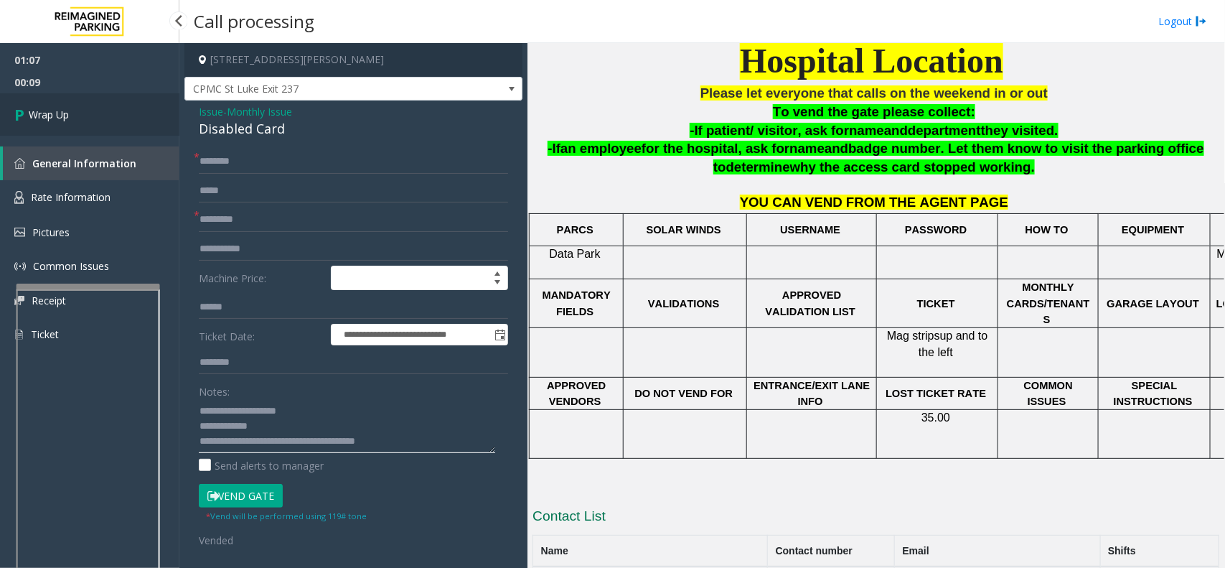
type textarea "**********"
click at [78, 112] on link "Wrap Up" at bounding box center [89, 114] width 179 height 42
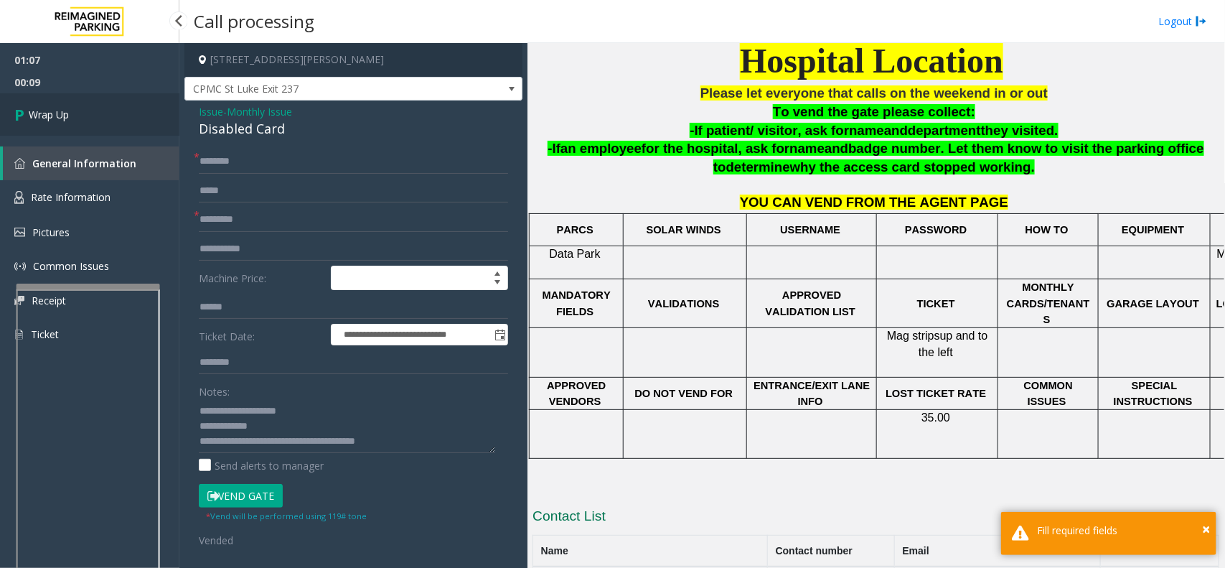
click at [78, 112] on link "Wrap Up" at bounding box center [89, 114] width 179 height 42
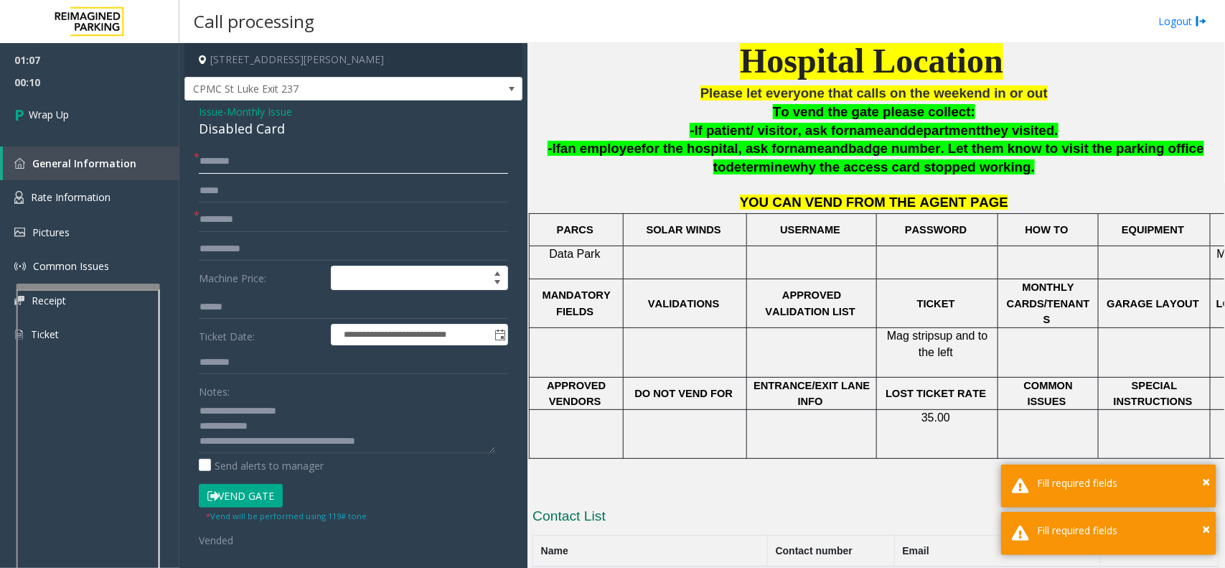
click at [278, 159] on input "text" at bounding box center [353, 161] width 309 height 24
type input "**"
click at [128, 113] on link "Wrap Up" at bounding box center [89, 114] width 179 height 42
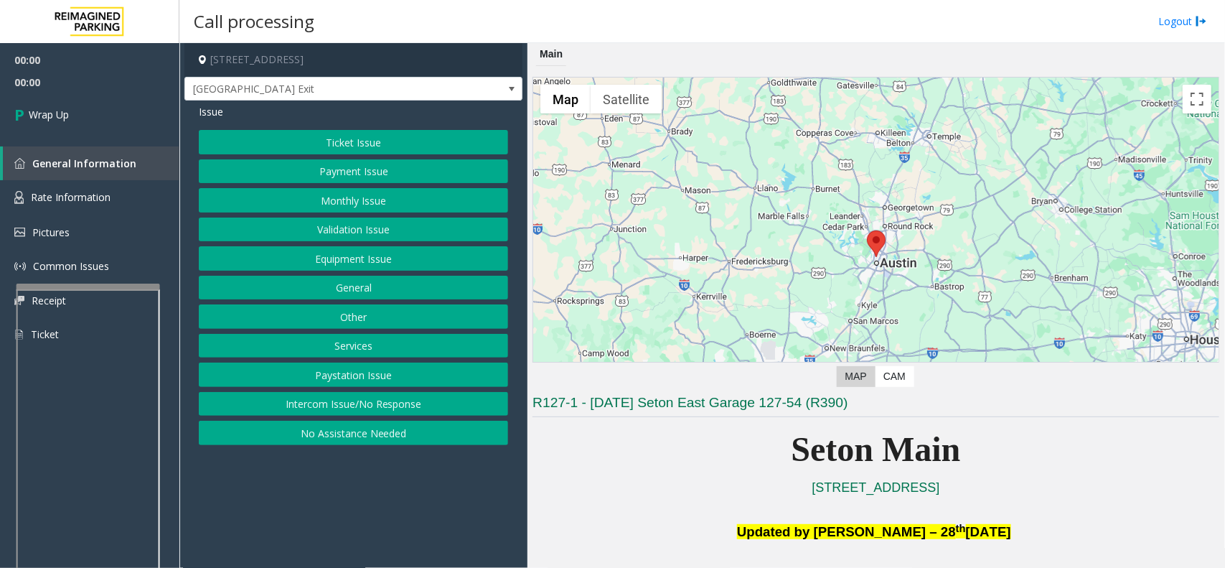
click at [337, 404] on button "Intercom Issue/No Response" at bounding box center [353, 404] width 309 height 24
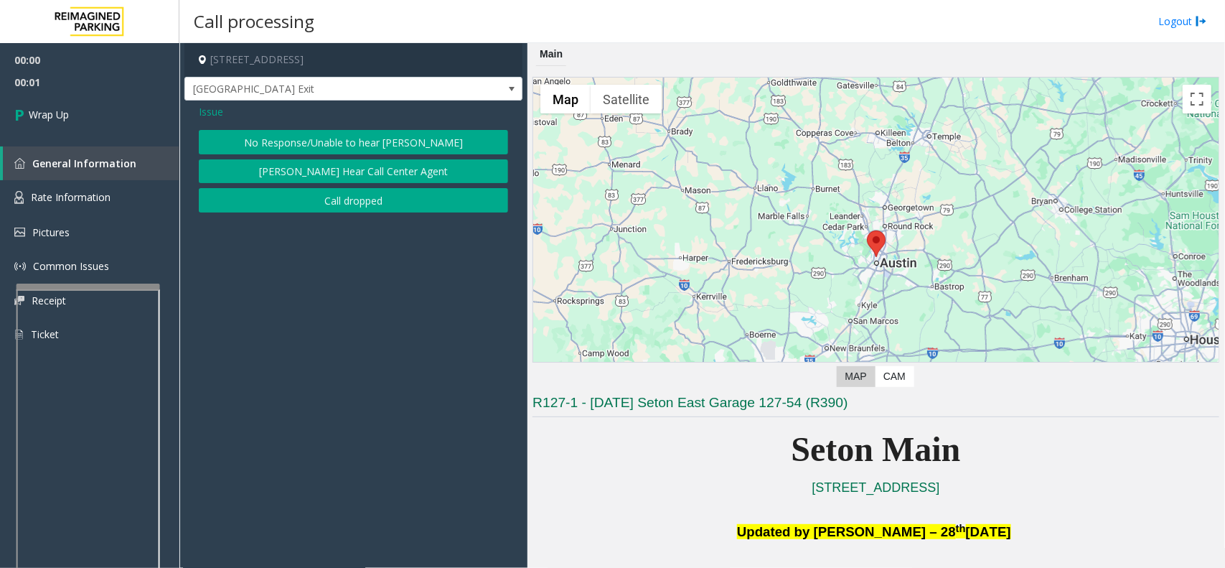
click at [335, 196] on button "Call dropped" at bounding box center [353, 200] width 309 height 24
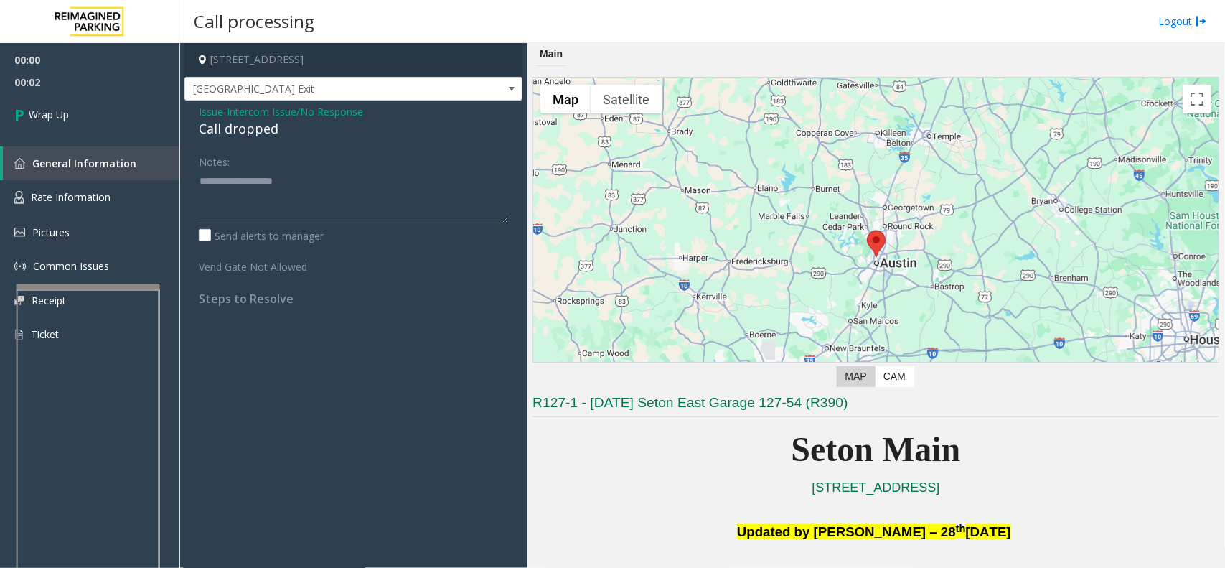
click at [241, 135] on div "Call dropped" at bounding box center [353, 128] width 309 height 19
type textarea "**********"
click at [97, 118] on link "Wrap Up" at bounding box center [89, 114] width 179 height 42
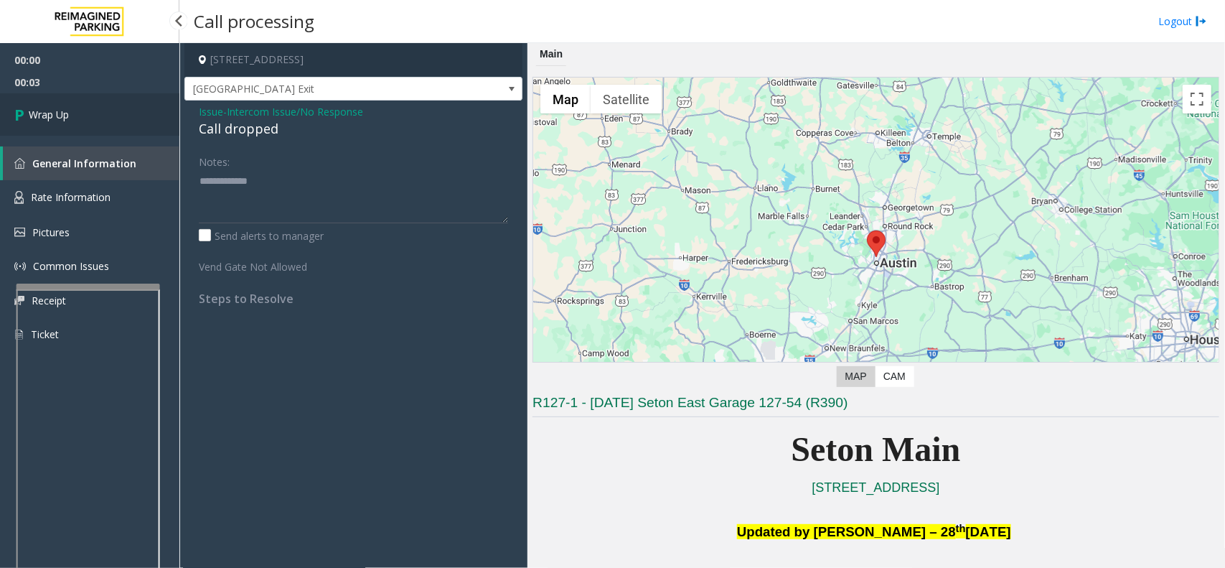
click at [97, 118] on link "Wrap Up" at bounding box center [89, 114] width 179 height 42
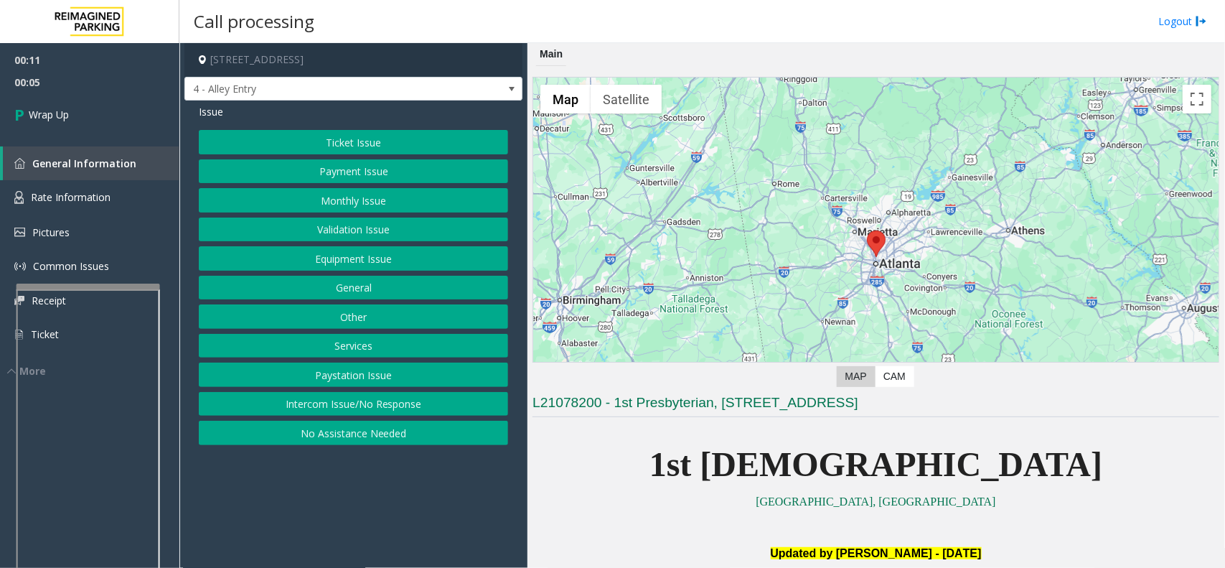
click at [378, 400] on button "Intercom Issue/No Response" at bounding box center [353, 404] width 309 height 24
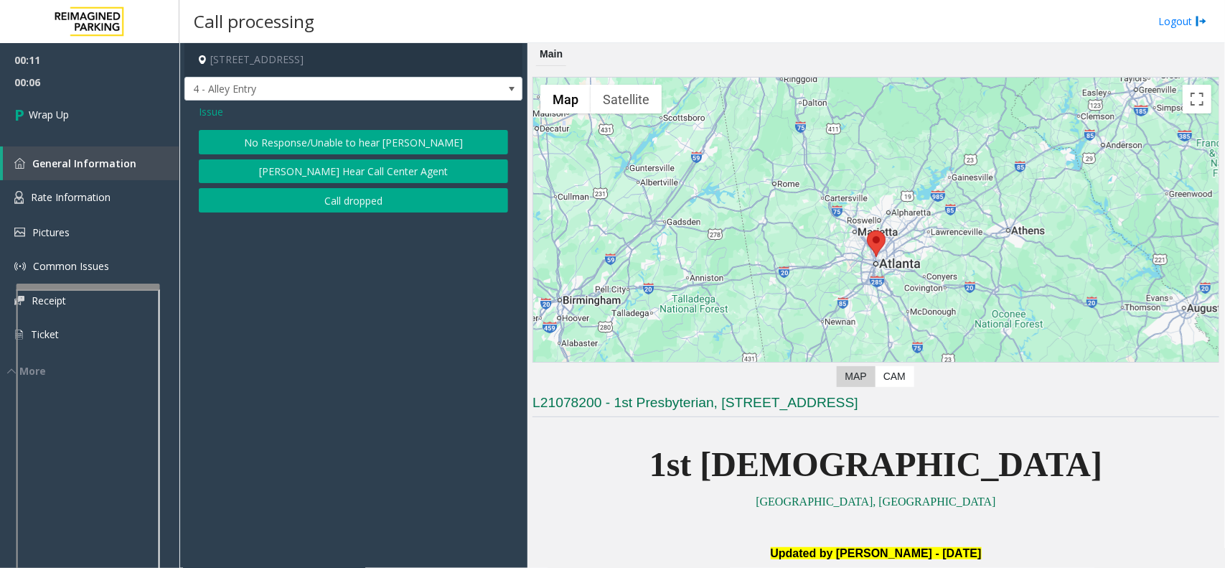
click at [346, 187] on div "No Response/Unable to hear [PERSON_NAME] Cannot Hear Call Center Agent Call dro…" at bounding box center [353, 171] width 309 height 83
click at [281, 196] on button "Call dropped" at bounding box center [353, 200] width 309 height 24
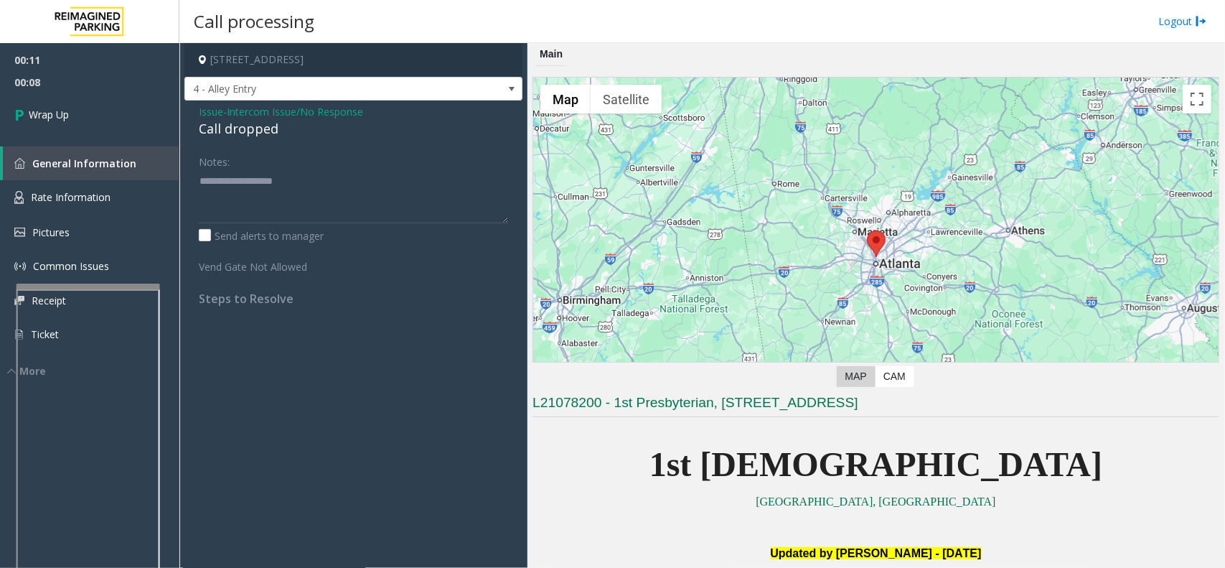
click at [238, 121] on div "Call dropped" at bounding box center [353, 128] width 309 height 19
type textarea "**********"
click at [108, 127] on link "Wrap Up" at bounding box center [89, 114] width 179 height 42
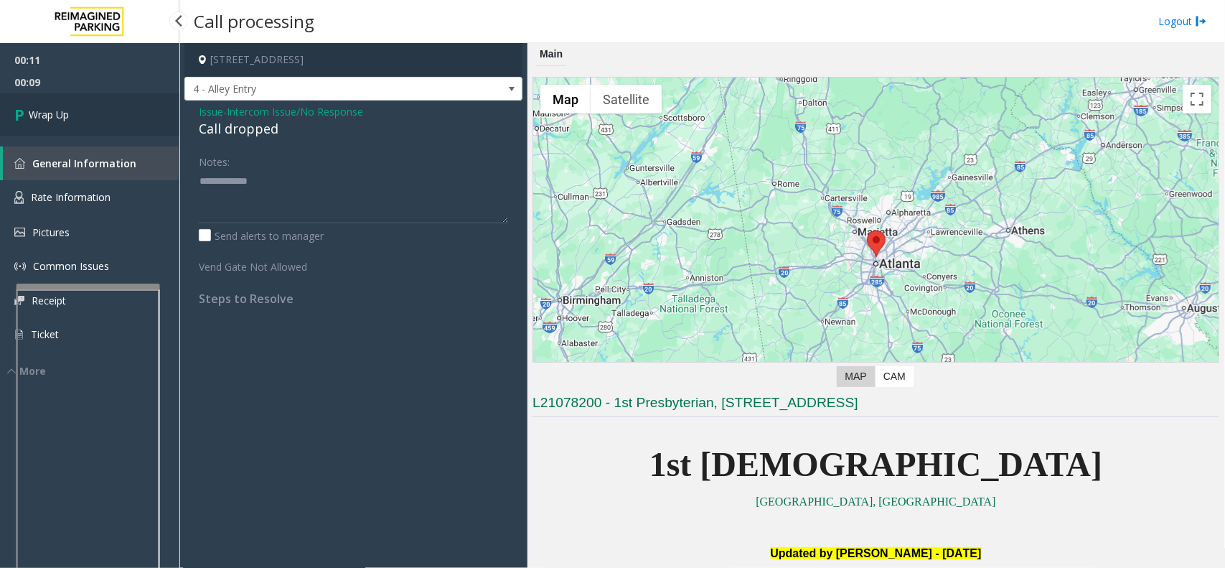
click at [108, 127] on link "Wrap Up" at bounding box center [89, 114] width 179 height 42
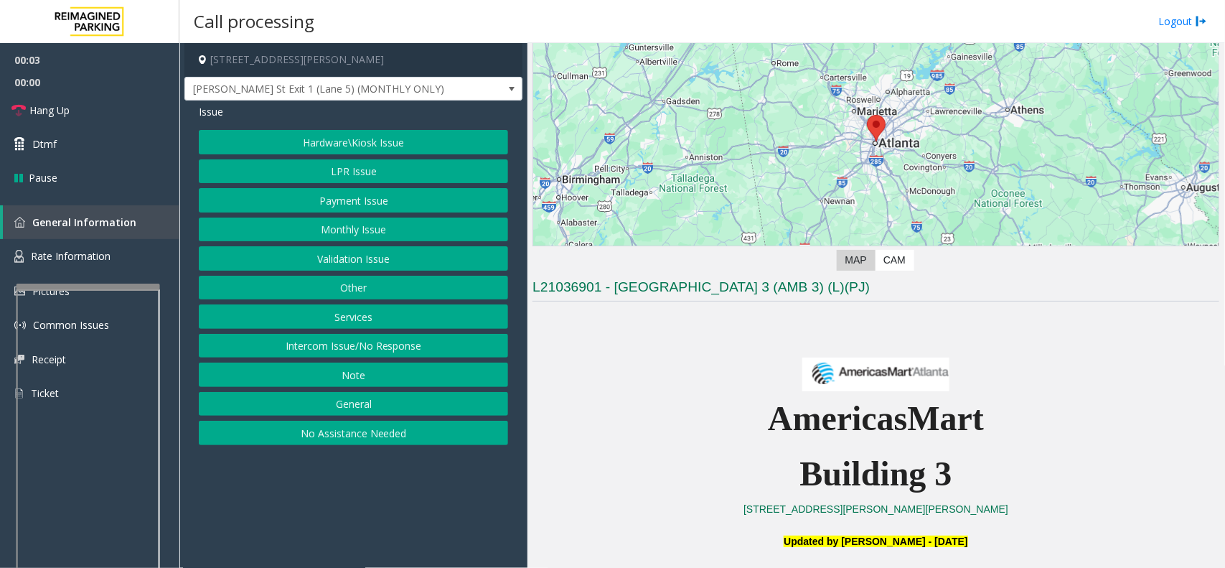
scroll to position [359, 0]
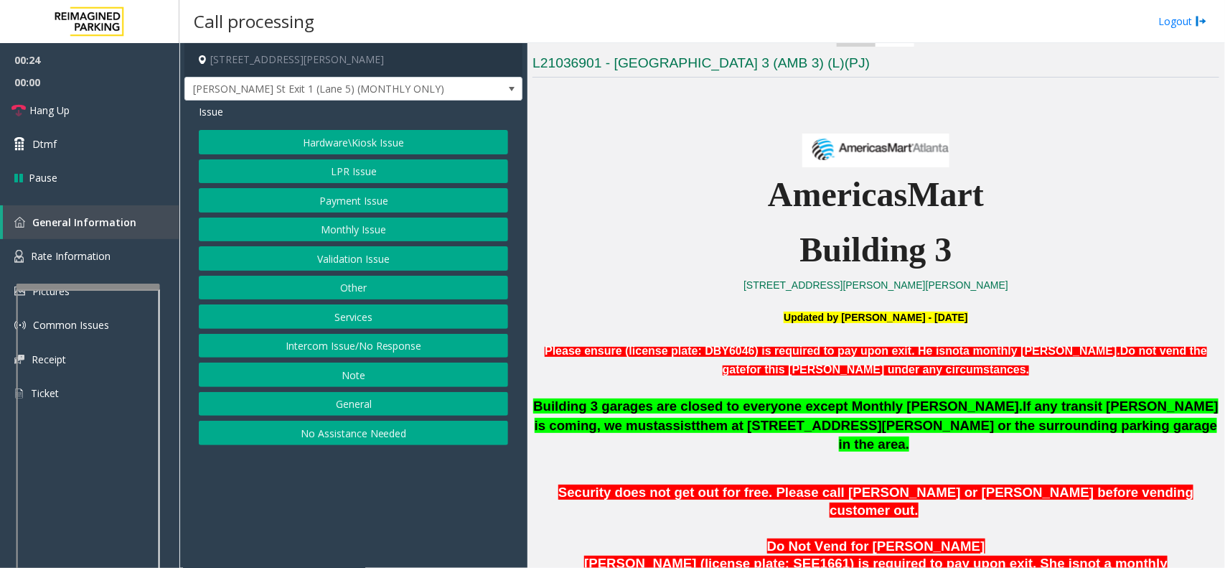
click at [379, 346] on button "Intercom Issue/No Response" at bounding box center [353, 346] width 309 height 24
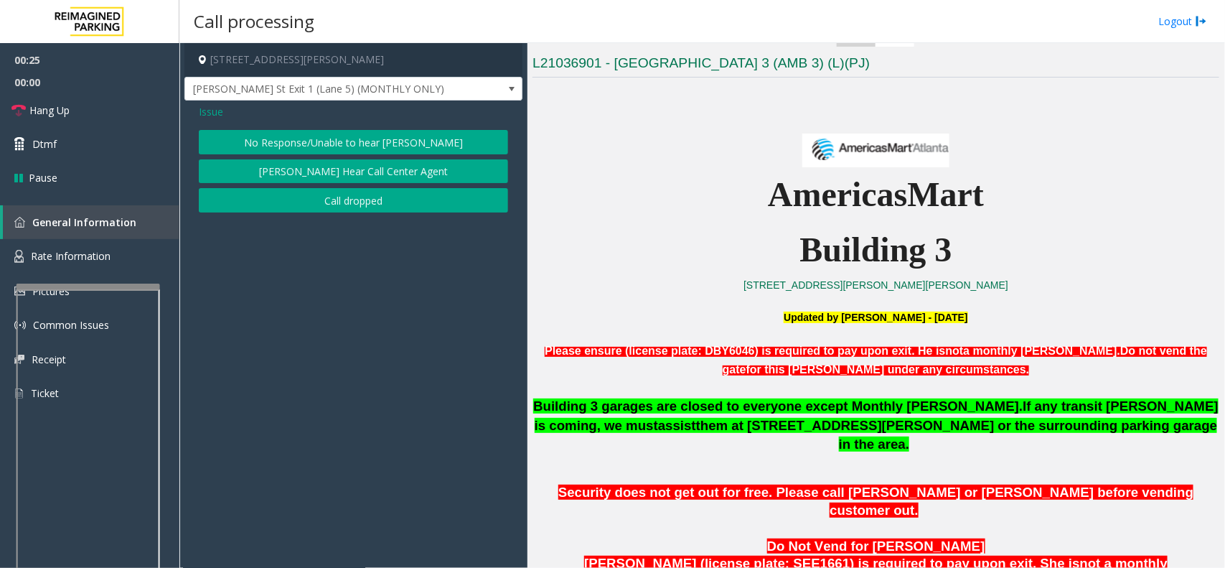
click at [339, 141] on button "No Response/Unable to hear [PERSON_NAME]" at bounding box center [353, 142] width 309 height 24
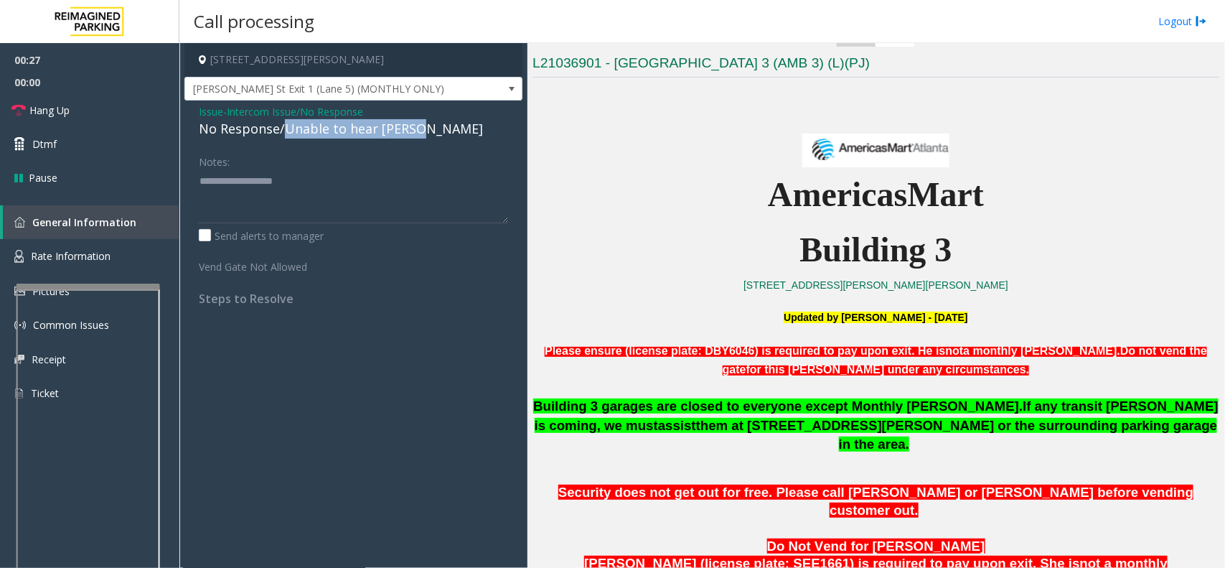
drag, startPoint x: 284, startPoint y: 131, endPoint x: 425, endPoint y: 137, distance: 140.8
click at [425, 137] on div "No Response/Unable to hear [PERSON_NAME]" at bounding box center [353, 128] width 309 height 19
type textarea "**********"
click at [49, 95] on link "Hang Up" at bounding box center [89, 110] width 179 height 34
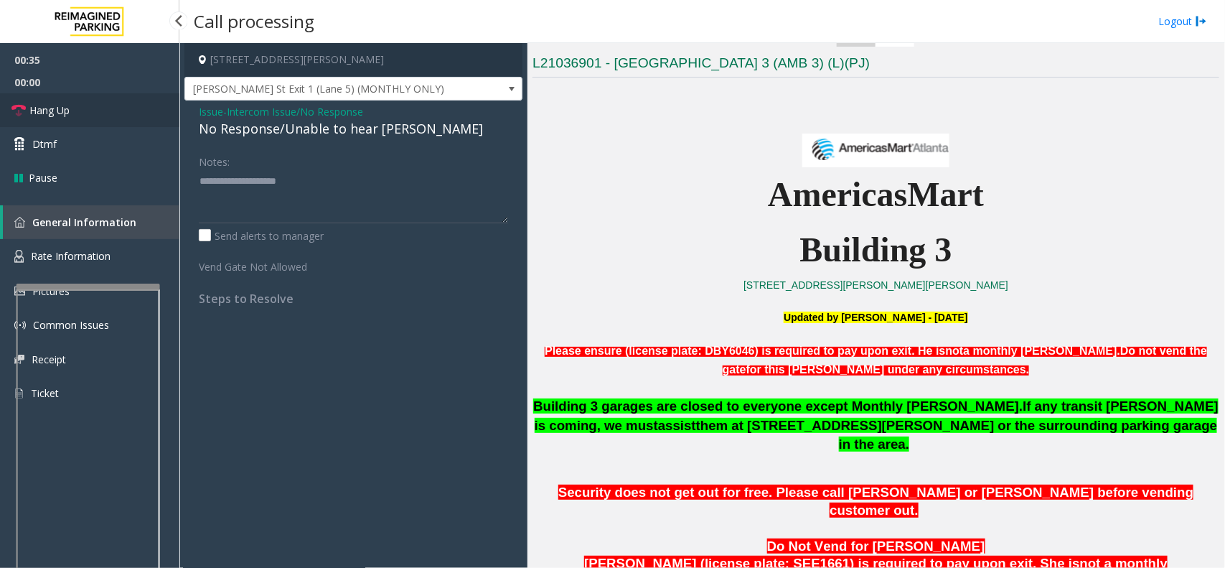
click at [49, 95] on link "Hang Up" at bounding box center [89, 110] width 179 height 34
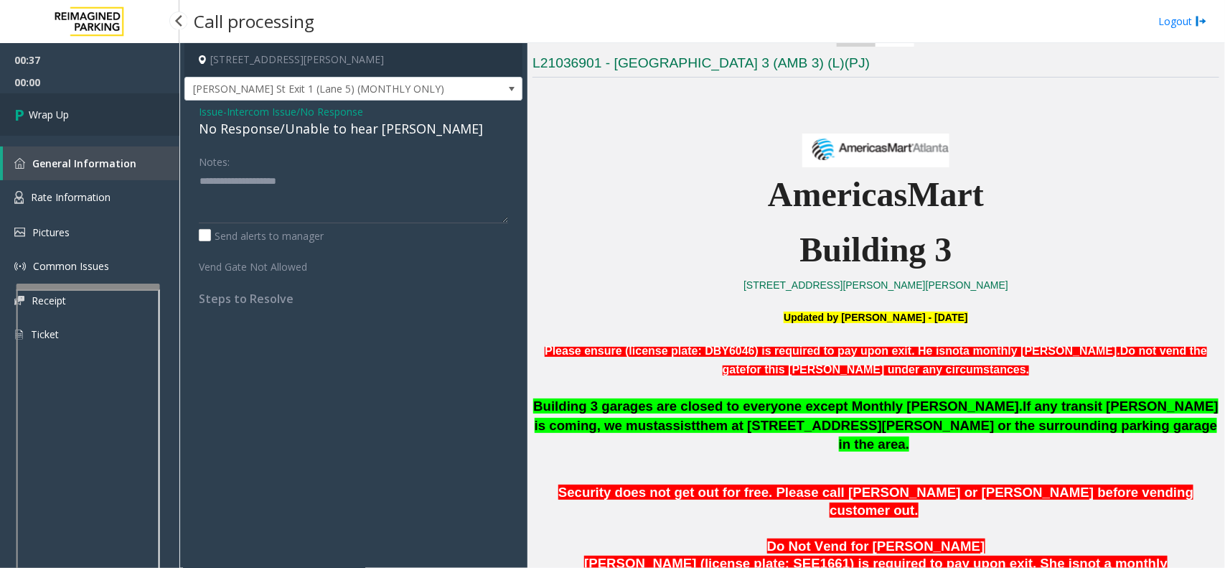
click at [49, 95] on link "Wrap Up" at bounding box center [89, 114] width 179 height 42
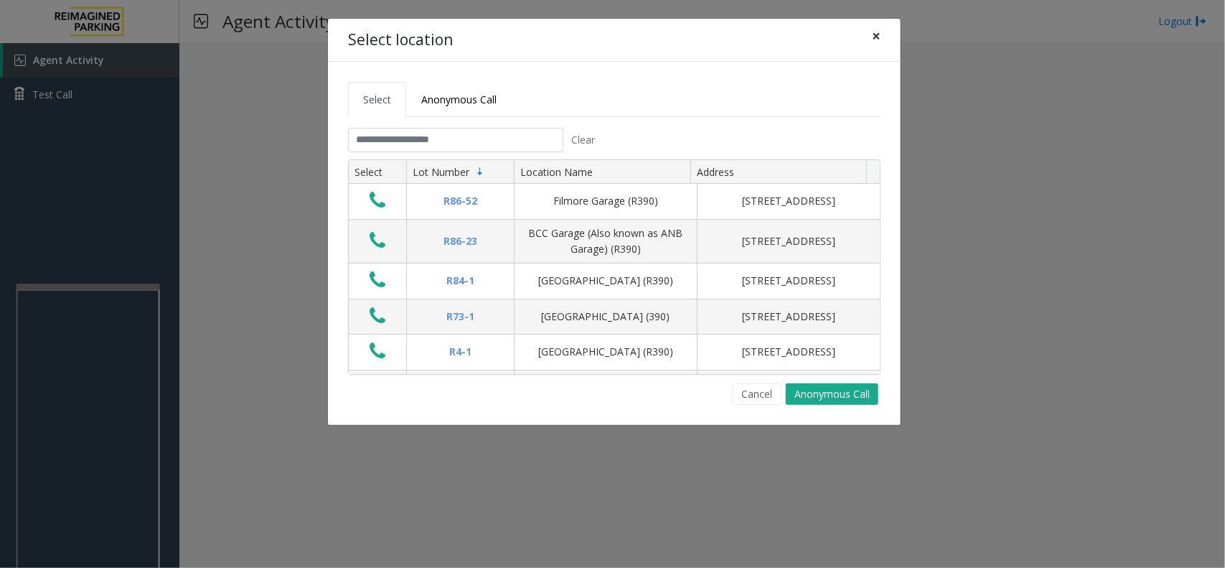
click at [873, 31] on span "×" at bounding box center [876, 36] width 9 height 20
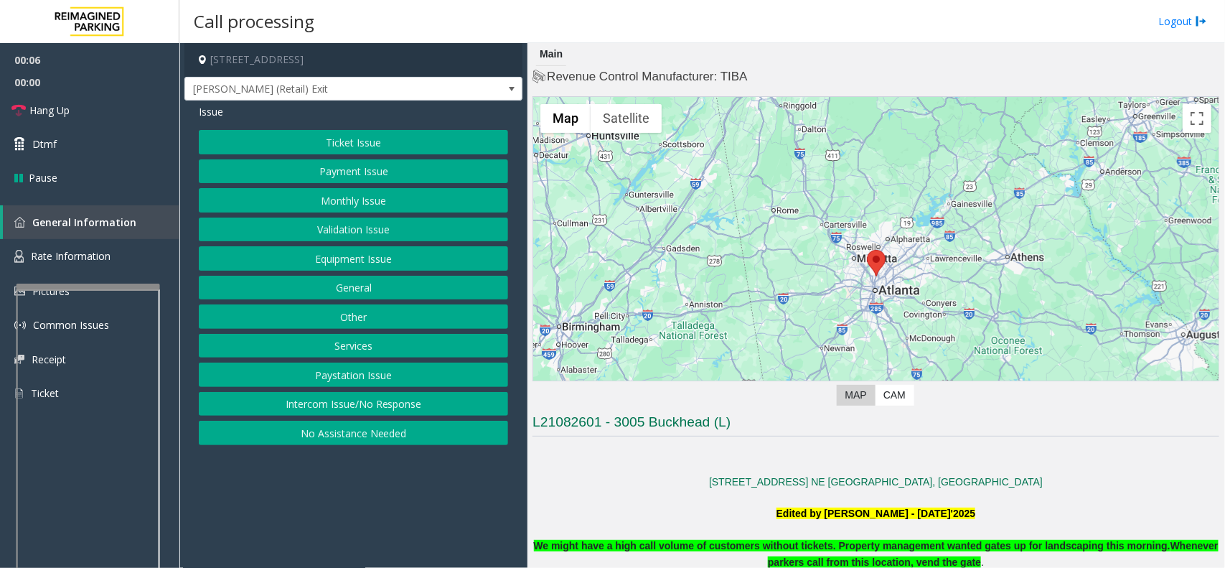
click at [325, 396] on button "Intercom Issue/No Response" at bounding box center [353, 404] width 309 height 24
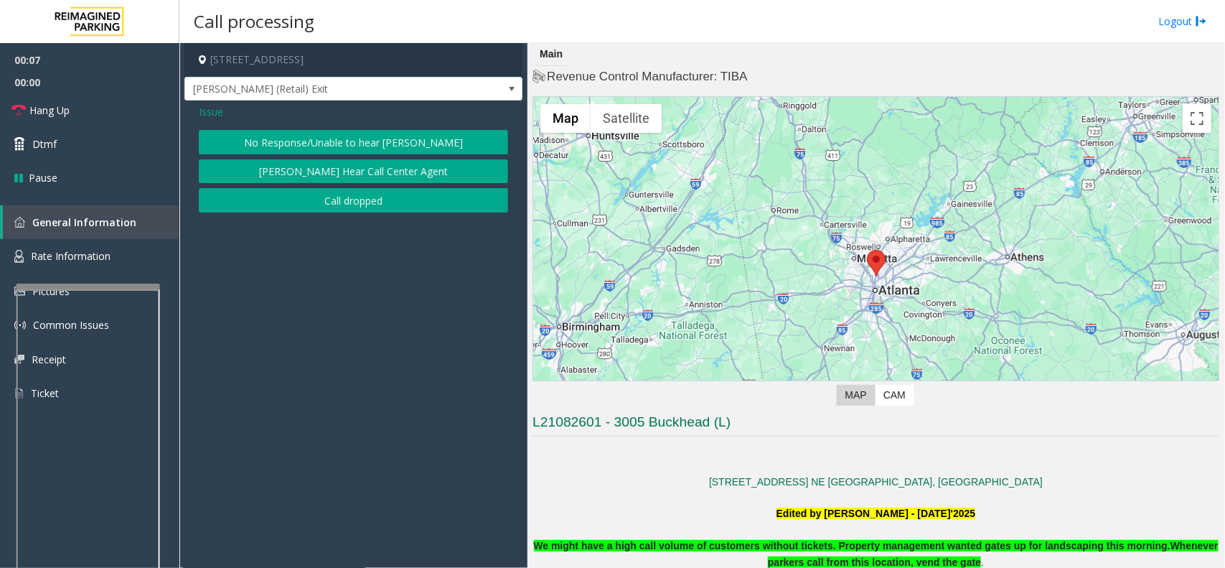
click at [259, 140] on button "No Response/Unable to hear [PERSON_NAME]" at bounding box center [353, 142] width 309 height 24
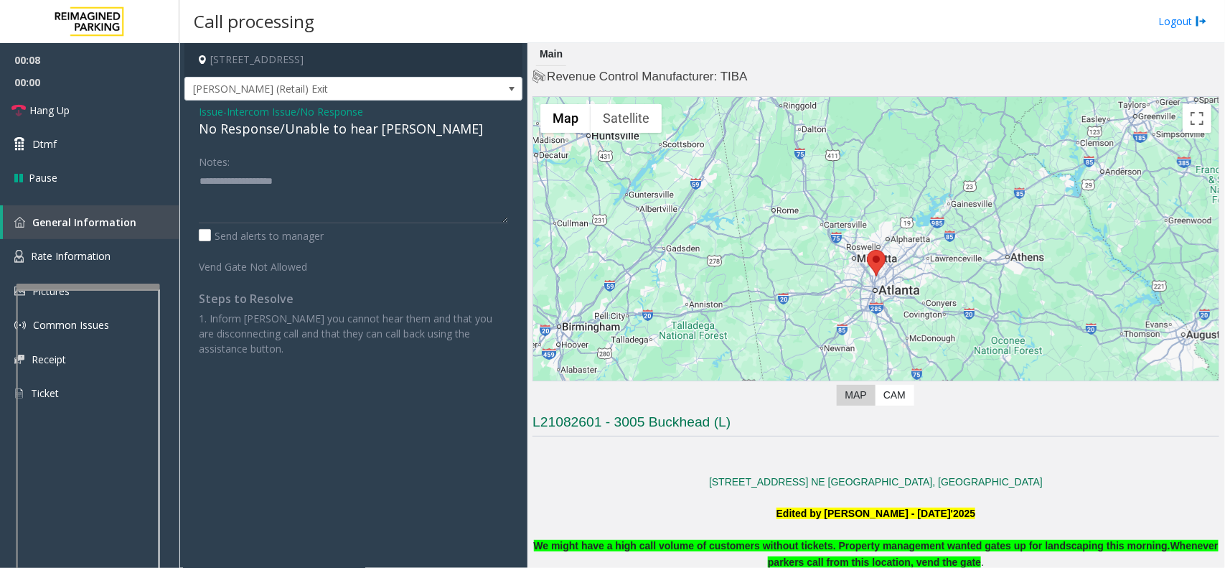
click at [268, 116] on span "Intercom Issue/No Response" at bounding box center [295, 111] width 136 height 15
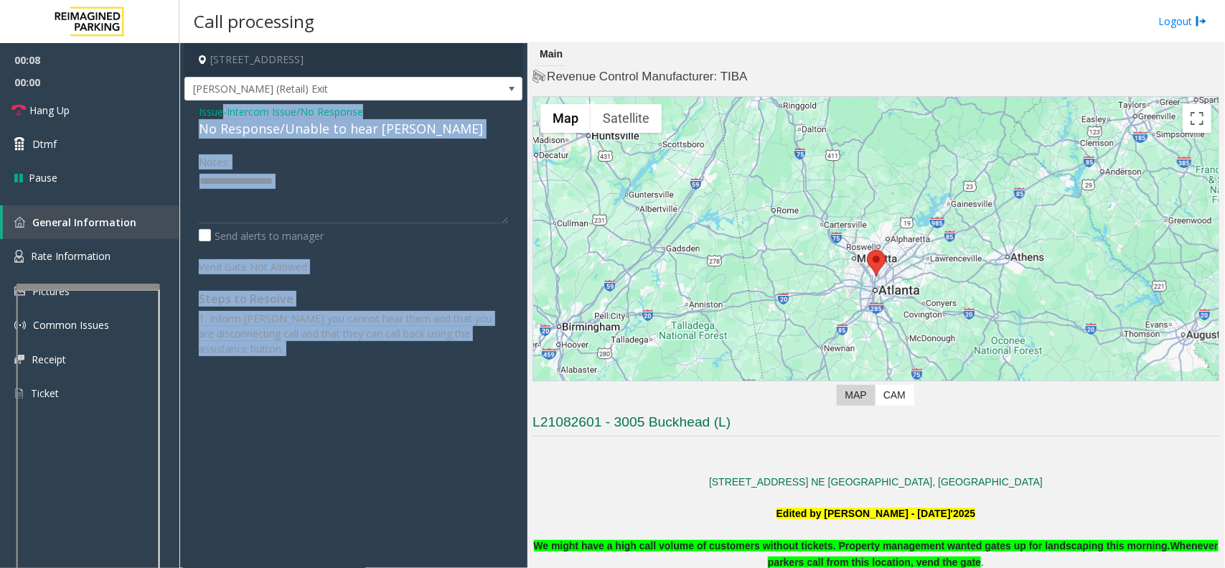
click at [268, 116] on div "Issue - Intercom Issue/No Response No Response/Unable to hear parker" at bounding box center [353, 121] width 309 height 34
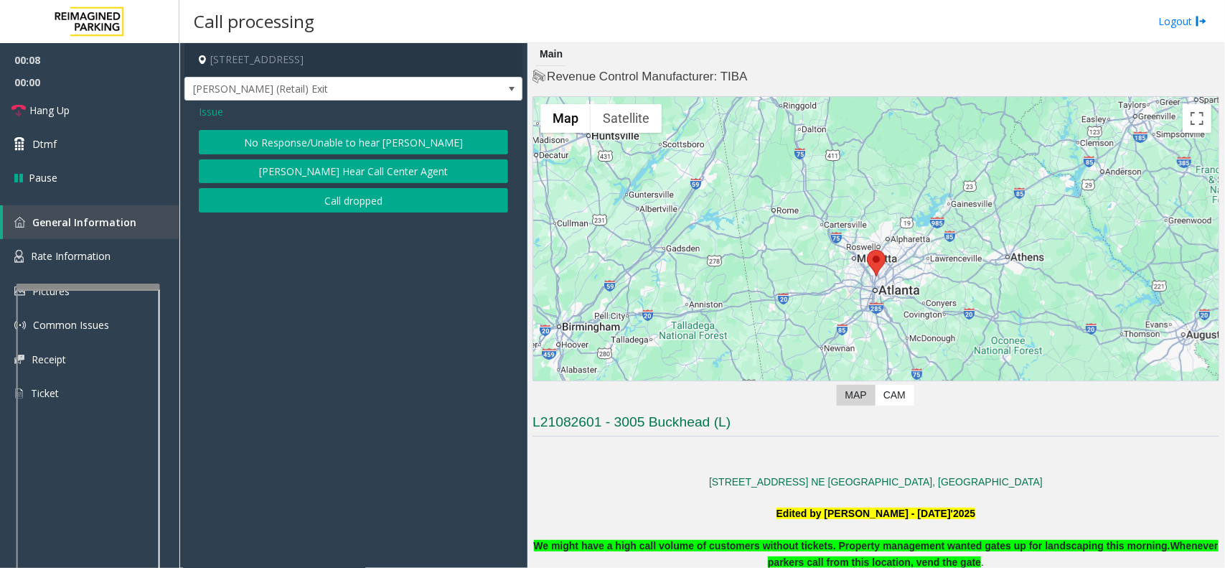
click at [278, 131] on button "No Response/Unable to hear [PERSON_NAME]" at bounding box center [353, 142] width 309 height 24
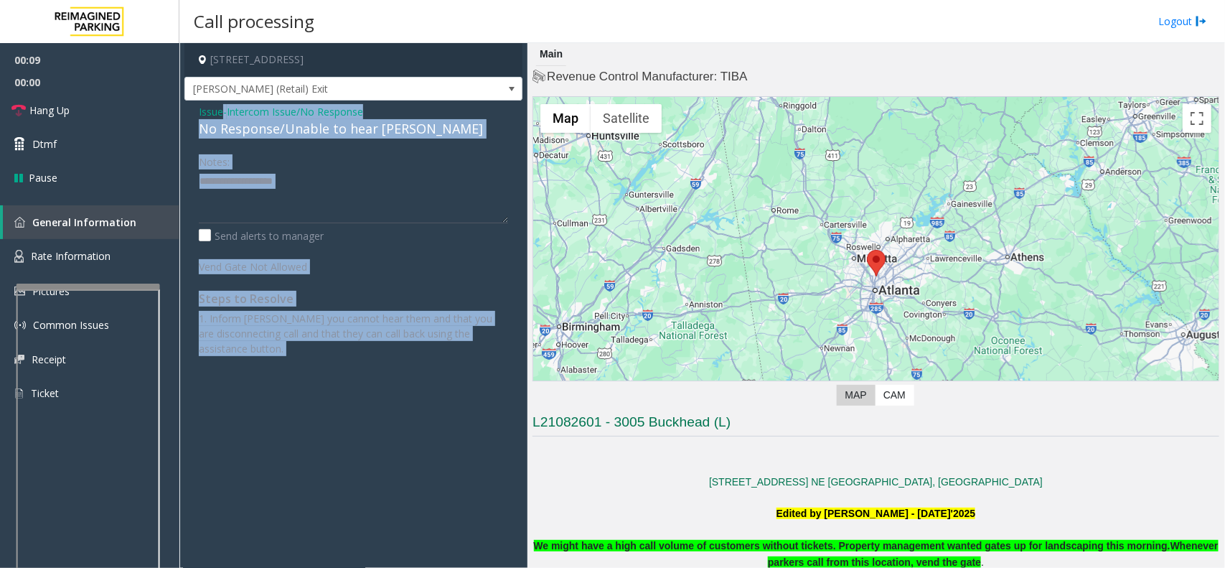
click at [273, 124] on div "No Response/Unable to hear [PERSON_NAME]" at bounding box center [353, 128] width 309 height 19
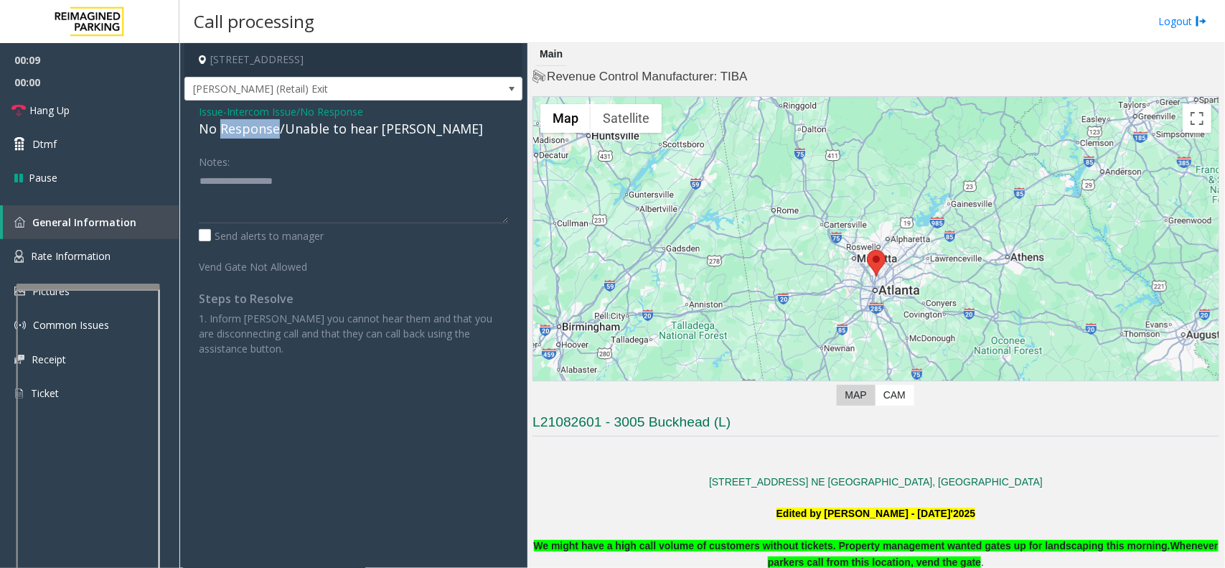
click at [273, 124] on div "No Response/Unable to hear [PERSON_NAME]" at bounding box center [353, 128] width 309 height 19
click at [295, 127] on div "No Response/Unable to hear [PERSON_NAME]" at bounding box center [353, 128] width 309 height 19
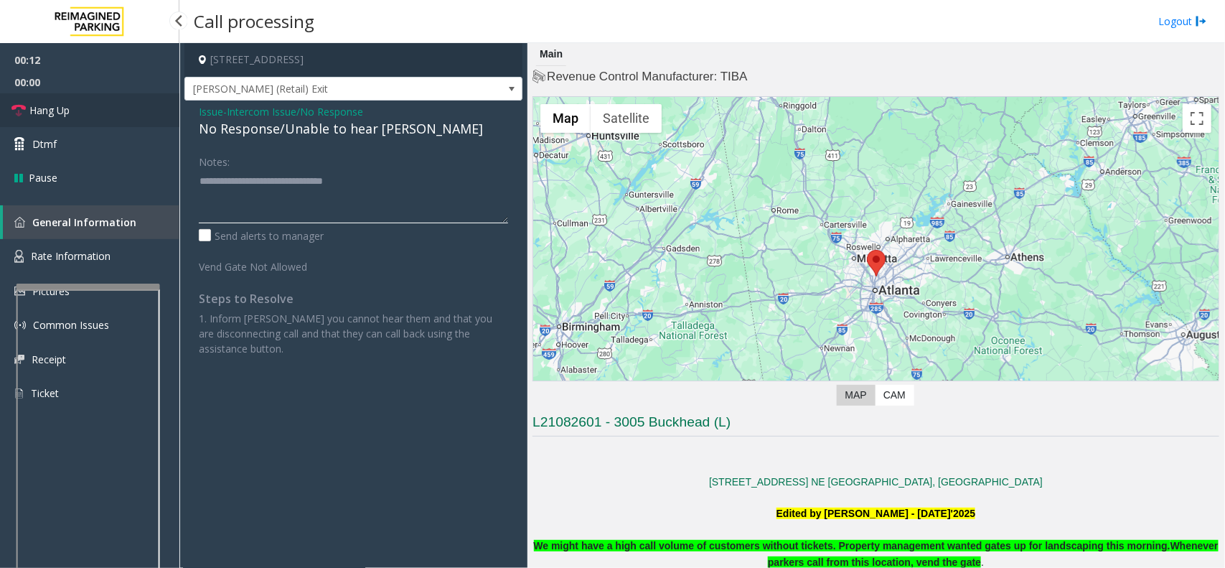
type textarea "**********"
click at [118, 115] on link "Hang Up" at bounding box center [89, 110] width 179 height 34
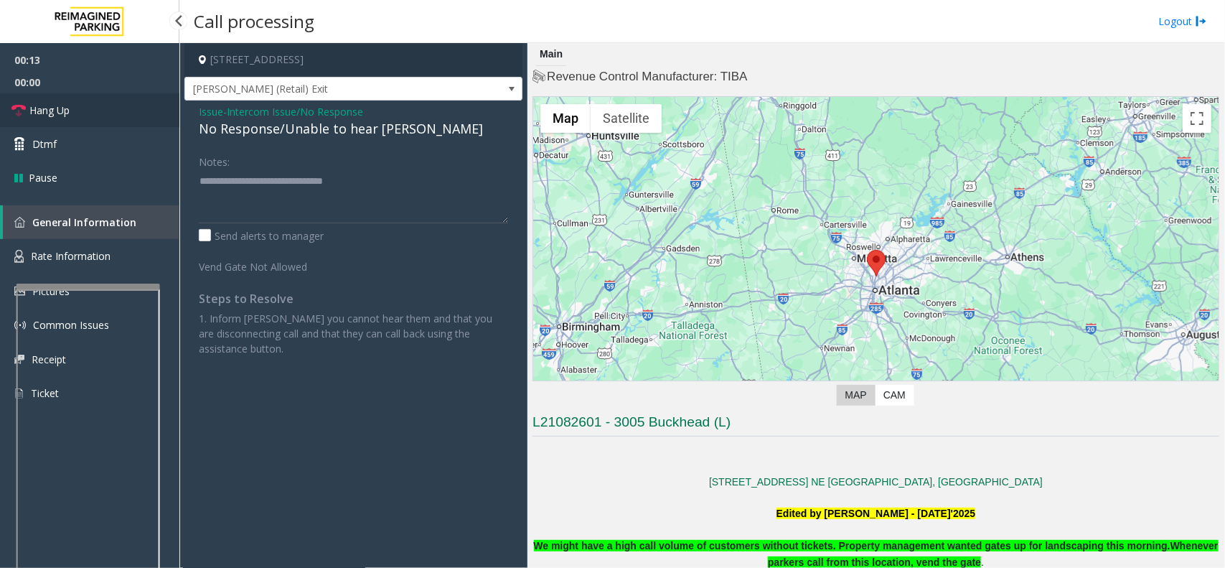
click at [118, 115] on link "Hang Up" at bounding box center [89, 110] width 179 height 34
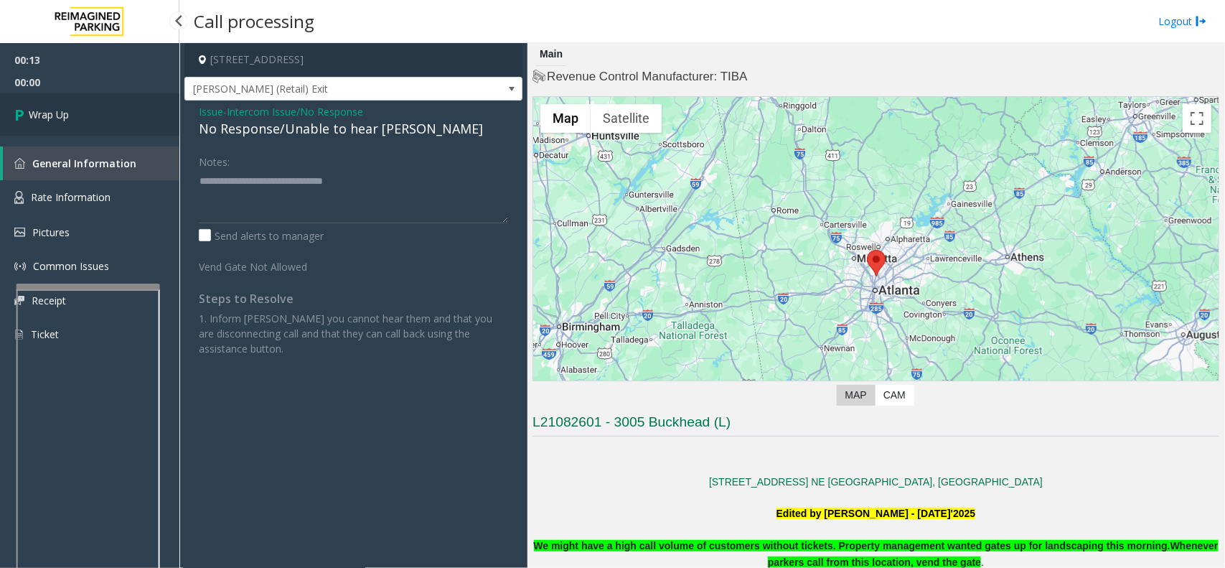
click at [118, 115] on link "Wrap Up" at bounding box center [89, 114] width 179 height 42
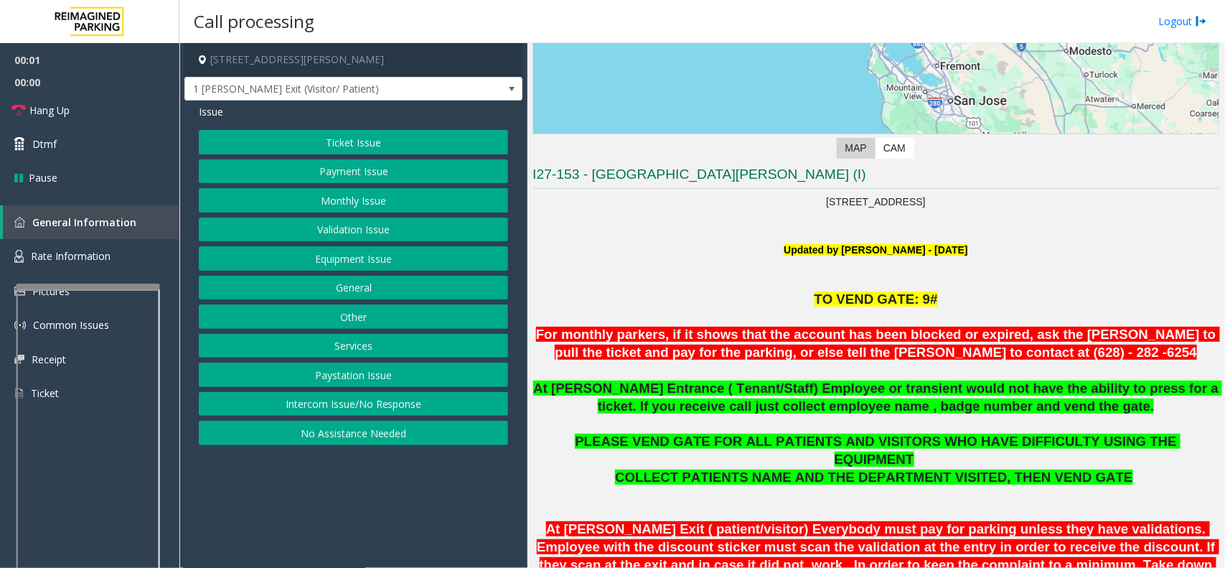
scroll to position [269, 0]
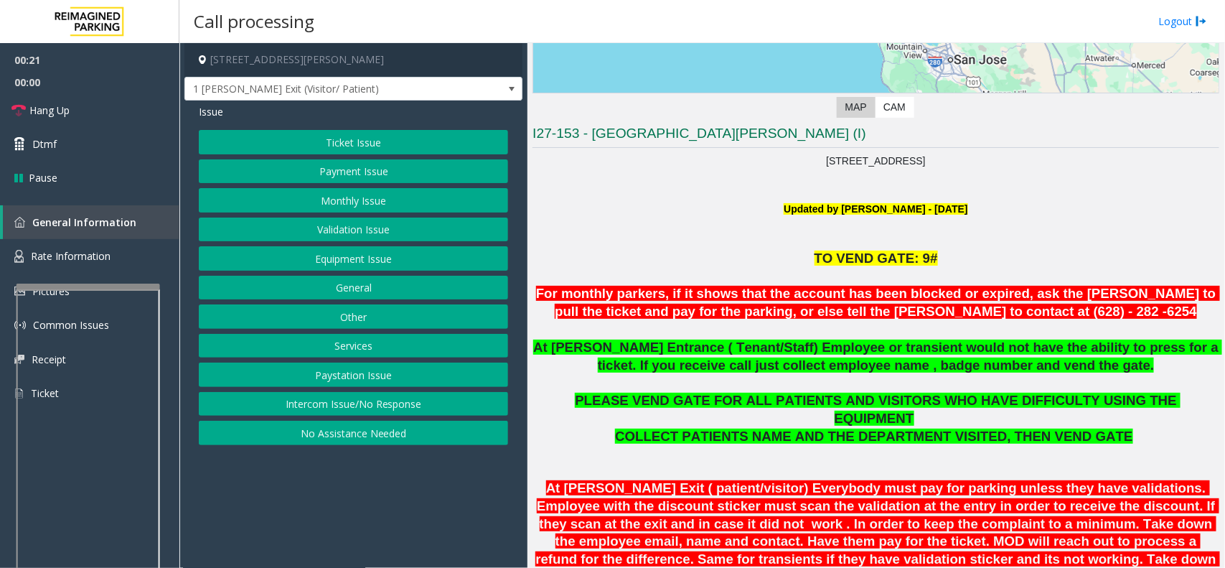
click at [375, 403] on button "Intercom Issue/No Response" at bounding box center [353, 404] width 309 height 24
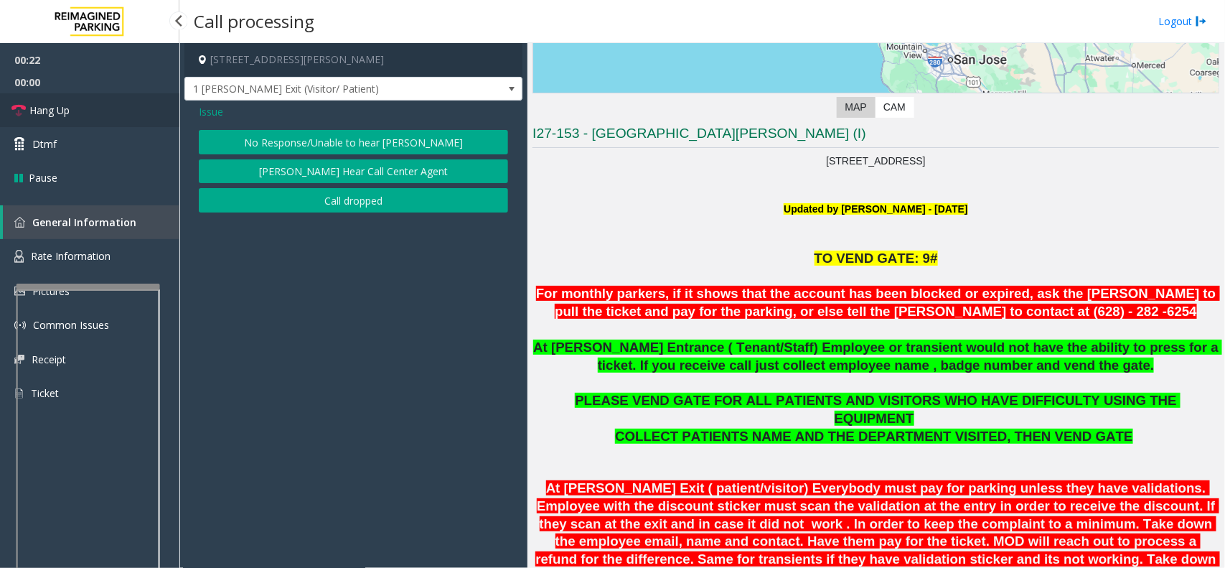
drag, startPoint x: 101, startPoint y: 105, endPoint x: 156, endPoint y: 106, distance: 55.3
click at [101, 105] on link "Hang Up" at bounding box center [89, 110] width 179 height 34
click at [317, 131] on button "No Response/Unable to hear [PERSON_NAME]" at bounding box center [353, 142] width 309 height 24
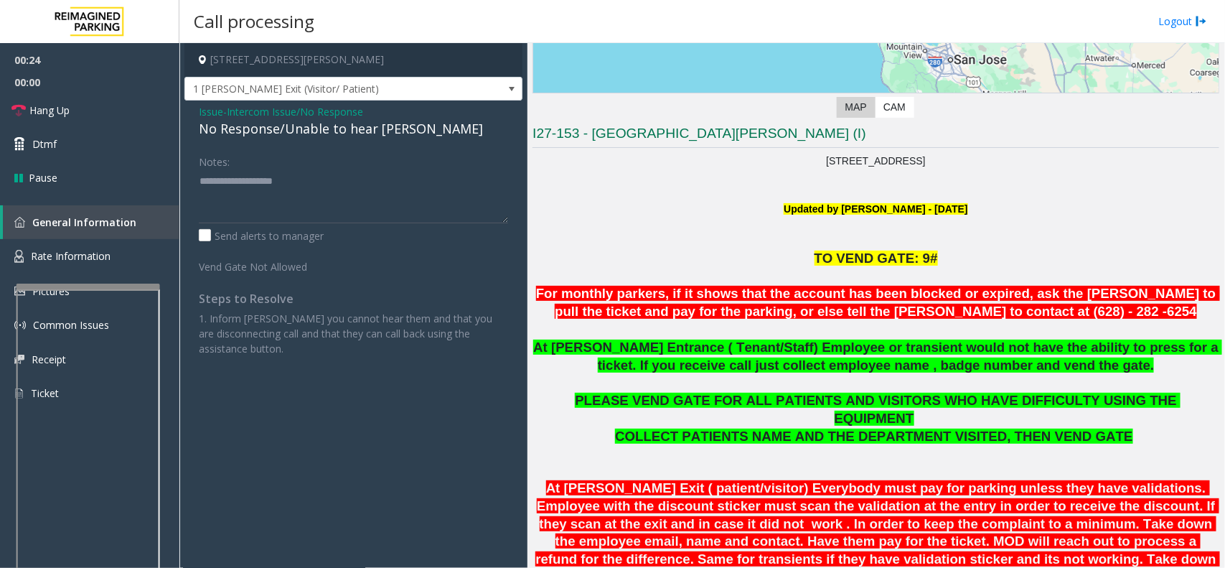
click at [289, 131] on div "No Response/Unable to hear [PERSON_NAME]" at bounding box center [353, 128] width 309 height 19
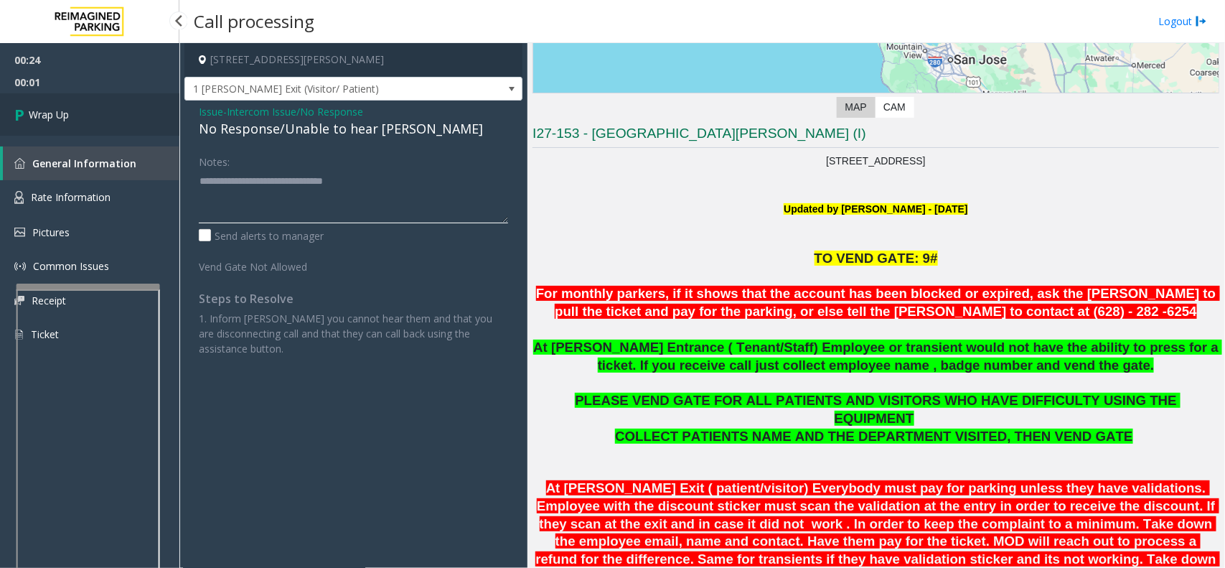
type textarea "**********"
click at [78, 103] on link "Wrap Up" at bounding box center [89, 114] width 179 height 42
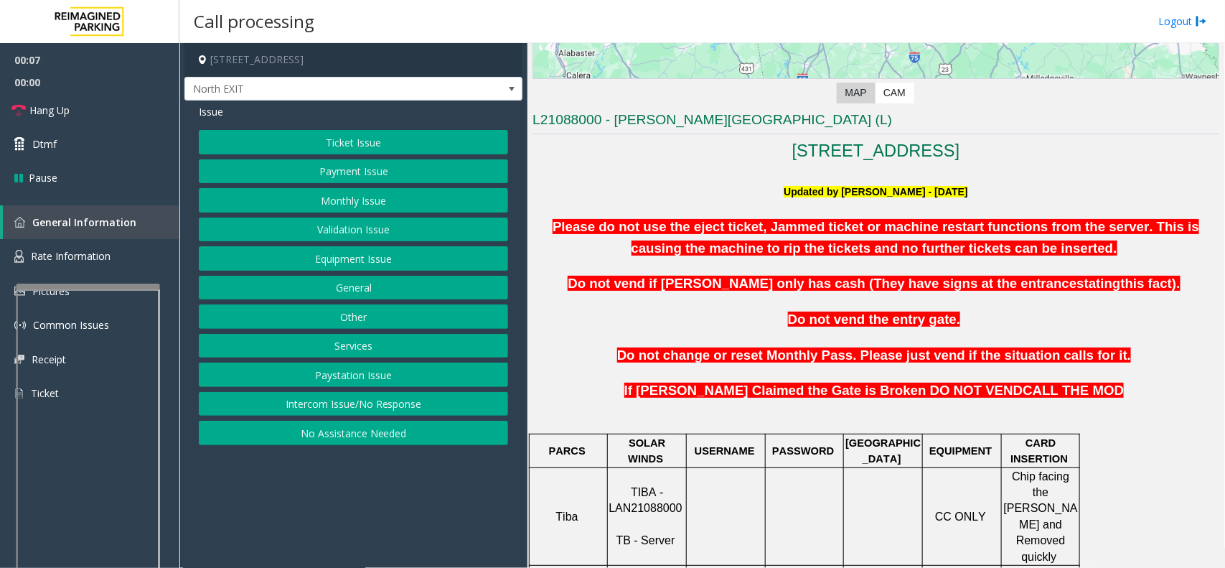
scroll to position [359, 0]
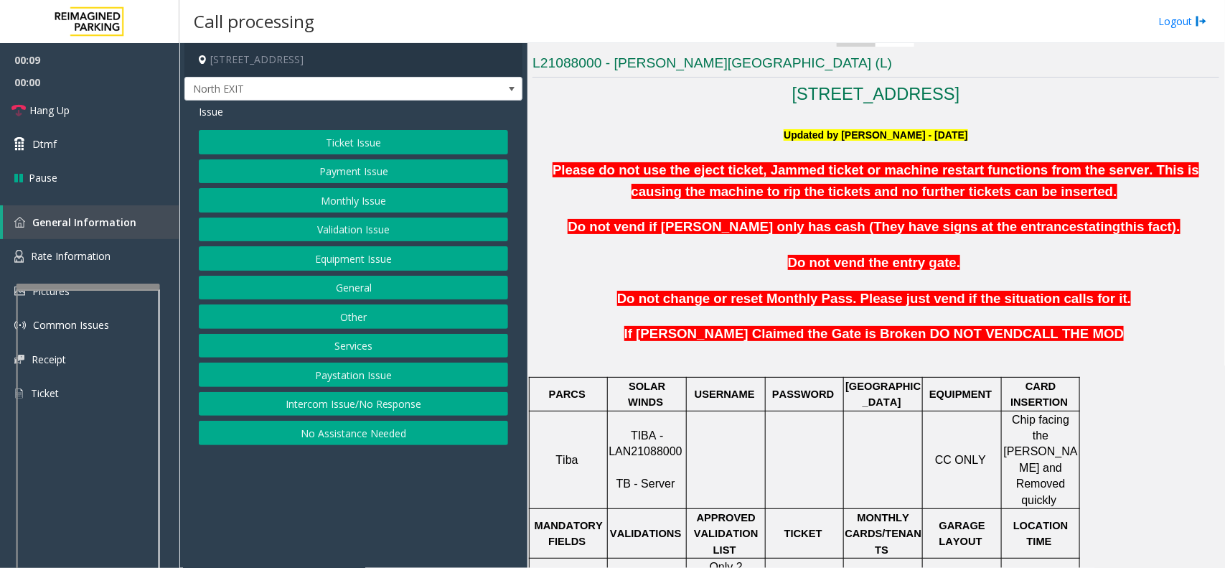
click at [634, 436] on span "TIBA - LAN21088000" at bounding box center [645, 443] width 73 height 28
click at [633, 435] on span "TIBA - LAN21088000" at bounding box center [645, 443] width 73 height 28
copy p "LAN21088000"
click at [377, 401] on button "Intercom Issue/No Response" at bounding box center [353, 404] width 309 height 24
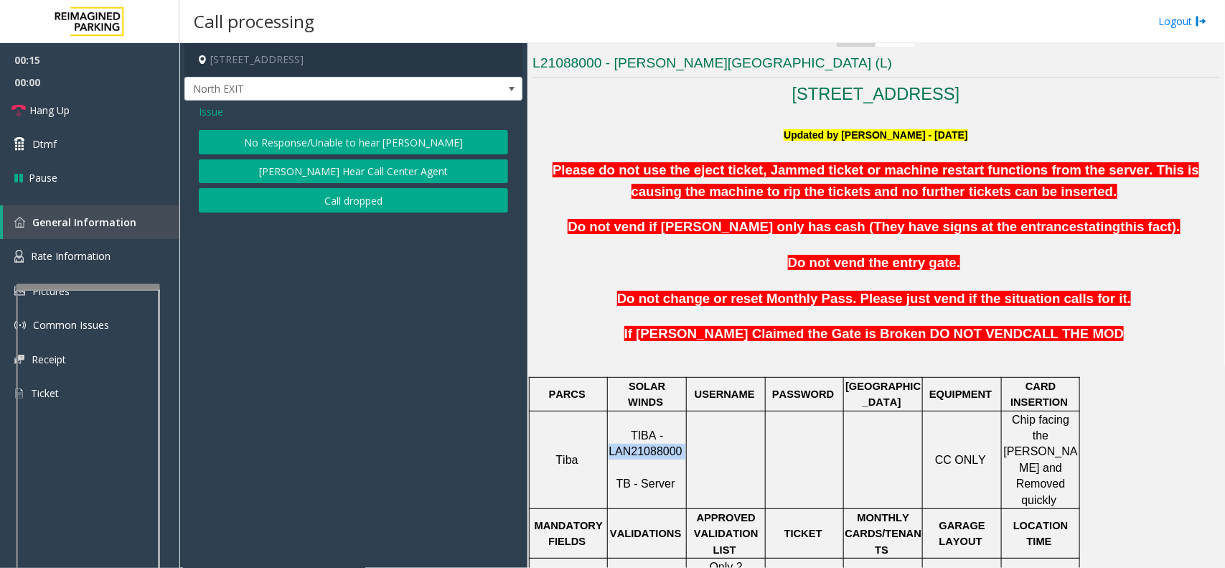
click at [302, 148] on button "No Response/Unable to hear [PERSON_NAME]" at bounding box center [353, 142] width 309 height 24
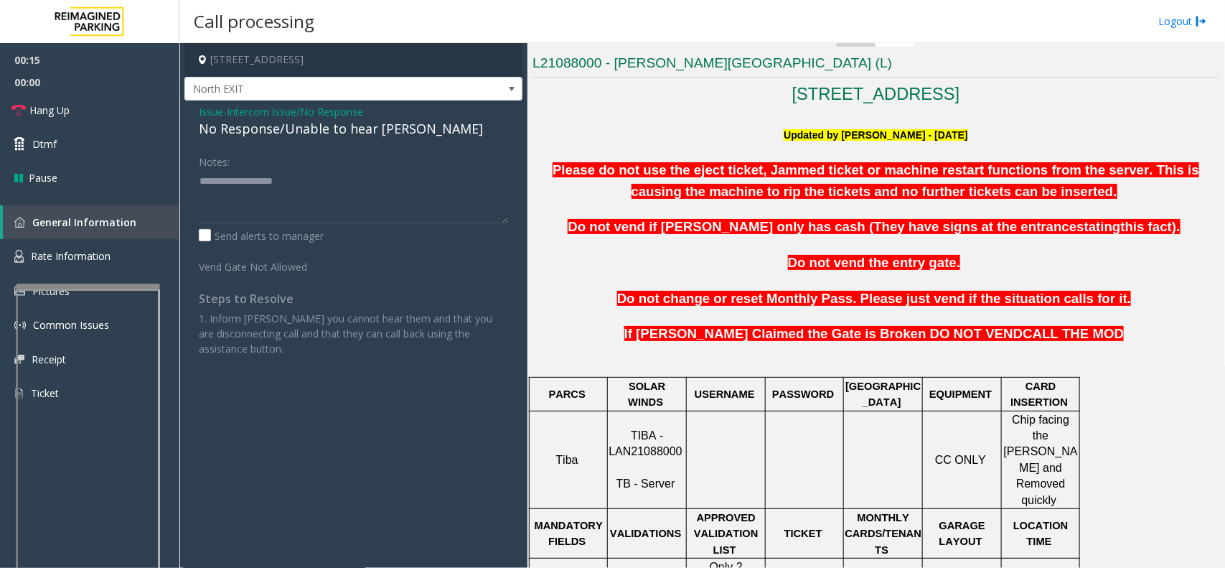
click at [307, 131] on div "No Response/Unable to hear [PERSON_NAME]" at bounding box center [353, 128] width 309 height 19
type textarea "**********"
click at [74, 110] on link "Hang Up" at bounding box center [89, 110] width 179 height 34
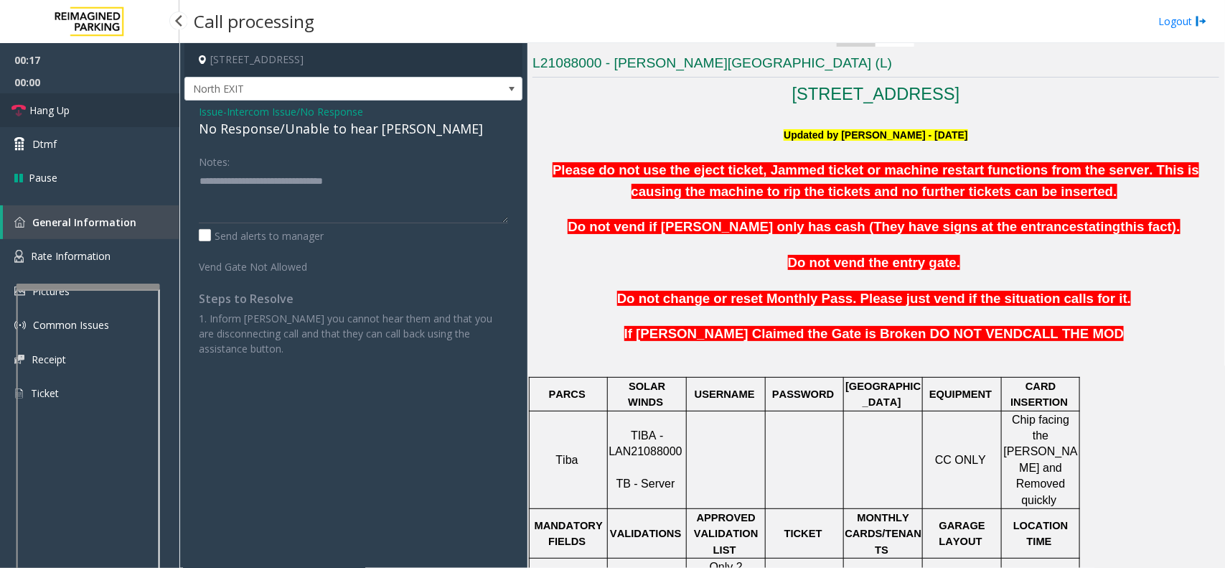
click at [74, 110] on link "Hang Up" at bounding box center [89, 110] width 179 height 34
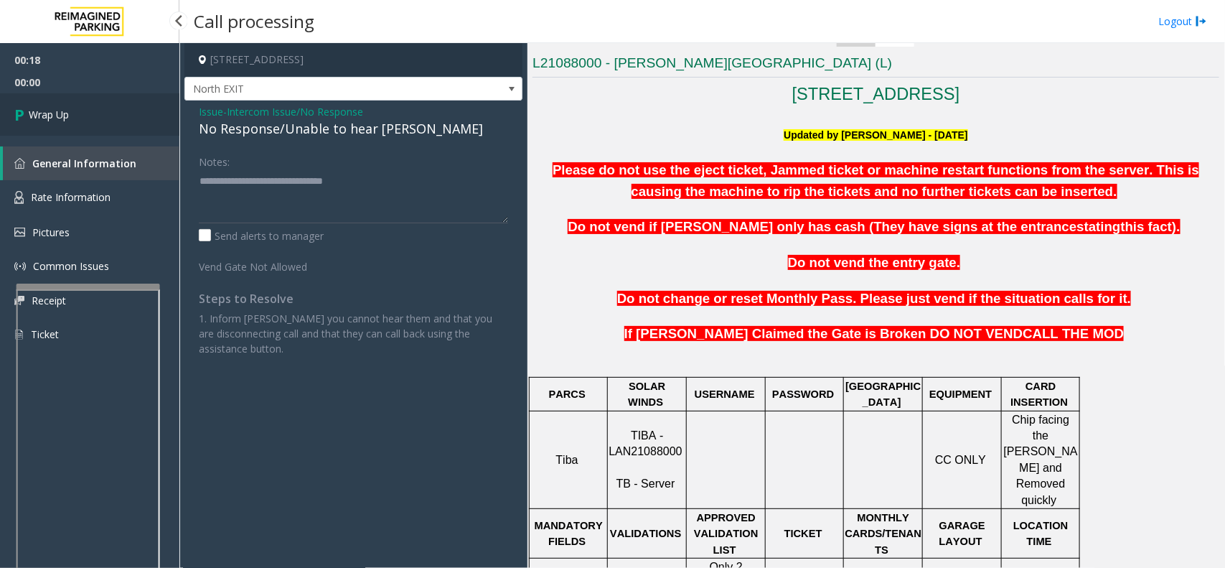
click at [74, 110] on link "Wrap Up" at bounding box center [89, 114] width 179 height 42
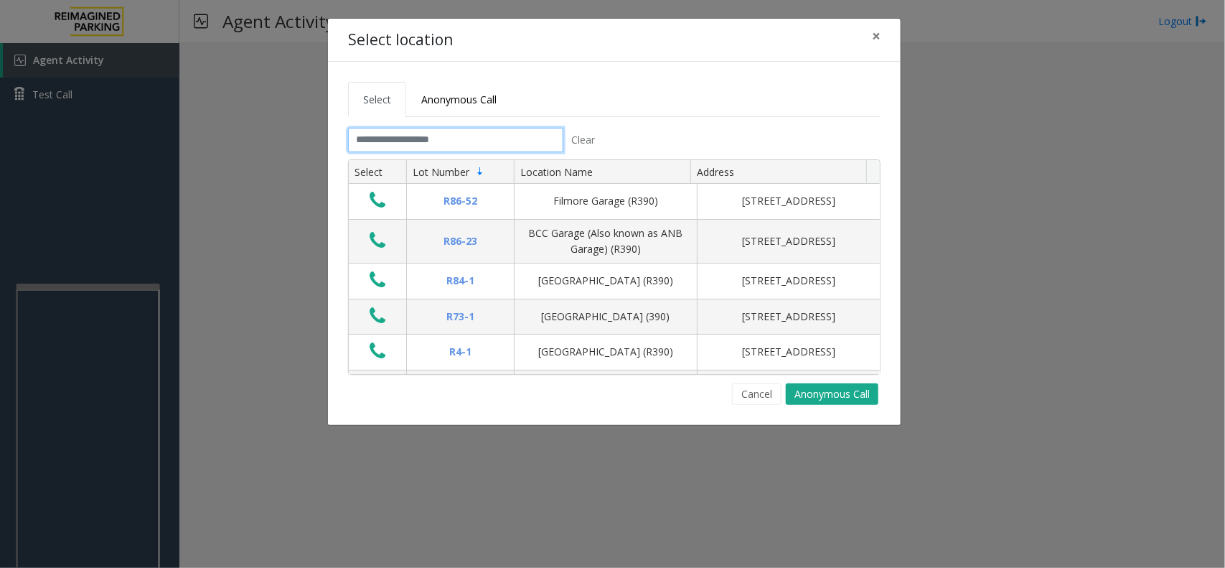
click at [512, 140] on input "text" at bounding box center [455, 140] width 215 height 24
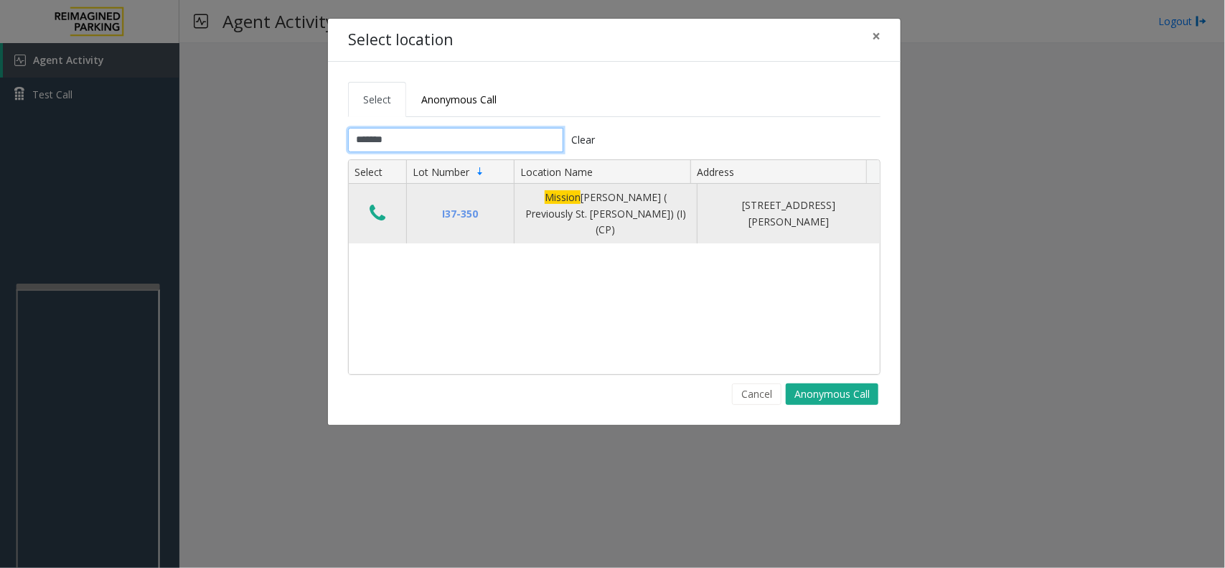
type input "*******"
click at [382, 209] on icon "Data table" at bounding box center [378, 213] width 16 height 20
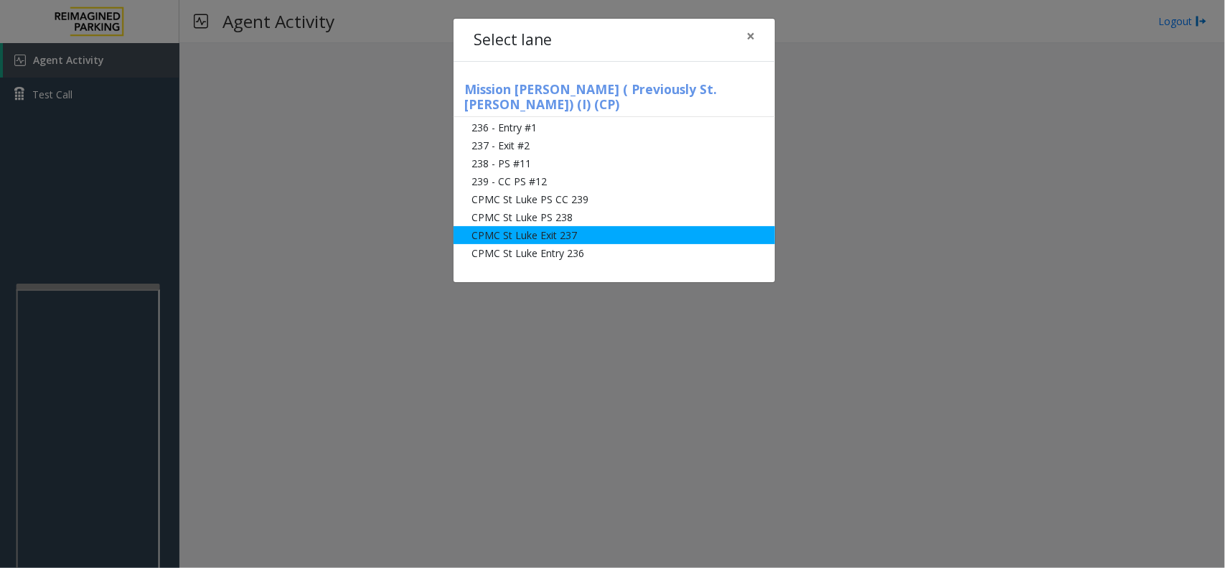
click at [547, 226] on li "CPMC St Luke Exit 237" at bounding box center [615, 235] width 322 height 18
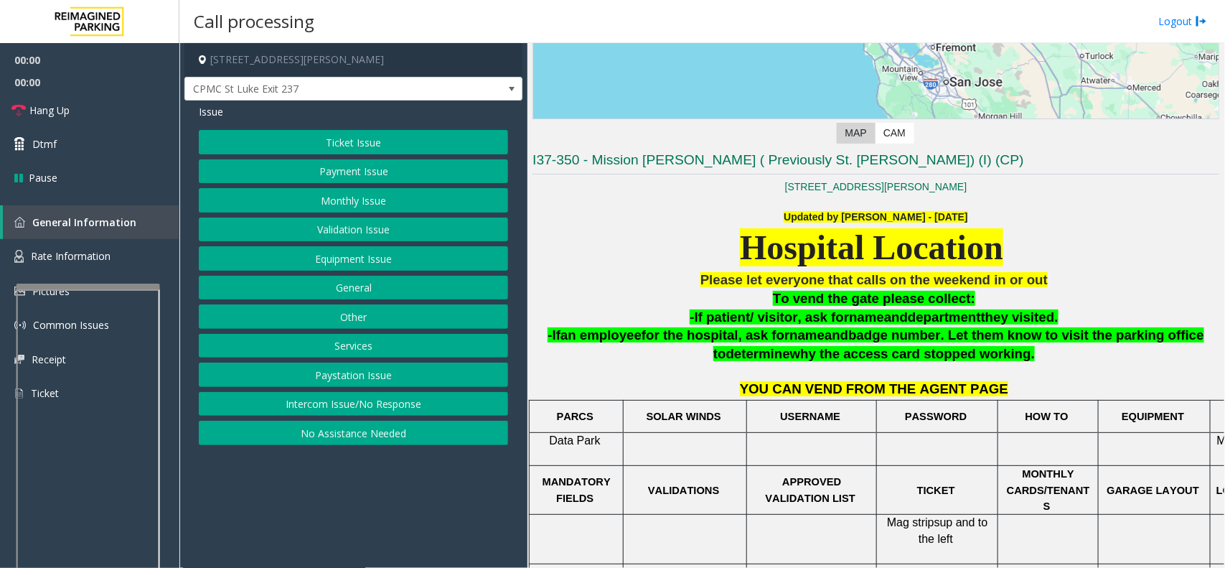
scroll to position [375, 0]
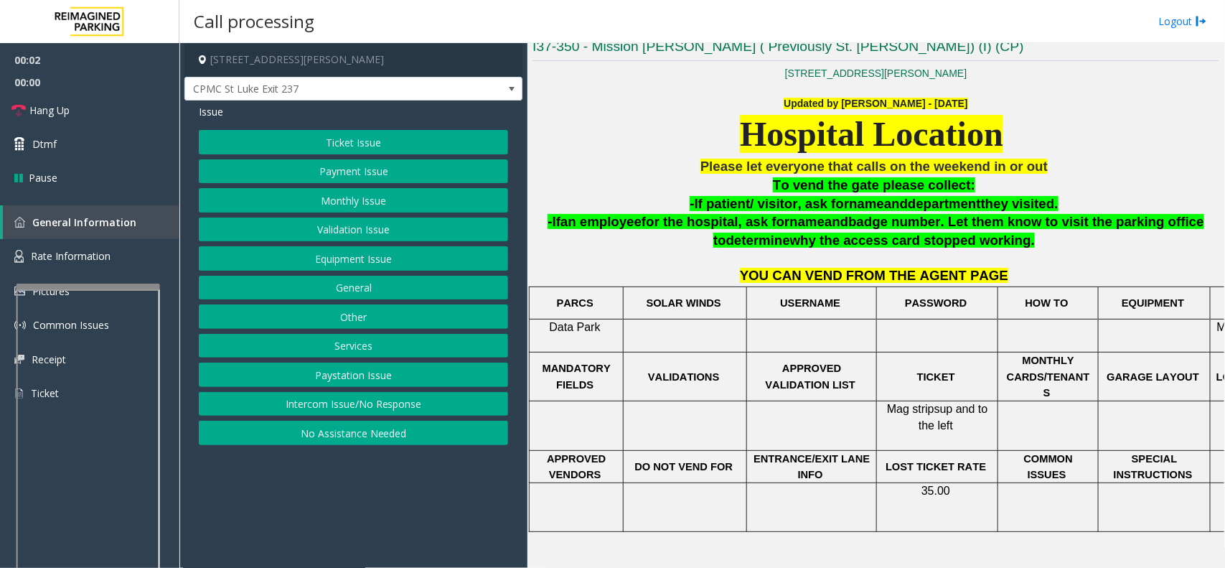
click at [356, 142] on button "Ticket Issue" at bounding box center [353, 142] width 309 height 24
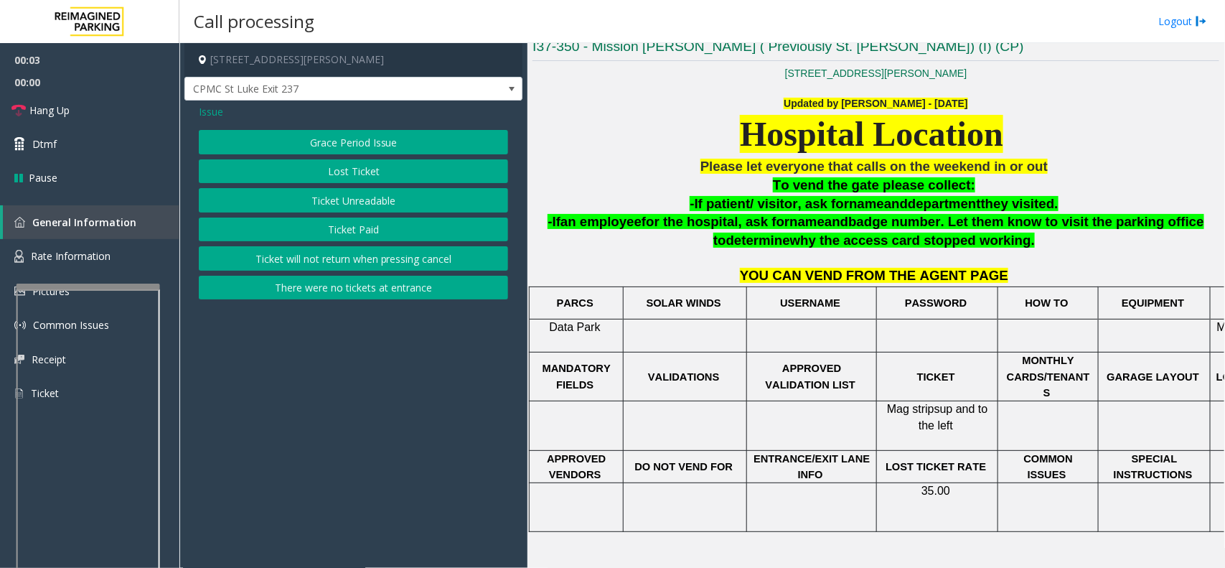
click at [367, 167] on button "Lost Ticket" at bounding box center [353, 171] width 309 height 24
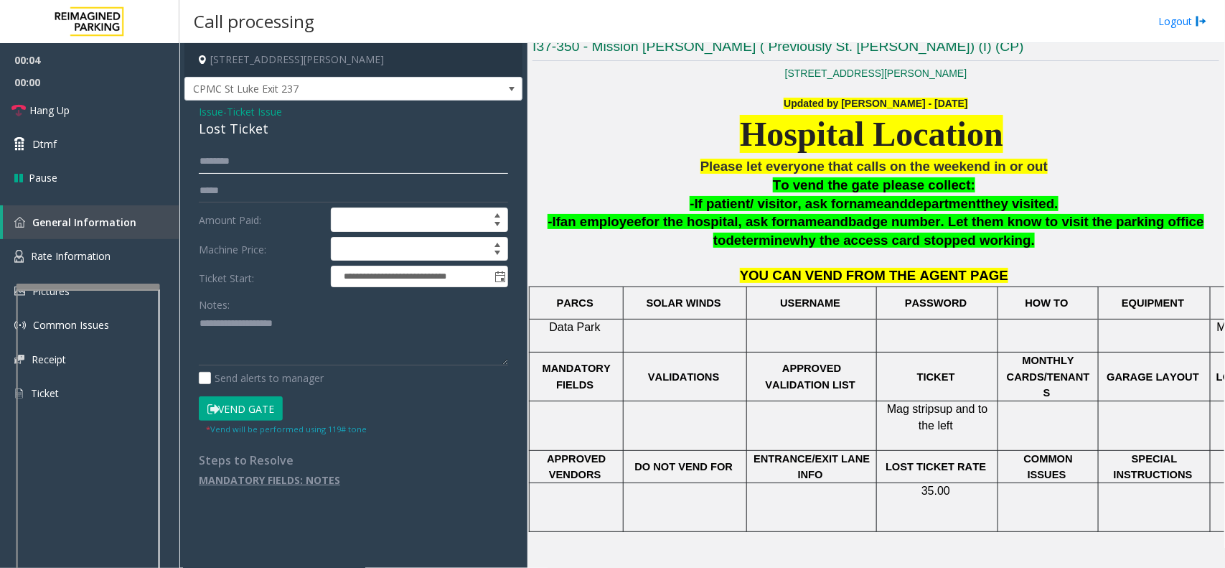
click at [242, 162] on input "text" at bounding box center [353, 161] width 309 height 24
drag, startPoint x: 273, startPoint y: 128, endPoint x: 191, endPoint y: 116, distance: 83.3
click at [191, 116] on div "**********" at bounding box center [353, 300] width 338 height 401
click at [284, 345] on textarea at bounding box center [353, 339] width 309 height 54
type textarea "**********"
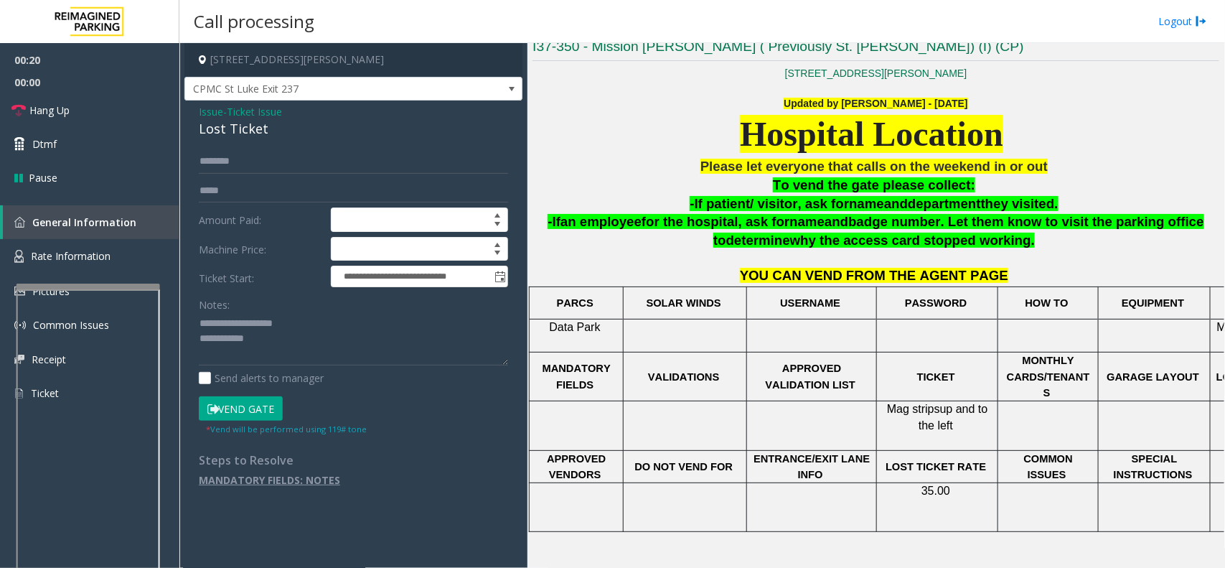
click at [248, 148] on div "**********" at bounding box center [353, 300] width 338 height 401
click at [240, 166] on input "text" at bounding box center [353, 161] width 309 height 24
type input "*****"
click at [280, 339] on textarea at bounding box center [353, 339] width 309 height 54
click at [257, 406] on button "Vend Gate" at bounding box center [241, 408] width 84 height 24
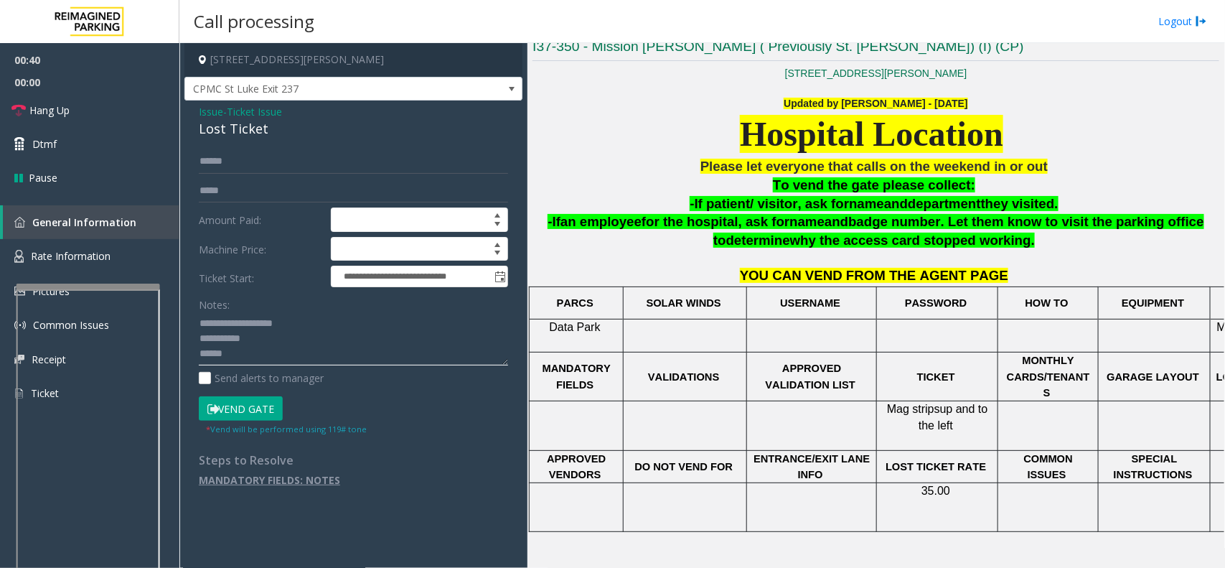
click at [234, 359] on textarea at bounding box center [353, 339] width 309 height 54
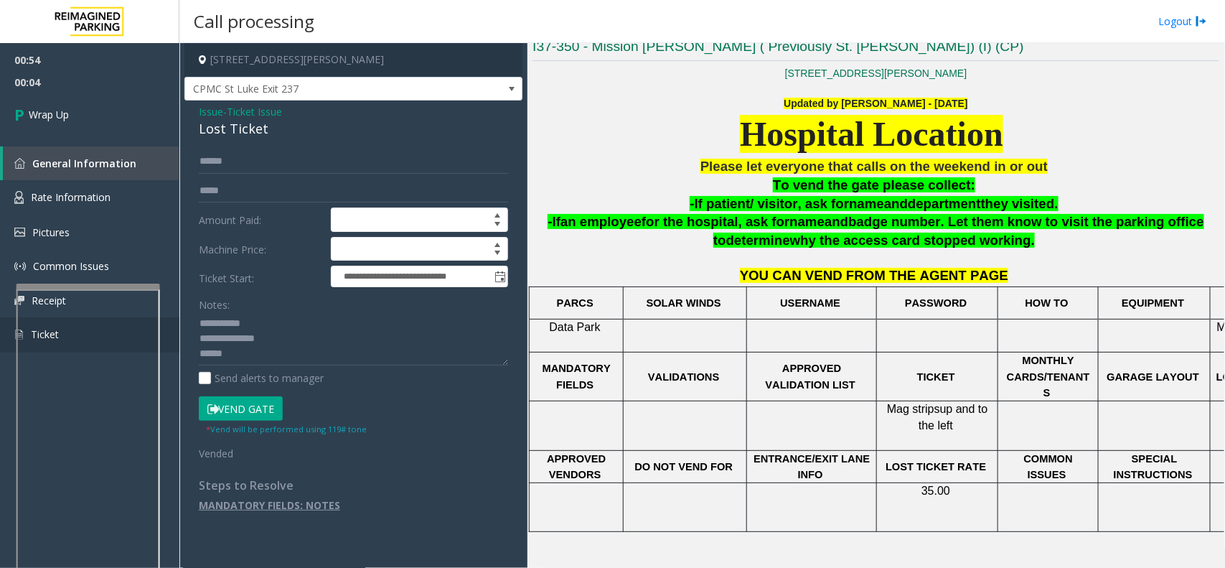
scroll to position [29, 0]
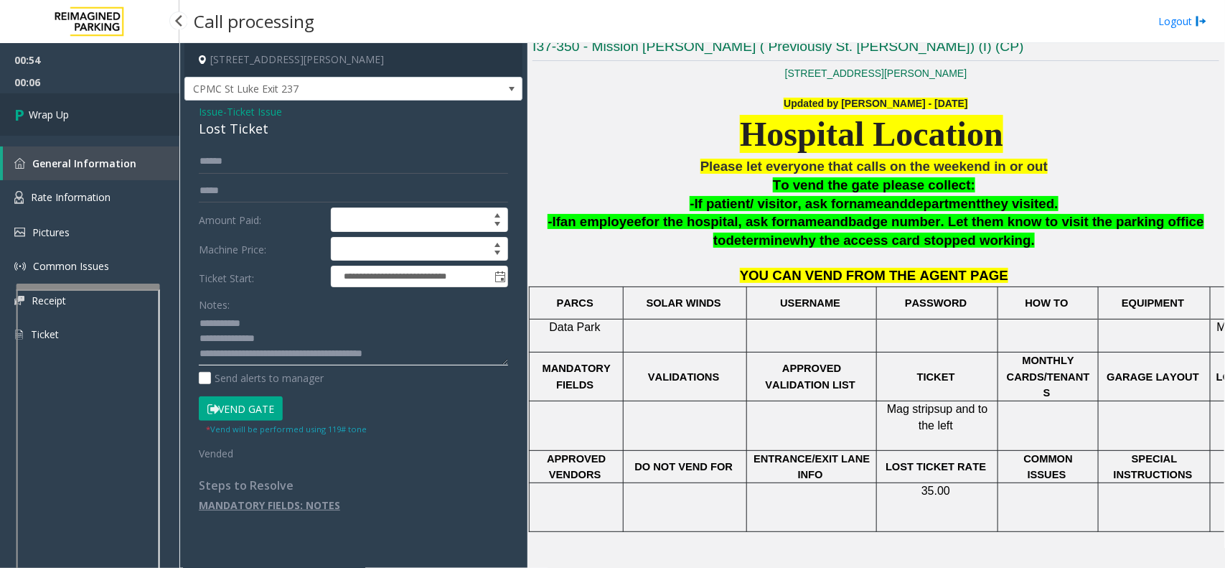
type textarea "**********"
click at [81, 104] on link "Wrap Up" at bounding box center [89, 114] width 179 height 42
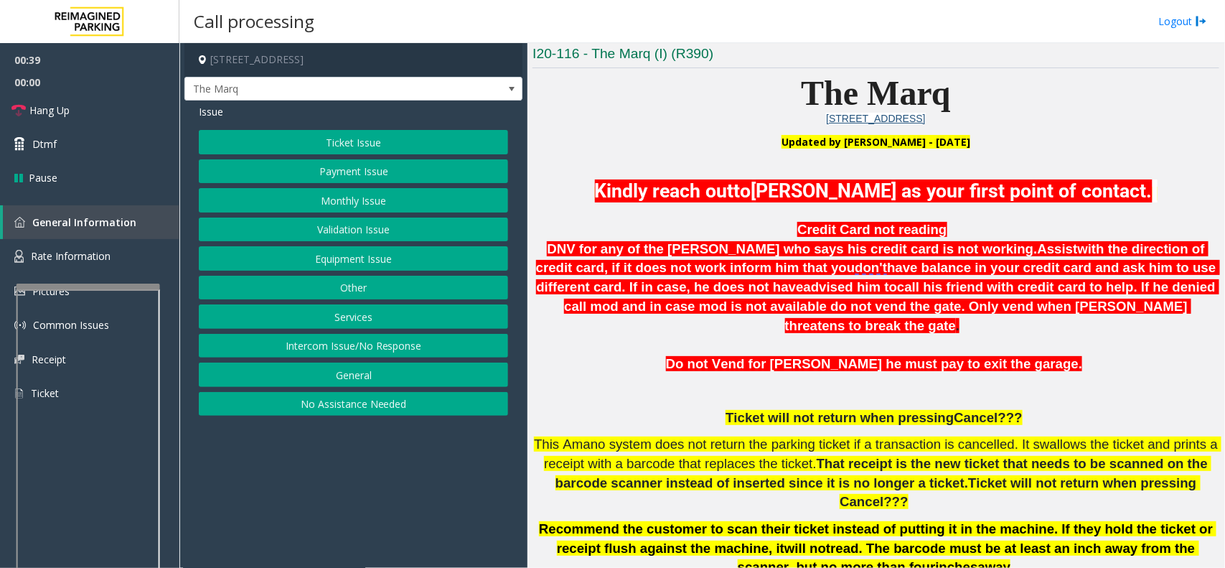
scroll to position [359, 0]
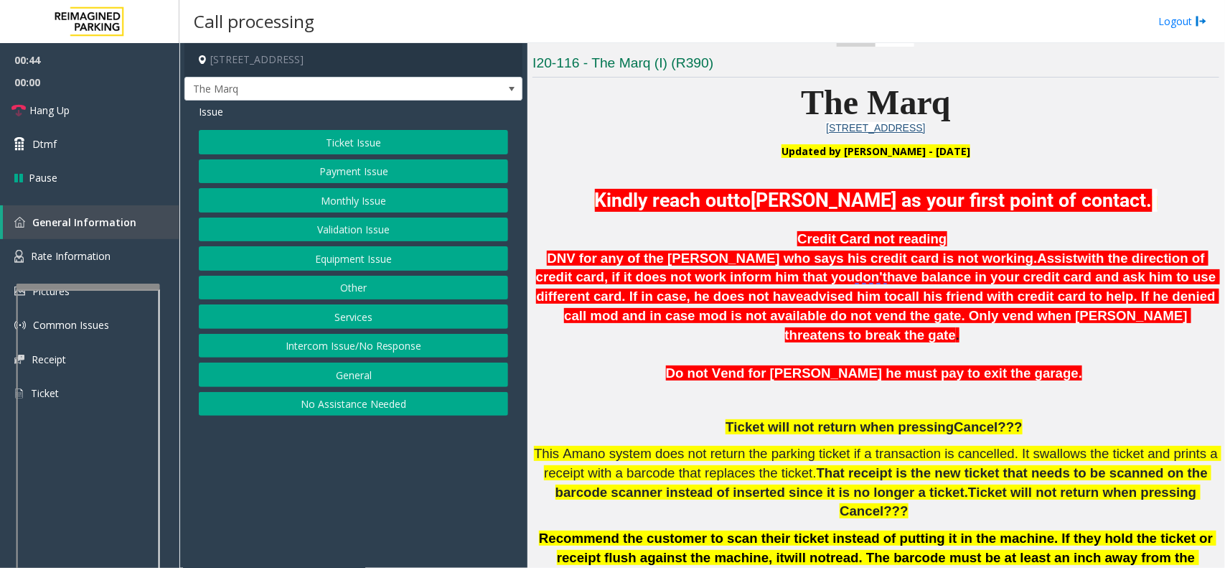
click at [306, 144] on button "Ticket Issue" at bounding box center [353, 142] width 309 height 24
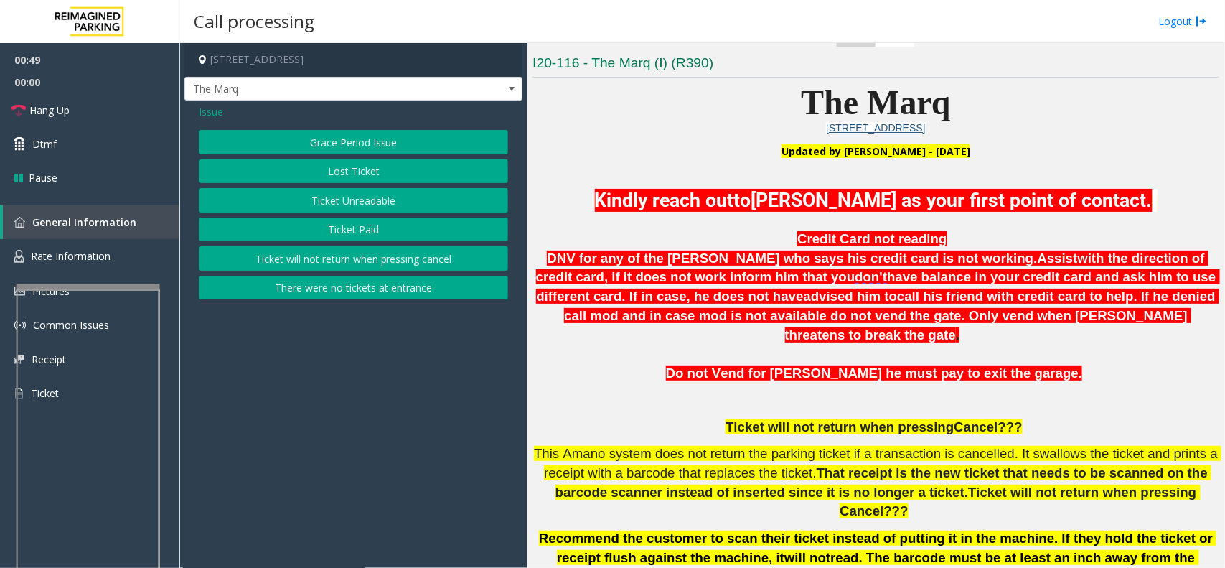
click at [294, 197] on button "Ticket Unreadable" at bounding box center [353, 200] width 309 height 24
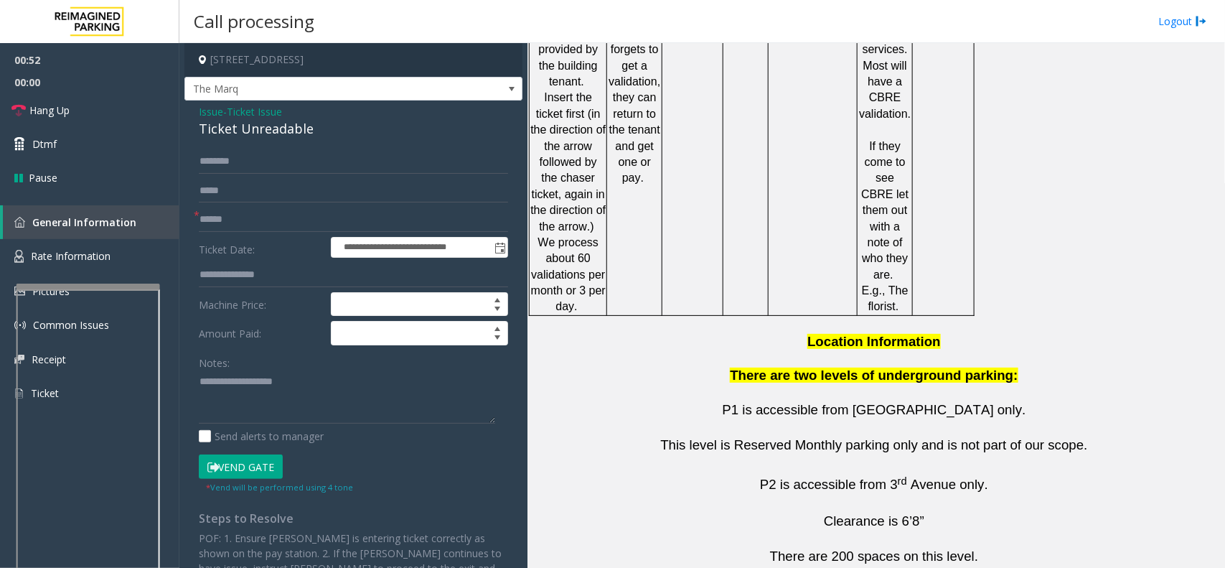
scroll to position [2605, 0]
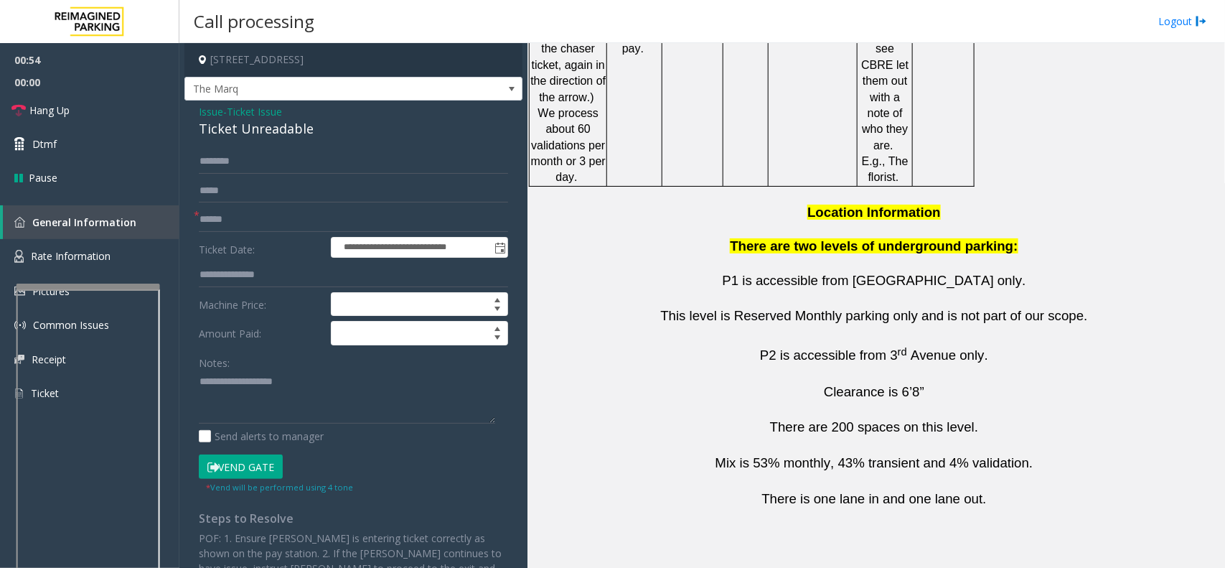
drag, startPoint x: 736, startPoint y: 485, endPoint x: 650, endPoint y: 487, distance: 86.9
copy button "[PHONE_NUMBER]"
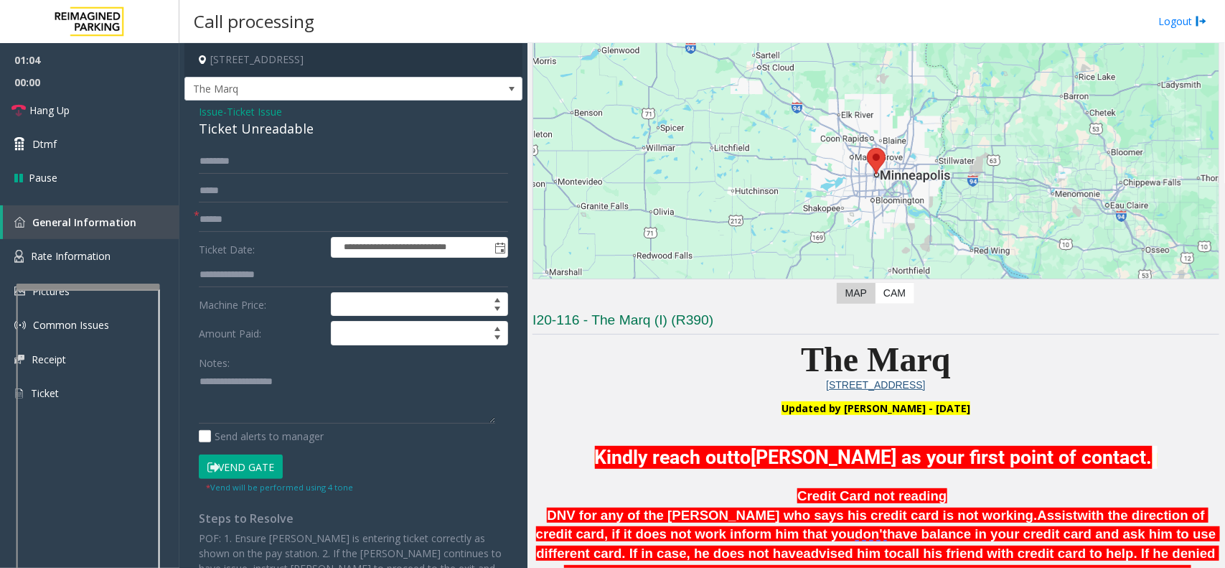
scroll to position [93, 0]
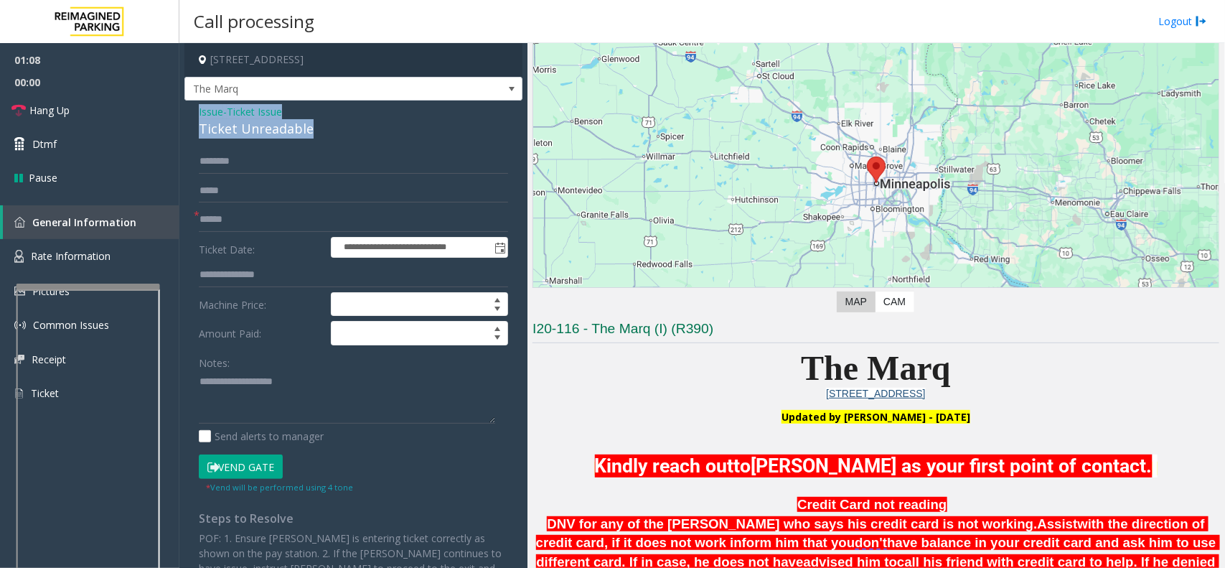
drag, startPoint x: 327, startPoint y: 135, endPoint x: 191, endPoint y: 103, distance: 139.4
click at [191, 103] on div "**********" at bounding box center [353, 397] width 338 height 595
type textarea "**********"
click at [276, 235] on form "**********" at bounding box center [353, 321] width 309 height 345
click at [280, 216] on input "text" at bounding box center [353, 219] width 309 height 24
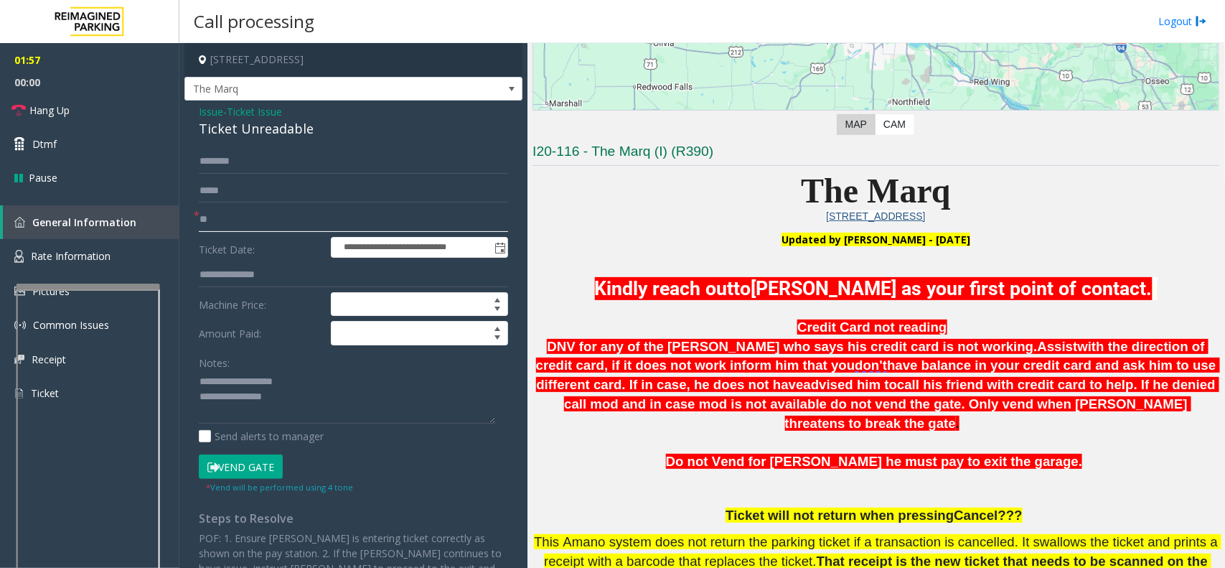
scroll to position [273, 0]
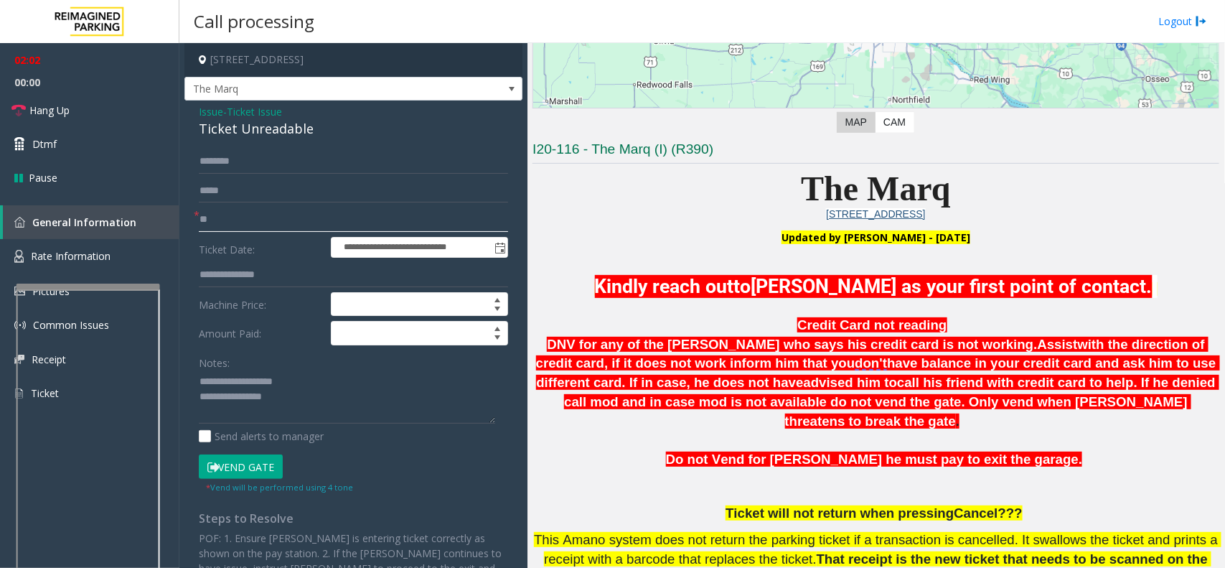
type input "**"
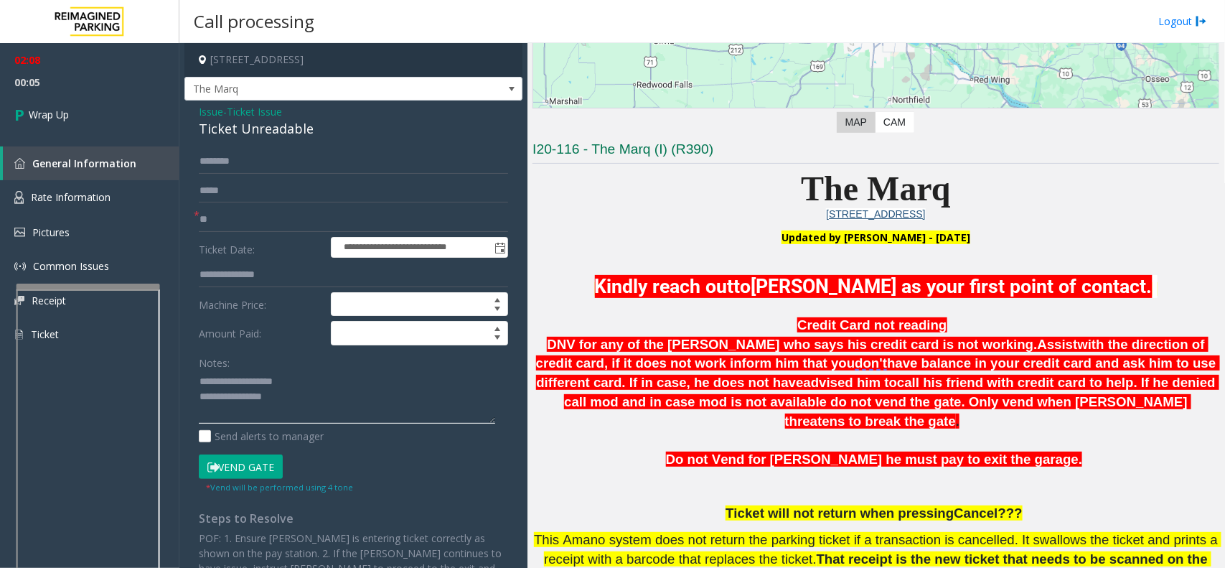
click at [299, 406] on textarea at bounding box center [347, 397] width 296 height 54
type textarea "**********"
click at [81, 103] on link "Wrap Up" at bounding box center [89, 114] width 179 height 42
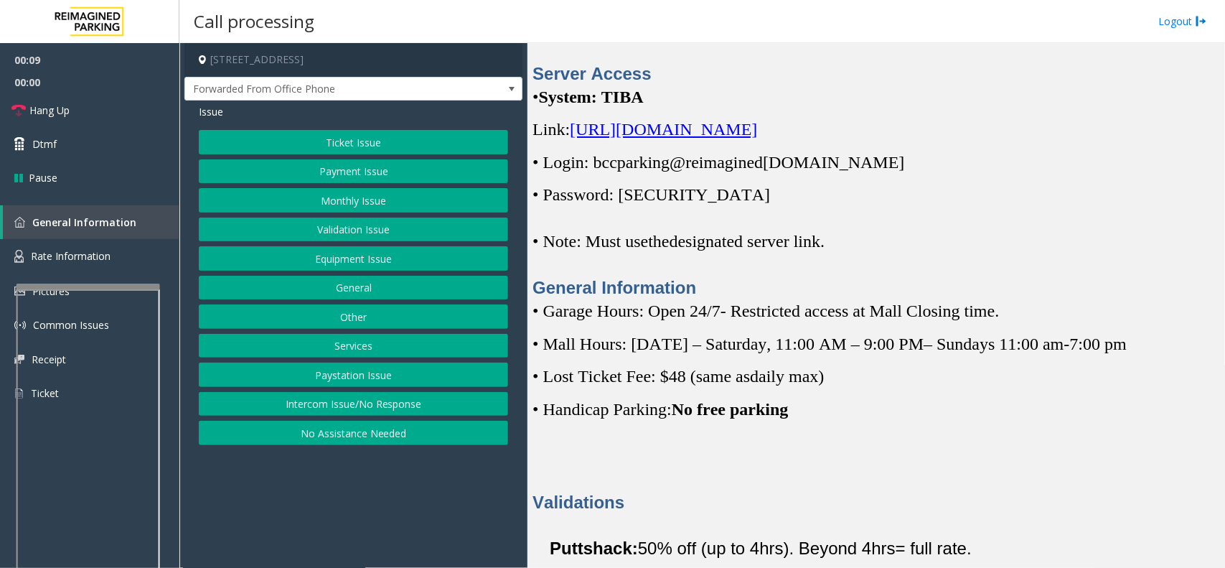
scroll to position [449, 0]
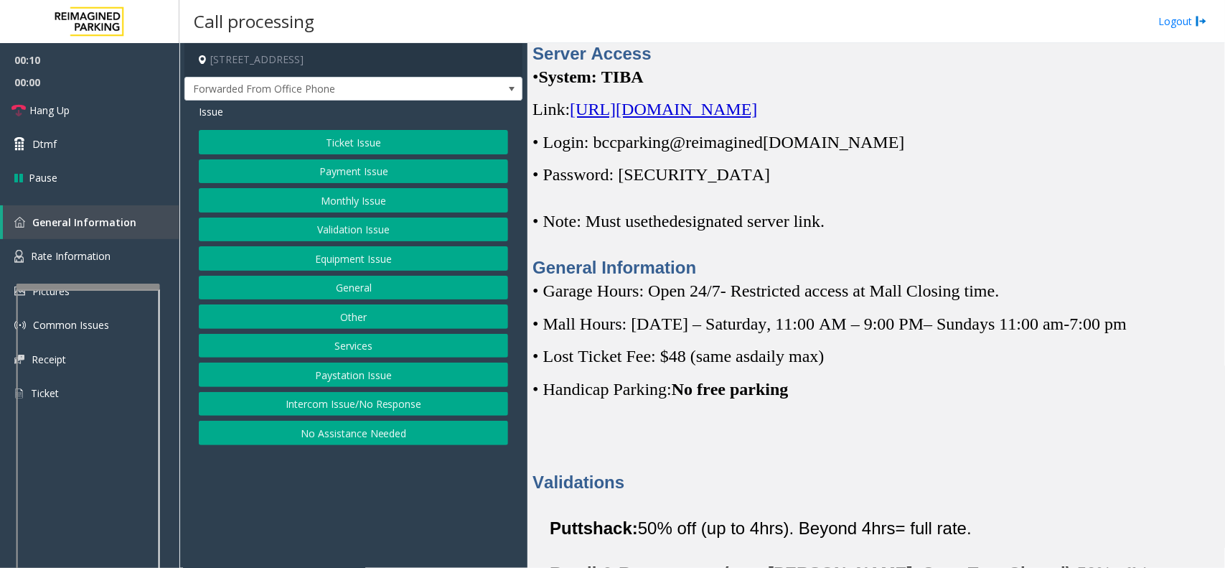
click at [723, 116] on span "[URL][DOMAIN_NAME]" at bounding box center [663, 109] width 187 height 19
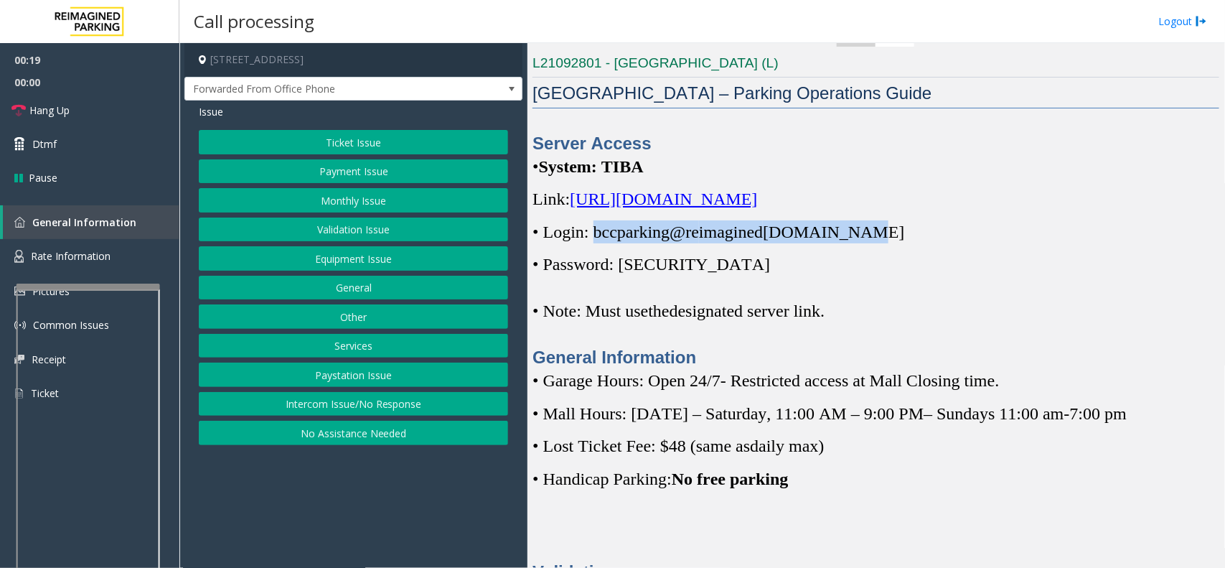
drag, startPoint x: 596, startPoint y: 233, endPoint x: 861, endPoint y: 230, distance: 265.6
click at [861, 230] on p "• Login: bccparking@re imagined parking.com" at bounding box center [876, 231] width 687 height 23
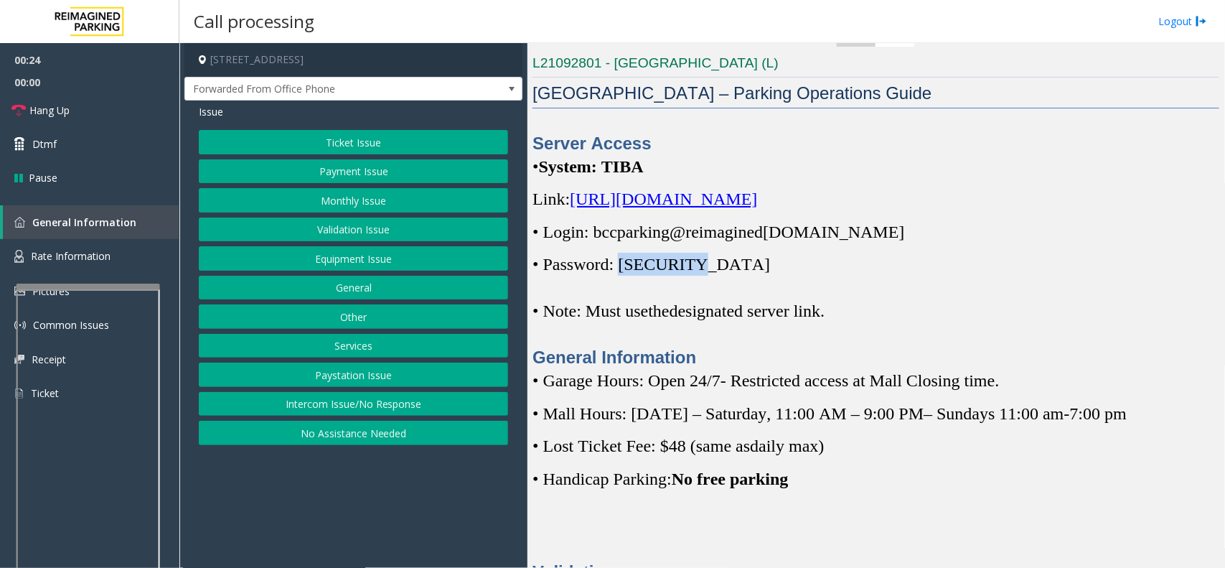
drag, startPoint x: 626, startPoint y: 257, endPoint x: 696, endPoint y: 266, distance: 70.9
click at [696, 266] on p "• Password: [SECURITY_DATA]" at bounding box center [876, 264] width 687 height 23
click at [256, 149] on button "Ticket Issue" at bounding box center [353, 142] width 309 height 24
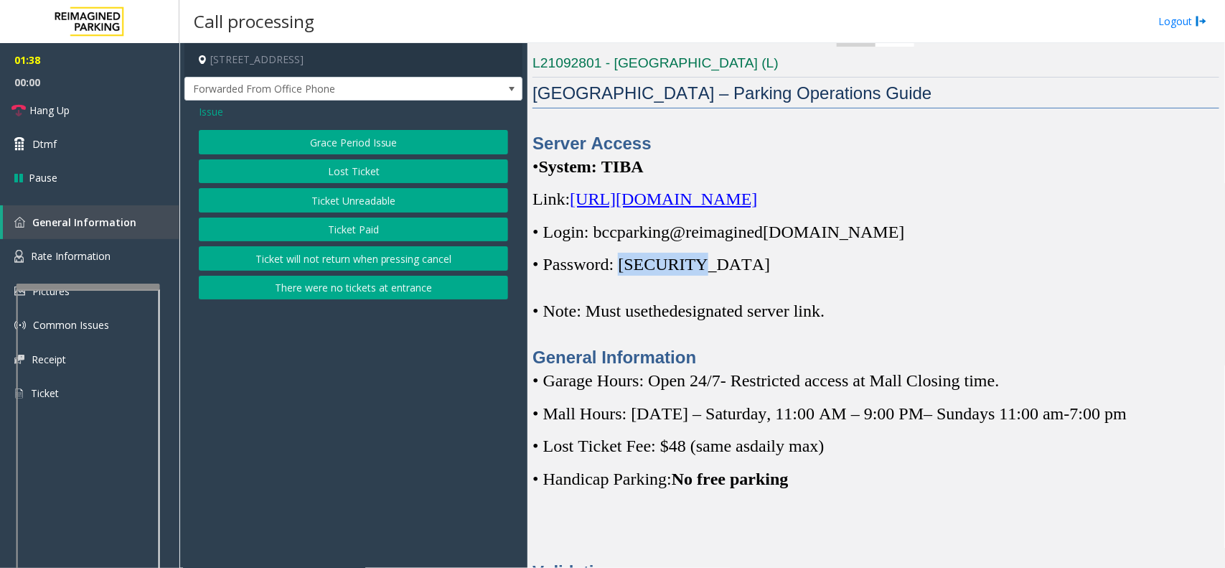
click at [312, 202] on button "Ticket Unreadable" at bounding box center [353, 200] width 309 height 24
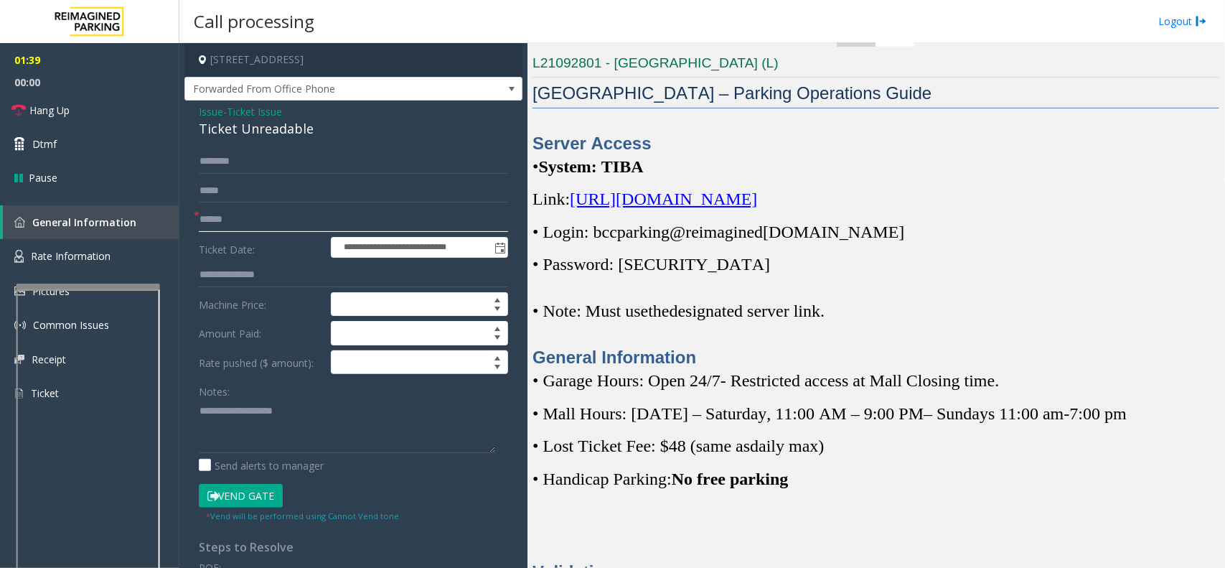
click at [238, 226] on input "text" at bounding box center [353, 219] width 309 height 24
click at [256, 112] on span "Ticket Issue" at bounding box center [254, 111] width 55 height 15
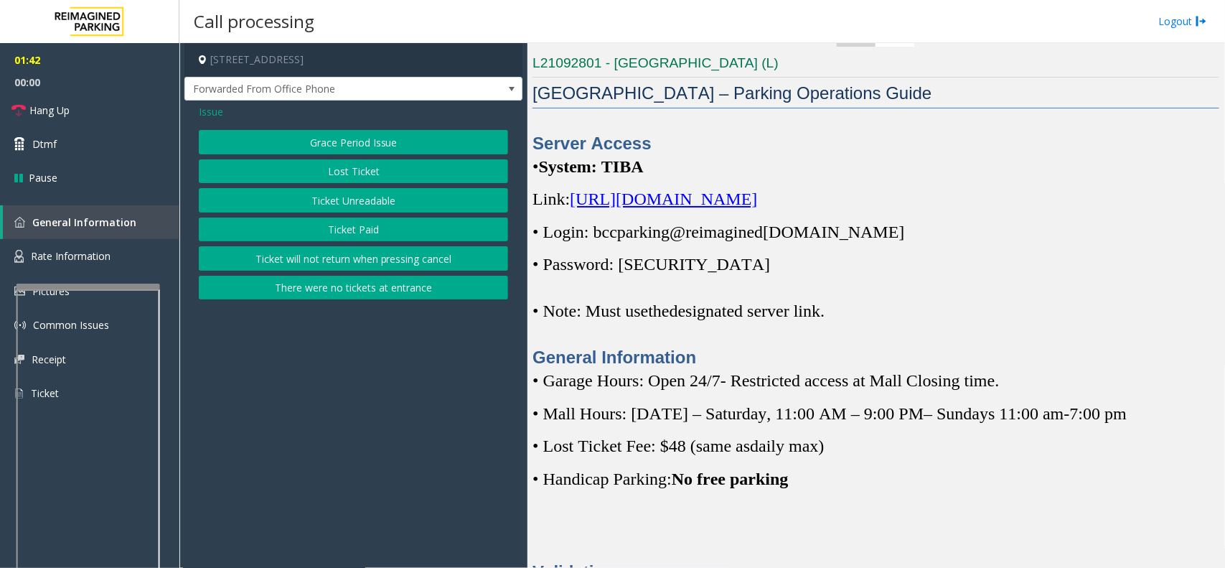
click at [208, 113] on span "Issue" at bounding box center [211, 111] width 24 height 15
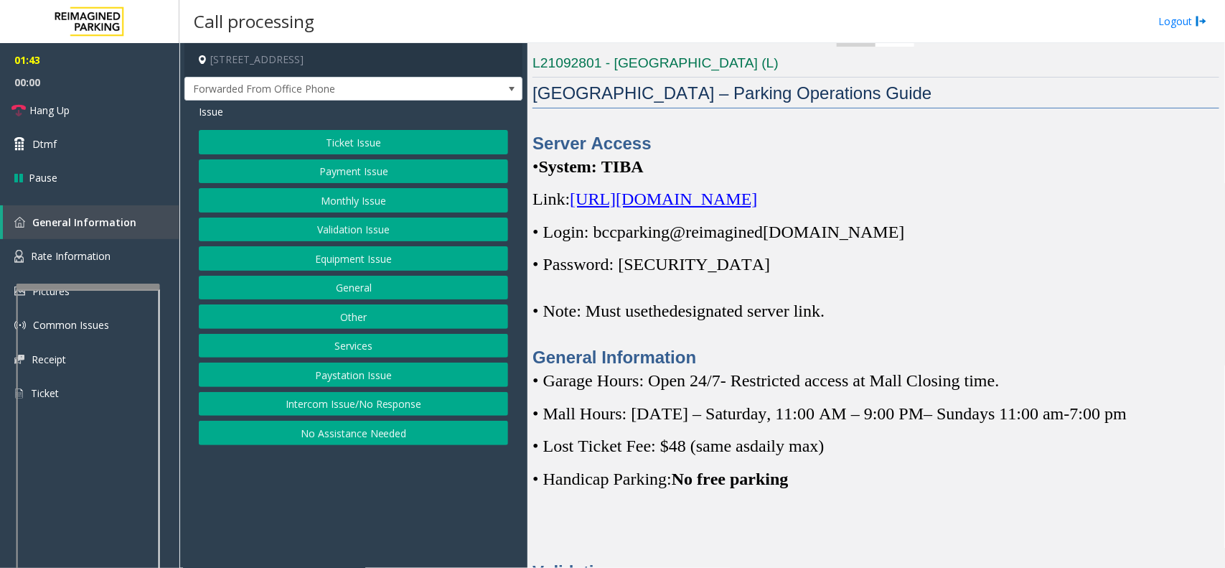
click at [309, 409] on button "Intercom Issue/No Response" at bounding box center [353, 404] width 309 height 24
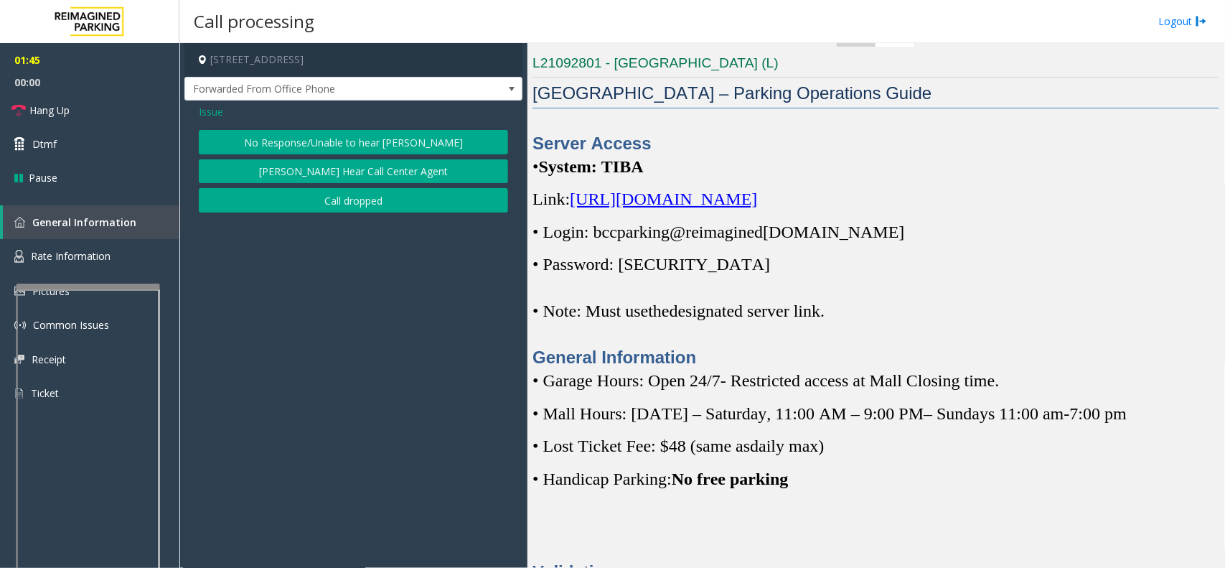
click at [353, 134] on button "No Response/Unable to hear [PERSON_NAME]" at bounding box center [353, 142] width 309 height 24
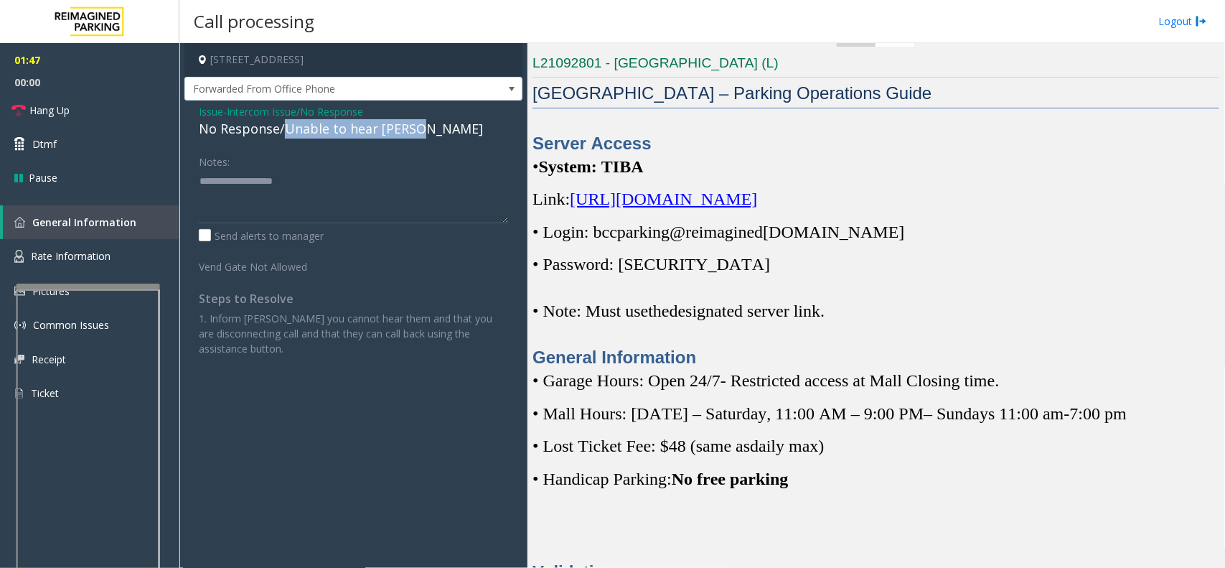
drag, startPoint x: 281, startPoint y: 126, endPoint x: 418, endPoint y: 126, distance: 136.4
click at [418, 126] on div "No Response/Unable to hear [PERSON_NAME]" at bounding box center [353, 128] width 309 height 19
type textarea "*"
click at [345, 109] on span "Intercom Issue/No Response" at bounding box center [295, 111] width 136 height 15
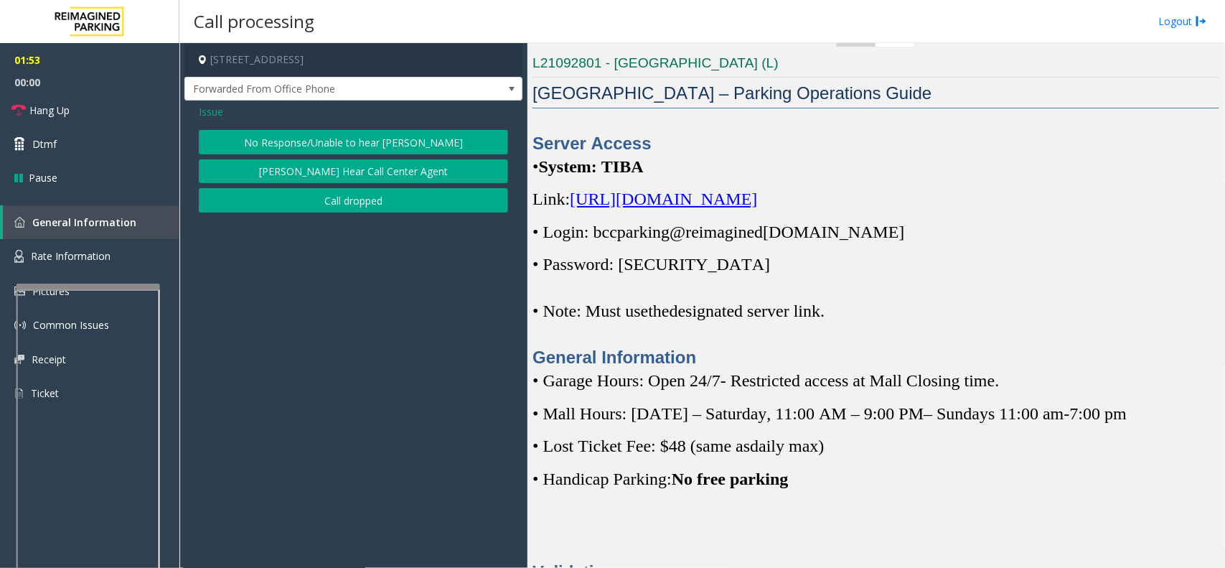
click at [277, 167] on button "[PERSON_NAME] Hear Call Center Agent" at bounding box center [353, 171] width 309 height 24
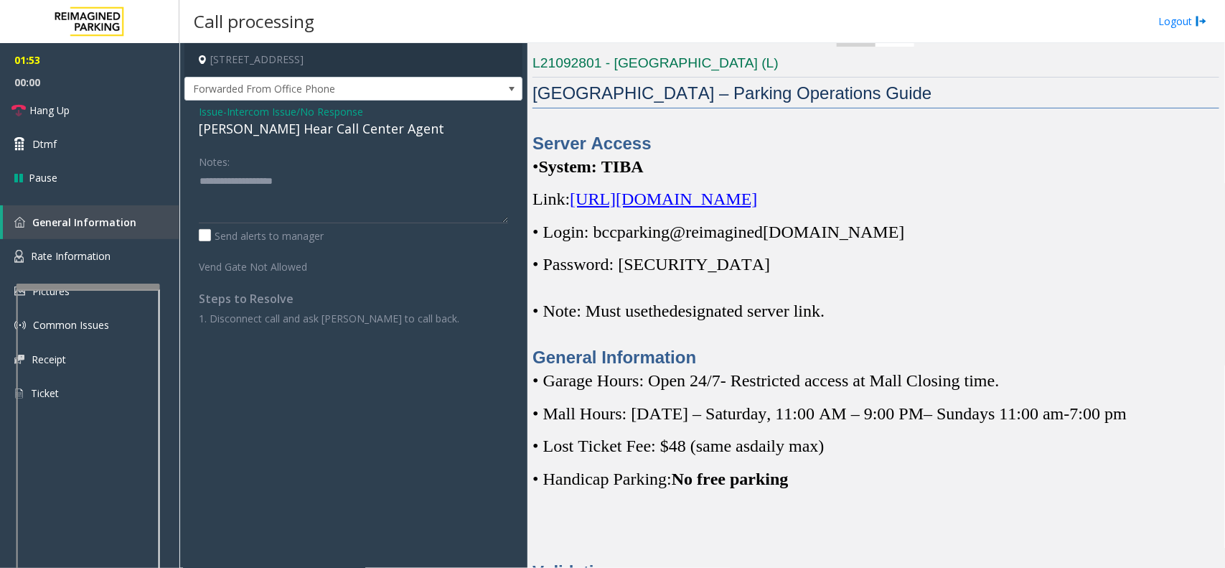
click at [261, 131] on div "[PERSON_NAME] Hear Call Center Agent" at bounding box center [353, 128] width 309 height 19
type textarea "**********"
click at [105, 98] on link "Hang Up" at bounding box center [89, 110] width 179 height 34
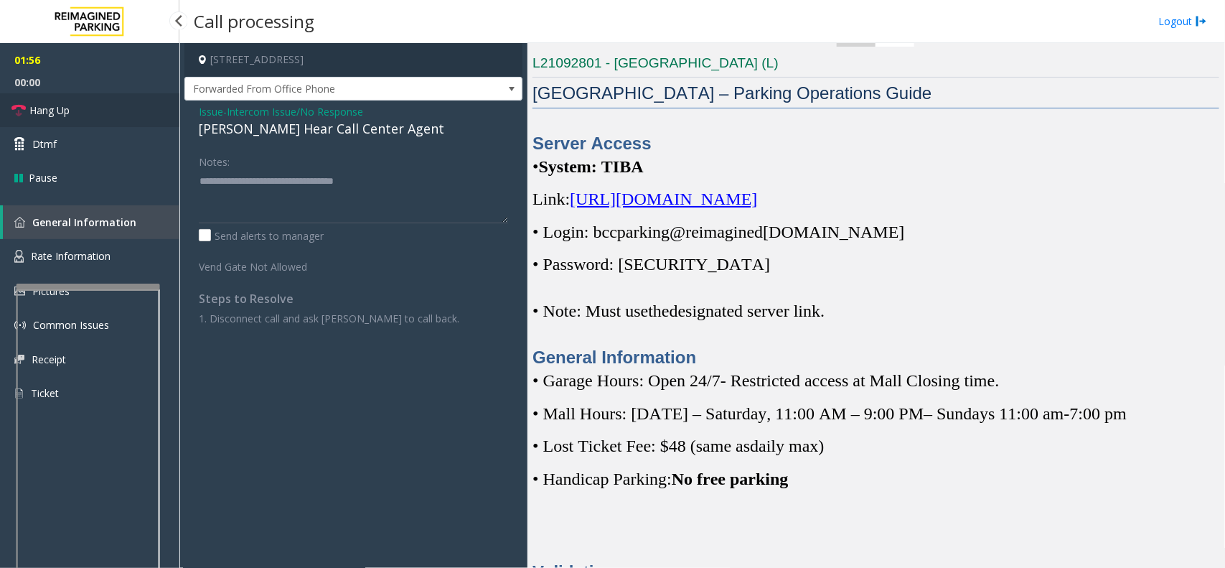
click at [105, 98] on link "Hang Up" at bounding box center [89, 110] width 179 height 34
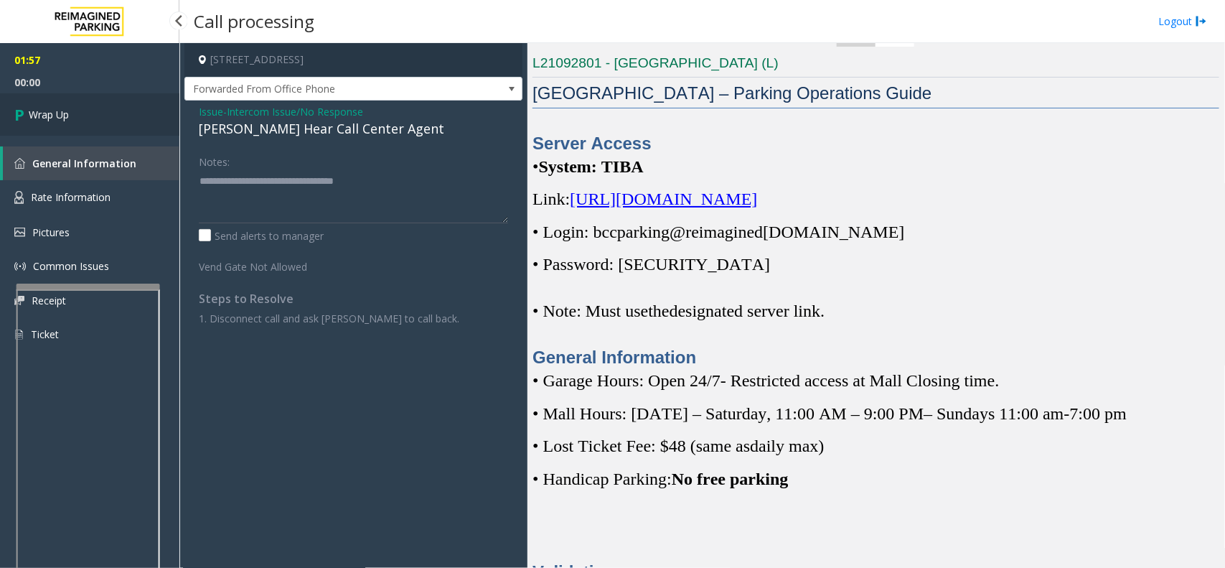
click at [105, 98] on link "Wrap Up" at bounding box center [89, 114] width 179 height 42
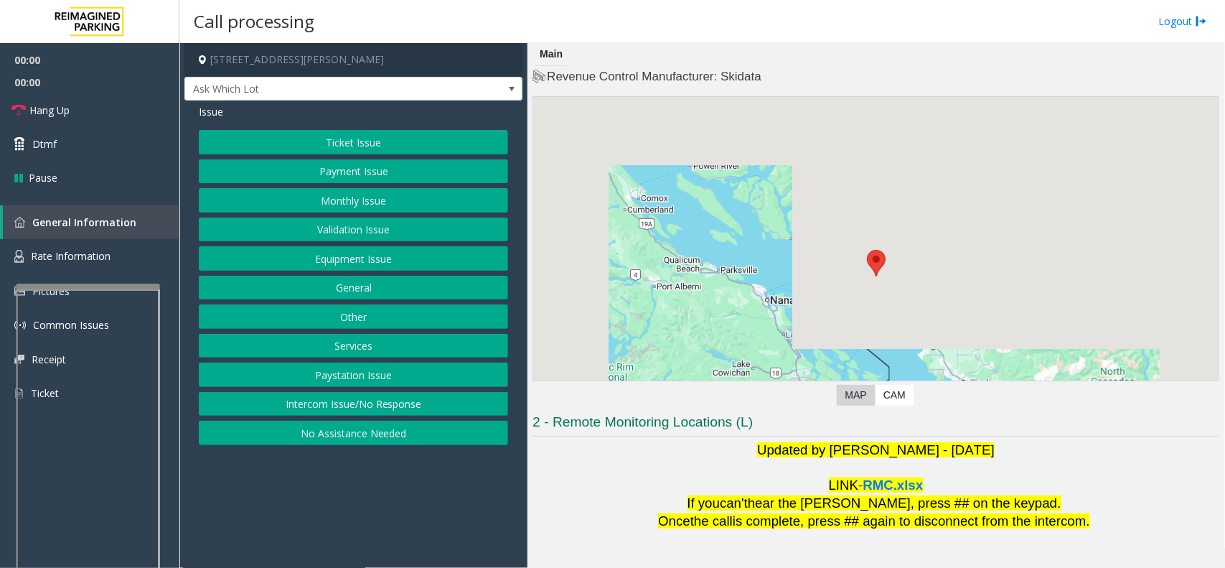
scroll to position [119, 0]
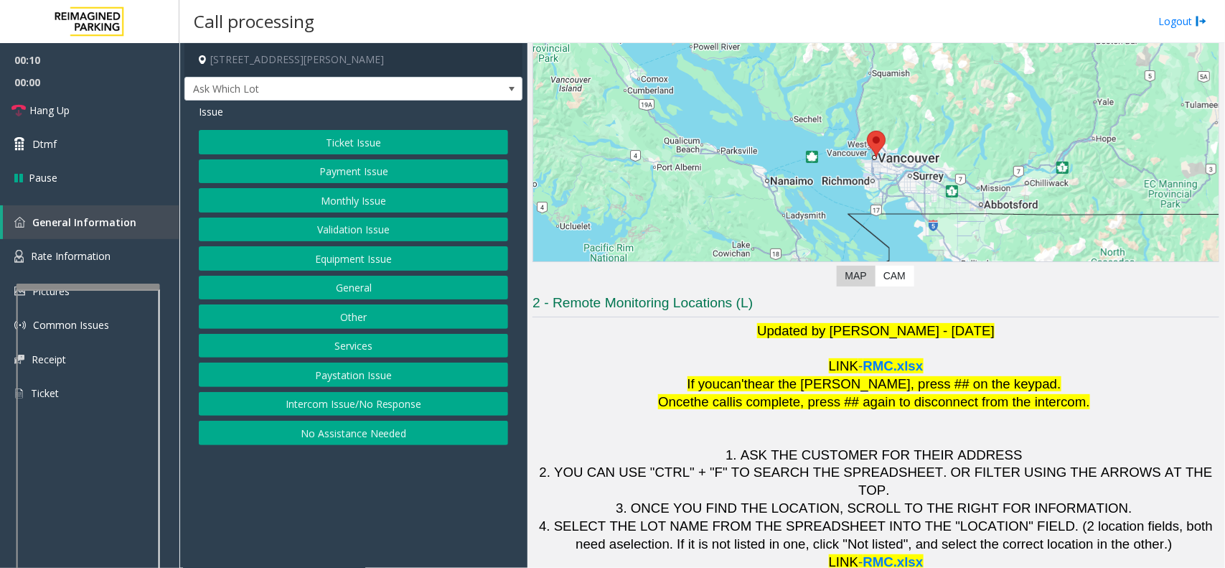
click at [417, 404] on button "Intercom Issue/No Response" at bounding box center [353, 404] width 309 height 24
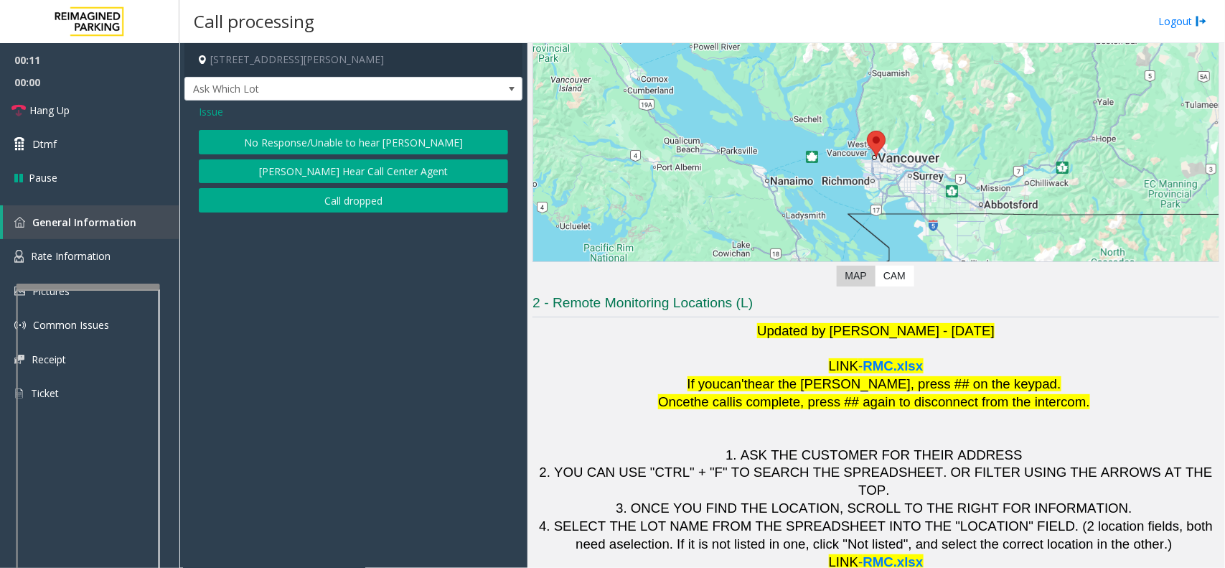
click at [359, 140] on button "No Response/Unable to hear [PERSON_NAME]" at bounding box center [353, 142] width 309 height 24
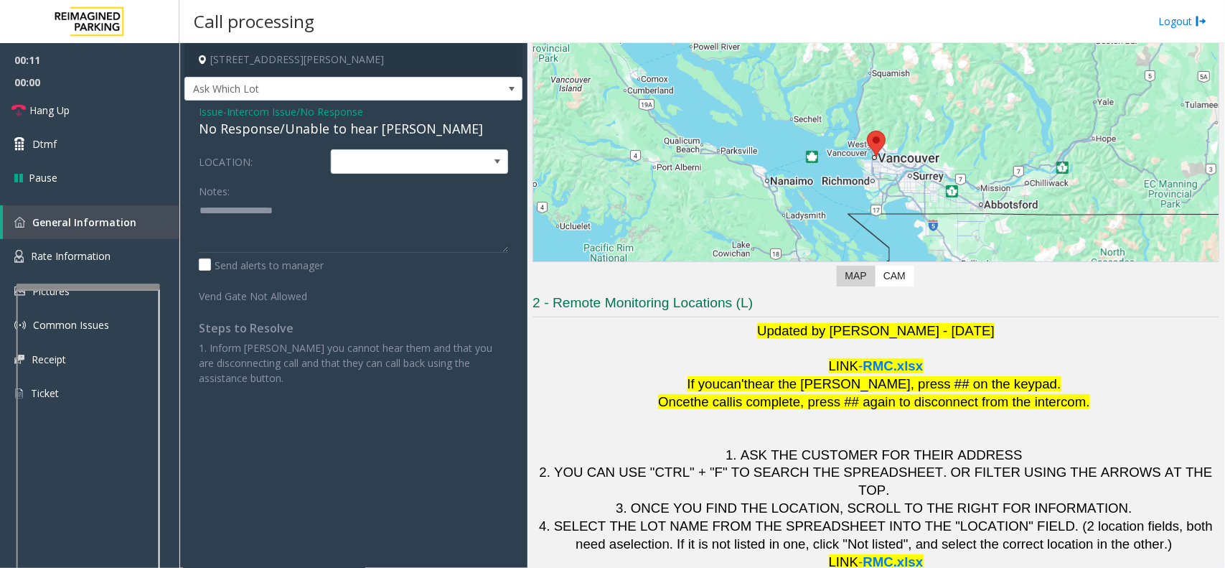
click at [331, 133] on div "No Response/Unable to hear [PERSON_NAME]" at bounding box center [353, 128] width 309 height 19
type textarea "**********"
click at [48, 108] on span "Hang Up" at bounding box center [49, 110] width 40 height 15
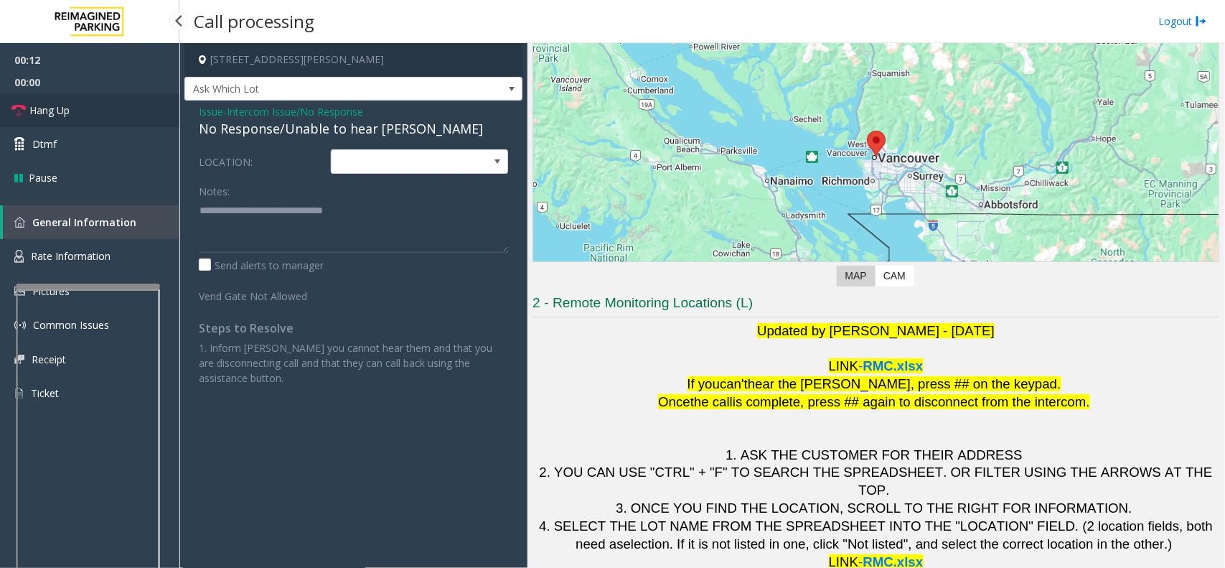
click at [48, 108] on span "Hang Up" at bounding box center [49, 110] width 40 height 15
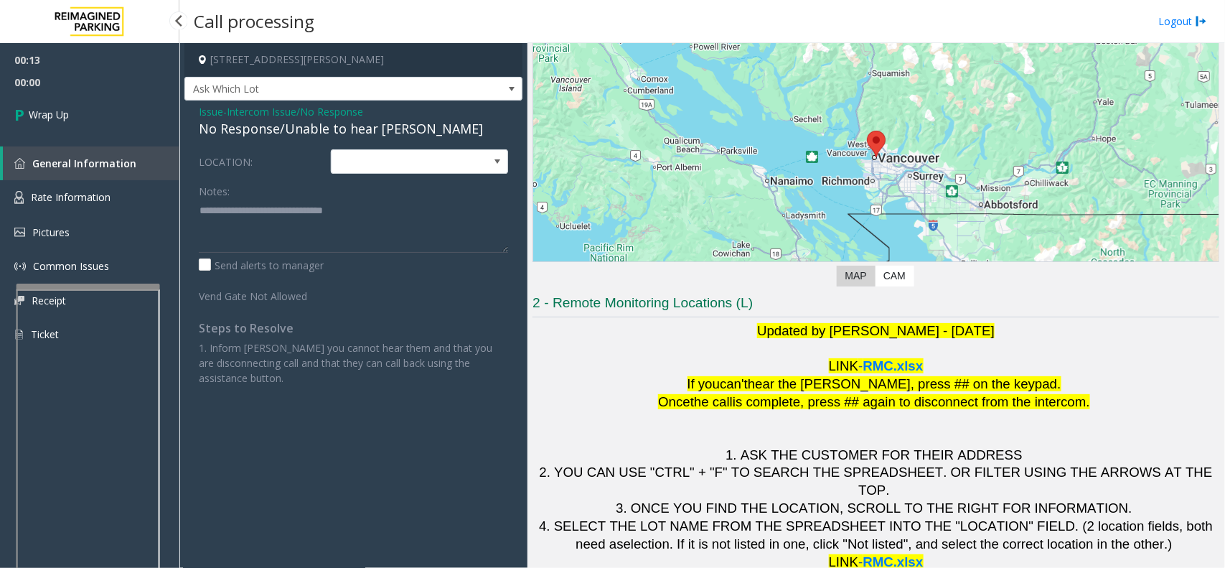
click at [48, 108] on span "Wrap Up" at bounding box center [49, 114] width 40 height 15
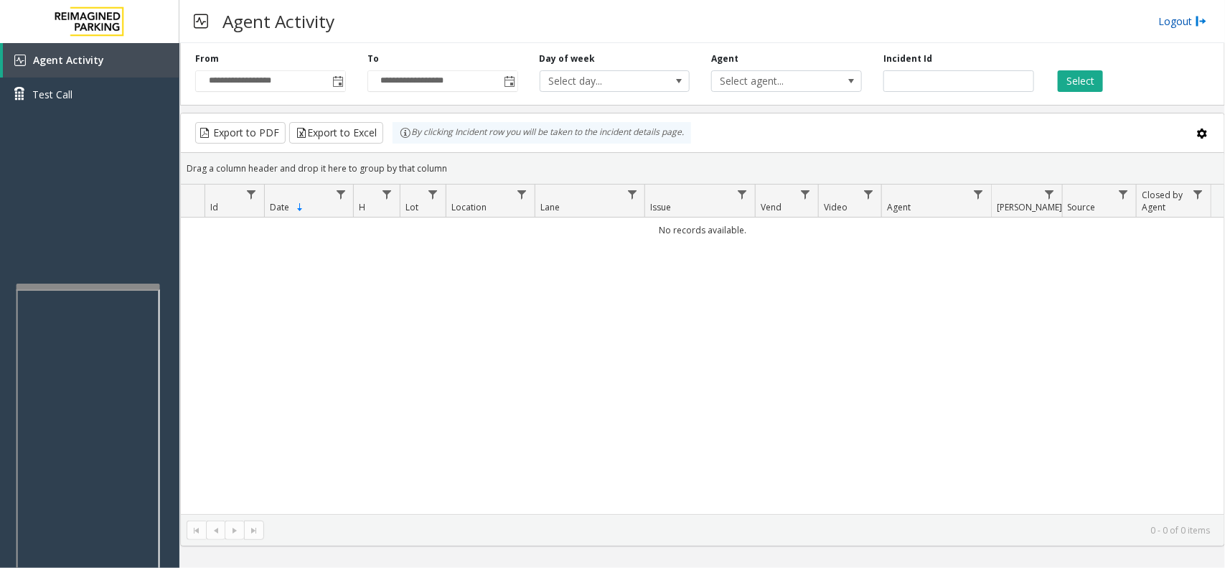
click at [1179, 22] on link "Logout" at bounding box center [1182, 21] width 49 height 15
